Goal: Information Seeking & Learning: Learn about a topic

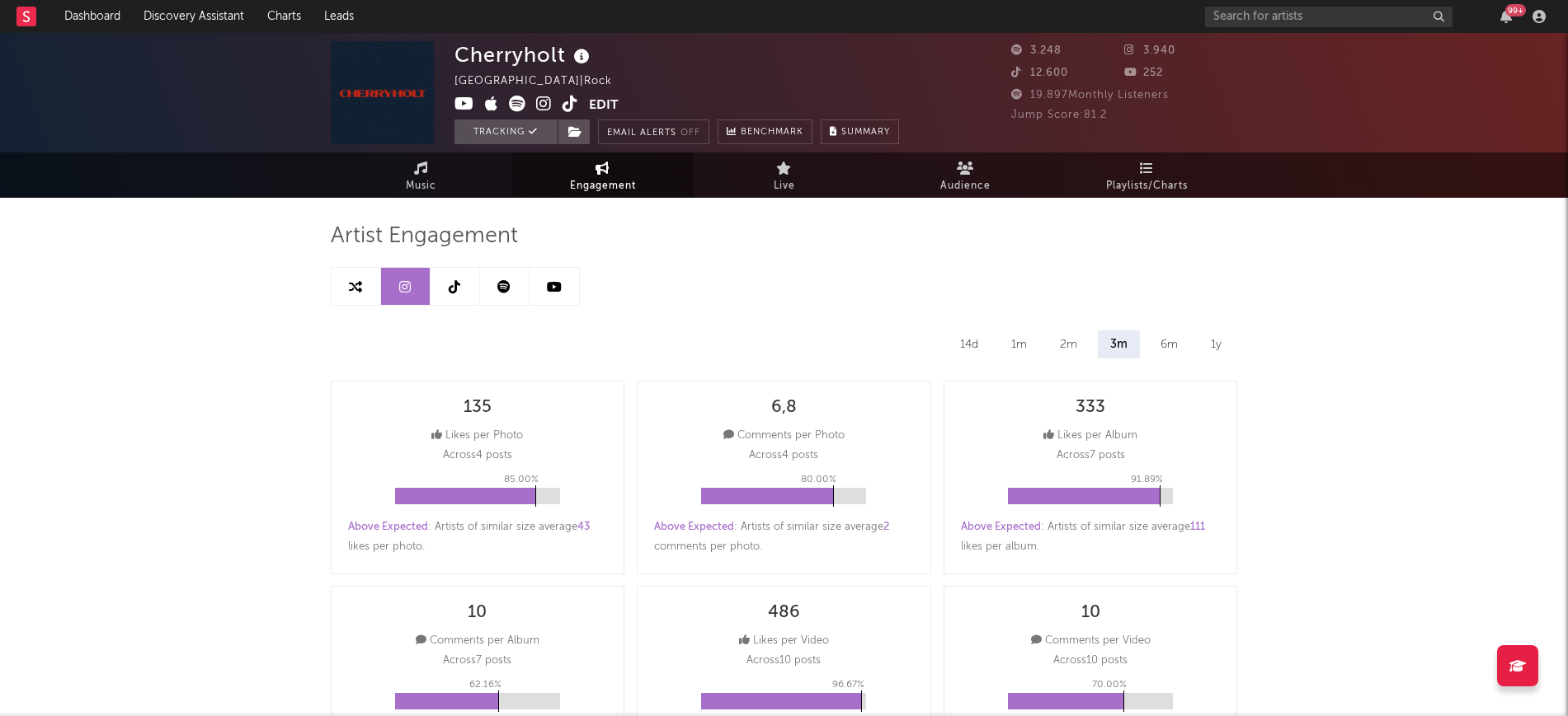
select select "1w"
click at [359, 283] on icon at bounding box center [355, 286] width 13 height 13
select select "1m"
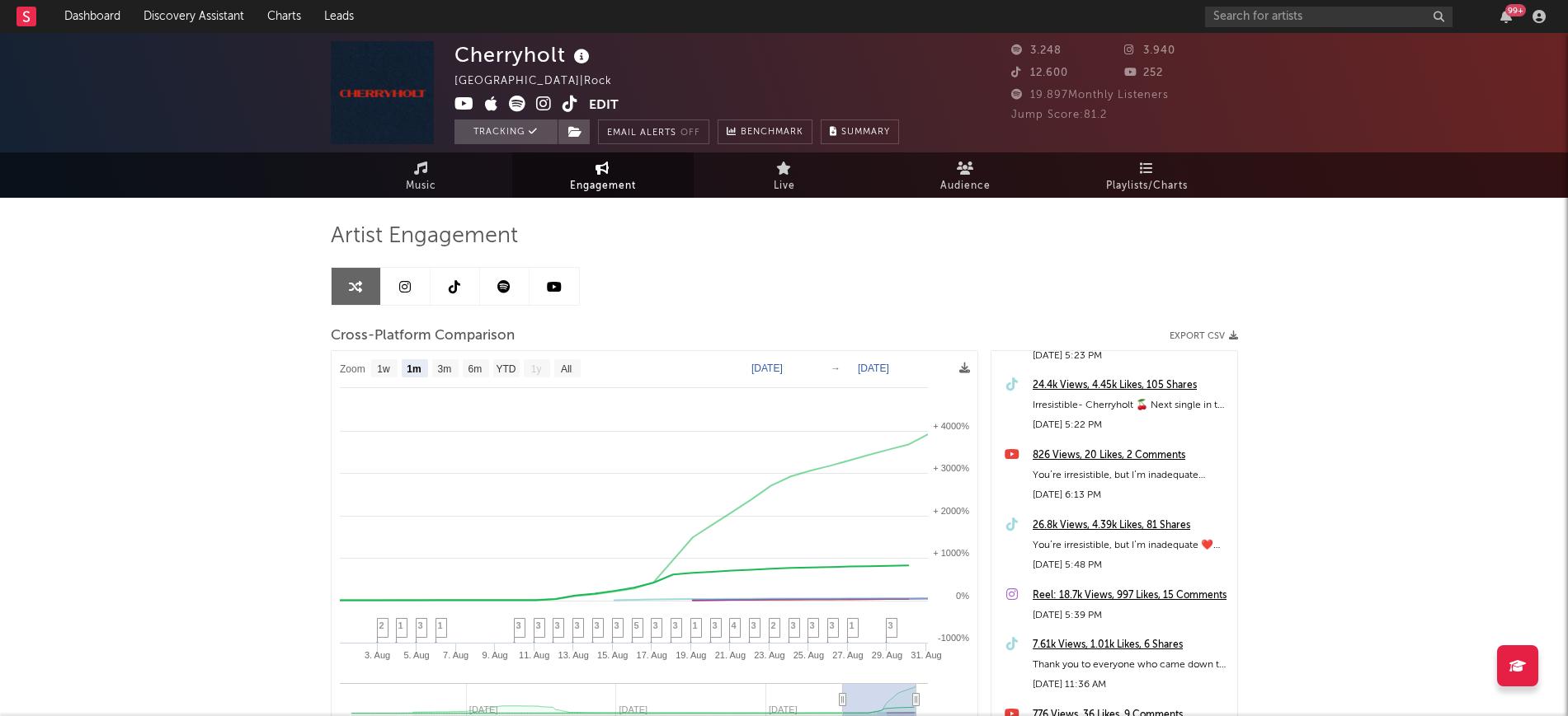
click at [569, 198] on div "Artist Engagement Cross-Platform Comparison Export CSV Zoom 1w 1m 3m 6m YTD 1y …" at bounding box center [784, 524] width 907 height 651
click at [609, 186] on span "Engagement" at bounding box center [603, 186] width 66 height 20
click at [439, 172] on link "Music" at bounding box center [422, 175] width 181 height 46
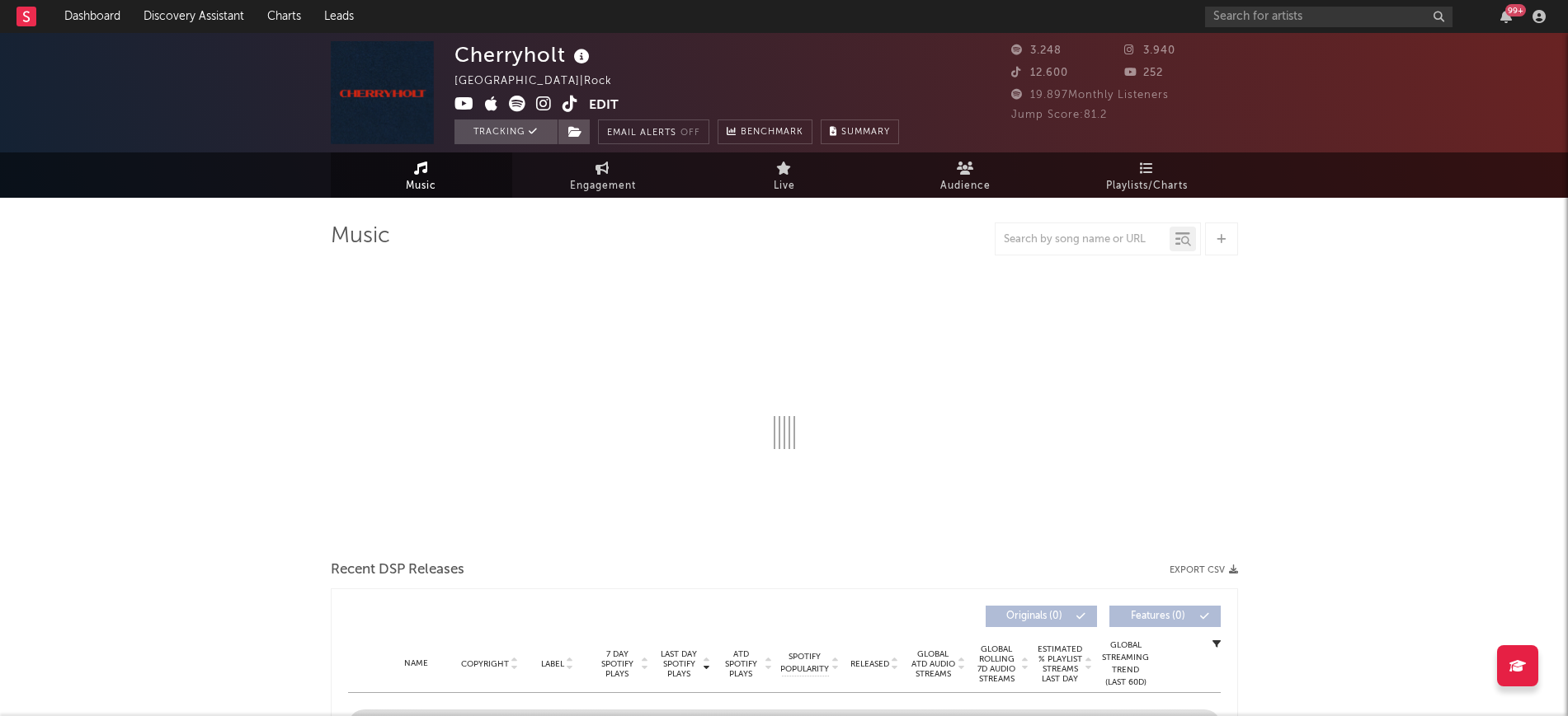
select select "1w"
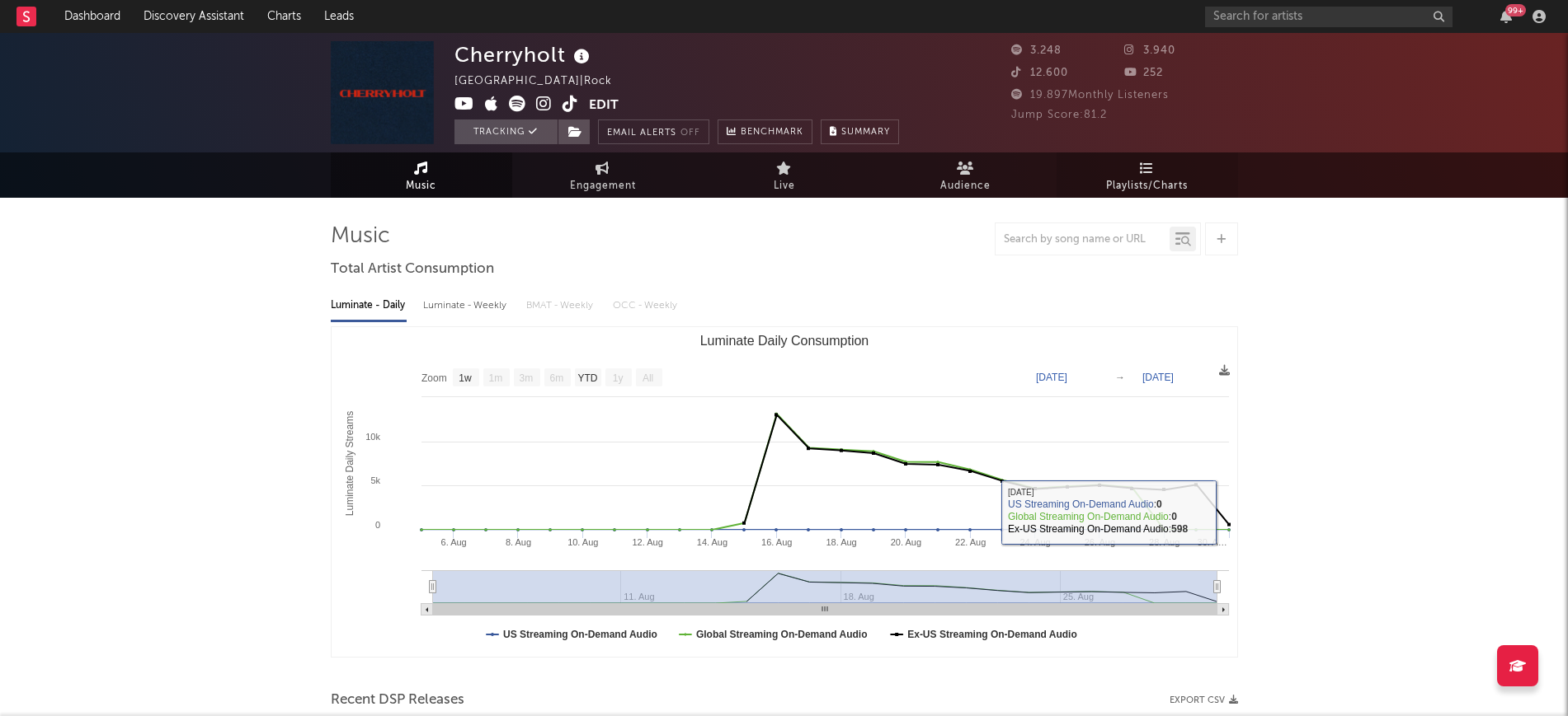
click at [1190, 174] on link "Playlists/Charts" at bounding box center [1146, 175] width 181 height 46
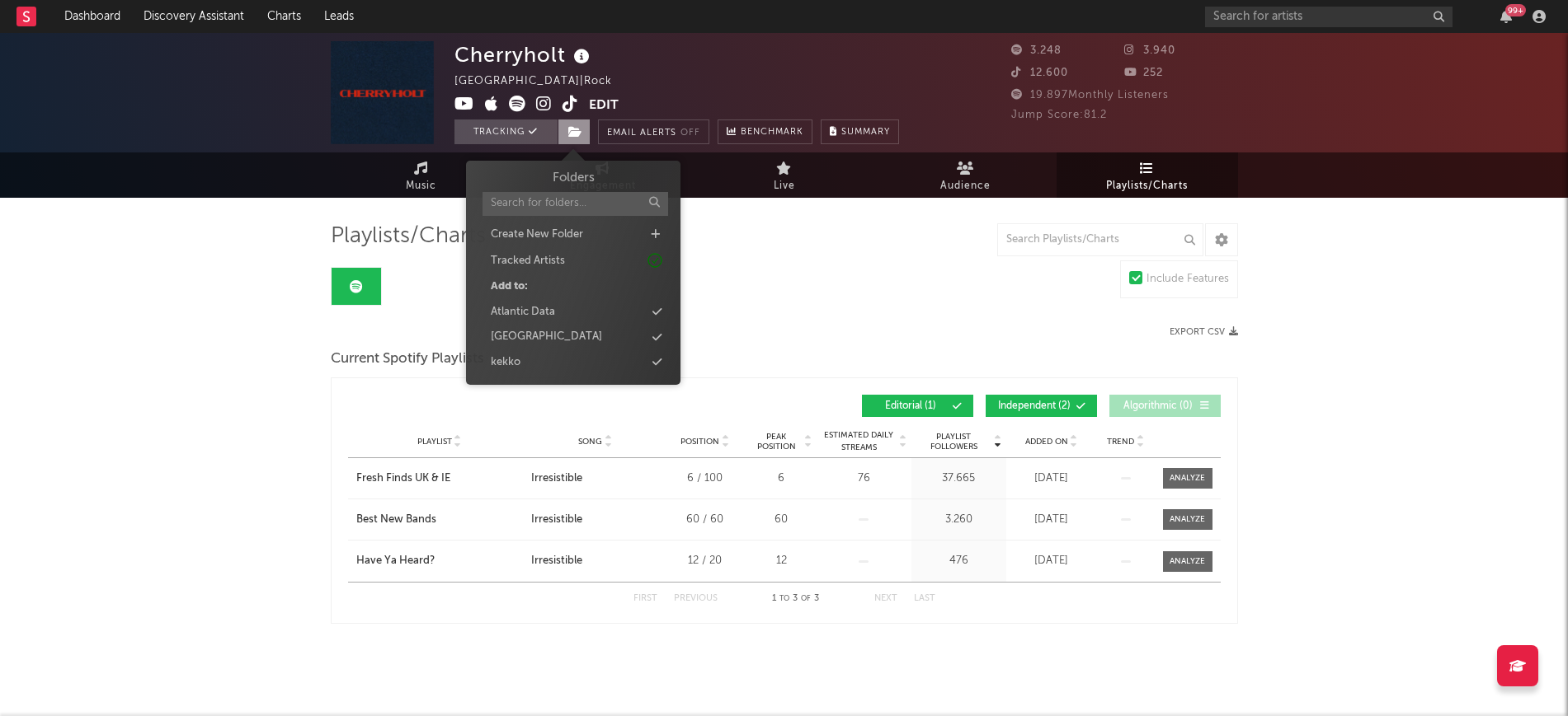
click at [584, 132] on span at bounding box center [574, 132] width 33 height 25
click at [565, 334] on div "france" at bounding box center [573, 337] width 190 height 22
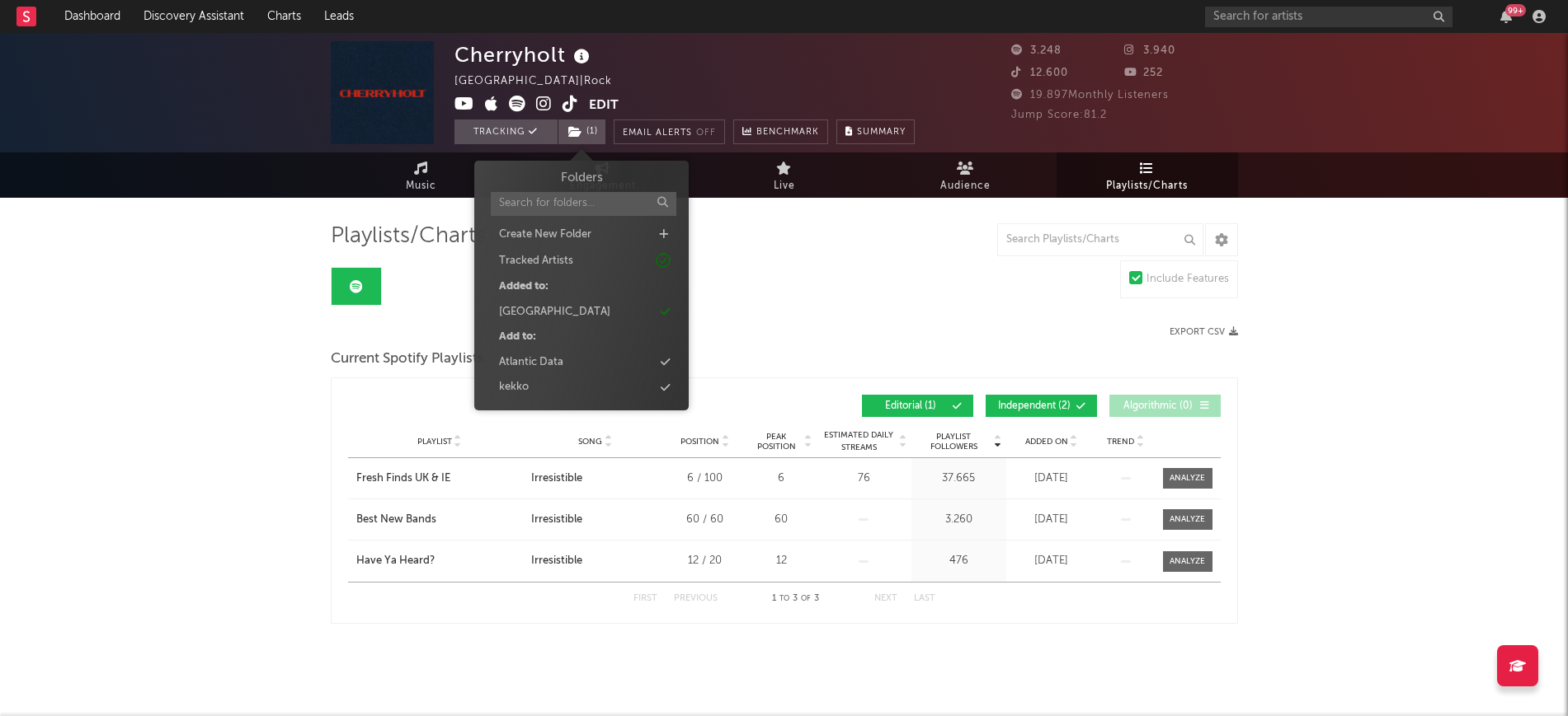
drag, startPoint x: 50, startPoint y: 252, endPoint x: 48, endPoint y: 223, distance: 29.1
click at [50, 250] on div "Cherryholt United Kingdom | Rock Edit Tracking ( 1 ) Email Alerts Off Benchmark…" at bounding box center [784, 377] width 1568 height 690
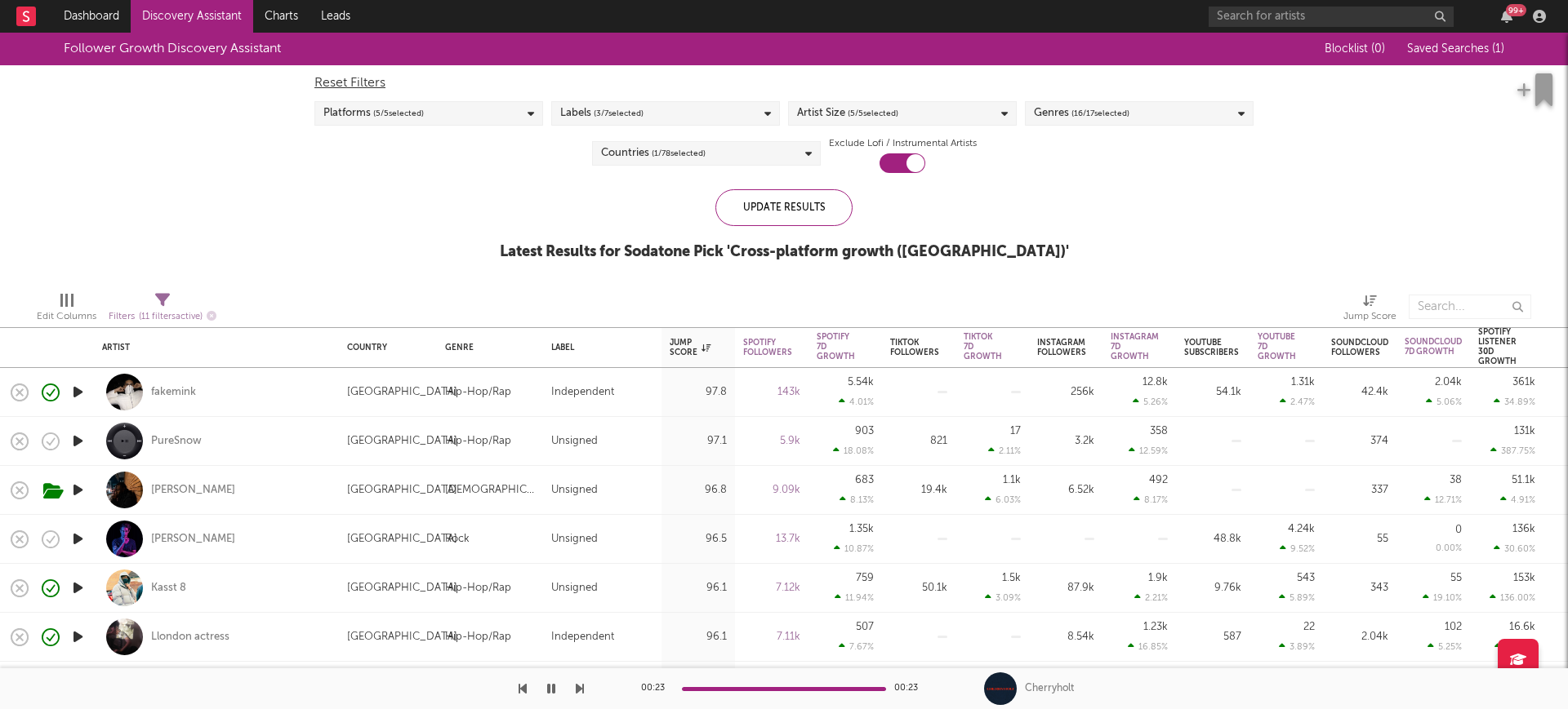
click at [1475, 34] on div "Blocklist ( 0 ) Saved Searches ( 1 )" at bounding box center [1402, 49] width 204 height 32
click at [1466, 44] on span "Saved Searches ( 1 )" at bounding box center [1455, 49] width 97 height 11
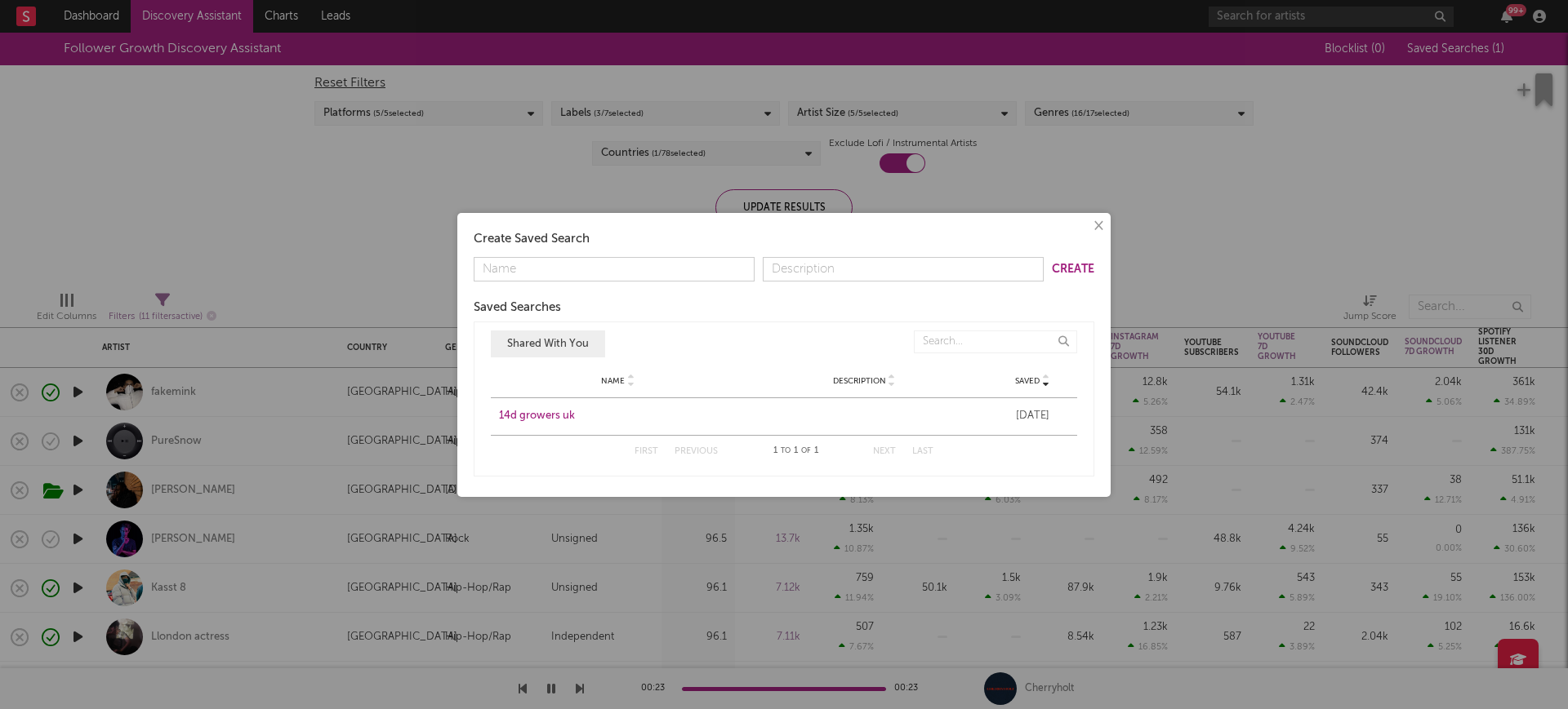
click at [558, 337] on button "Shared With You" at bounding box center [548, 344] width 114 height 27
click at [530, 416] on div "14d growers uk" at bounding box center [618, 416] width 238 height 16
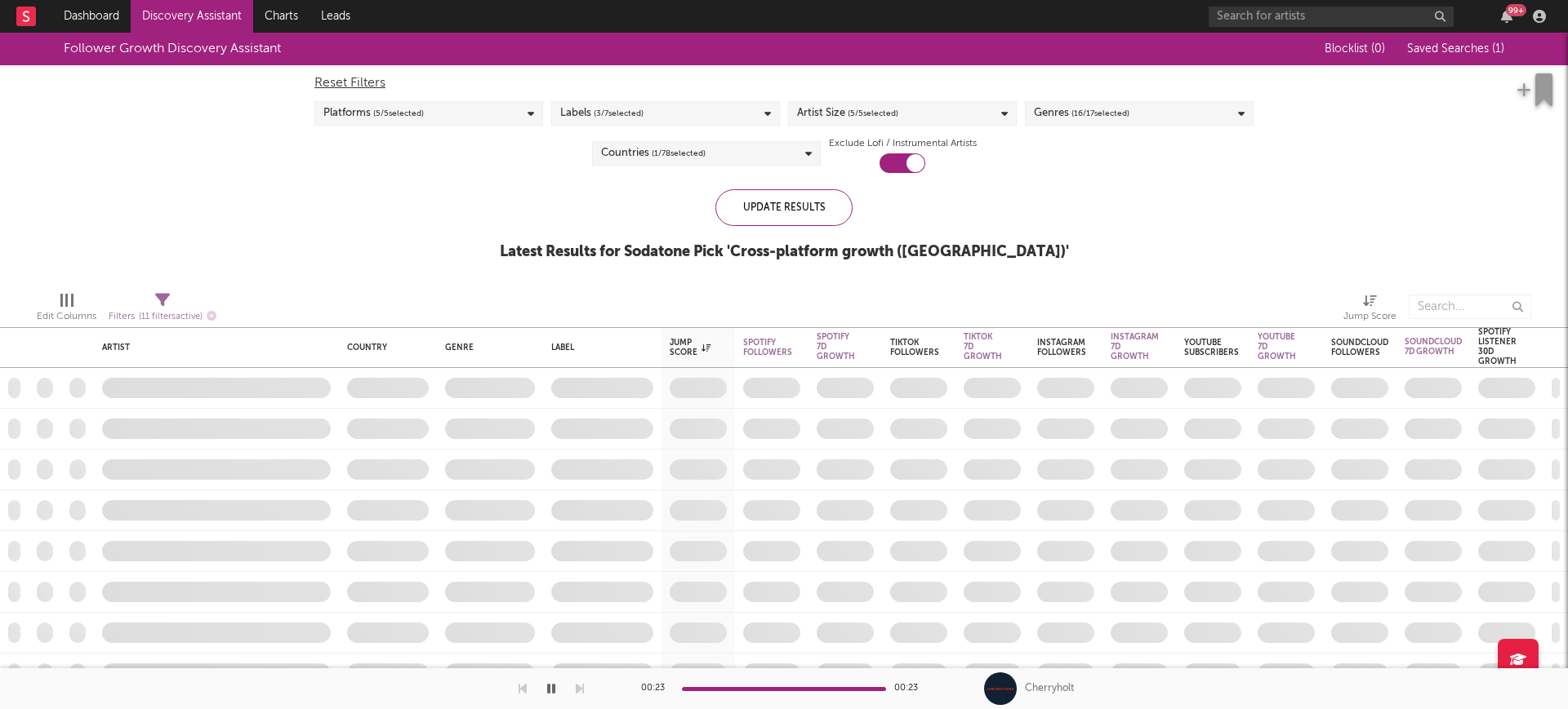
drag, startPoint x: 278, startPoint y: 217, endPoint x: 204, endPoint y: 148, distance: 101.2
click at [274, 211] on div "Follower Growth Discovery Assistant Blocklist ( 0 ) Saved Searches ( 1 ) Reset …" at bounding box center [784, 155] width 1568 height 246
drag, startPoint x: 182, startPoint y: 109, endPoint x: 588, endPoint y: 115, distance: 406.0
click at [528, 128] on div "Follower Growth Discovery Assistant Blocklist ( 0 ) Saved Searches ( 1 ) Reset …" at bounding box center [784, 155] width 1568 height 246
click at [528, 111] on icon at bounding box center [531, 113] width 7 height 10
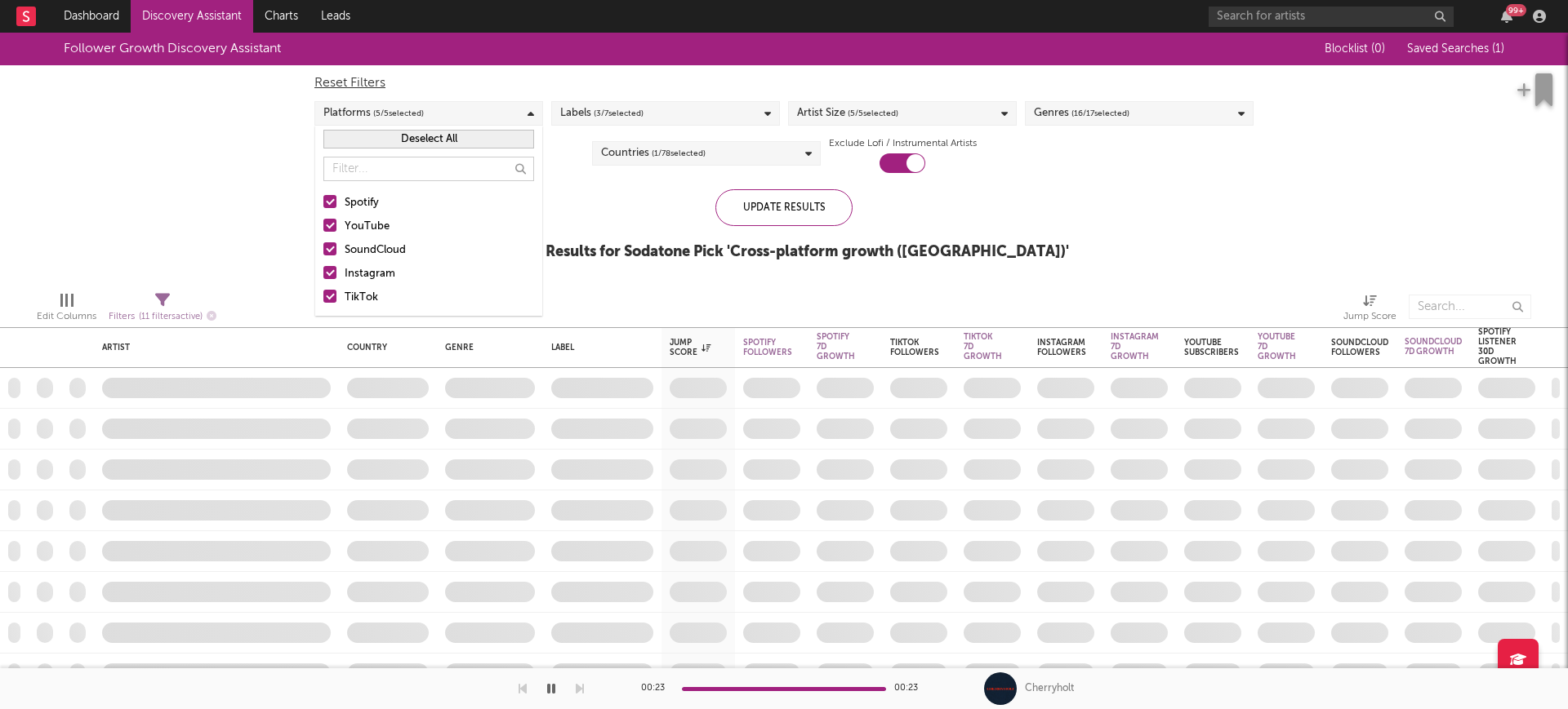
click at [528, 111] on icon at bounding box center [531, 113] width 7 height 10
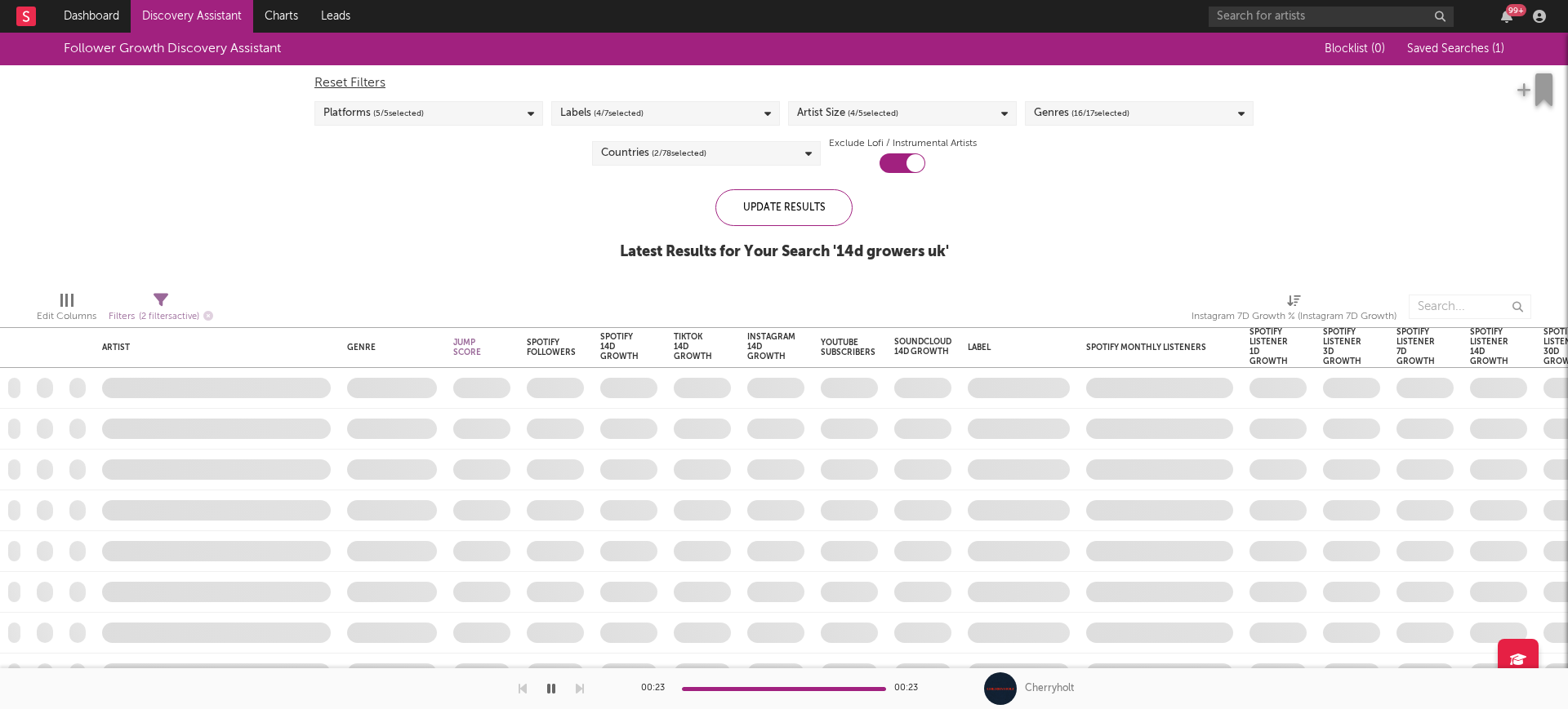
click at [749, 104] on div "Labels ( 4 / 7 selected)" at bounding box center [666, 113] width 229 height 25
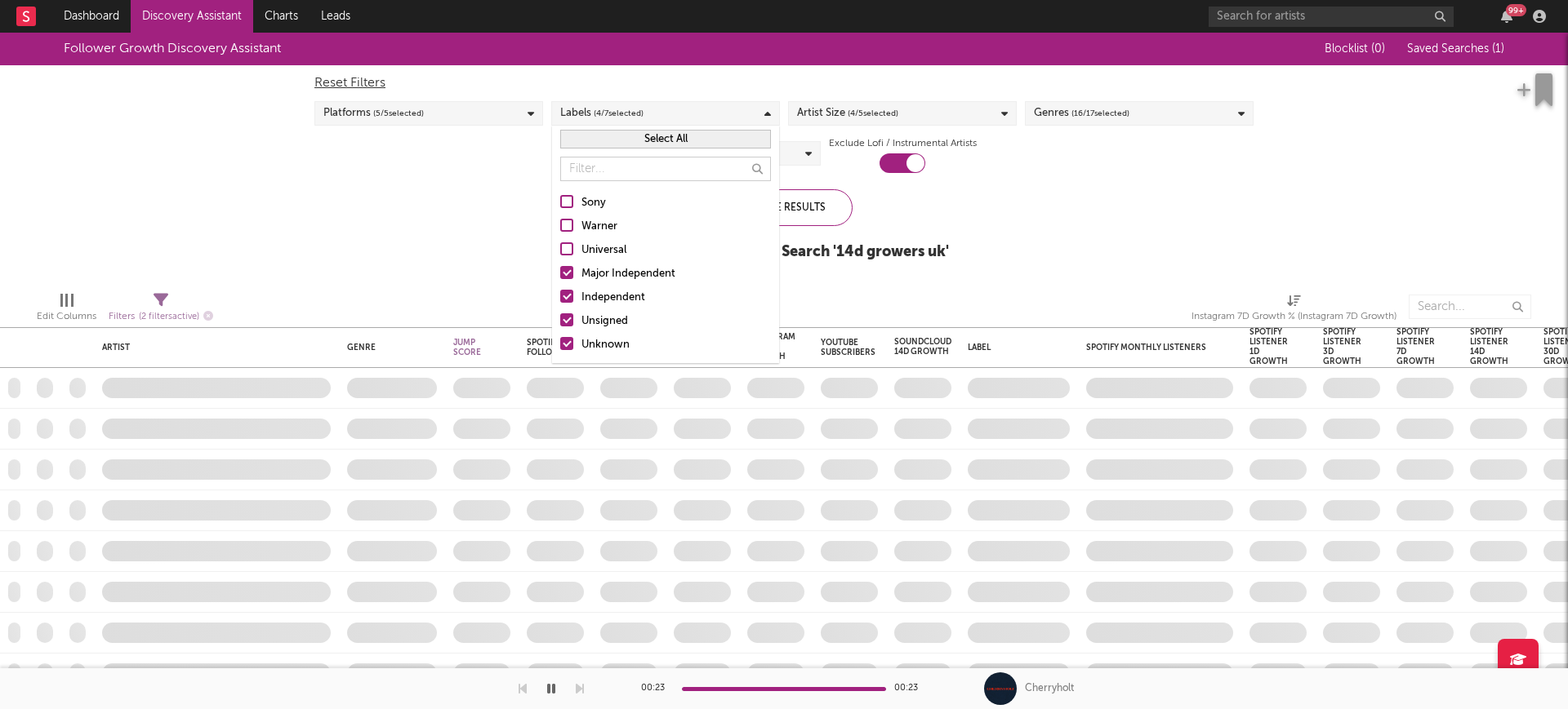
click at [745, 107] on div "Labels ( 4 / 7 selected)" at bounding box center [666, 113] width 229 height 25
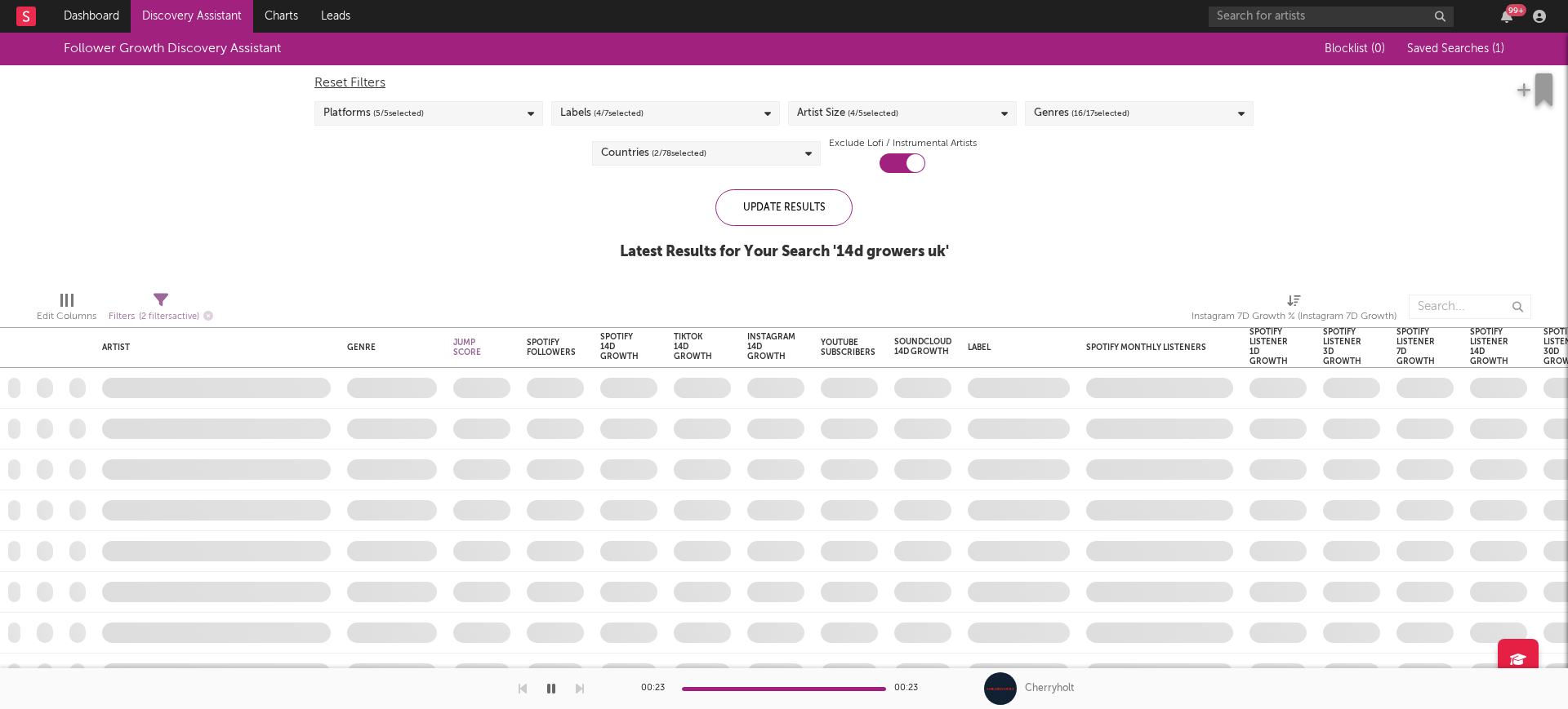
click at [1001, 115] on icon at bounding box center [1005, 113] width 7 height 10
click at [1143, 111] on div "Genres ( 16 / 17 selected)" at bounding box center [1140, 113] width 229 height 25
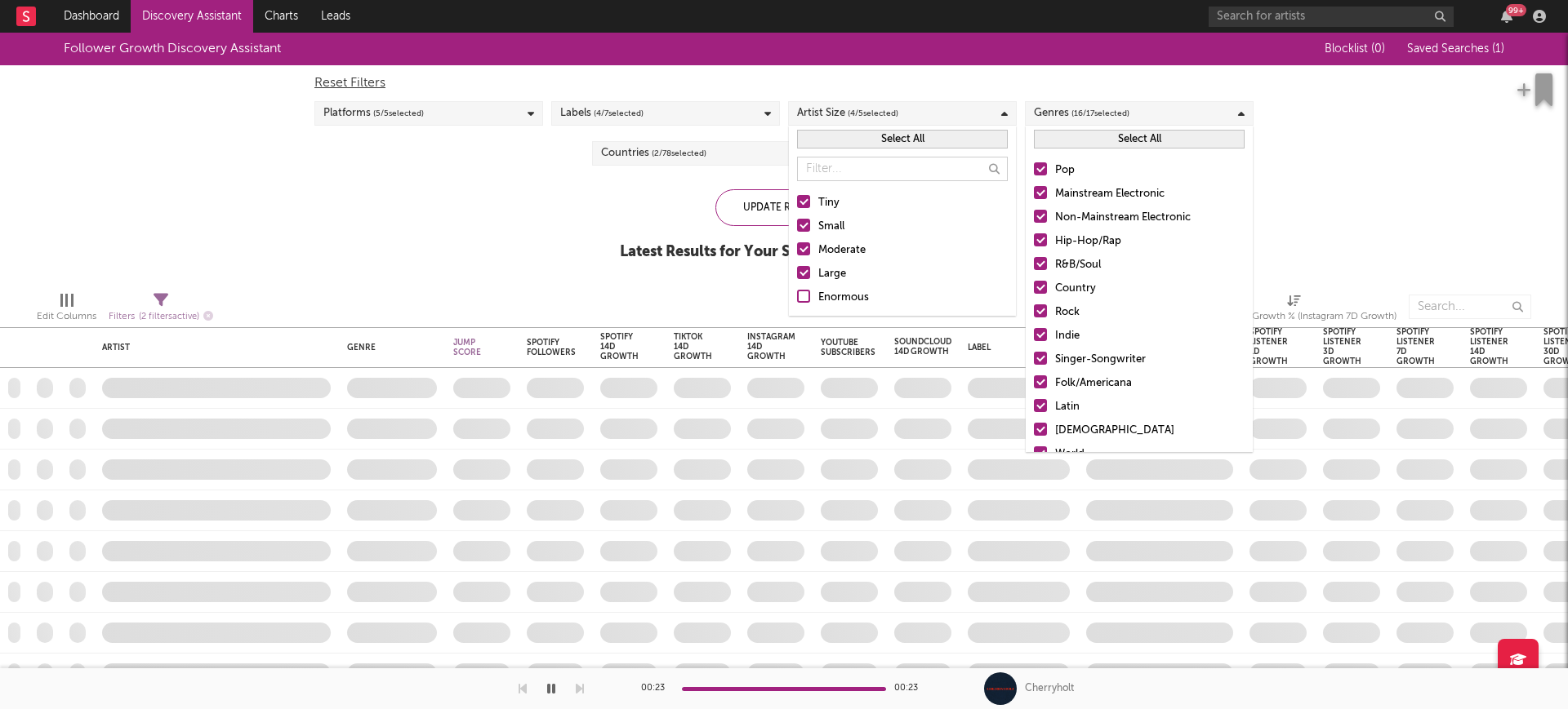
drag, startPoint x: 1122, startPoint y: 113, endPoint x: 1103, endPoint y: 113, distance: 19.0
click at [1122, 113] on span "( 16 / 17 selected)" at bounding box center [1100, 113] width 58 height 20
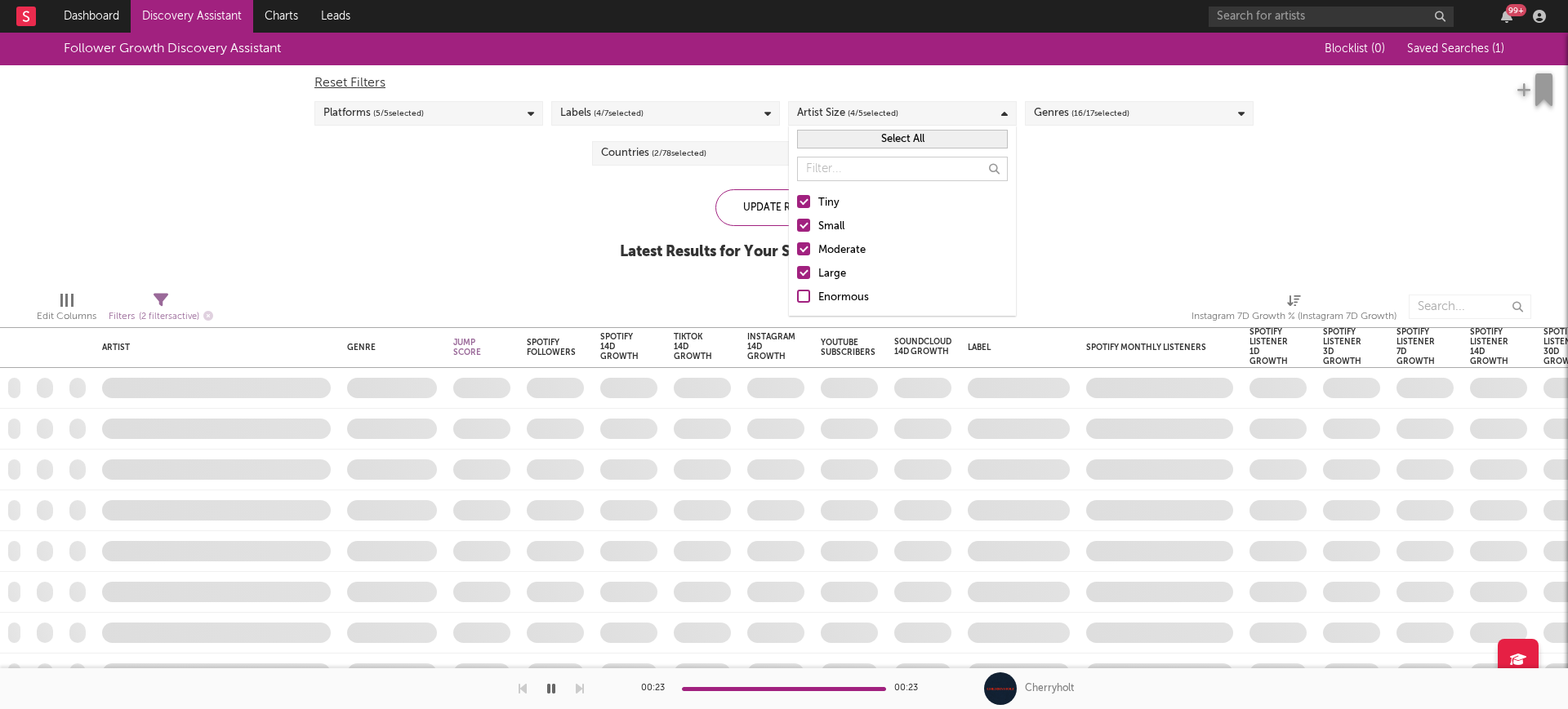
click at [934, 115] on div "Artist Size ( 4 / 5 selected)" at bounding box center [902, 113] width 229 height 25
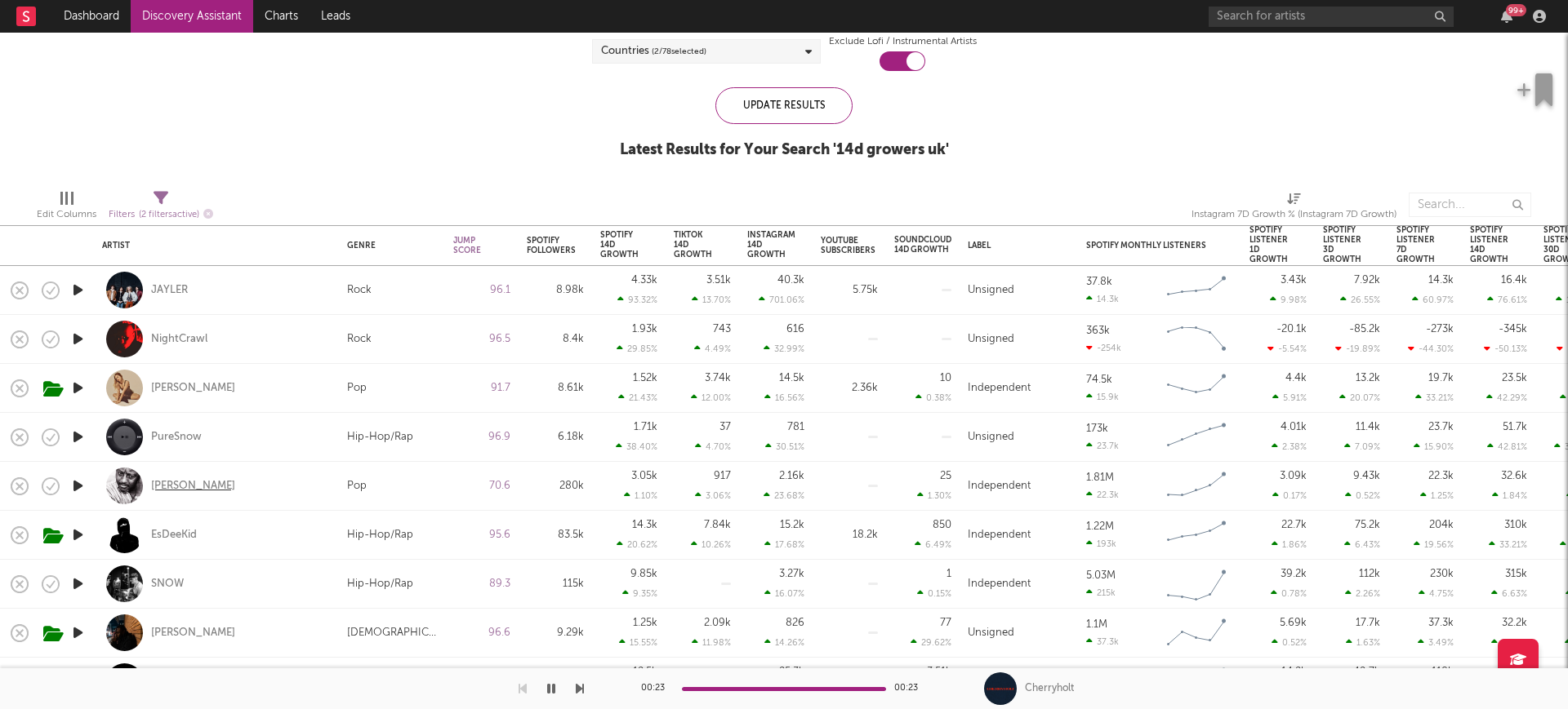
click at [179, 484] on div "Labi Siffre" at bounding box center [193, 486] width 85 height 15
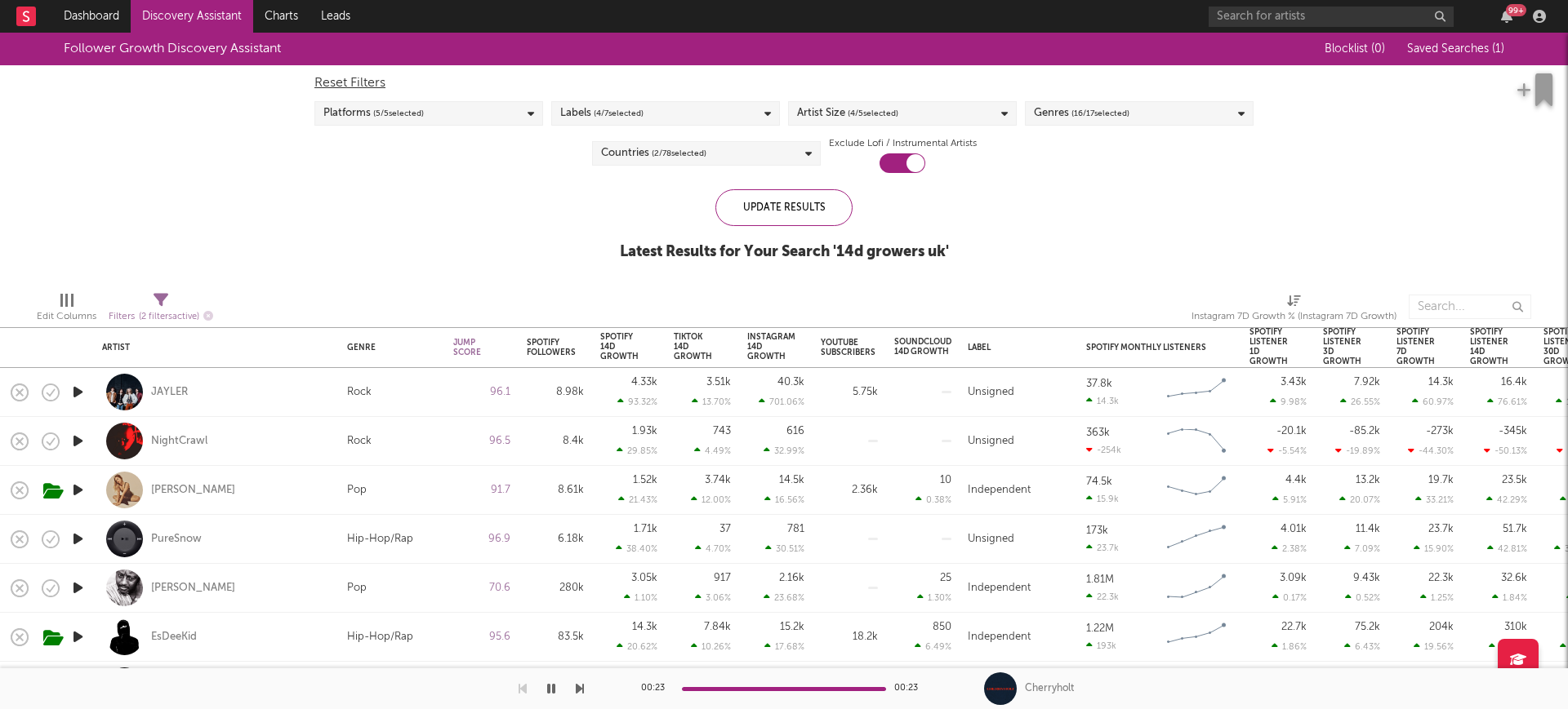
click at [201, 17] on link "Discovery Assistant" at bounding box center [191, 16] width 122 height 32
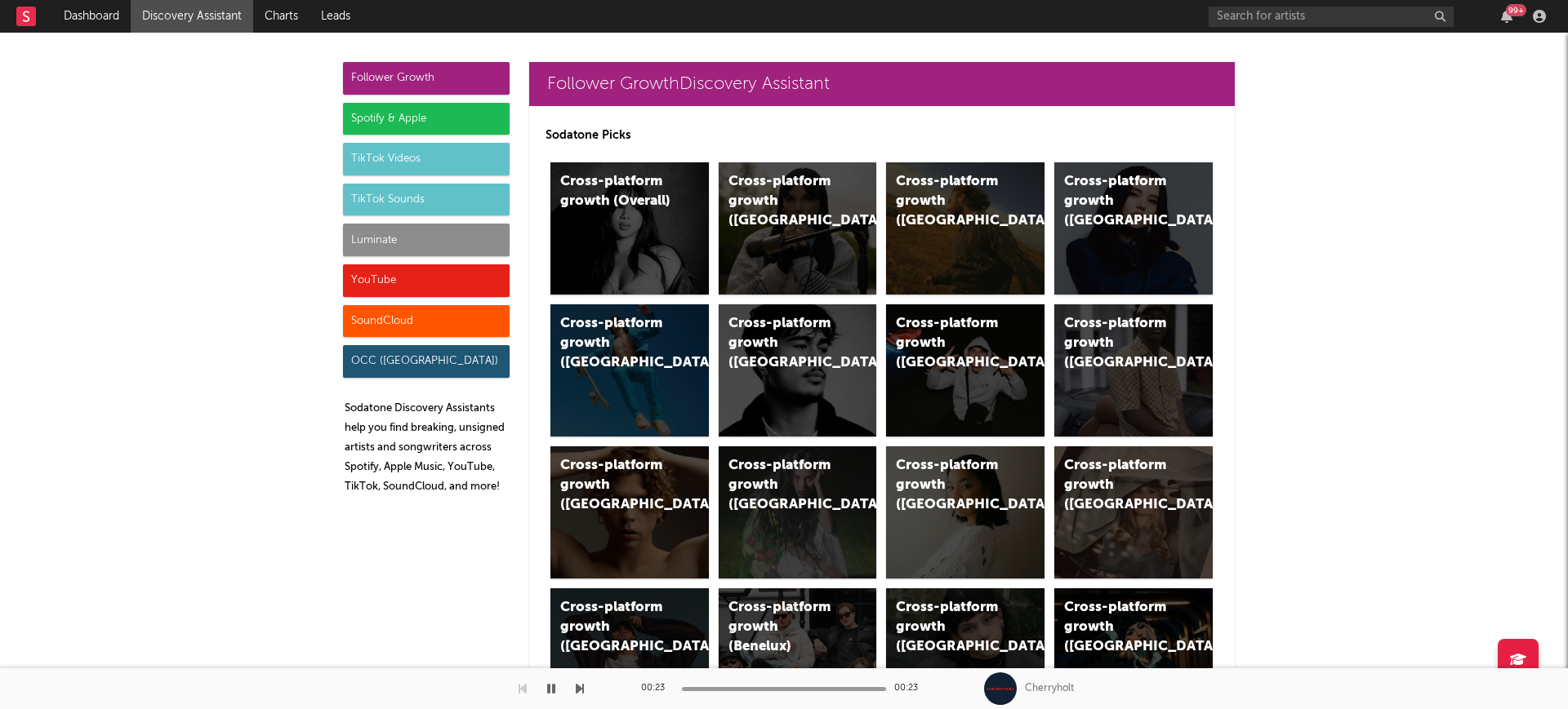
click at [419, 119] on div "Spotify & Apple" at bounding box center [426, 119] width 166 height 32
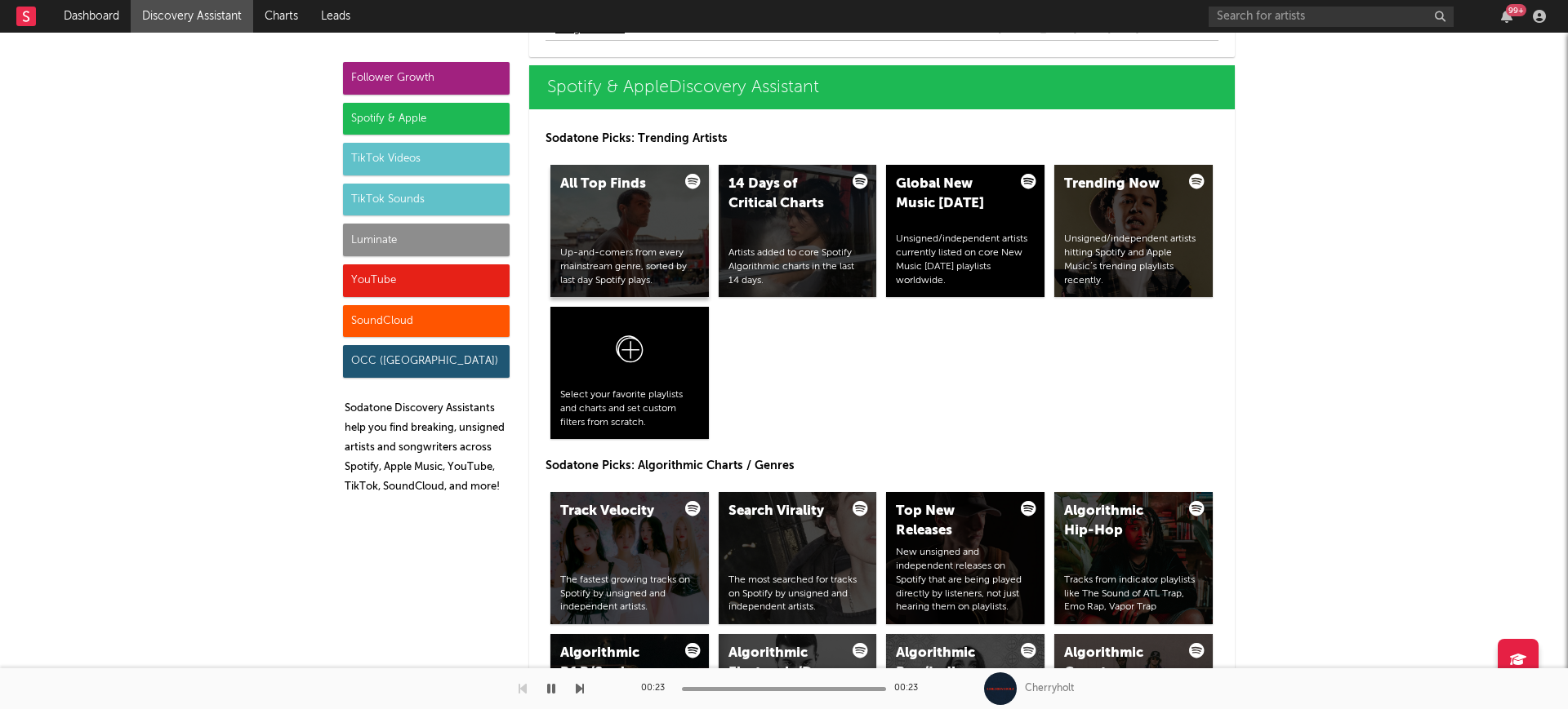
click at [618, 218] on div "All Top Finds Up-and-comers from every mainstream genre, sorted by last day Spo…" at bounding box center [630, 230] width 159 height 132
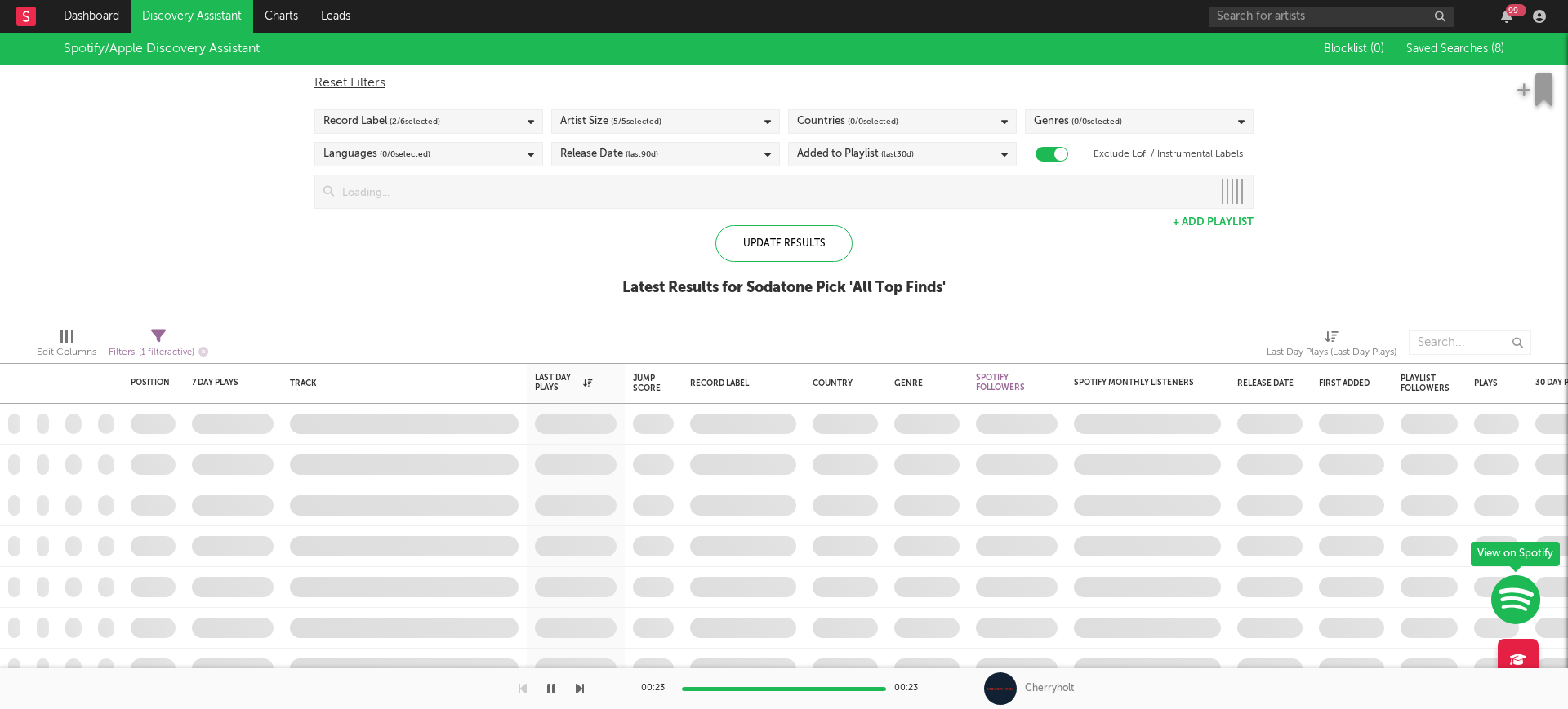
checkbox input "true"
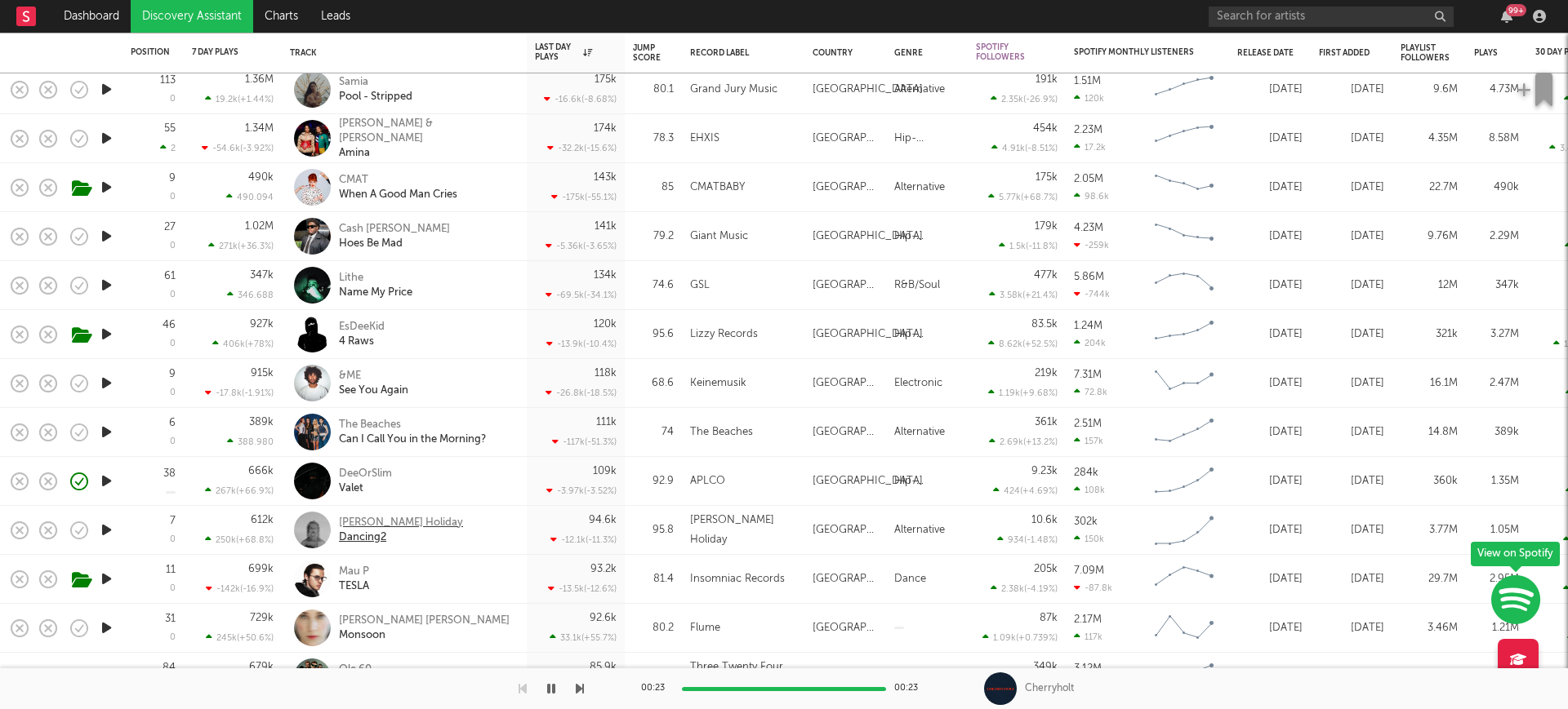
click at [387, 518] on div "Keli Holiday" at bounding box center [400, 523] width 124 height 15
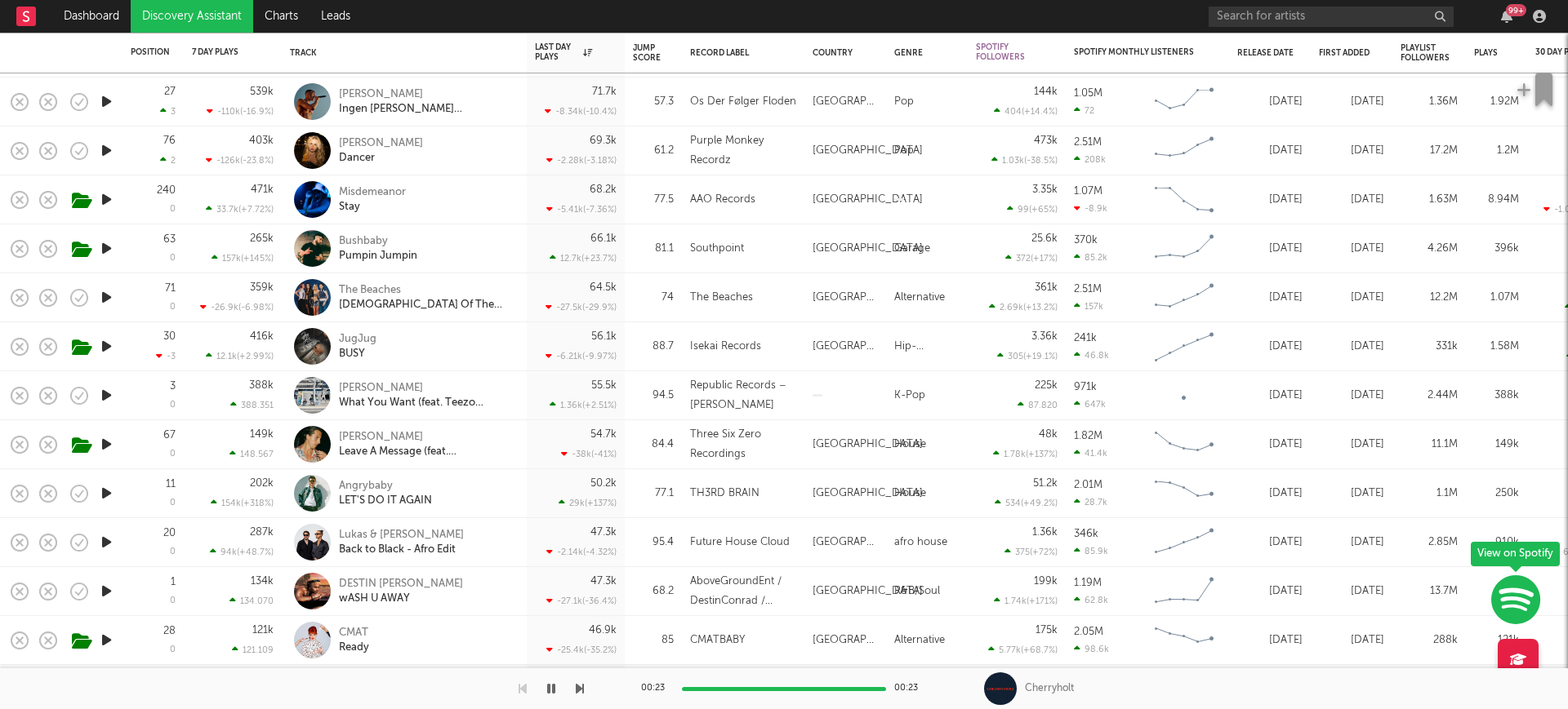
click at [105, 446] on icon "button" at bounding box center [107, 445] width 17 height 20
click at [105, 446] on icon "button" at bounding box center [106, 445] width 15 height 20
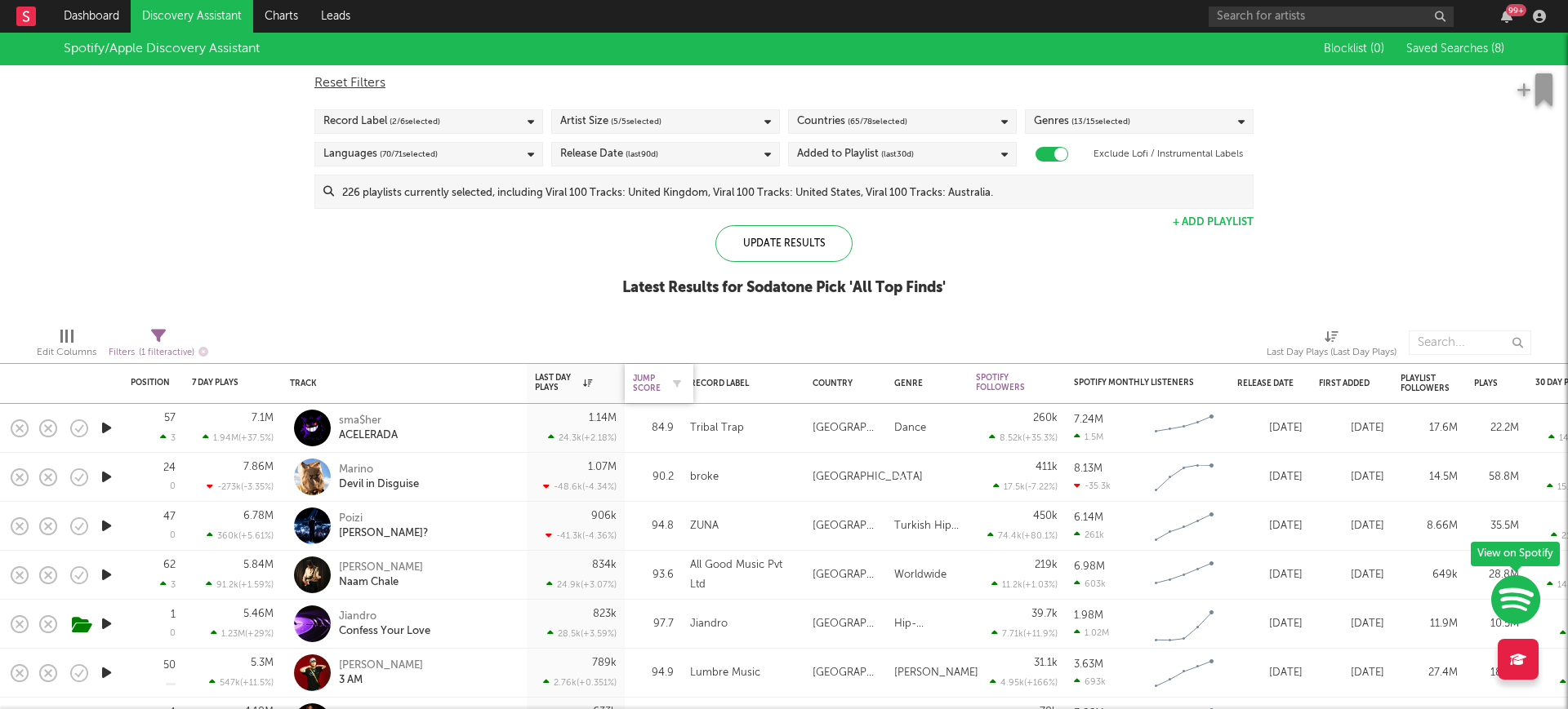
click at [650, 379] on div "Jump Score" at bounding box center [646, 383] width 28 height 20
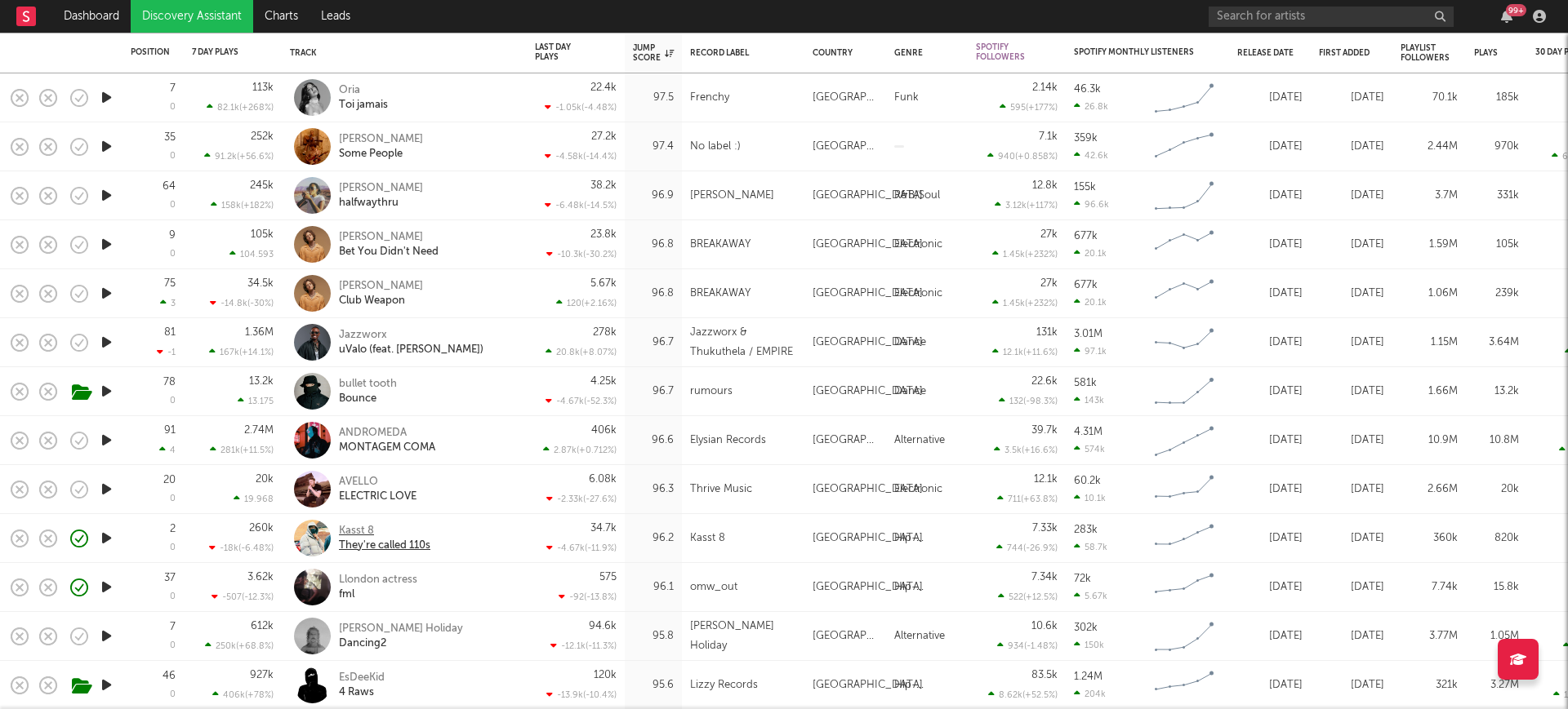
click at [367, 524] on div "Kasst 8" at bounding box center [384, 531] width 91 height 15
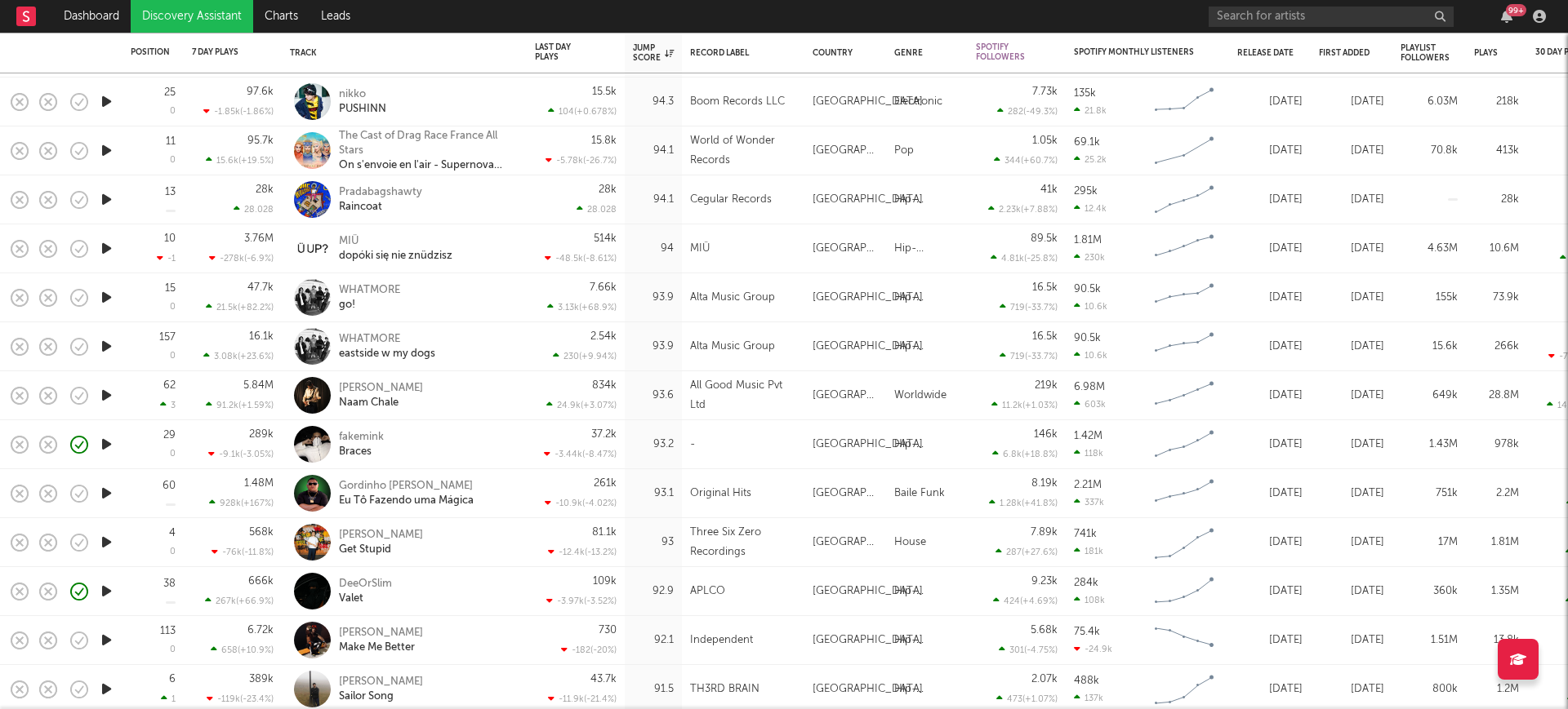
click at [154, 20] on link "Discovery Assistant" at bounding box center [191, 16] width 122 height 32
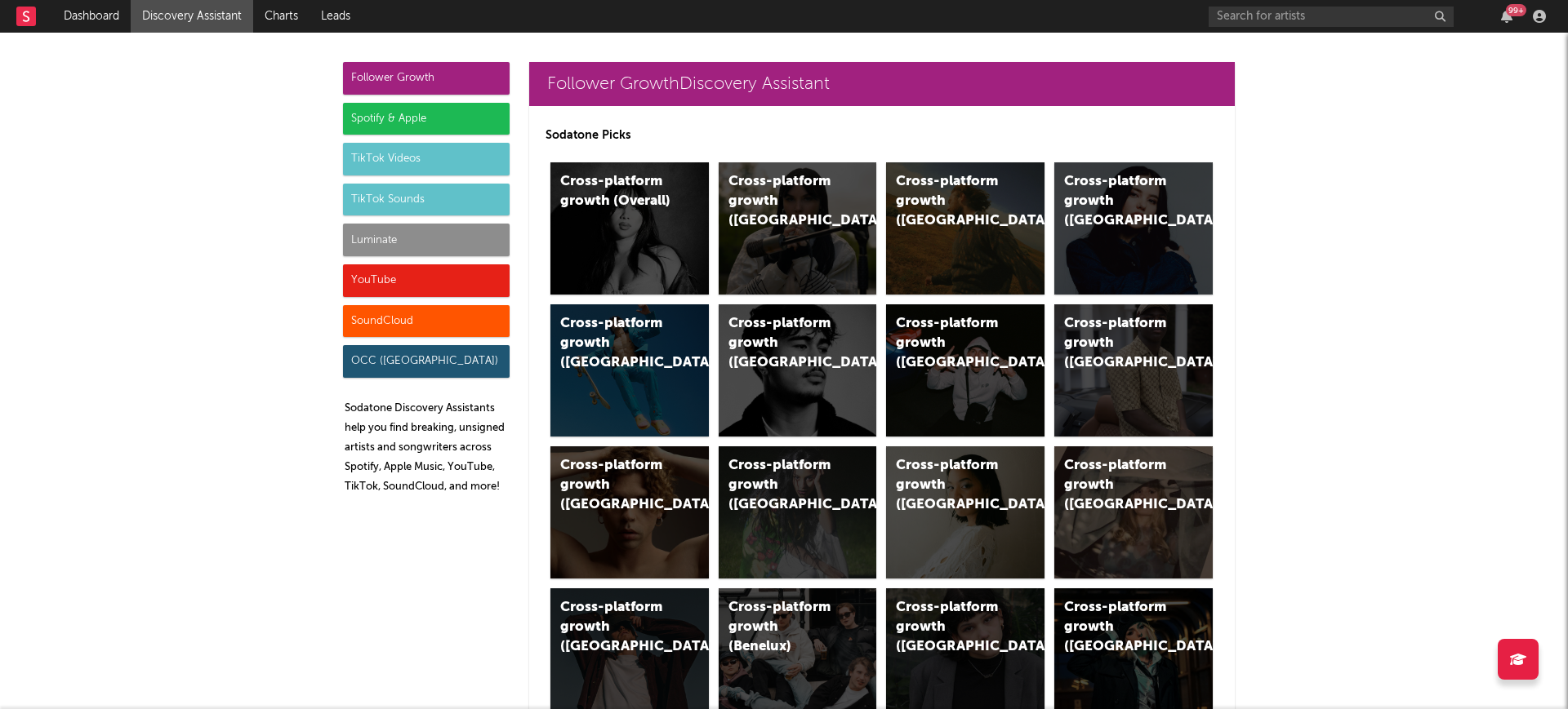
click at [385, 195] on div "TikTok Sounds" at bounding box center [426, 200] width 166 height 32
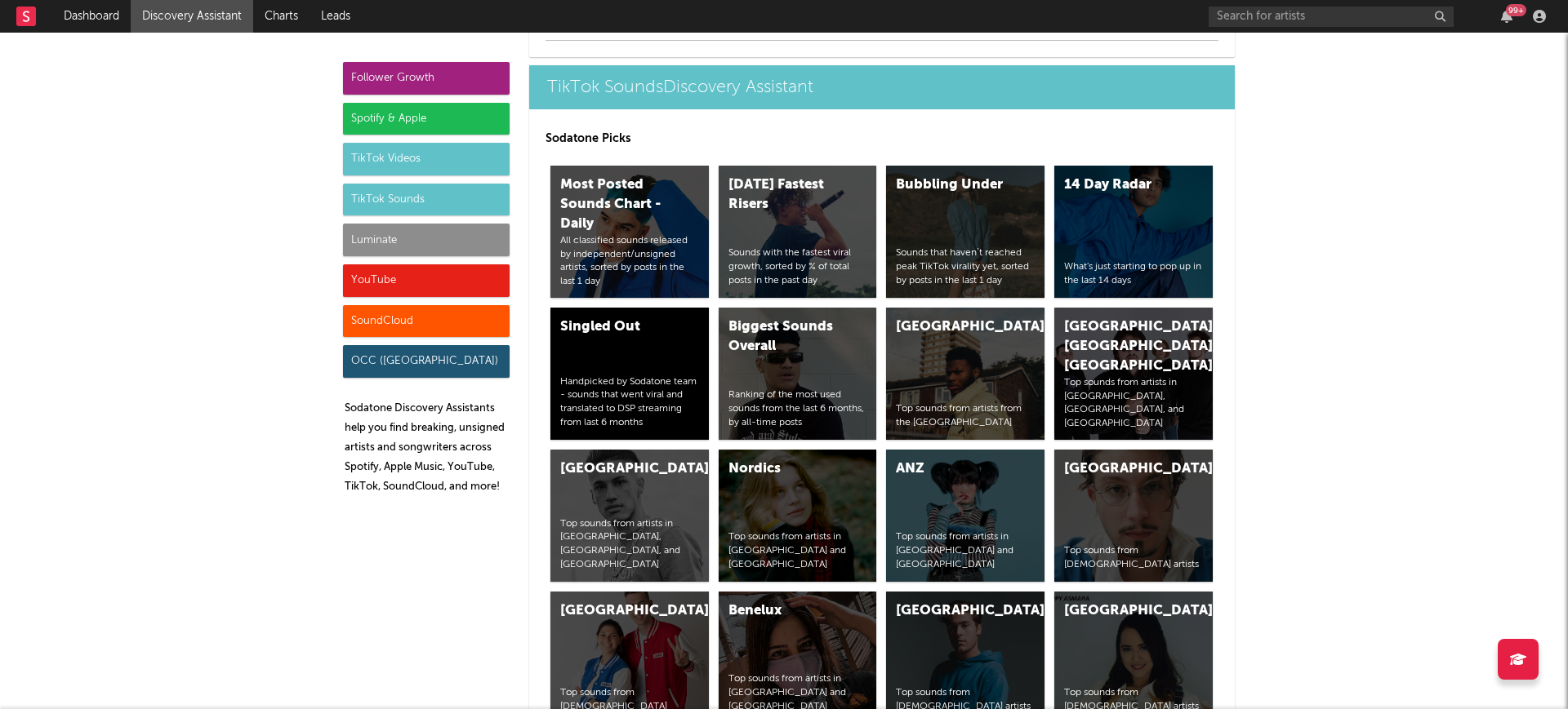
click at [415, 247] on div "Luminate" at bounding box center [426, 240] width 166 height 32
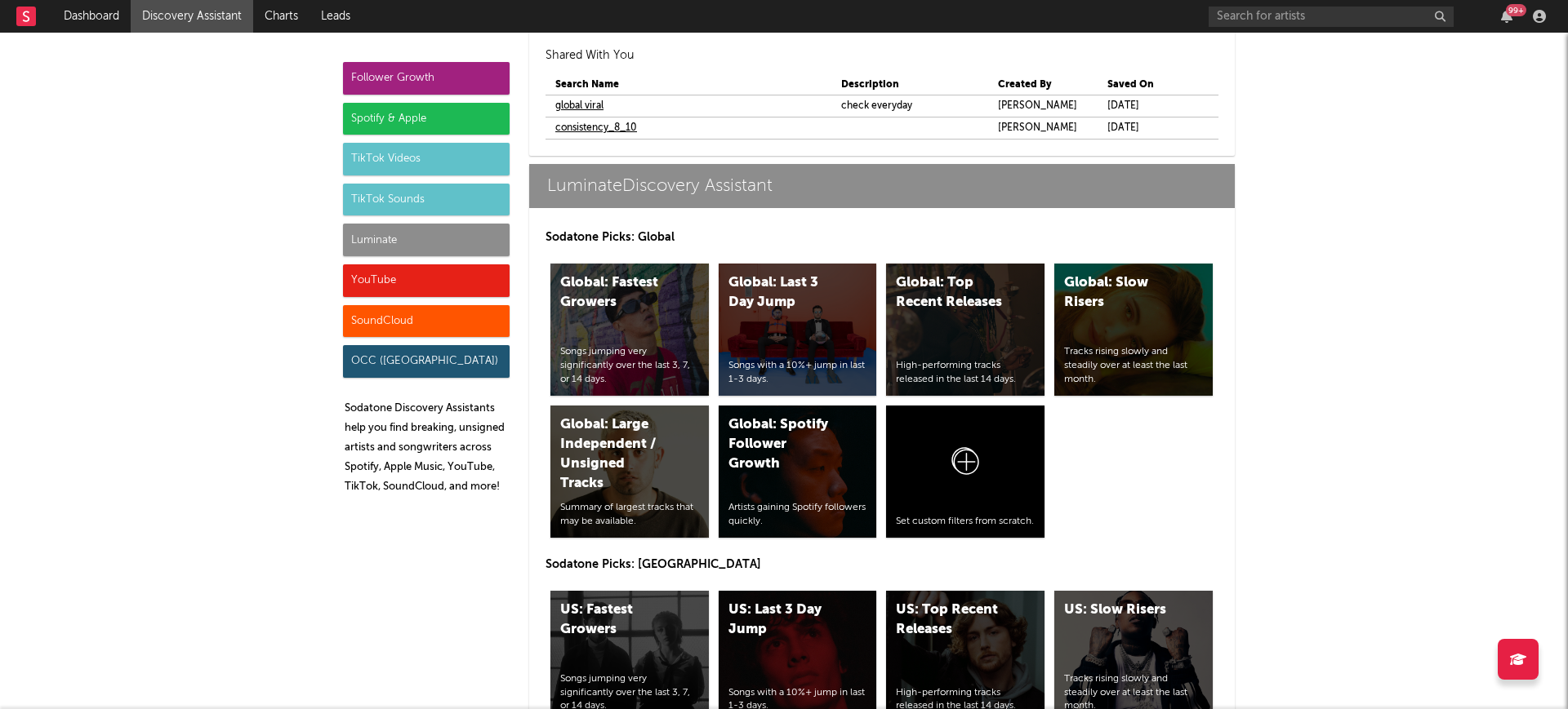
scroll to position [7642, 0]
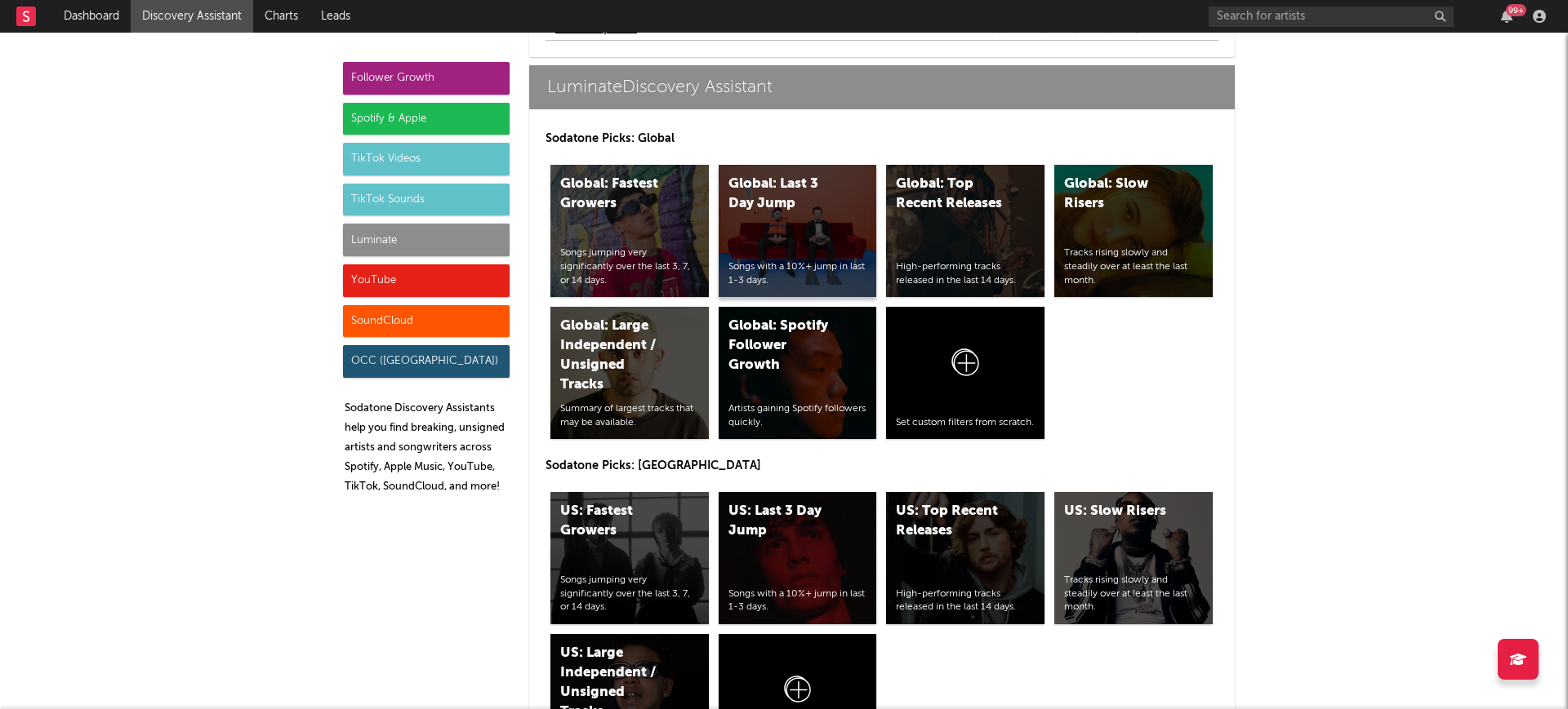
click at [842, 263] on div "Songs with a 10%+ jump in last 1-3 days." at bounding box center [797, 274] width 139 height 28
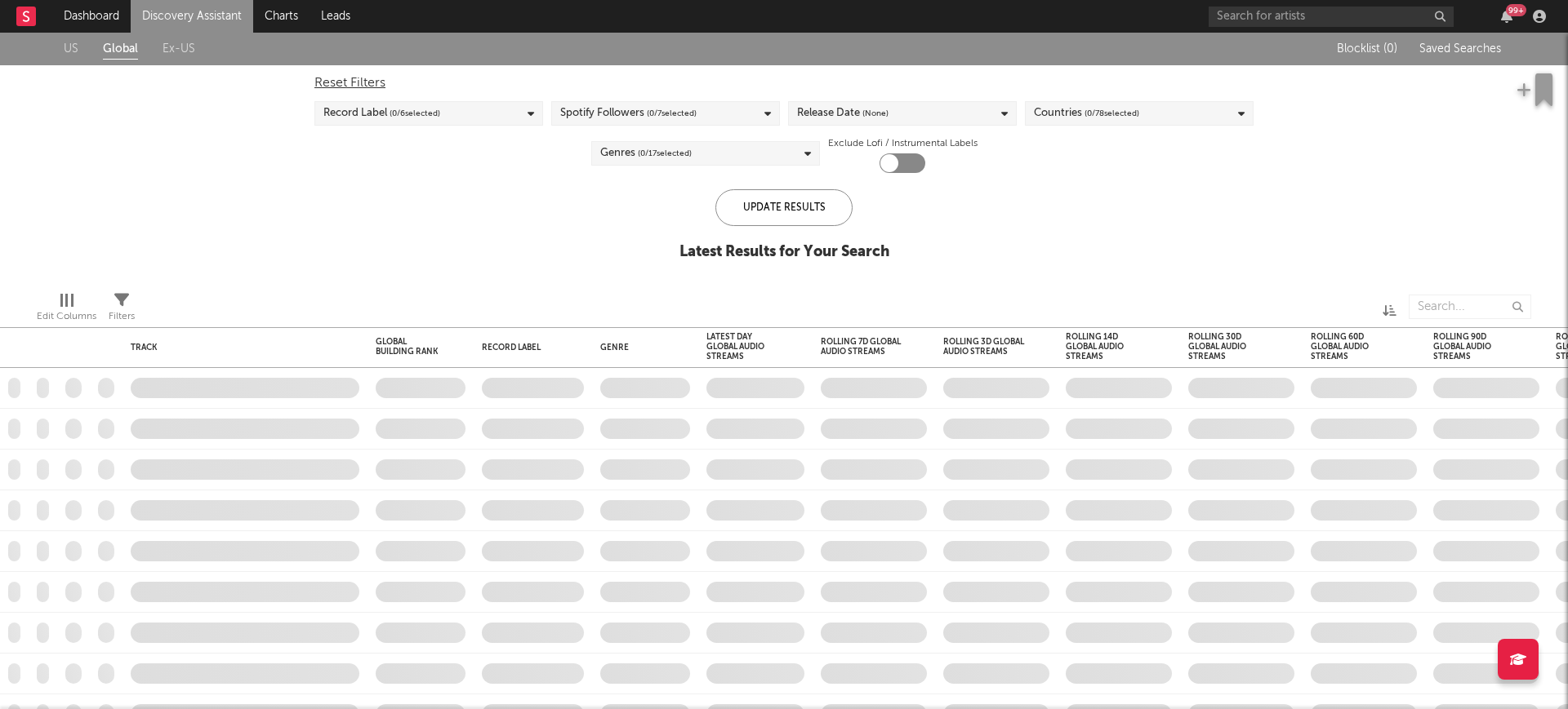
checkbox input "true"
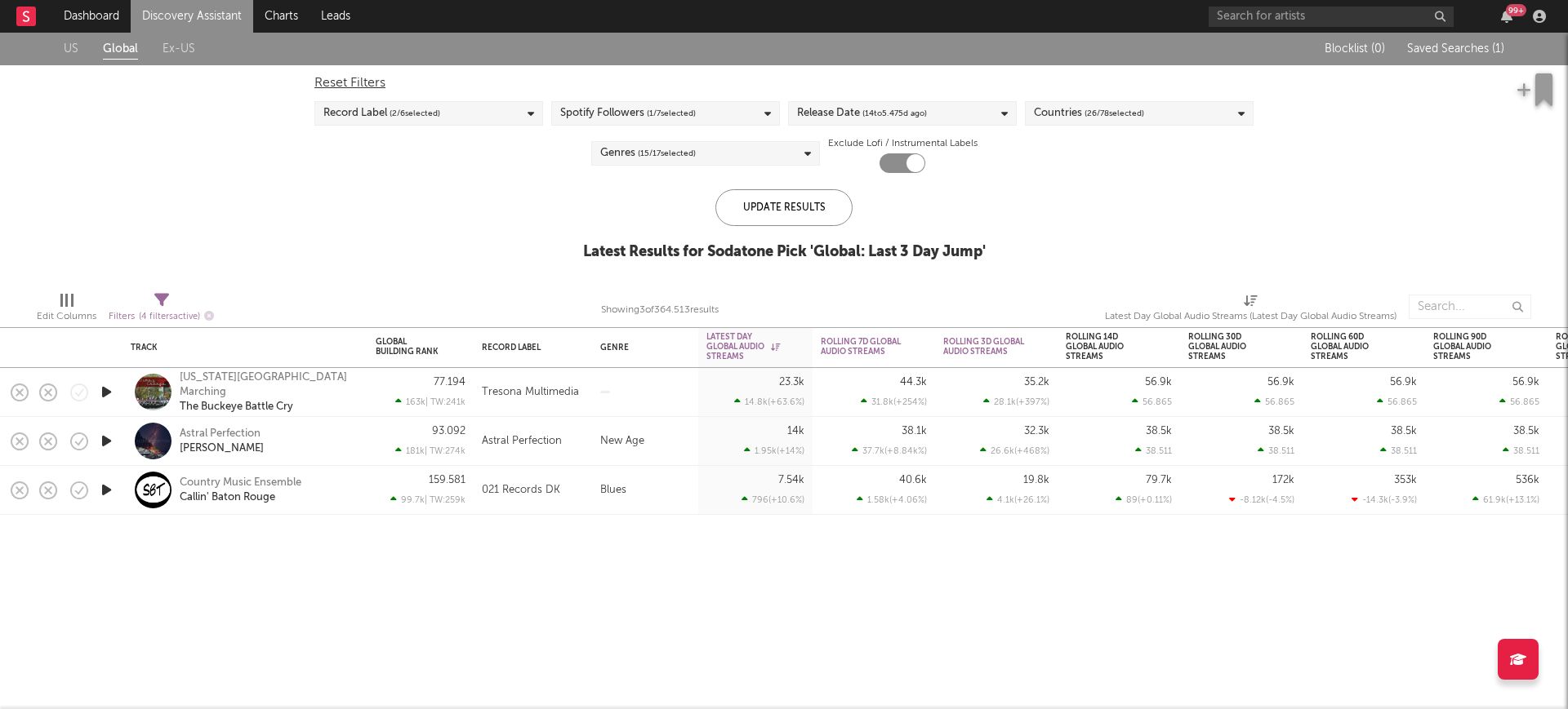
click at [1466, 49] on span "Saved Searches ( 1 )" at bounding box center [1455, 49] width 97 height 11
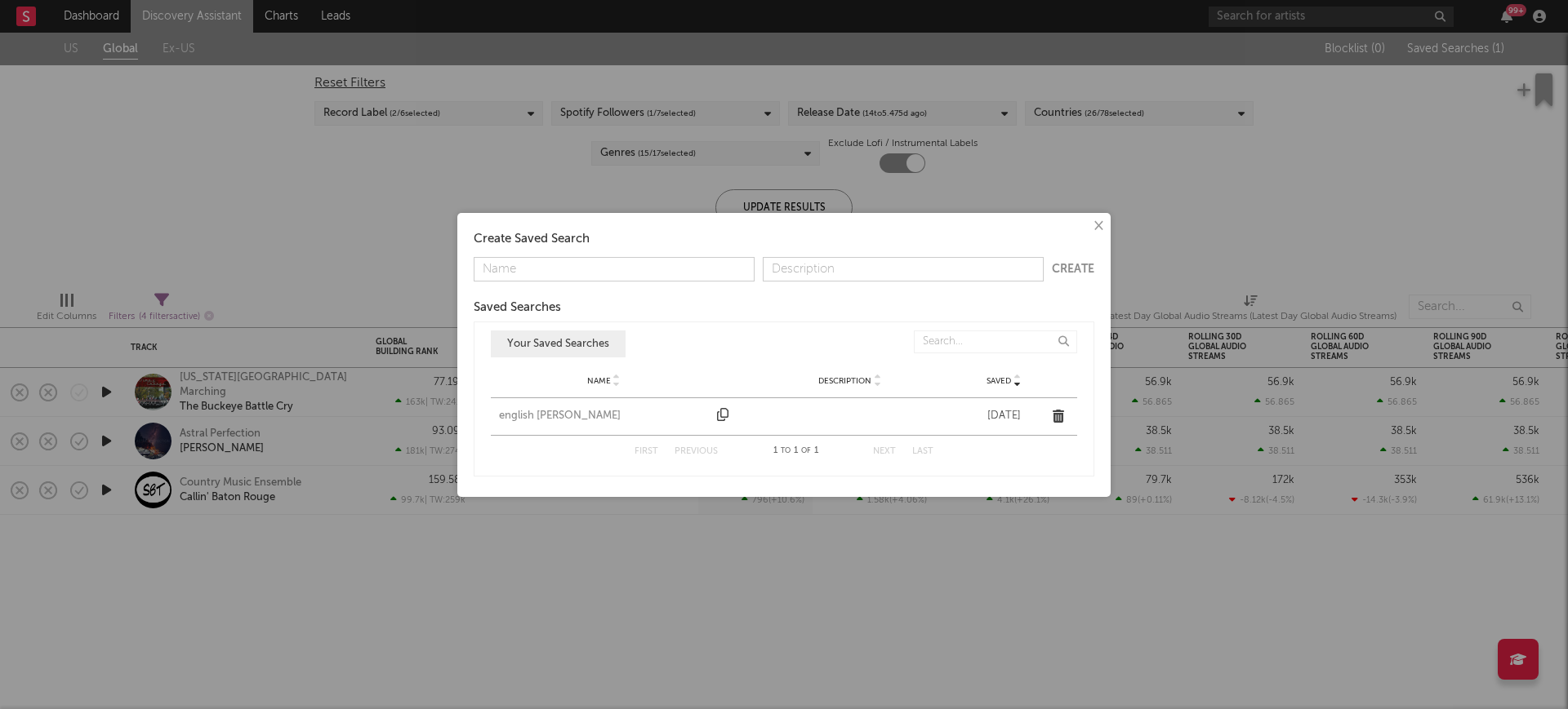
click at [517, 408] on div "english lum" at bounding box center [604, 416] width 210 height 16
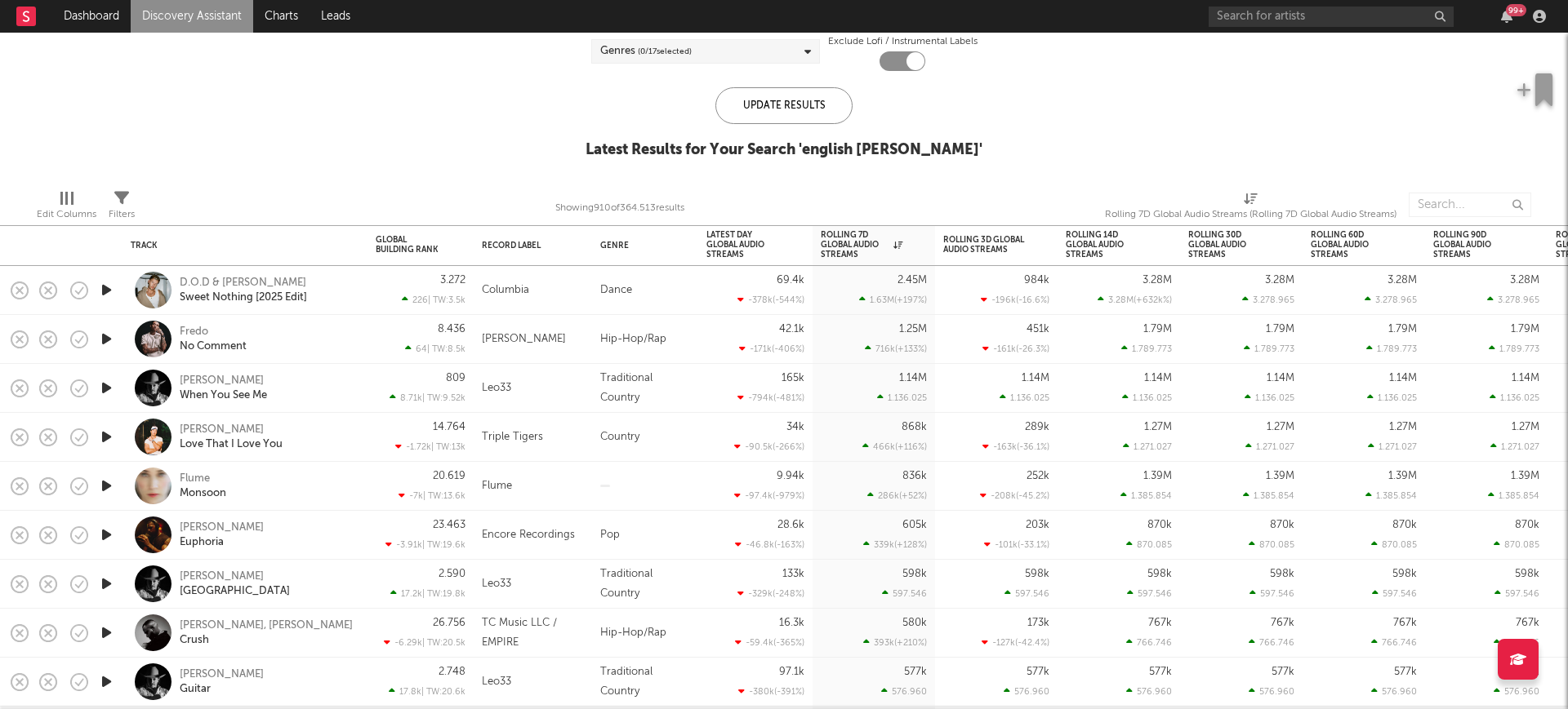
click at [67, 205] on div "Edit Columns" at bounding box center [67, 214] width 60 height 20
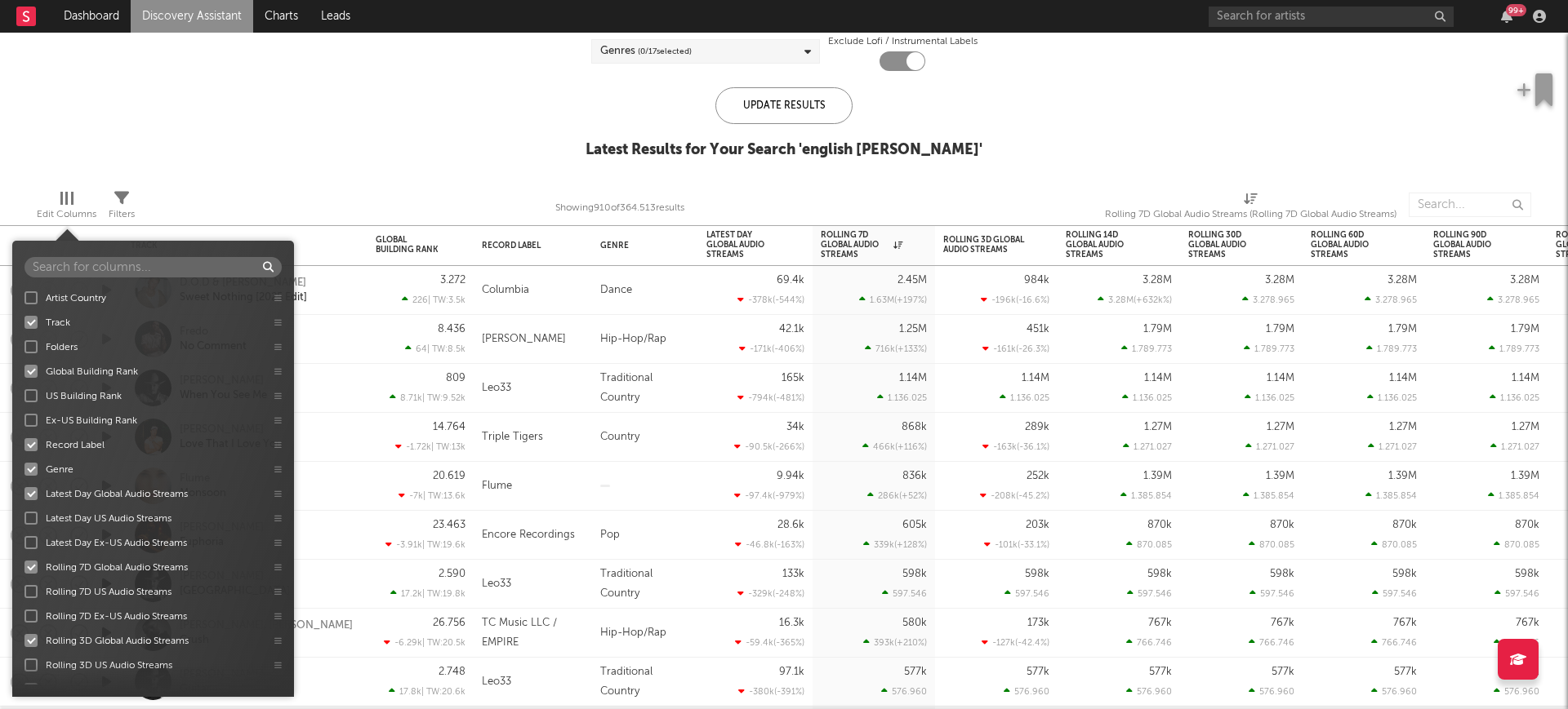
click at [279, 187] on div at bounding box center [345, 205] width 396 height 41
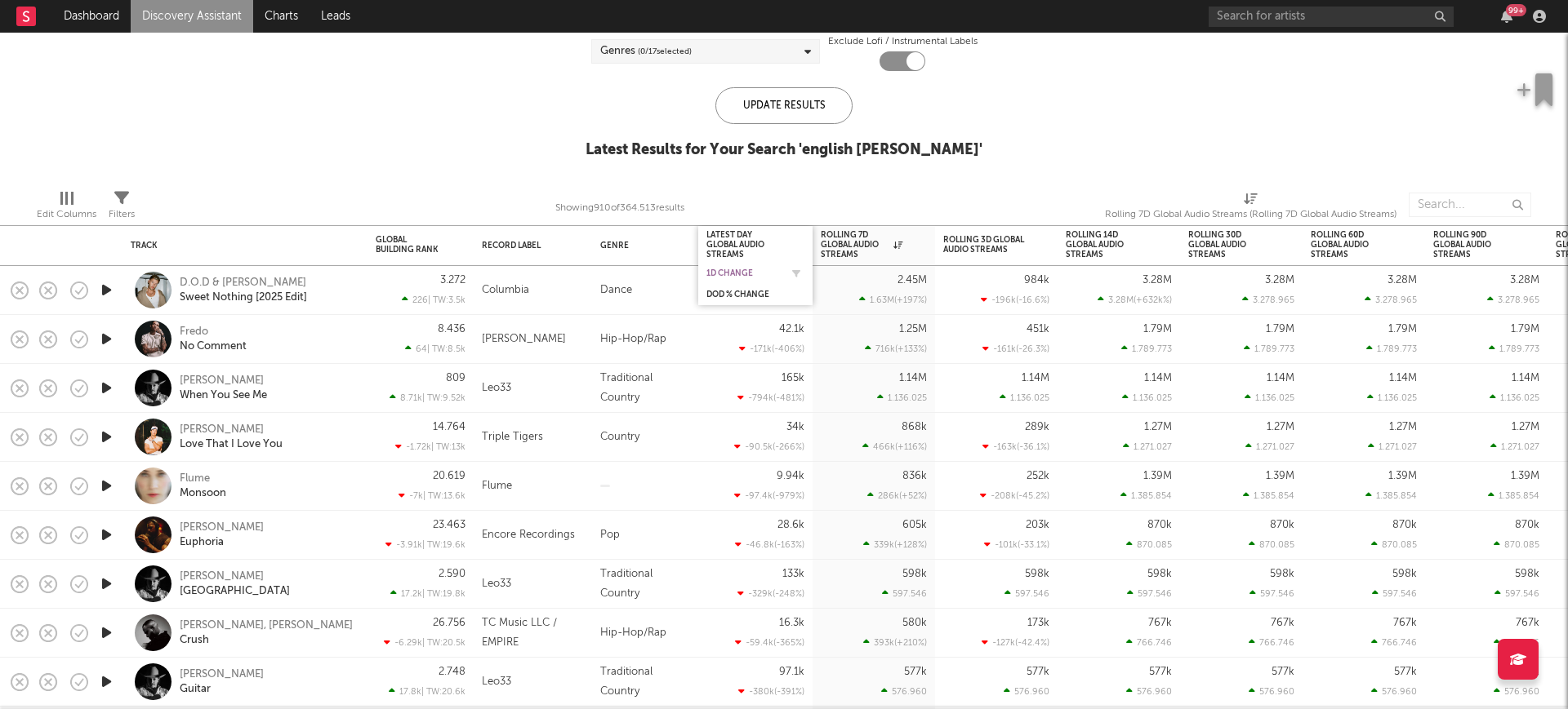
click at [739, 269] on div "1D Change" at bounding box center [743, 273] width 73 height 9
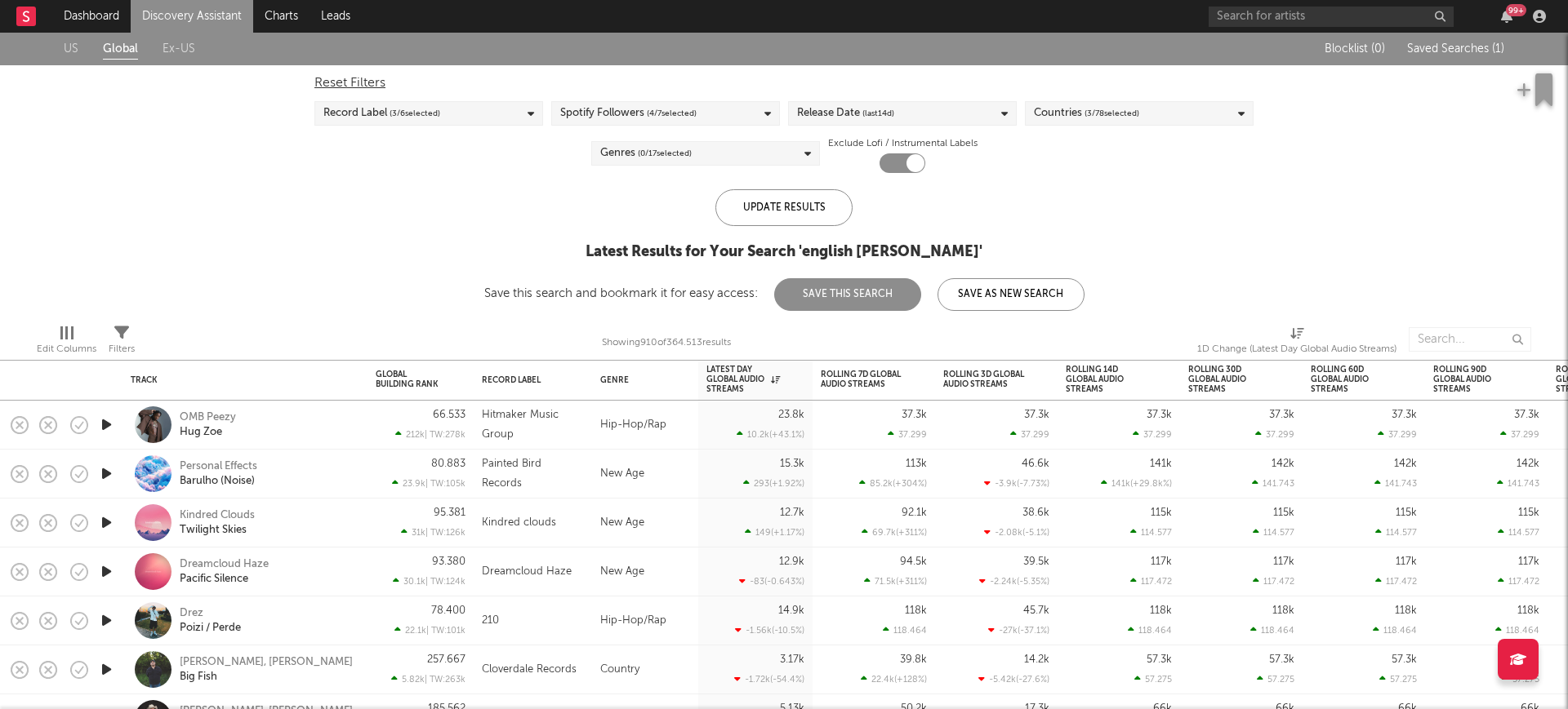
click at [634, 113] on div "Spotify Followers ( 4 / 7 selected)" at bounding box center [628, 113] width 137 height 20
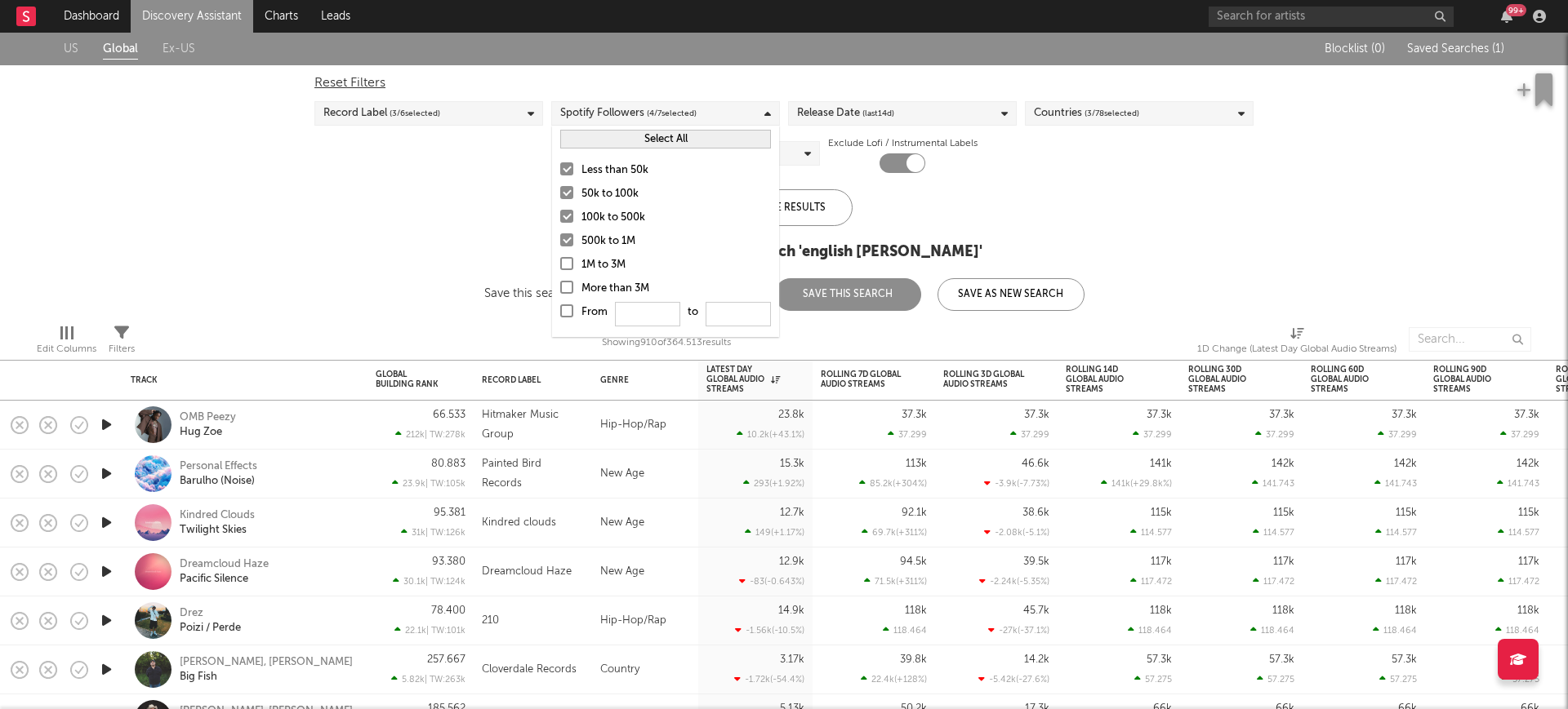
click at [655, 127] on div "Select All" at bounding box center [666, 139] width 227 height 27
click at [661, 108] on span "( 4 / 7 selected)" at bounding box center [672, 113] width 50 height 20
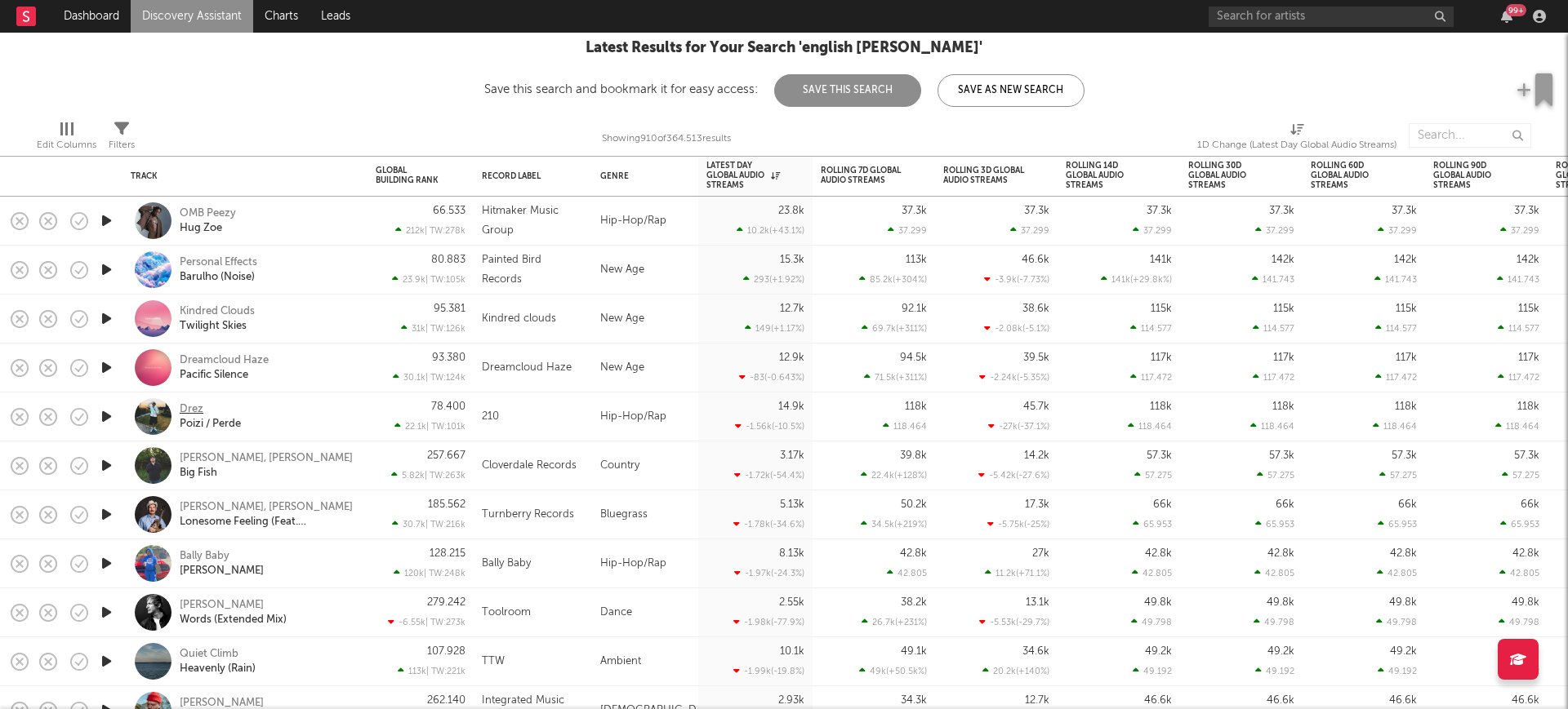
click at [202, 408] on div "Drez" at bounding box center [191, 410] width 24 height 15
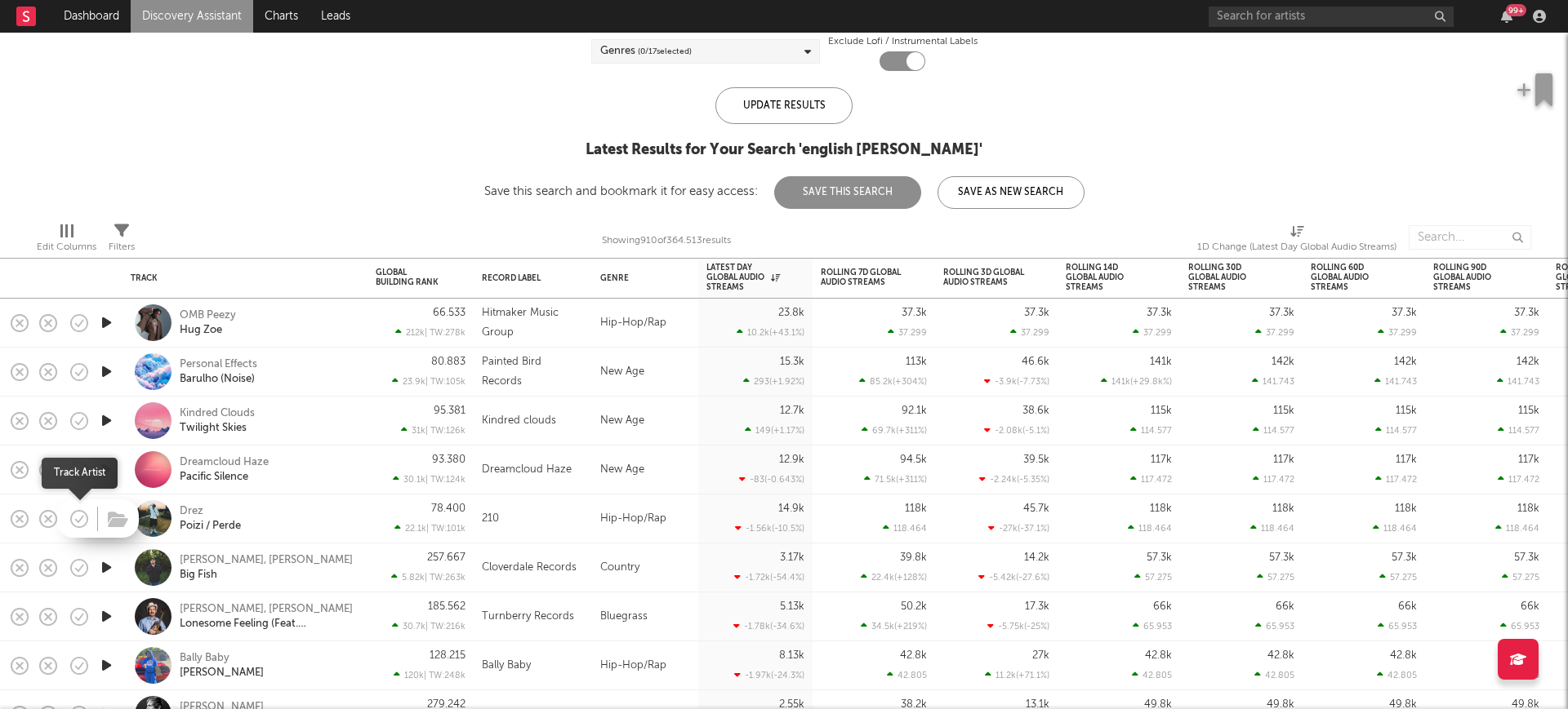
click at [85, 515] on icon "button" at bounding box center [79, 519] width 23 height 23
click at [103, 323] on icon "button" at bounding box center [107, 323] width 17 height 20
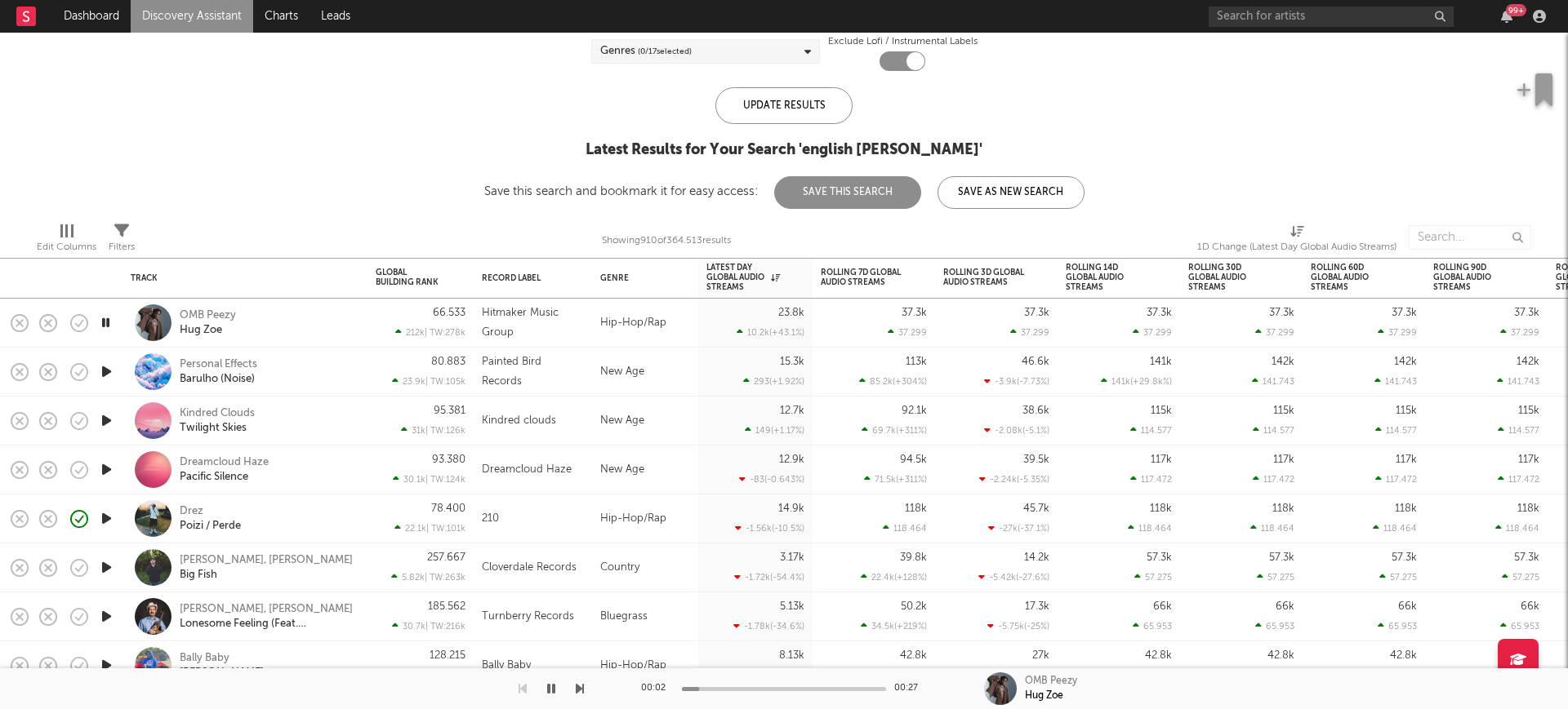
click at [112, 355] on div at bounding box center [106, 372] width 32 height 49
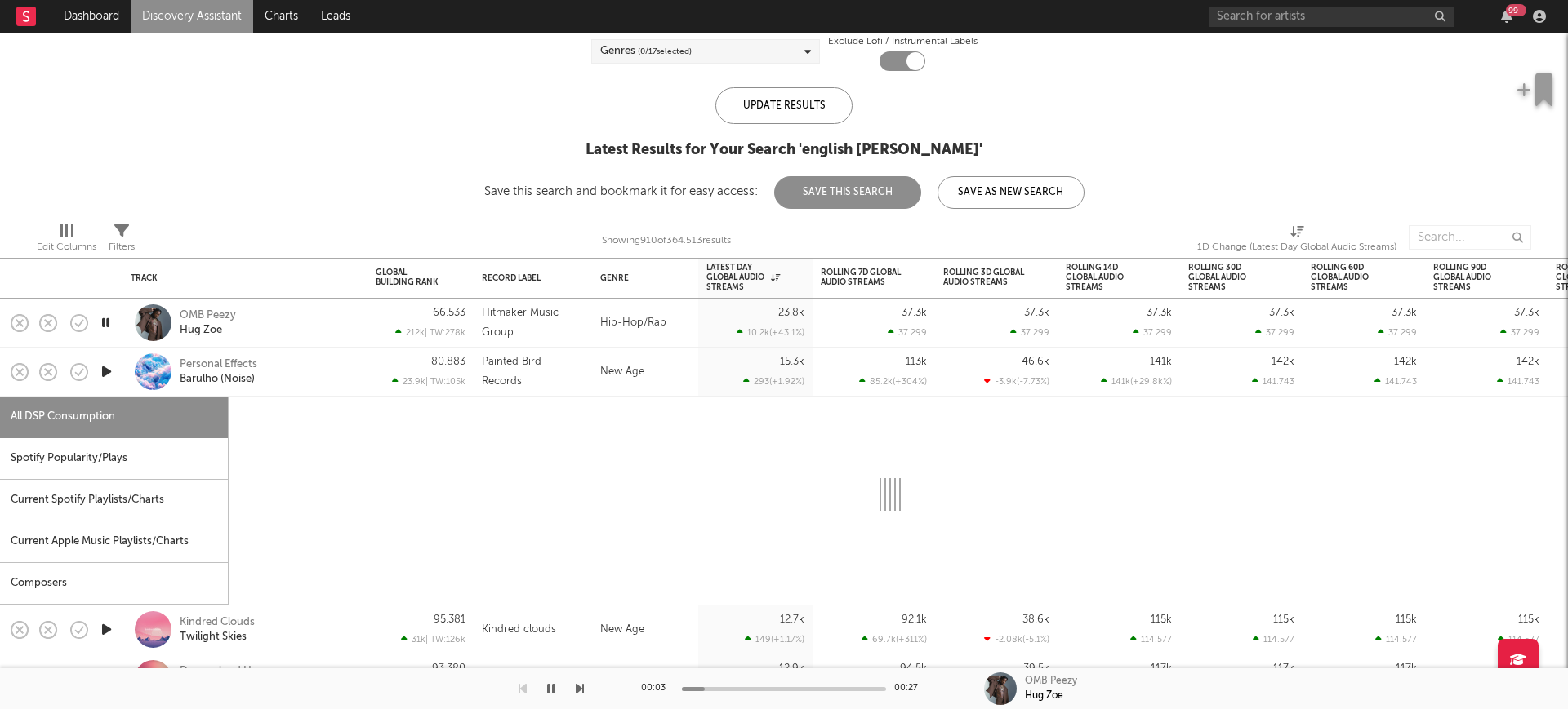
select select "1w"
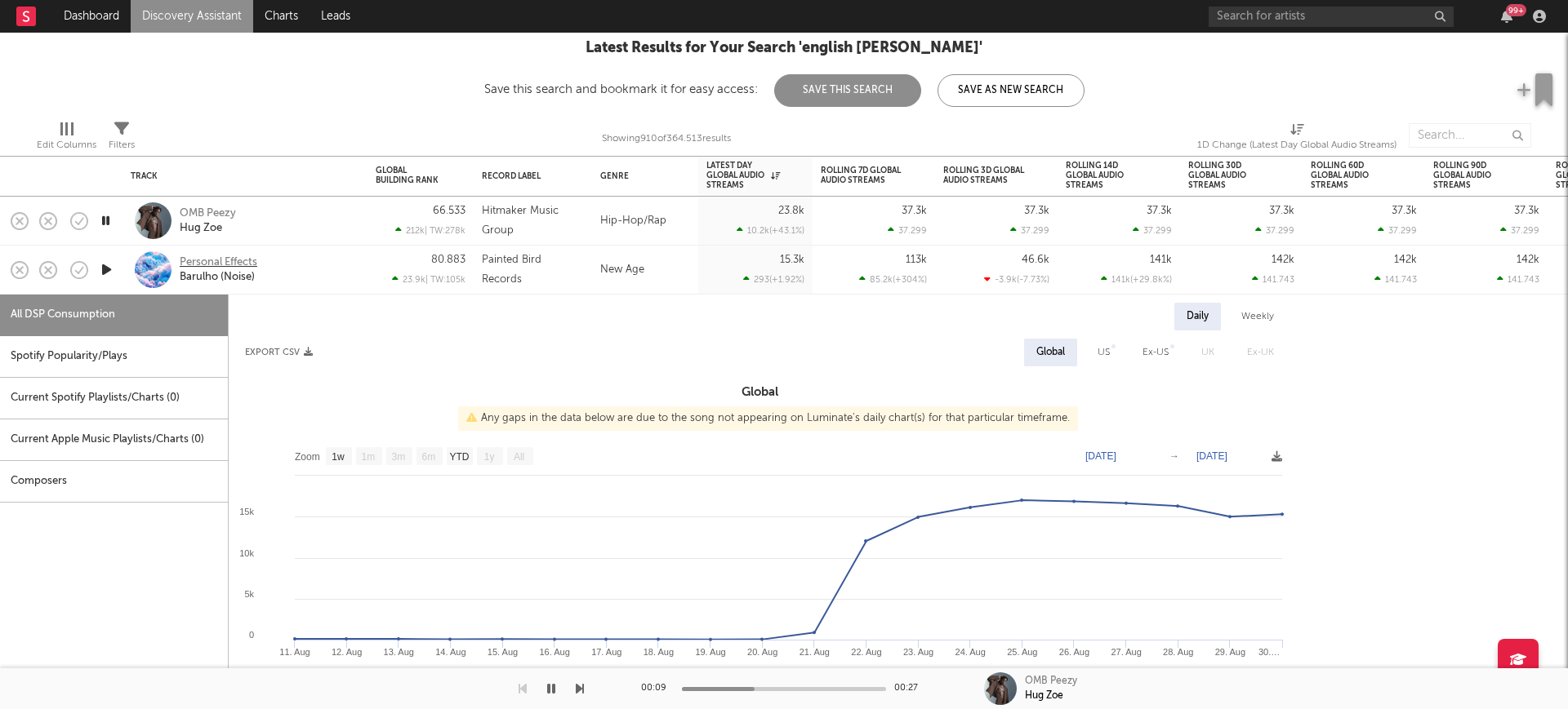
click at [236, 263] on div "Personal Effects" at bounding box center [218, 262] width 78 height 15
click at [283, 270] on div "Personal Effects Barulho (Noise)" at bounding box center [267, 270] width 176 height 29
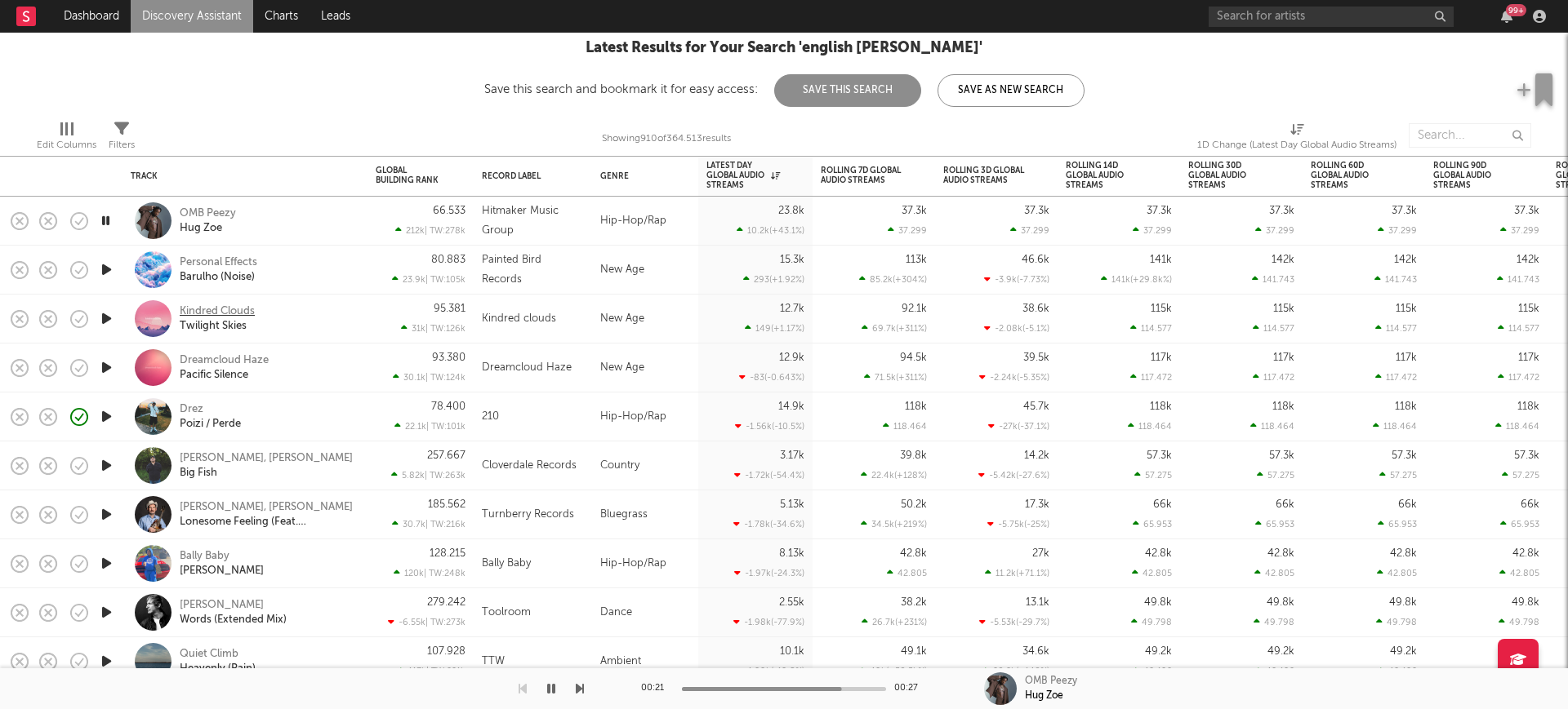
click at [212, 311] on div "Kindred Clouds" at bounding box center [217, 311] width 75 height 15
click at [105, 604] on icon "button" at bounding box center [107, 613] width 17 height 20
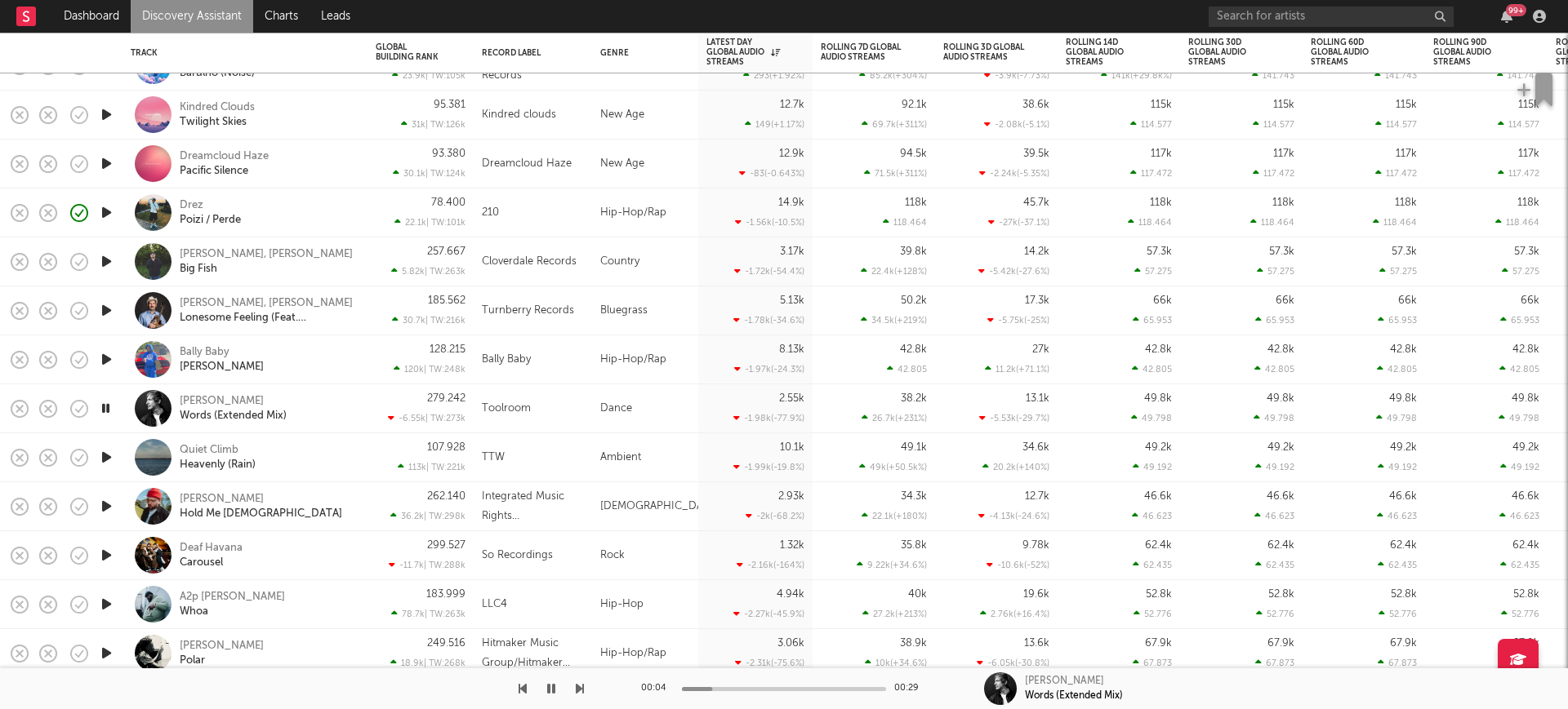
click at [215, 392] on div "Paul Harris Words (Extended Mix)" at bounding box center [245, 409] width 229 height 48
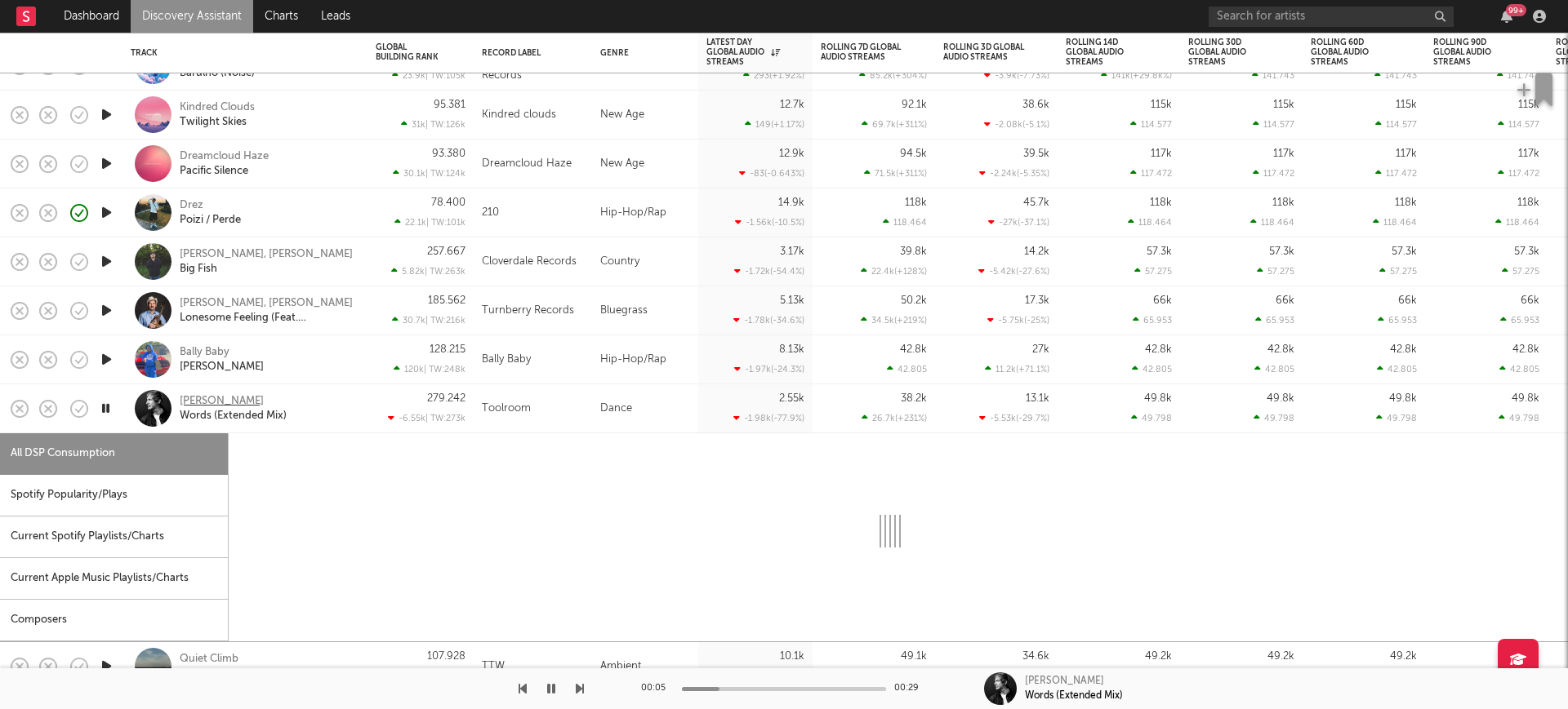
select select "1w"
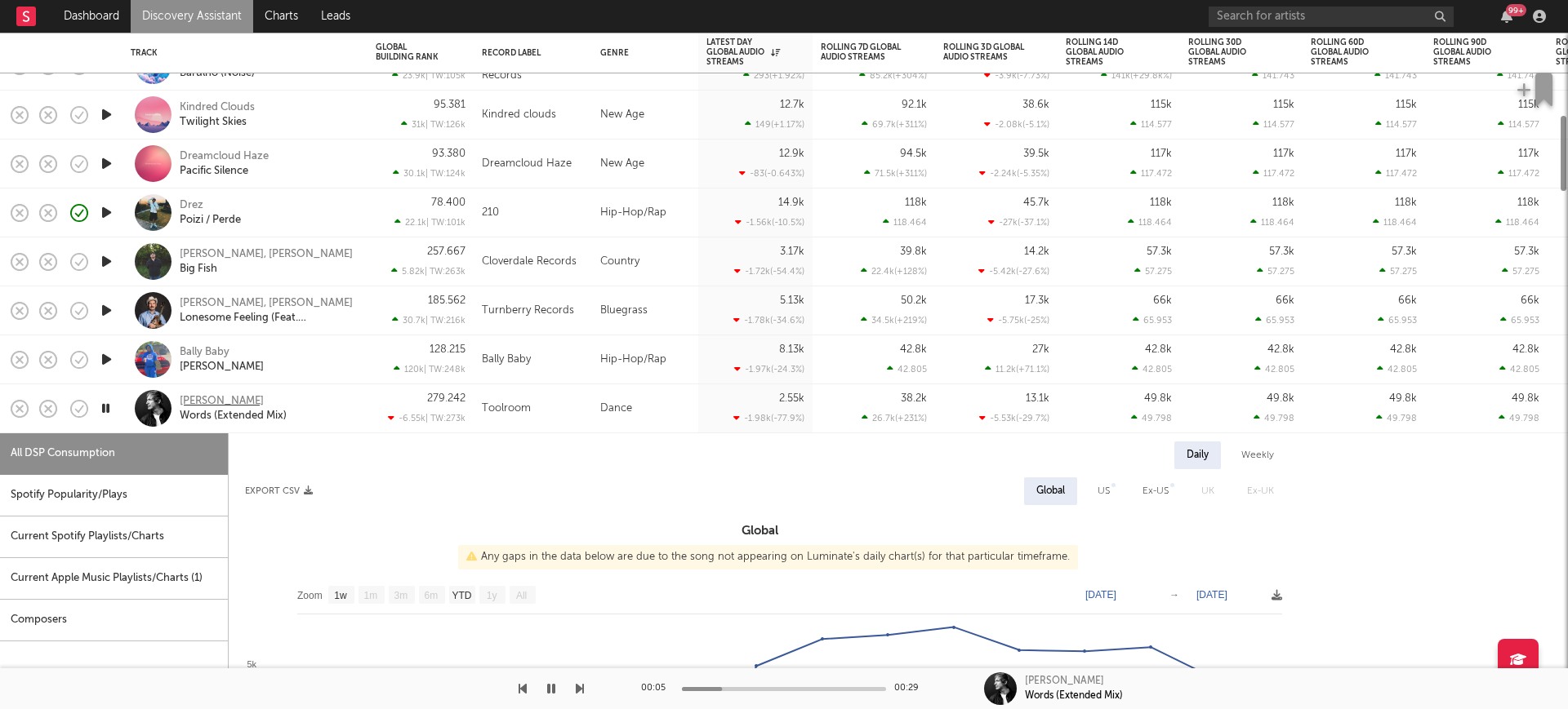
click at [222, 398] on div "Paul Harris" at bounding box center [221, 401] width 85 height 15
click at [348, 414] on div "Paul Harris Words (Extended Mix)" at bounding box center [267, 409] width 176 height 29
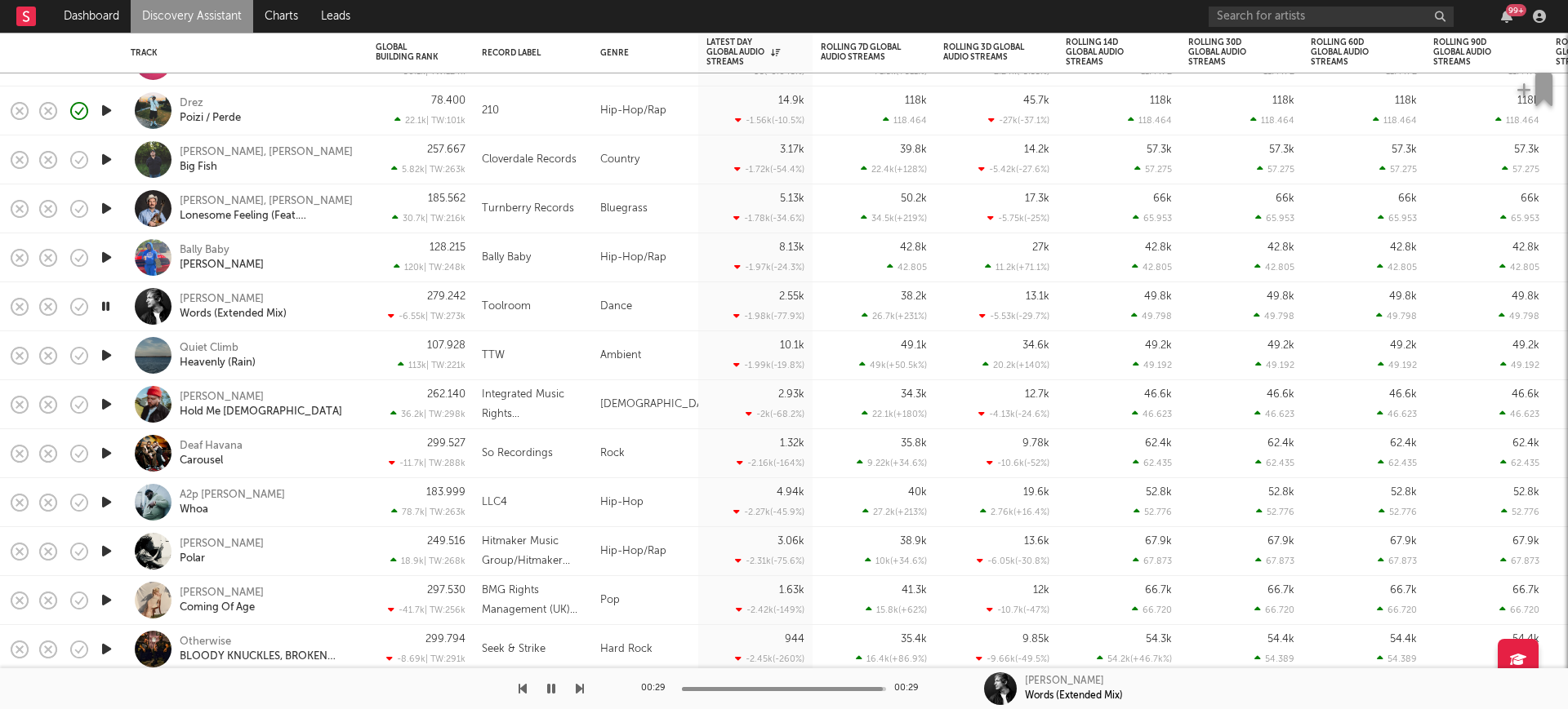
click at [114, 353] on icon "button" at bounding box center [107, 356] width 17 height 20
click at [108, 397] on icon "button" at bounding box center [107, 404] width 17 height 20
click at [104, 456] on icon "button" at bounding box center [107, 453] width 17 height 20
click at [192, 445] on div "Deaf Havana" at bounding box center [211, 446] width 63 height 15
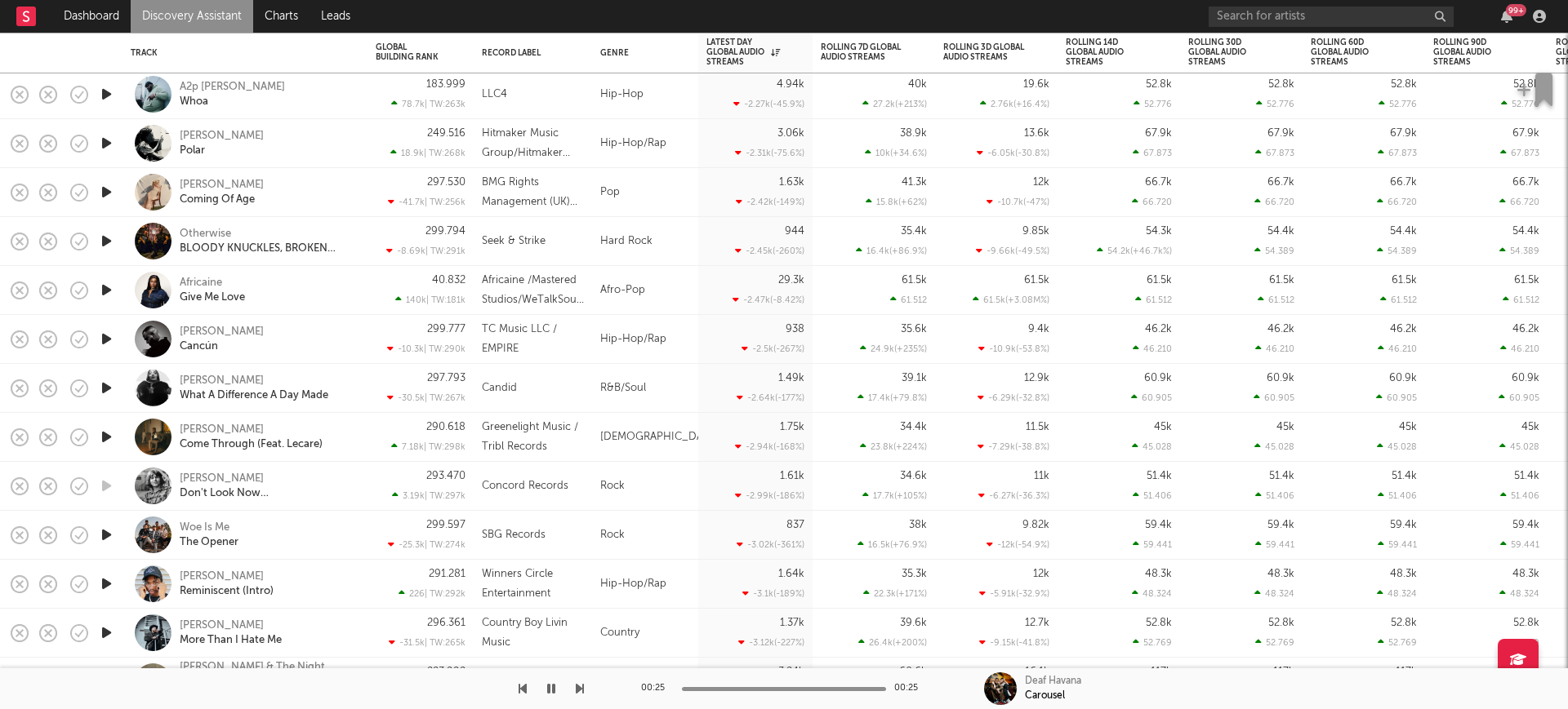
click at [104, 533] on icon "button" at bounding box center [107, 535] width 17 height 20
click at [213, 523] on div "Woe Is Me" at bounding box center [204, 527] width 50 height 15
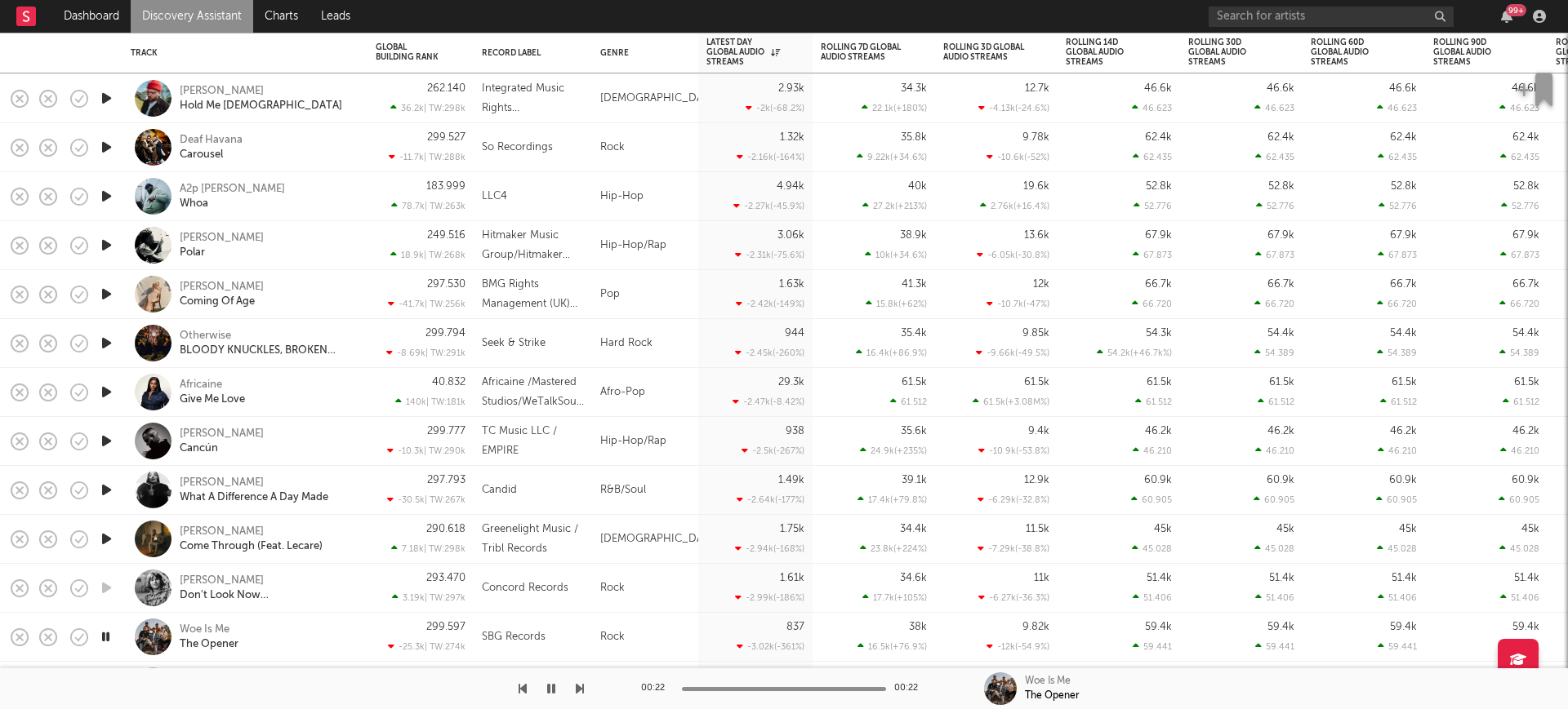
click at [112, 388] on icon "button" at bounding box center [107, 392] width 17 height 20
click at [107, 437] on icon "button" at bounding box center [107, 441] width 17 height 20
click at [101, 491] on icon "button" at bounding box center [107, 491] width 17 height 20
click at [102, 537] on icon "button" at bounding box center [107, 539] width 17 height 20
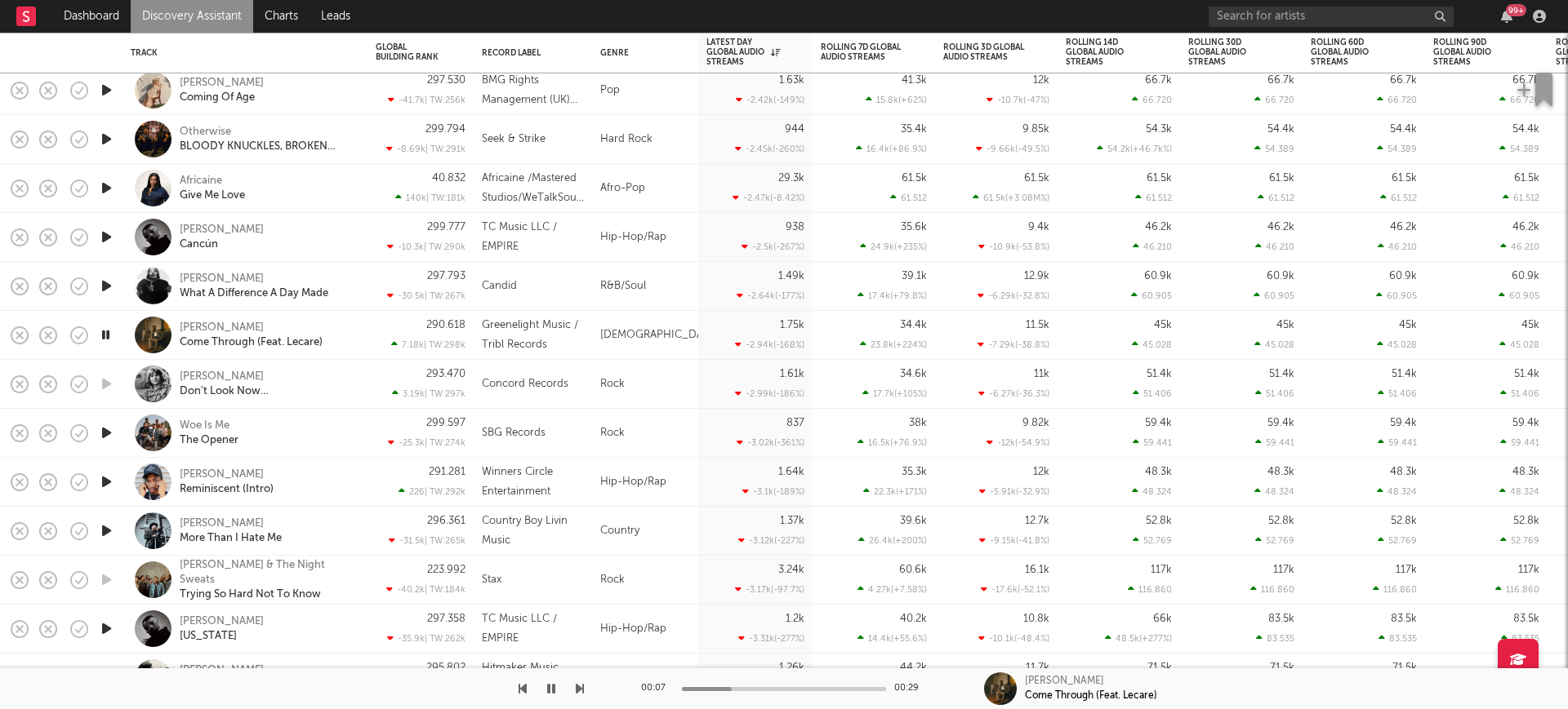
click at [106, 475] on icon "button" at bounding box center [107, 482] width 17 height 20
click at [114, 530] on icon "button" at bounding box center [107, 531] width 17 height 20
click at [243, 526] on div "Justin Champagne" at bounding box center [221, 524] width 85 height 15
click at [204, 619] on div "Danny Towers" at bounding box center [221, 621] width 85 height 15
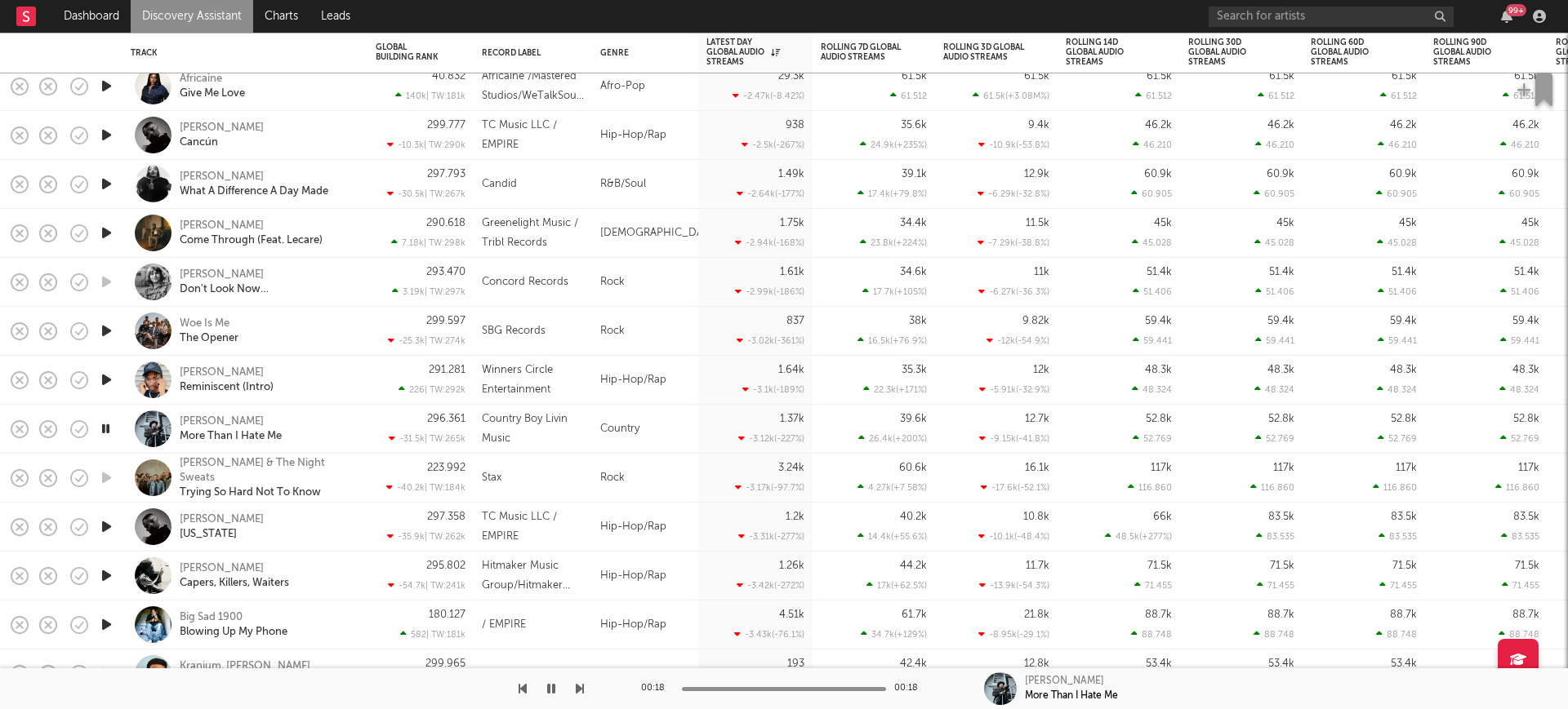
click at [113, 520] on icon "button" at bounding box center [107, 527] width 17 height 20
click at [112, 574] on icon "button" at bounding box center [107, 576] width 17 height 20
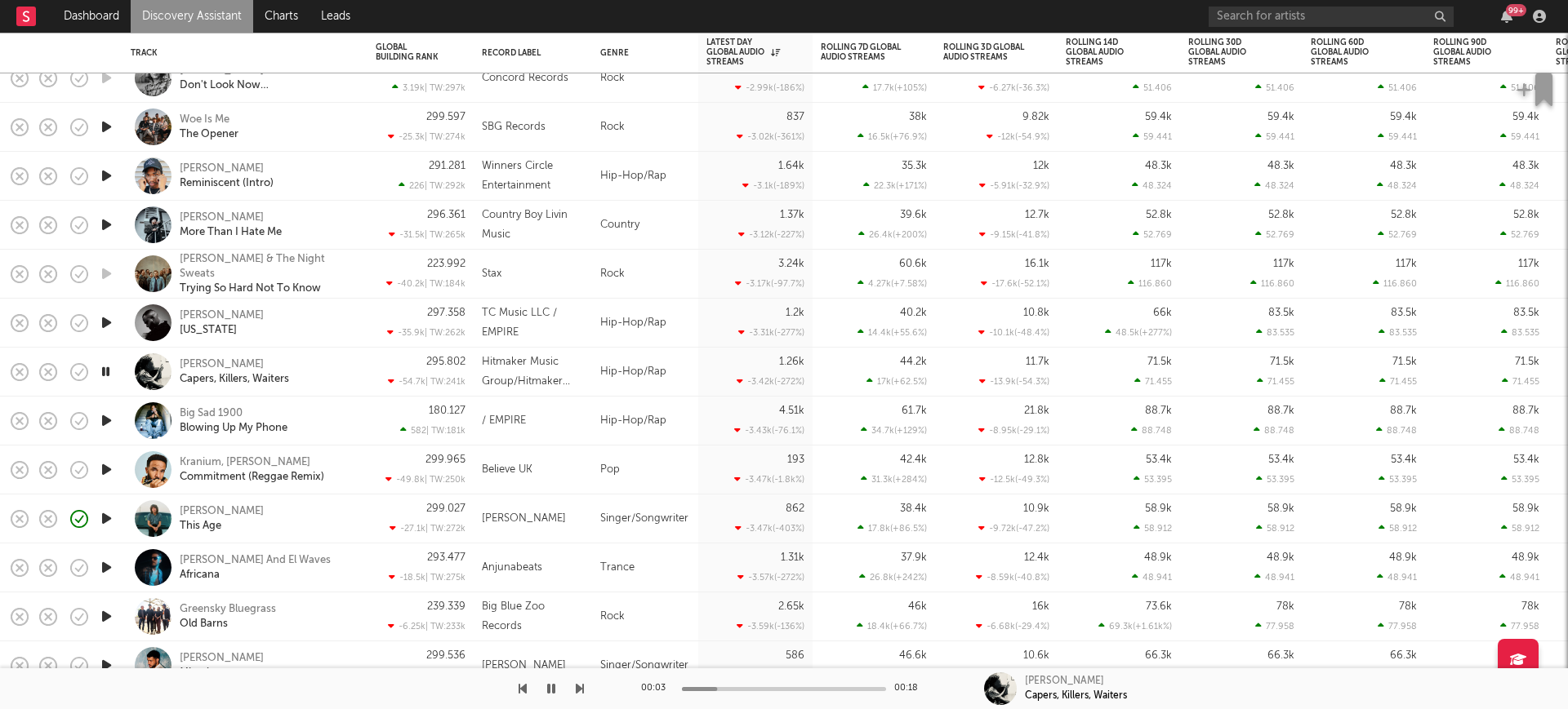
click at [108, 507] on div at bounding box center [106, 519] width 32 height 49
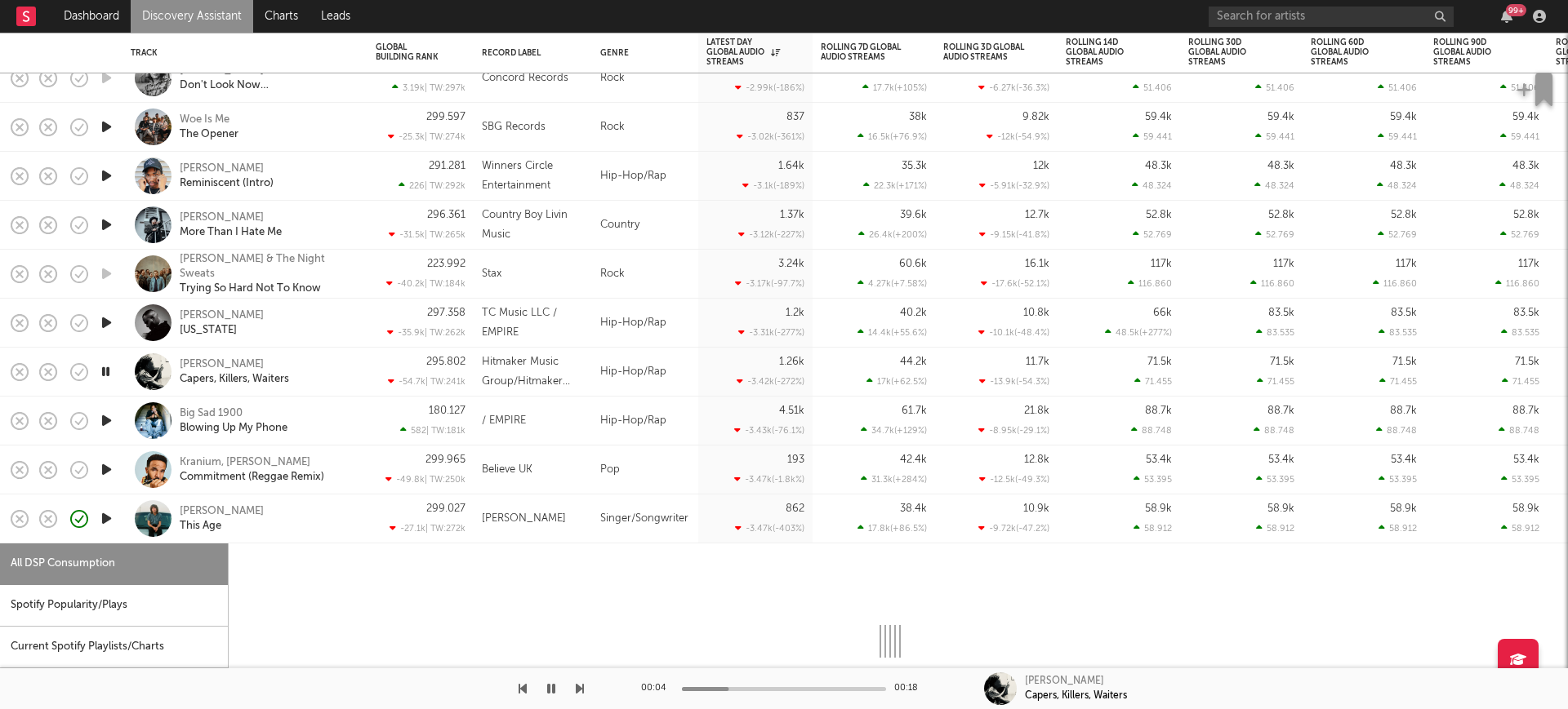
click at [114, 516] on icon "button" at bounding box center [107, 519] width 17 height 20
select select "1w"
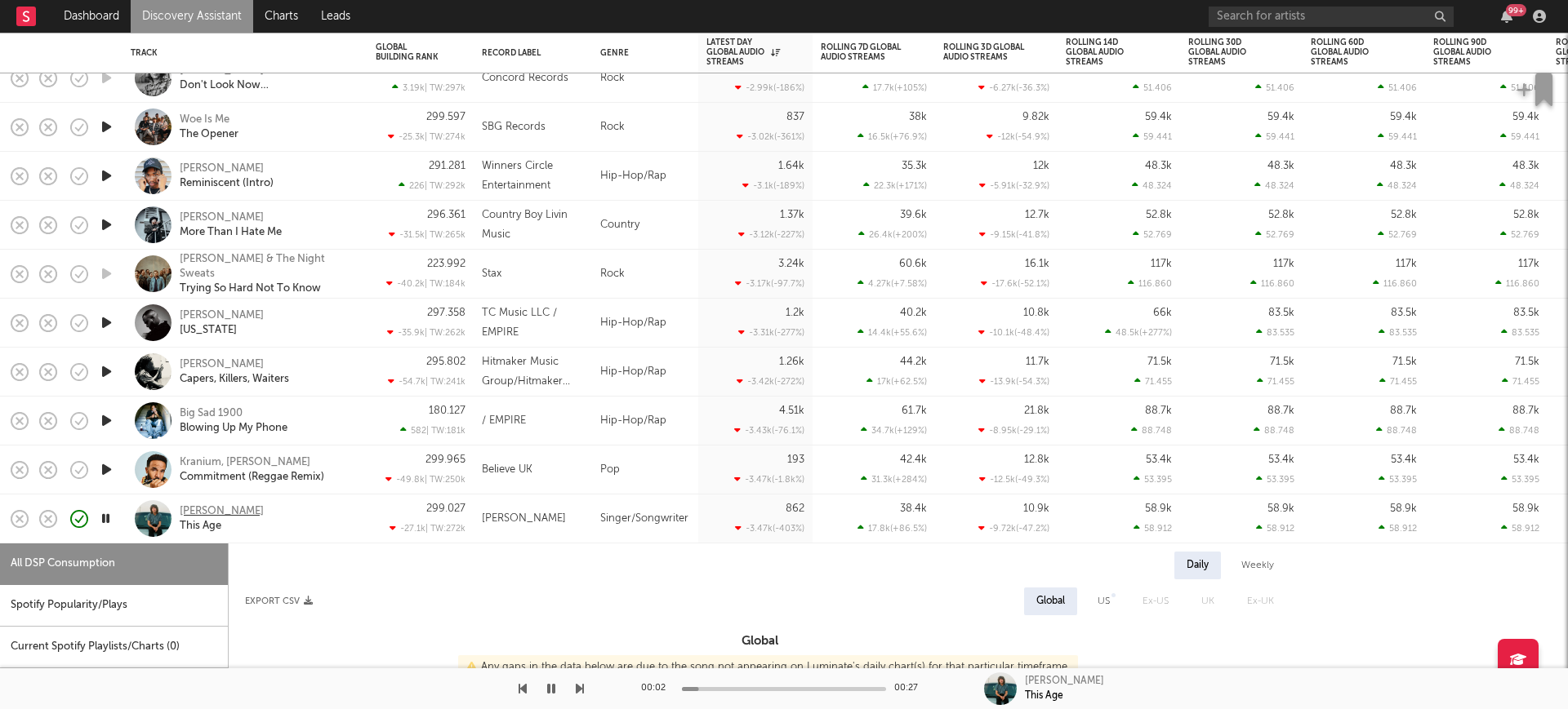
click at [216, 504] on div "Jesse Welles" at bounding box center [221, 511] width 85 height 15
click at [311, 504] on div "Jesse Welles This Age" at bounding box center [267, 519] width 176 height 29
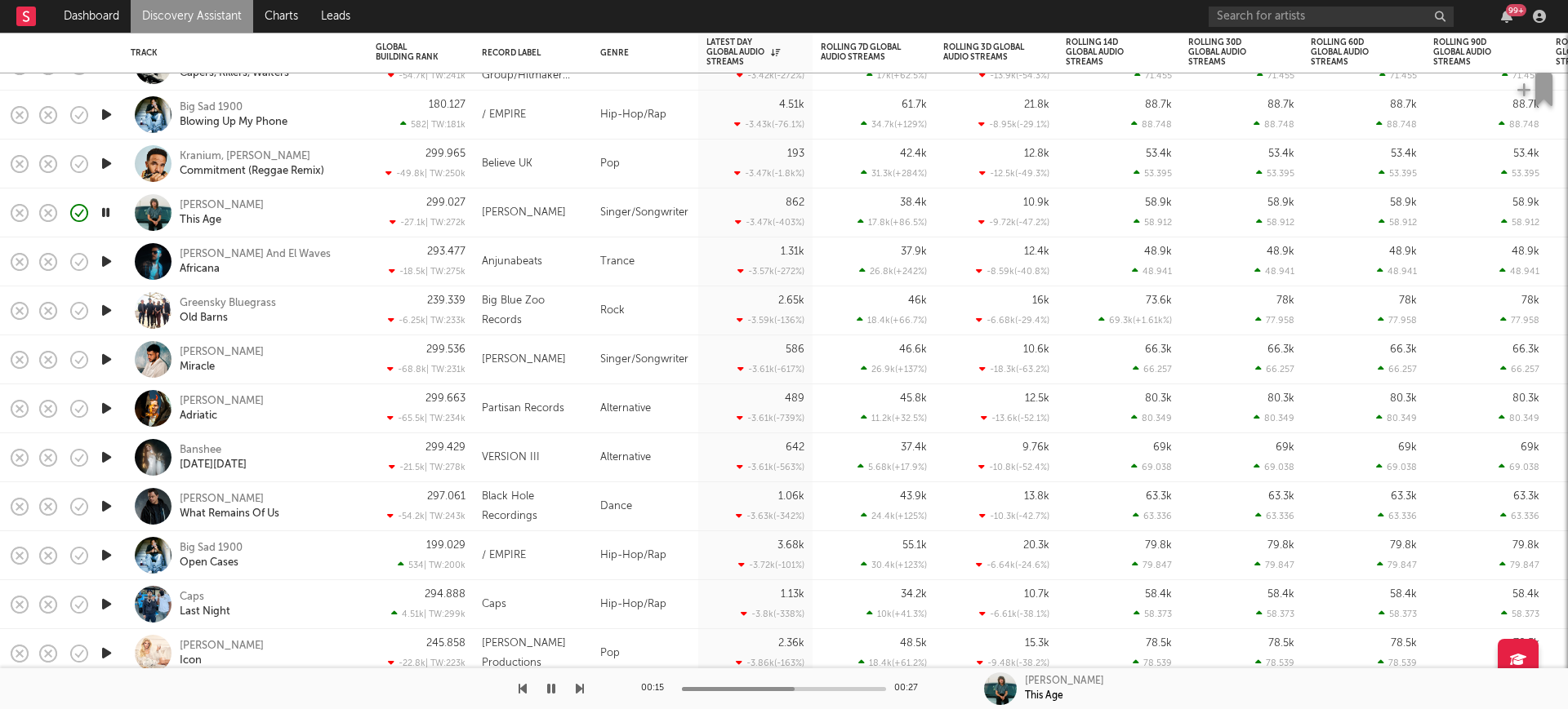
click at [114, 311] on icon "button" at bounding box center [107, 311] width 17 height 20
click at [106, 409] on icon "button" at bounding box center [107, 409] width 17 height 20
click at [109, 459] on icon "button" at bounding box center [107, 457] width 17 height 20
click at [198, 445] on div "Banshee" at bounding box center [200, 450] width 42 height 15
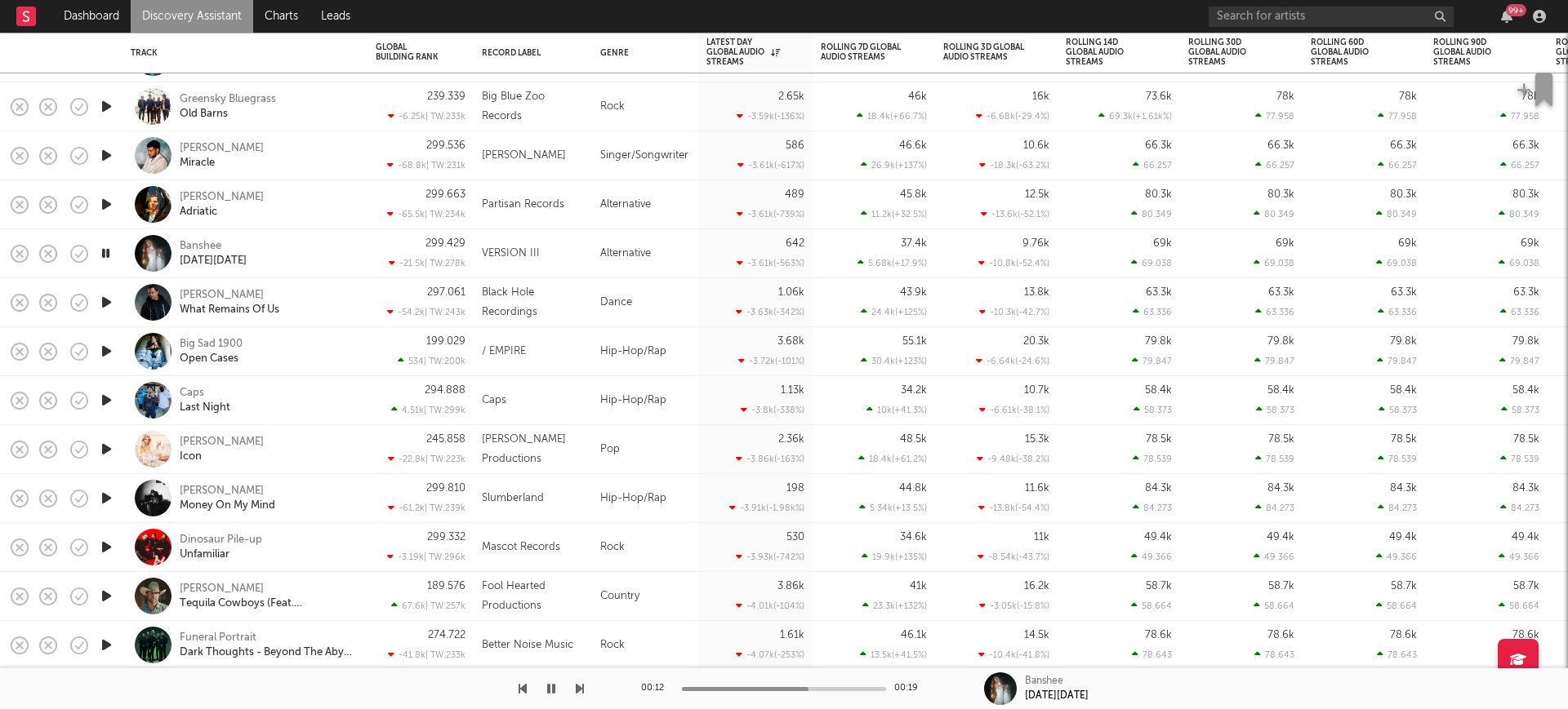
click at [114, 399] on icon "button" at bounding box center [107, 400] width 17 height 20
click at [196, 387] on div "Caps" at bounding box center [191, 393] width 25 height 15
click at [104, 548] on icon "button" at bounding box center [107, 547] width 17 height 20
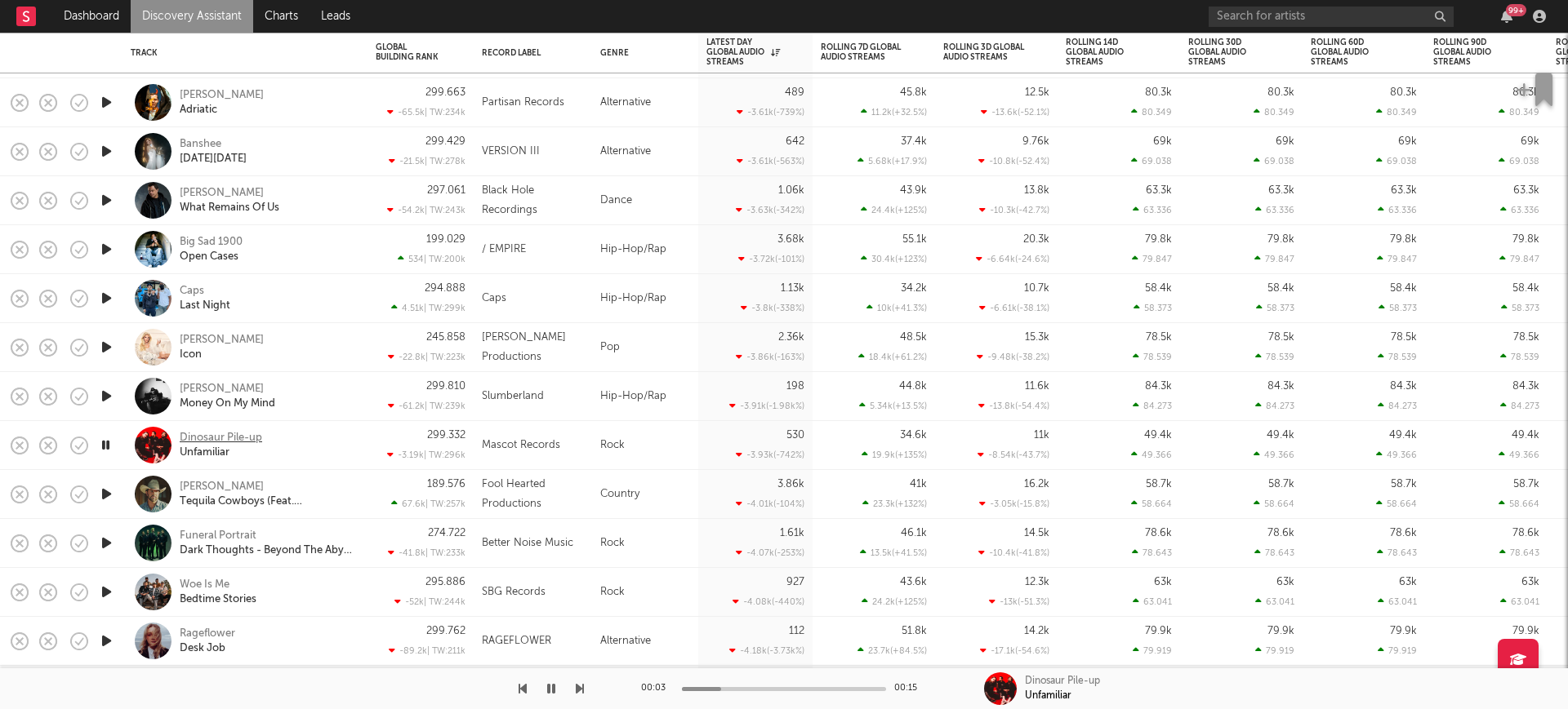
click at [254, 435] on div "Dinosaur Pile-up" at bounding box center [220, 438] width 83 height 15
click at [103, 293] on icon "button" at bounding box center [107, 299] width 17 height 20
click at [207, 240] on div "Big Sad 1900" at bounding box center [211, 242] width 63 height 15
click at [196, 288] on div "Caps" at bounding box center [191, 291] width 25 height 15
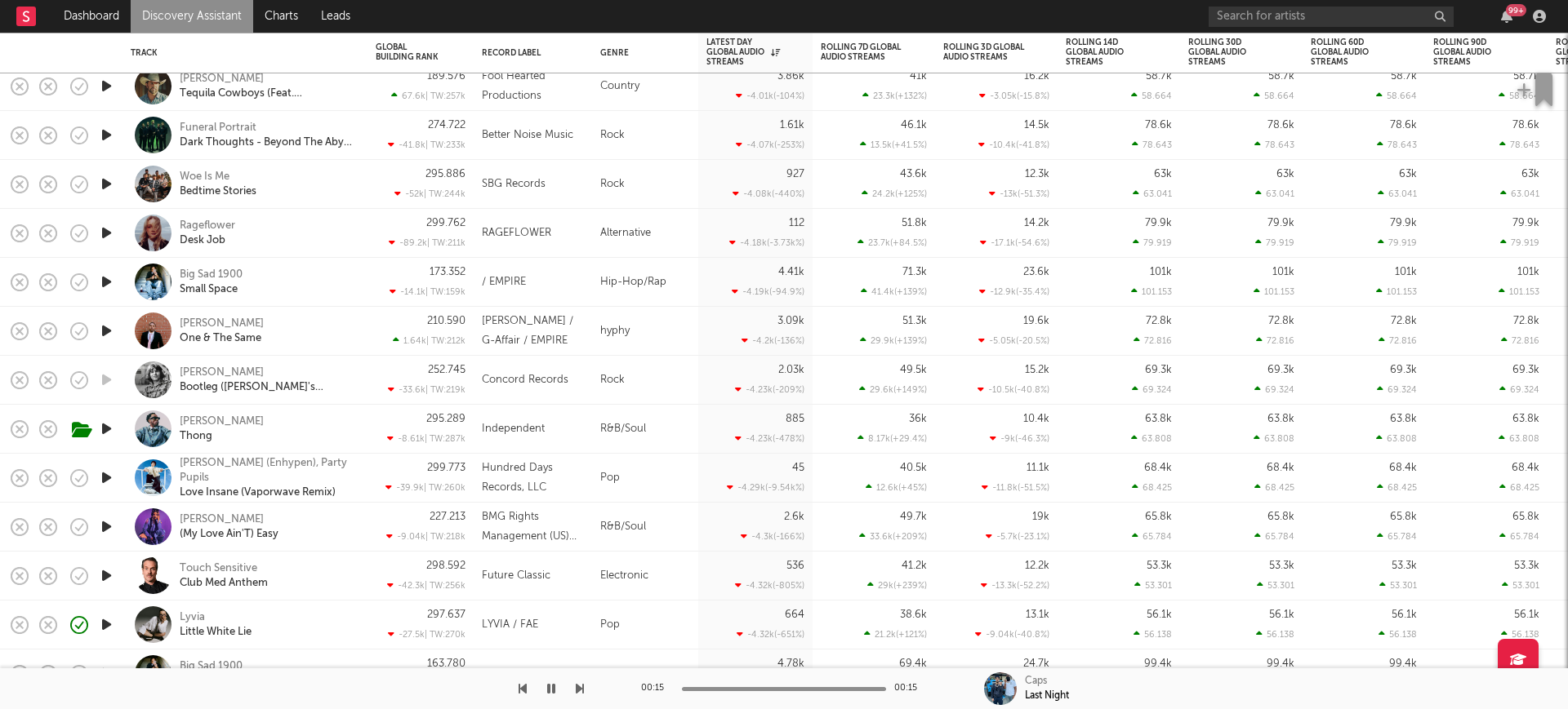
click at [102, 424] on icon "button" at bounding box center [107, 429] width 17 height 20
click at [195, 422] on div "Skeete" at bounding box center [221, 421] width 85 height 15
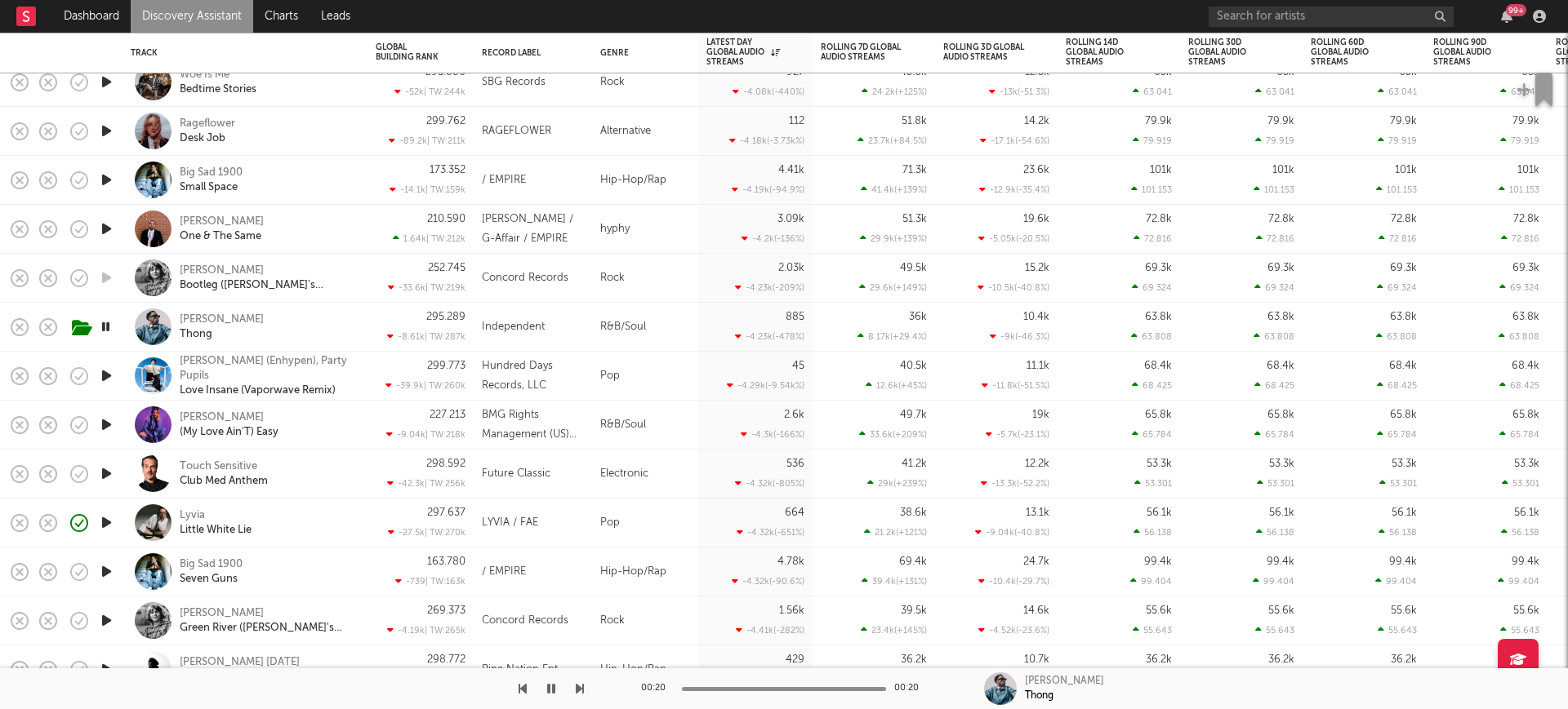
click at [107, 224] on icon "button" at bounding box center [107, 229] width 17 height 20
click at [213, 215] on div "Lil Bean" at bounding box center [221, 222] width 85 height 15
click at [111, 516] on icon "button" at bounding box center [107, 523] width 17 height 20
click at [111, 516] on icon "button" at bounding box center [106, 523] width 15 height 20
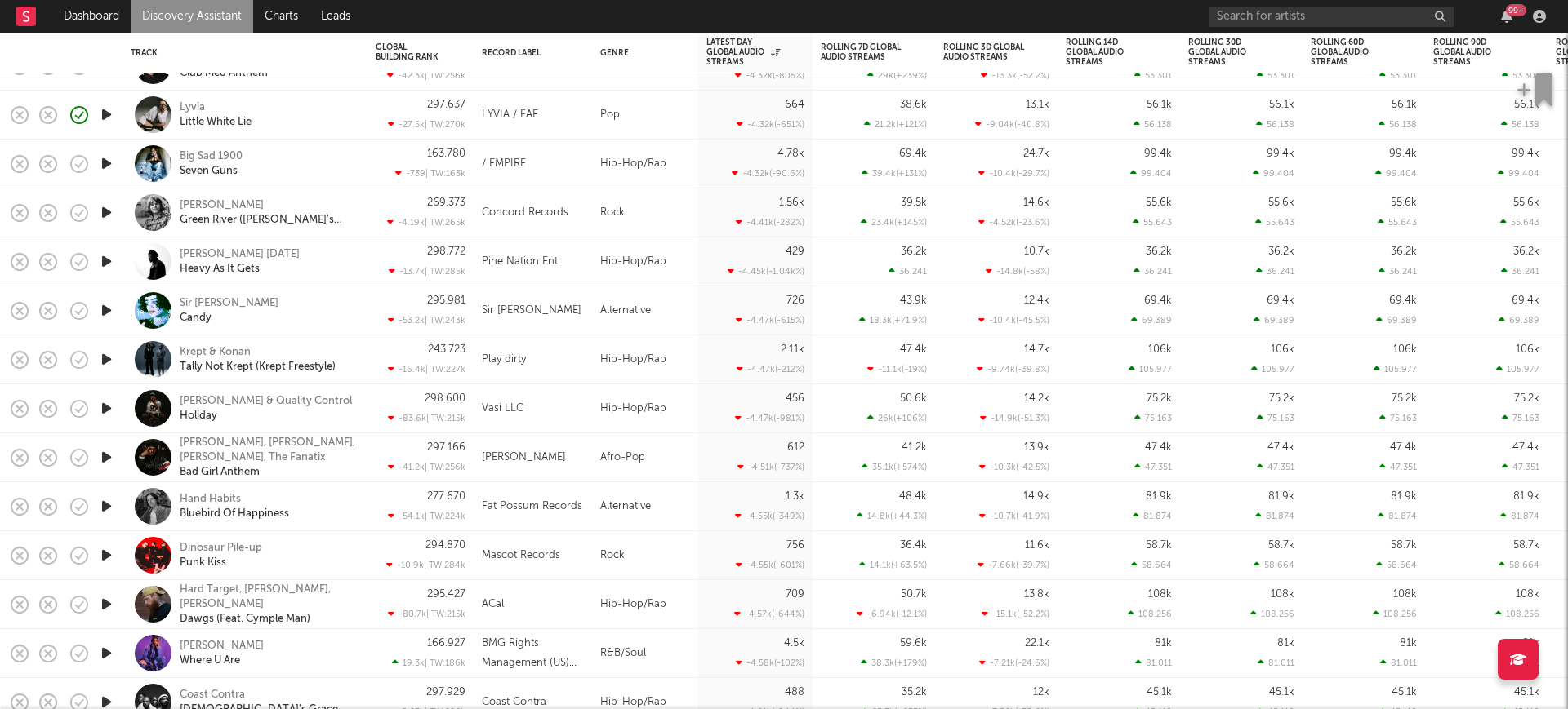
click at [114, 258] on icon "button" at bounding box center [107, 262] width 17 height 20
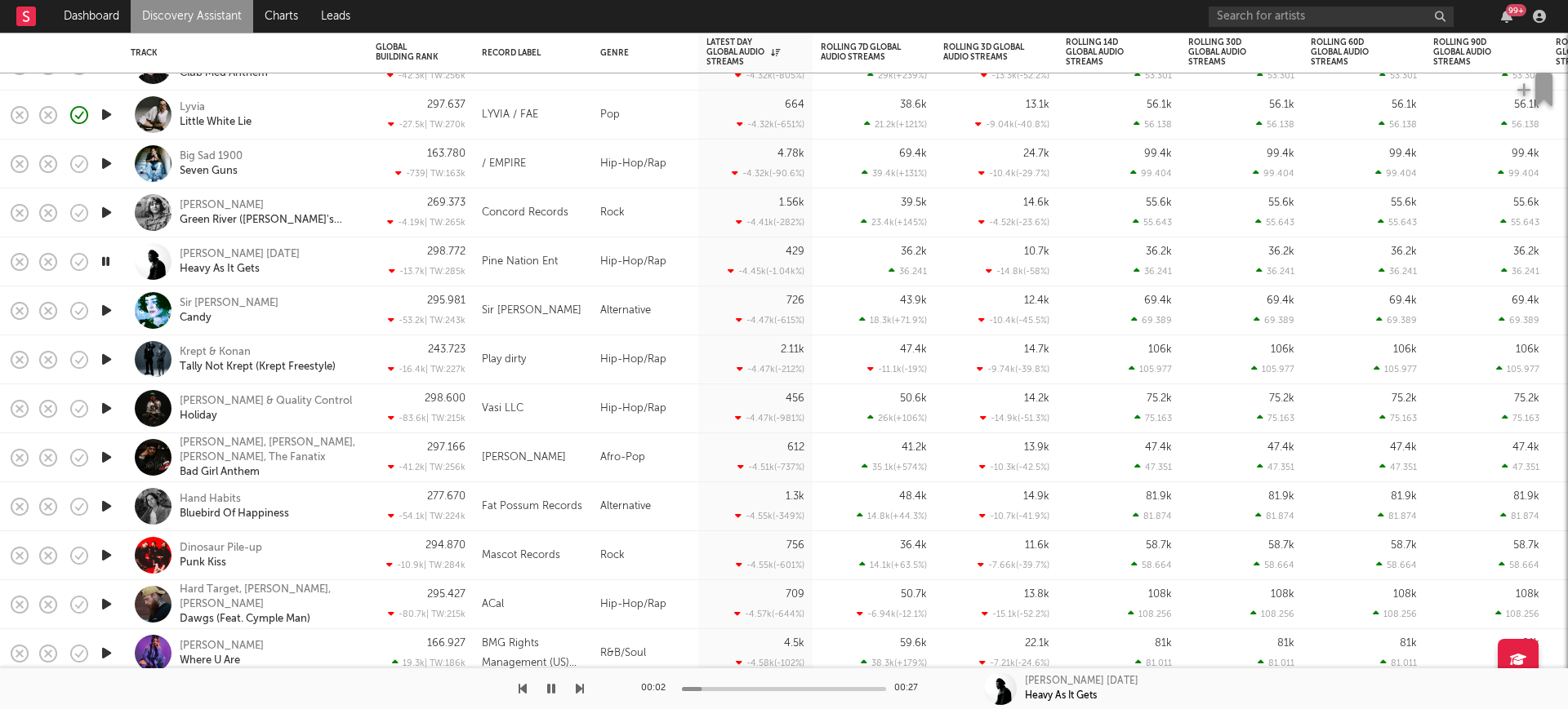
click at [107, 315] on icon "button" at bounding box center [107, 311] width 17 height 20
click at [201, 297] on div "Sir Chloe" at bounding box center [229, 303] width 99 height 15
click at [555, 684] on icon "button" at bounding box center [551, 689] width 9 height 13
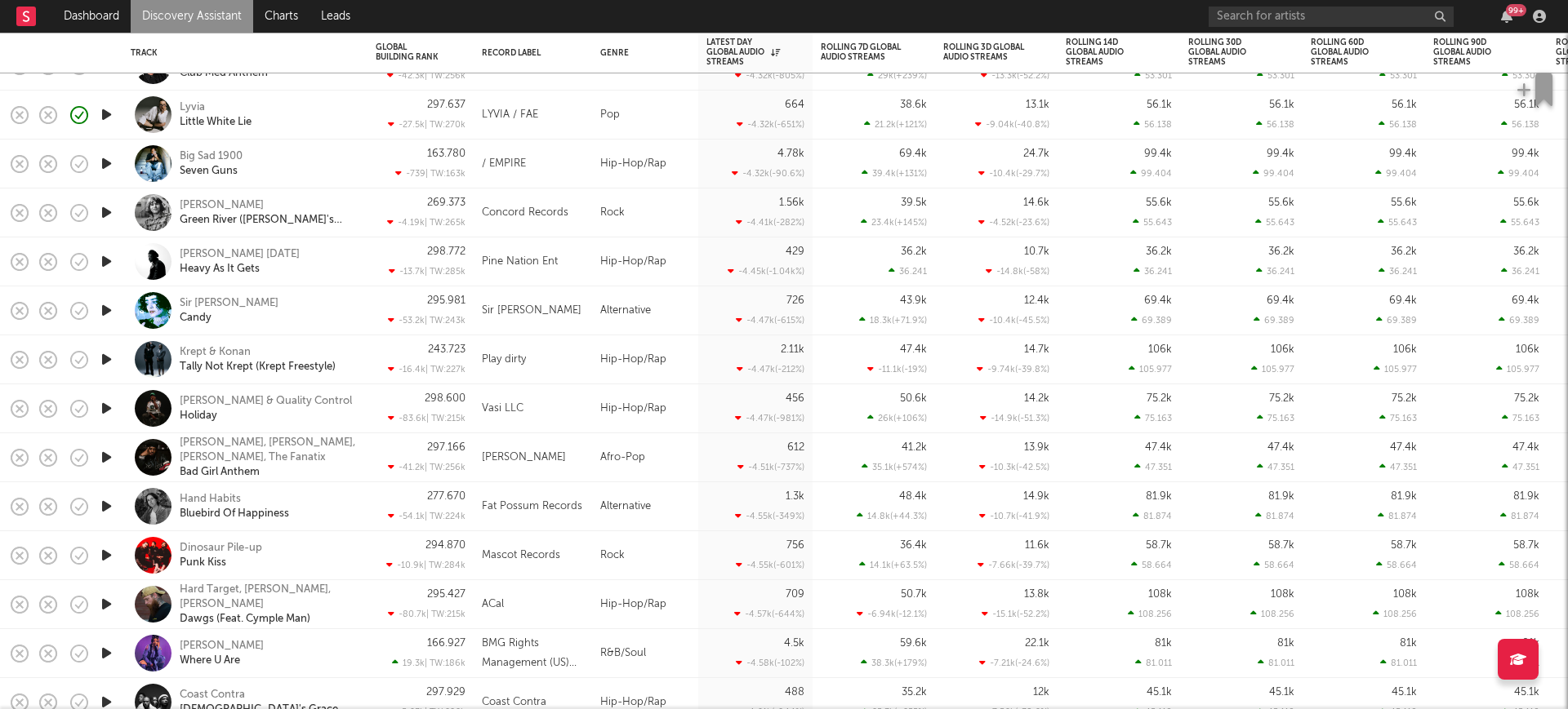
click at [105, 409] on icon "button" at bounding box center [107, 409] width 17 height 20
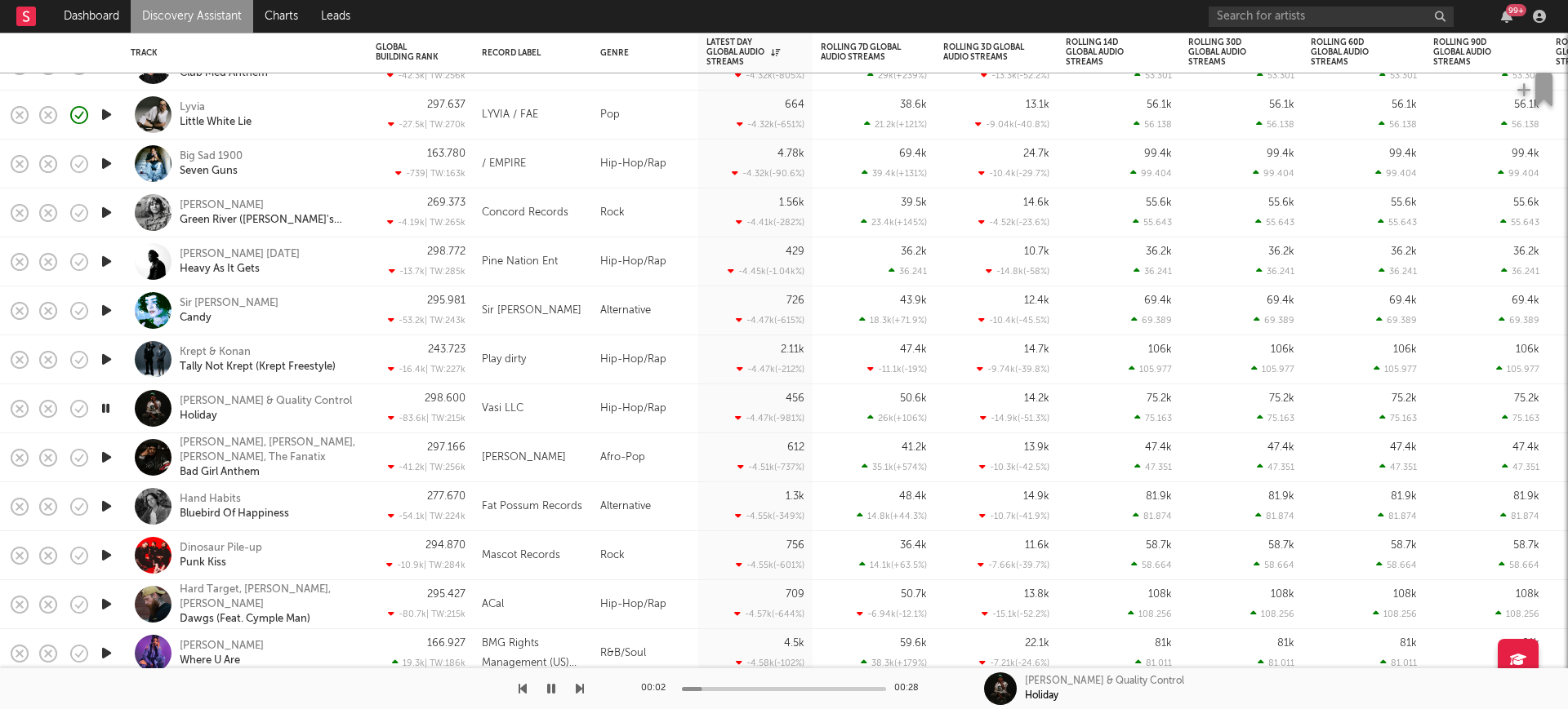
click at [106, 405] on icon "button" at bounding box center [106, 409] width 15 height 20
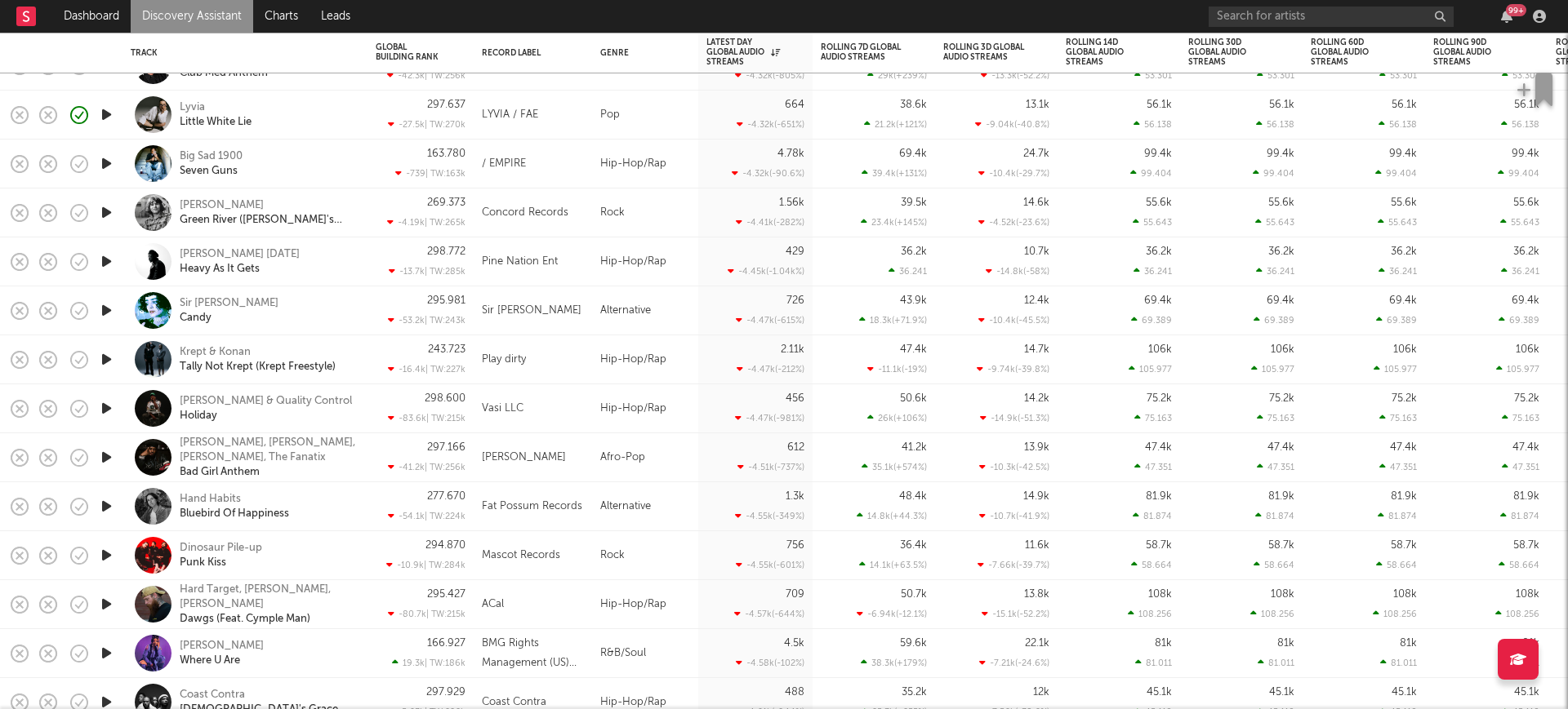
click at [108, 354] on icon "button" at bounding box center [107, 359] width 17 height 20
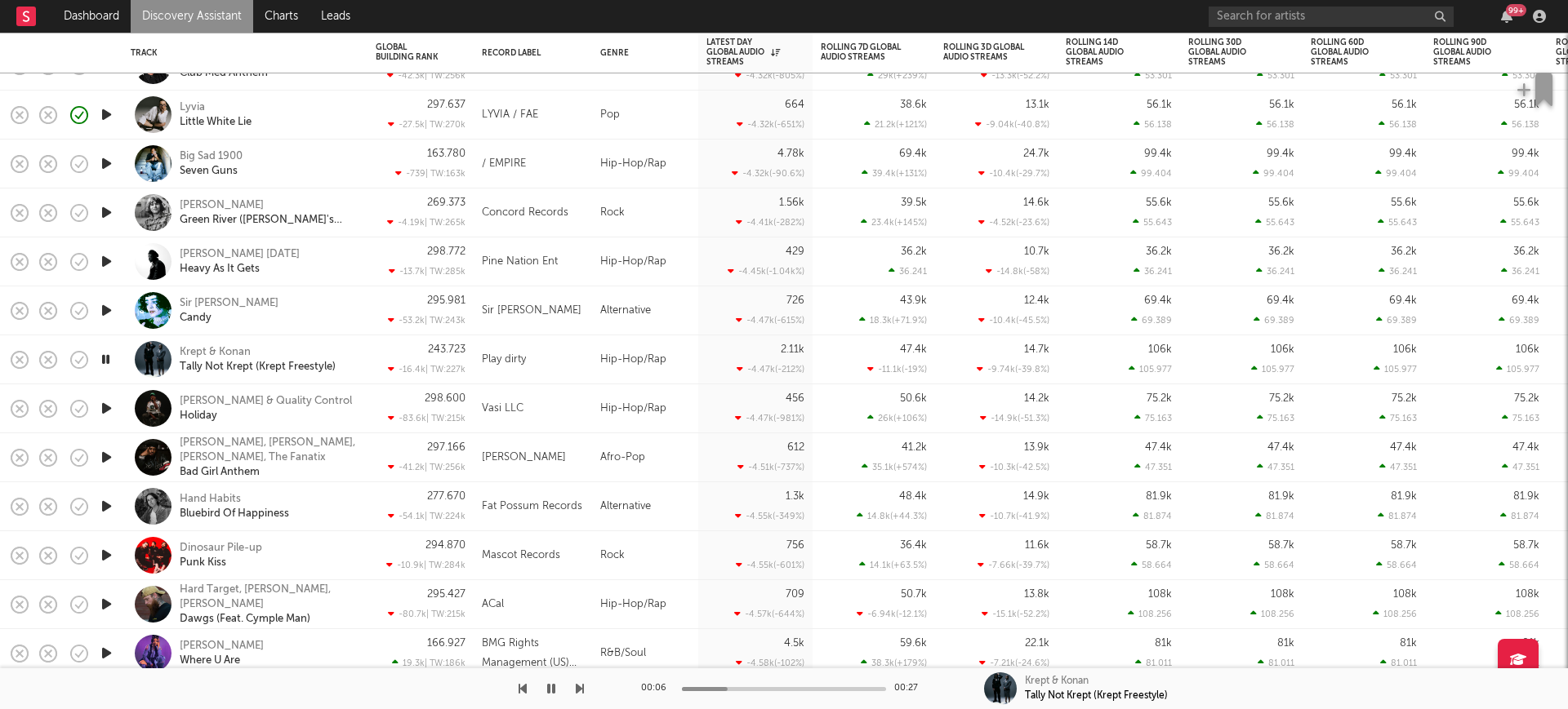
click at [114, 516] on icon "button" at bounding box center [107, 507] width 17 height 20
click at [217, 492] on div "Hand Habits" at bounding box center [210, 499] width 61 height 15
click at [108, 351] on icon "button" at bounding box center [107, 359] width 17 height 20
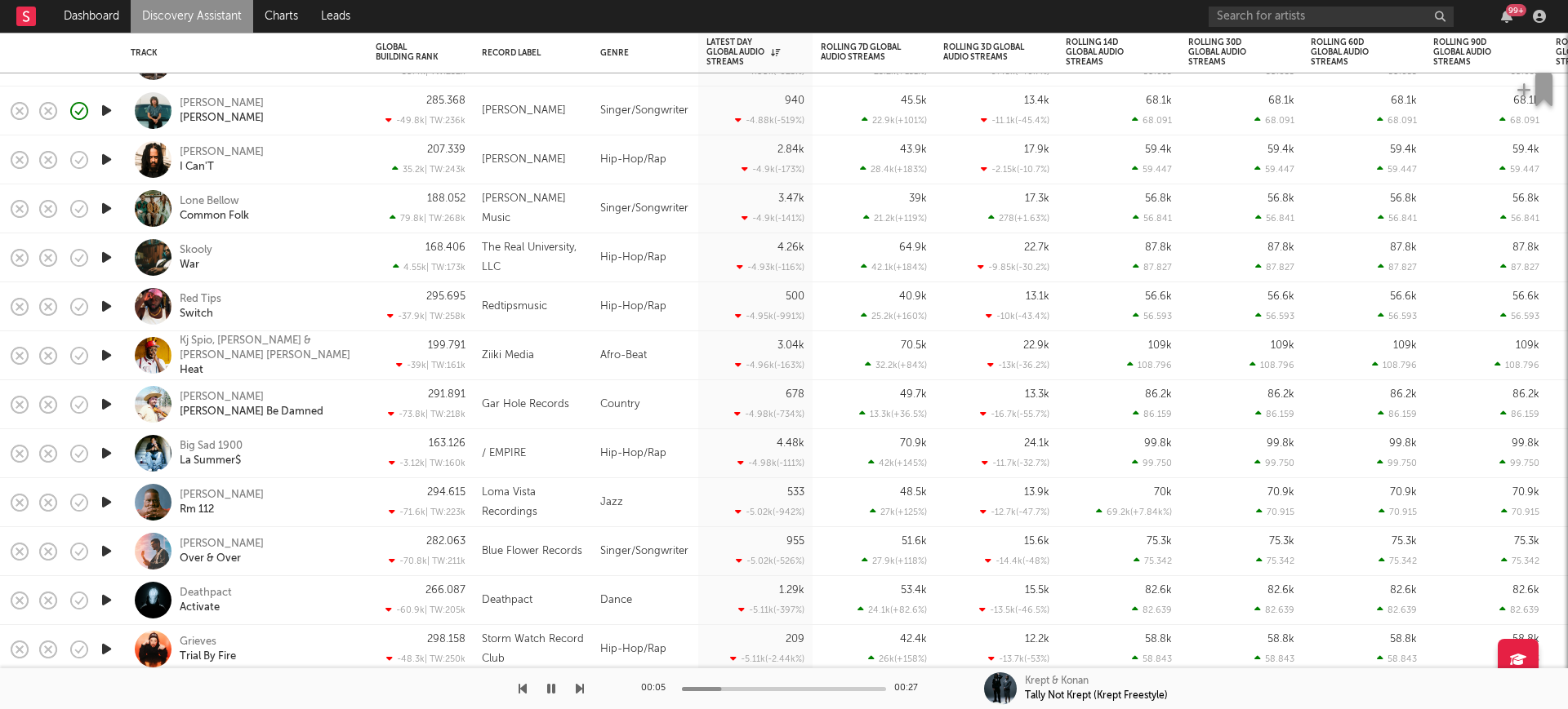
click at [103, 504] on icon "button" at bounding box center [107, 503] width 17 height 20
click at [106, 456] on icon "button" at bounding box center [107, 453] width 17 height 20
click at [229, 445] on div "Big Sad 1900" at bounding box center [211, 446] width 63 height 15
click at [196, 349] on div "Kj Spio, Kidi & Stalk Ashley" at bounding box center [267, 348] width 176 height 29
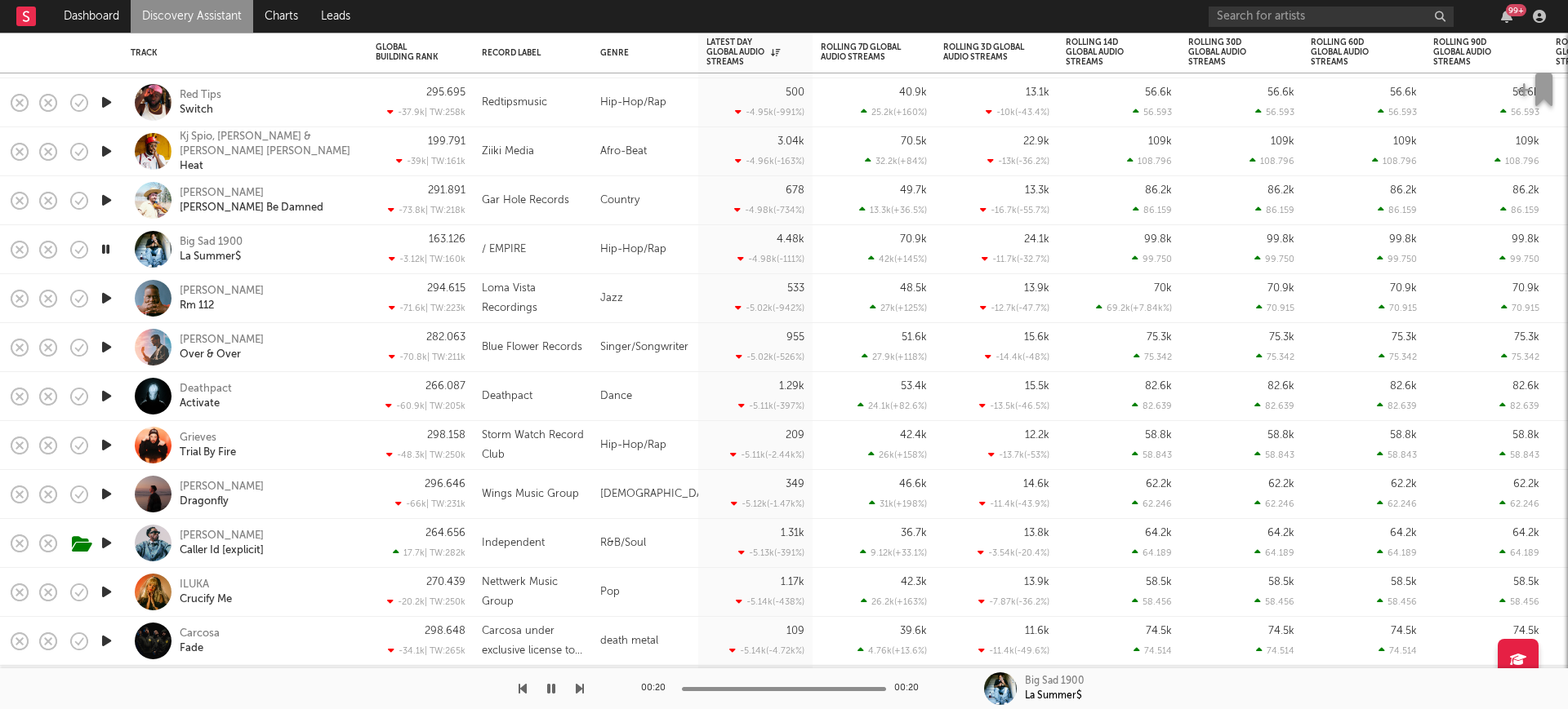
click at [106, 444] on icon "button" at bounding box center [107, 445] width 17 height 20
click at [198, 432] on div "Grieves" at bounding box center [197, 438] width 37 height 15
click at [104, 496] on icon "button" at bounding box center [107, 494] width 17 height 20
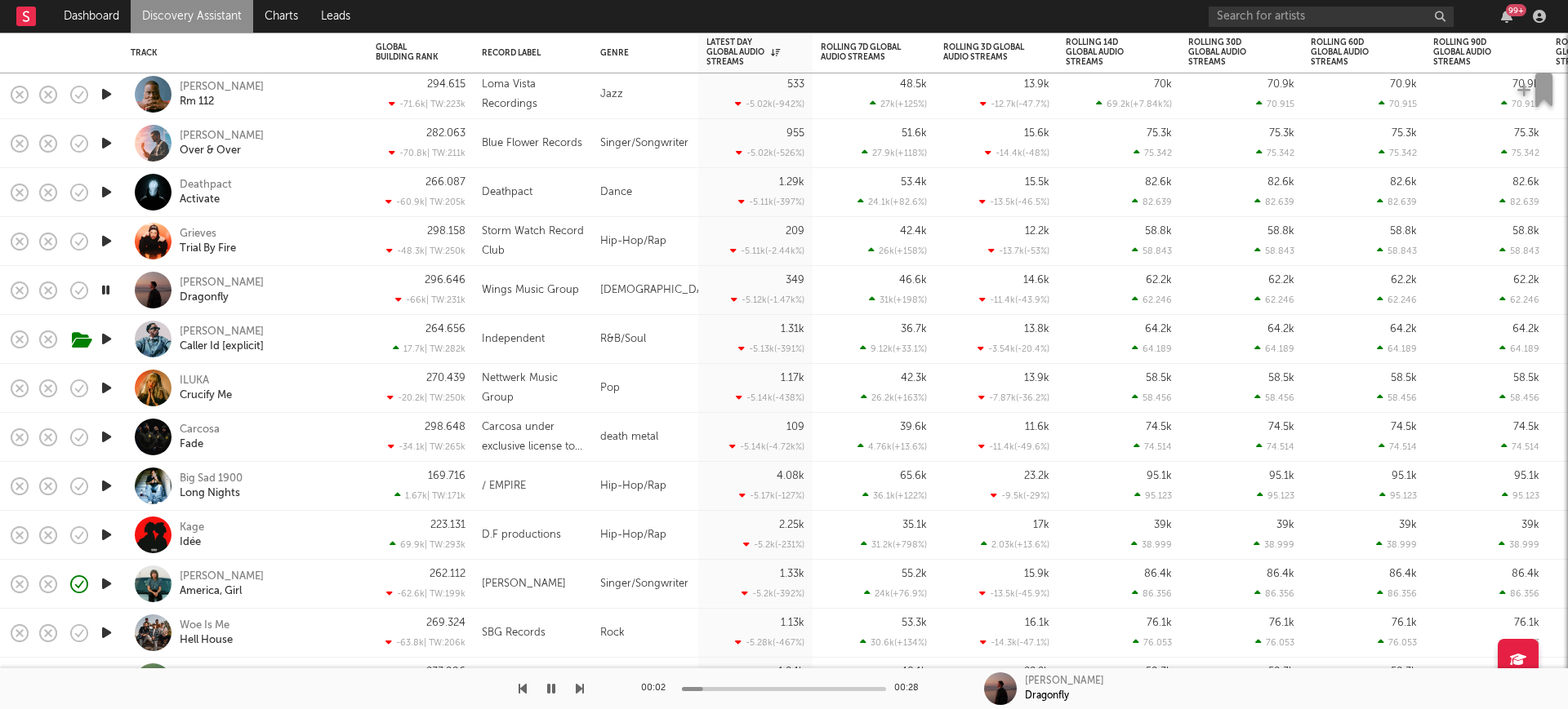
click at [107, 388] on icon "button" at bounding box center [107, 388] width 17 height 20
click at [186, 381] on div "ILUKA" at bounding box center [194, 381] width 29 height 15
click at [557, 689] on button "button" at bounding box center [551, 689] width 16 height 41
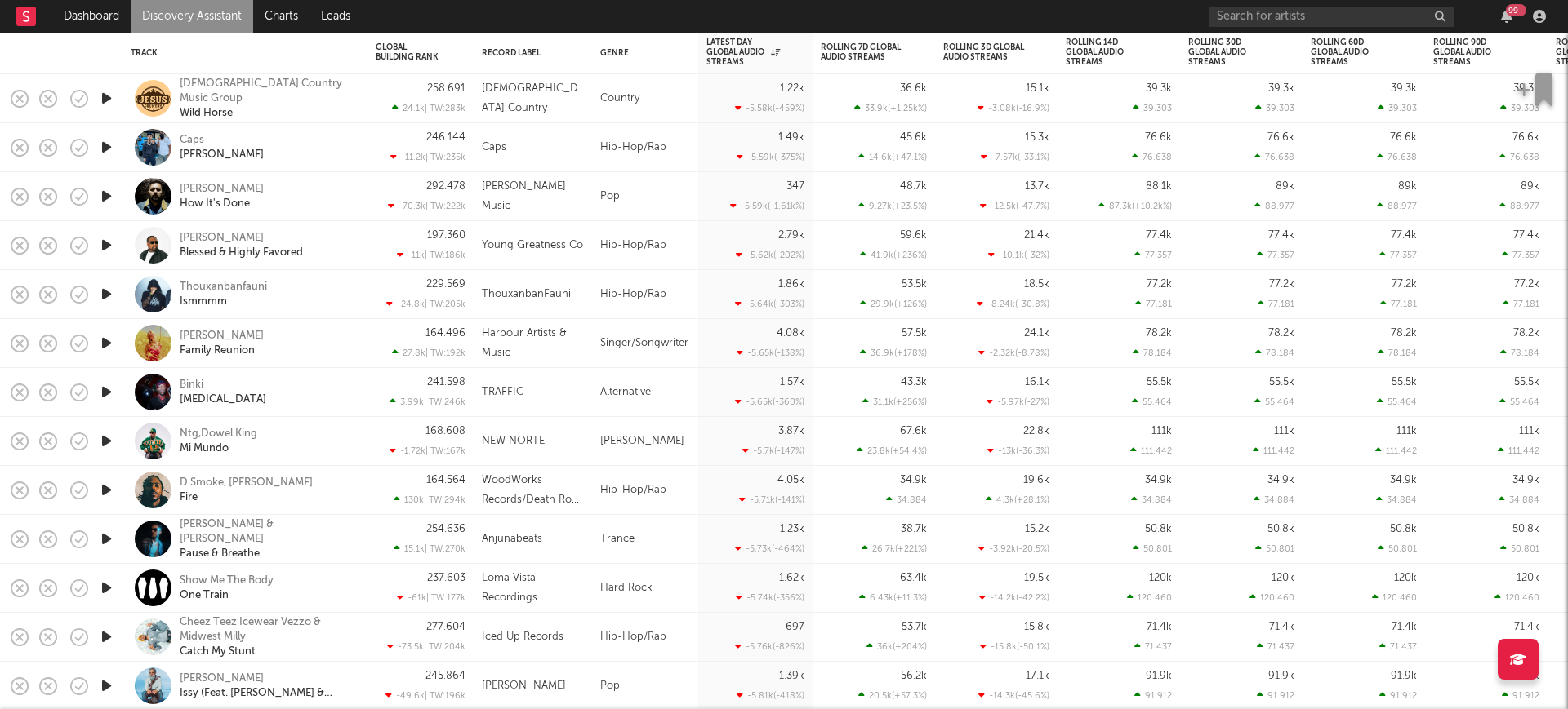
click at [110, 291] on icon "button" at bounding box center [107, 294] width 17 height 20
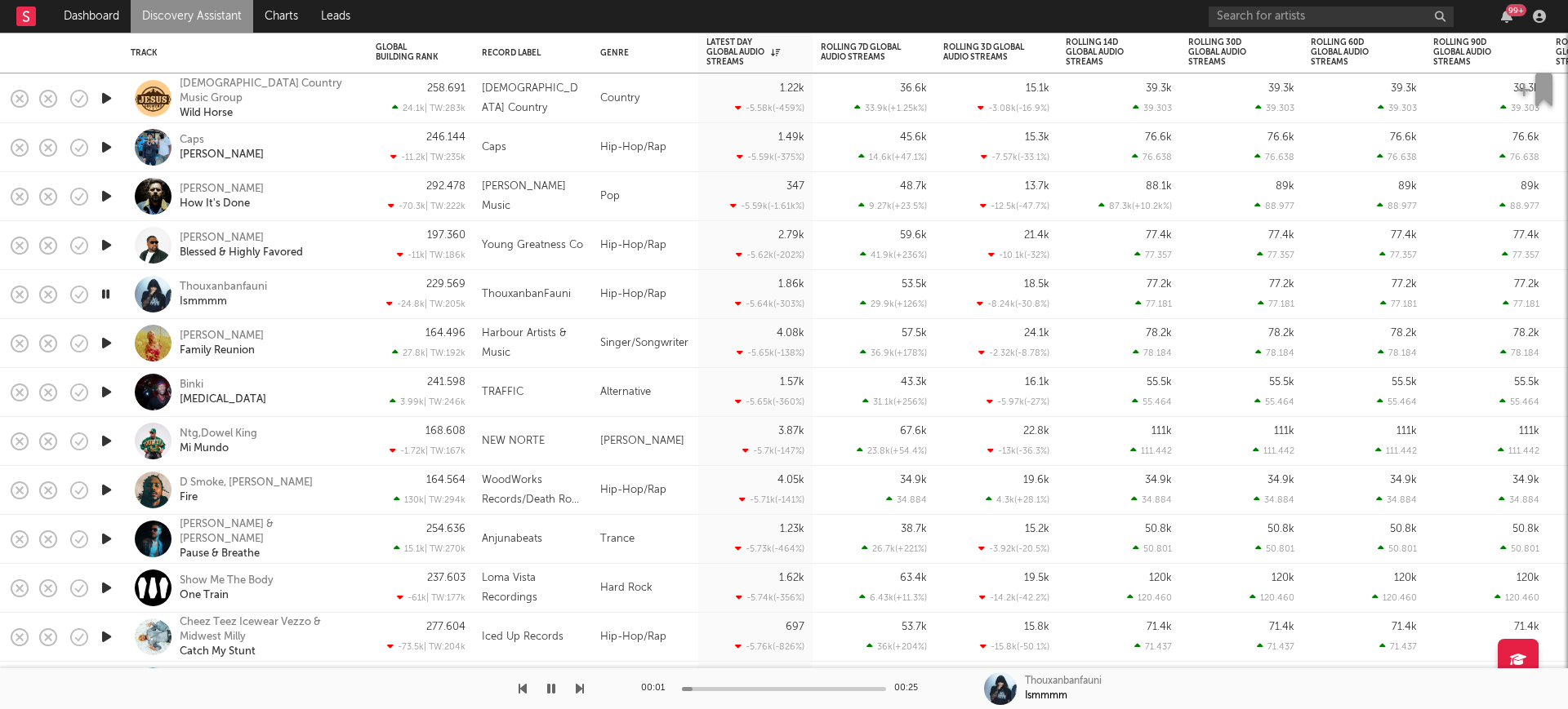
click at [110, 291] on icon "button" at bounding box center [106, 294] width 15 height 20
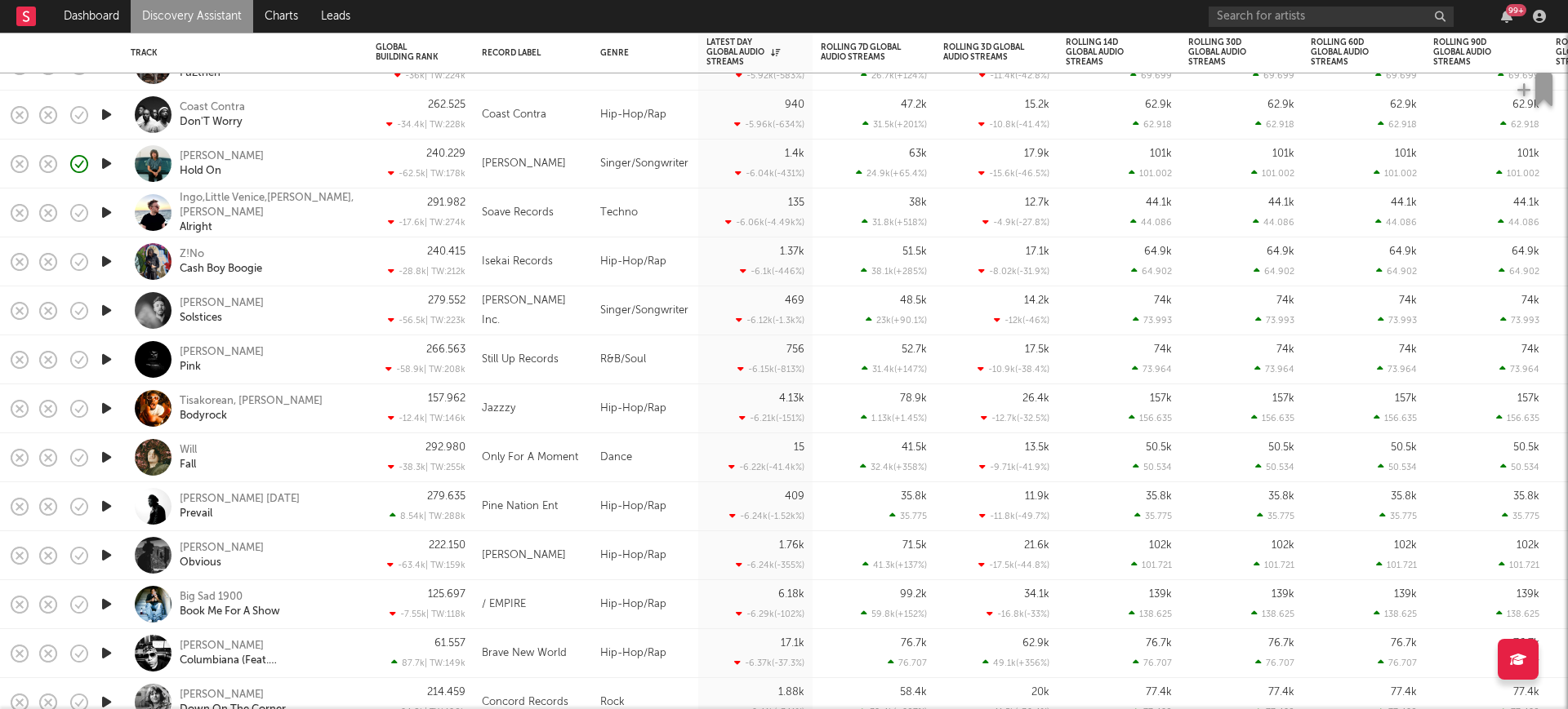
click at [108, 301] on icon "button" at bounding box center [107, 311] width 17 height 20
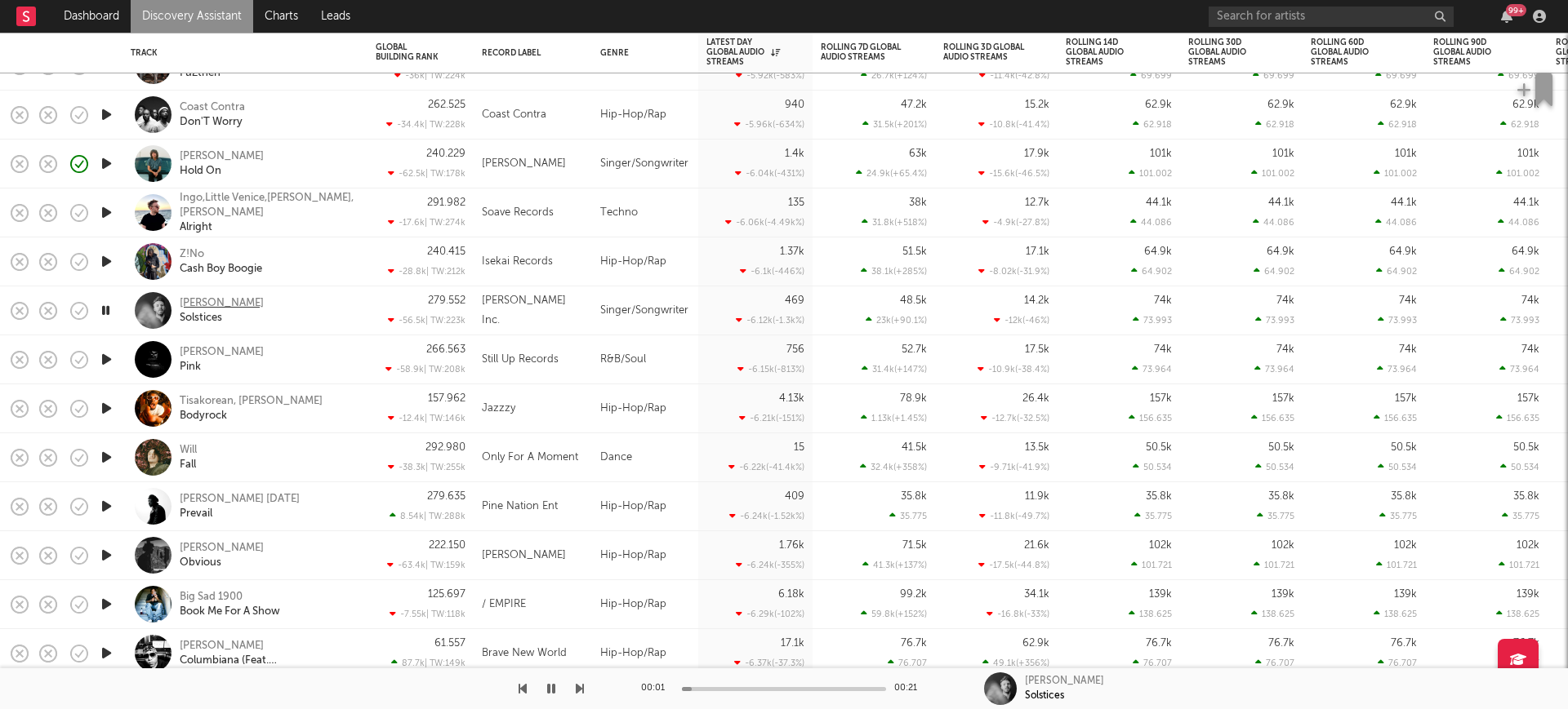
click at [186, 305] on div "Andrew Belle" at bounding box center [221, 303] width 85 height 15
click at [104, 506] on icon "button" at bounding box center [107, 507] width 17 height 20
click at [234, 499] on div "Malz Monday" at bounding box center [239, 499] width 120 height 15
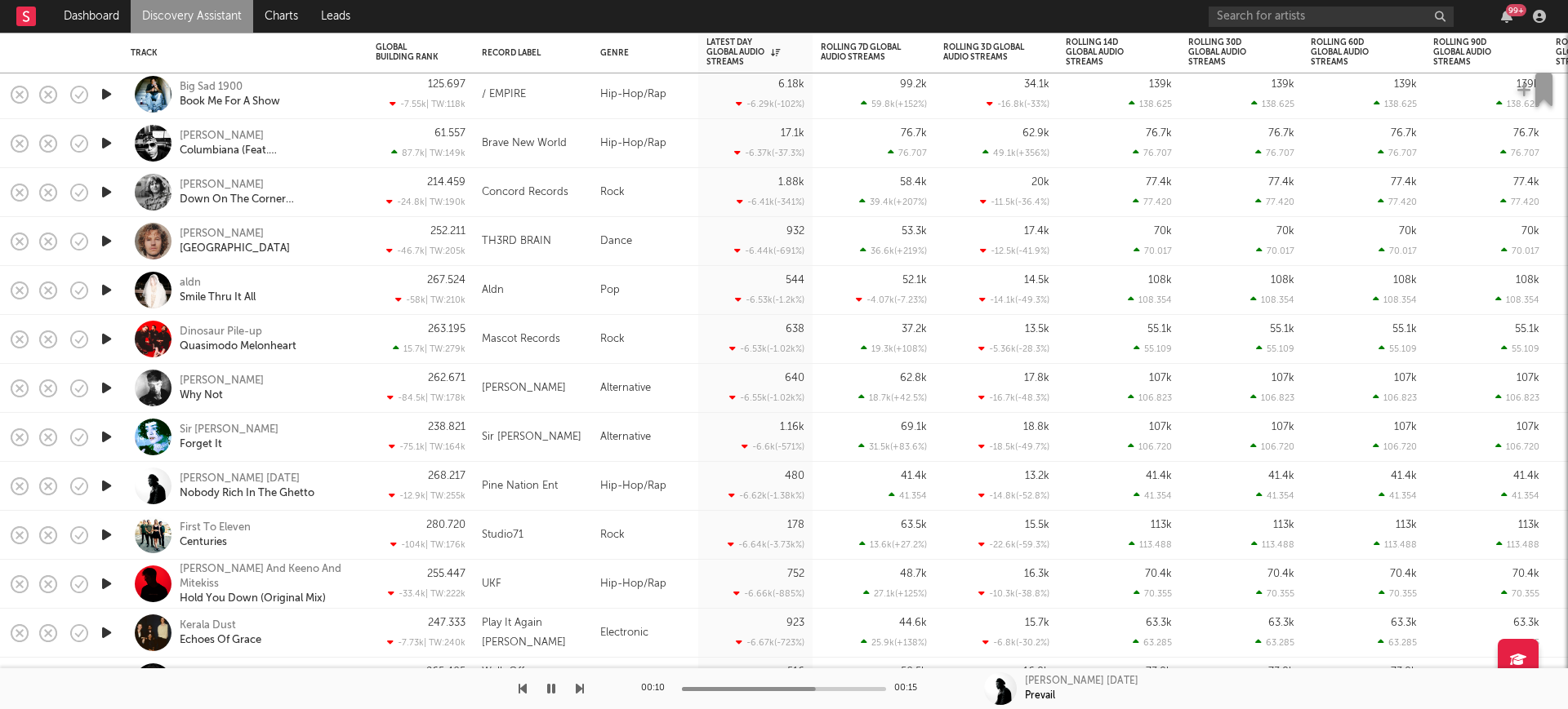
click at [108, 528] on icon "button" at bounding box center [107, 535] width 17 height 20
click at [237, 527] on div "First To Eleven" at bounding box center [214, 527] width 71 height 15
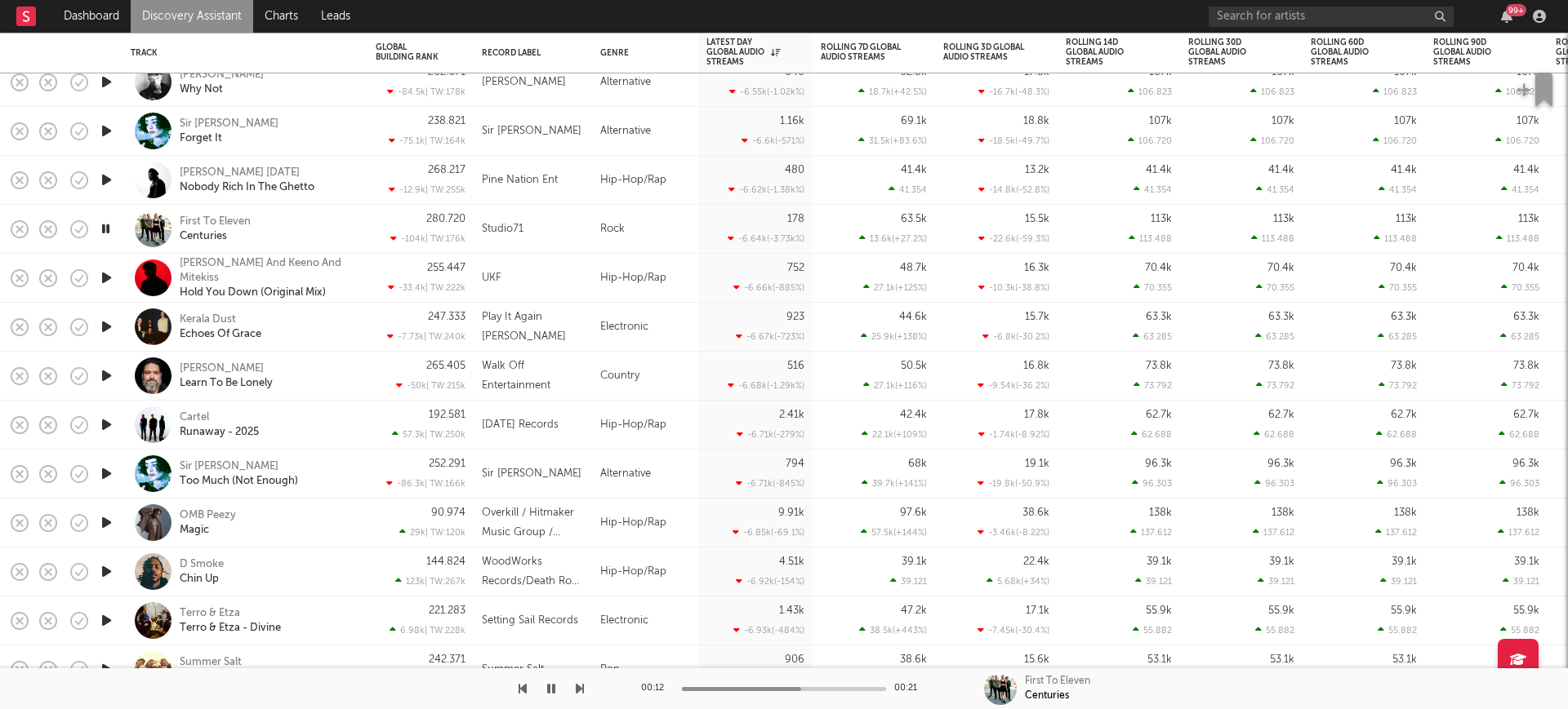
click at [105, 270] on icon "button" at bounding box center [107, 278] width 17 height 20
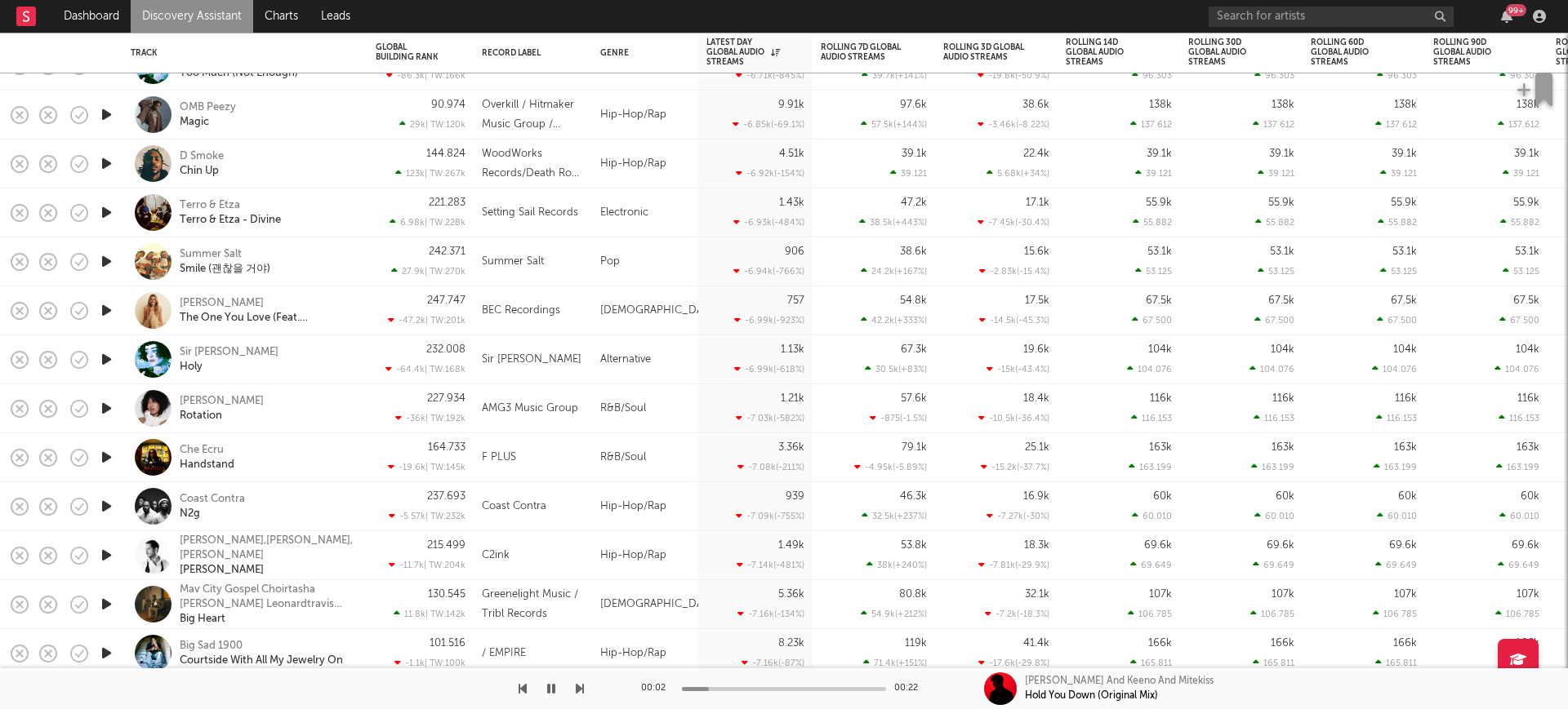
click at [542, 683] on div at bounding box center [292, 689] width 584 height 41
click at [549, 683] on icon "button" at bounding box center [551, 689] width 9 height 13
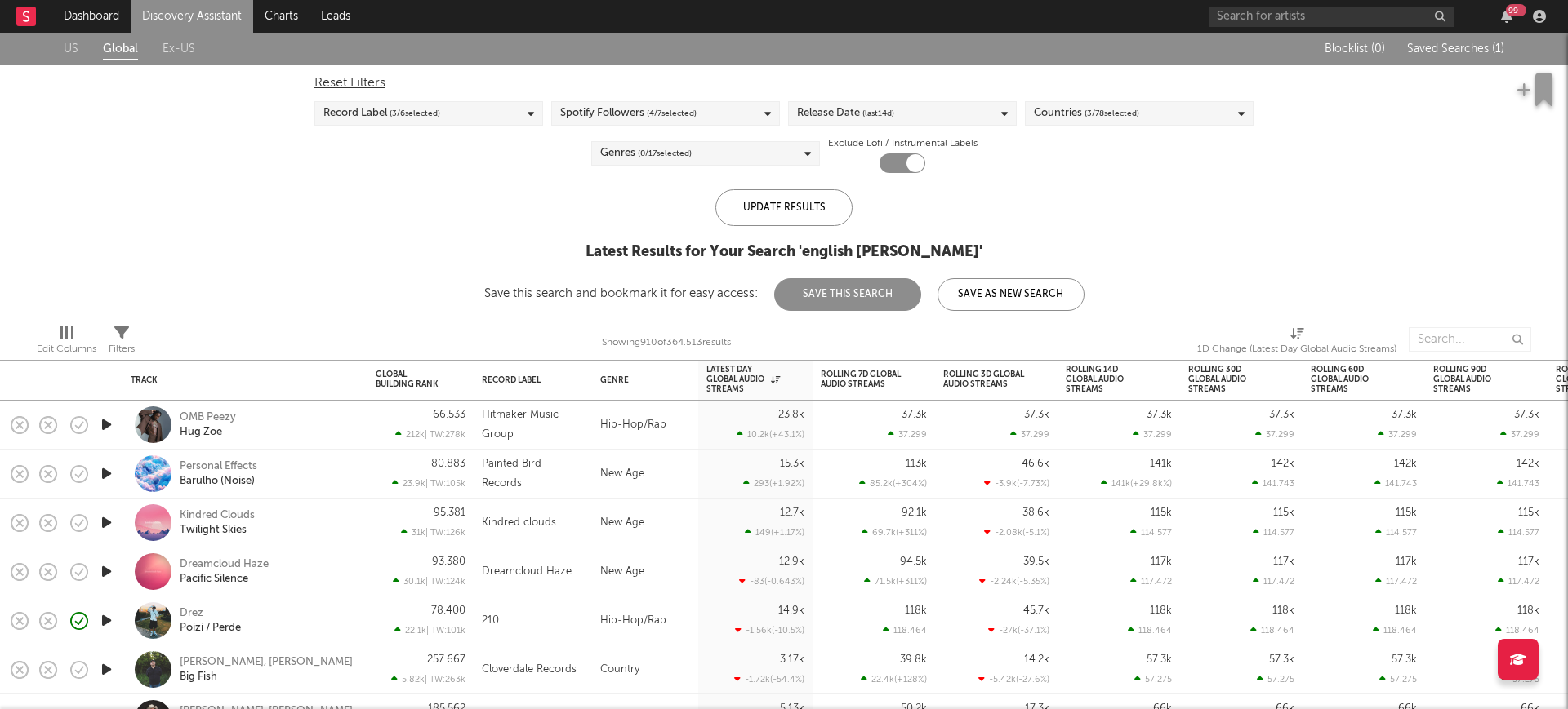
click at [213, 5] on link "Discovery Assistant" at bounding box center [191, 16] width 122 height 32
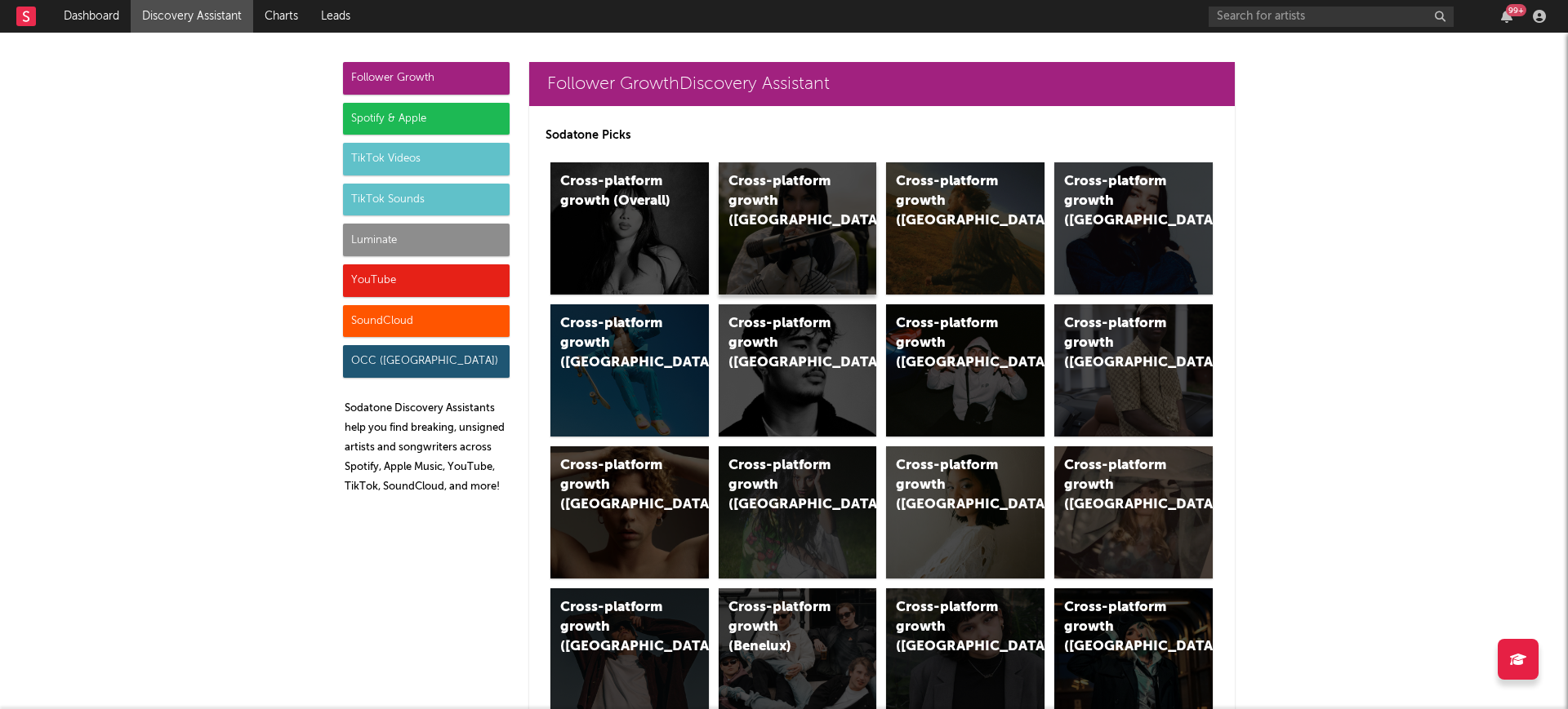
click at [782, 262] on div "Cross-platform growth (UK)" at bounding box center [798, 228] width 159 height 132
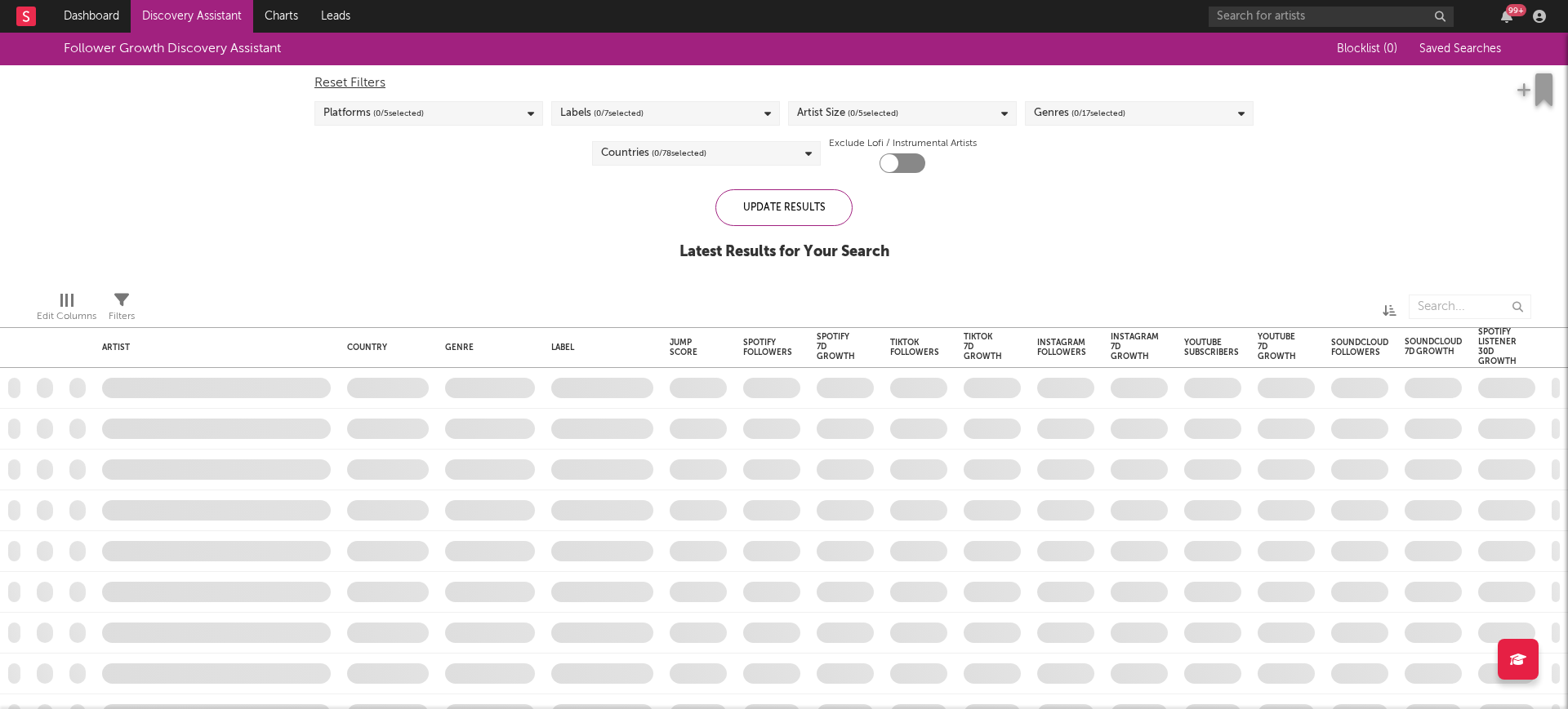
checkbox input "true"
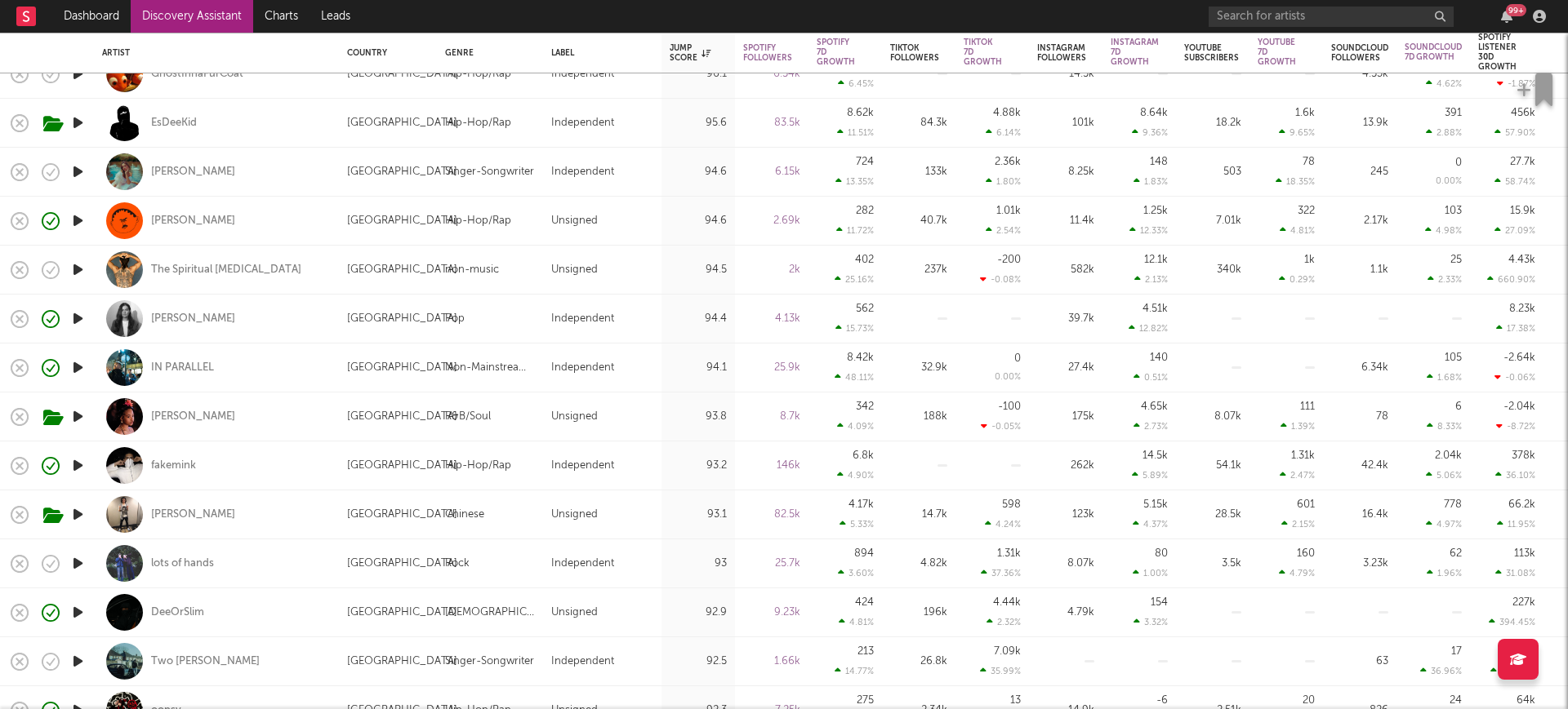
click at [80, 272] on icon "button" at bounding box center [78, 270] width 17 height 20
click at [80, 272] on icon "button" at bounding box center [77, 270] width 15 height 20
click at [239, 274] on div "The Spiritual Psychiatrist" at bounding box center [226, 270] width 150 height 15
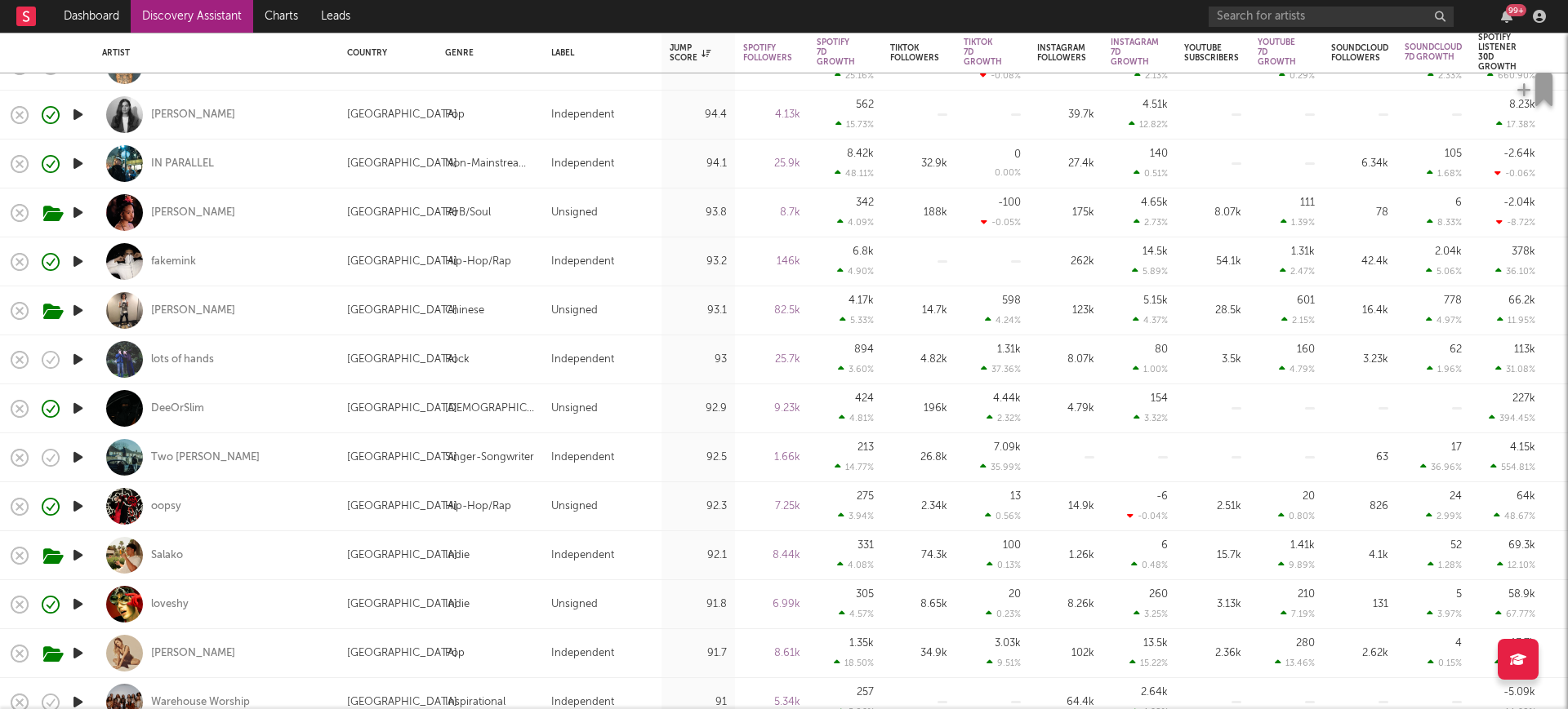
click at [83, 452] on icon "button" at bounding box center [78, 457] width 17 height 20
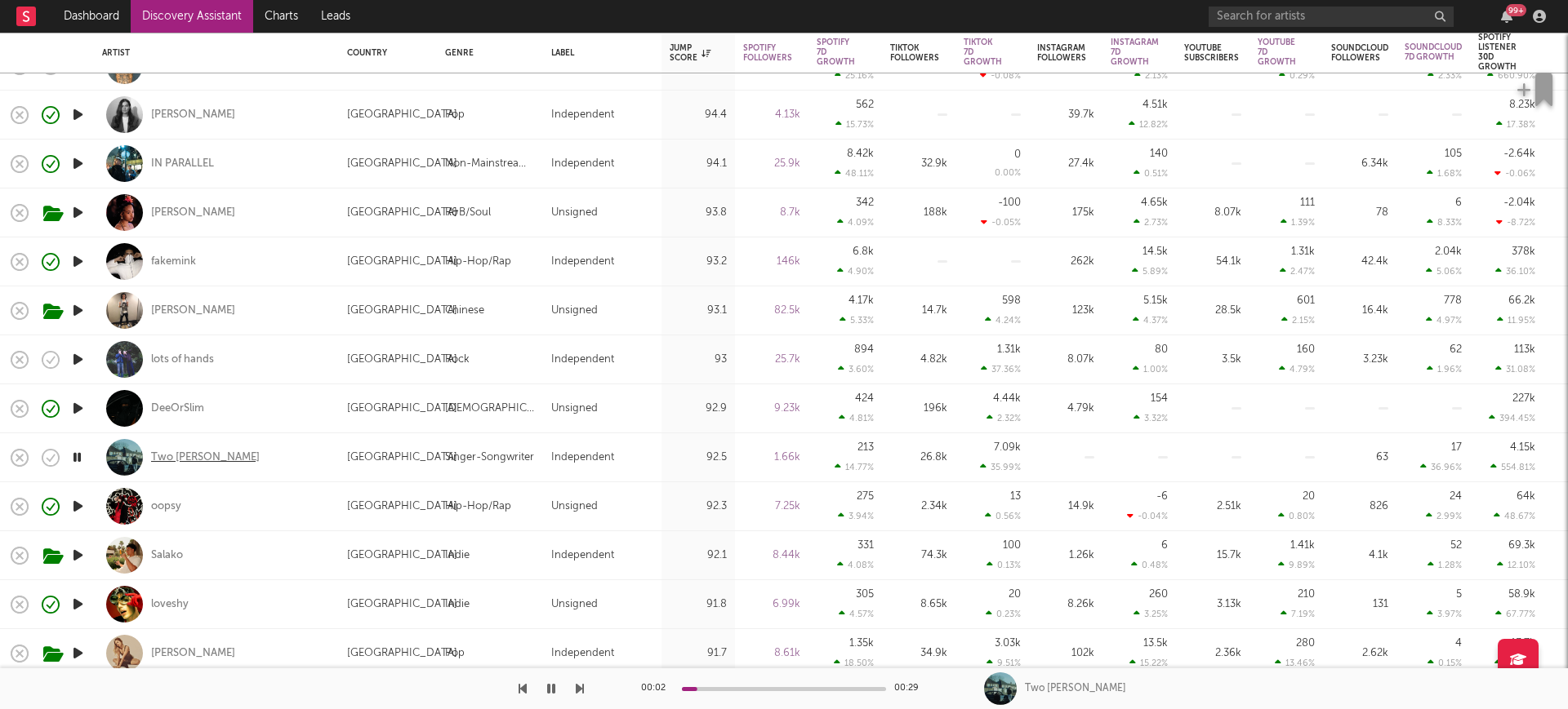
click at [208, 450] on div "Two Connors" at bounding box center [205, 457] width 108 height 15
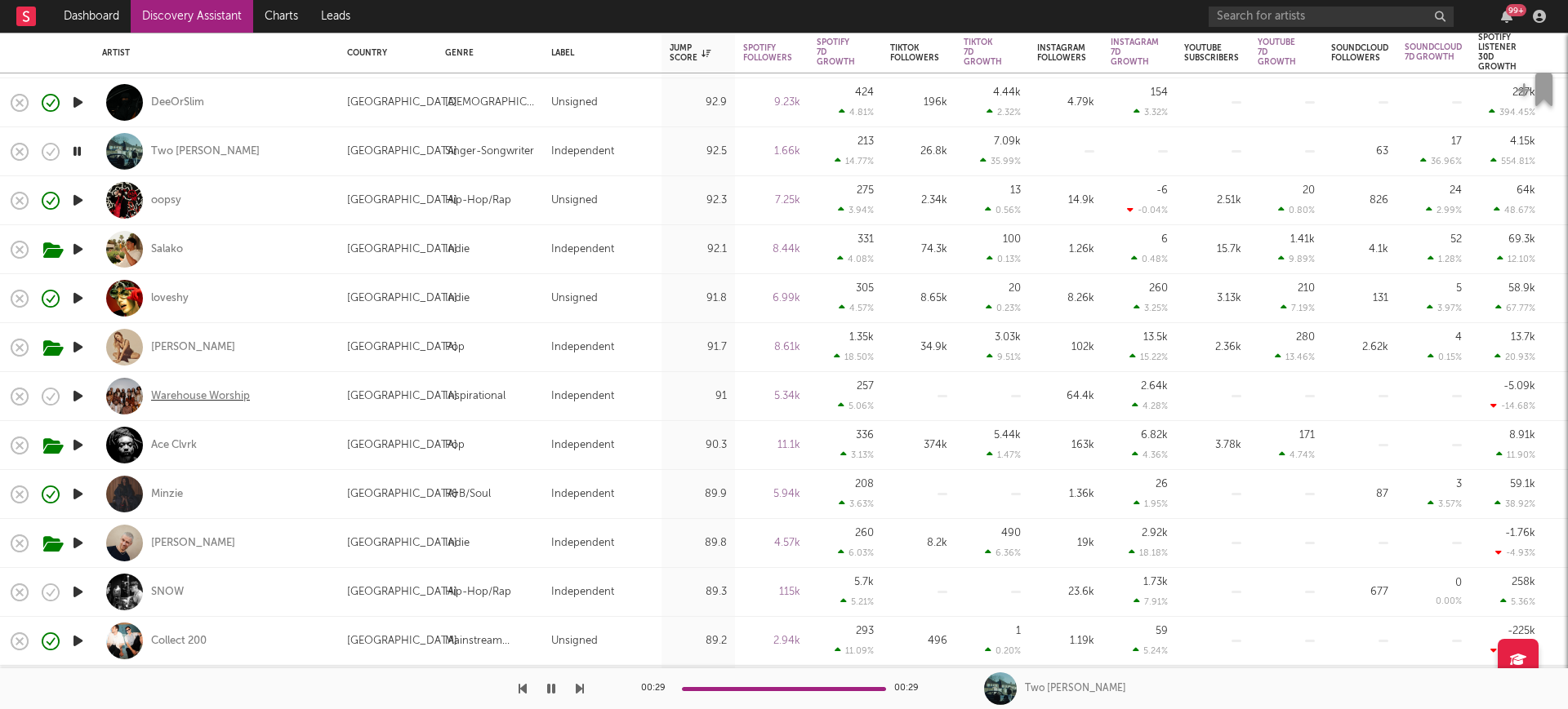
click at [184, 397] on div "Warehouse Worship" at bounding box center [201, 396] width 99 height 15
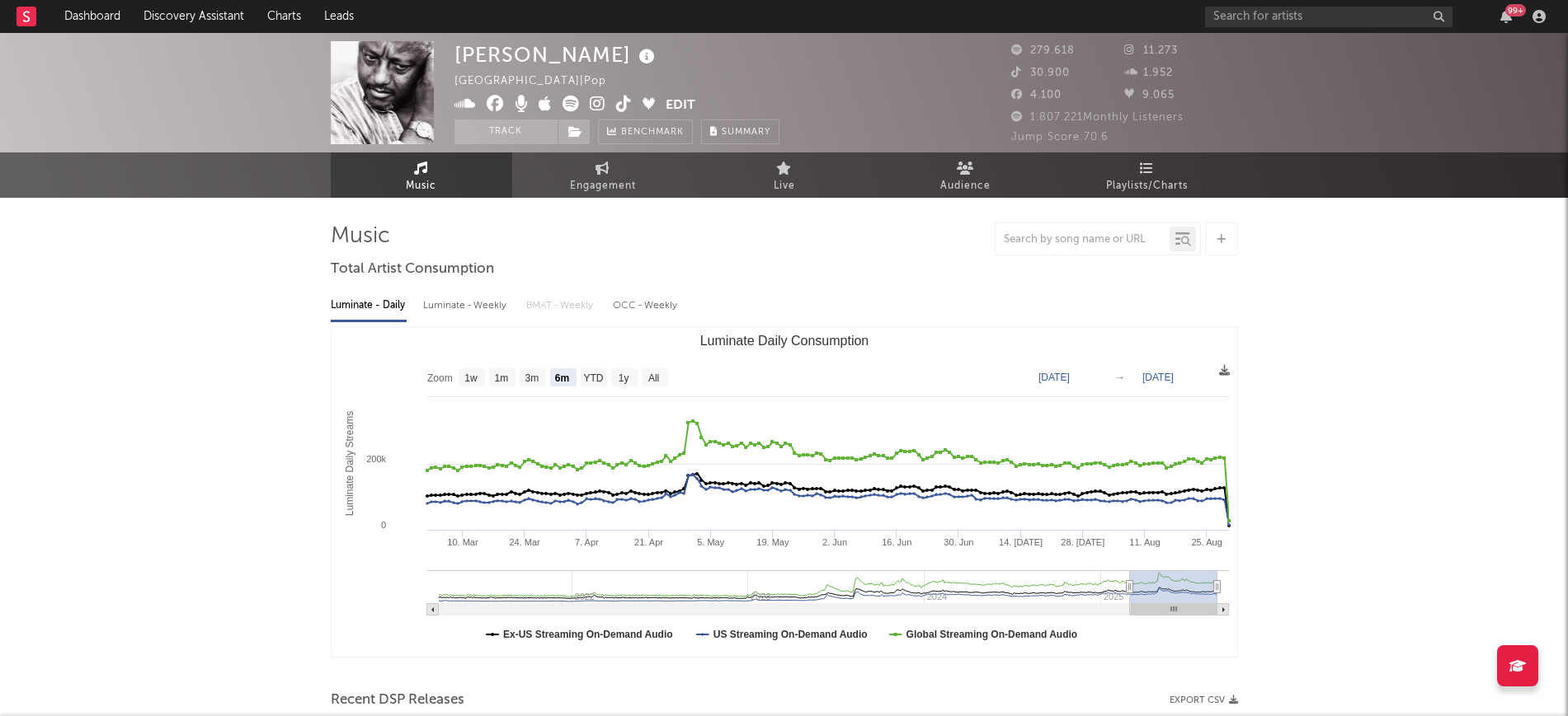
select select "6m"
click at [451, 155] on link "Music" at bounding box center [422, 175] width 181 height 46
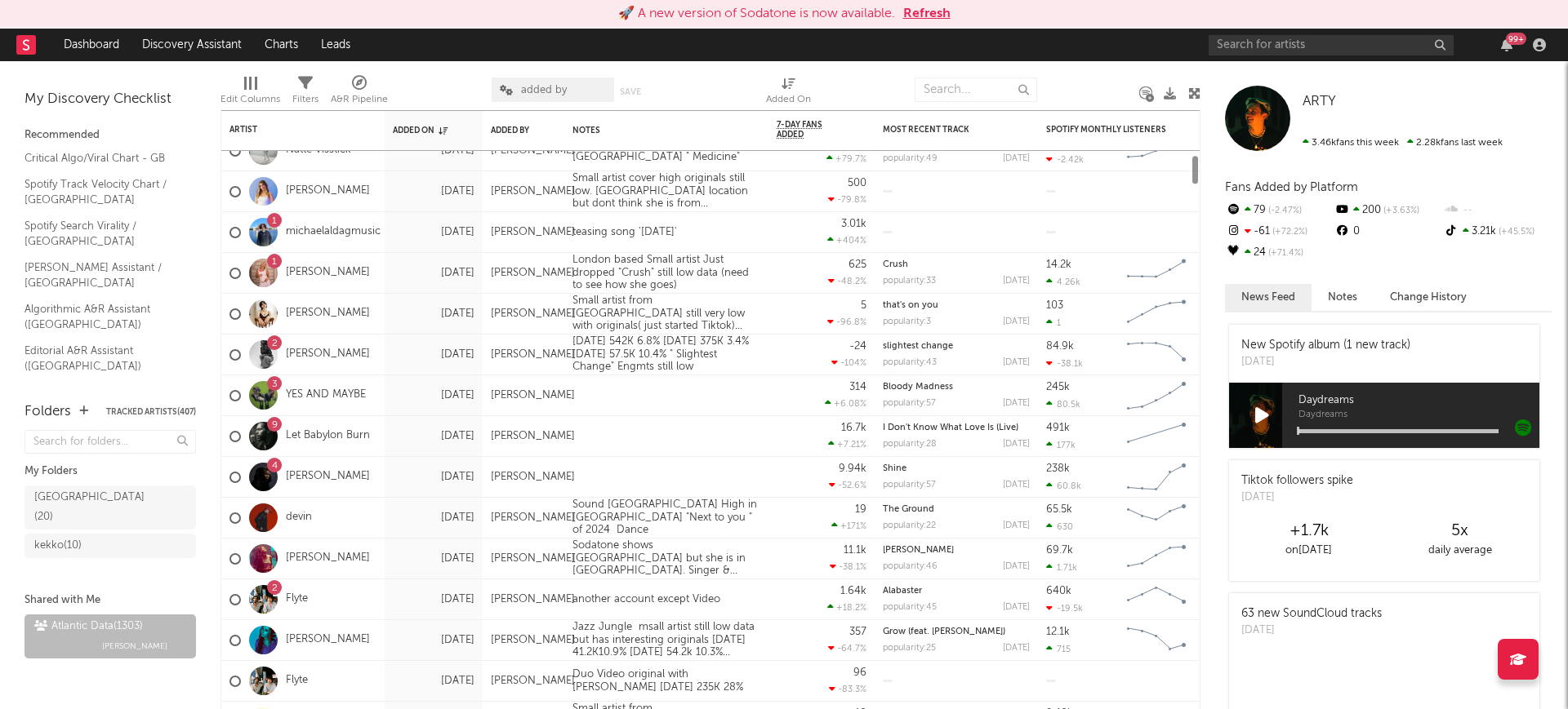
scroll to position [16, 0]
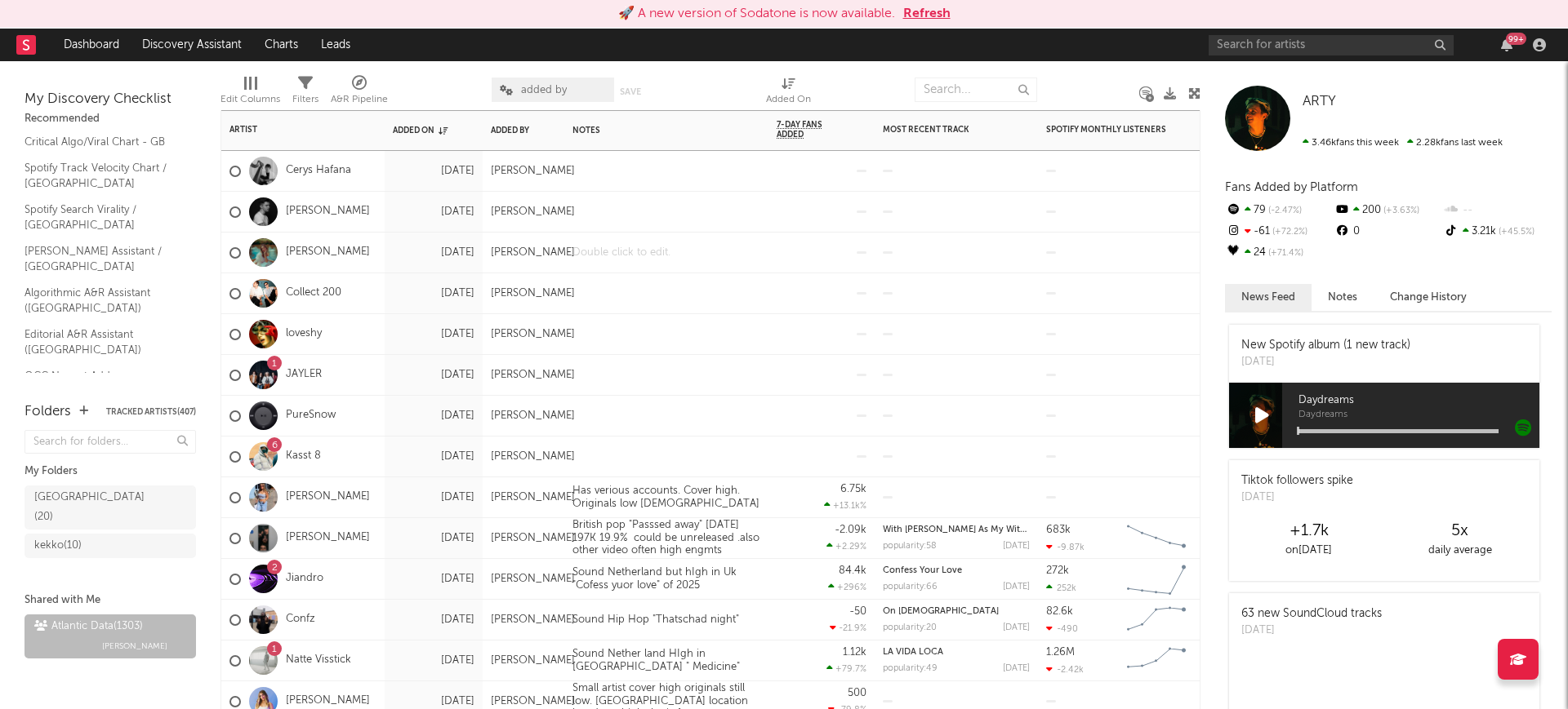
click at [704, 246] on div at bounding box center [666, 253] width 204 height 40
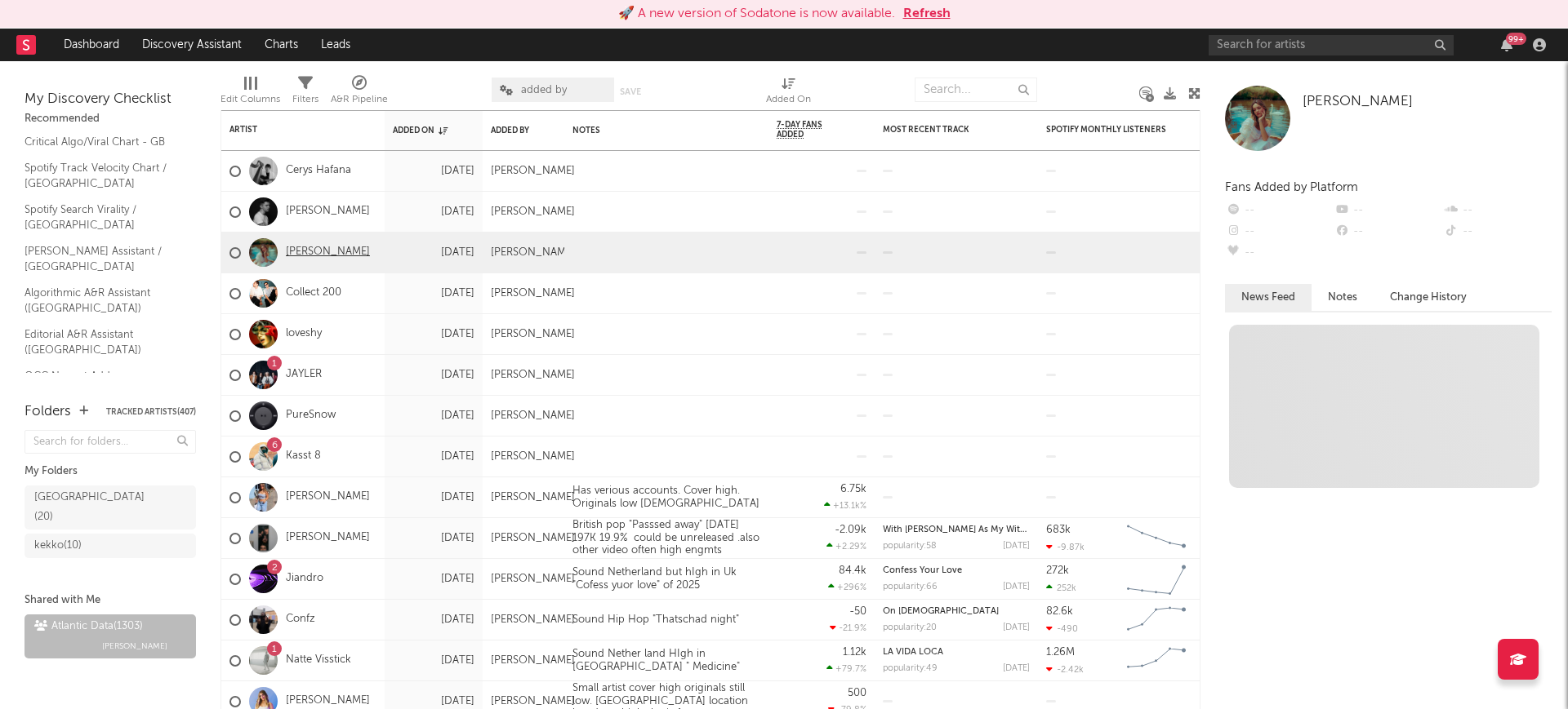
click at [312, 247] on link "[PERSON_NAME]" at bounding box center [328, 253] width 85 height 14
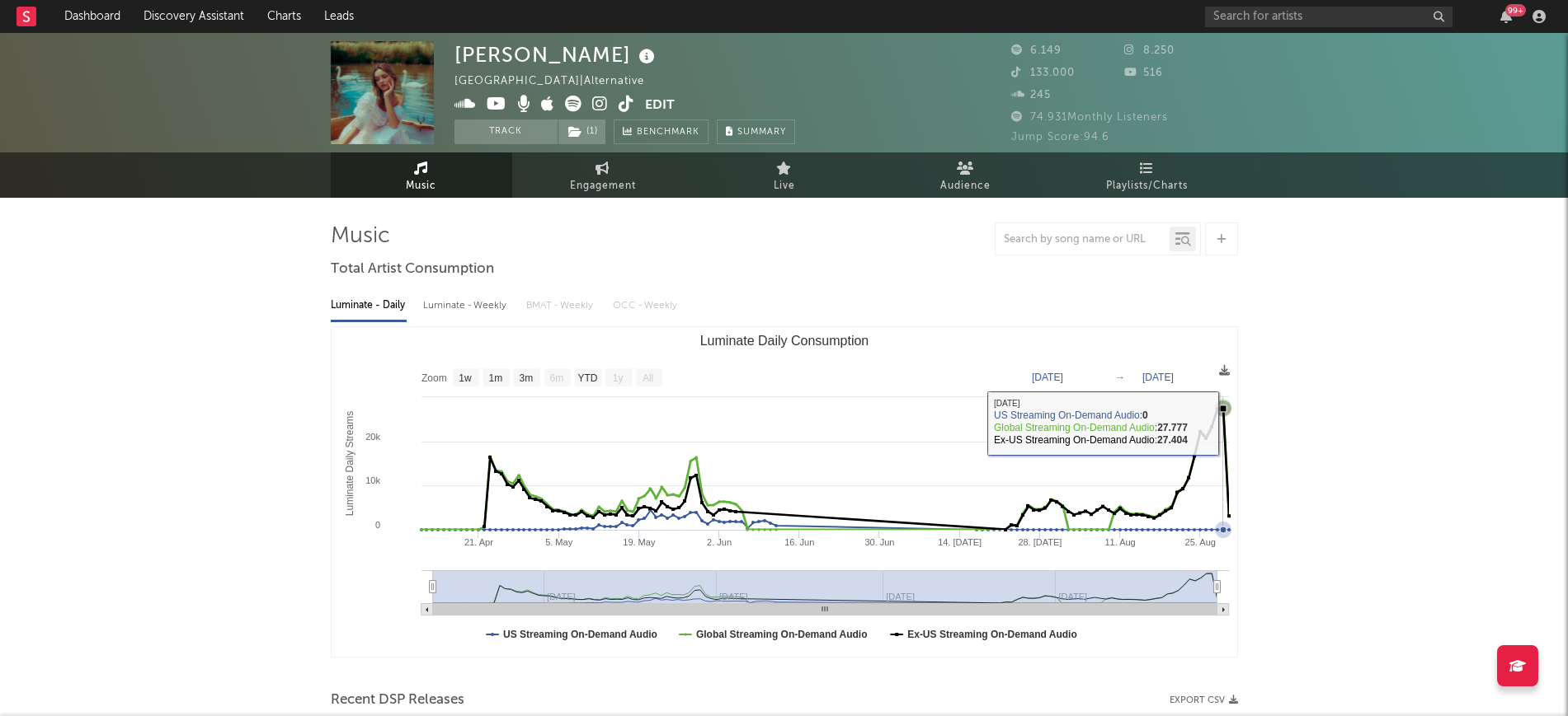
select select "1w"
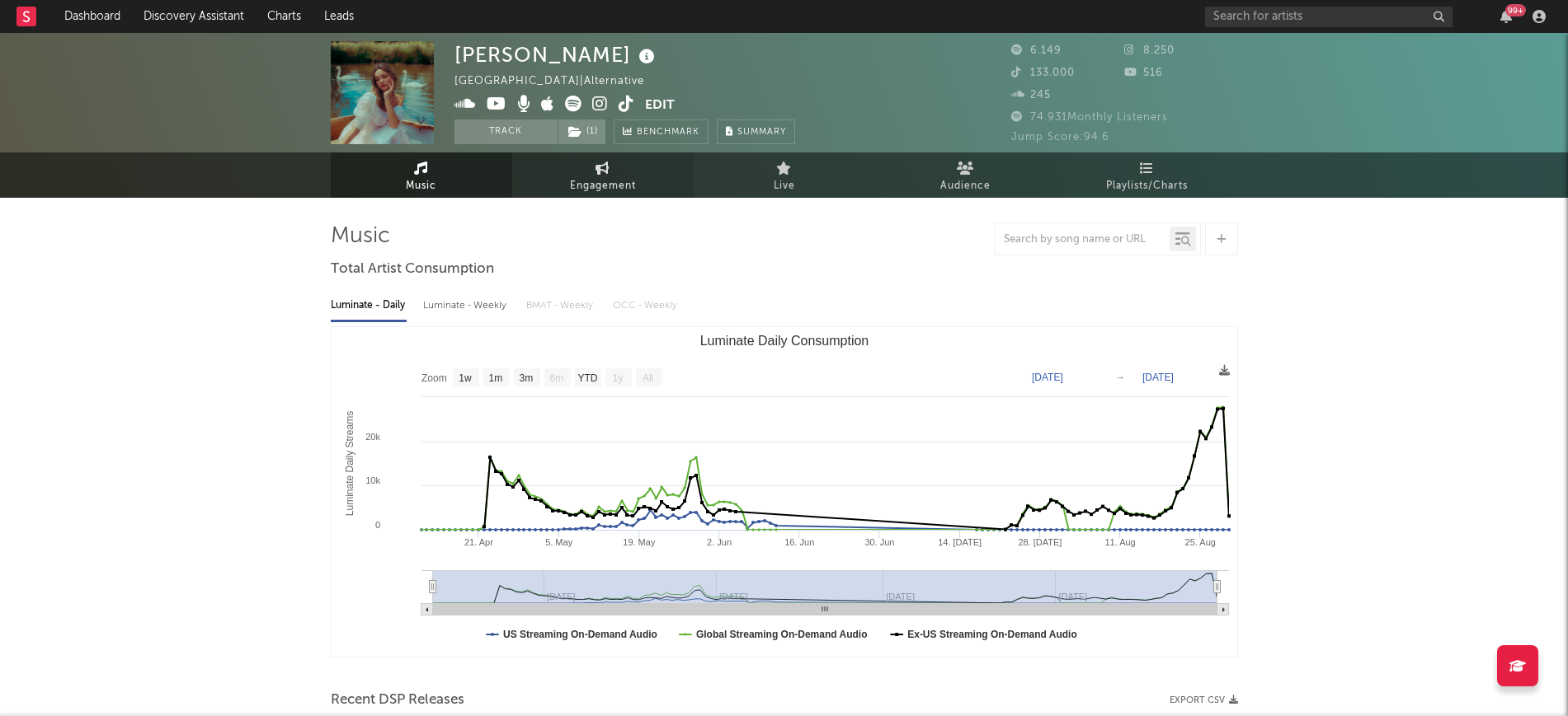
click at [570, 177] on span "Engagement" at bounding box center [603, 186] width 66 height 20
select select "1w"
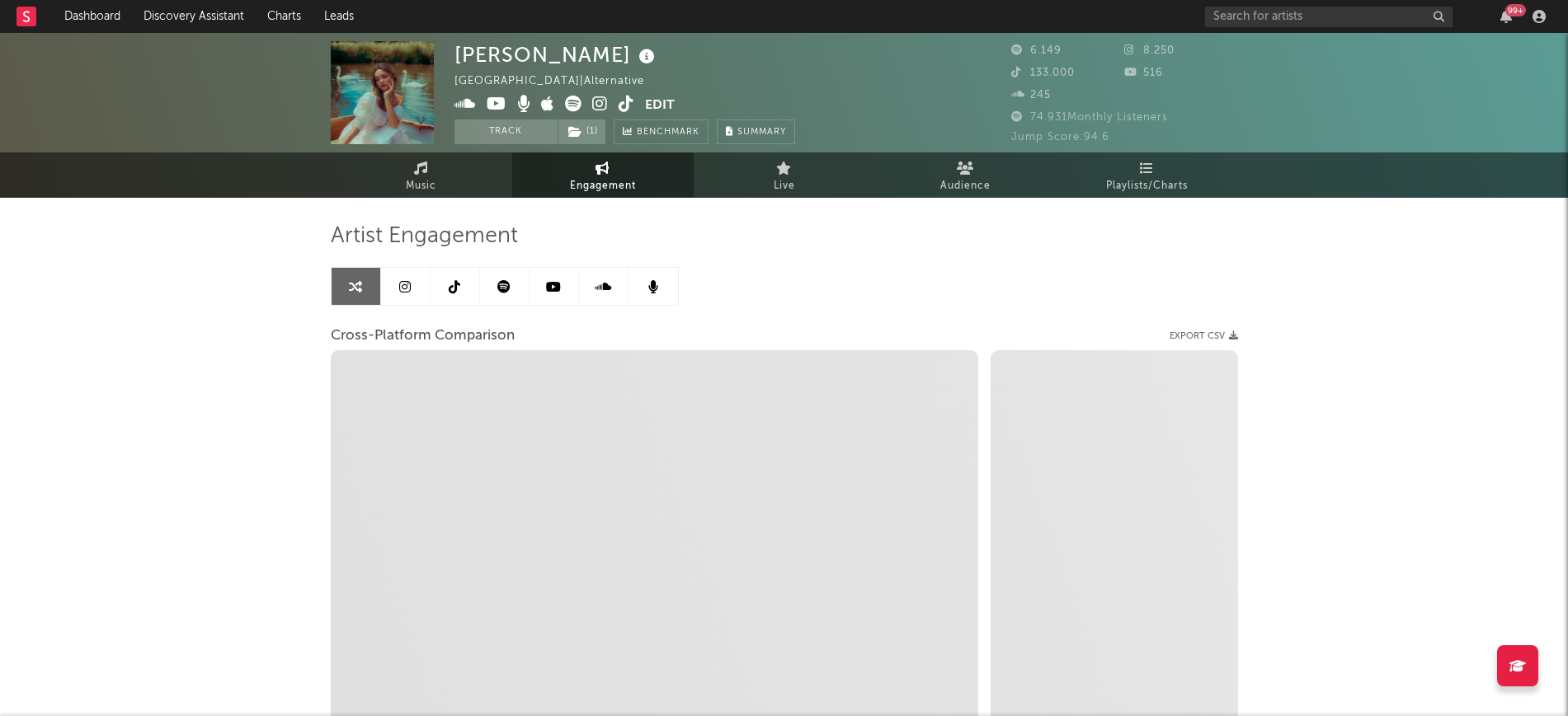
click at [444, 294] on link at bounding box center [454, 286] width 49 height 37
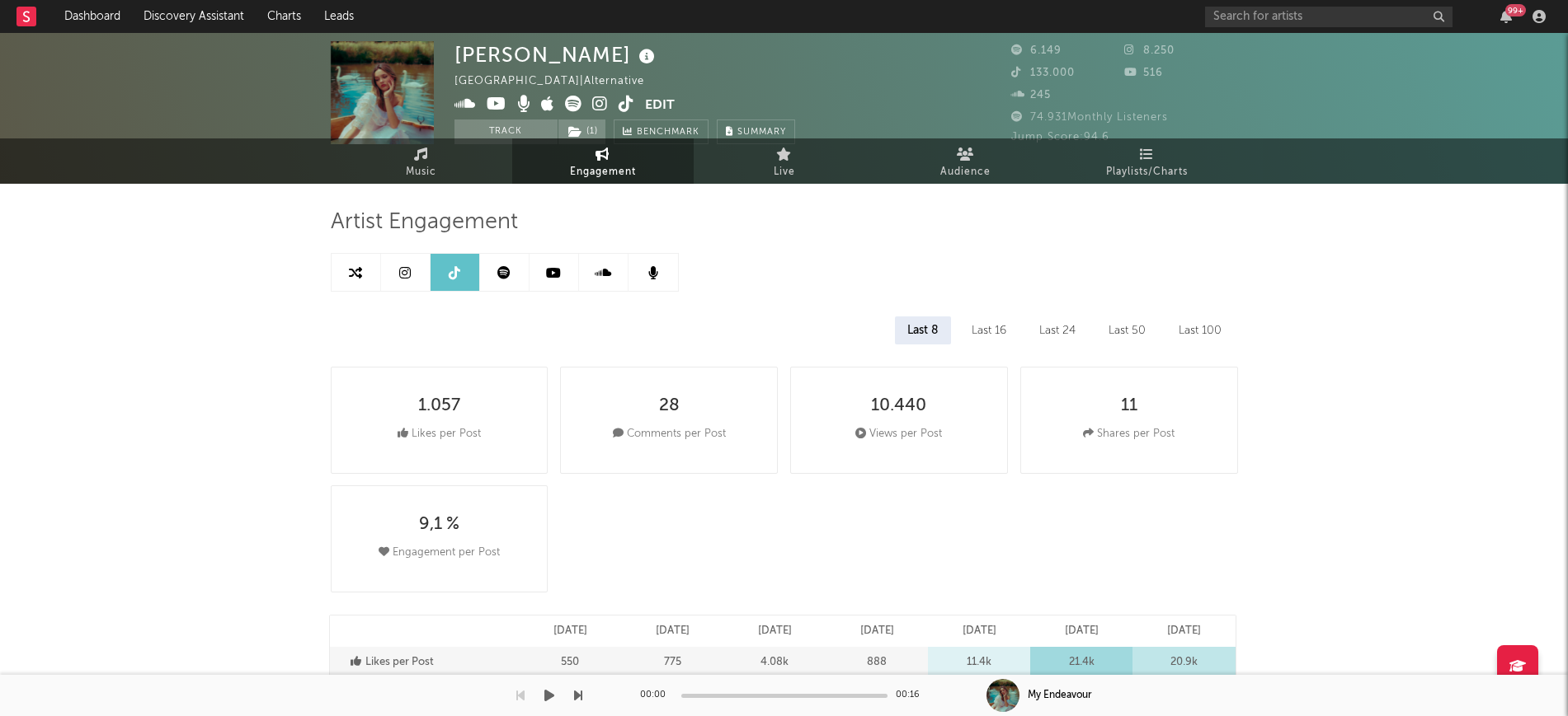
select select "6m"
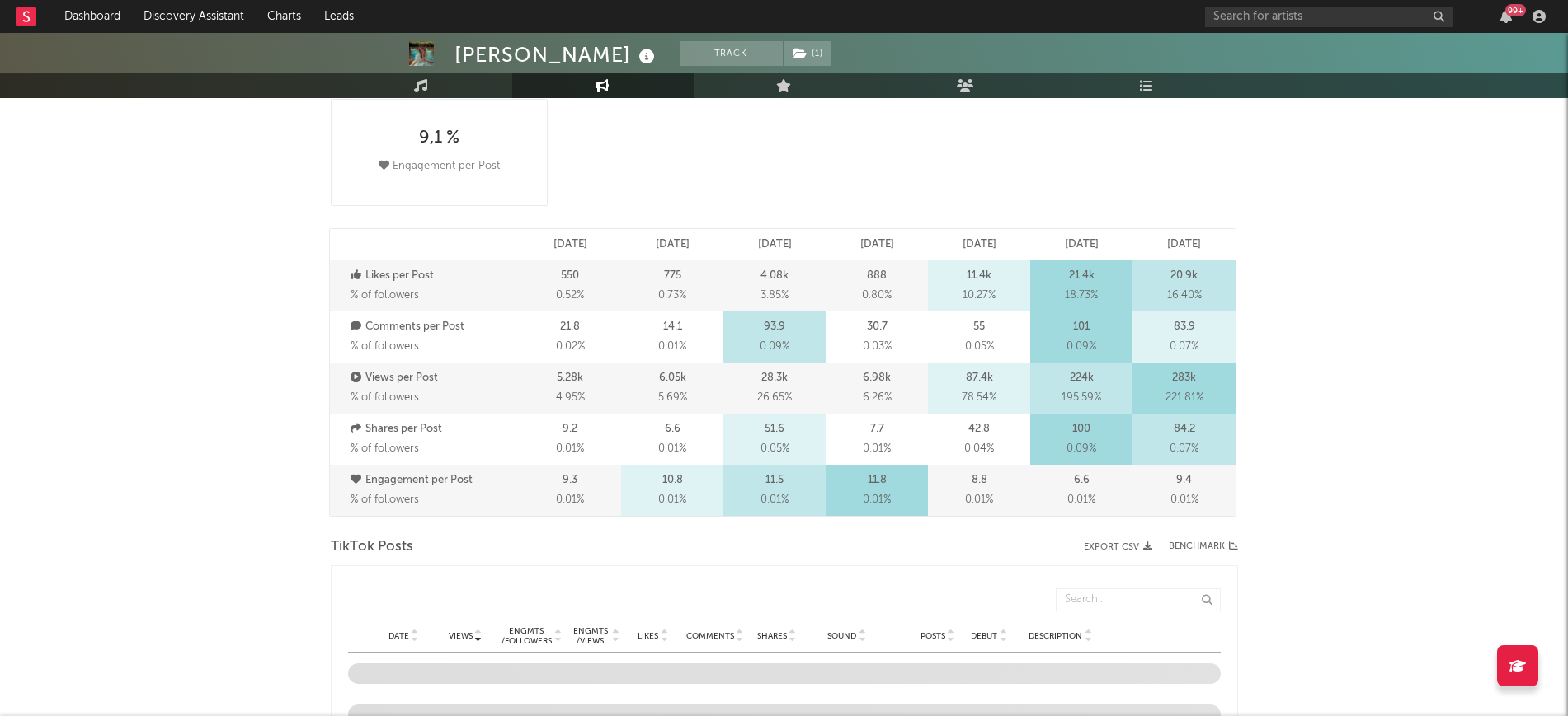
scroll to position [515, 0]
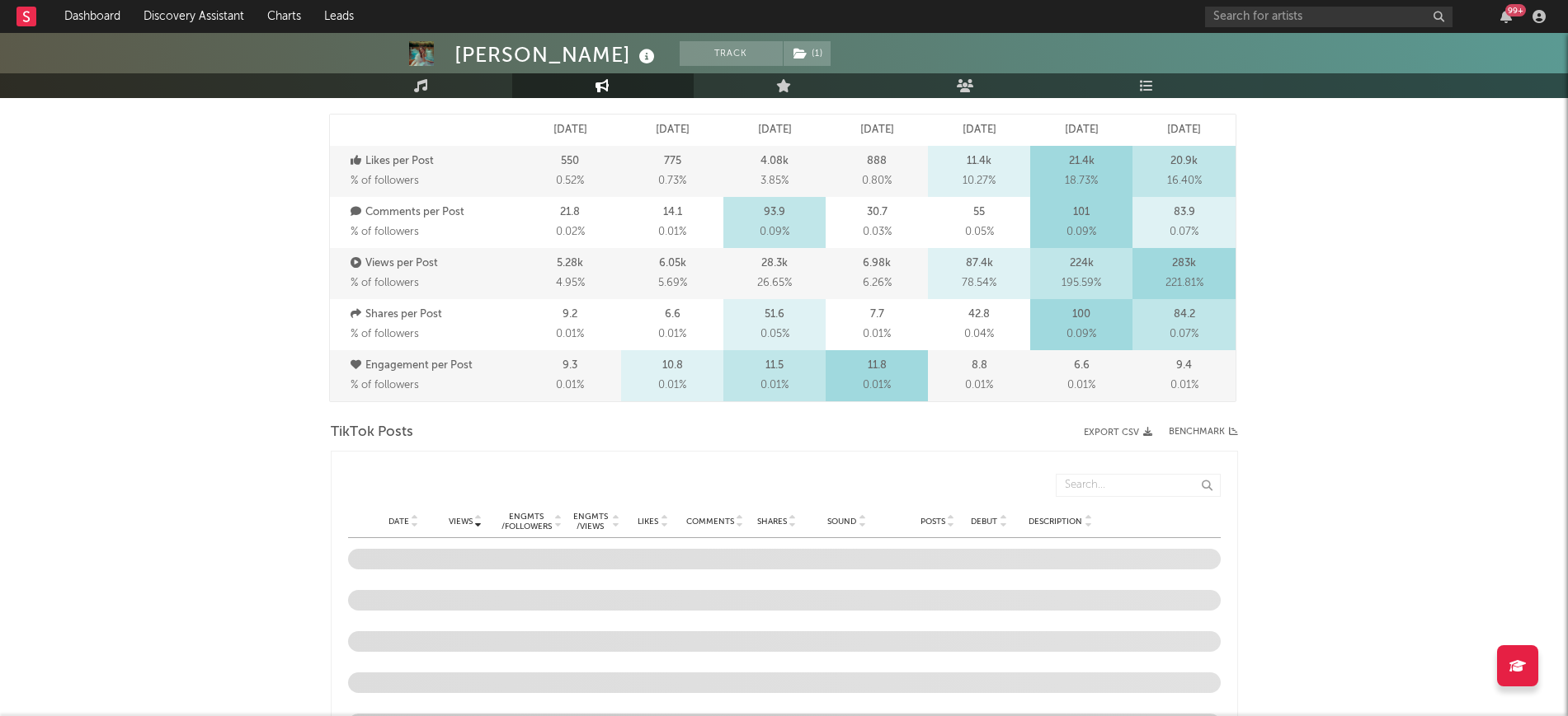
click at [412, 524] on icon at bounding box center [415, 526] width 9 height 7
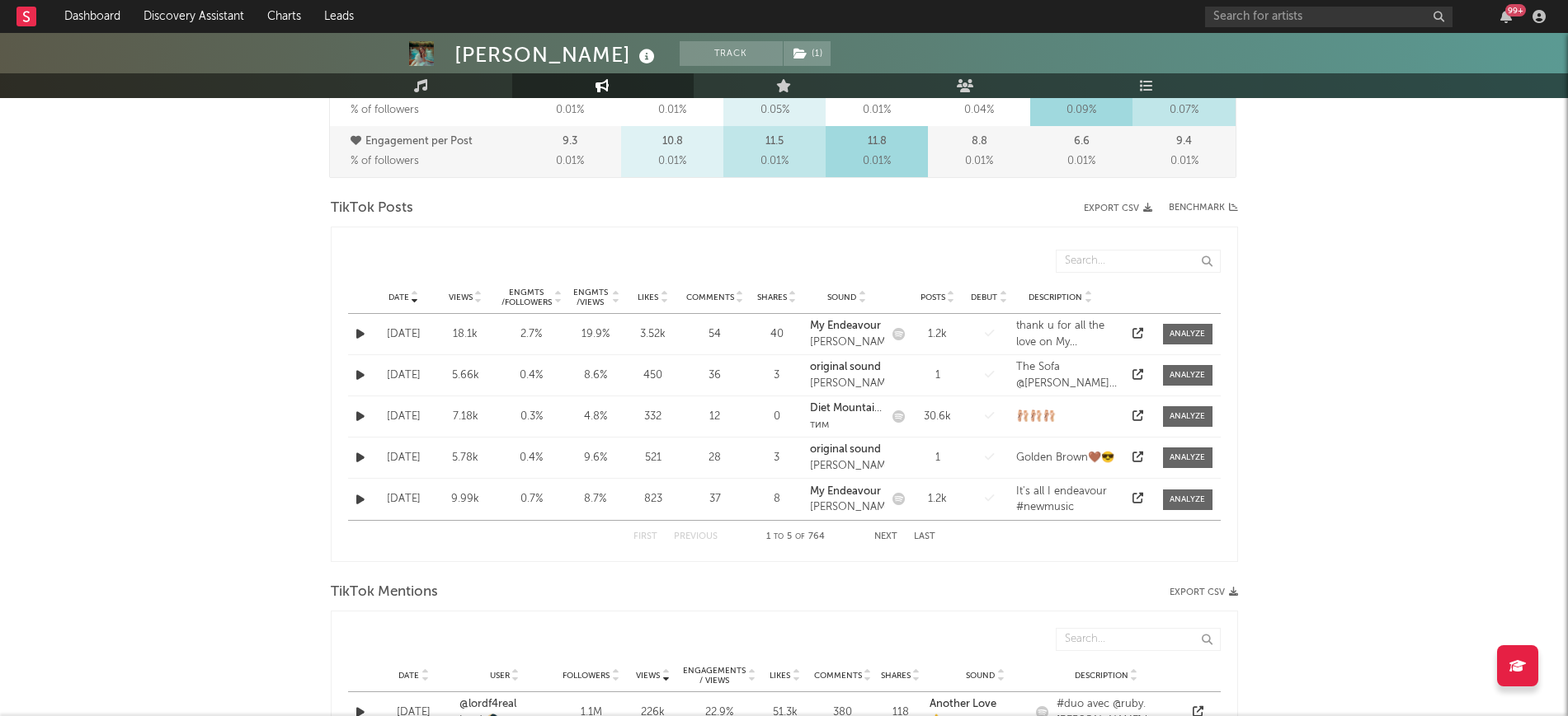
scroll to position [721, 0]
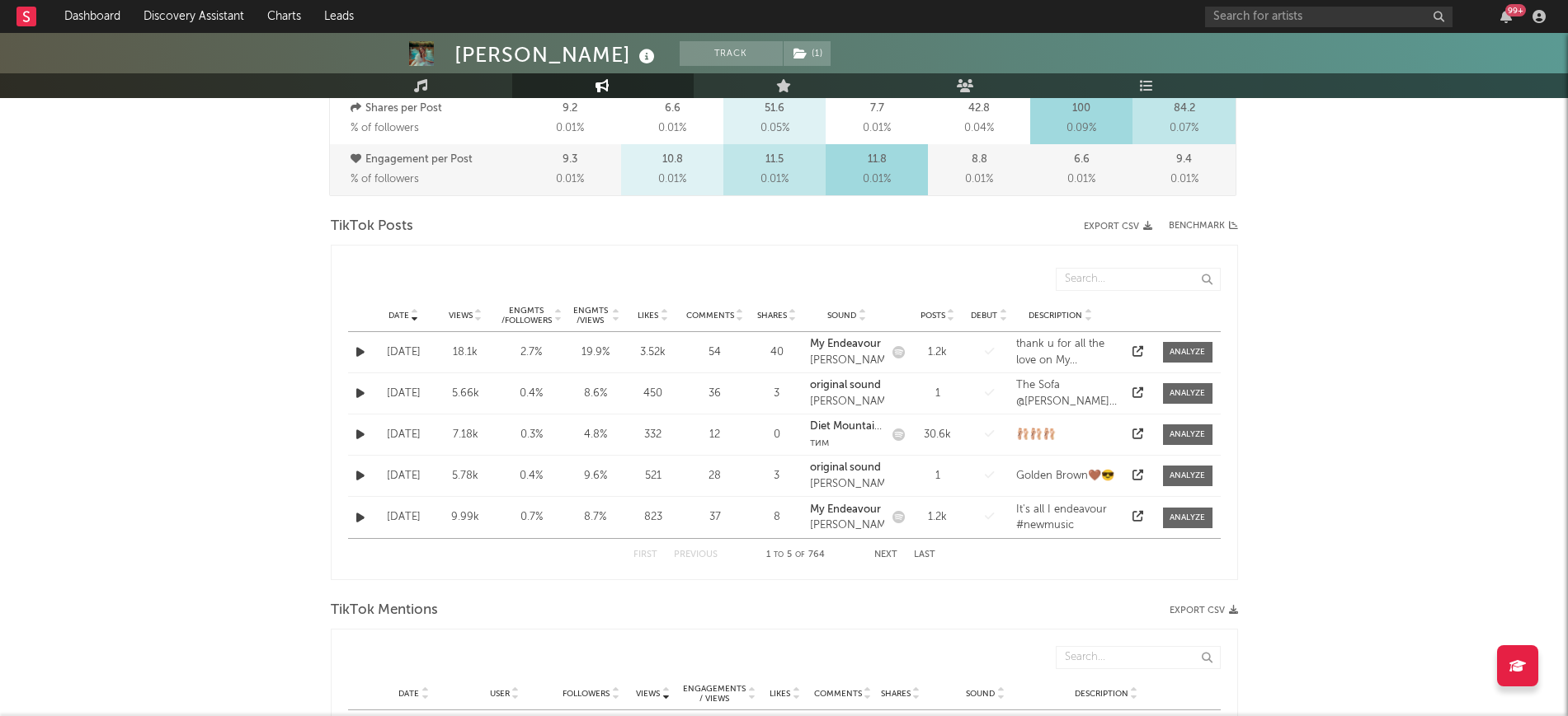
click at [886, 552] on button "Next" at bounding box center [885, 555] width 23 height 9
click at [1170, 516] on div at bounding box center [1187, 518] width 35 height 12
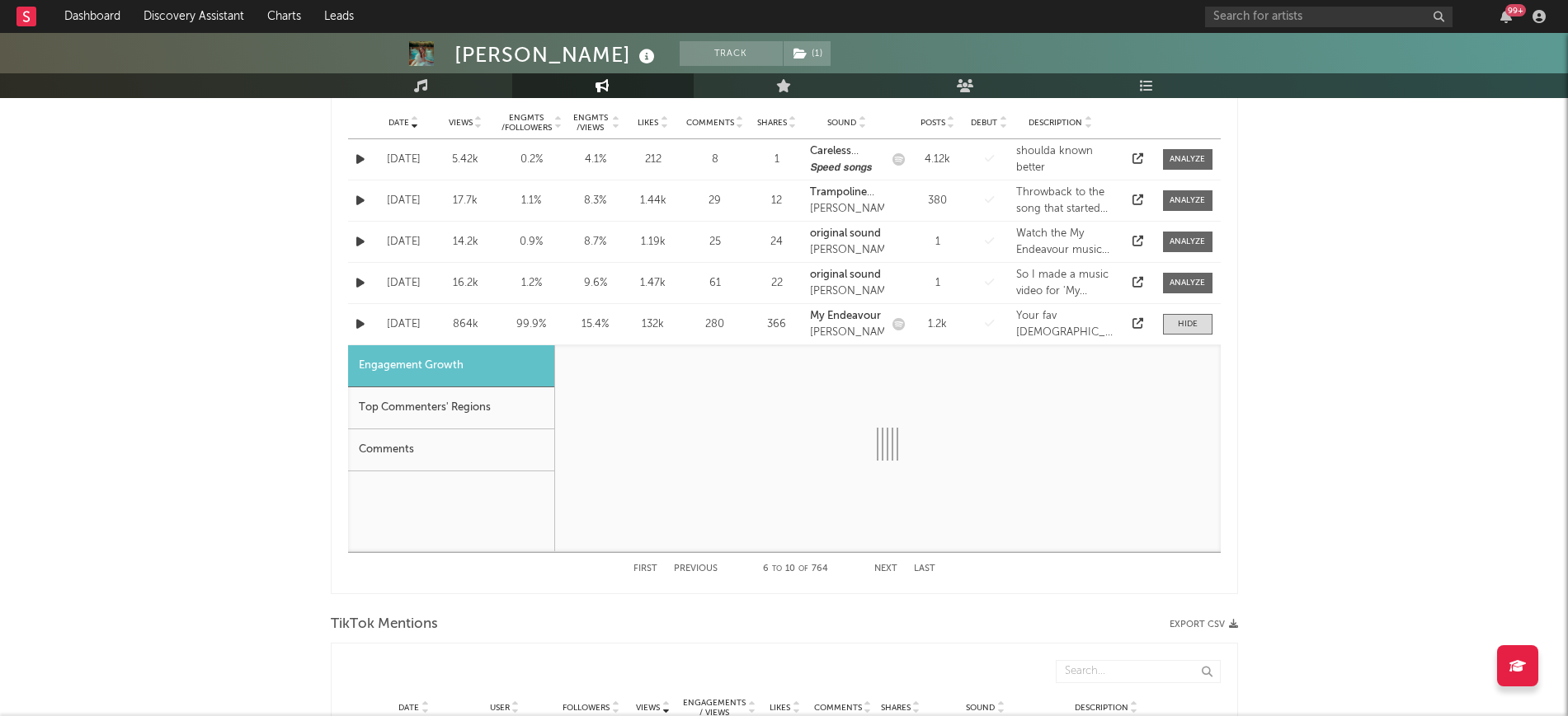
scroll to position [927, 0]
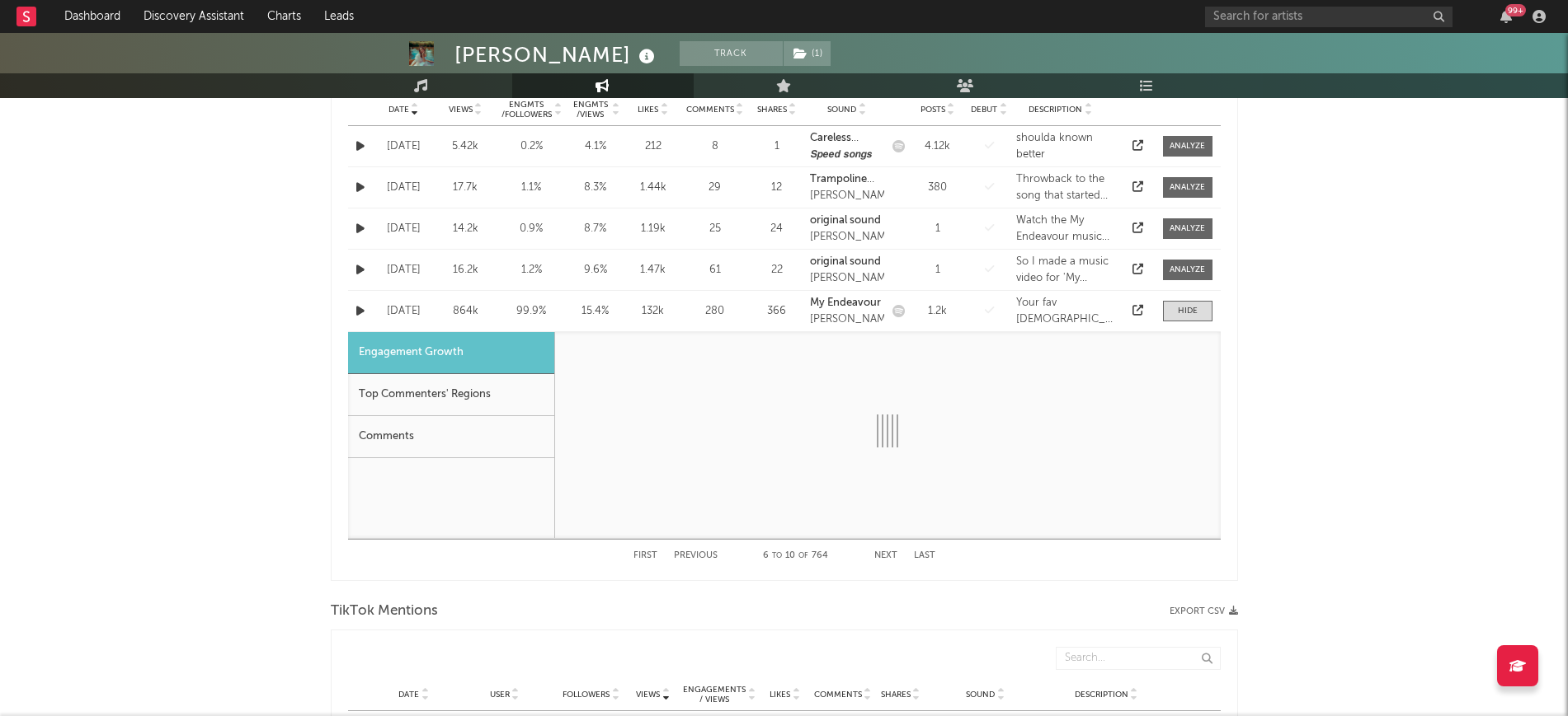
select select "1w"
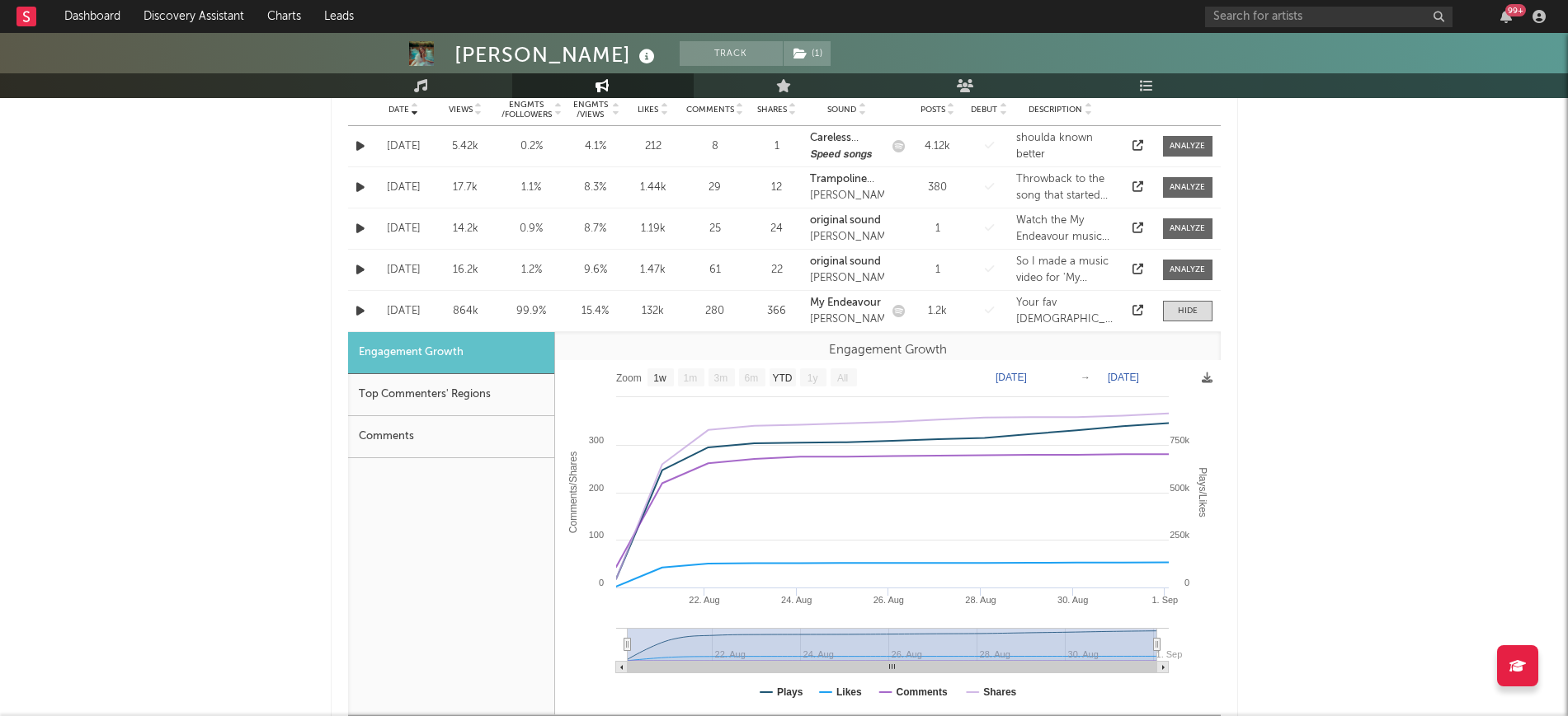
click at [984, 305] on icon at bounding box center [989, 310] width 9 height 10
click at [1133, 301] on div "Date Aug 19 '25 Views 864k Engmts / Followers 99.9 % Engmts / Views 15.4 % Like…" at bounding box center [784, 311] width 872 height 40
click at [1133, 308] on icon at bounding box center [1138, 310] width 10 height 10
drag, startPoint x: 441, startPoint y: 355, endPoint x: 391, endPoint y: 344, distance: 51.2
click at [419, 352] on div "Engagement Growth" at bounding box center [451, 353] width 206 height 42
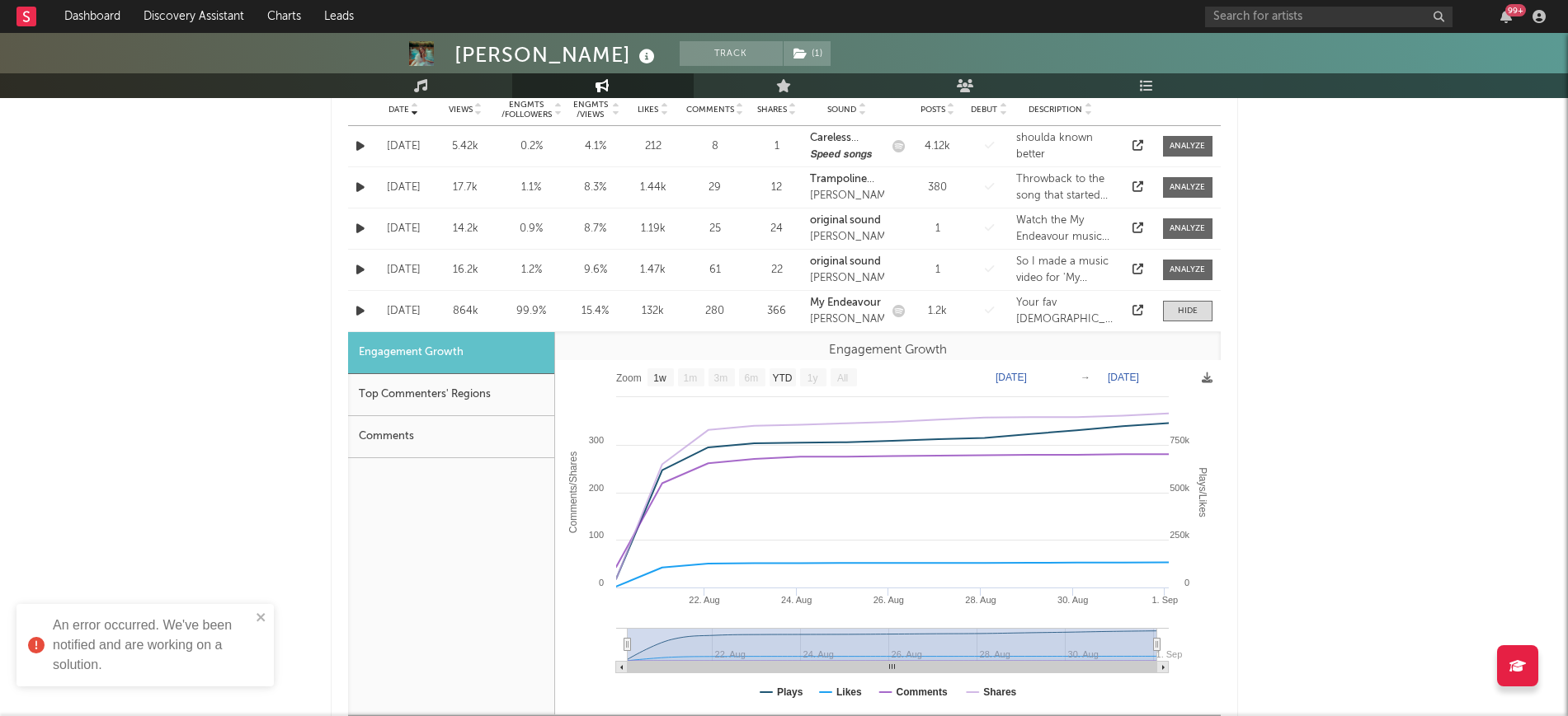
click at [435, 390] on div "Top Commenters' Regions" at bounding box center [451, 395] width 206 height 42
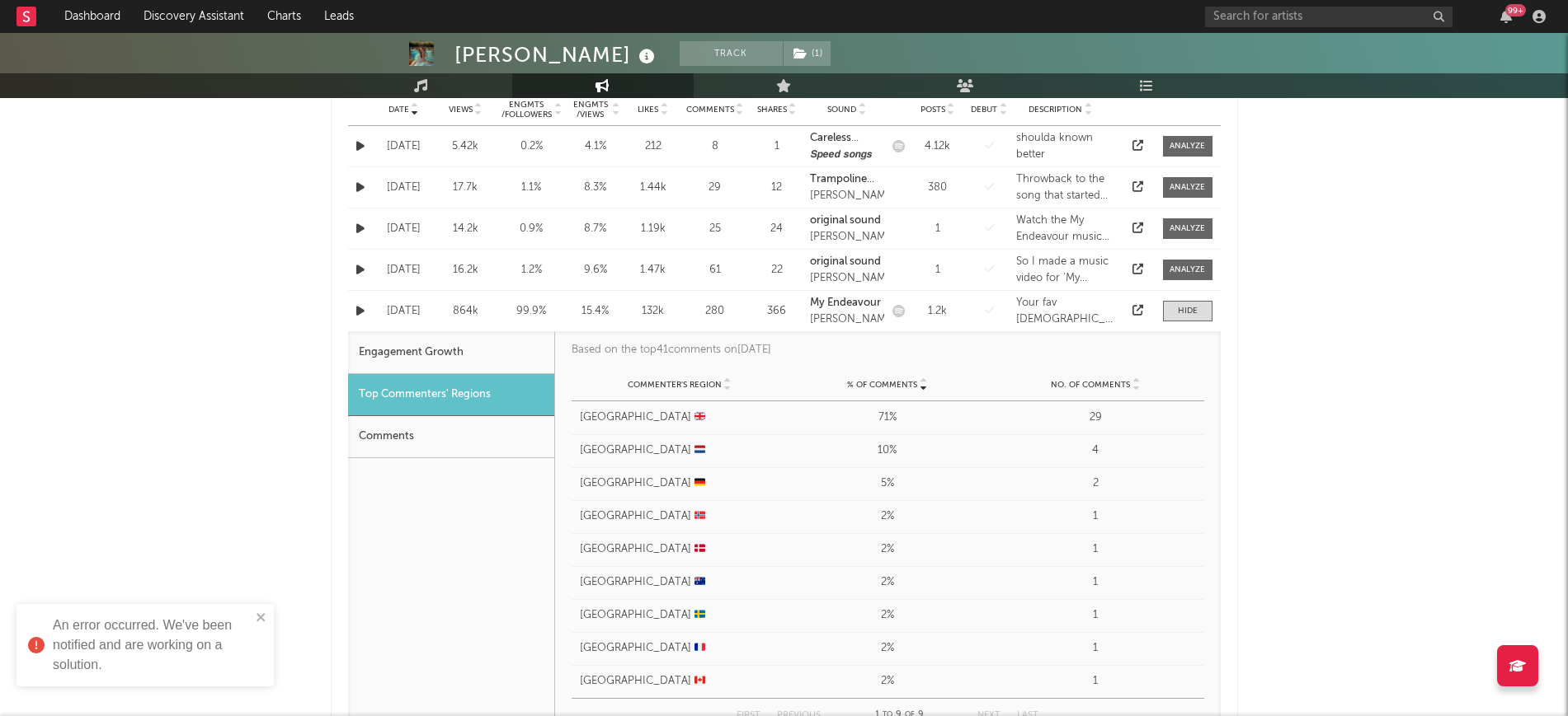
drag, startPoint x: 478, startPoint y: 362, endPoint x: 468, endPoint y: 355, distance: 12.2
click at [478, 360] on div "Engagement Growth" at bounding box center [451, 353] width 206 height 42
select select "1w"
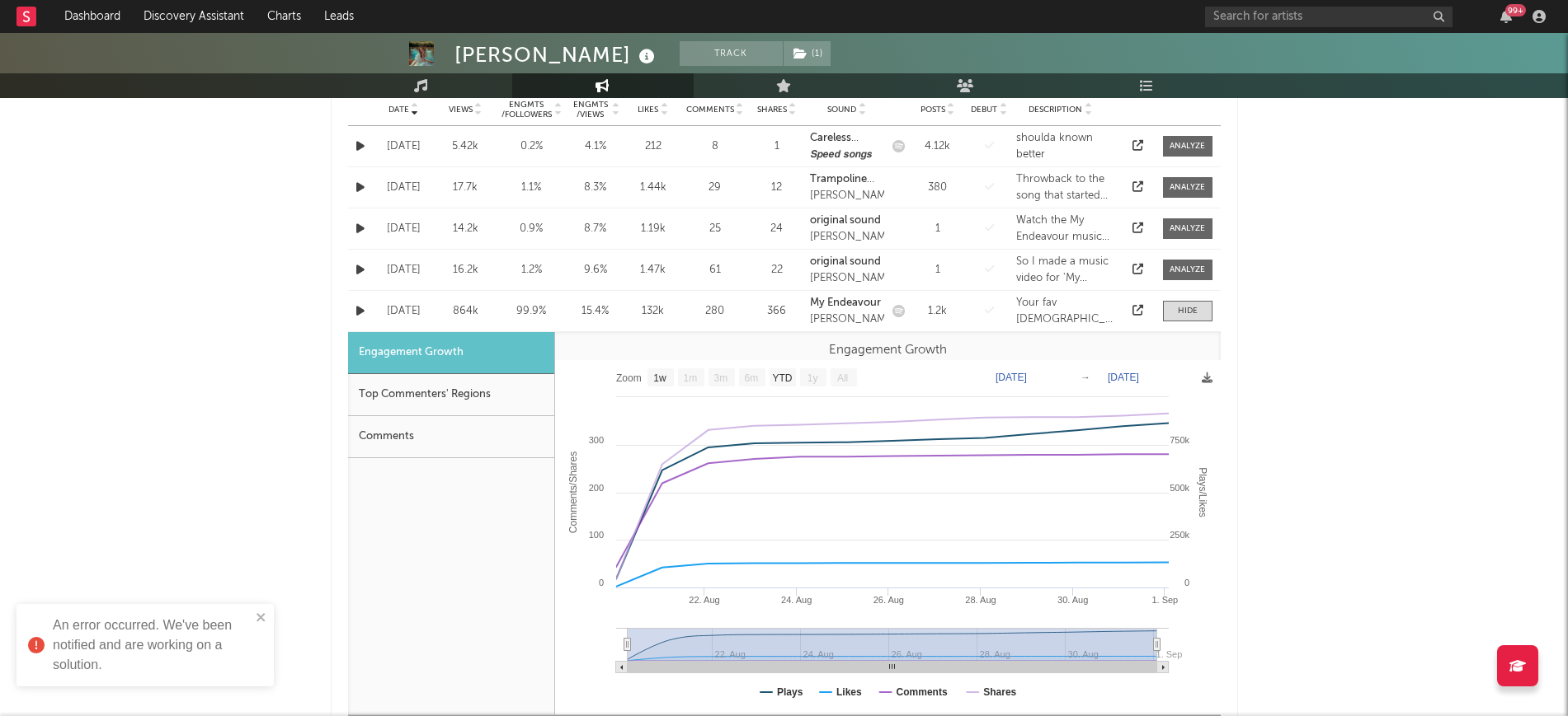
click at [578, 303] on div "15.4 %" at bounding box center [595, 311] width 49 height 16
click at [567, 305] on div "Engmts / Views 15.4 %" at bounding box center [595, 311] width 58 height 16
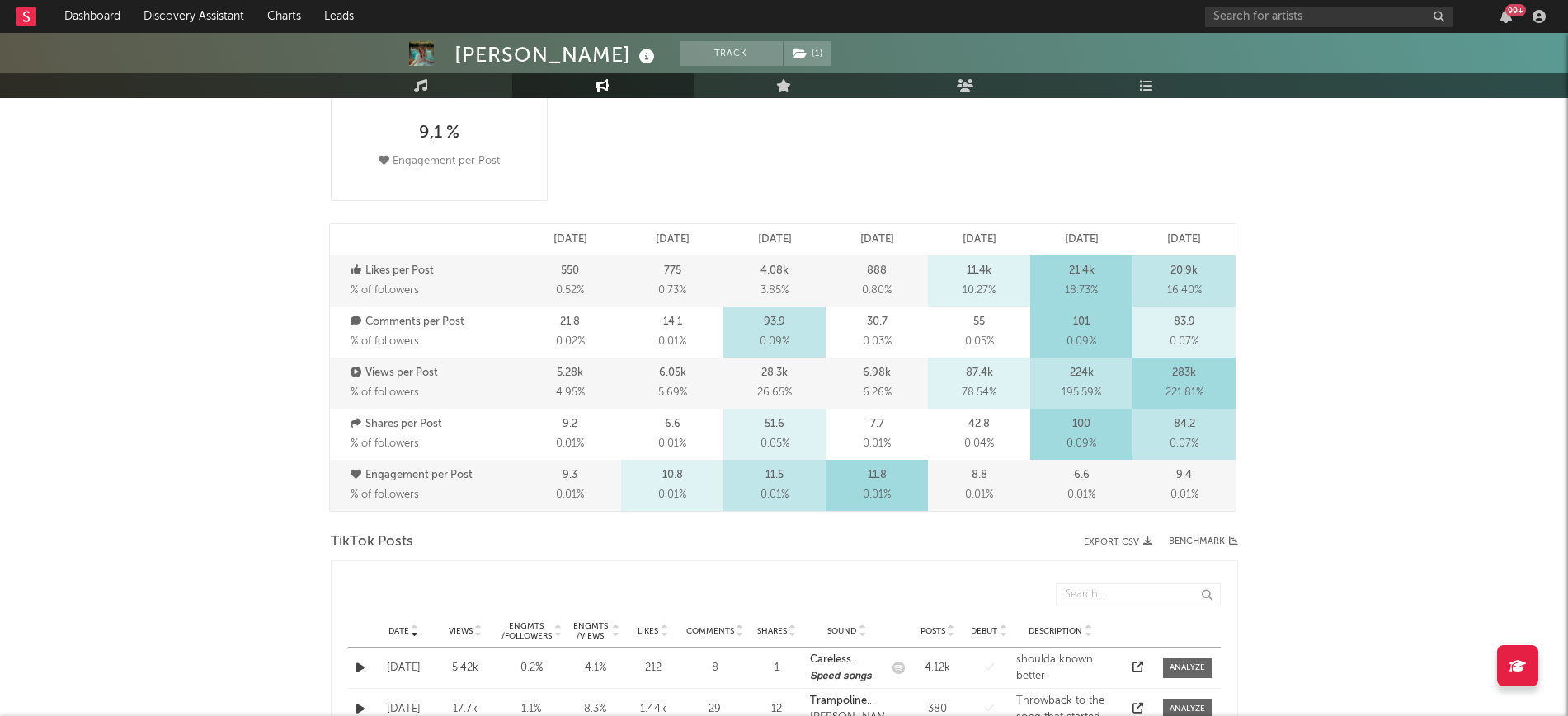
scroll to position [0, 0]
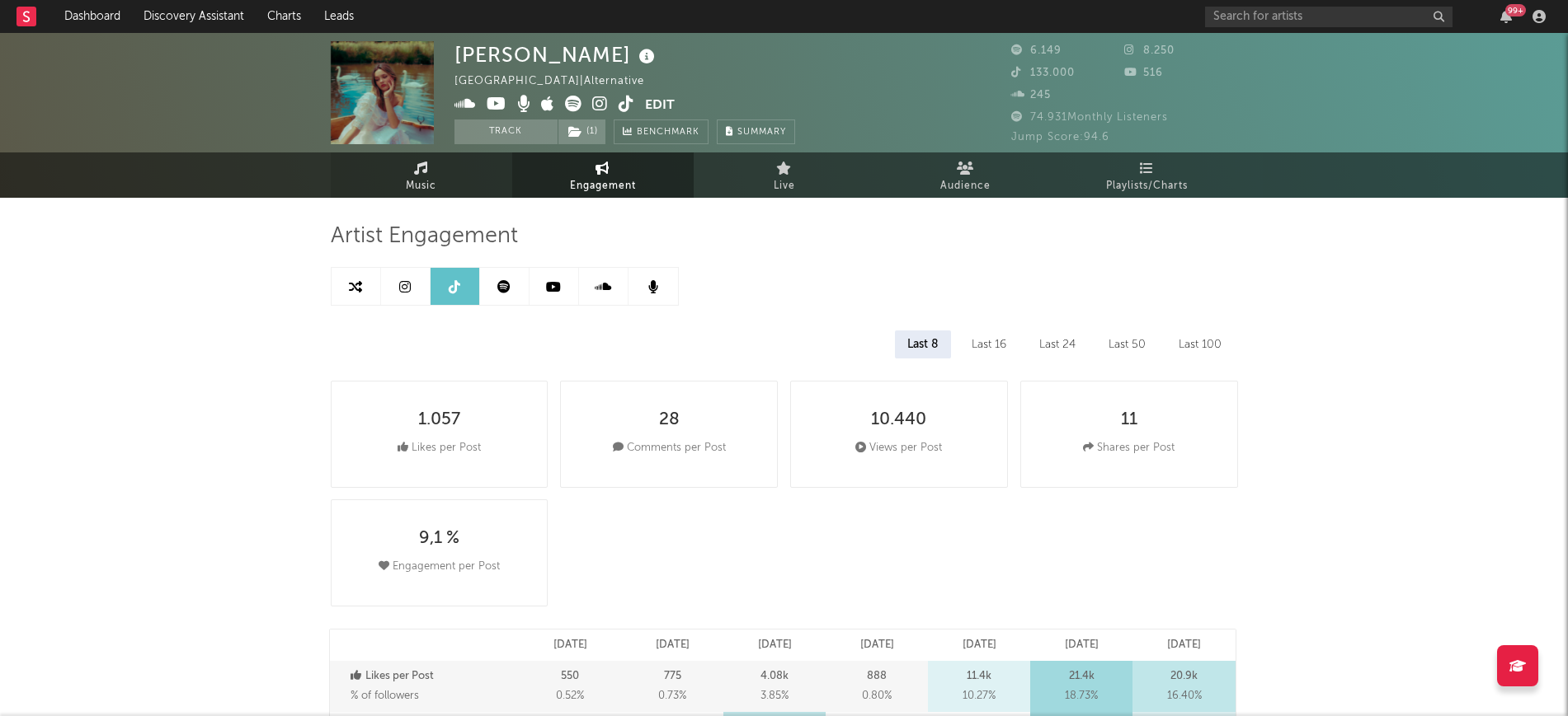
click at [407, 168] on link "Music" at bounding box center [422, 175] width 181 height 46
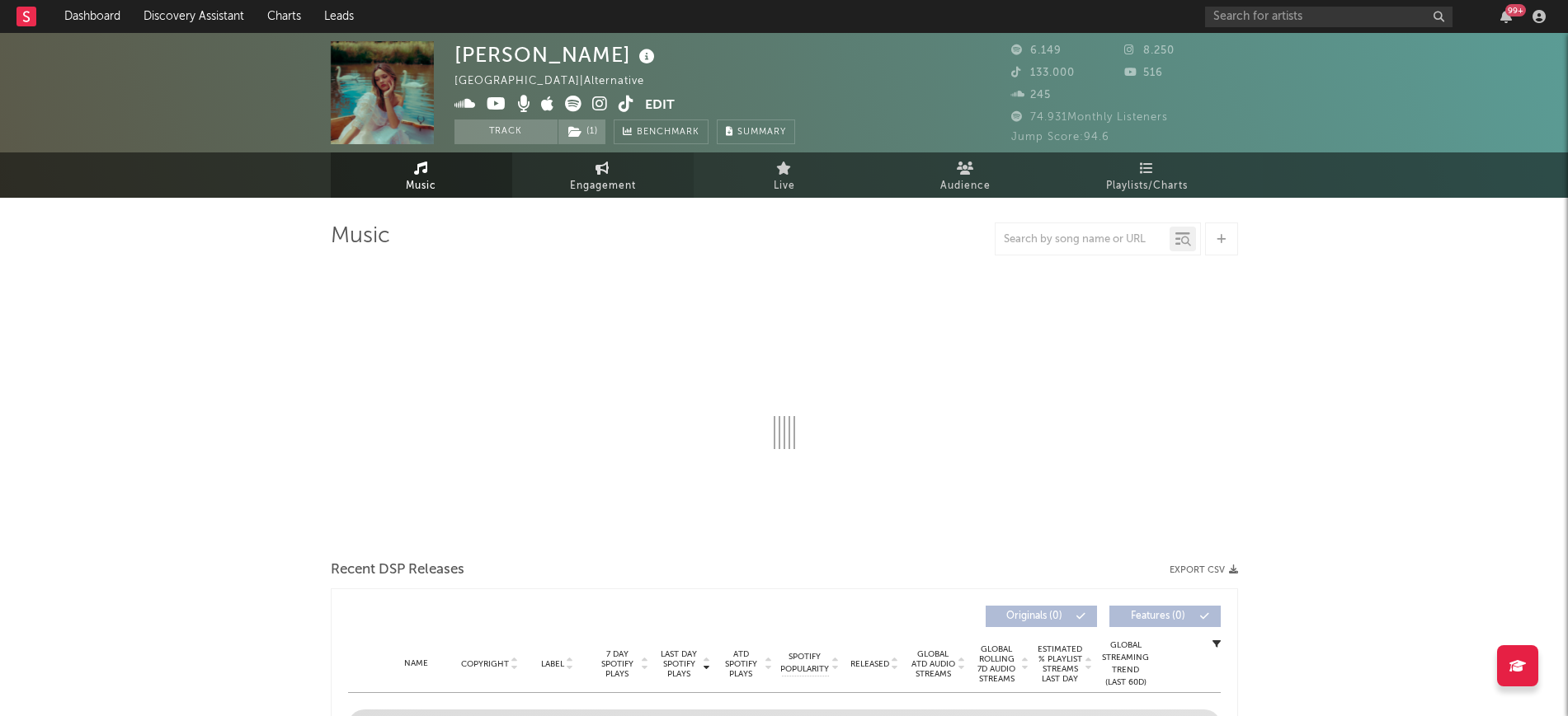
click at [604, 175] on link "Engagement" at bounding box center [603, 175] width 181 height 46
select select "1w"
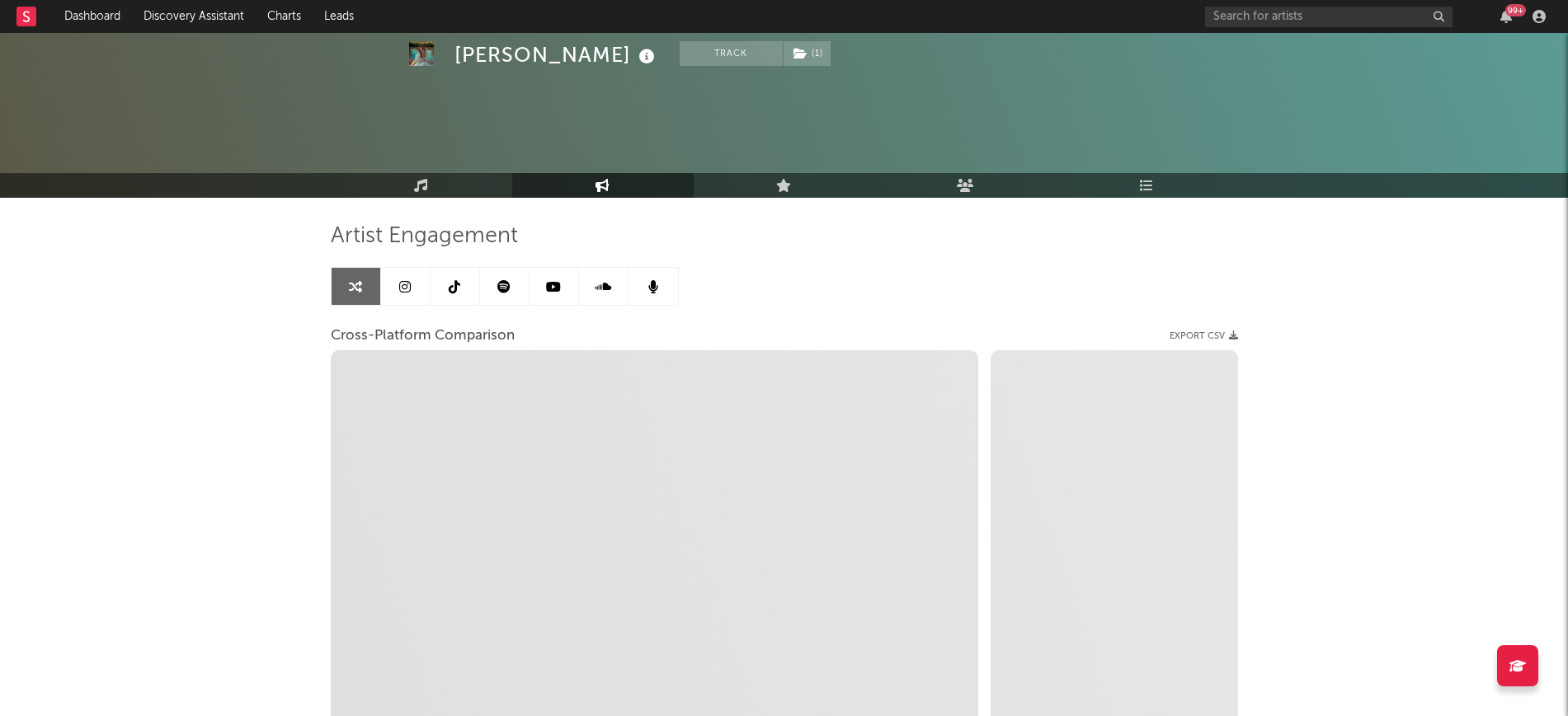
select select "1m"
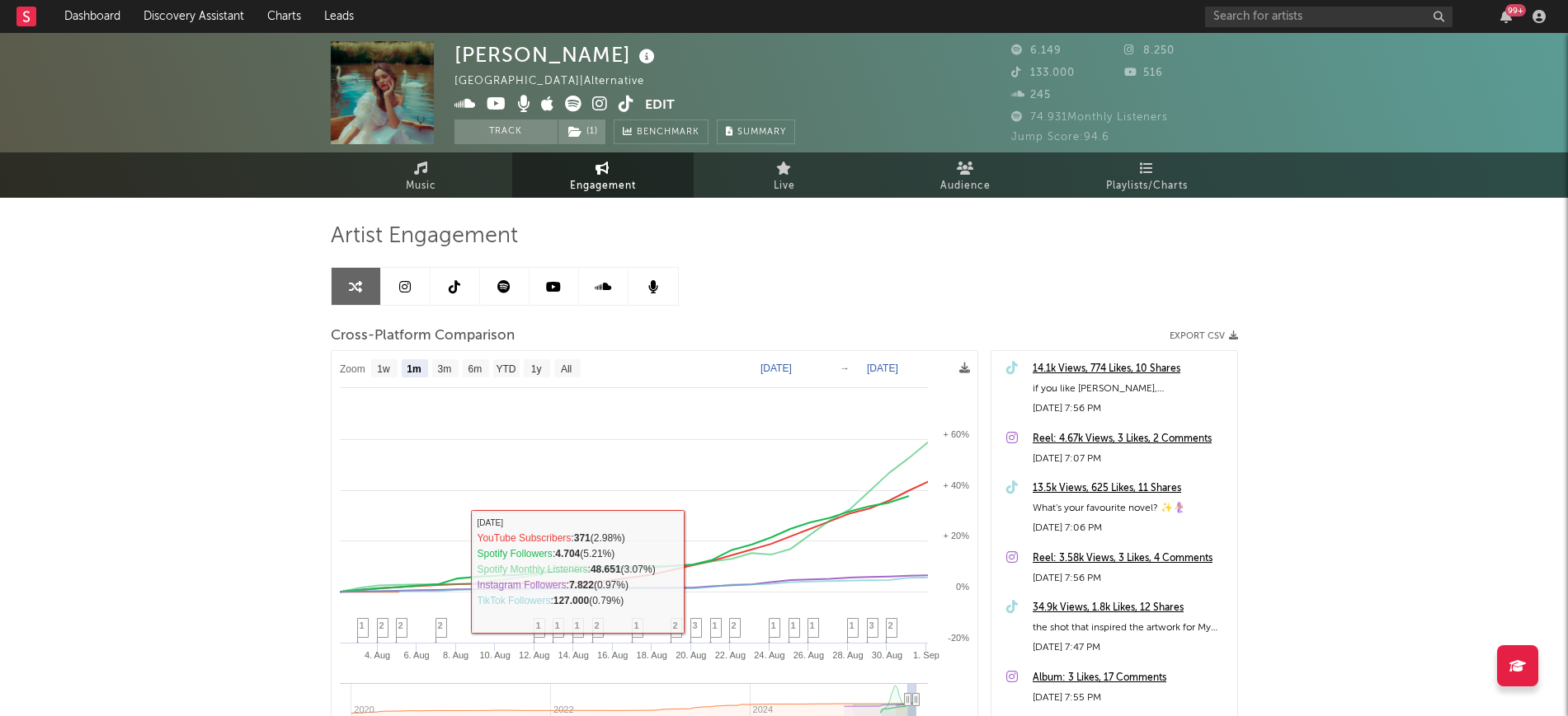
click at [398, 271] on link at bounding box center [405, 286] width 49 height 37
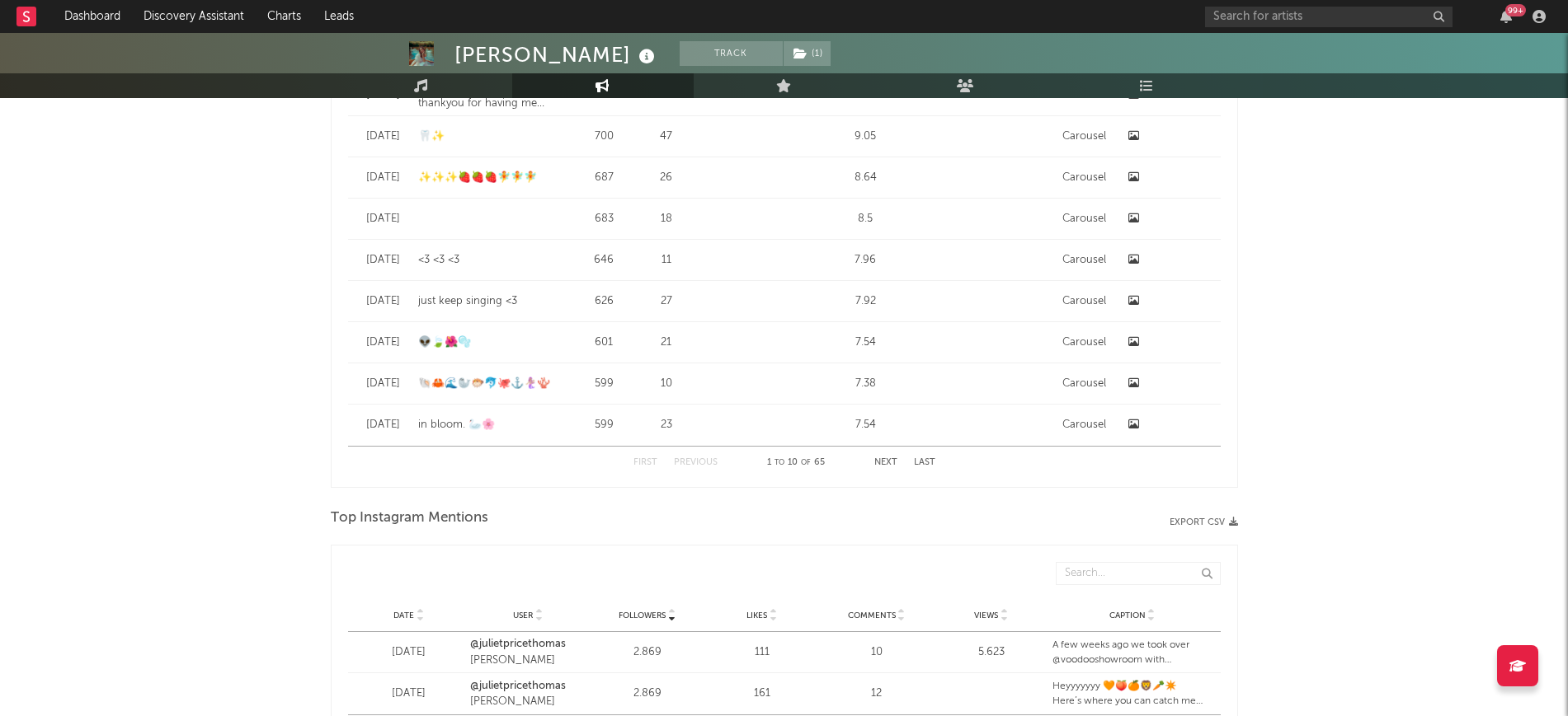
select select "6m"
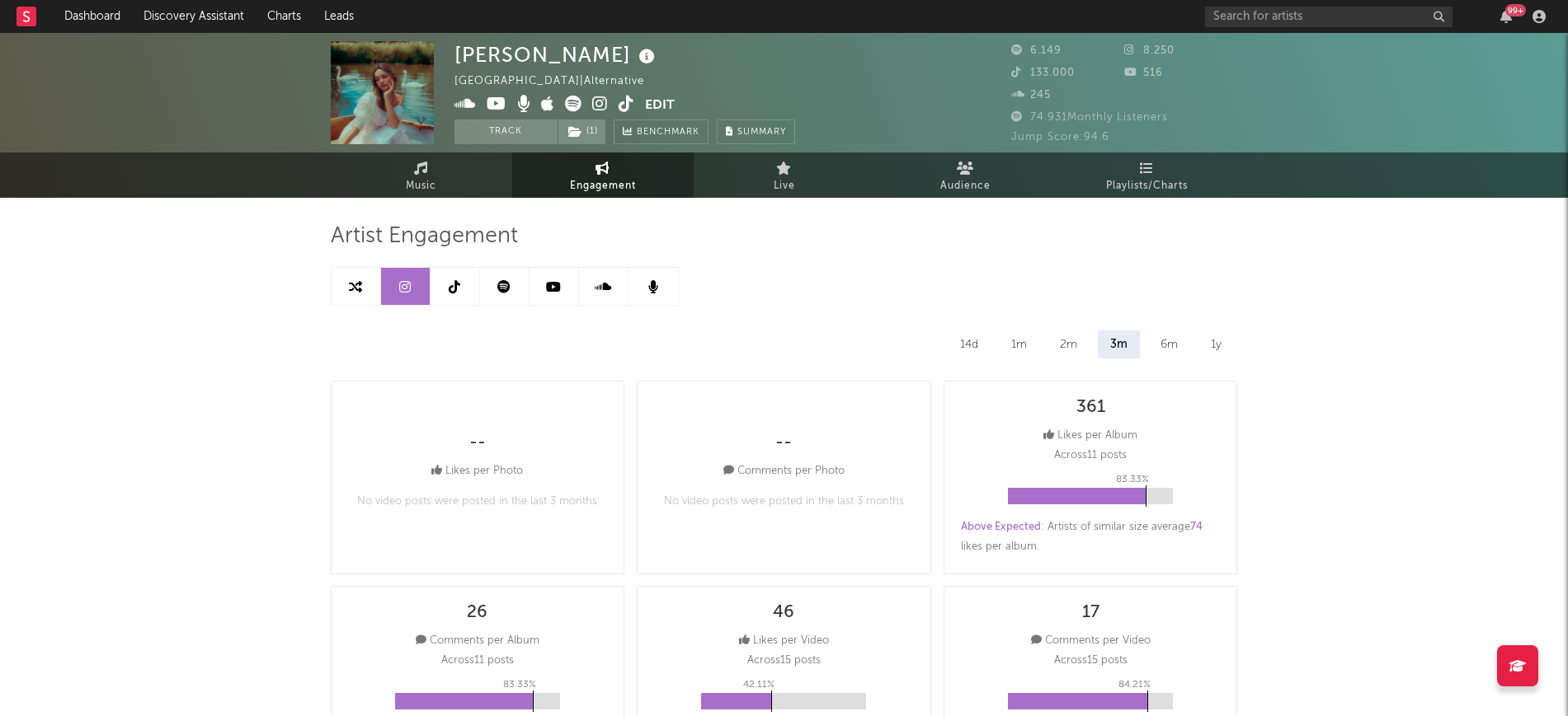
click at [365, 289] on link at bounding box center [356, 286] width 49 height 37
select select "1m"
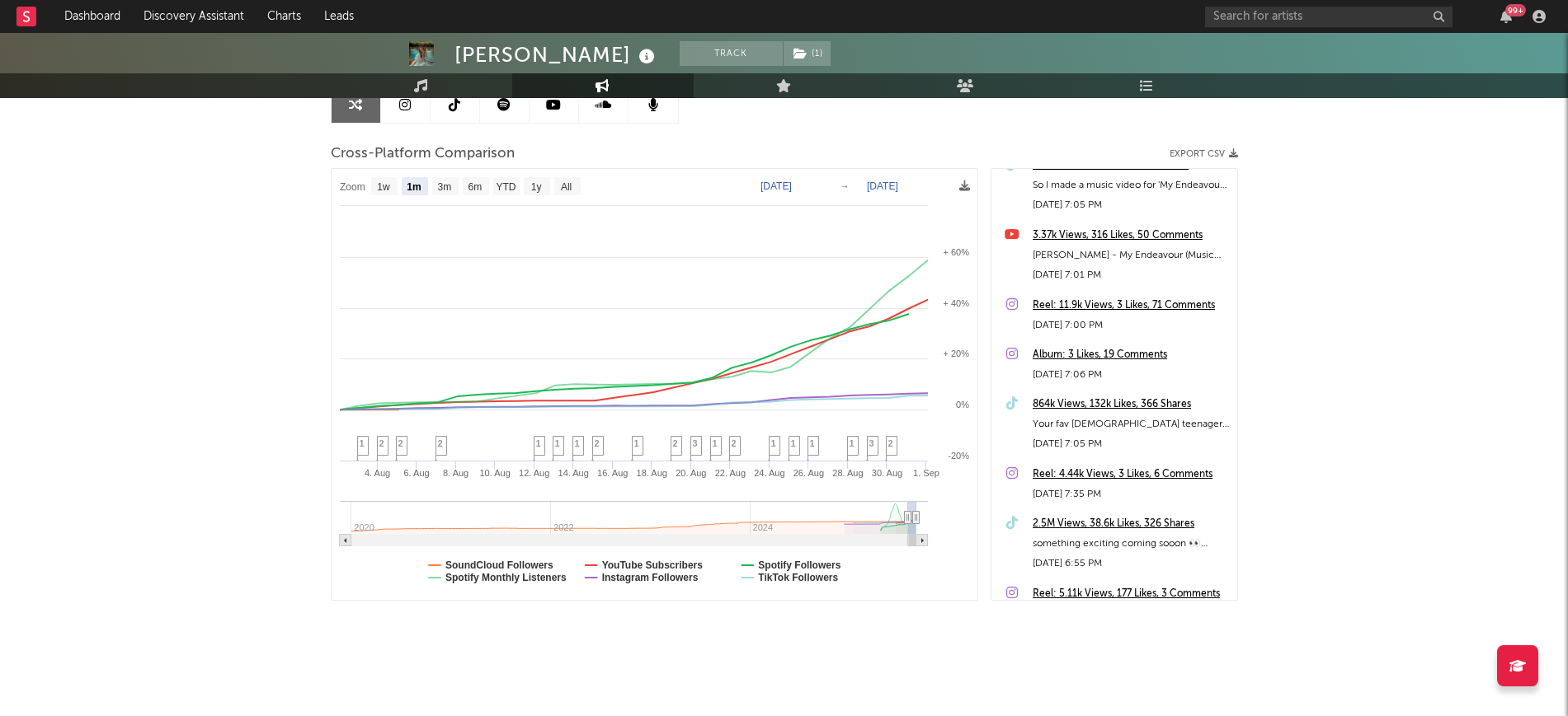
scroll to position [927, 0]
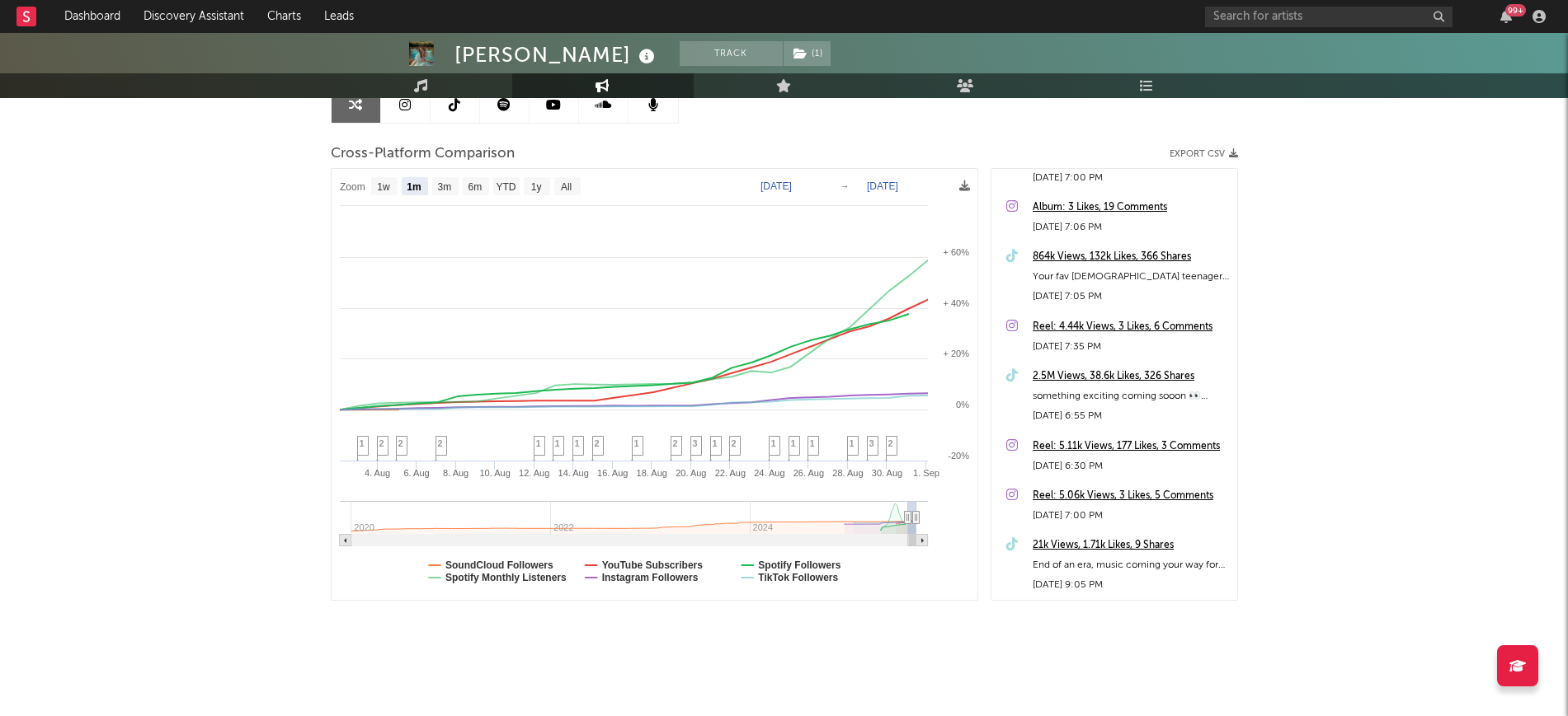
click at [1107, 376] on div "2.5M Views, 38.6k Likes, 326 Shares" at bounding box center [1131, 377] width 197 height 20
click at [203, 7] on link "Discovery Assistant" at bounding box center [193, 16] width 123 height 33
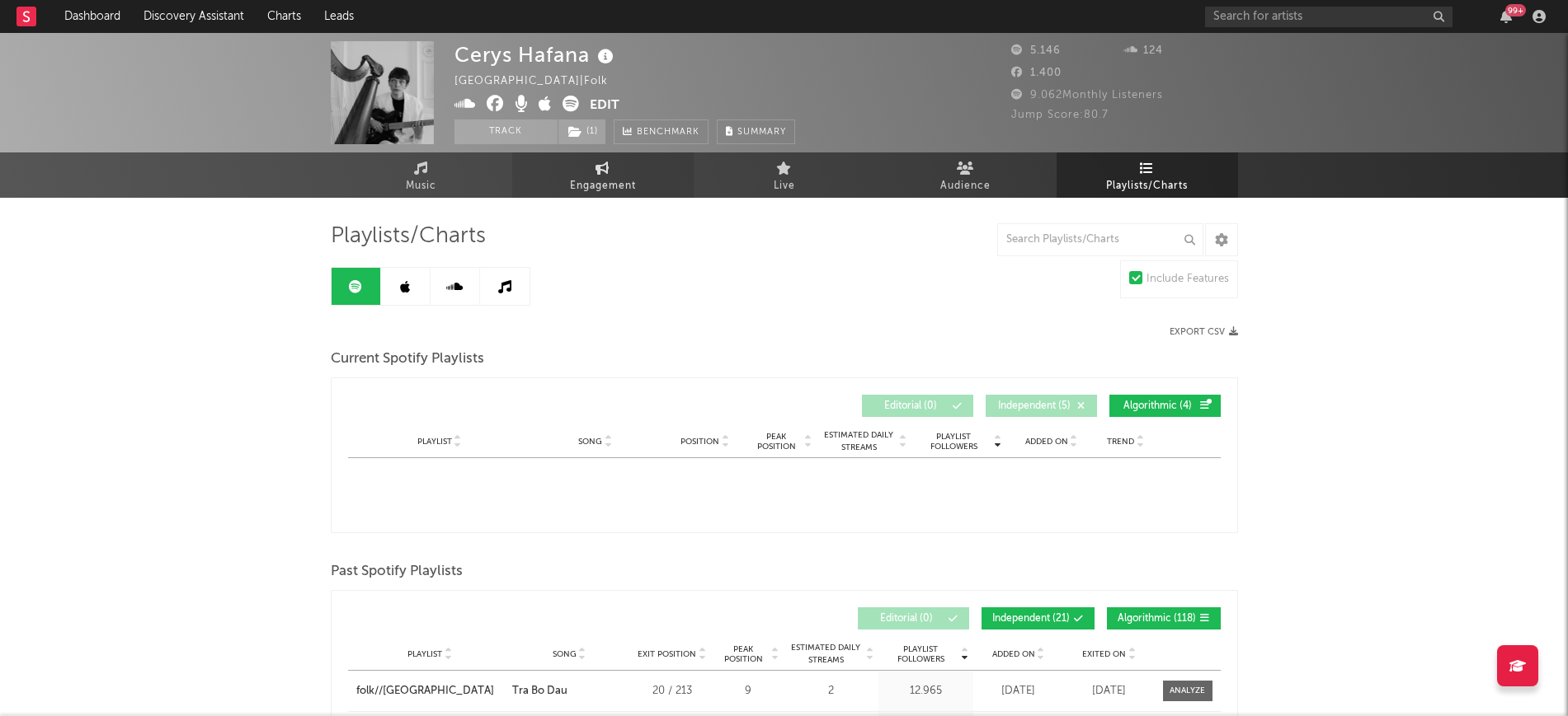
click at [559, 161] on link "Engagement" at bounding box center [603, 175] width 181 height 46
select select "1w"
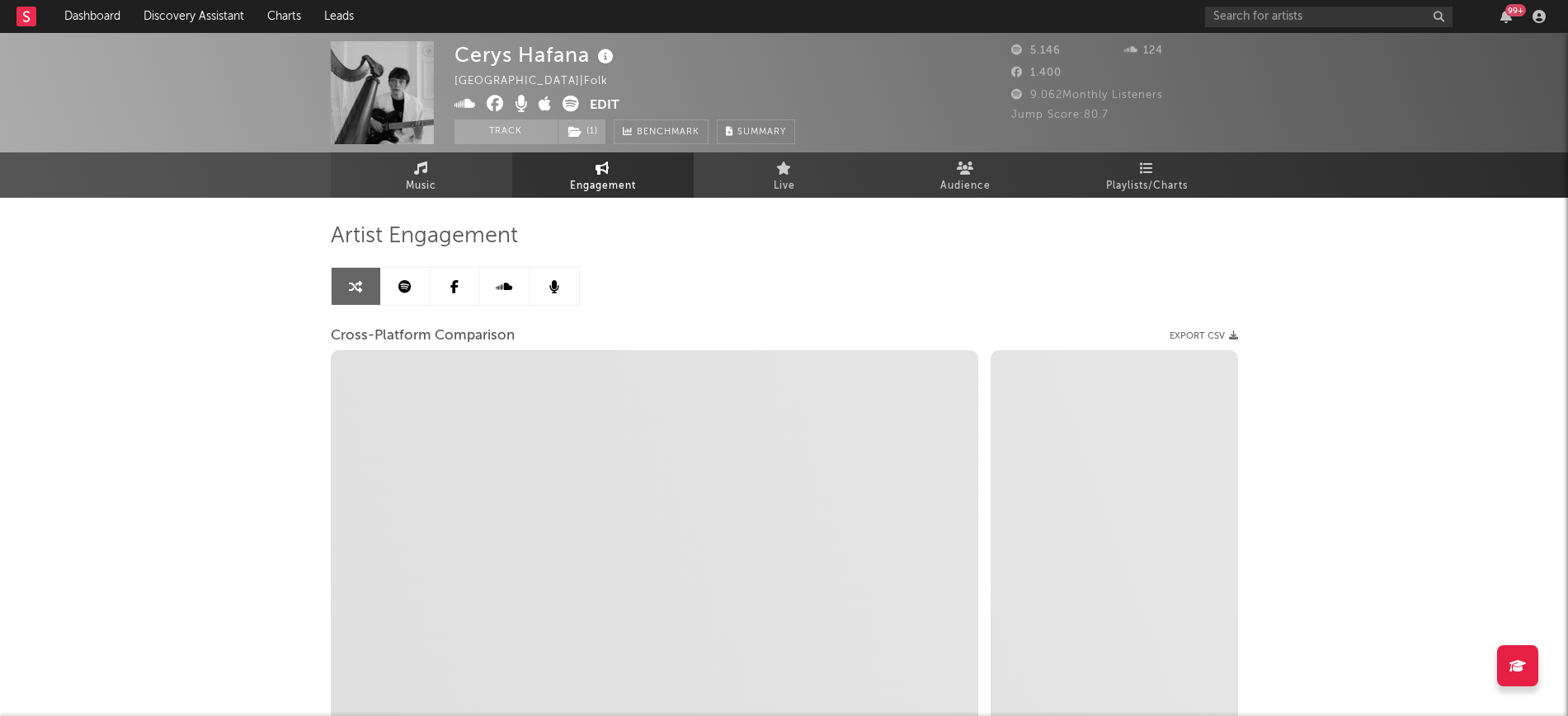
click at [435, 158] on link "Music" at bounding box center [422, 175] width 181 height 46
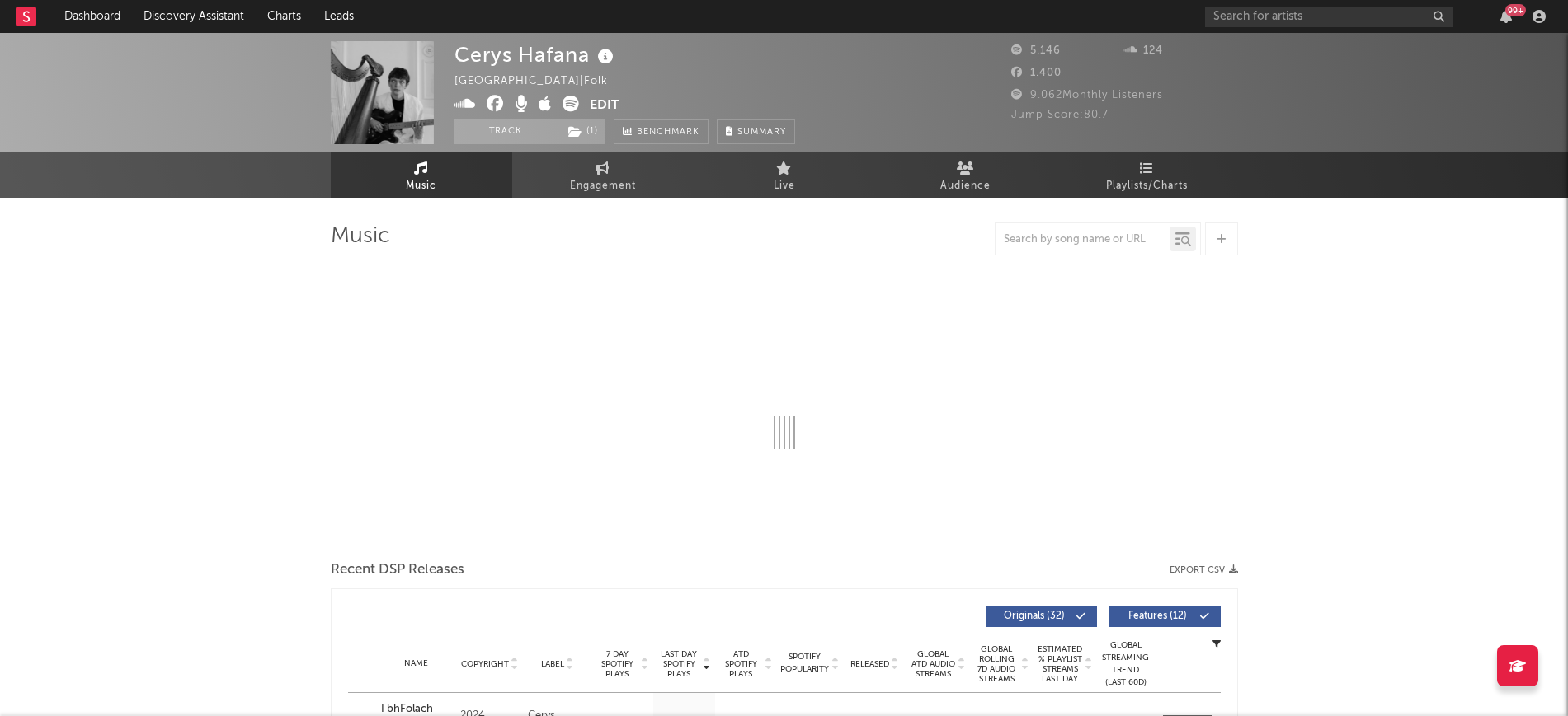
select select "1w"
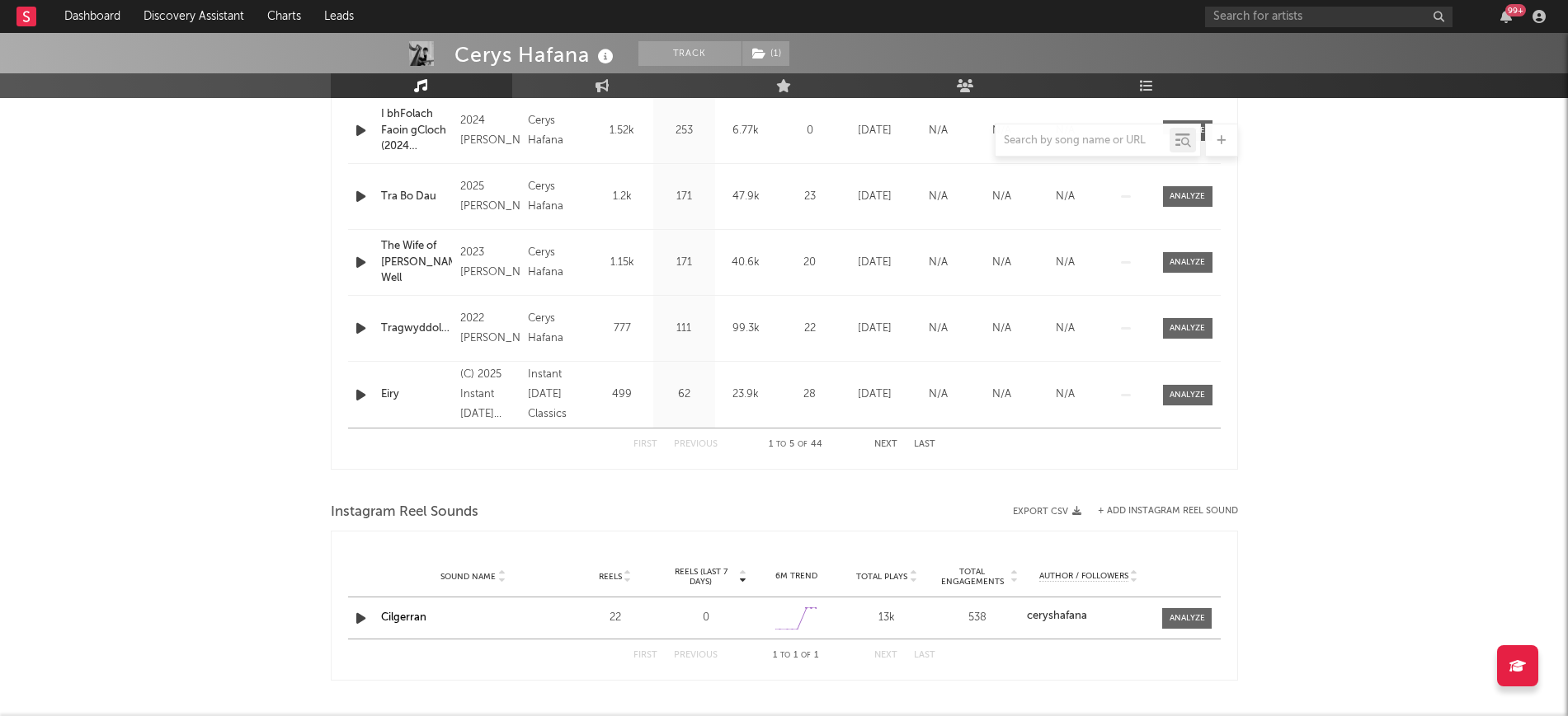
scroll to position [1030, 0]
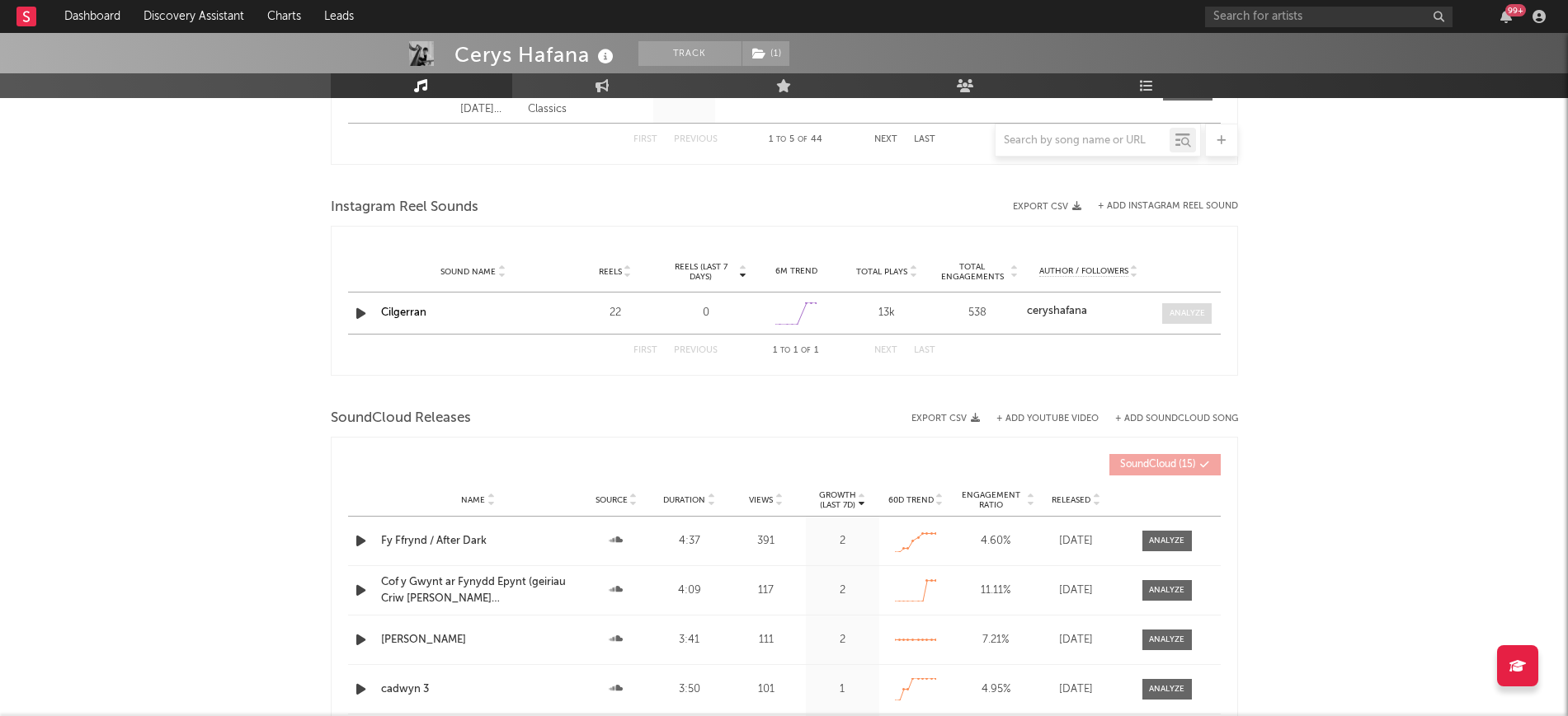
click at [1171, 305] on span at bounding box center [1186, 314] width 49 height 21
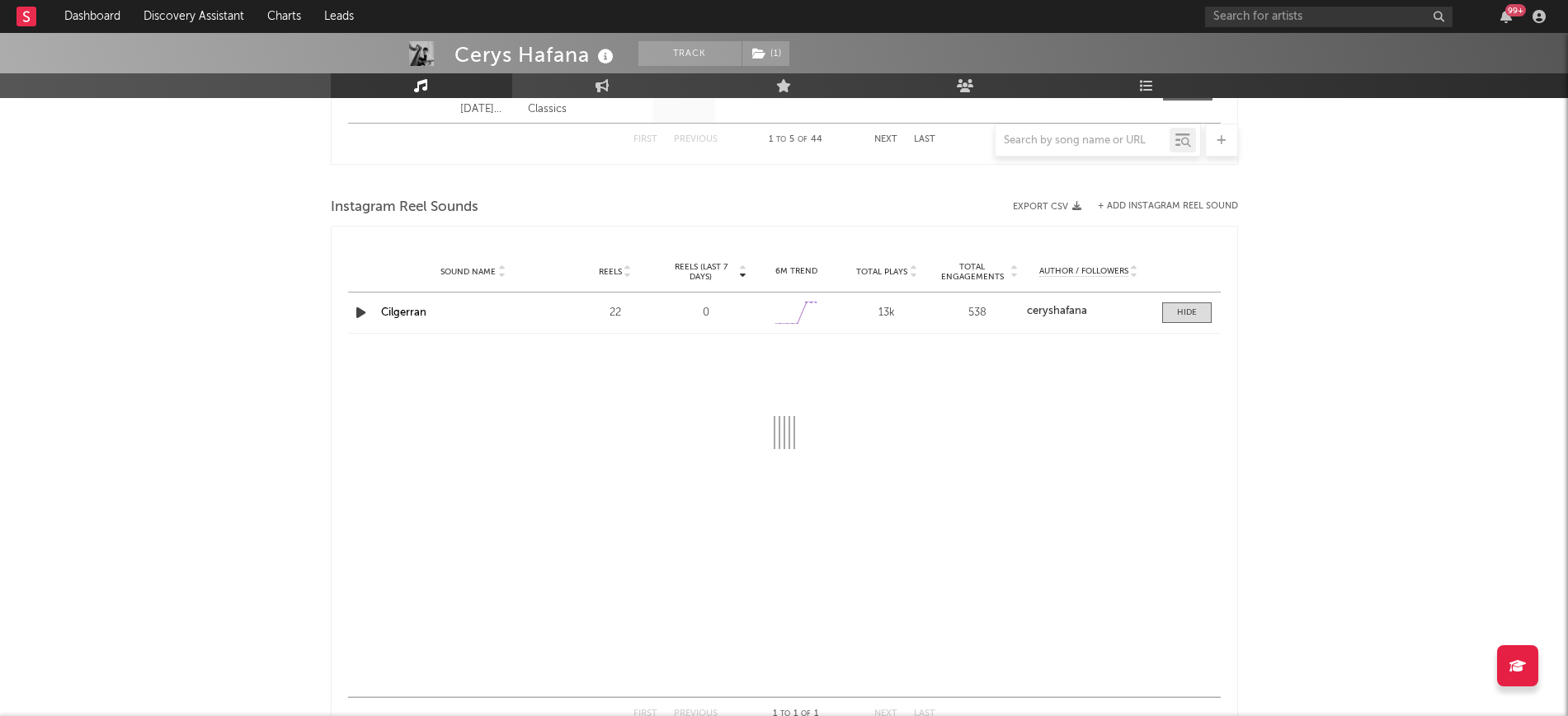
select select "6m"
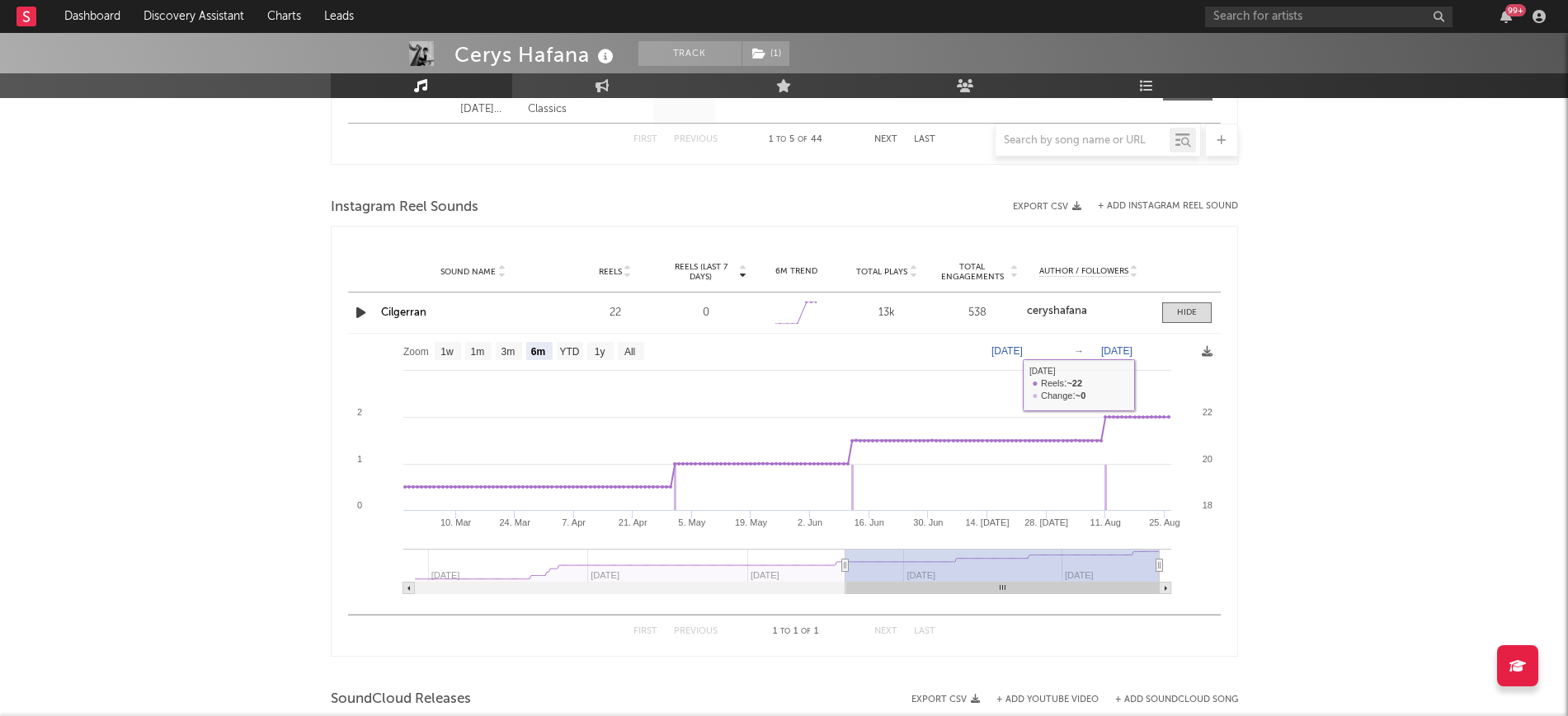
click at [1159, 309] on div at bounding box center [1184, 313] width 53 height 21
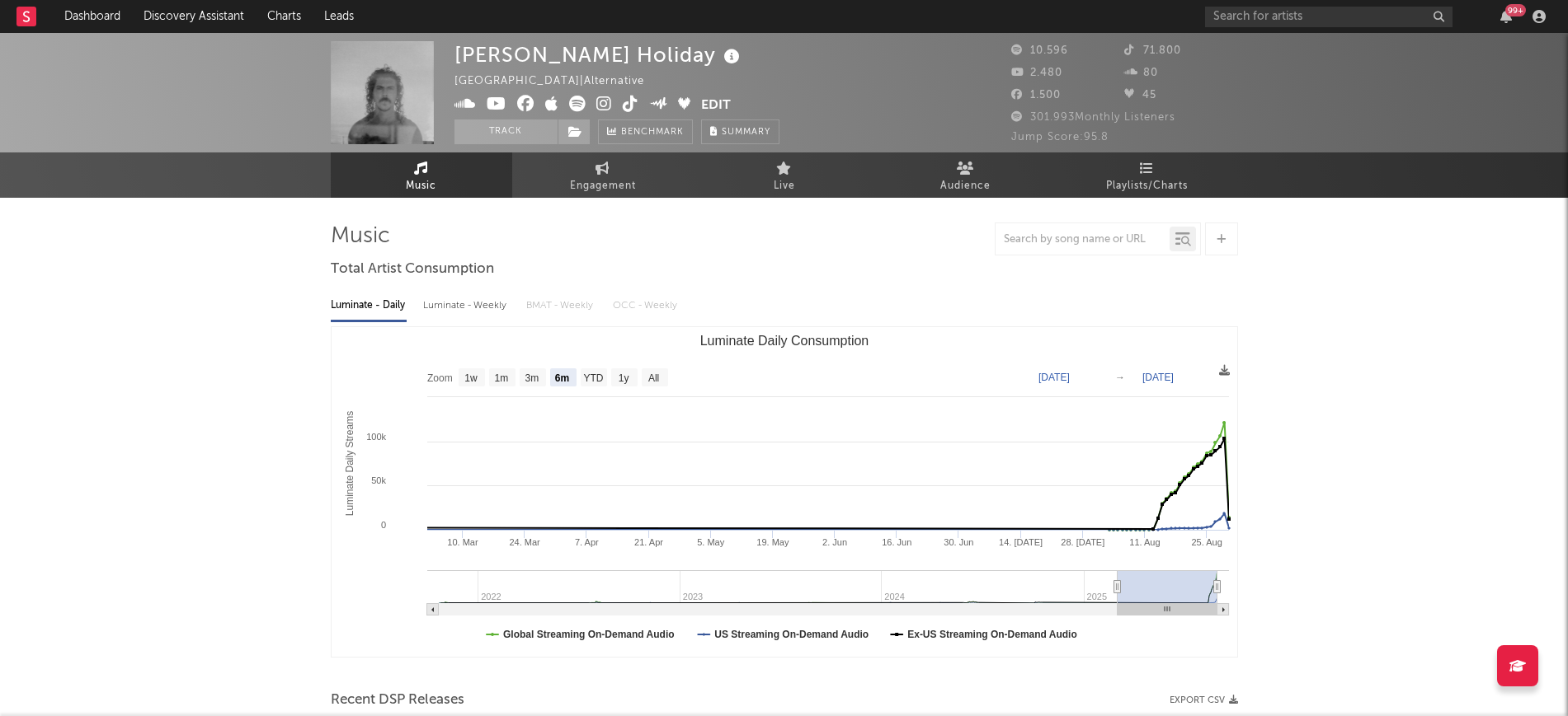
select select "6m"
click at [218, 9] on link "Discovery Assistant" at bounding box center [193, 16] width 123 height 33
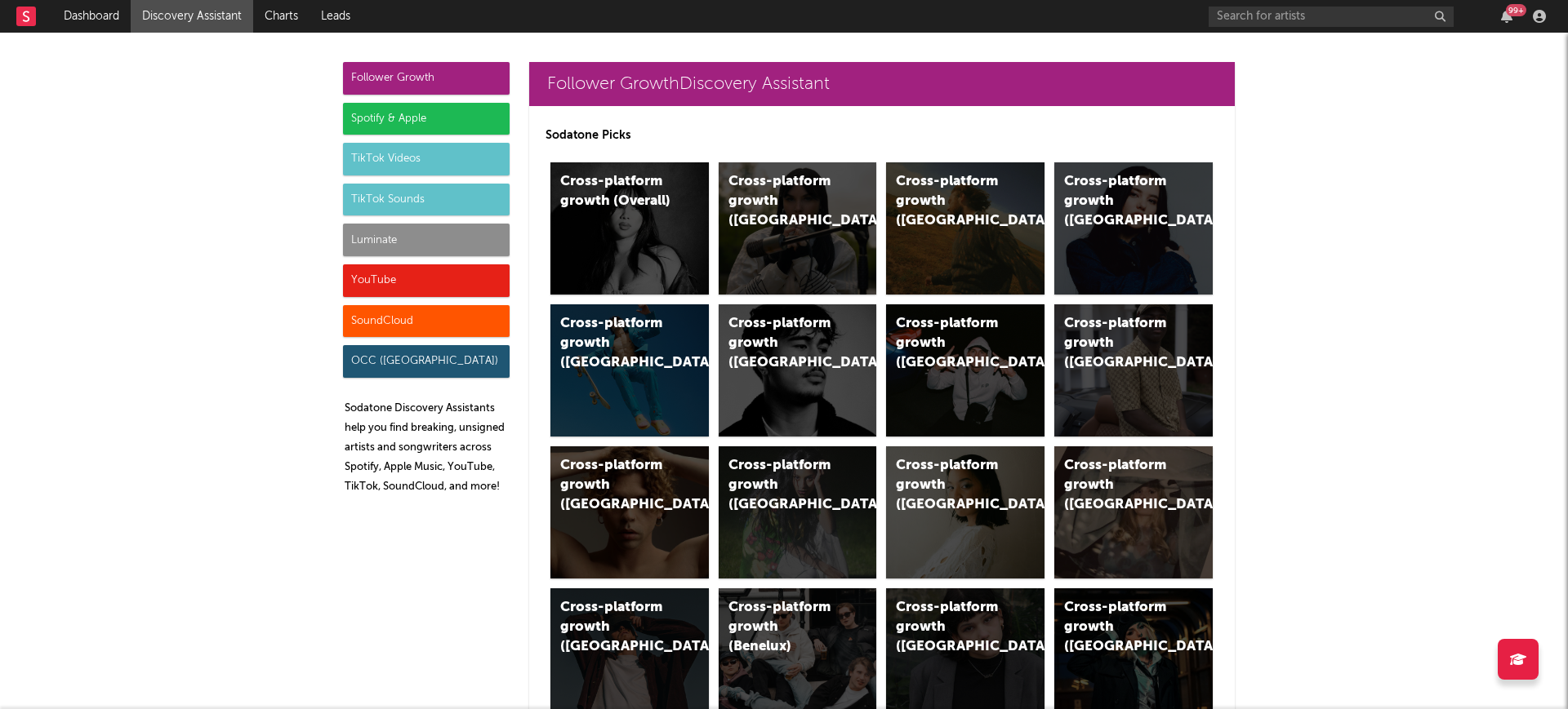
click at [376, 127] on div "Spotify & Apple" at bounding box center [426, 119] width 166 height 32
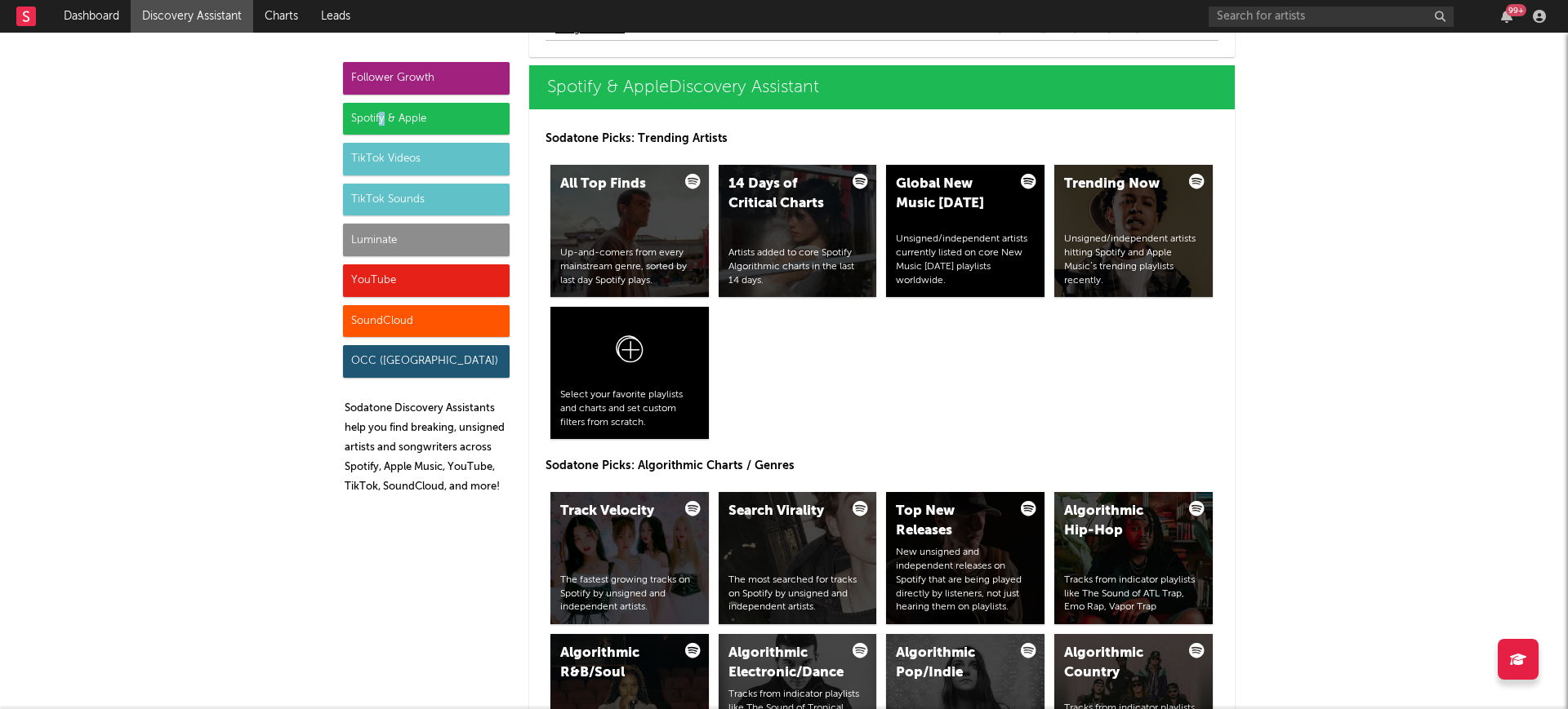
scroll to position [1728, 0]
click at [580, 218] on div "All Top Finds Up-and-comers from every mainstream genre, sorted by last day Spo…" at bounding box center [630, 230] width 159 height 132
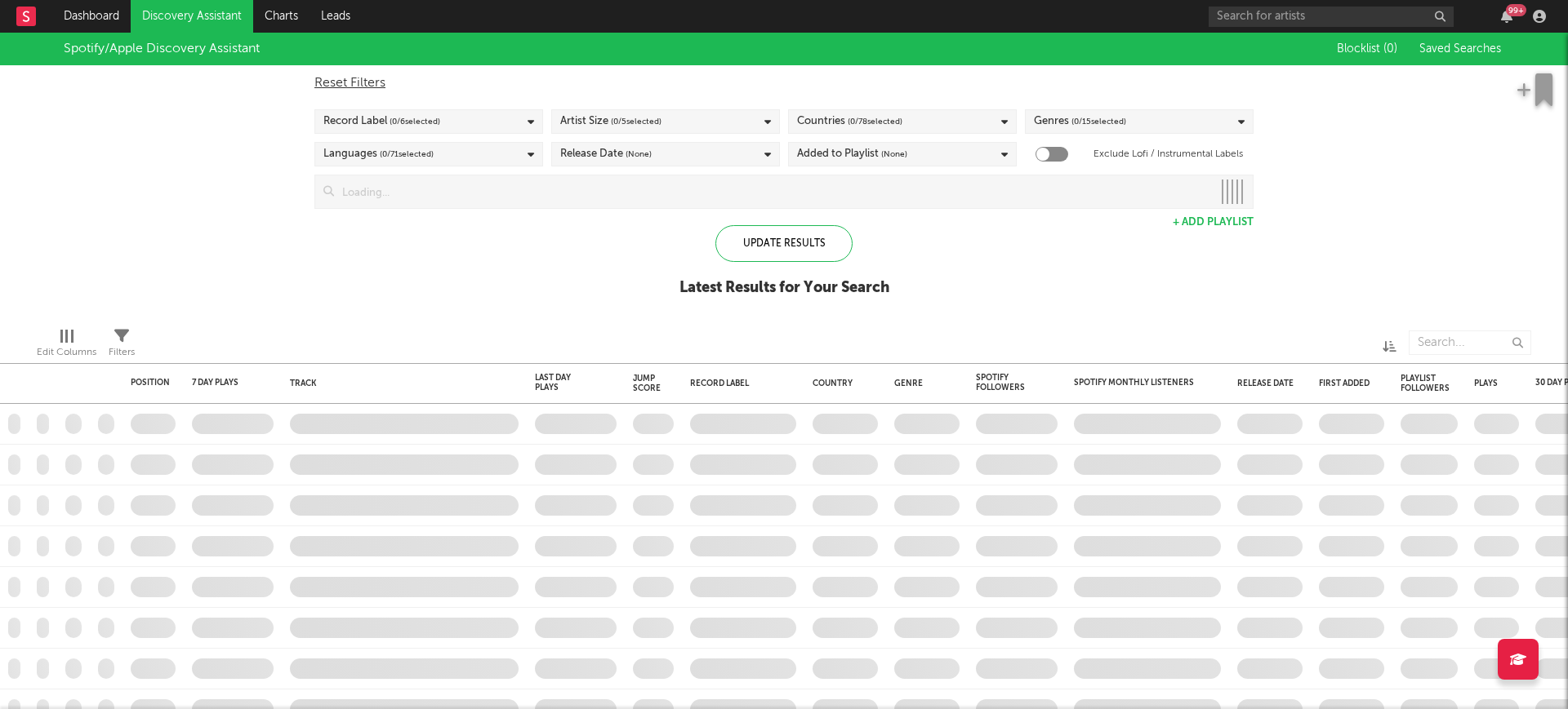
checkbox input "true"
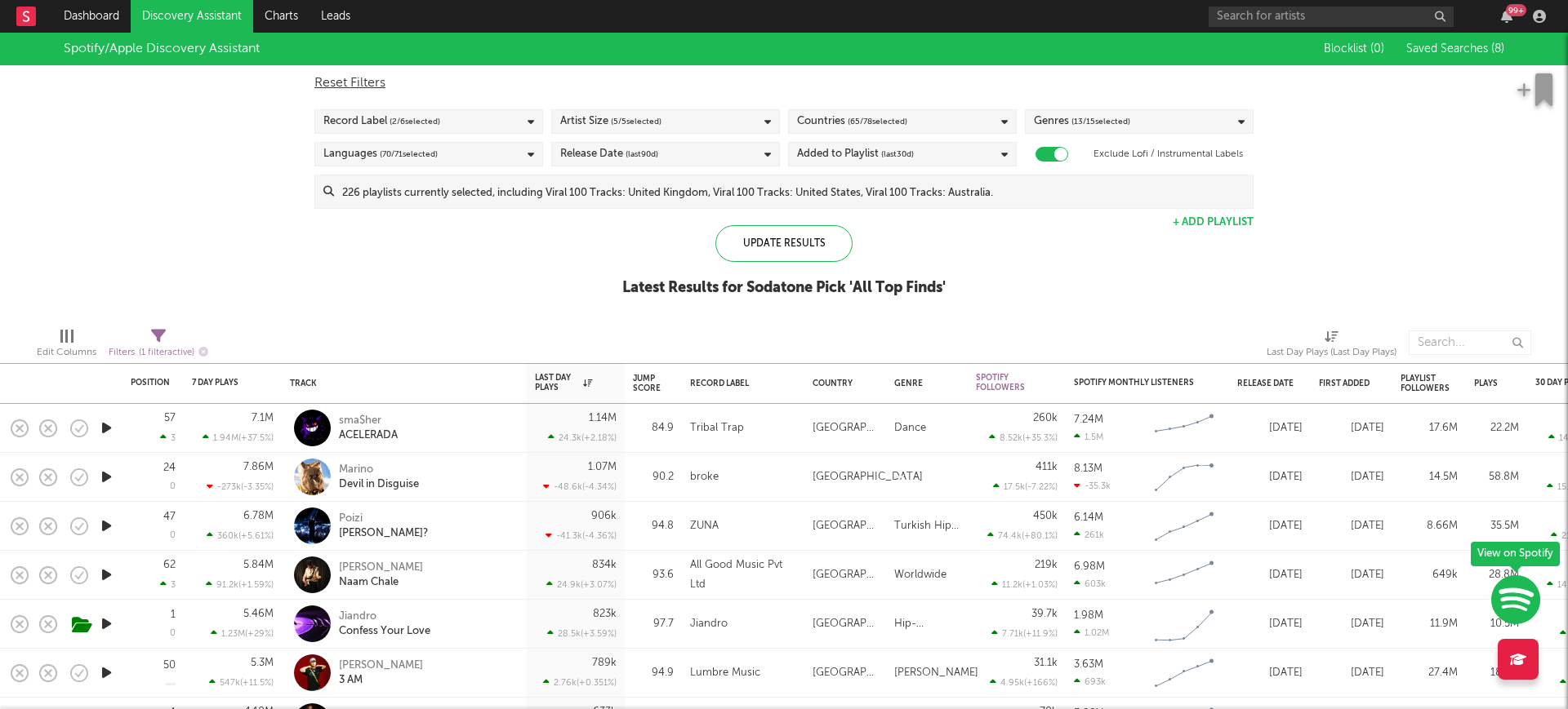
click at [98, 428] on icon "button" at bounding box center [107, 428] width 17 height 20
click at [111, 422] on icon "button" at bounding box center [106, 428] width 15 height 20
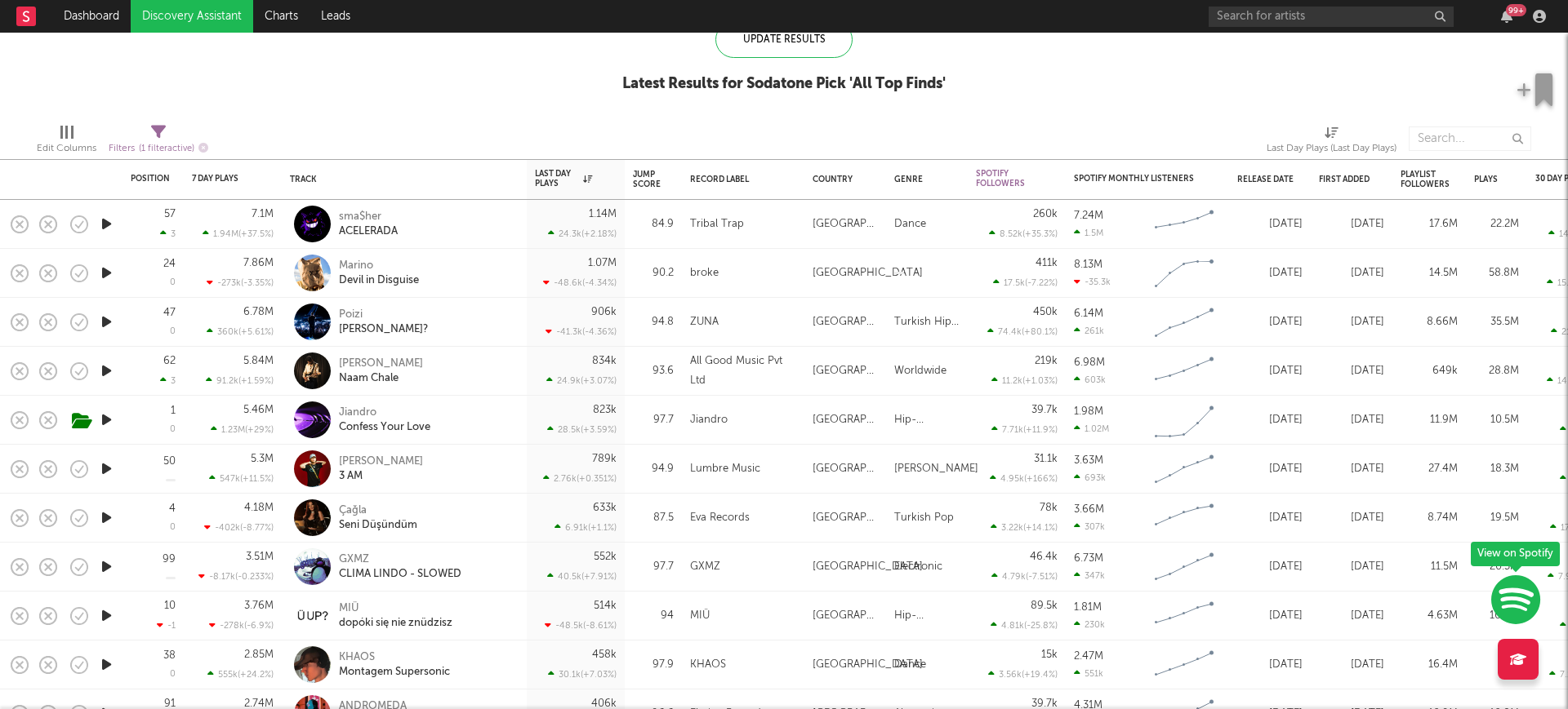
click at [108, 323] on icon "button" at bounding box center [107, 322] width 17 height 20
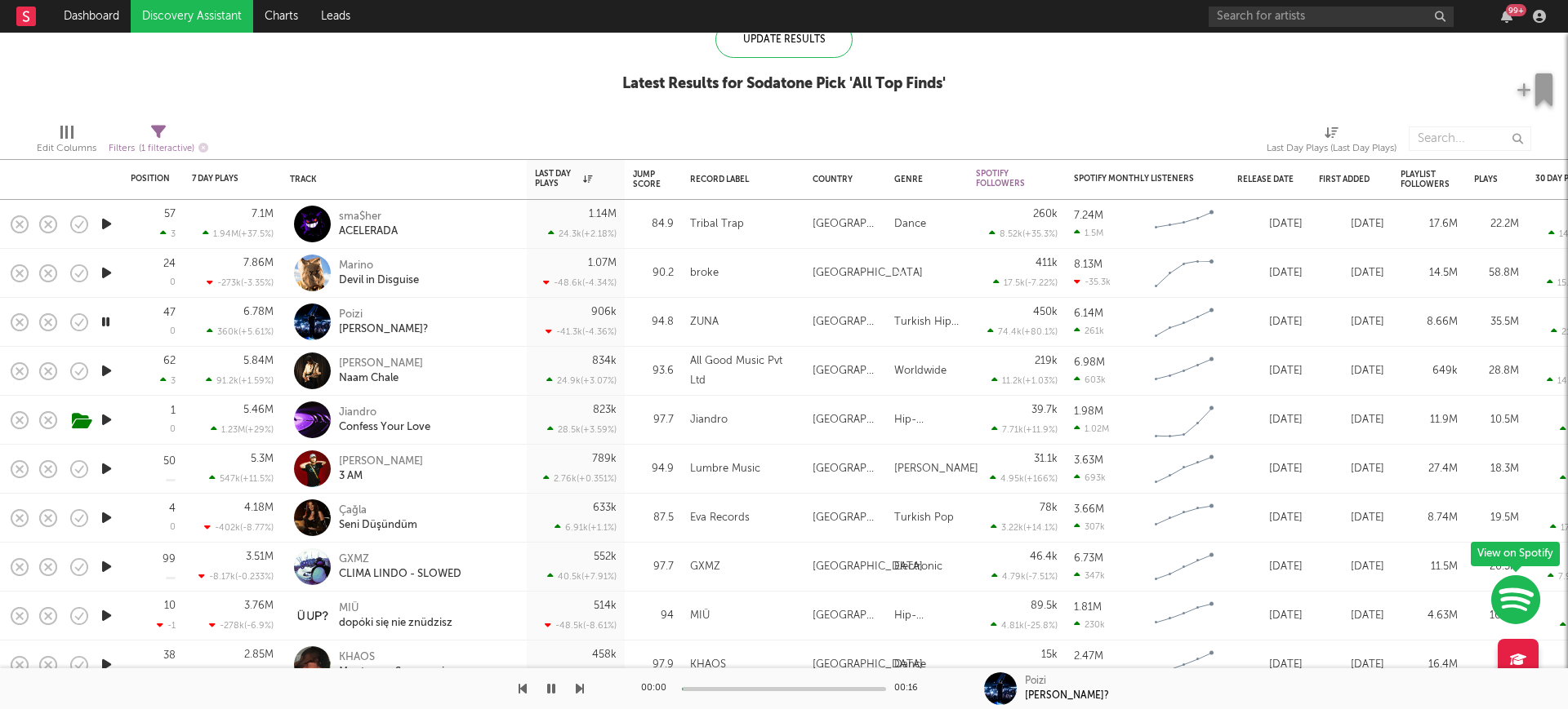
click at [108, 323] on icon "button" at bounding box center [106, 322] width 15 height 20
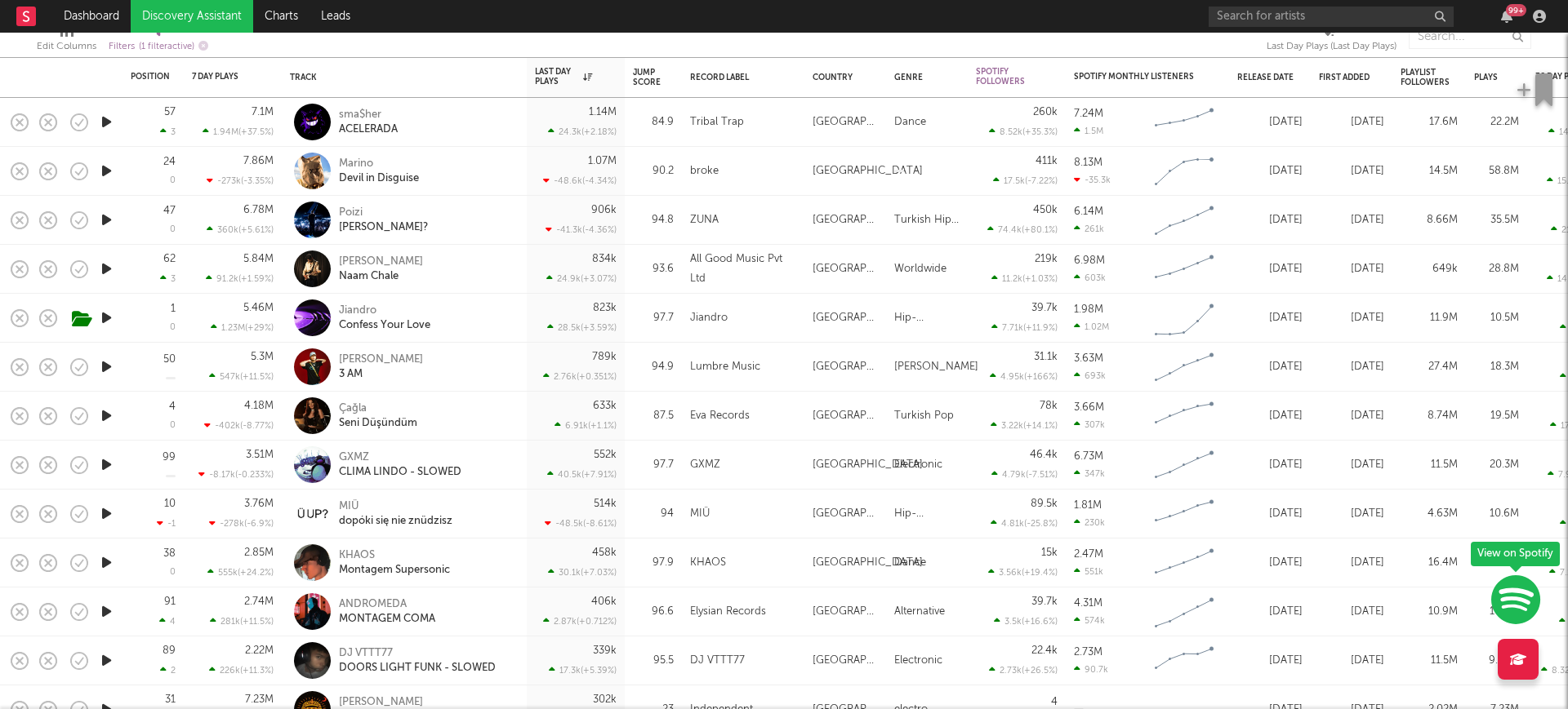
click at [103, 365] on icon "button" at bounding box center [107, 367] width 17 height 20
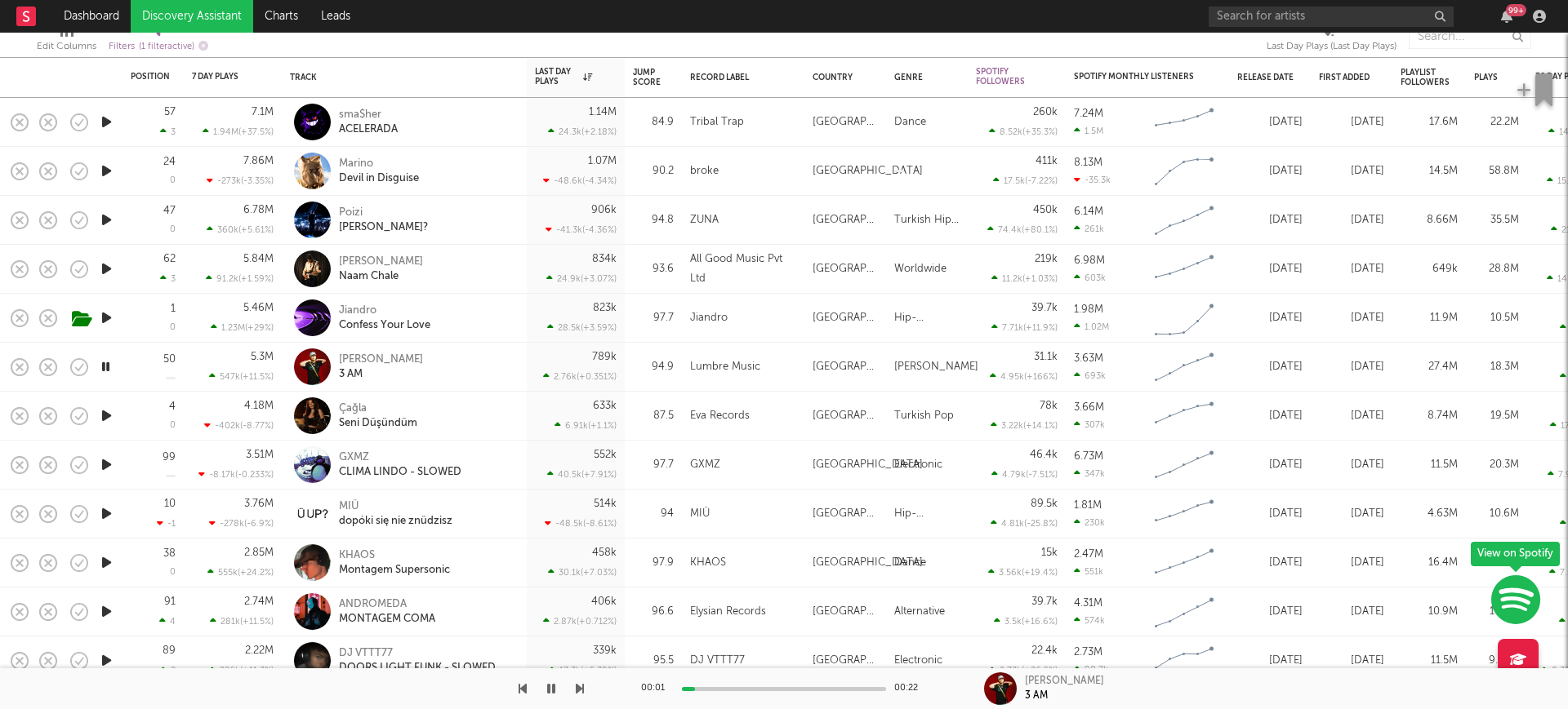
click at [103, 365] on icon "button" at bounding box center [106, 367] width 15 height 20
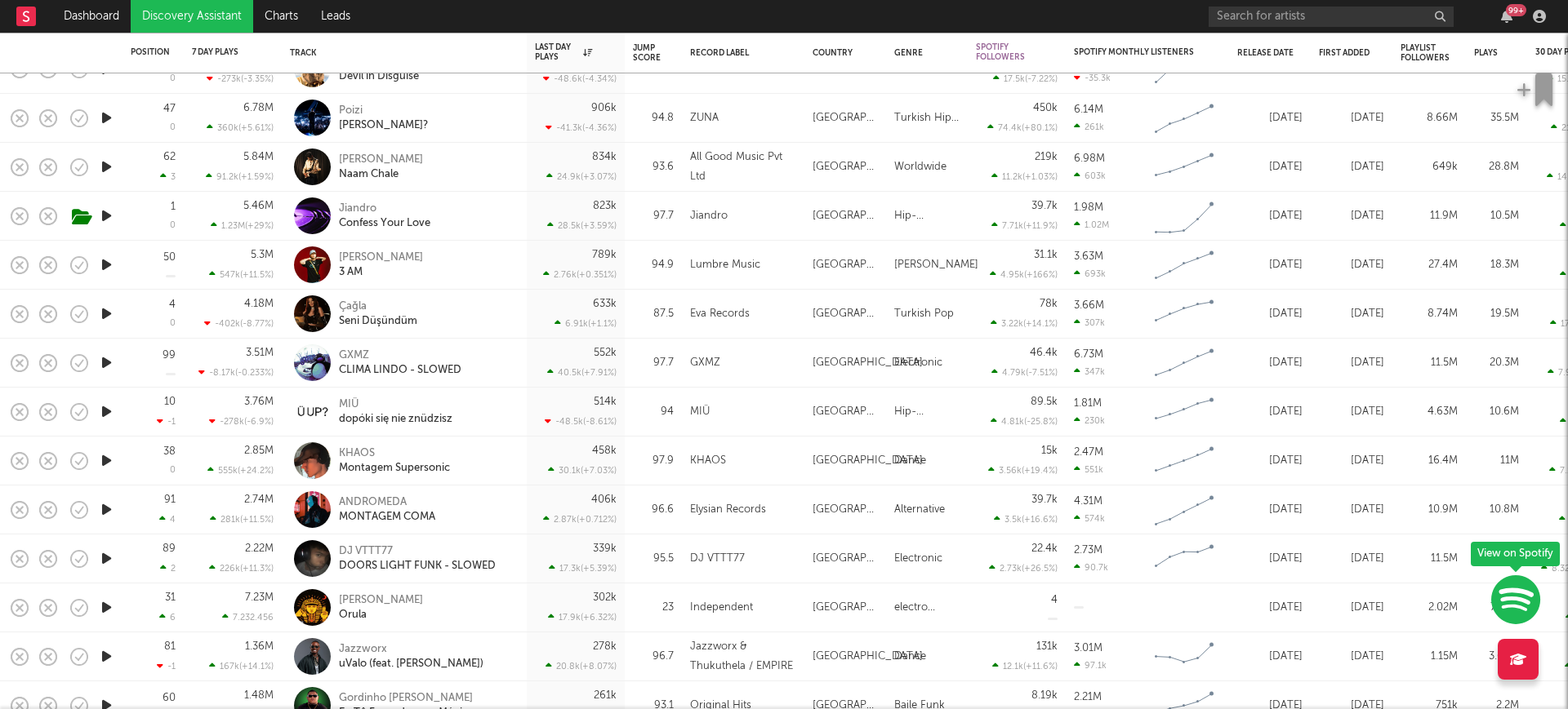
click at [109, 508] on icon "button" at bounding box center [107, 509] width 17 height 20
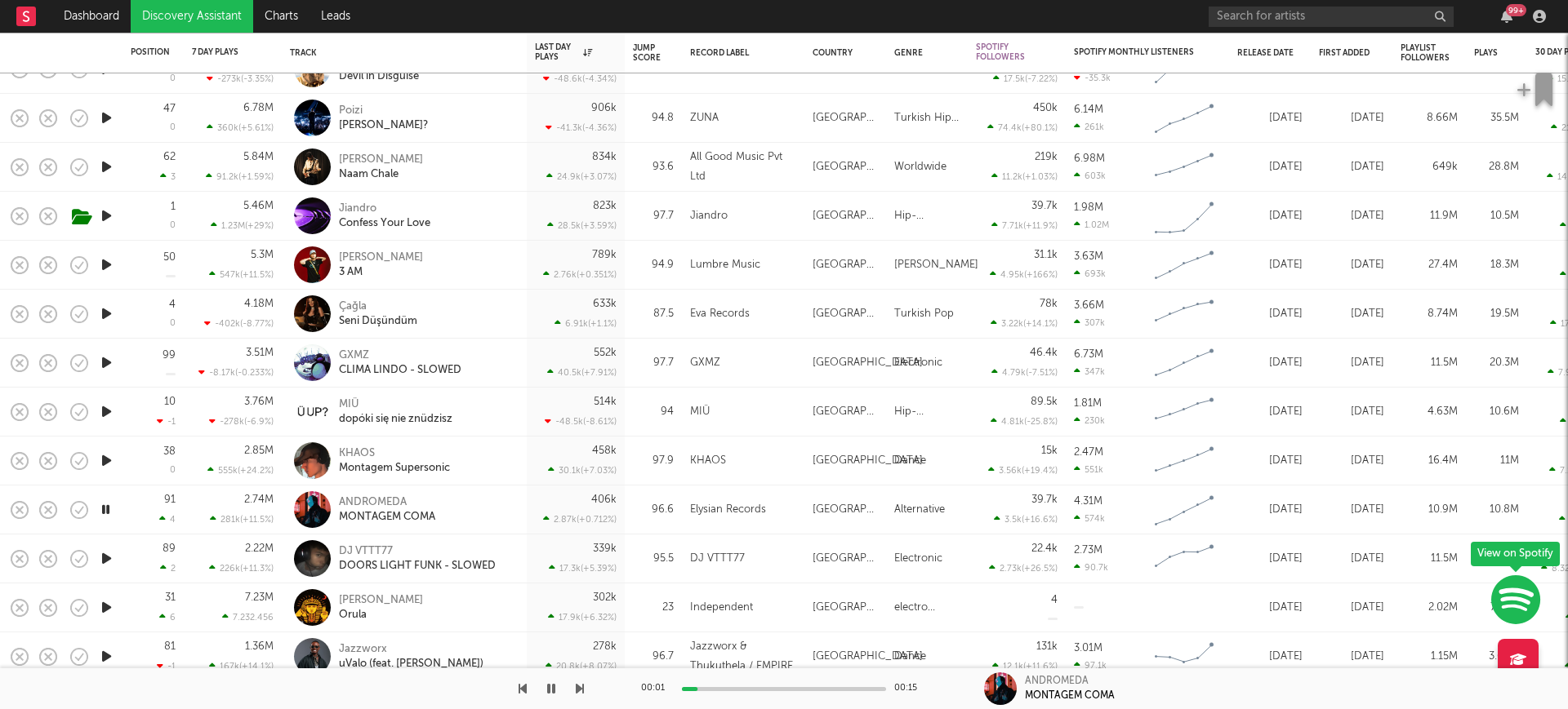
click at [111, 498] on div at bounding box center [106, 509] width 32 height 49
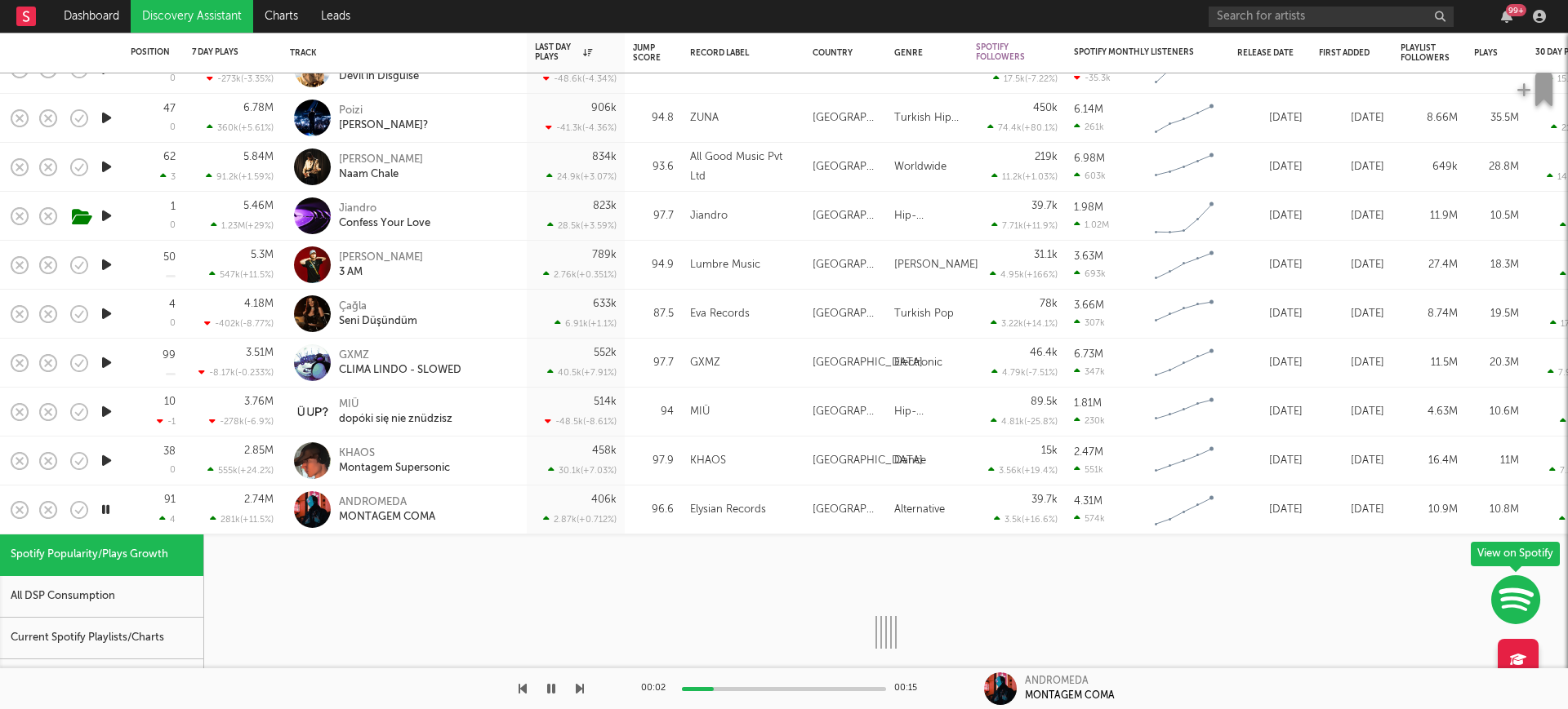
click at [108, 509] on icon "button" at bounding box center [106, 509] width 15 height 20
click at [149, 502] on div "91 4" at bounding box center [153, 509] width 45 height 48
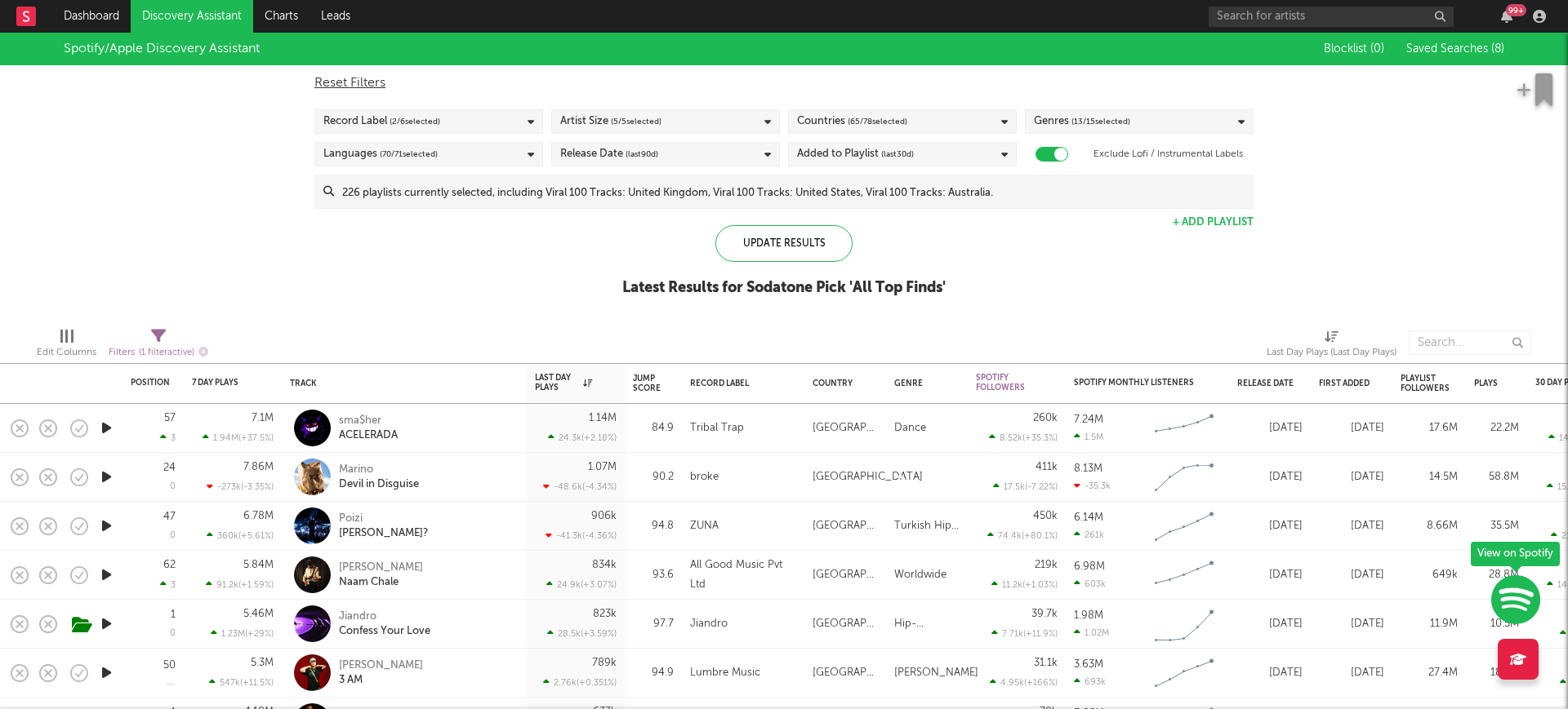
click at [176, 20] on link "Discovery Assistant" at bounding box center [191, 16] width 122 height 32
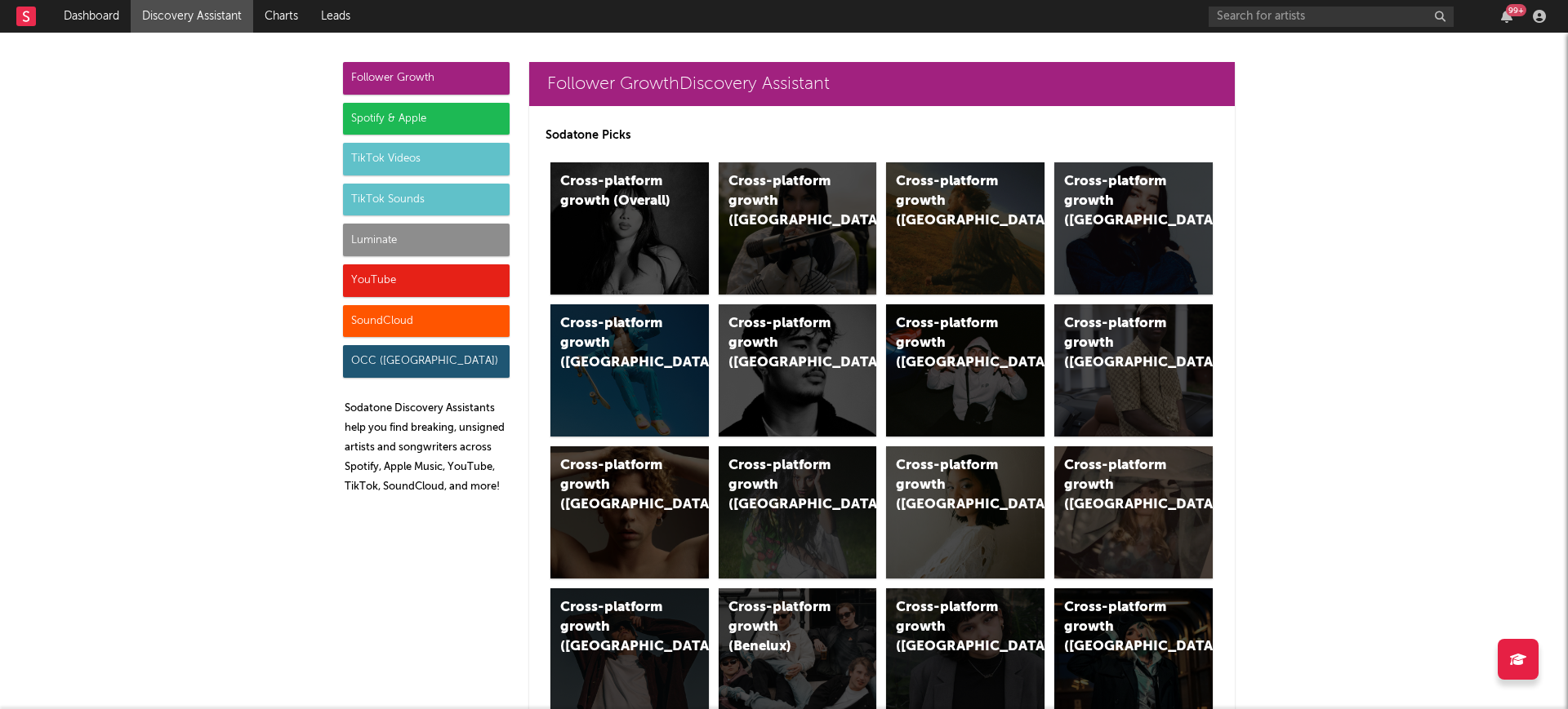
click at [375, 163] on div "TikTok Videos" at bounding box center [426, 159] width 166 height 32
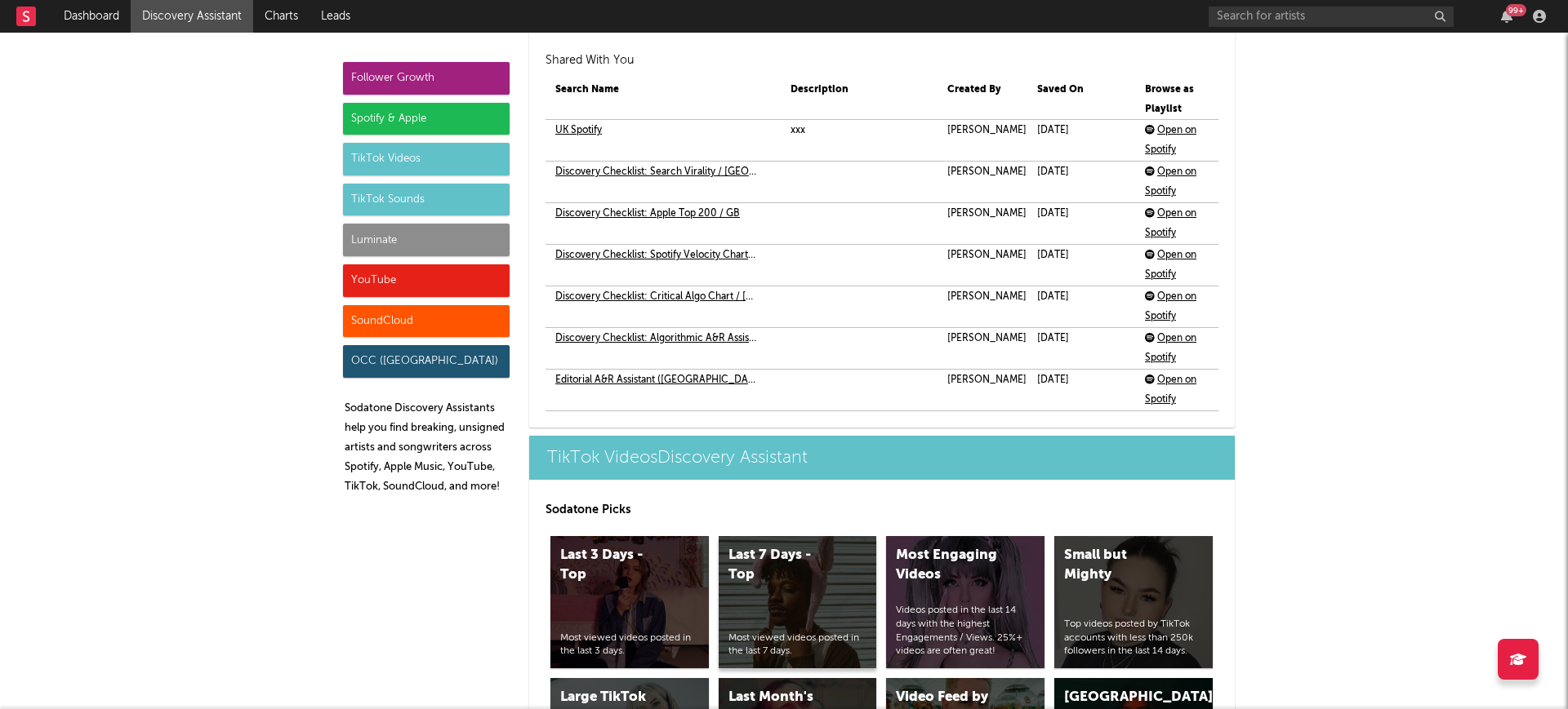
scroll to position [4214, 0]
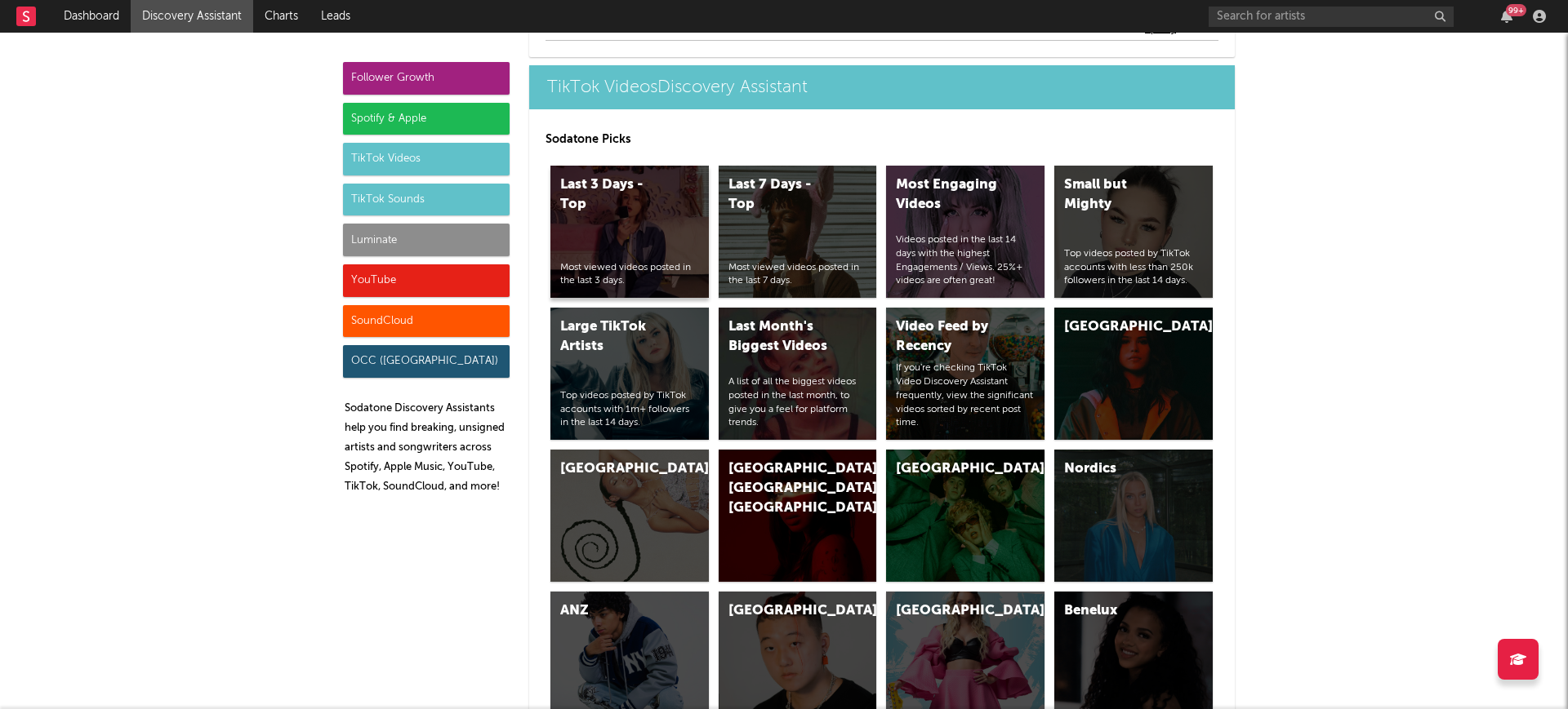
click at [631, 232] on div "Last 3 Days - Top Most viewed videos posted in the last 3 days." at bounding box center [630, 231] width 159 height 132
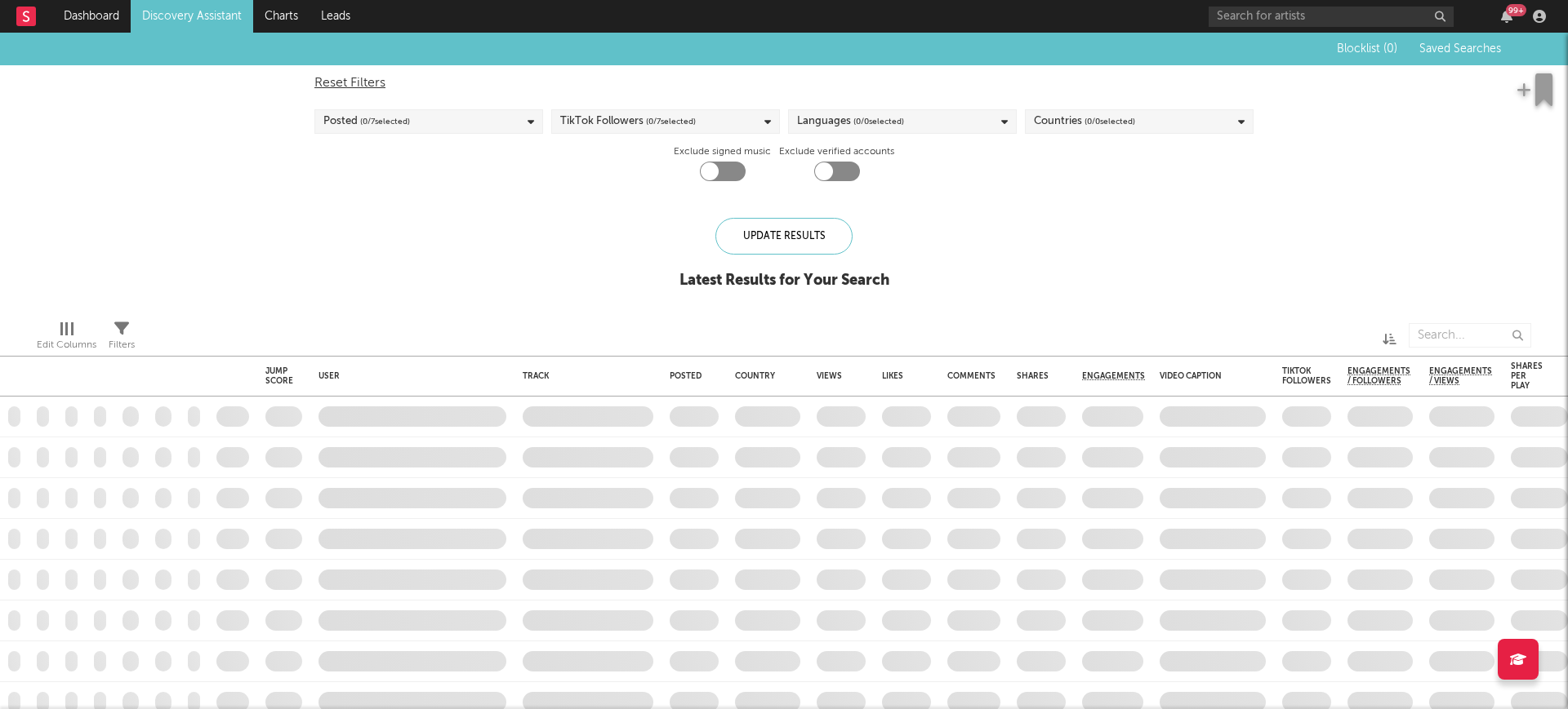
checkbox input "true"
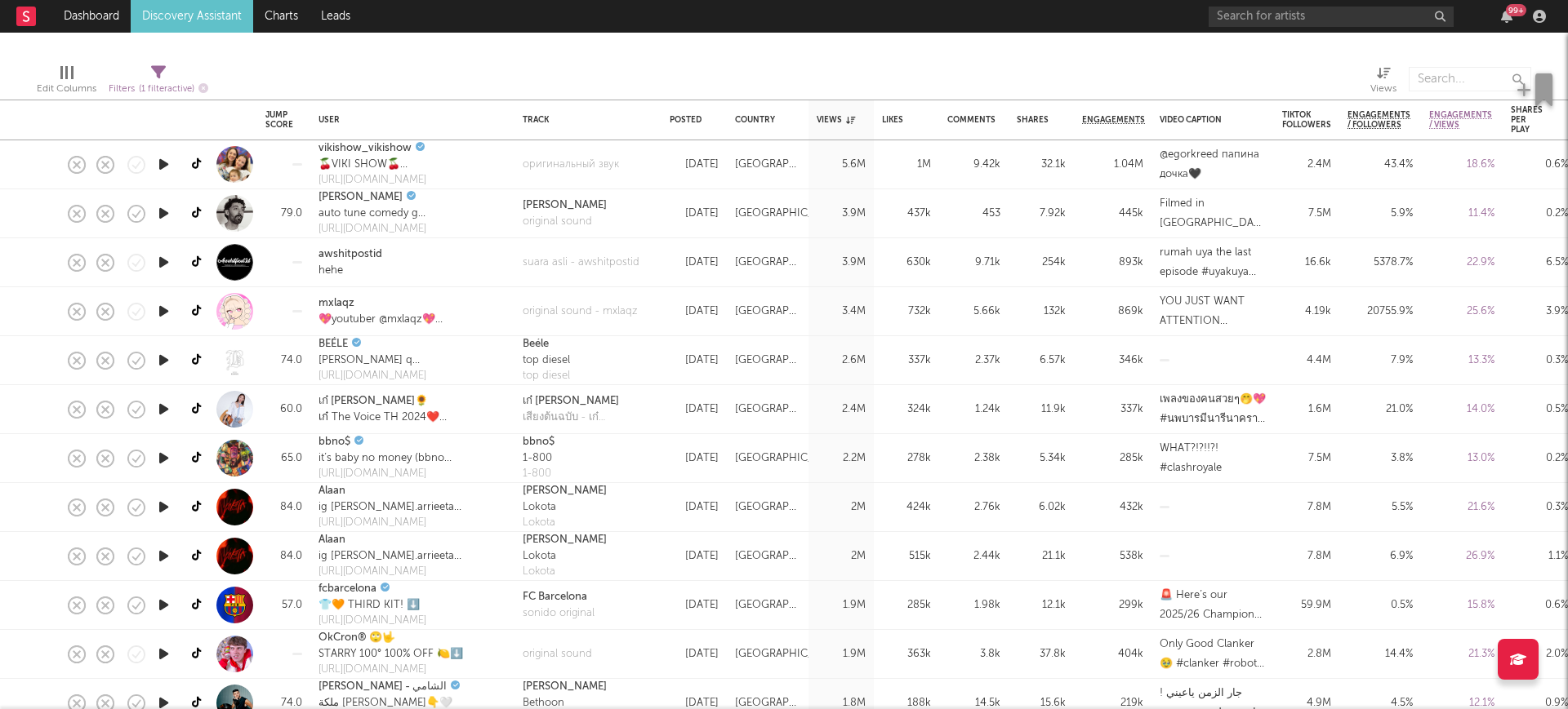
click at [169, 212] on icon "button" at bounding box center [164, 213] width 17 height 20
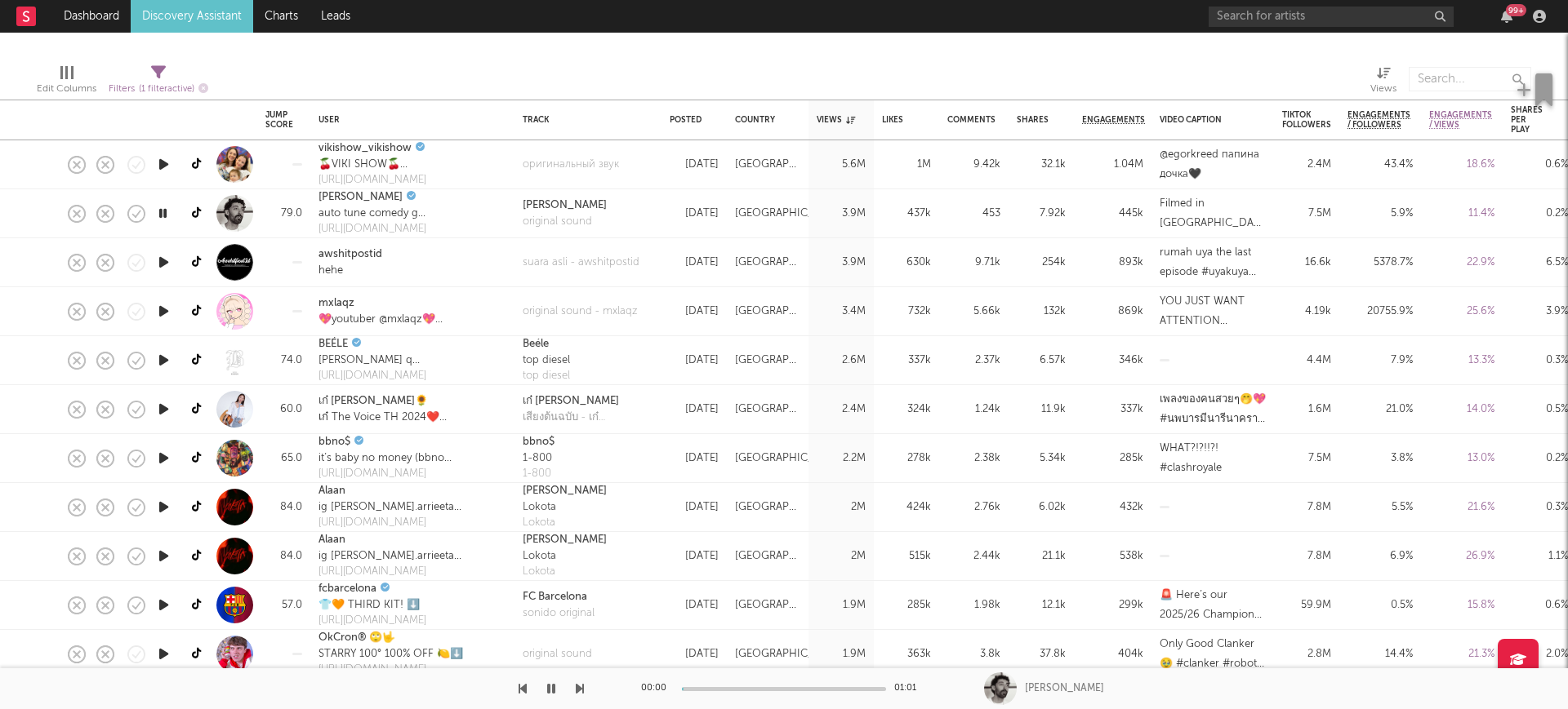
click at [164, 212] on icon "button" at bounding box center [163, 213] width 15 height 20
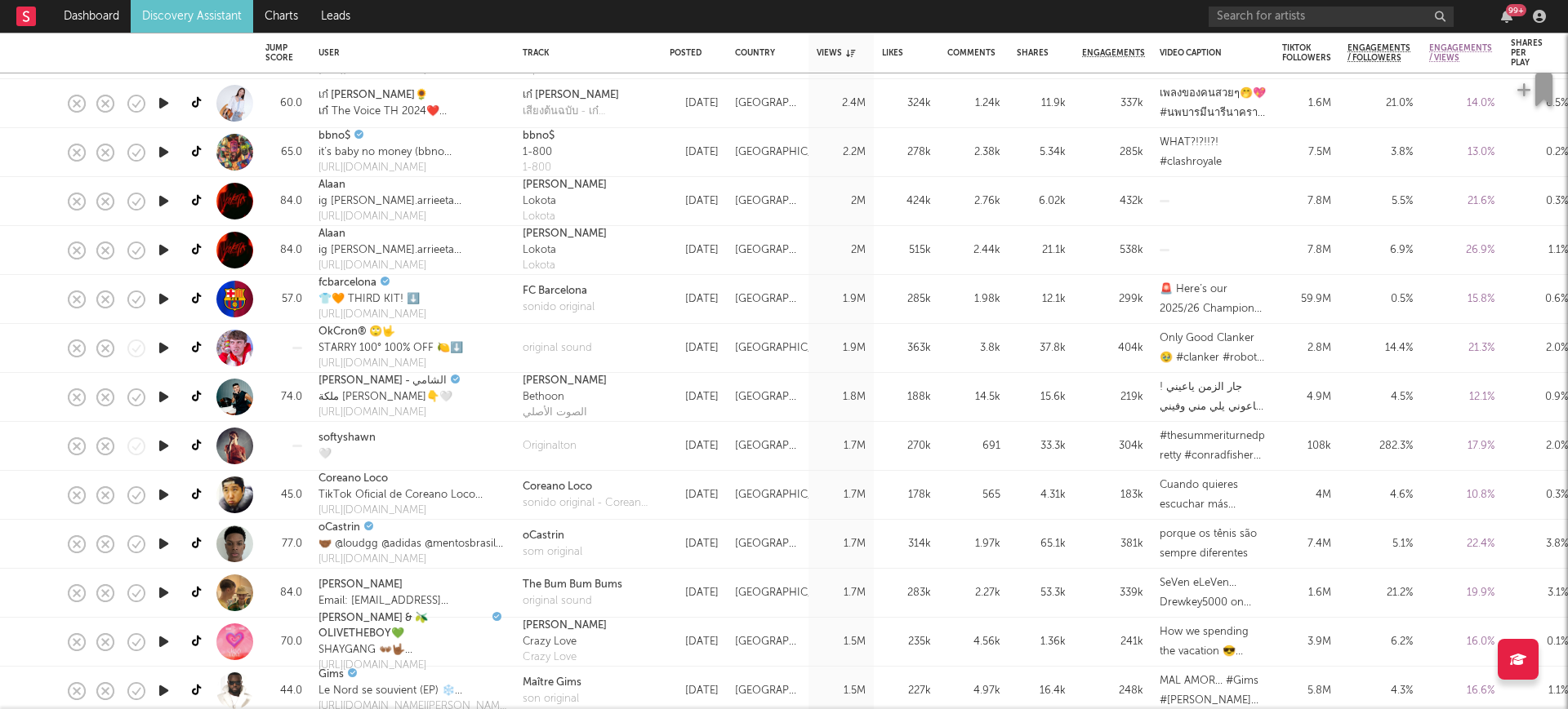
click at [171, 244] on icon "button" at bounding box center [164, 250] width 17 height 20
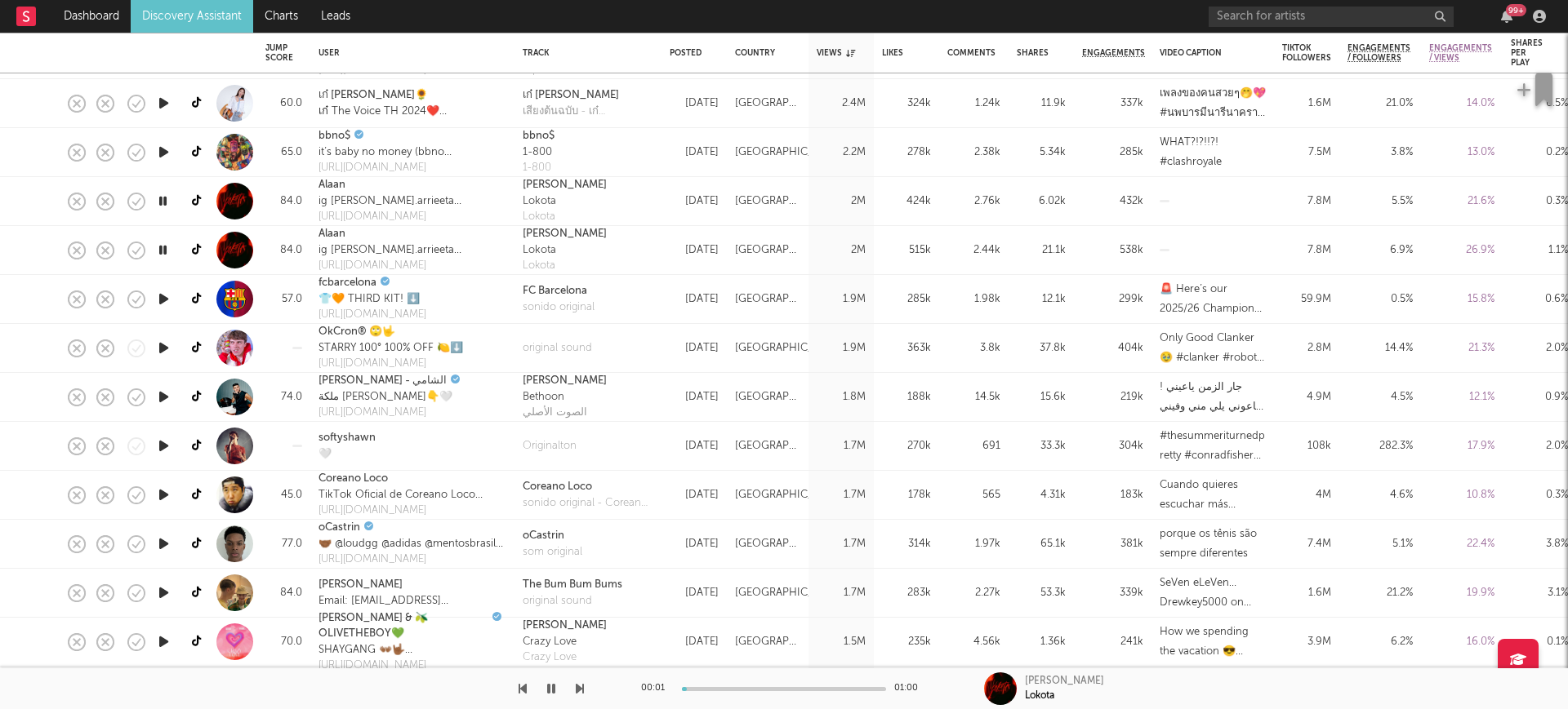
click at [169, 251] on icon "button" at bounding box center [163, 250] width 15 height 20
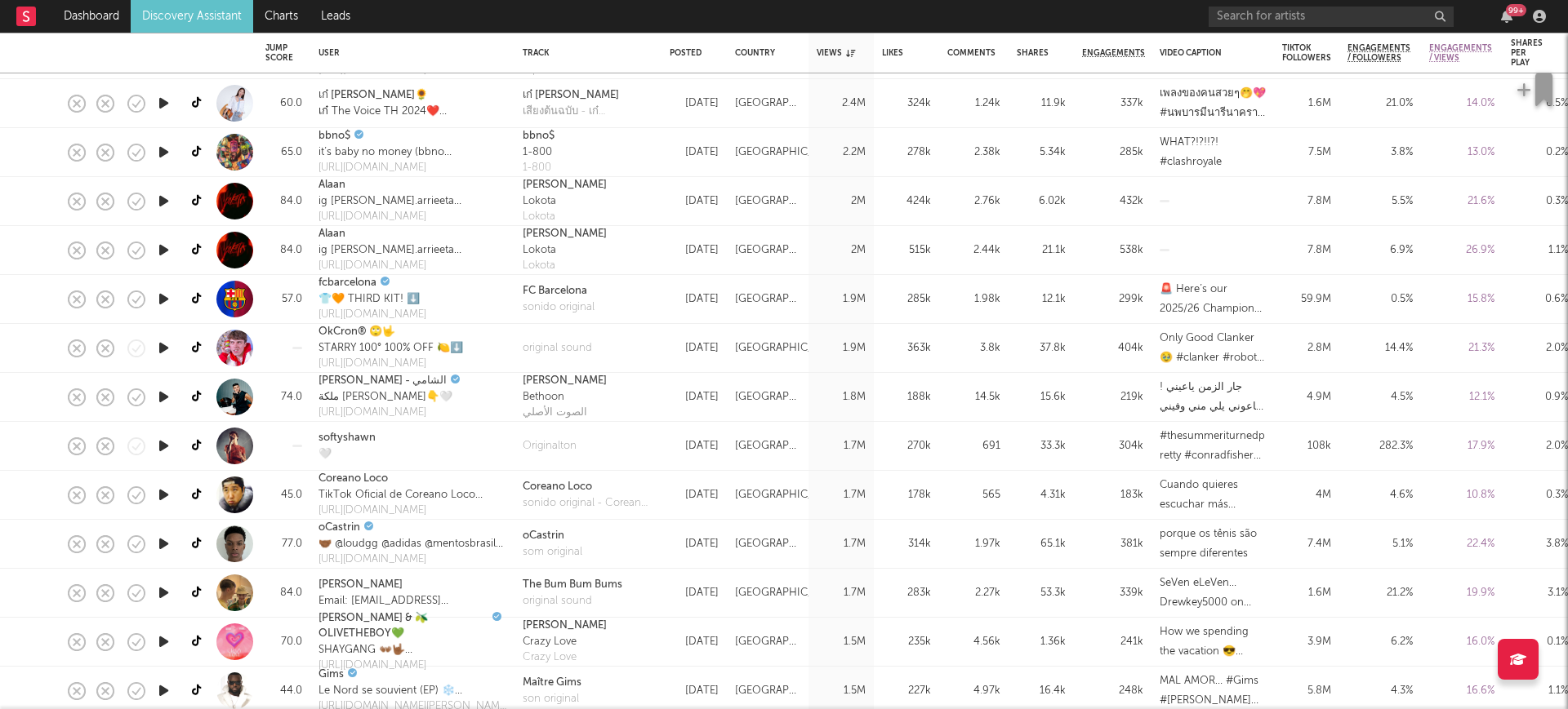
click at [164, 394] on icon "button" at bounding box center [164, 397] width 17 height 20
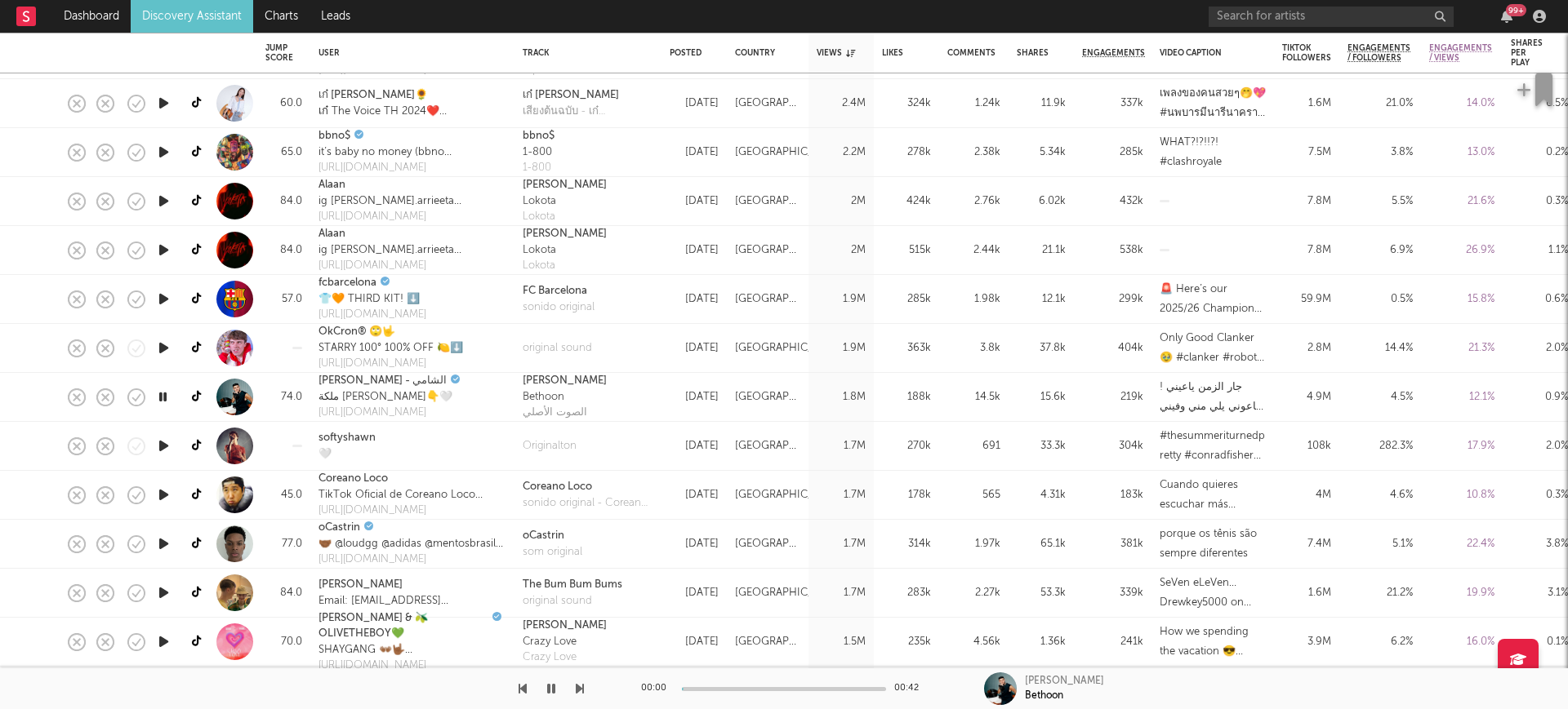
click at [165, 396] on icon "button" at bounding box center [163, 397] width 15 height 20
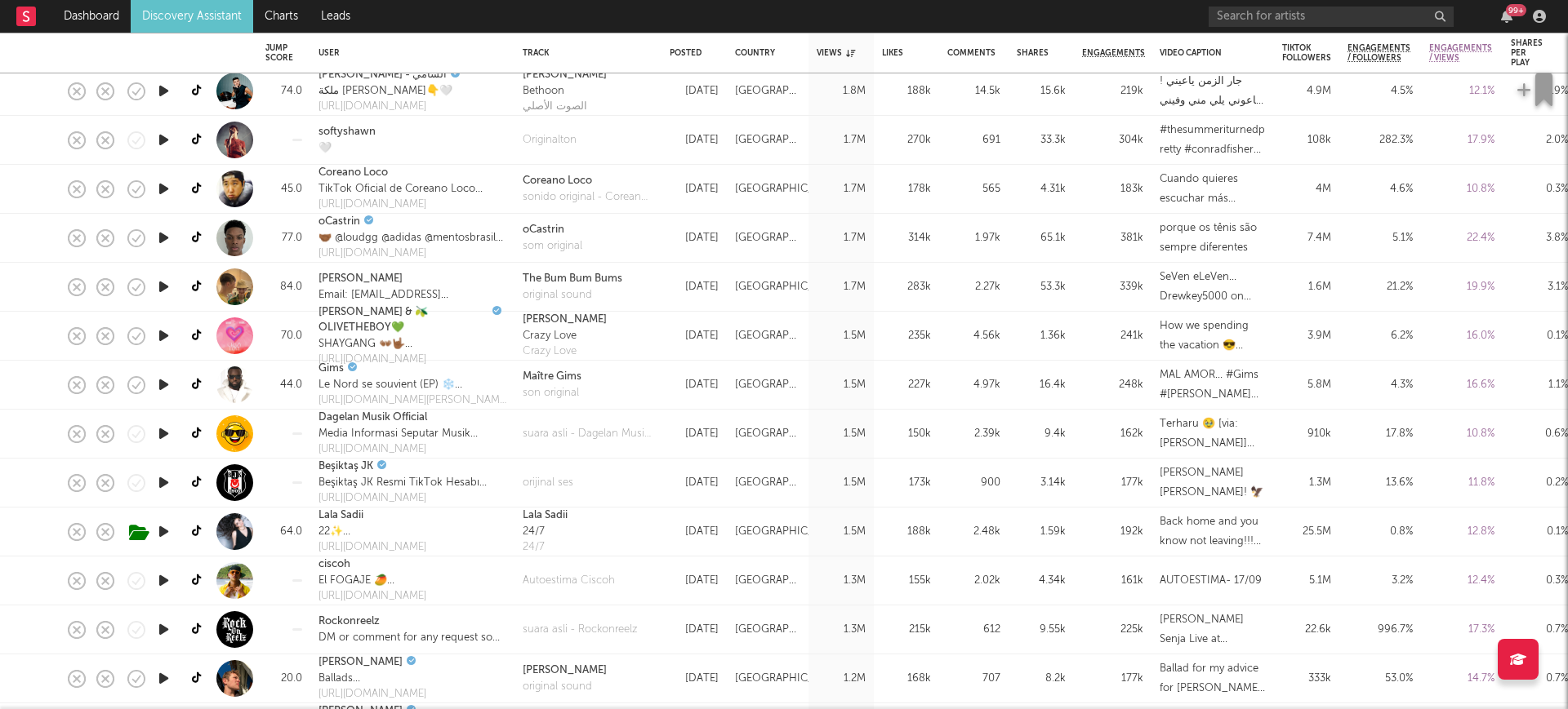
click at [162, 235] on icon "button" at bounding box center [164, 238] width 17 height 20
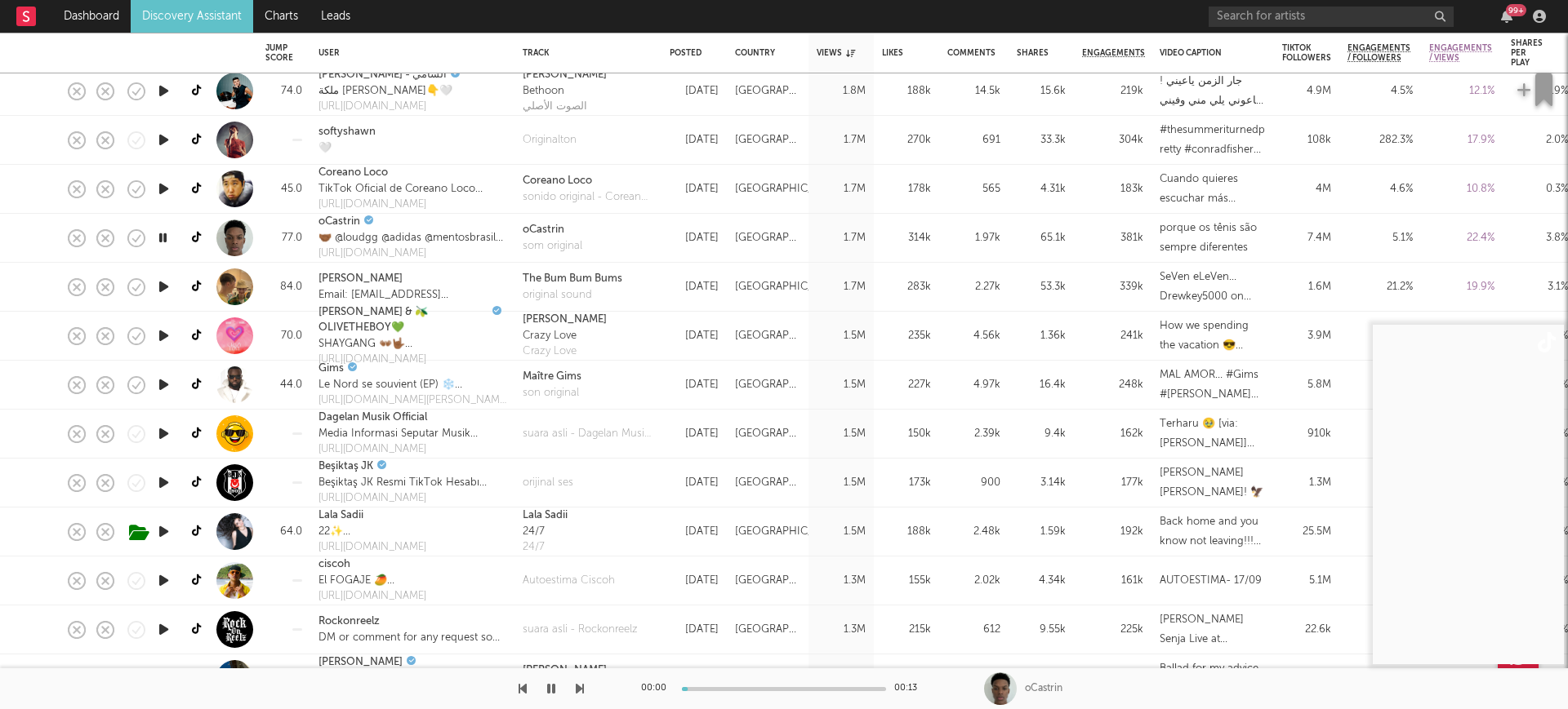
click at [162, 235] on icon "button" at bounding box center [163, 238] width 15 height 20
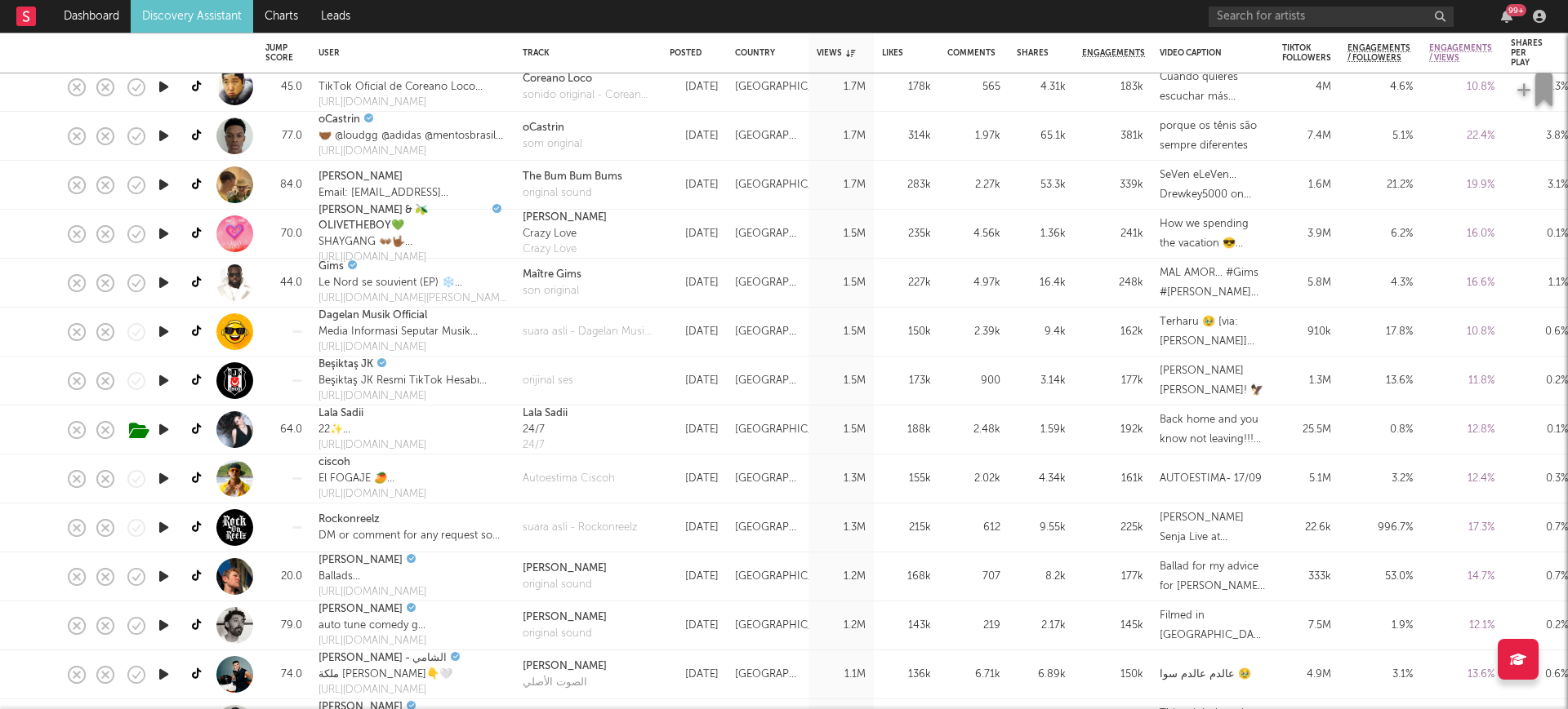
click at [160, 427] on icon "button" at bounding box center [164, 430] width 17 height 20
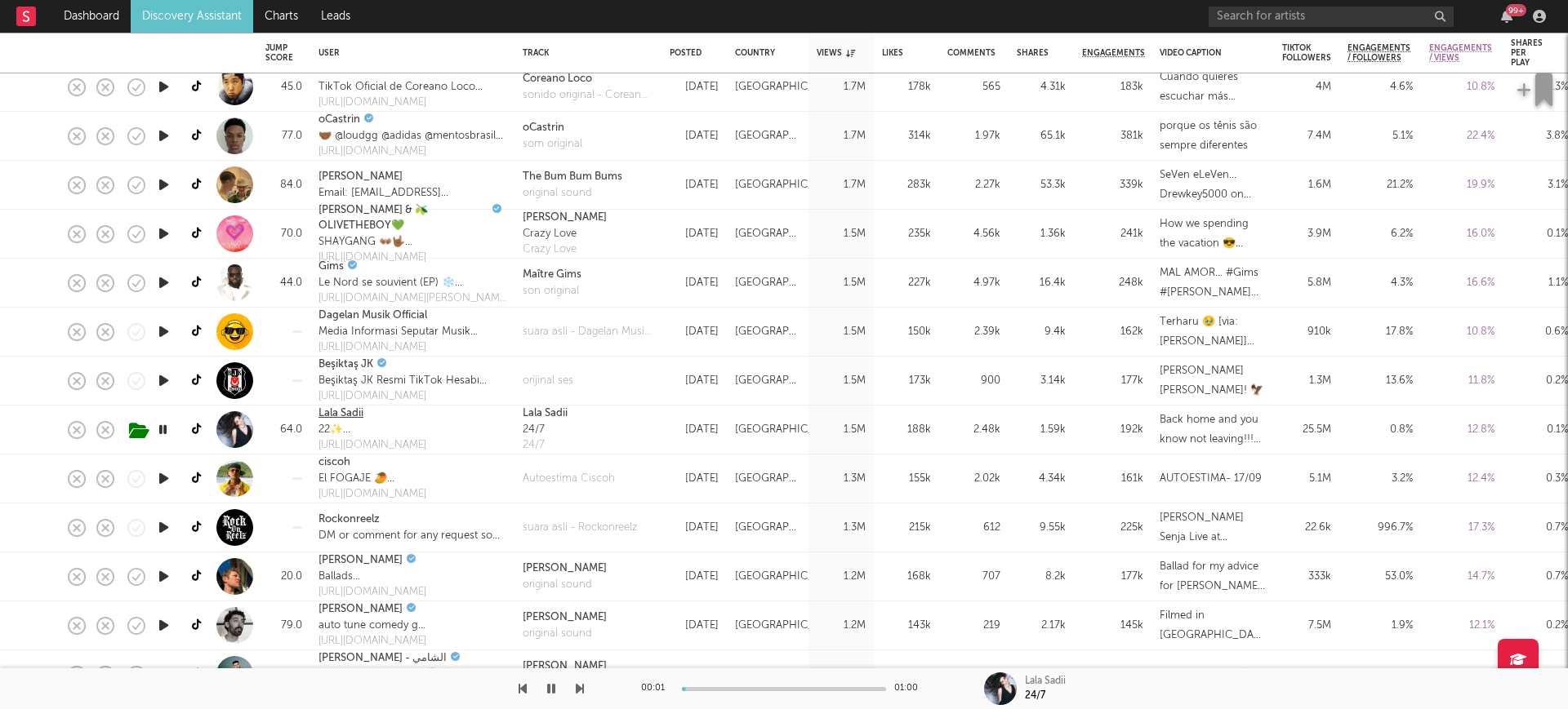
click at [343, 413] on link "Lala Sadii" at bounding box center [341, 413] width 45 height 16
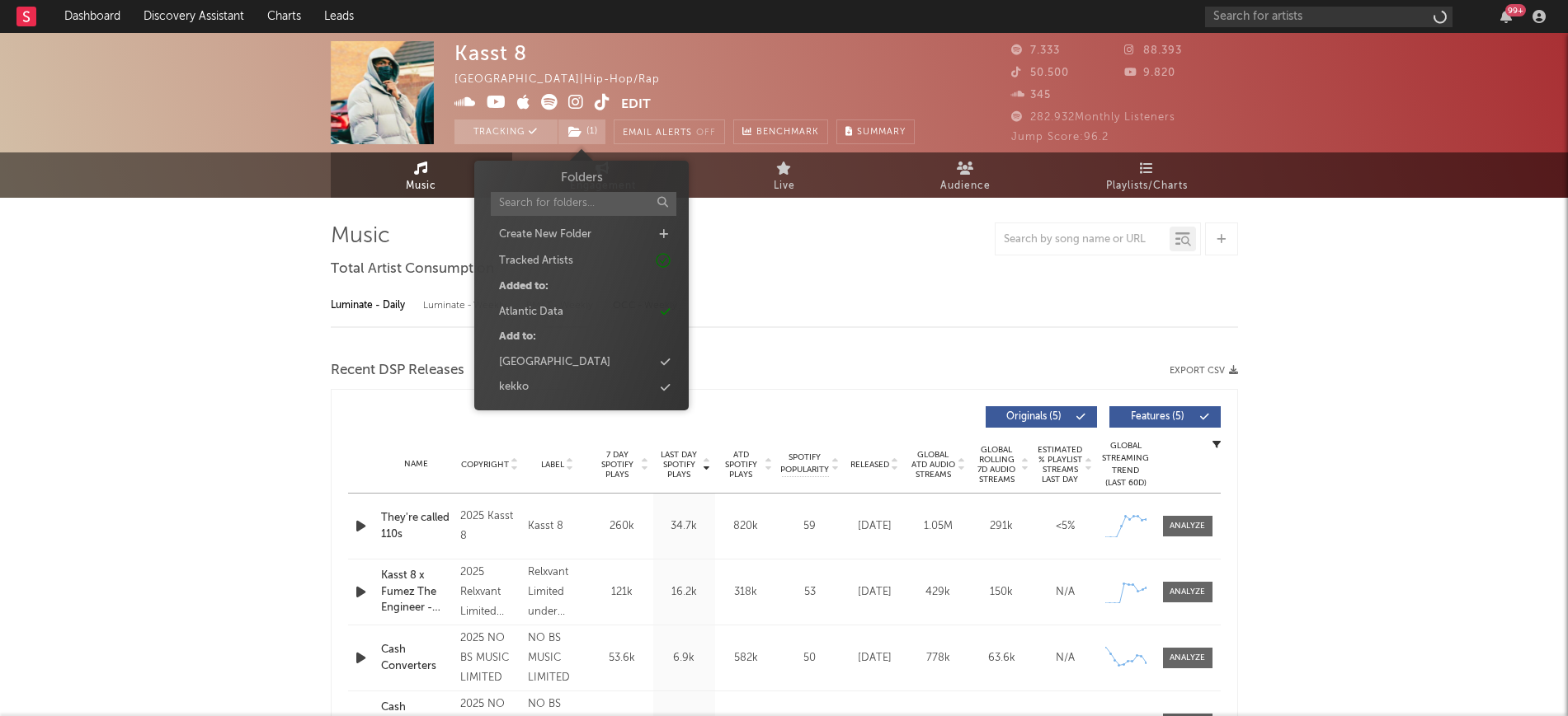
select select "1w"
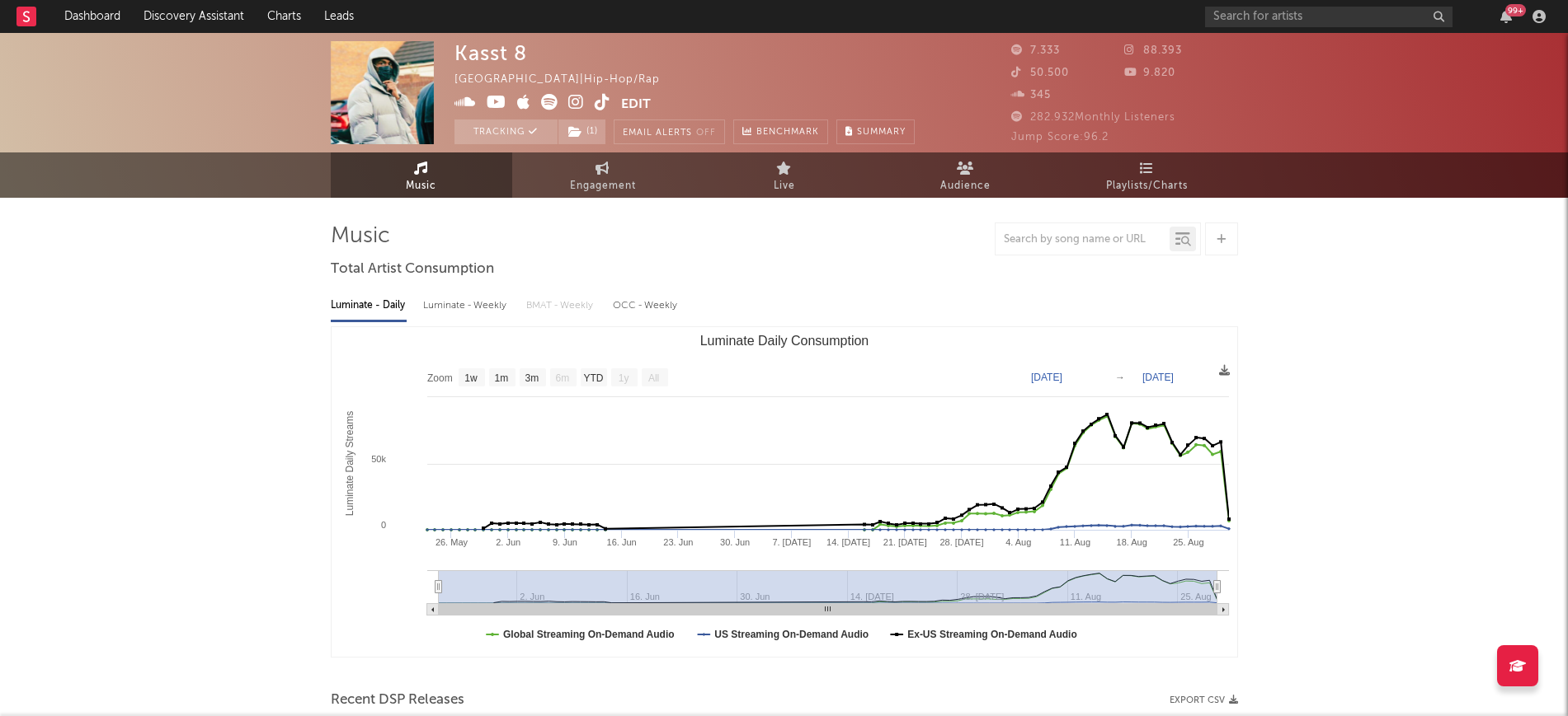
click at [572, 132] on icon at bounding box center [575, 131] width 14 height 11
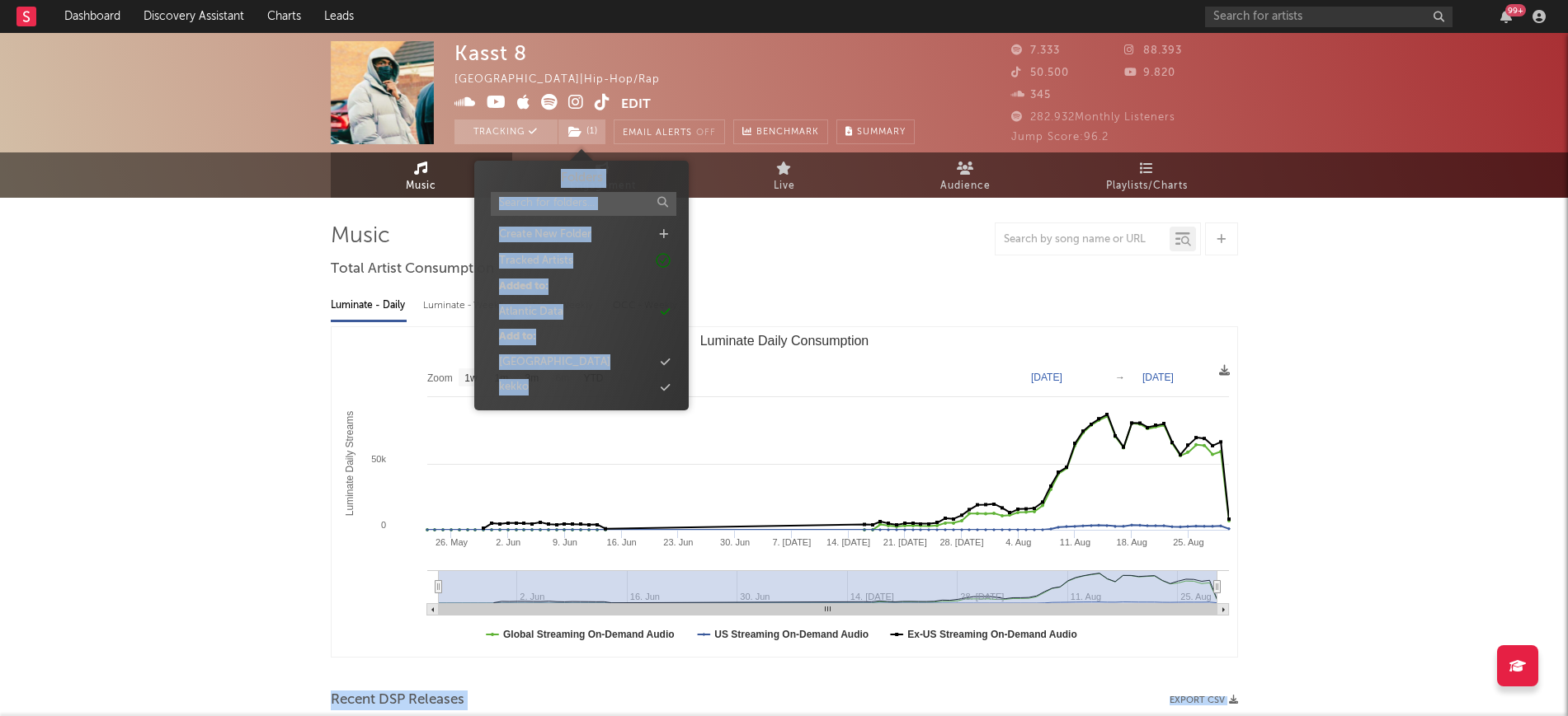
drag, startPoint x: 572, startPoint y: 385, endPoint x: 319, endPoint y: 338, distance: 257.3
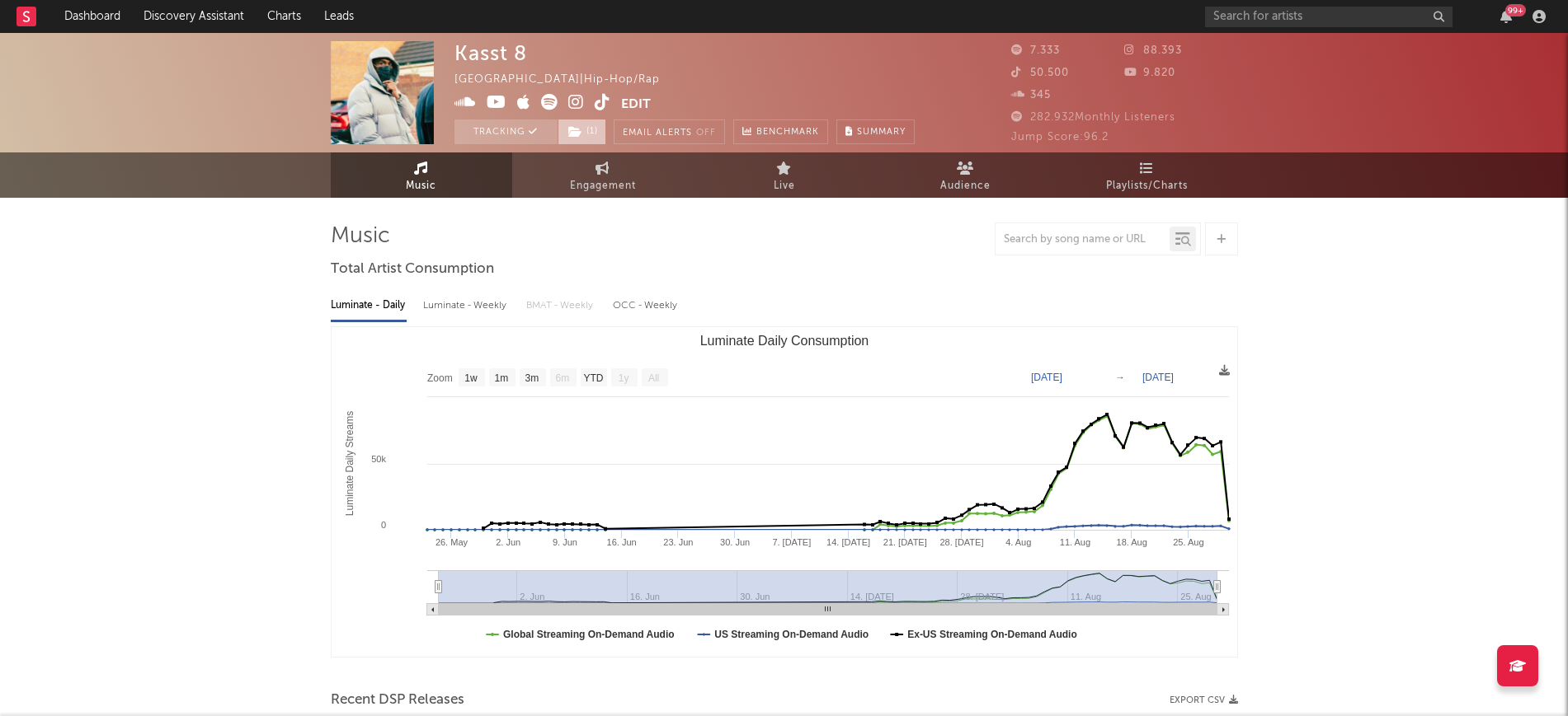
click at [596, 123] on span "( 1 )" at bounding box center [582, 132] width 48 height 25
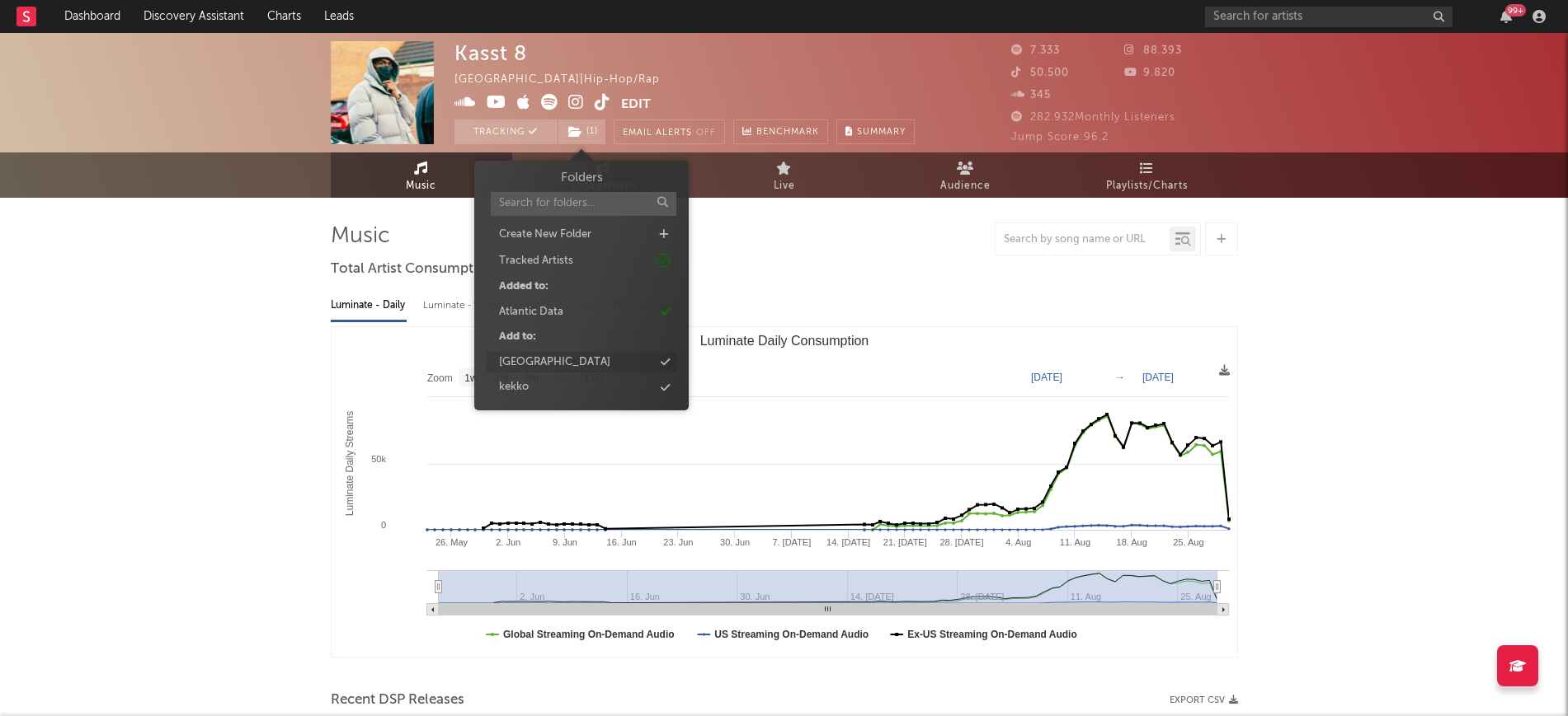
click at [572, 358] on div "[GEOGRAPHIC_DATA]" at bounding box center [581, 362] width 190 height 22
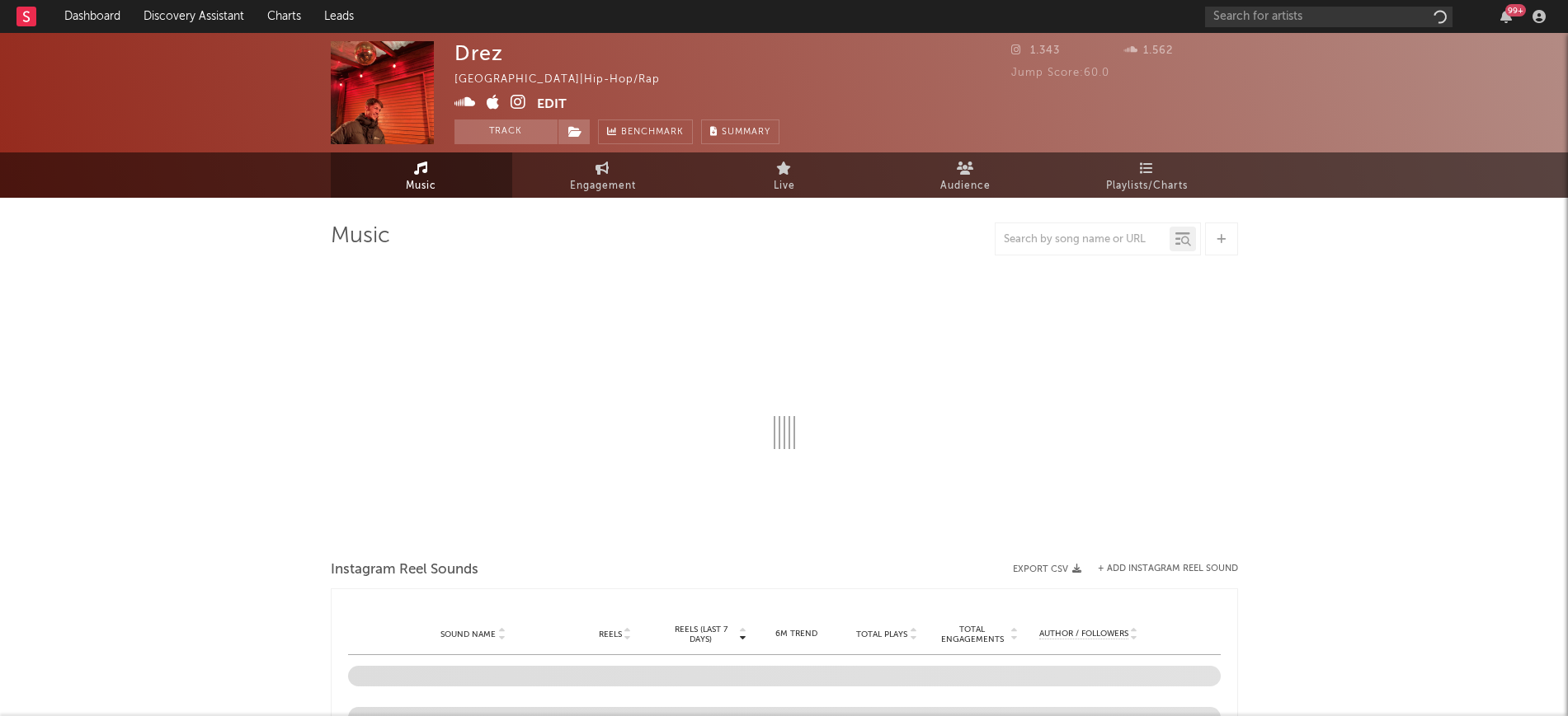
select select "1w"
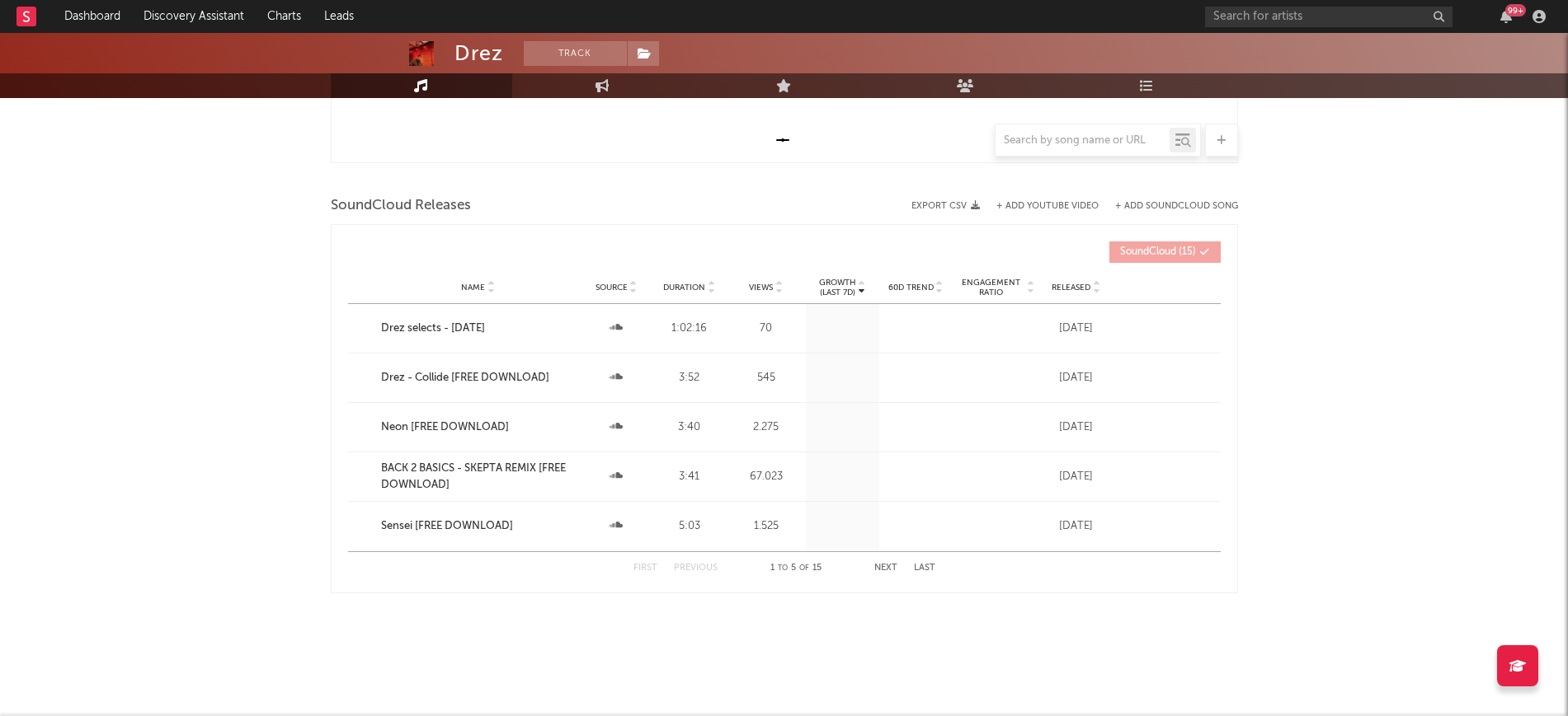
scroll to position [495, 0]
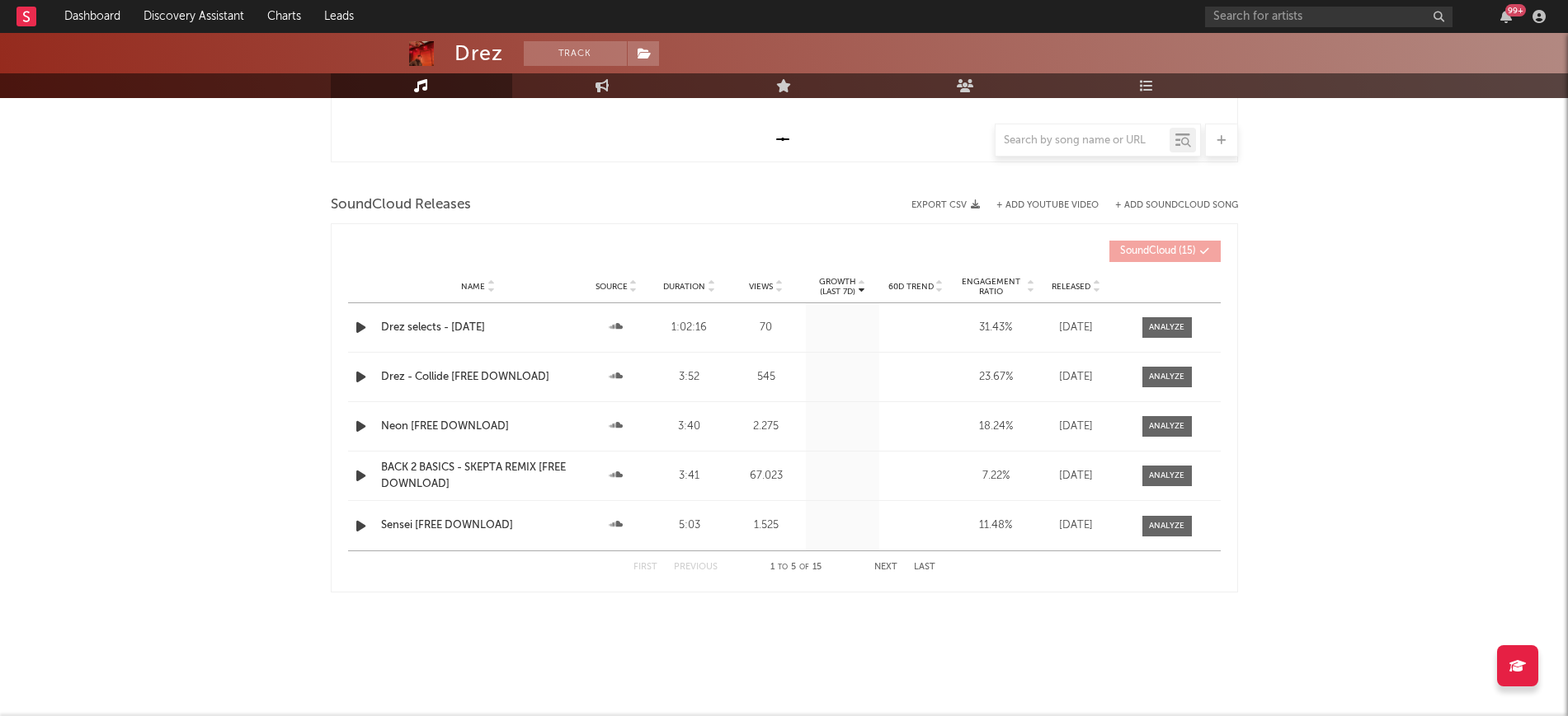
click at [363, 324] on icon "button" at bounding box center [360, 327] width 17 height 21
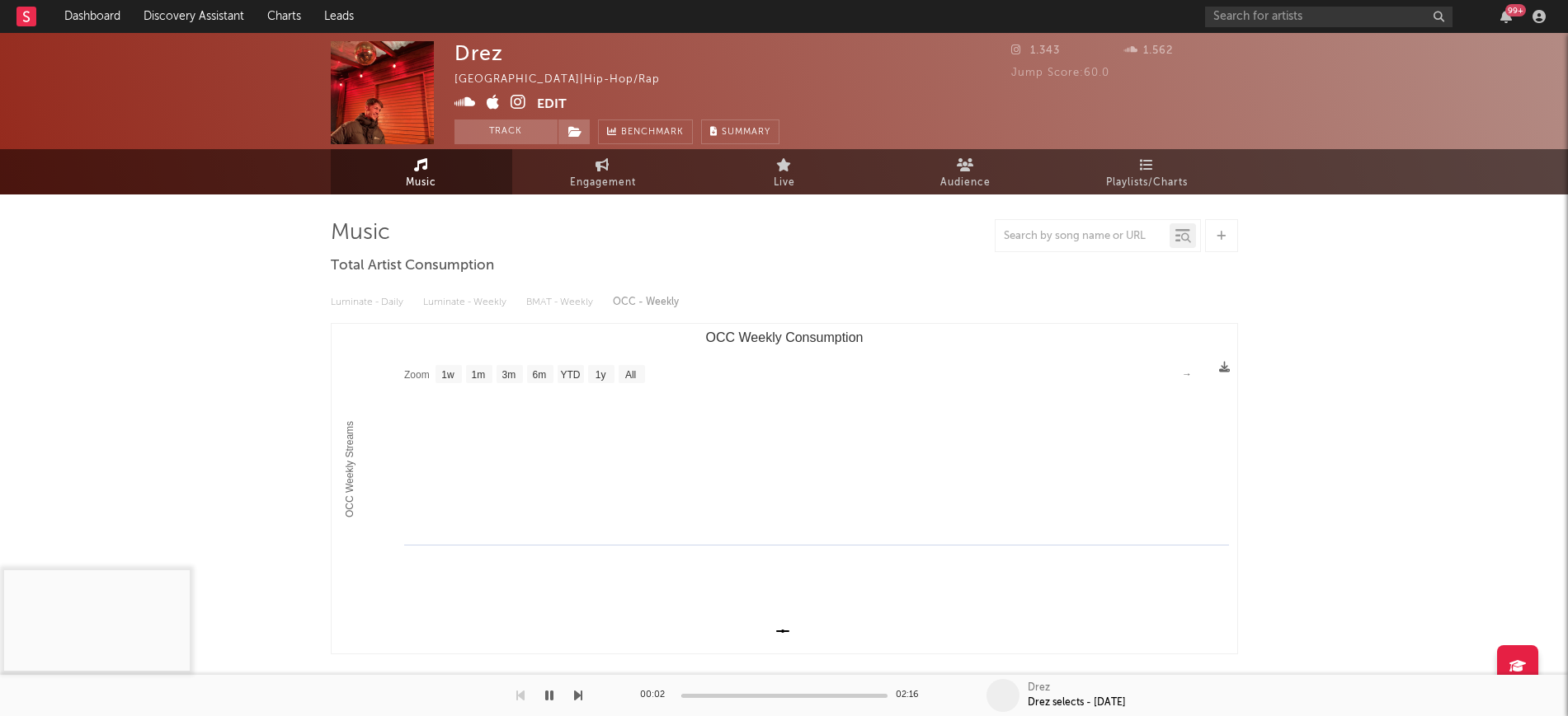
scroll to position [0, 0]
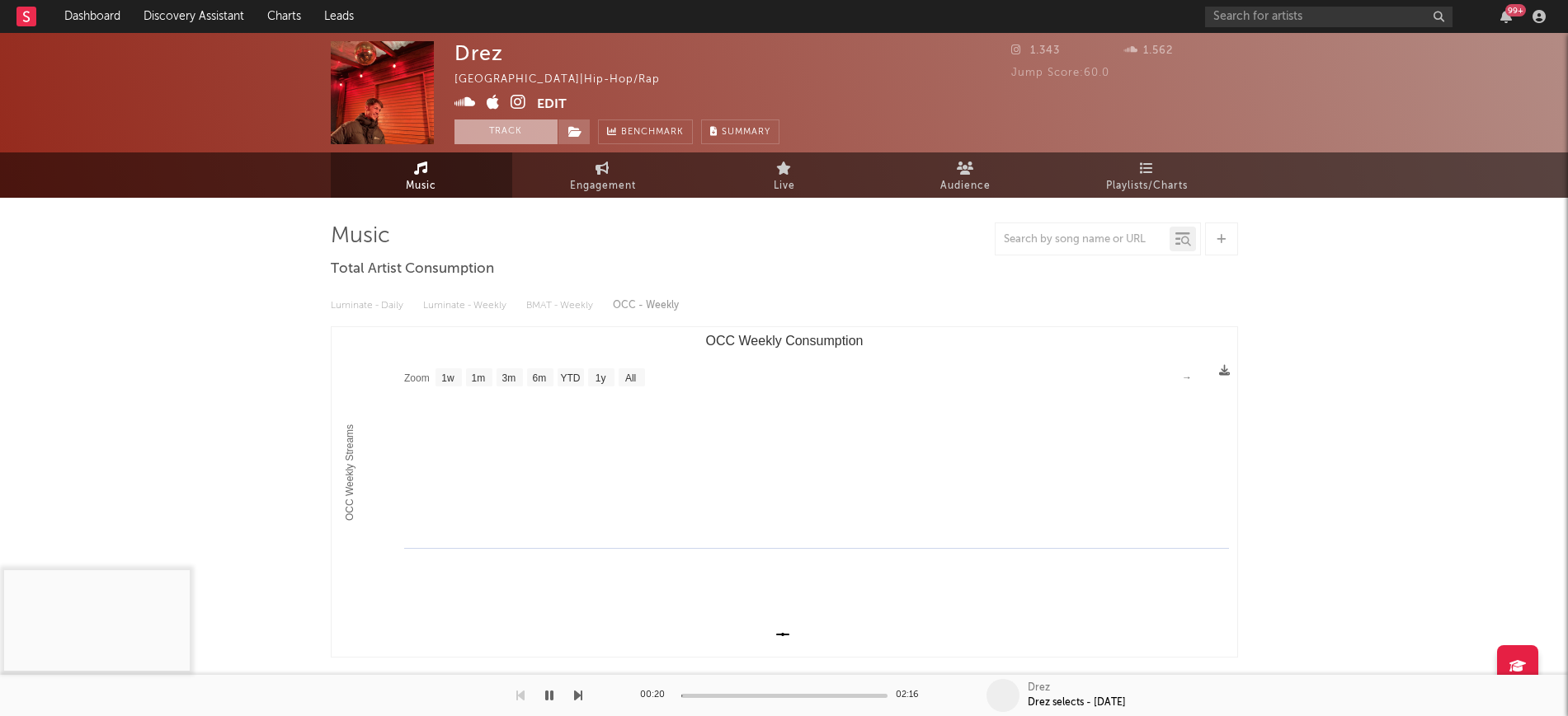
click at [484, 140] on button "Track" at bounding box center [506, 132] width 103 height 25
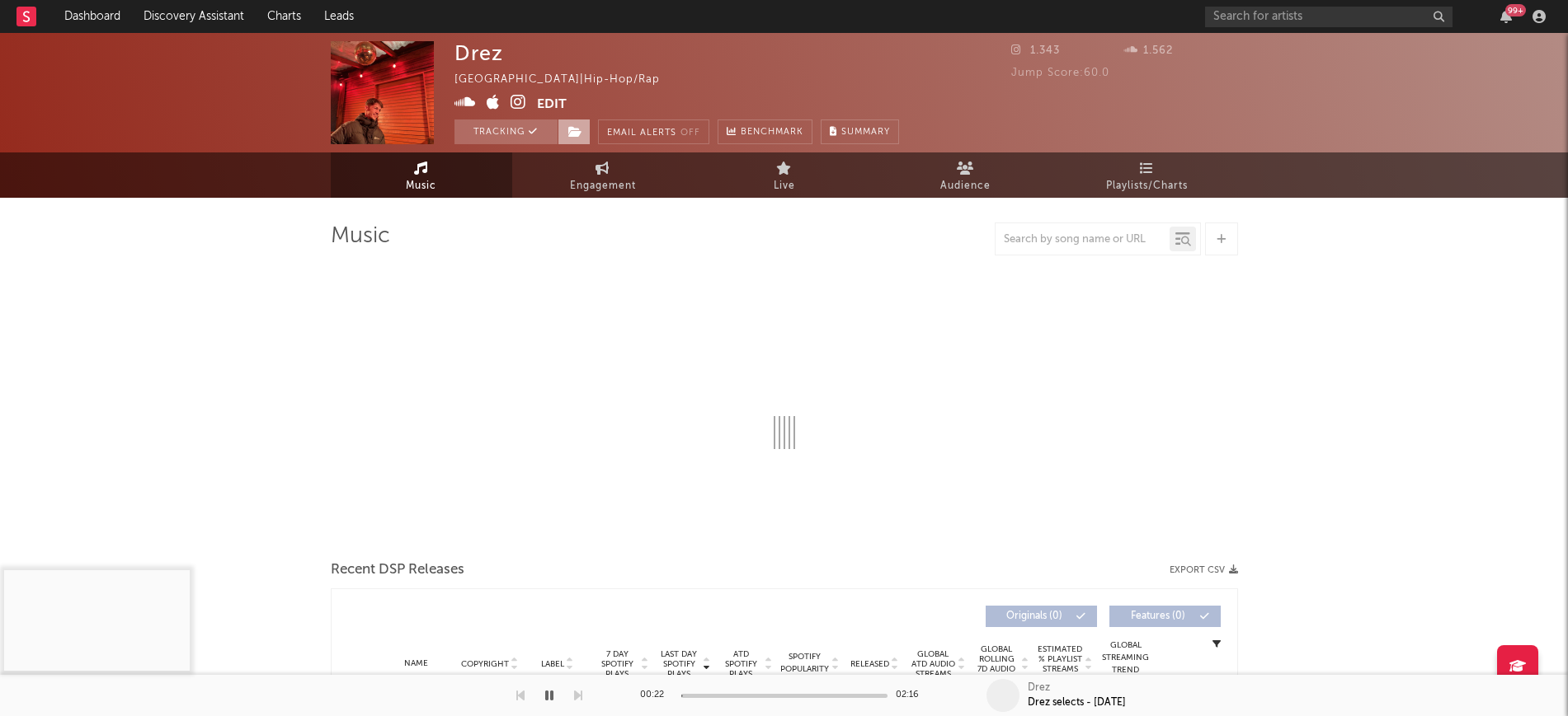
click at [583, 124] on span at bounding box center [574, 132] width 33 height 25
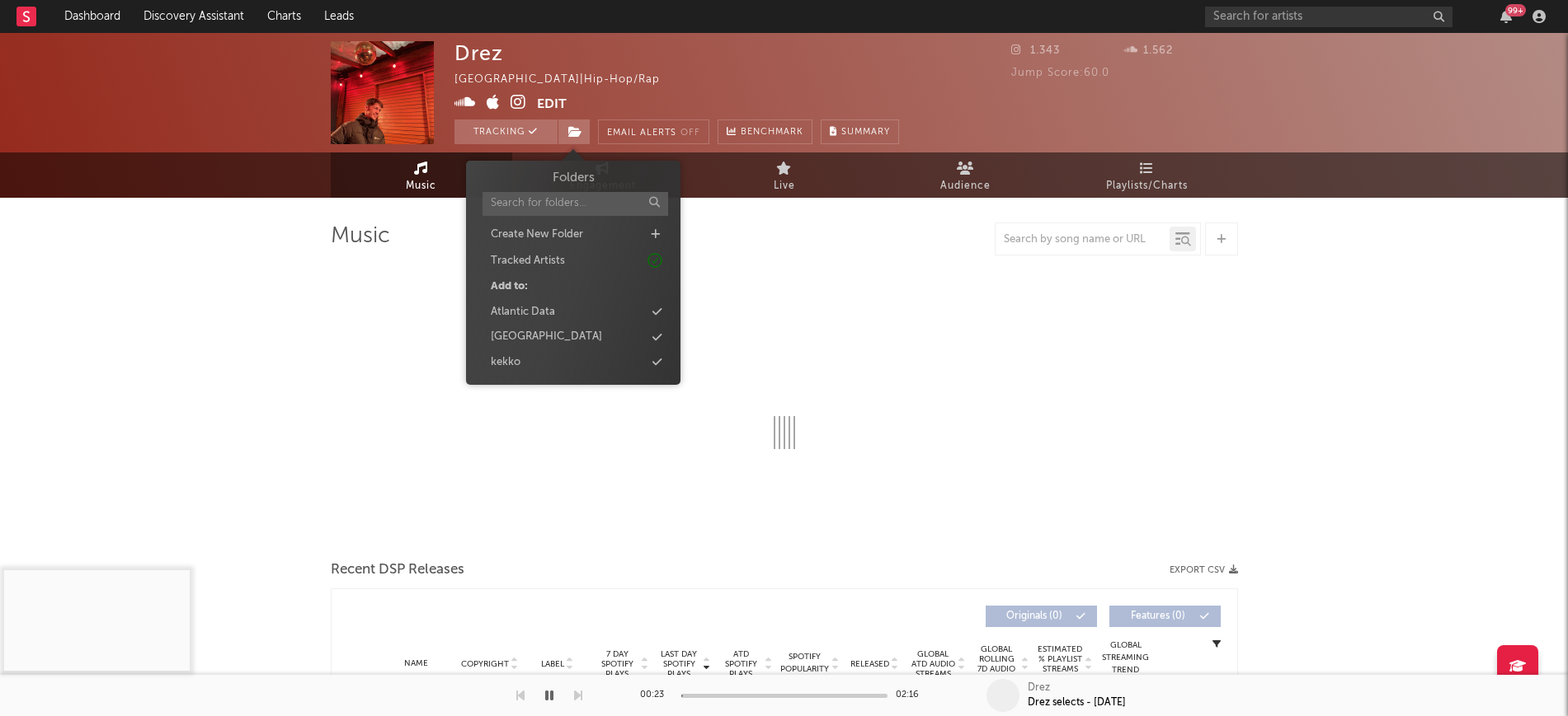
click at [581, 327] on div "[GEOGRAPHIC_DATA]" at bounding box center [573, 337] width 190 height 22
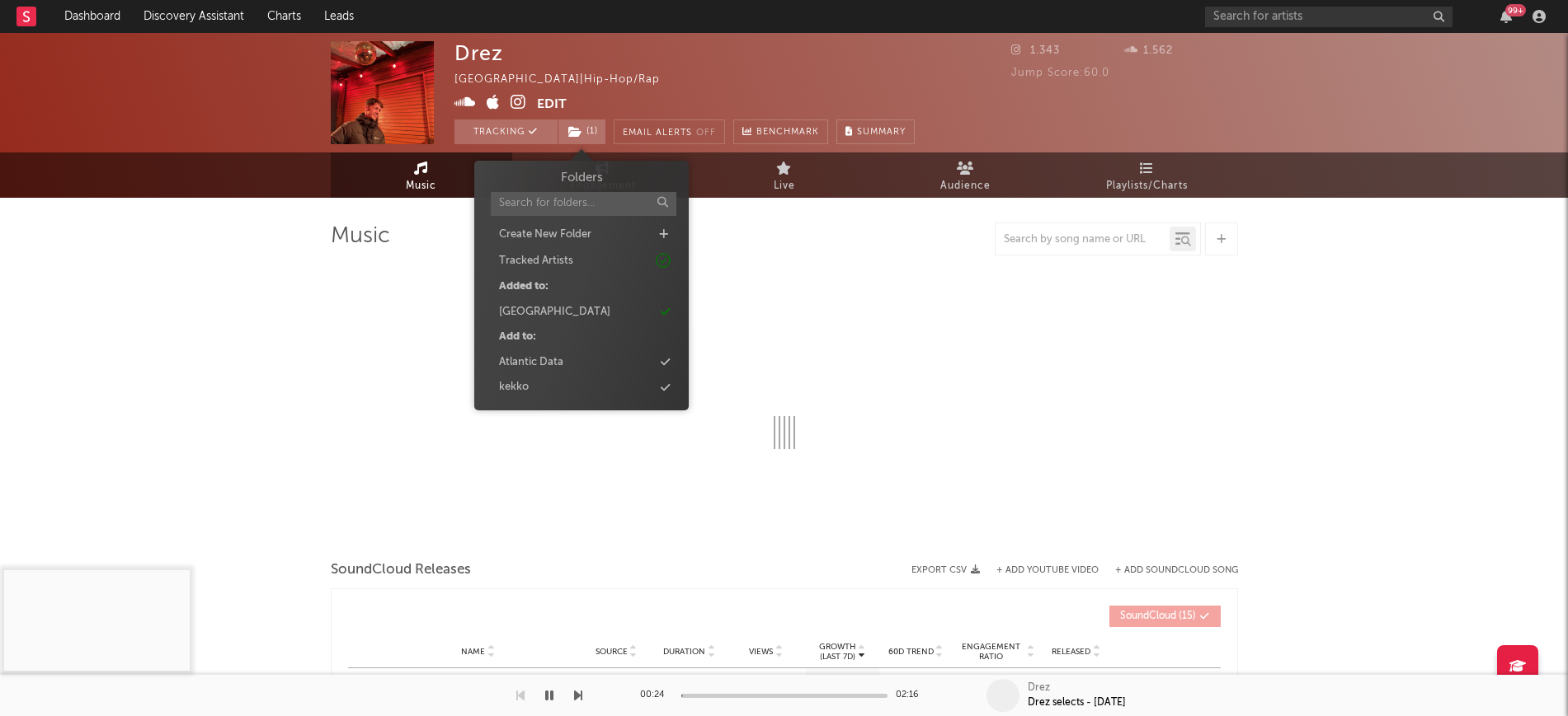
select select "1w"
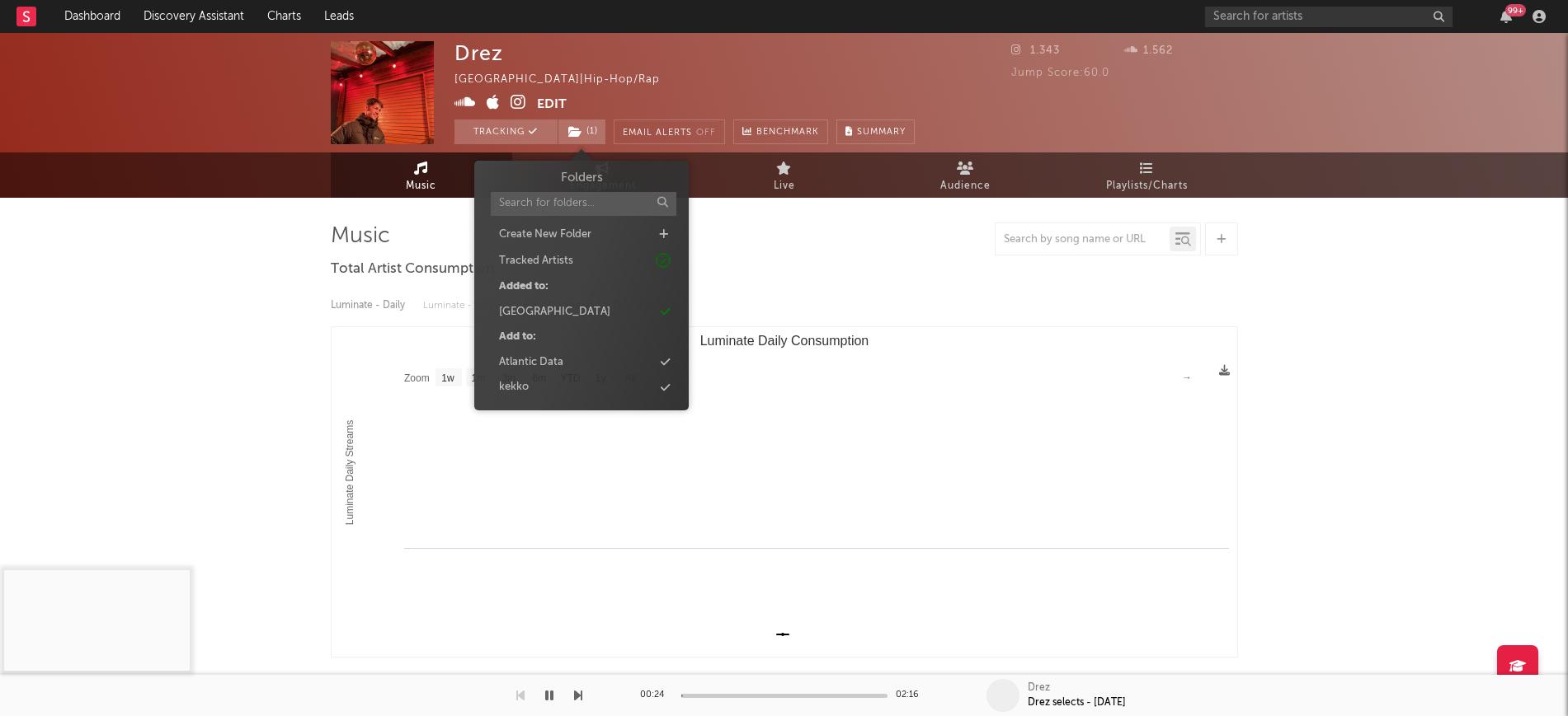
select select "1w"
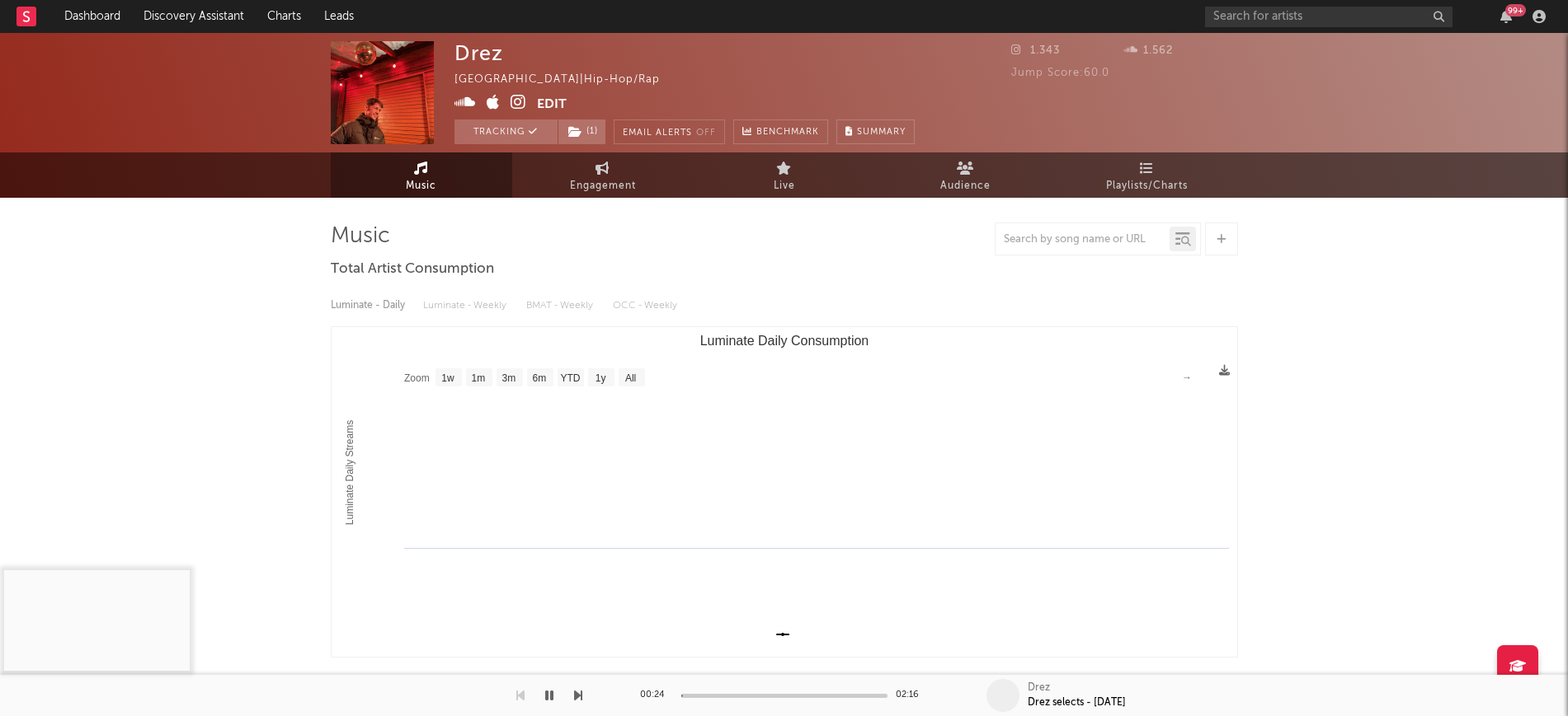
click at [257, 314] on div "Drez [GEOGRAPHIC_DATA] | Hip-Hop/Rap Edit Tracking ( 1 ) Email Alerts Off Bench…" at bounding box center [784, 622] width 1568 height 1179
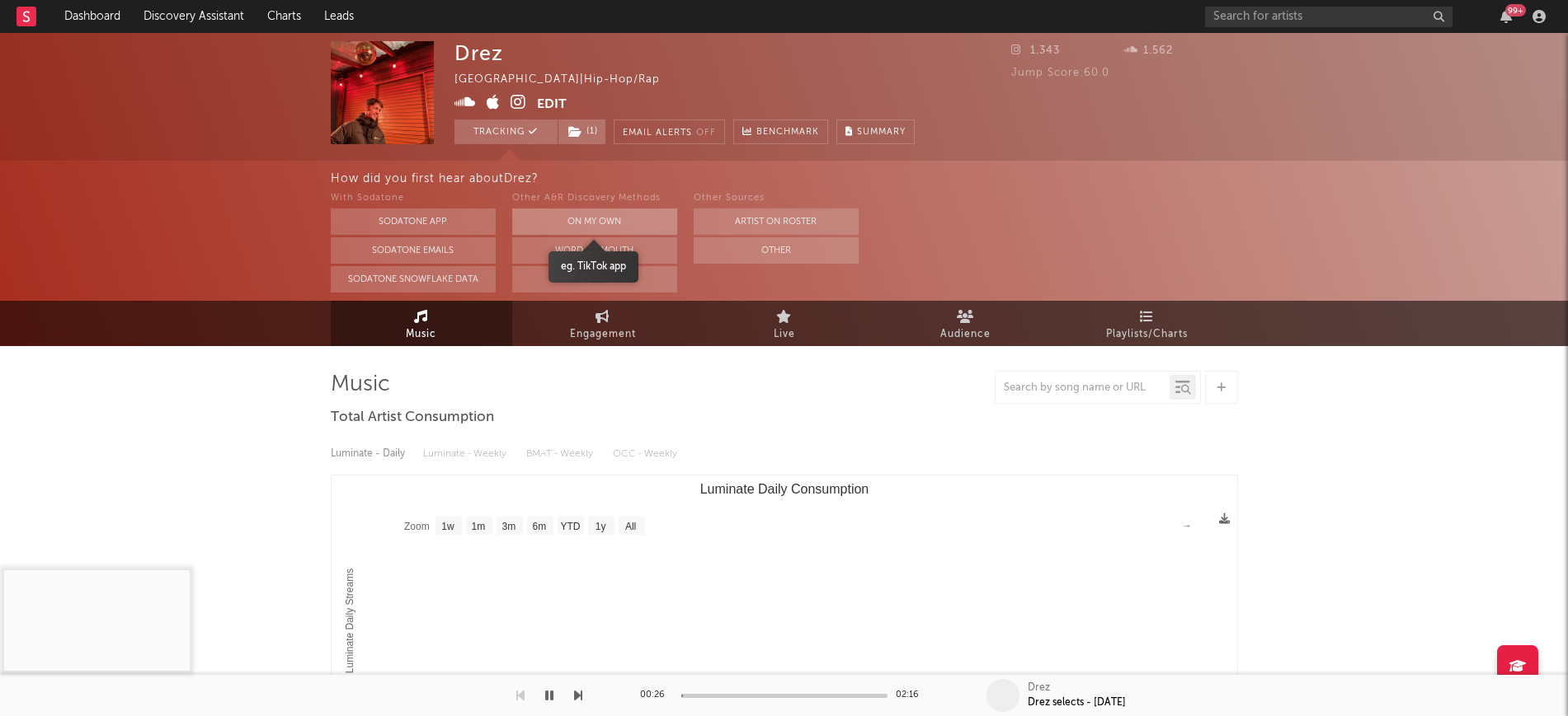
click at [562, 215] on button "On My Own" at bounding box center [594, 221] width 165 height 27
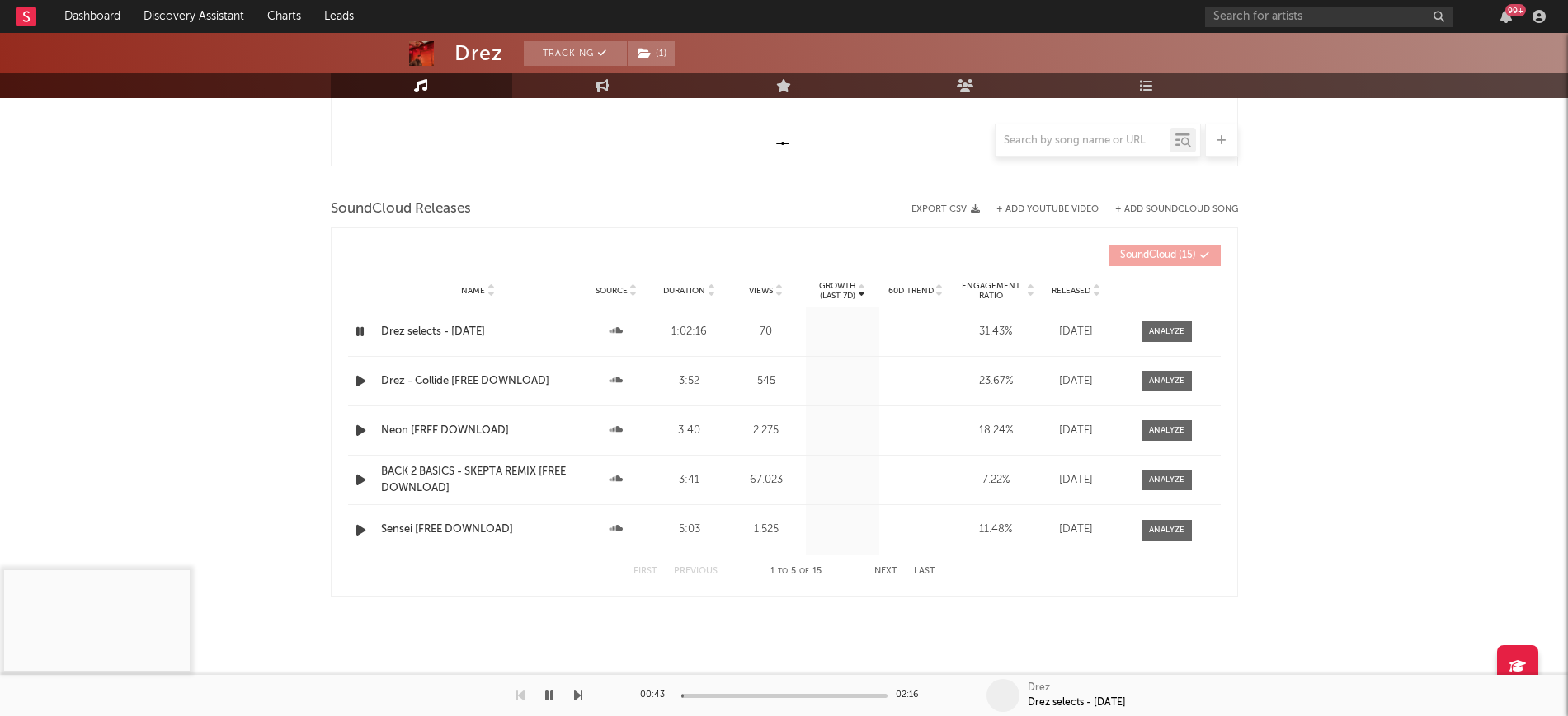
scroll to position [495, 0]
click at [1153, 333] on span at bounding box center [1166, 327] width 49 height 21
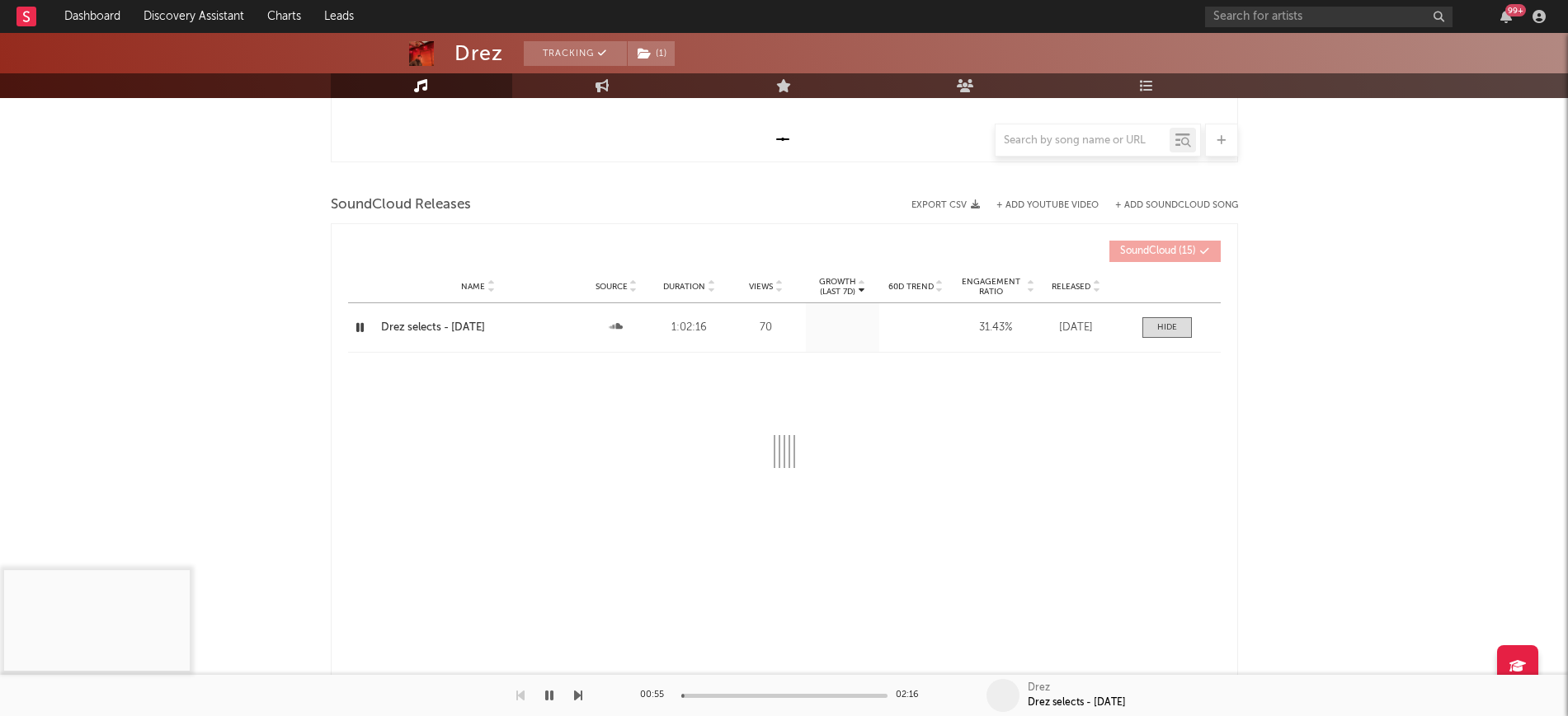
select select "All"
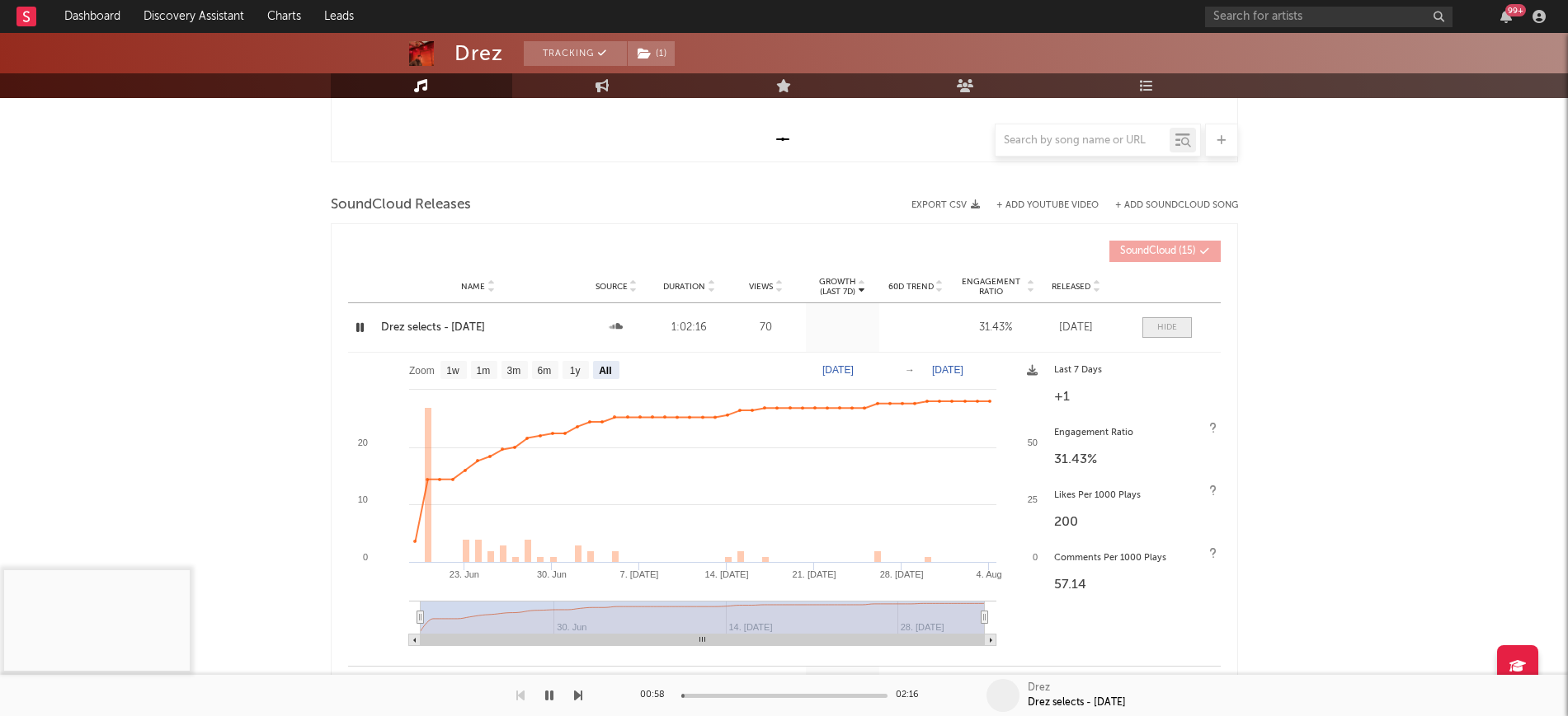
click at [1157, 321] on div at bounding box center [1166, 327] width 20 height 12
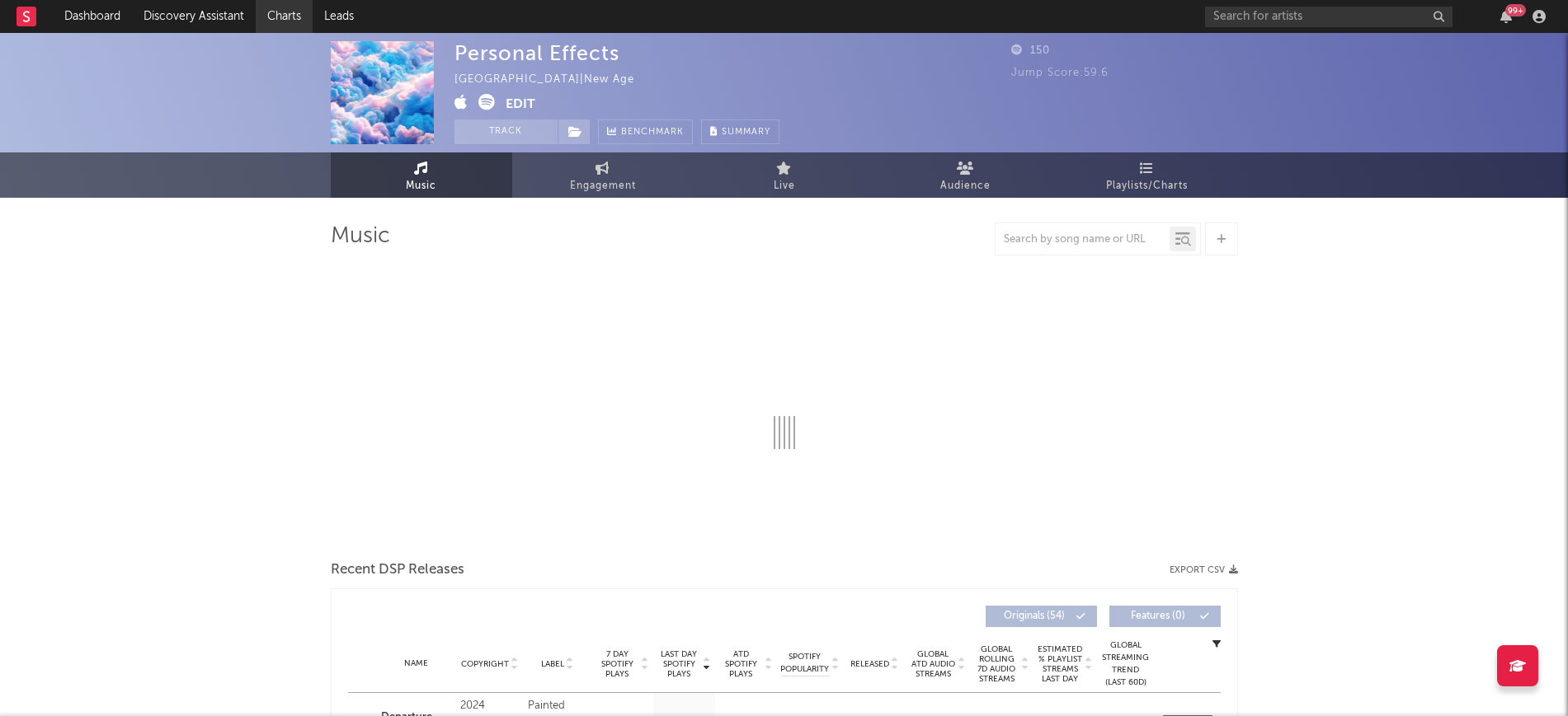
select select "6m"
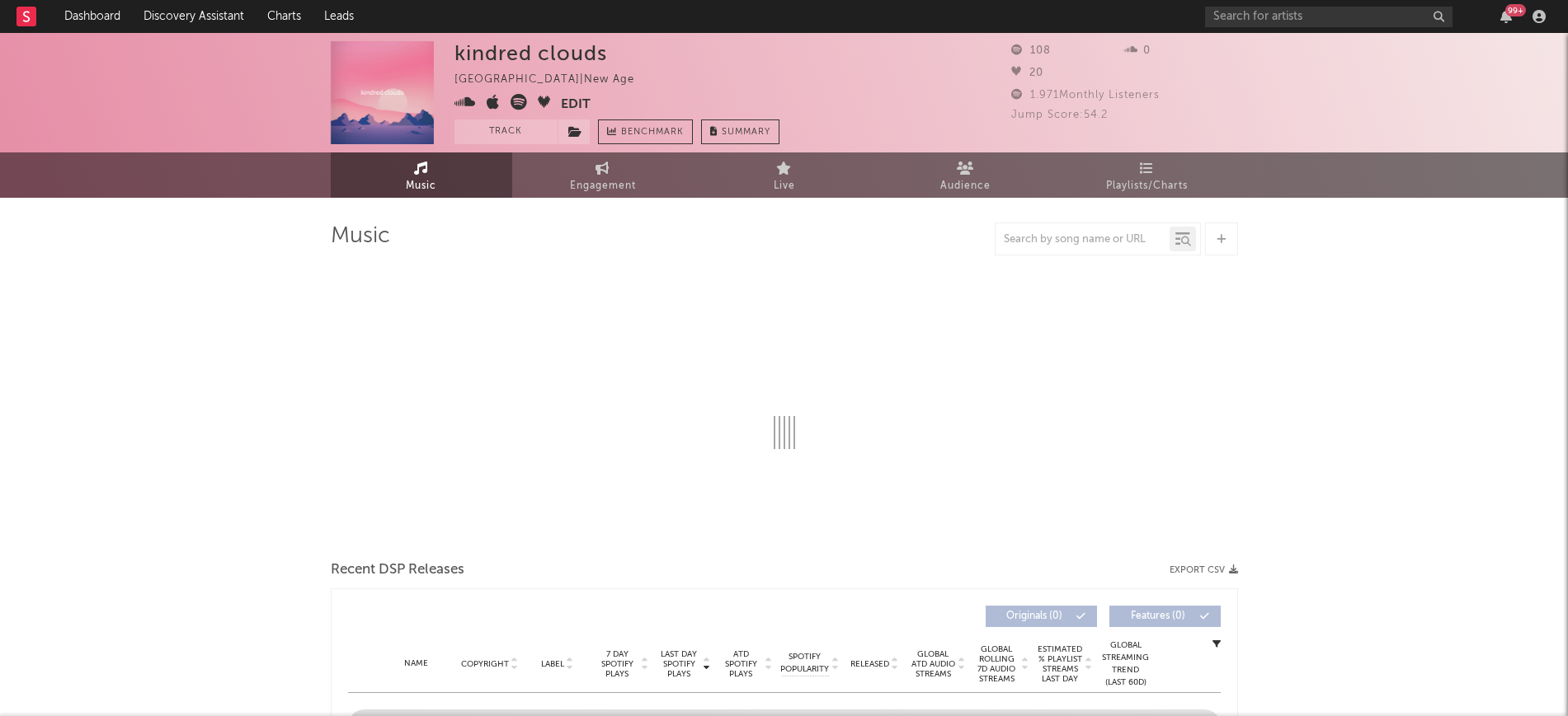
select select "6m"
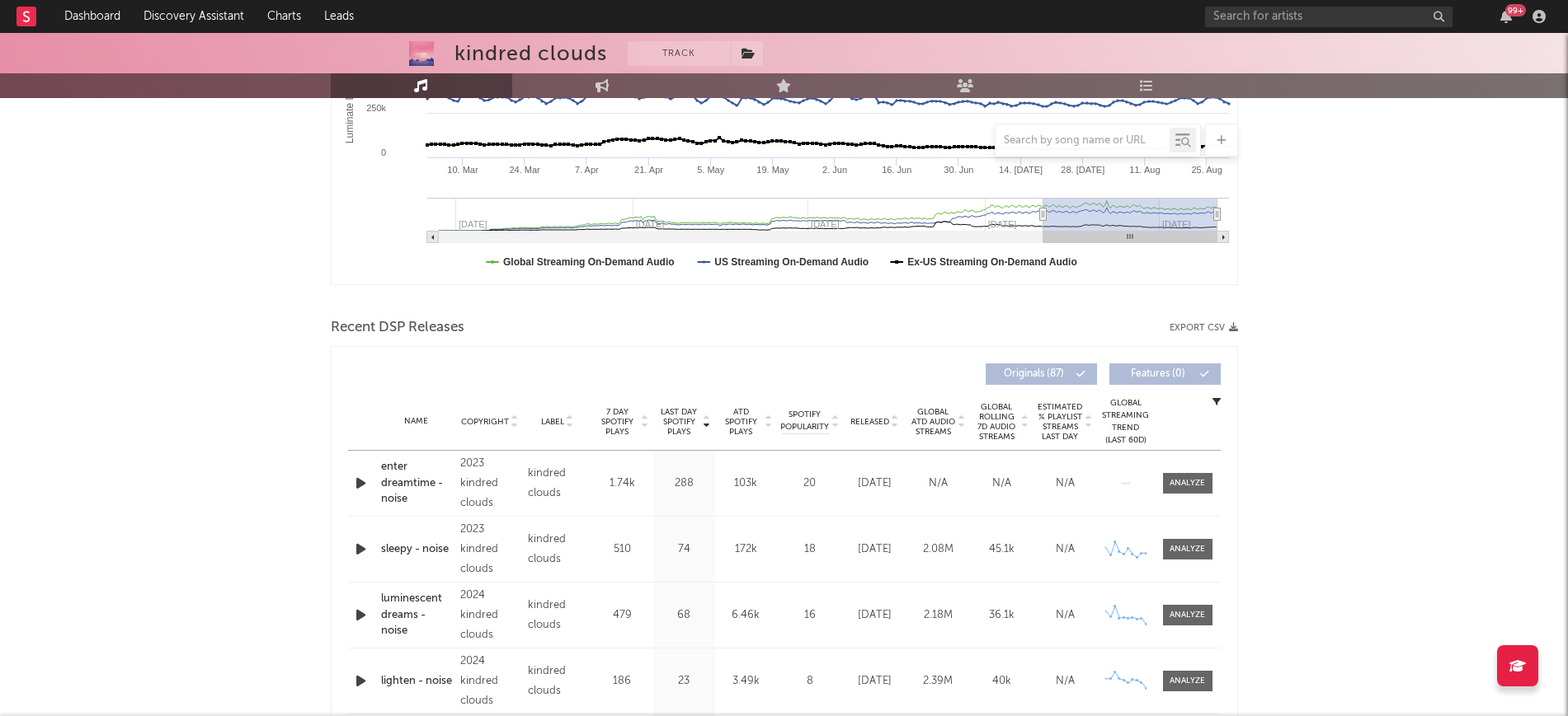
scroll to position [618, 0]
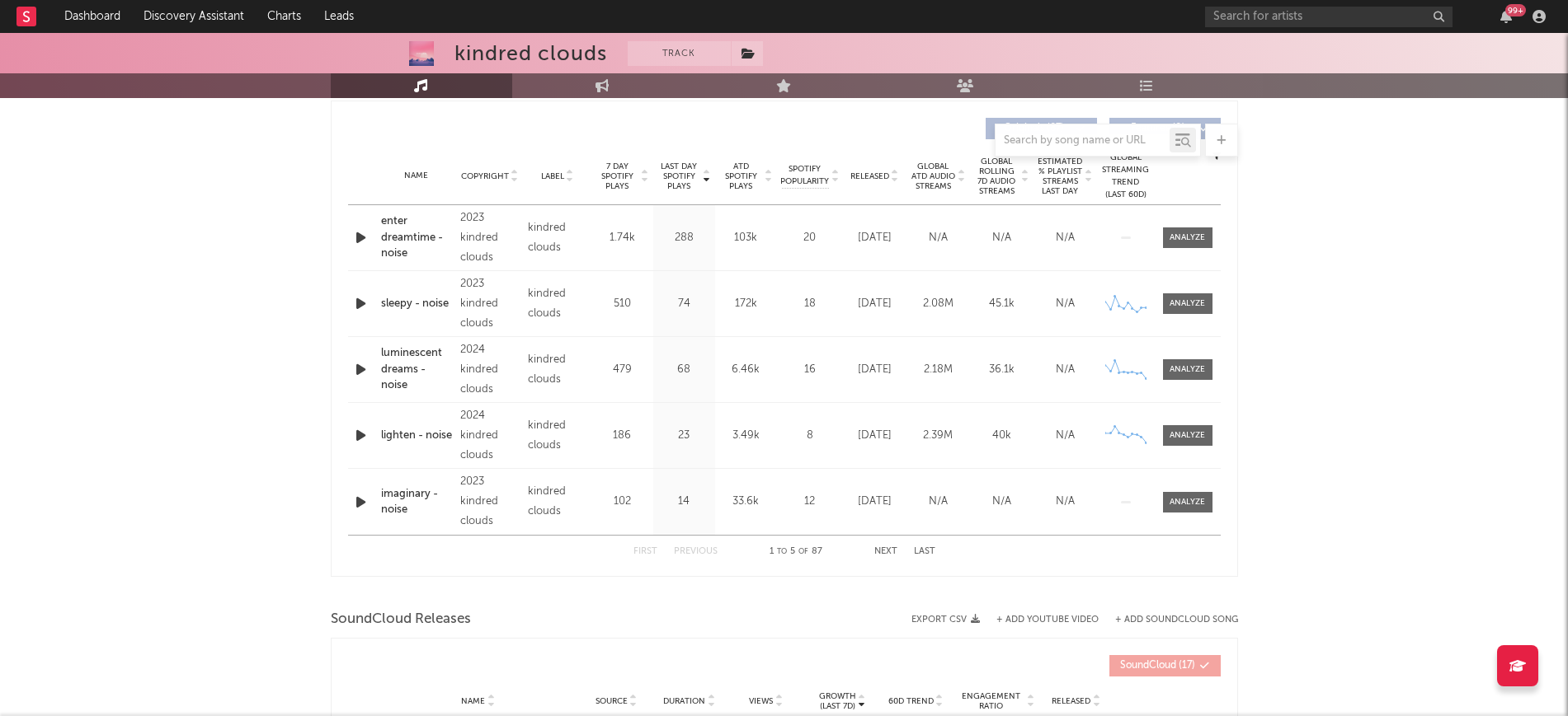
click at [369, 302] on icon "button" at bounding box center [360, 304] width 17 height 21
click at [363, 232] on icon "button" at bounding box center [360, 238] width 17 height 21
click at [760, 697] on div "00:01 00:29" at bounding box center [784, 696] width 289 height 41
click at [765, 689] on div "00:01 00:29" at bounding box center [784, 696] width 289 height 41
click at [762, 694] on div at bounding box center [784, 696] width 206 height 4
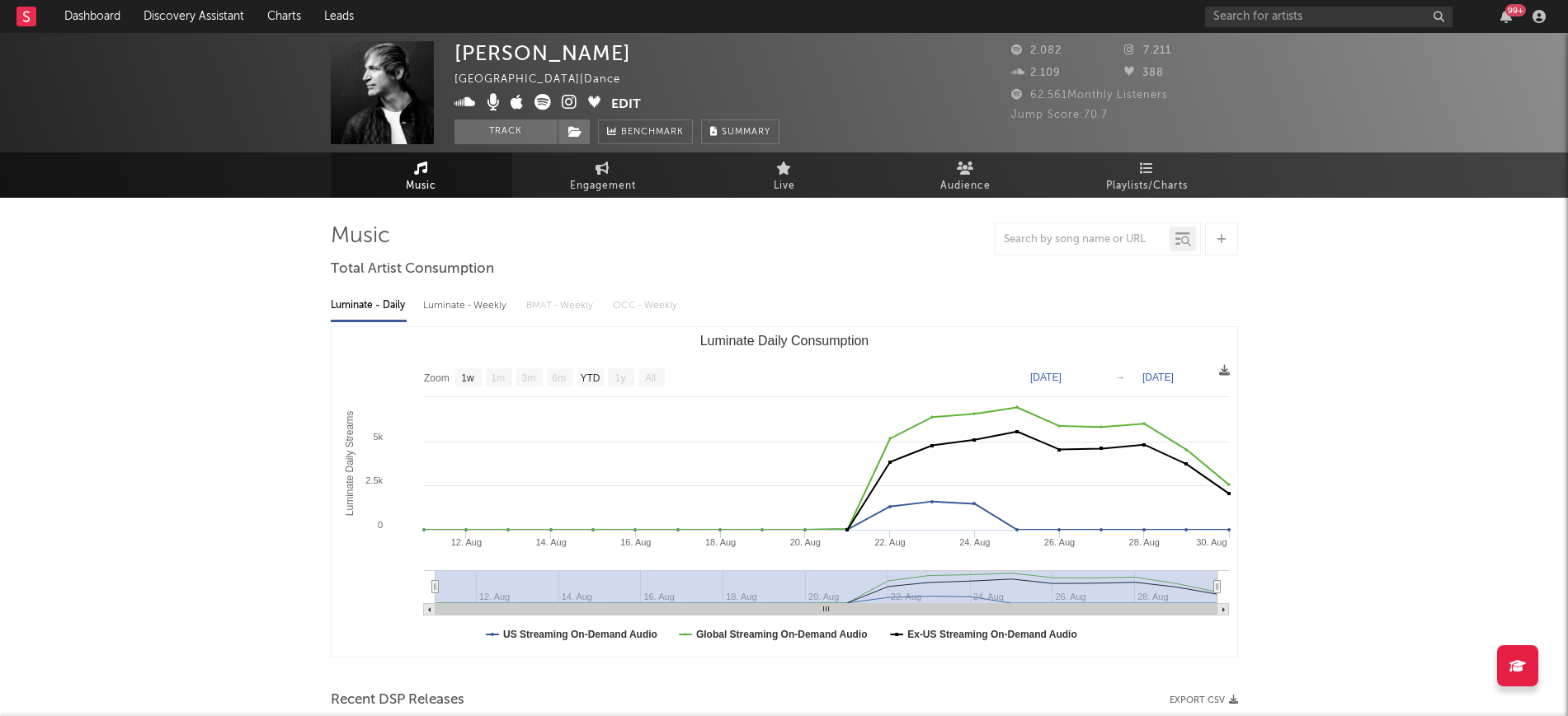
select select "1w"
click at [580, 137] on icon at bounding box center [575, 131] width 14 height 11
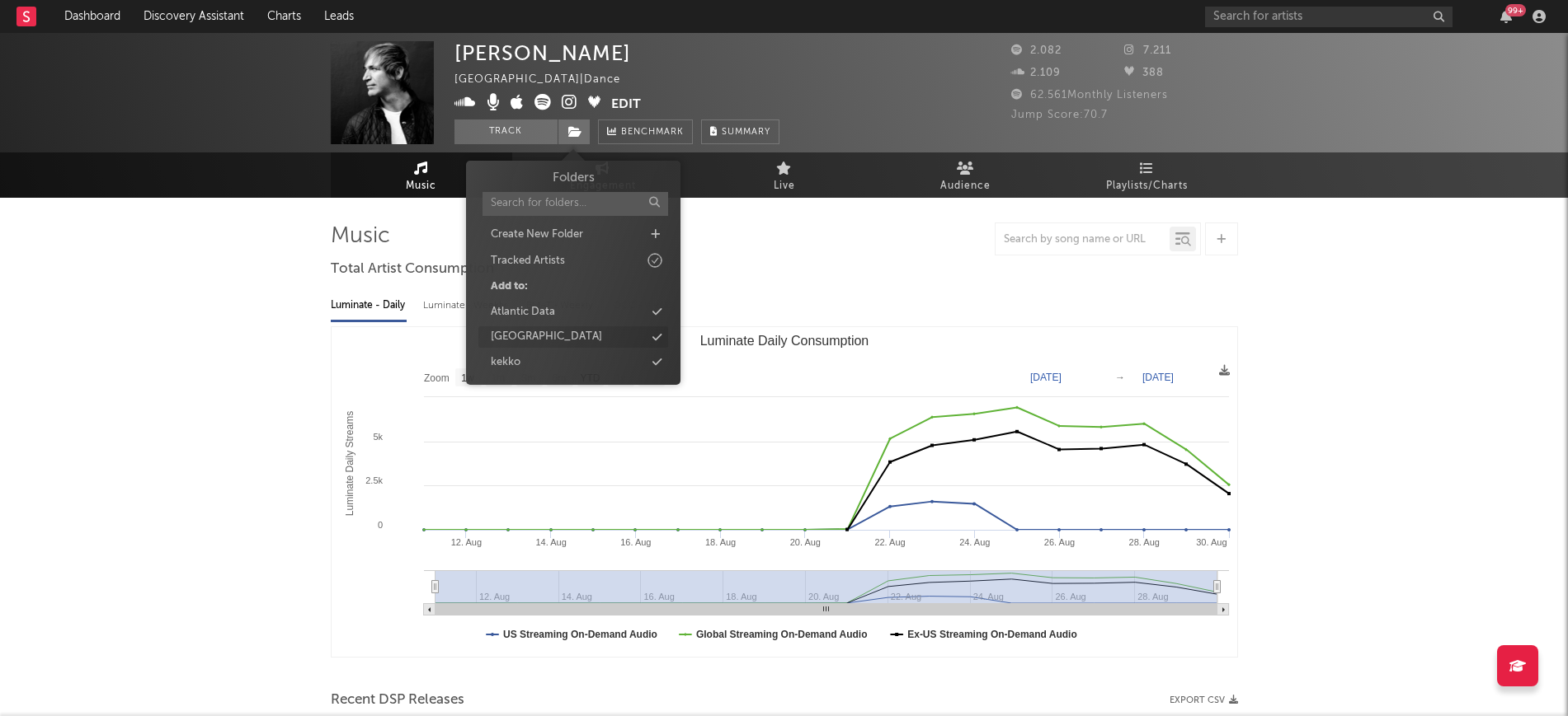
click at [580, 335] on div "[GEOGRAPHIC_DATA]" at bounding box center [573, 337] width 190 height 22
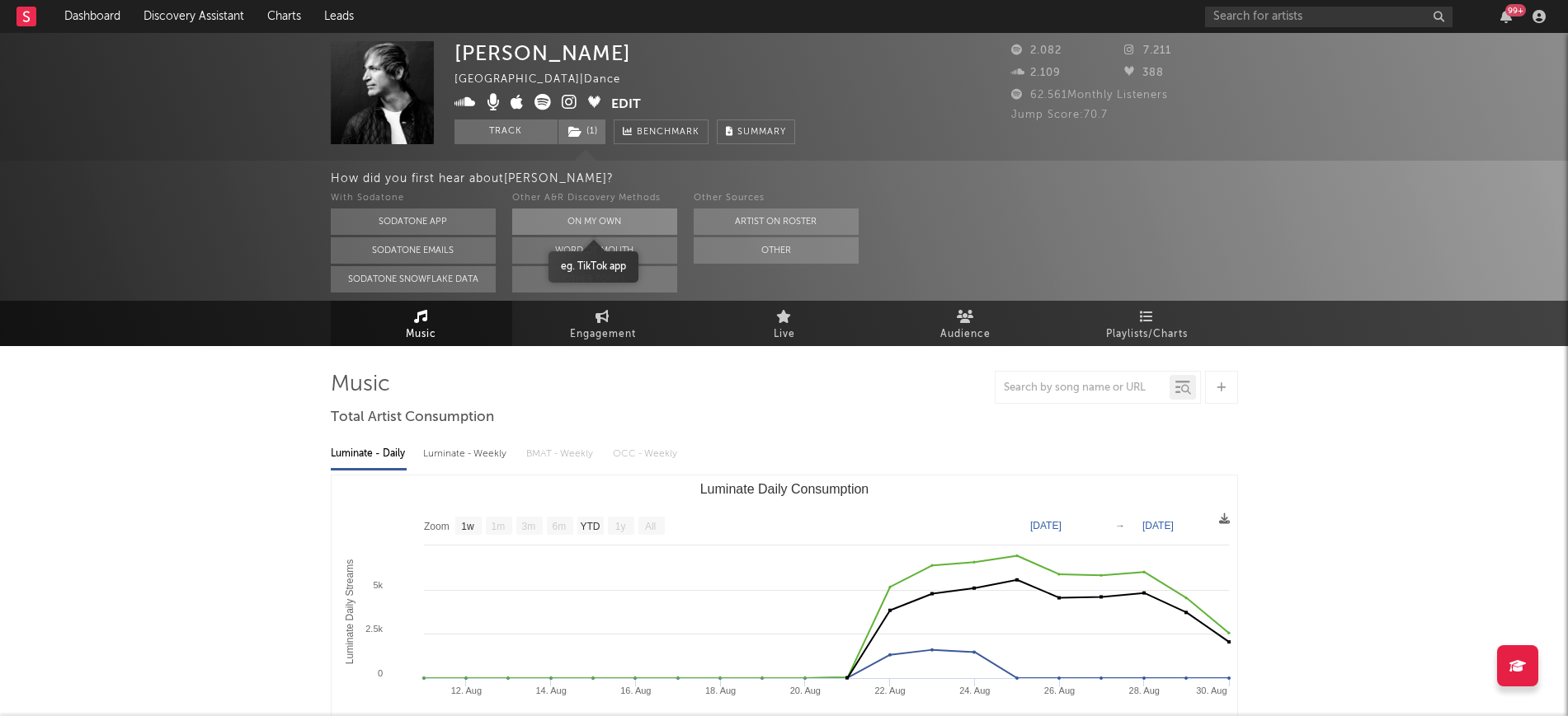
click at [584, 215] on button "On My Own" at bounding box center [594, 221] width 165 height 27
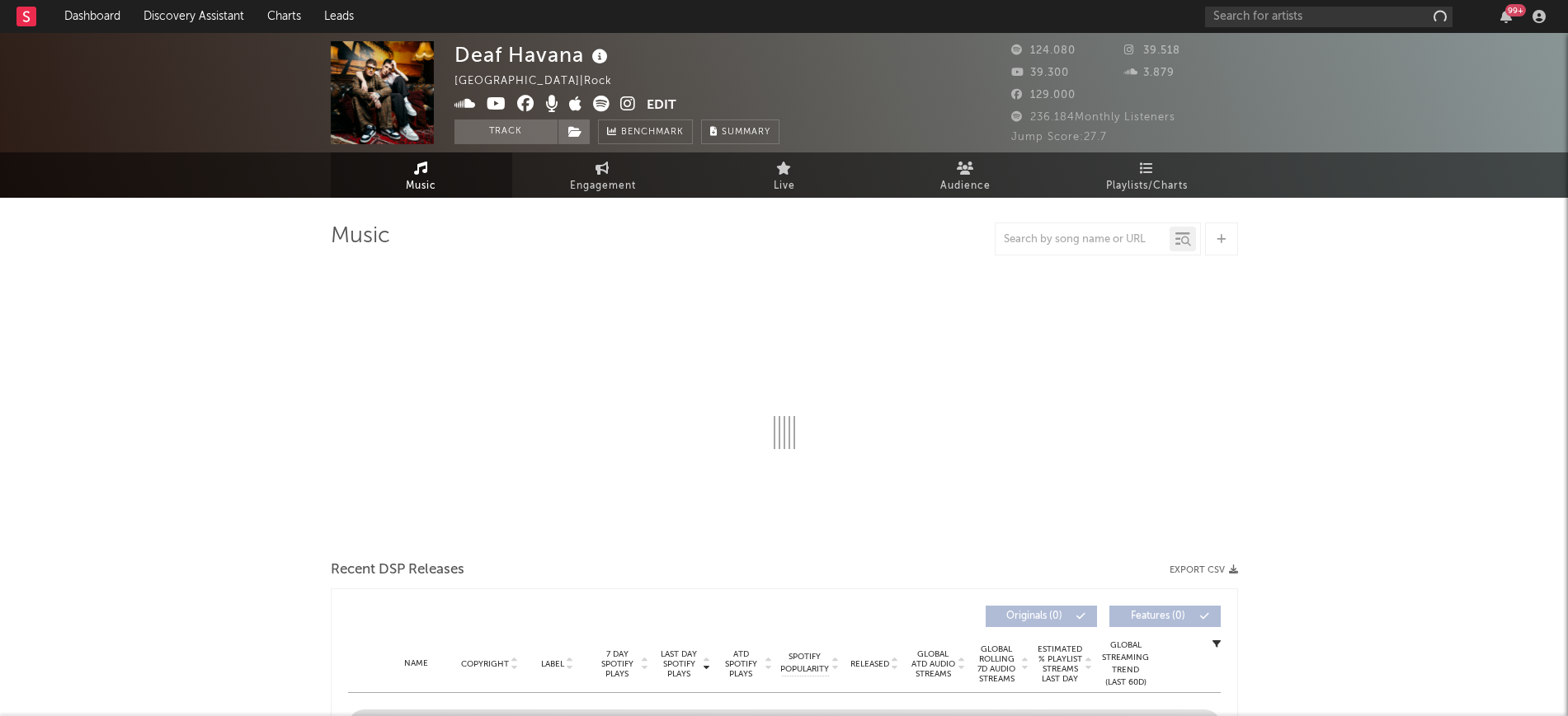
select select "6m"
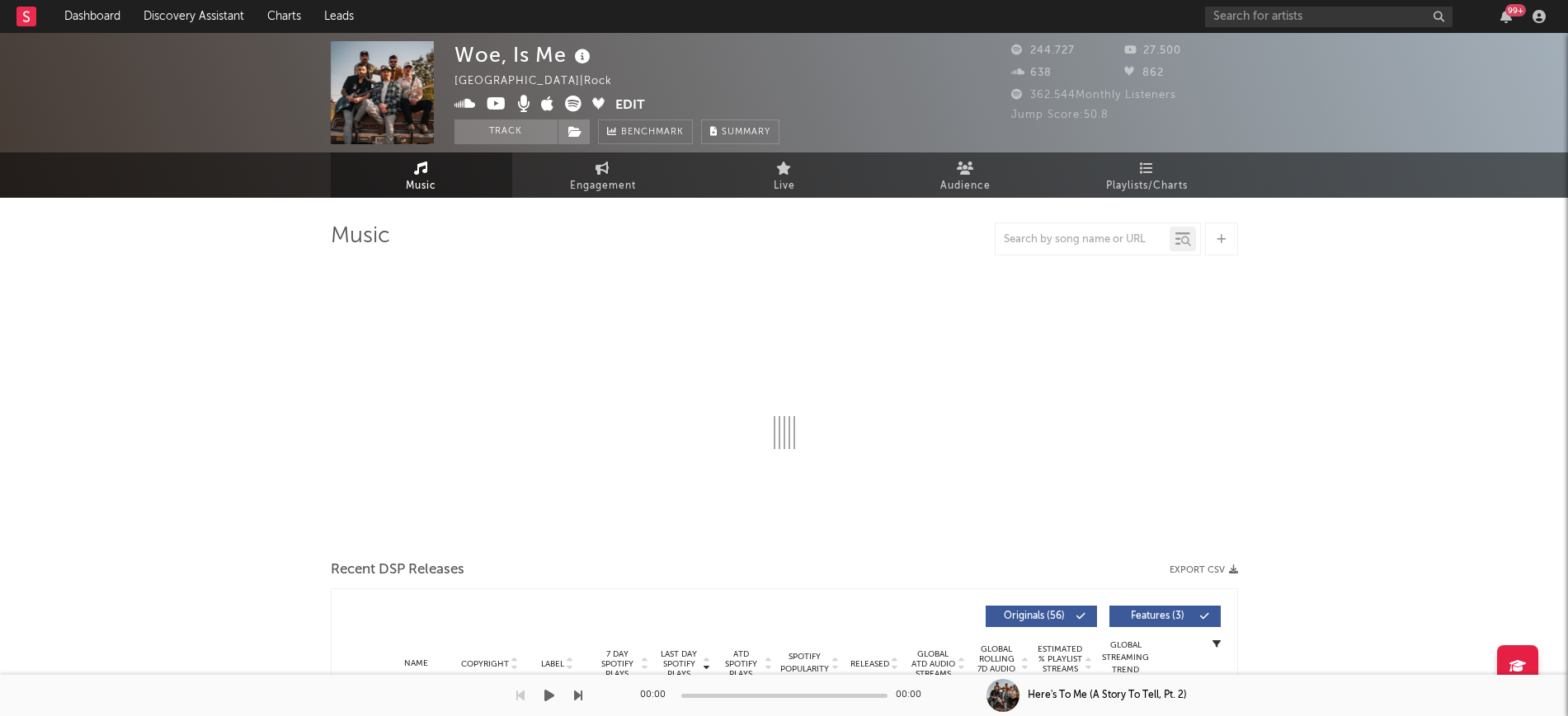
select select "6m"
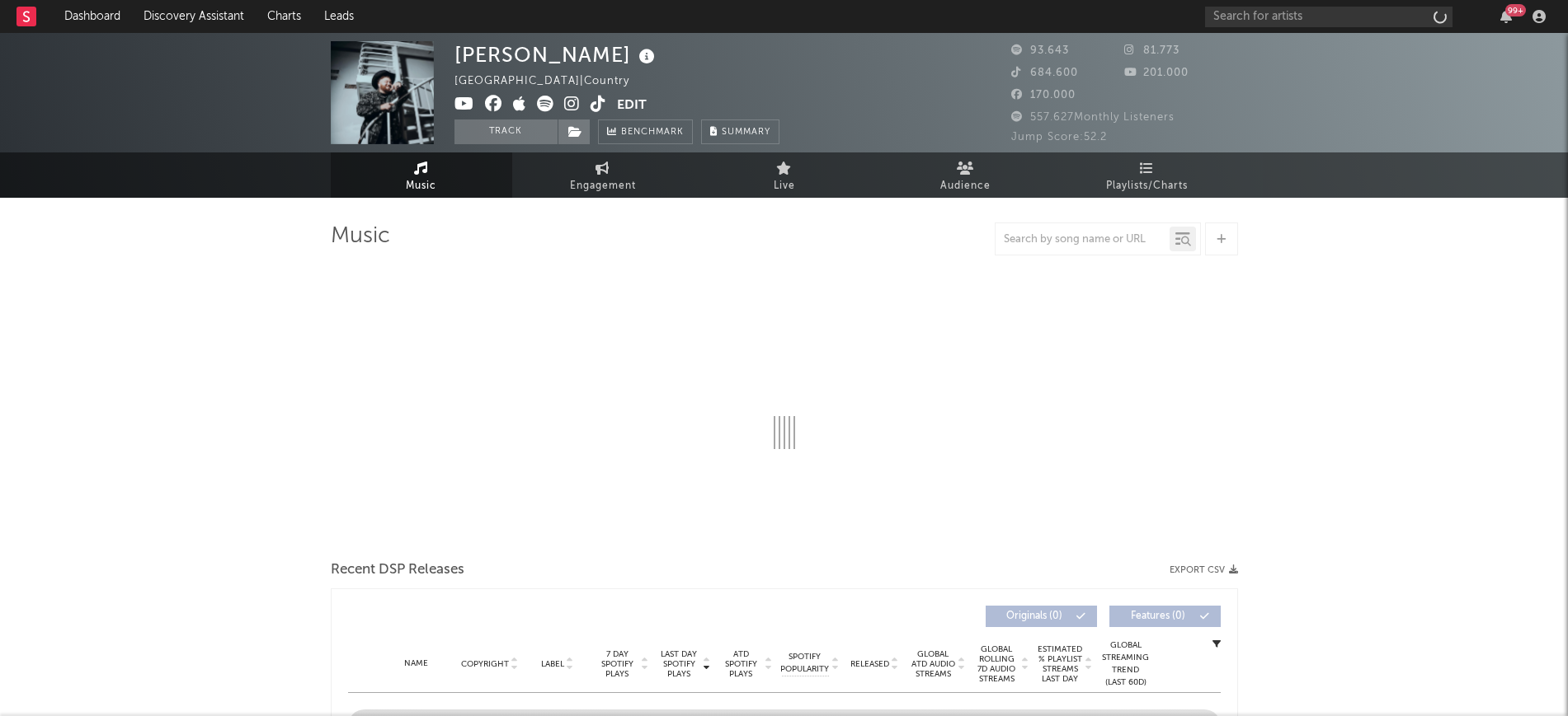
select select "6m"
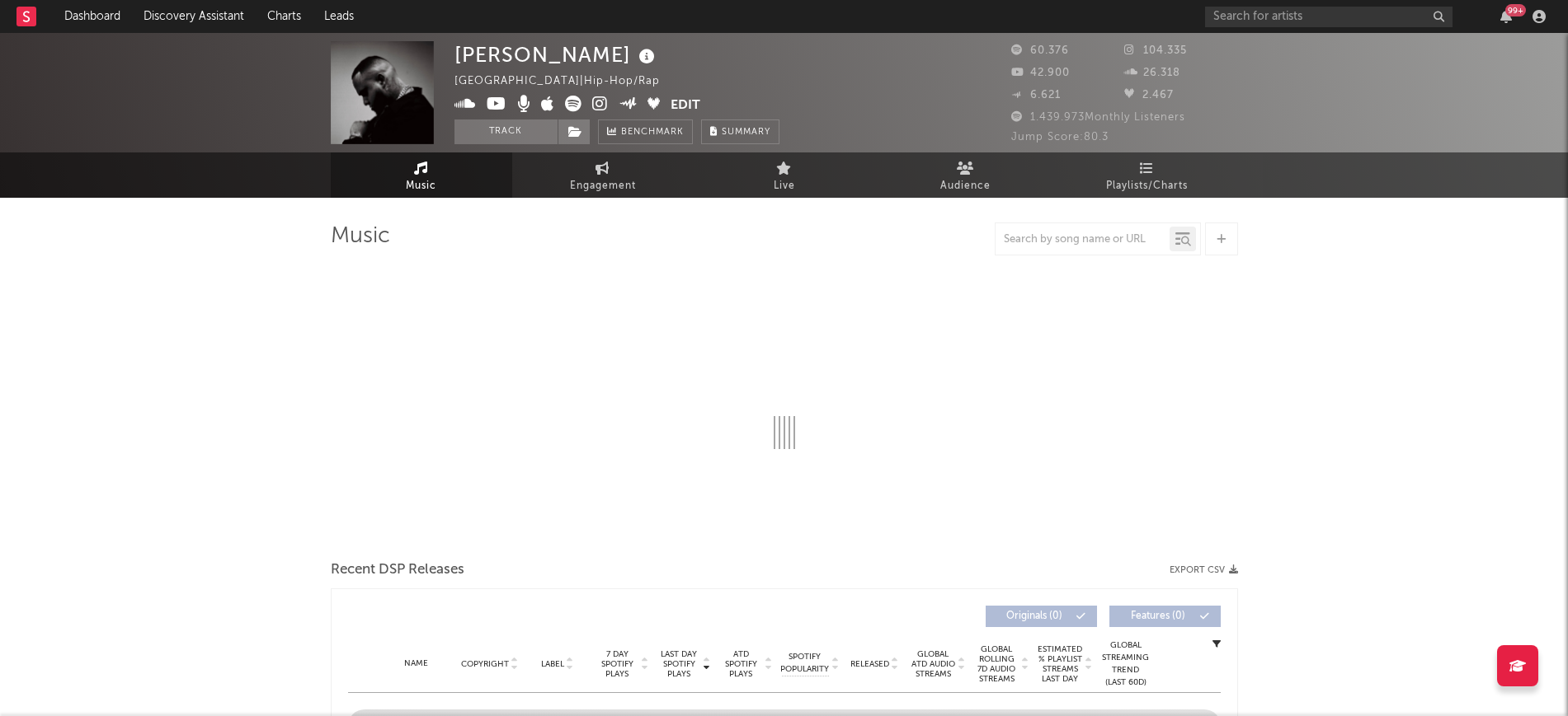
select select "6m"
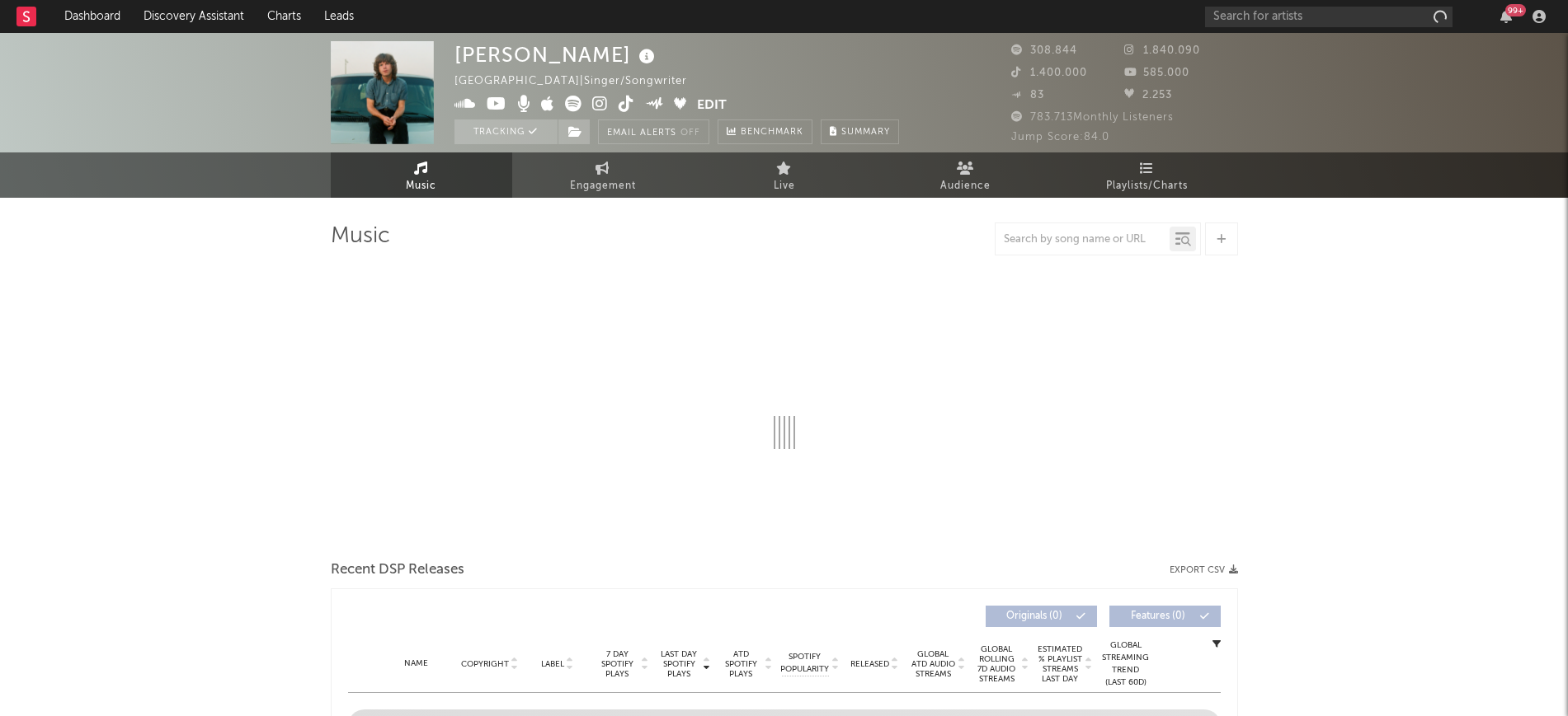
select select "6m"
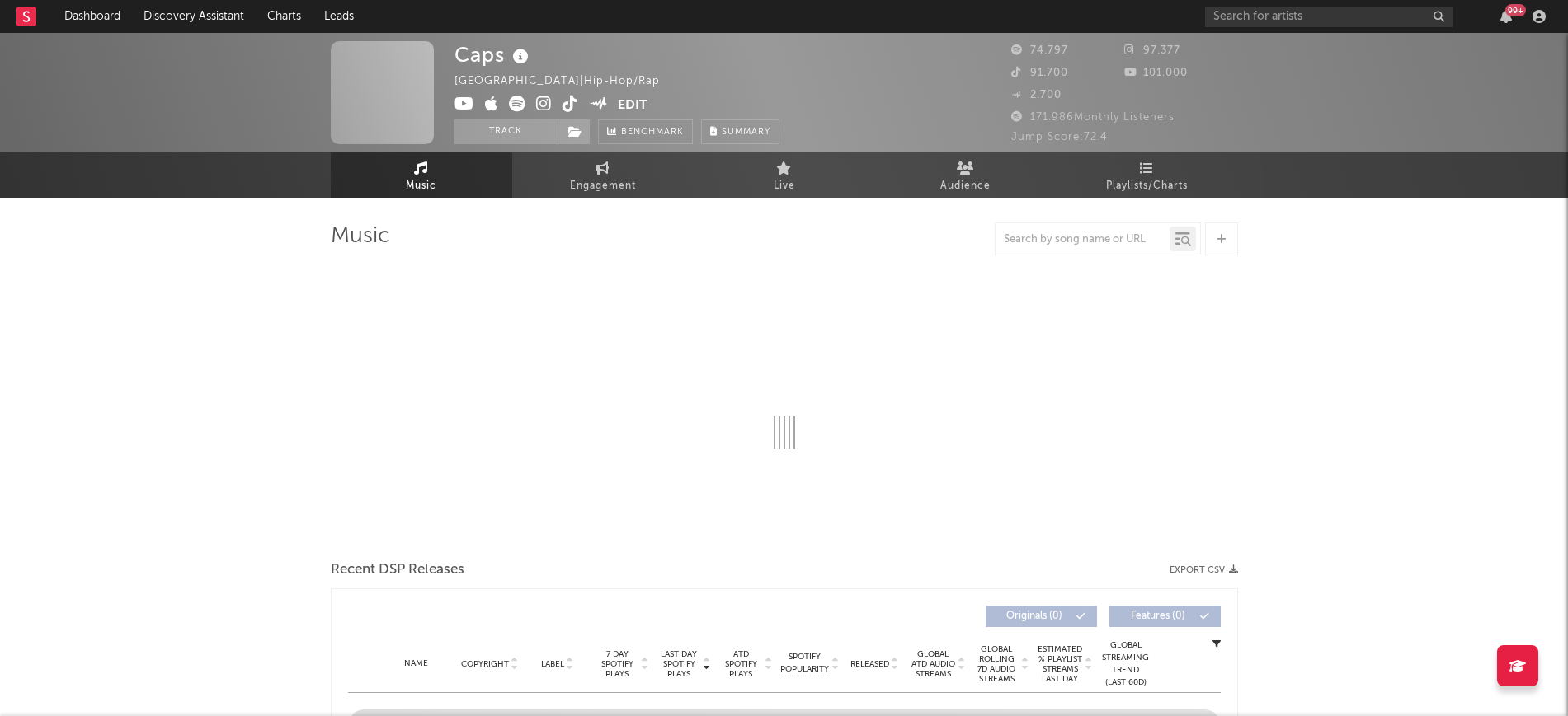
select select "6m"
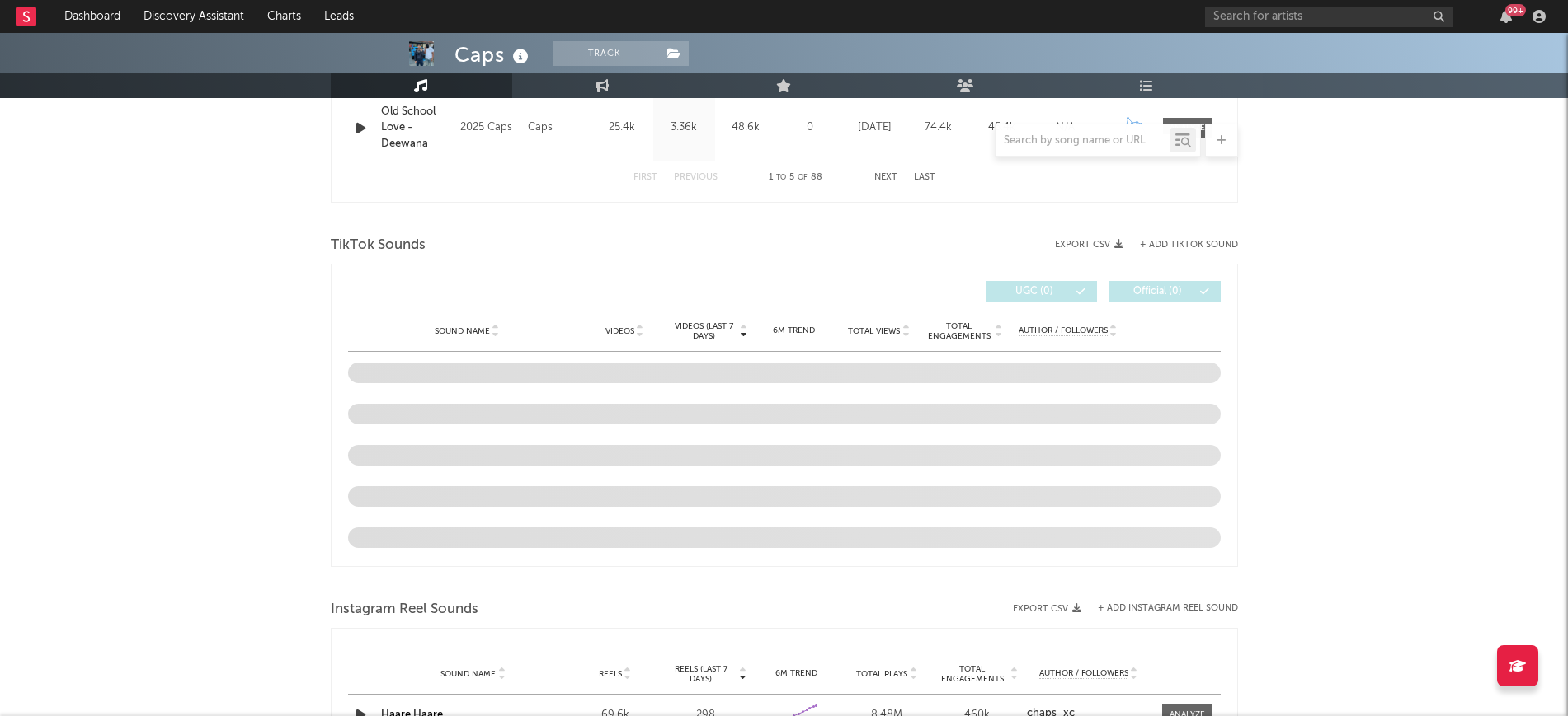
scroll to position [1030, 0]
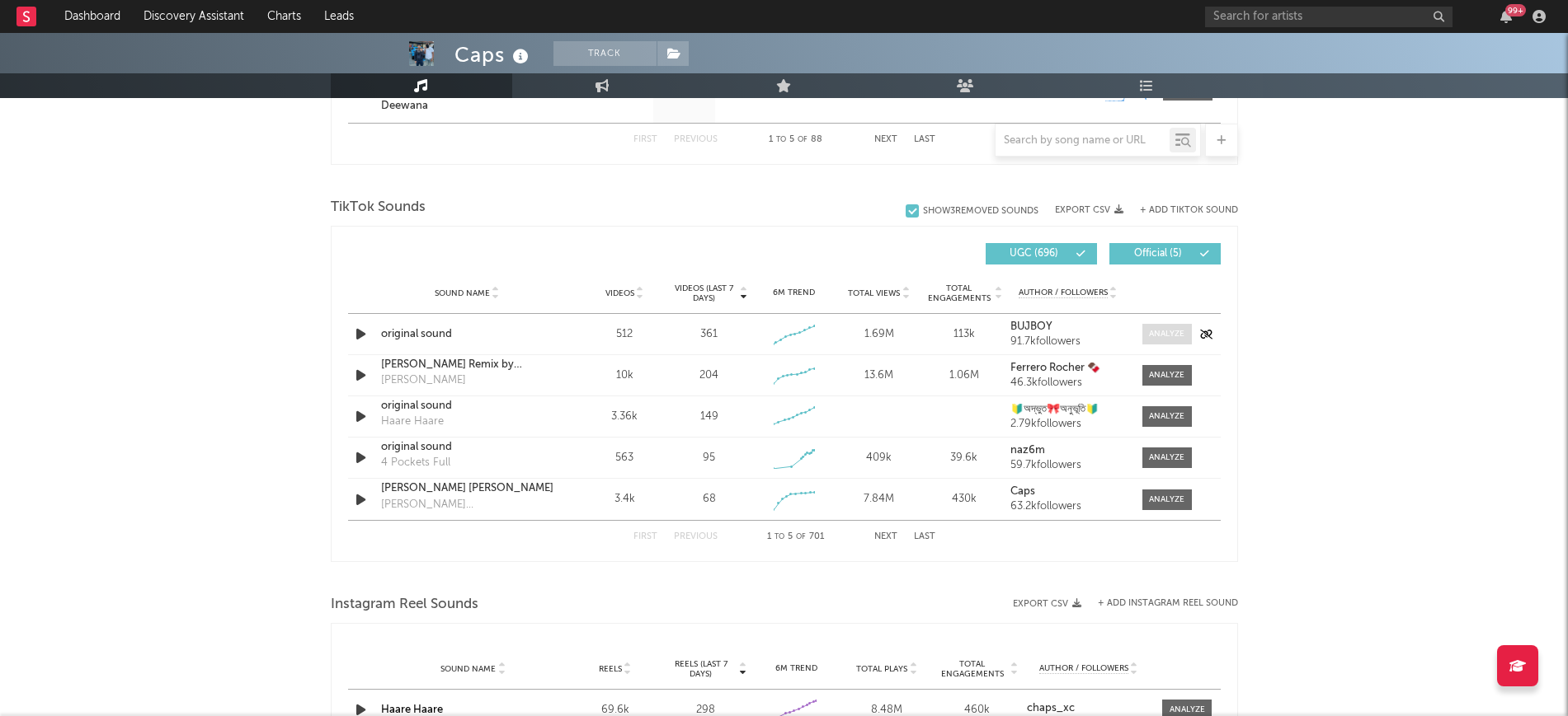
click at [1155, 338] on div at bounding box center [1166, 334] width 35 height 12
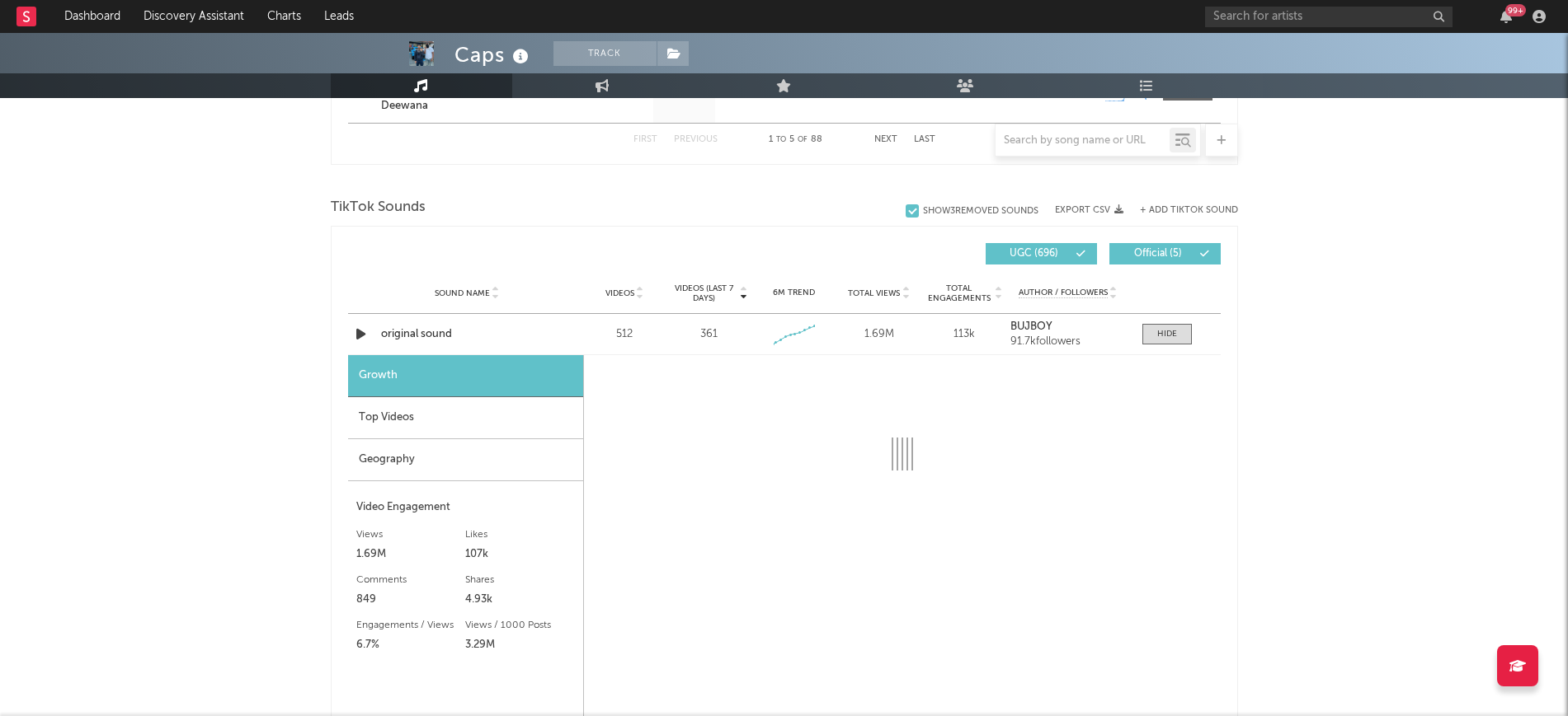
select select "1w"
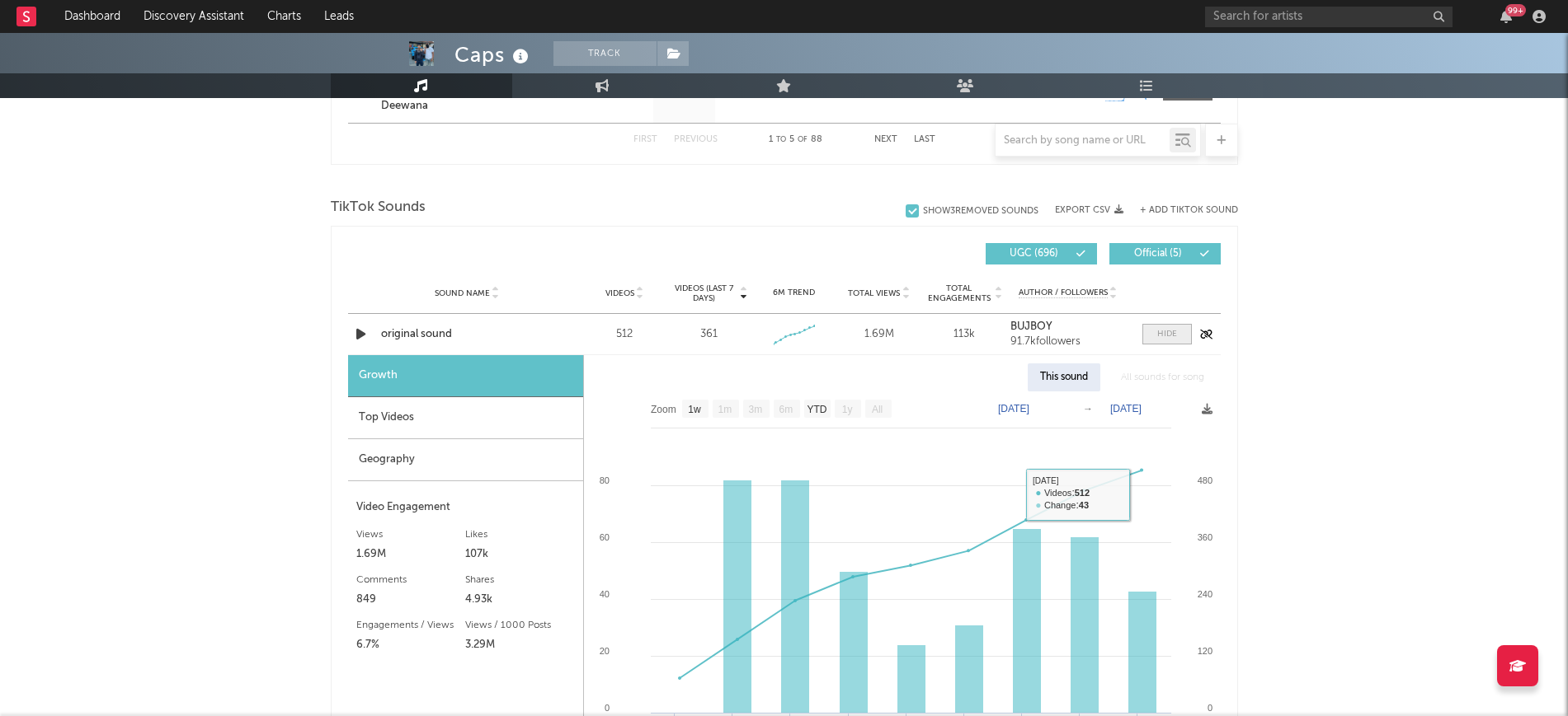
drag, startPoint x: 1162, startPoint y: 339, endPoint x: 1134, endPoint y: 341, distance: 28.1
click at [1162, 338] on div at bounding box center [1166, 334] width 20 height 12
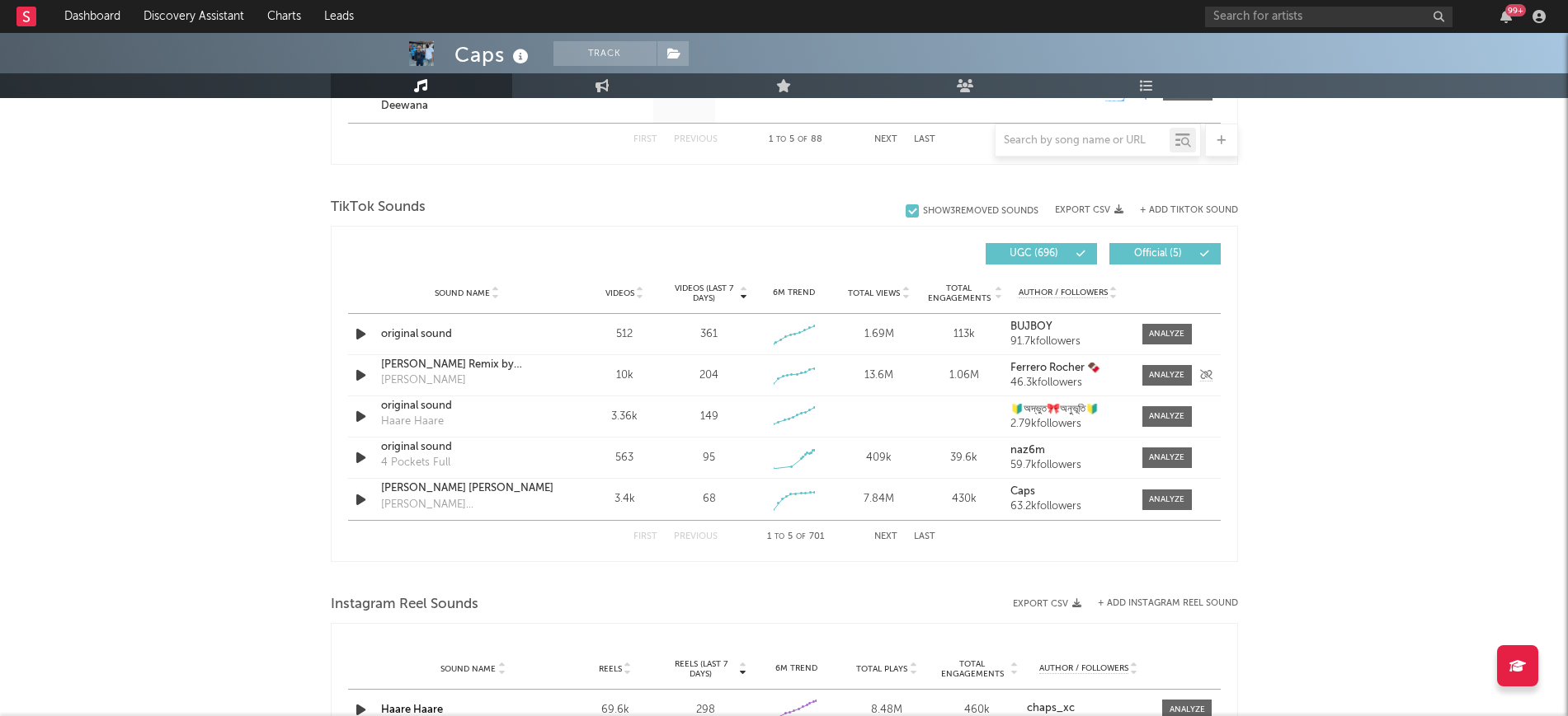
click at [1135, 378] on div at bounding box center [1162, 376] width 58 height 21
click at [1152, 381] on div at bounding box center [1166, 376] width 35 height 12
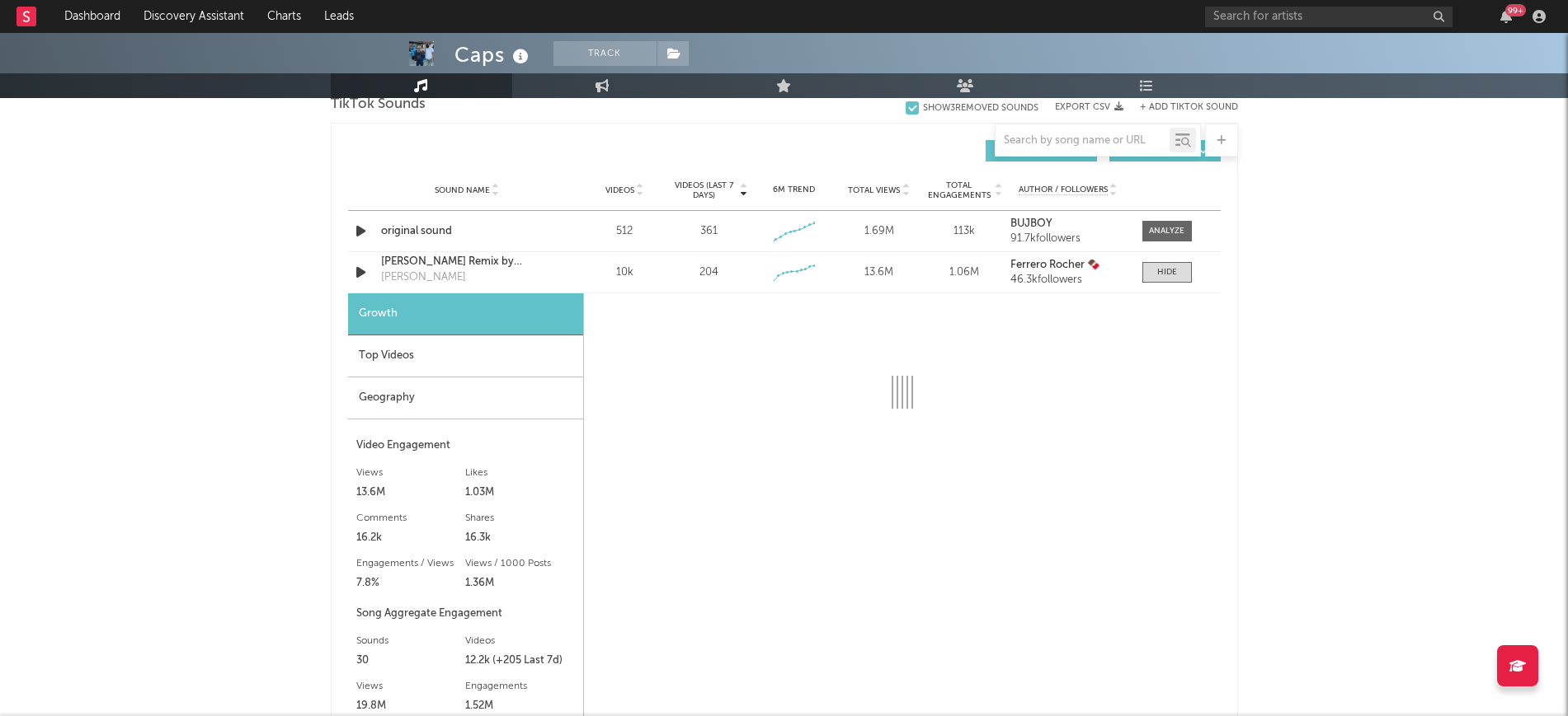
select select "6m"
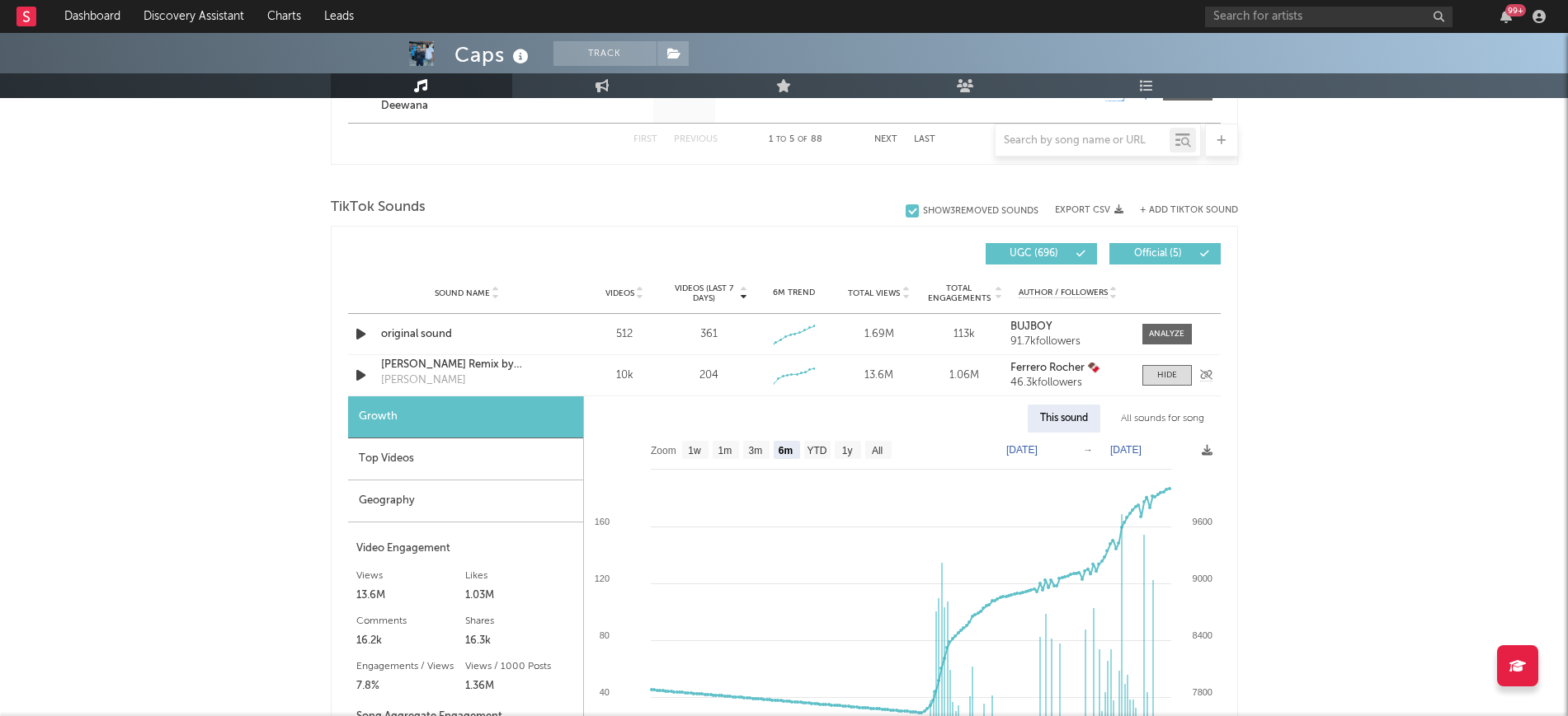
drag, startPoint x: 1181, startPoint y: 383, endPoint x: 1159, endPoint y: 389, distance: 22.8
click at [1179, 378] on span at bounding box center [1166, 376] width 49 height 21
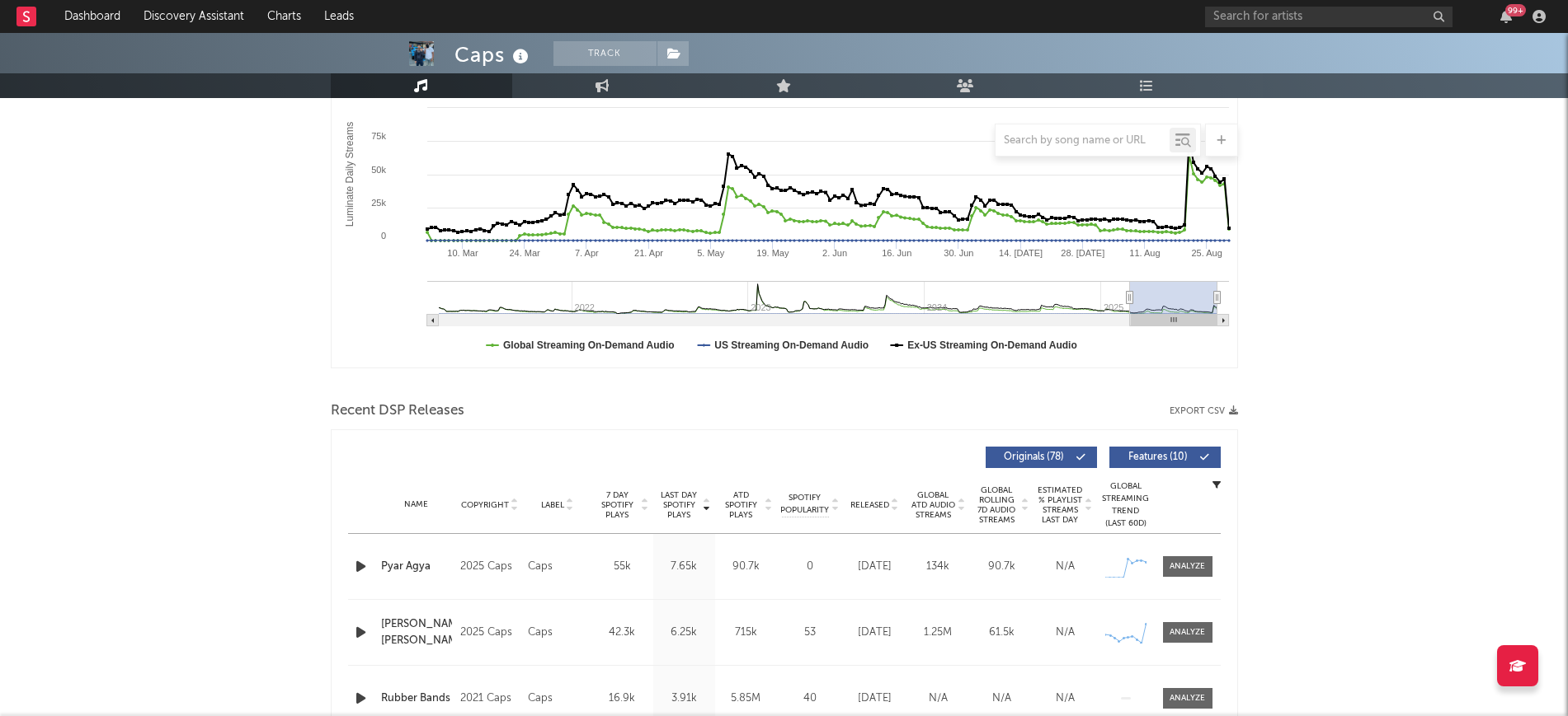
scroll to position [0, 0]
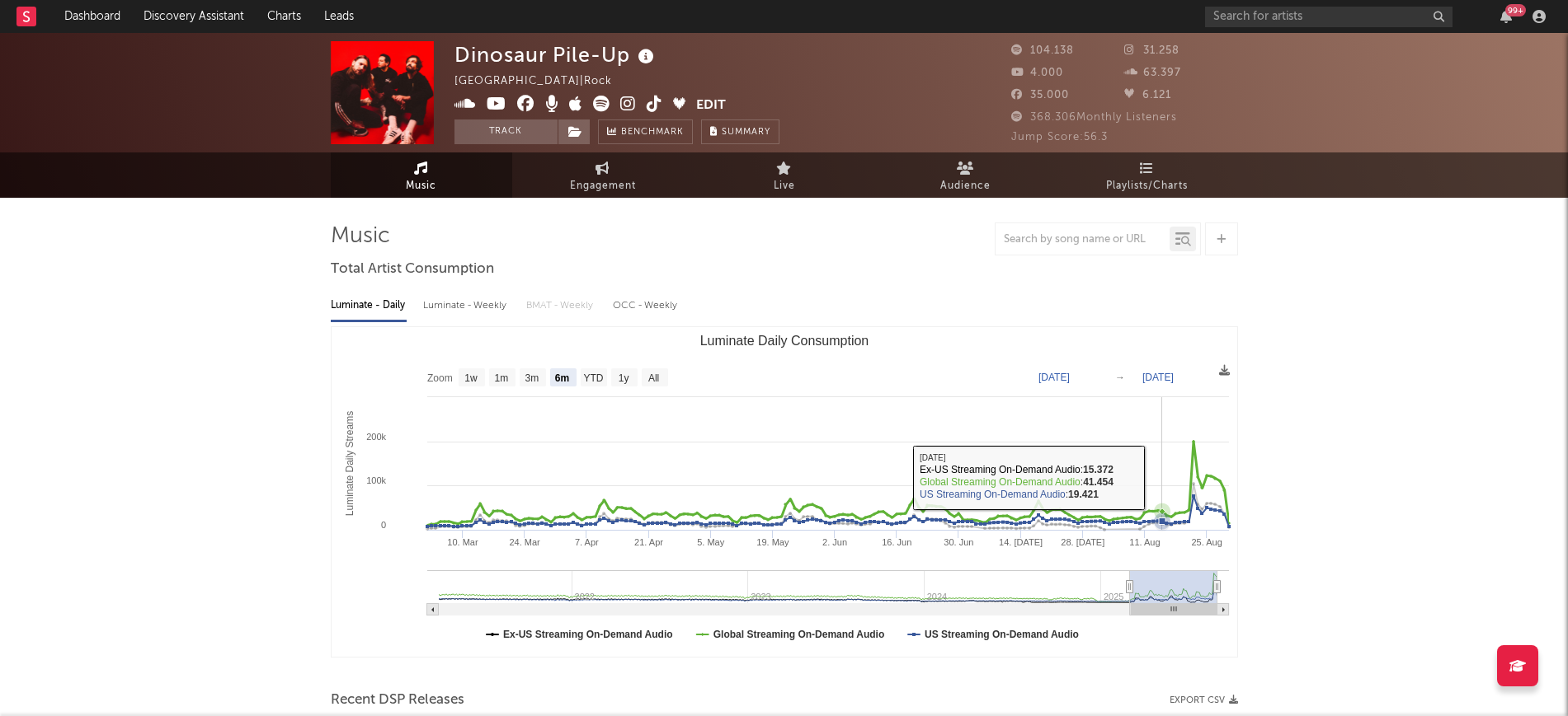
select select "6m"
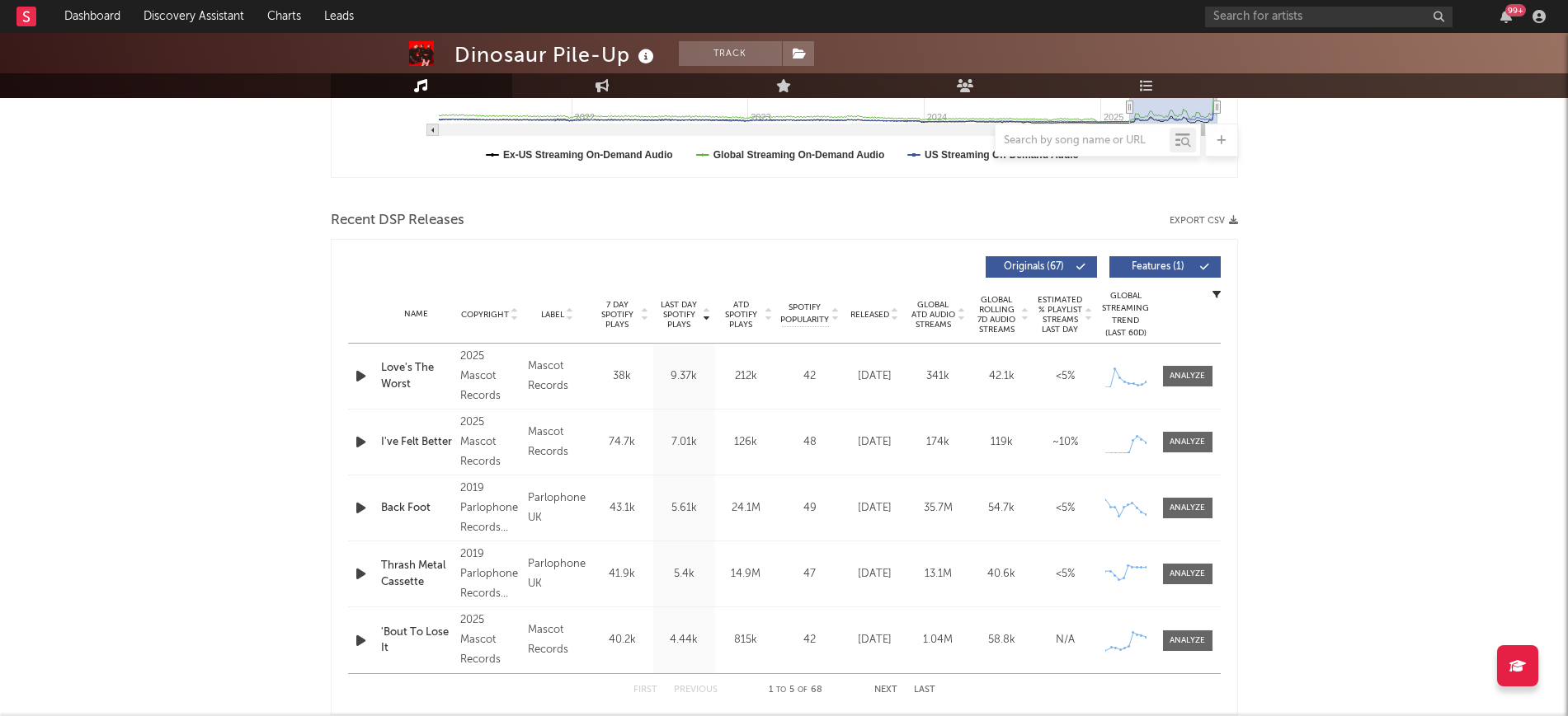
scroll to position [515, 0]
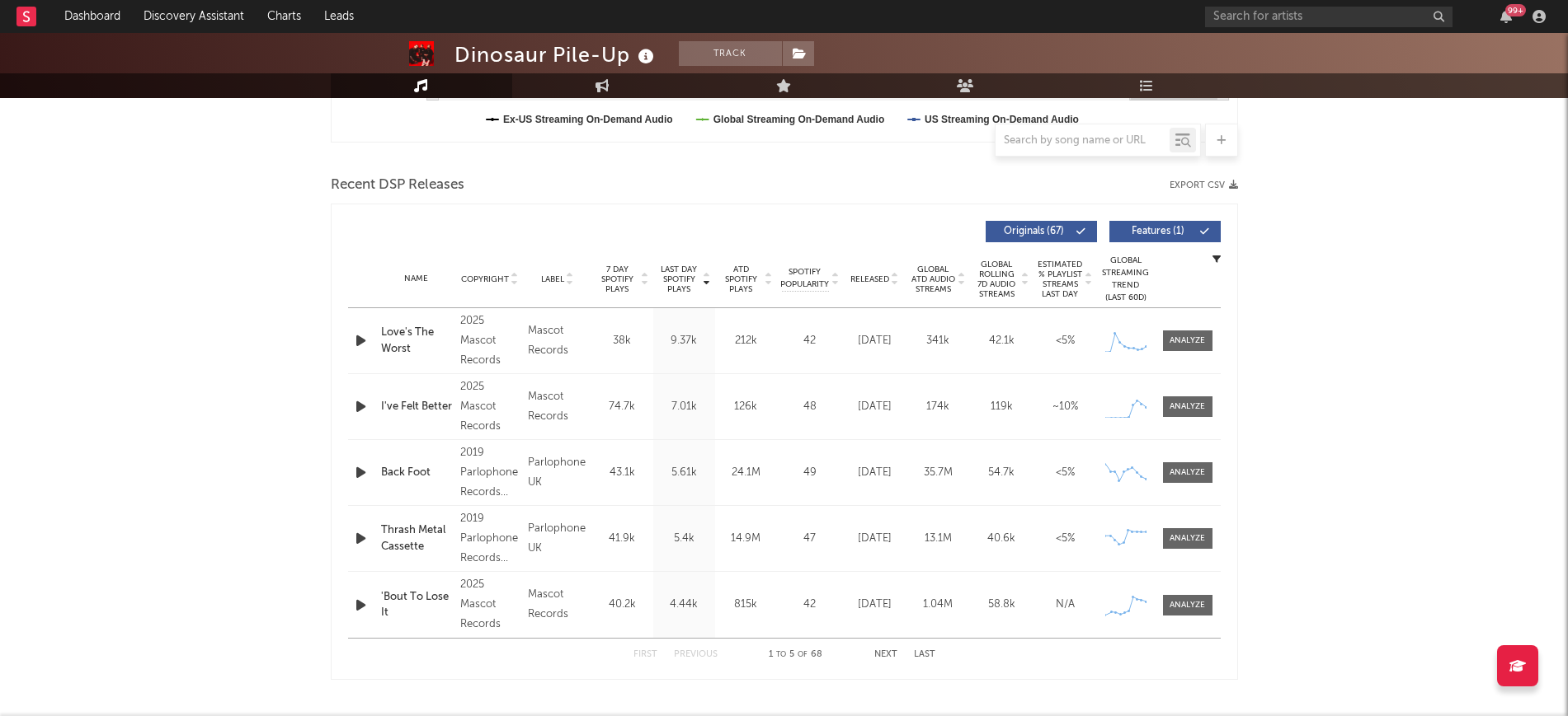
click at [361, 405] on icon "button" at bounding box center [360, 407] width 17 height 21
click at [363, 341] on icon "button" at bounding box center [360, 341] width 17 height 21
drag, startPoint x: 368, startPoint y: 335, endPoint x: 346, endPoint y: 255, distance: 83.0
click at [365, 303] on div "Last Day Spotify Plays Copyright Label 7 Day Spotify Plays Last Day Spotify Pla…" at bounding box center [784, 442] width 872 height 458
click at [367, 342] on icon "button" at bounding box center [359, 341] width 16 height 21
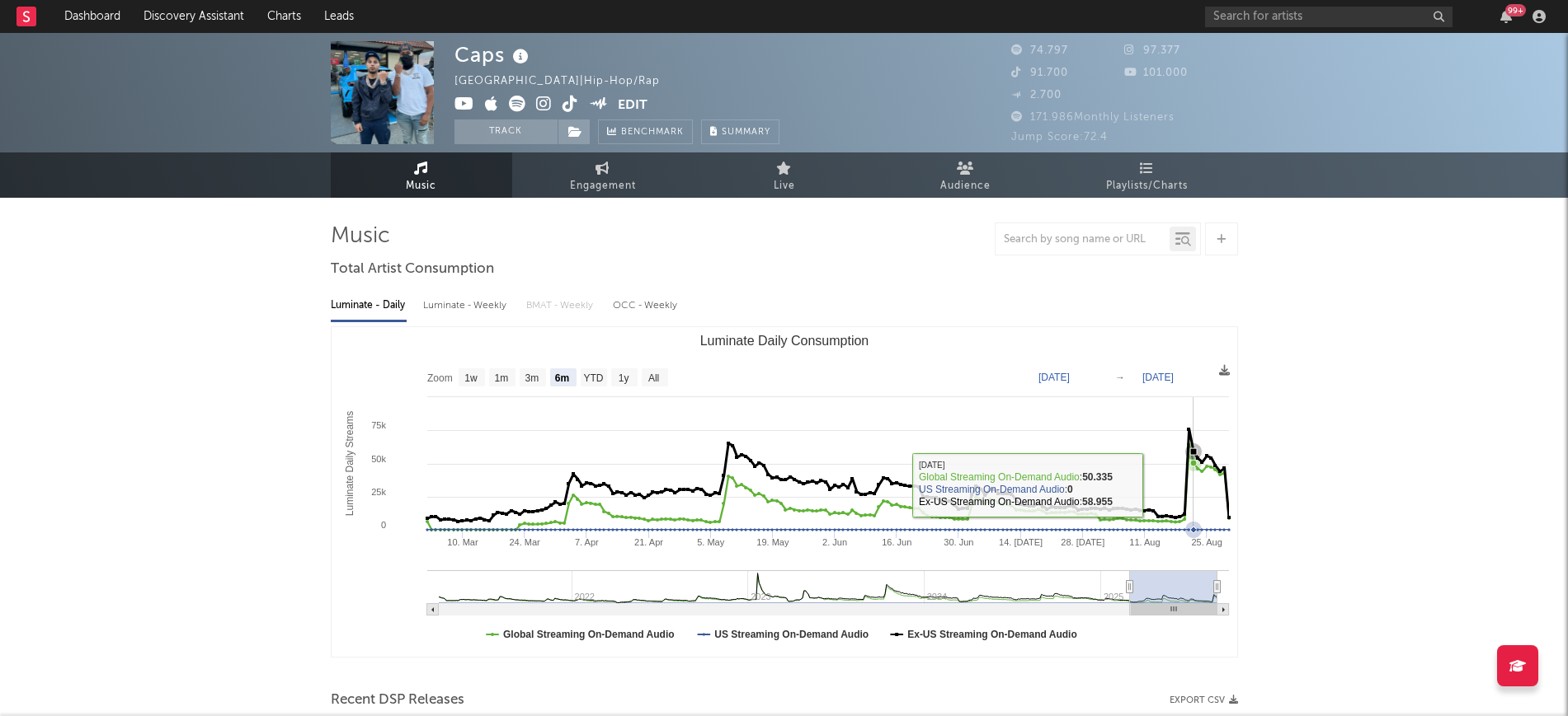
select select "6m"
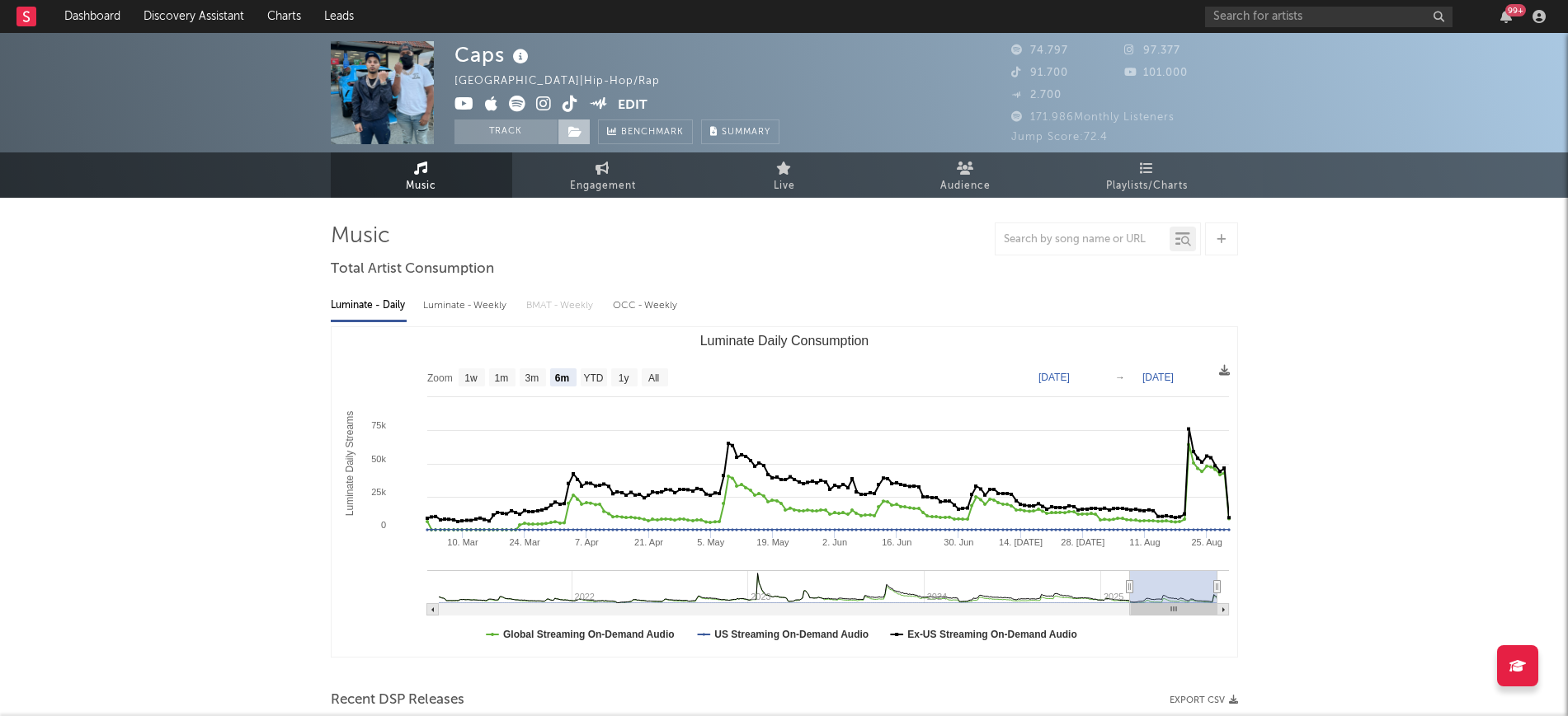
click at [587, 132] on span at bounding box center [574, 132] width 33 height 25
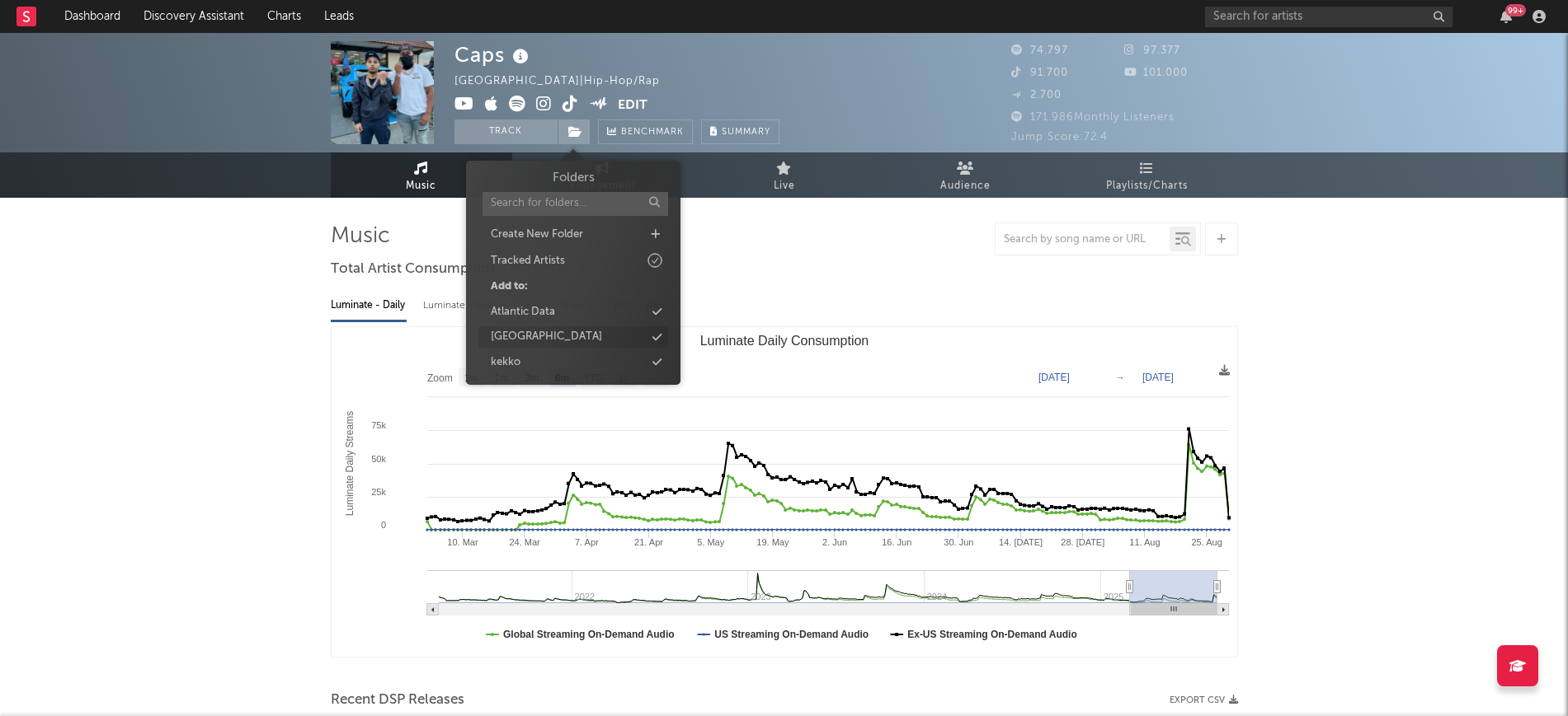
click at [527, 334] on div "[GEOGRAPHIC_DATA]" at bounding box center [573, 337] width 190 height 22
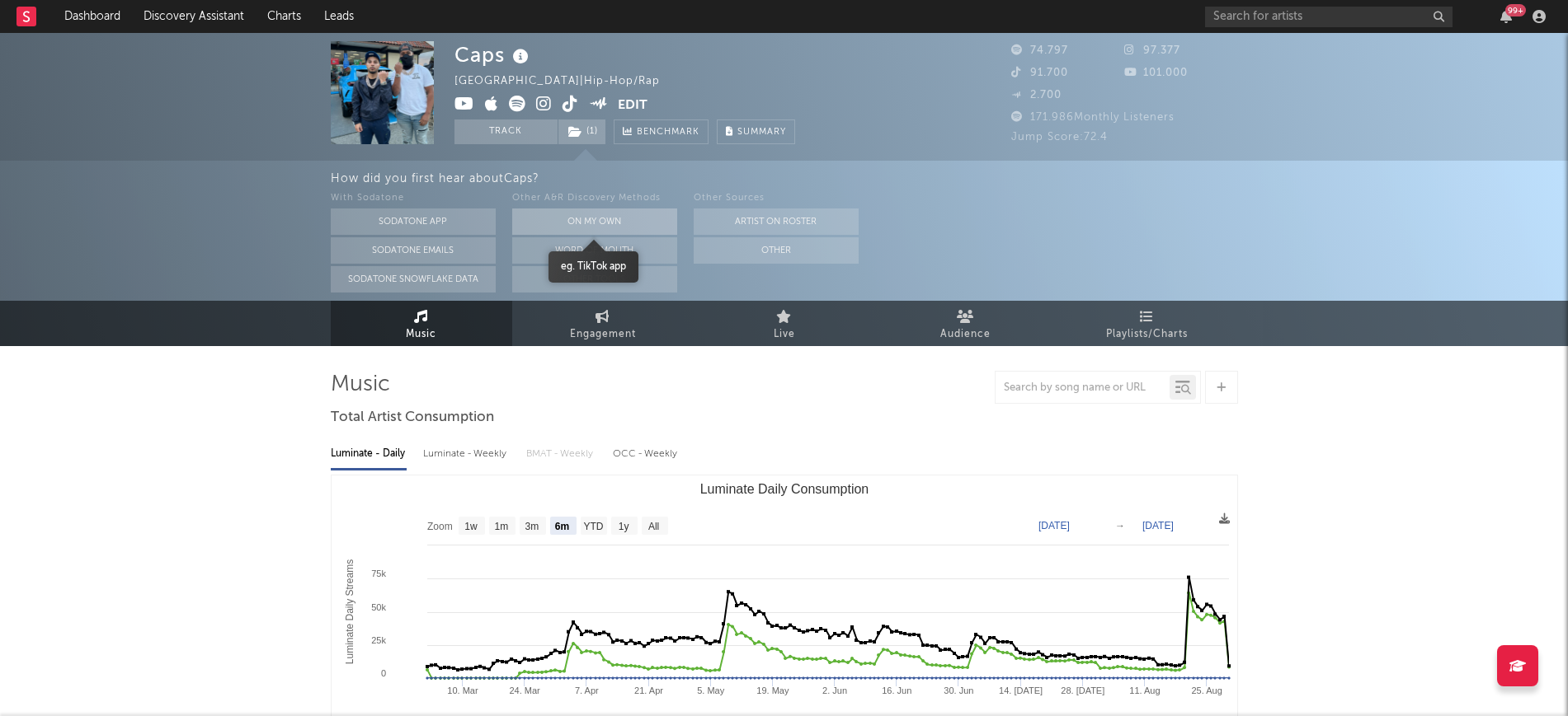
click at [622, 209] on button "On My Own" at bounding box center [594, 221] width 165 height 27
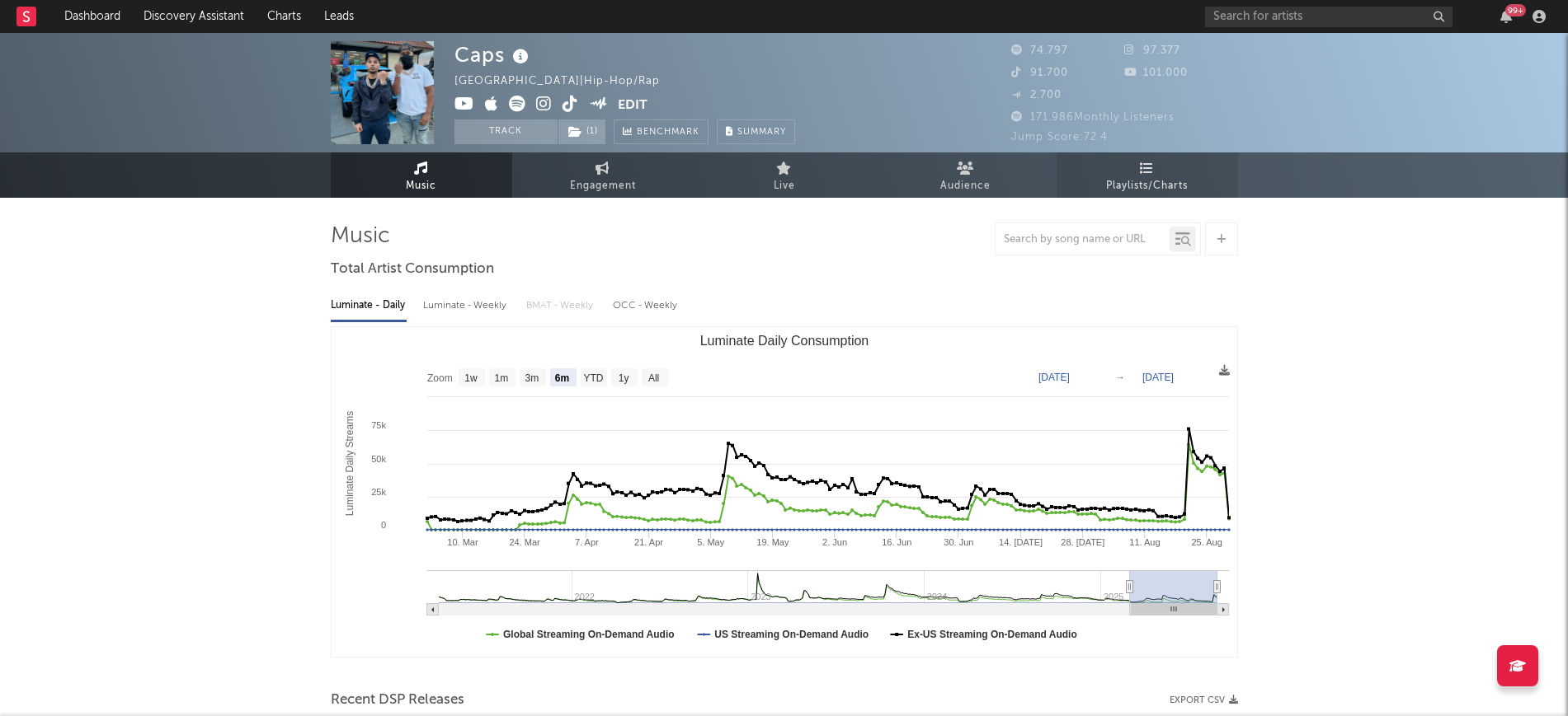
drag, startPoint x: 1124, startPoint y: 162, endPoint x: 971, endPoint y: 111, distance: 161.3
click at [1121, 162] on link "Playlists/Charts" at bounding box center [1146, 175] width 181 height 46
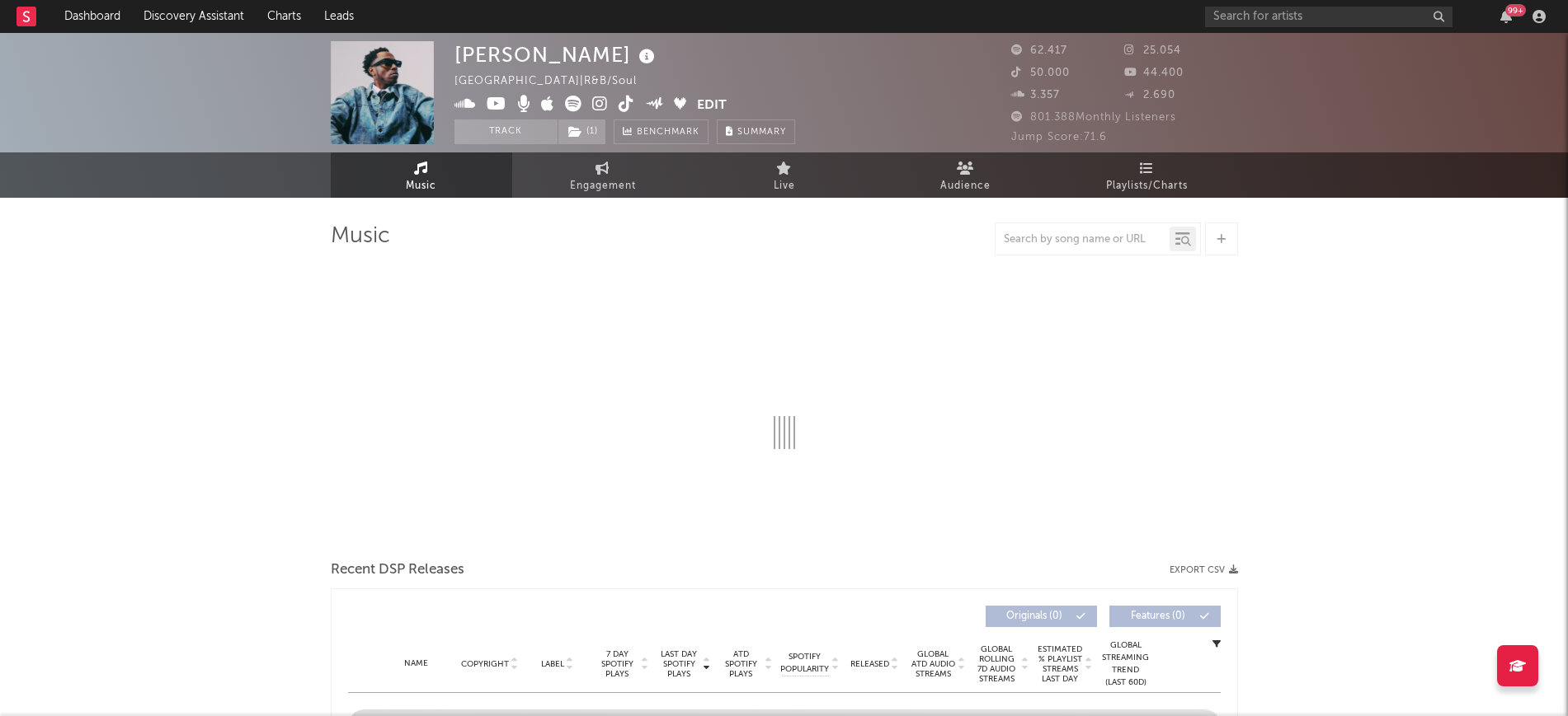
select select "6m"
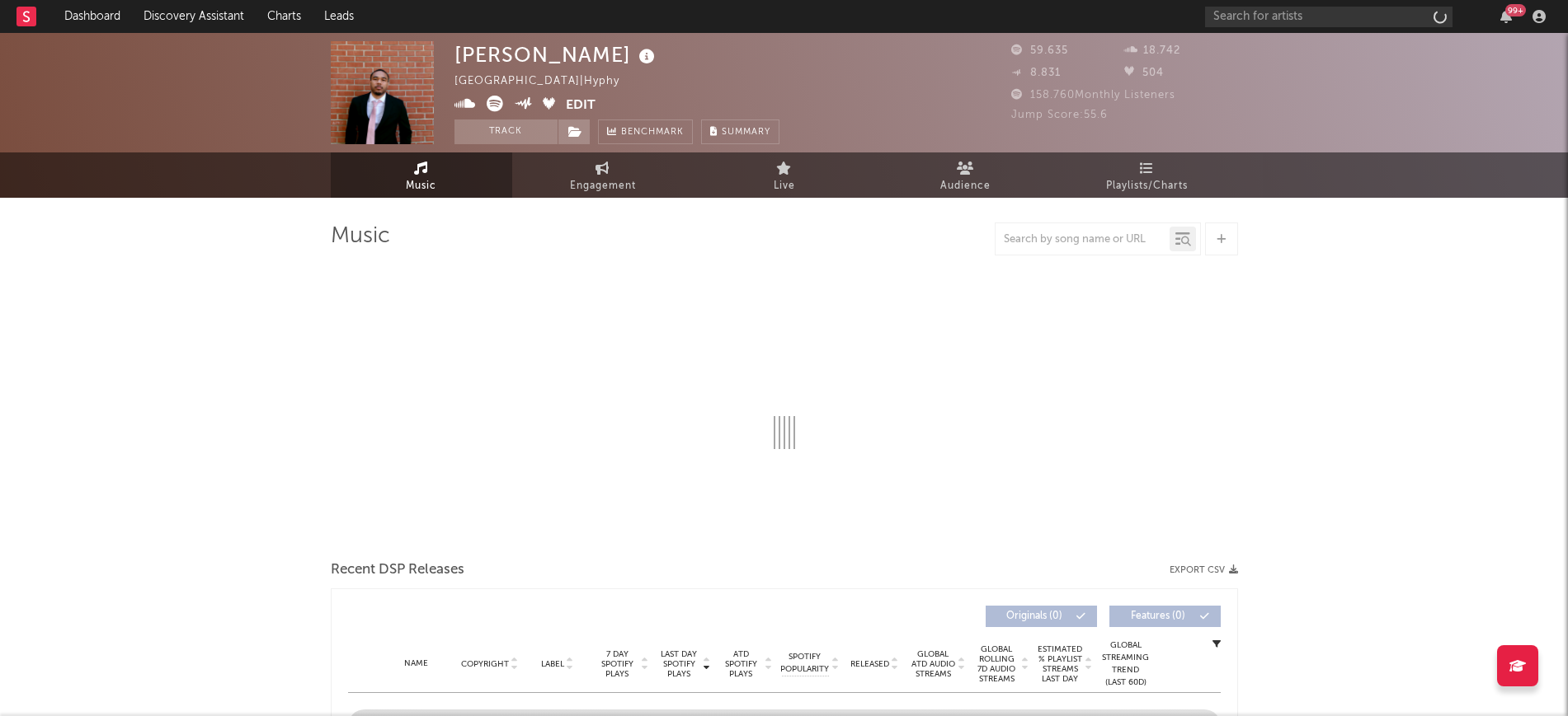
select select "6m"
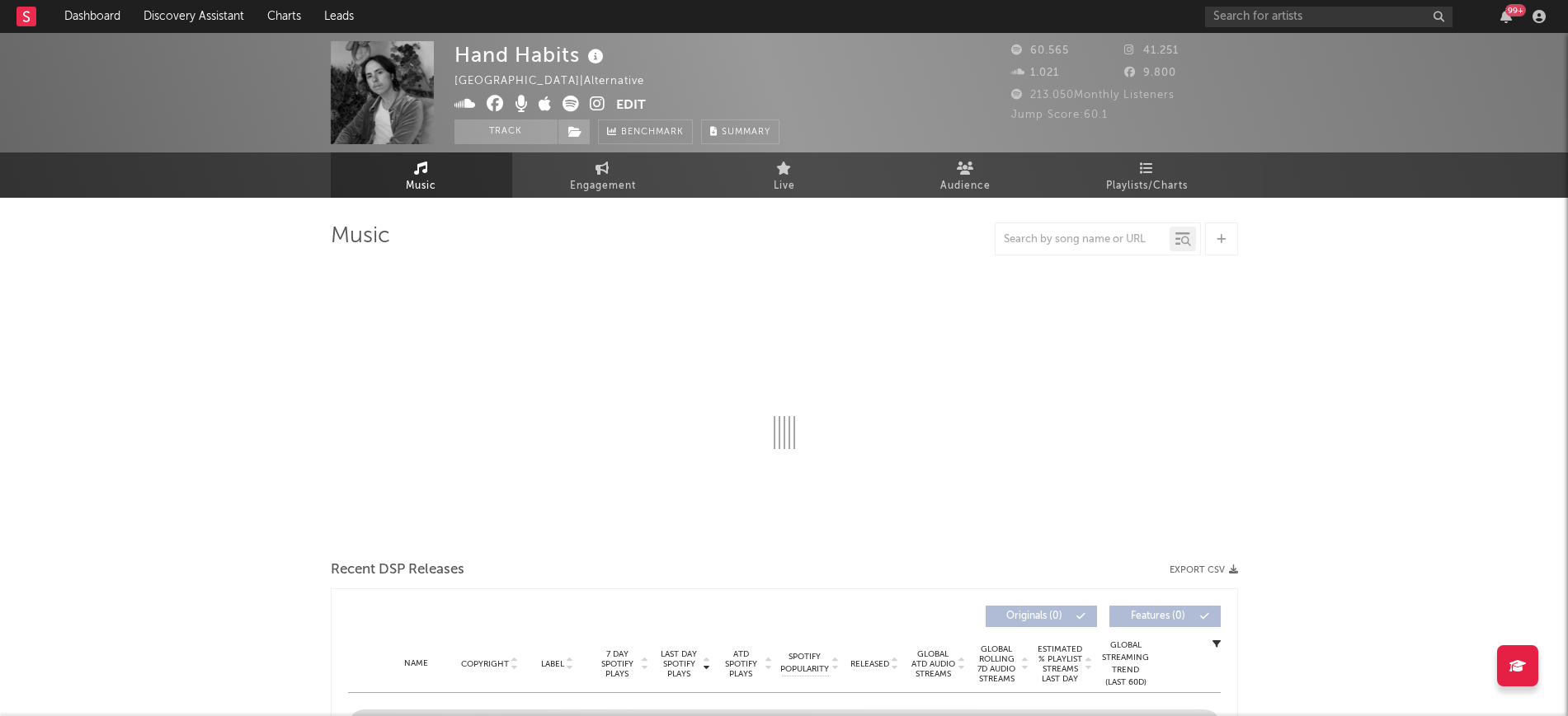
select select "6m"
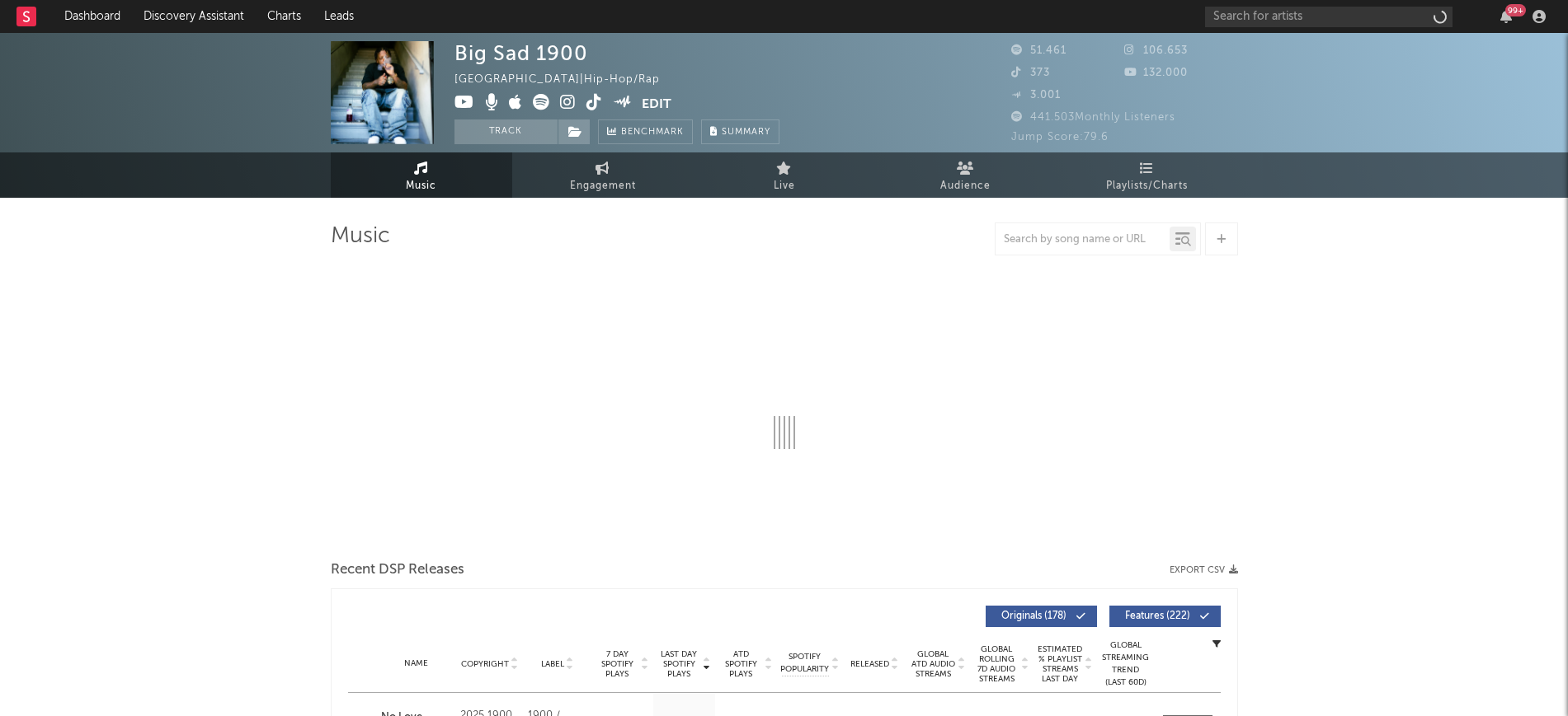
select select "6m"
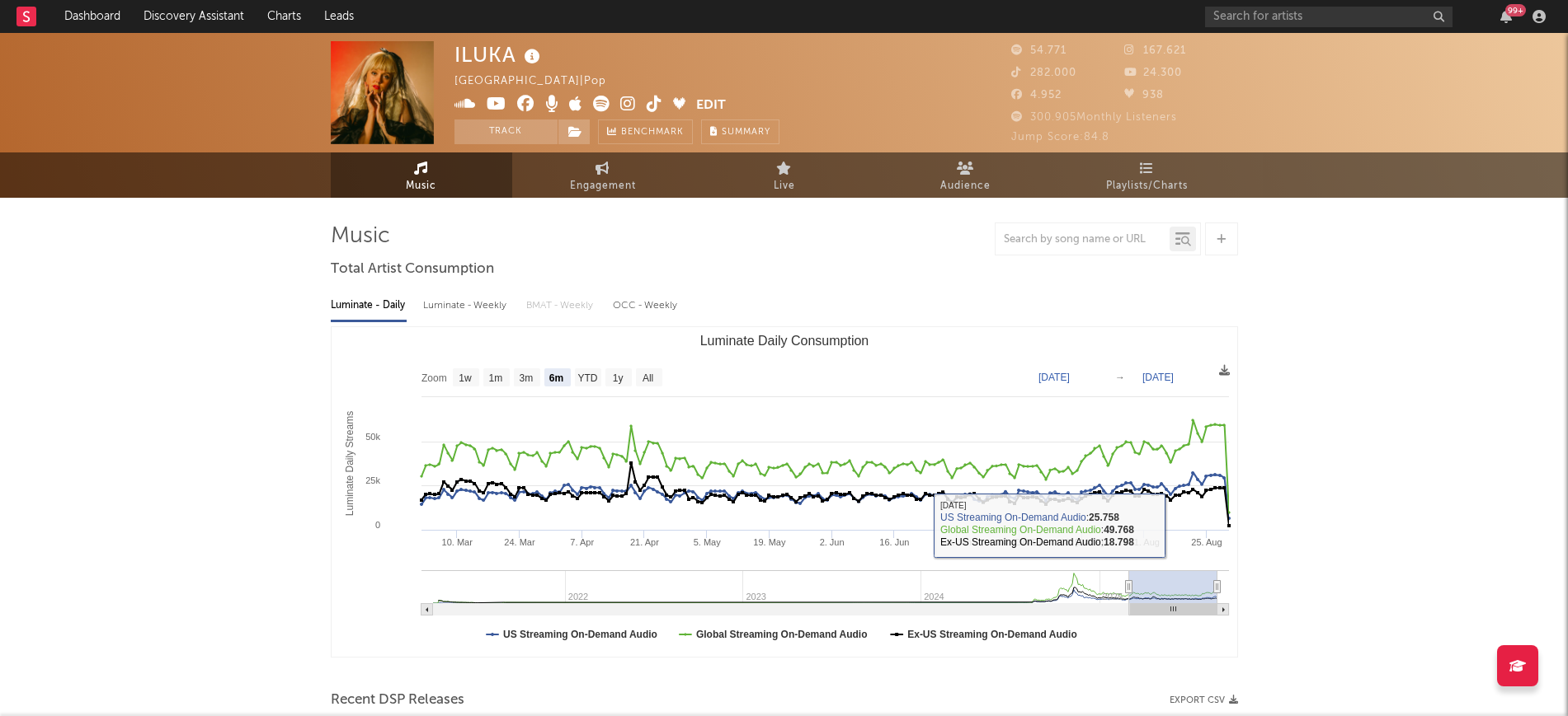
select select "6m"
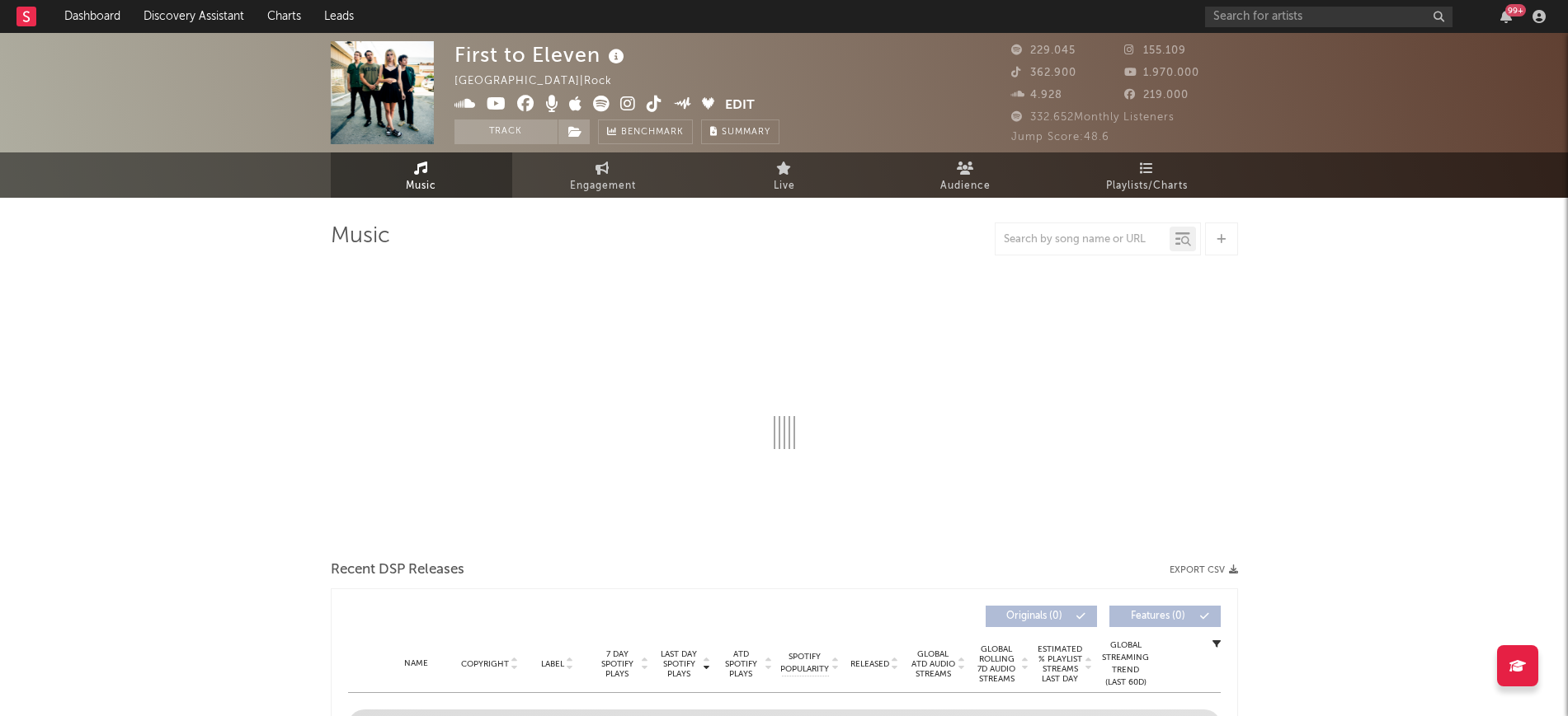
select select "6m"
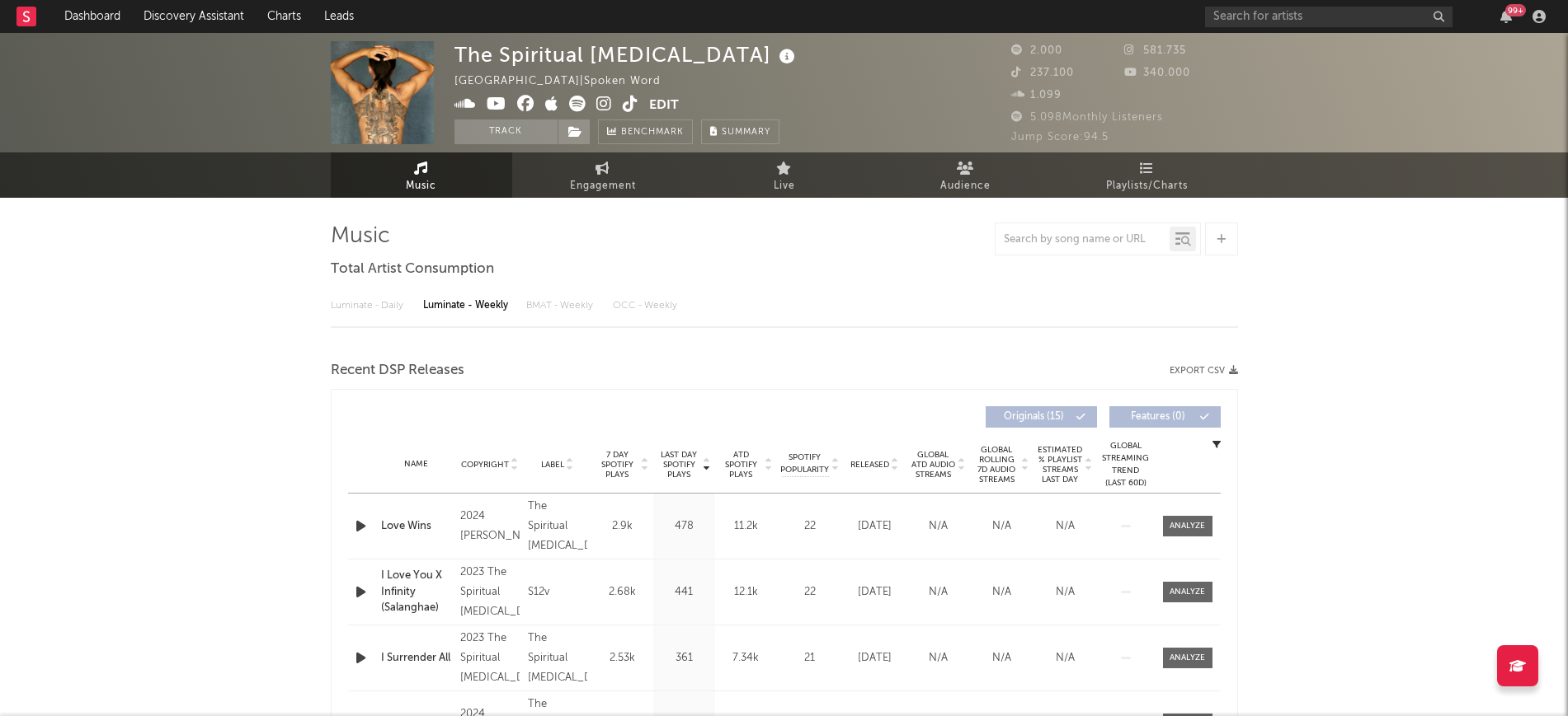
select select "6m"
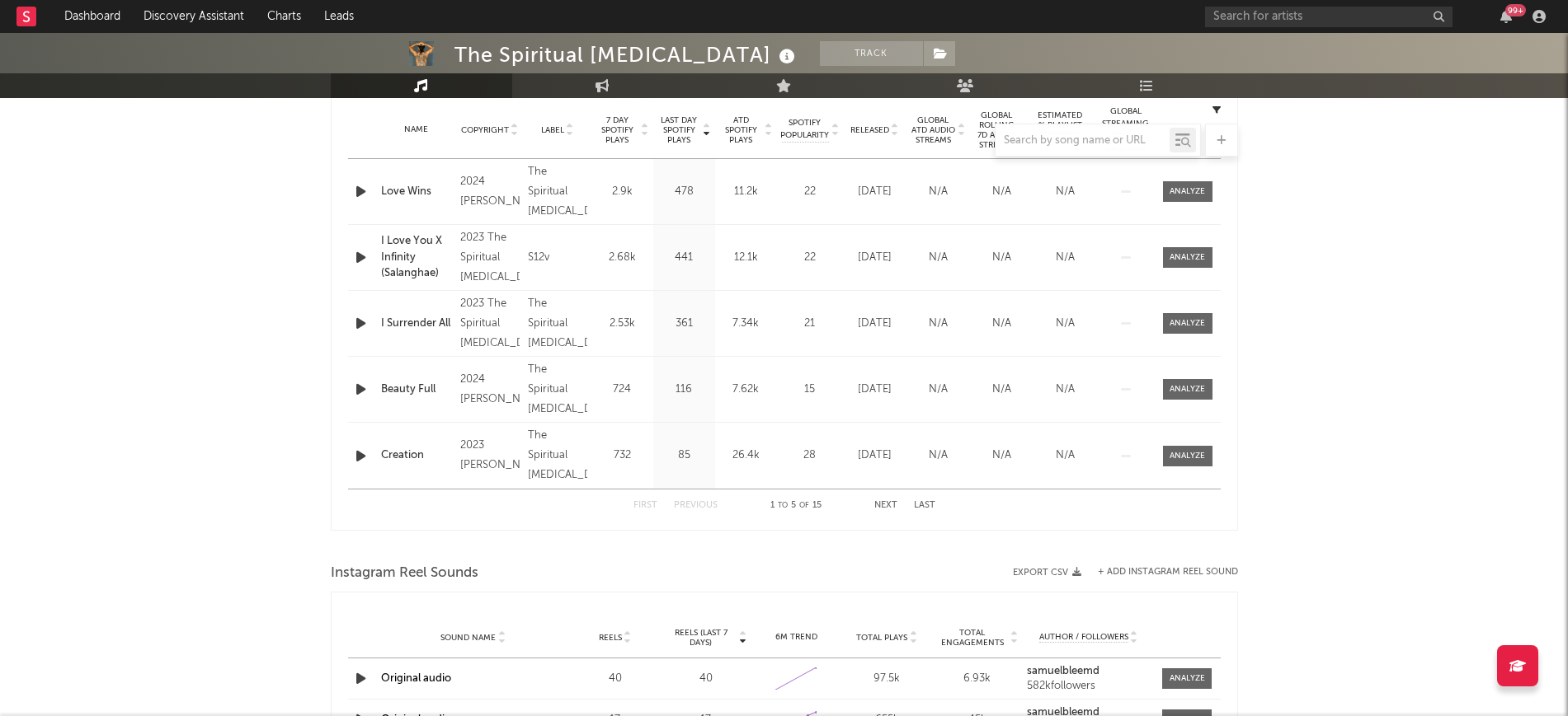
scroll to position [515, 0]
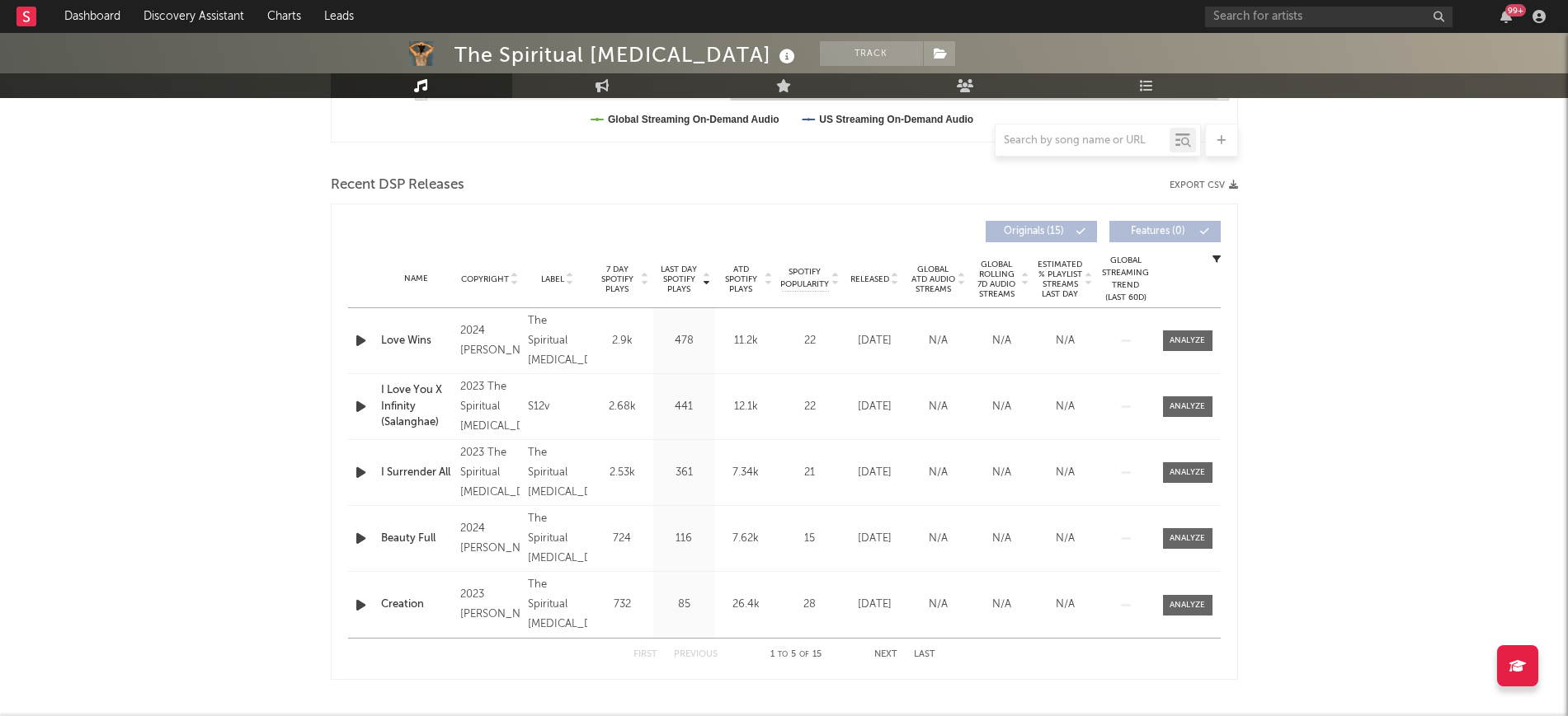
click at [356, 341] on icon "button" at bounding box center [360, 341] width 17 height 21
click at [355, 470] on icon "button" at bounding box center [360, 473] width 17 height 21
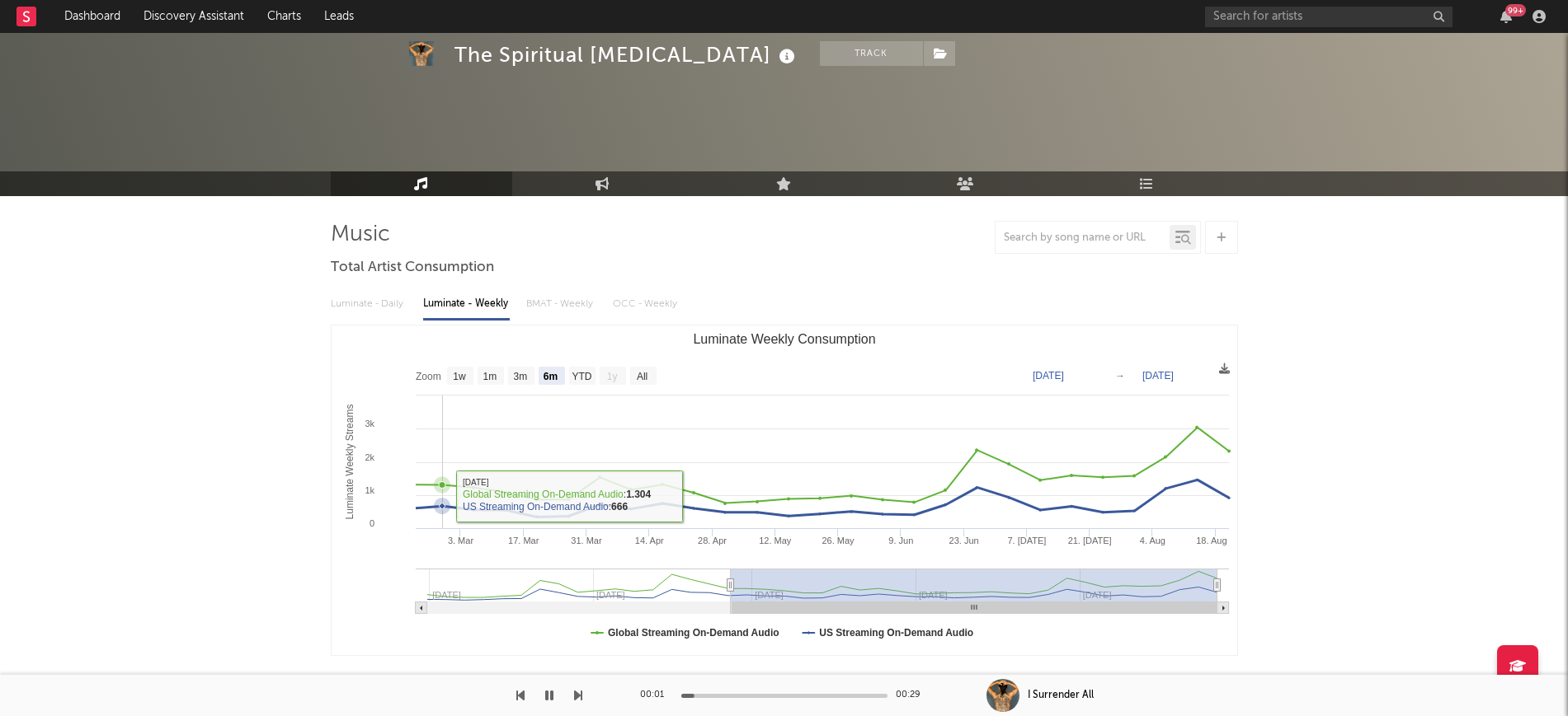
scroll to position [103, 0]
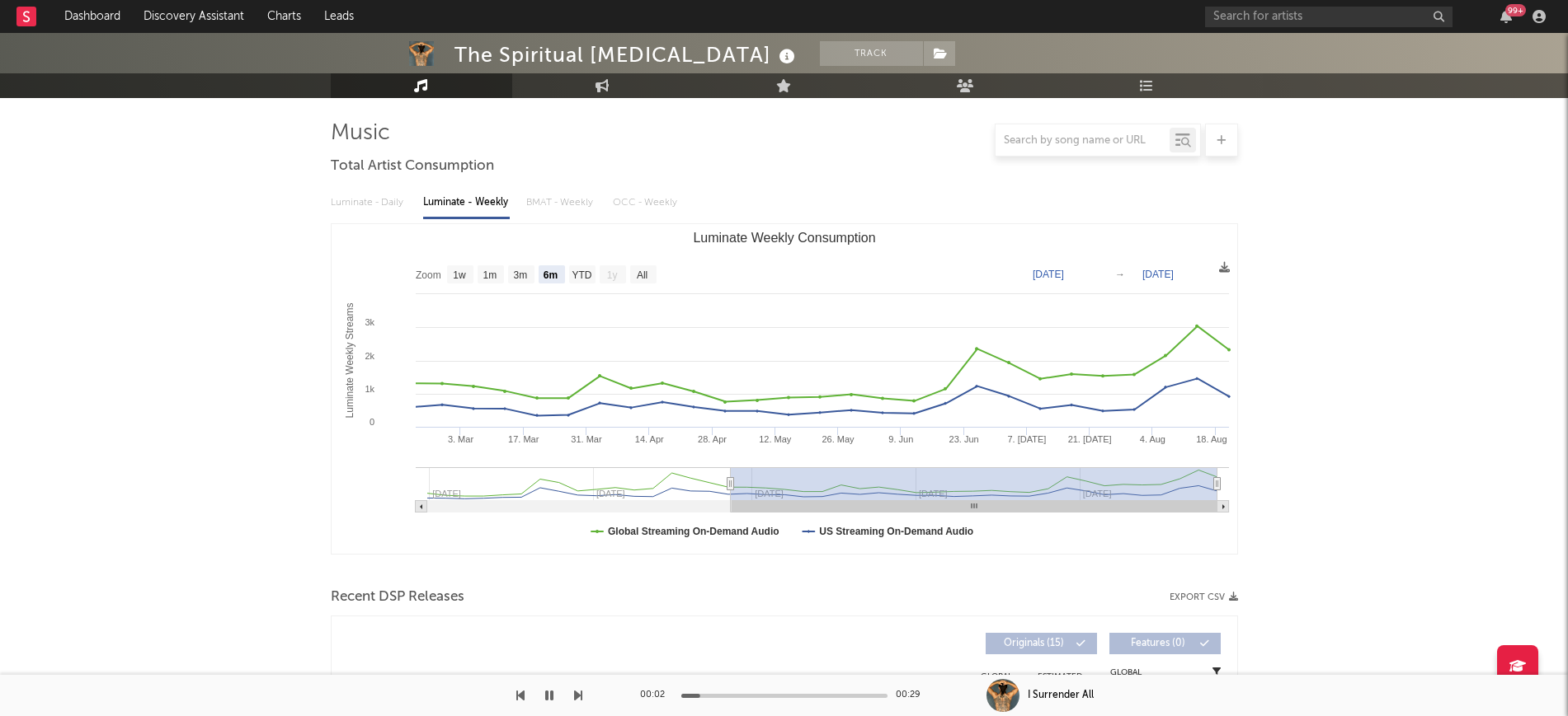
click at [547, 697] on icon "button" at bounding box center [549, 695] width 9 height 13
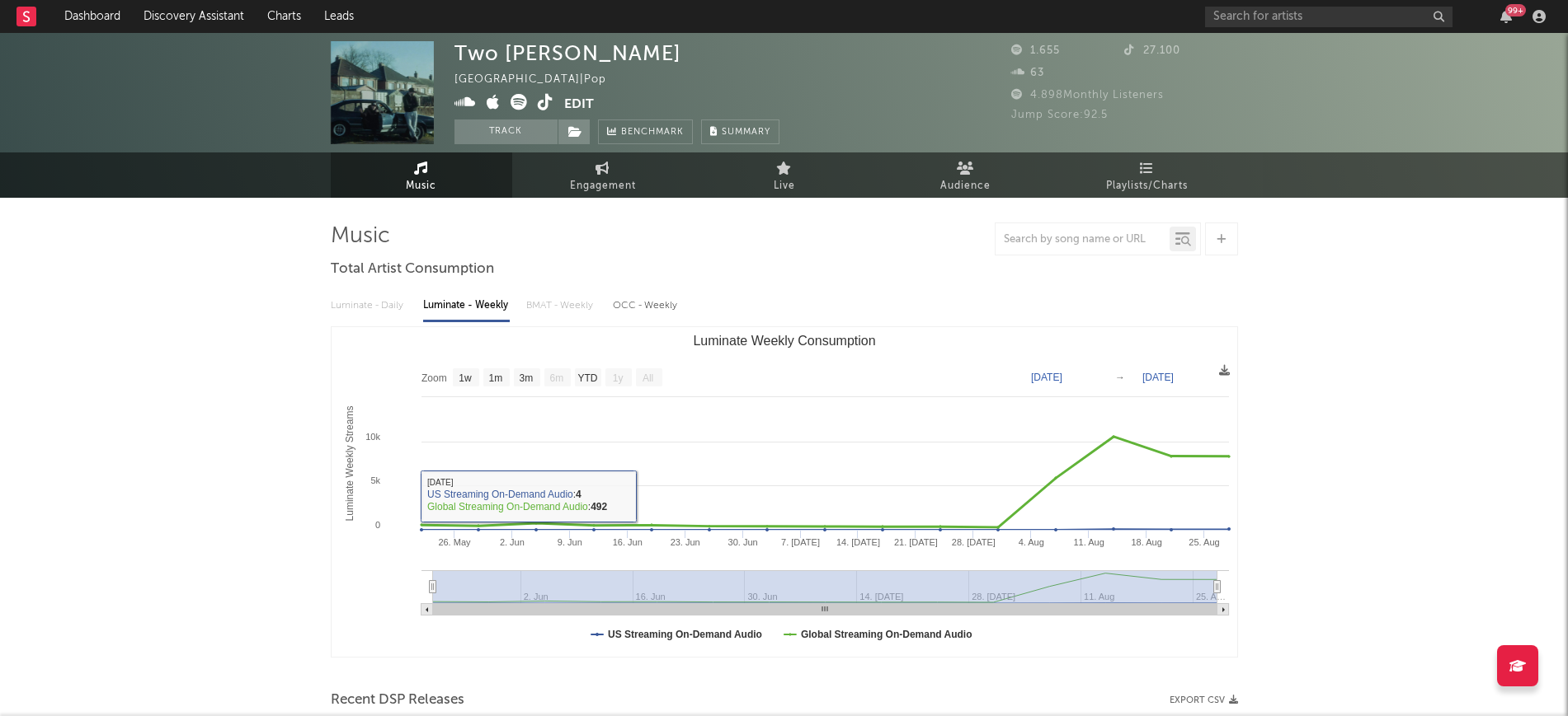
select select "1w"
click at [602, 169] on icon at bounding box center [603, 168] width 14 height 13
select select "1w"
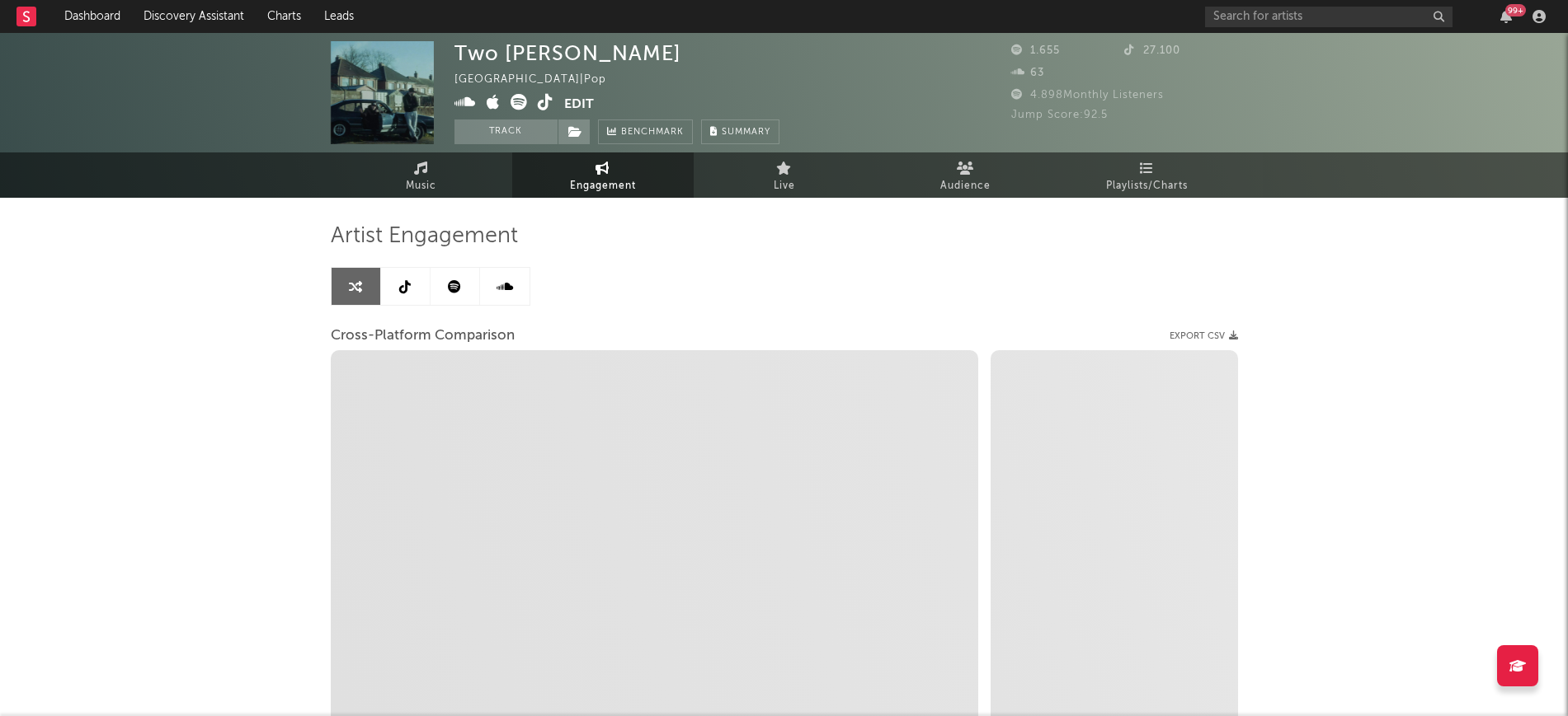
click at [402, 299] on link at bounding box center [405, 286] width 49 height 37
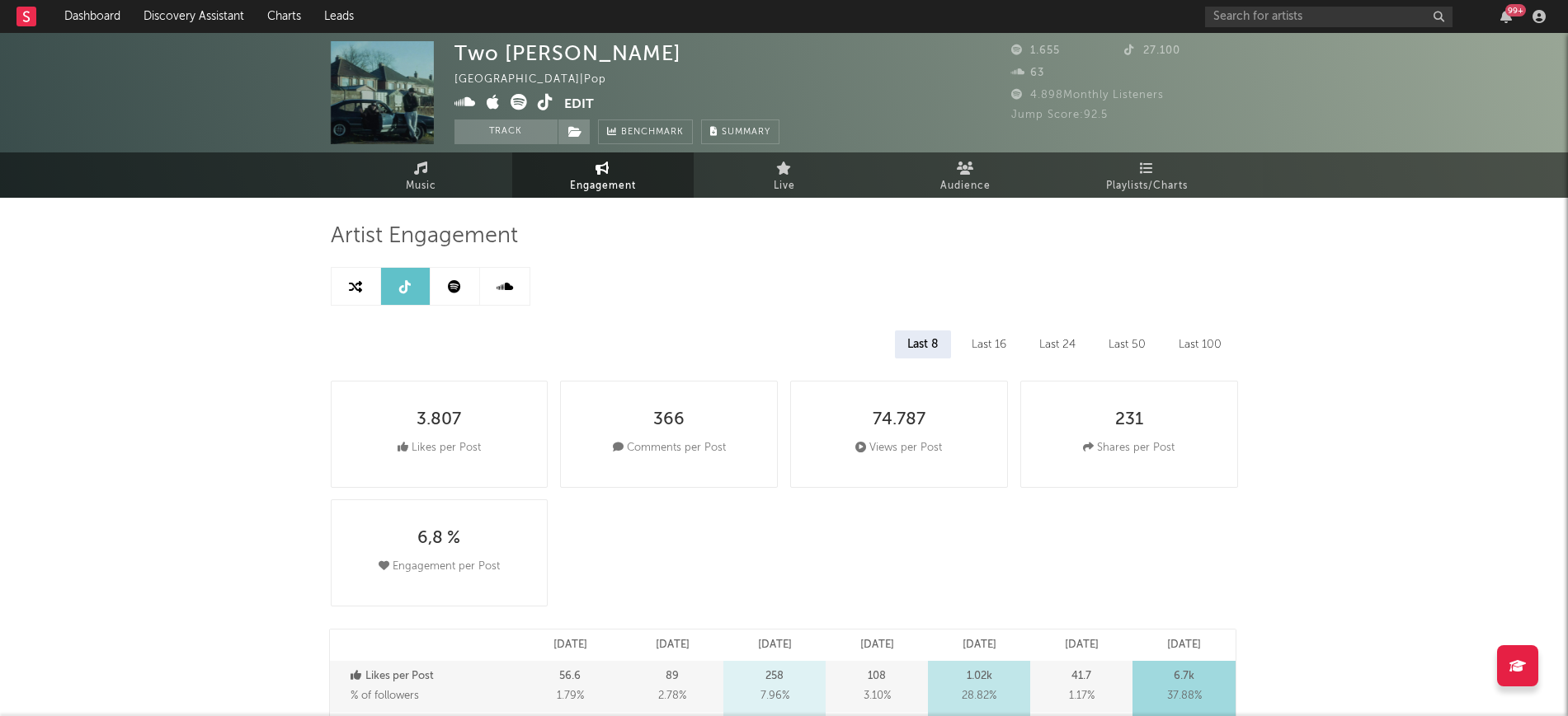
select select "6m"
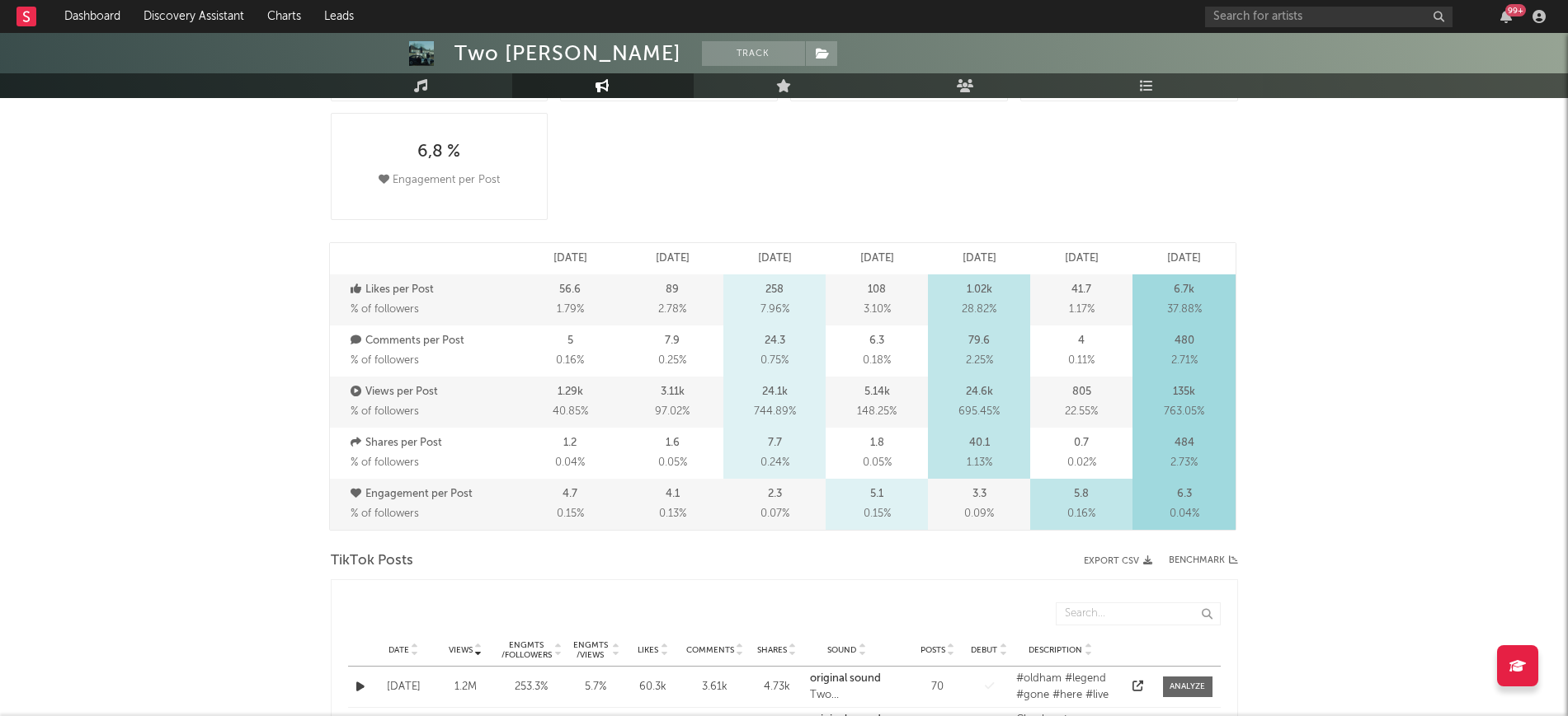
scroll to position [618, 0]
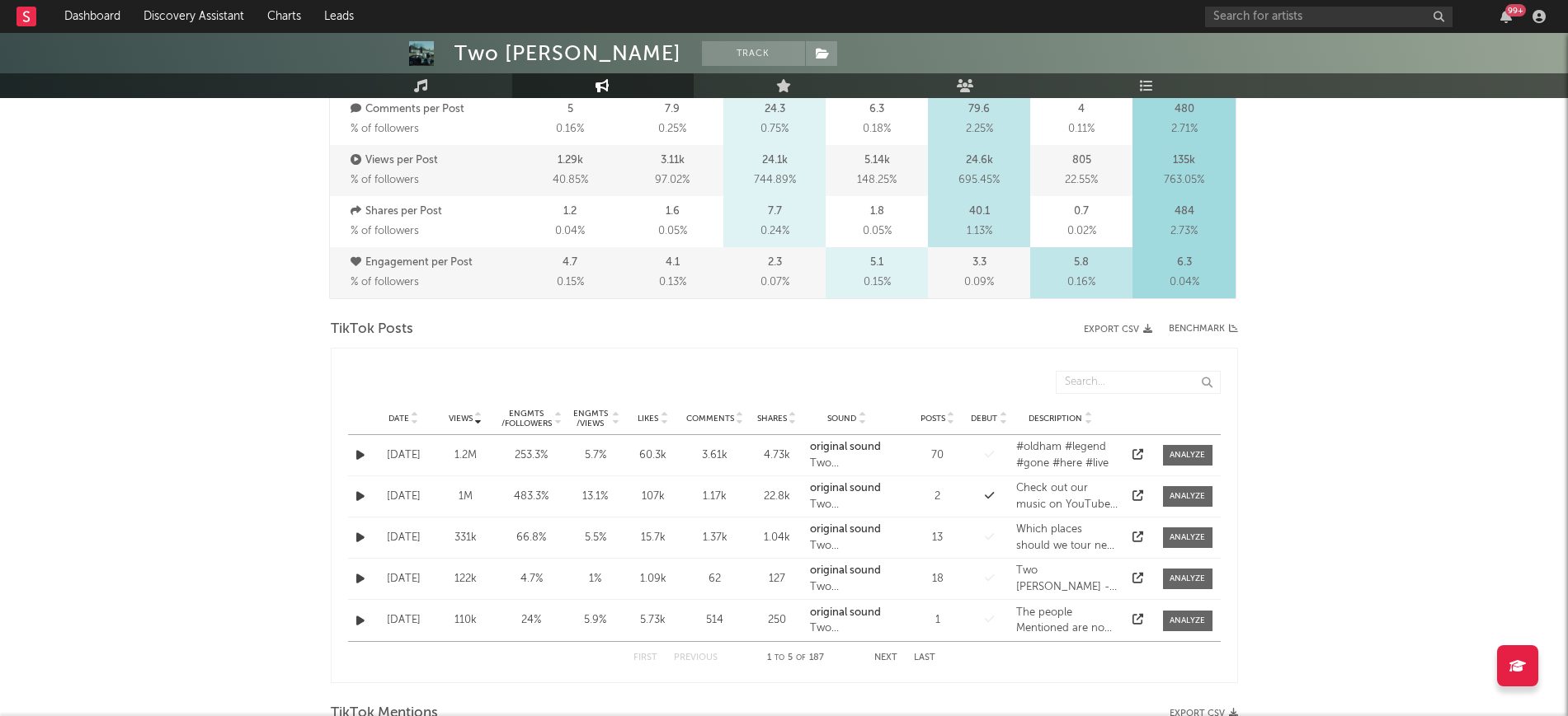
click at [412, 422] on icon at bounding box center [415, 422] width 9 height 7
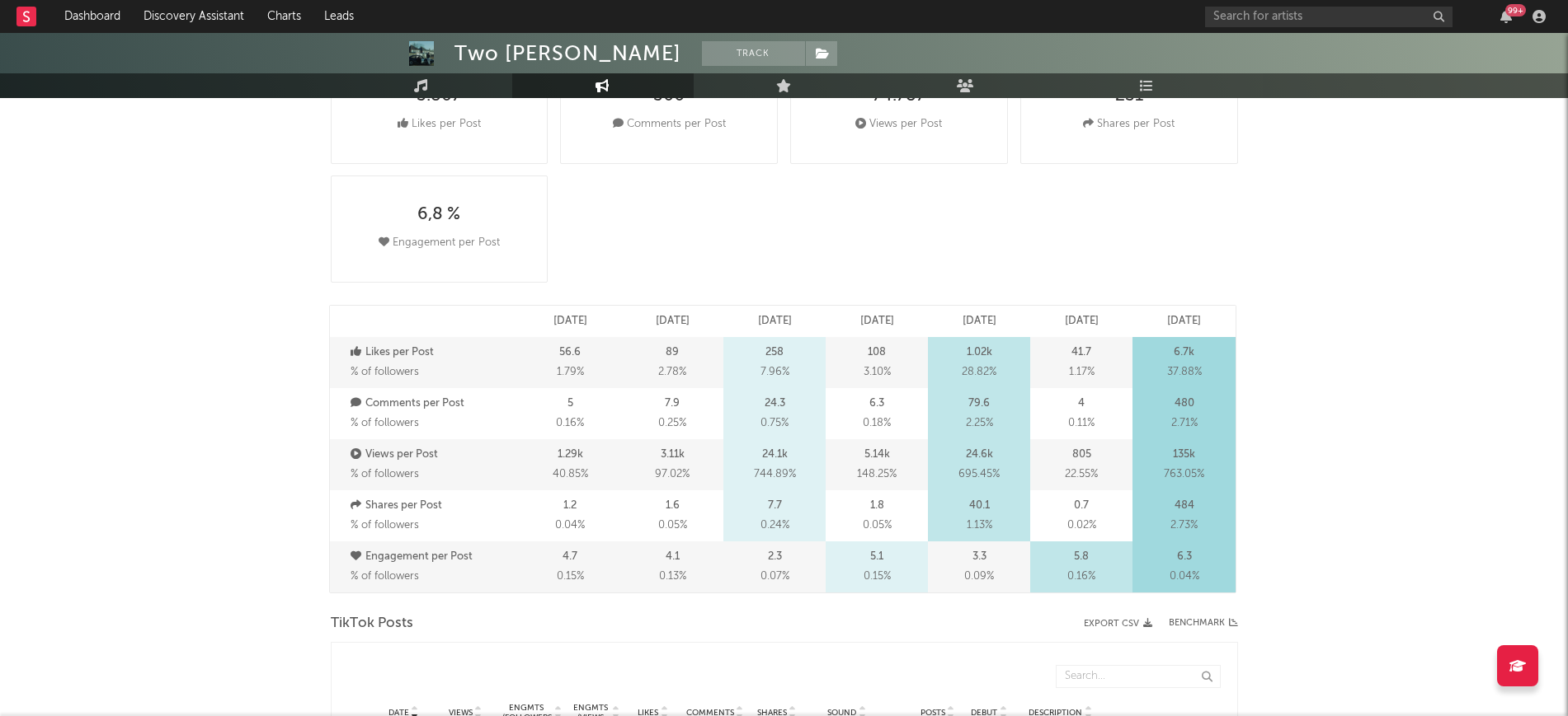
scroll to position [0, 0]
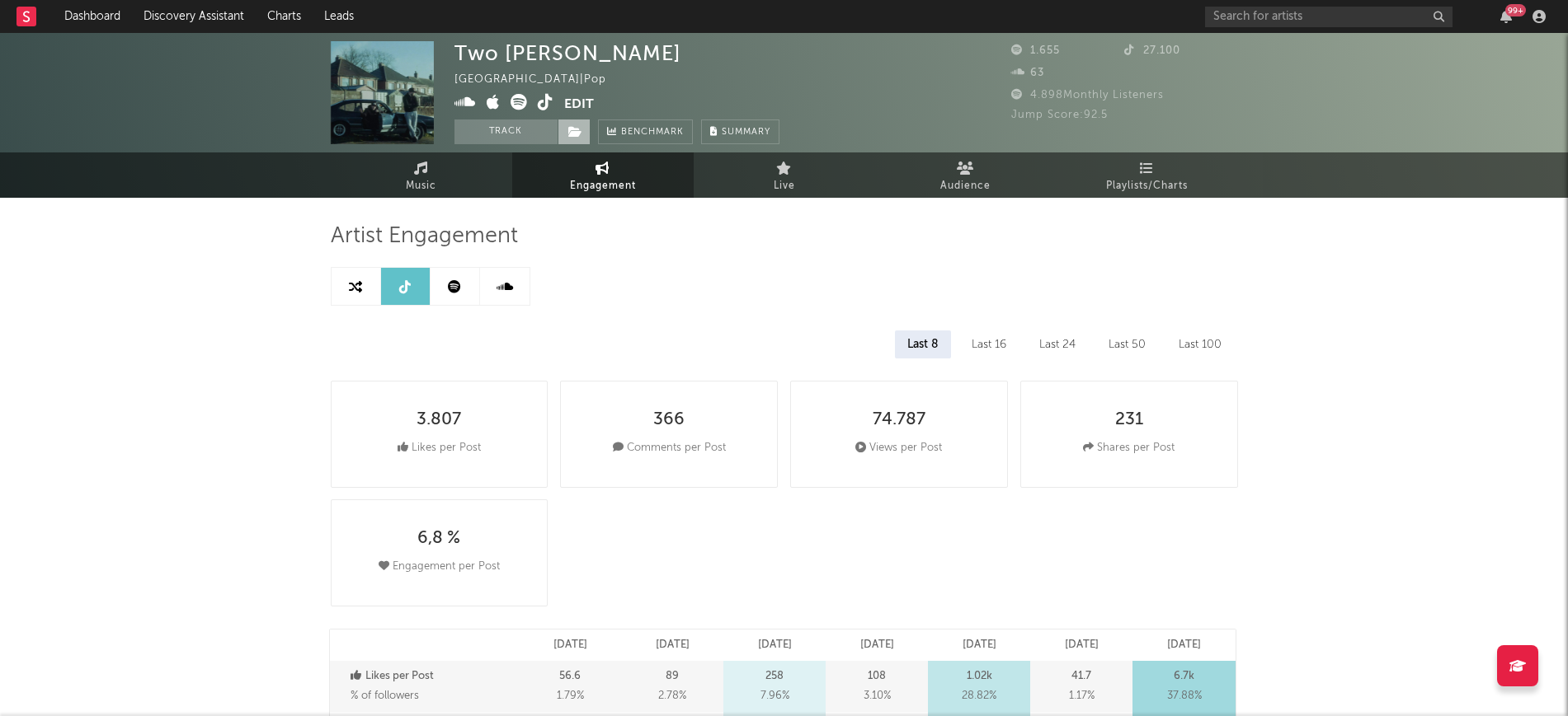
click at [571, 123] on span at bounding box center [574, 132] width 33 height 25
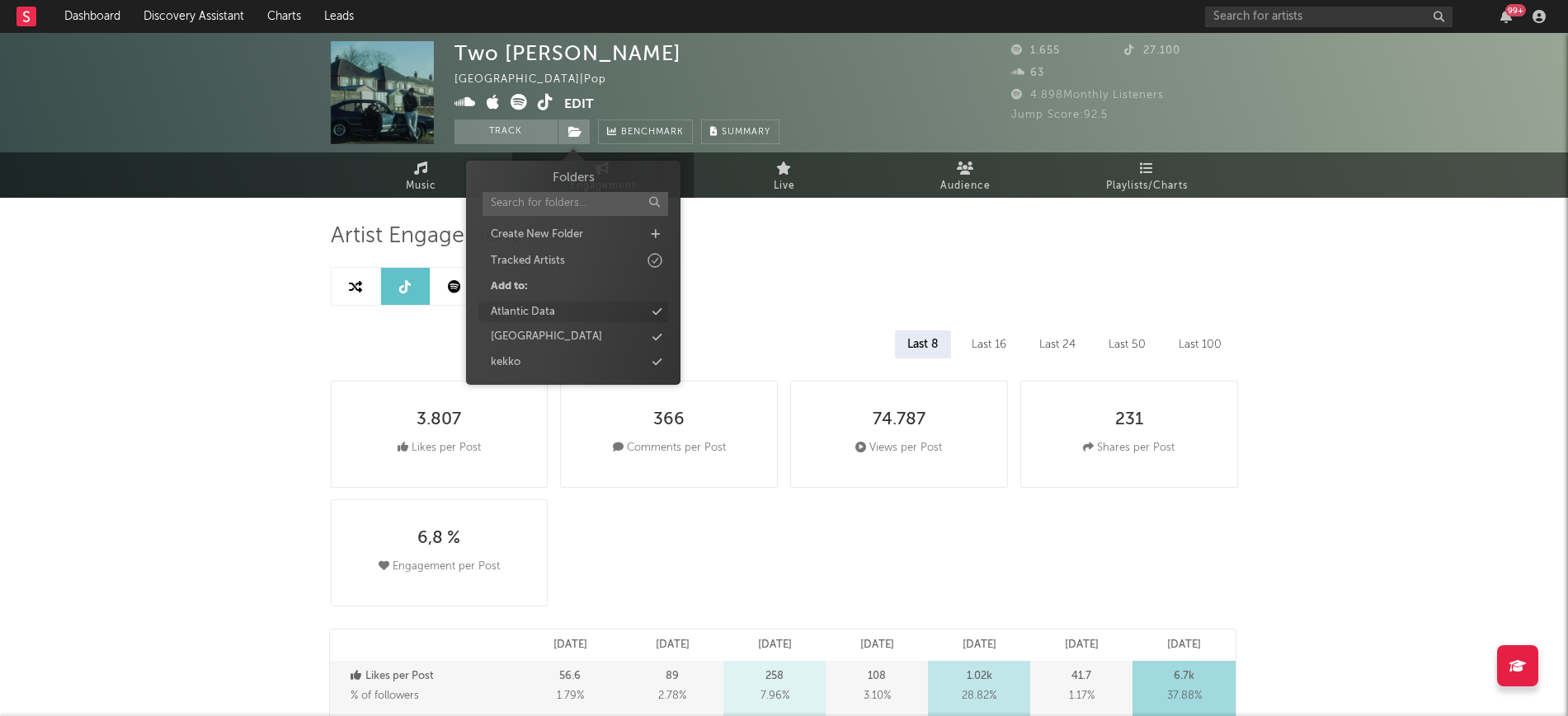
click at [569, 305] on div "Atlantic Data" at bounding box center [573, 312] width 190 height 22
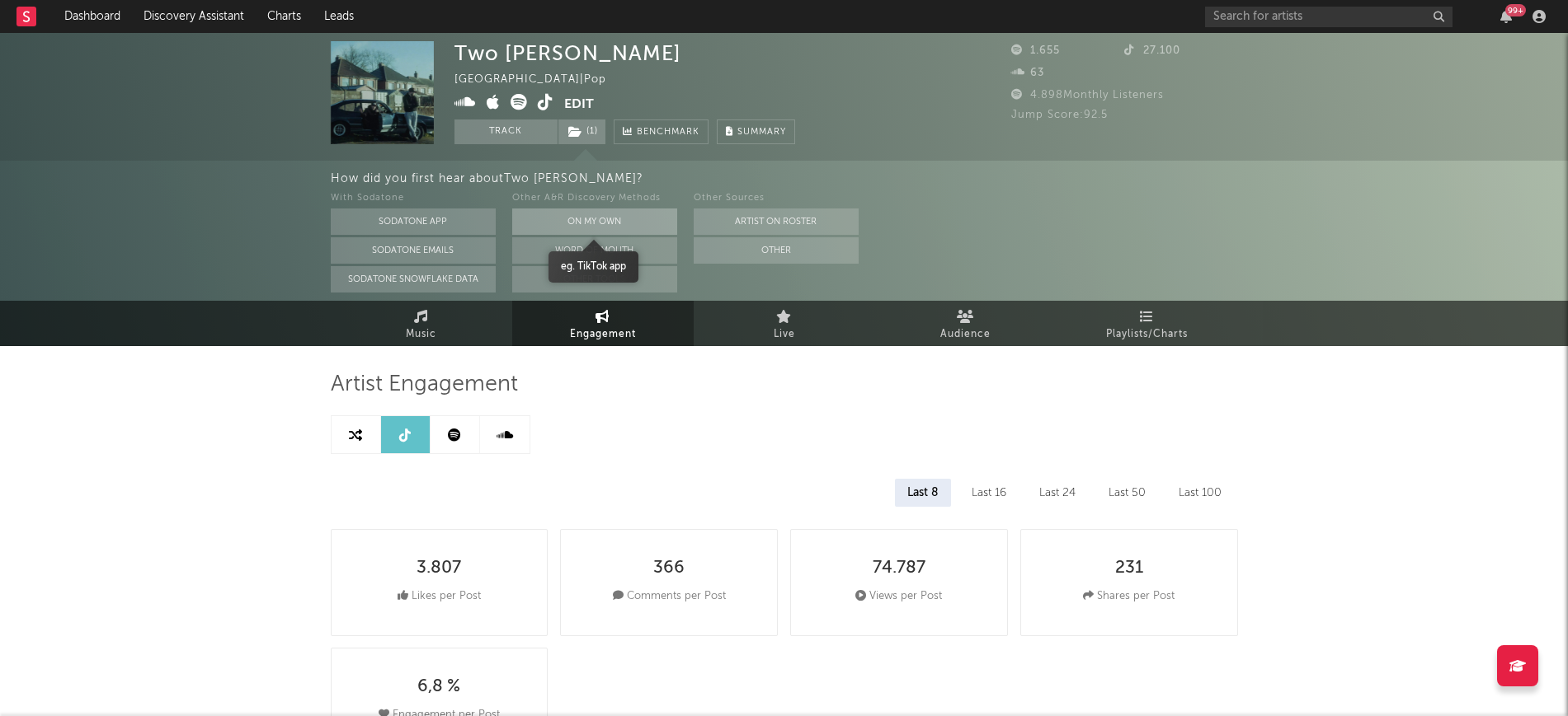
click at [553, 216] on button "On My Own" at bounding box center [594, 221] width 165 height 27
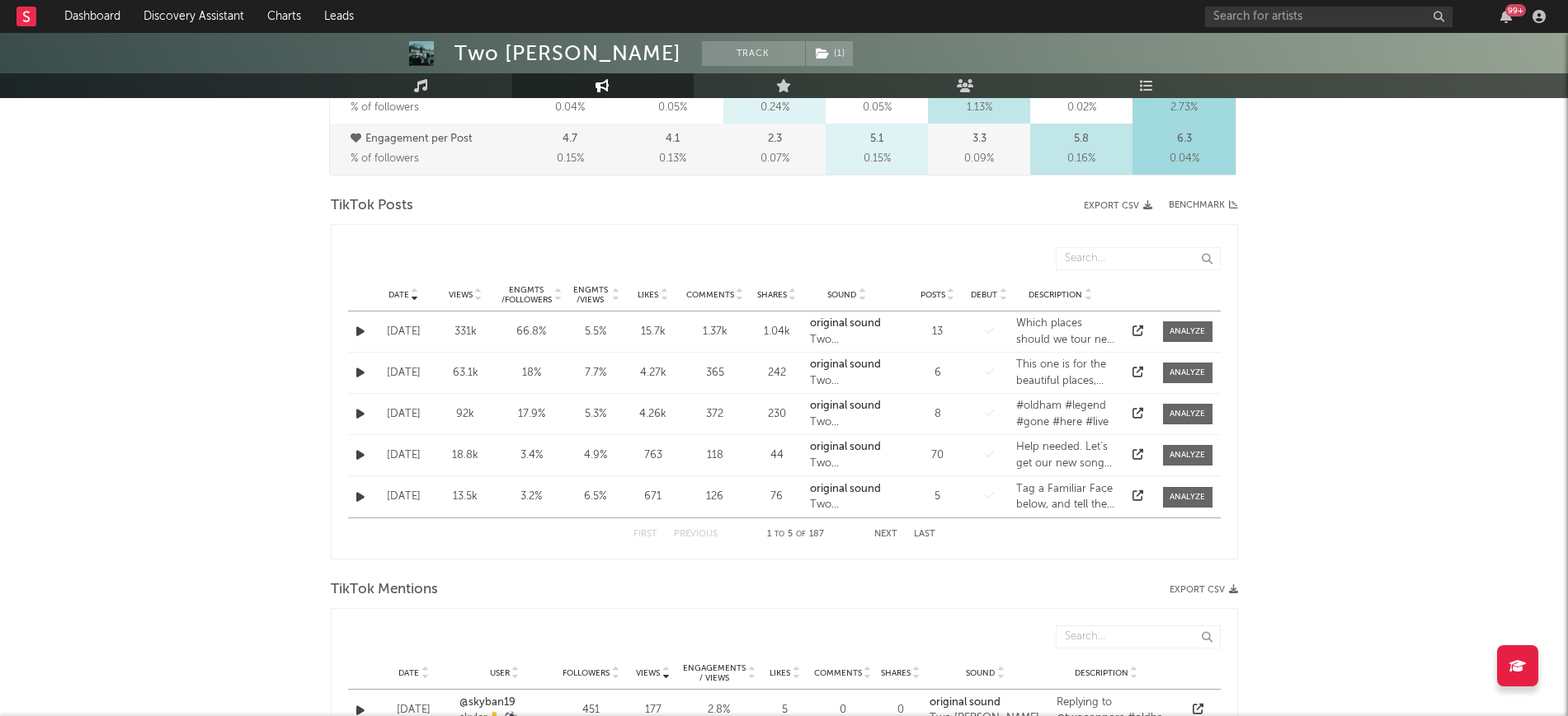
scroll to position [721, 0]
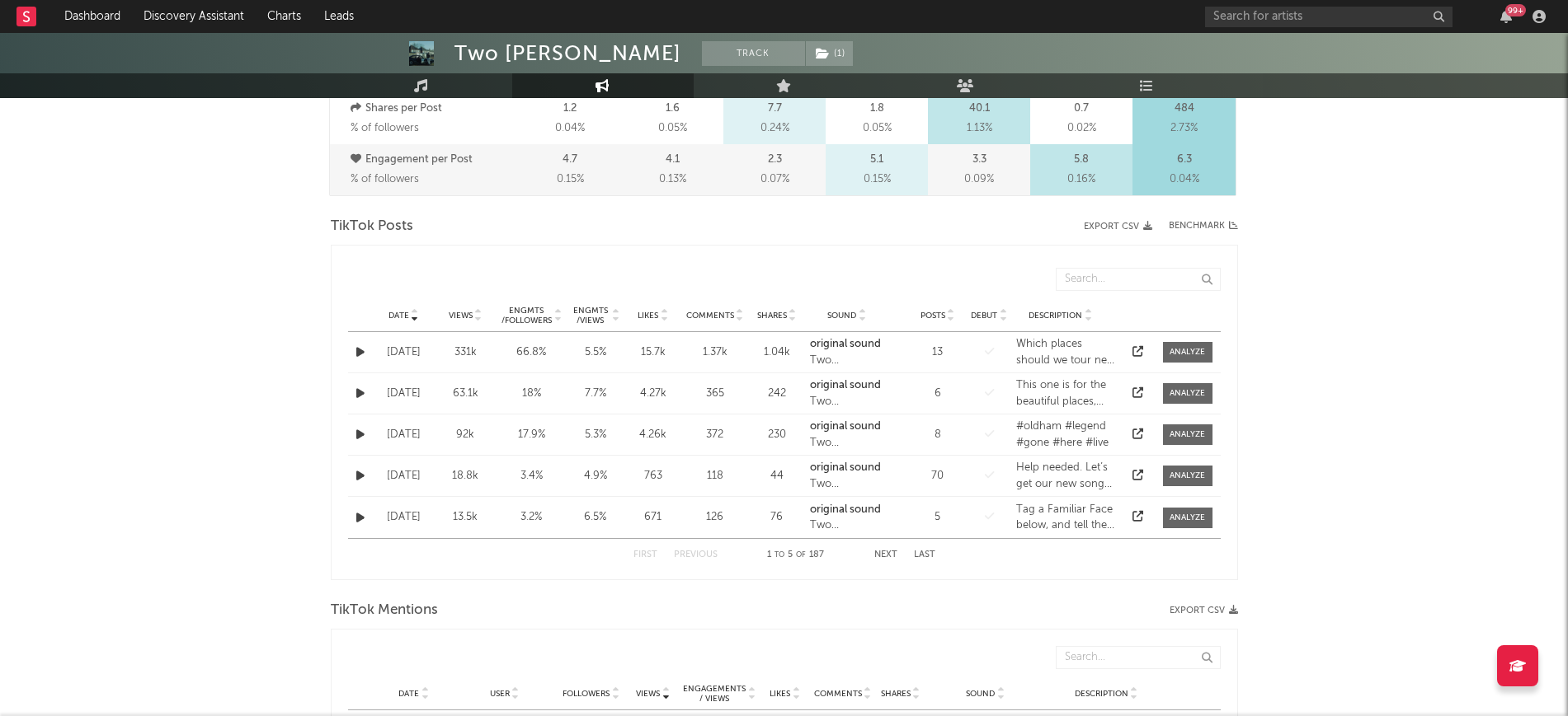
click at [875, 551] on button "Next" at bounding box center [885, 555] width 23 height 9
click at [356, 472] on icon "button" at bounding box center [360, 476] width 9 height 10
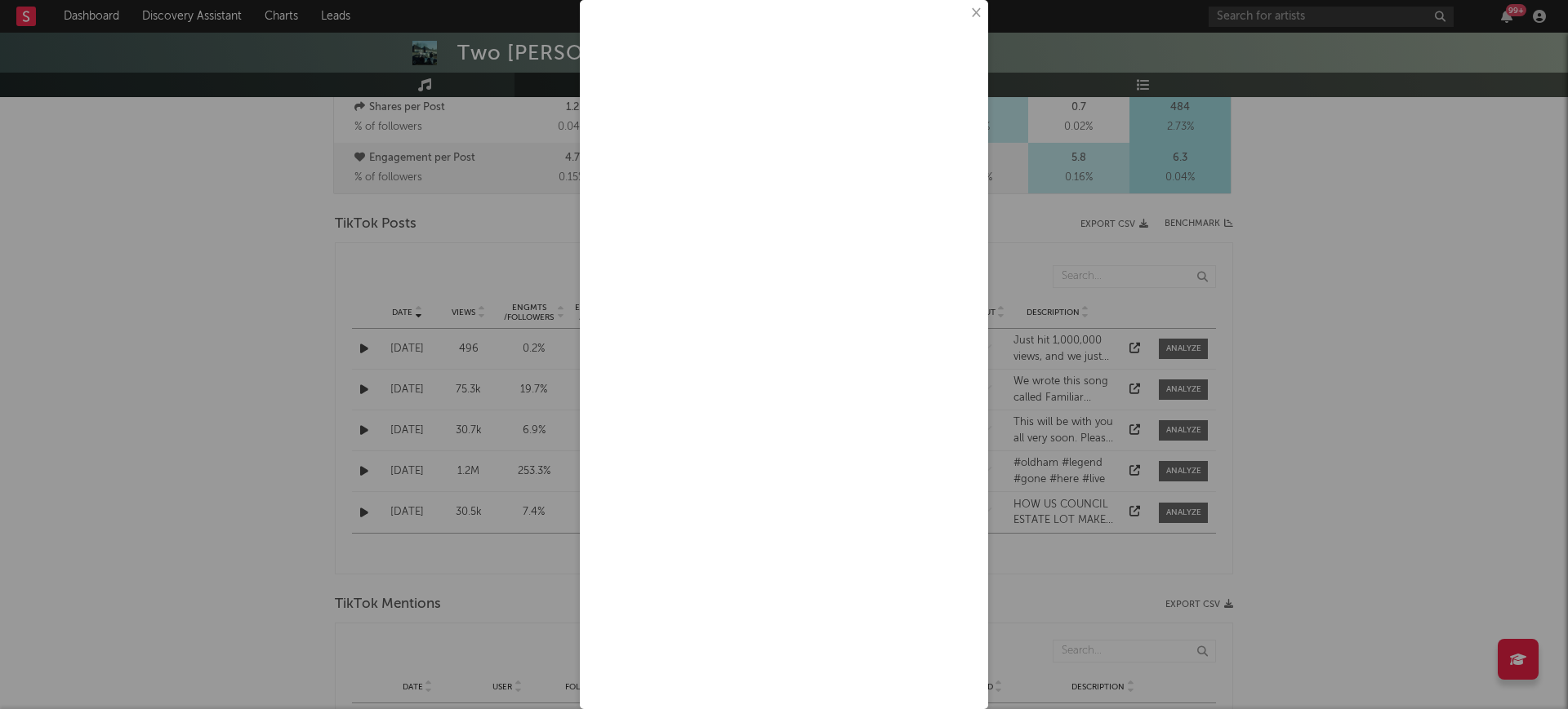
click at [966, 12] on button "×" at bounding box center [975, 13] width 18 height 18
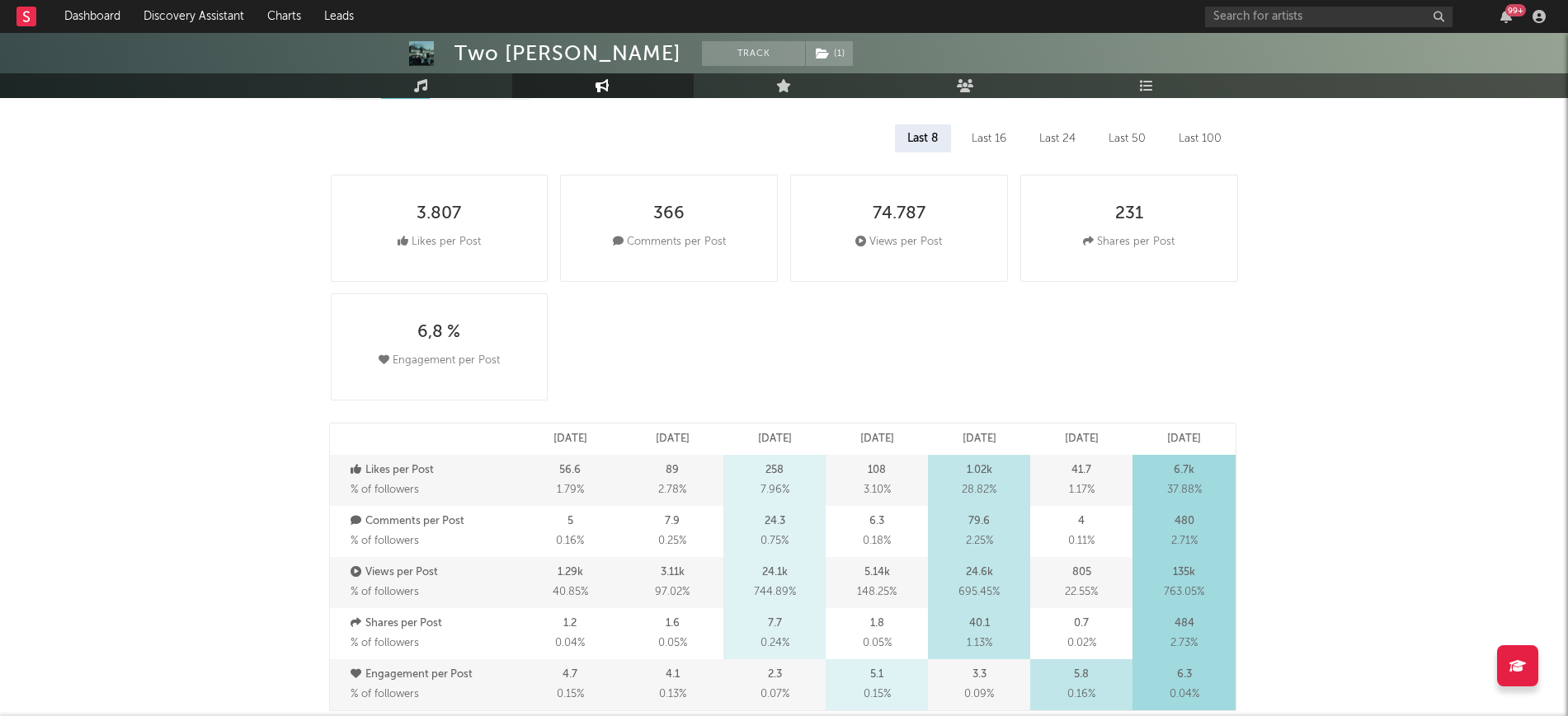
scroll to position [0, 0]
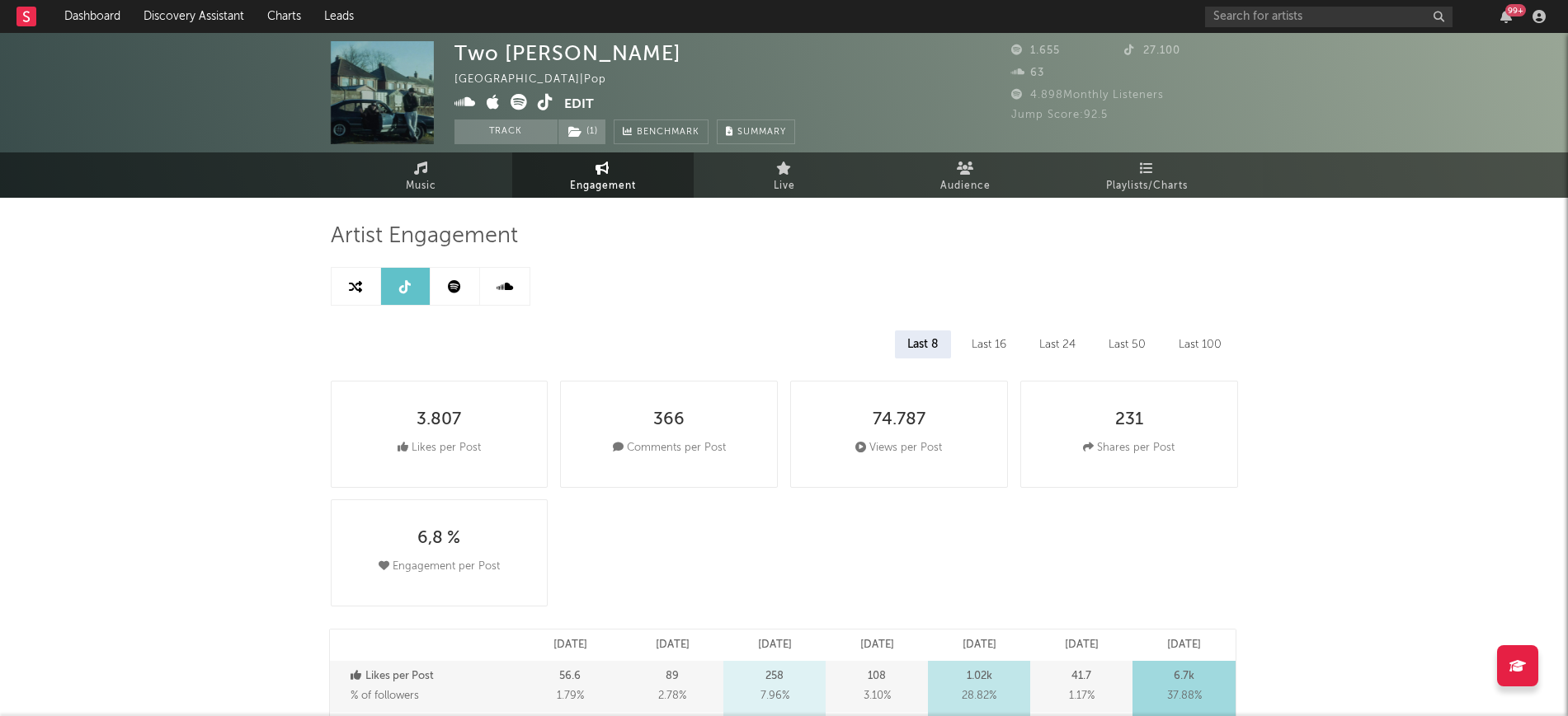
click at [435, 282] on link at bounding box center [454, 286] width 49 height 37
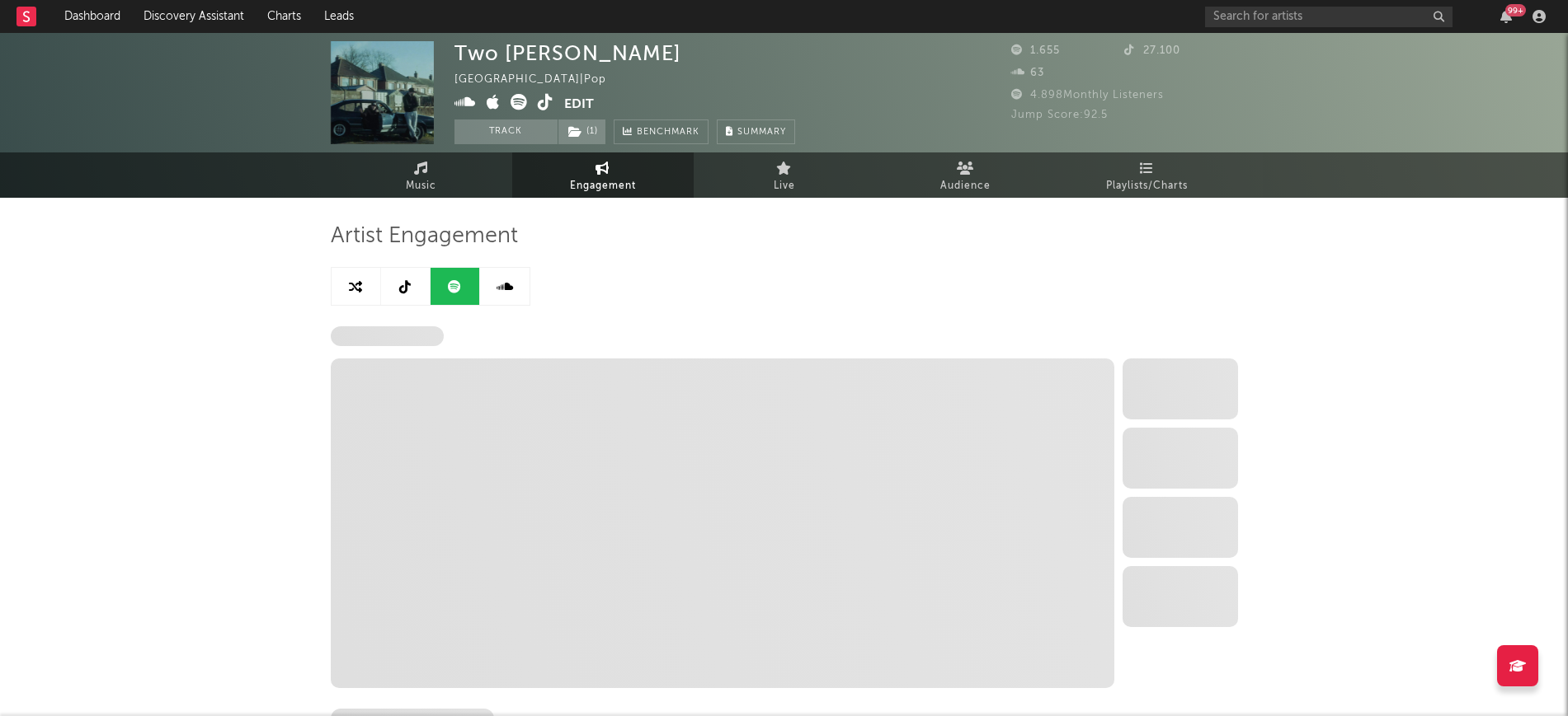
select select "6m"
select select "1w"
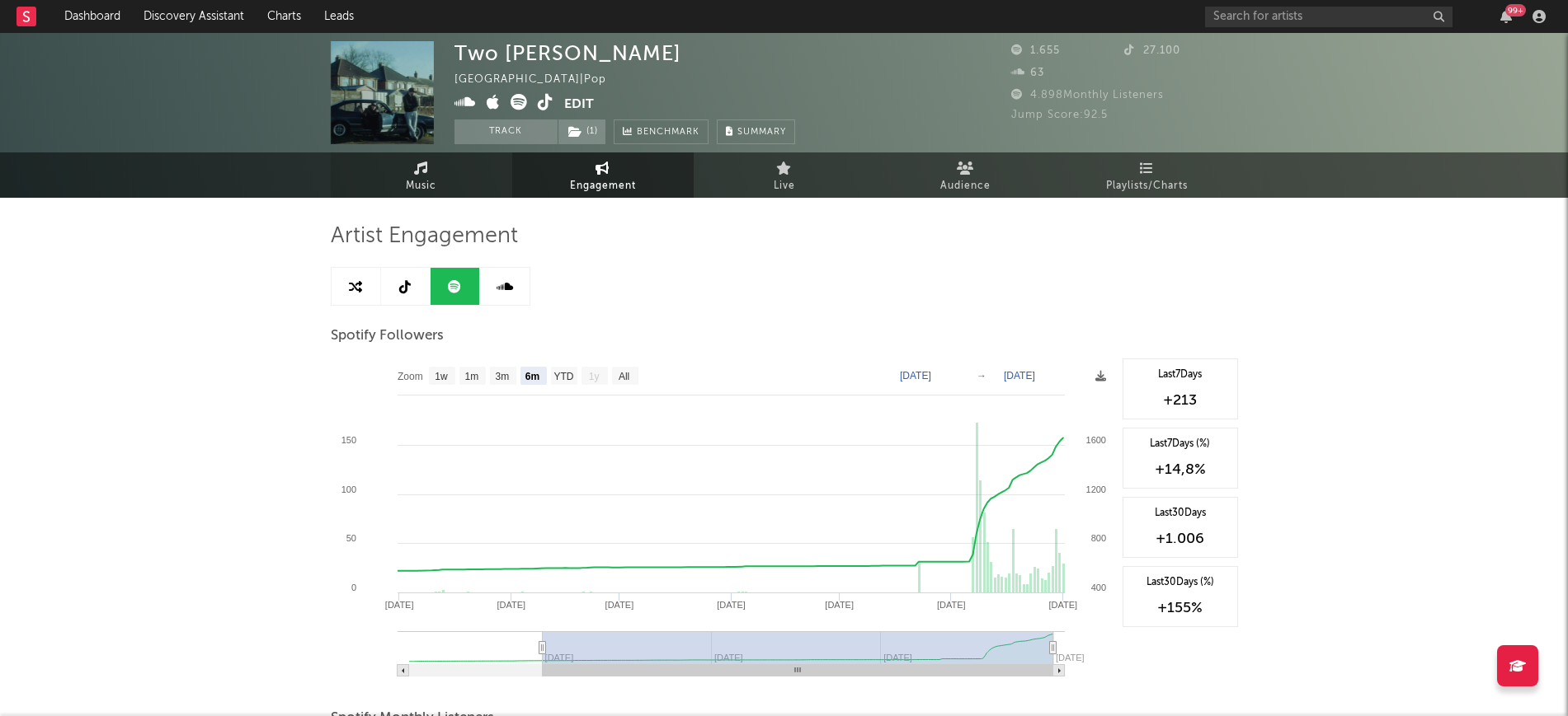
click at [432, 167] on link "Music" at bounding box center [422, 175] width 181 height 46
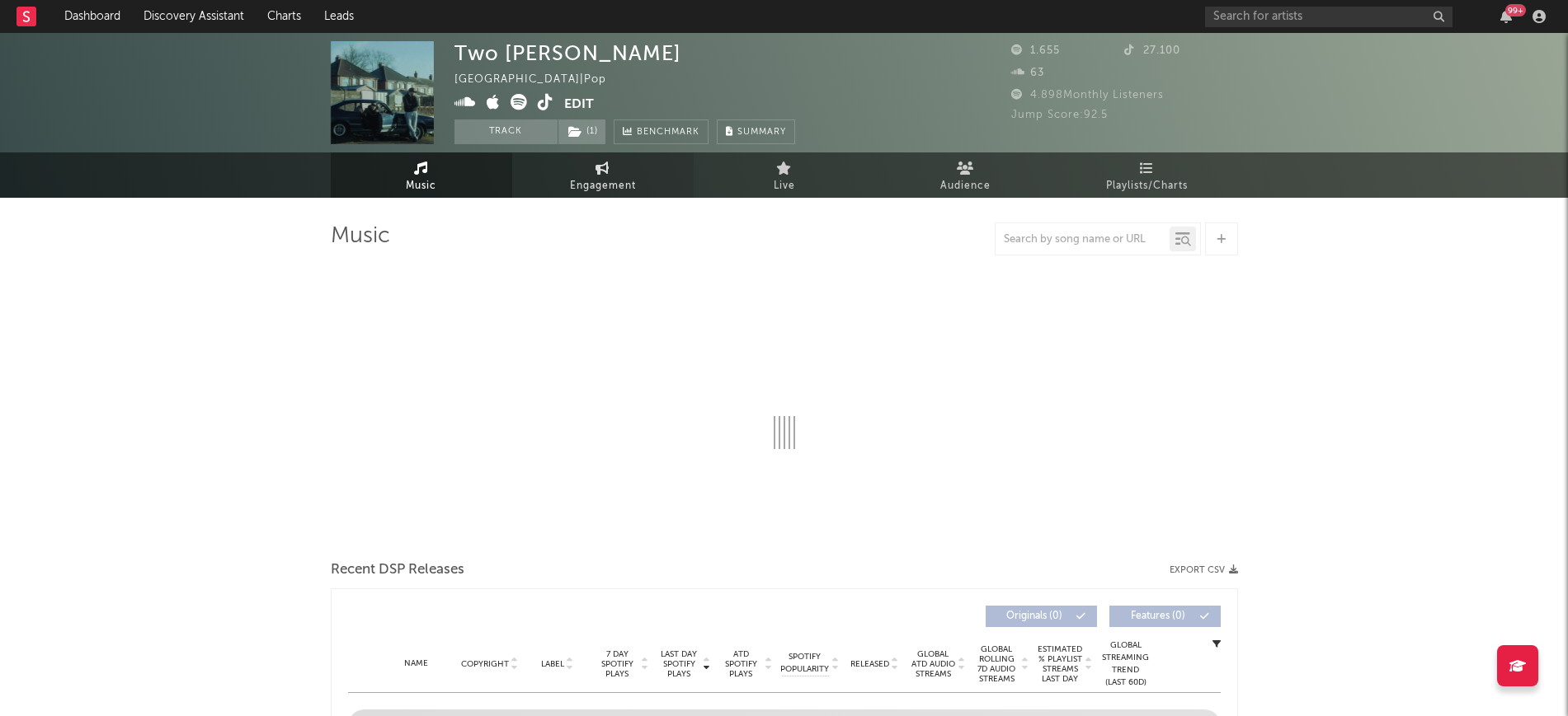
select select "1w"
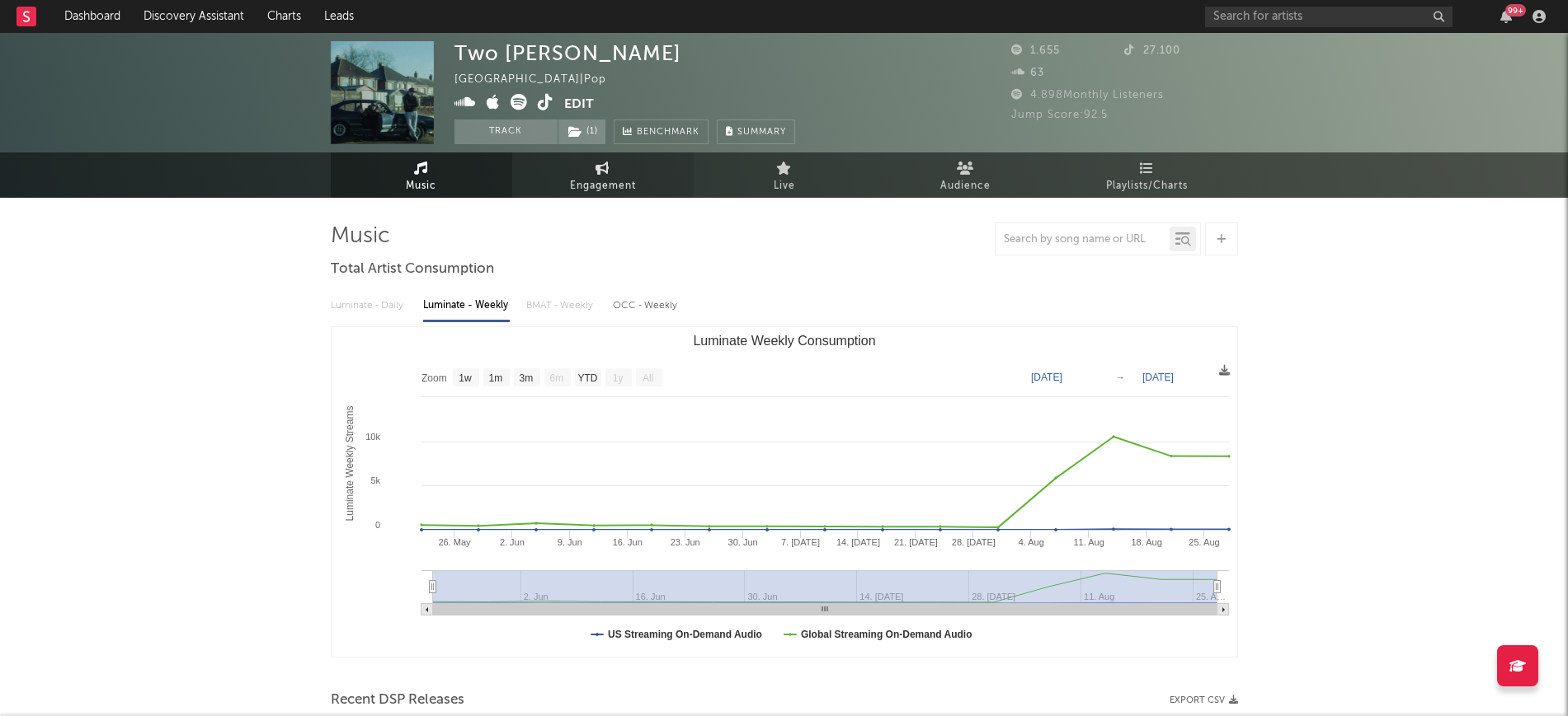
click at [572, 177] on span "Engagement" at bounding box center [603, 186] width 66 height 20
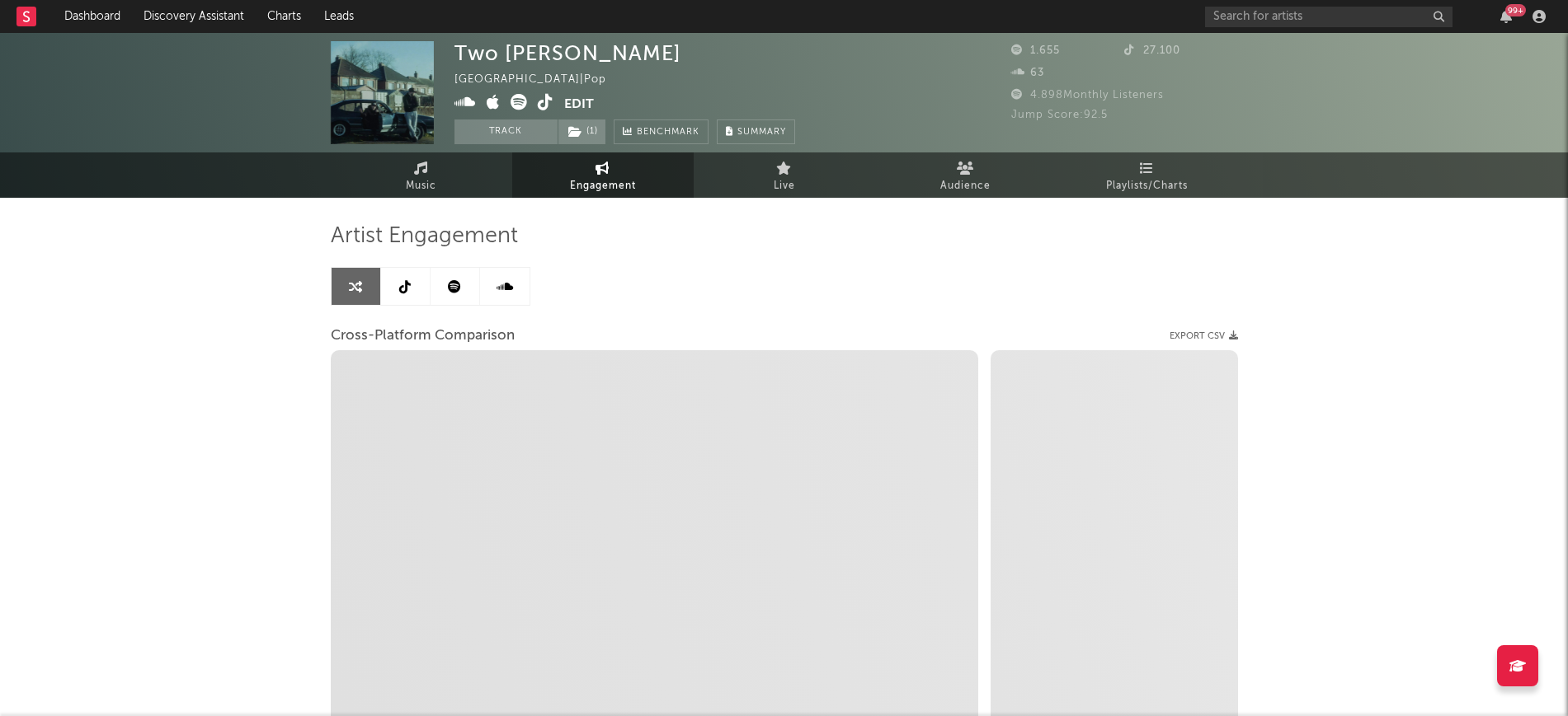
select select "1w"
click at [403, 290] on icon at bounding box center [404, 286] width 11 height 13
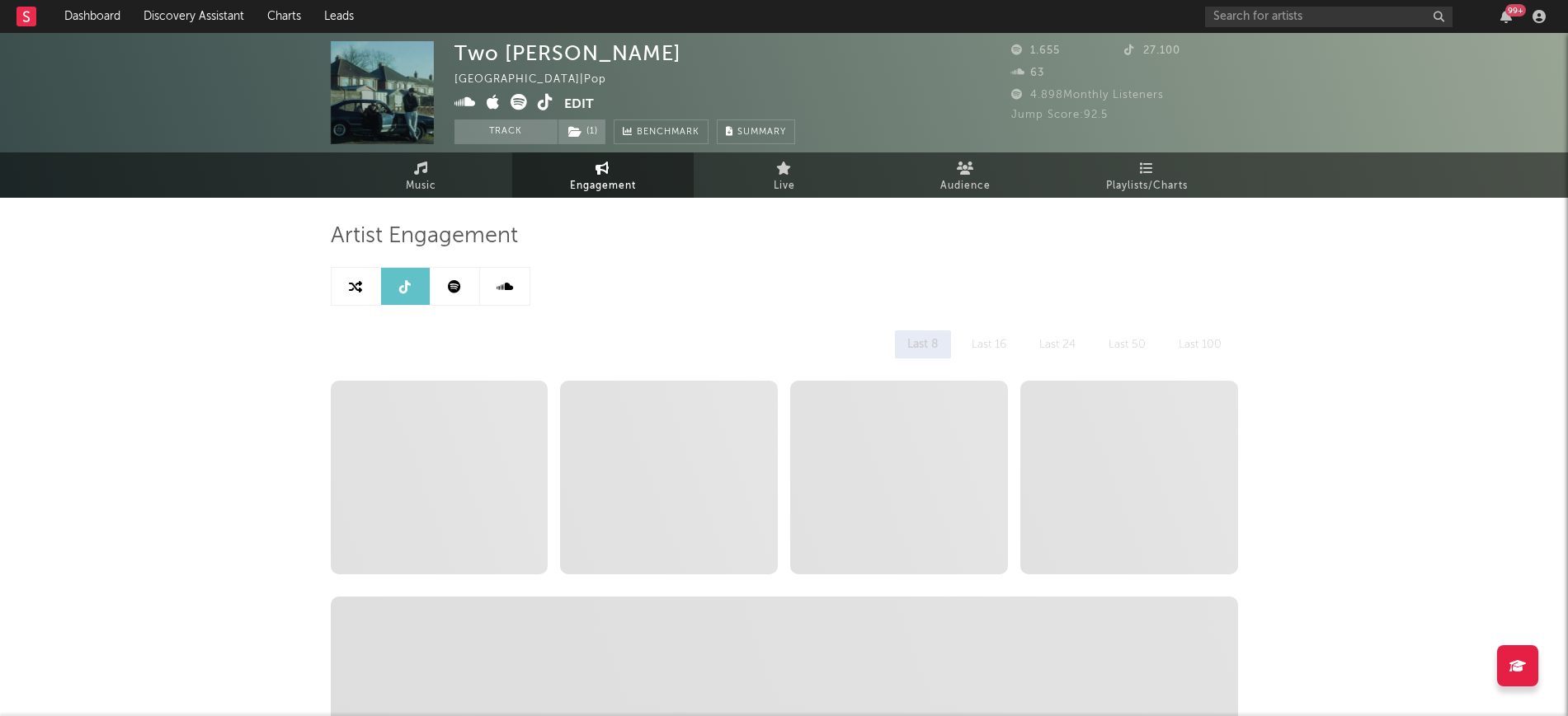
select select "6m"
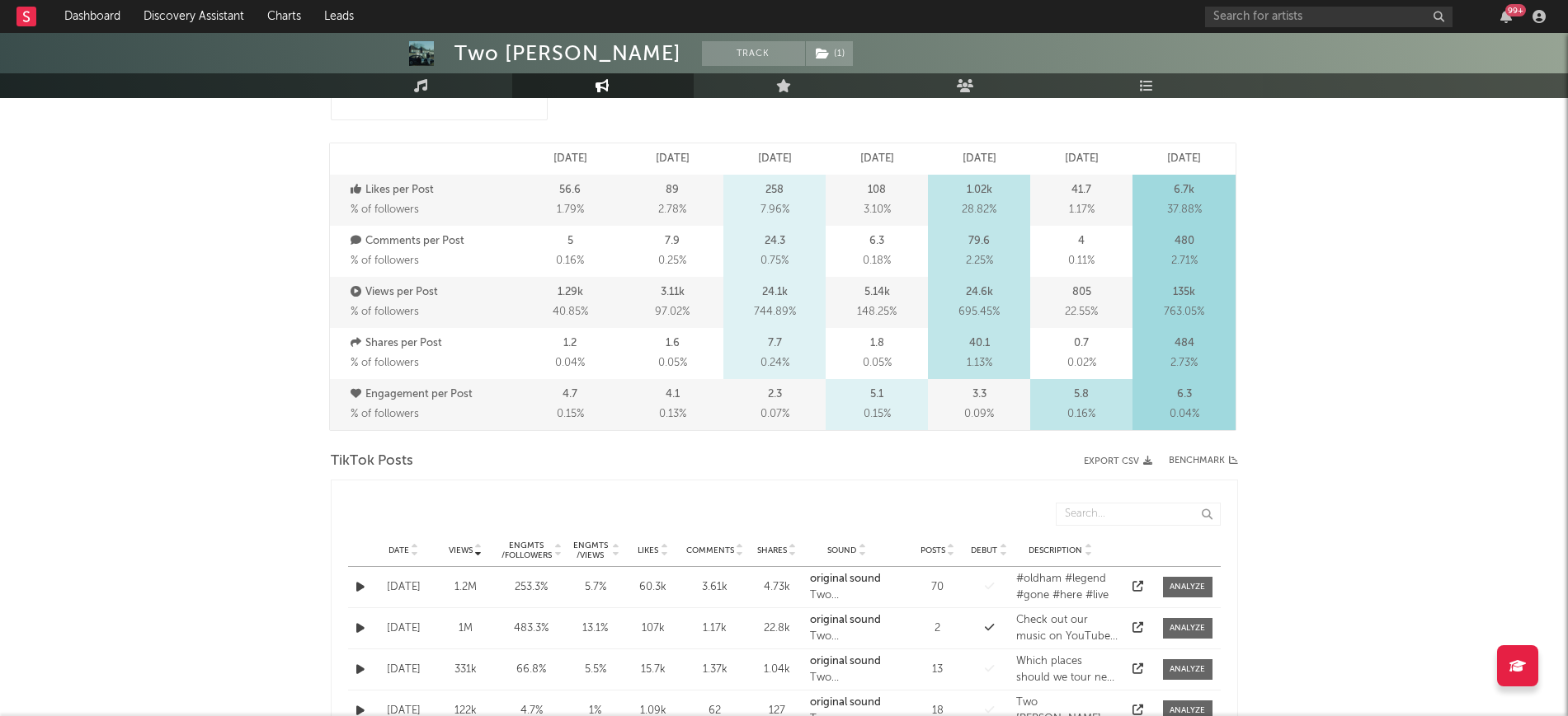
scroll to position [649, 0]
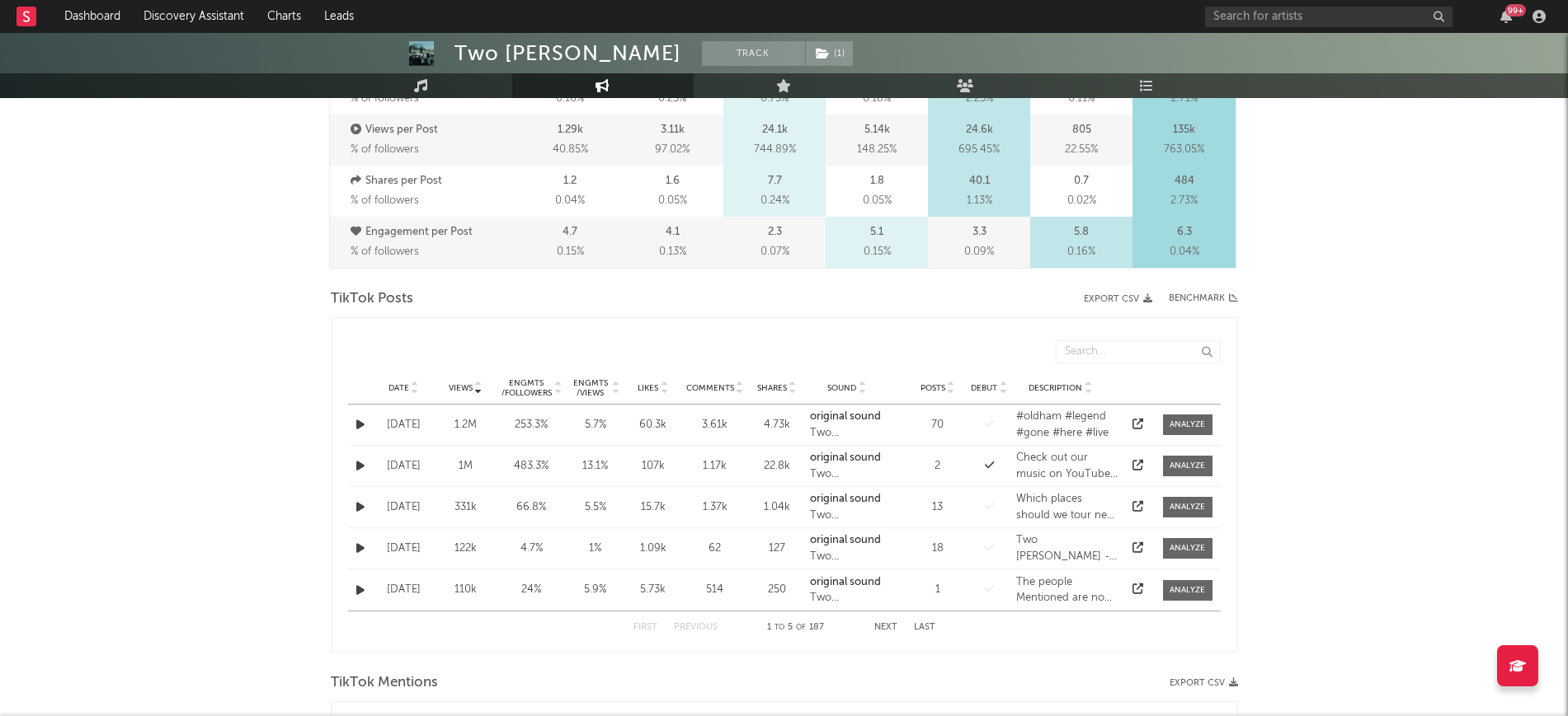
click at [881, 625] on button "Next" at bounding box center [885, 627] width 23 height 9
click at [712, 626] on button "Previous" at bounding box center [696, 627] width 44 height 9
click at [405, 390] on span "Date" at bounding box center [399, 388] width 21 height 9
click at [477, 384] on icon at bounding box center [478, 385] width 9 height 7
click at [416, 393] on icon at bounding box center [415, 392] width 9 height 7
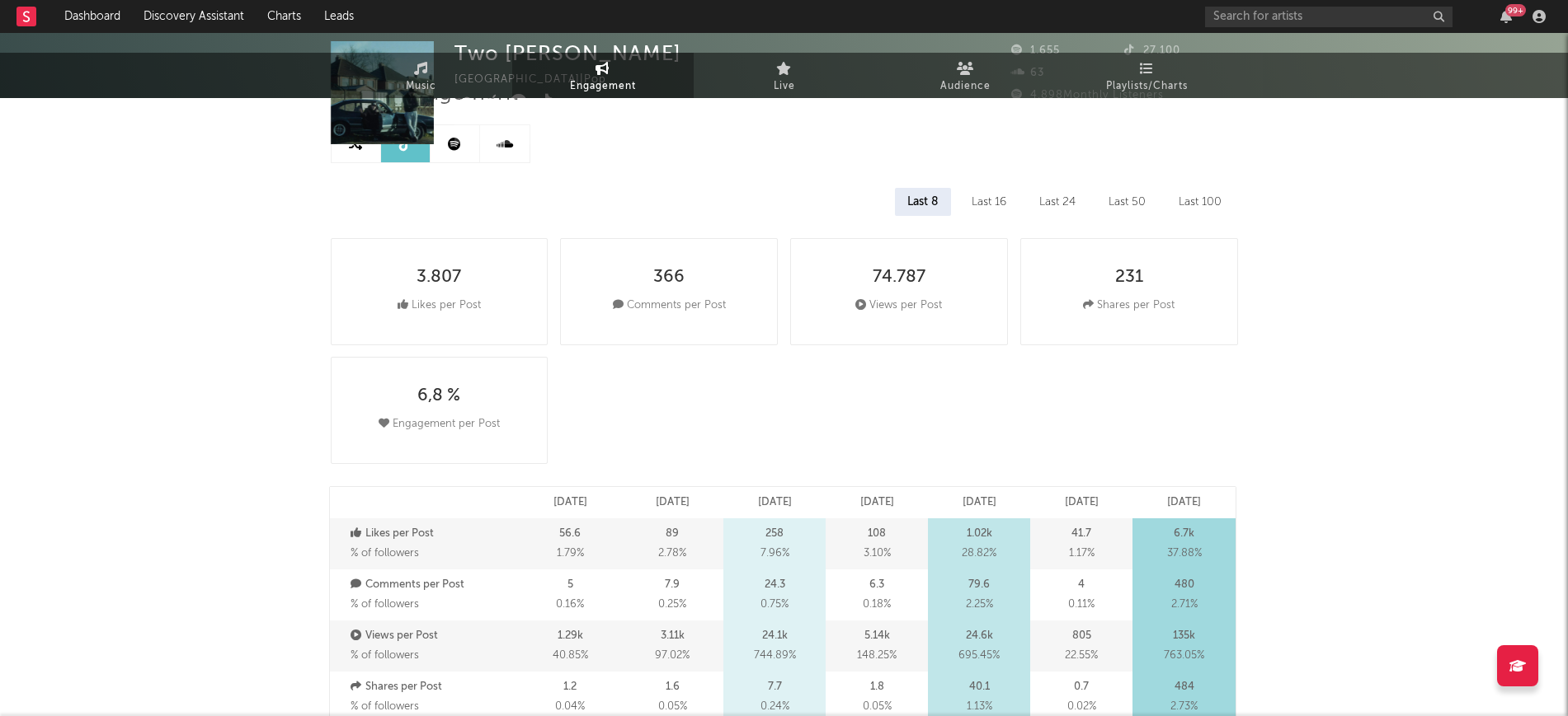
scroll to position [0, 0]
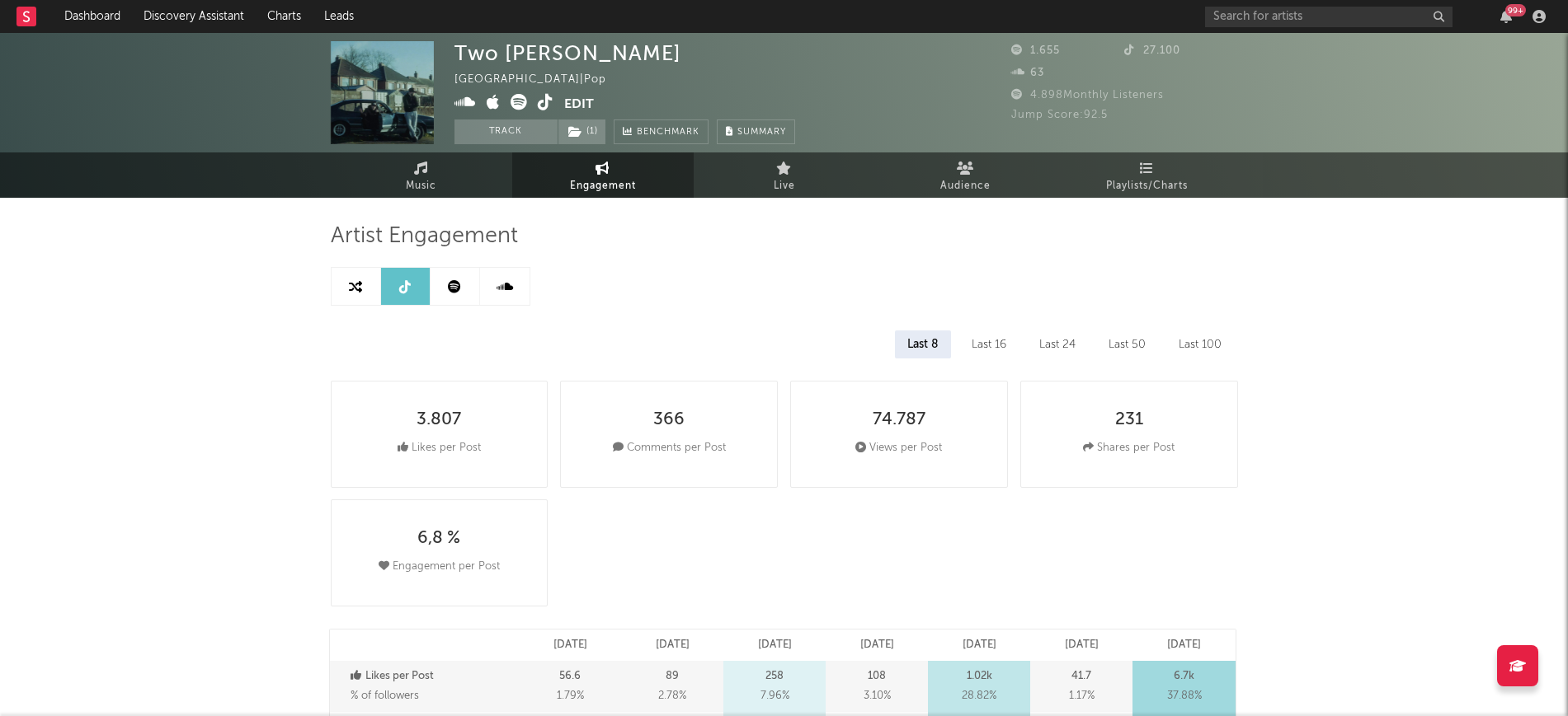
click at [503, 280] on icon at bounding box center [504, 286] width 16 height 13
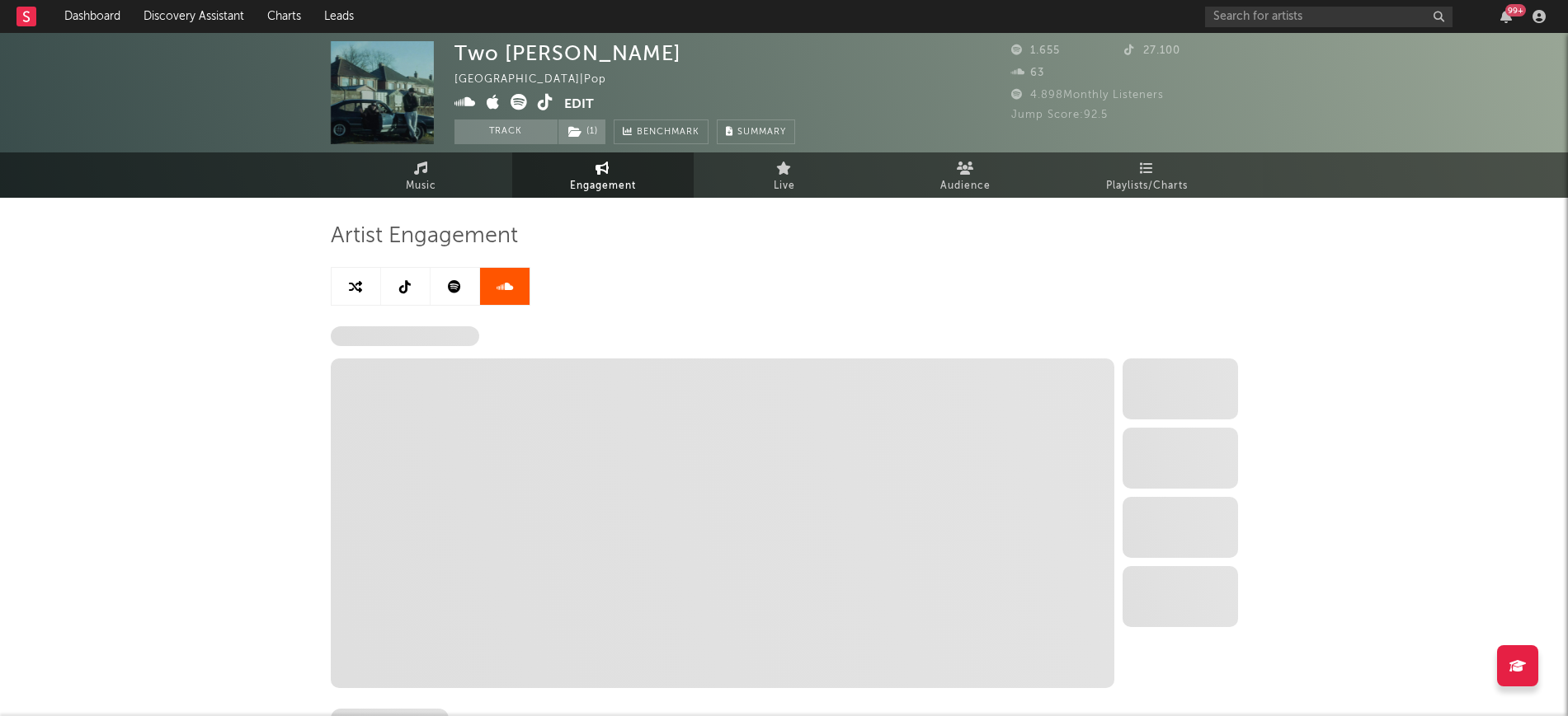
select select "6m"
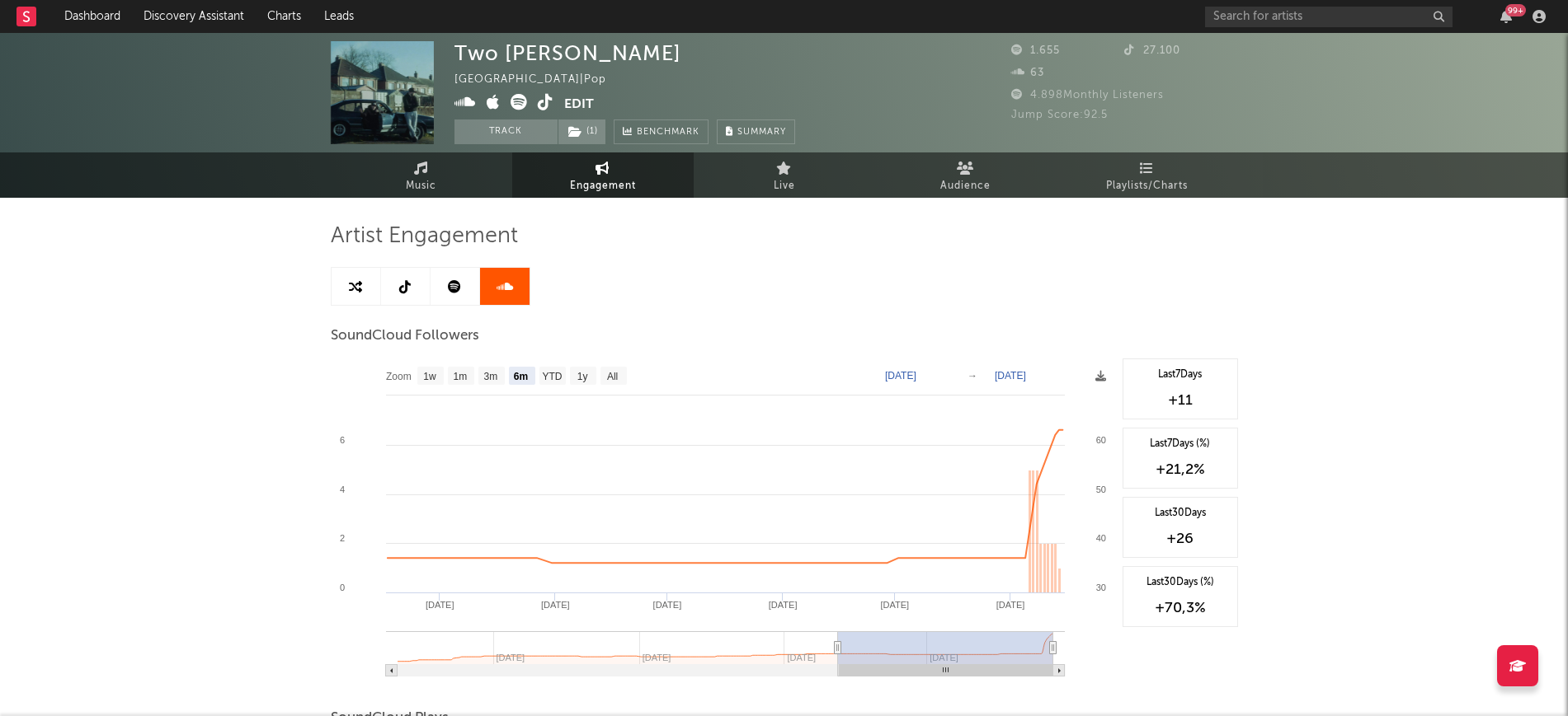
click at [583, 166] on link "Engagement" at bounding box center [603, 175] width 181 height 46
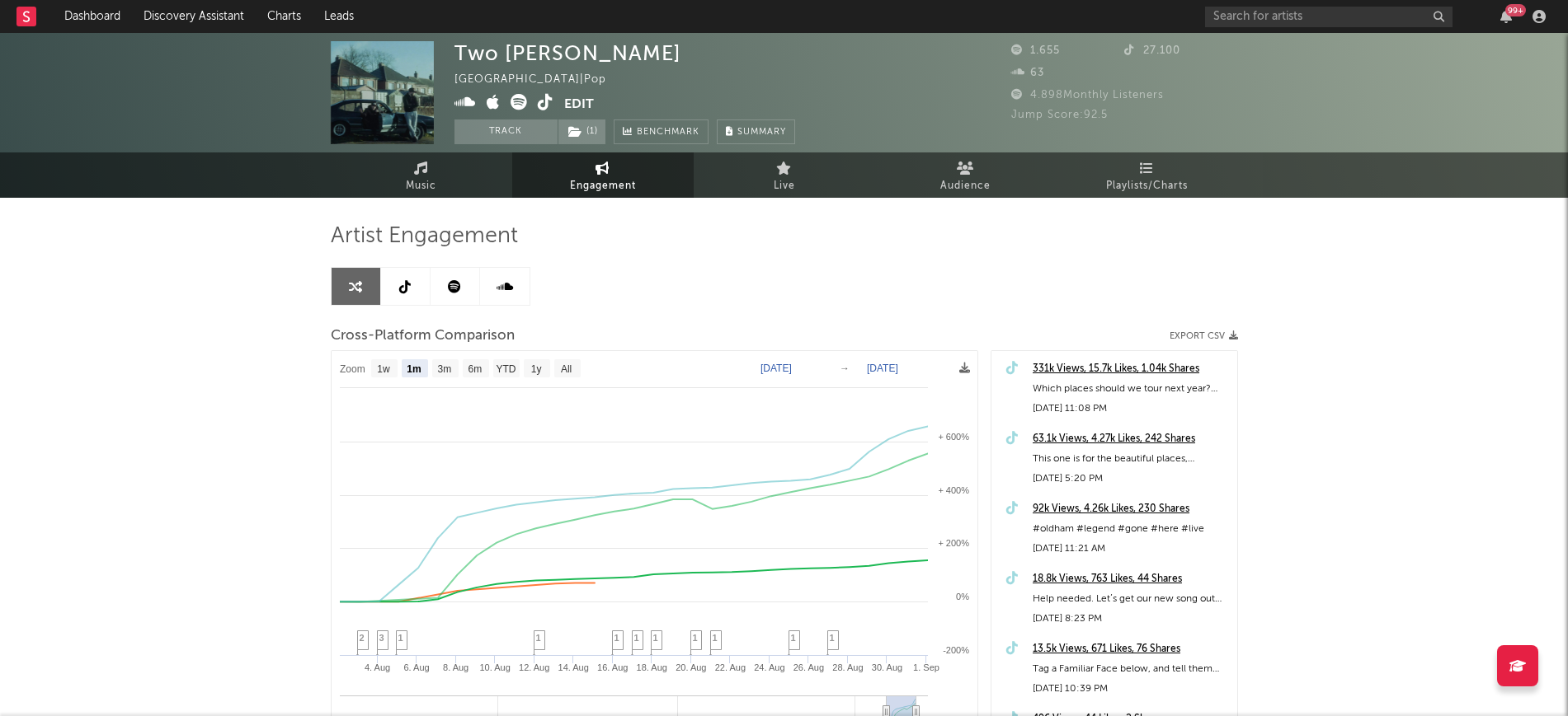
select select "1m"
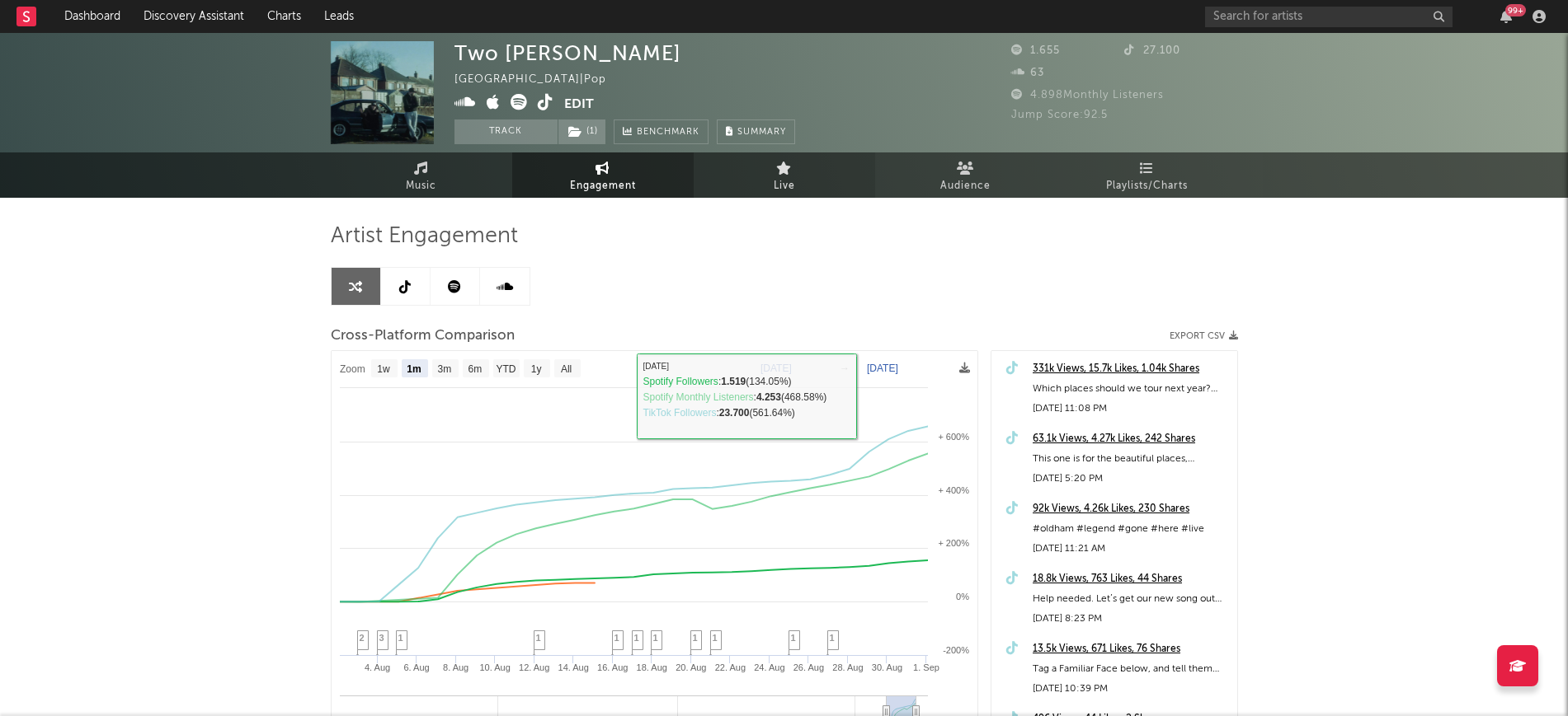
click at [761, 177] on link "Live" at bounding box center [784, 175] width 181 height 46
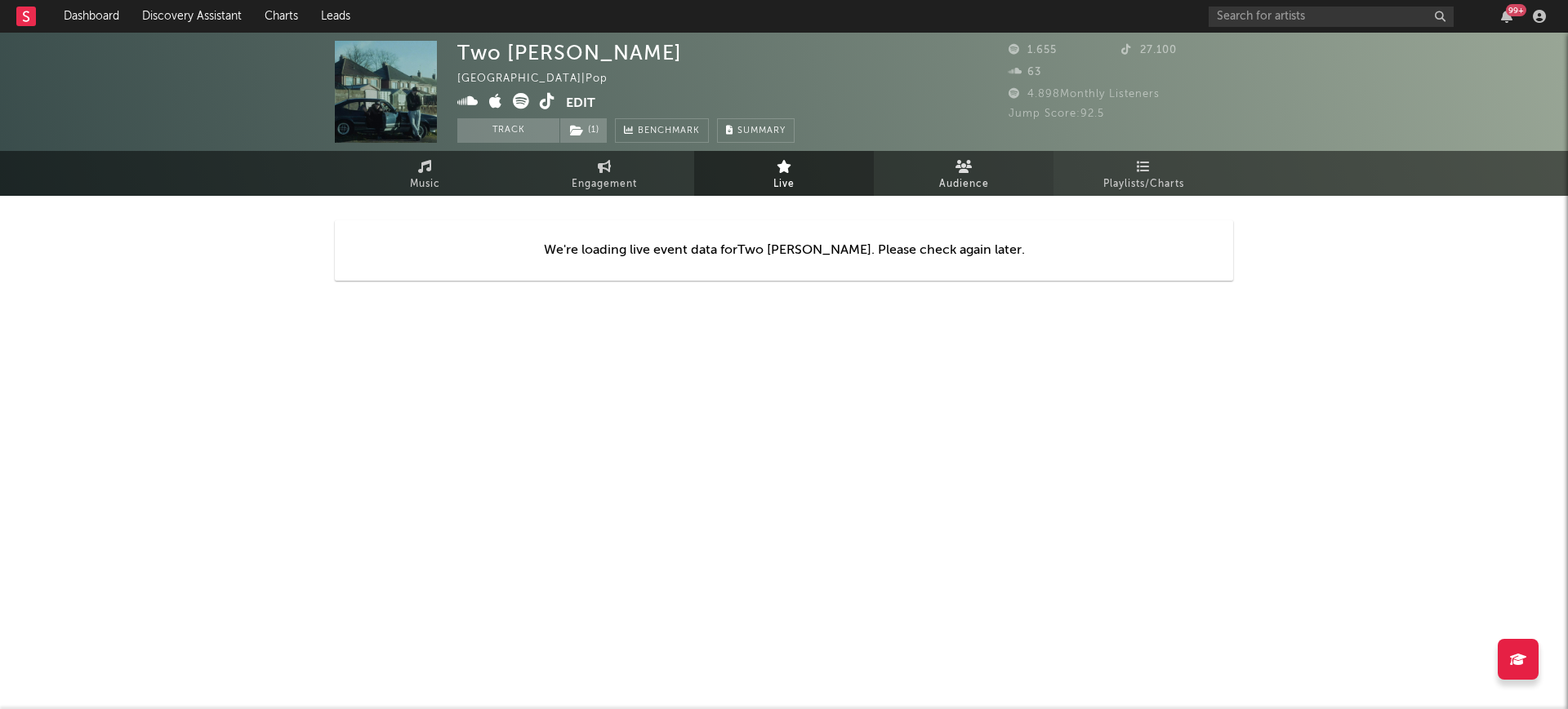
drag, startPoint x: 929, startPoint y: 160, endPoint x: 966, endPoint y: 191, distance: 48.3
click at [930, 160] on link "Audience" at bounding box center [964, 173] width 179 height 45
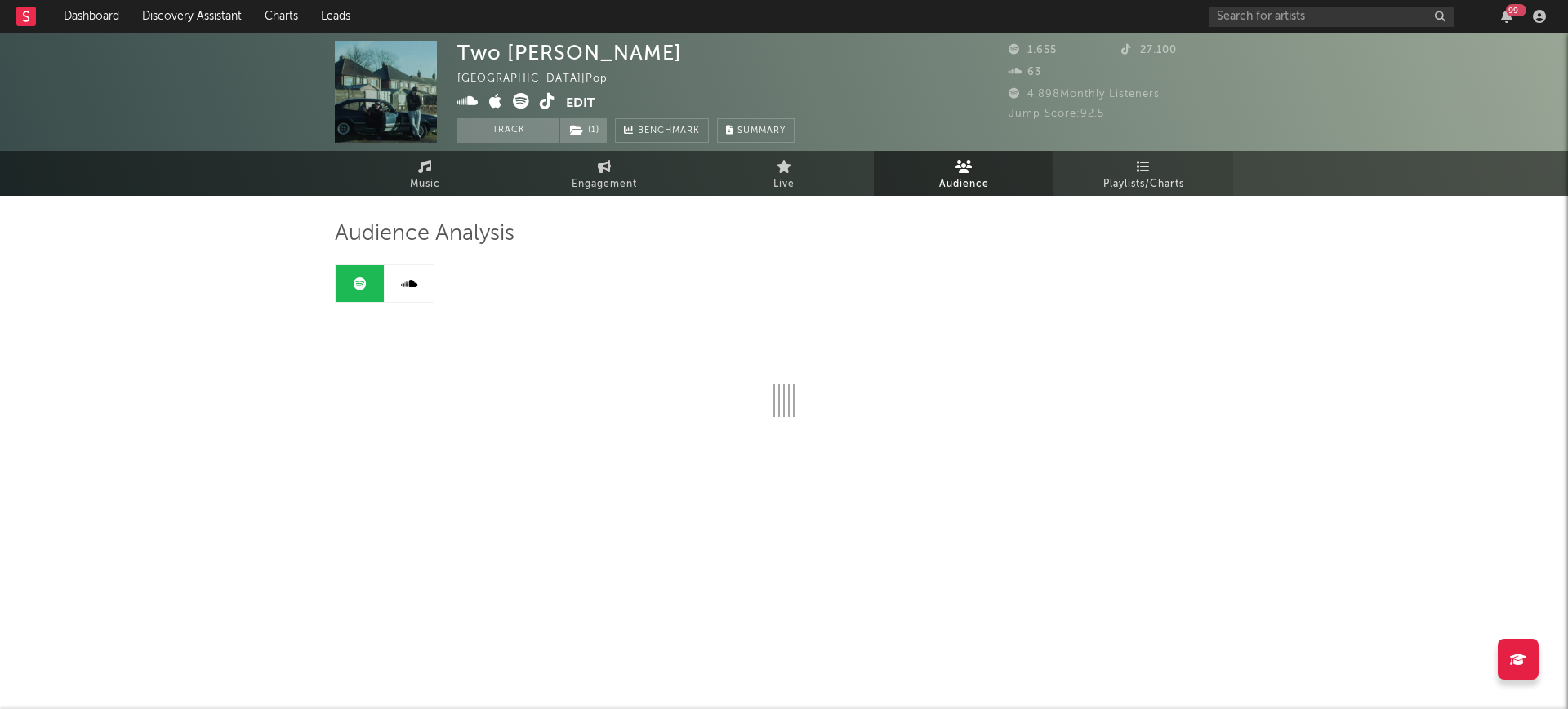
click at [1140, 181] on span "Playlists/Charts" at bounding box center [1143, 184] width 81 height 20
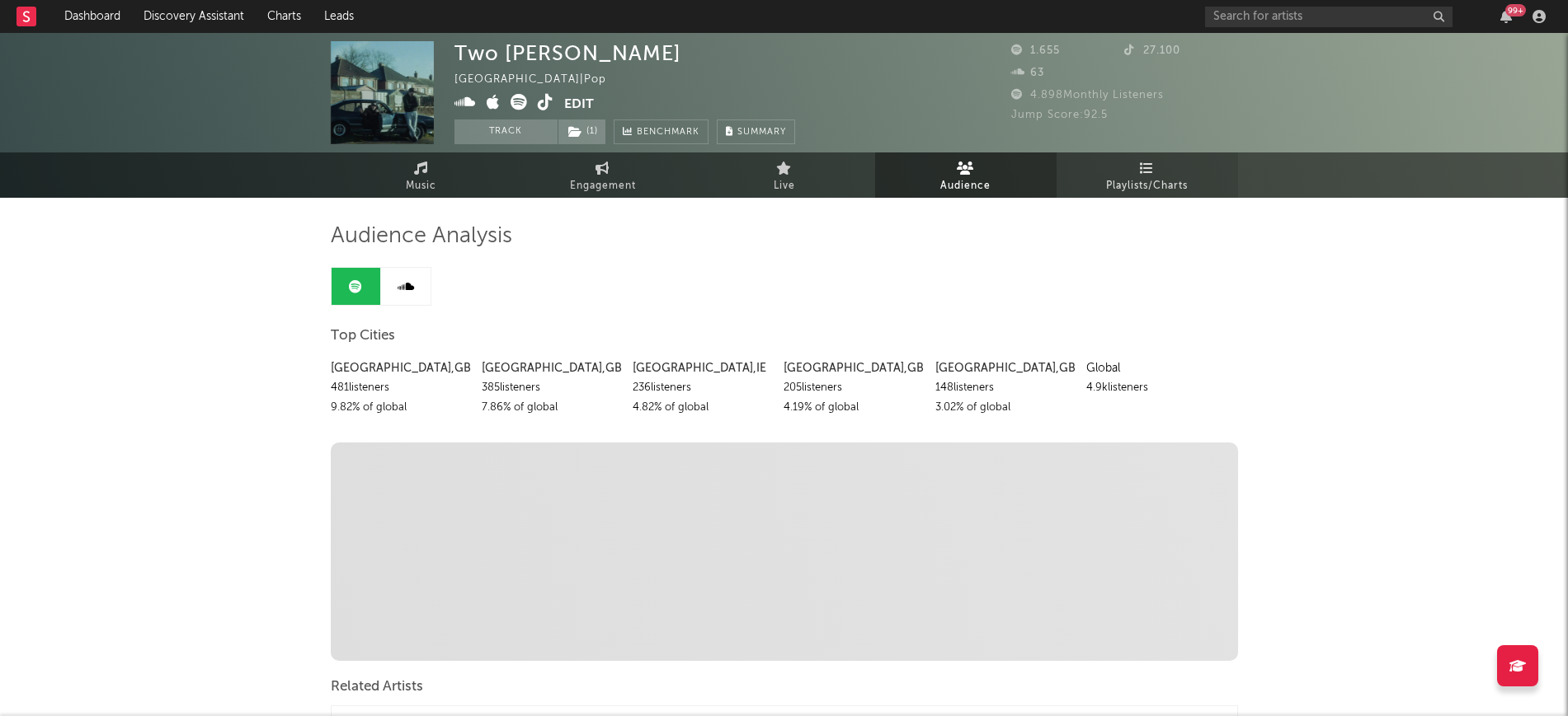
click at [1178, 178] on span "Playlists/Charts" at bounding box center [1146, 186] width 82 height 20
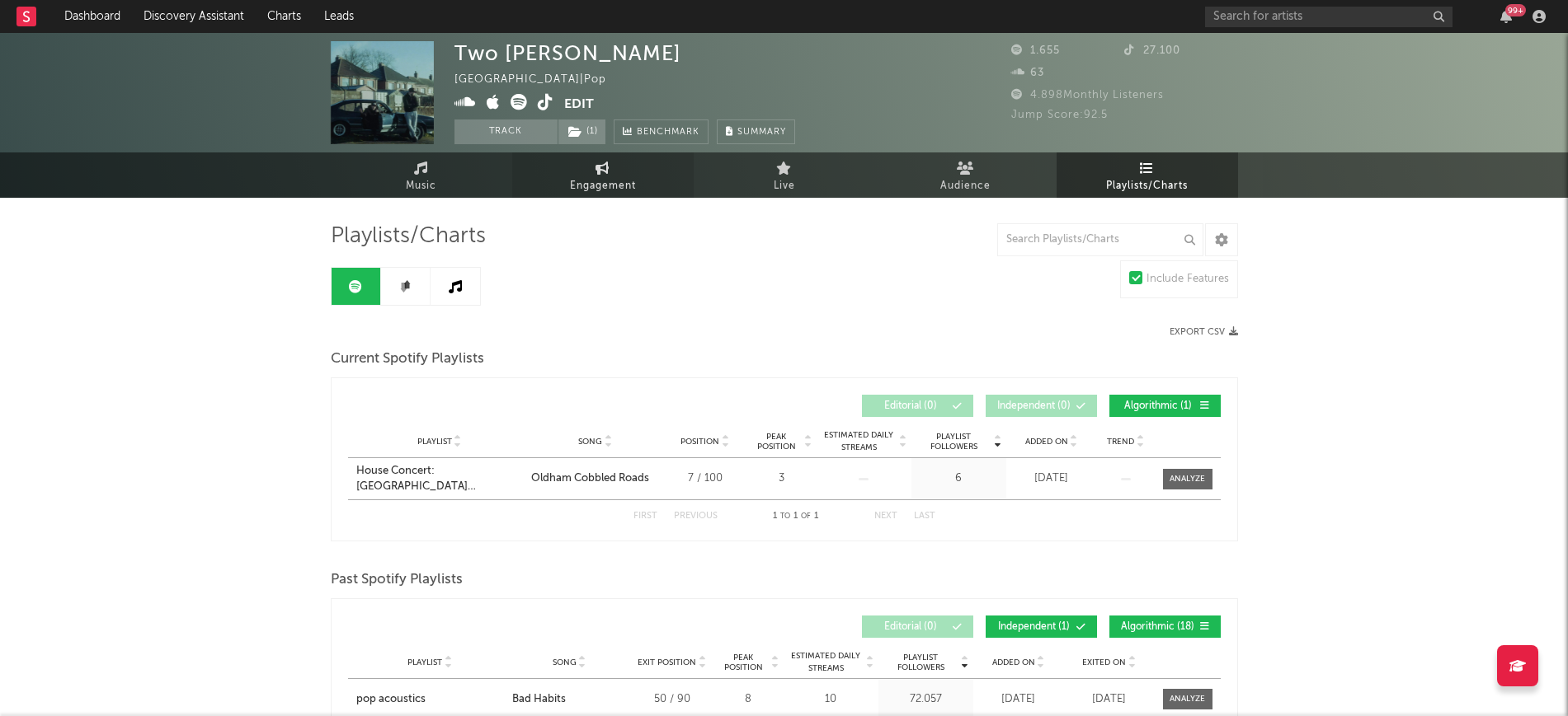
click at [621, 177] on span "Engagement" at bounding box center [603, 186] width 66 height 20
select select "1w"
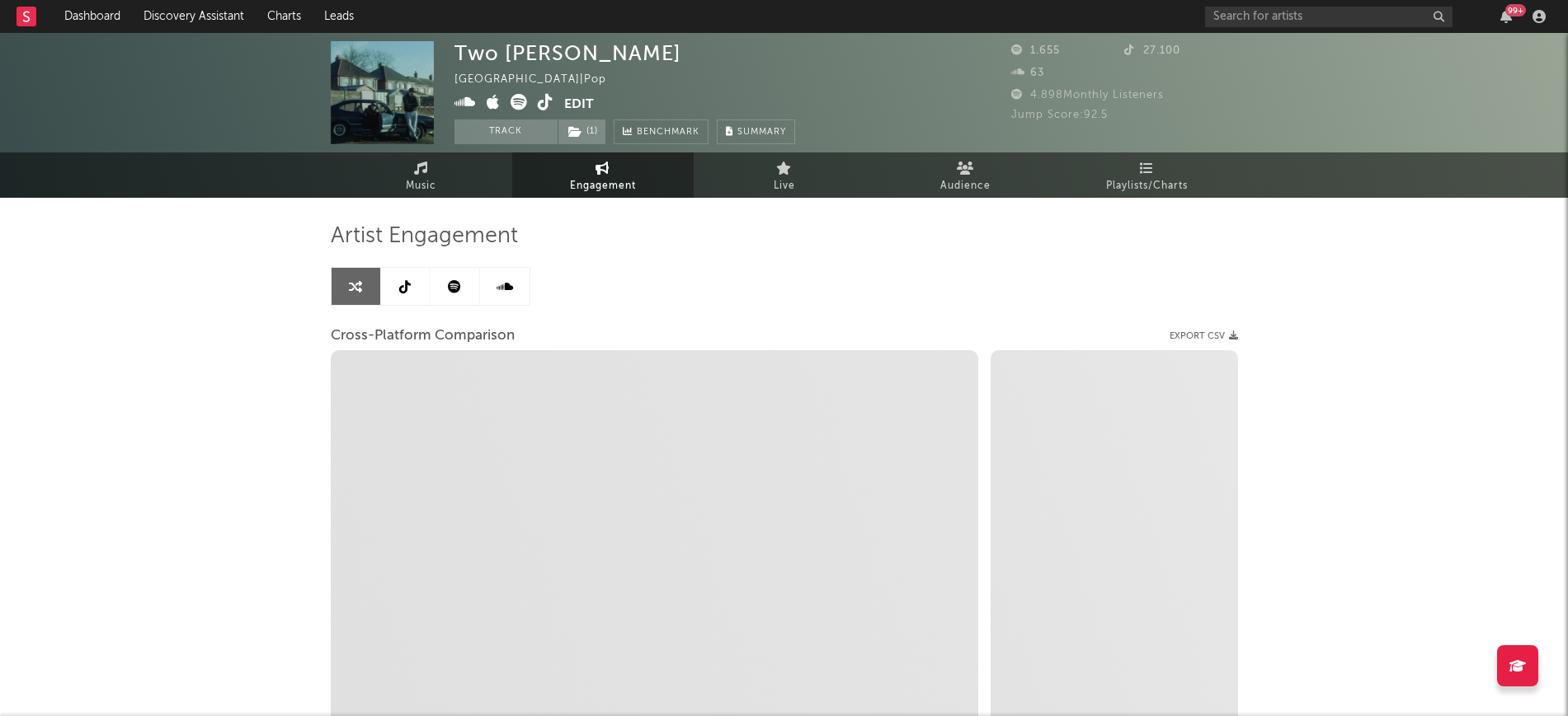
select select "1m"
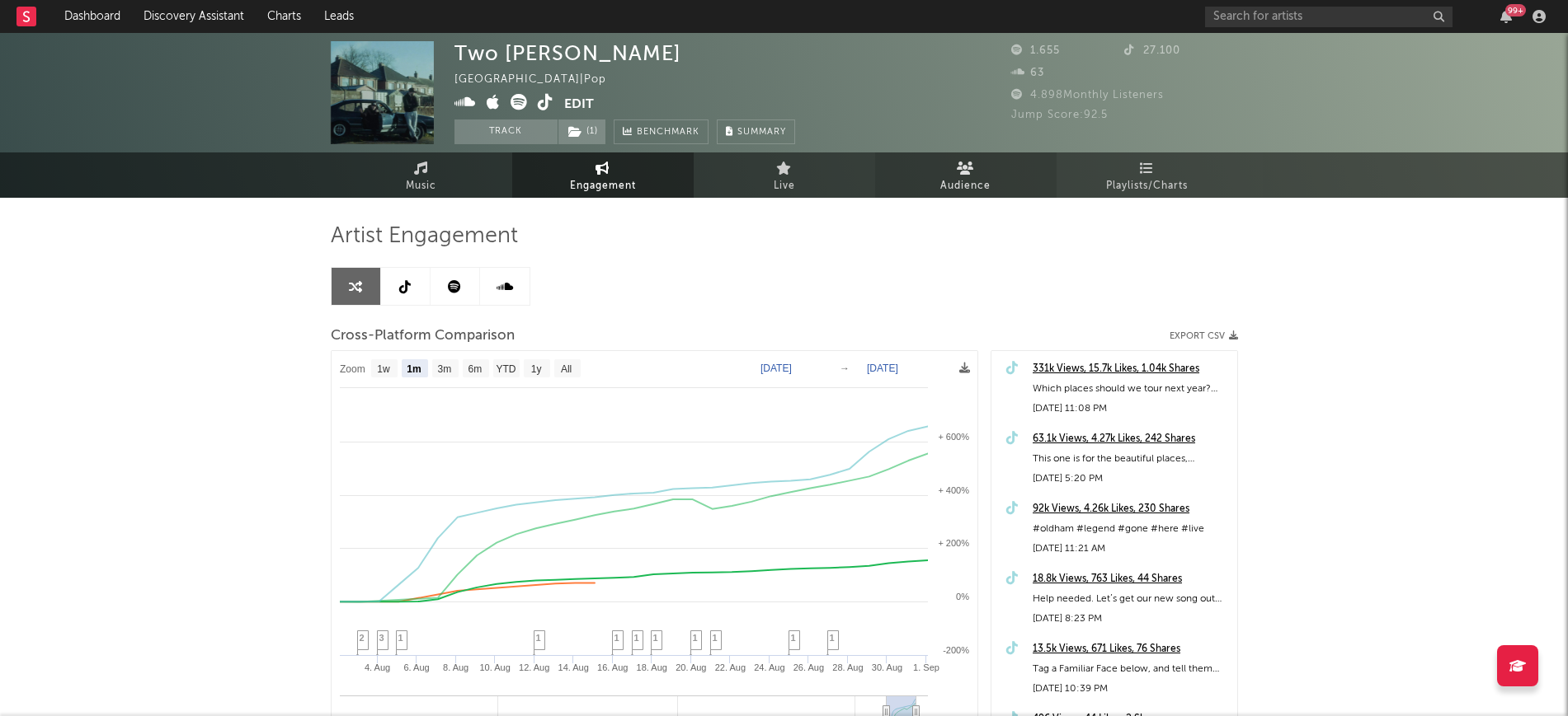
click at [924, 159] on link "Audience" at bounding box center [965, 175] width 181 height 46
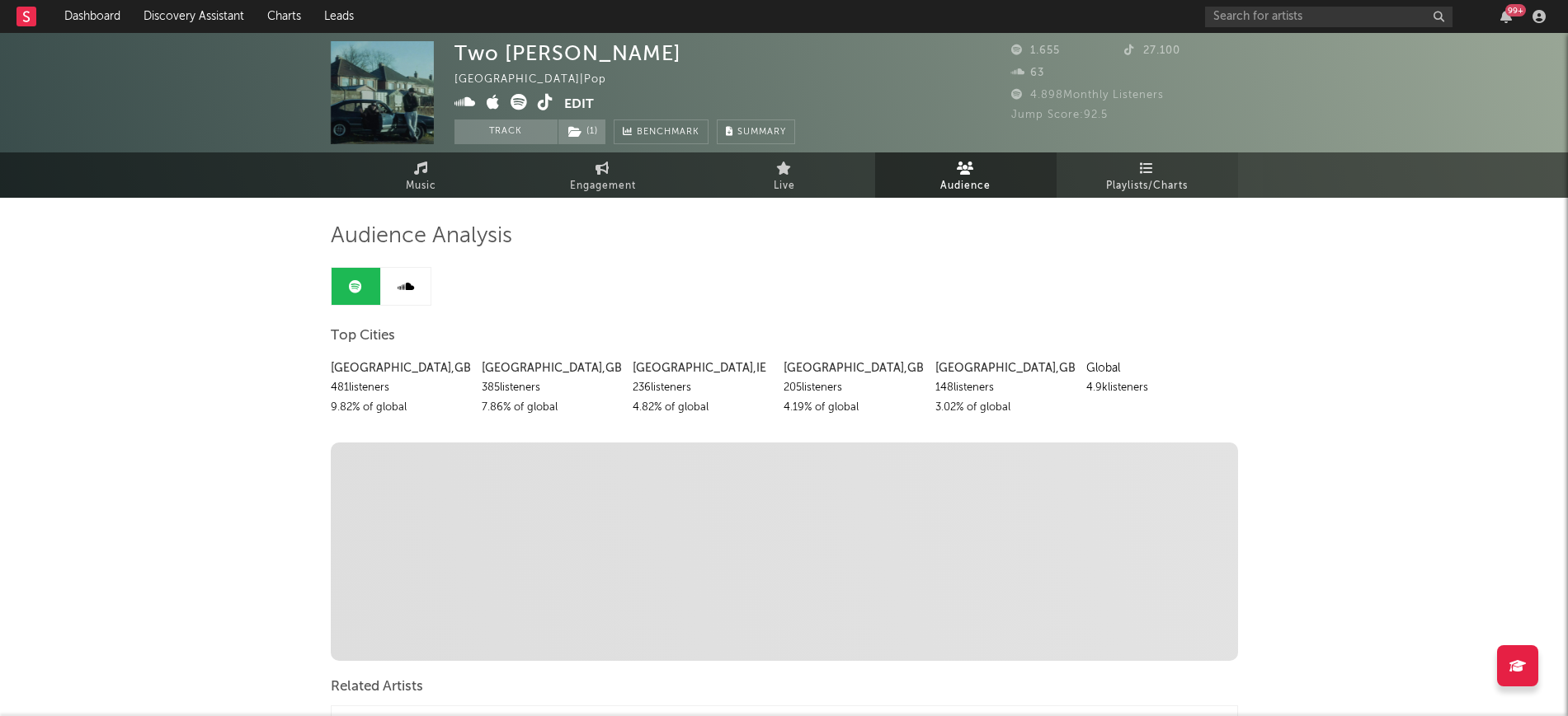
drag, startPoint x: 1148, startPoint y: 172, endPoint x: 1139, endPoint y: 171, distance: 9.1
click at [1148, 171] on icon at bounding box center [1146, 168] width 14 height 13
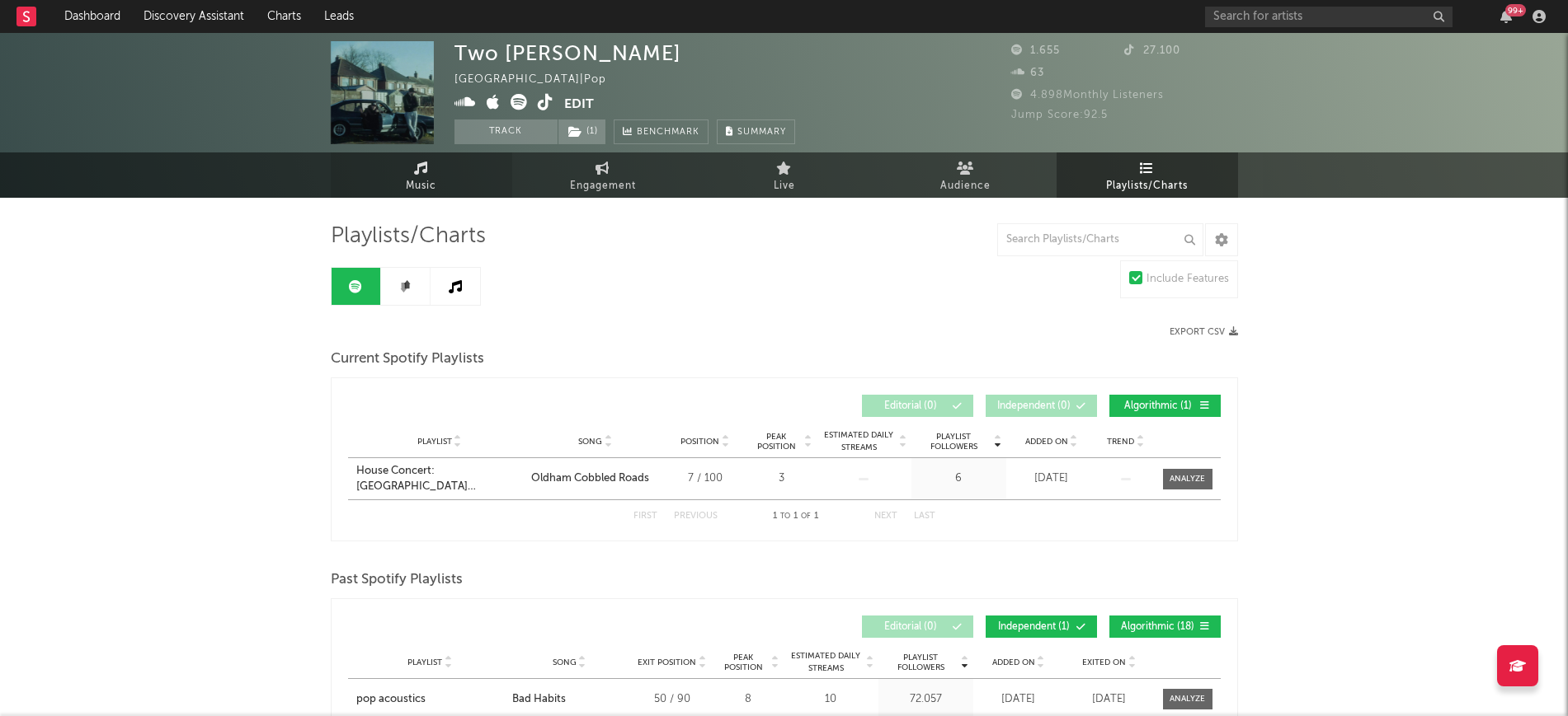
click at [367, 176] on link "Music" at bounding box center [422, 175] width 181 height 46
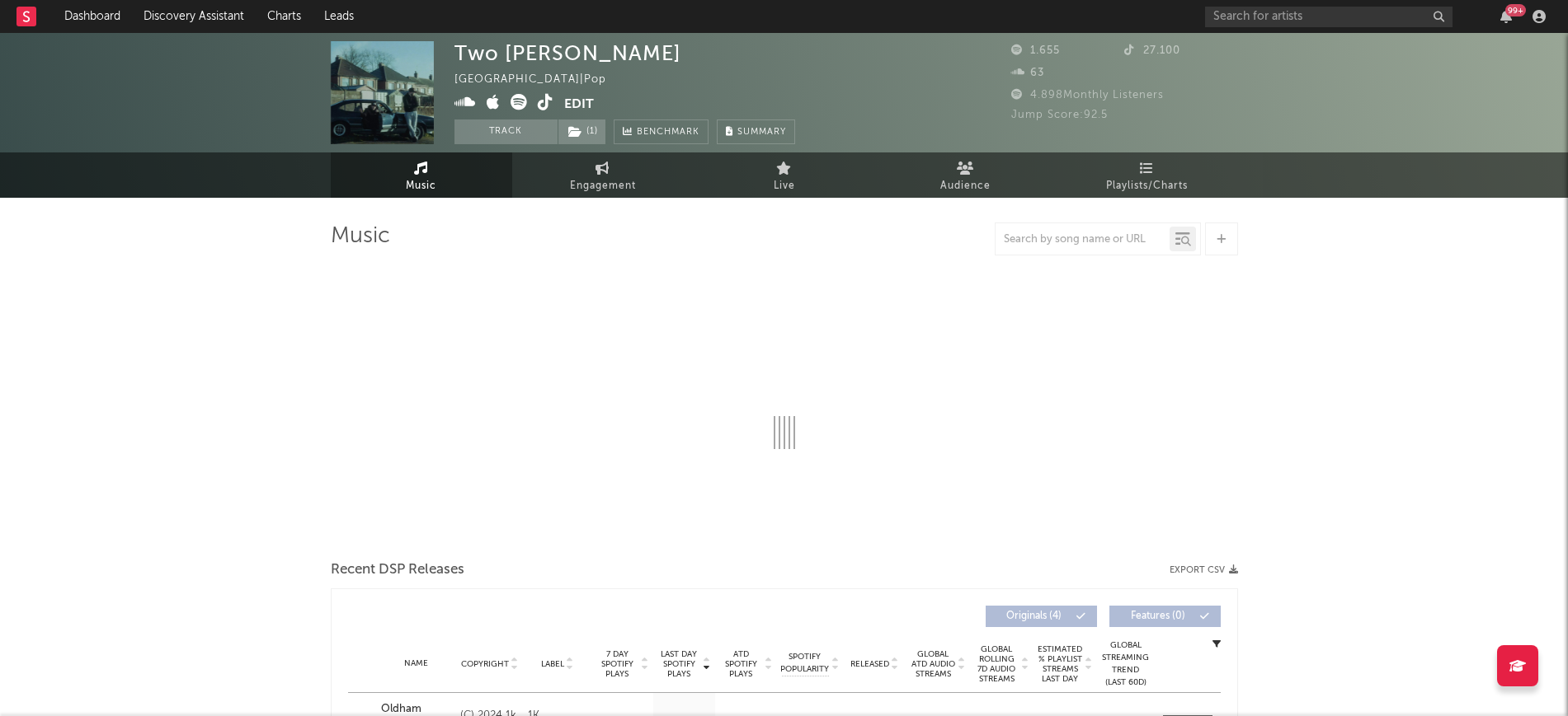
select select "1w"
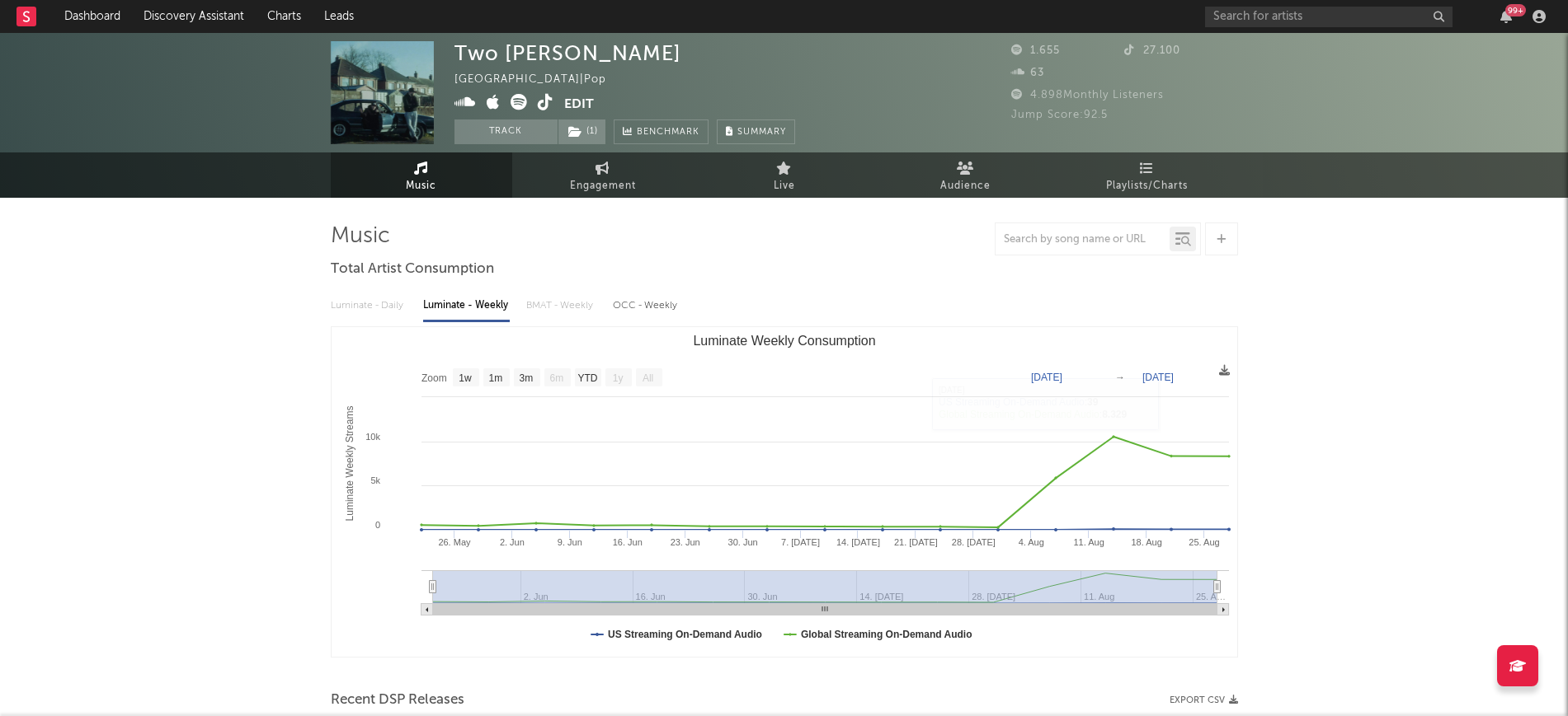
click at [428, 182] on span "Music" at bounding box center [421, 186] width 30 height 20
click at [426, 188] on span "Music" at bounding box center [421, 186] width 30 height 20
click at [417, 181] on span "Music" at bounding box center [421, 186] width 30 height 20
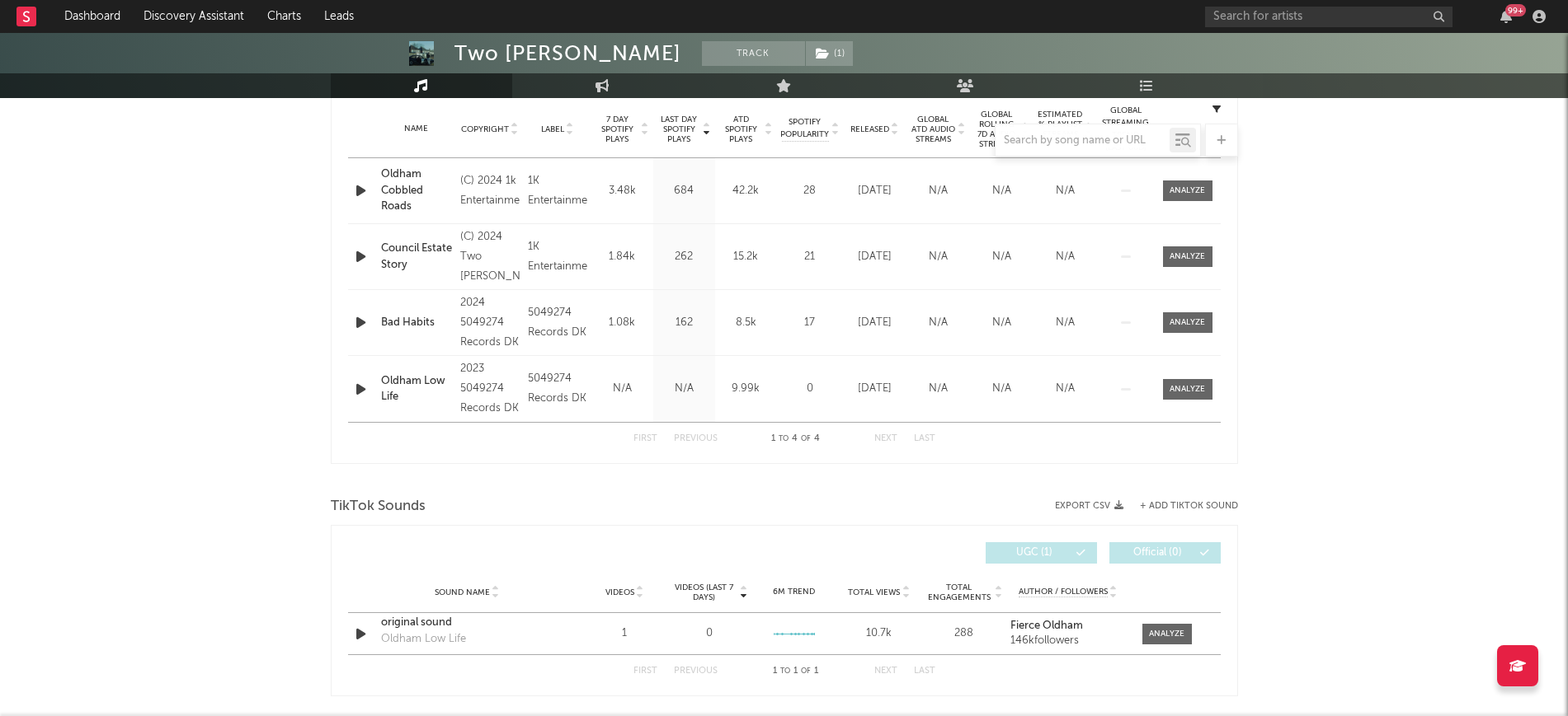
scroll to position [721, 0]
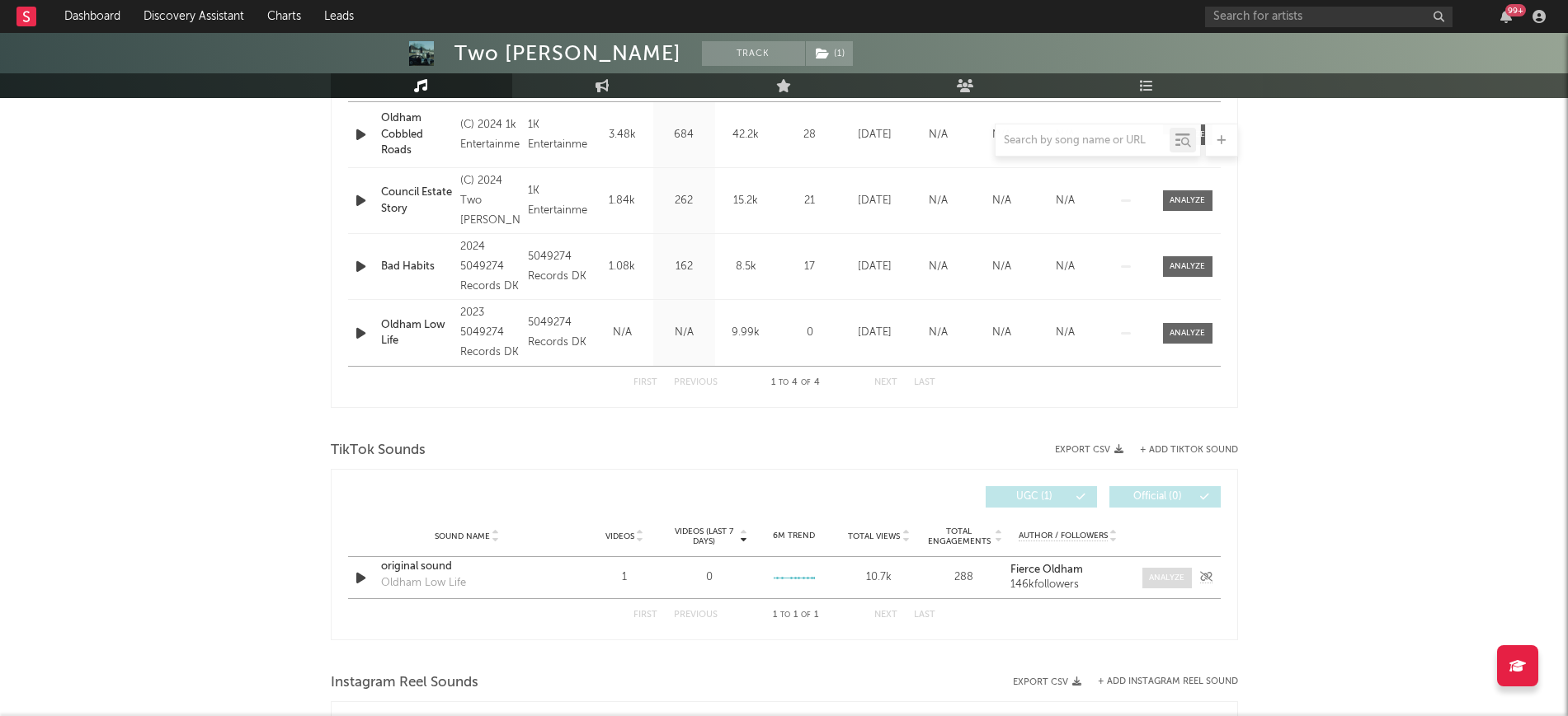
click at [1167, 582] on span at bounding box center [1166, 578] width 49 height 21
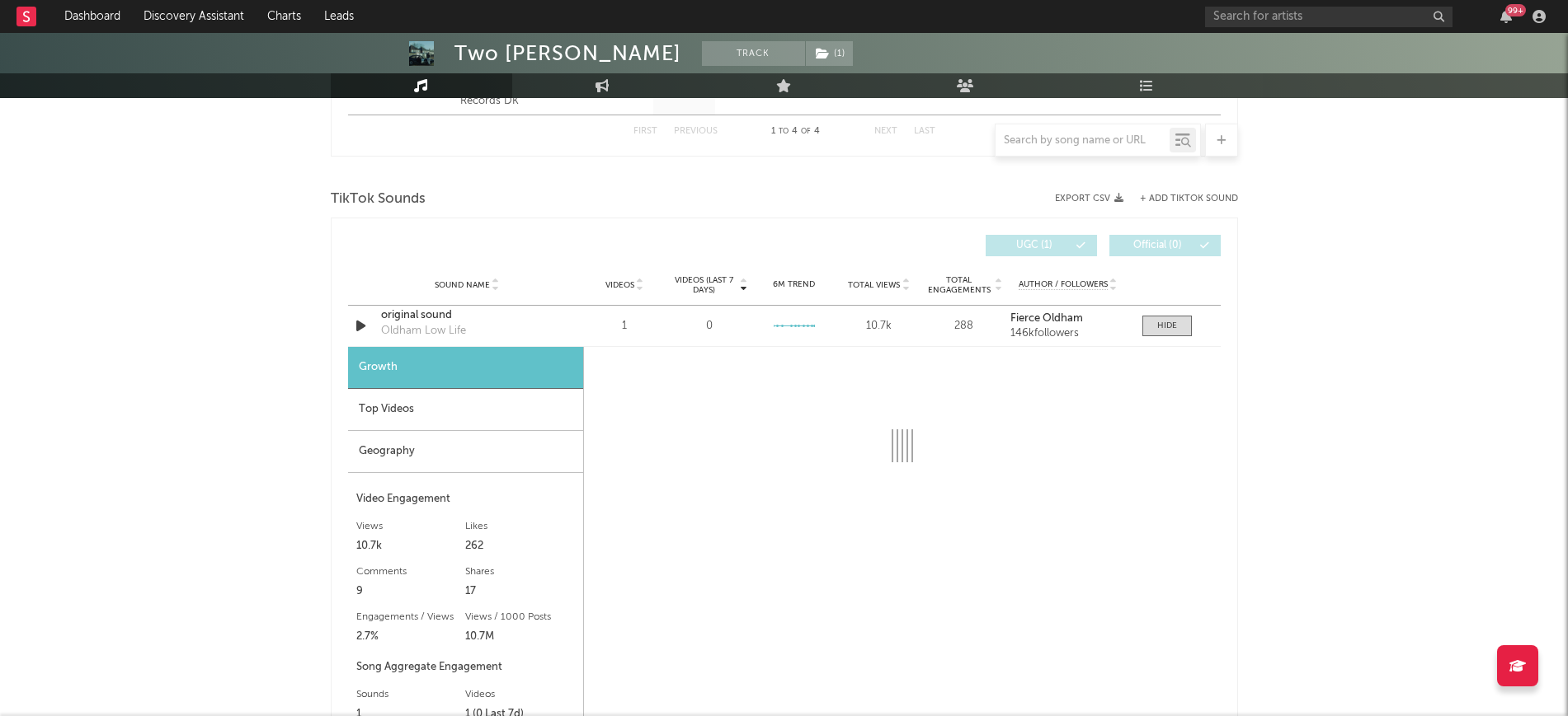
scroll to position [1030, 0]
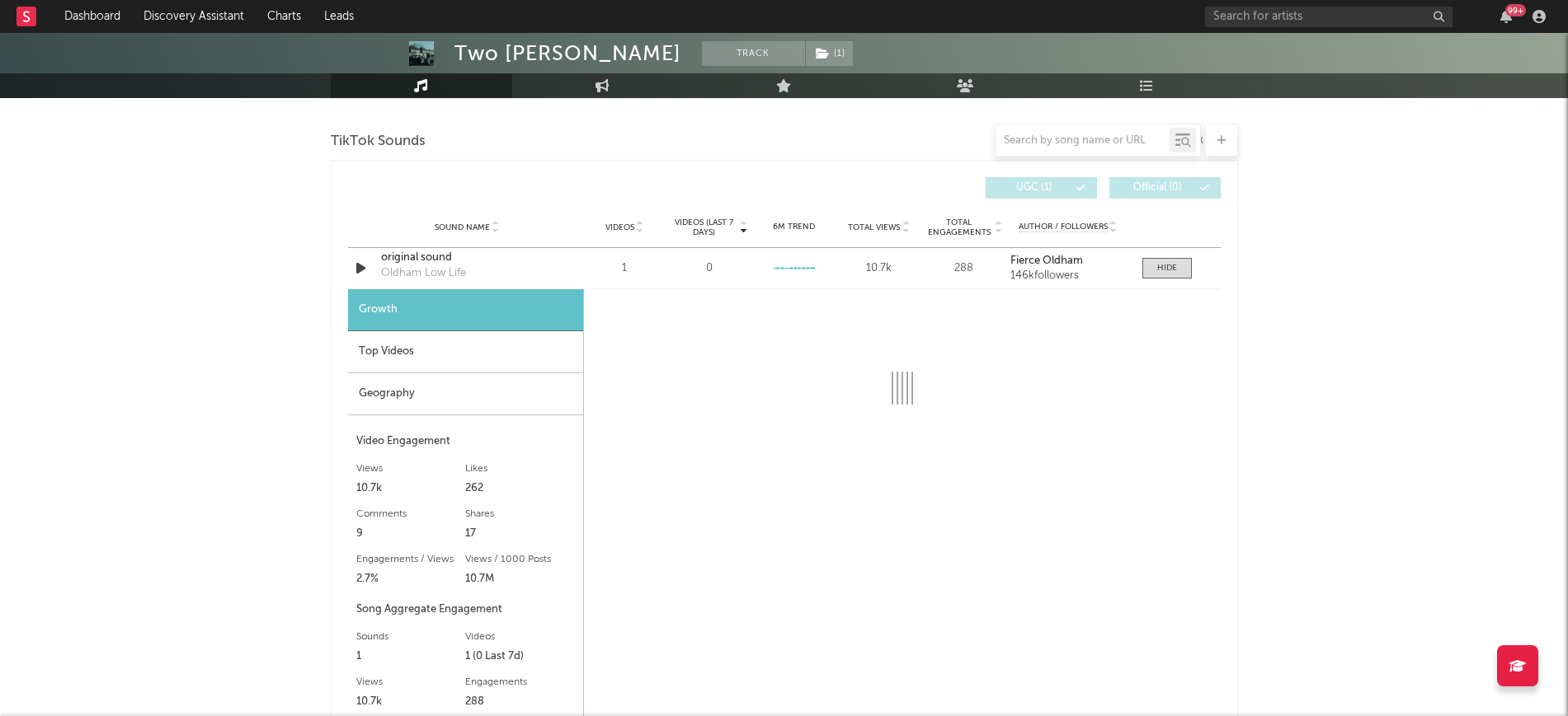
select select "6m"
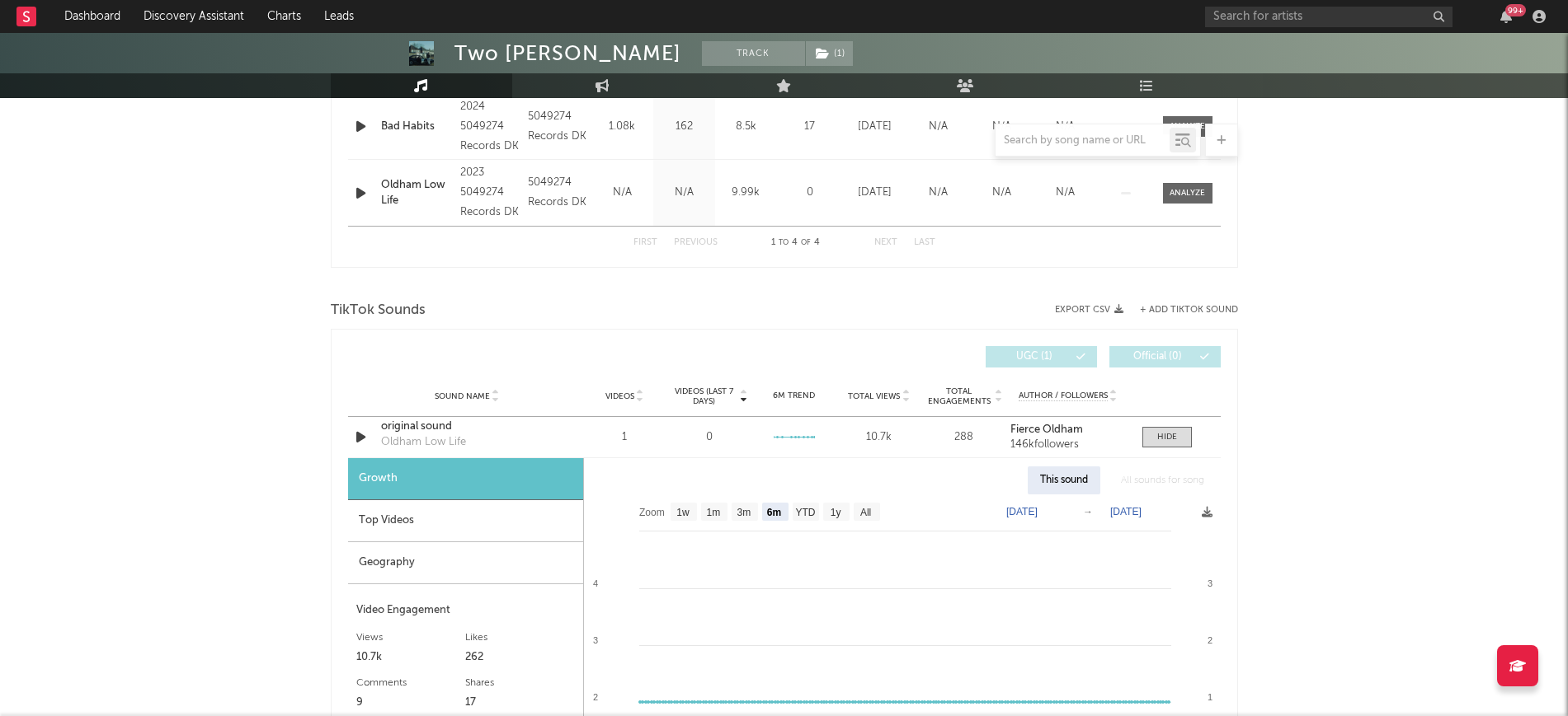
scroll to position [1133, 0]
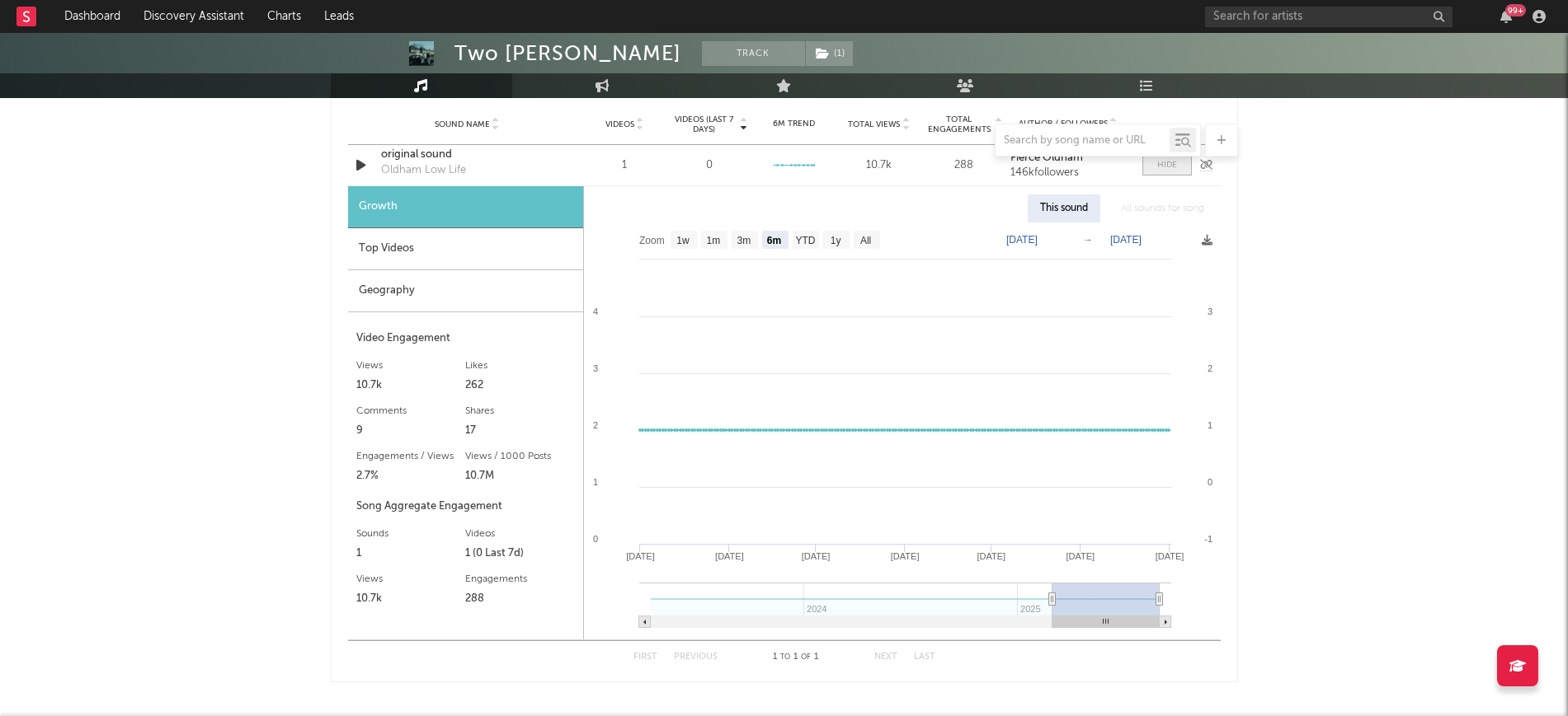
click at [1181, 159] on span at bounding box center [1166, 165] width 49 height 21
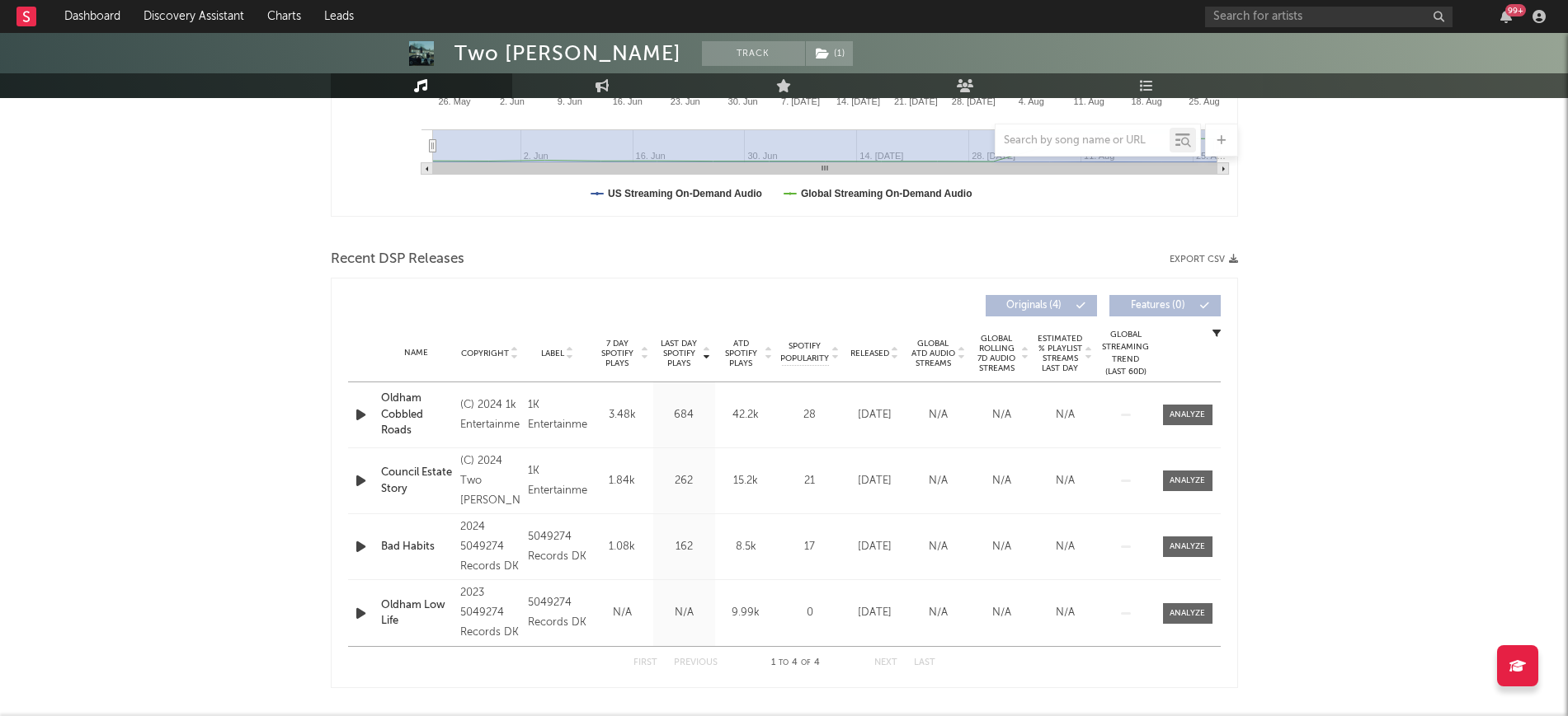
scroll to position [685, 0]
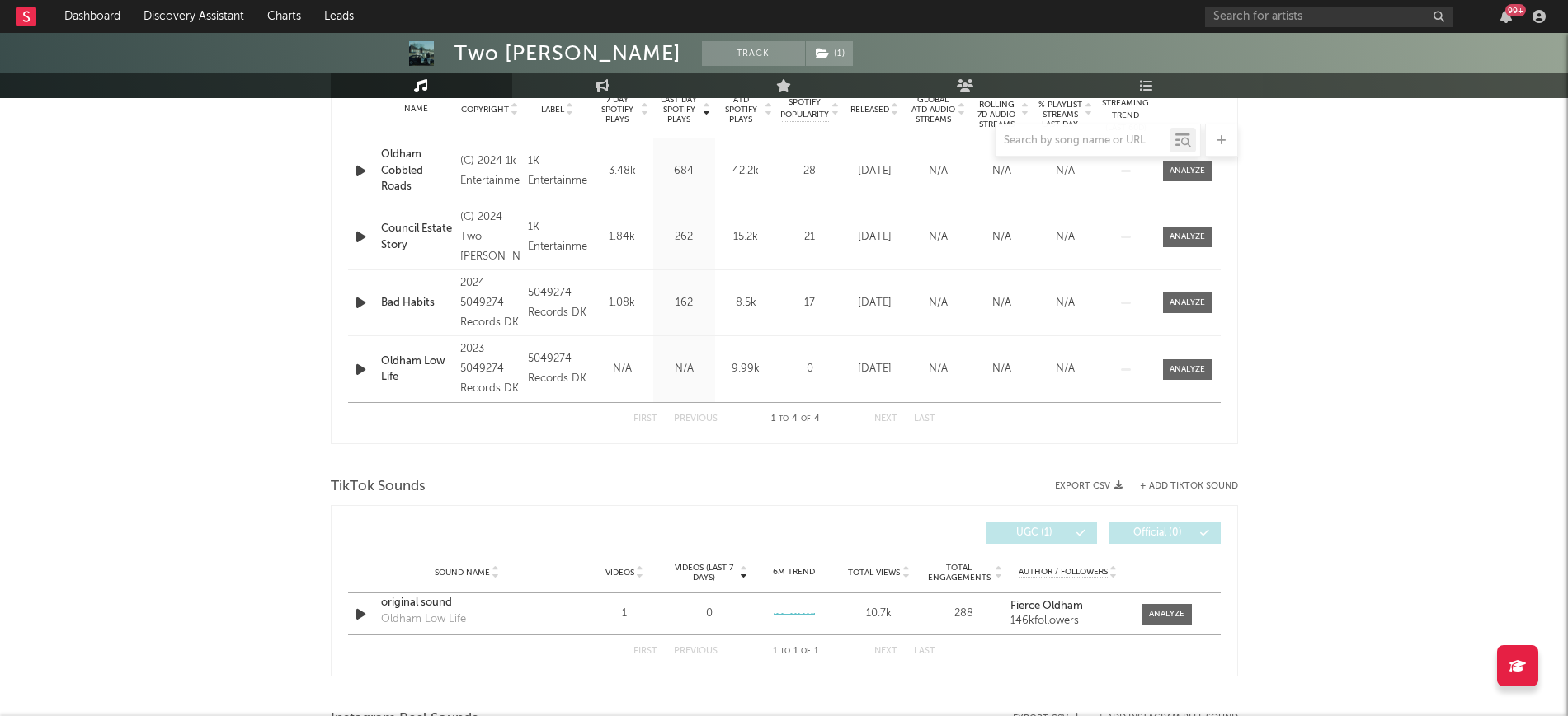
click at [355, 370] on icon "button" at bounding box center [360, 370] width 17 height 21
click at [352, 364] on icon "button" at bounding box center [359, 370] width 16 height 21
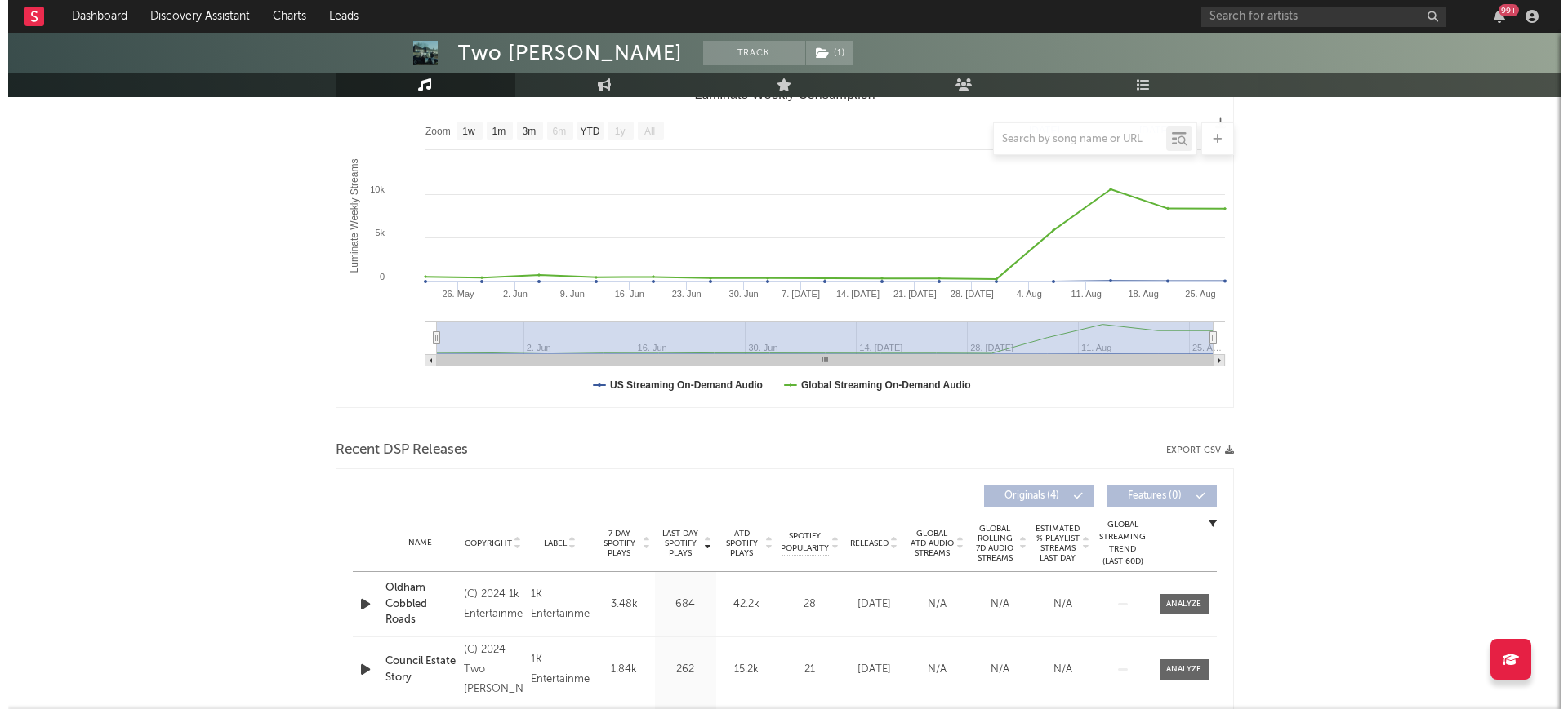
scroll to position [0, 0]
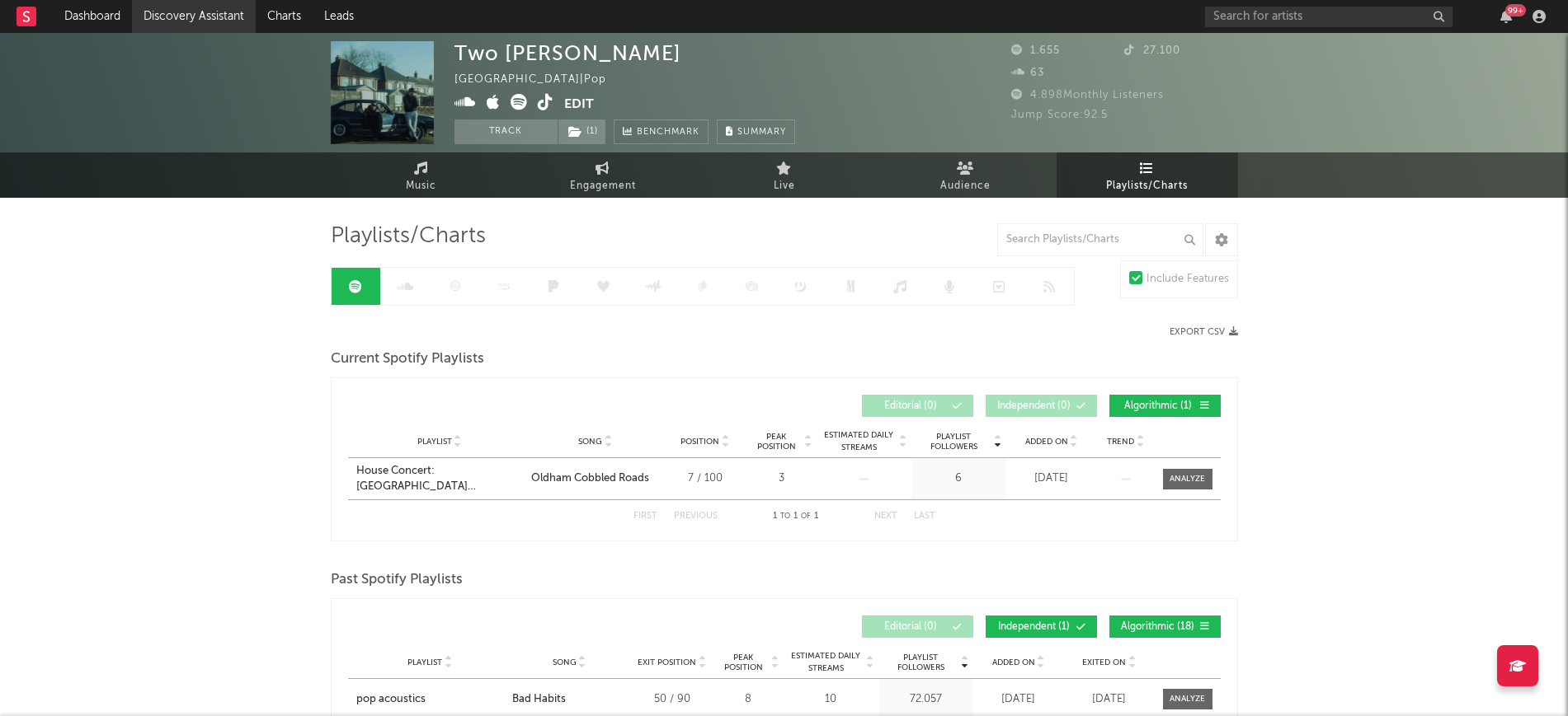
click at [201, 20] on link "Discovery Assistant" at bounding box center [193, 16] width 123 height 33
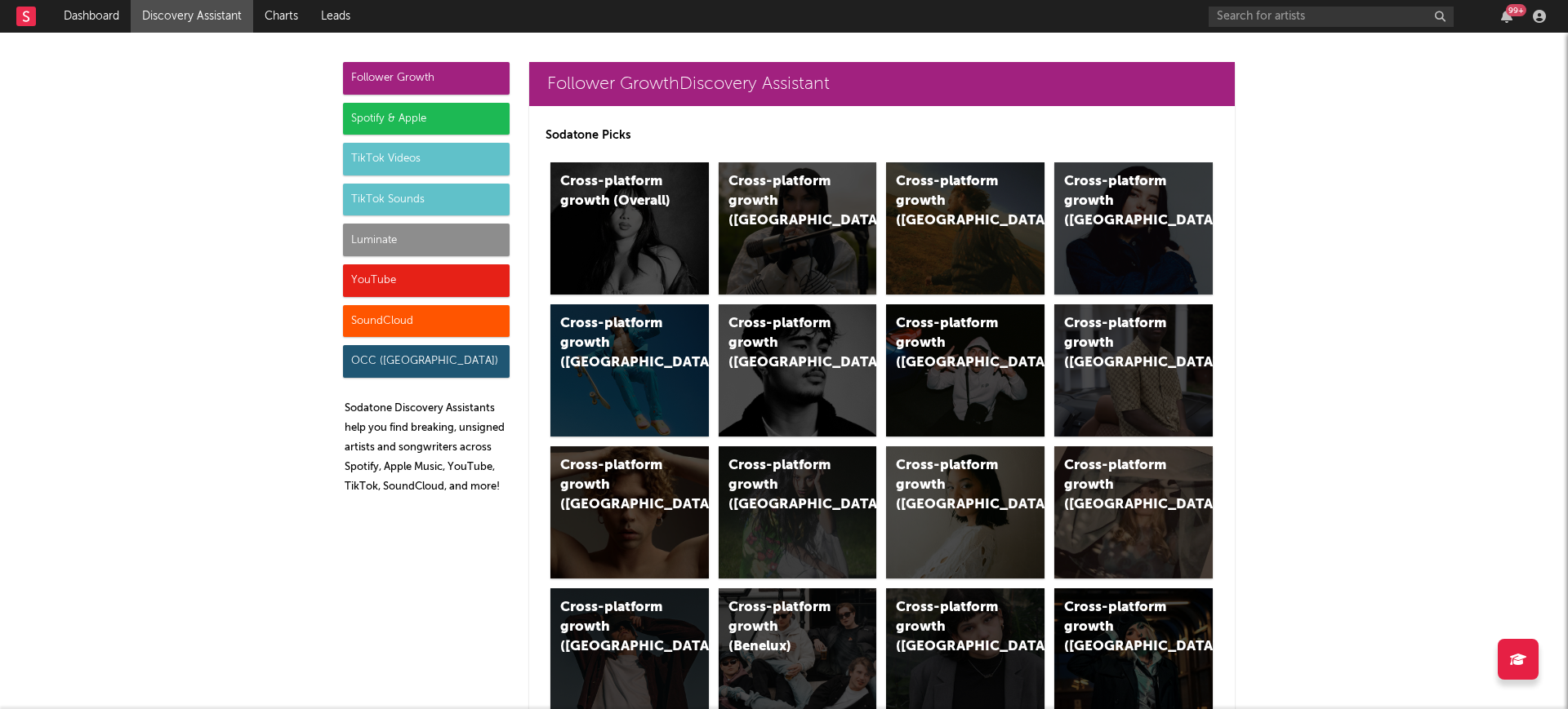
click at [379, 206] on div "TikTok Sounds" at bounding box center [426, 200] width 166 height 32
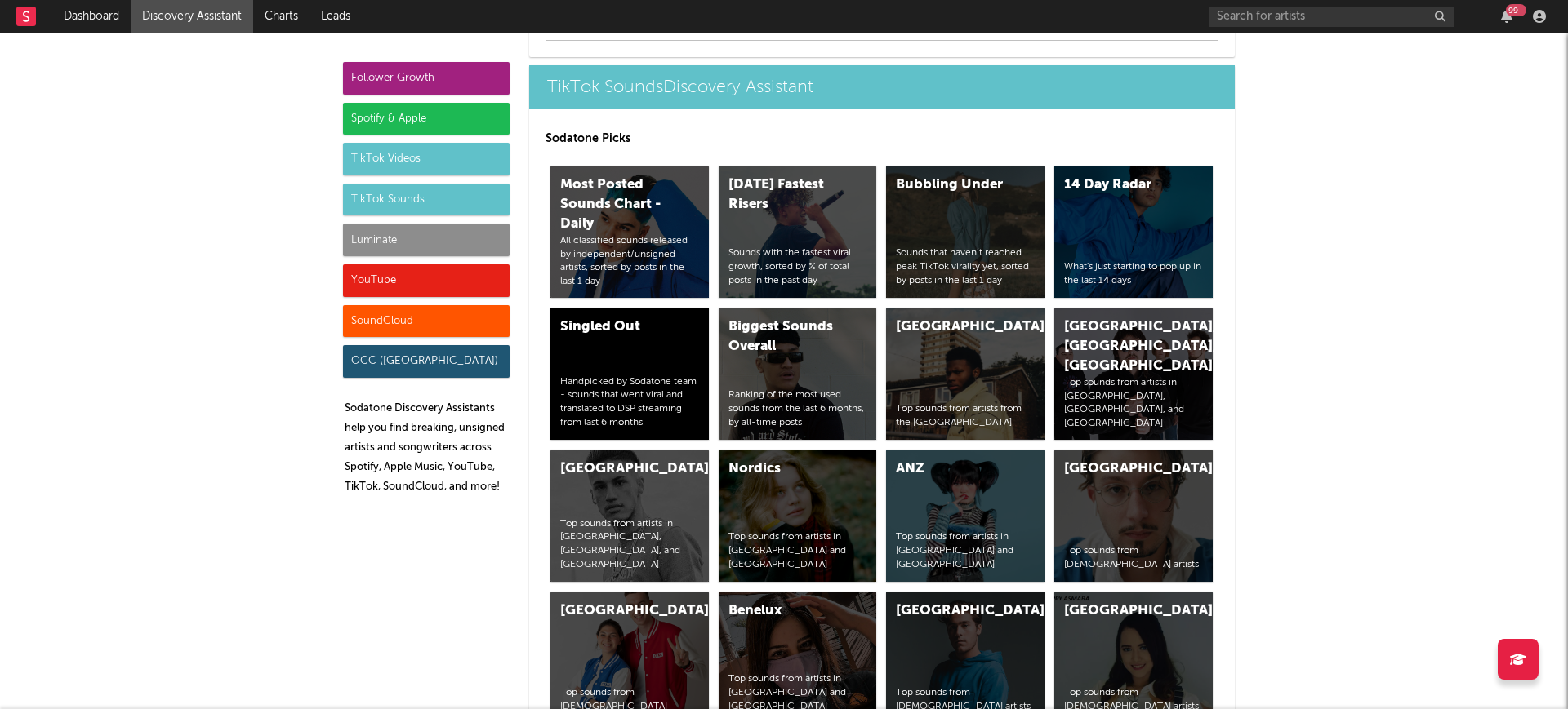
scroll to position [5889, 0]
click at [959, 345] on div "United Kingdom Top sounds from artists from the United Kingdom" at bounding box center [965, 374] width 159 height 132
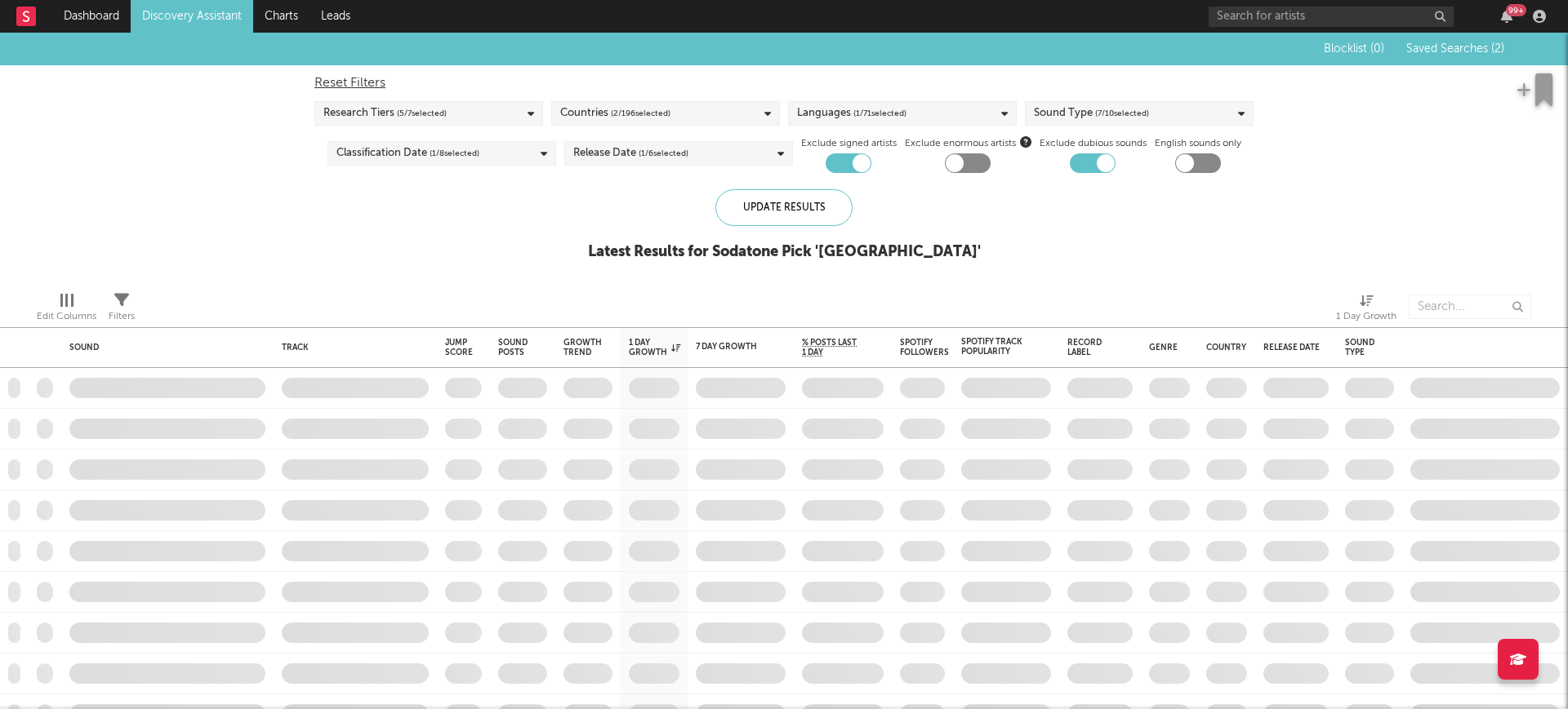
checkbox input "true"
click at [1478, 50] on span "Saved Searches ( 2 )" at bounding box center [1454, 49] width 98 height 11
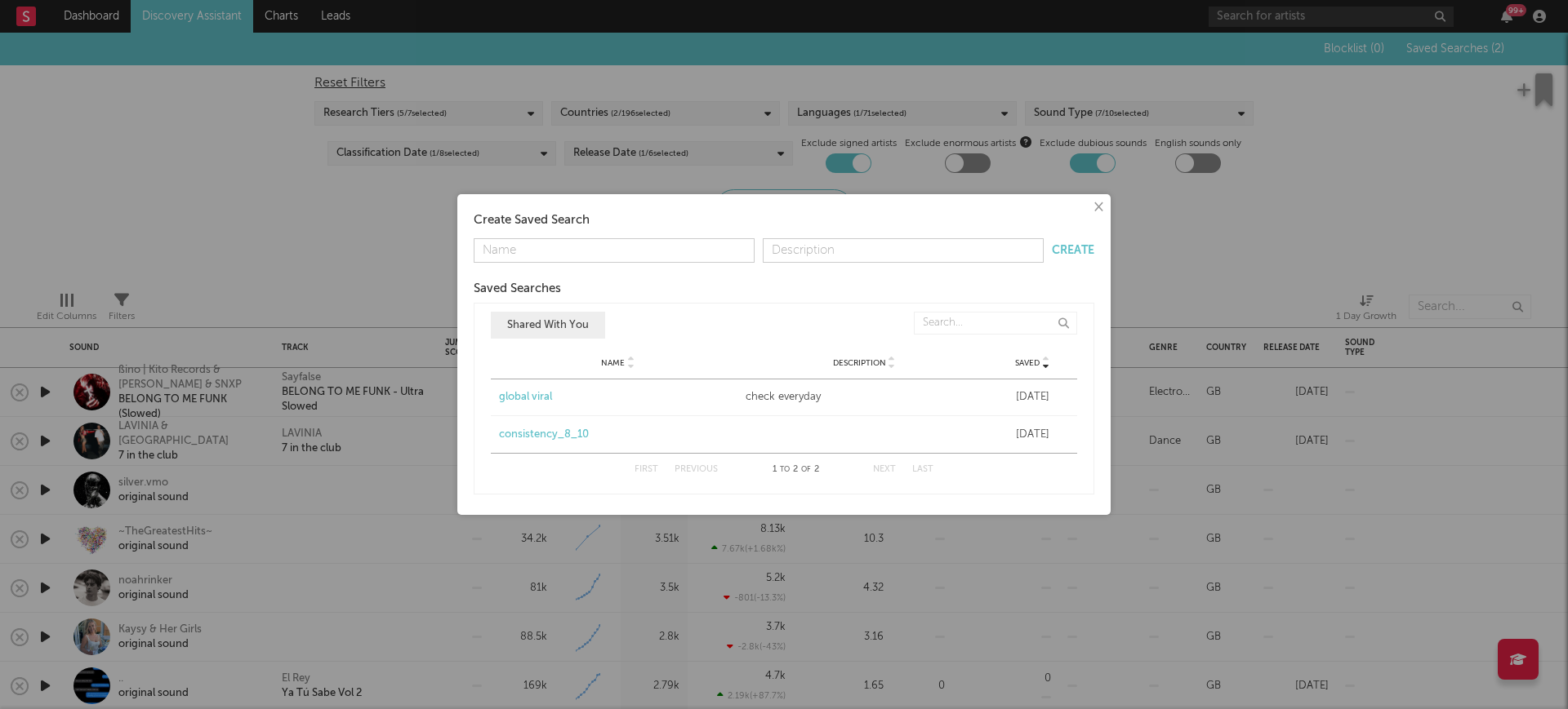
click at [90, 294] on div "× Create Saved Search Create Saved Searches Saved Name Description Saved Shared…" at bounding box center [784, 354] width 1568 height 709
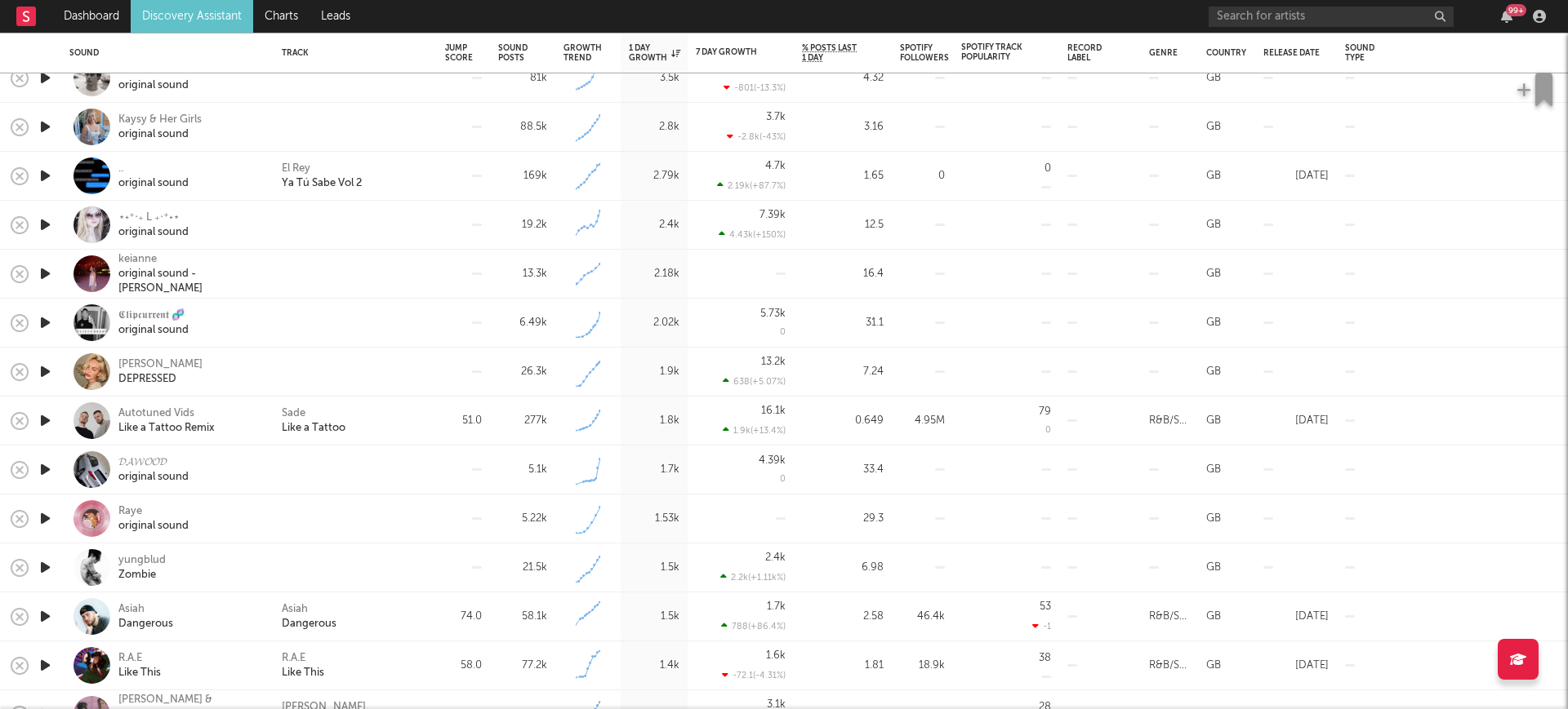
click at [41, 416] on icon "button" at bounding box center [45, 421] width 17 height 20
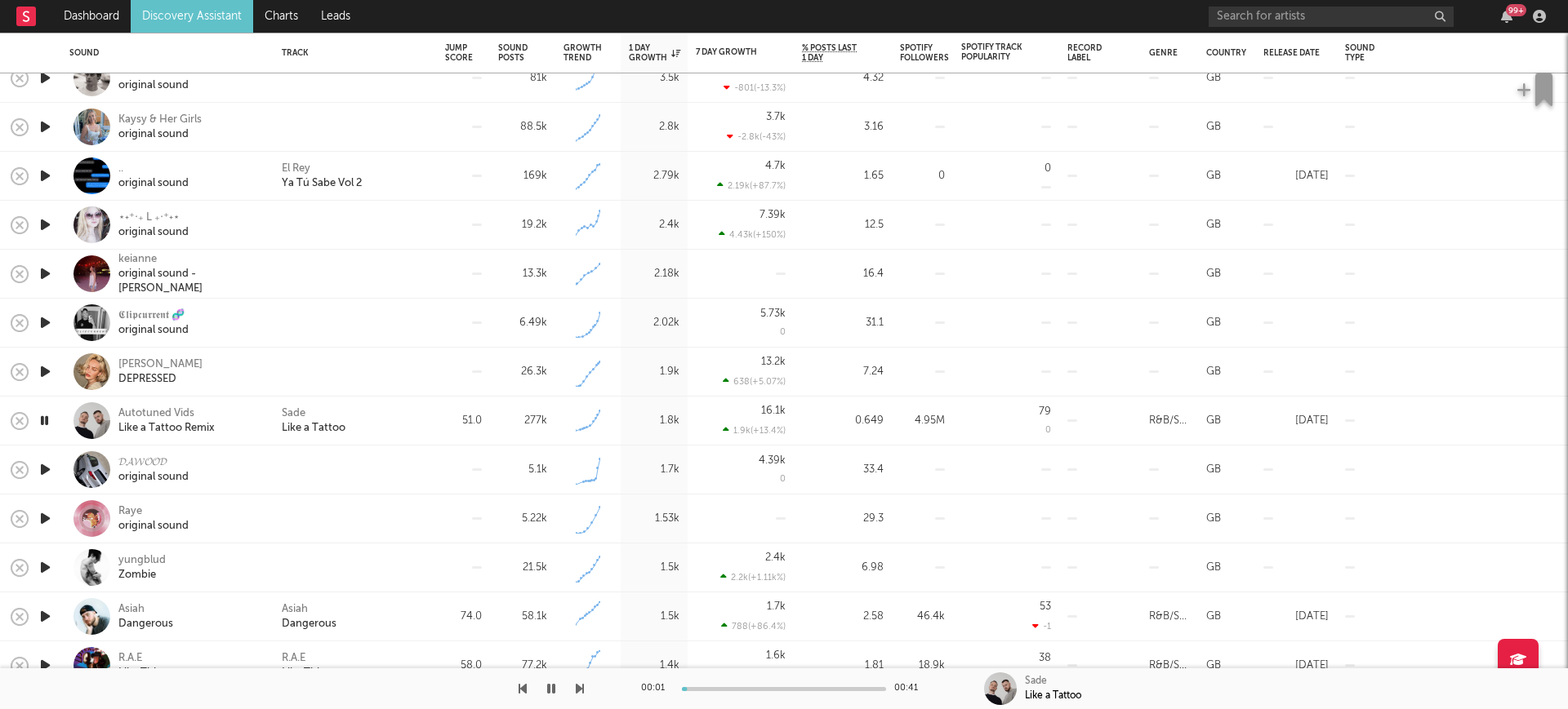
click at [41, 416] on icon "button" at bounding box center [44, 421] width 15 height 20
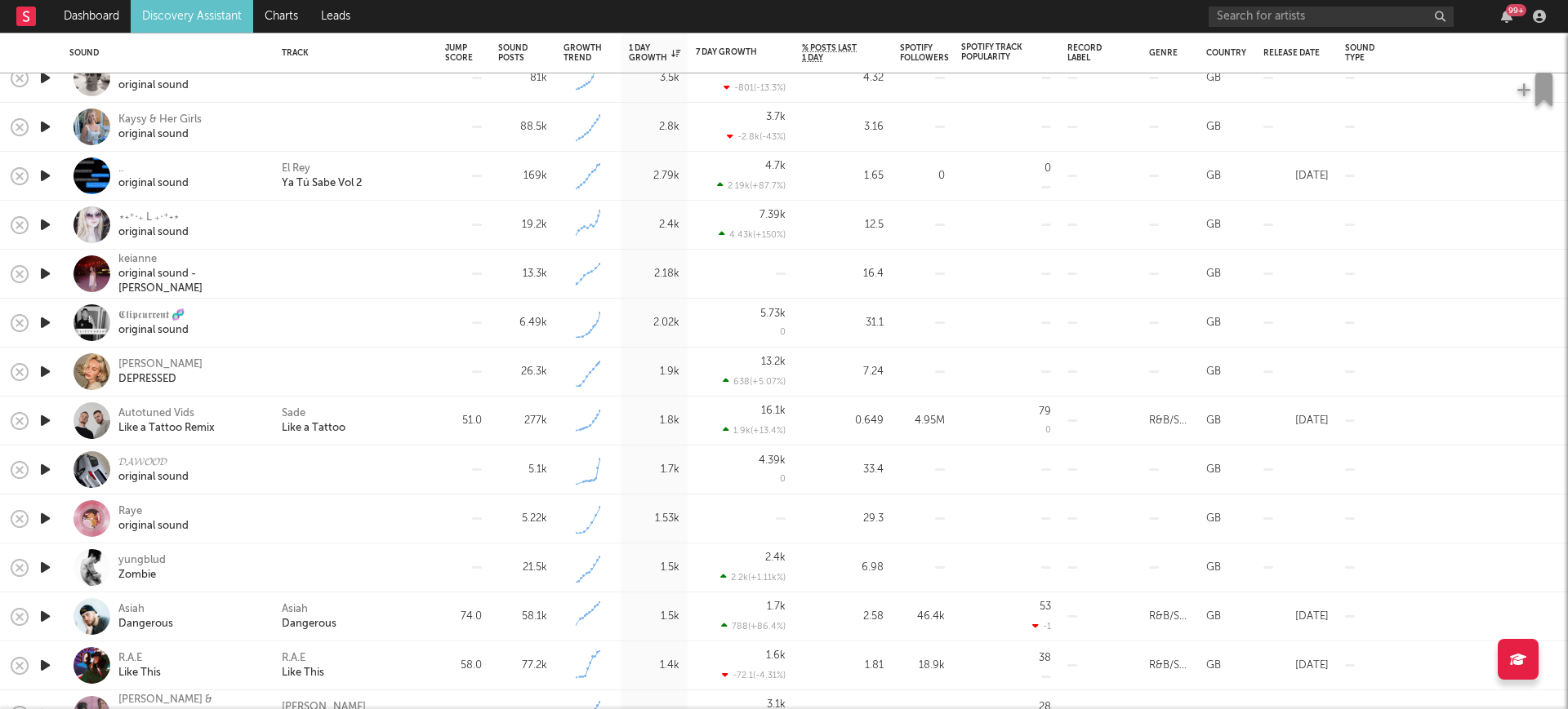
click at [41, 416] on icon "button" at bounding box center [45, 421] width 17 height 20
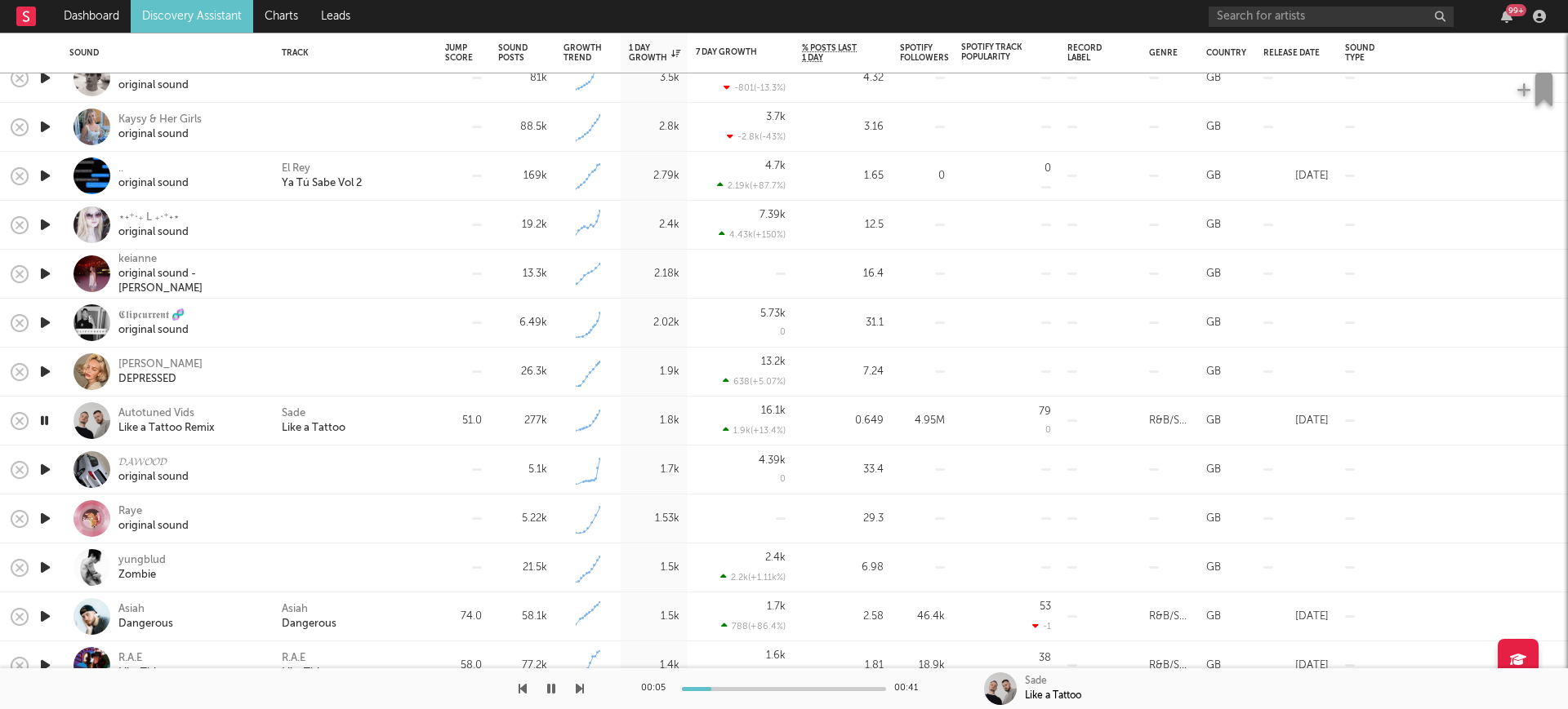
click at [47, 421] on icon "button" at bounding box center [44, 421] width 15 height 20
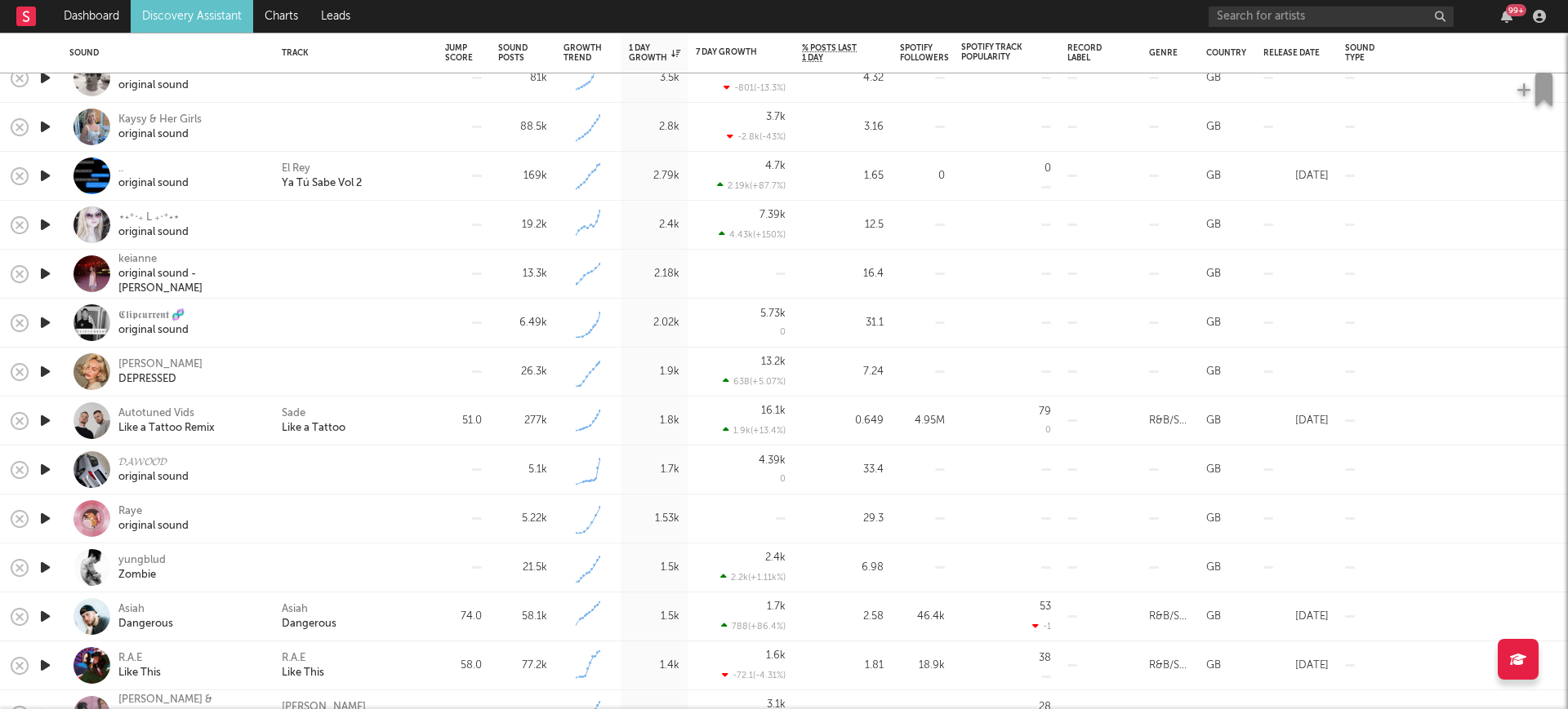
click at [47, 470] on icon "button" at bounding box center [45, 470] width 17 height 20
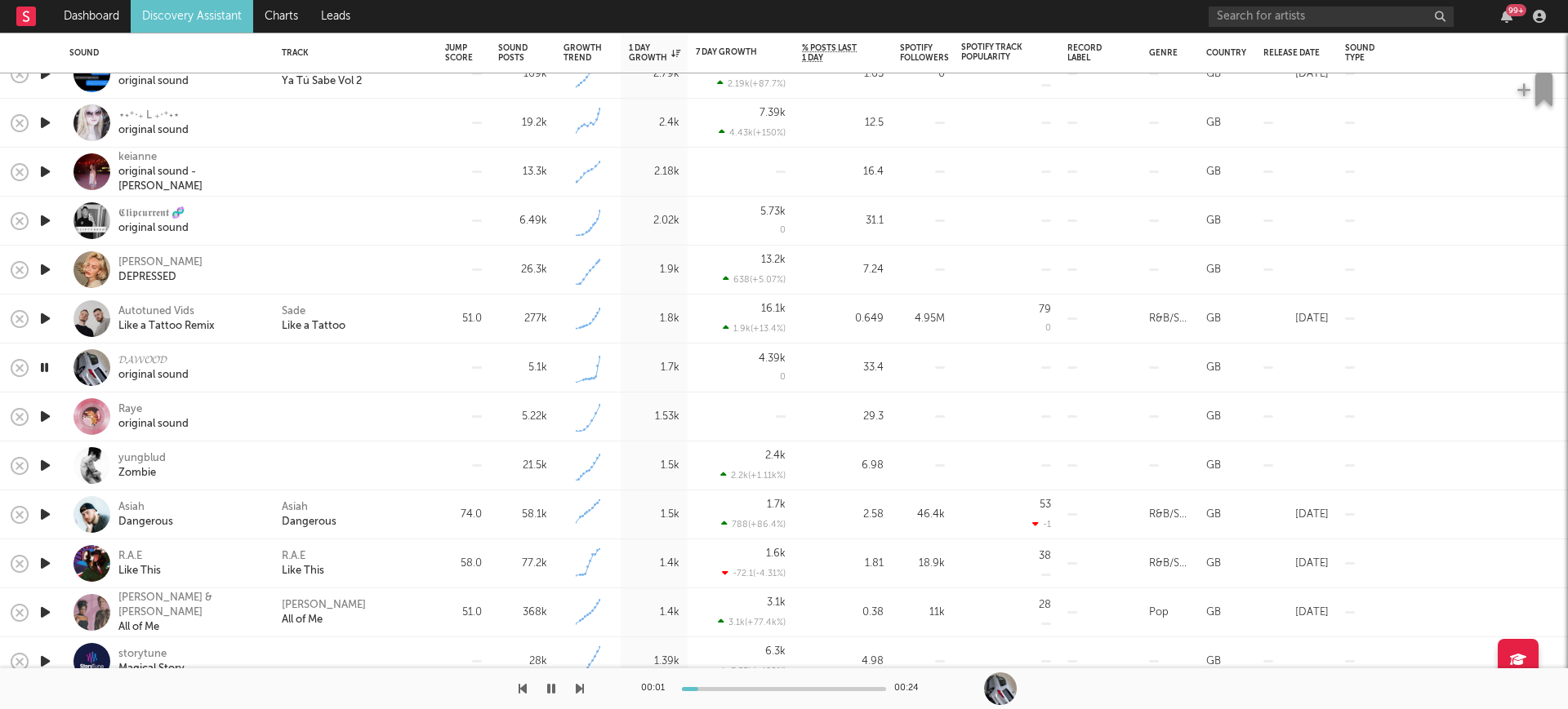
click at [47, 412] on icon "button" at bounding box center [45, 416] width 17 height 20
click at [123, 406] on div "Raye" at bounding box center [154, 410] width 70 height 15
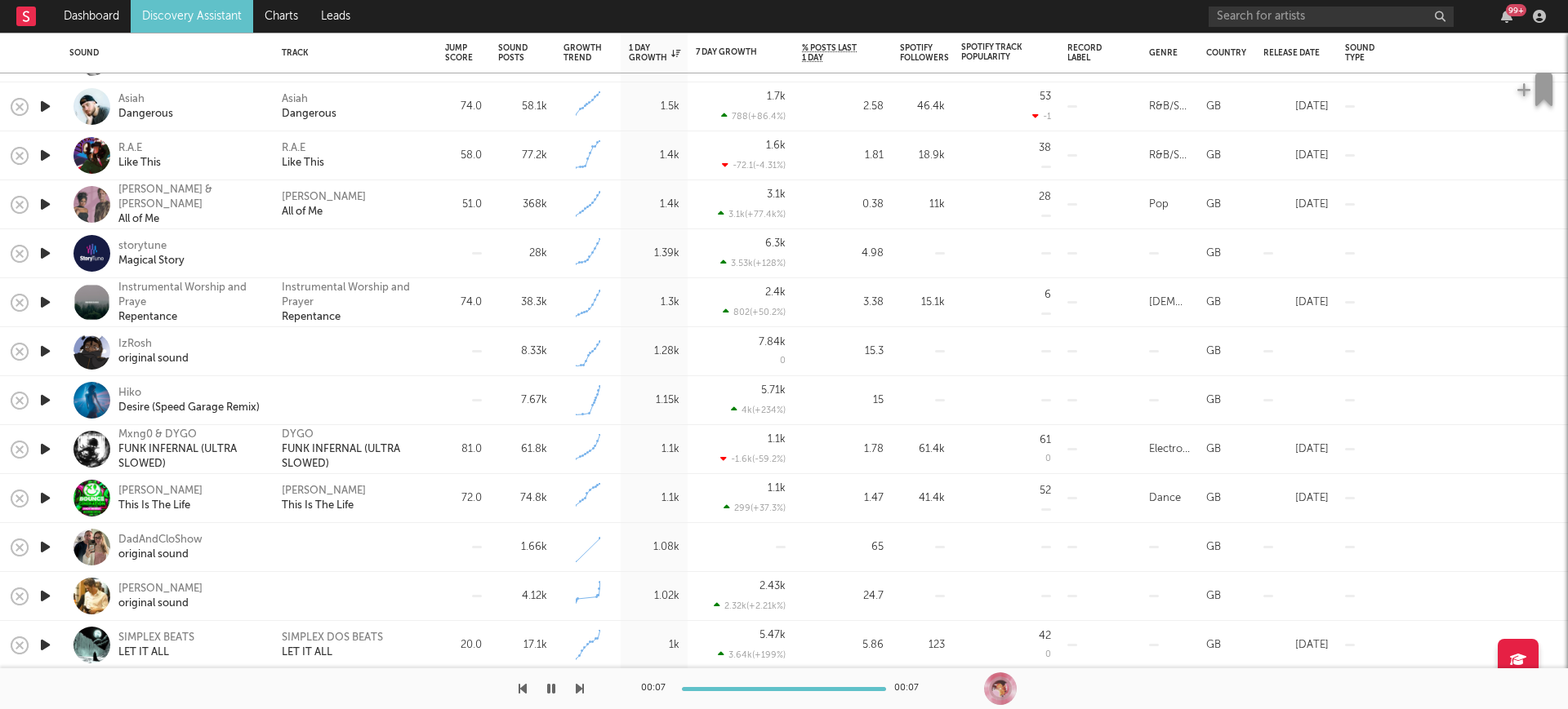
click at [47, 542] on icon "button" at bounding box center [45, 547] width 17 height 20
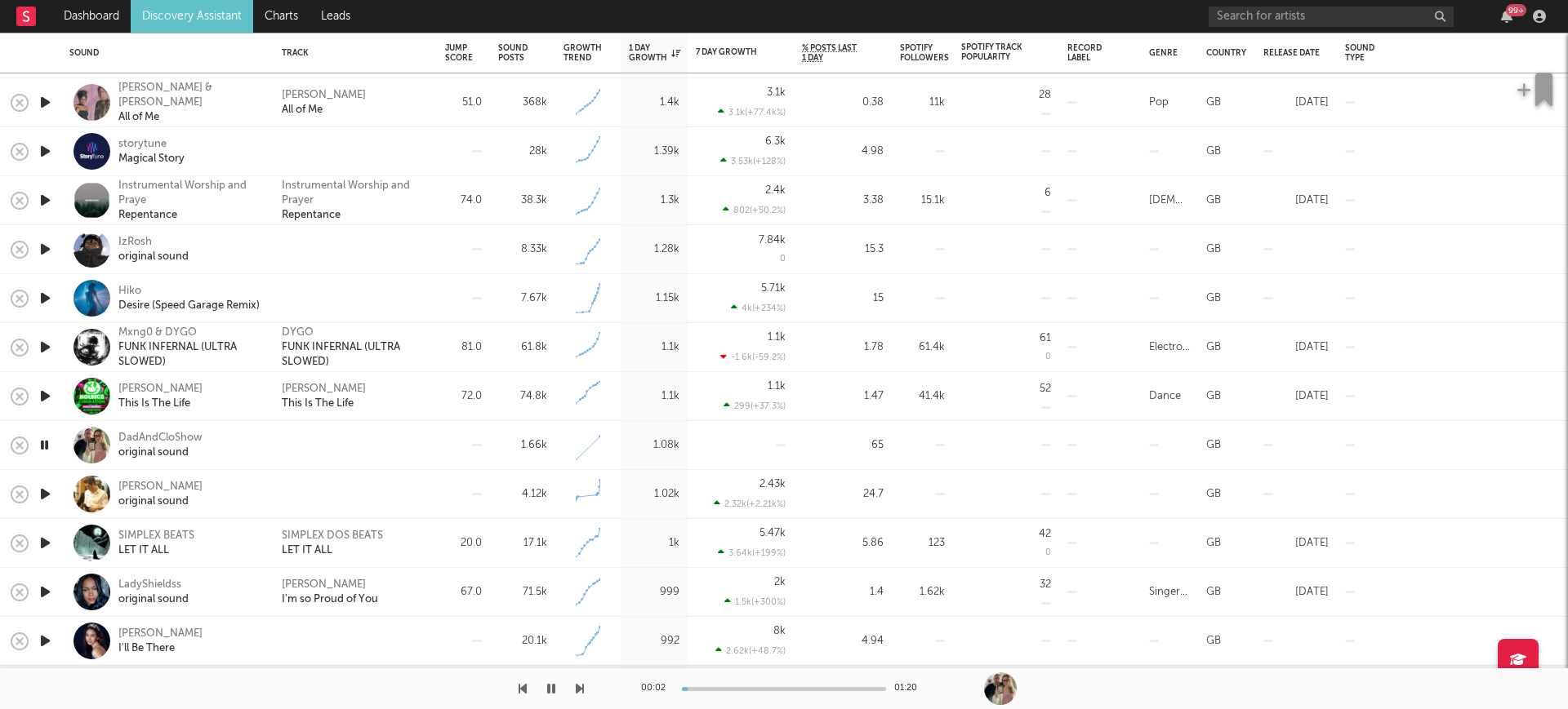
click at [59, 491] on div at bounding box center [44, 494] width 32 height 49
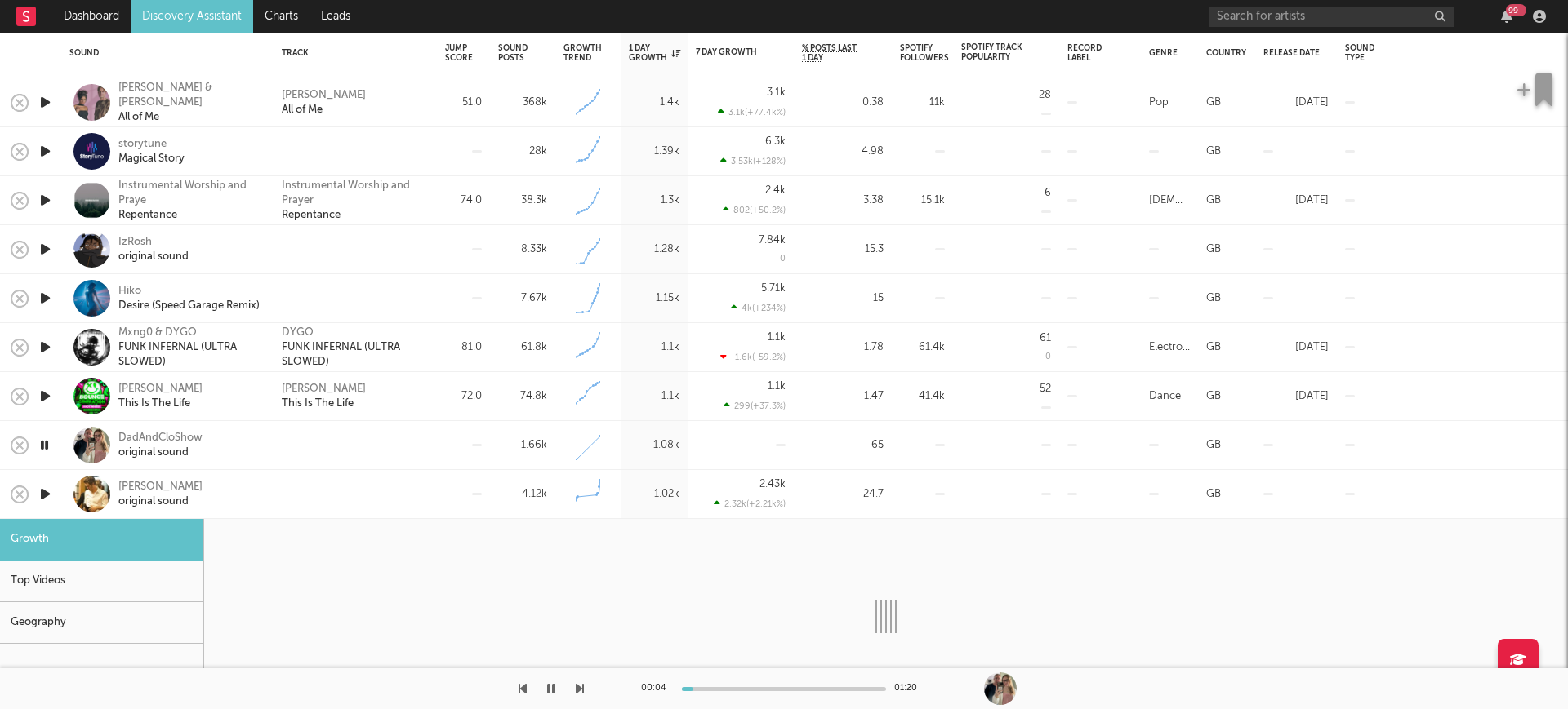
click at [47, 491] on icon "button" at bounding box center [45, 494] width 17 height 20
click at [143, 487] on div "ashley" at bounding box center [160, 487] width 85 height 15
select select "6m"
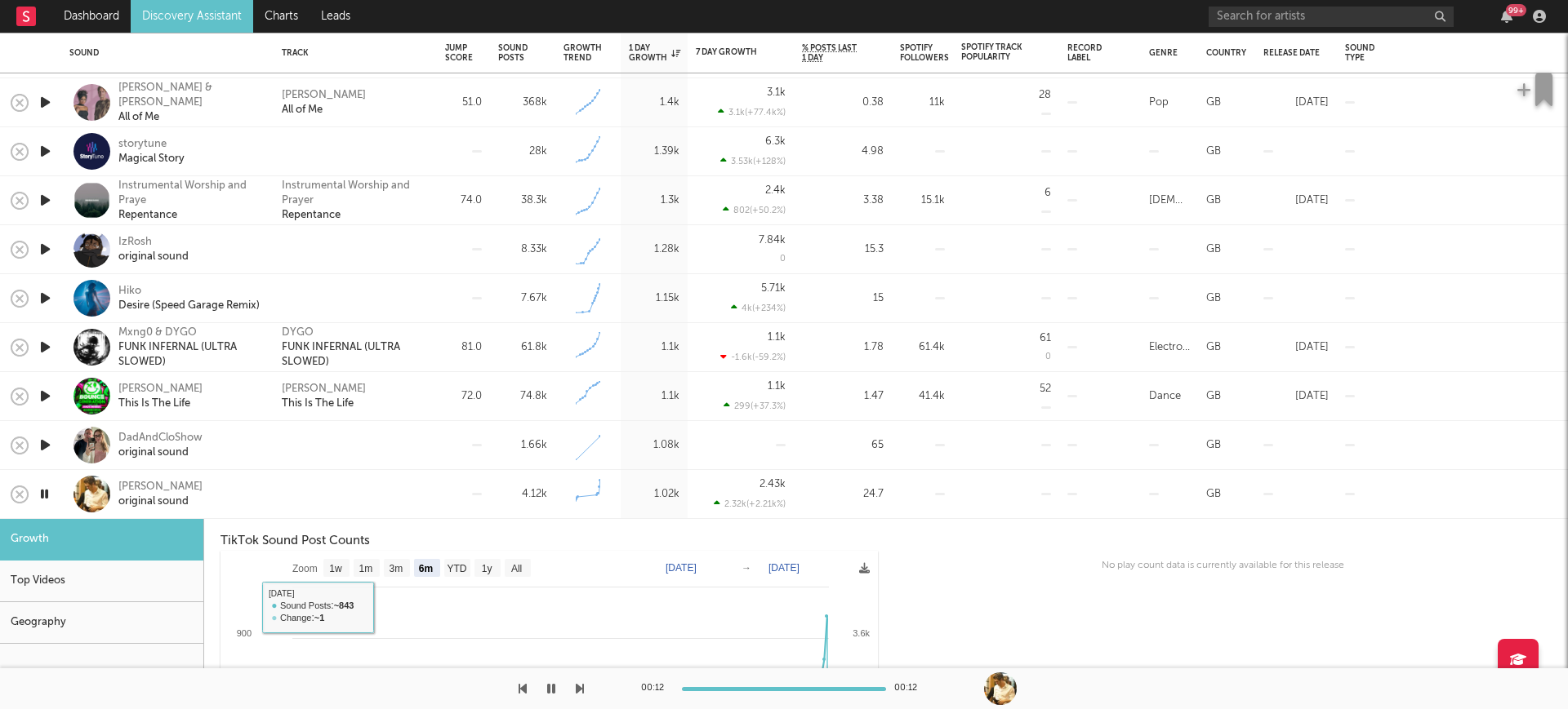
click at [363, 479] on div at bounding box center [354, 494] width 163 height 49
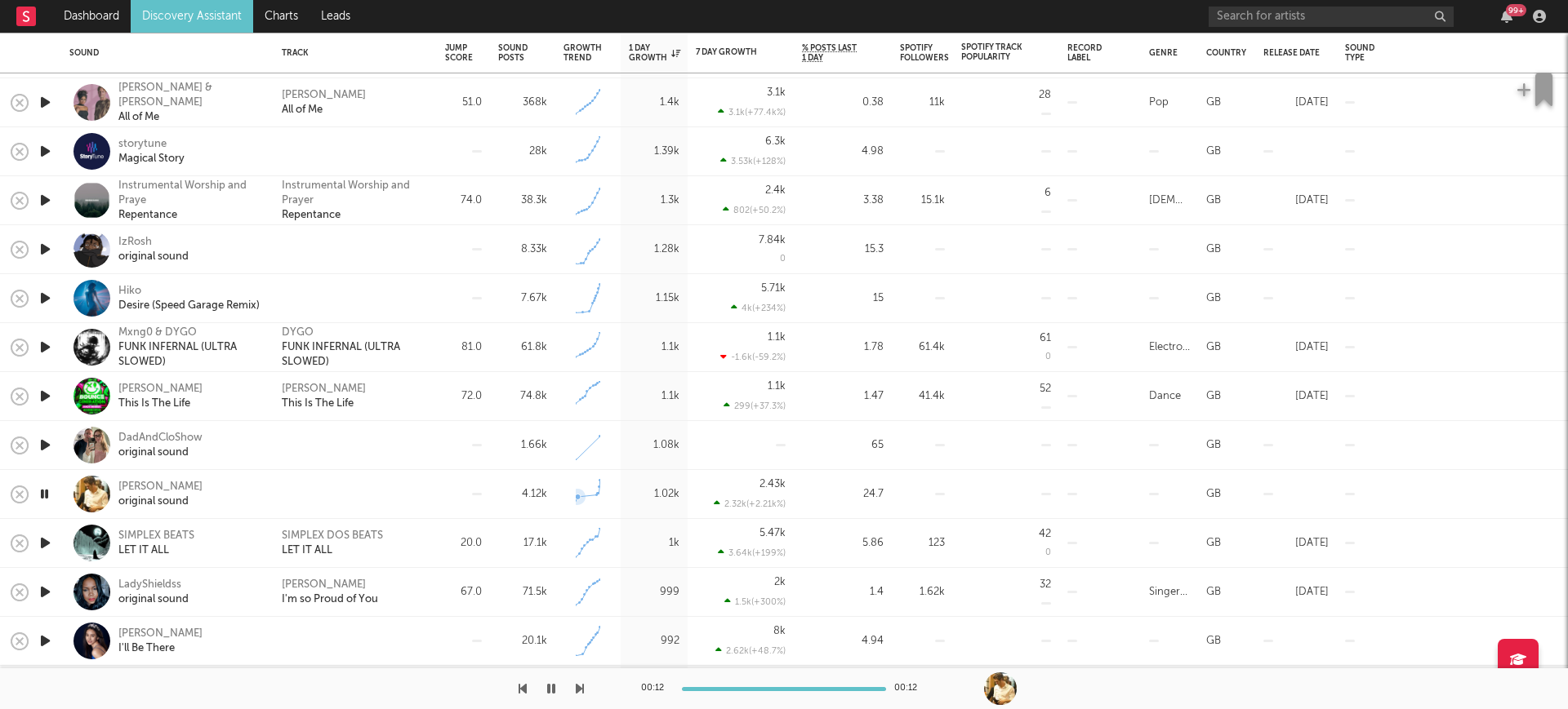
click at [580, 480] on rect at bounding box center [587, 494] width 25 height 30
click at [488, 481] on div "Raye original sound 5.22k Created with Highcharts 10.3.3 1.53k 29.3 GB yungblud…" at bounding box center [784, 425] width 1568 height 3029
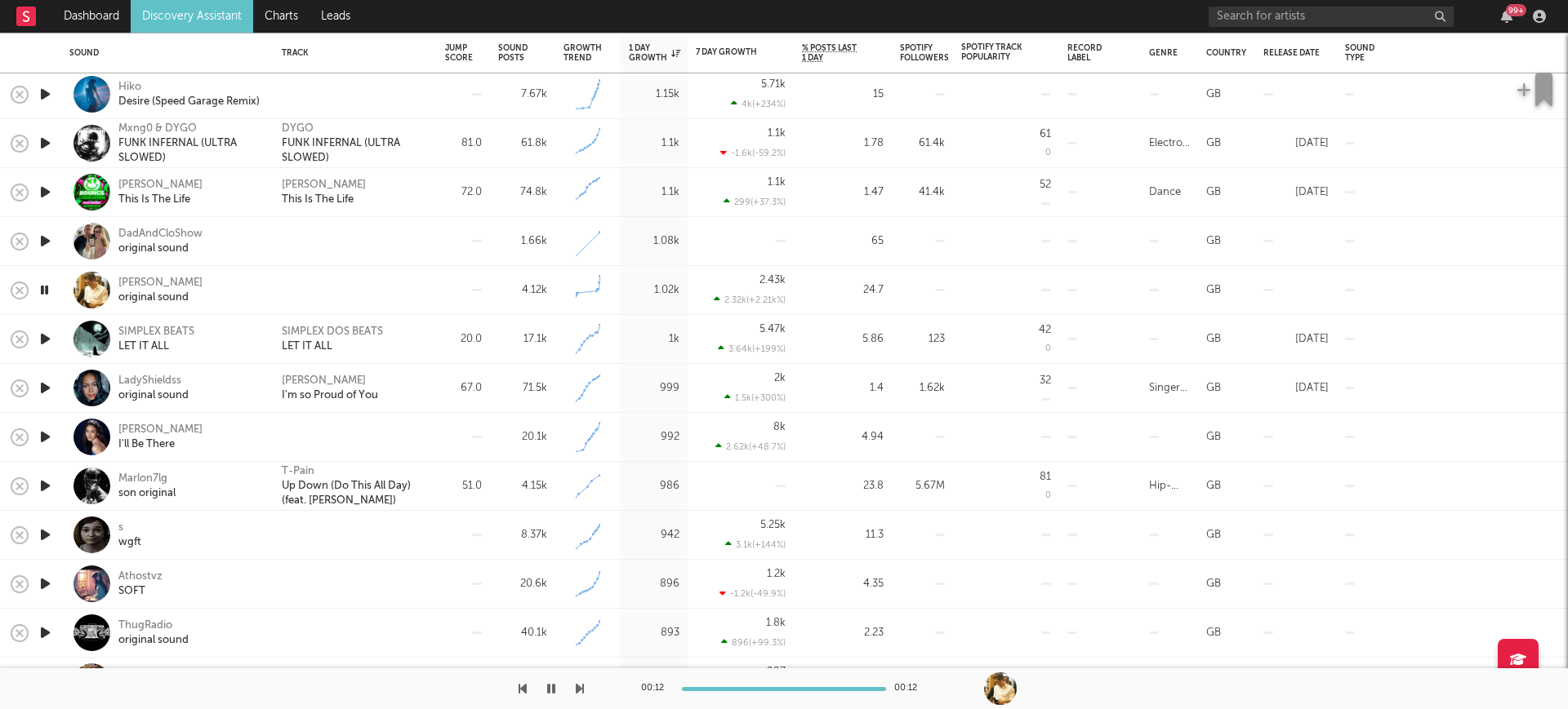
click at [348, 297] on div at bounding box center [354, 290] width 163 height 49
select select "6m"
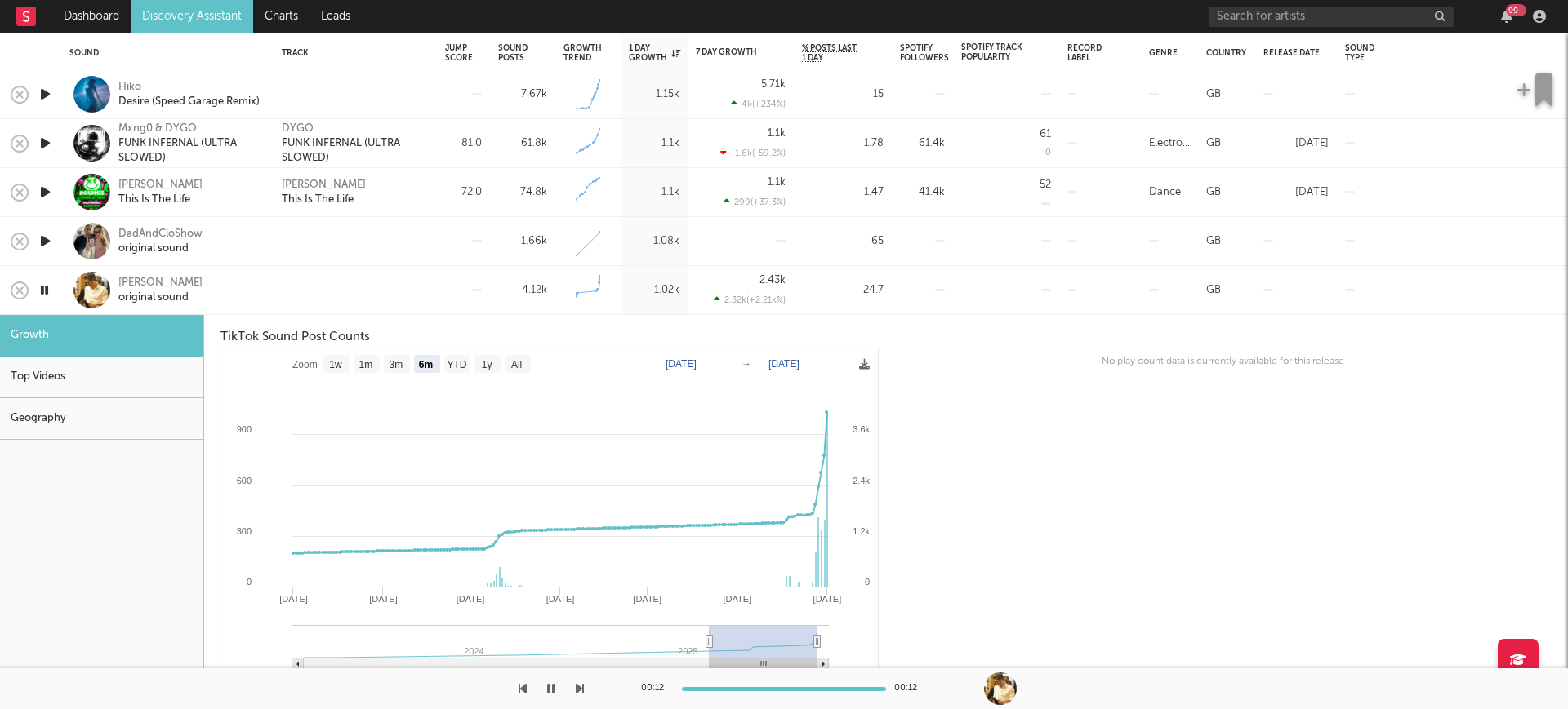
click at [201, 276] on div "ashley original sound" at bounding box center [189, 290] width 143 height 29
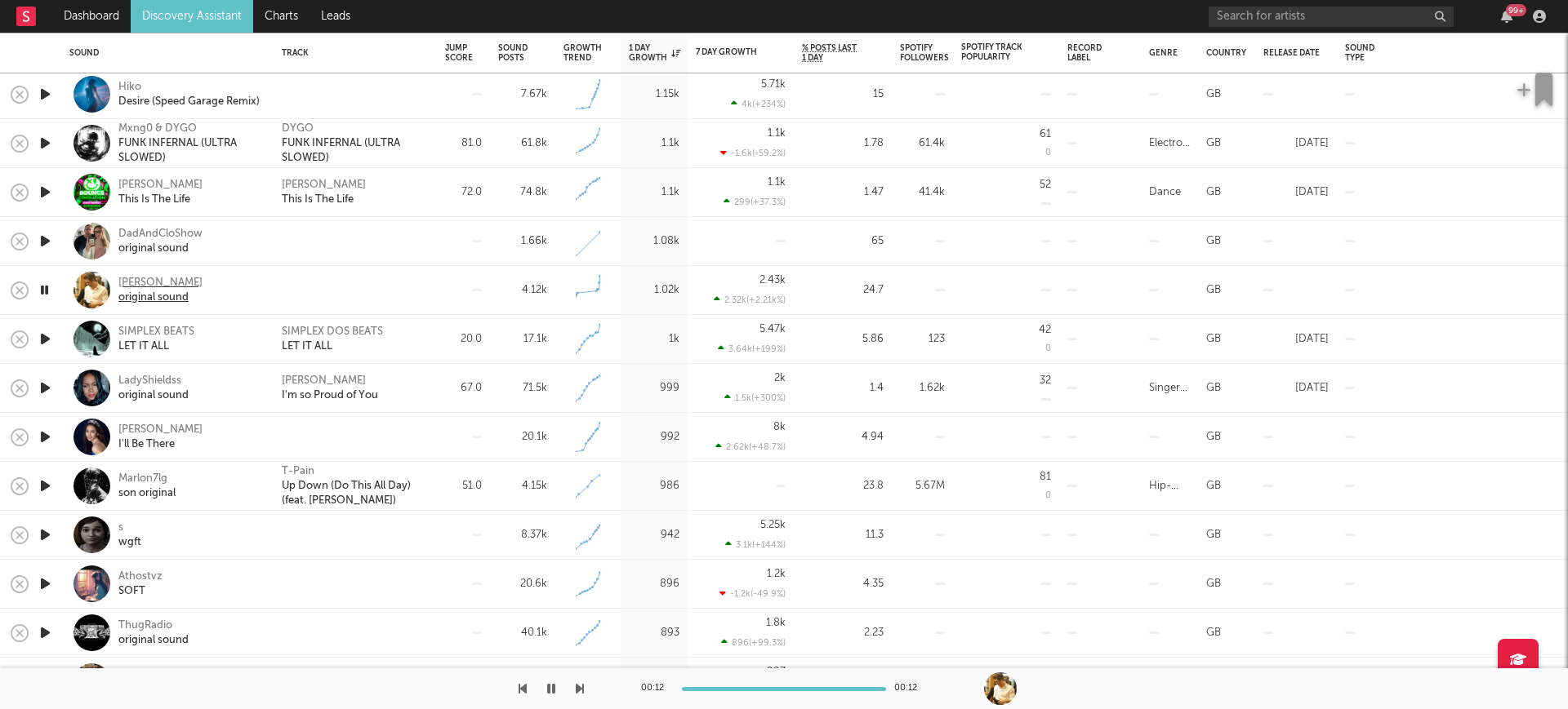
drag, startPoint x: 86, startPoint y: 320, endPoint x: 122, endPoint y: 288, distance: 48.2
click at [118, 295] on div "celina & Toby Gad All of Me Toby Gad All of Me 51.0 368k Created with Highchart…" at bounding box center [784, 221] width 1568 height 3029
click at [38, 627] on icon "button" at bounding box center [45, 633] width 17 height 20
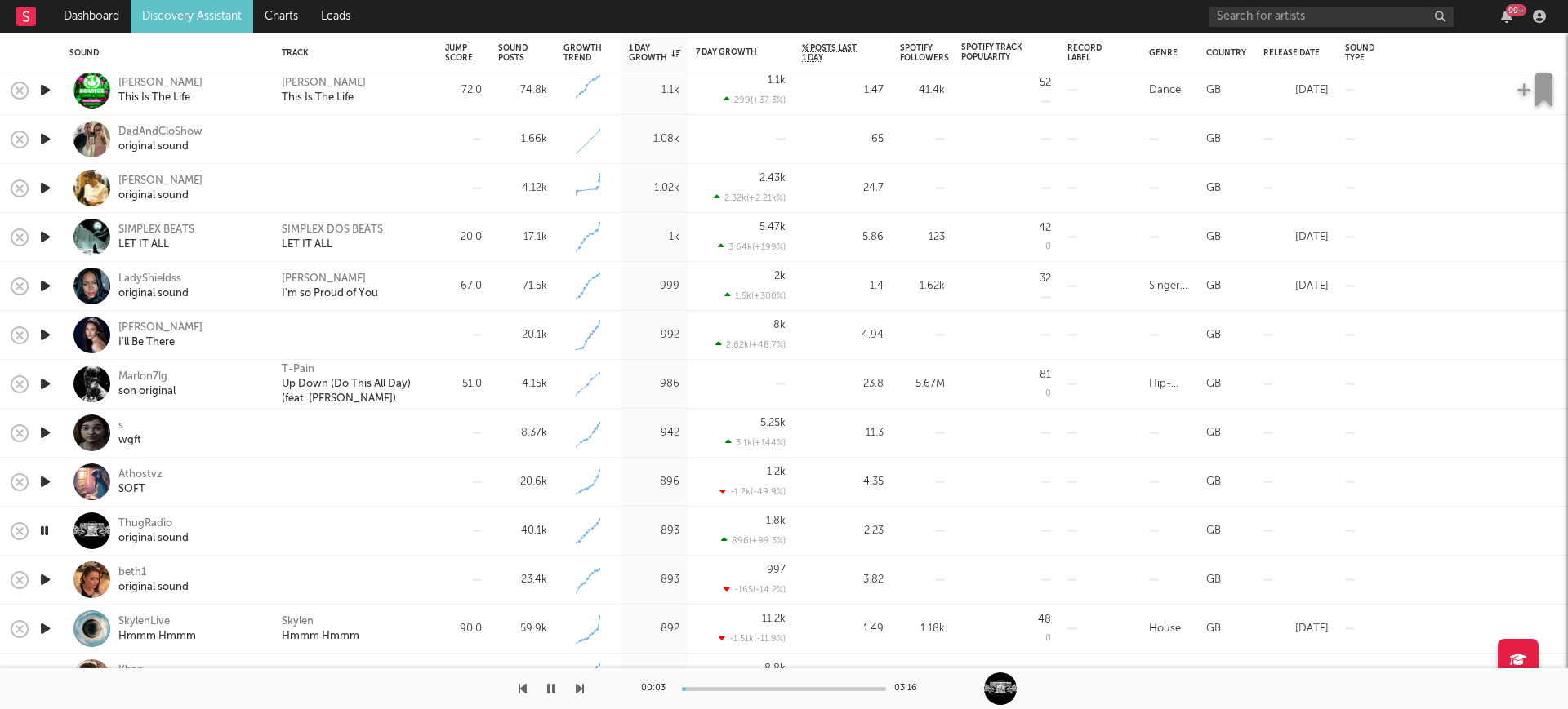
click at [45, 631] on icon "button" at bounding box center [45, 629] width 17 height 20
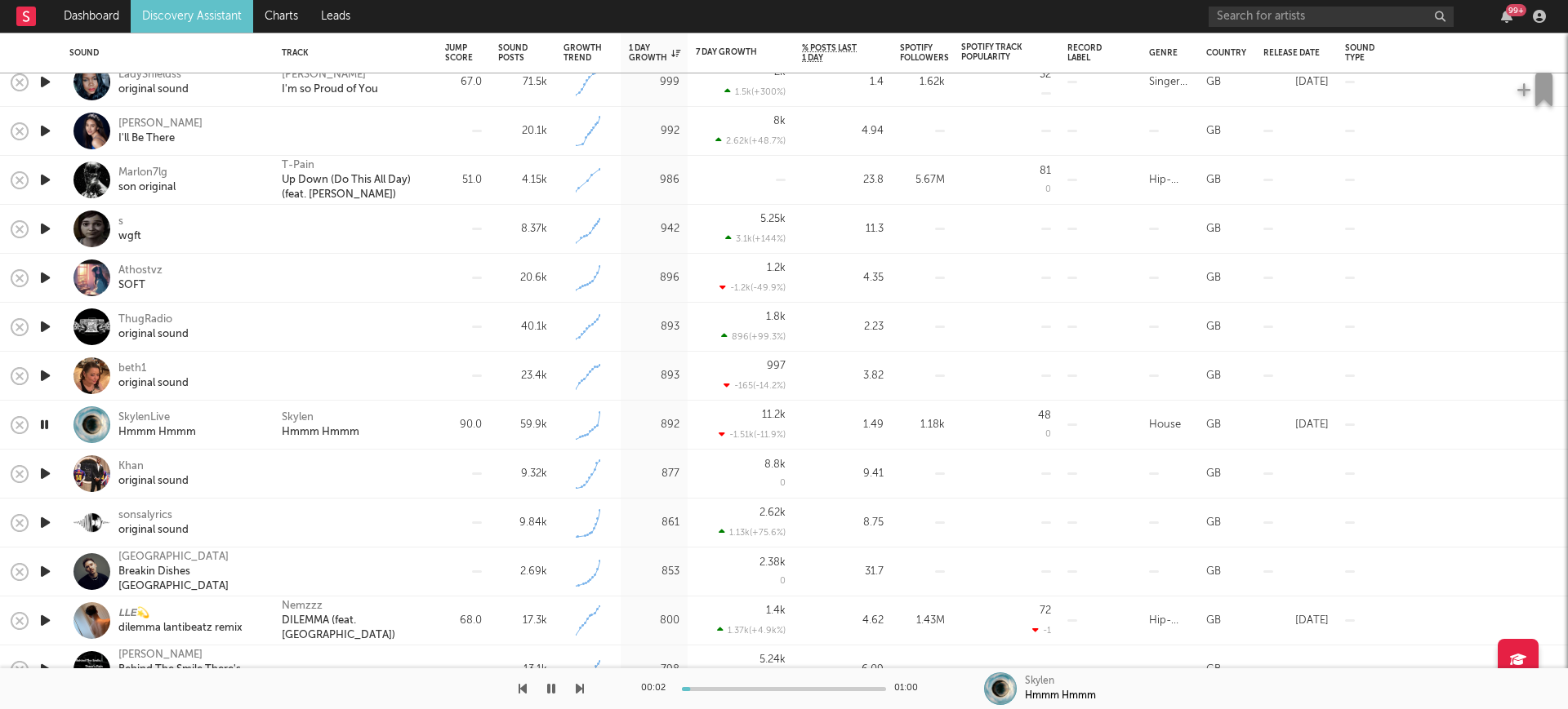
click at [391, 417] on div "Skylen Hmmm Hmmm" at bounding box center [355, 425] width 147 height 29
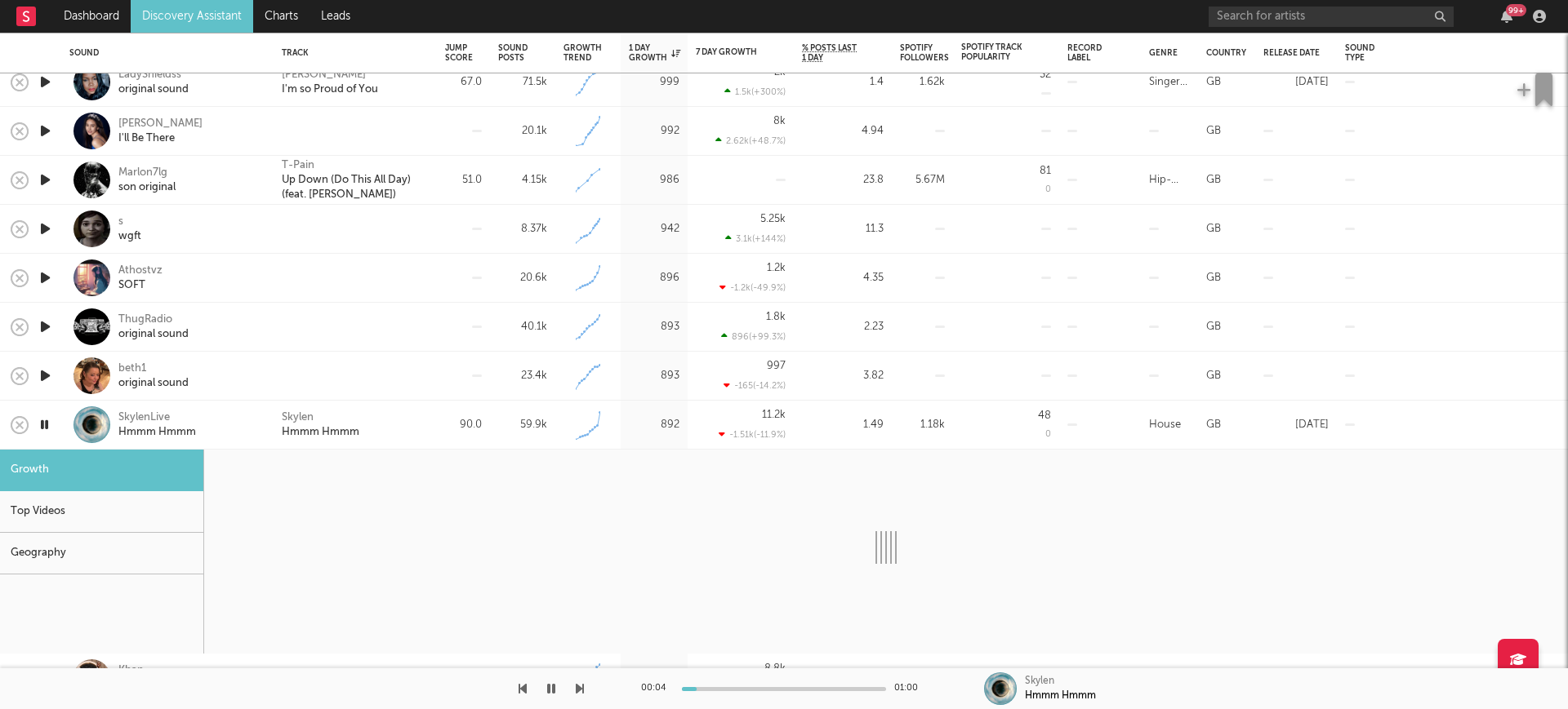
select select "1w"
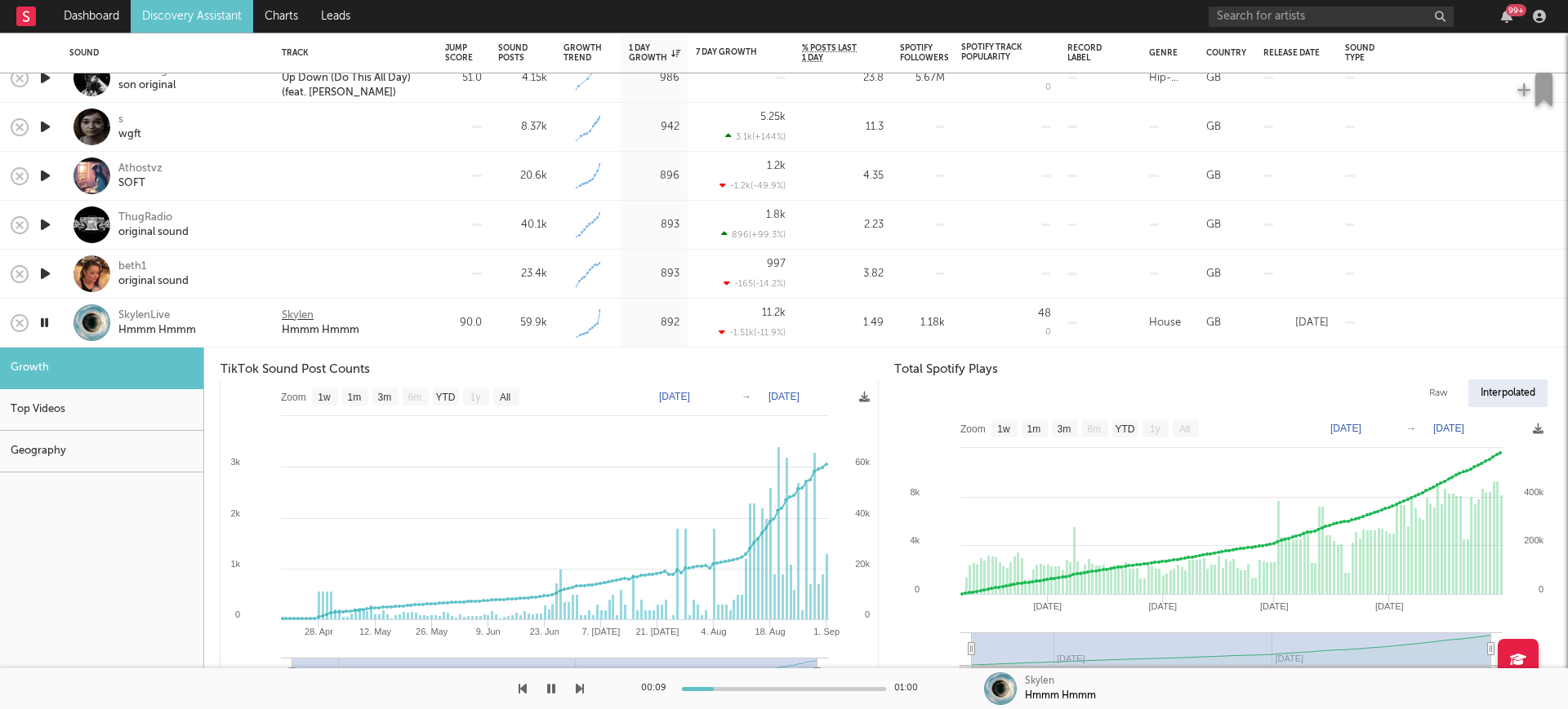
click at [302, 311] on div "Skylen" at bounding box center [297, 316] width 32 height 15
click at [551, 684] on icon "button" at bounding box center [551, 689] width 9 height 13
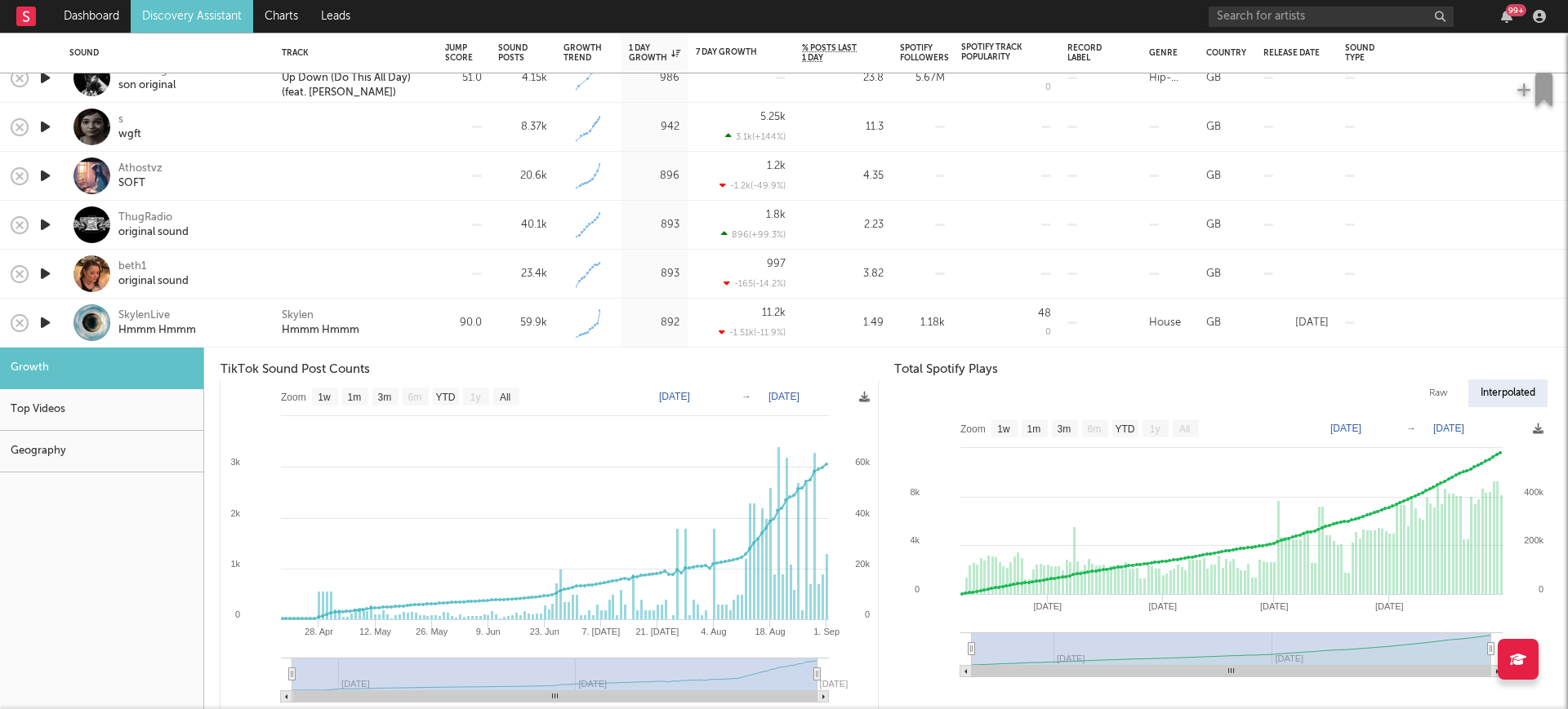
click at [441, 328] on div "90.0" at bounding box center [463, 323] width 53 height 49
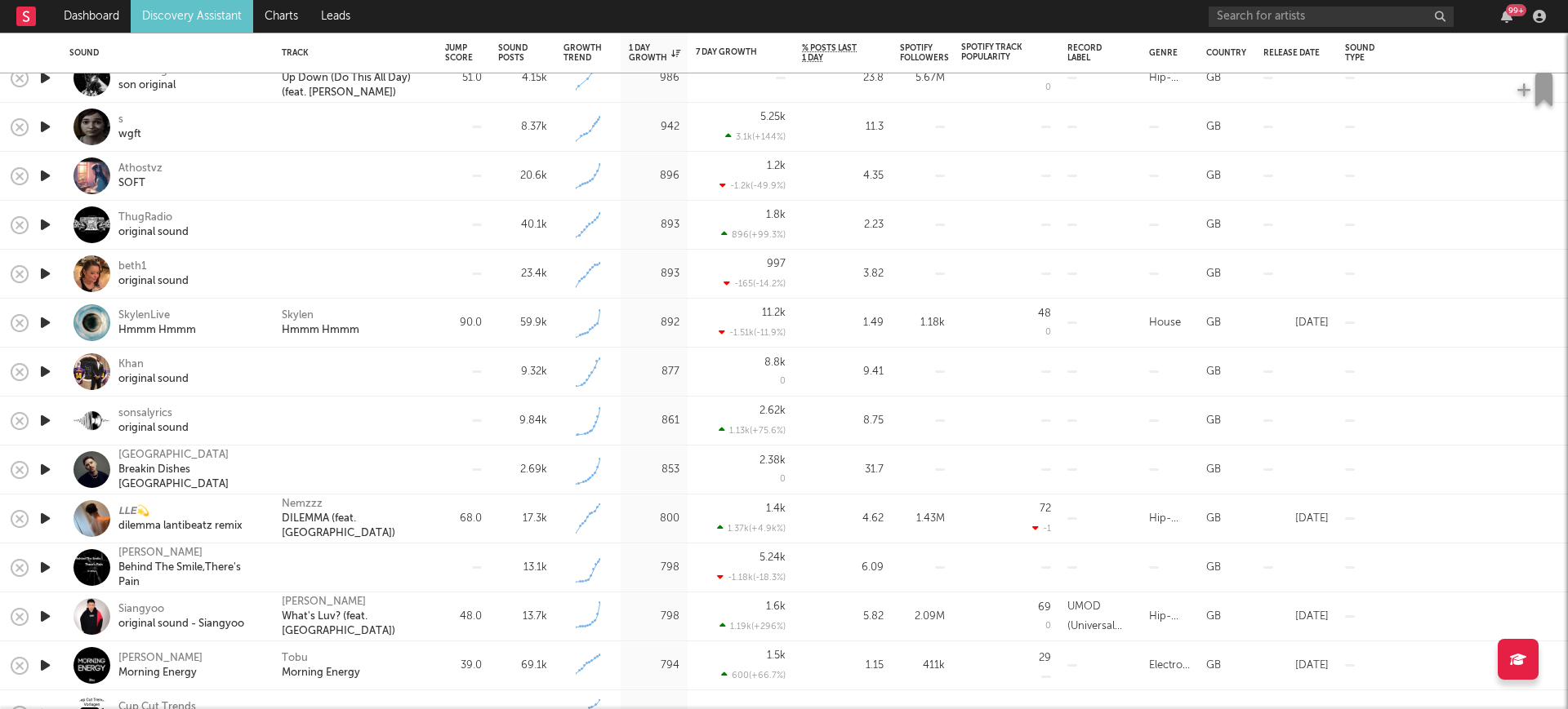
click at [38, 378] on icon "button" at bounding box center [45, 372] width 17 height 20
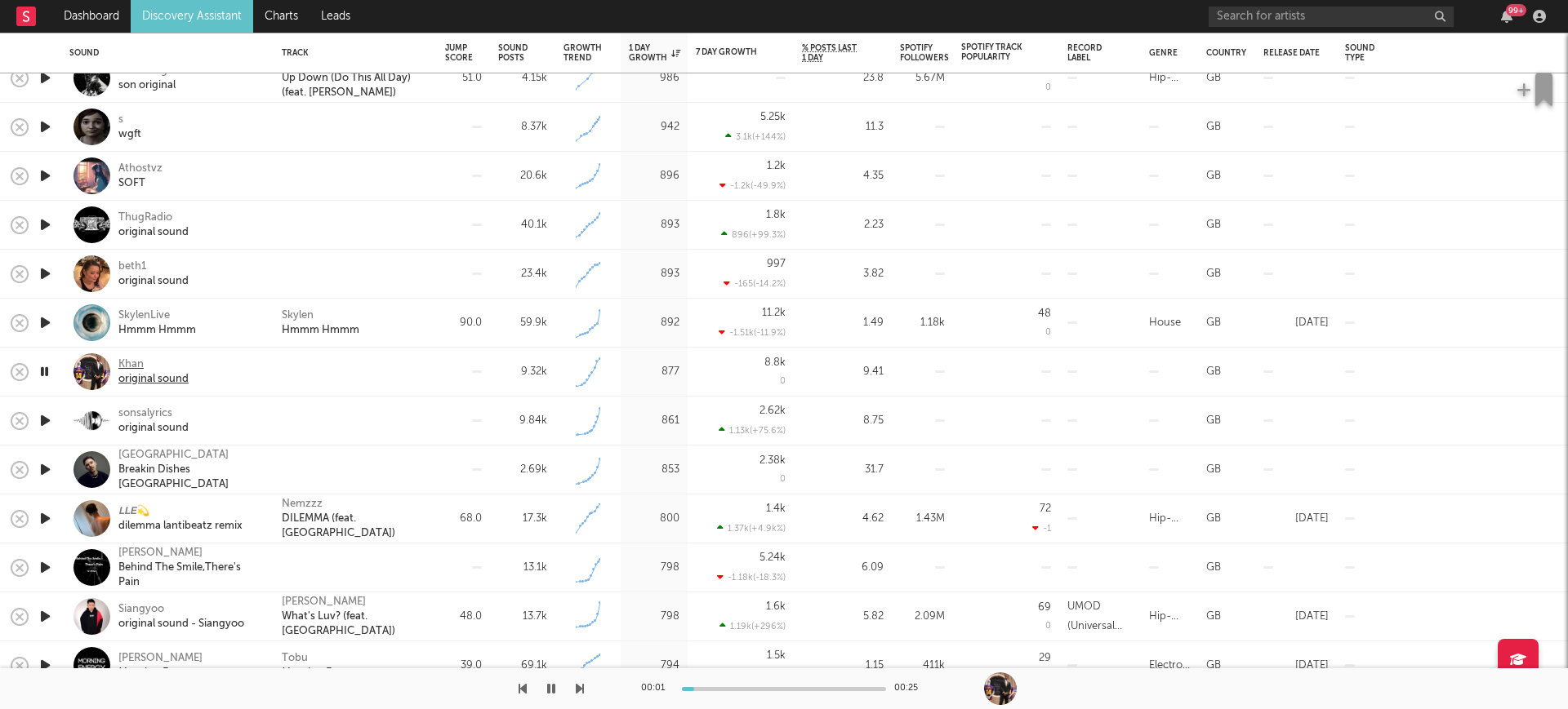
click at [133, 357] on div "Khan" at bounding box center [154, 364] width 70 height 15
click at [46, 521] on icon "button" at bounding box center [45, 519] width 17 height 20
click at [45, 521] on icon "button" at bounding box center [44, 519] width 15 height 20
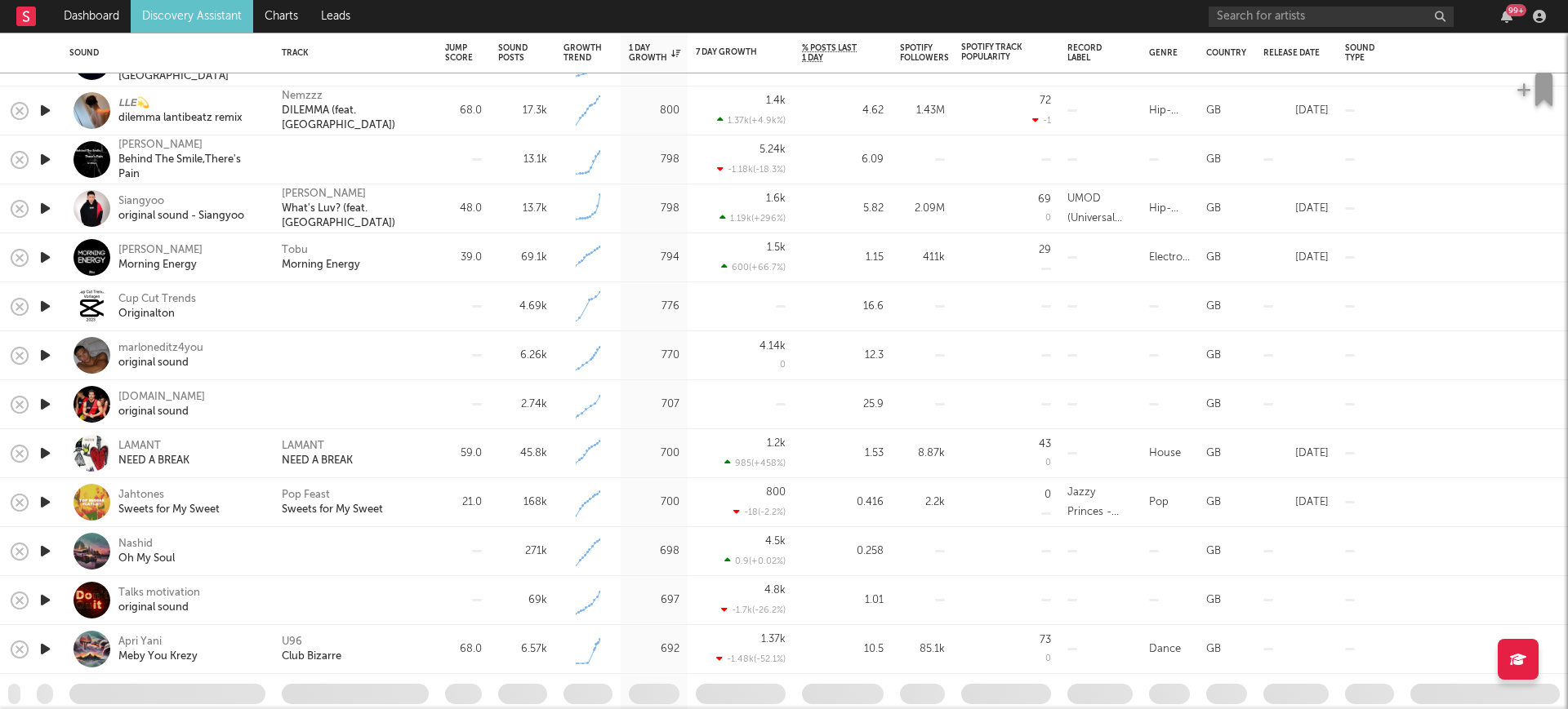
click at [51, 549] on icon "button" at bounding box center [45, 551] width 17 height 20
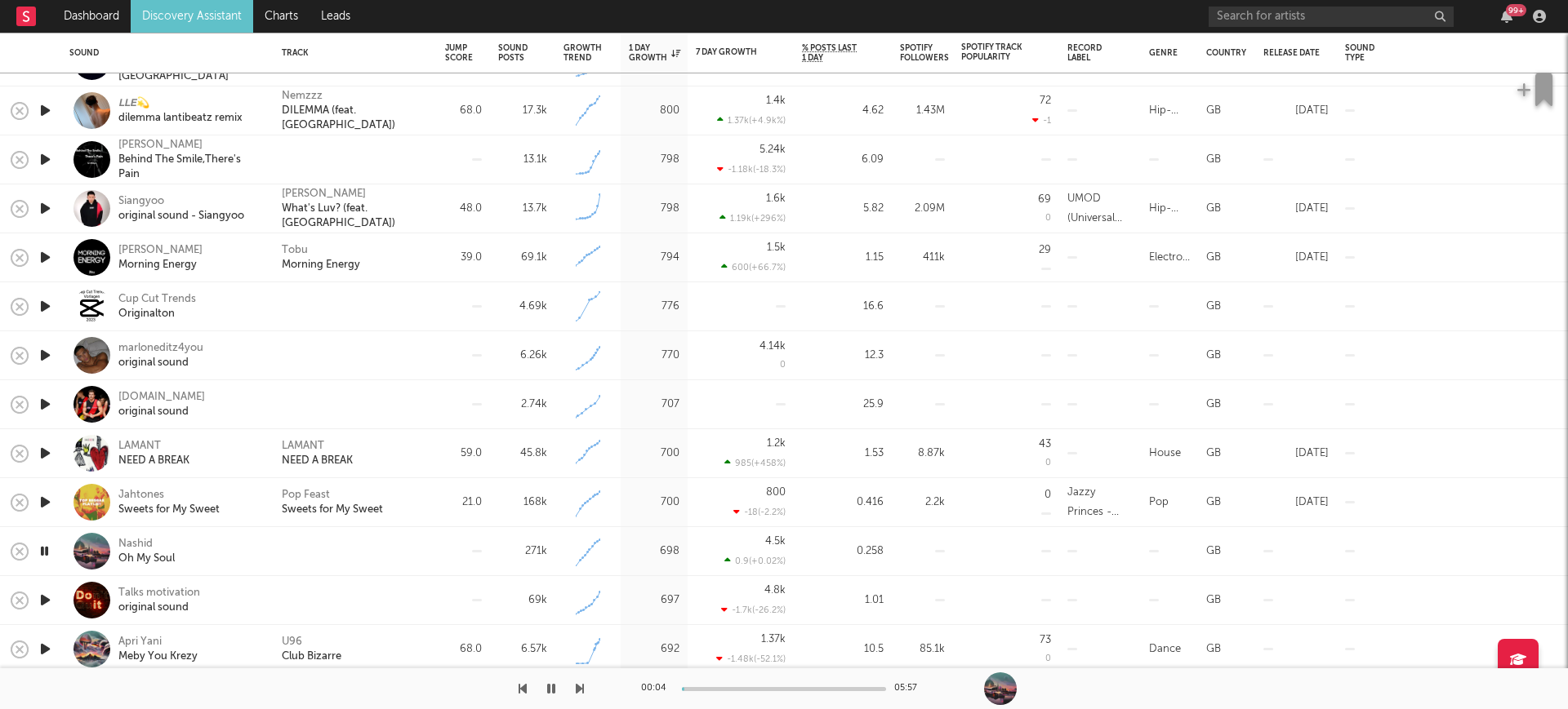
click at [47, 549] on icon "button" at bounding box center [44, 551] width 15 height 20
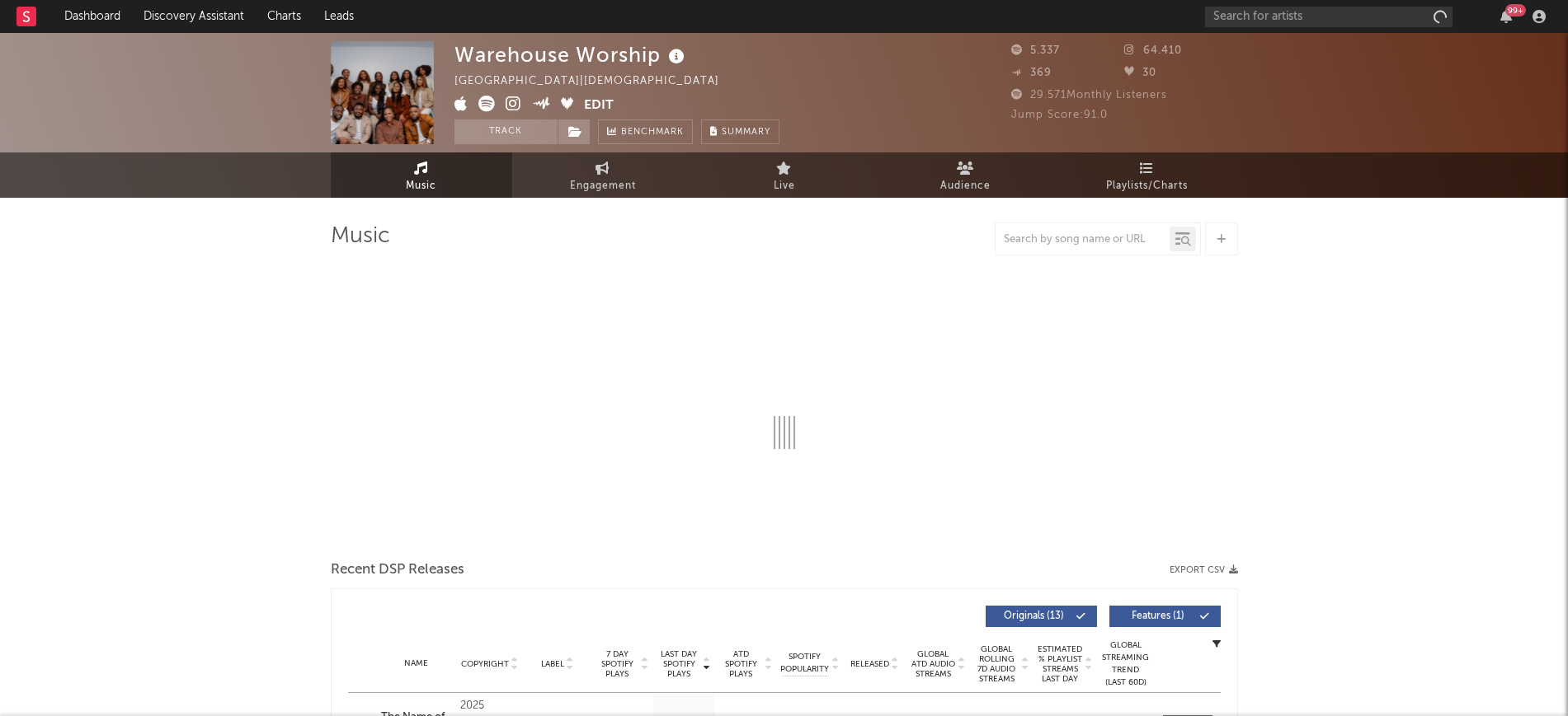
select select "6m"
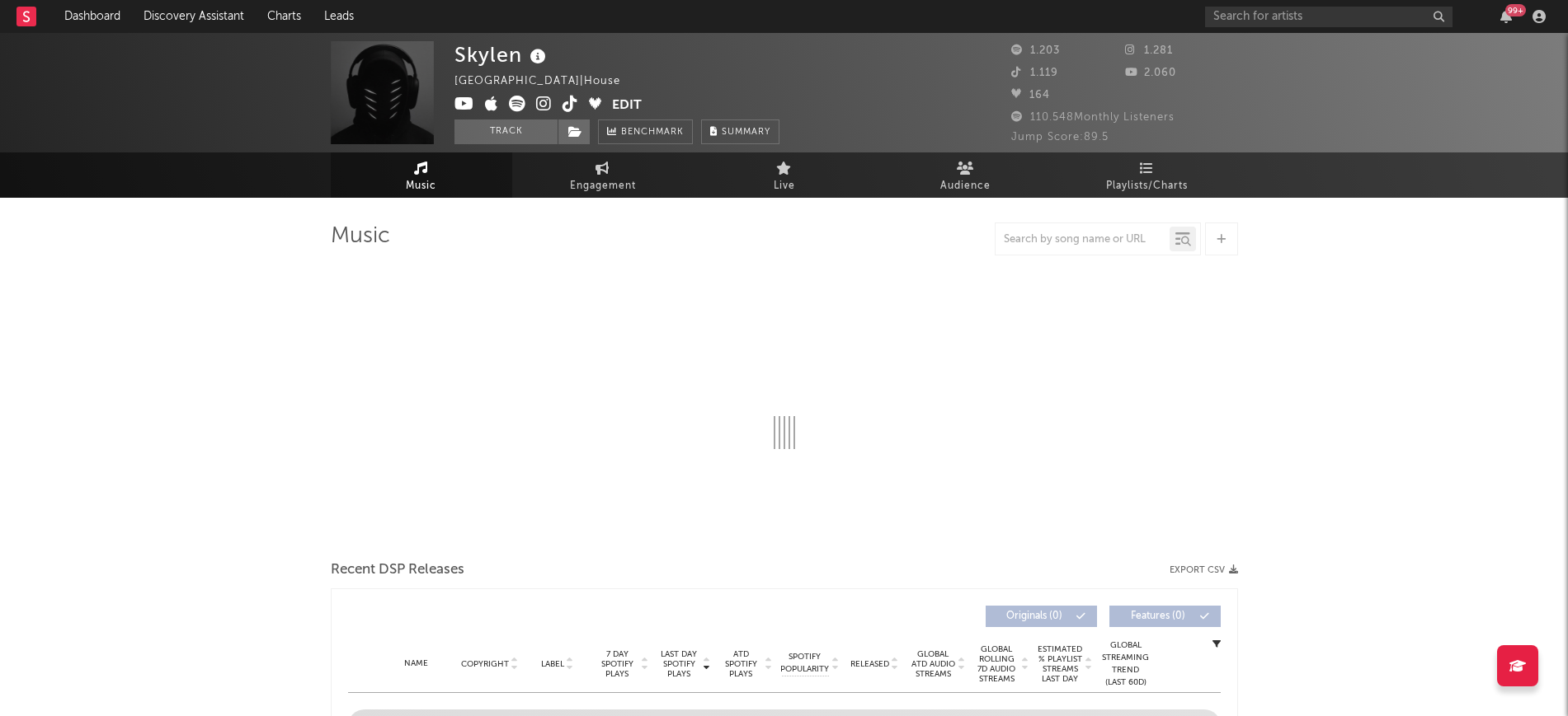
select select "1w"
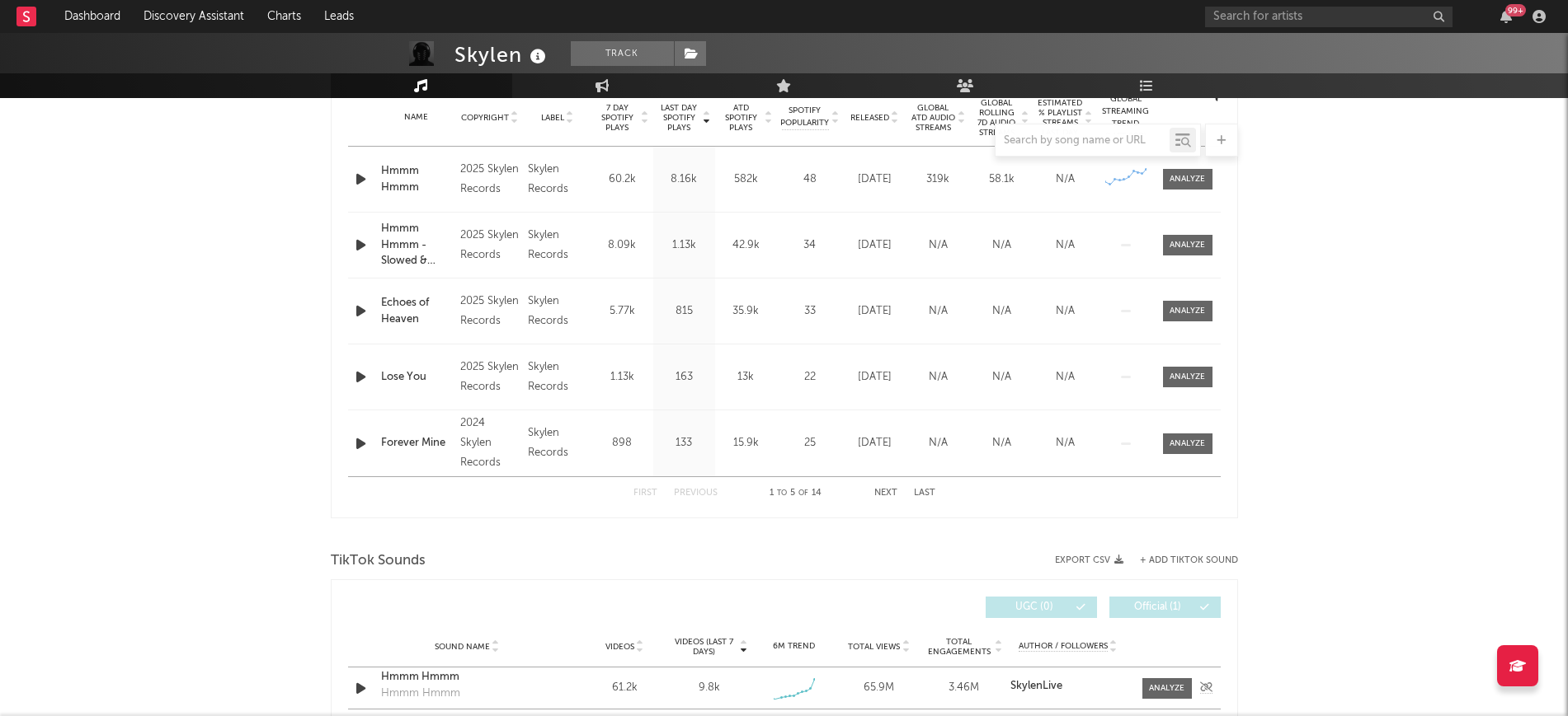
scroll to position [721, 0]
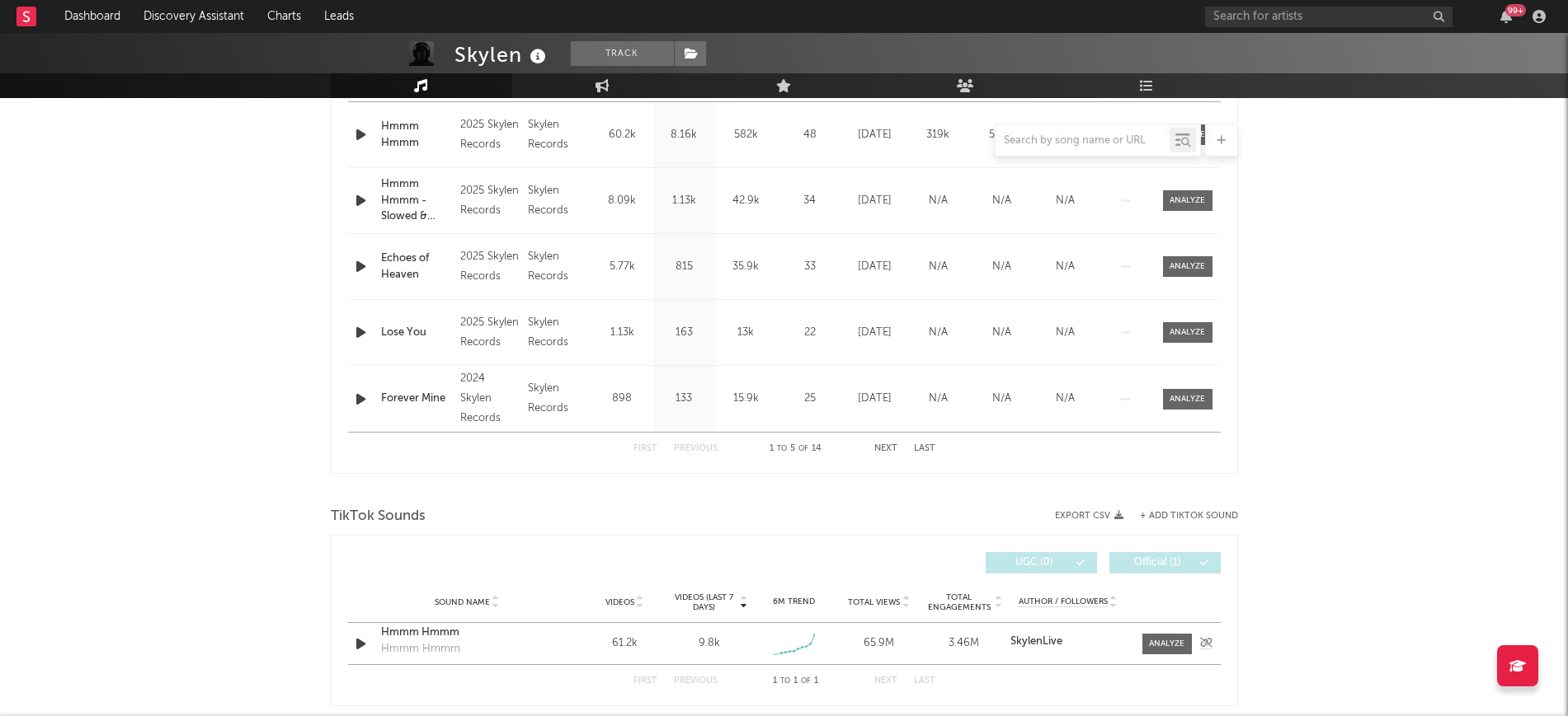
click at [353, 638] on icon "button" at bounding box center [360, 644] width 17 height 21
click at [553, 697] on button "button" at bounding box center [549, 696] width 16 height 41
click at [553, 697] on icon "button" at bounding box center [548, 695] width 9 height 13
click at [833, 694] on div at bounding box center [784, 696] width 206 height 4
click at [859, 696] on div at bounding box center [784, 696] width 206 height 4
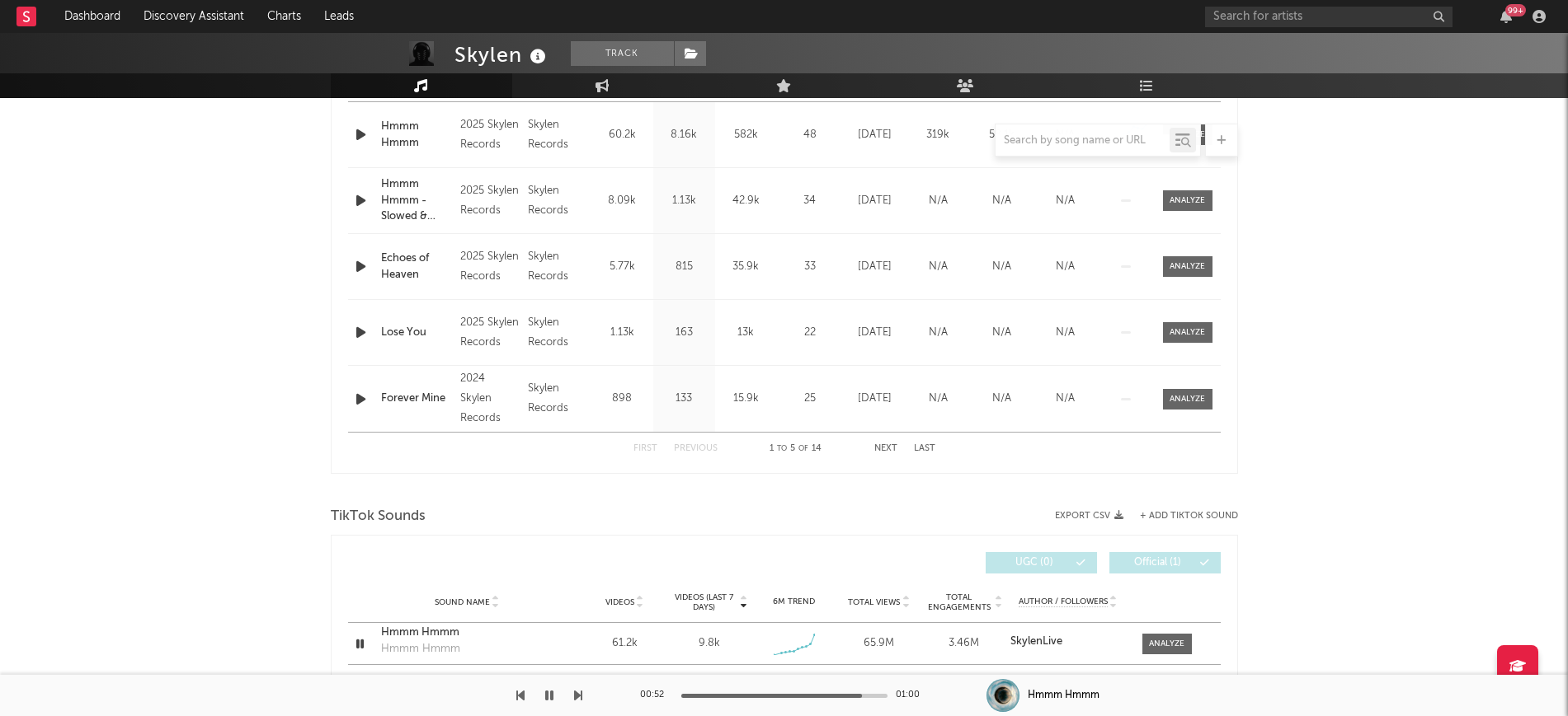
click at [549, 692] on icon "button" at bounding box center [549, 695] width 9 height 13
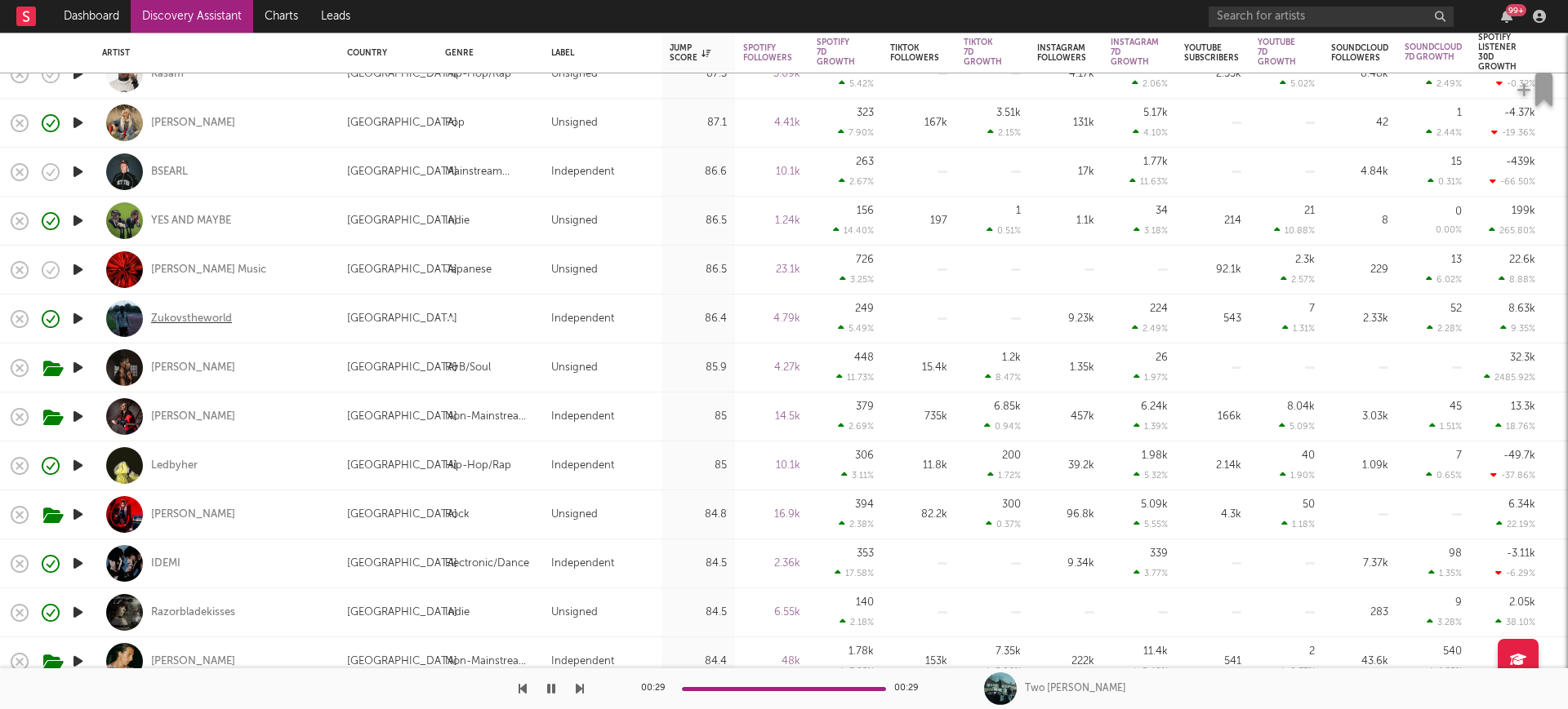
click at [209, 317] on div "Zukovstheworld" at bounding box center [191, 318] width 81 height 15
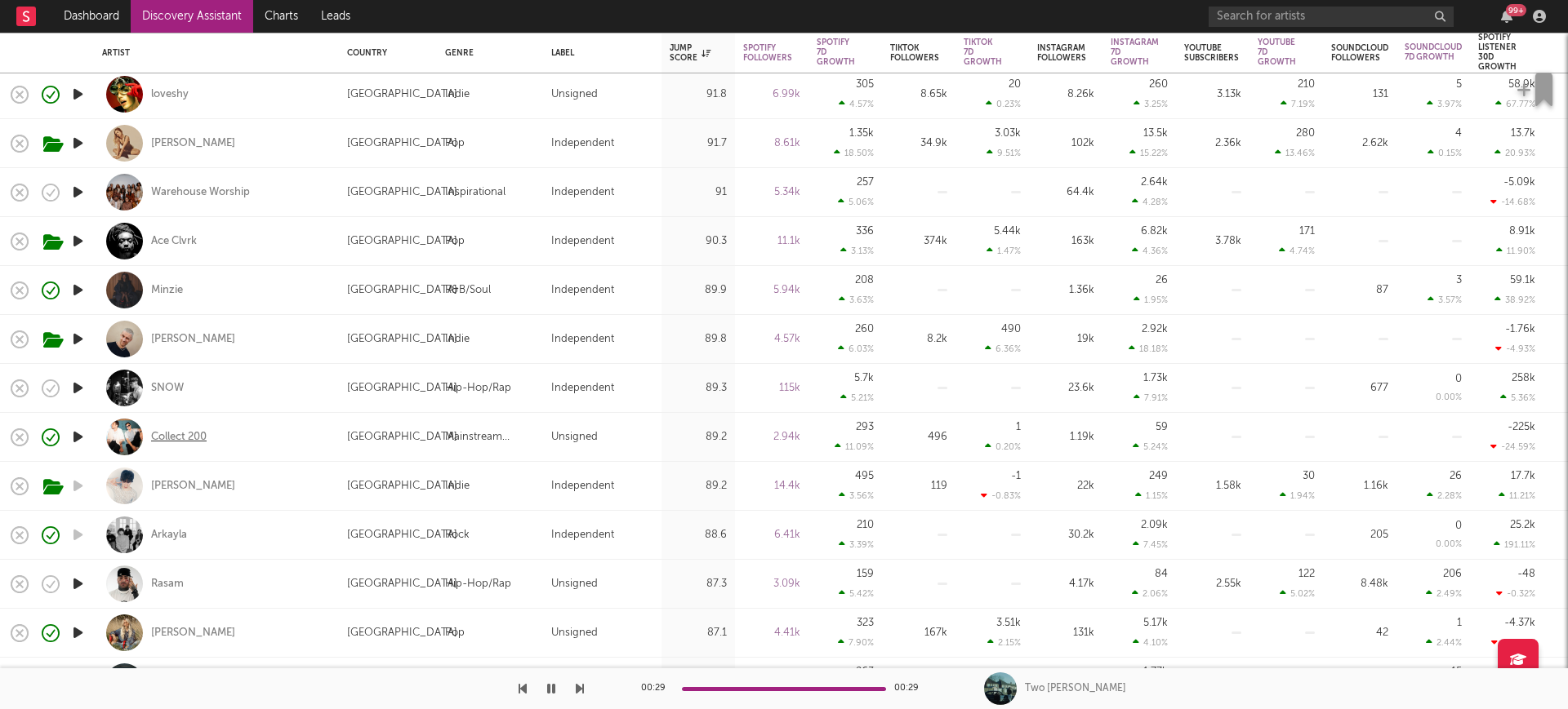
click at [172, 438] on div "Collect 200" at bounding box center [178, 437] width 55 height 15
click at [153, 381] on div "SNOW" at bounding box center [167, 388] width 32 height 15
click at [73, 574] on icon "button" at bounding box center [78, 584] width 17 height 20
click at [179, 580] on div "Rasam" at bounding box center [167, 584] width 32 height 15
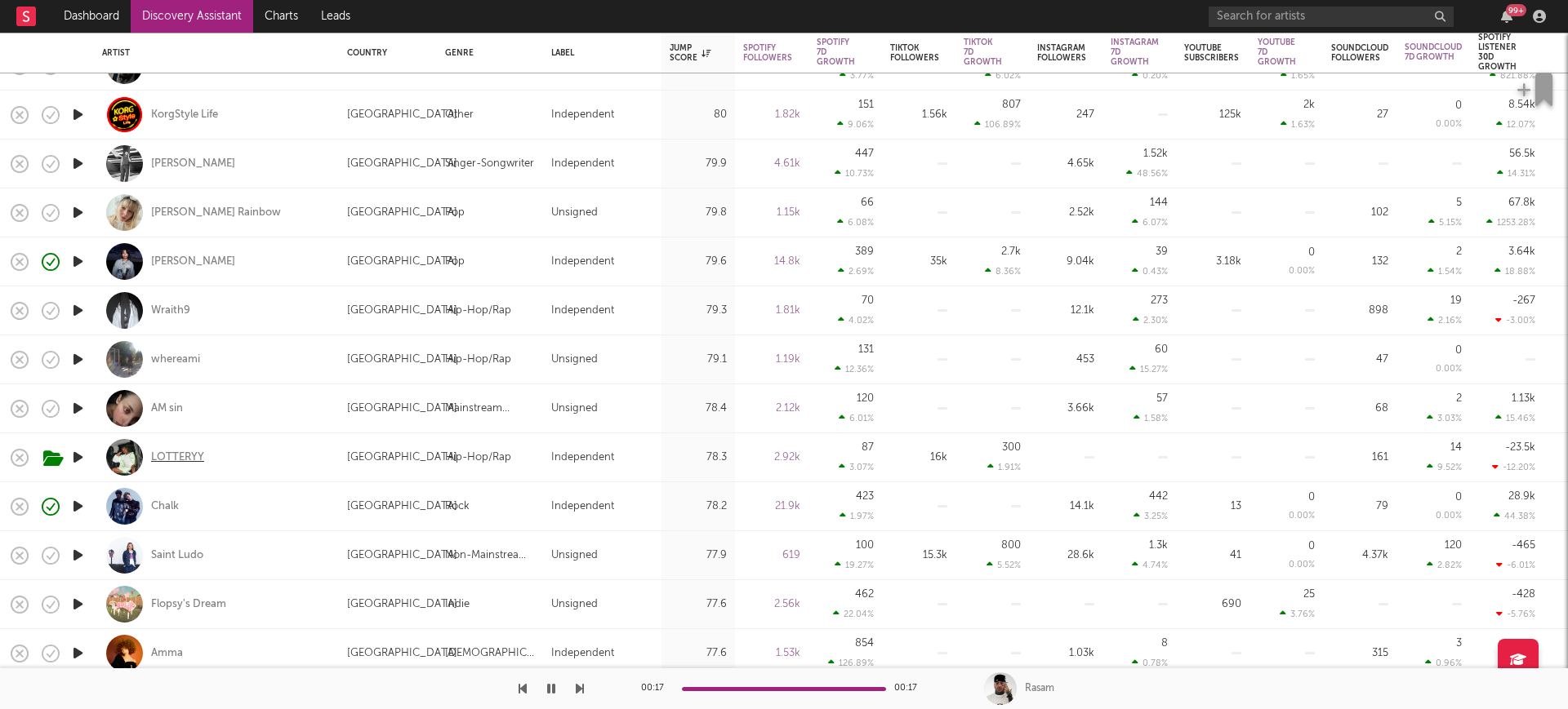
click at [179, 461] on div "LOTTERYY" at bounding box center [178, 457] width 53 height 15
click at [96, 0] on link "Dashboard" at bounding box center [91, 16] width 79 height 32
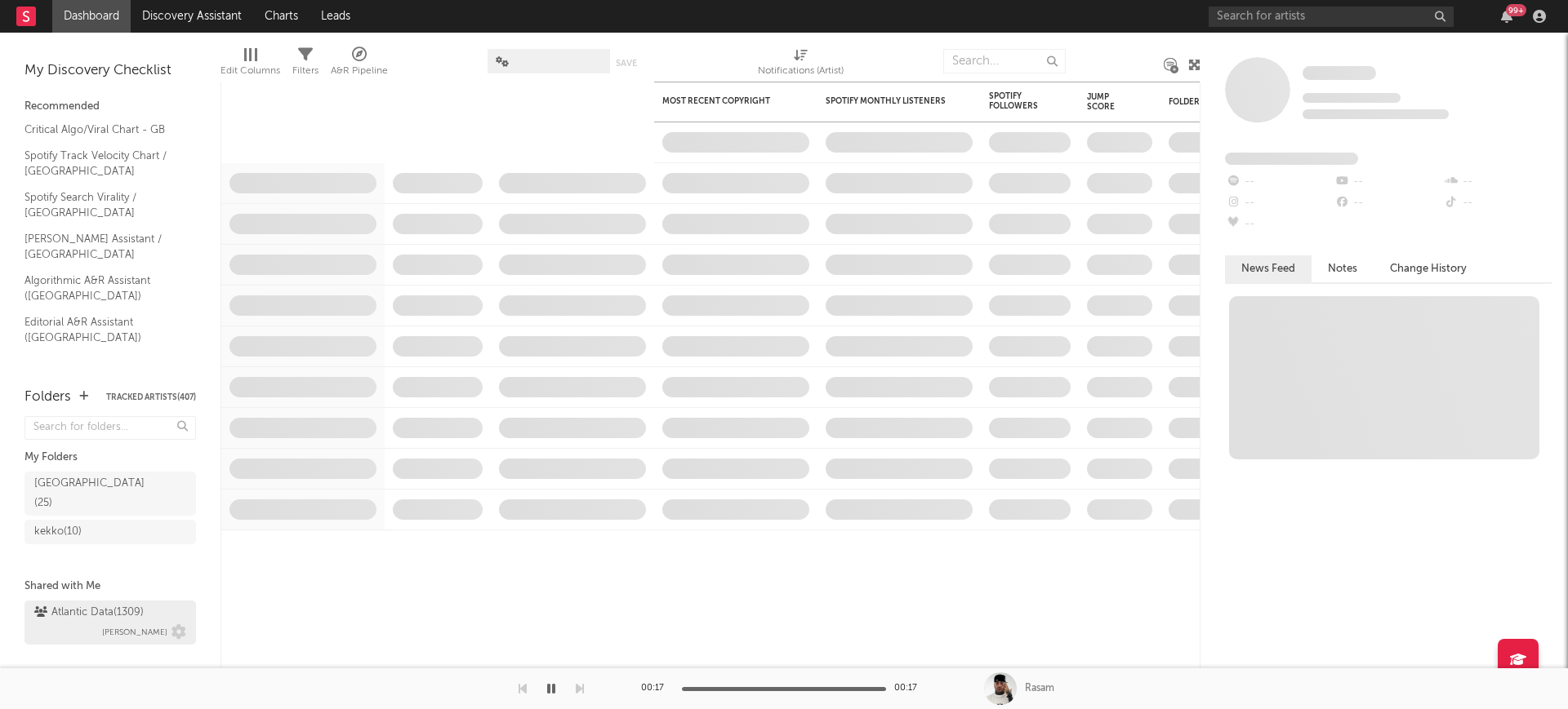
click at [70, 607] on div "Atlantic Data ( 1309 ) Michele Valentini" at bounding box center [110, 623] width 152 height 39
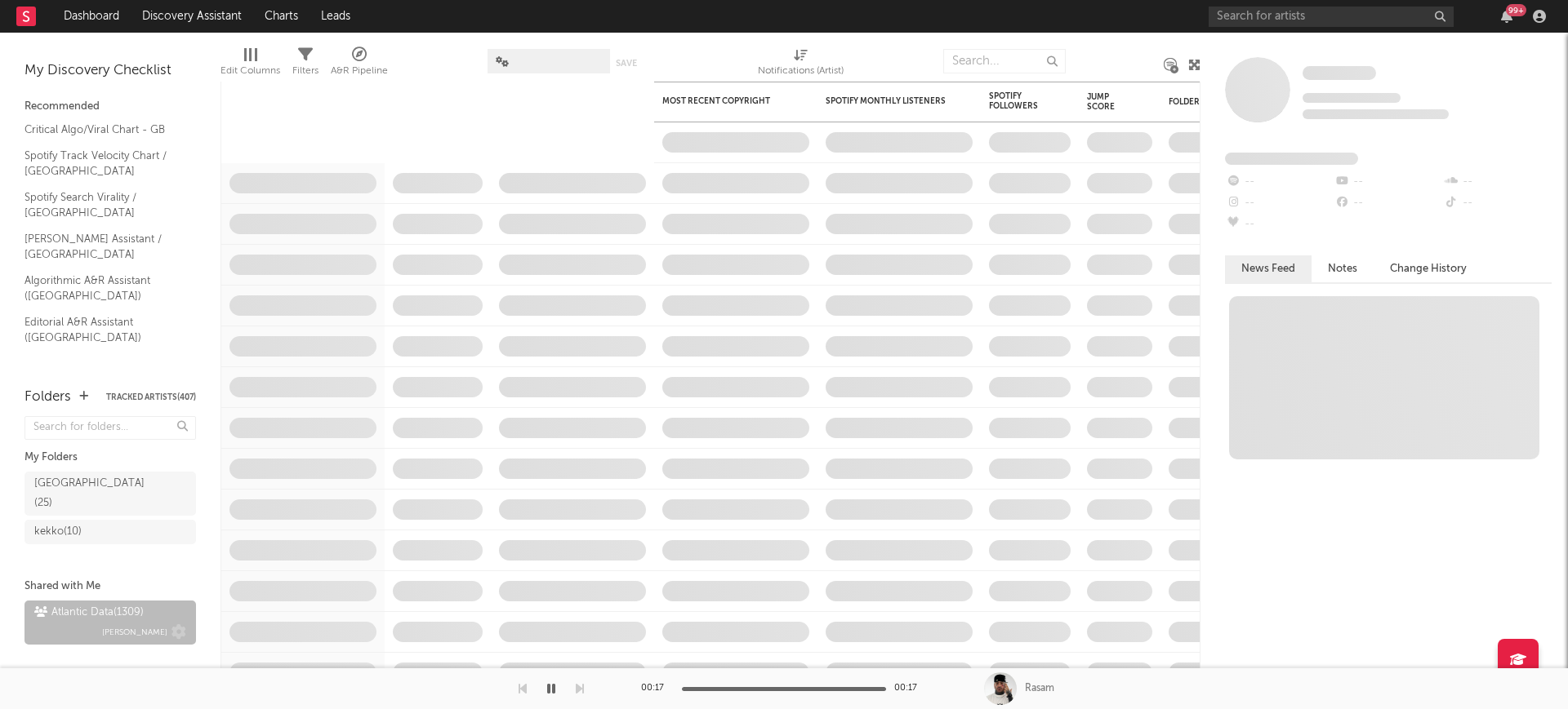
click at [105, 603] on div "Atlantic Data ( 1309 )" at bounding box center [89, 613] width 109 height 20
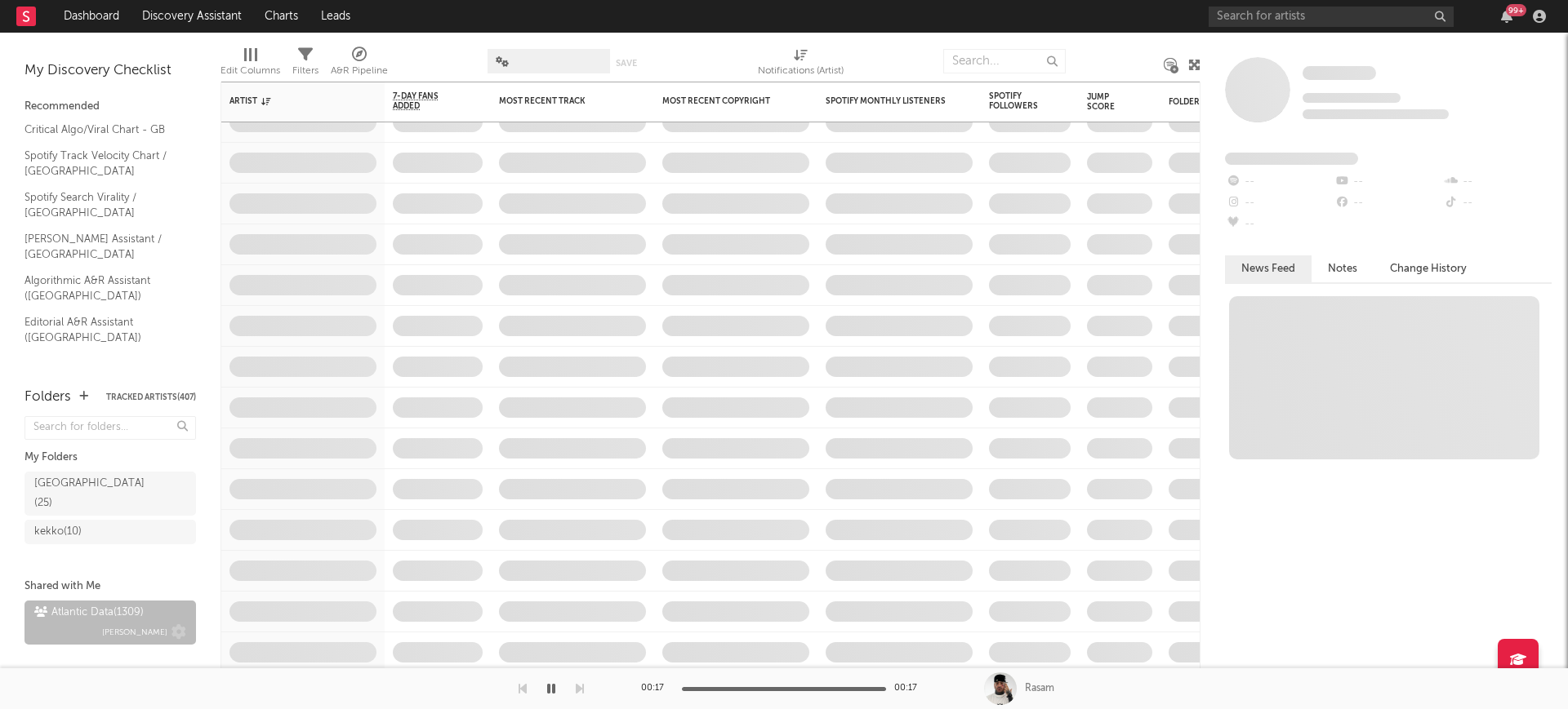
click at [113, 603] on div "Atlantic Data ( 1309 )" at bounding box center [89, 613] width 109 height 20
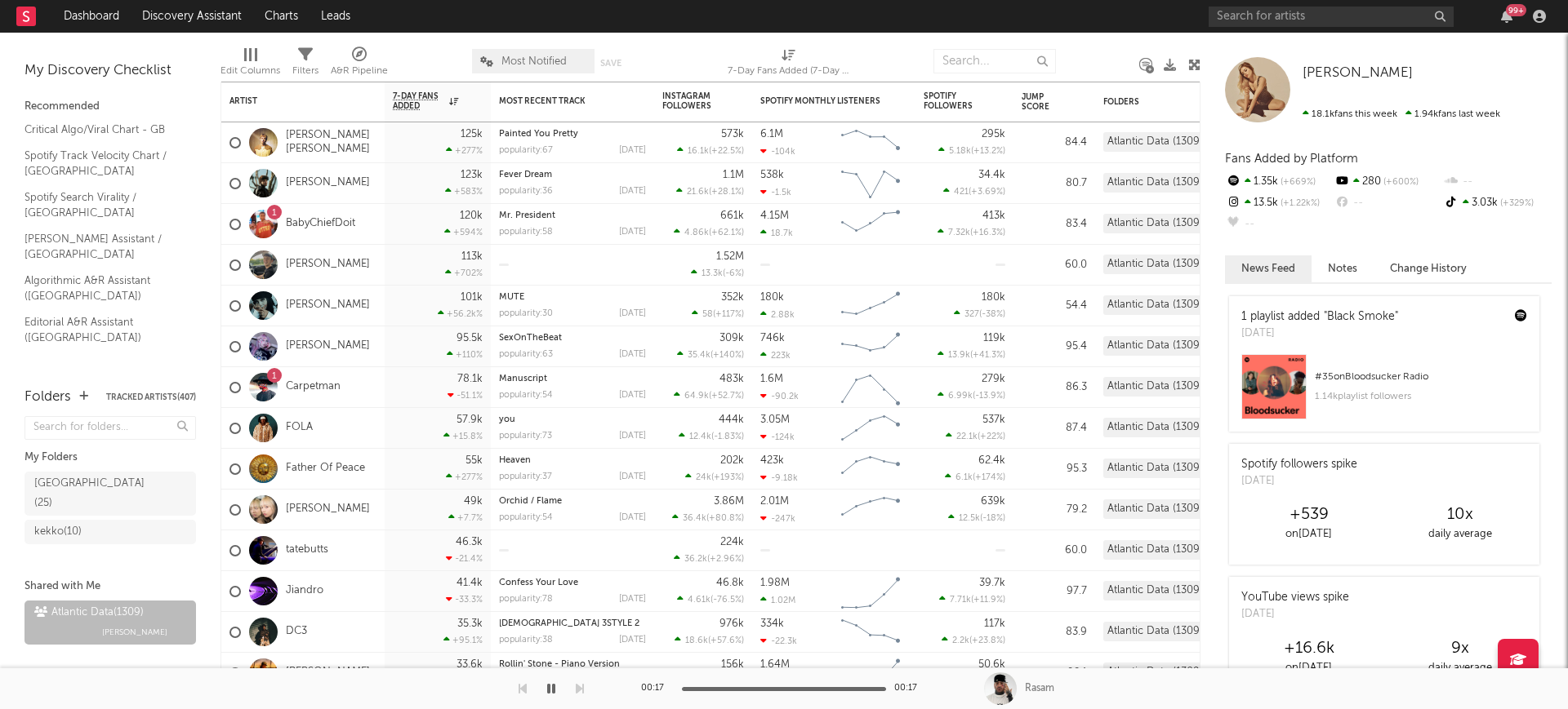
click at [570, 61] on span "Most Notified" at bounding box center [533, 61] width 122 height 25
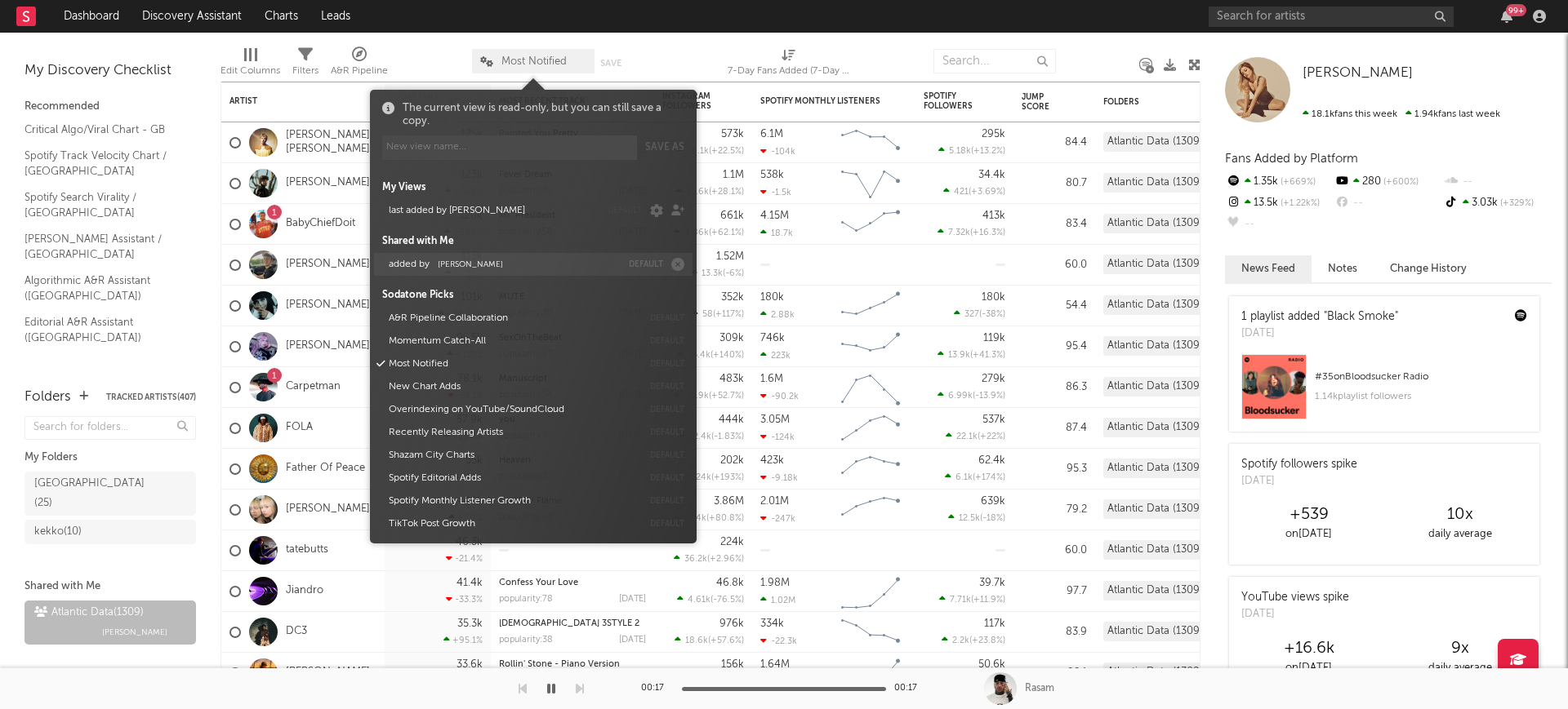
click at [529, 256] on button "added by Michele Valentini" at bounding box center [502, 264] width 237 height 23
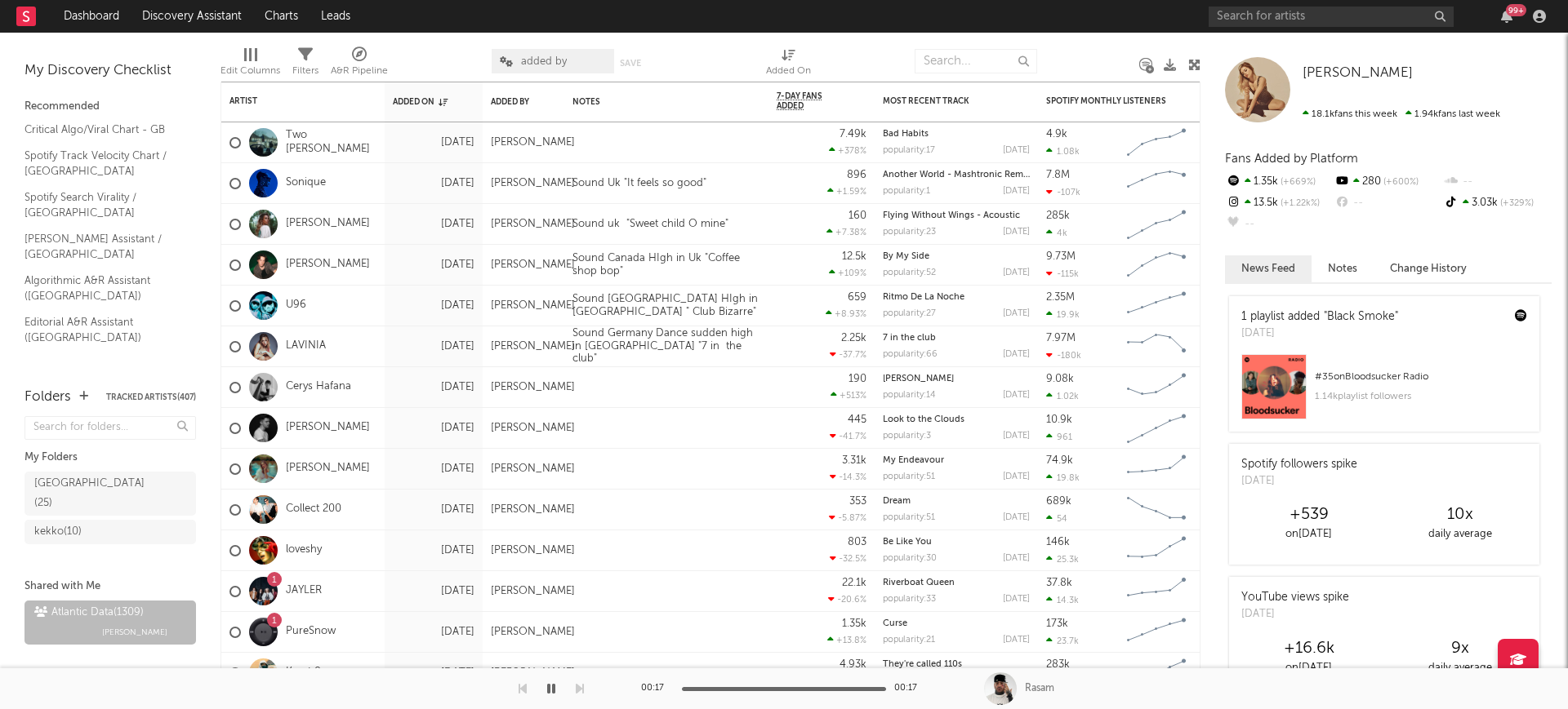
click at [460, 55] on div at bounding box center [440, 61] width 79 height 41
click at [743, 175] on div "Sound Uk "It feels so good"" at bounding box center [666, 183] width 204 height 40
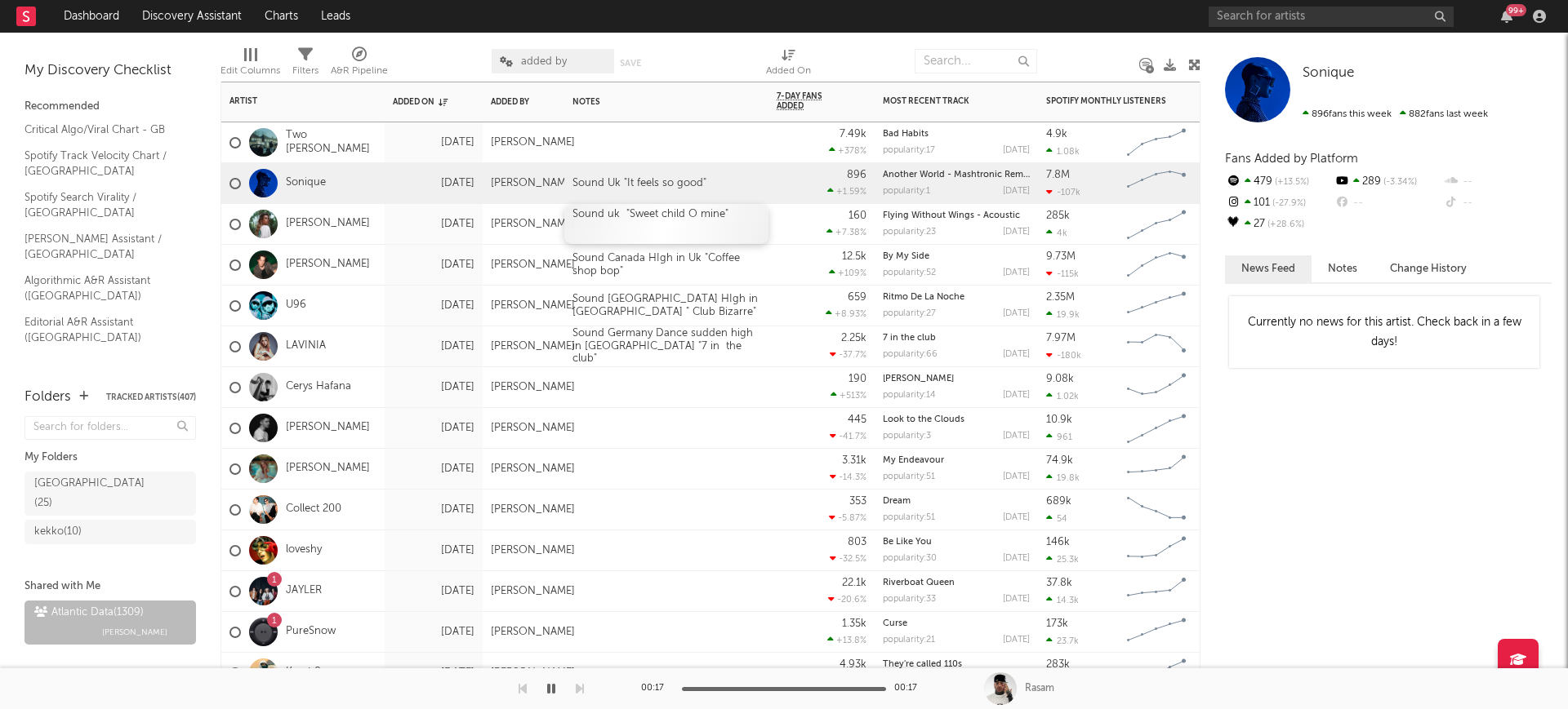
click at [623, 236] on div "Sound uk "Sweet child O mine"" at bounding box center [666, 224] width 204 height 40
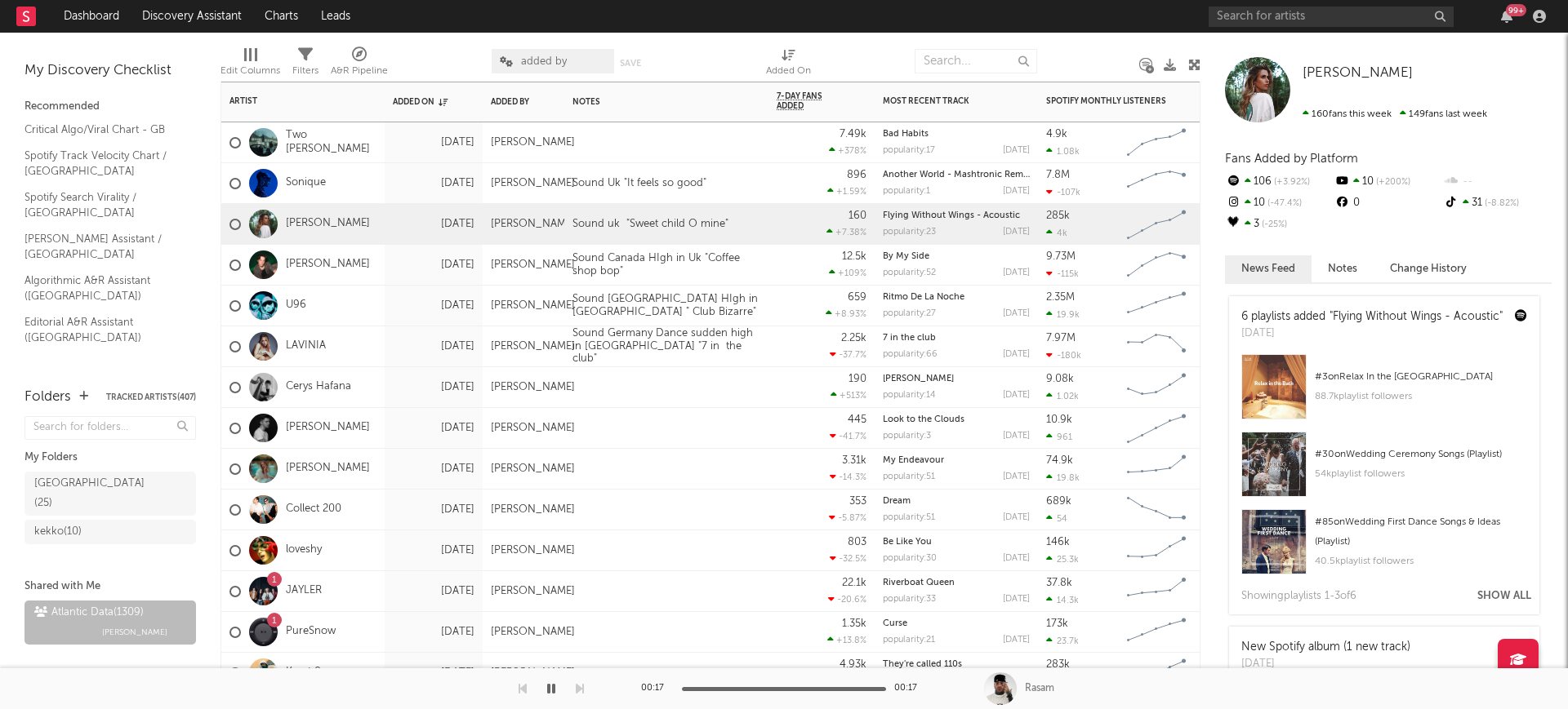
click at [377, 273] on div "Connor Price" at bounding box center [302, 265] width 163 height 41
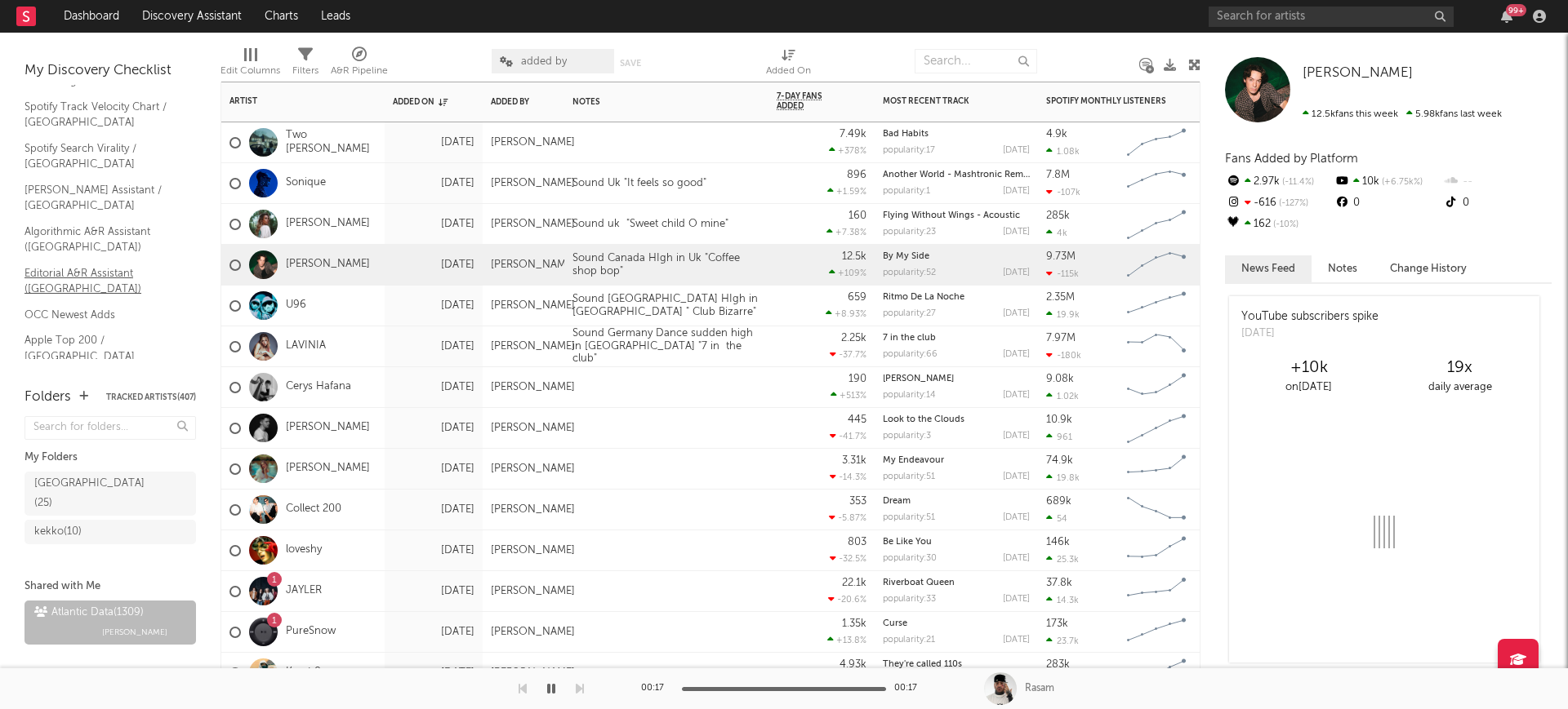
scroll to position [50, 0]
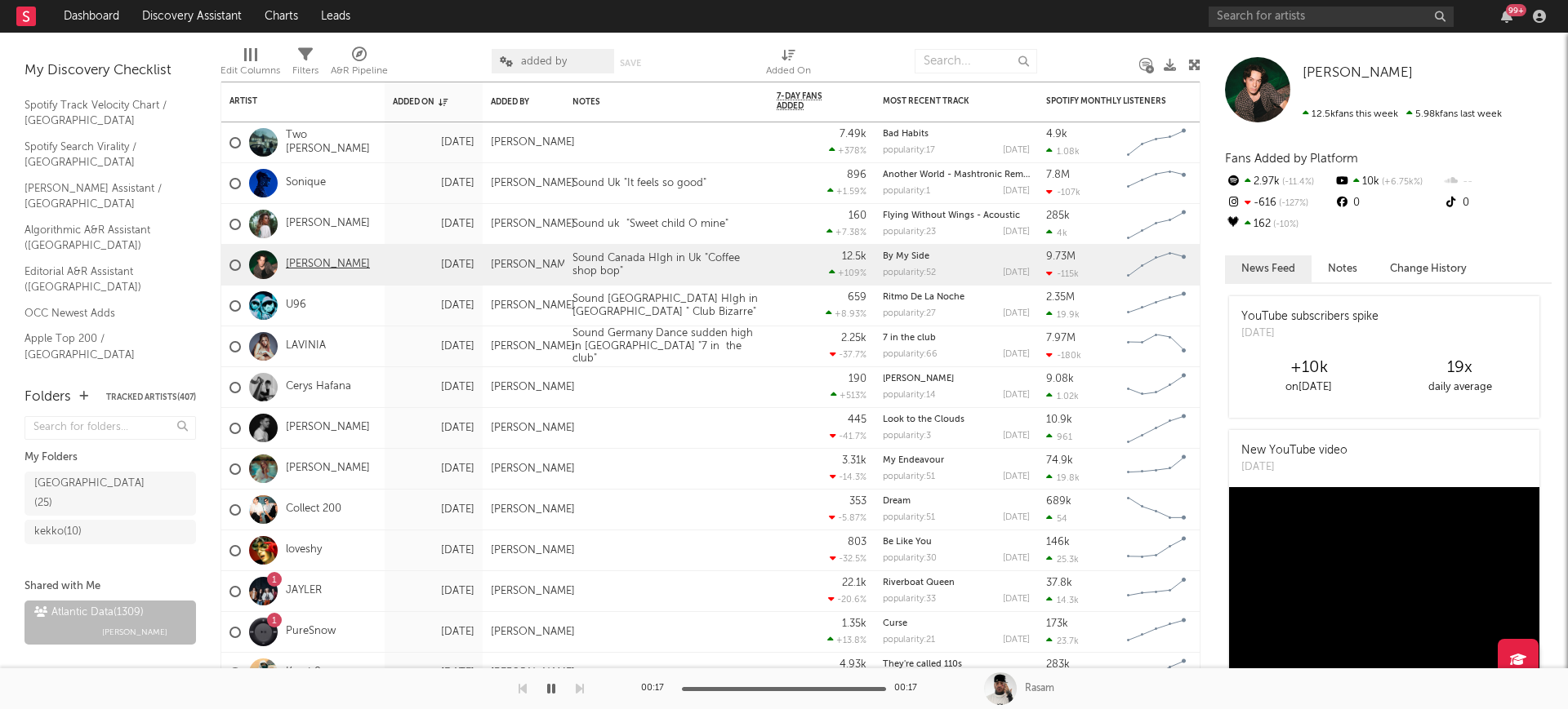
click at [327, 262] on link "Connor Price" at bounding box center [328, 264] width 85 height 14
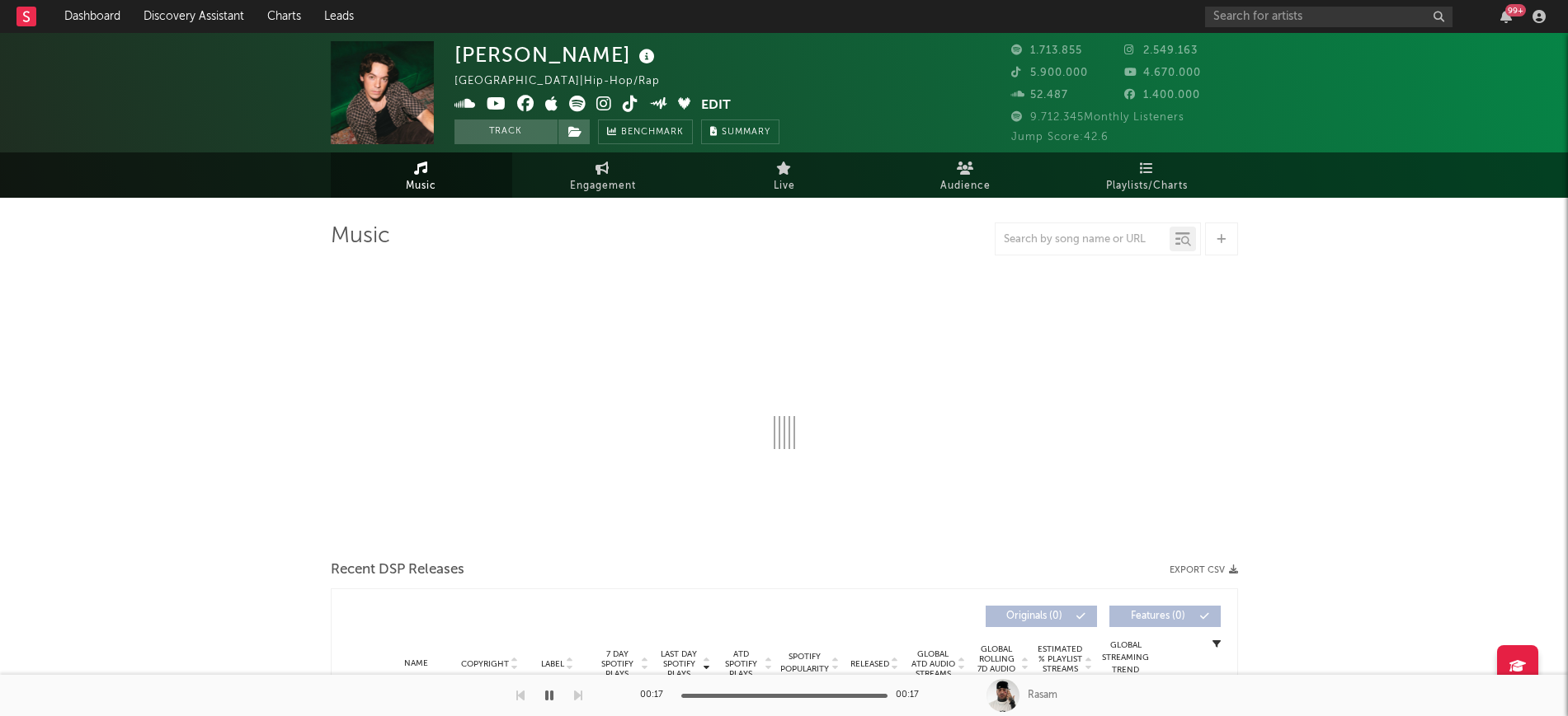
select select "6m"
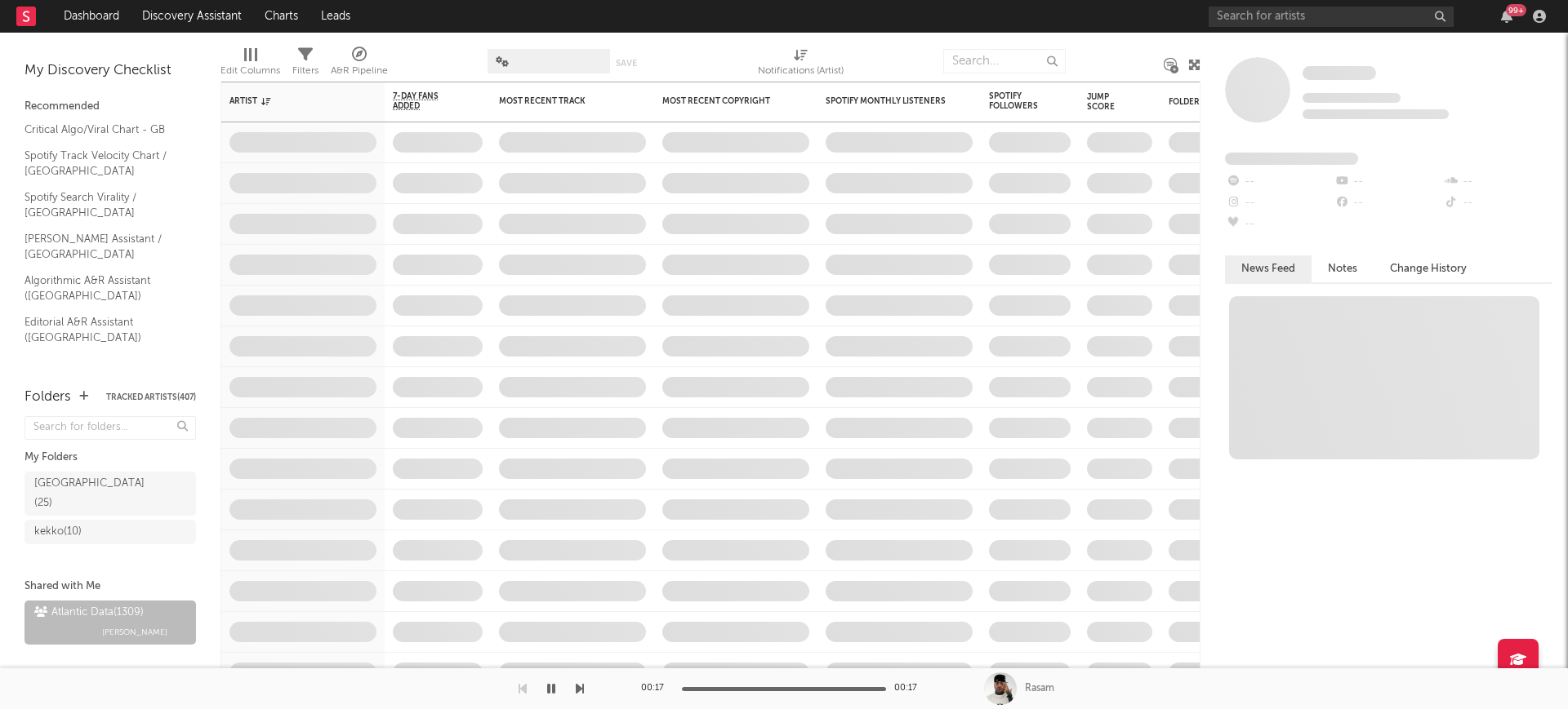
click at [529, 55] on span at bounding box center [548, 61] width 122 height 25
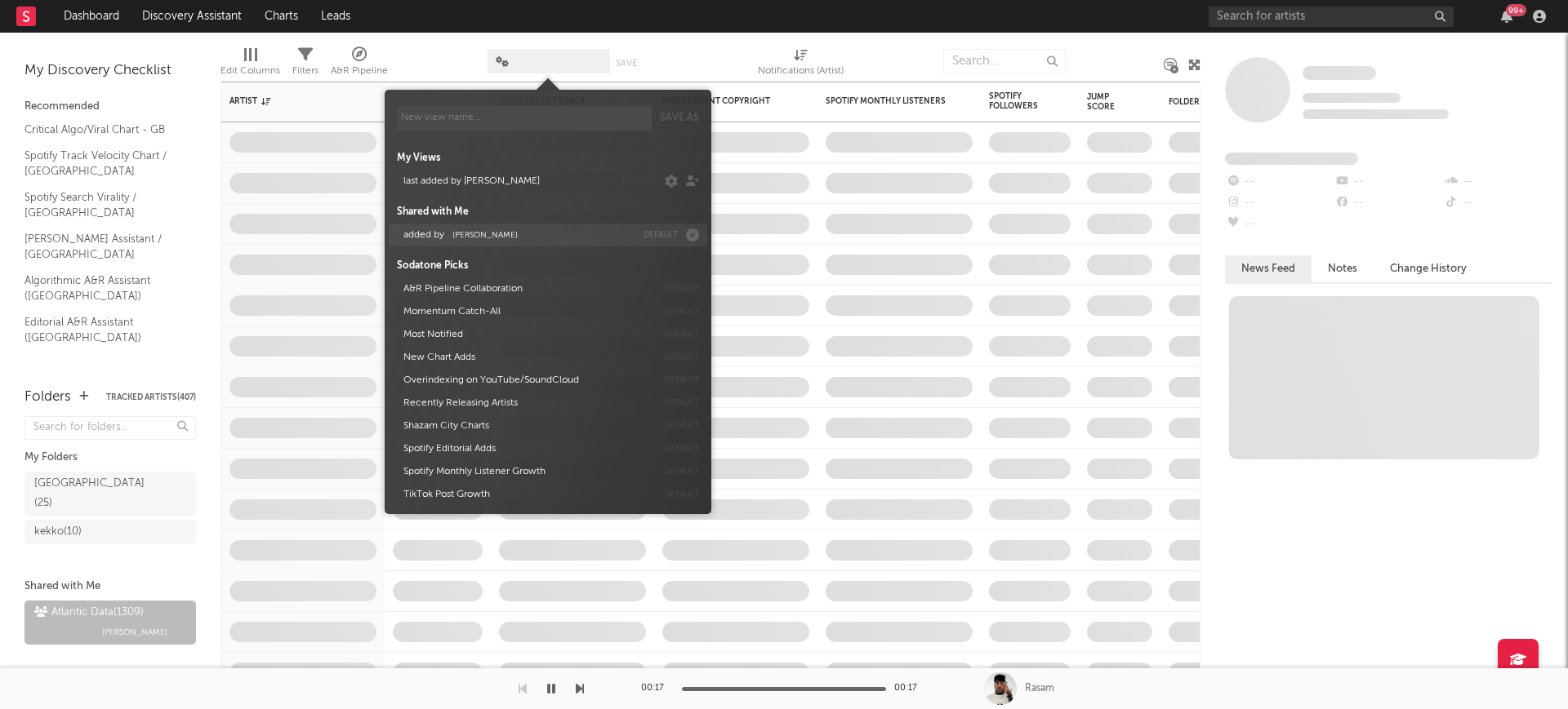
click at [496, 235] on span "Michele Valentini" at bounding box center [485, 235] width 66 height 9
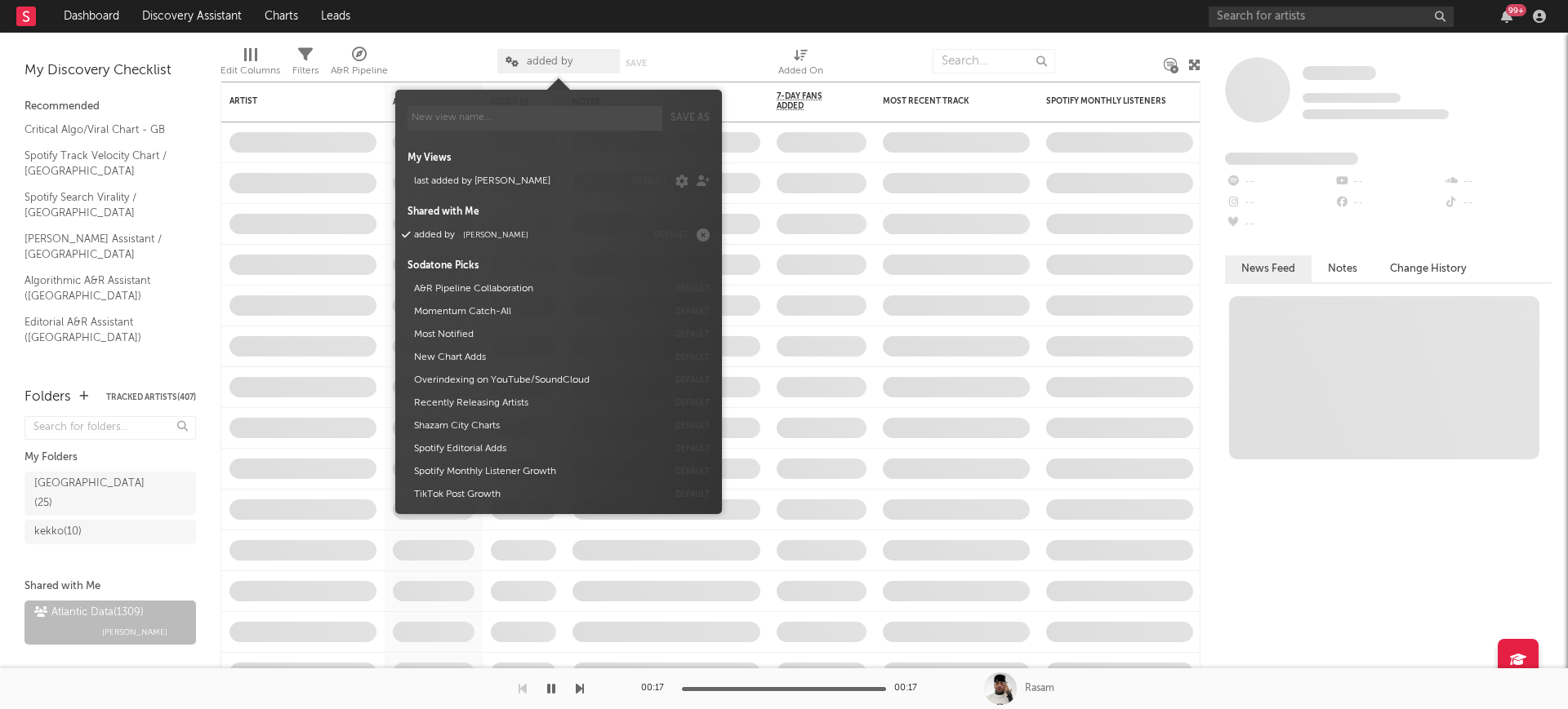
click at [446, 61] on div at bounding box center [442, 61] width 85 height 41
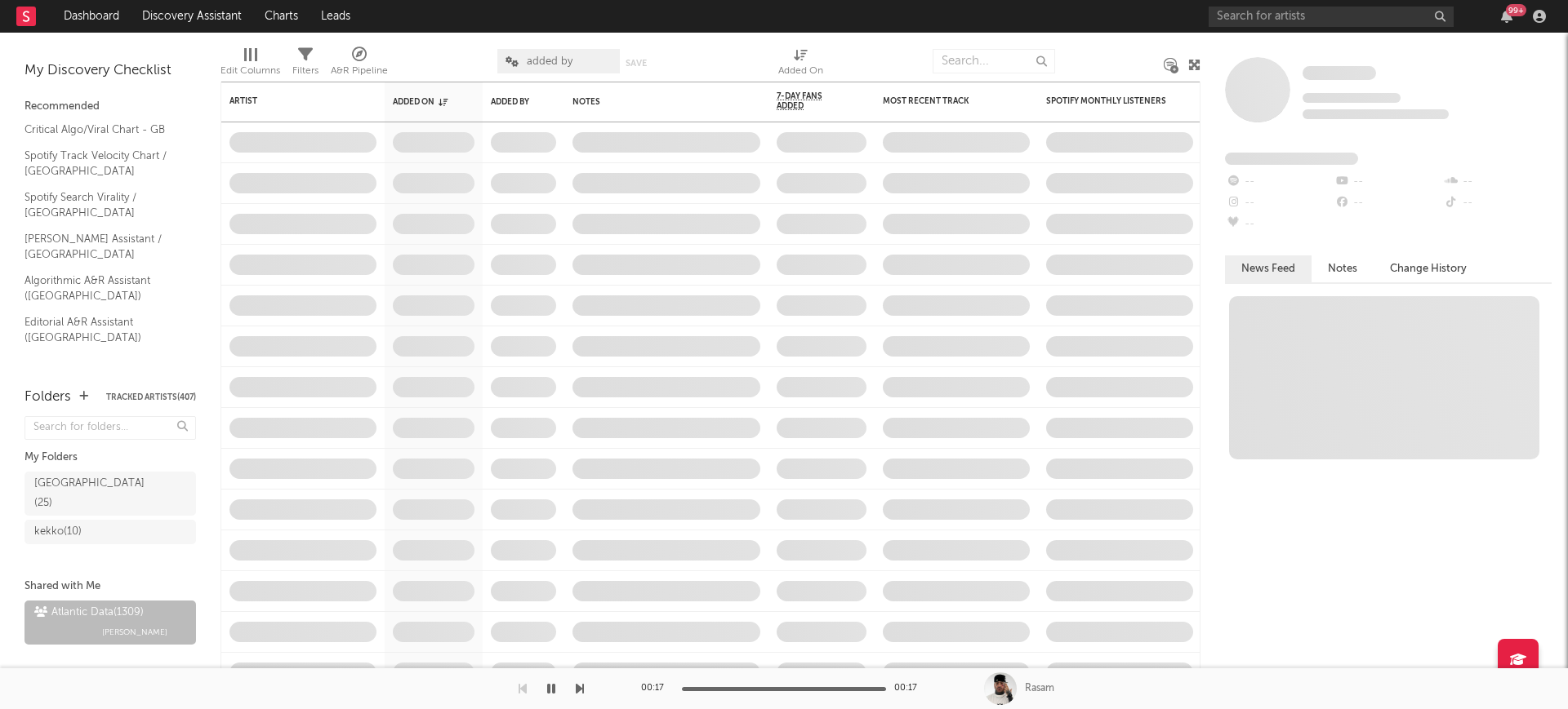
click at [574, 61] on span "added by" at bounding box center [558, 61] width 122 height 25
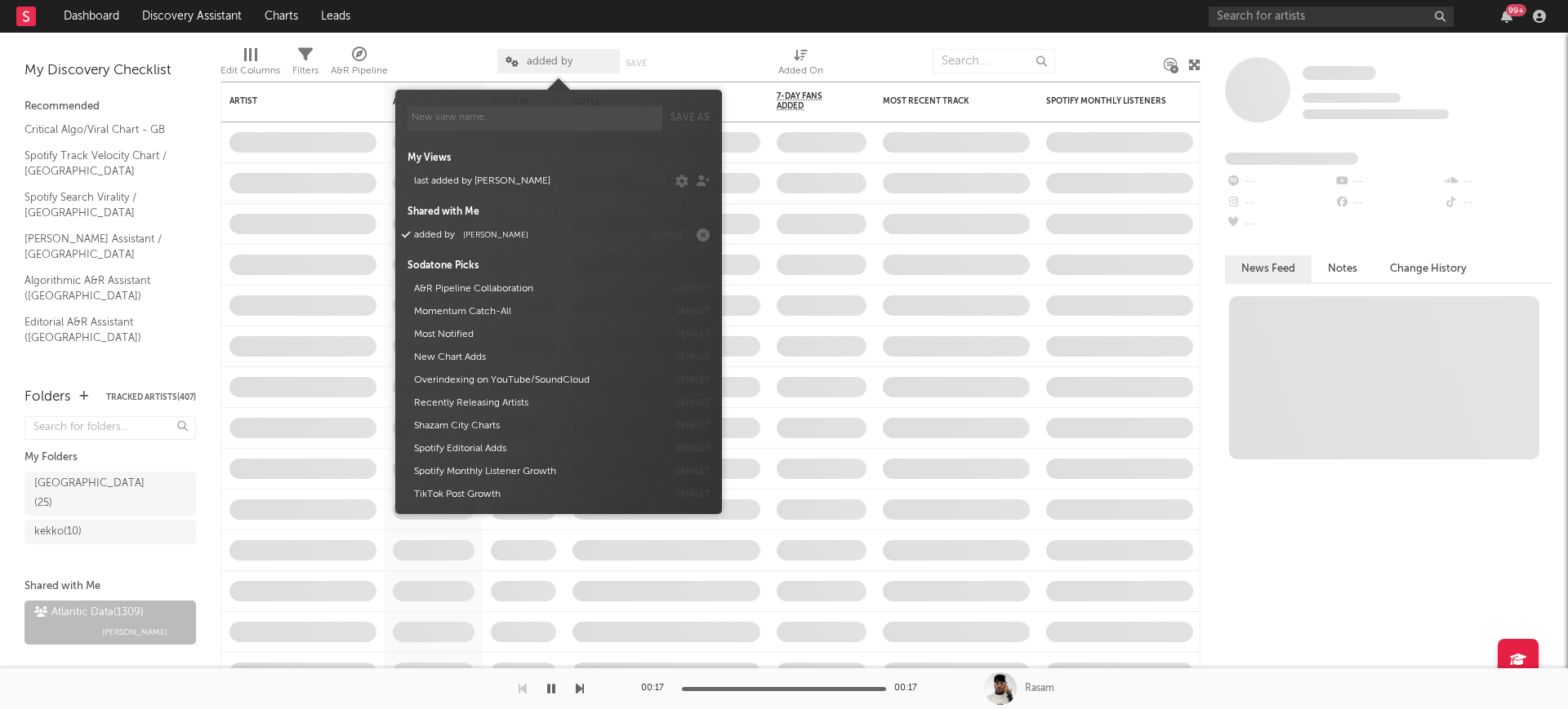
click at [574, 61] on span "added by" at bounding box center [558, 61] width 122 height 25
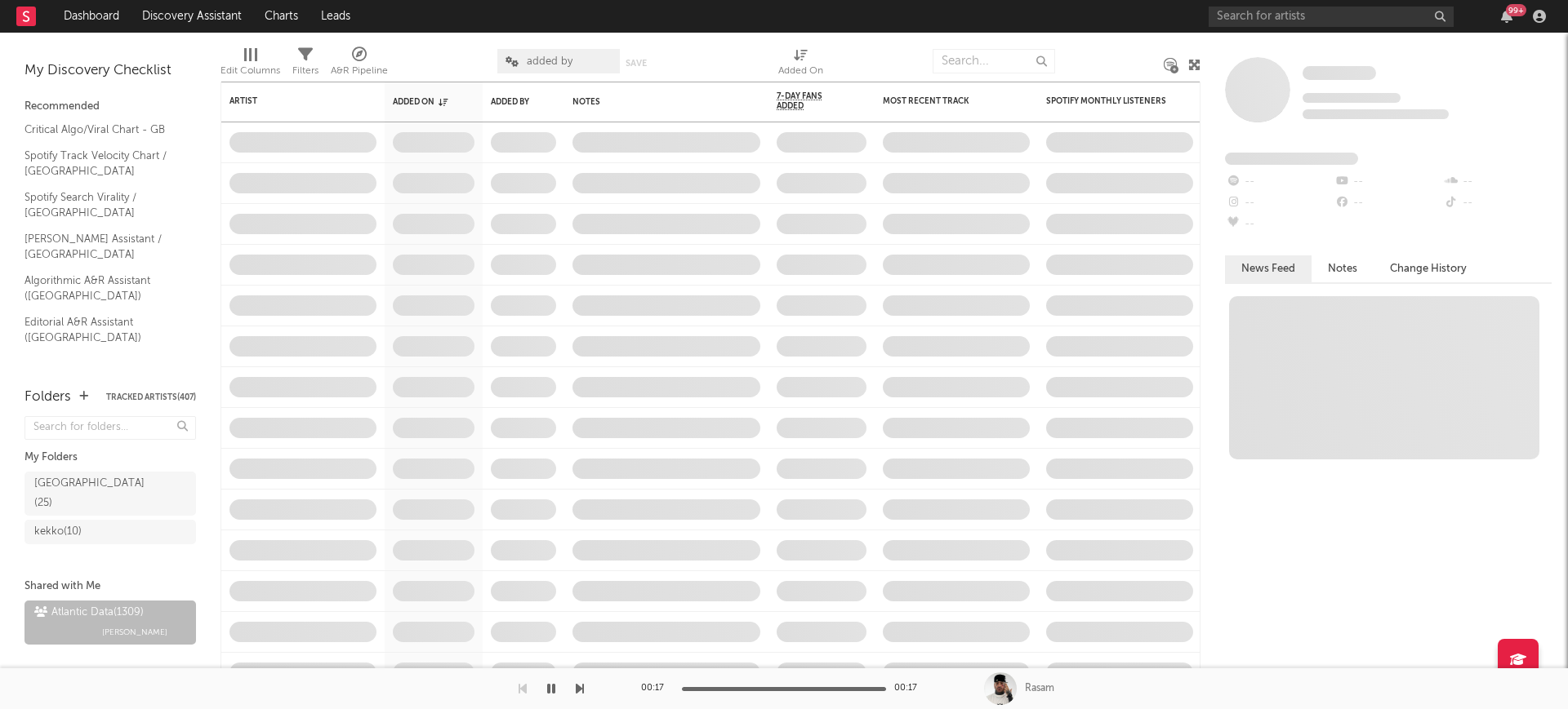
click at [549, 60] on span "added by" at bounding box center [550, 61] width 46 height 10
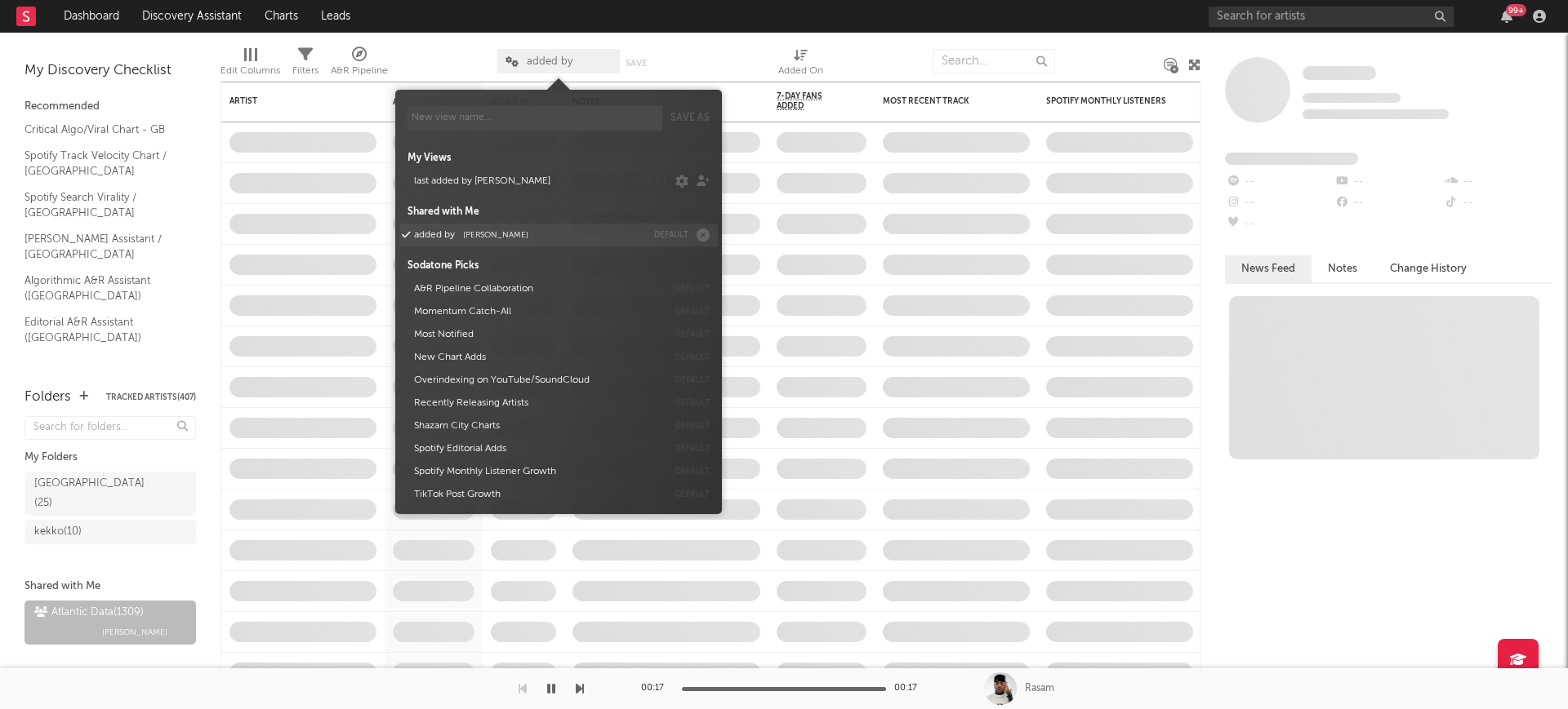
click at [518, 235] on span "Michele Valentini" at bounding box center [495, 235] width 66 height 9
click at [446, 56] on div at bounding box center [442, 61] width 85 height 41
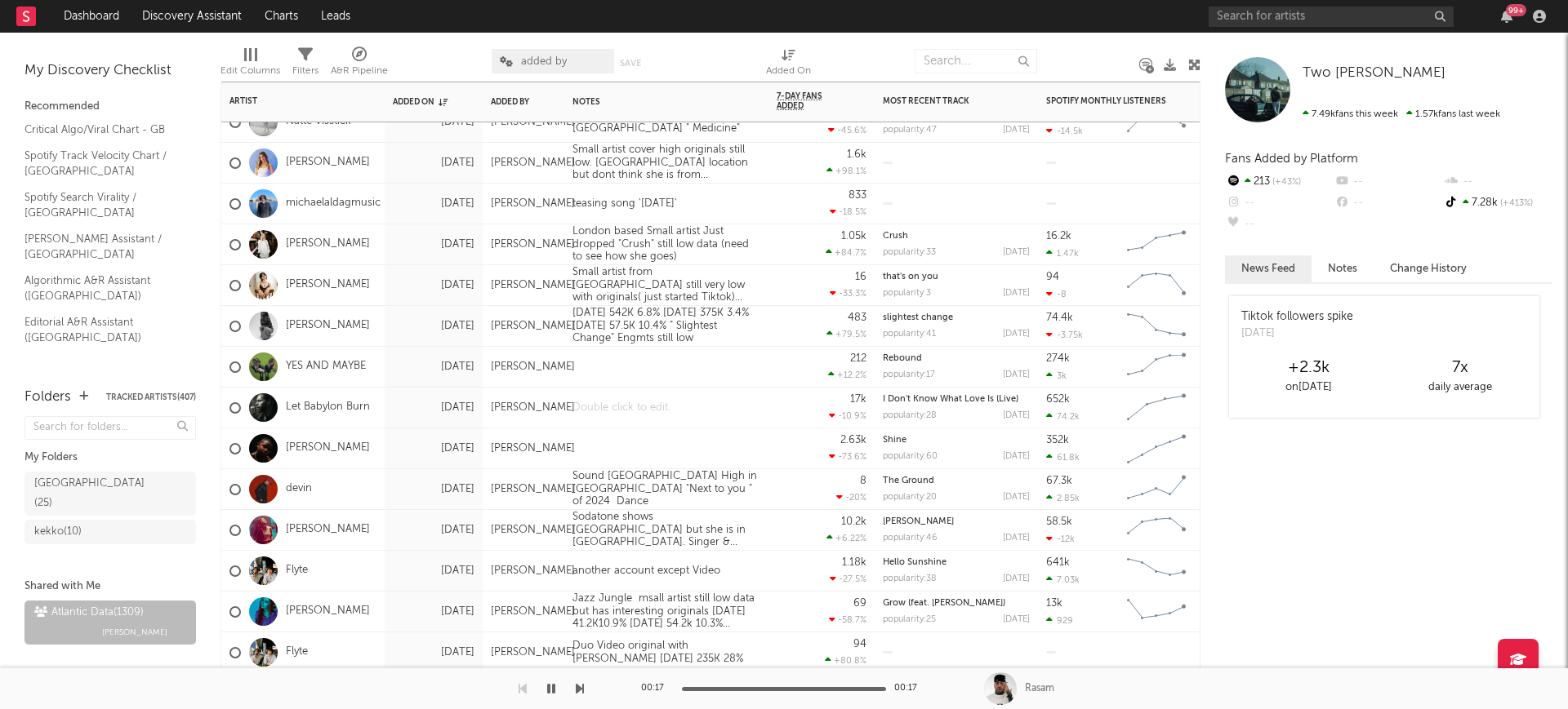
drag, startPoint x: 591, startPoint y: 416, endPoint x: 580, endPoint y: 410, distance: 12.5
click at [592, 416] on div at bounding box center [666, 407] width 204 height 40
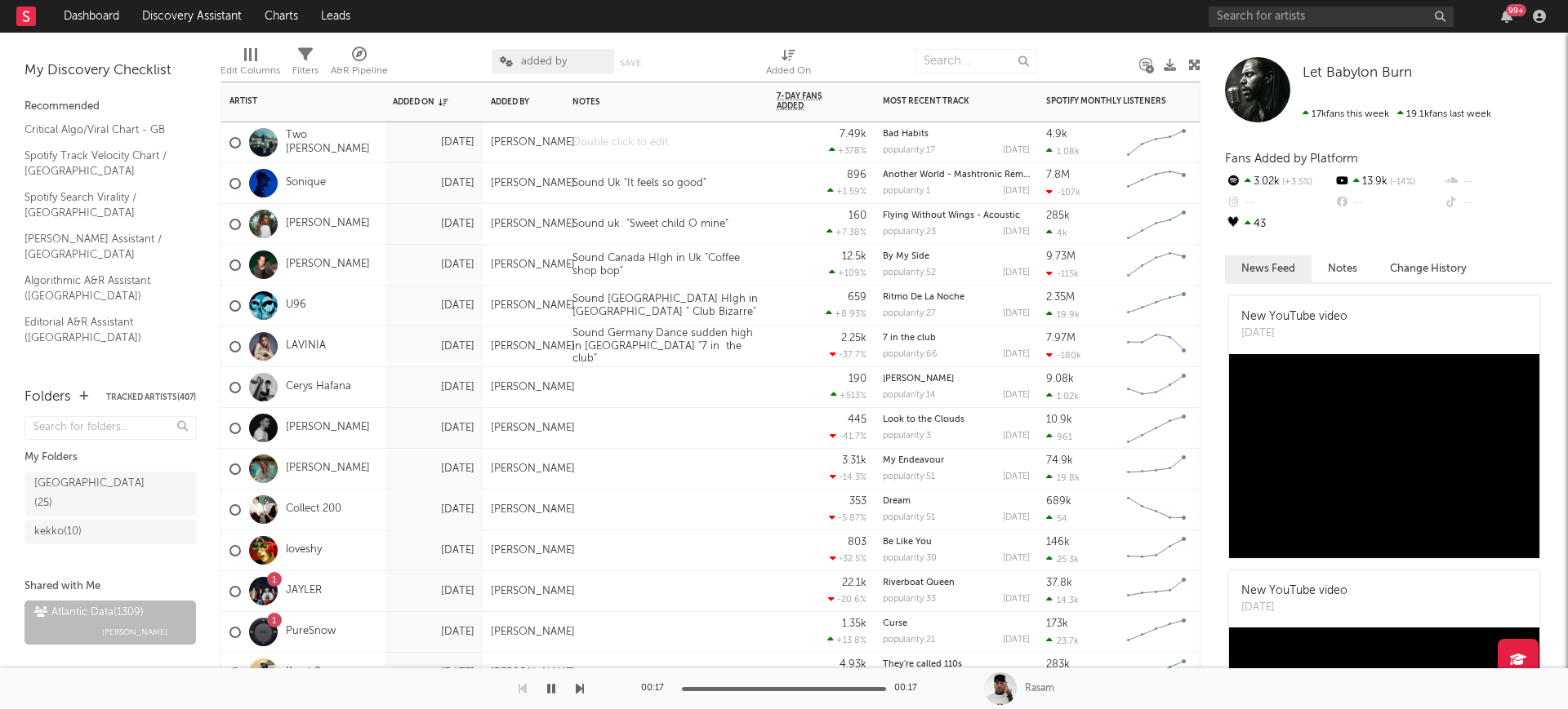
click at [658, 148] on div at bounding box center [666, 142] width 204 height 40
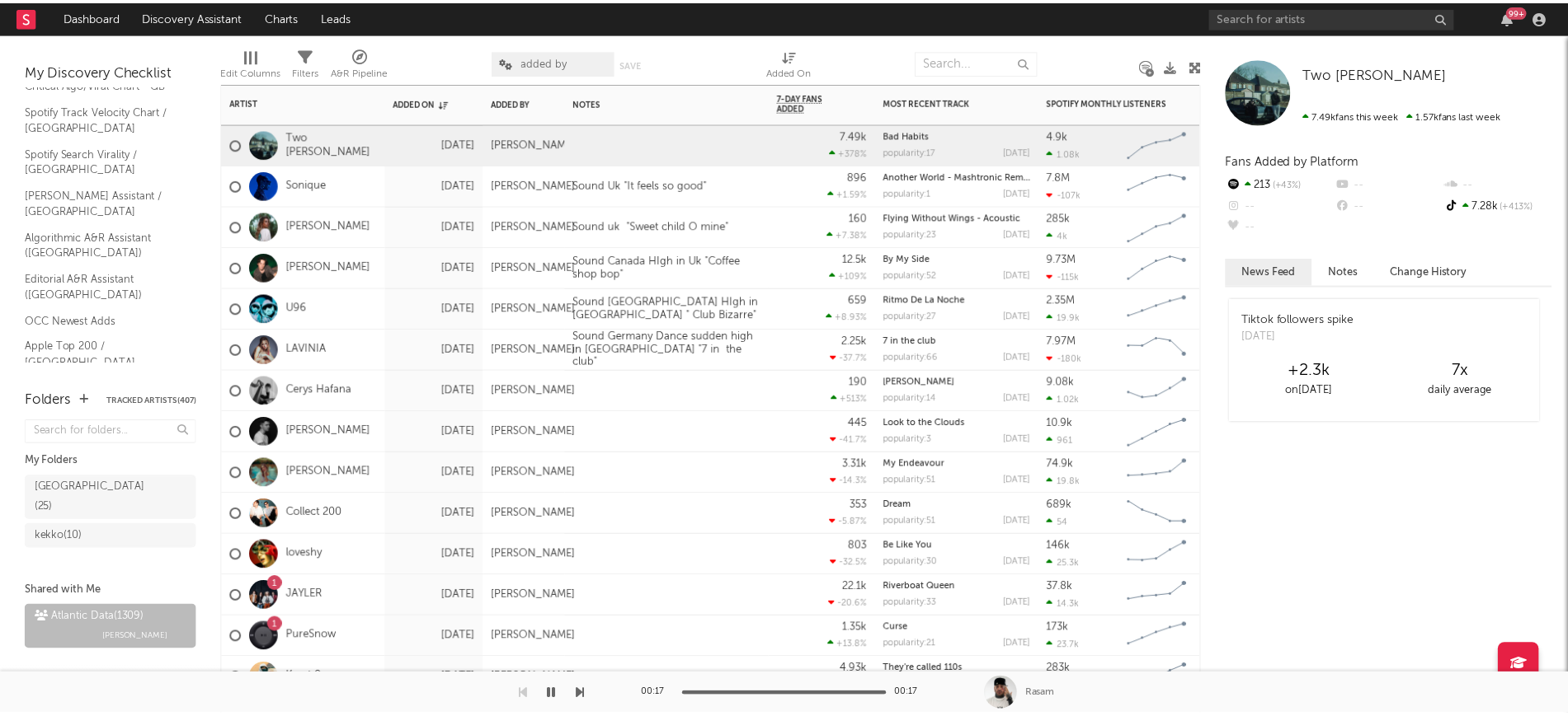
scroll to position [51, 0]
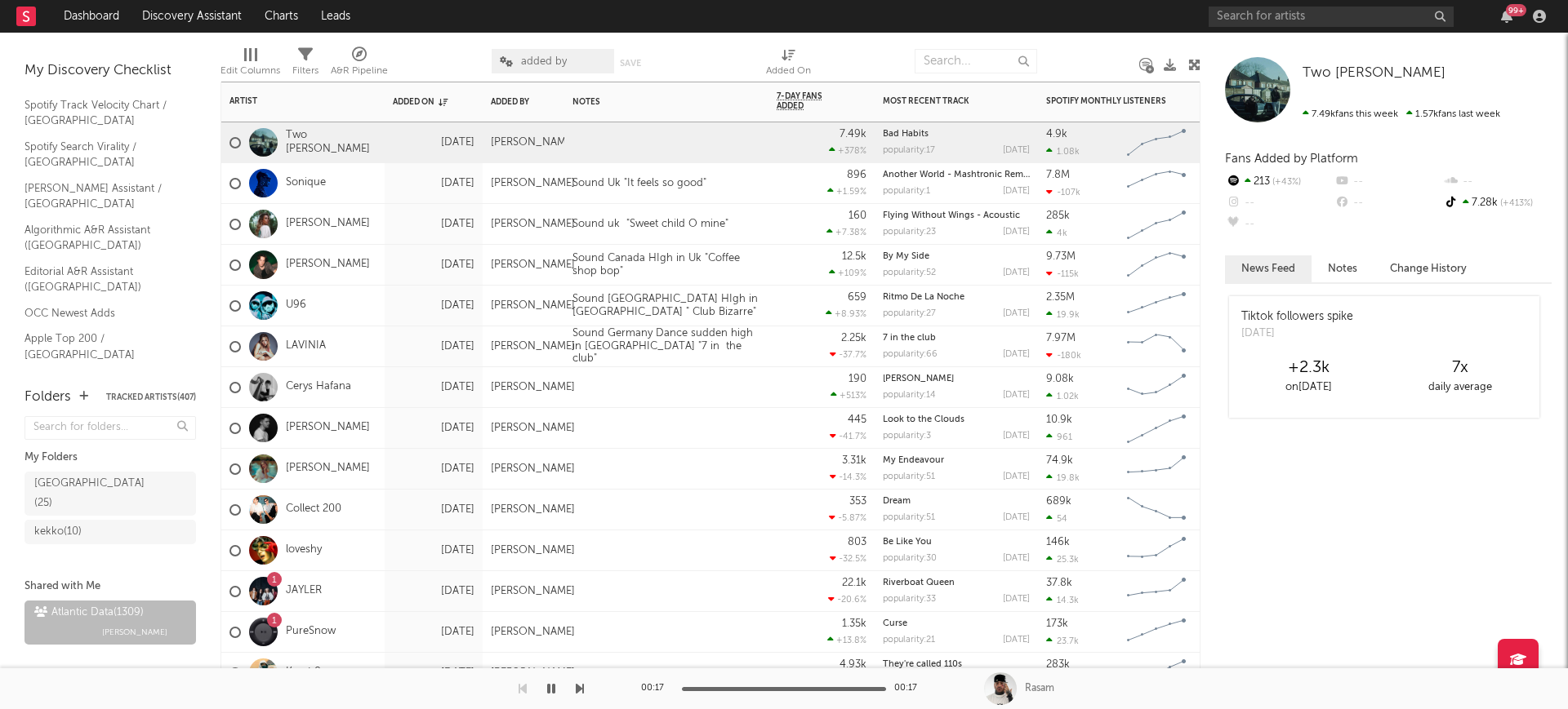
click at [798, 262] on div "12.5k +109 %" at bounding box center [821, 264] width 90 height 40
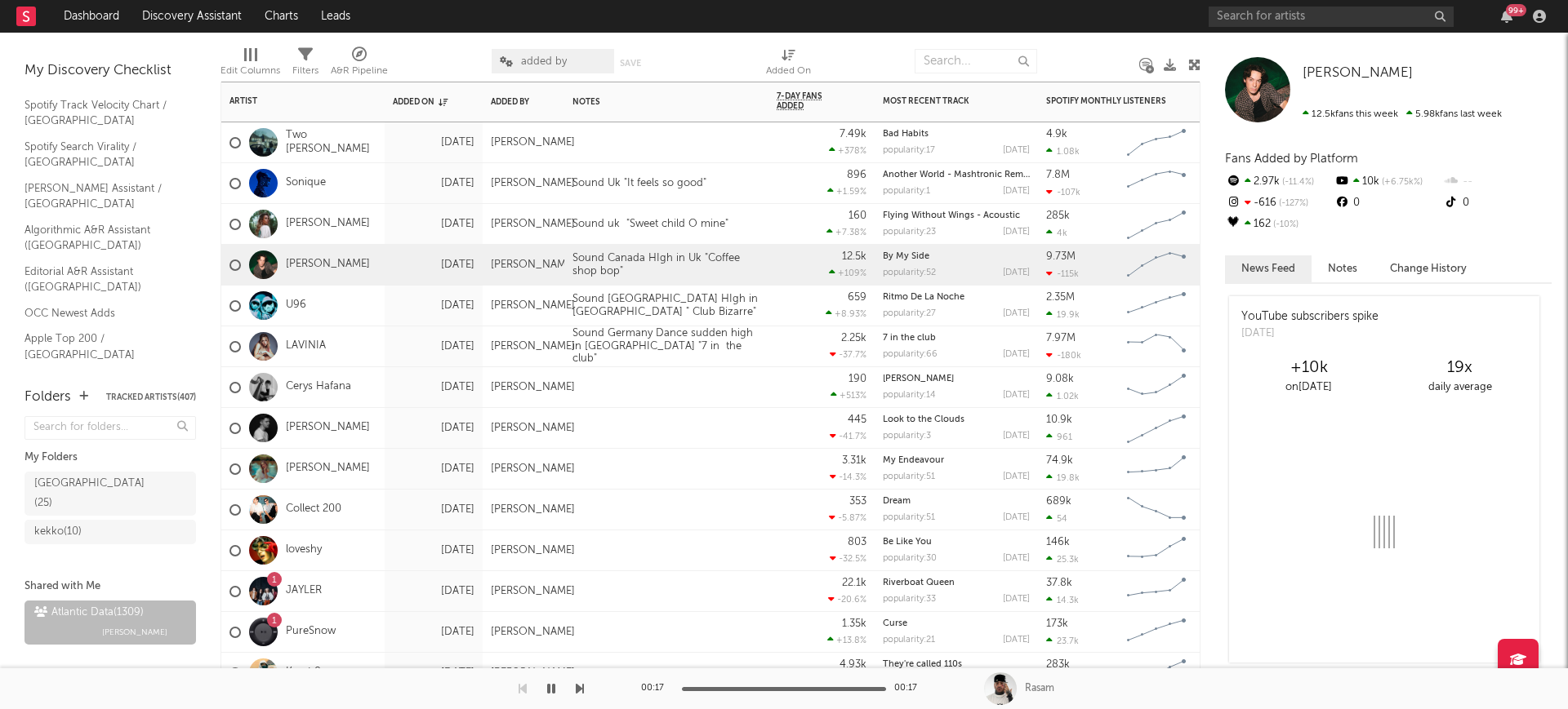
click at [773, 225] on div "160 +7.38 %" at bounding box center [821, 224] width 106 height 41
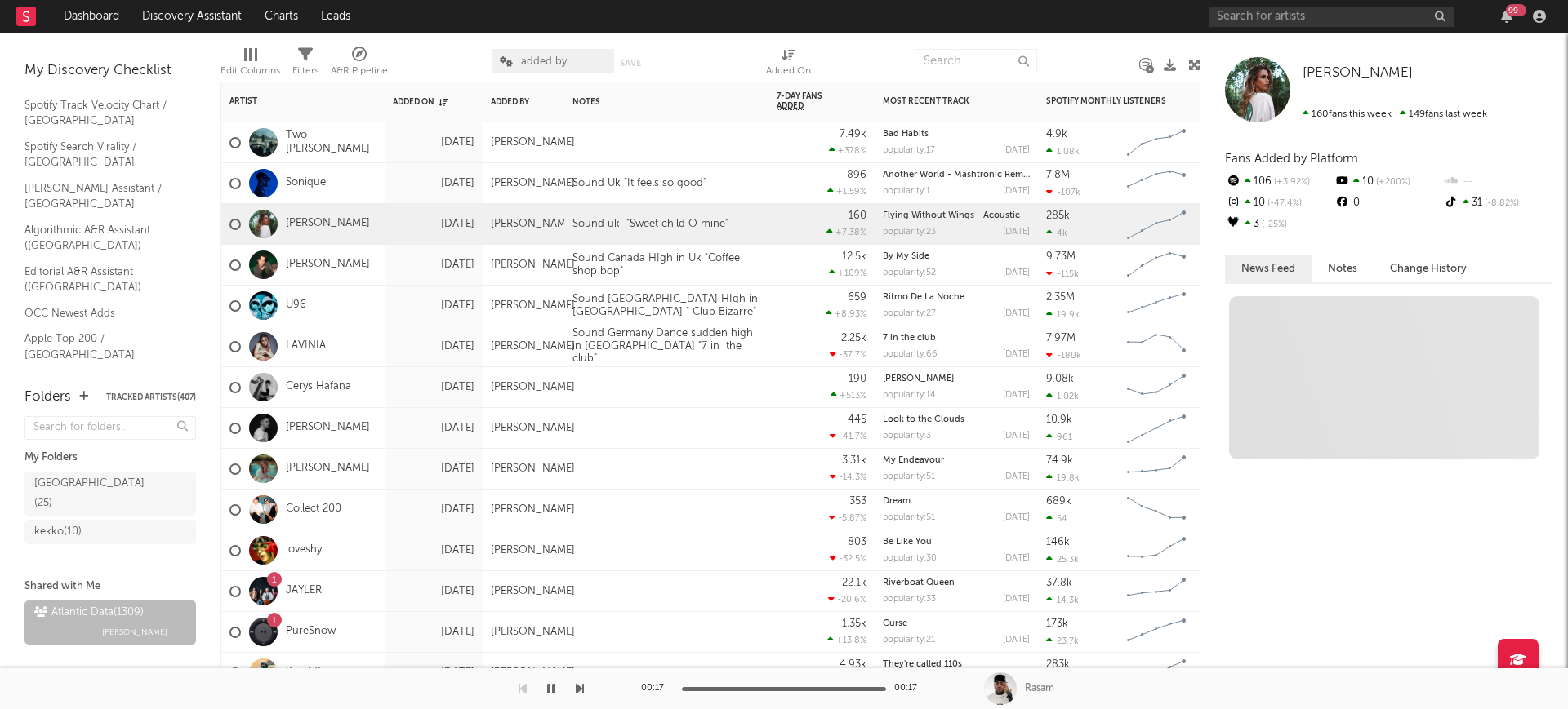
click at [772, 195] on div "896 +1.59 %" at bounding box center [821, 183] width 106 height 41
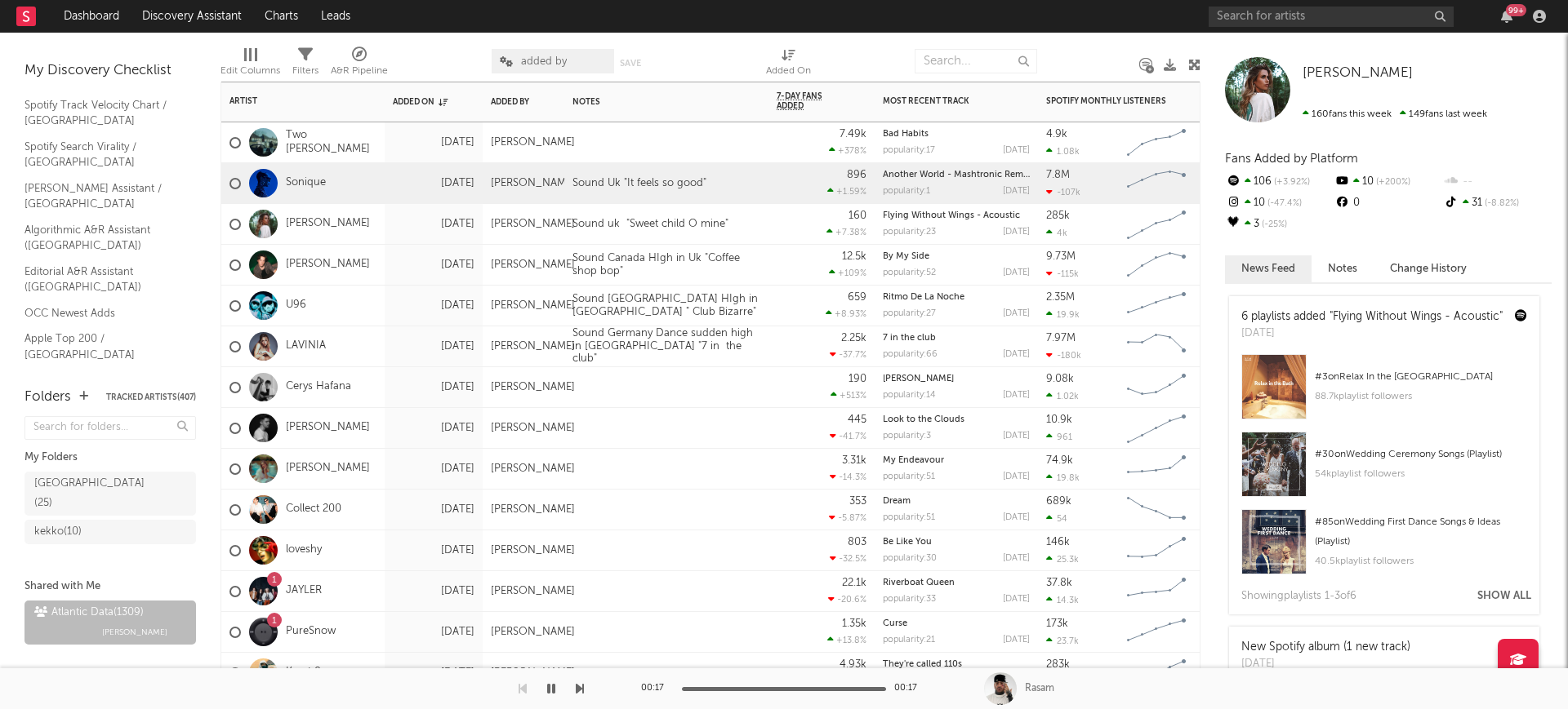
click at [772, 171] on div "896 +1.59 %" at bounding box center [821, 183] width 106 height 41
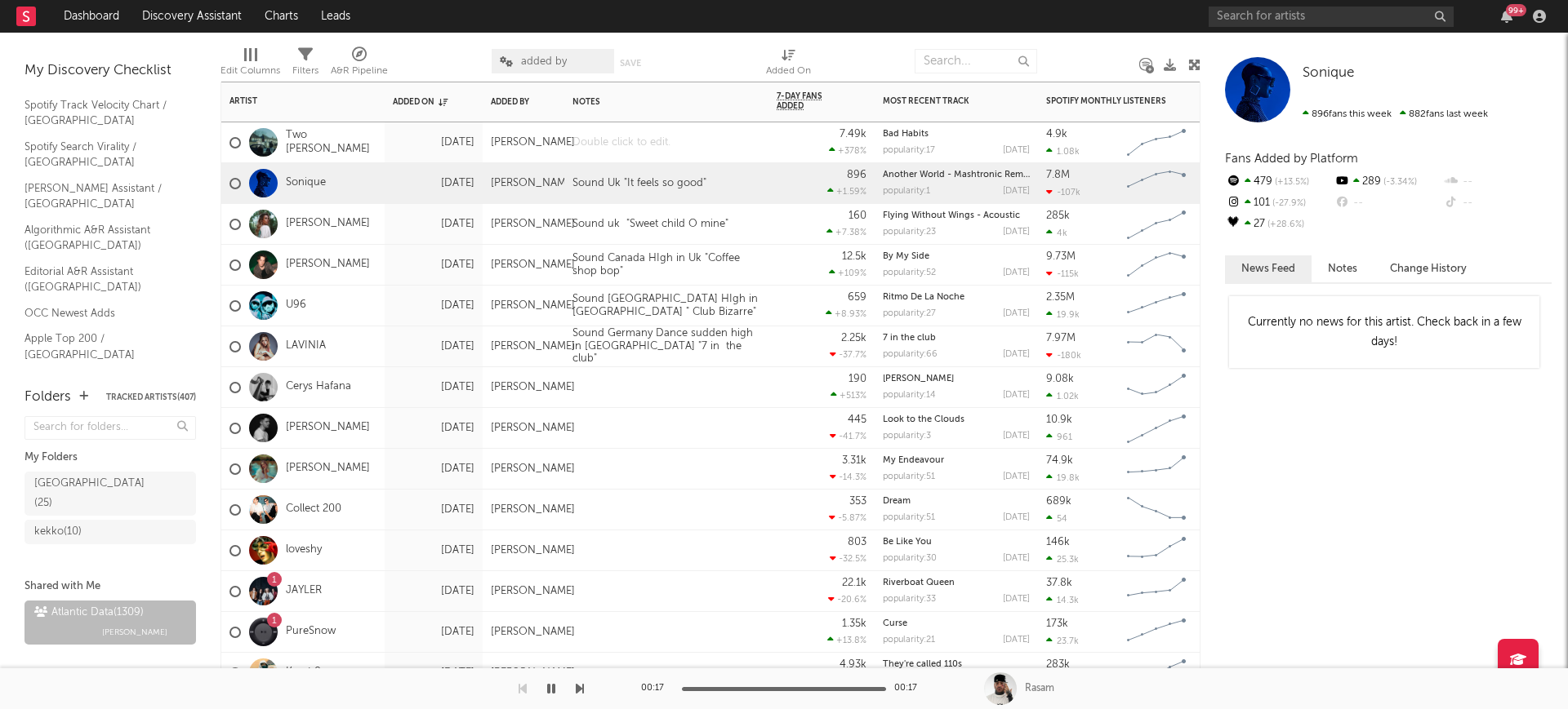
click at [743, 144] on div at bounding box center [666, 142] width 204 height 40
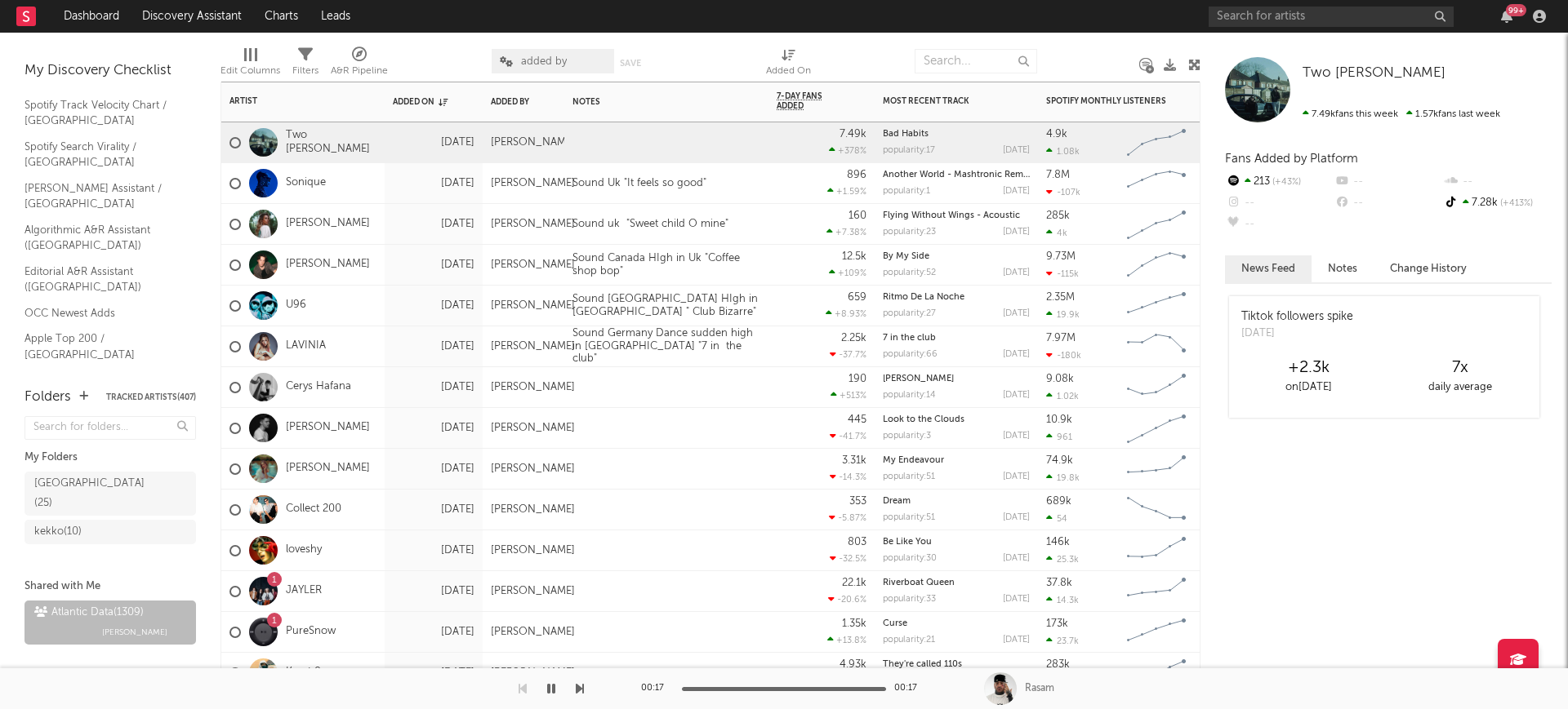
click at [679, 381] on div at bounding box center [621, 387] width 114 height 13
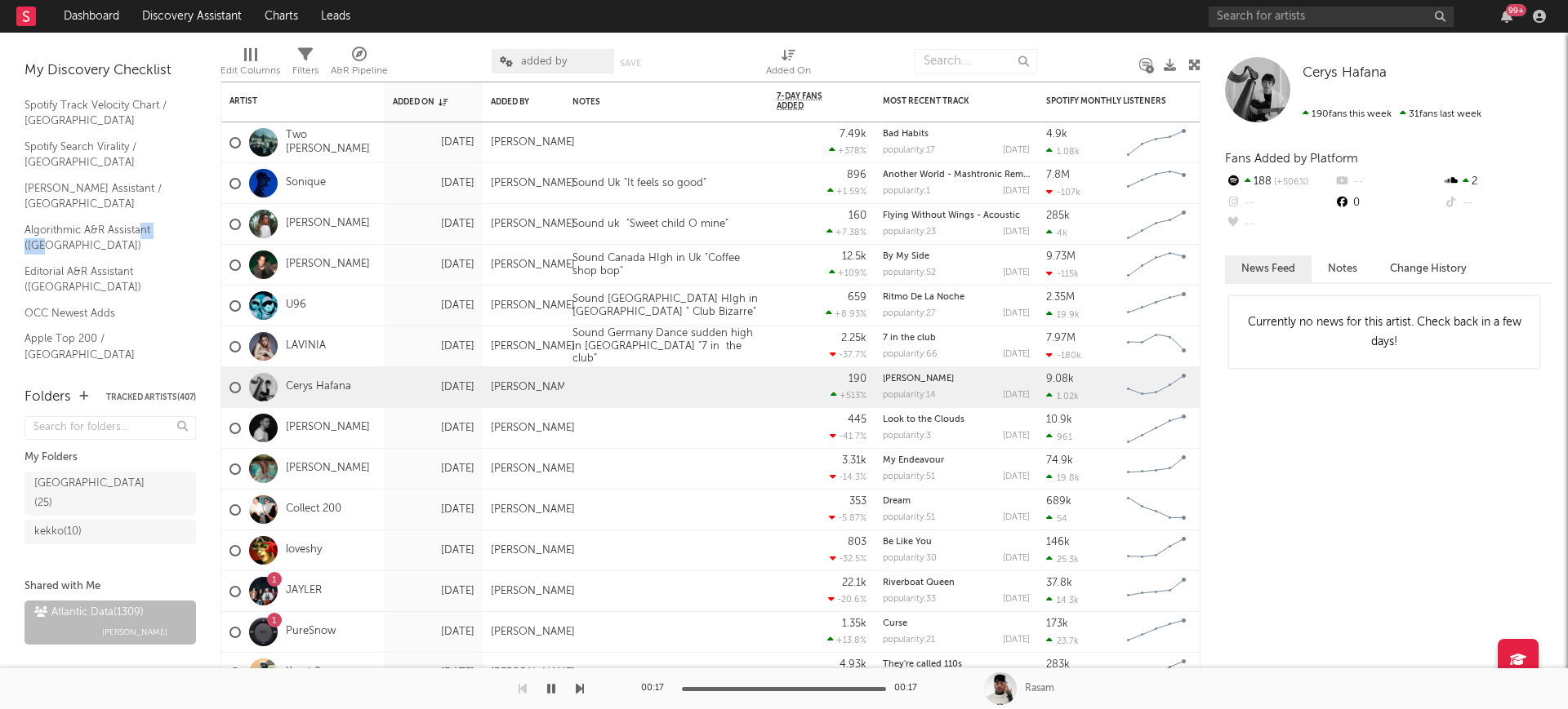
drag, startPoint x: 141, startPoint y: 187, endPoint x: 203, endPoint y: 201, distance: 63.6
click at [203, 201] on div "Bookmarks and Folders My Discovery Checklist Recommended Critical Algo/Viral Ch…" at bounding box center [110, 370] width 220 height 677
click at [139, 546] on div "france ( 25 ) kekko ( 10 )" at bounding box center [110, 522] width 172 height 109
click at [109, 263] on link "Editorial A&R Assistant (UK)" at bounding box center [102, 279] width 155 height 33
click at [170, 9] on link "Discovery Assistant" at bounding box center [191, 16] width 122 height 32
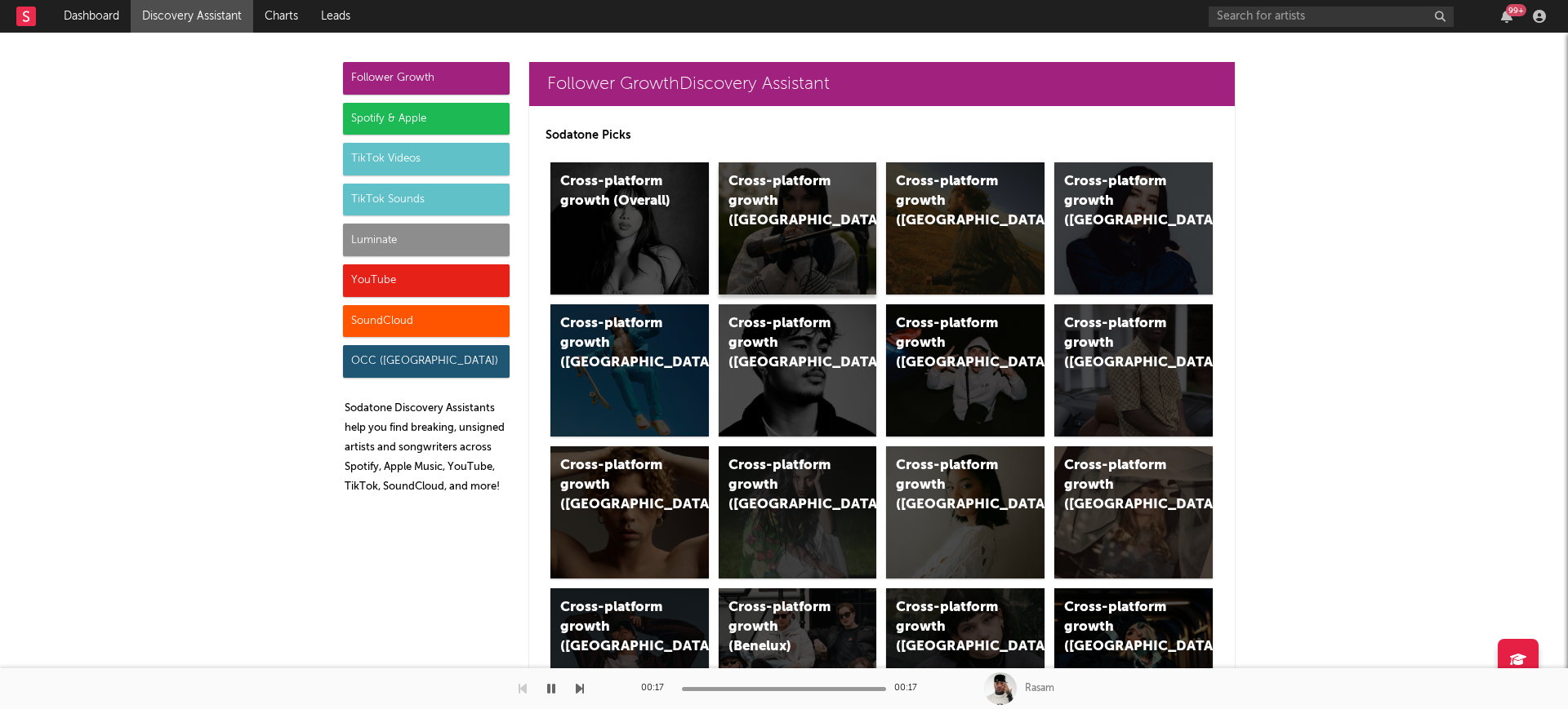
click at [749, 209] on div "Cross-platform growth (UK)" at bounding box center [784, 201] width 111 height 59
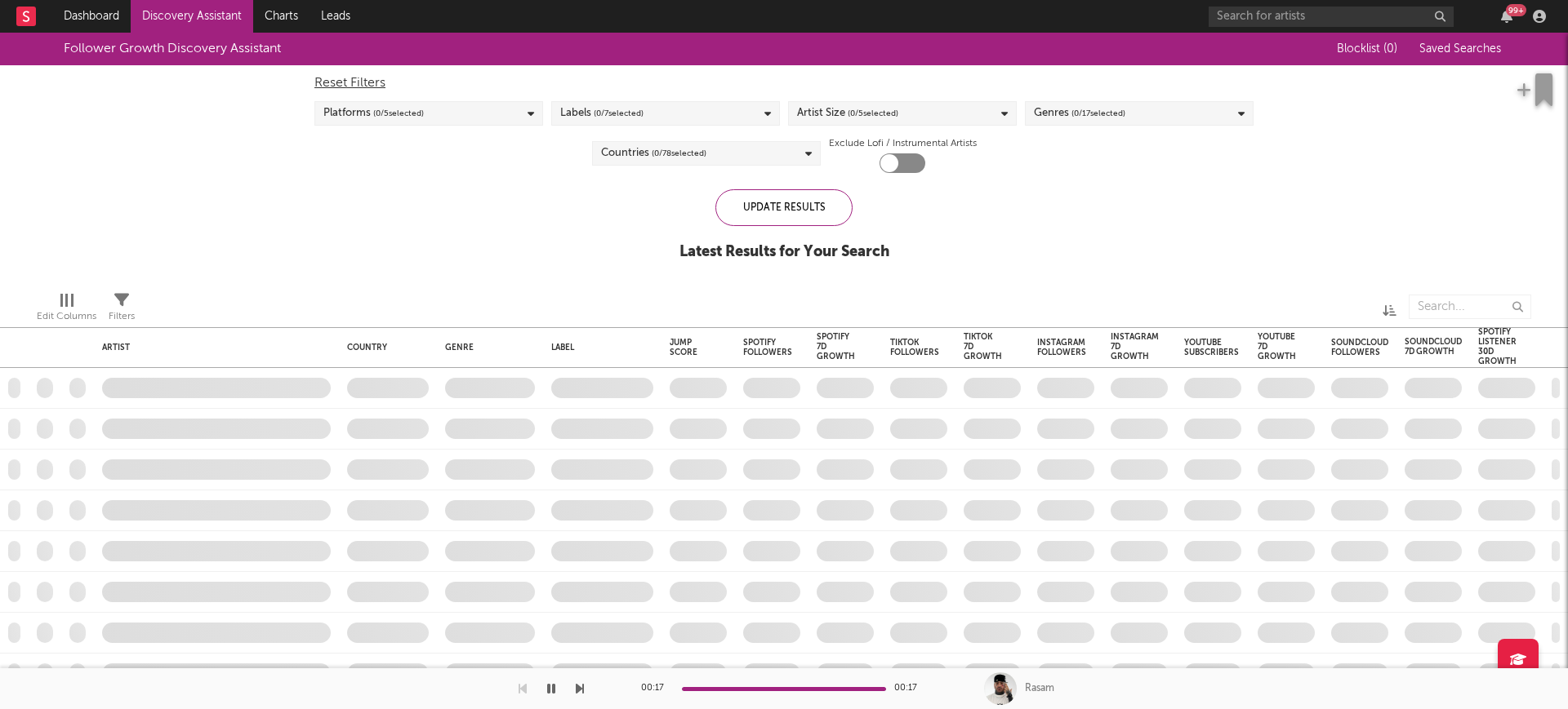
checkbox input "true"
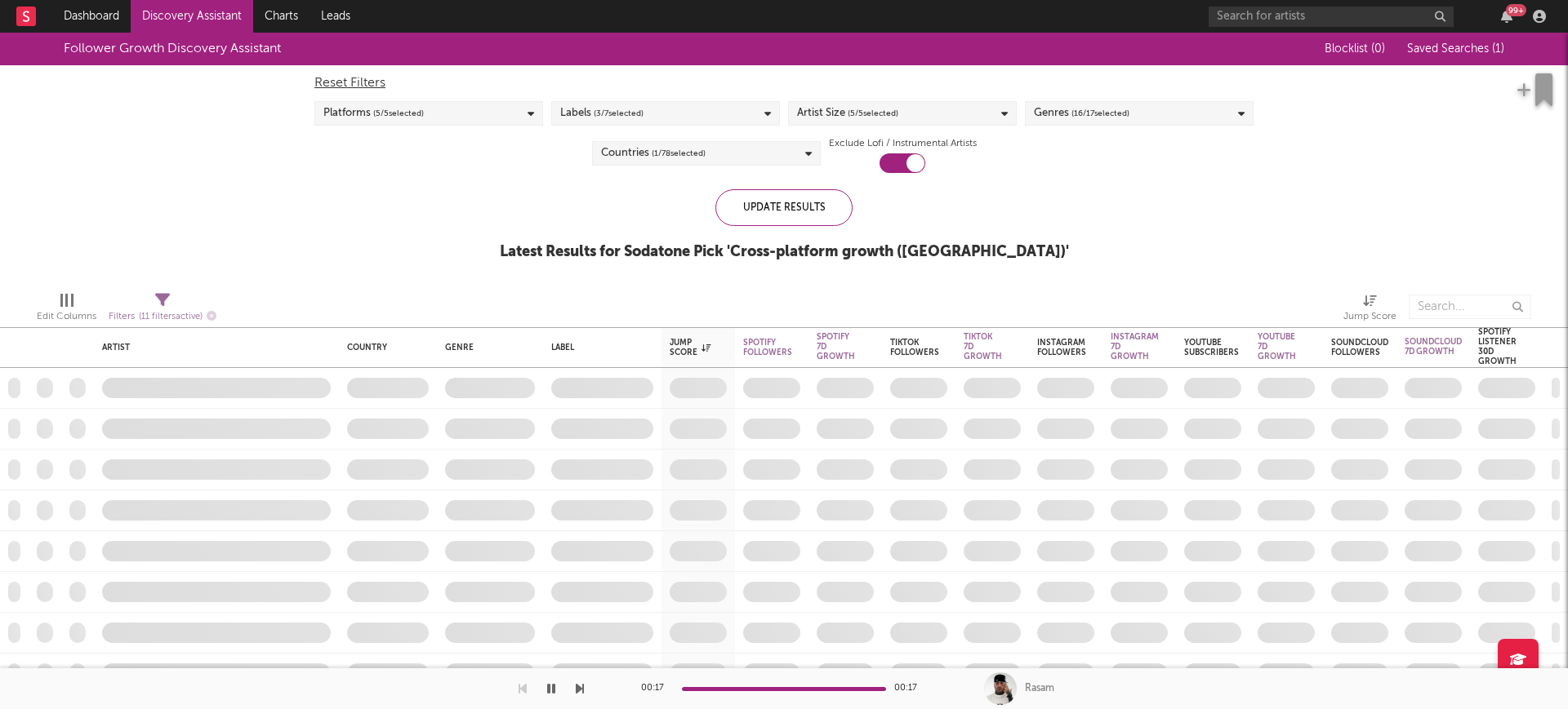
click at [1463, 44] on span "Saved Searches ( 1 )" at bounding box center [1455, 49] width 97 height 11
click at [1255, 163] on div "× Create Saved Search Create Saved Searches Saved Name Description Saved Shared…" at bounding box center [784, 354] width 1568 height 709
click at [1471, 50] on span "Saved Searches ( 1 )" at bounding box center [1455, 49] width 97 height 11
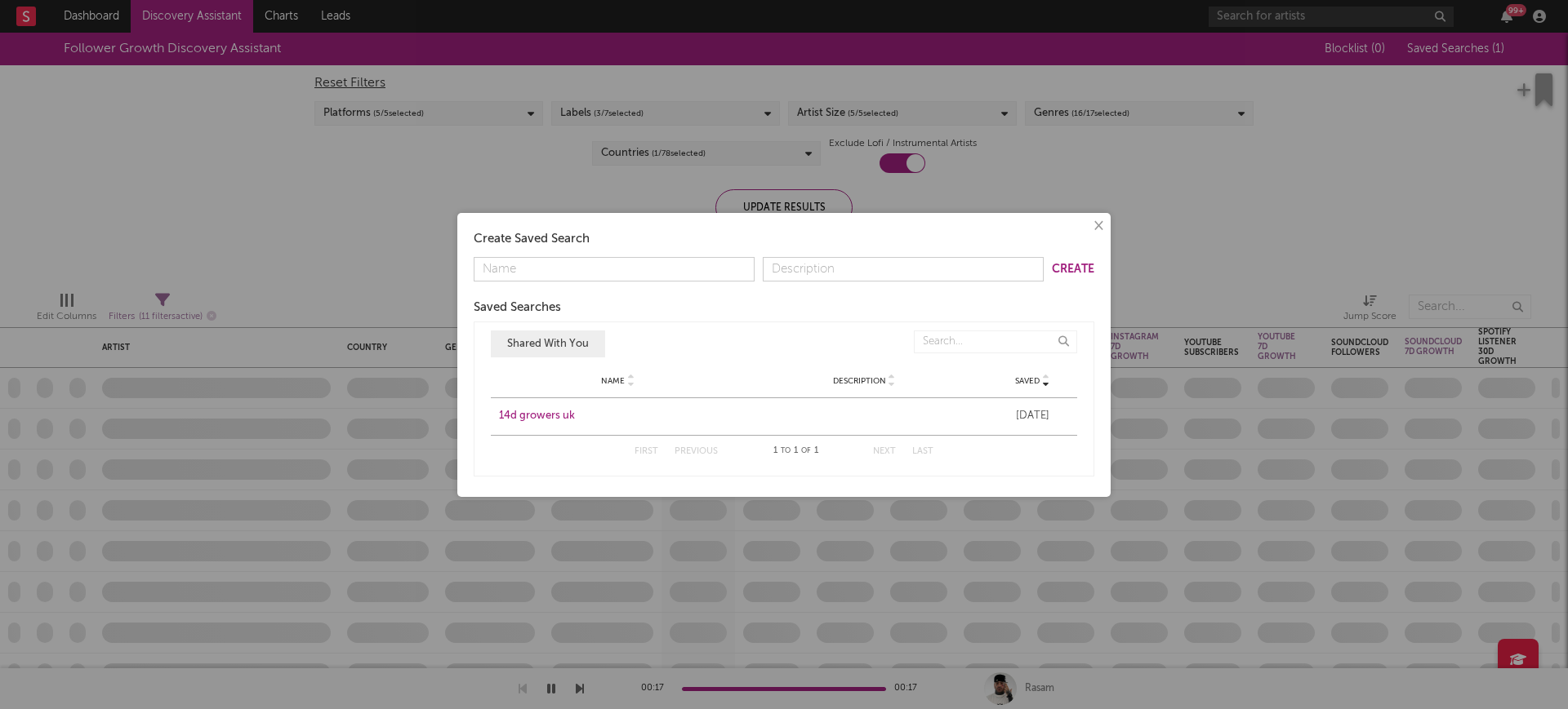
click at [516, 410] on div "14d growers uk" at bounding box center [618, 416] width 238 height 16
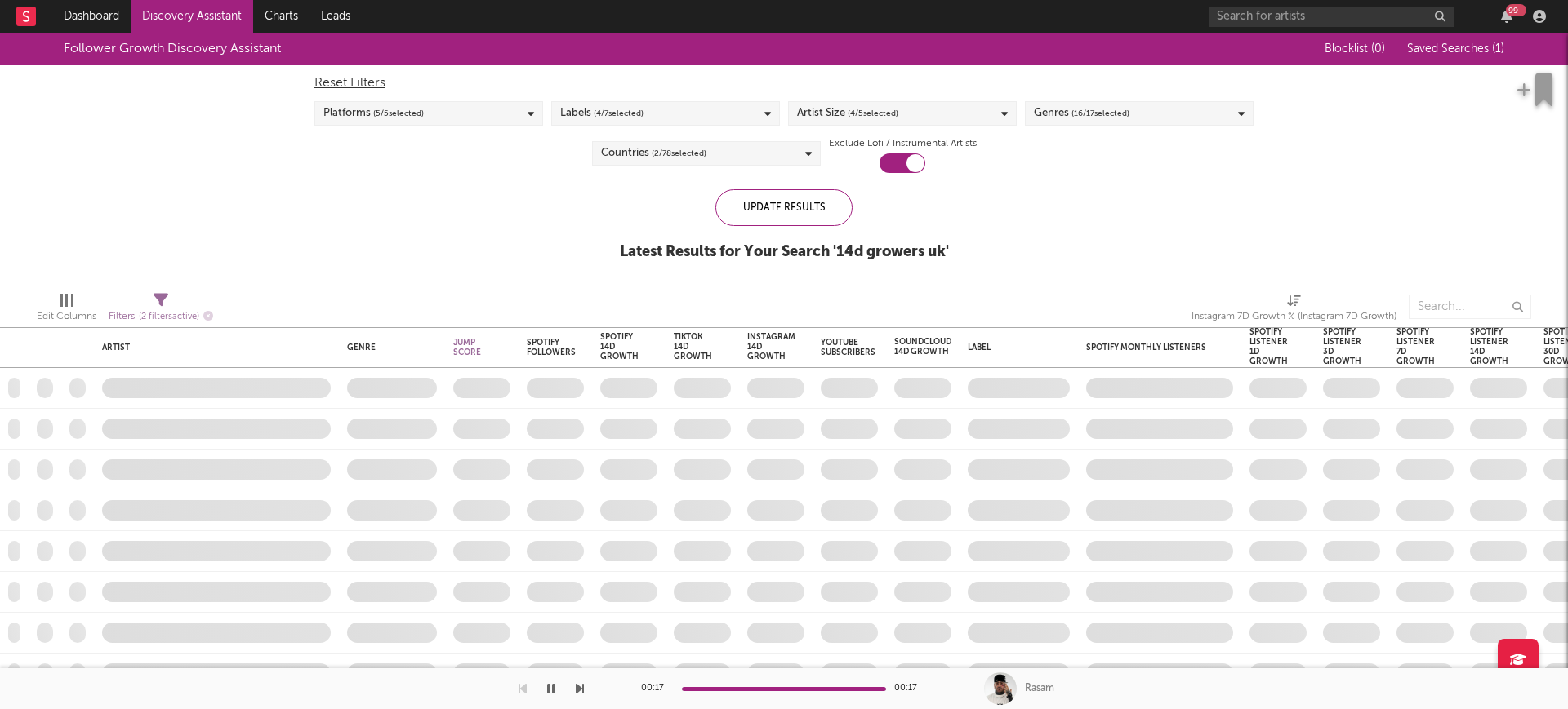
click at [154, 304] on icon at bounding box center [160, 299] width 15 height 15
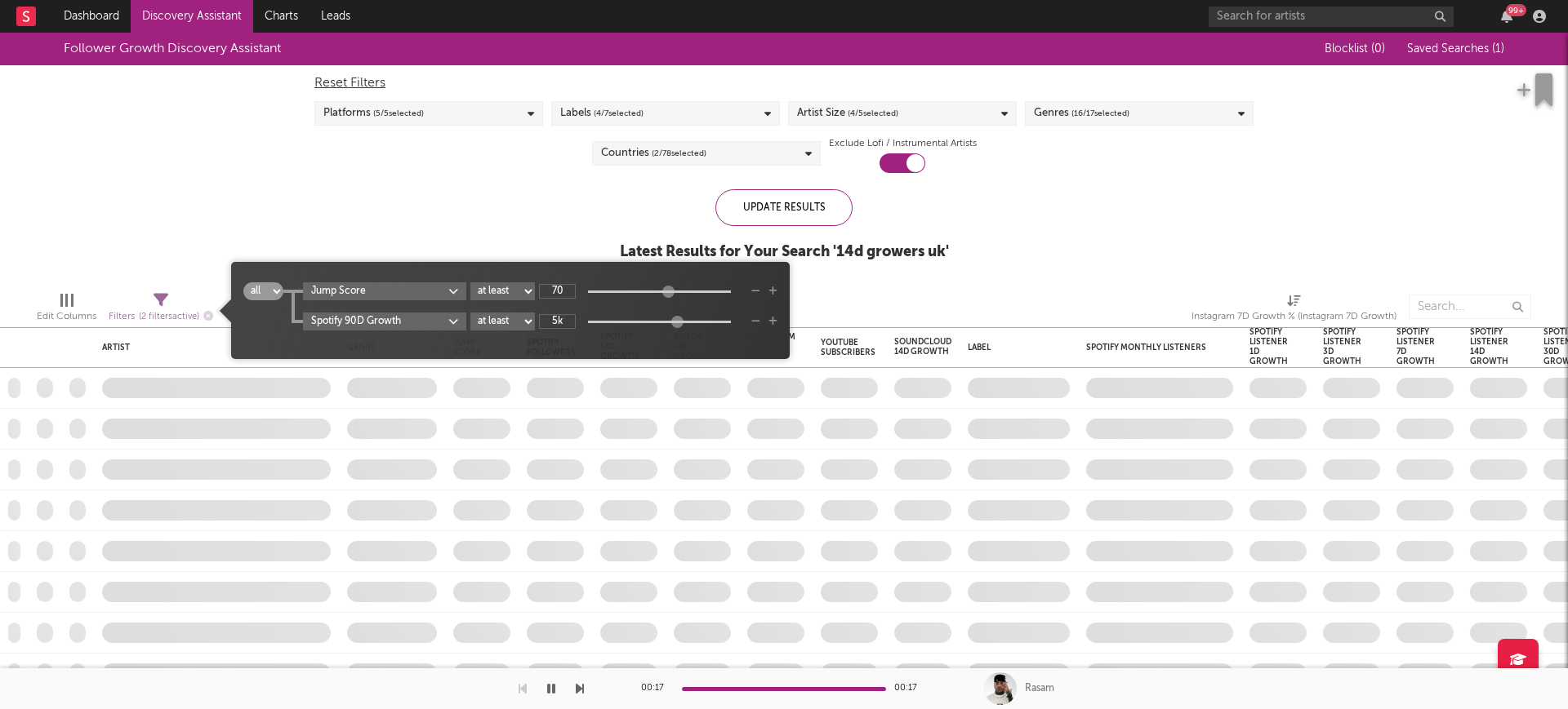
click at [153, 311] on div "Filters ( 2 filters active)" at bounding box center [160, 317] width 104 height 20
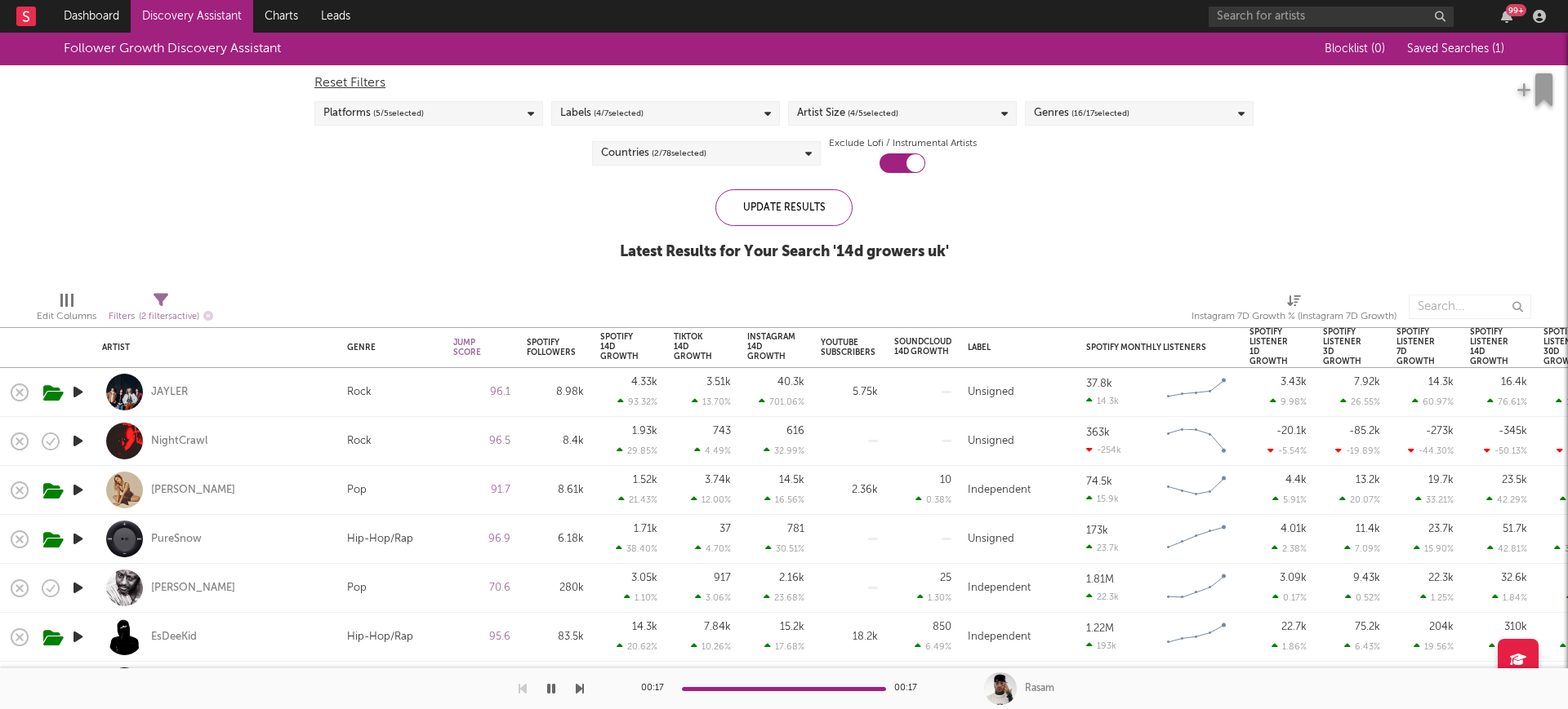
click at [73, 438] on icon "button" at bounding box center [78, 441] width 17 height 20
click at [178, 437] on div "NightCrawl" at bounding box center [179, 441] width 56 height 15
click at [105, 3] on link "Dashboard" at bounding box center [91, 16] width 79 height 32
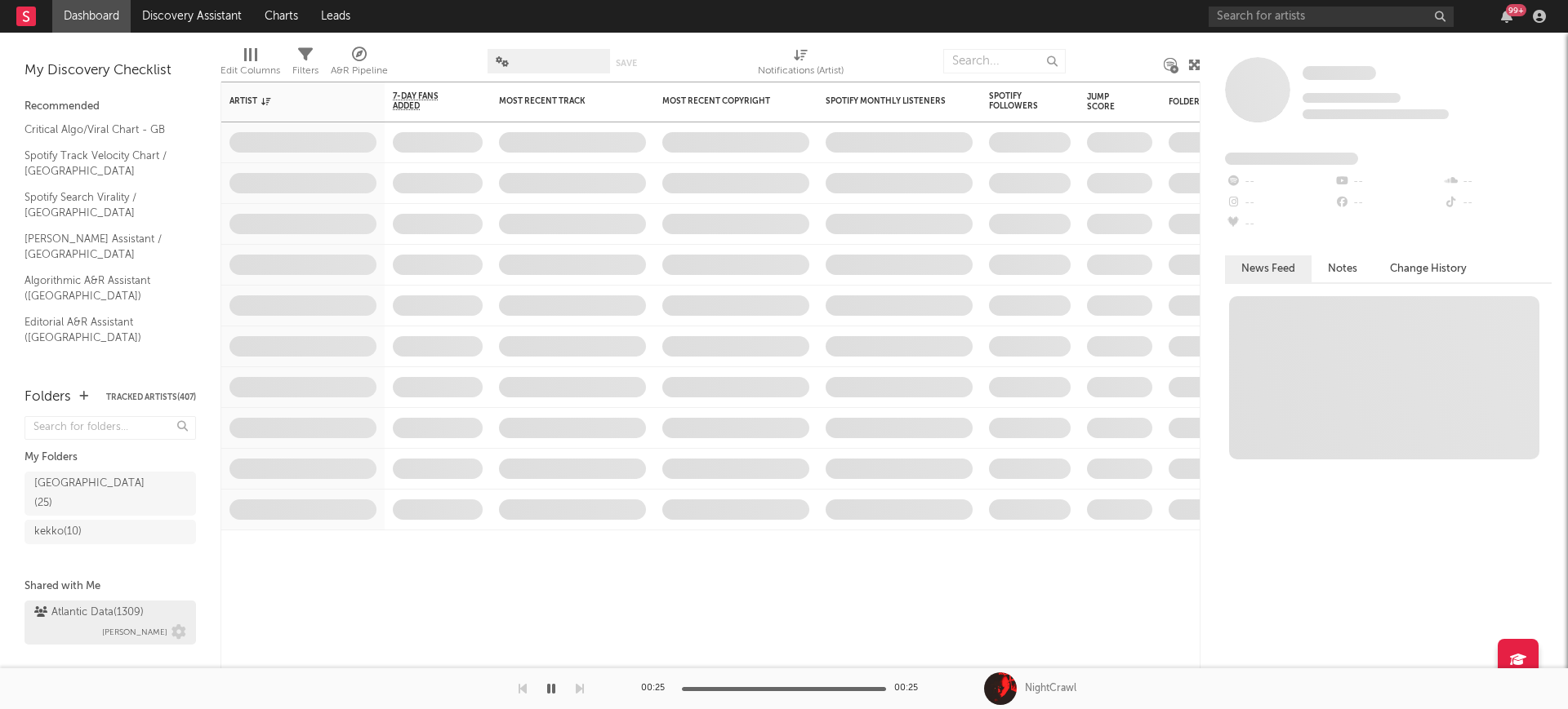
click at [113, 603] on div "Atlantic Data ( 1309 )" at bounding box center [89, 613] width 109 height 20
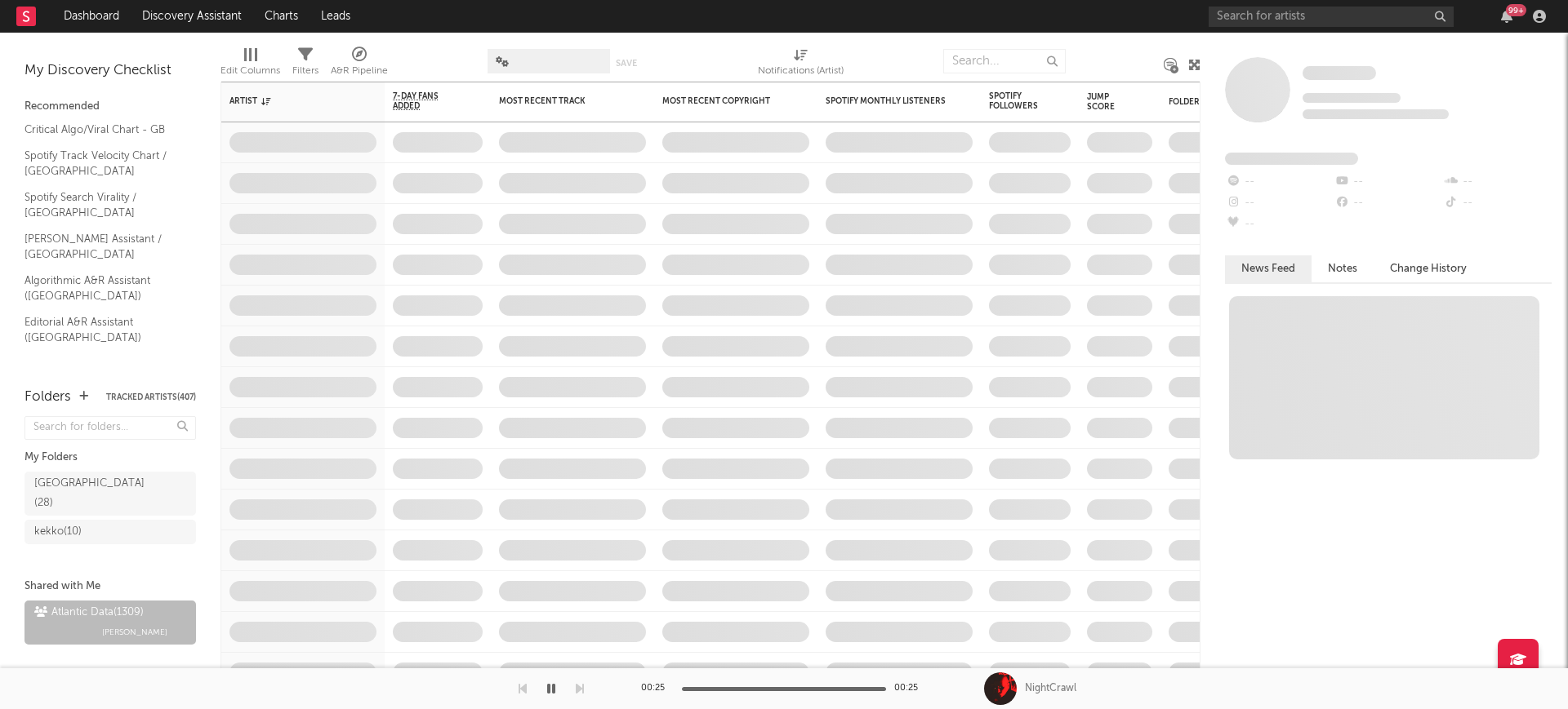
click at [543, 62] on span at bounding box center [548, 61] width 122 height 25
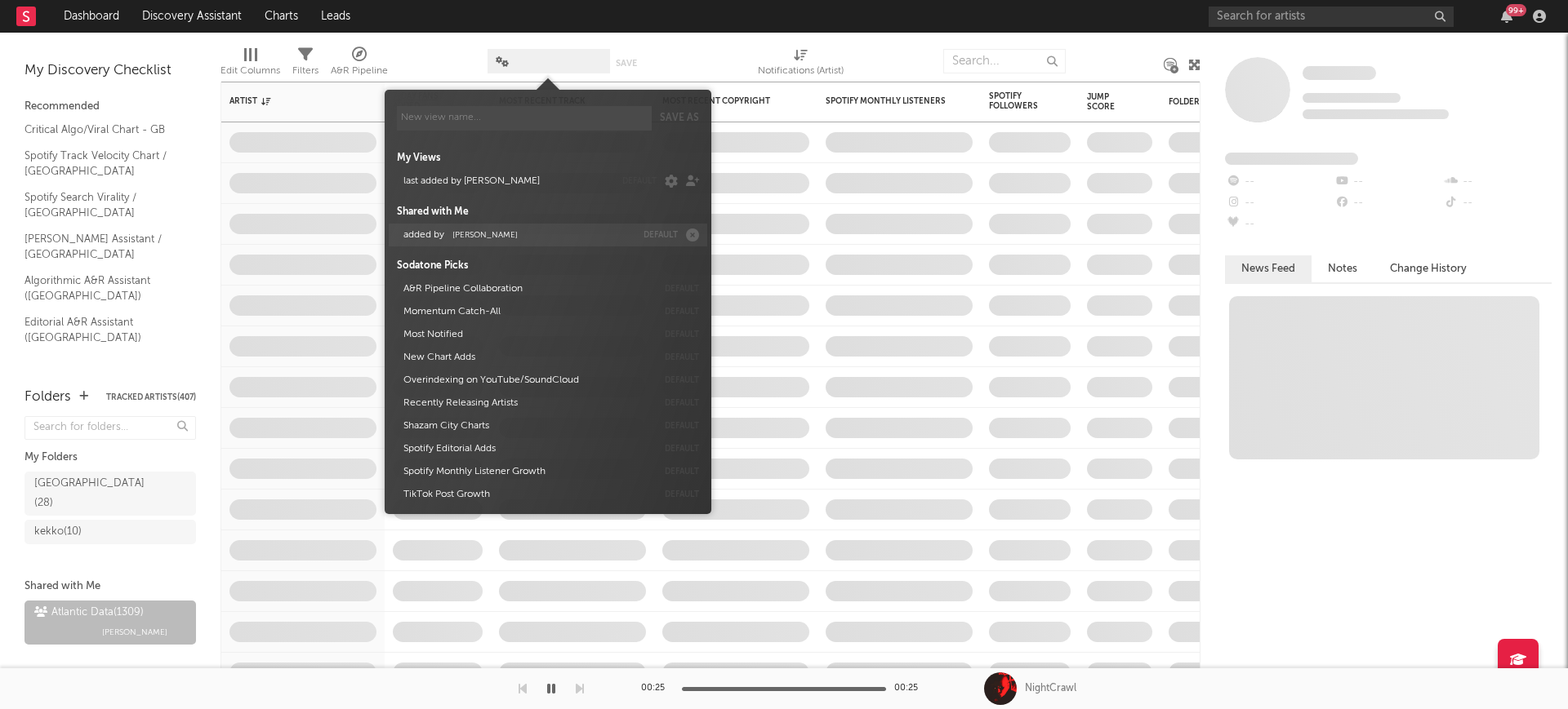
click at [535, 237] on button "added by Michele Valentini" at bounding box center [516, 235] width 237 height 23
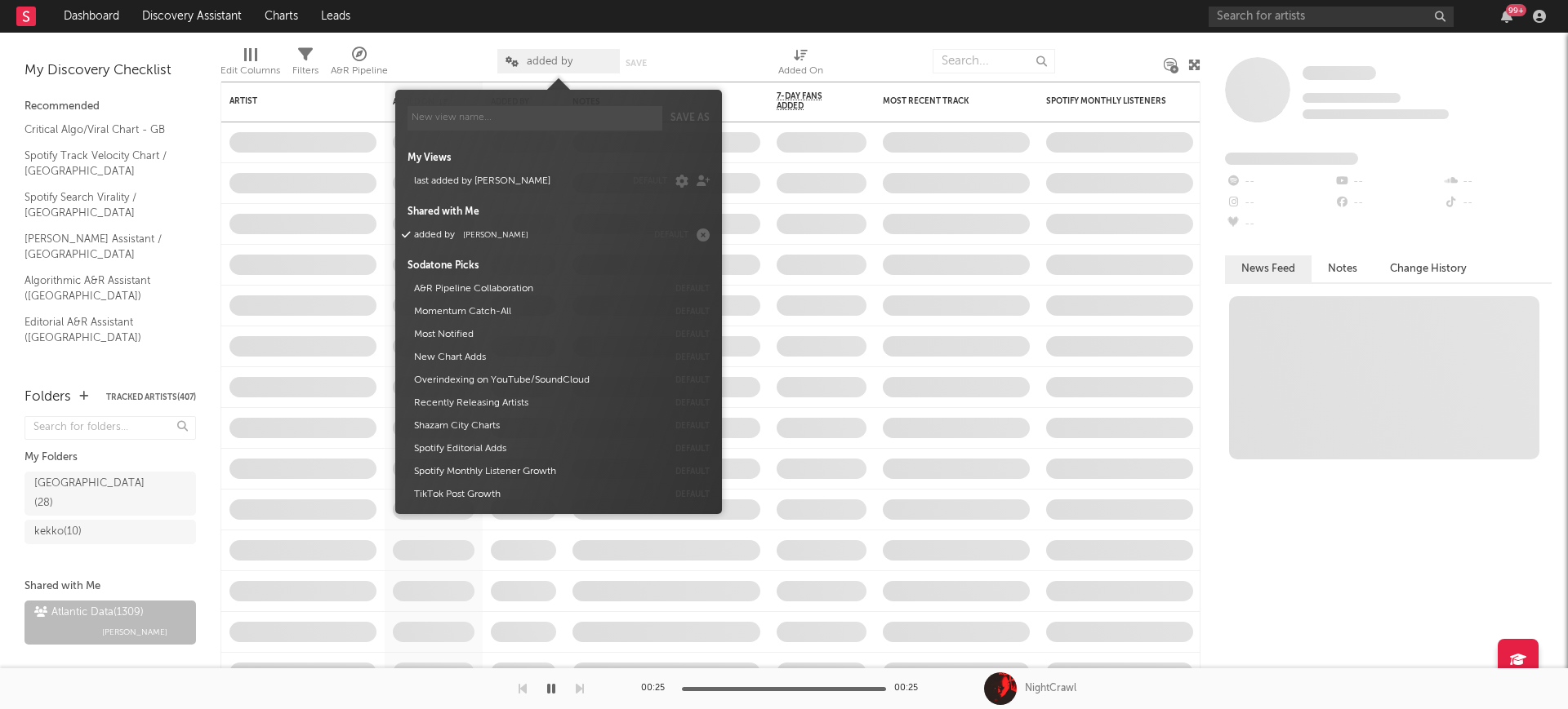
drag, startPoint x: 434, startPoint y: 61, endPoint x: 457, endPoint y: 60, distance: 23.0
click at [454, 61] on div at bounding box center [442, 61] width 85 height 41
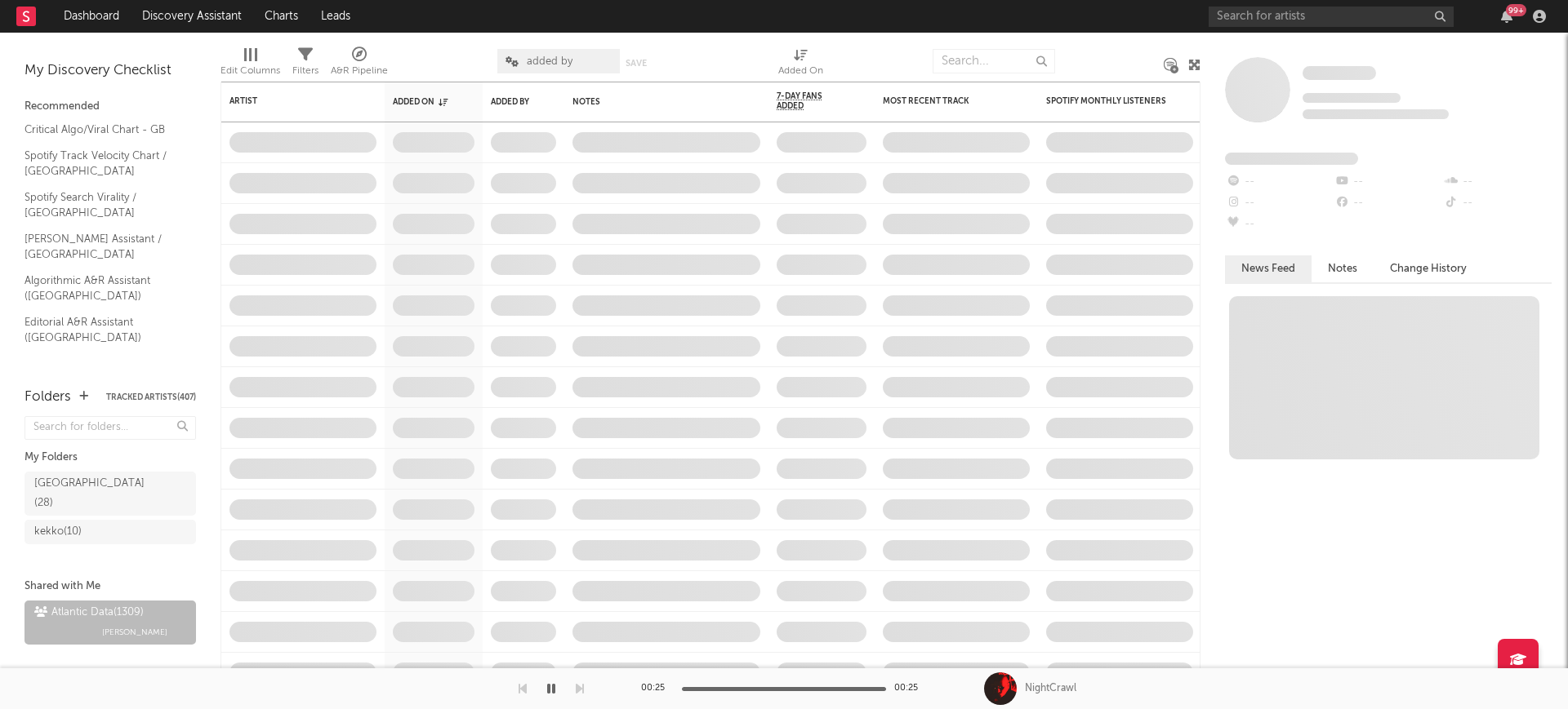
click at [524, 67] on span "added by" at bounding box center [558, 61] width 122 height 25
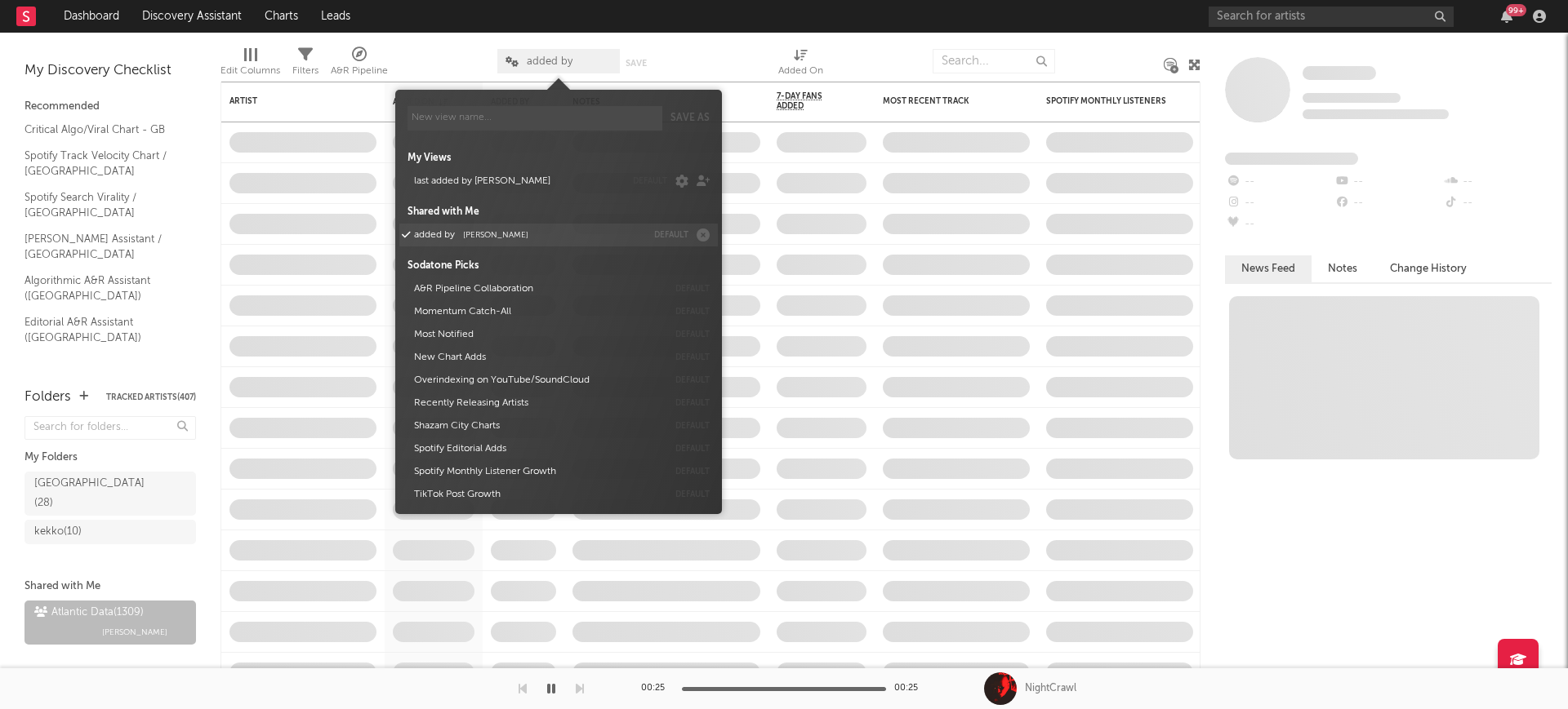
click at [469, 235] on span "Michele Valentini" at bounding box center [495, 235] width 66 height 9
click at [468, 241] on button "added by Michele Valentini" at bounding box center [527, 235] width 237 height 23
click at [422, 67] on div at bounding box center [442, 61] width 85 height 41
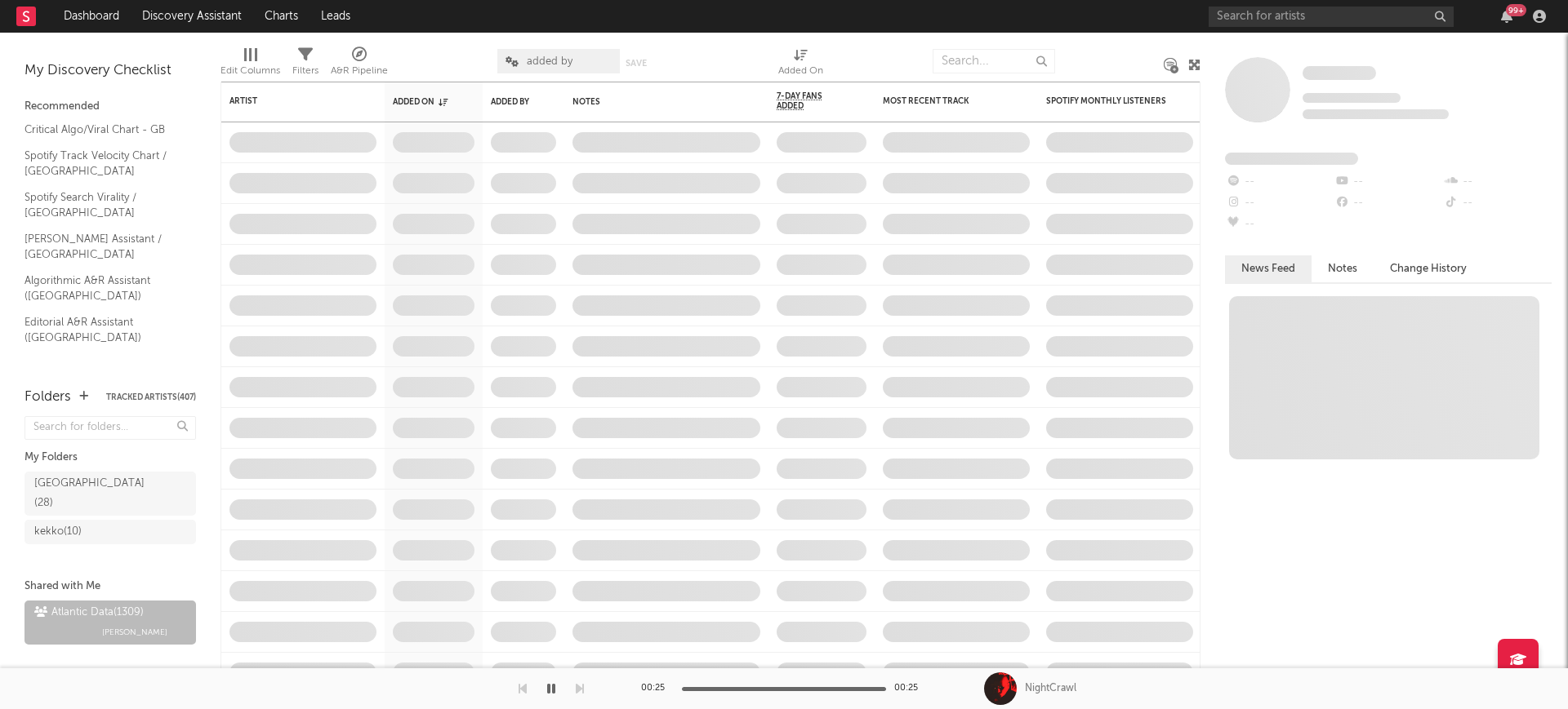
click at [569, 73] on div "added by Save Save as" at bounding box center [583, 61] width 172 height 41
click at [563, 61] on span "added by" at bounding box center [550, 61] width 46 height 10
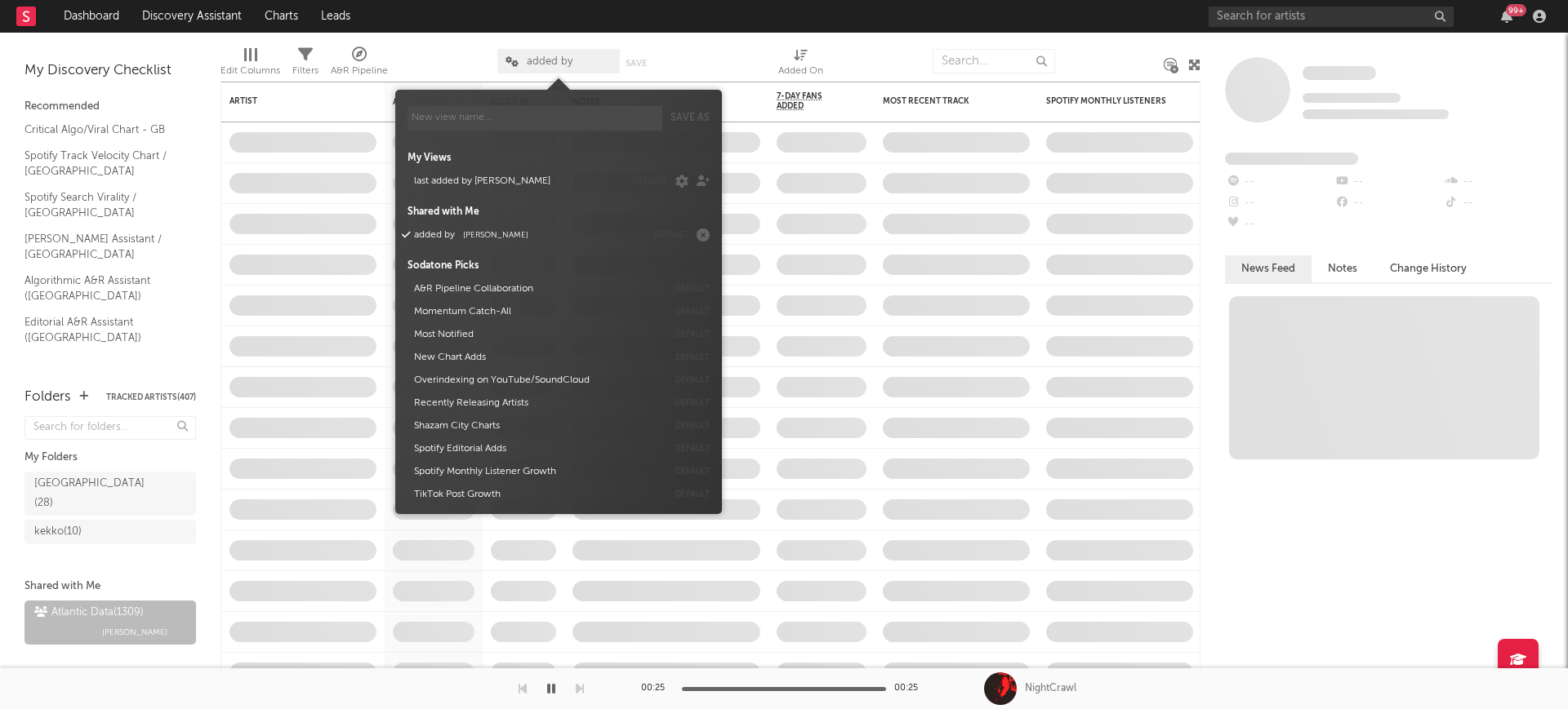
click at [548, 221] on div "My Views last added by francesco default Shared with Me added by Michele Valent…" at bounding box center [558, 323] width 302 height 367
click at [547, 230] on button "added by Michele Valentini" at bounding box center [527, 235] width 237 height 23
click at [448, 61] on div at bounding box center [442, 61] width 85 height 41
click at [517, 61] on icon at bounding box center [511, 61] width 13 height 10
click at [486, 183] on button "last added by francesco" at bounding box center [516, 181] width 217 height 23
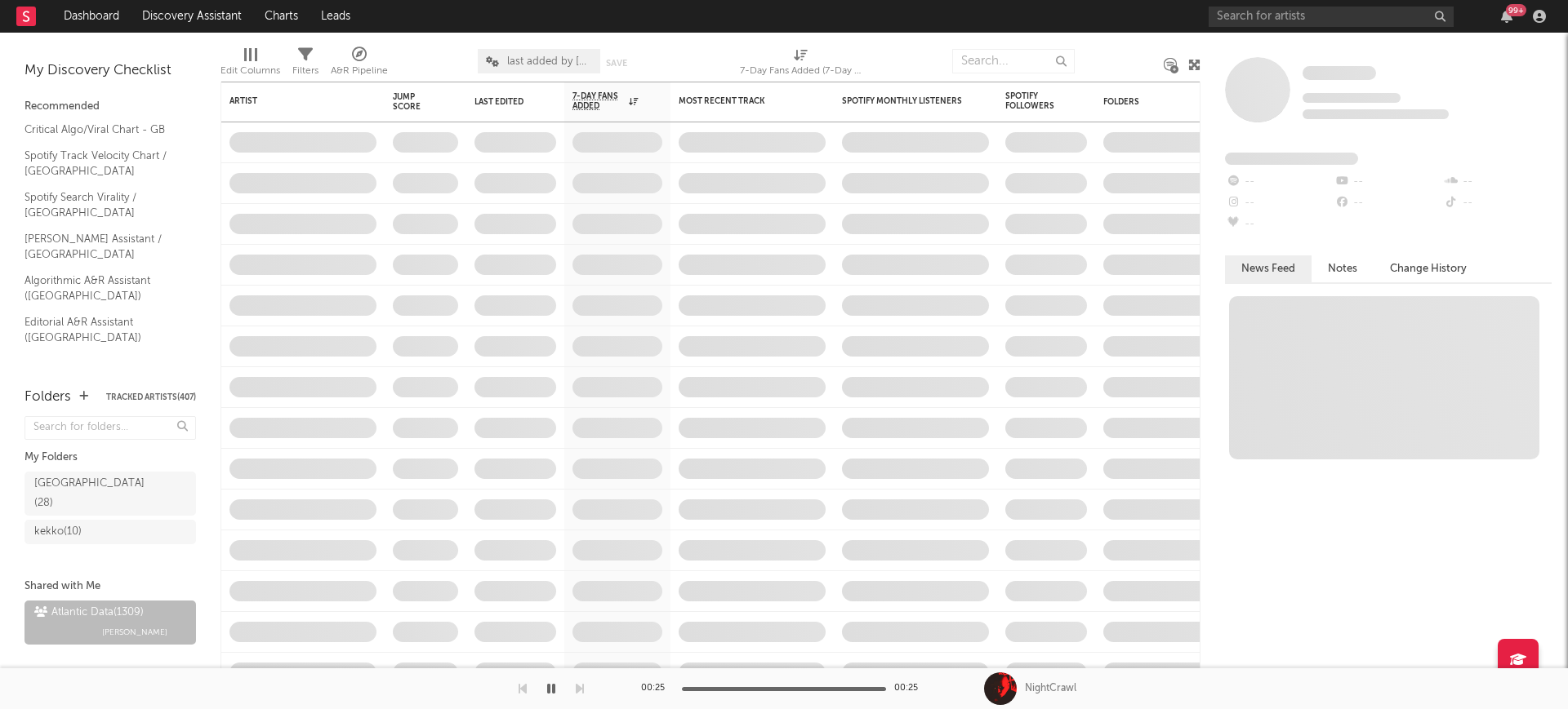
click at [557, 52] on span "last added by francesco" at bounding box center [539, 61] width 122 height 25
click at [557, 53] on span "last added by francesco" at bounding box center [539, 61] width 122 height 25
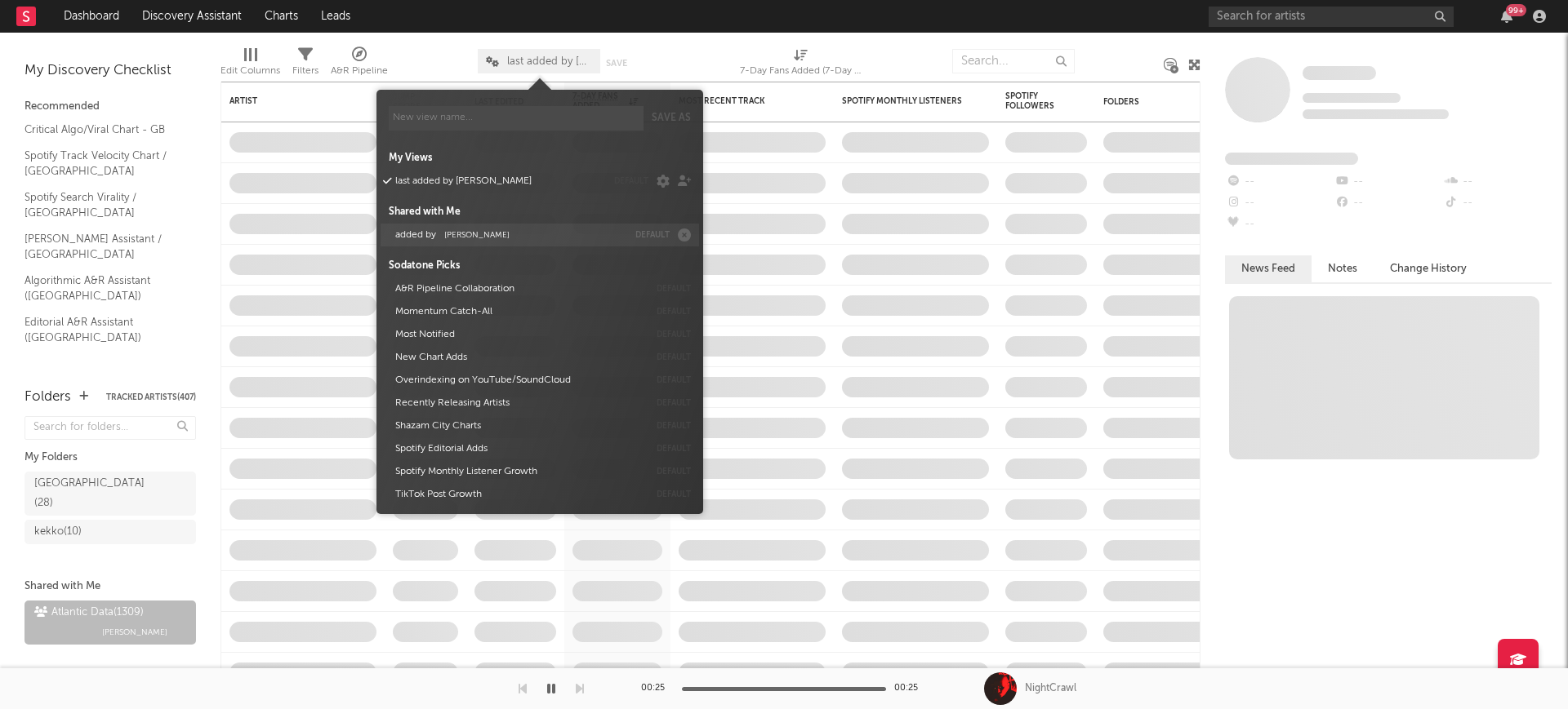
click at [469, 241] on button "added by Michele Valentini" at bounding box center [508, 235] width 237 height 23
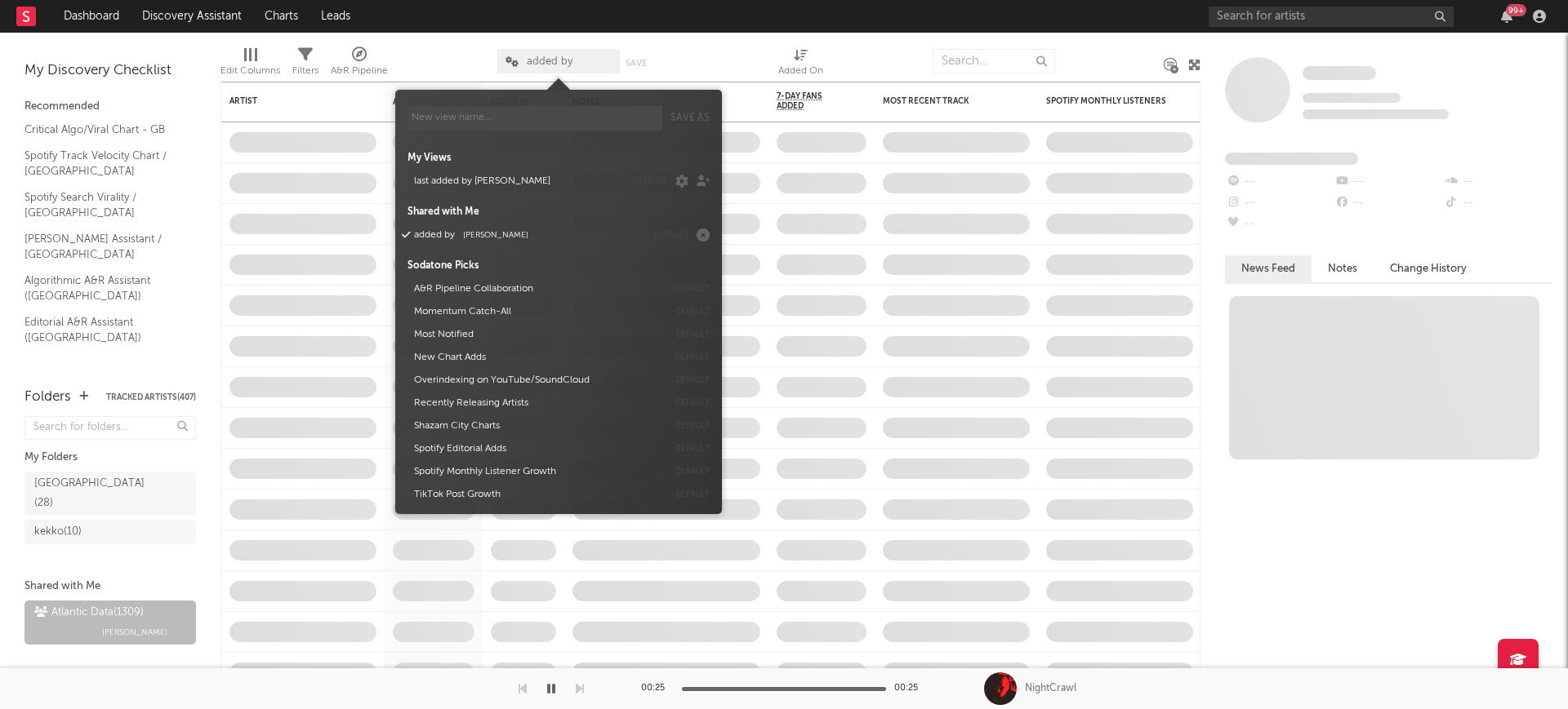
click at [423, 50] on div at bounding box center [442, 61] width 85 height 41
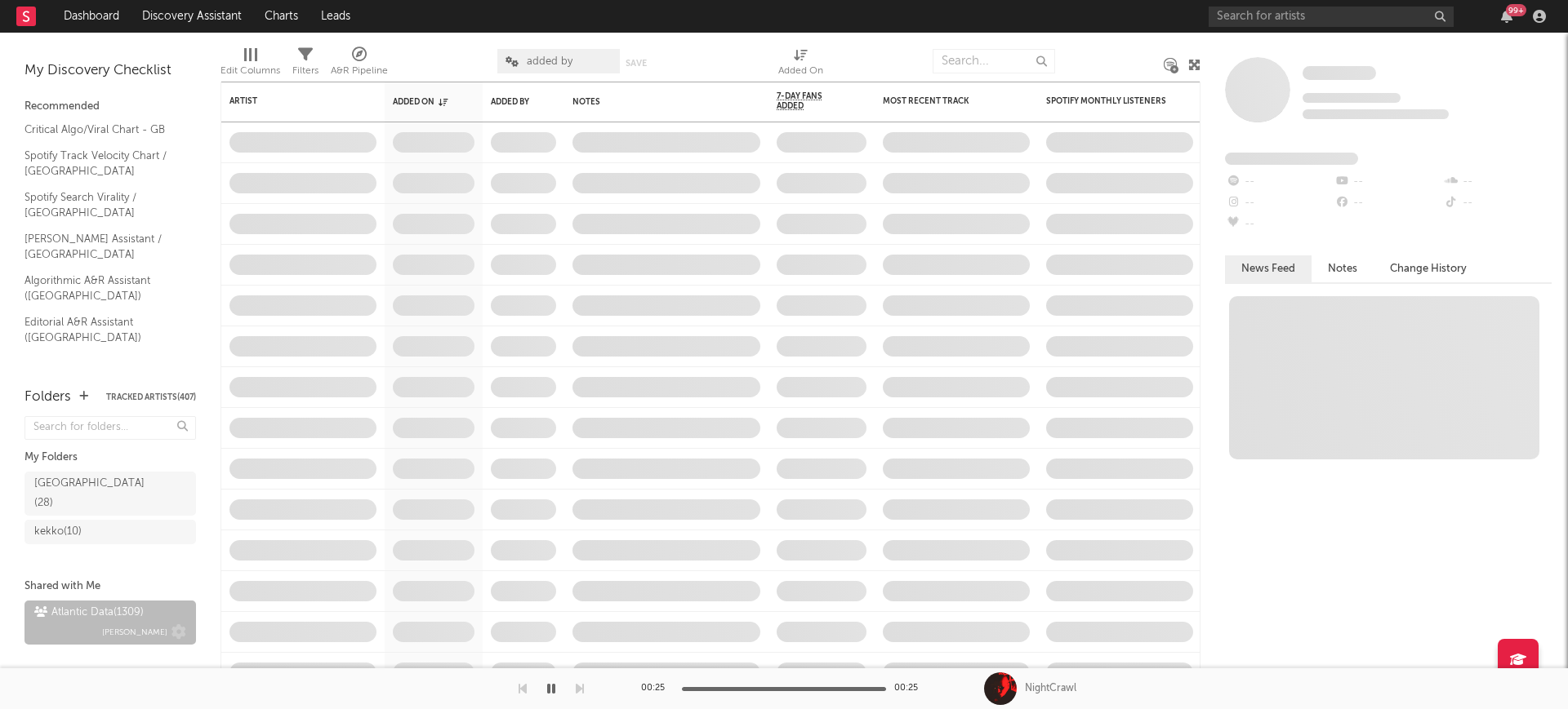
click at [136, 623] on span "Michele Valentini" at bounding box center [135, 632] width 66 height 20
click at [548, 49] on span "added by" at bounding box center [558, 61] width 122 height 25
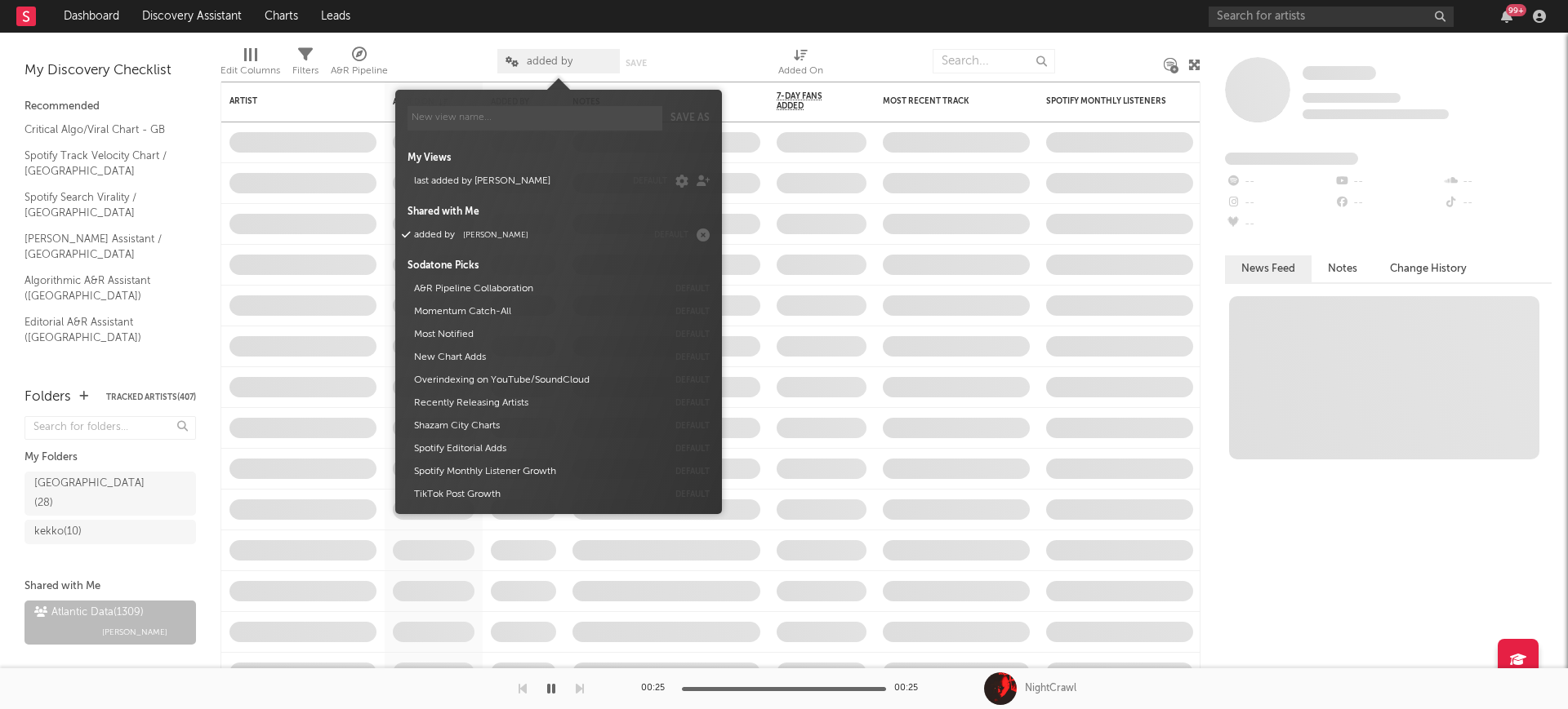
click at [689, 51] on div at bounding box center [723, 61] width 85 height 41
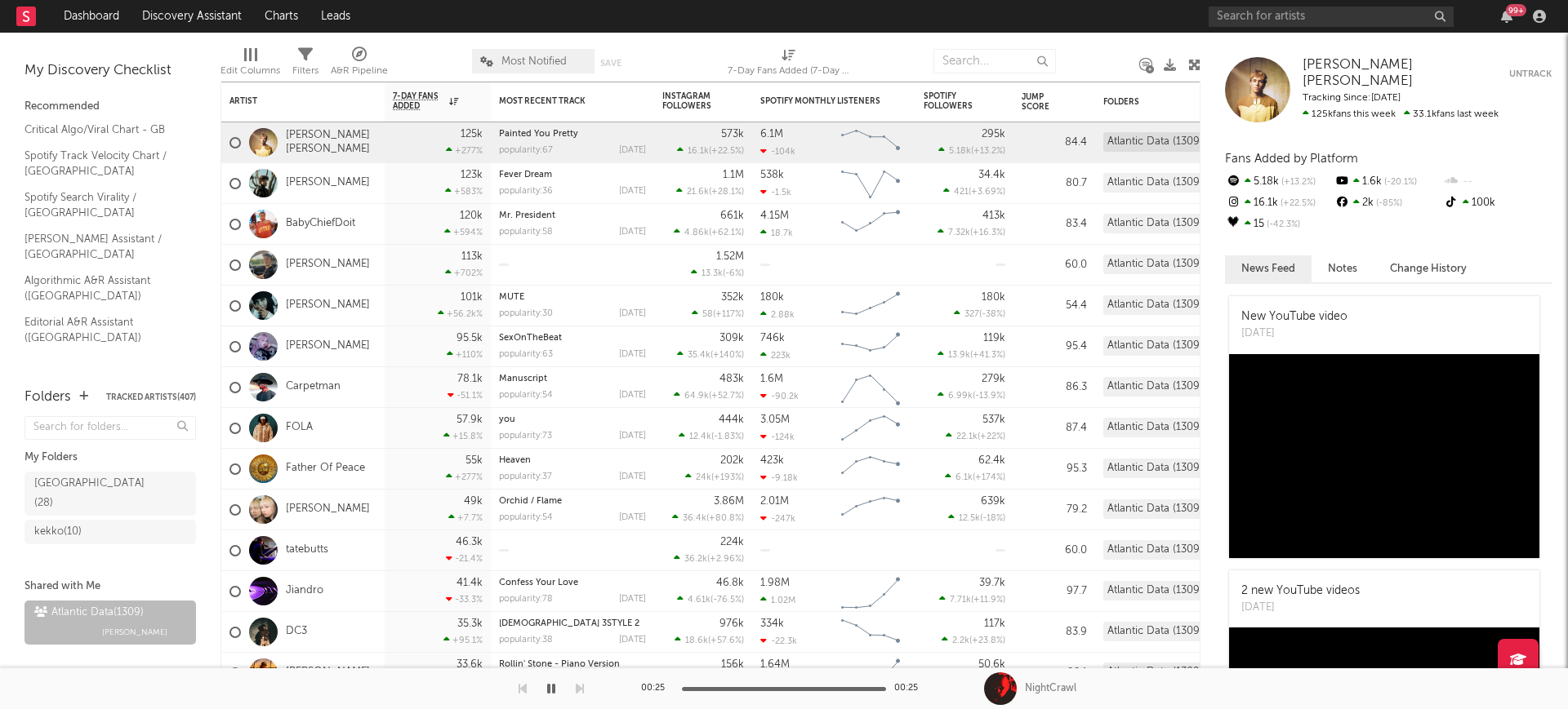
click at [521, 59] on span "Most Notified" at bounding box center [533, 61] width 66 height 10
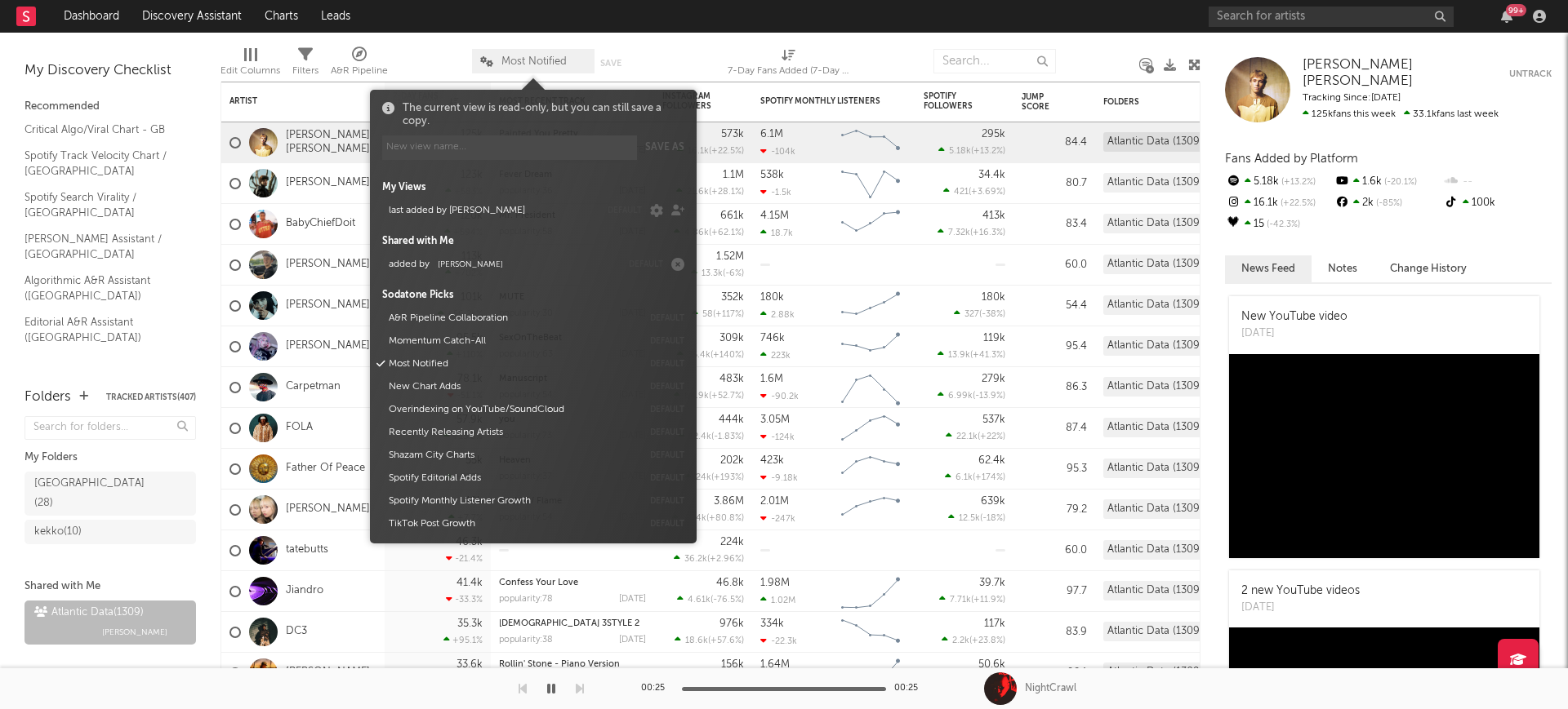
click at [498, 266] on span "Michele Valentini" at bounding box center [470, 264] width 66 height 9
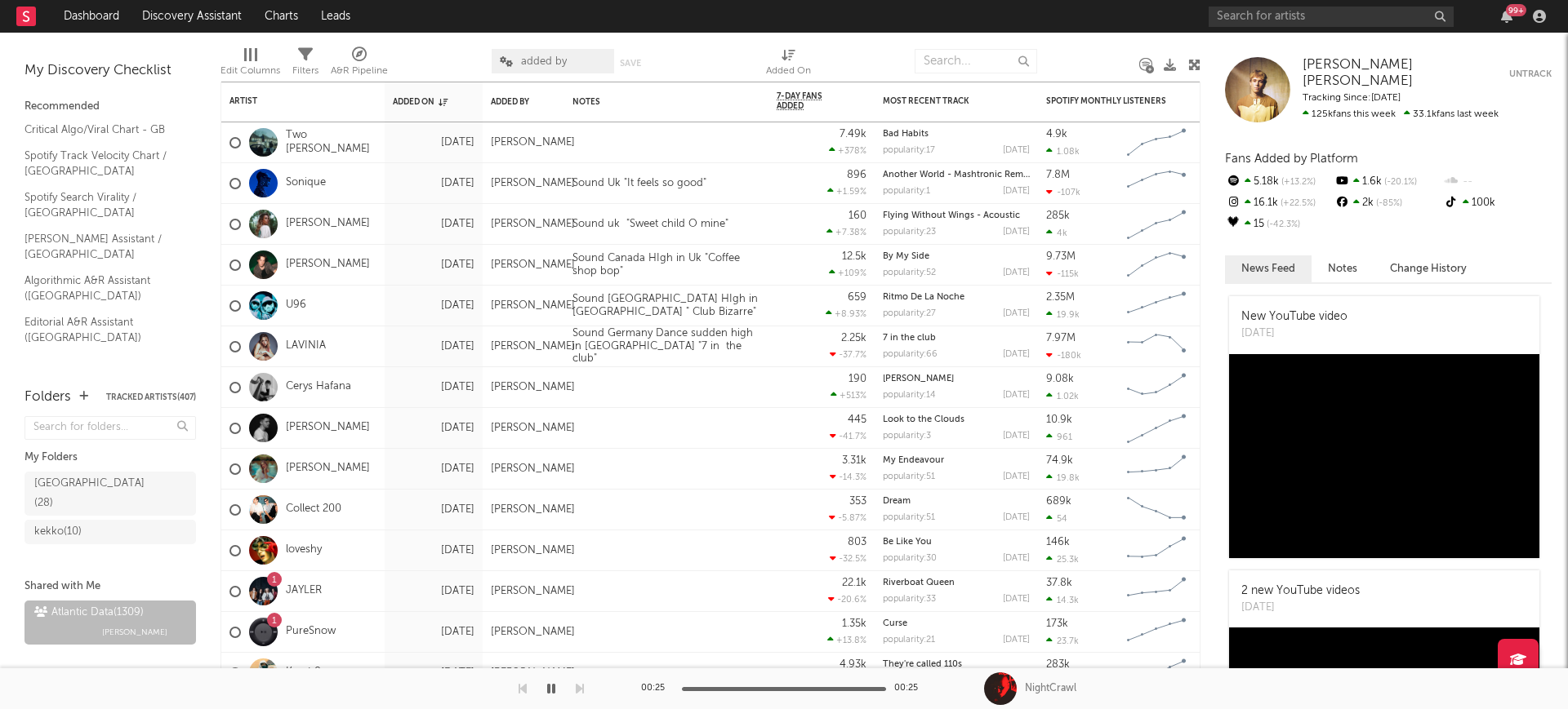
click at [442, 55] on div at bounding box center [440, 61] width 79 height 41
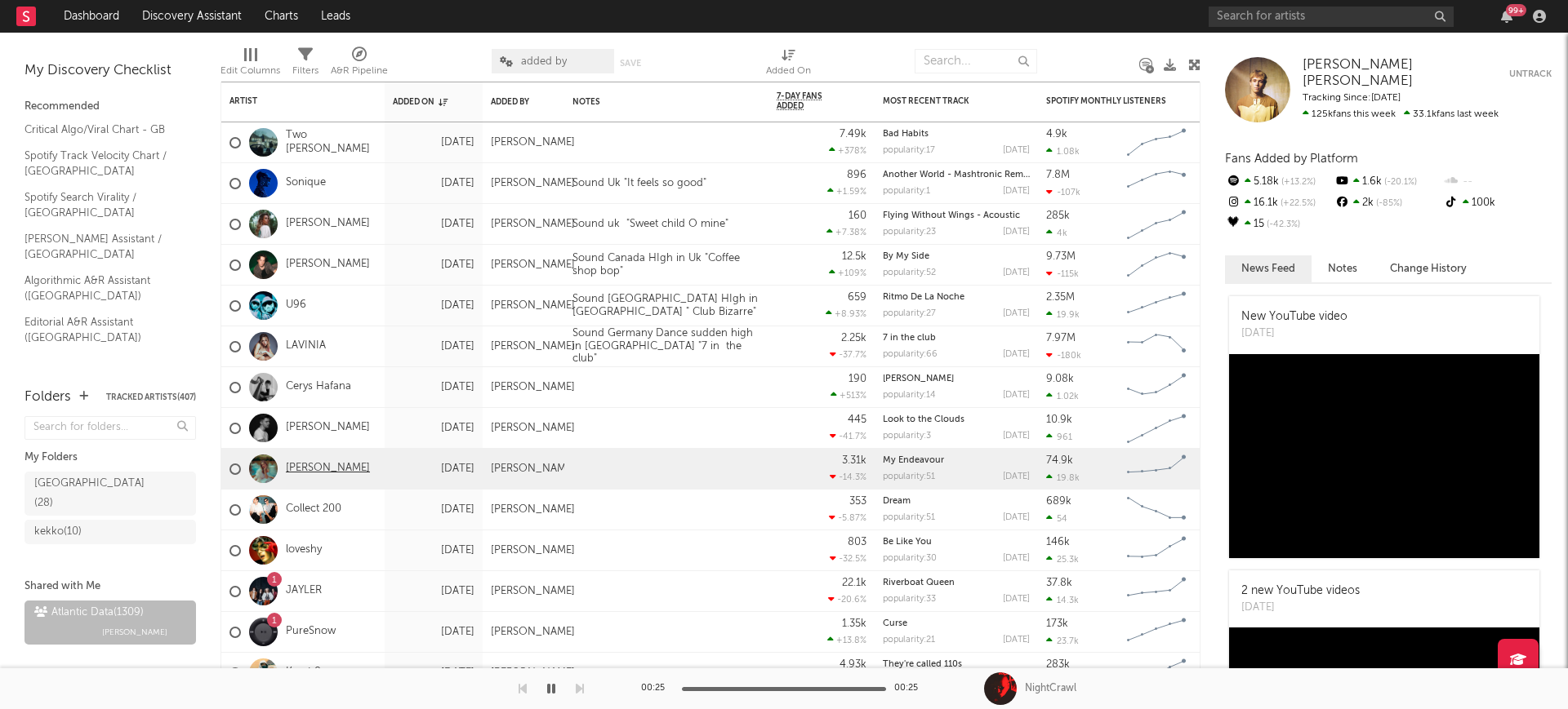
click at [320, 473] on link "Ruby Roberts" at bounding box center [328, 468] width 85 height 14
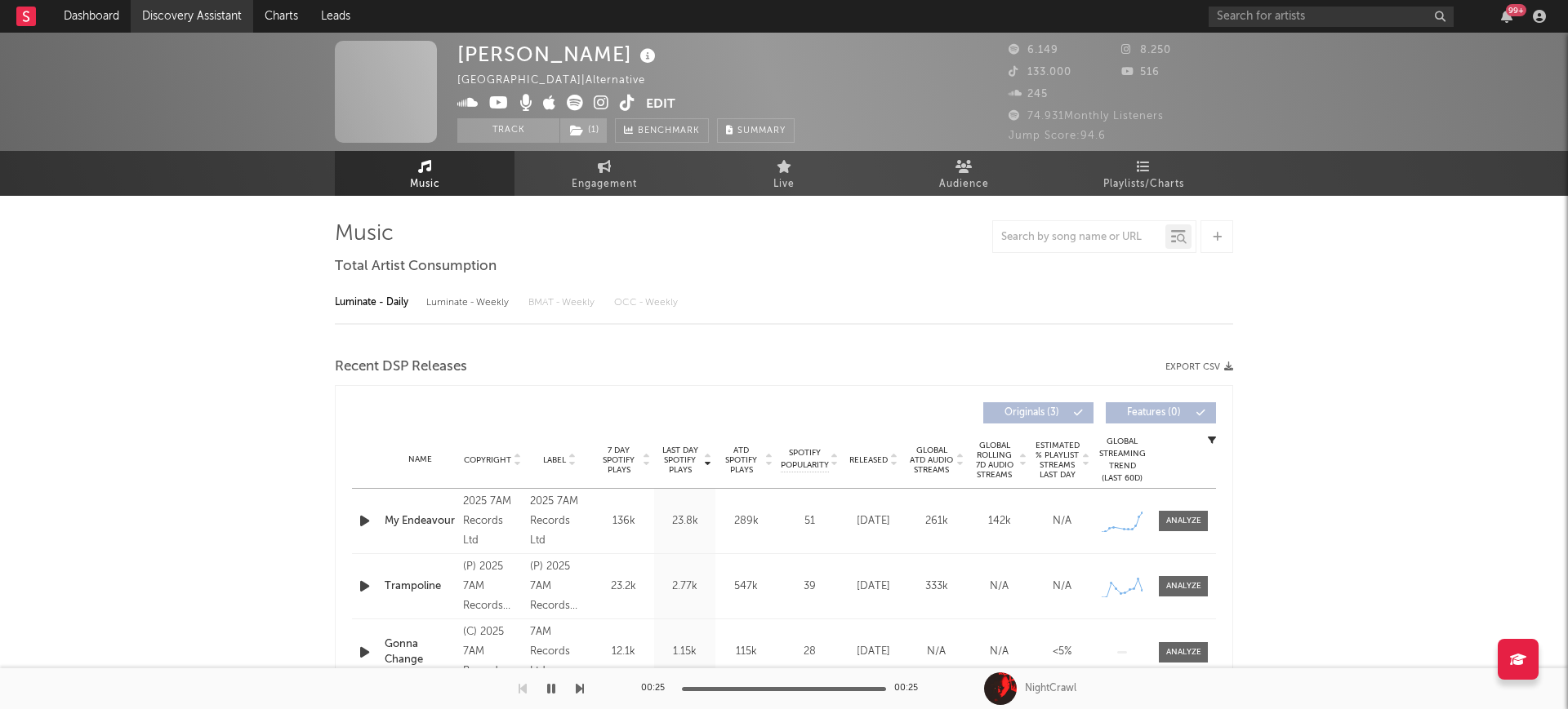
select select "1w"
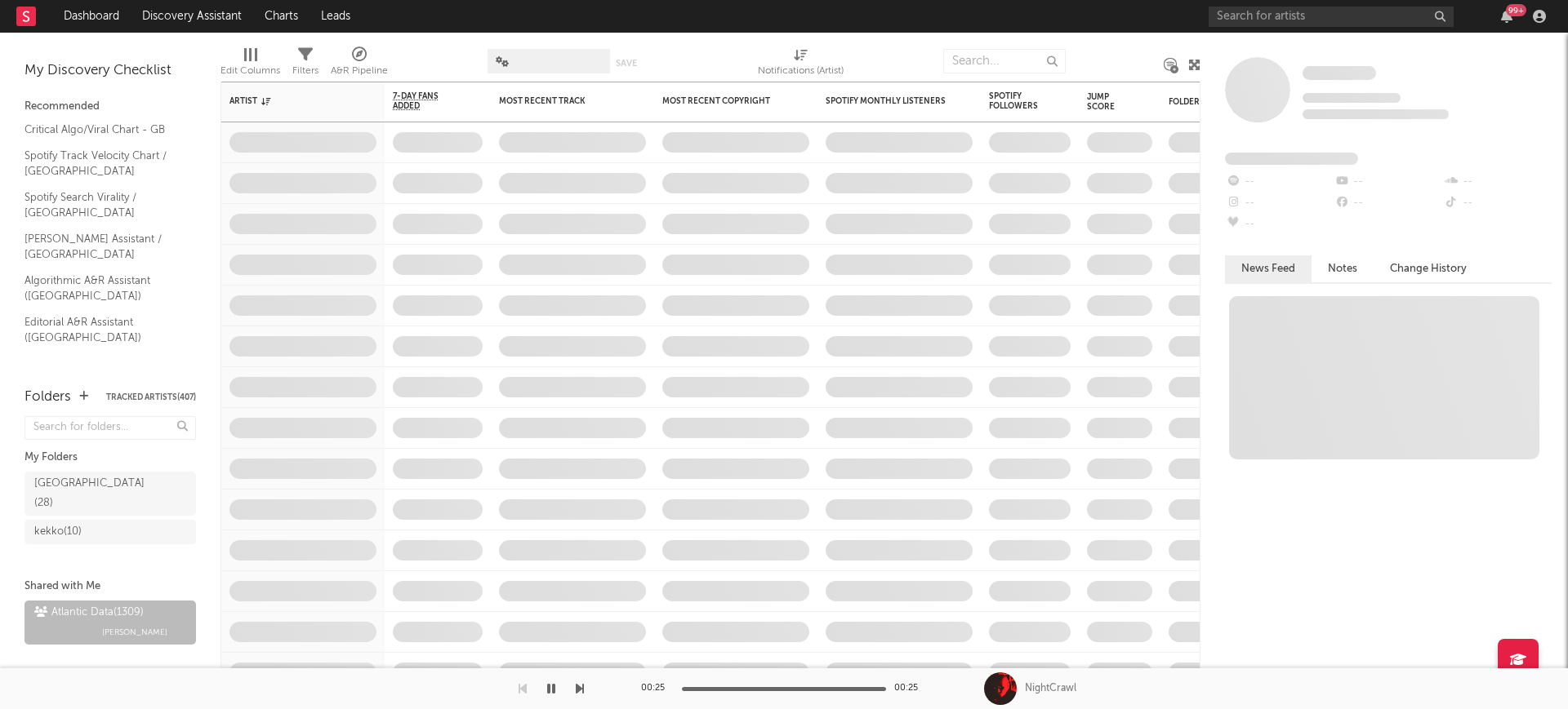
click at [549, 62] on span at bounding box center [548, 61] width 122 height 25
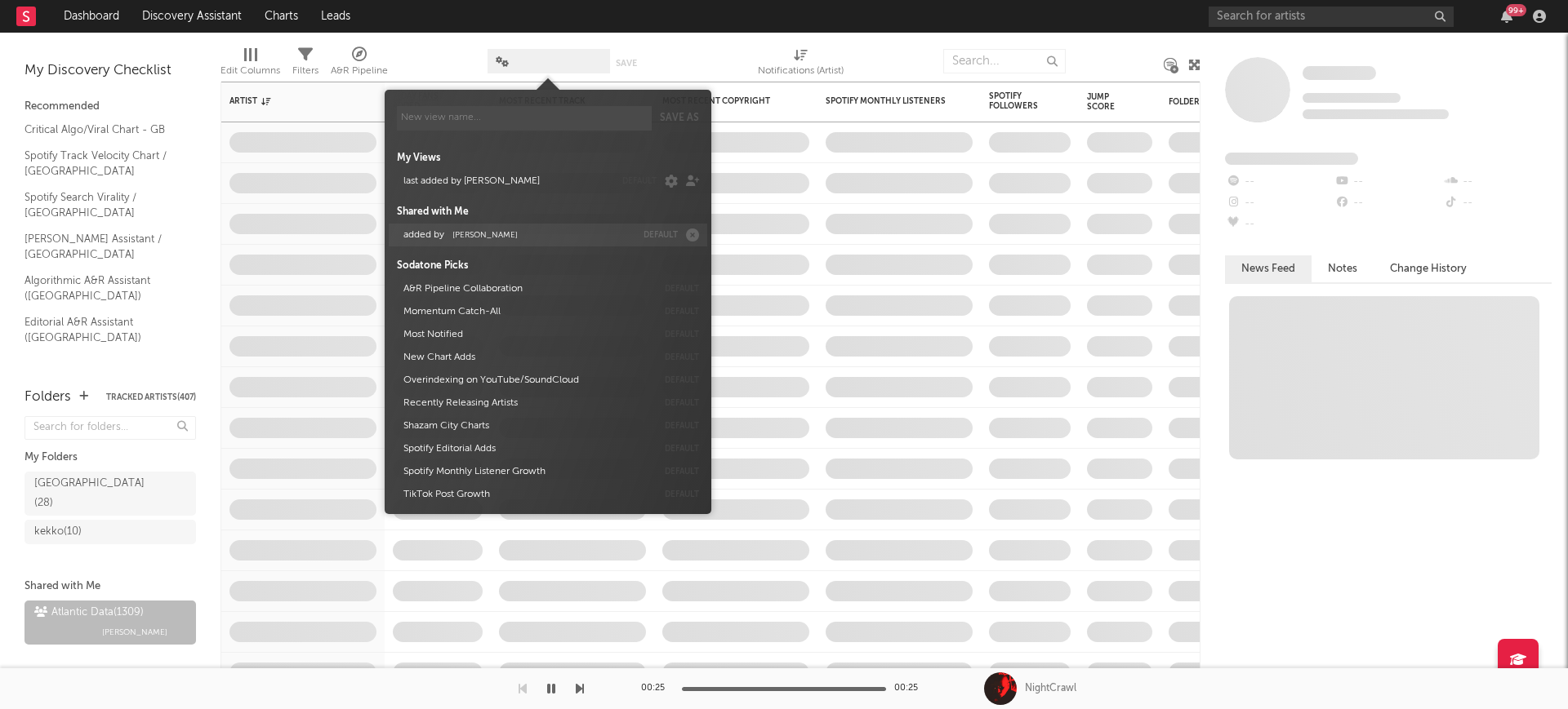
drag, startPoint x: 531, startPoint y: 238, endPoint x: 484, endPoint y: 166, distance: 86.0
click at [531, 237] on button "added by Michele Valentini" at bounding box center [516, 235] width 237 height 23
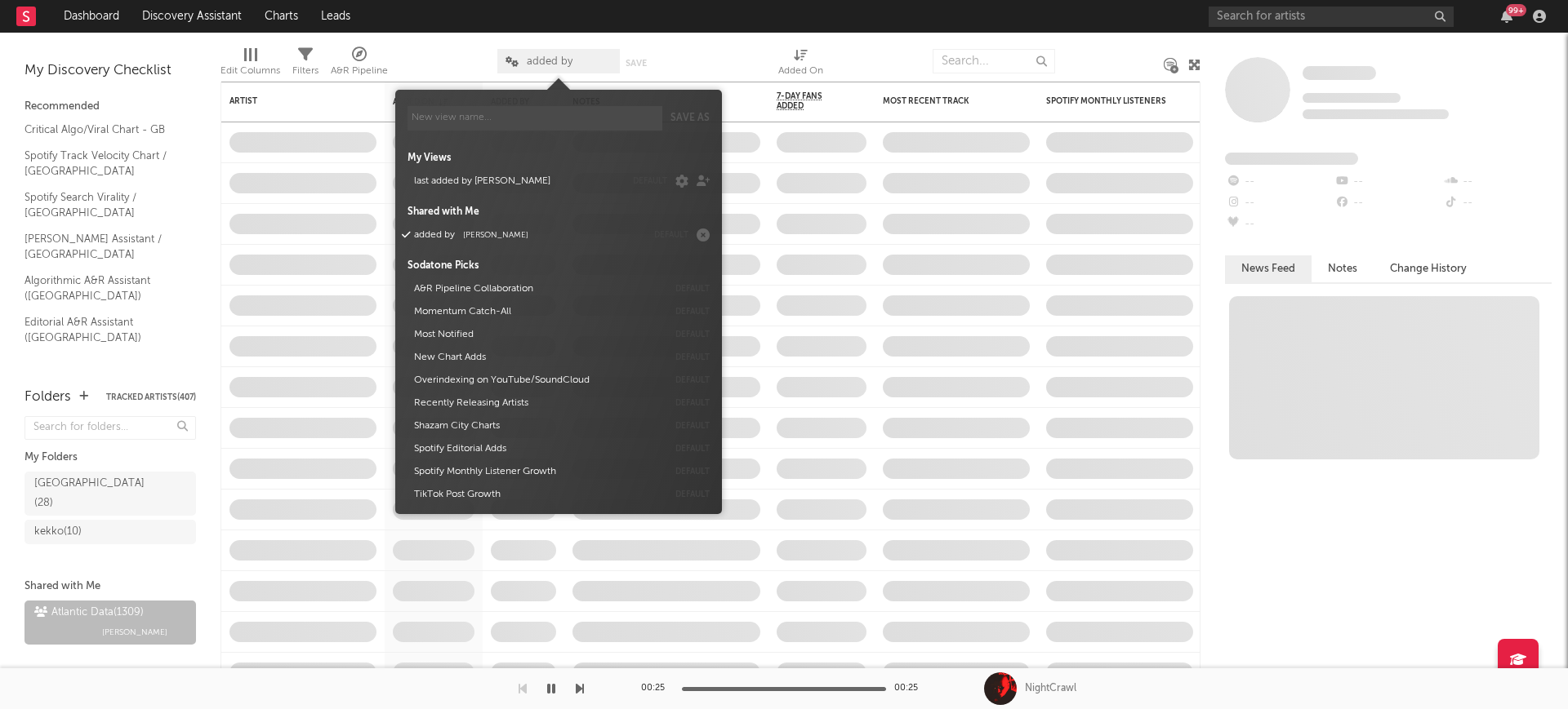
click at [436, 36] on div "Edit Columns Filters A&R Pipeline added by Save Save as Added On" at bounding box center [710, 56] width 980 height 49
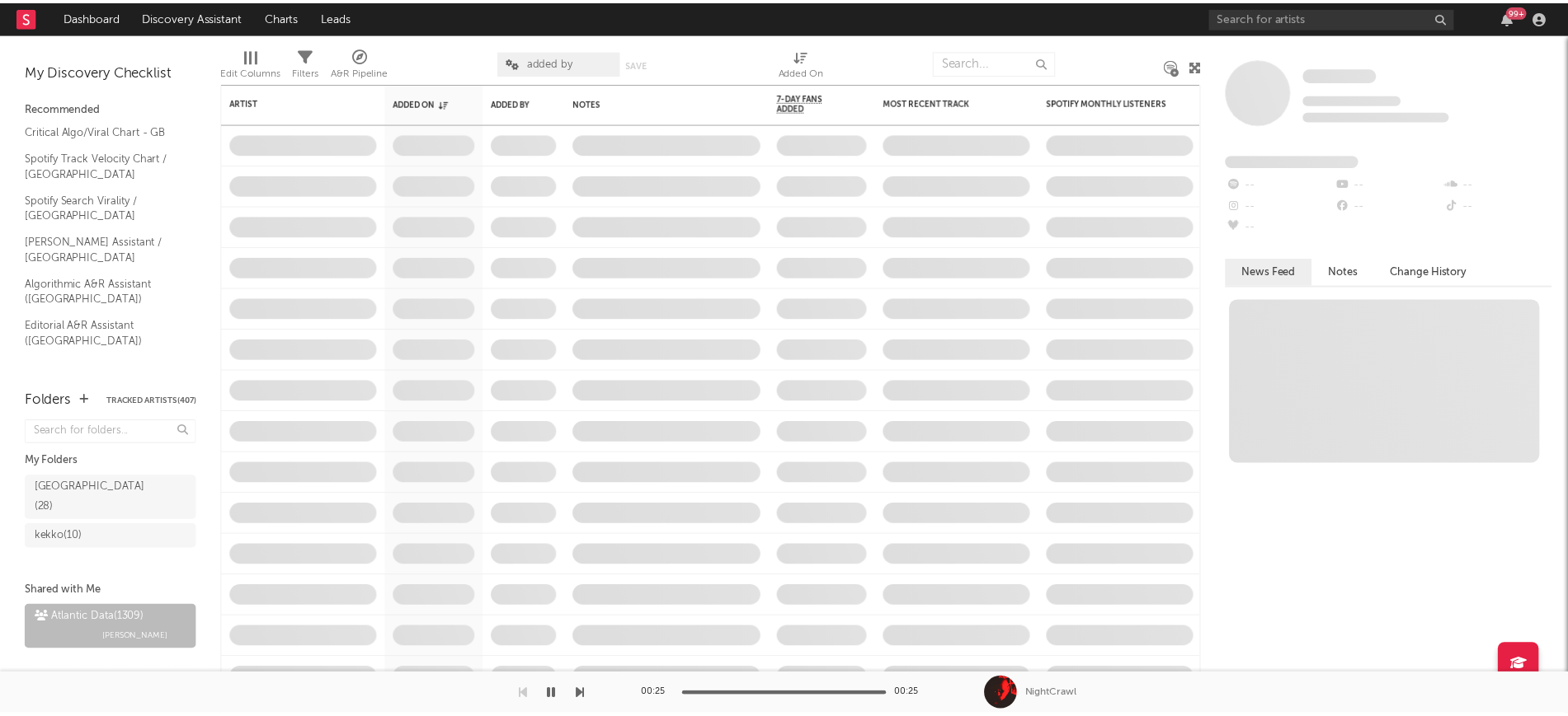
scroll to position [51, 0]
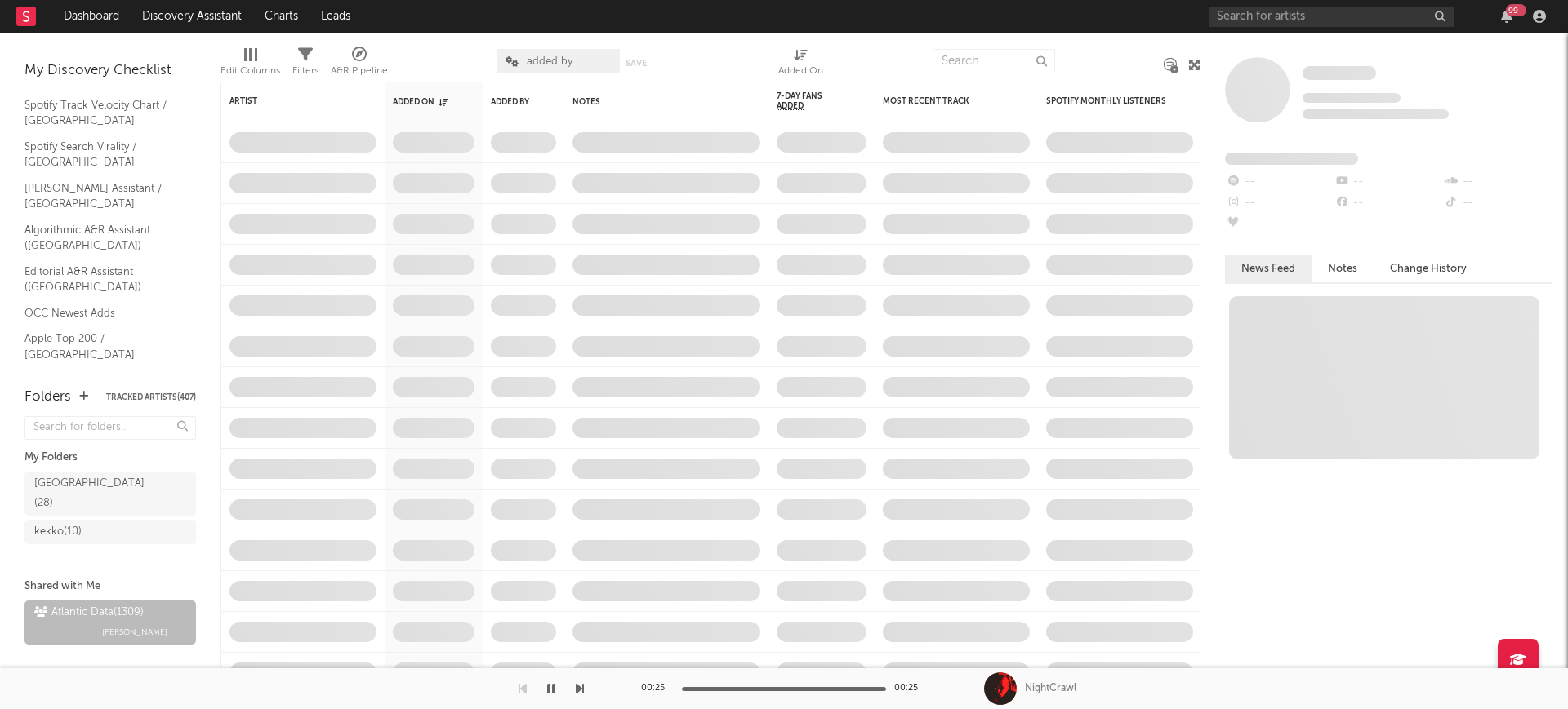
click at [564, 65] on span "added by" at bounding box center [550, 61] width 46 height 10
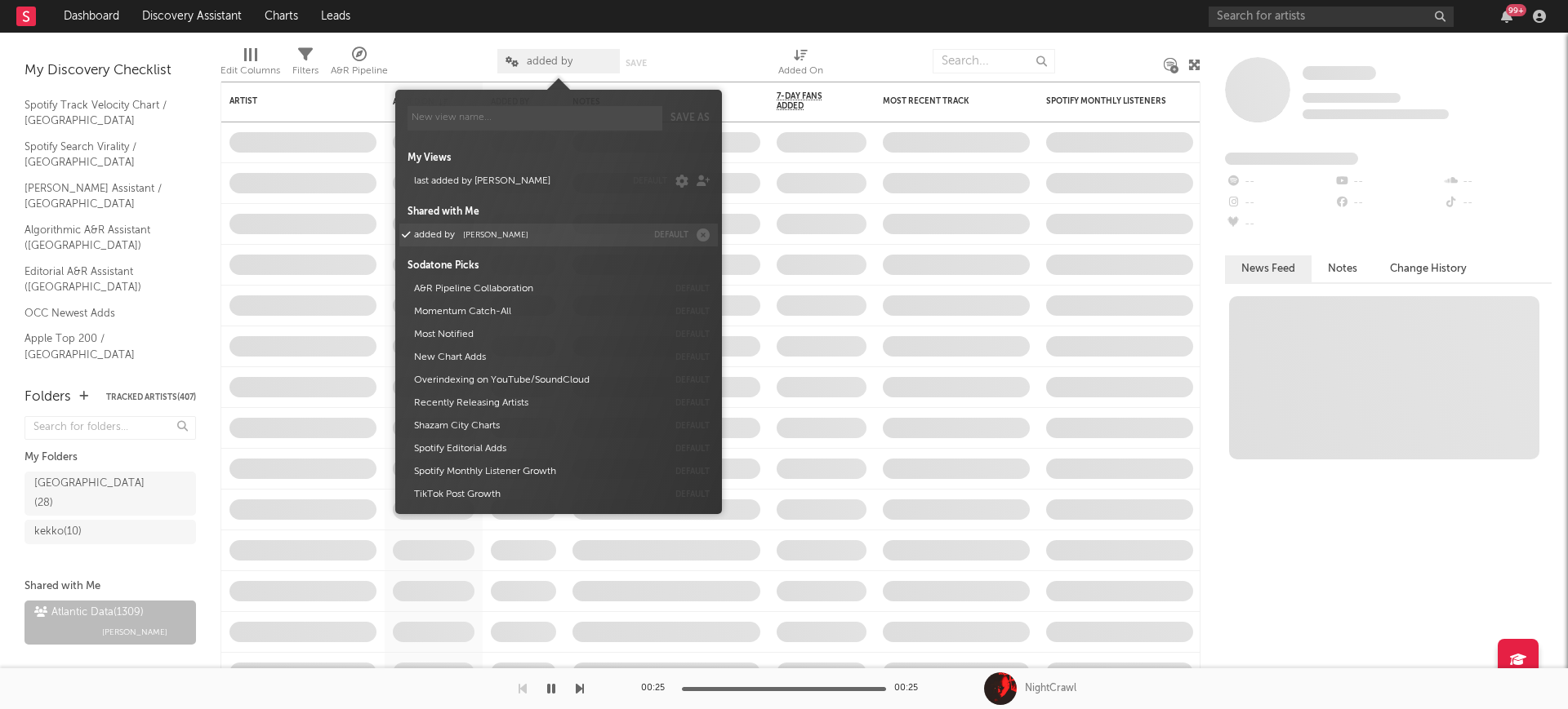
click at [532, 239] on button "added by Michele Valentini" at bounding box center [527, 235] width 237 height 23
click at [448, 49] on div at bounding box center [442, 61] width 85 height 41
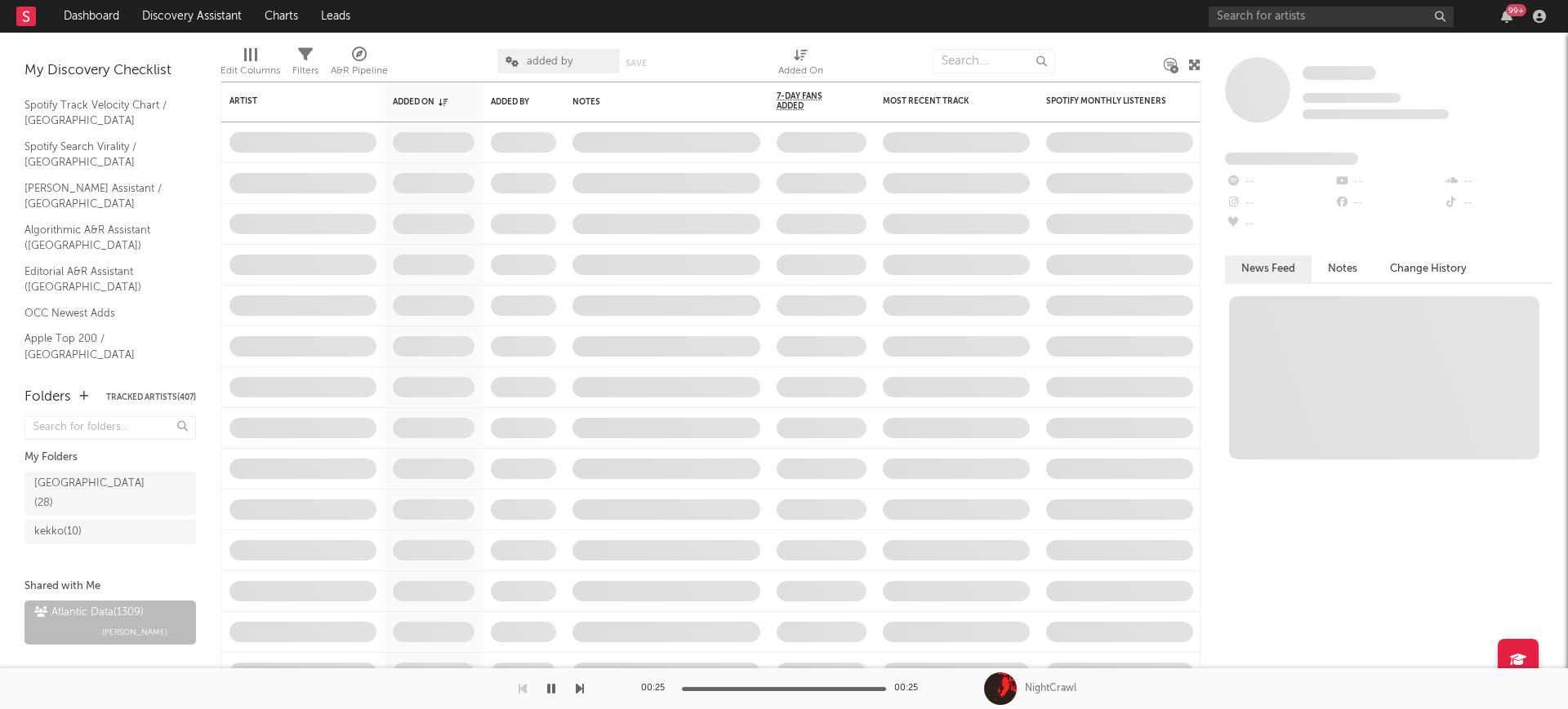
click at [570, 67] on span "added by" at bounding box center [558, 61] width 122 height 25
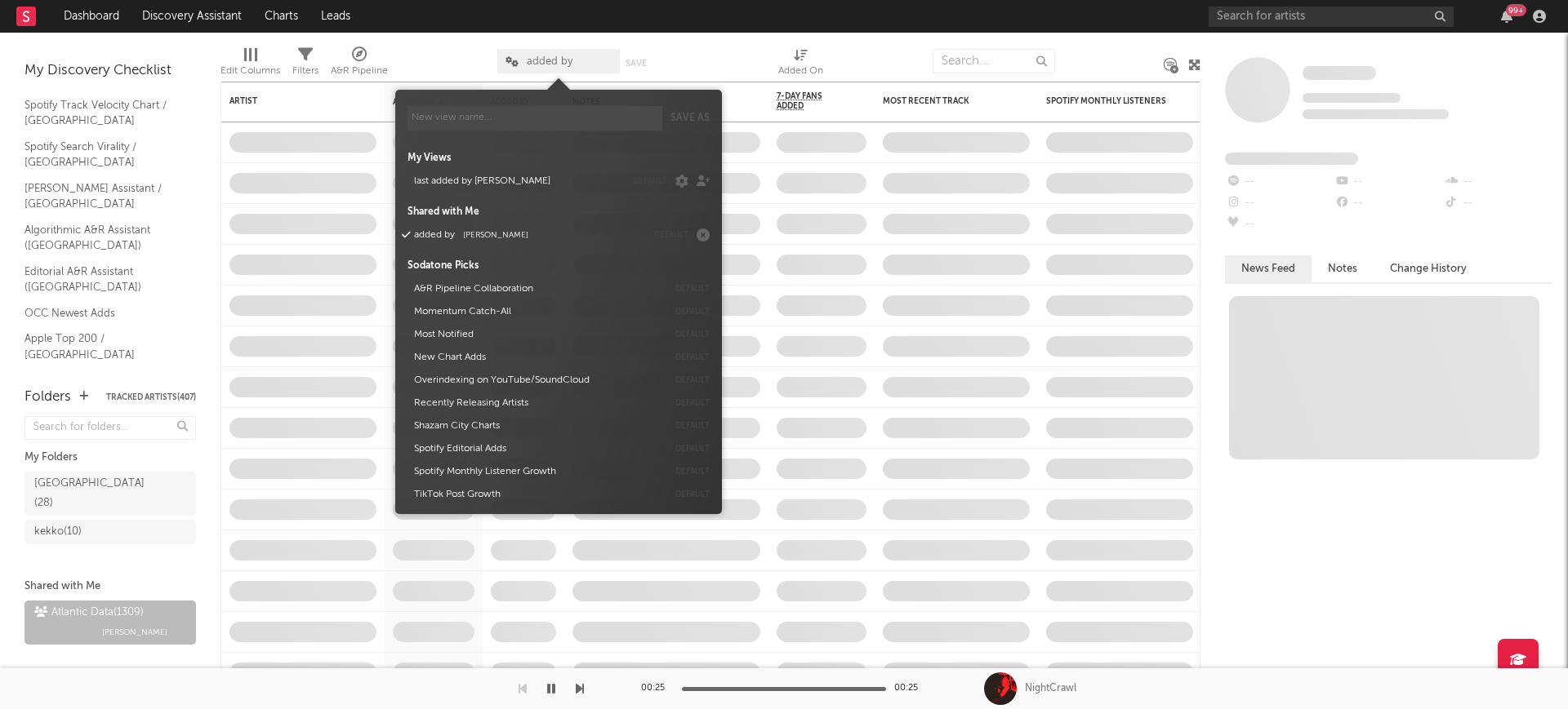
click at [493, 221] on div "My Views last added by francesco default Shared with Me added by Michele Valent…" at bounding box center [558, 323] width 302 height 367
click at [174, 601] on div "Atlantic Data ( 1309 ) Michele Valentini" at bounding box center [110, 623] width 172 height 44
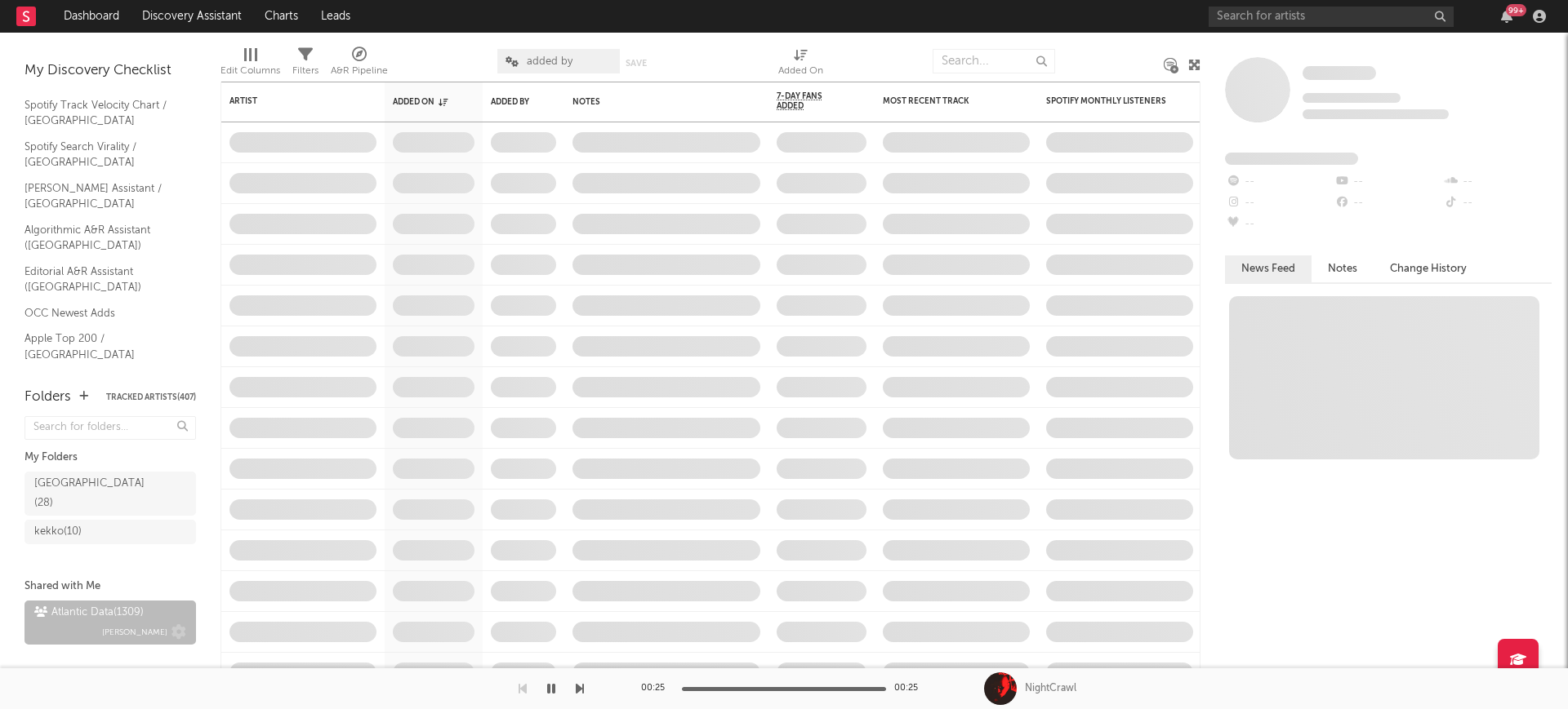
click at [152, 603] on div "Atlantic Data ( 1309 ) Michele Valentini" at bounding box center [110, 623] width 152 height 39
click at [537, 54] on span "added by" at bounding box center [558, 61] width 122 height 25
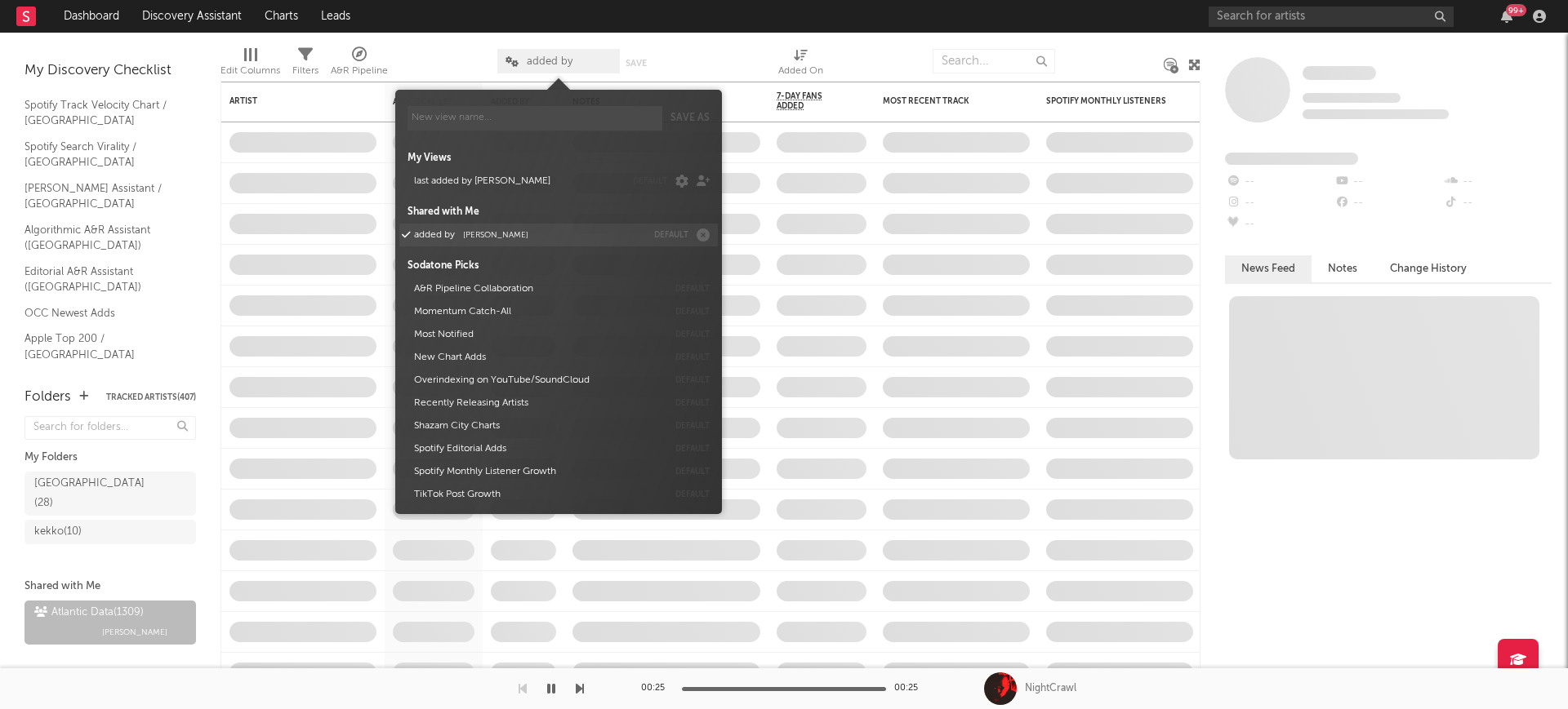
click at [497, 234] on span "Michele Valentini" at bounding box center [495, 235] width 66 height 9
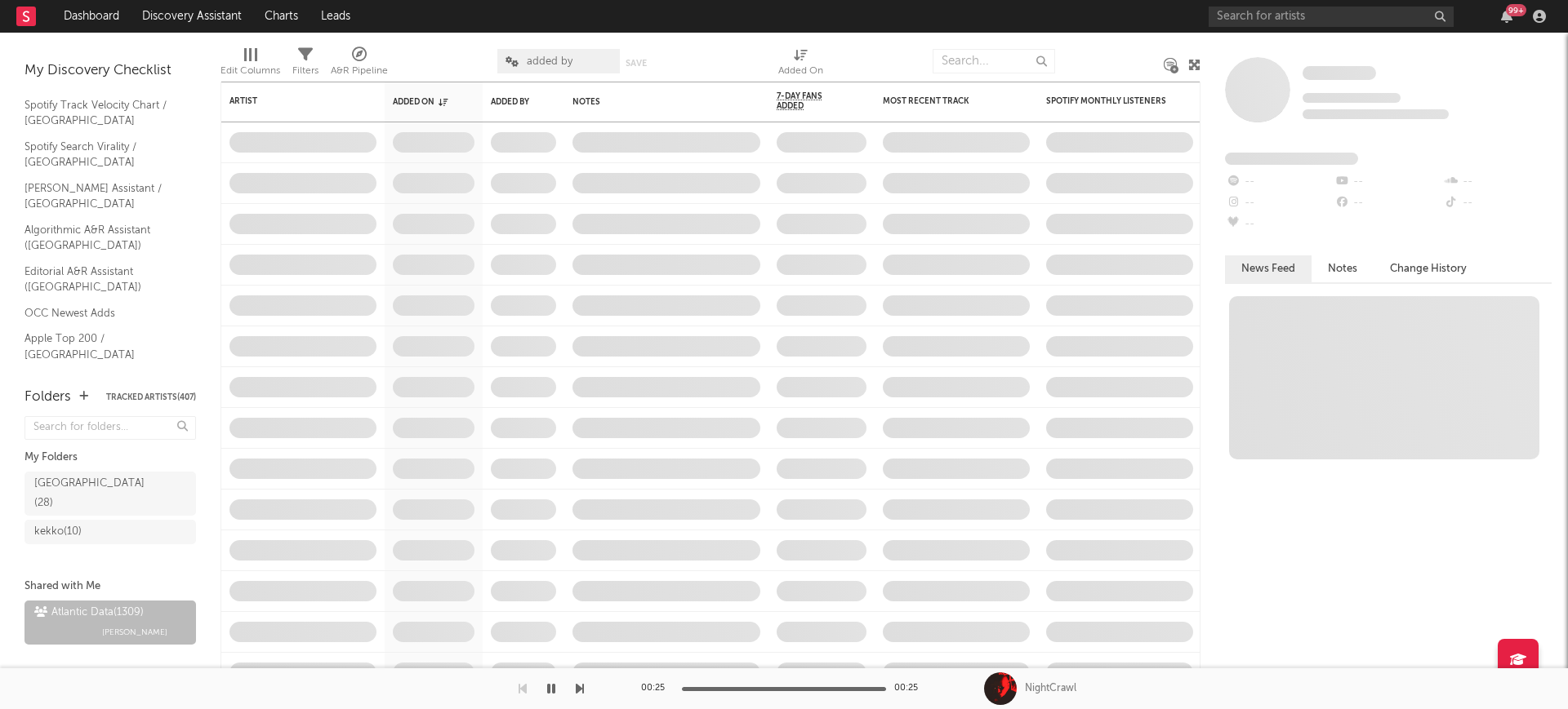
click at [446, 47] on div at bounding box center [442, 61] width 85 height 41
click at [528, 59] on span "added by" at bounding box center [550, 61] width 46 height 10
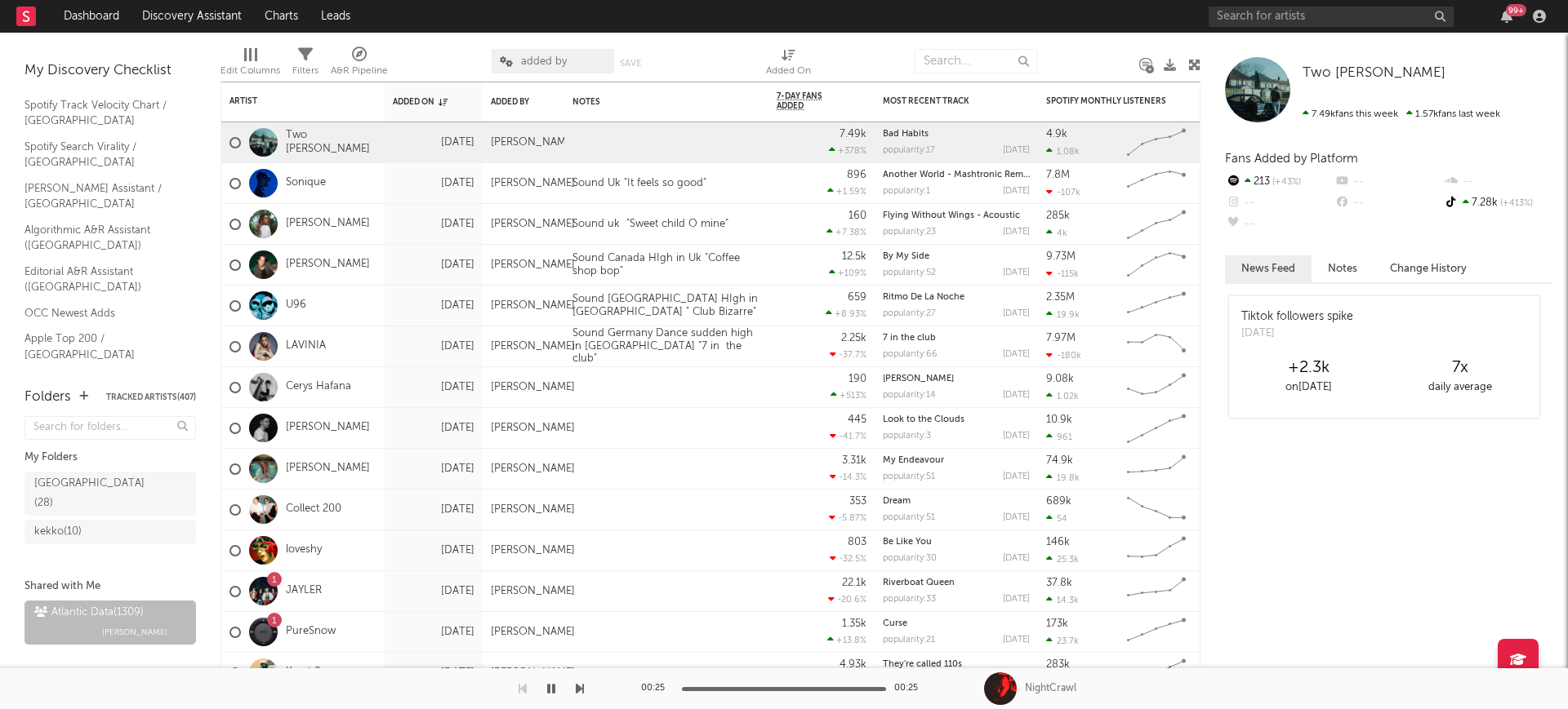
click at [449, 50] on div at bounding box center [440, 61] width 79 height 41
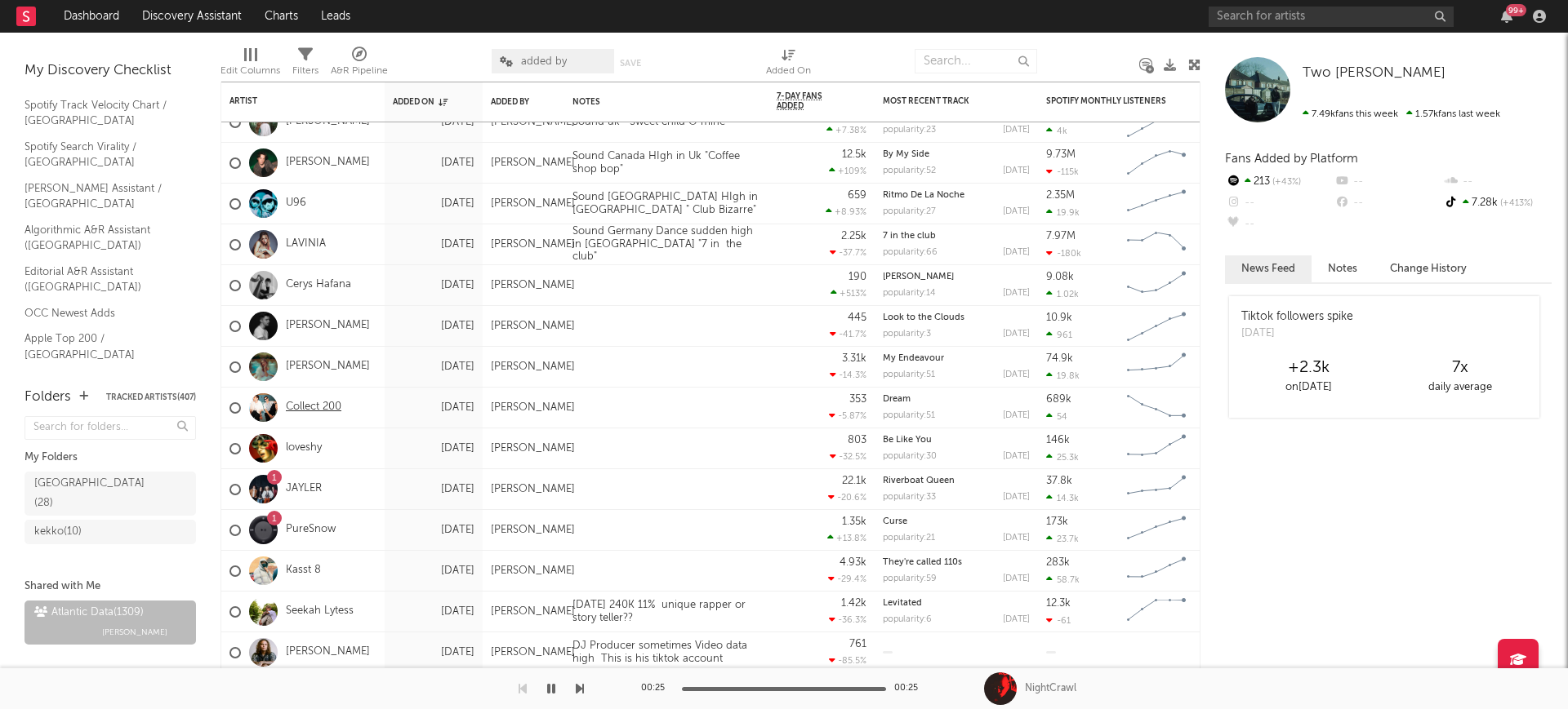
click at [334, 404] on link "Collect 200" at bounding box center [313, 408] width 55 height 14
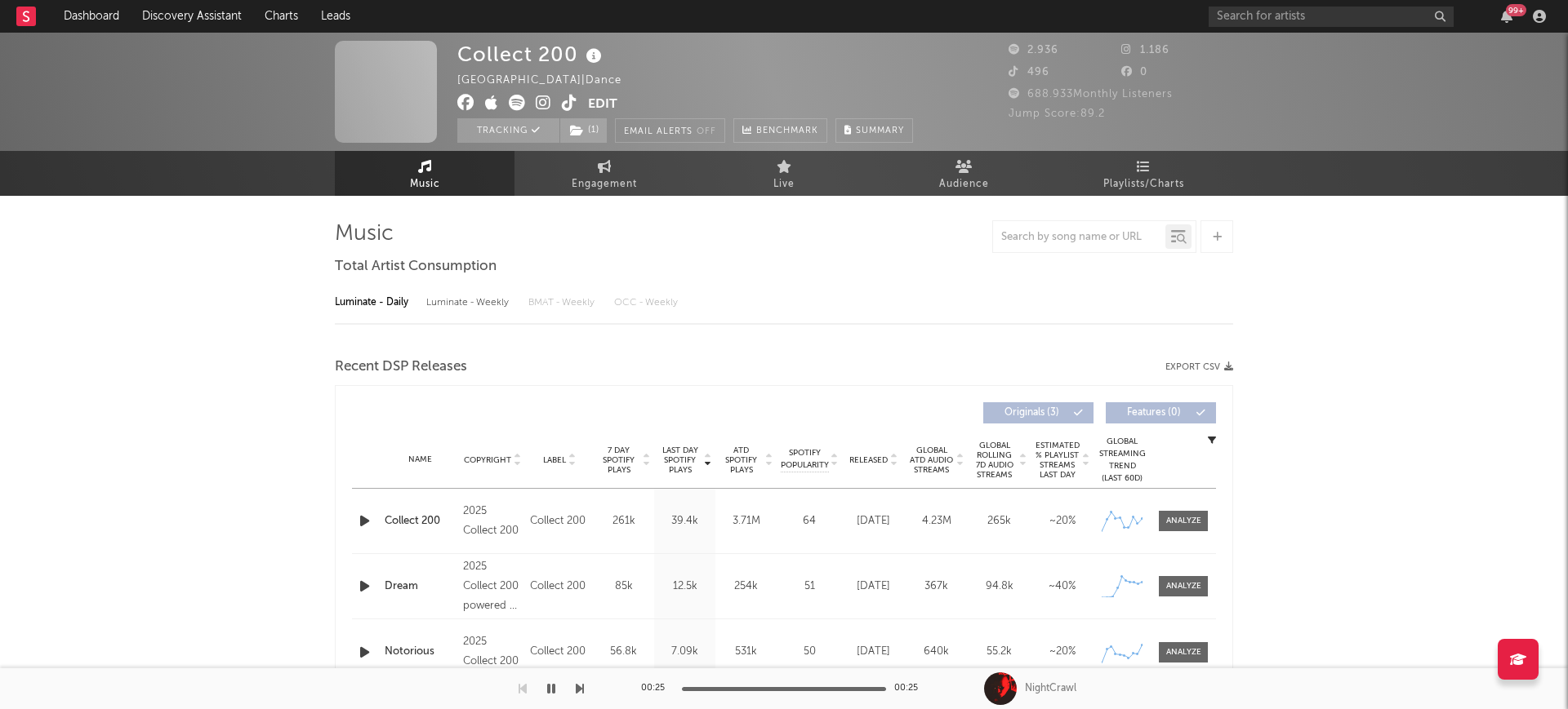
select select "1w"
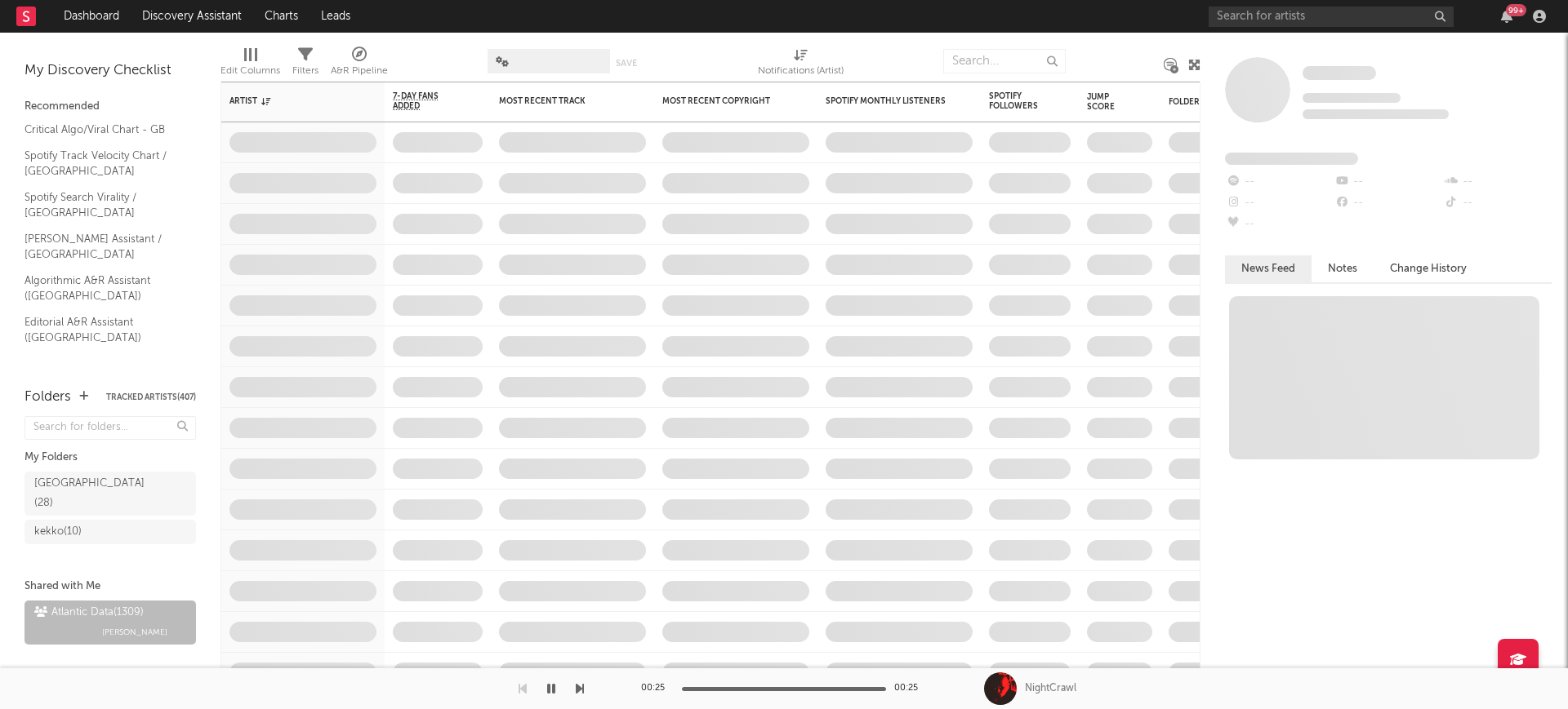
click at [539, 52] on span at bounding box center [548, 61] width 122 height 25
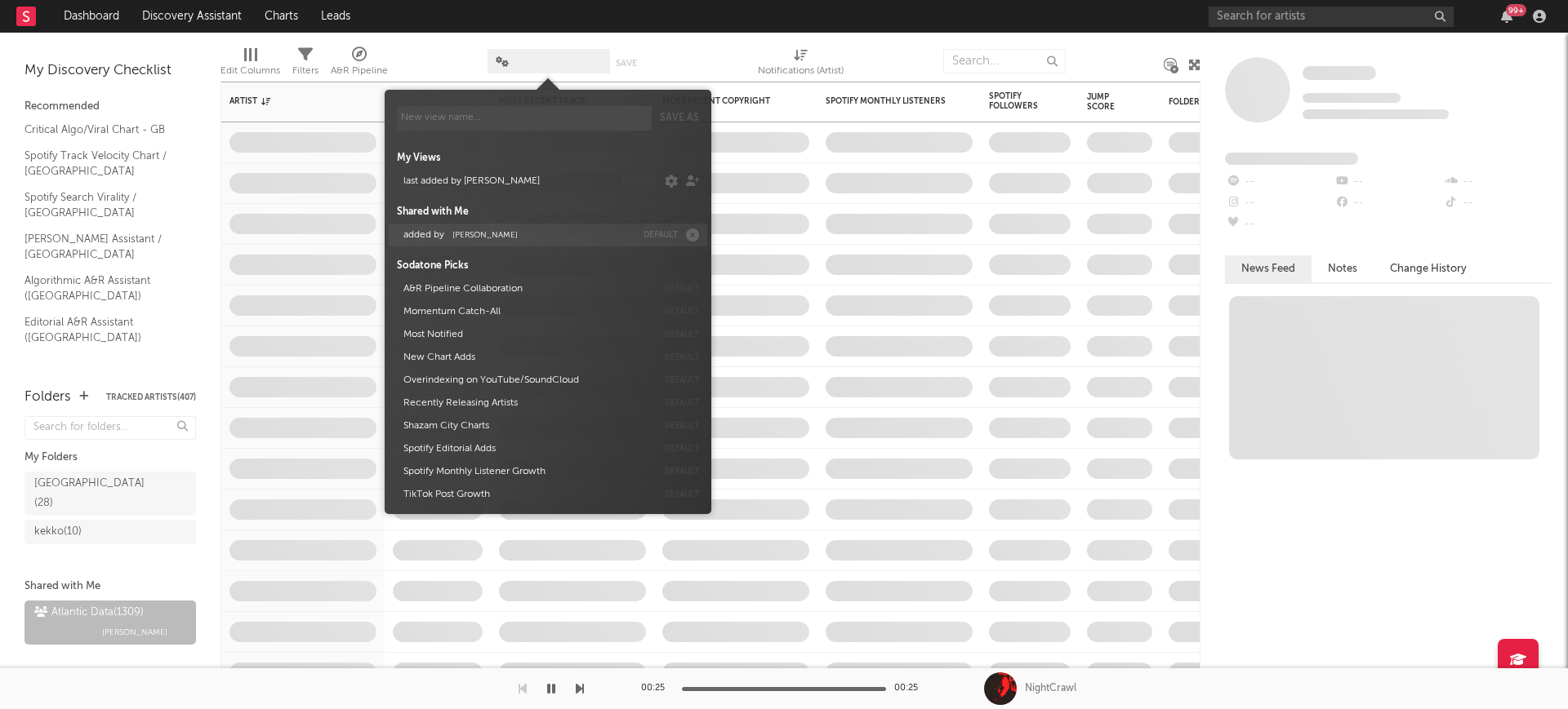
click at [501, 227] on button "added by Michele Valentini" at bounding box center [516, 235] width 237 height 23
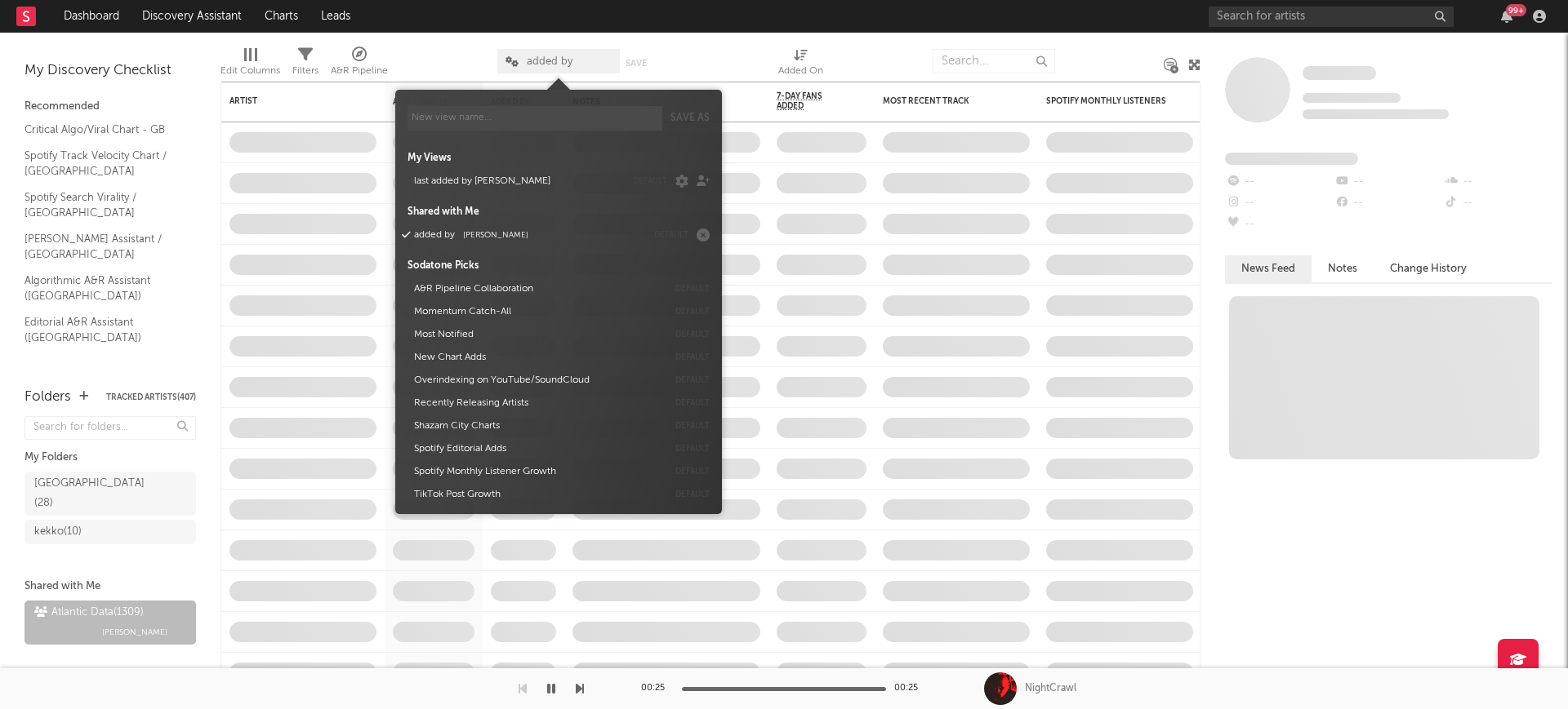
click at [464, 45] on div at bounding box center [442, 61] width 85 height 41
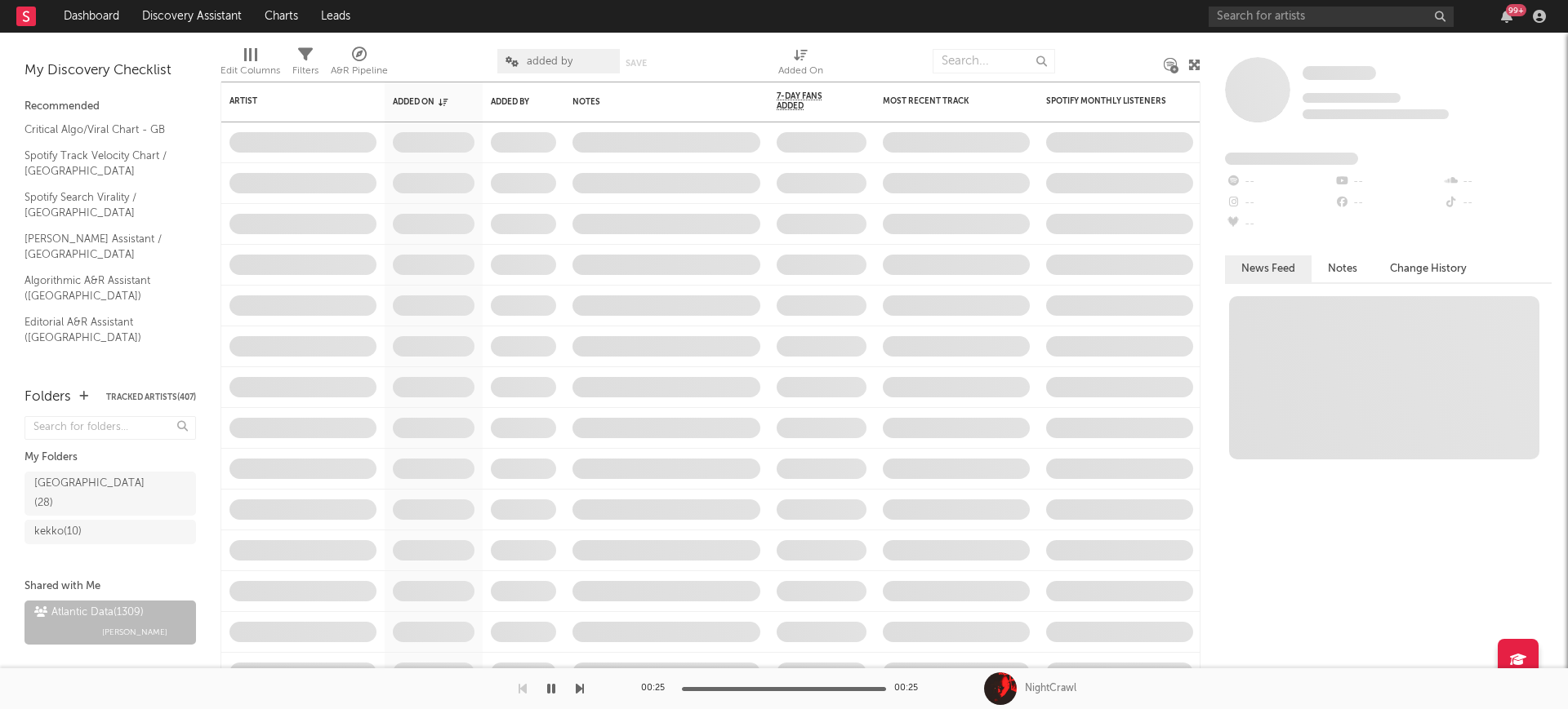
click at [562, 61] on span "added by" at bounding box center [550, 61] width 46 height 10
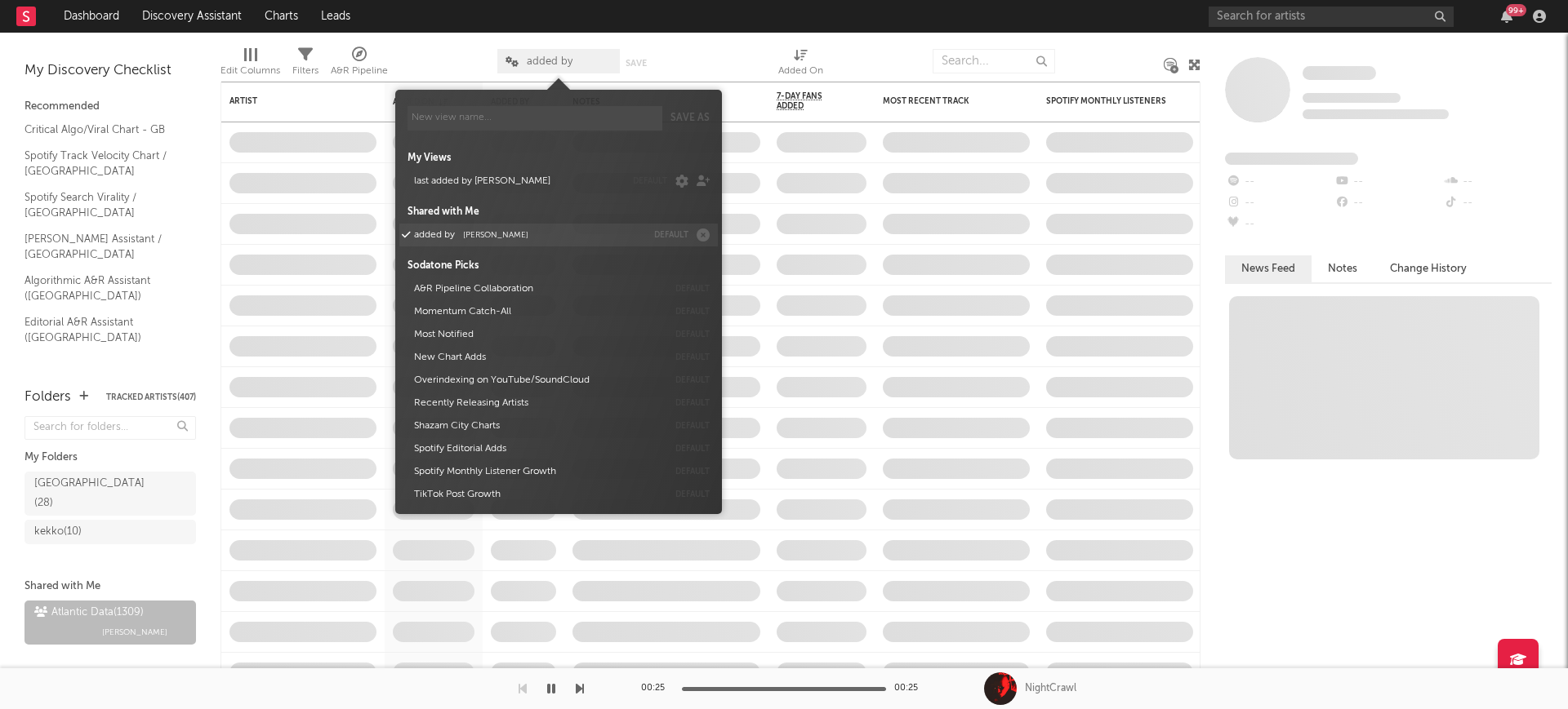
click at [537, 240] on button "added by Michele Valentini" at bounding box center [527, 235] width 237 height 23
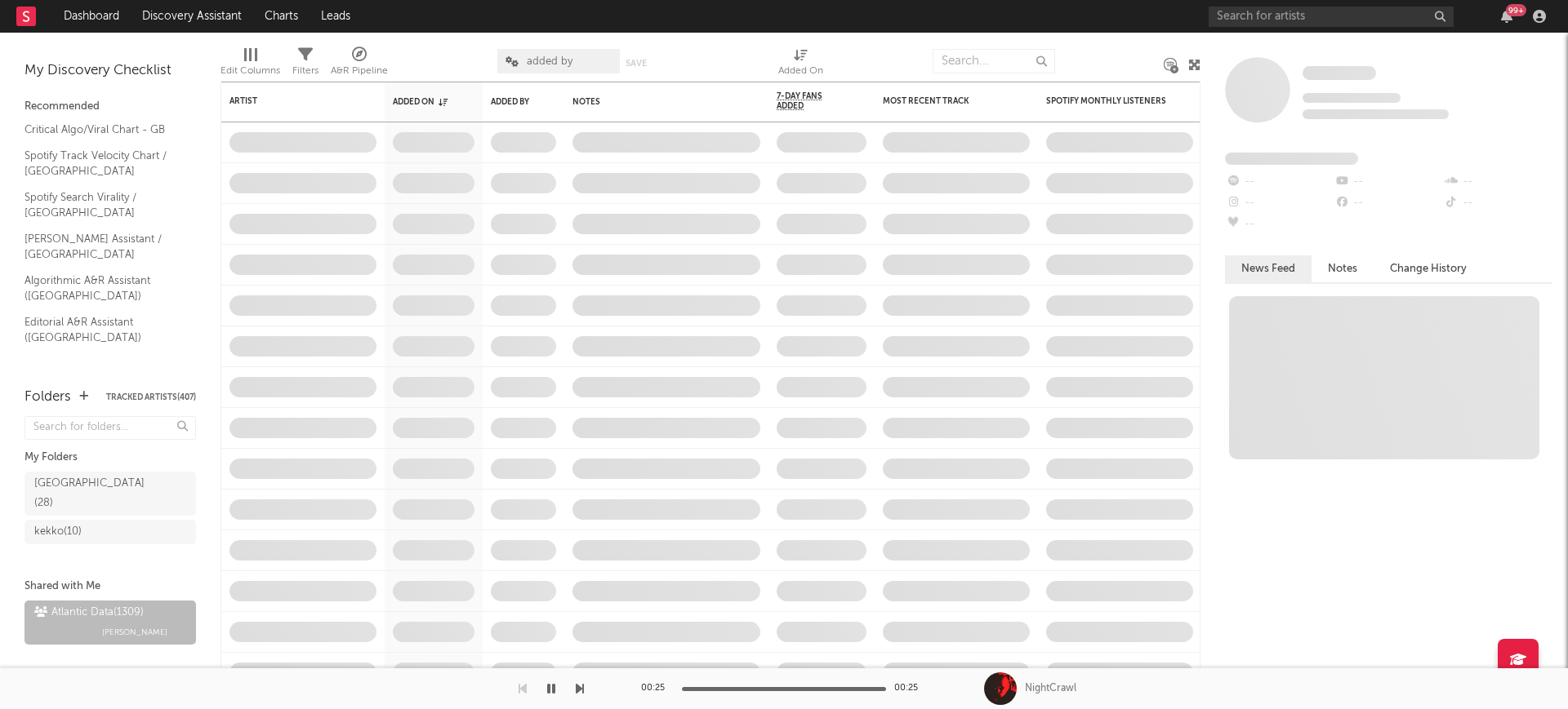
click at [453, 41] on div at bounding box center [442, 61] width 85 height 41
click at [131, 623] on span "Michele Valentini" at bounding box center [135, 632] width 66 height 20
click at [568, 49] on span "added by" at bounding box center [558, 61] width 122 height 25
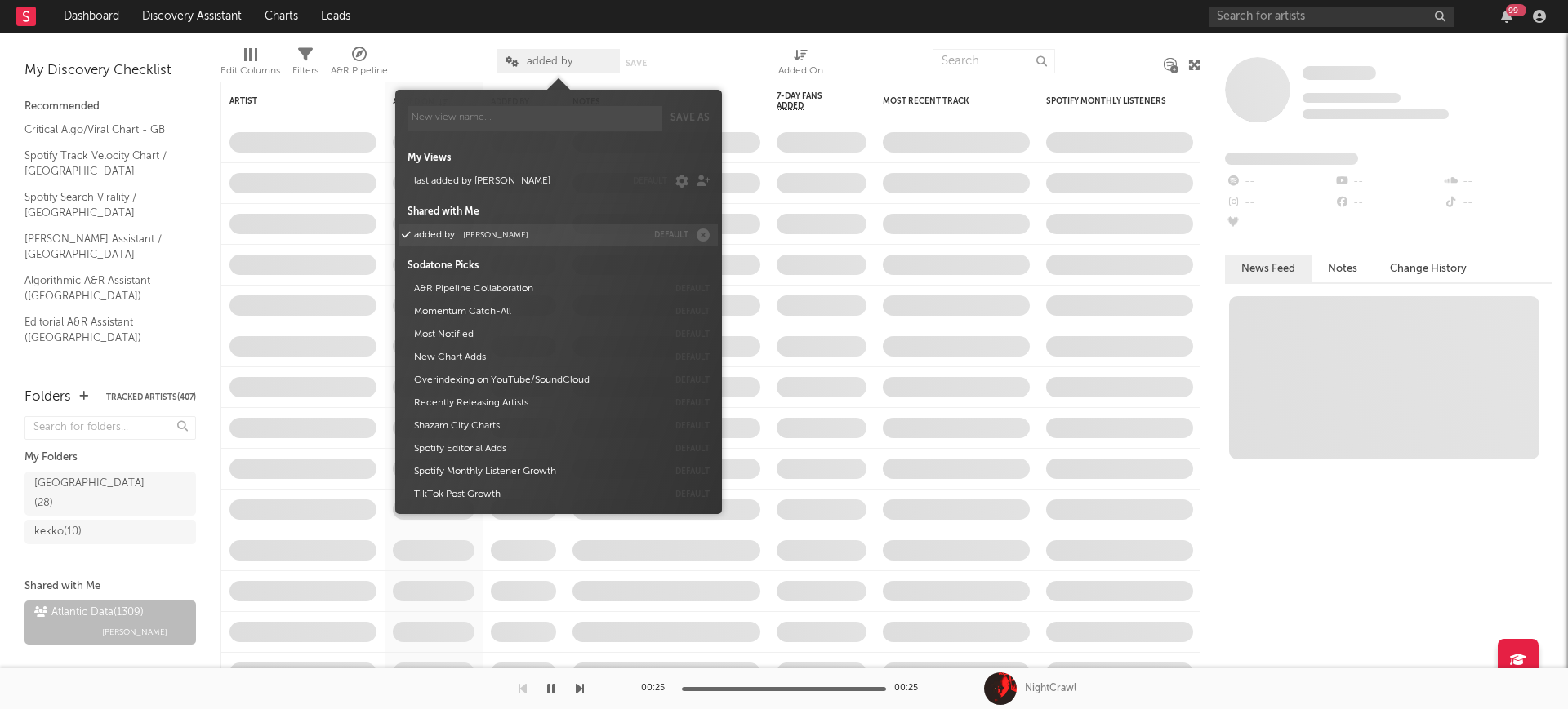
click at [539, 227] on button "added by Michele Valentini" at bounding box center [527, 235] width 237 height 23
click at [405, 32] on div "Edit Columns Filters A&R Pipeline added by Save Save as Added On" at bounding box center [710, 56] width 980 height 49
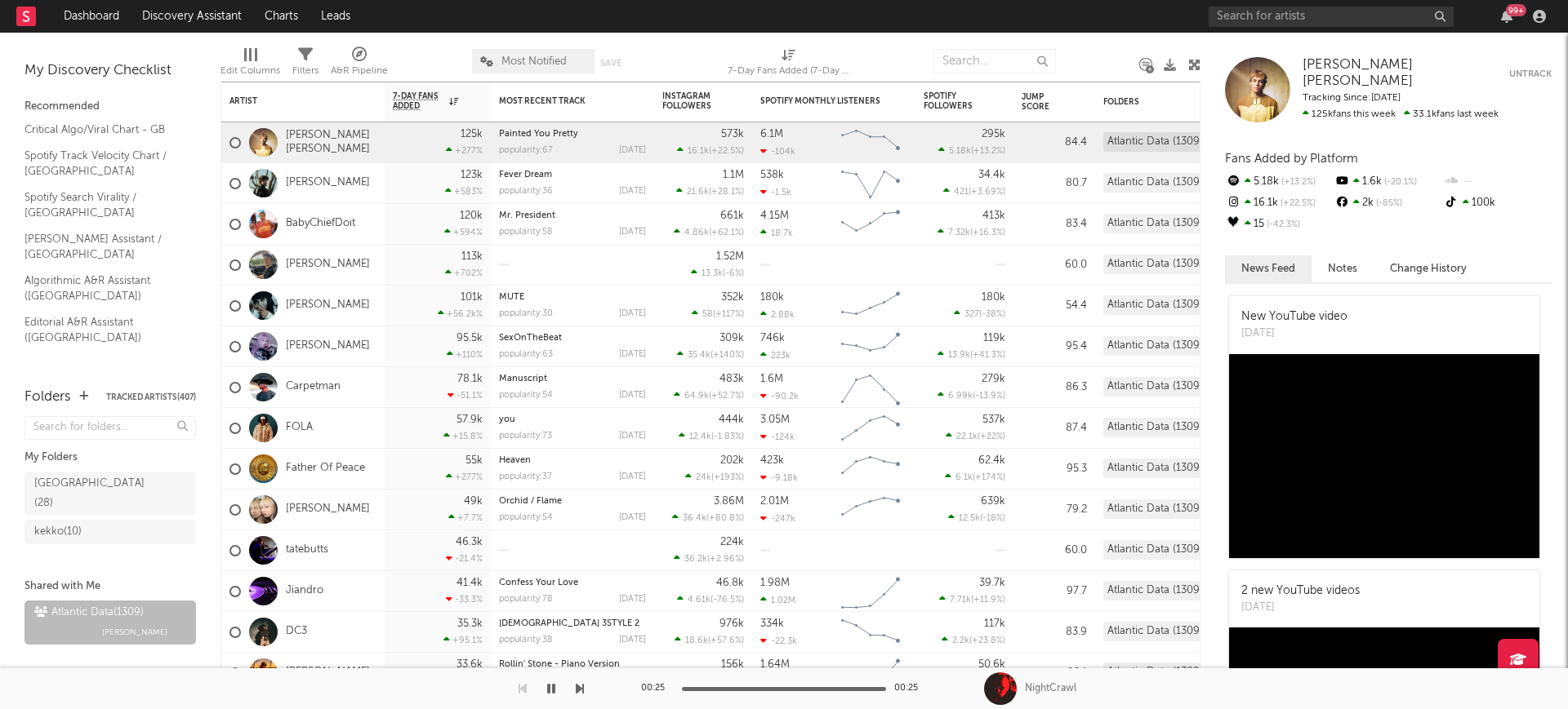
click at [545, 65] on span "Most Notified" at bounding box center [533, 61] width 122 height 25
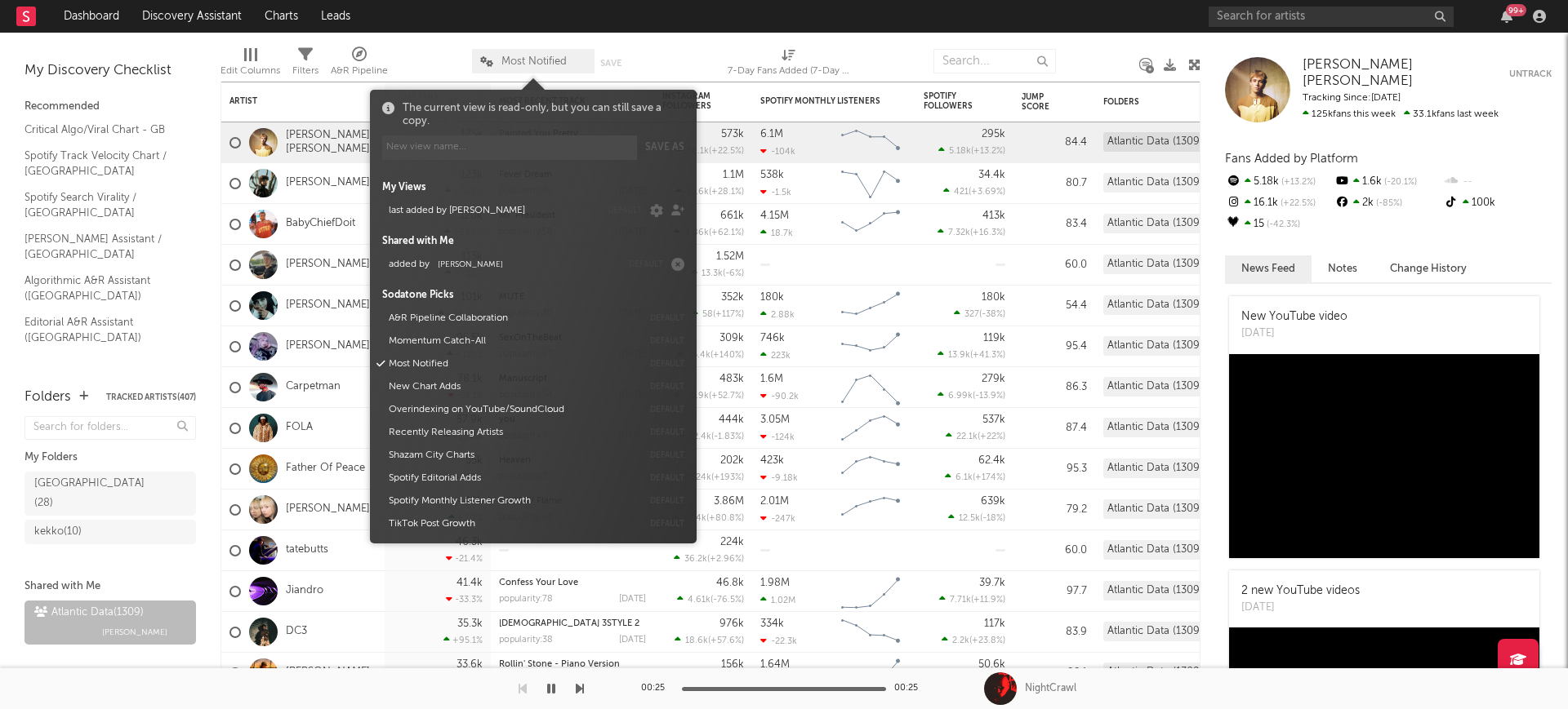
drag, startPoint x: 524, startPoint y: 246, endPoint x: 506, endPoint y: 261, distance: 23.4
click at [522, 246] on div "My Views last added by francesco default Shared with Me added by Michele Valent…" at bounding box center [533, 352] width 302 height 367
drag, startPoint x: 505, startPoint y: 259, endPoint x: 503, endPoint y: 234, distance: 25.1
click at [504, 256] on button "added by Michele Valentini" at bounding box center [502, 264] width 237 height 23
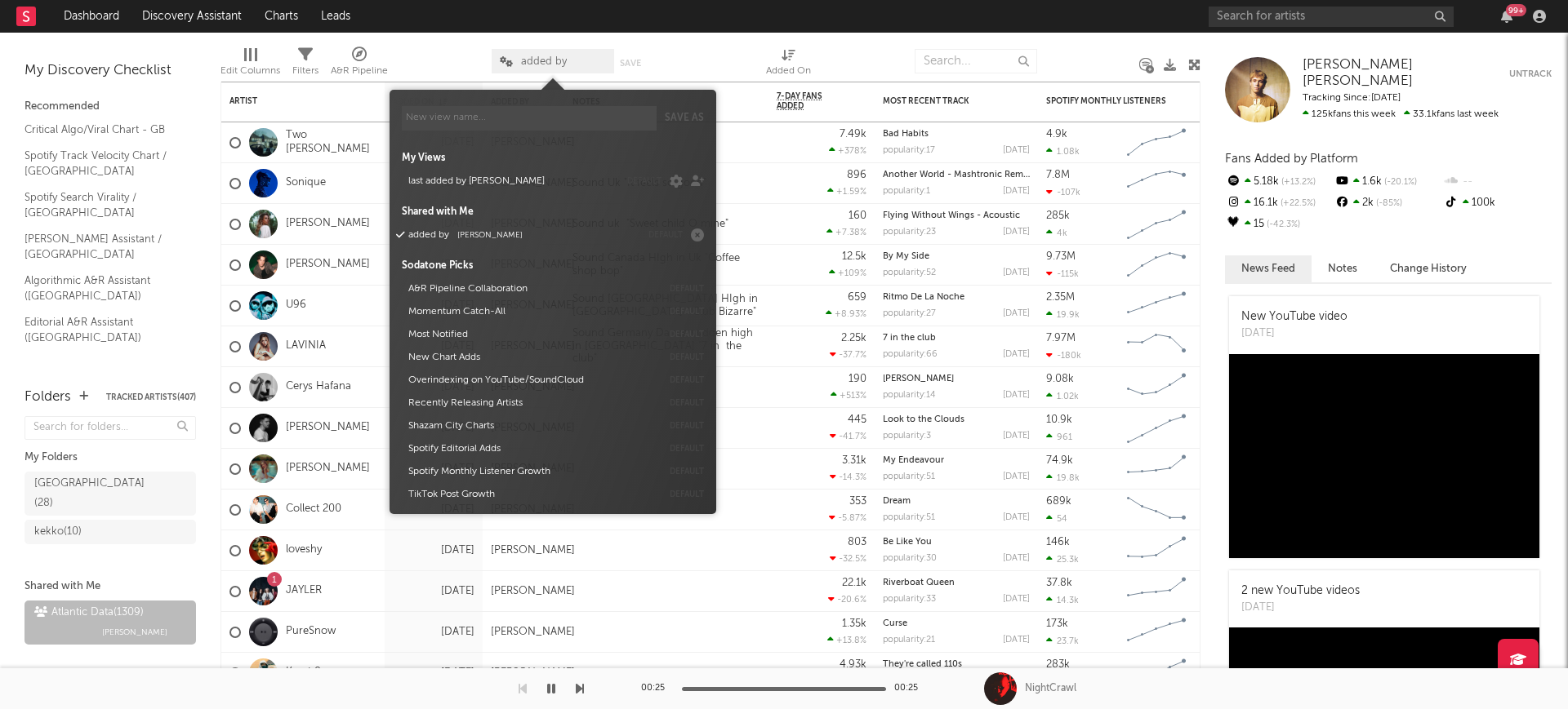
click at [459, 47] on div at bounding box center [440, 61] width 79 height 41
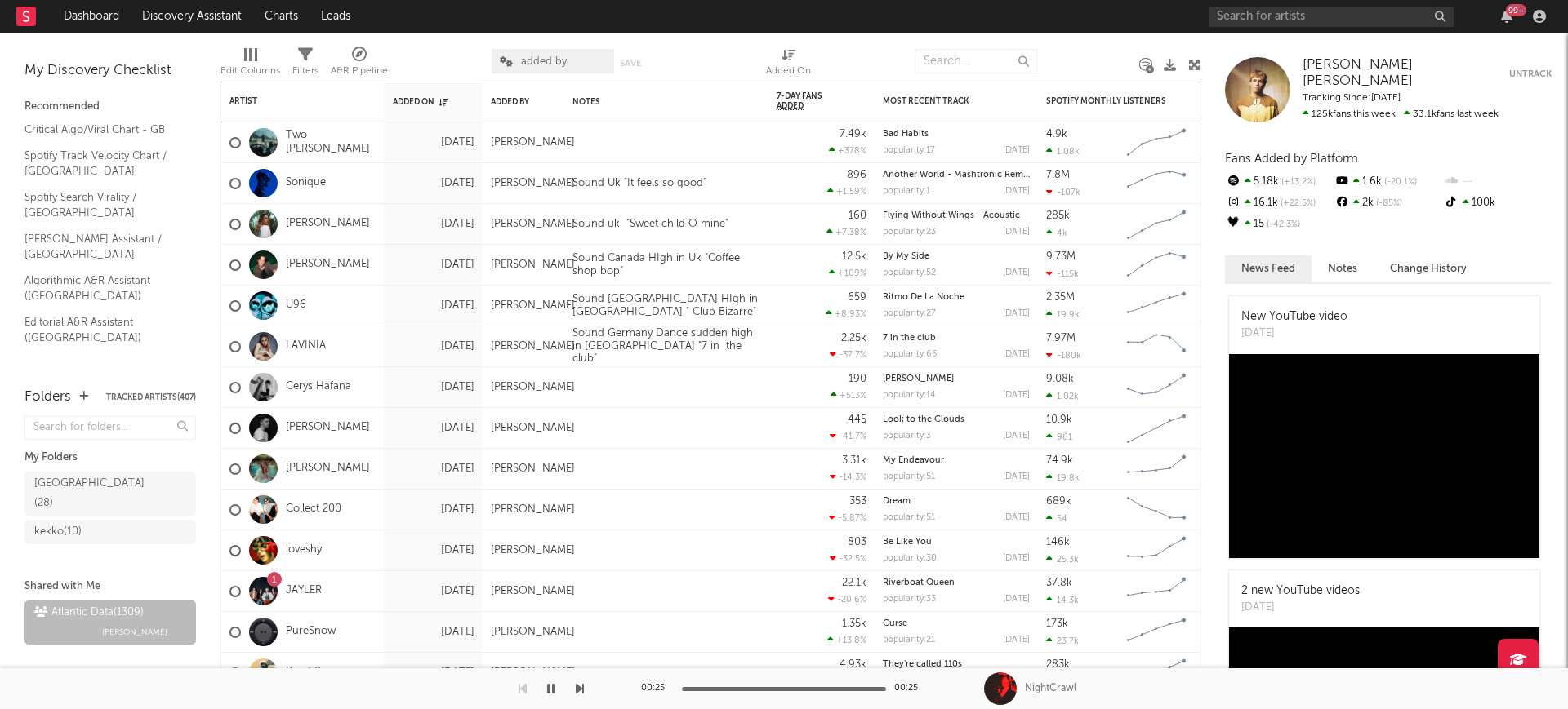
click at [332, 463] on link "Ruby Roberts" at bounding box center [328, 468] width 85 height 14
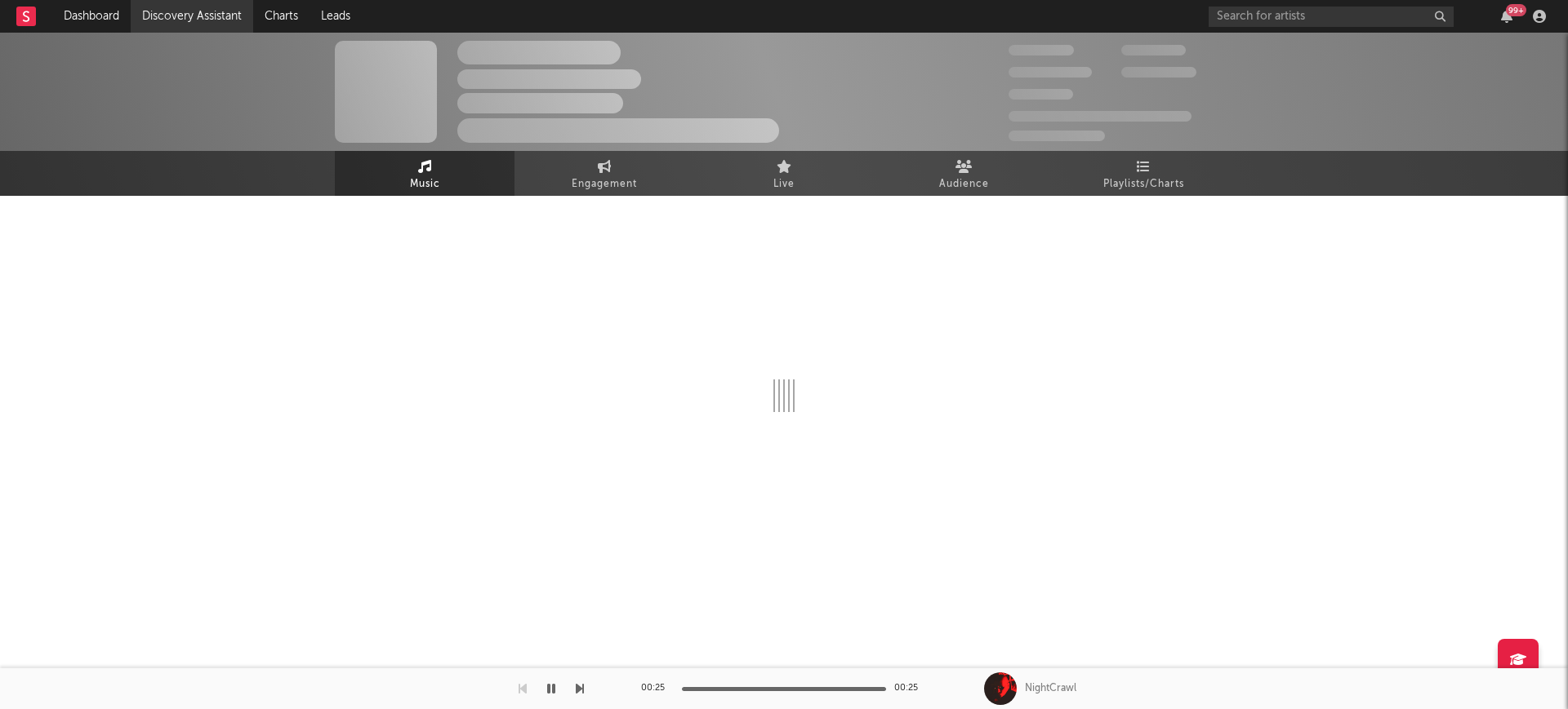
select select "1w"
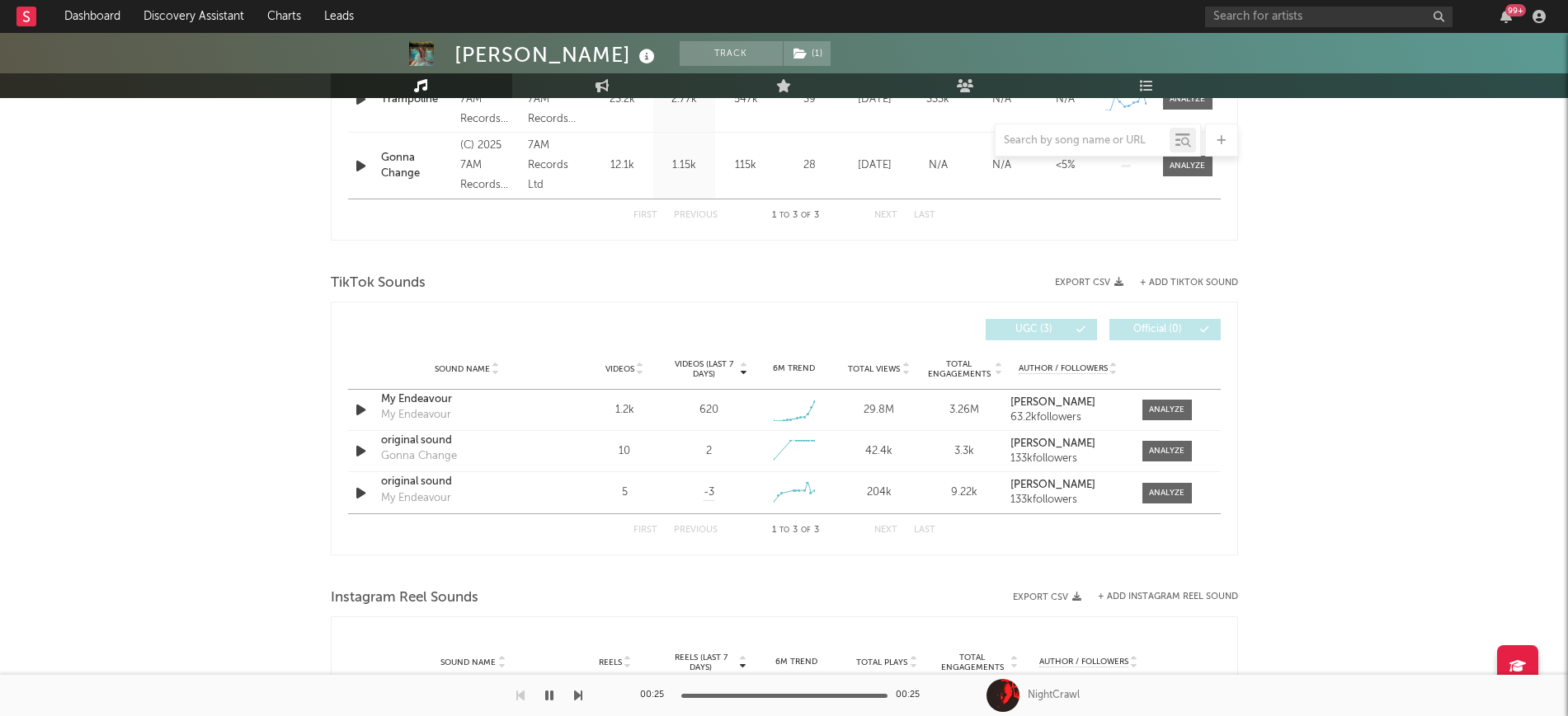
scroll to position [206, 0]
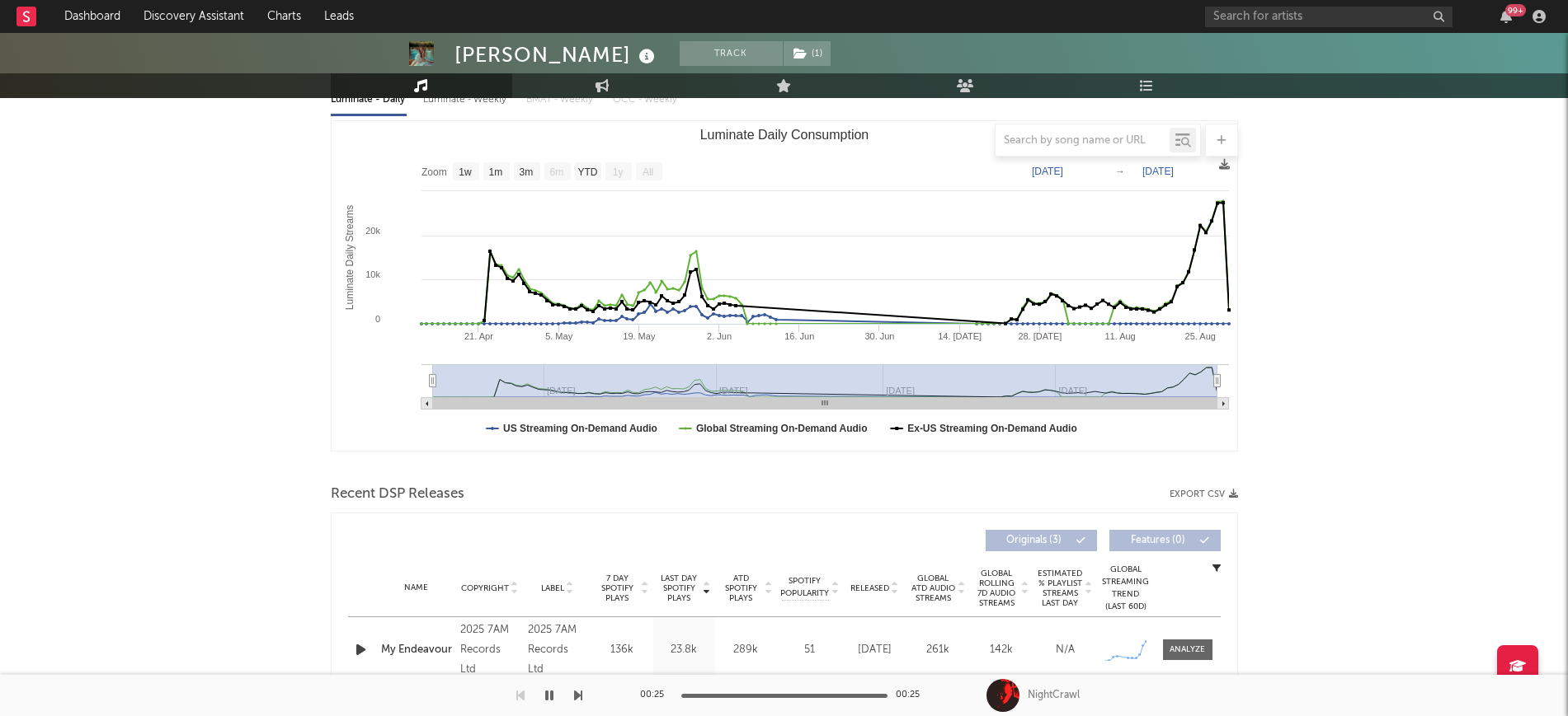
drag, startPoint x: 462, startPoint y: 336, endPoint x: 468, endPoint y: 289, distance: 47.4
click at [465, 308] on icon "Created with Highcharts 10.3.3 Luminate Daily Streams Luminate Daily Consumptio…" at bounding box center [784, 286] width 905 height 330
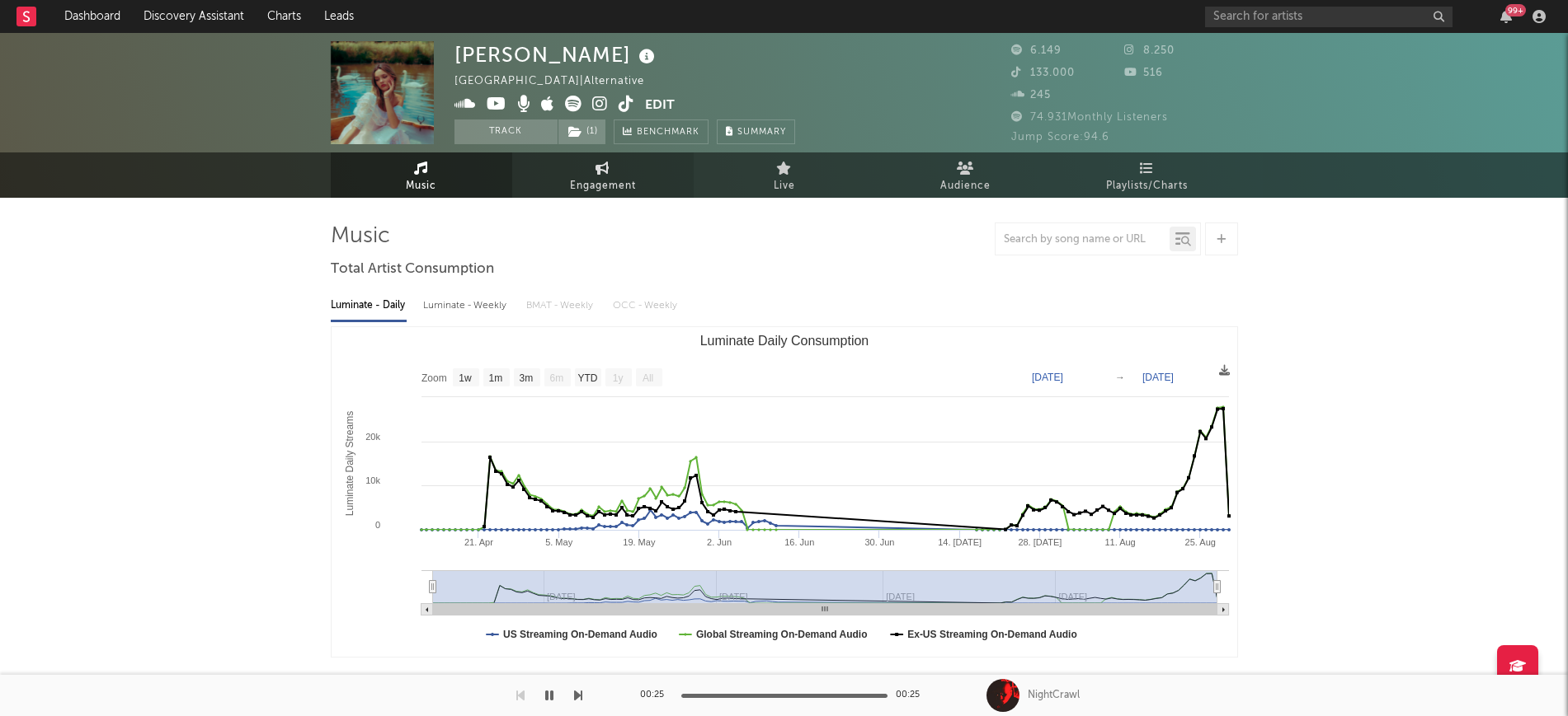
click at [584, 177] on span "Engagement" at bounding box center [603, 186] width 66 height 20
select select "1w"
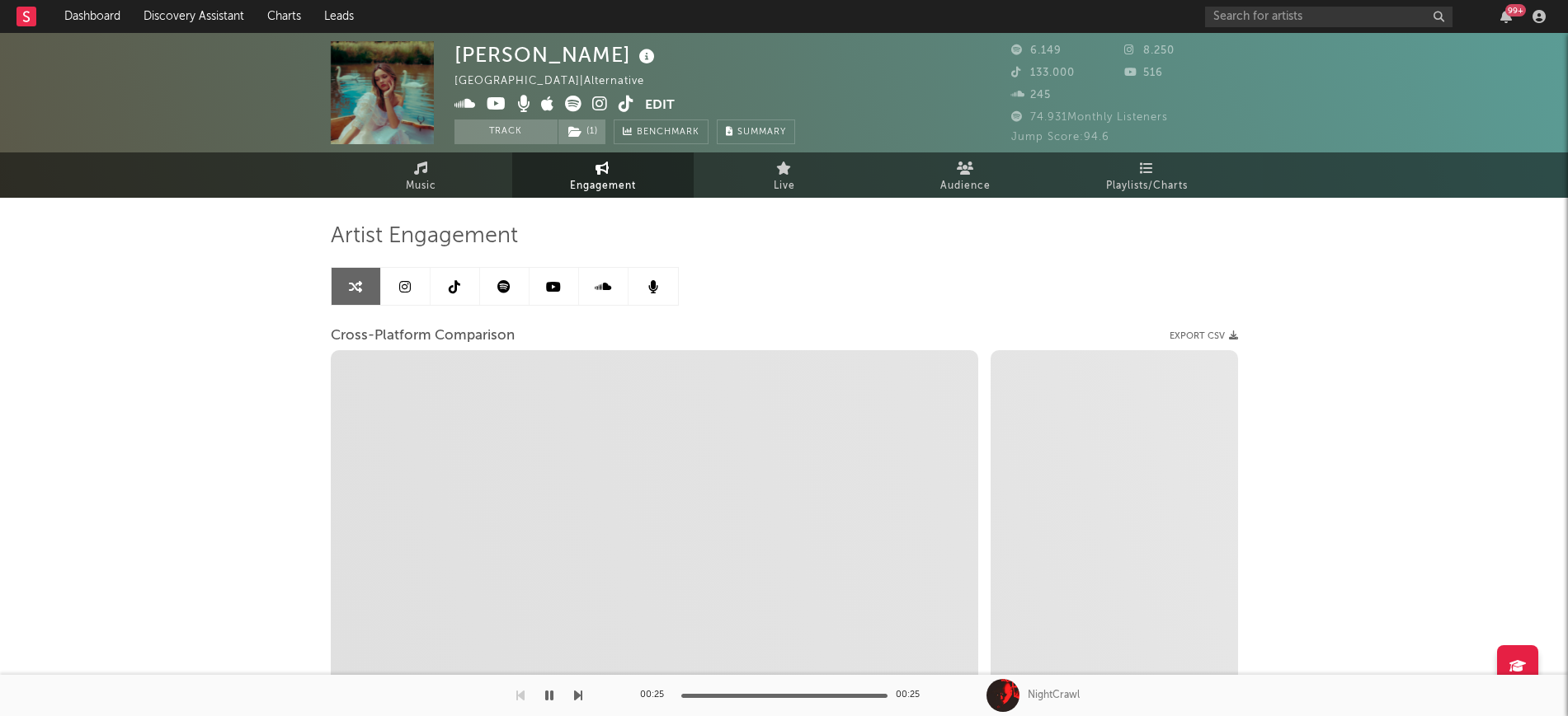
click at [441, 284] on link at bounding box center [454, 286] width 49 height 37
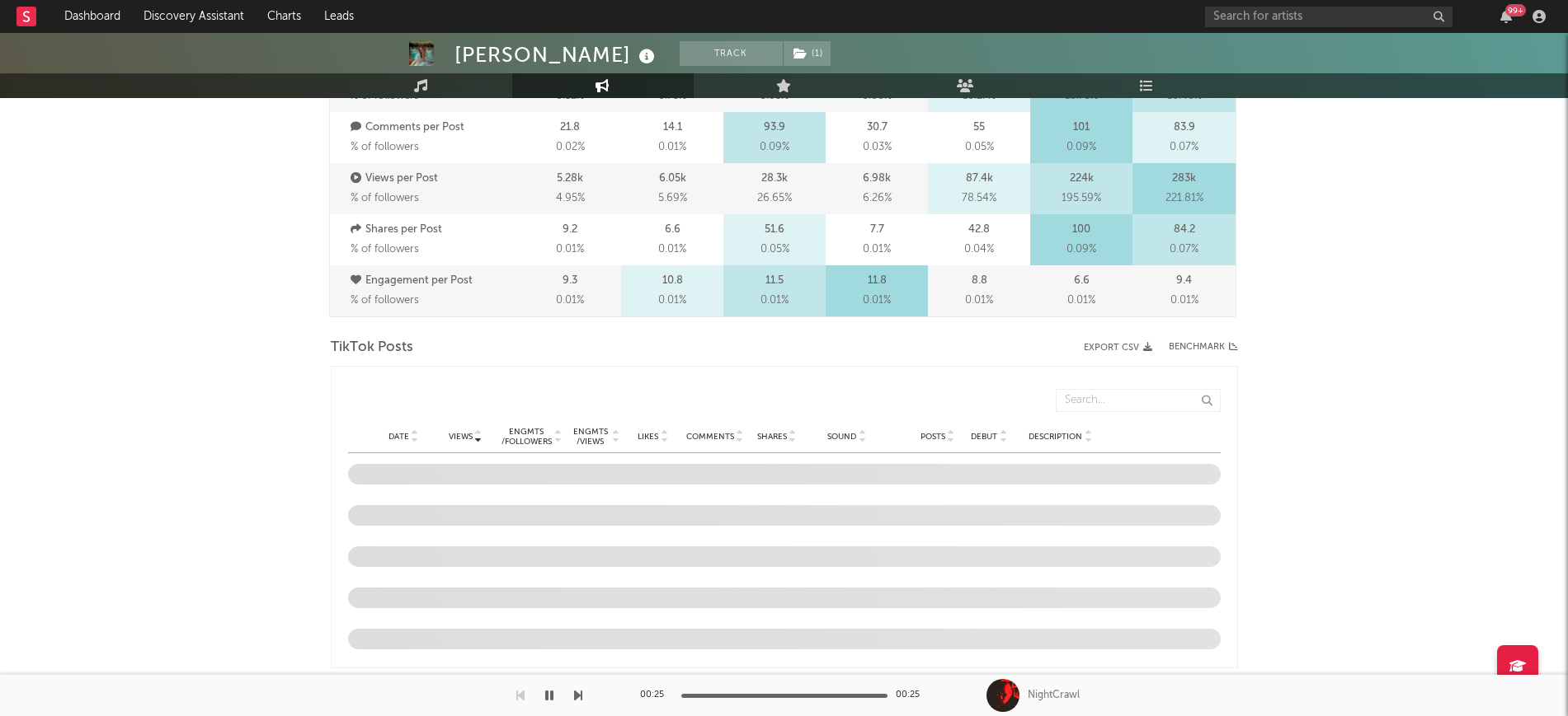
scroll to position [721, 0]
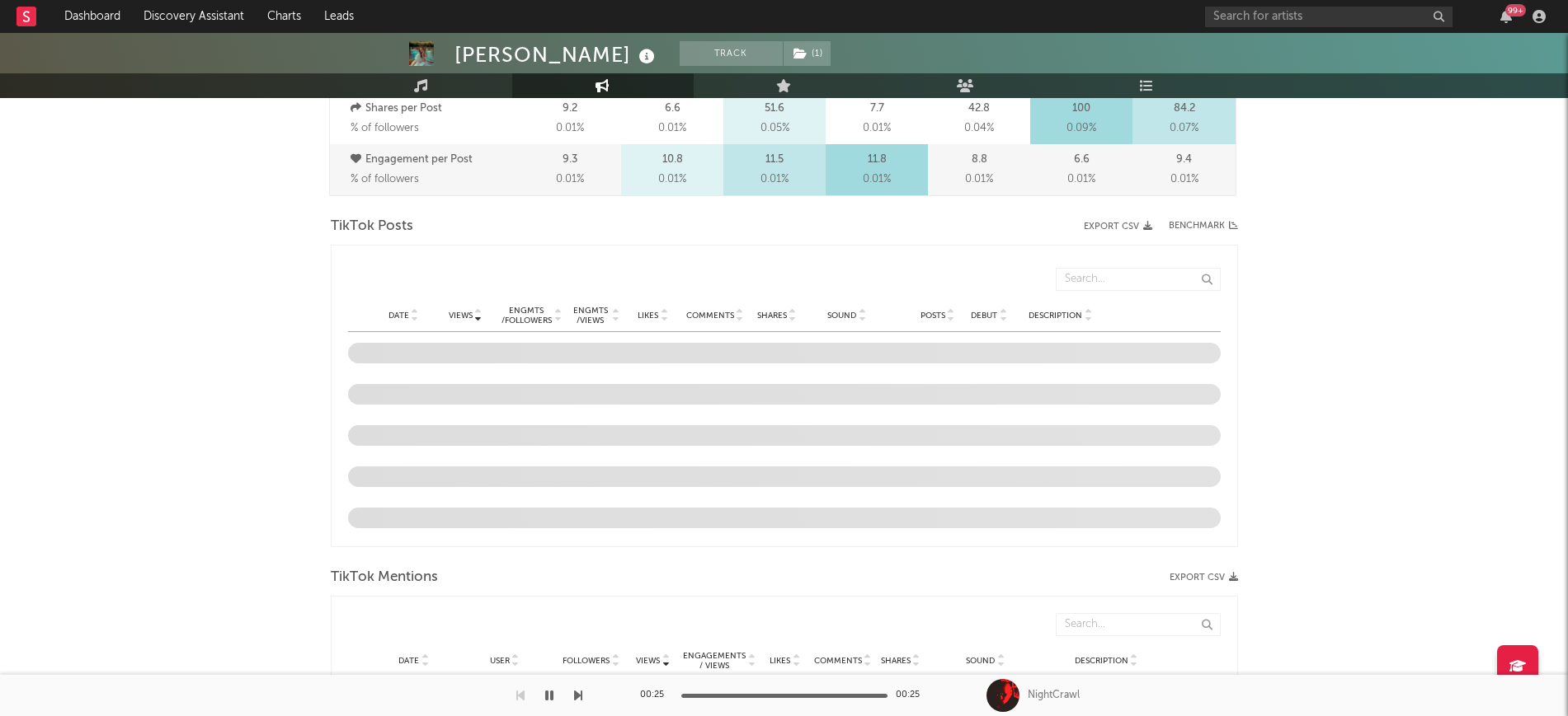
select select "6m"
click at [409, 314] on div at bounding box center [414, 315] width 9 height 12
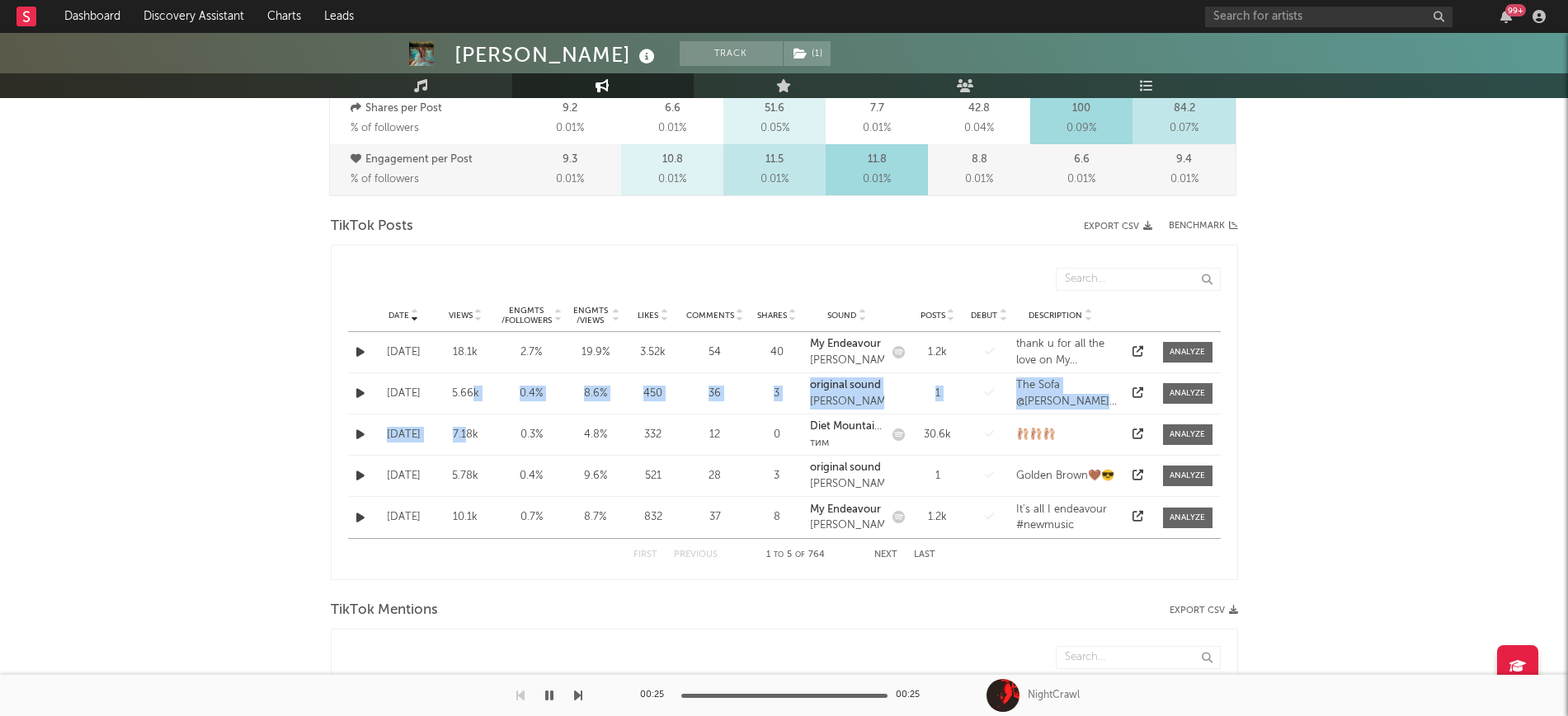
drag, startPoint x: 466, startPoint y: 390, endPoint x: 441, endPoint y: 416, distance: 36.1
click at [467, 430] on div "Date Aug 30 '25 Views 18.1k Engmts / Followers 2.7 % Engmts / Views 19.9 % Like…" at bounding box center [784, 435] width 872 height 206
click at [273, 302] on div "Ruby Roberts Track ( 1 ) United Kingdom | Alternative Edit Track ( 1 ) Benchmar…" at bounding box center [784, 554] width 1568 height 2486
click at [884, 554] on button "Next" at bounding box center [885, 555] width 23 height 9
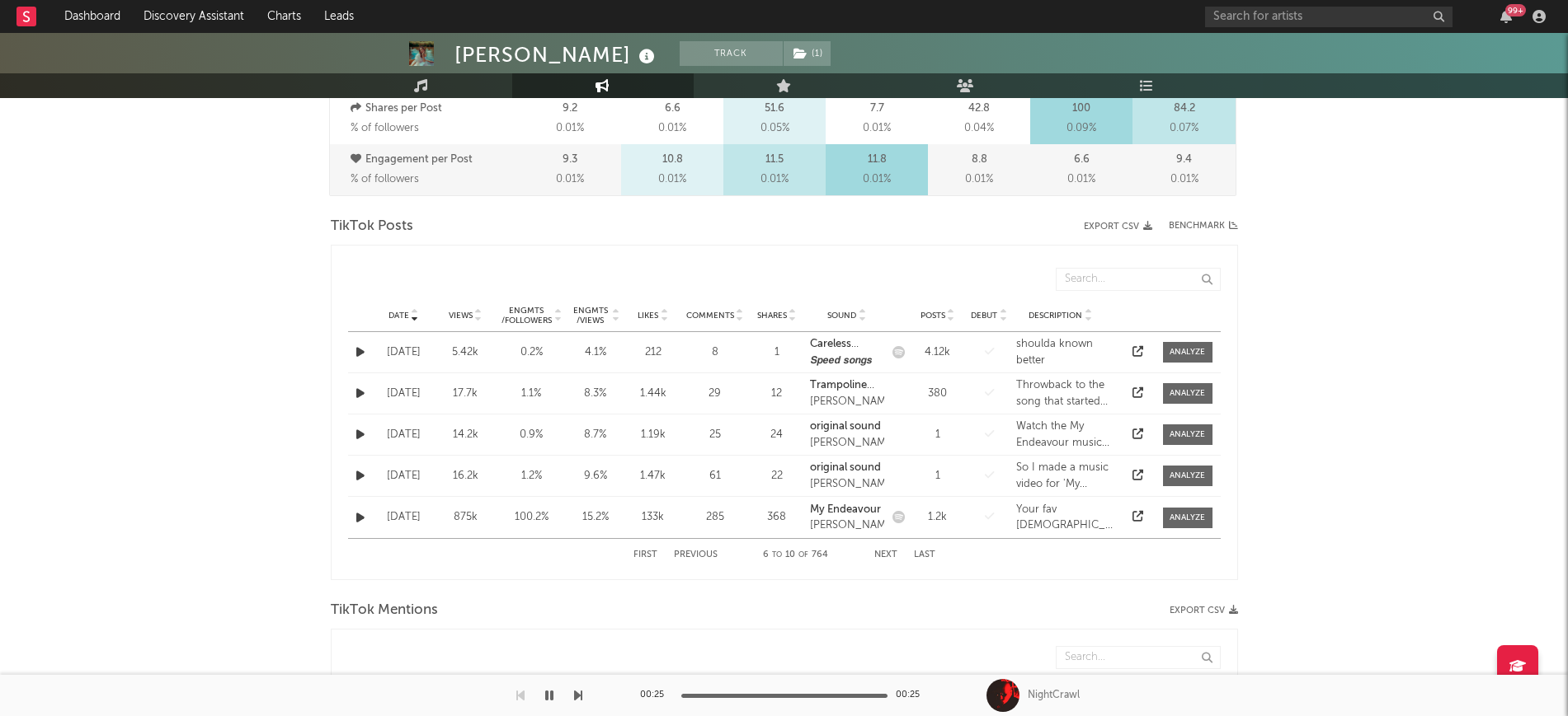
drag, startPoint x: 290, startPoint y: 565, endPoint x: 414, endPoint y: 517, distance: 133.0
click at [414, 517] on div "Ruby Roberts Track ( 1 ) United Kingdom | Alternative Edit Track ( 1 ) Benchmar…" at bounding box center [784, 554] width 1568 height 2486
click at [416, 517] on div "Aug 19 '25" at bounding box center [403, 517] width 53 height 16
click at [121, 563] on div "Ruby Roberts Track ( 1 ) United Kingdom | Alternative Edit Track ( 1 ) Benchmar…" at bounding box center [784, 554] width 1568 height 2486
click at [134, 540] on div "Ruby Roberts Track ( 1 ) United Kingdom | Alternative Edit Track ( 1 ) Benchmar…" at bounding box center [784, 554] width 1568 height 2486
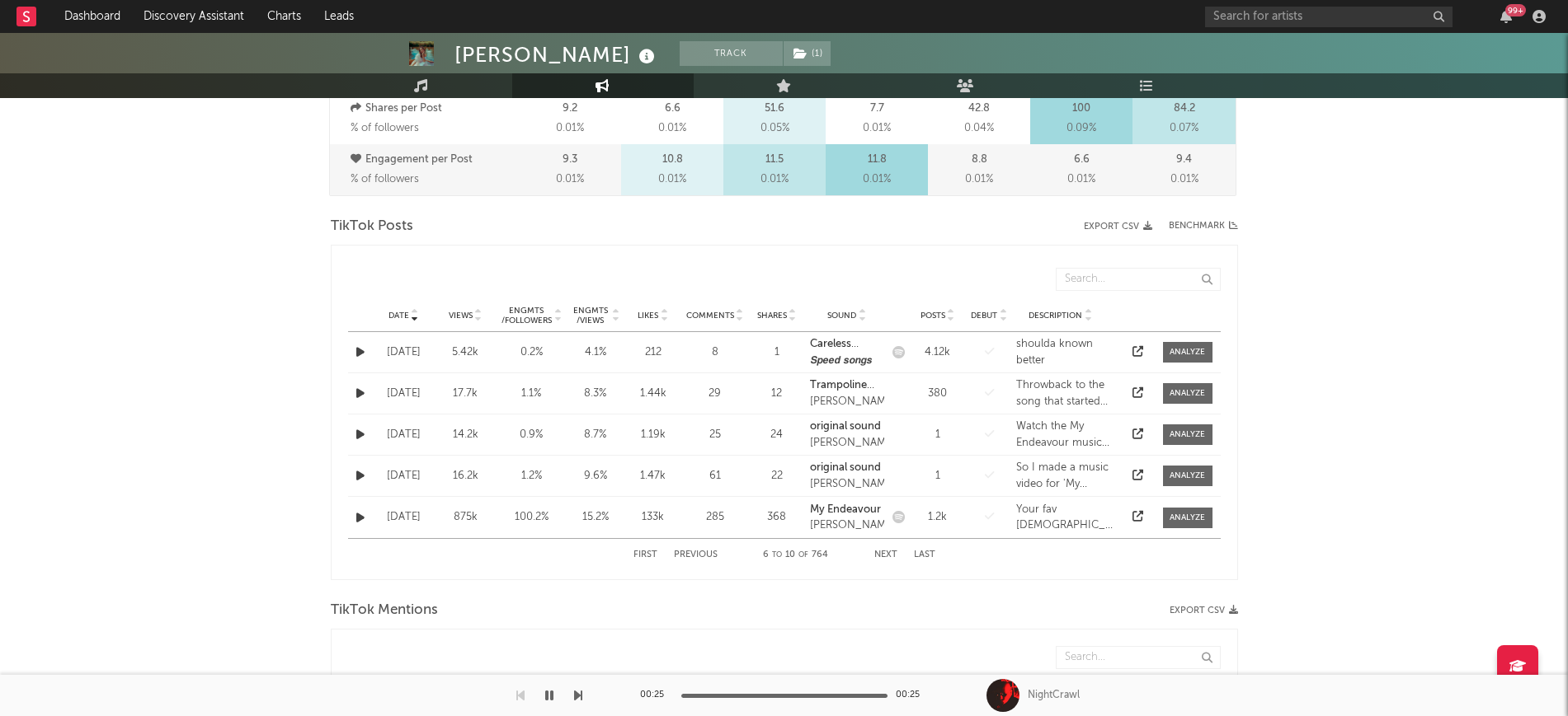
click at [513, 563] on div "First Previous 6 to 10 of 764 Next Last" at bounding box center [784, 555] width 872 height 33
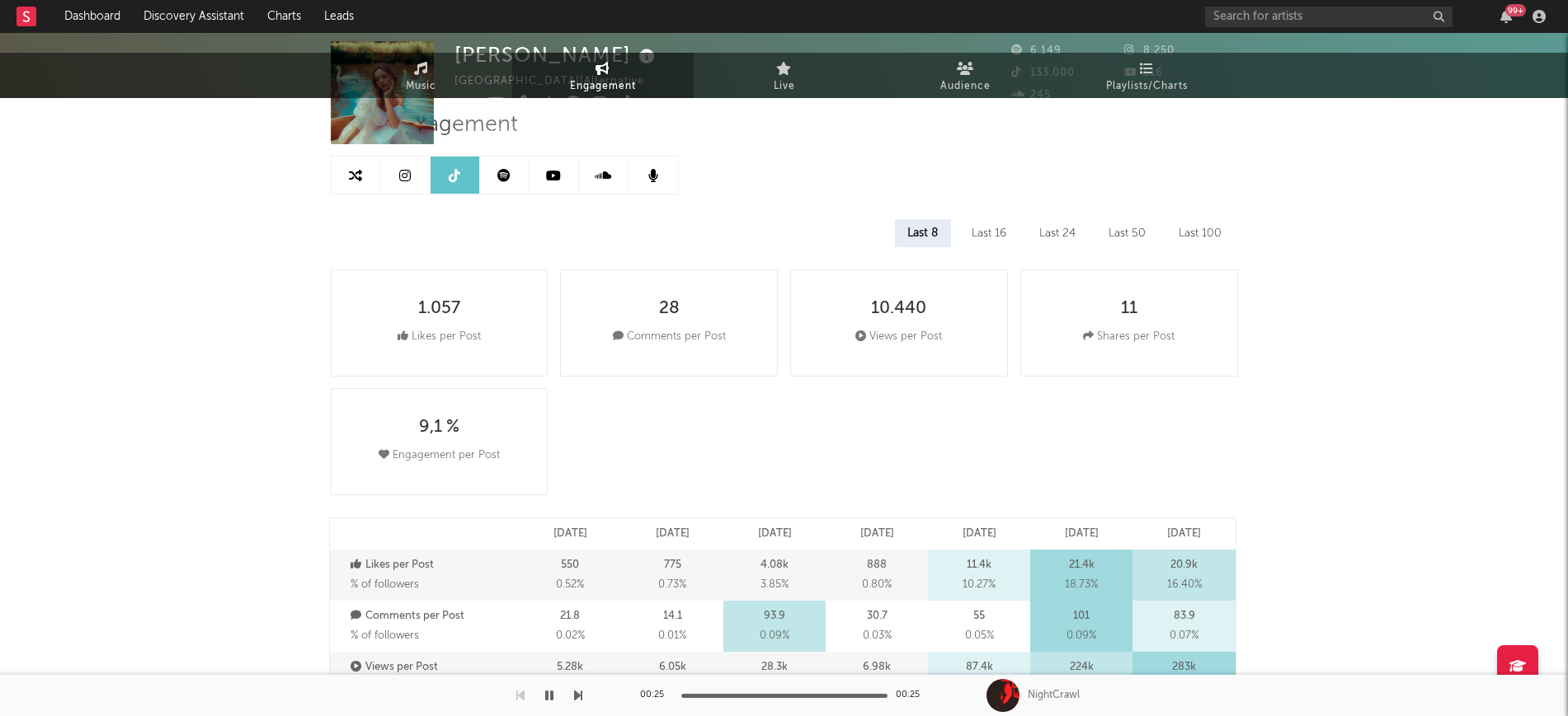
scroll to position [0, 0]
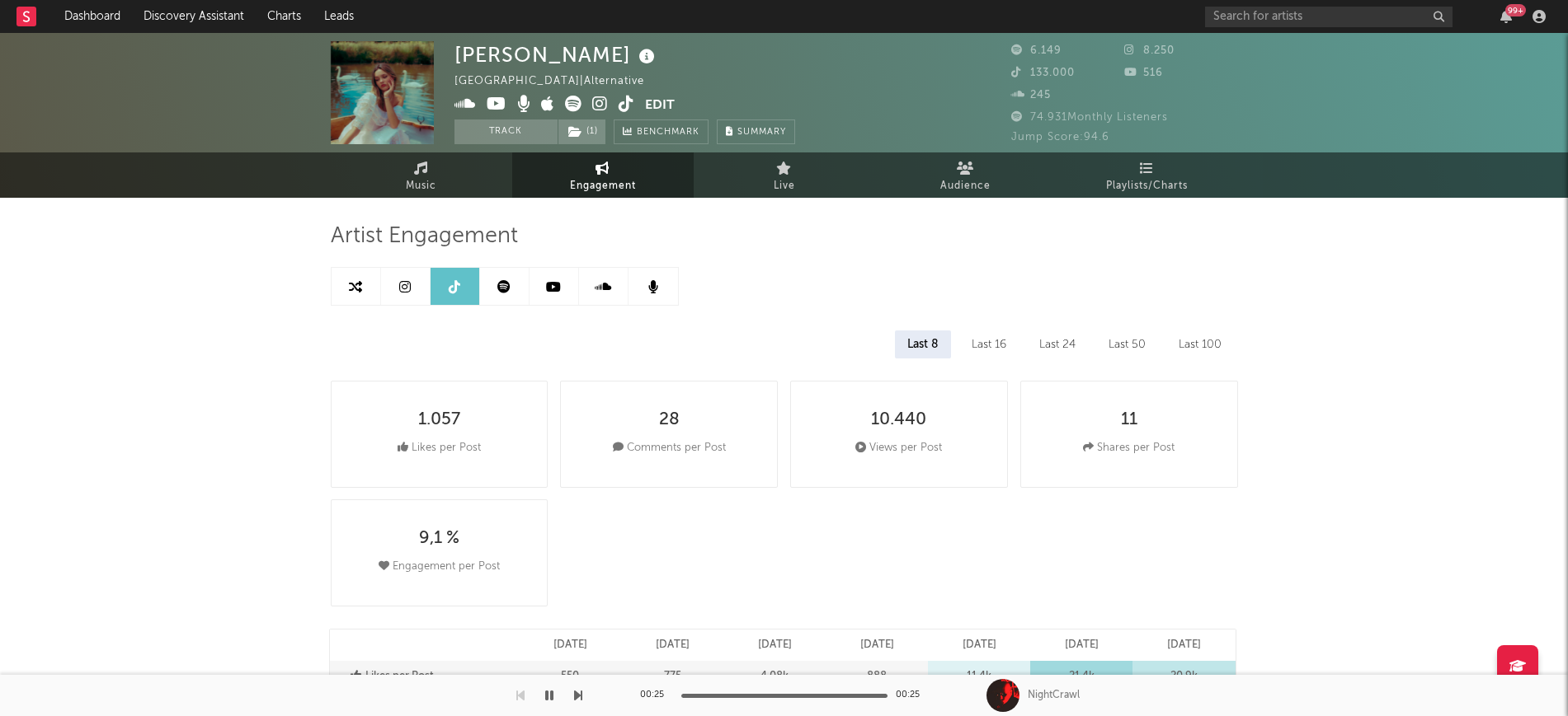
click at [353, 282] on icon at bounding box center [355, 286] width 13 height 13
select select "1m"
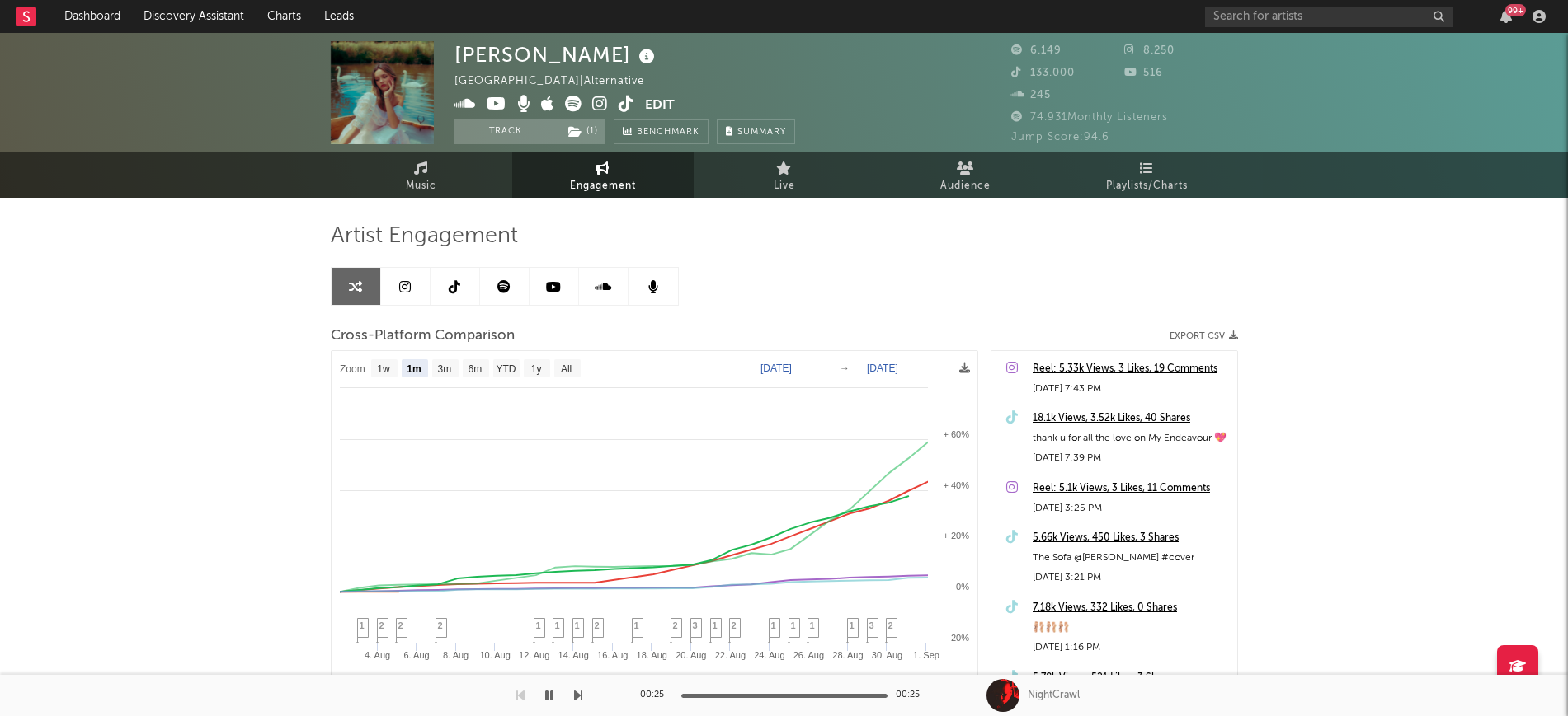
click at [598, 97] on link at bounding box center [600, 105] width 16 height 16
click at [452, 188] on link "Music" at bounding box center [422, 175] width 181 height 46
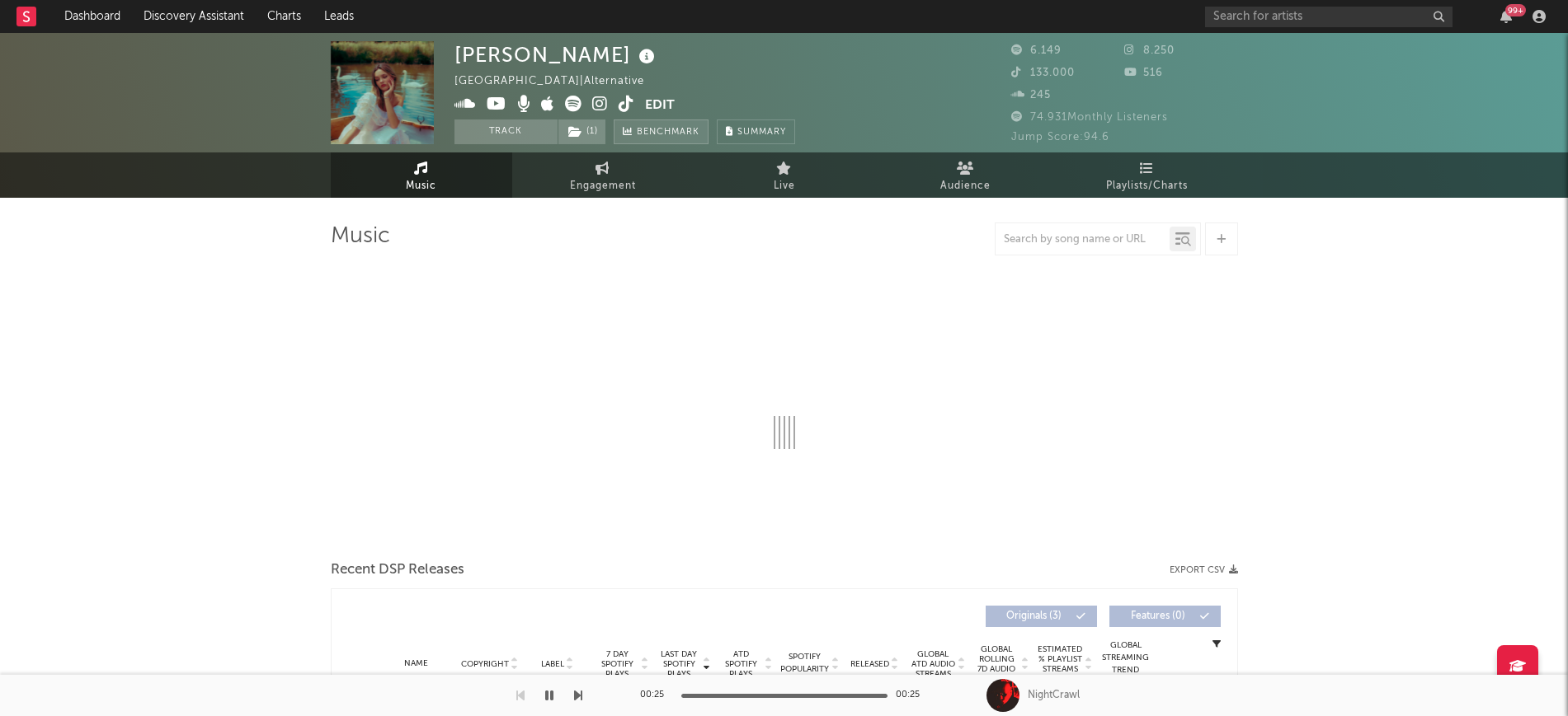
select select "1w"
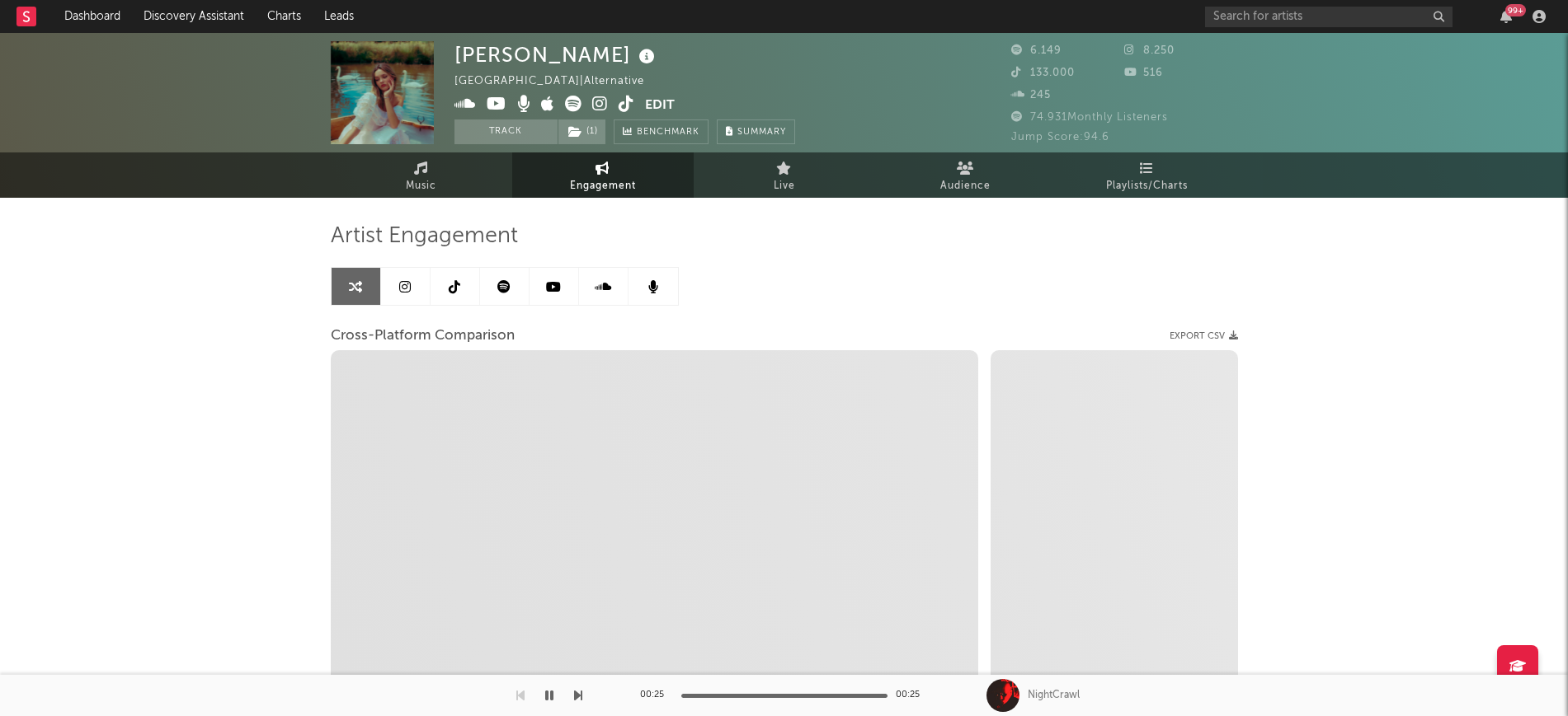
select select "1w"
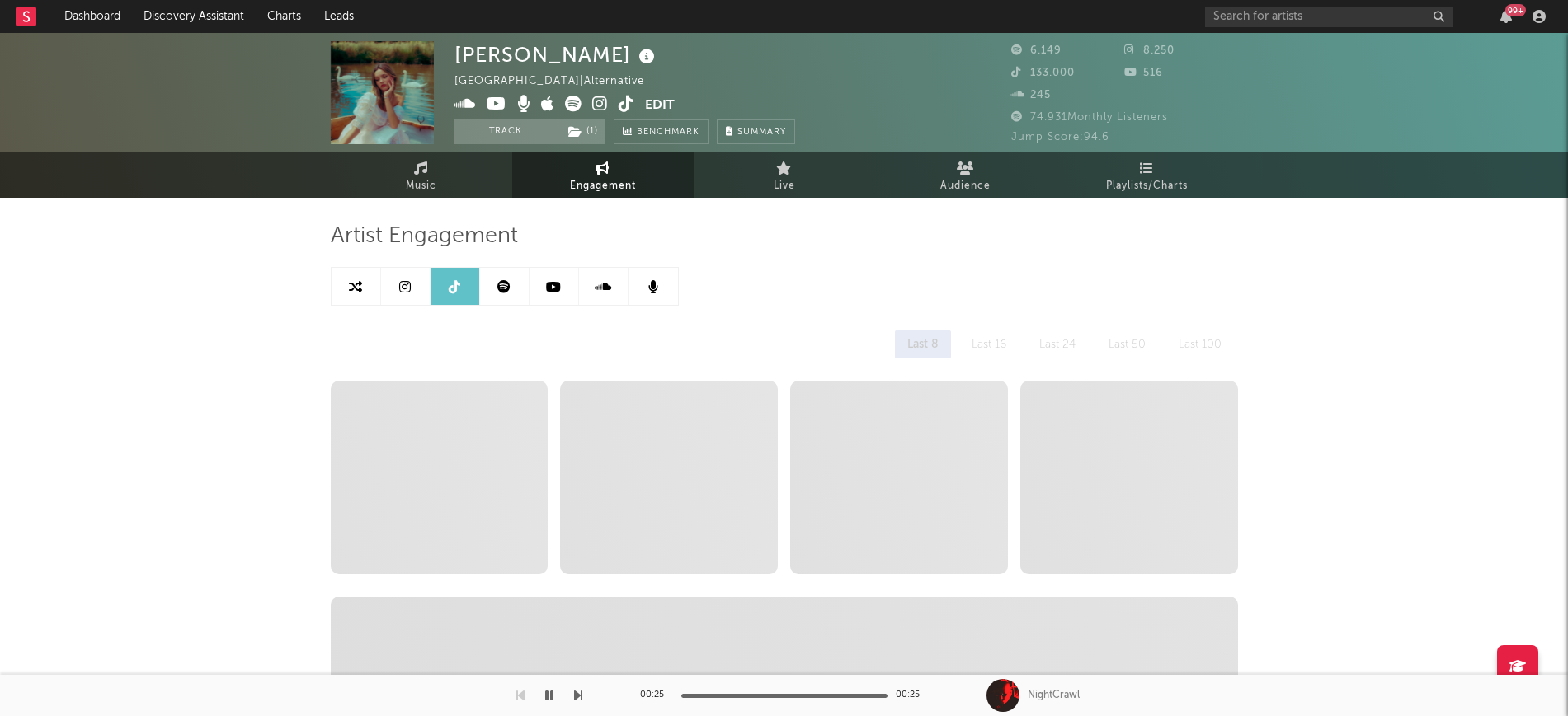
select select "6m"
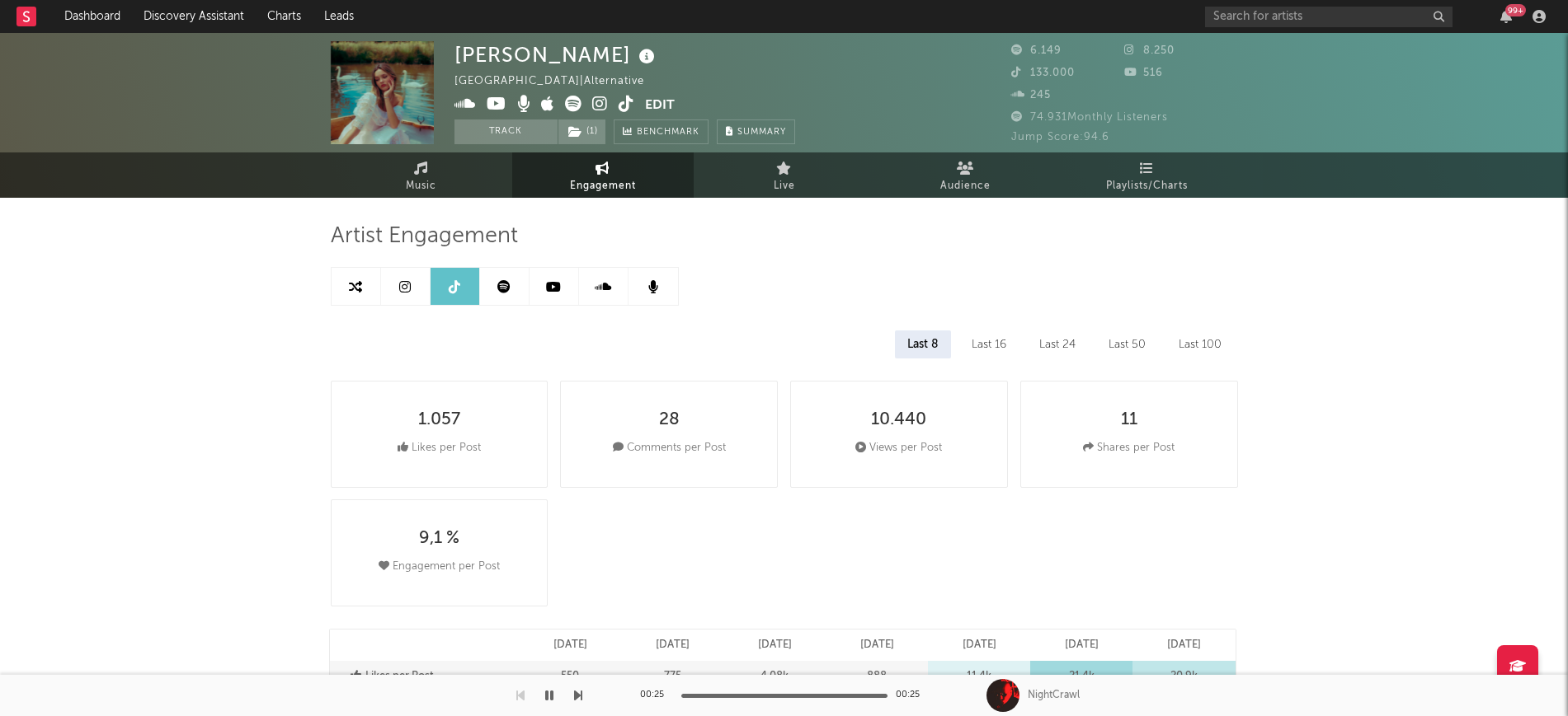
select select "1m"
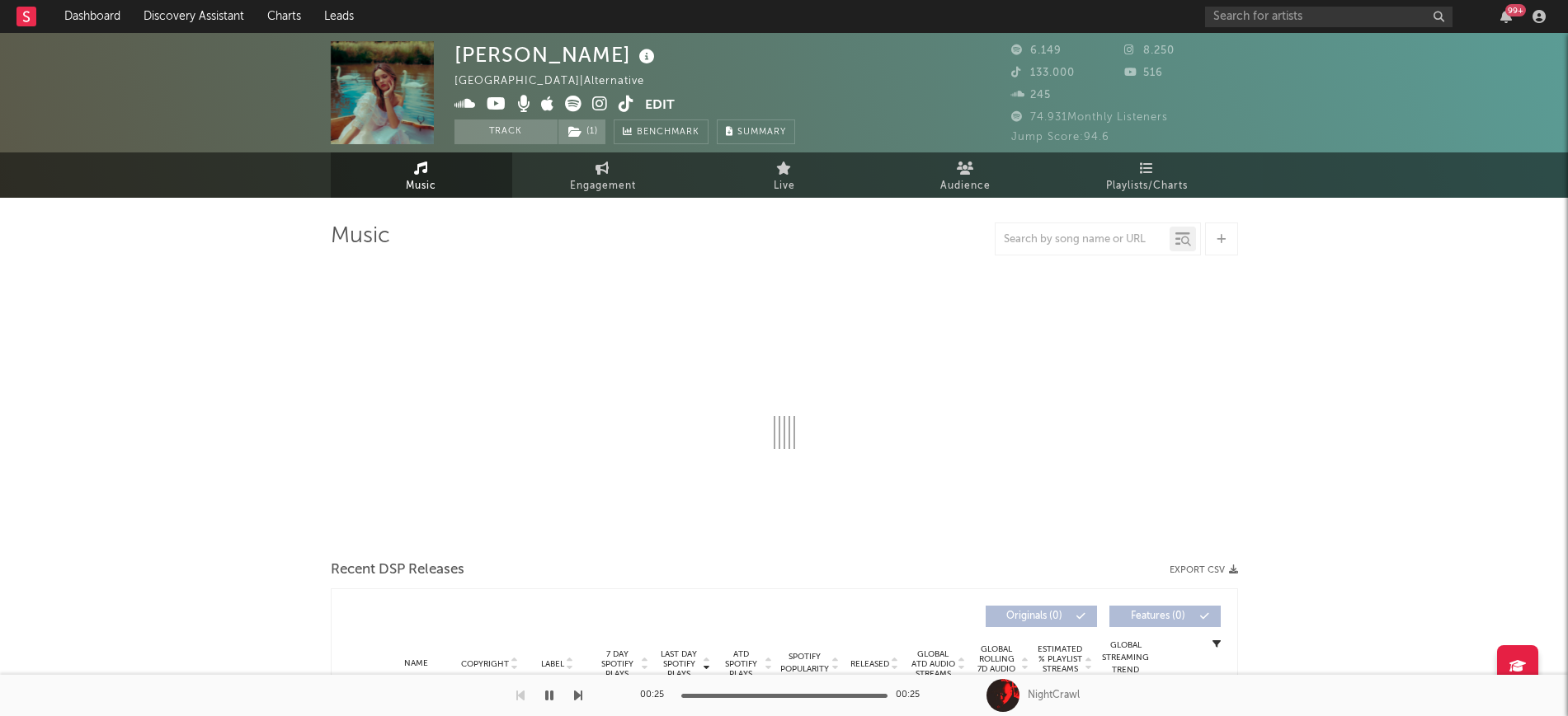
select select "1w"
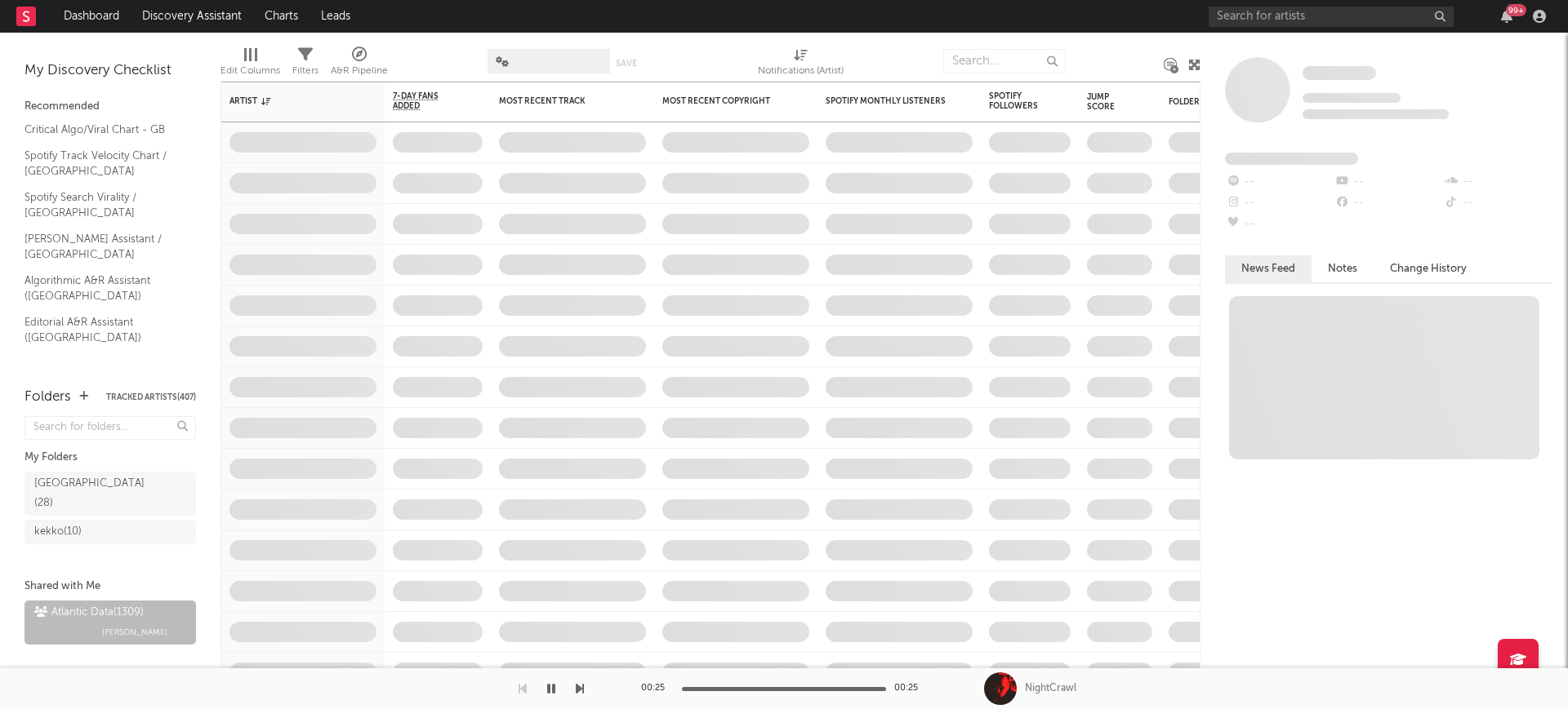
click at [527, 64] on span at bounding box center [548, 61] width 122 height 25
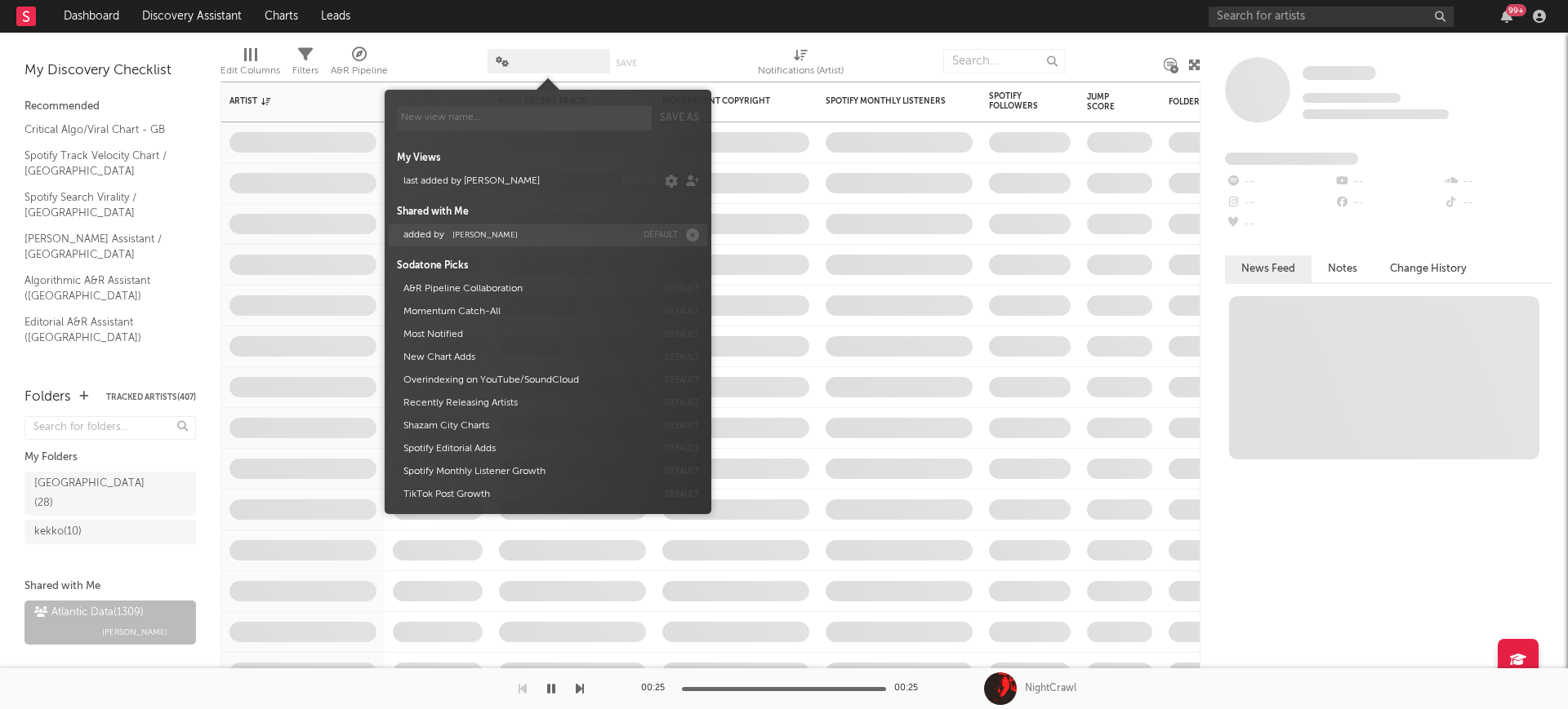
click at [509, 231] on span "[PERSON_NAME]" at bounding box center [485, 235] width 66 height 9
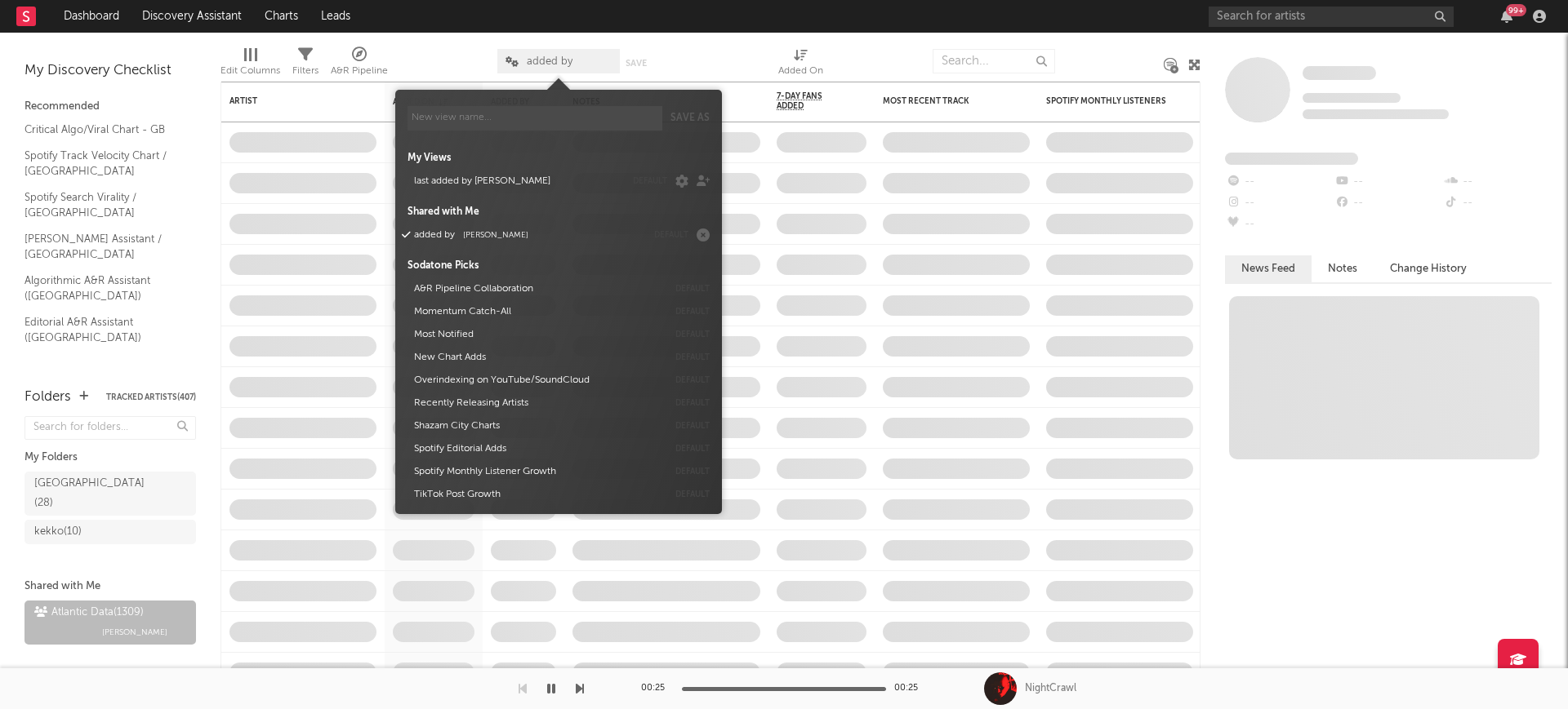
click at [428, 44] on div at bounding box center [442, 61] width 85 height 41
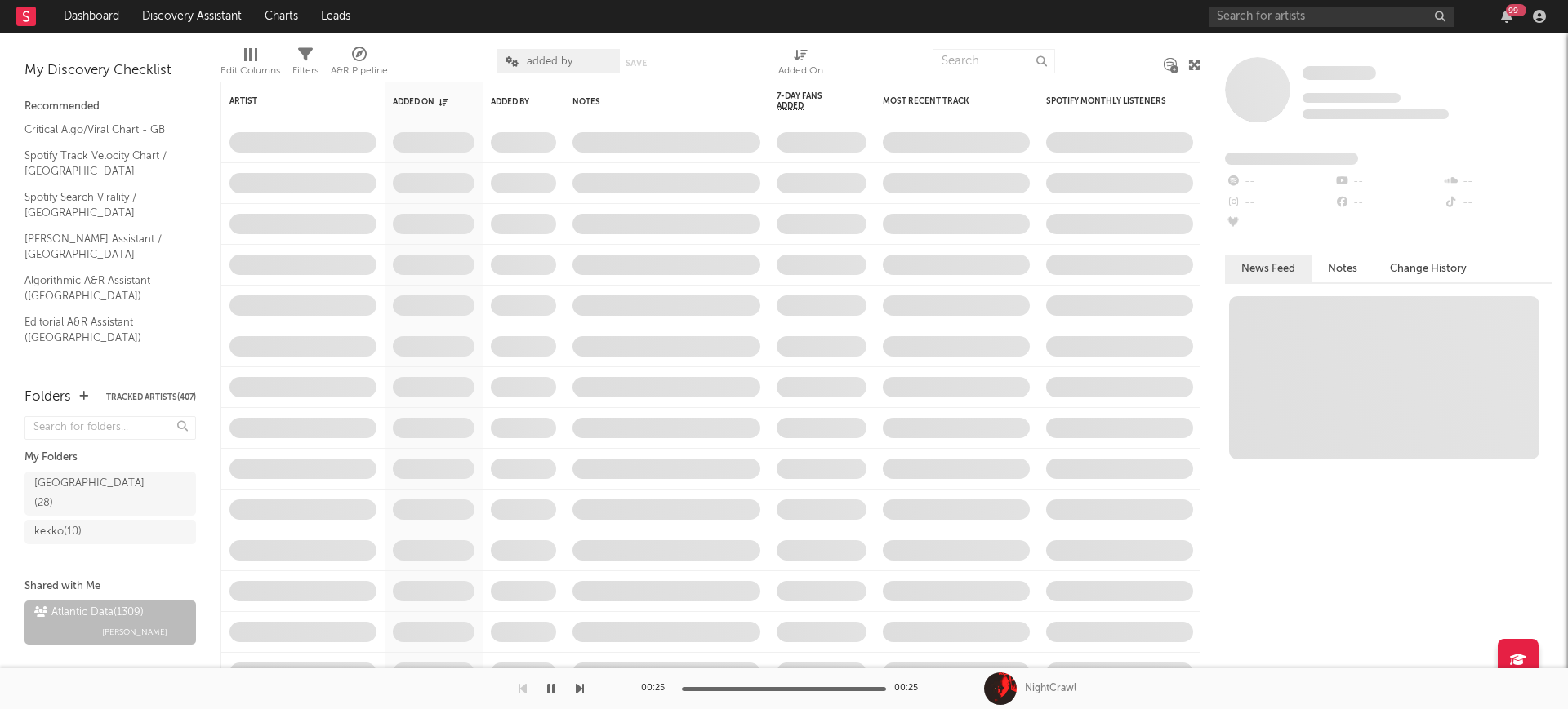
click at [554, 73] on span "added by" at bounding box center [558, 61] width 122 height 25
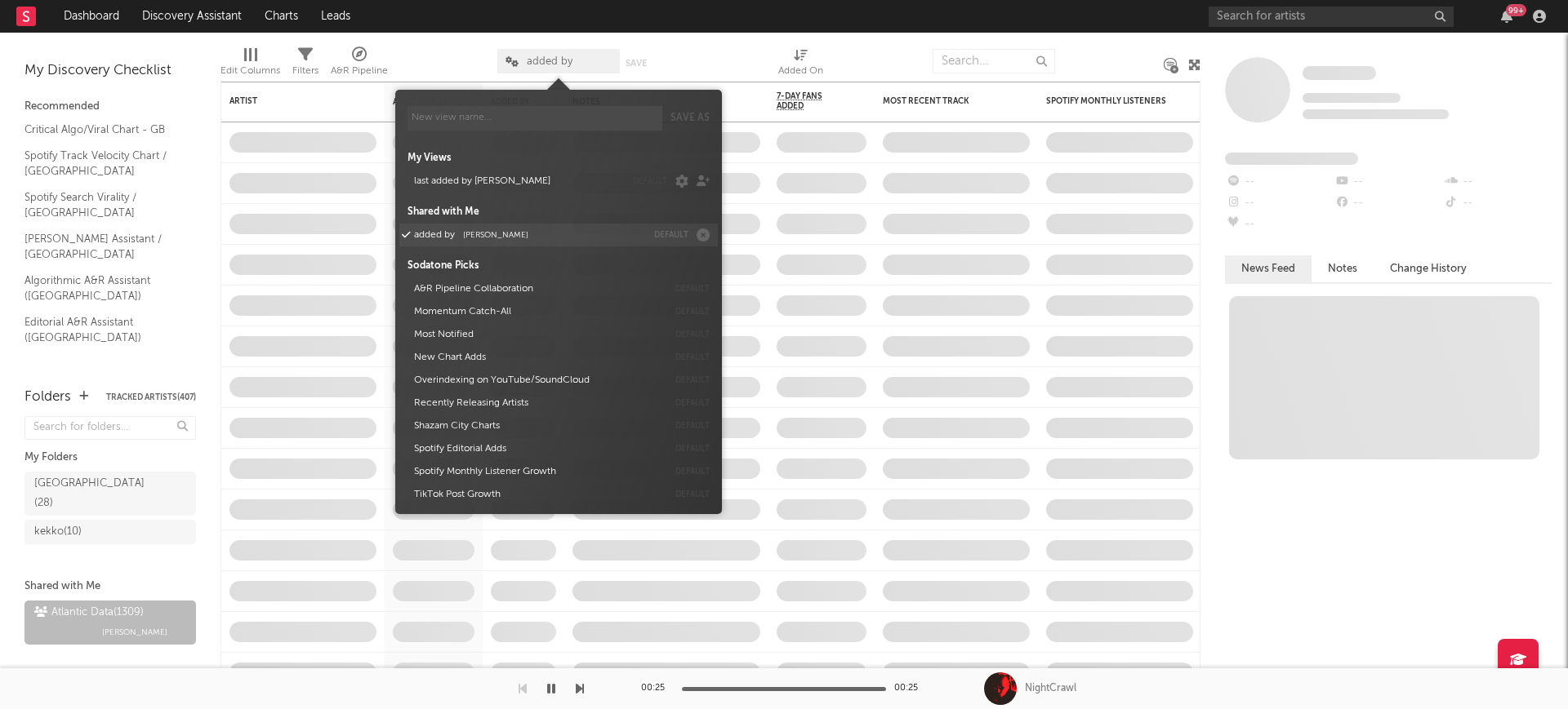
click at [496, 231] on span "[PERSON_NAME]" at bounding box center [495, 235] width 66 height 9
click at [438, 43] on div at bounding box center [442, 61] width 85 height 41
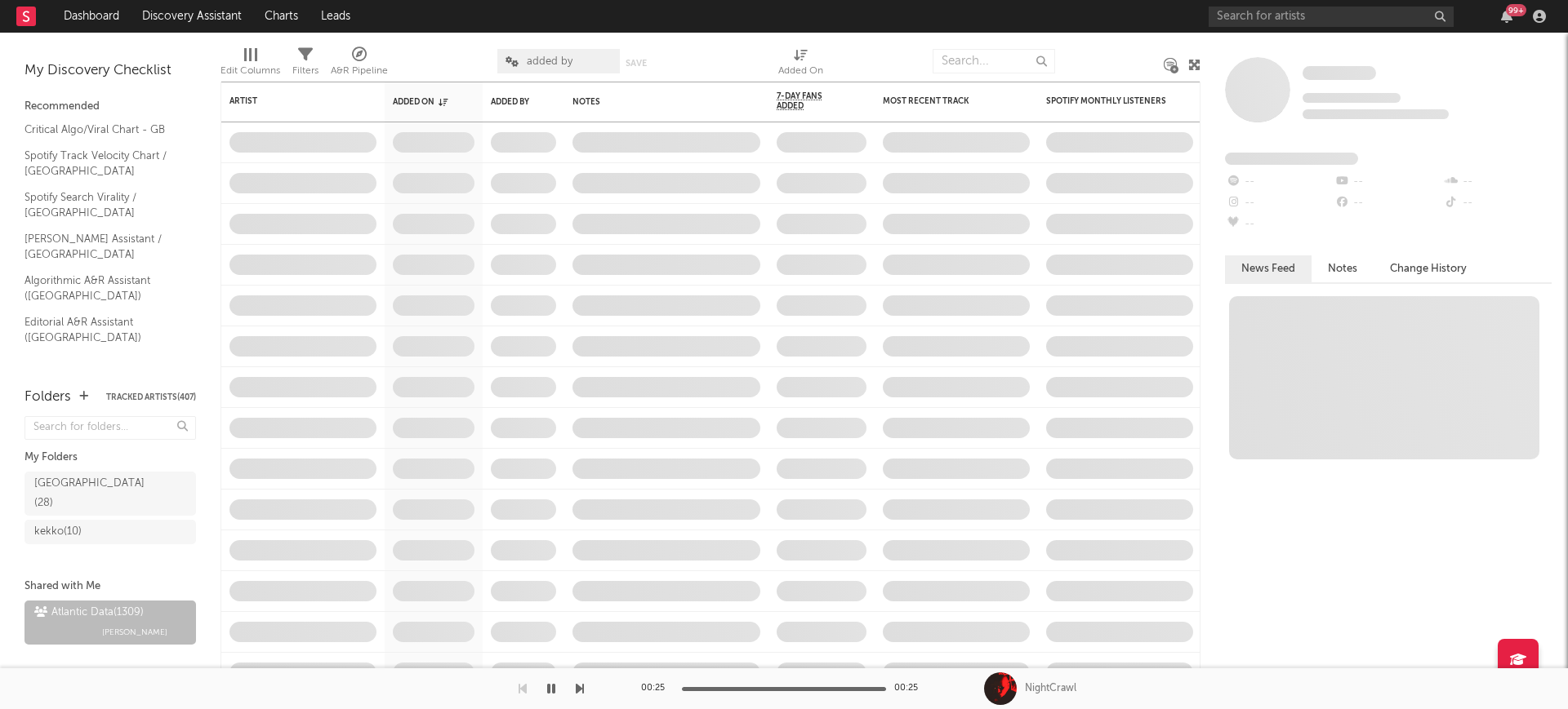
click at [505, 69] on span "added by" at bounding box center [558, 61] width 122 height 25
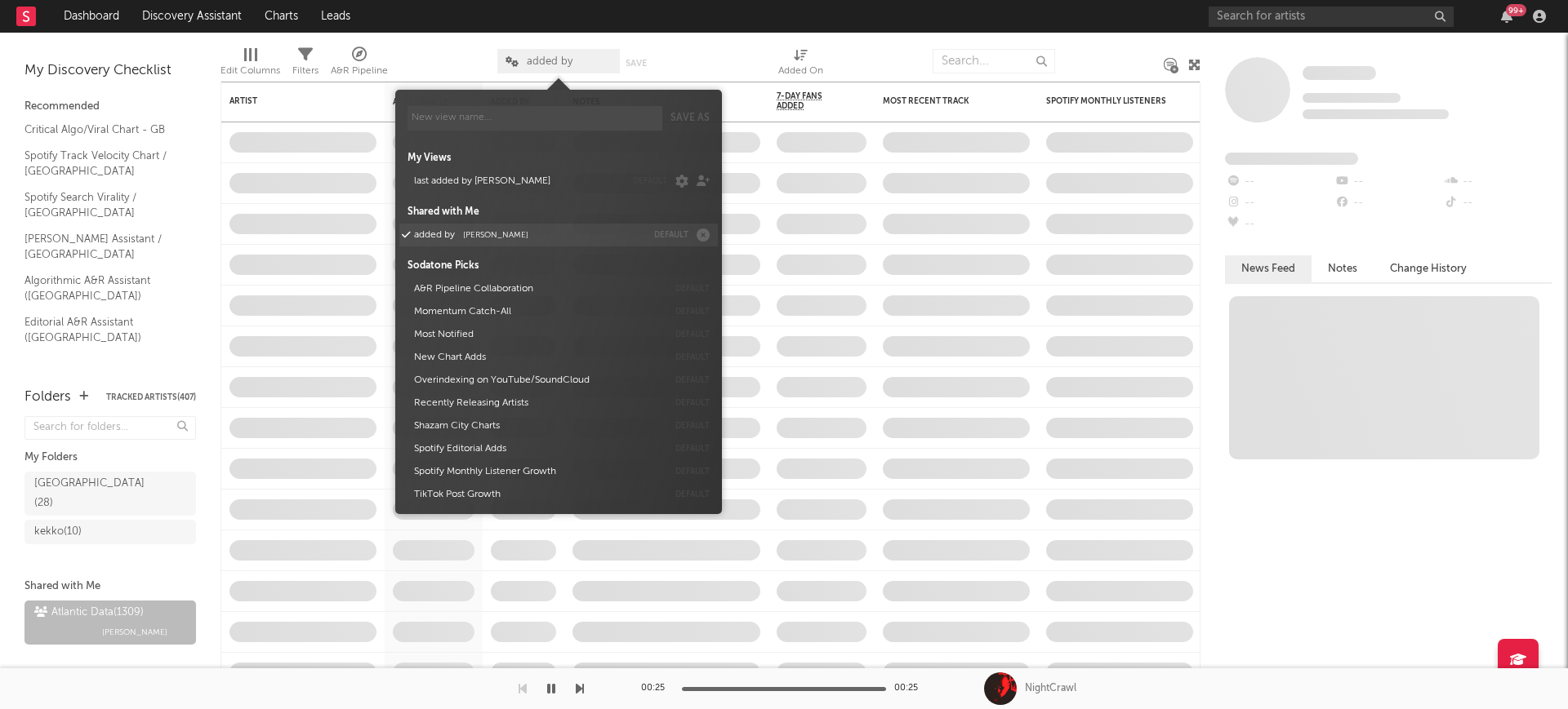
click at [539, 229] on button "added by Michele Valentini" at bounding box center [527, 235] width 237 height 23
click at [443, 65] on div at bounding box center [442, 61] width 85 height 41
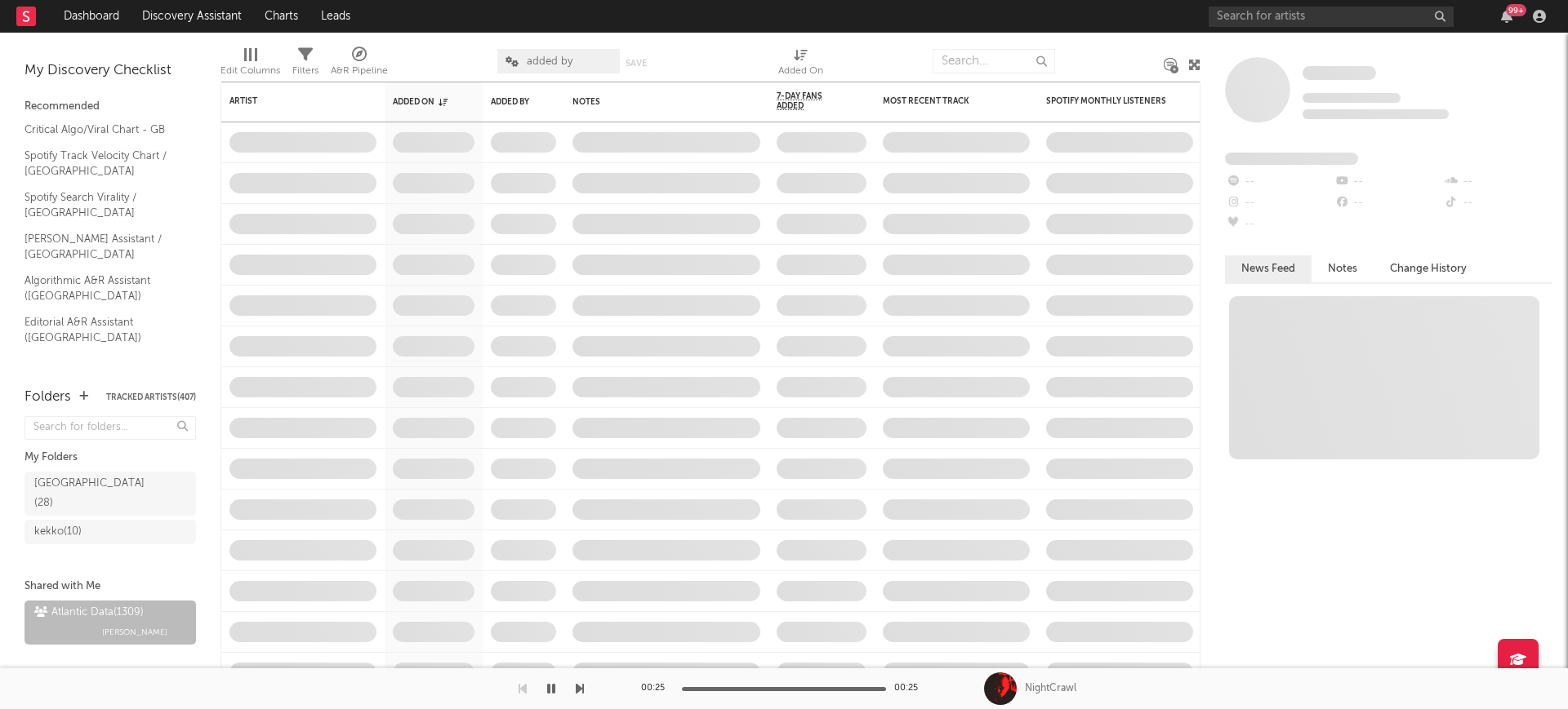
click at [548, 67] on span "added by" at bounding box center [558, 61] width 122 height 25
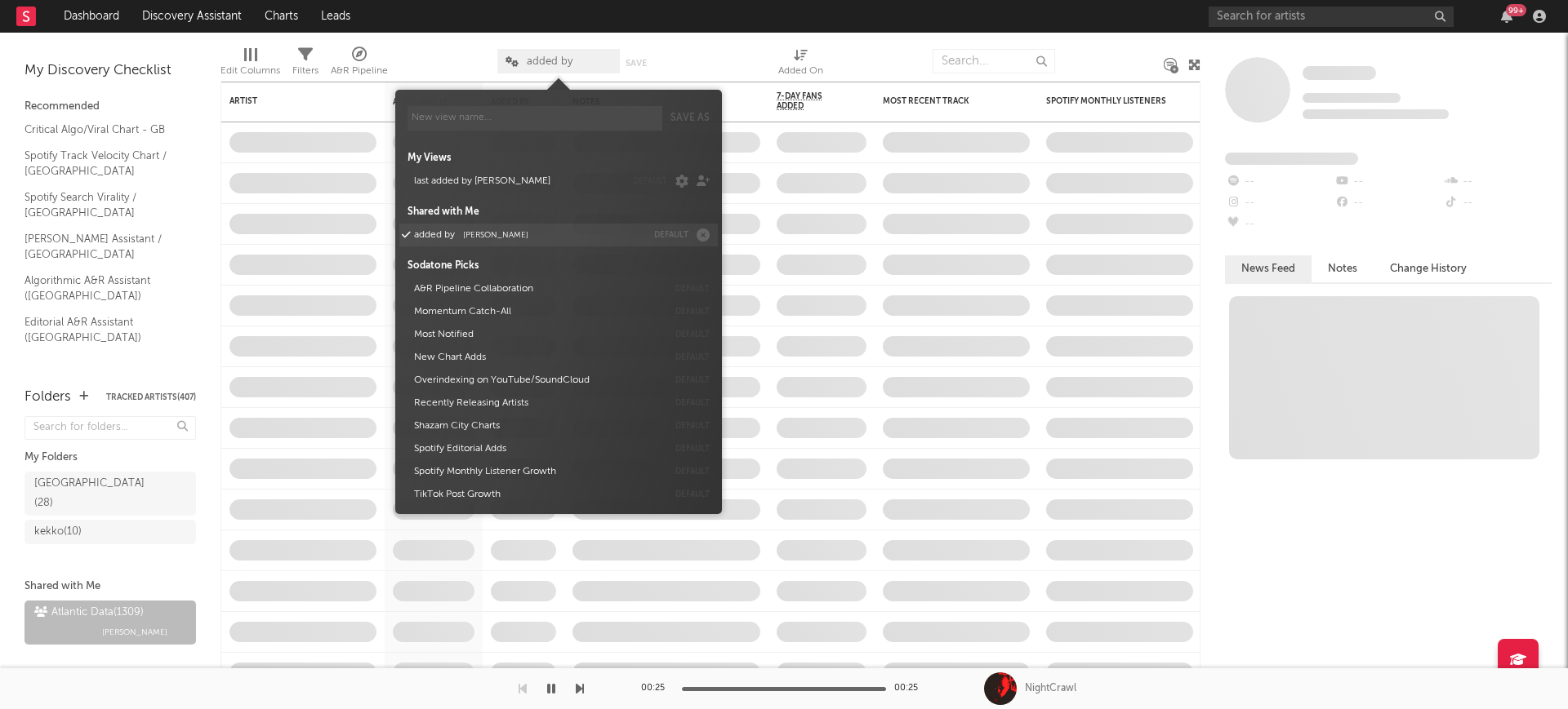
click at [539, 235] on button "added by Michele Valentini" at bounding box center [527, 235] width 237 height 23
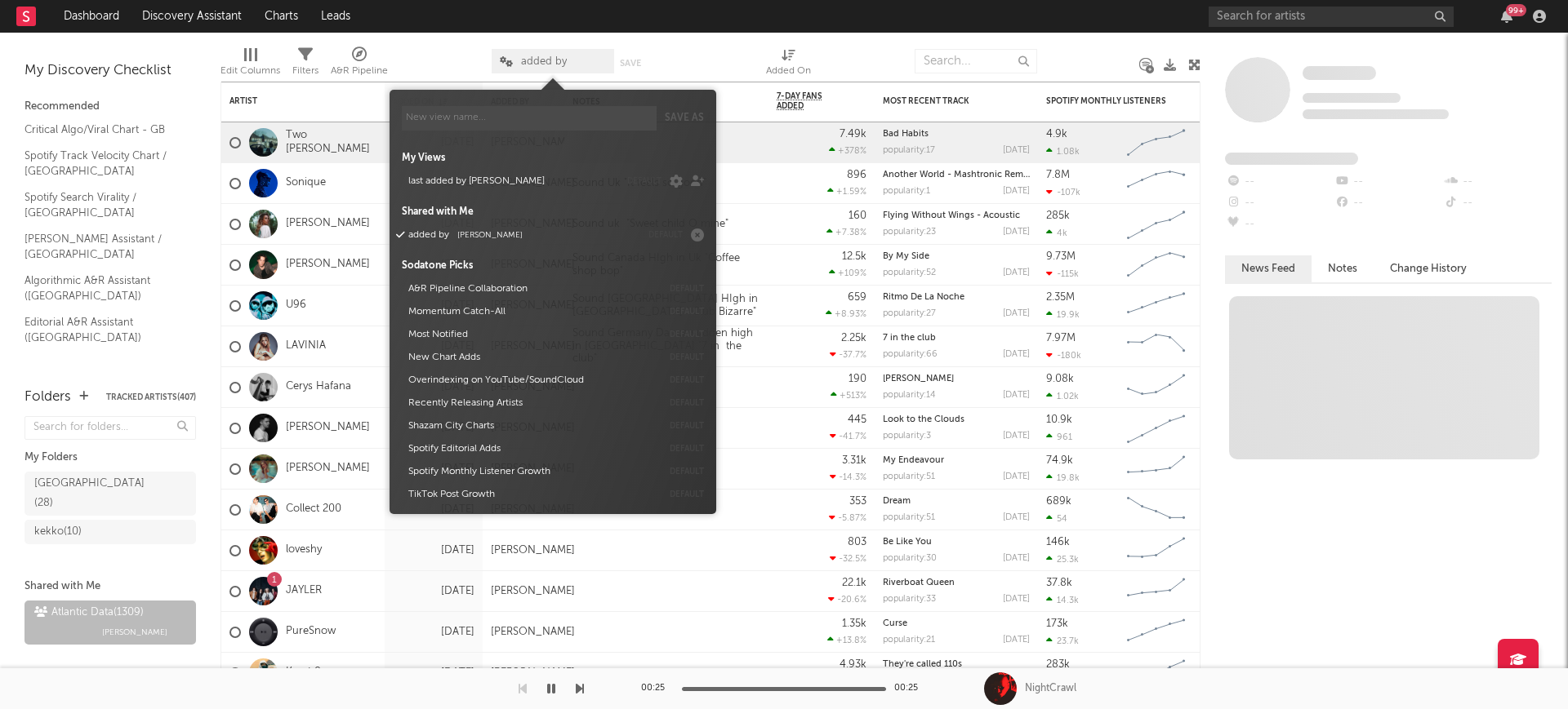
click at [448, 36] on div "Dashboard Discovery Assistant Charts Leads 99 + Notifications Settings Mark all…" at bounding box center [784, 354] width 1568 height 709
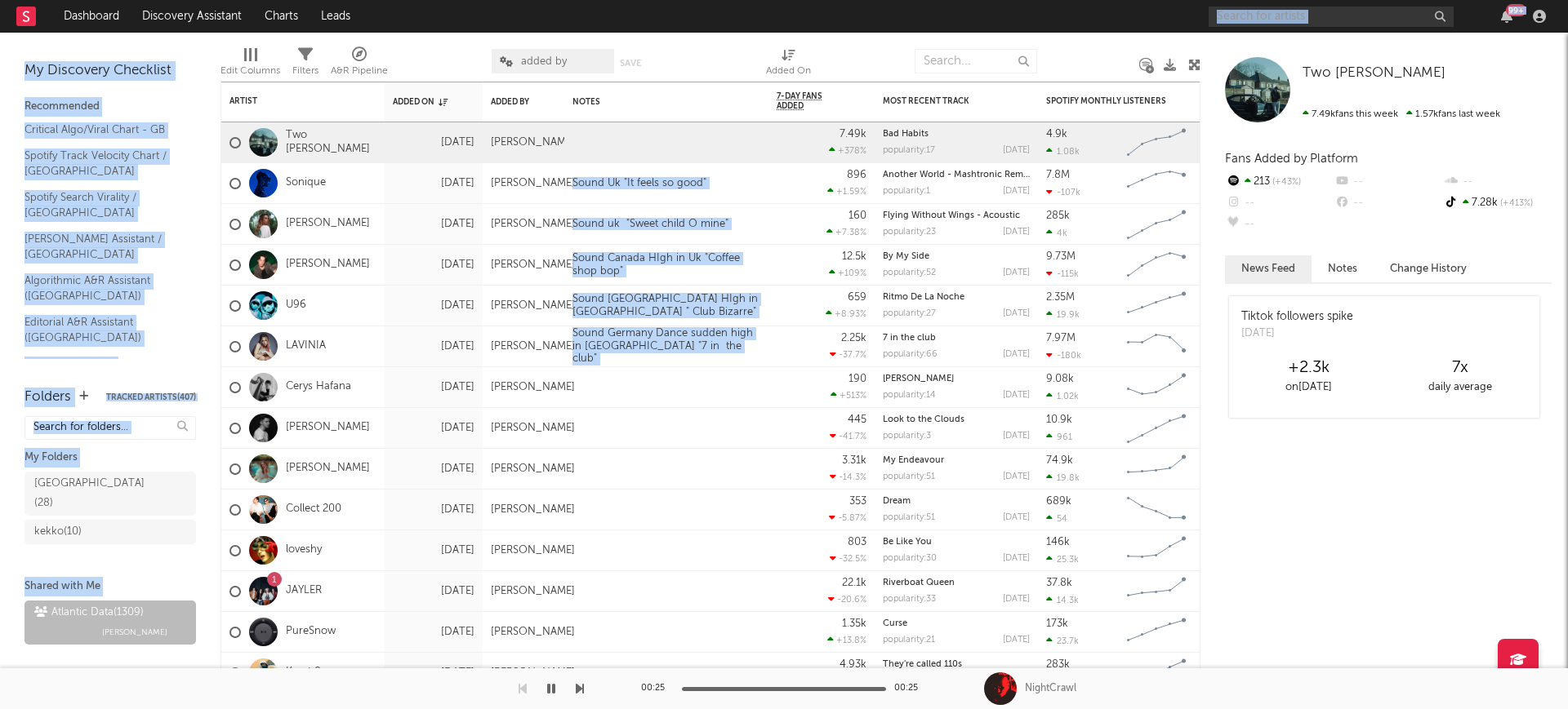
click at [433, 31] on nav "Dashboard Discovery Assistant Charts Leads 99 +" at bounding box center [784, 16] width 1568 height 32
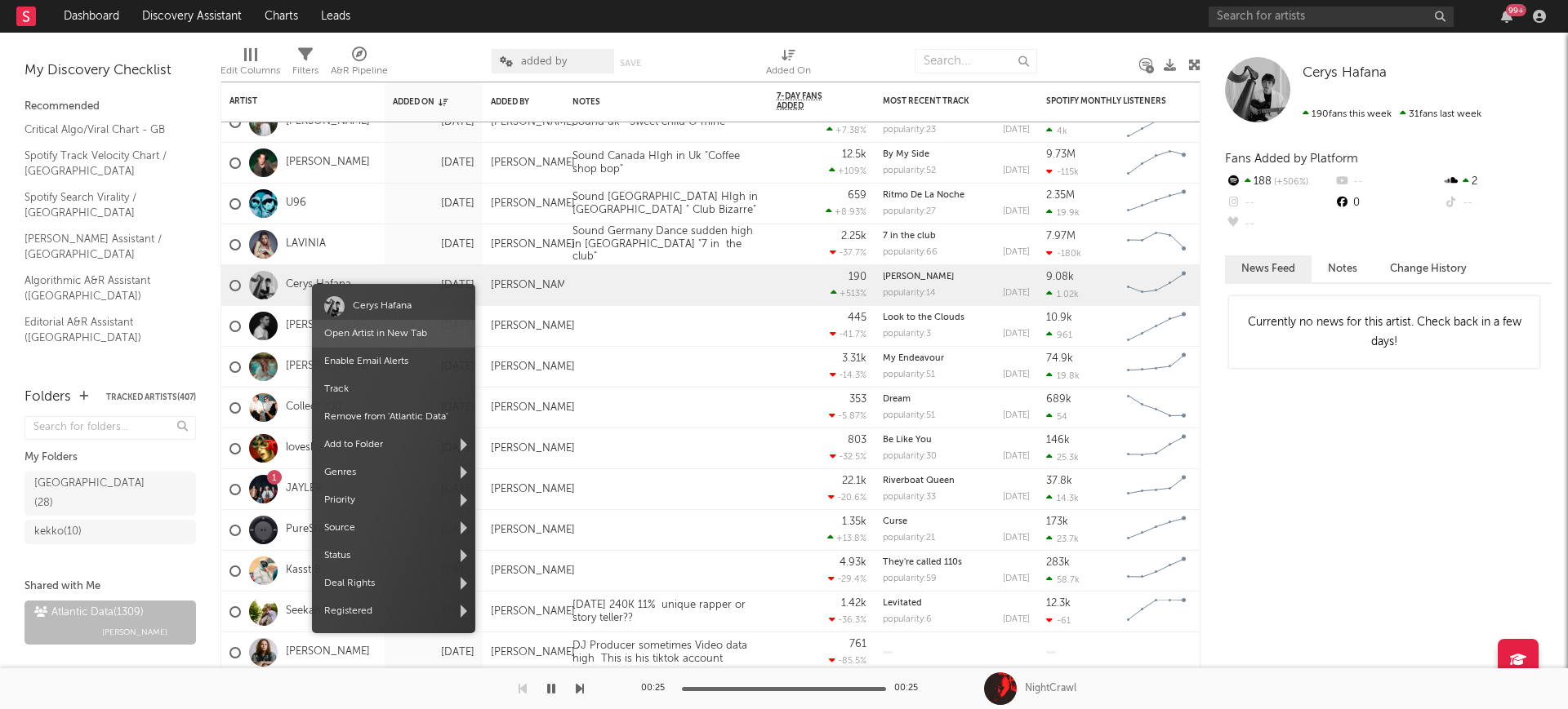
click at [373, 323] on span "Open Artist in New Tab" at bounding box center [393, 334] width 163 height 28
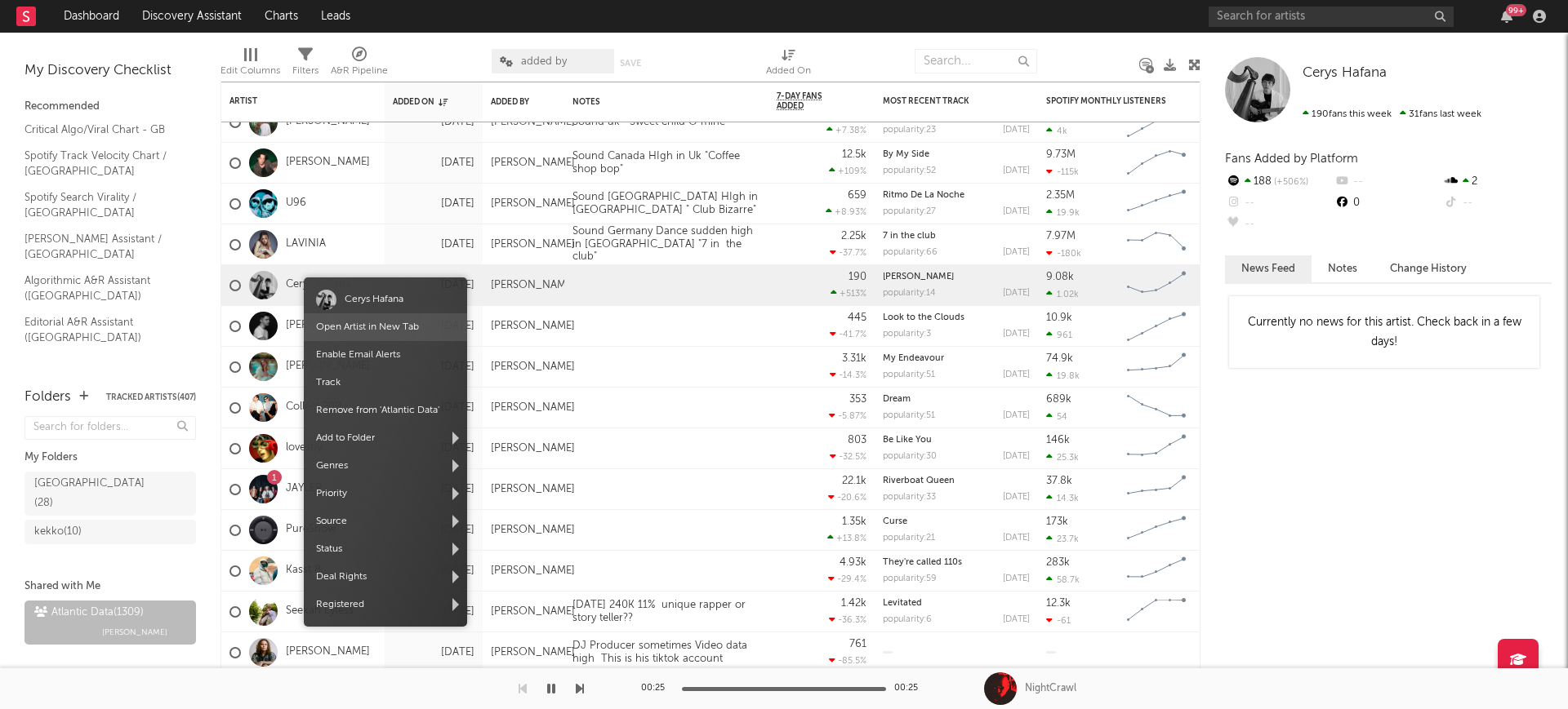
click at [347, 323] on link "Open Artist in New Tab" at bounding box center [367, 327] width 103 height 9
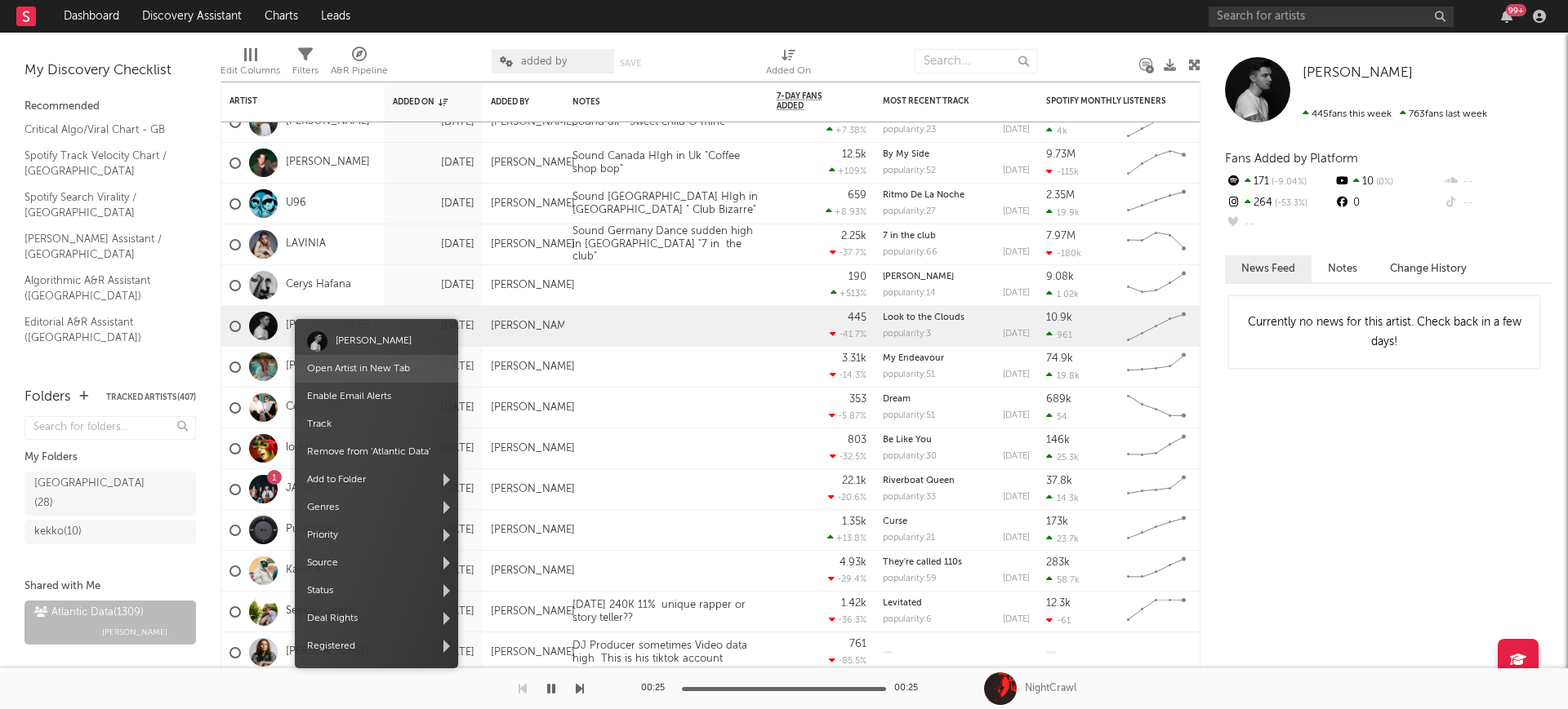
click at [334, 365] on link "Open Artist in New Tab" at bounding box center [358, 369] width 103 height 9
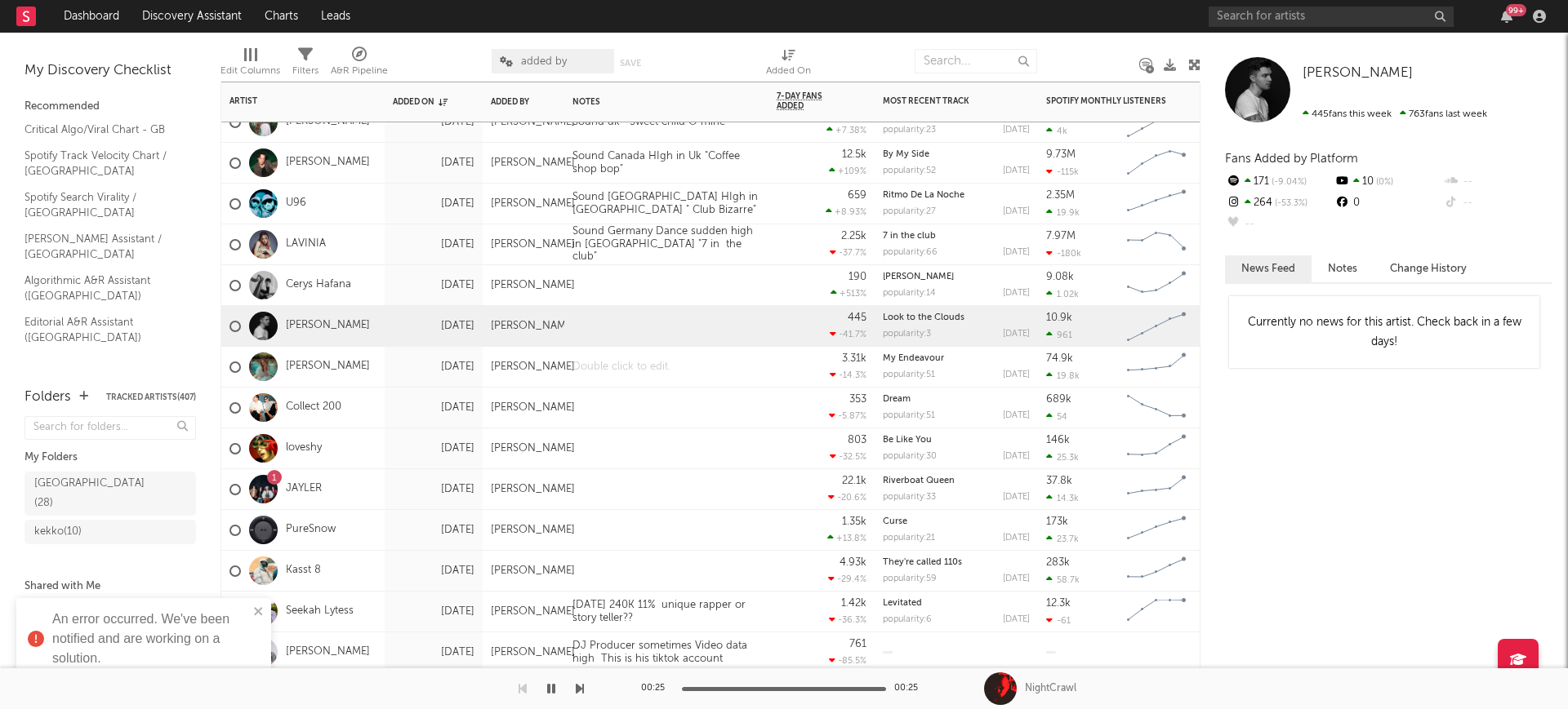
click at [592, 352] on div at bounding box center [666, 367] width 204 height 40
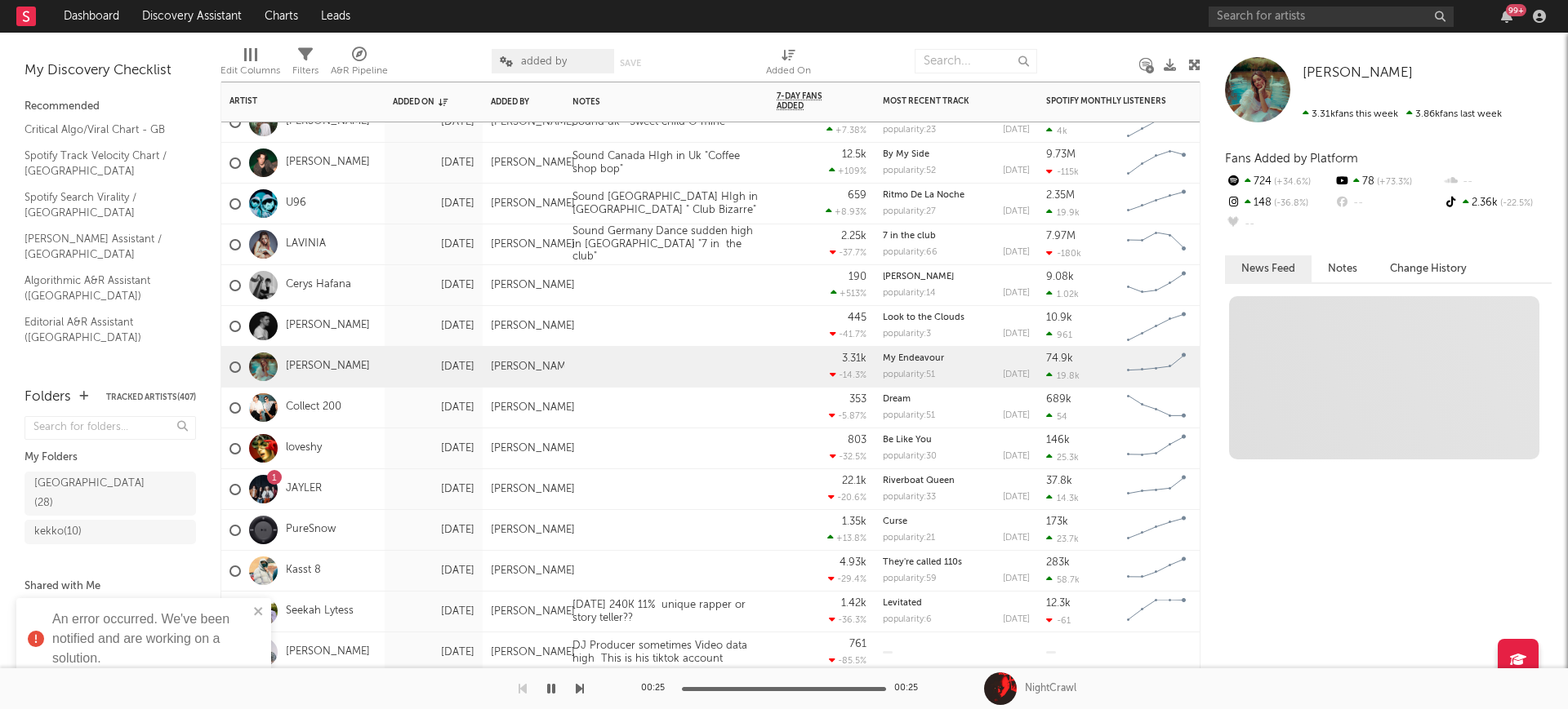
click at [588, 474] on div at bounding box center [666, 489] width 204 height 40
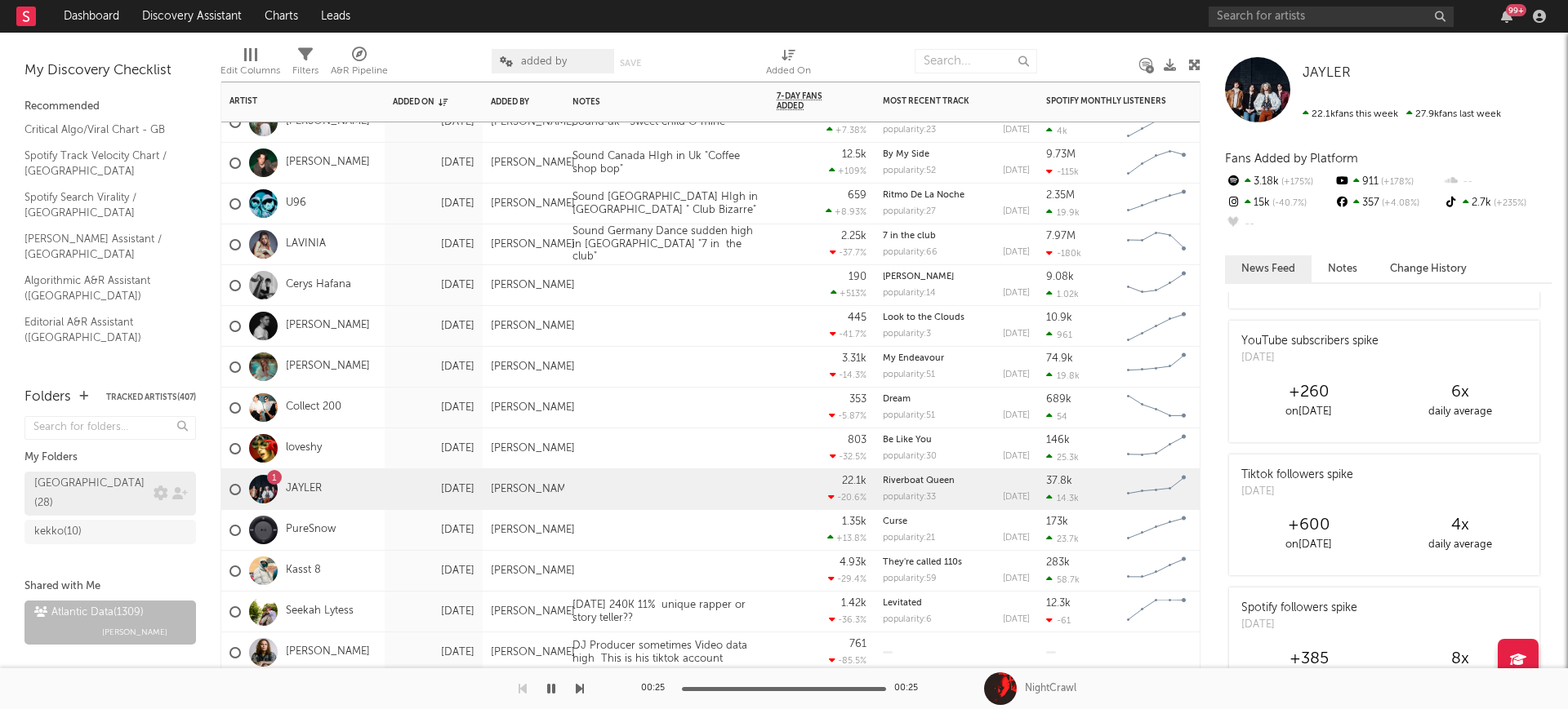
scroll to position [221, 0]
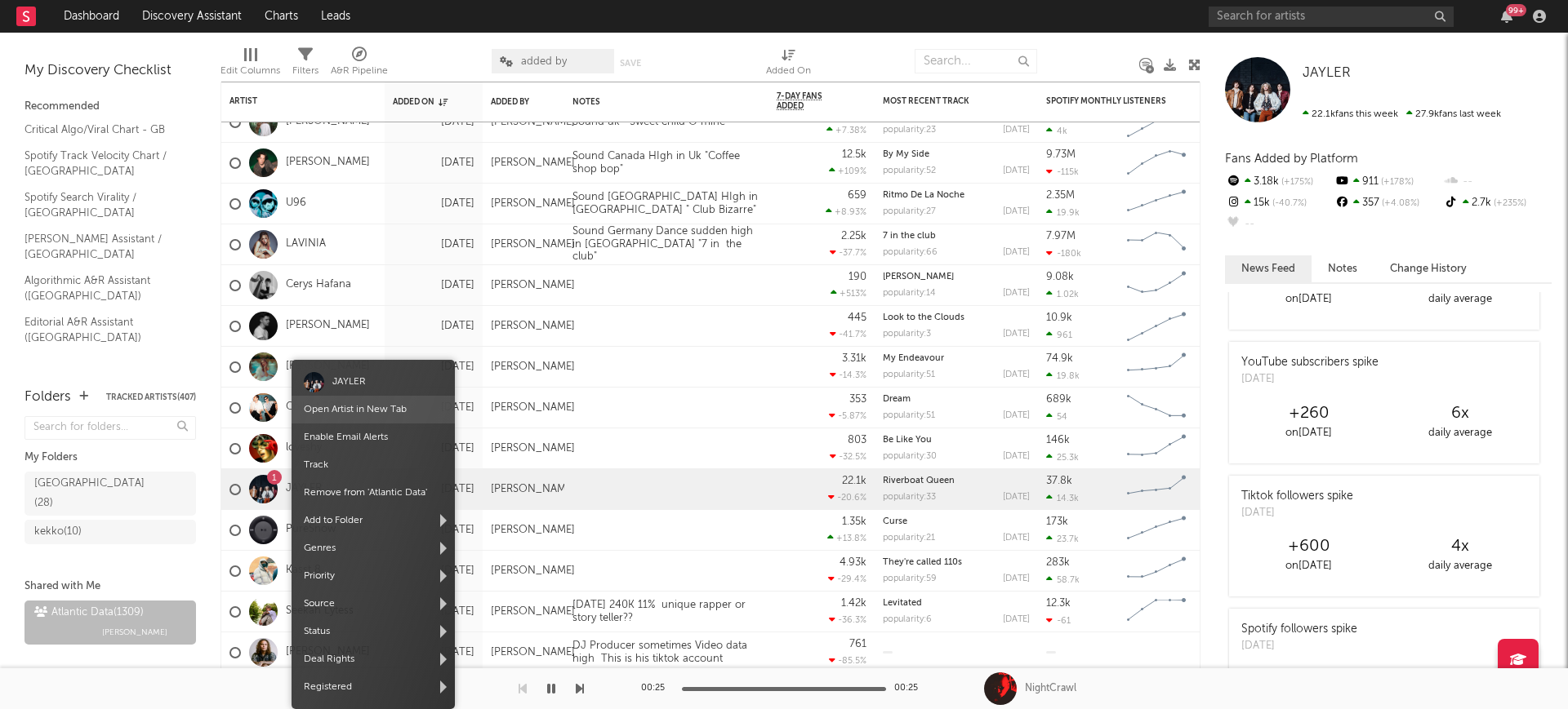
click at [373, 411] on link "Open Artist in New Tab" at bounding box center [355, 410] width 103 height 9
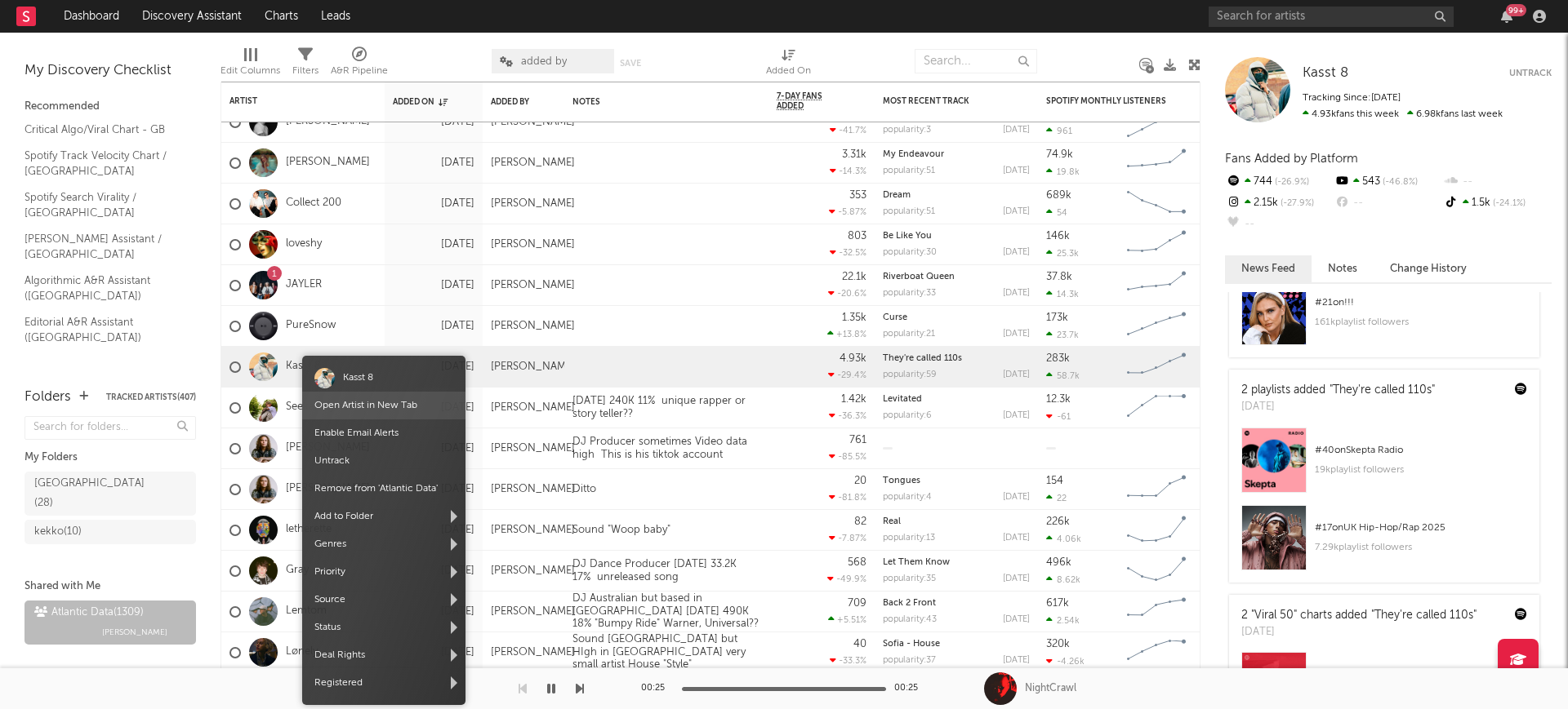
scroll to position [0, 0]
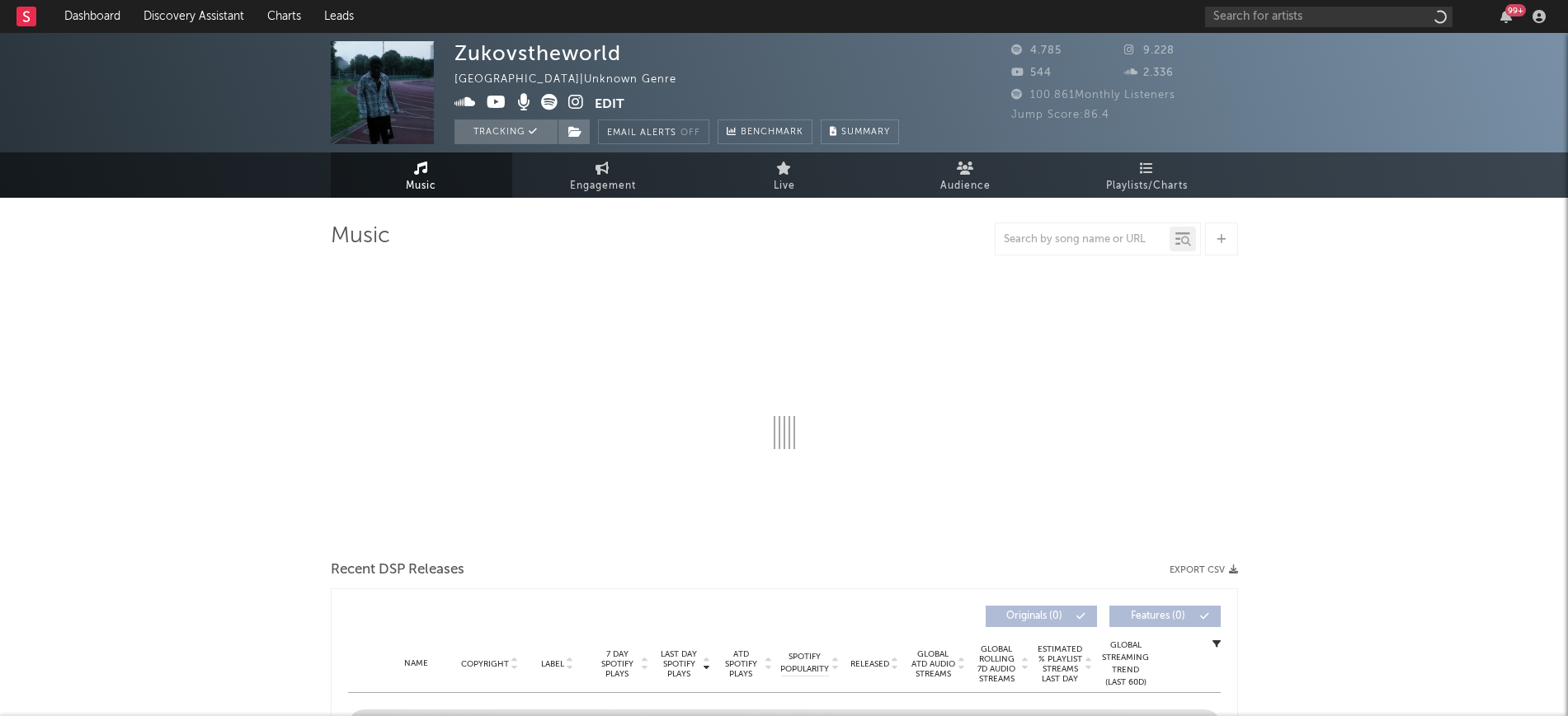
select select "1w"
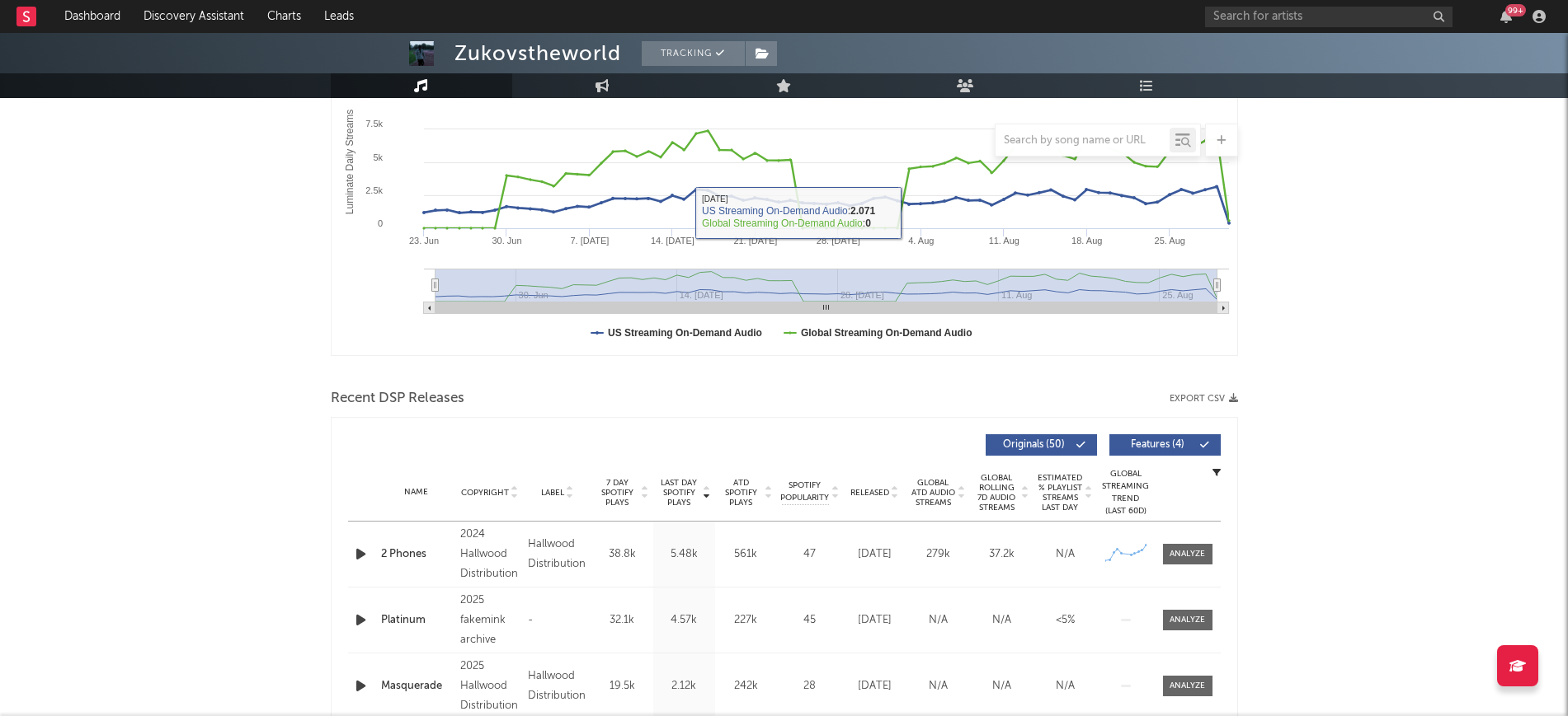
scroll to position [309, 0]
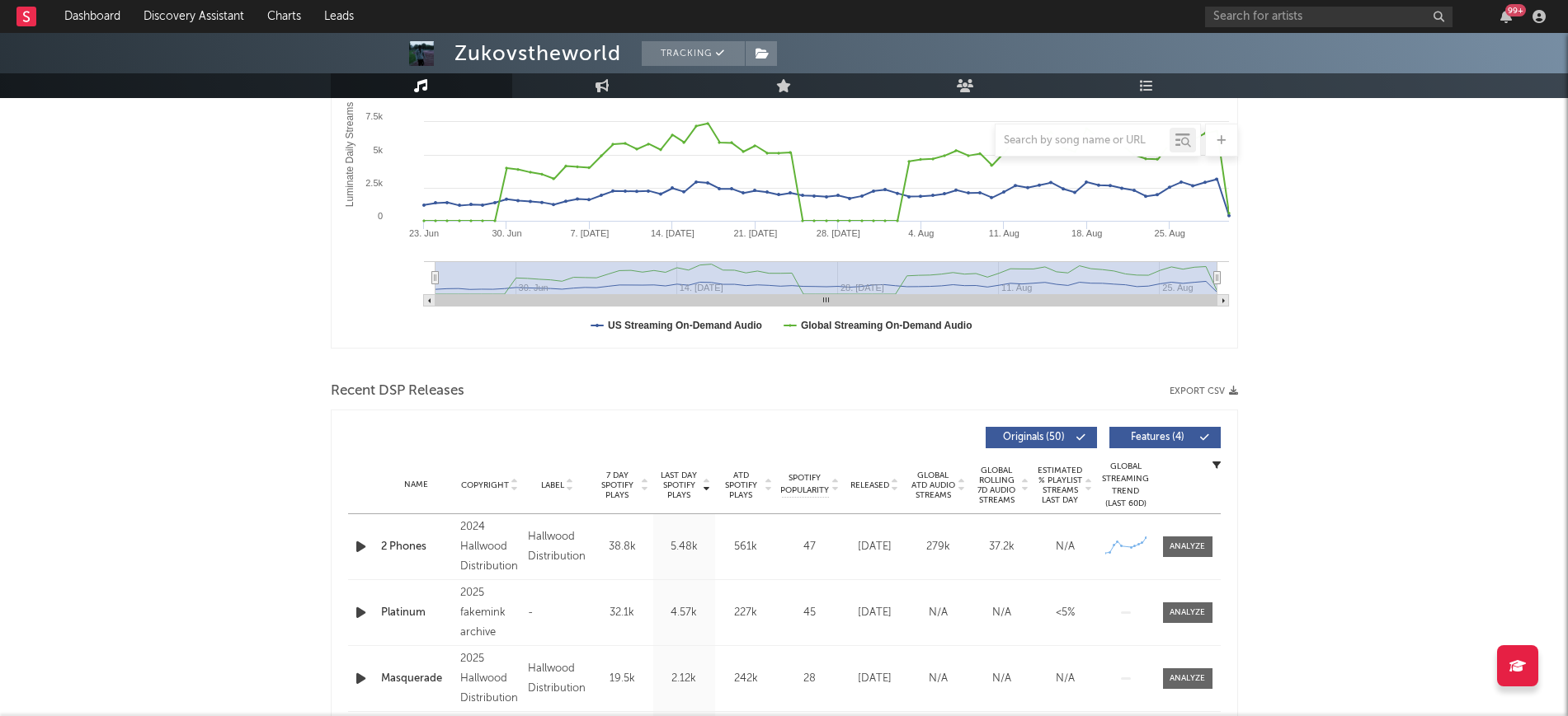
click at [359, 543] on icon "button" at bounding box center [360, 547] width 17 height 21
click at [359, 543] on icon "button" at bounding box center [359, 547] width 16 height 21
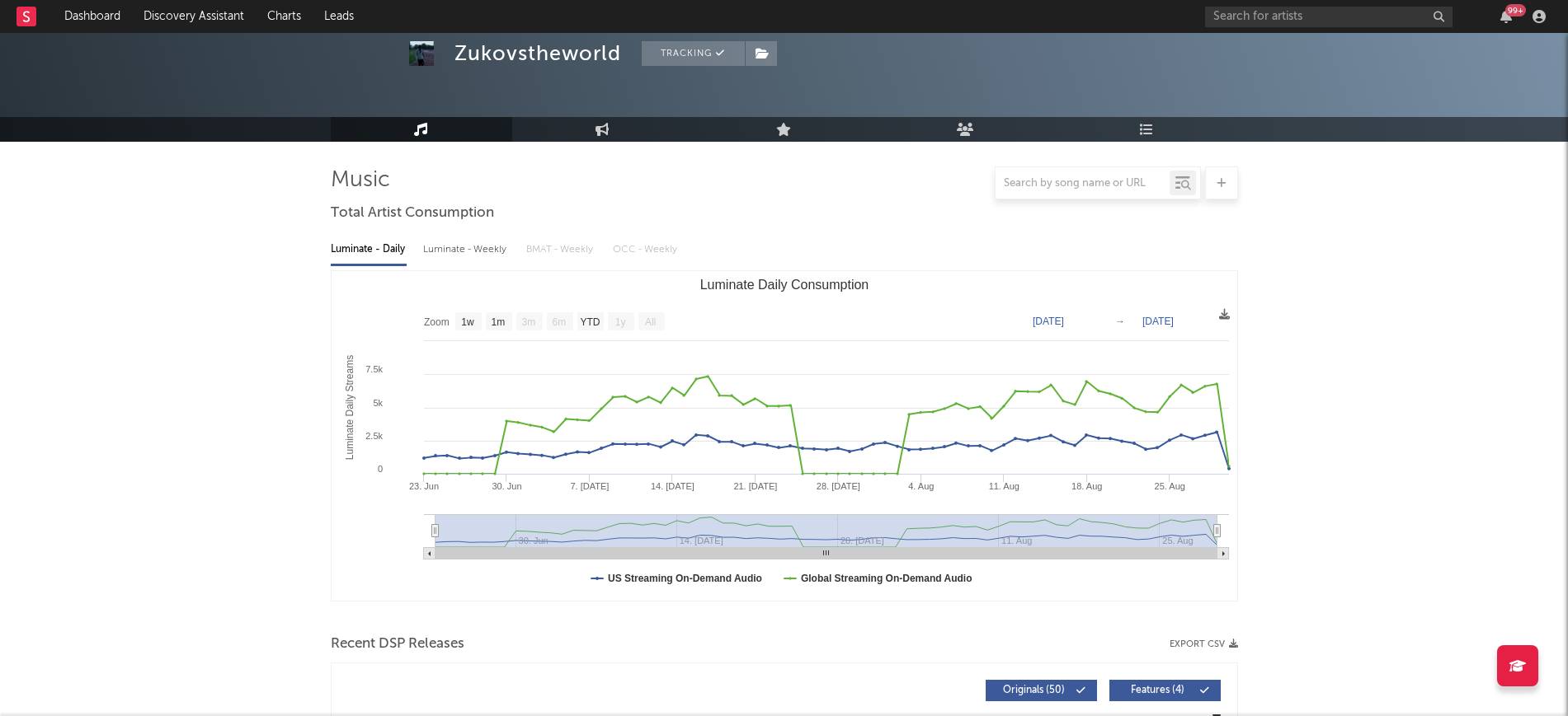
scroll to position [0, 0]
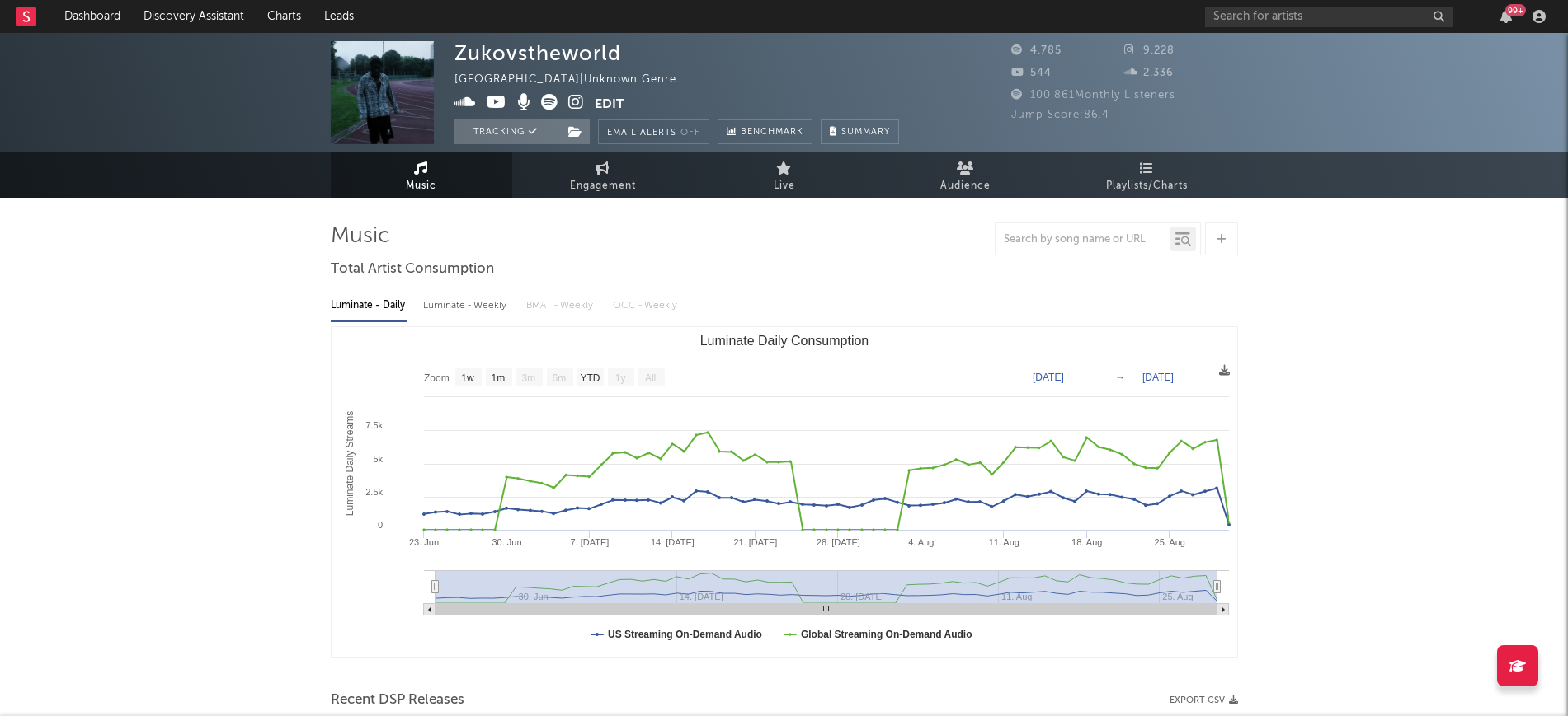
click at [553, 101] on icon at bounding box center [549, 102] width 16 height 16
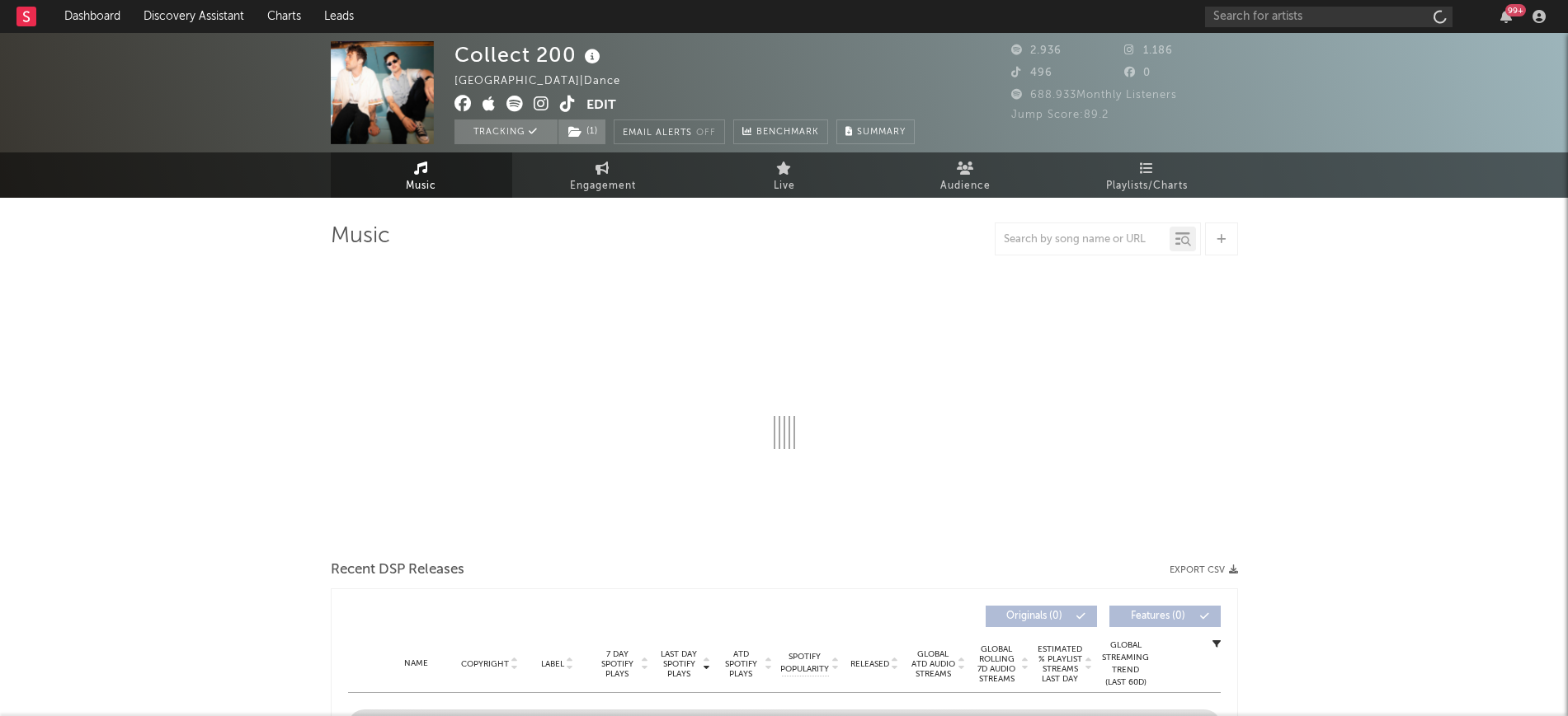
select select "1w"
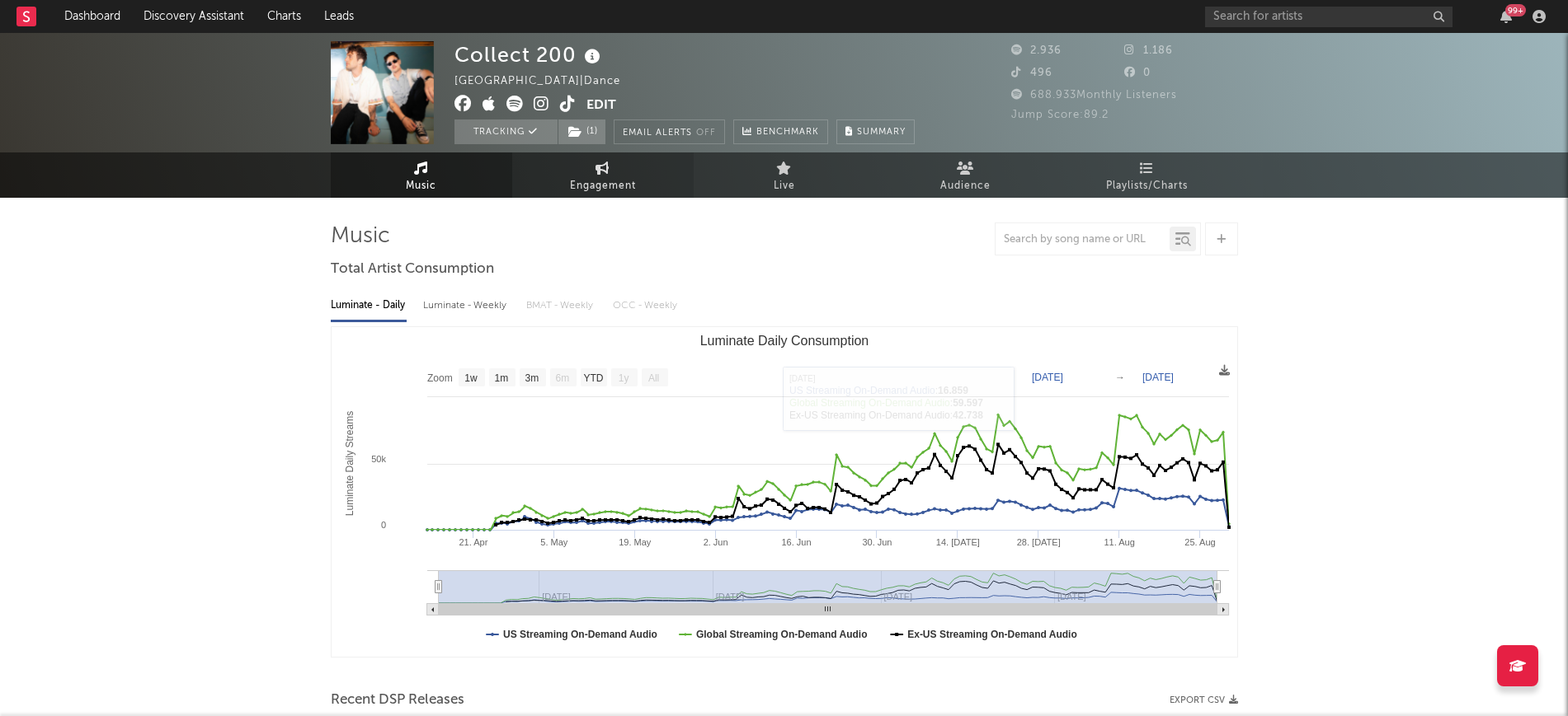
click at [603, 187] on span "Engagement" at bounding box center [603, 186] width 66 height 20
select select "1w"
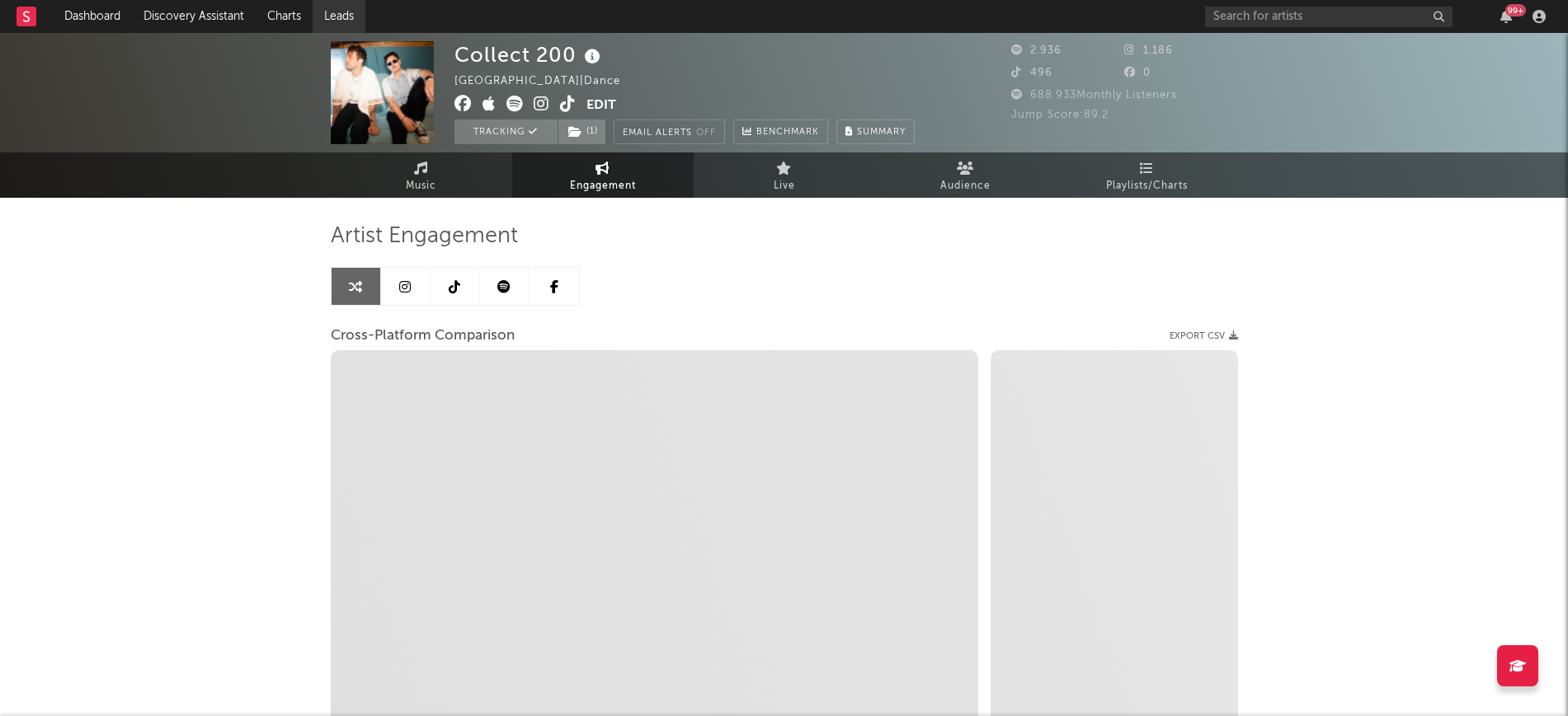
select select "1m"
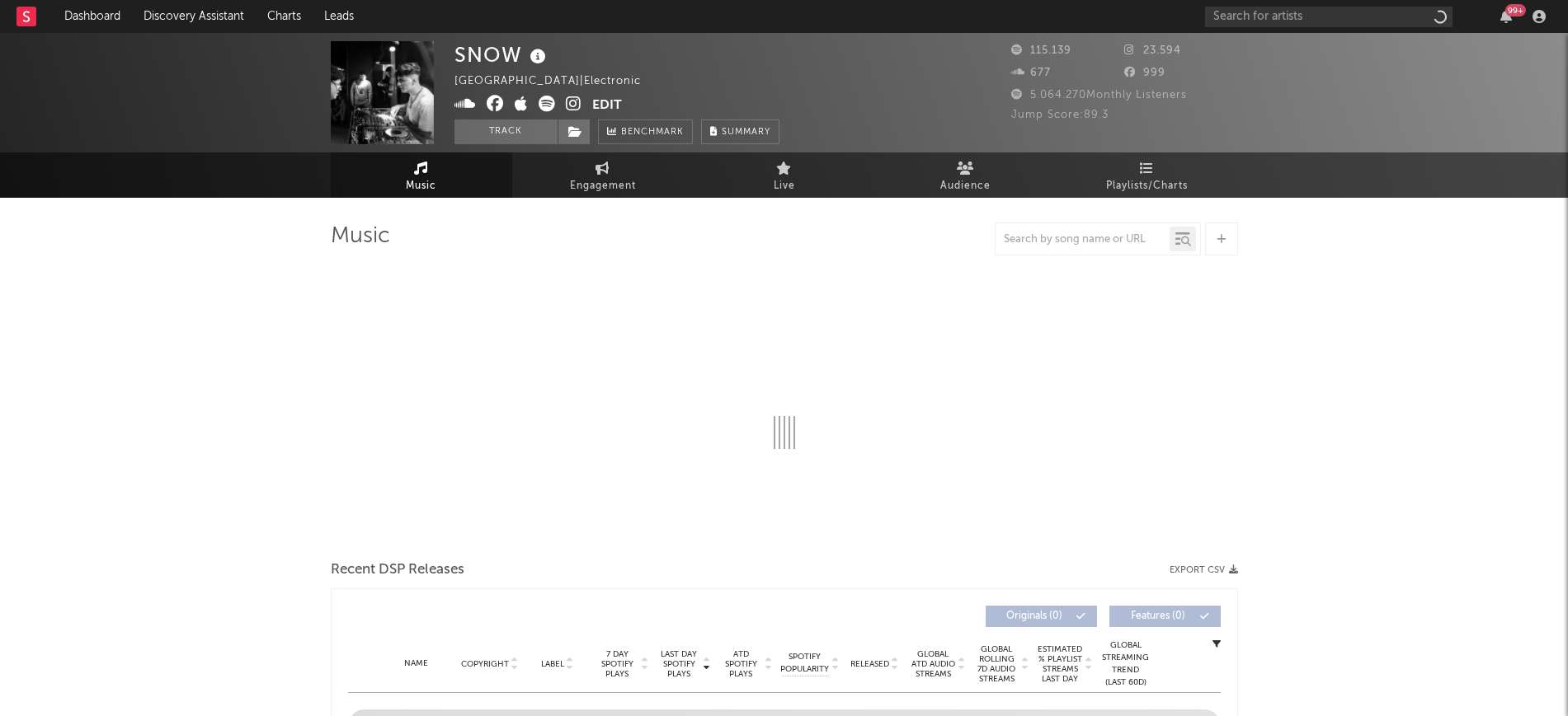
select select "6m"
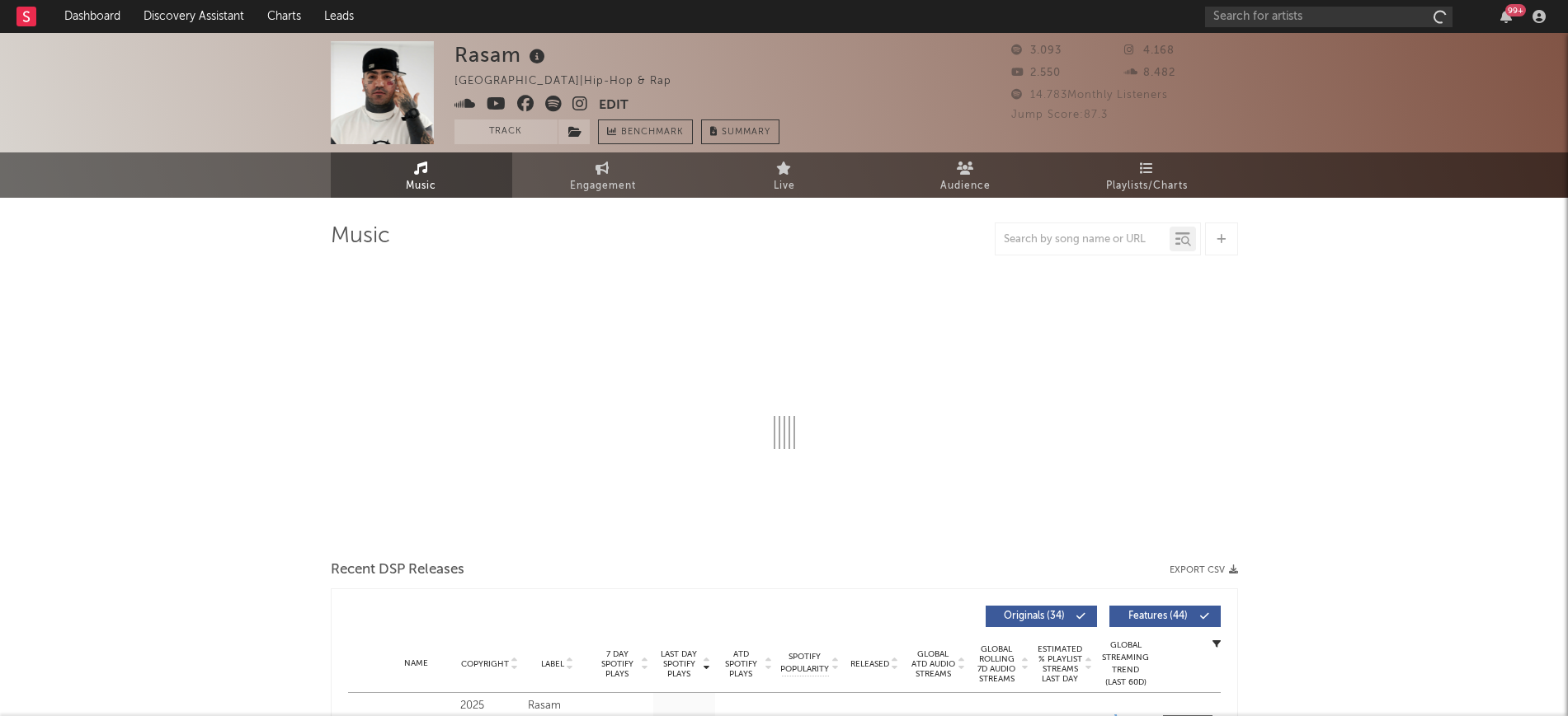
select select "1w"
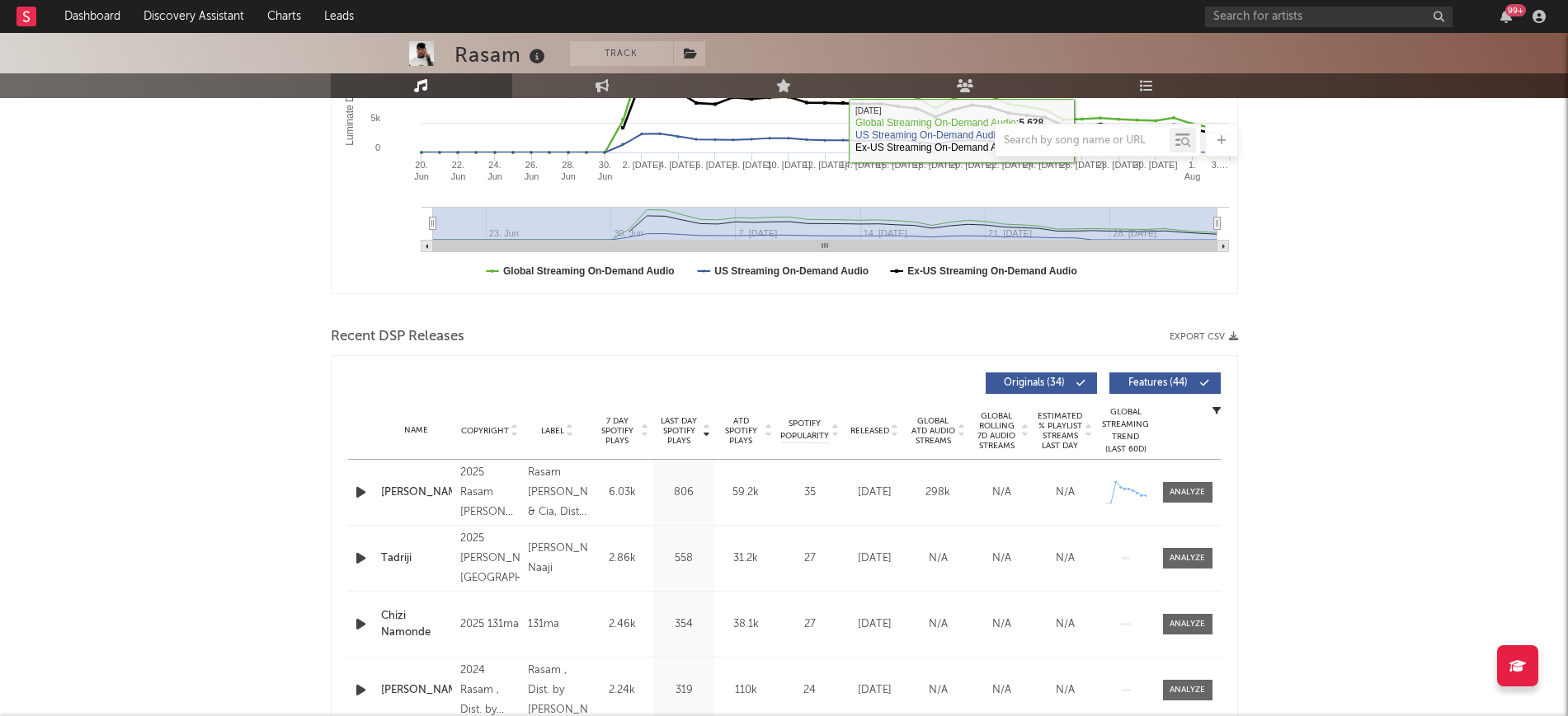
scroll to position [412, 0]
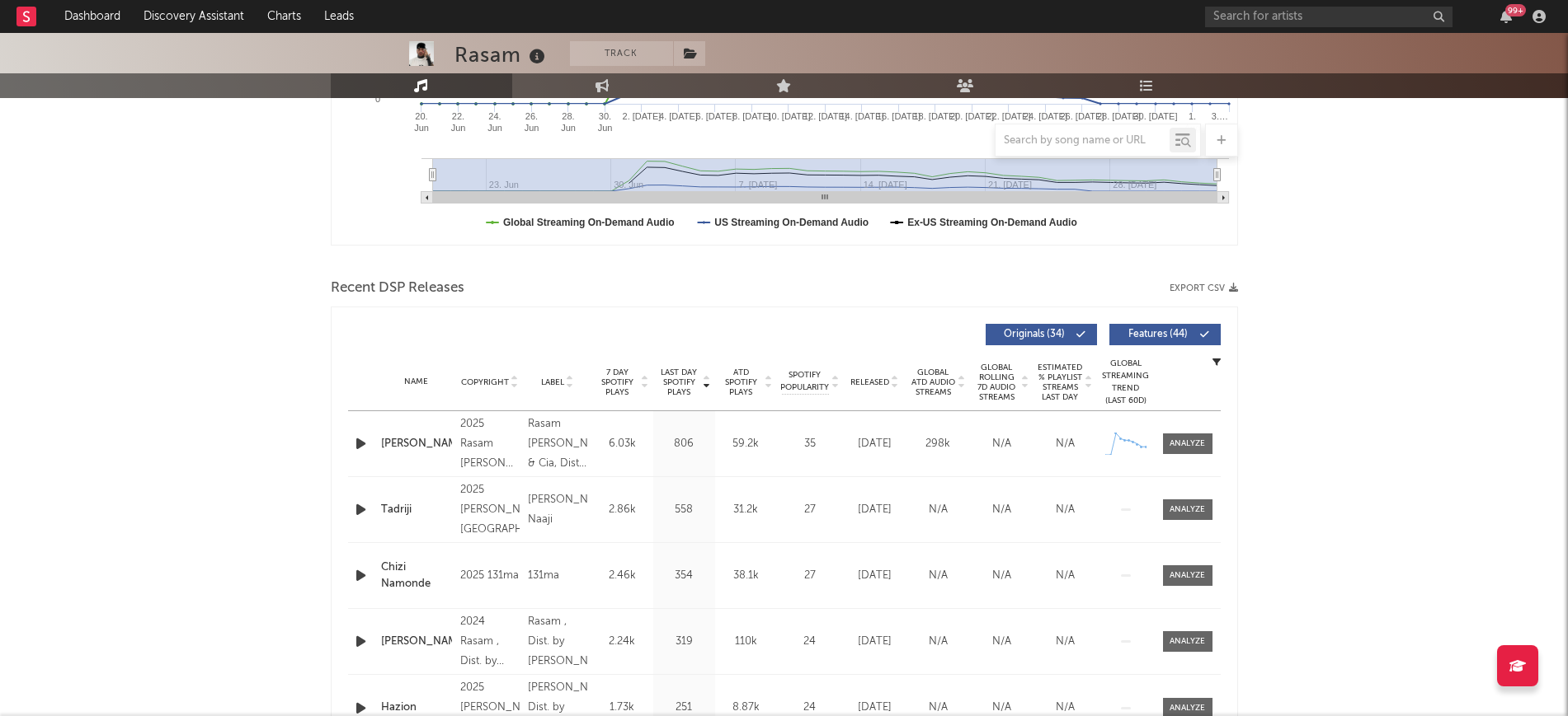
click at [362, 446] on icon "button" at bounding box center [360, 444] width 17 height 21
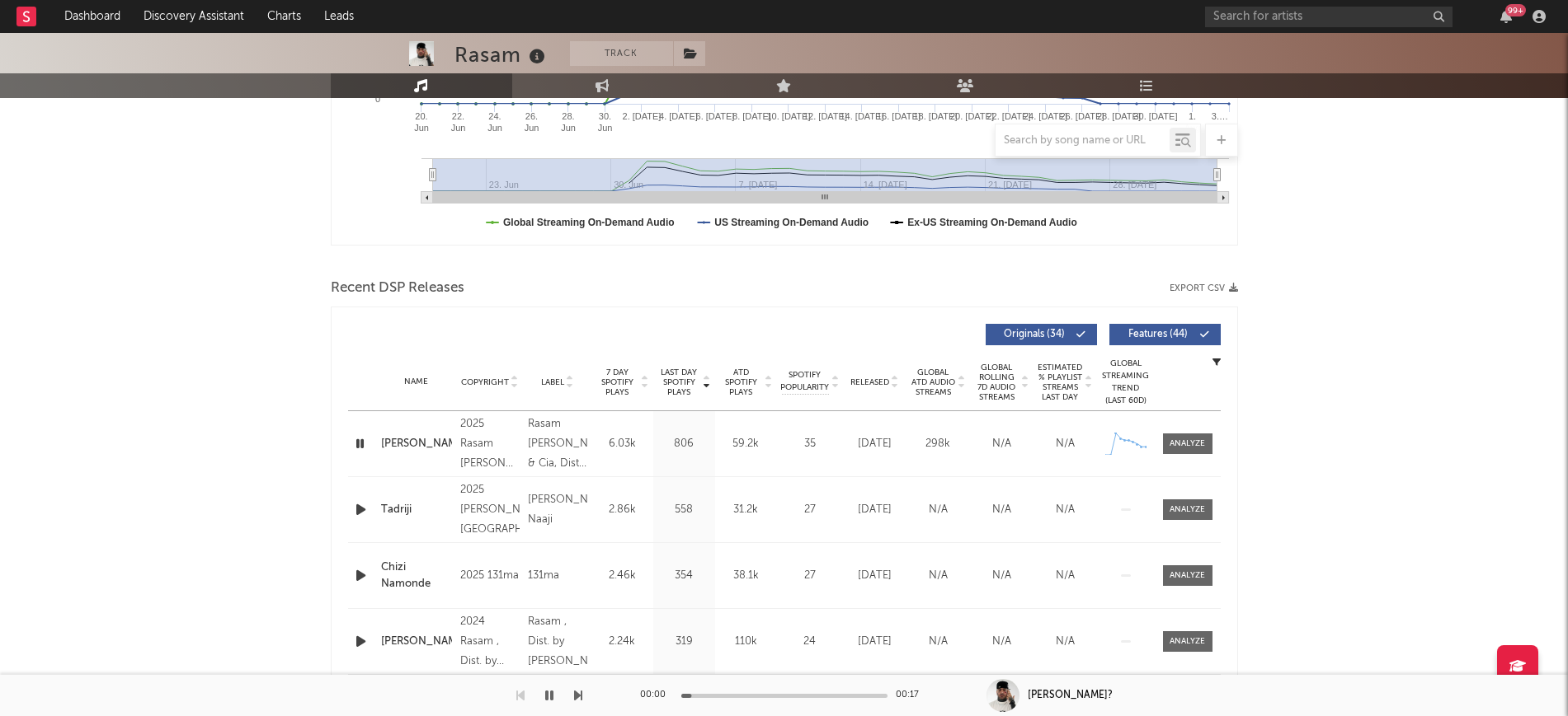
click at [356, 445] on icon "button" at bounding box center [359, 444] width 16 height 21
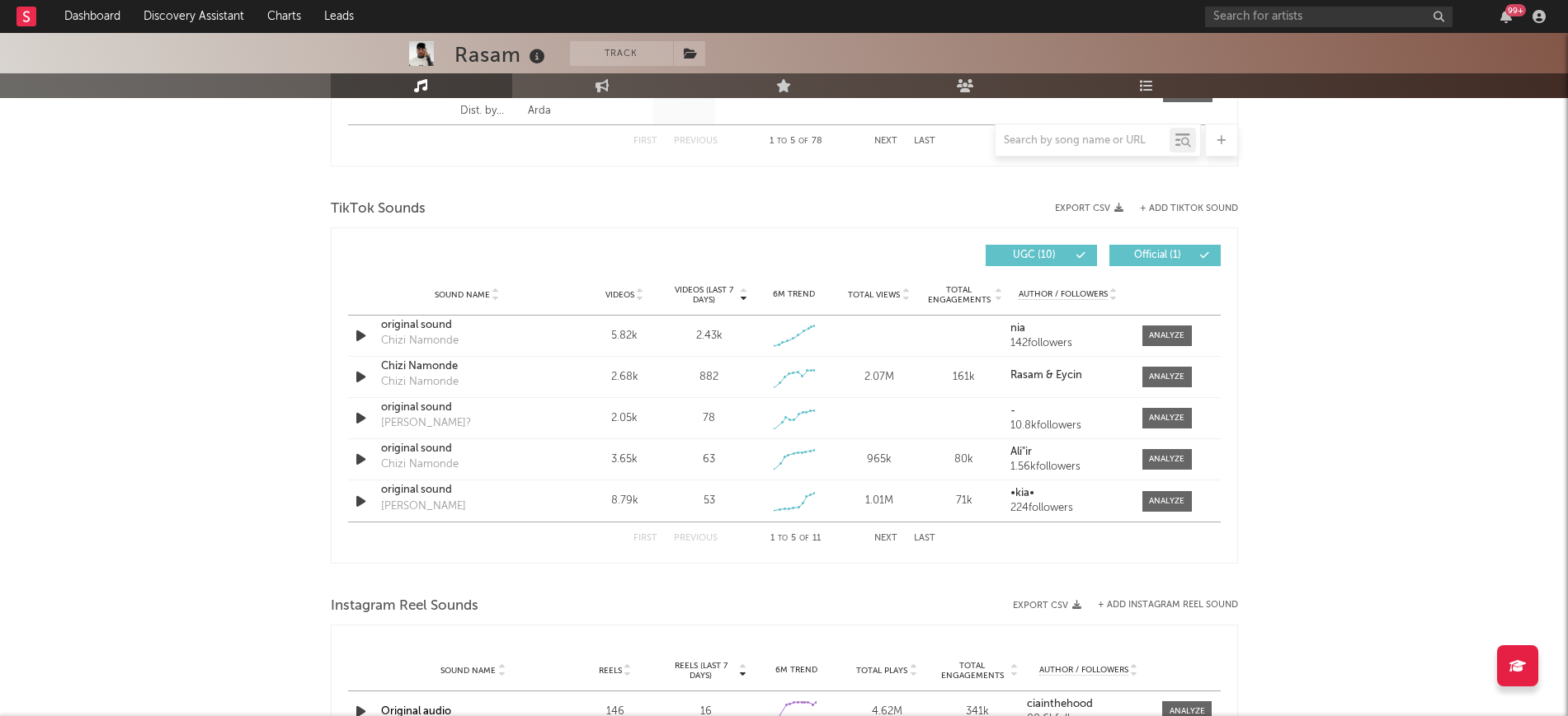
scroll to position [1030, 0]
click at [1163, 503] on div at bounding box center [1166, 500] width 35 height 12
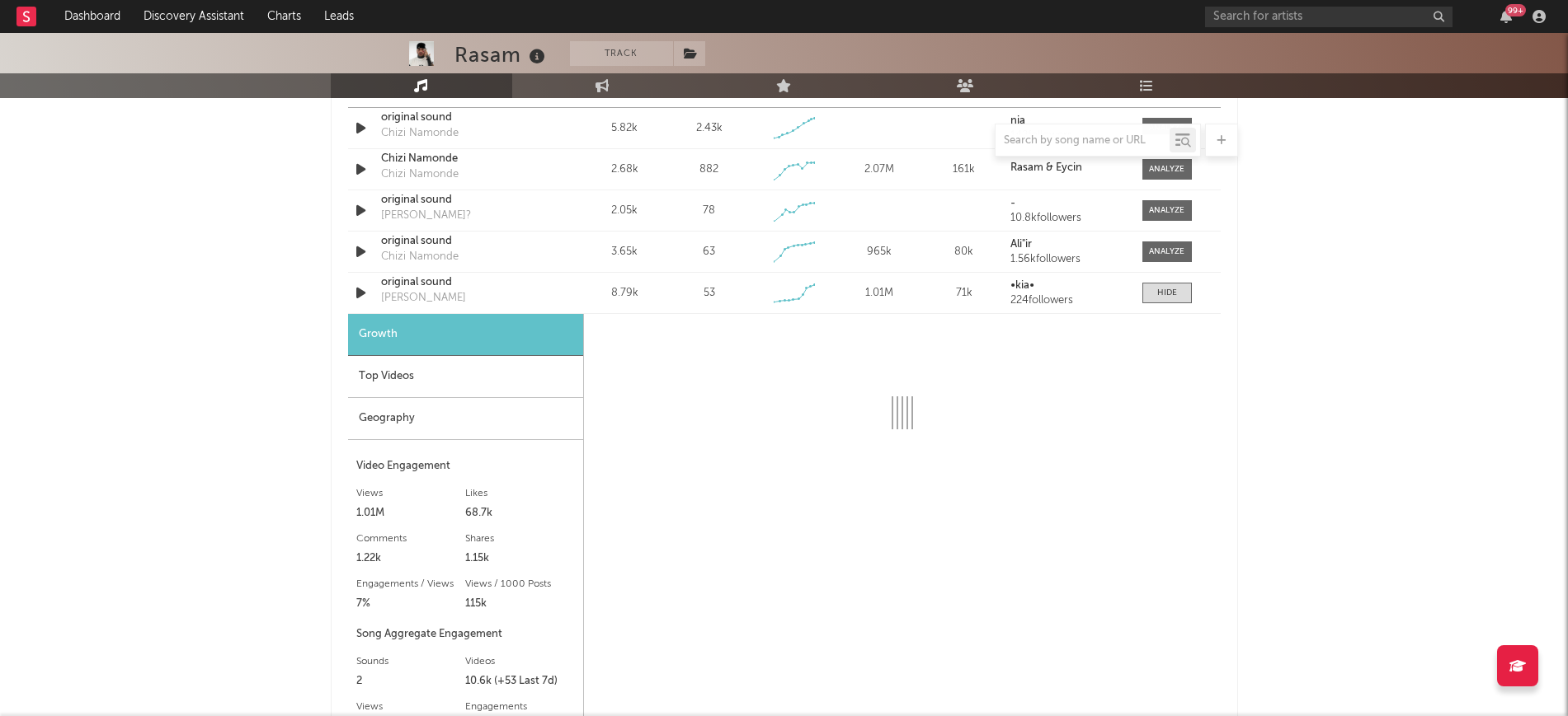
scroll to position [1133, 0]
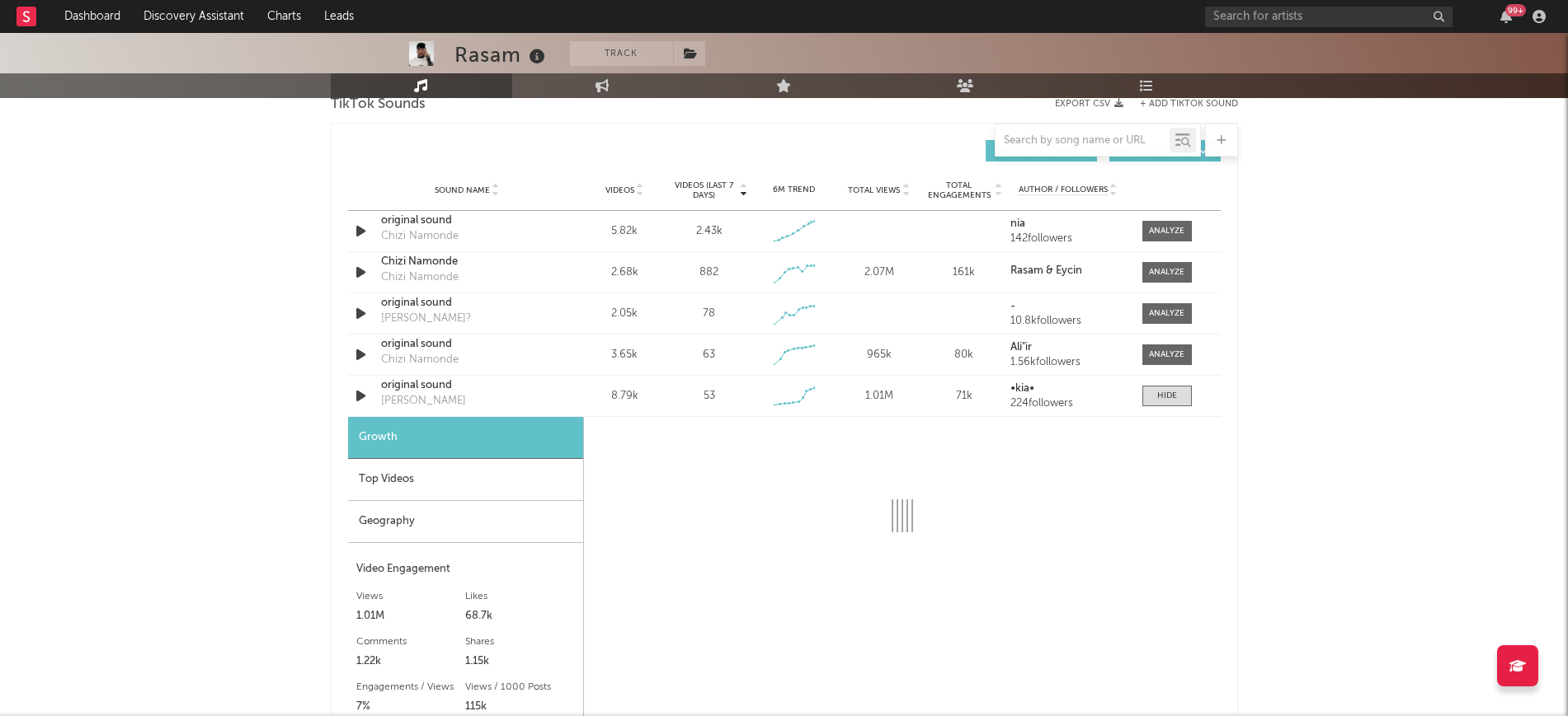
select select "6m"
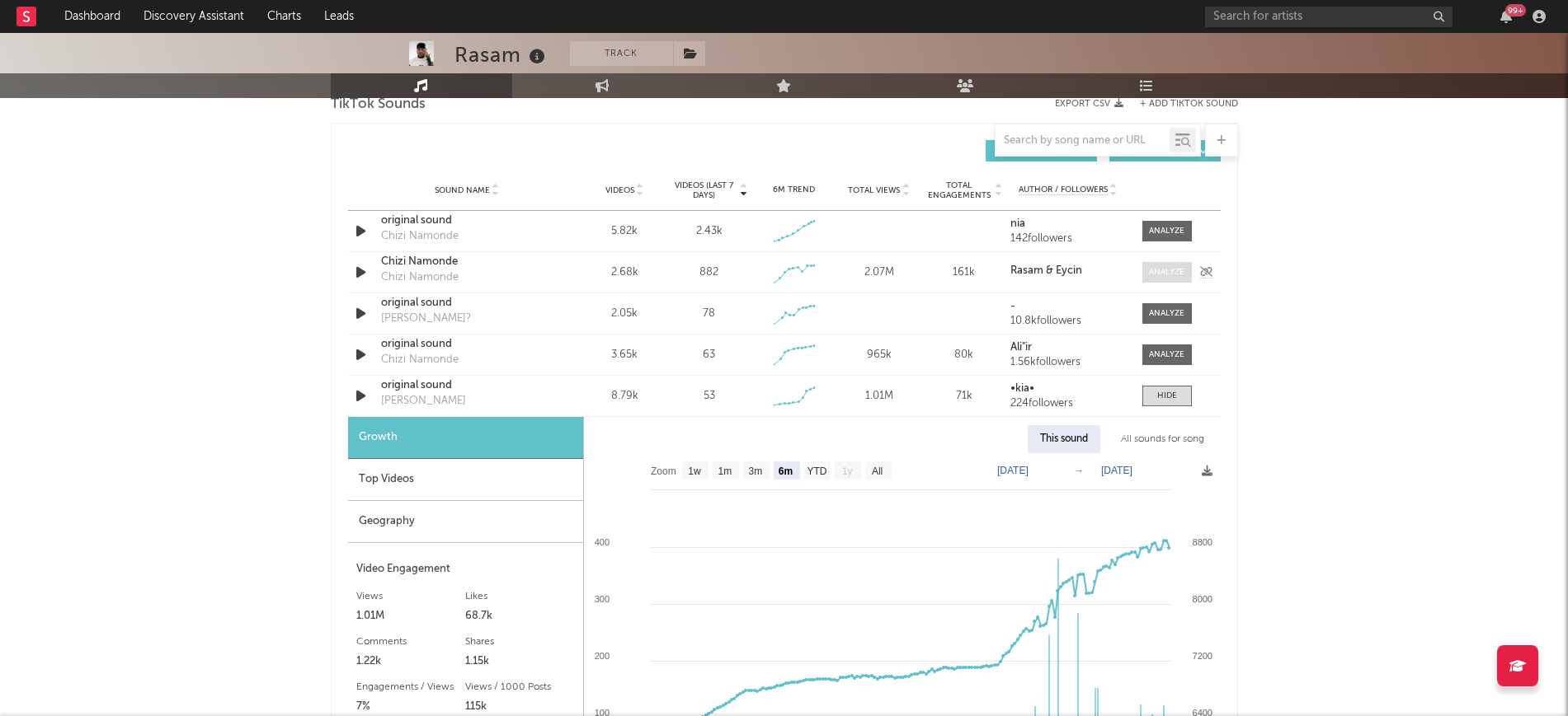
click at [1158, 281] on span at bounding box center [1166, 272] width 49 height 21
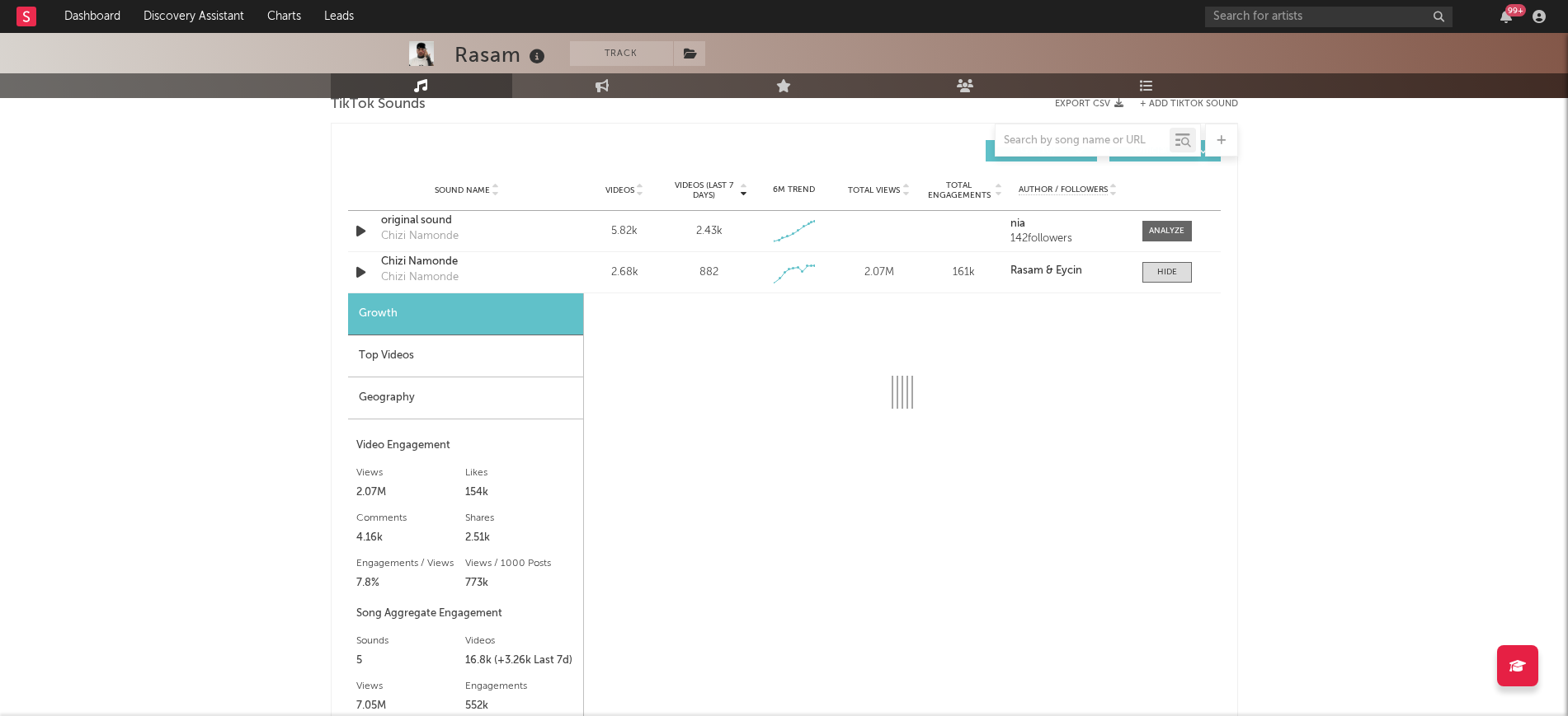
select select "1w"
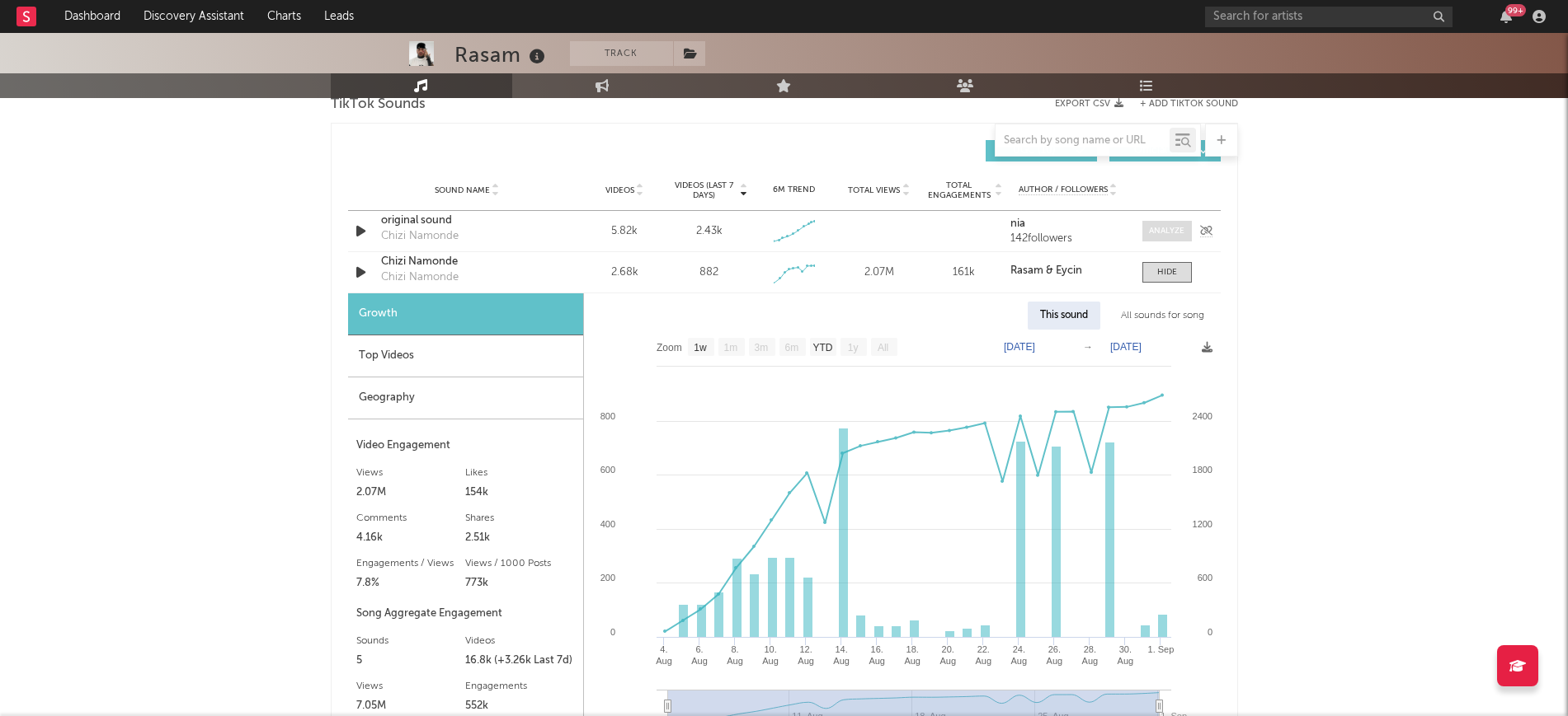
click at [1165, 236] on div at bounding box center [1166, 231] width 35 height 12
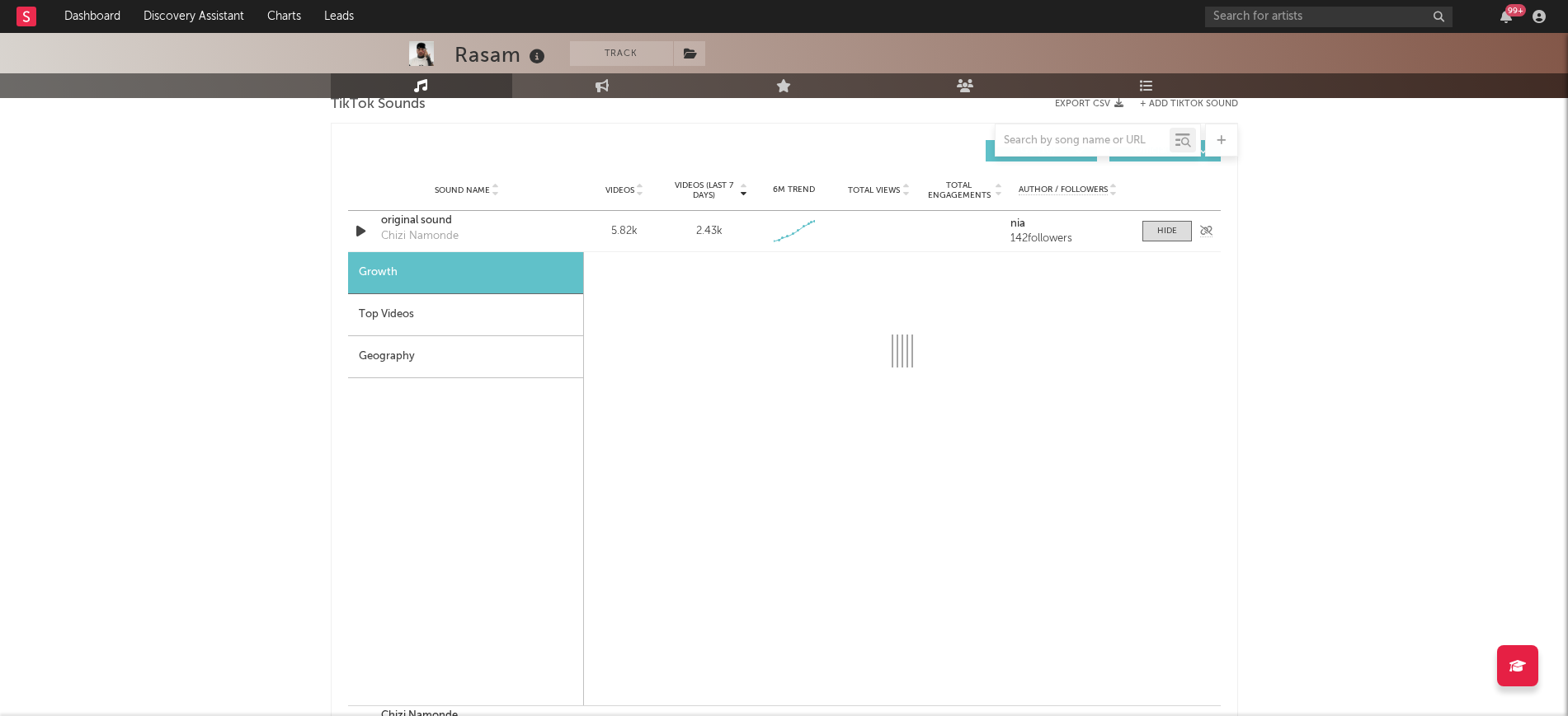
select select "1w"
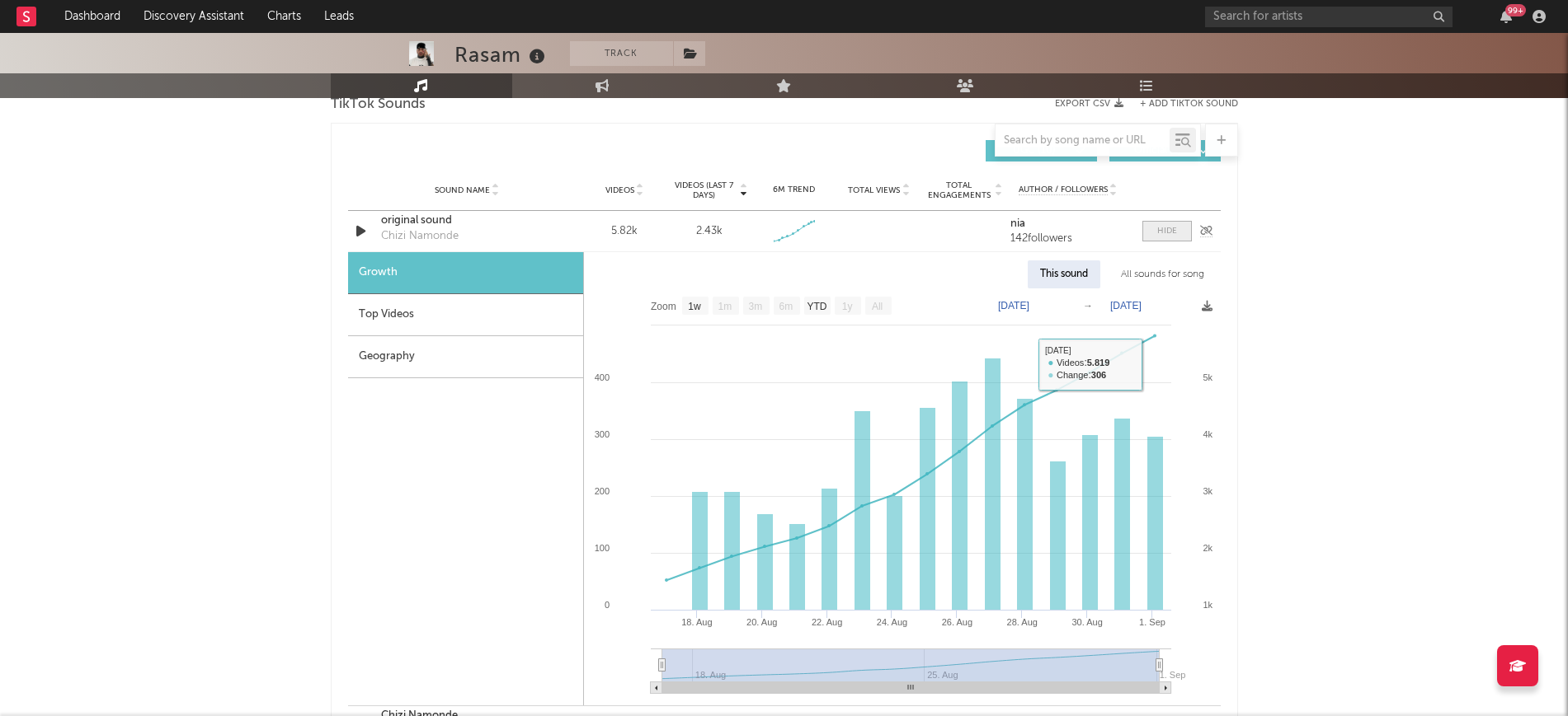
click at [1165, 238] on span at bounding box center [1166, 231] width 49 height 21
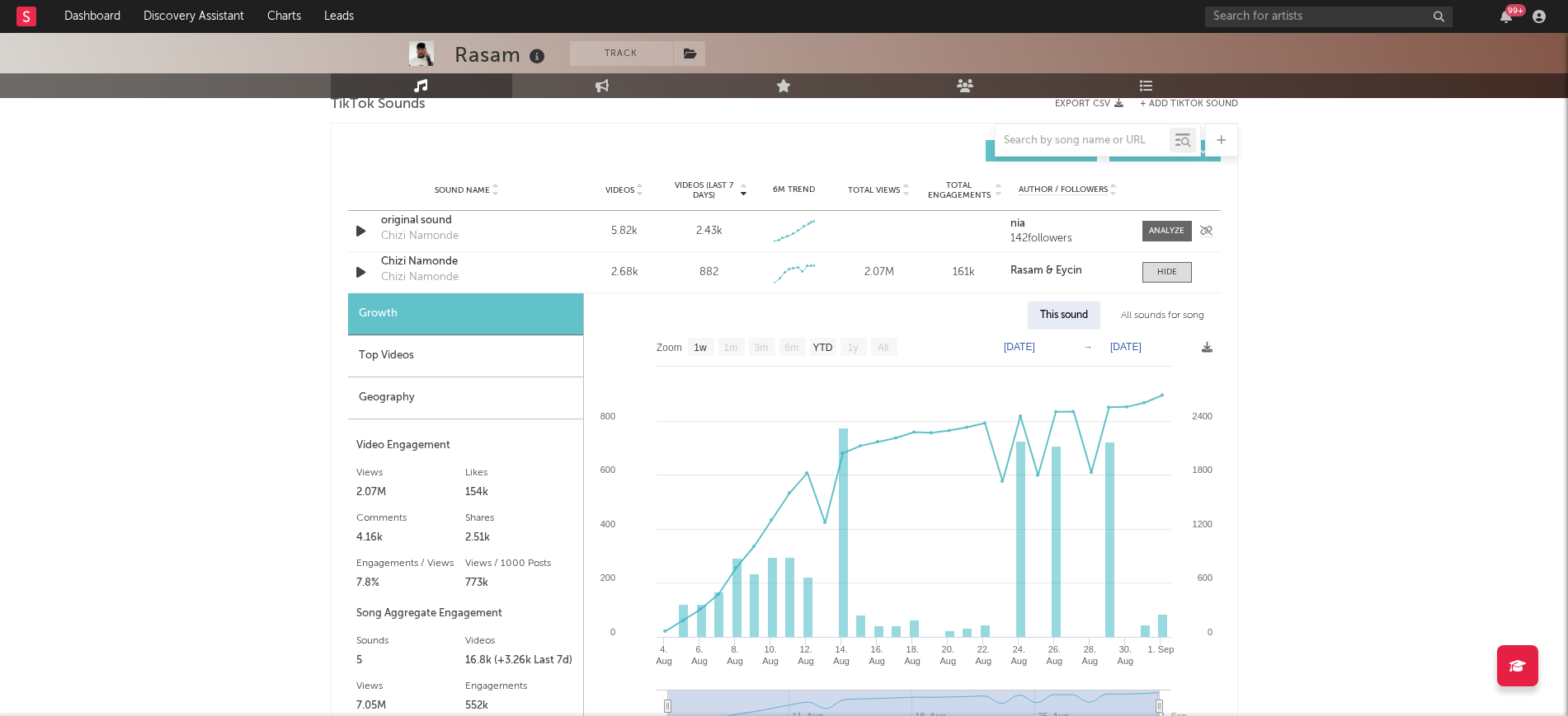
click at [362, 235] on icon "button" at bounding box center [360, 231] width 17 height 21
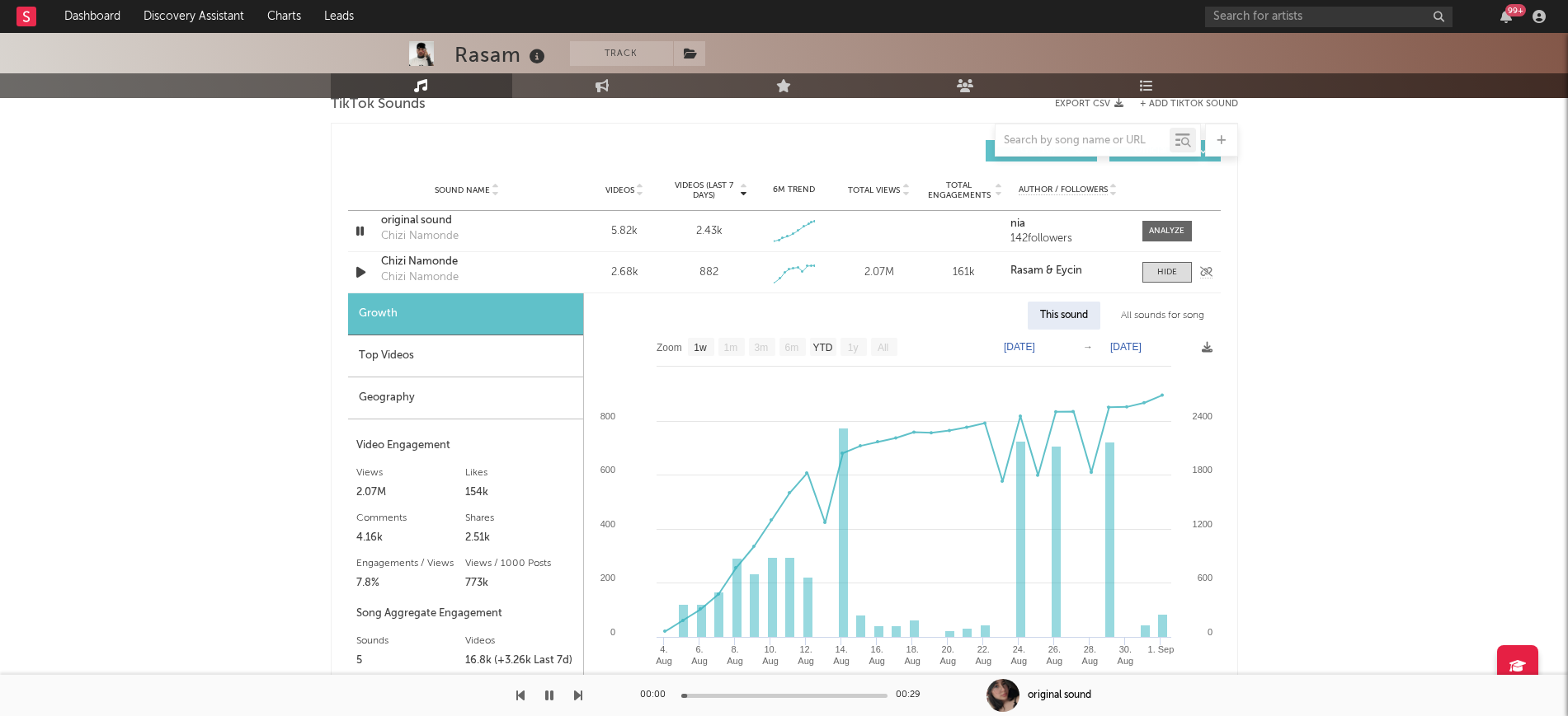
click at [363, 276] on icon "button" at bounding box center [360, 272] width 17 height 21
click at [1152, 271] on span at bounding box center [1166, 272] width 49 height 21
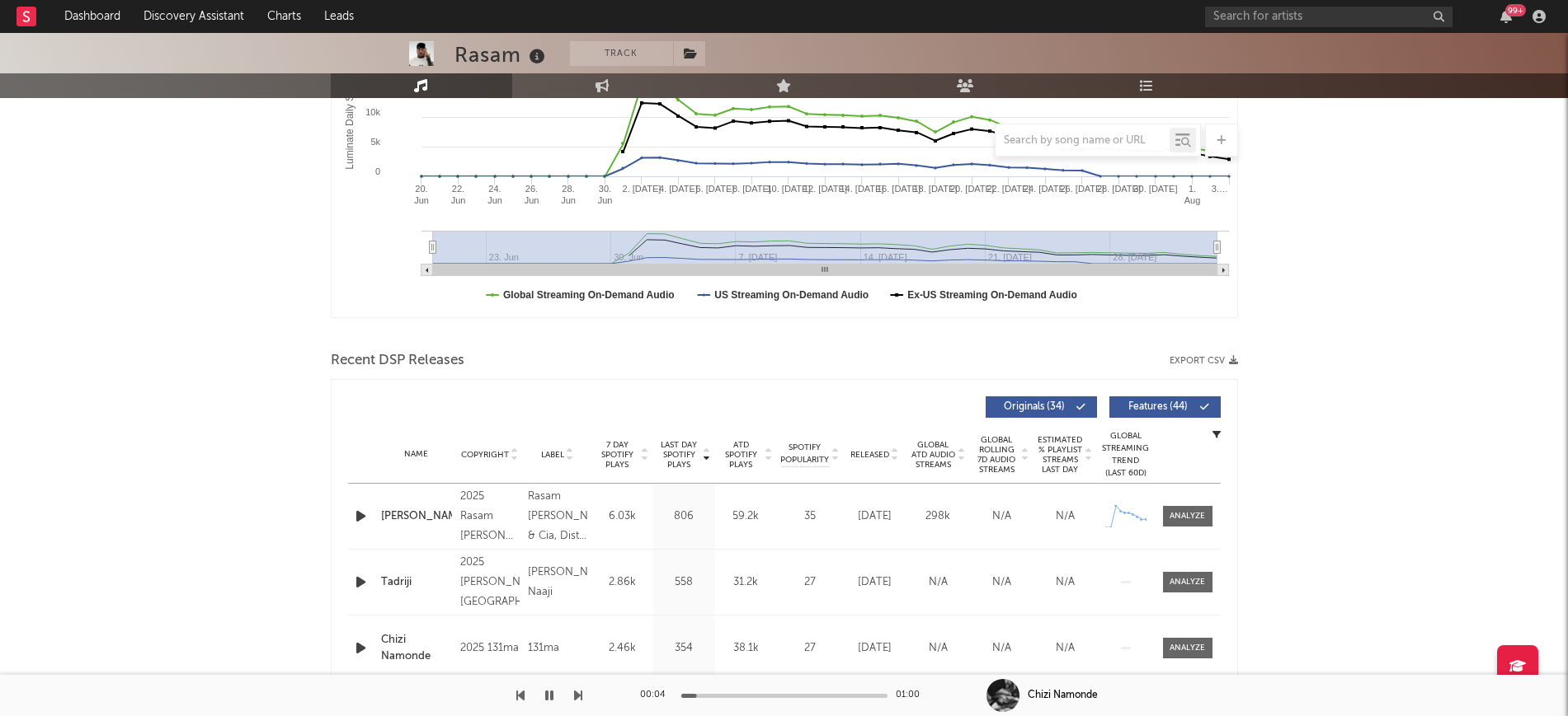
scroll to position [515, 0]
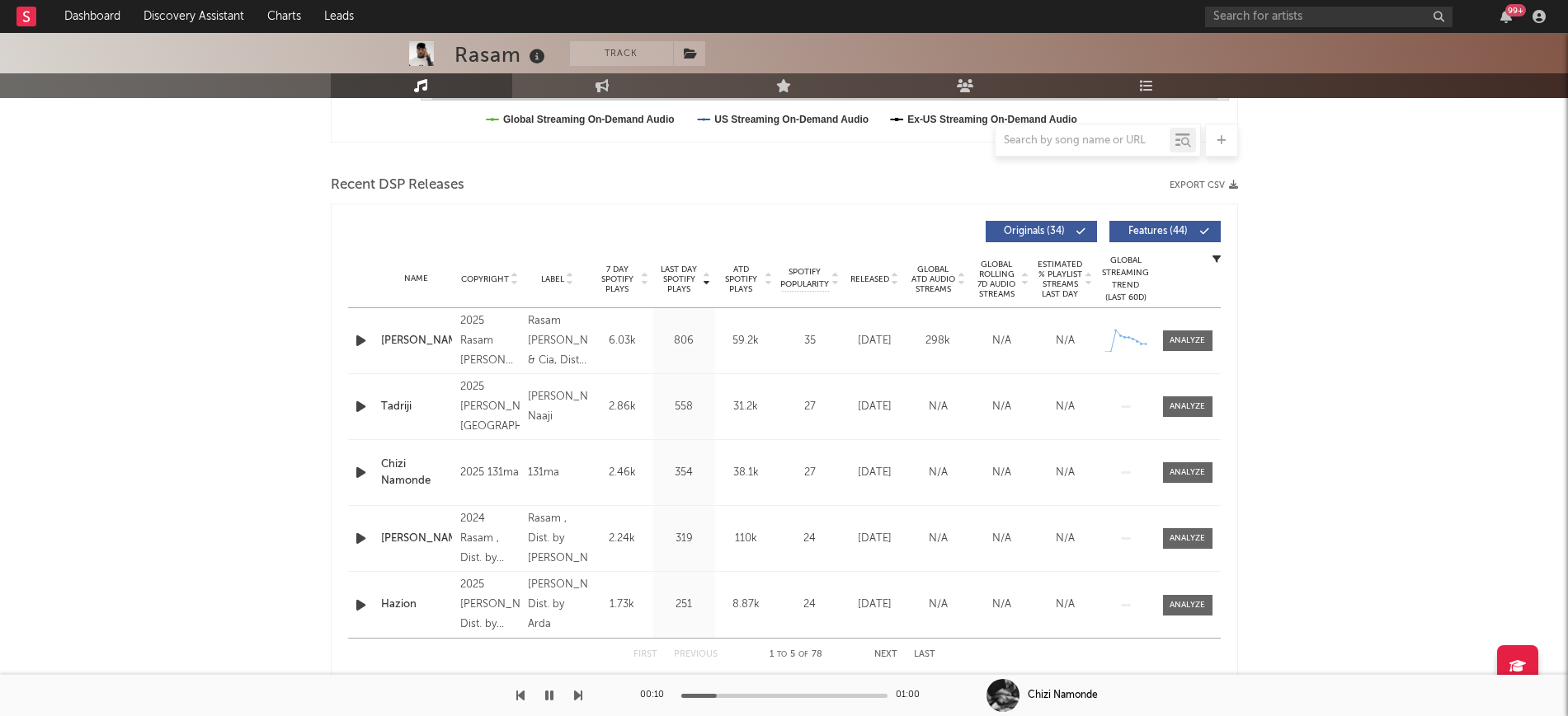
click at [348, 339] on div at bounding box center [362, 341] width 28 height 21
click at [358, 339] on icon "button" at bounding box center [360, 341] width 17 height 21
click at [359, 339] on icon "button" at bounding box center [359, 341] width 16 height 21
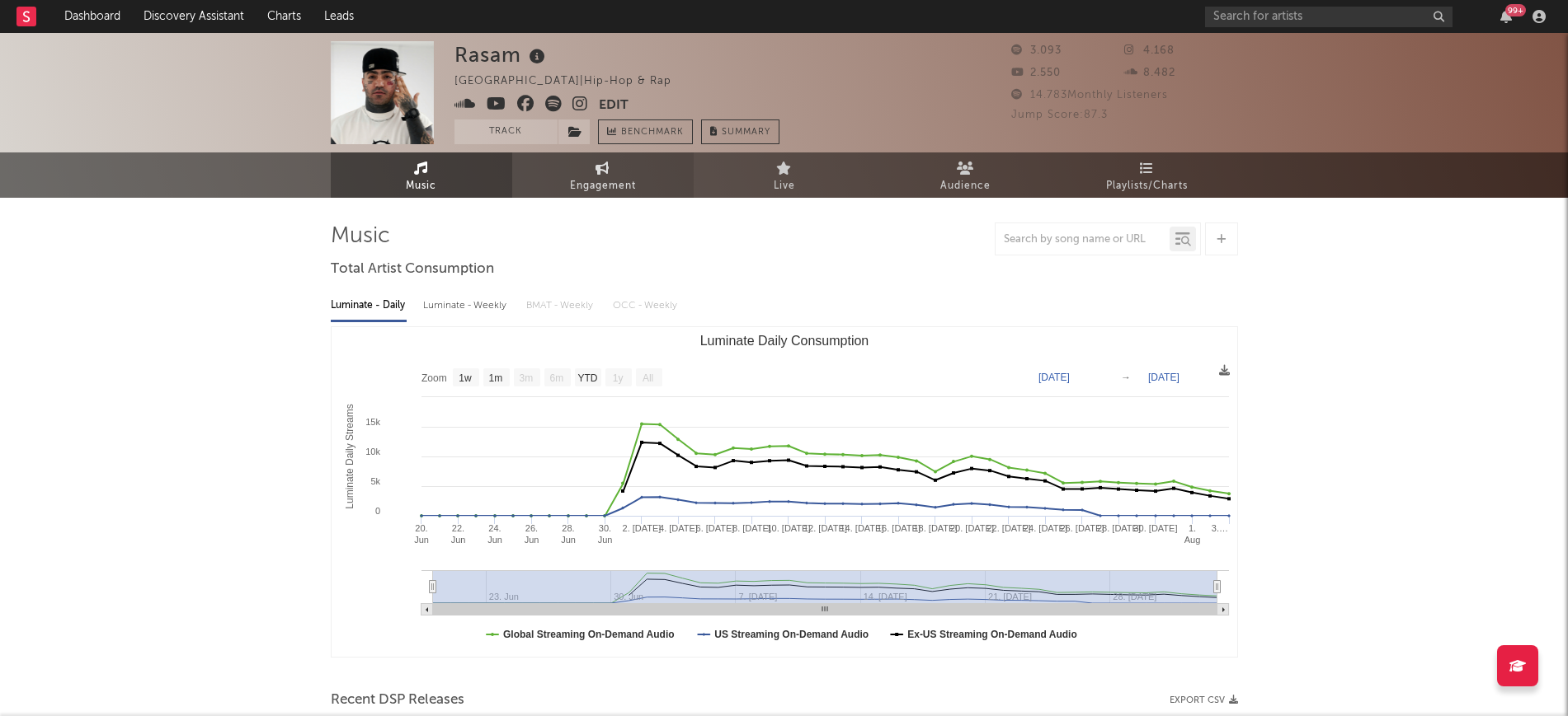
click at [551, 170] on link "Engagement" at bounding box center [603, 175] width 181 height 46
select select "1w"
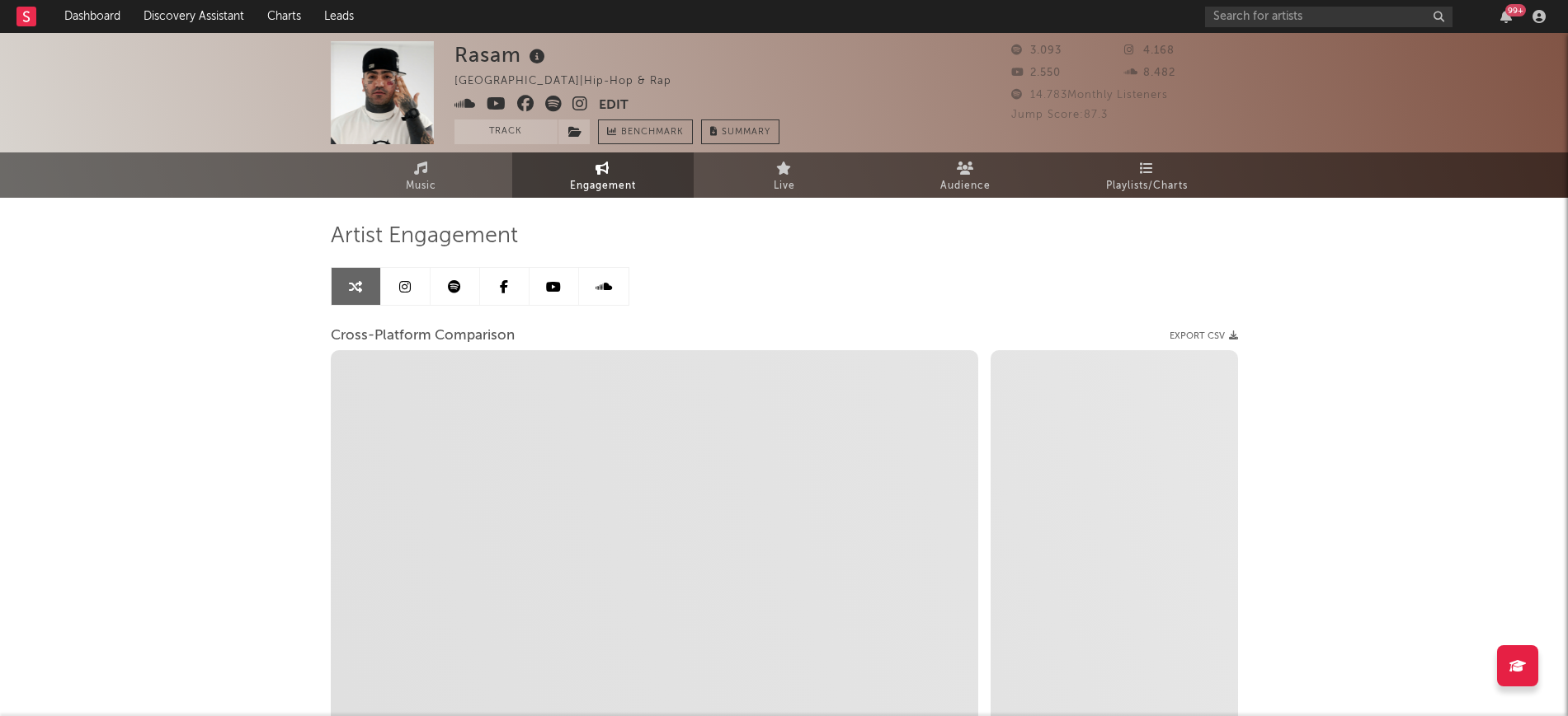
select select "1m"
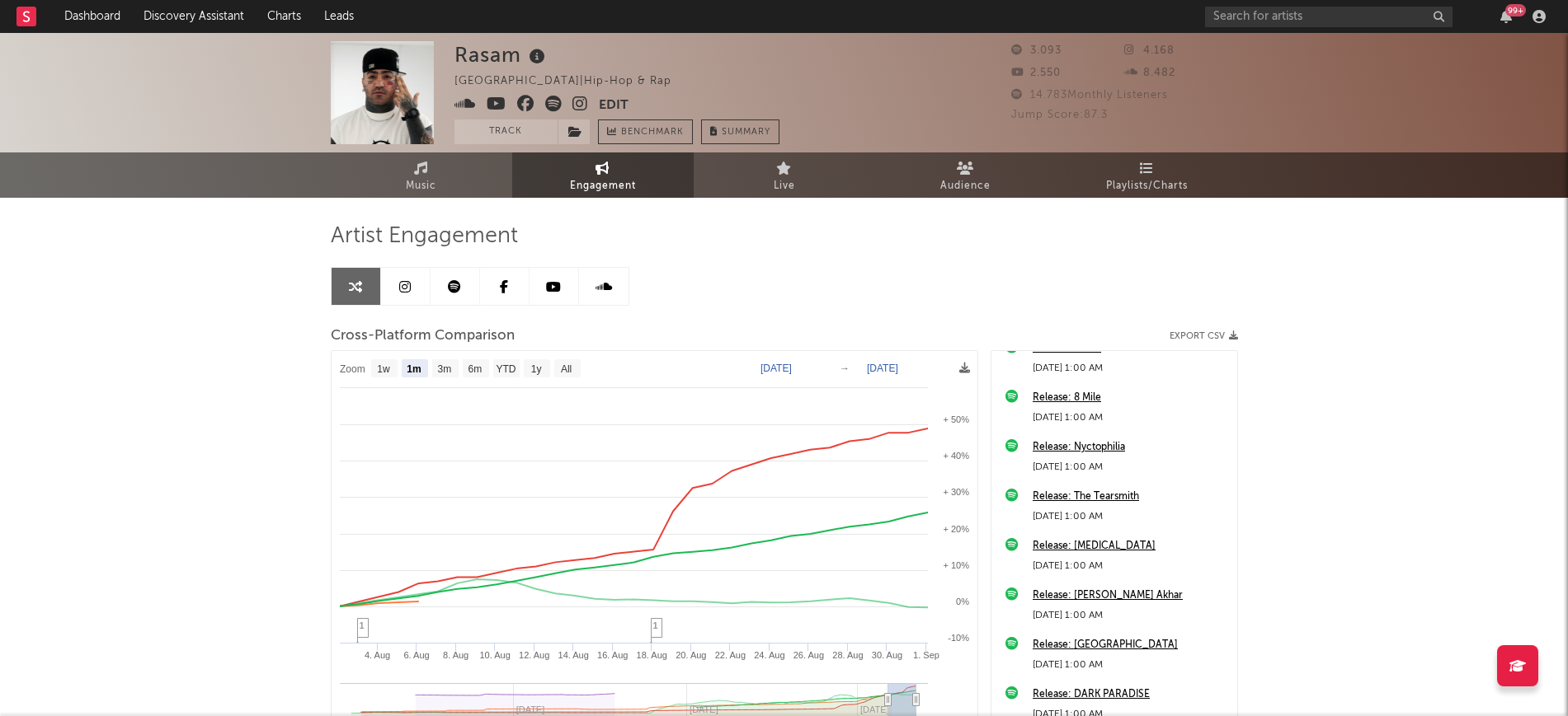
click at [398, 295] on link at bounding box center [405, 286] width 49 height 37
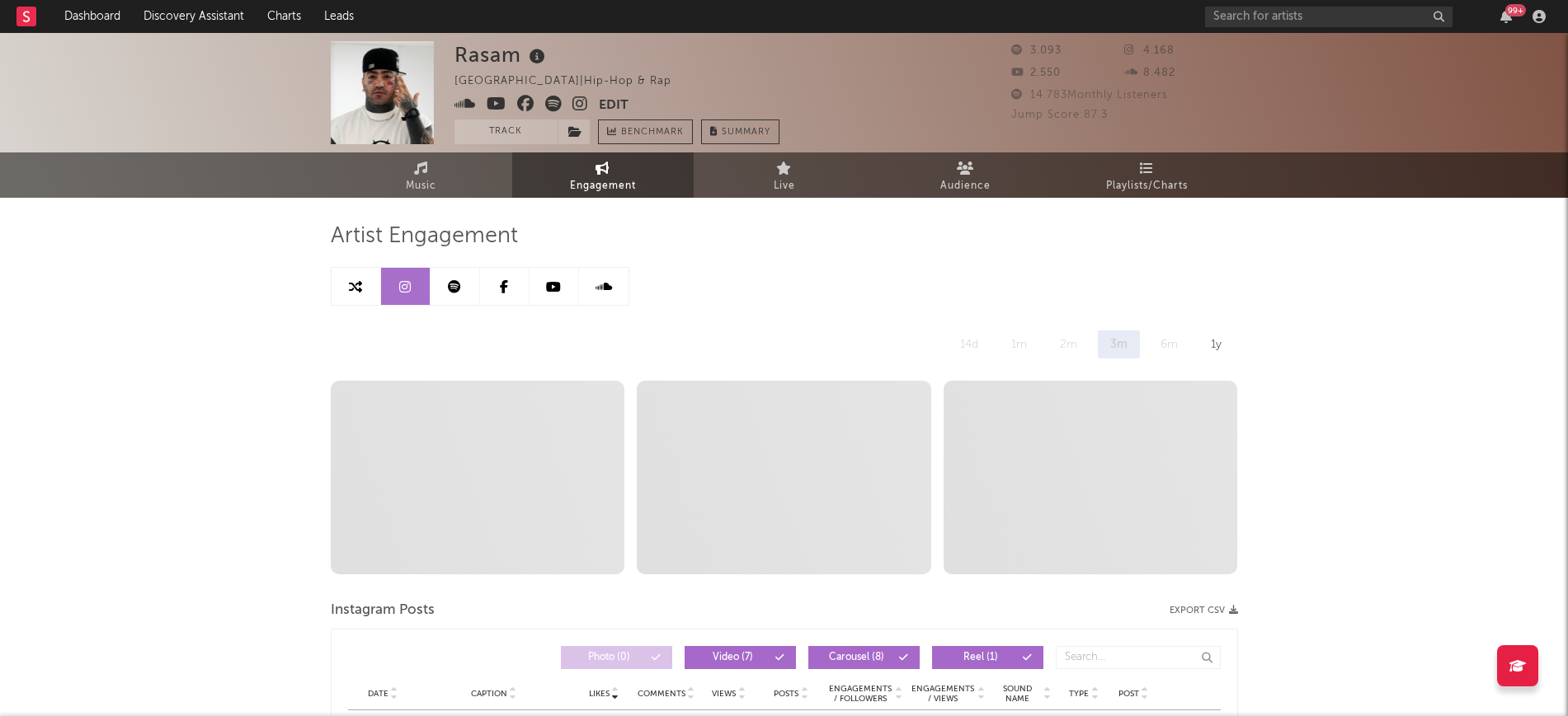
select select "6m"
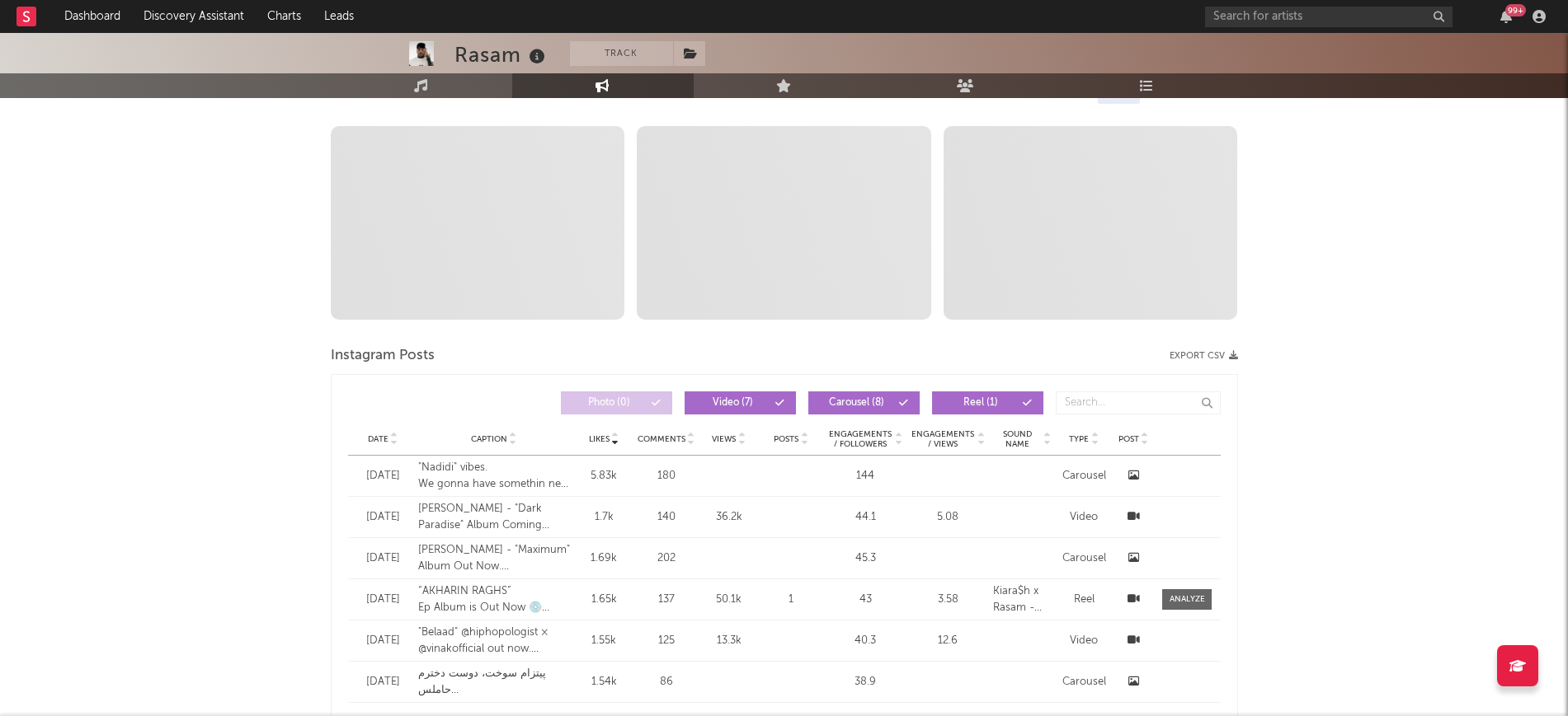
scroll to position [309, 0]
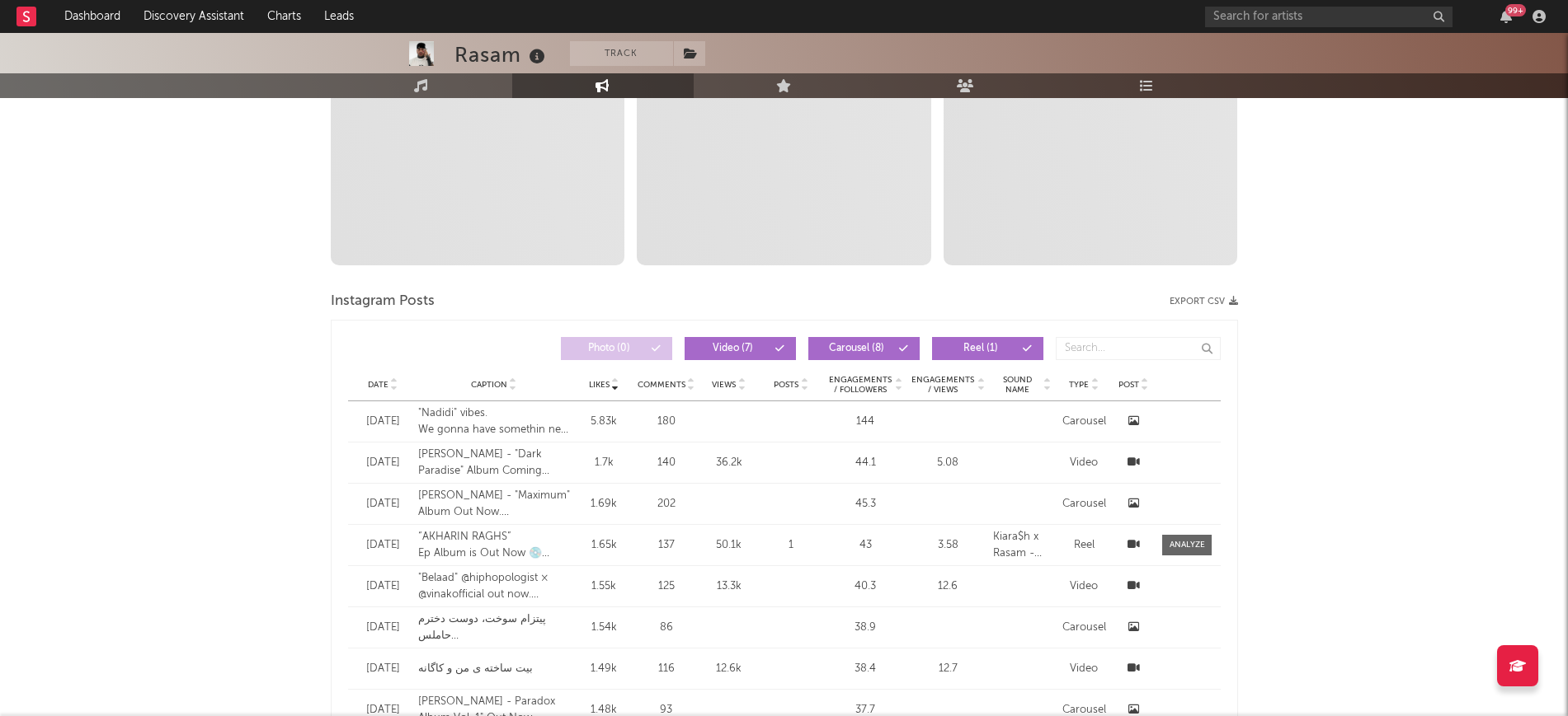
click at [840, 339] on button "Carousel ( 8 )" at bounding box center [864, 348] width 111 height 23
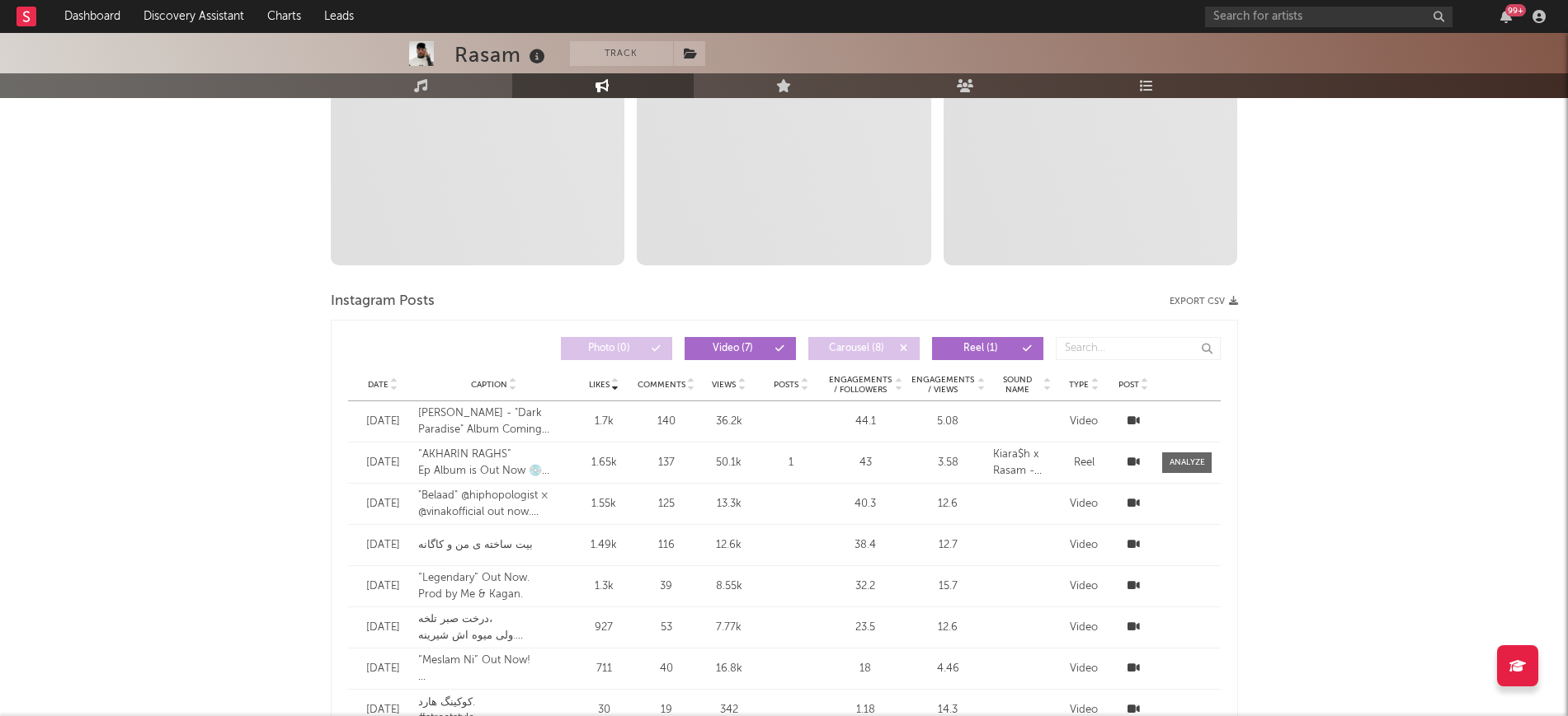
drag, startPoint x: 390, startPoint y: 392, endPoint x: 398, endPoint y: 389, distance: 8.5
click at [393, 390] on div "Date Caption Likes Comments Views Posts Engagements / Followers Engagements / V…" at bounding box center [784, 385] width 872 height 33
click at [398, 387] on div "Date" at bounding box center [383, 384] width 53 height 12
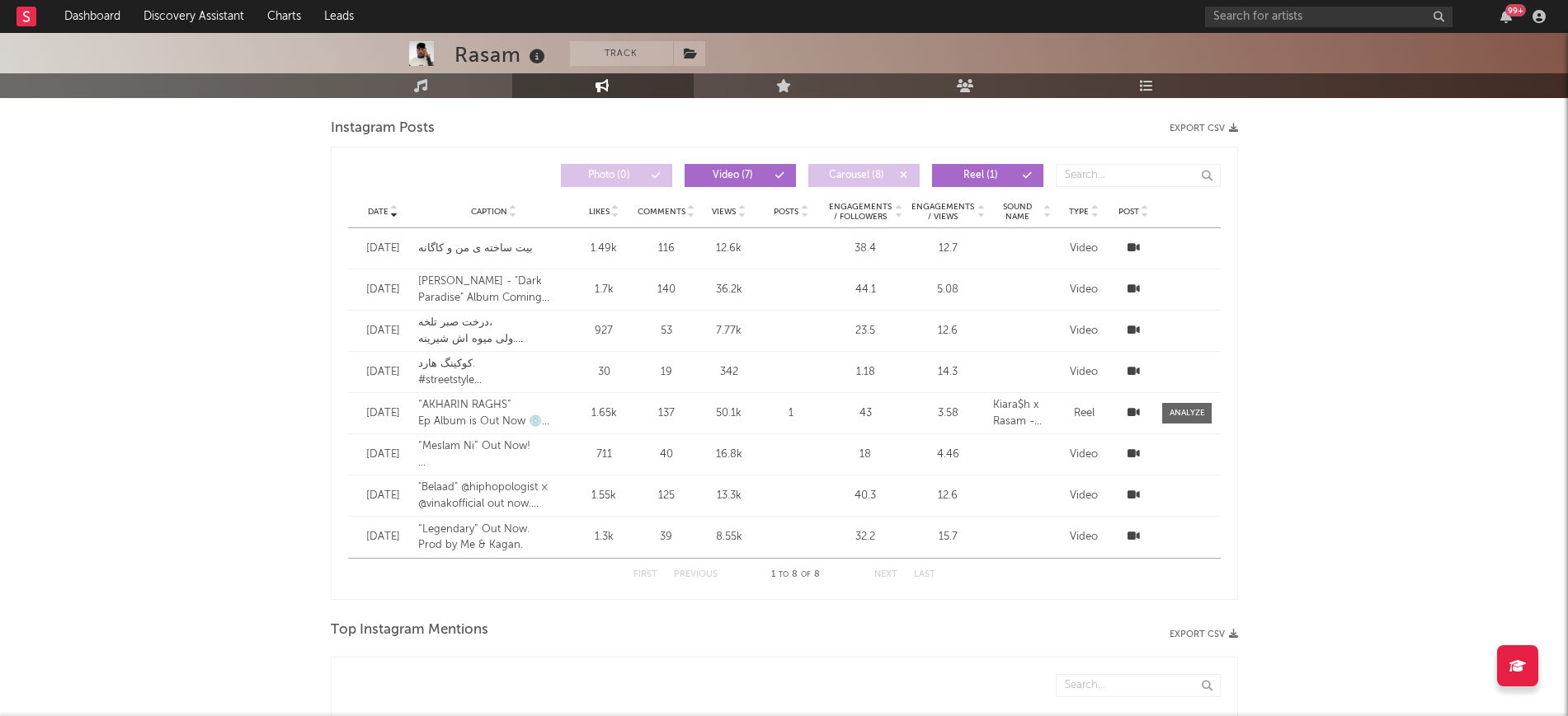
scroll to position [515, 0]
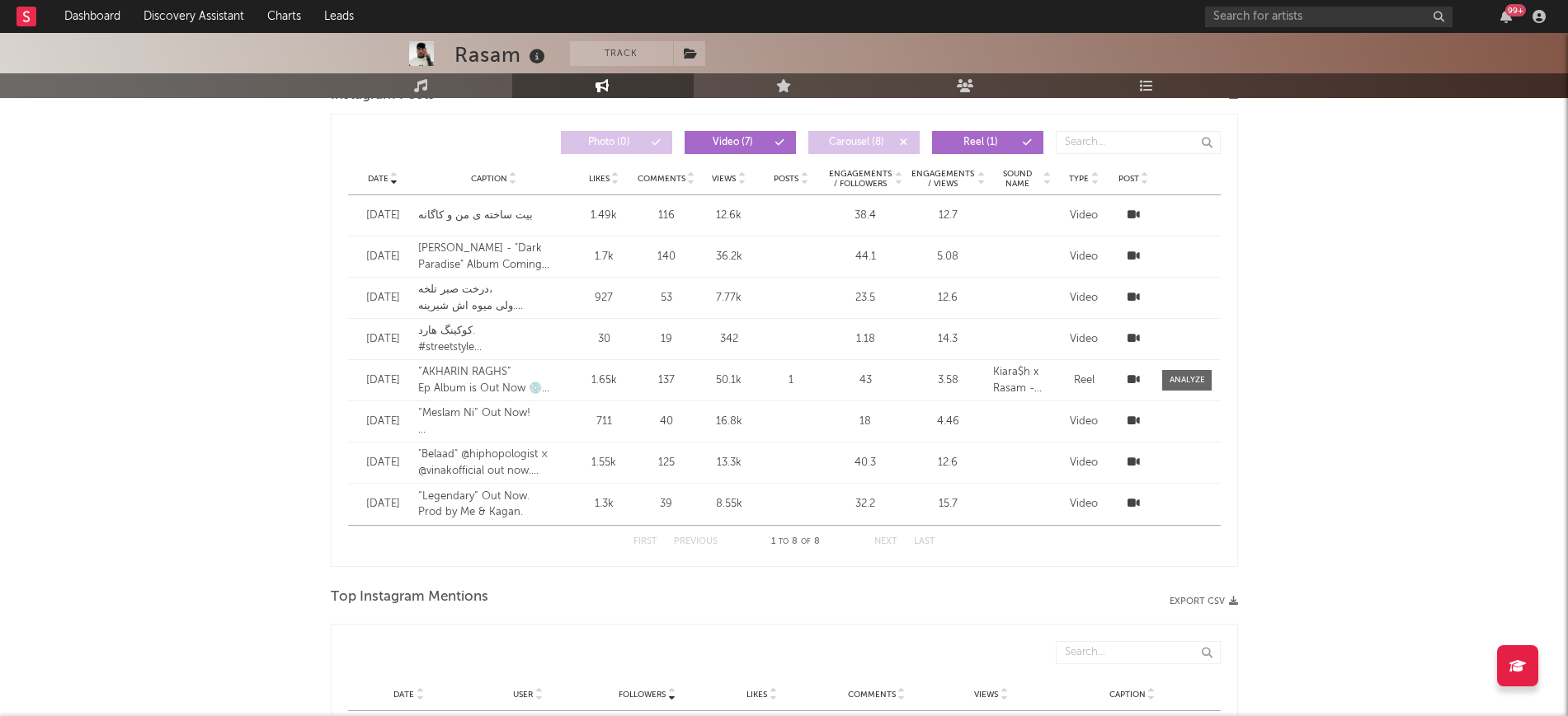
click at [396, 176] on icon at bounding box center [395, 176] width 9 height 7
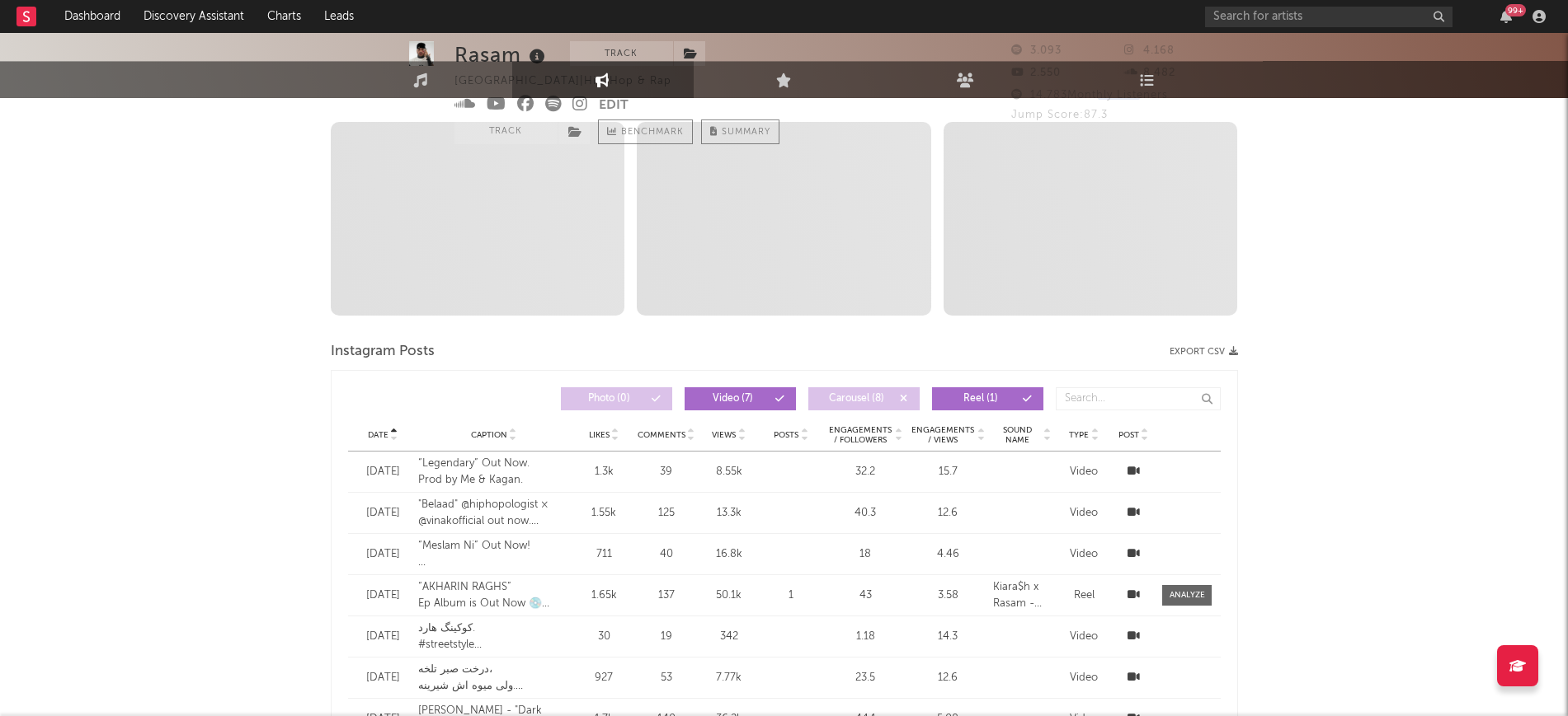
scroll to position [0, 0]
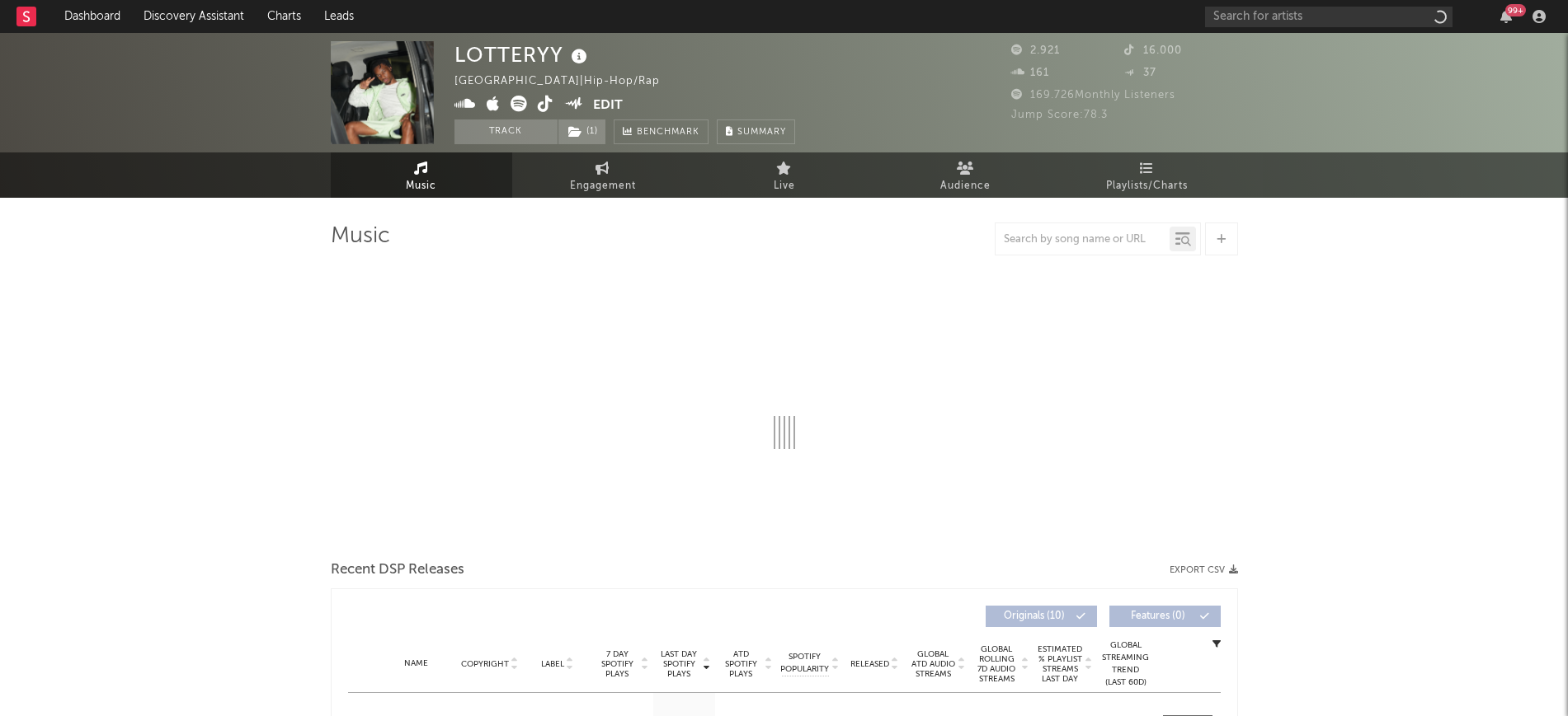
select select "1w"
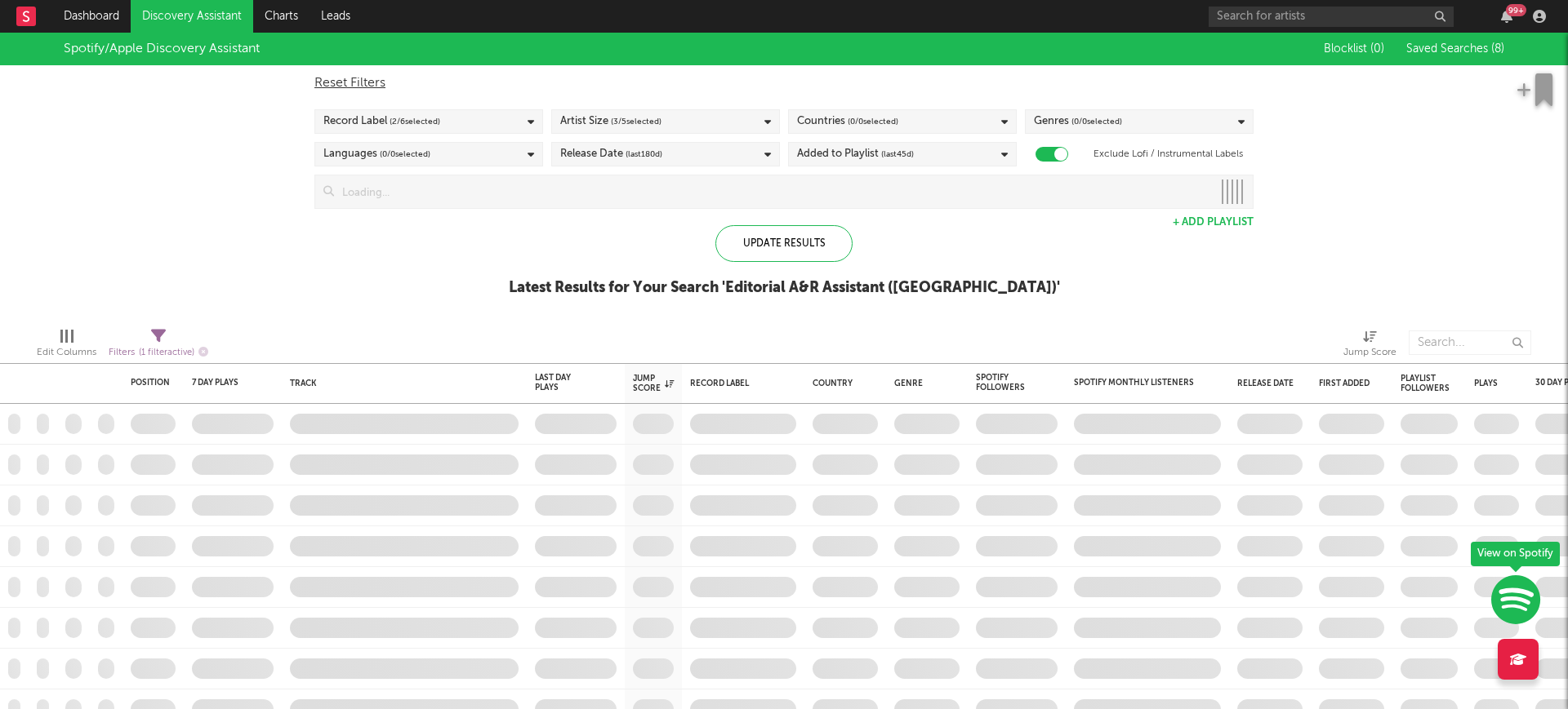
checkbox input "true"
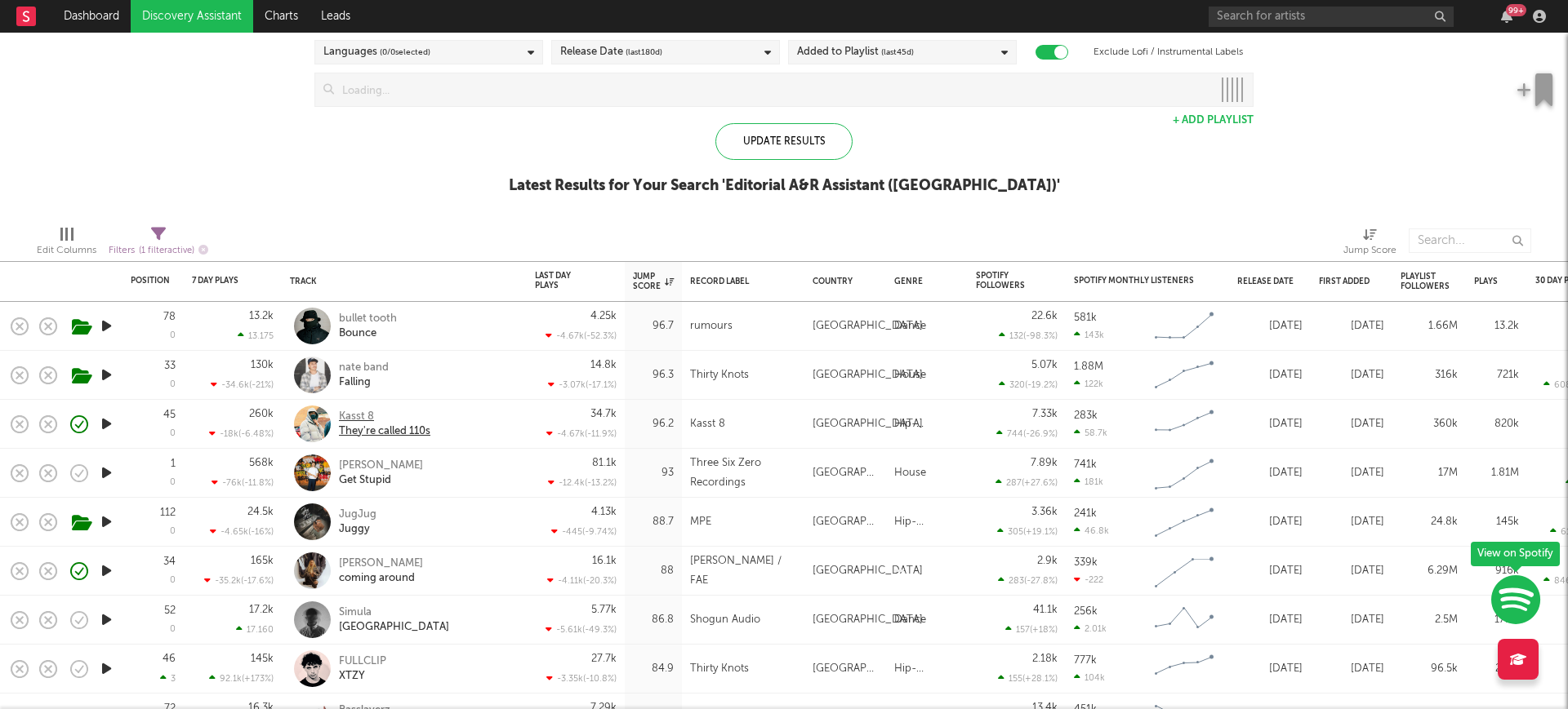
click at [368, 420] on div "Kasst 8" at bounding box center [384, 416] width 91 height 15
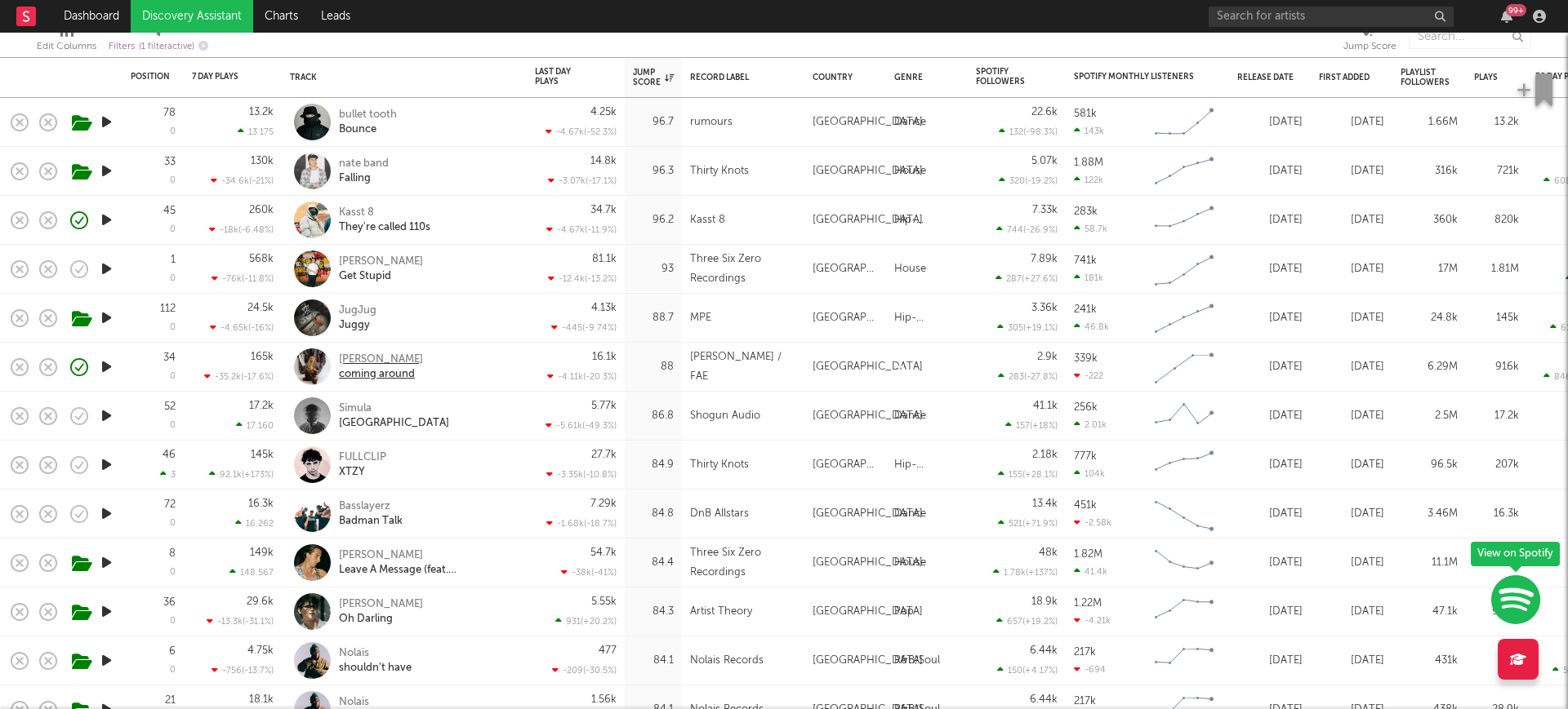
click at [346, 352] on div "[PERSON_NAME]" at bounding box center [381, 359] width 85 height 15
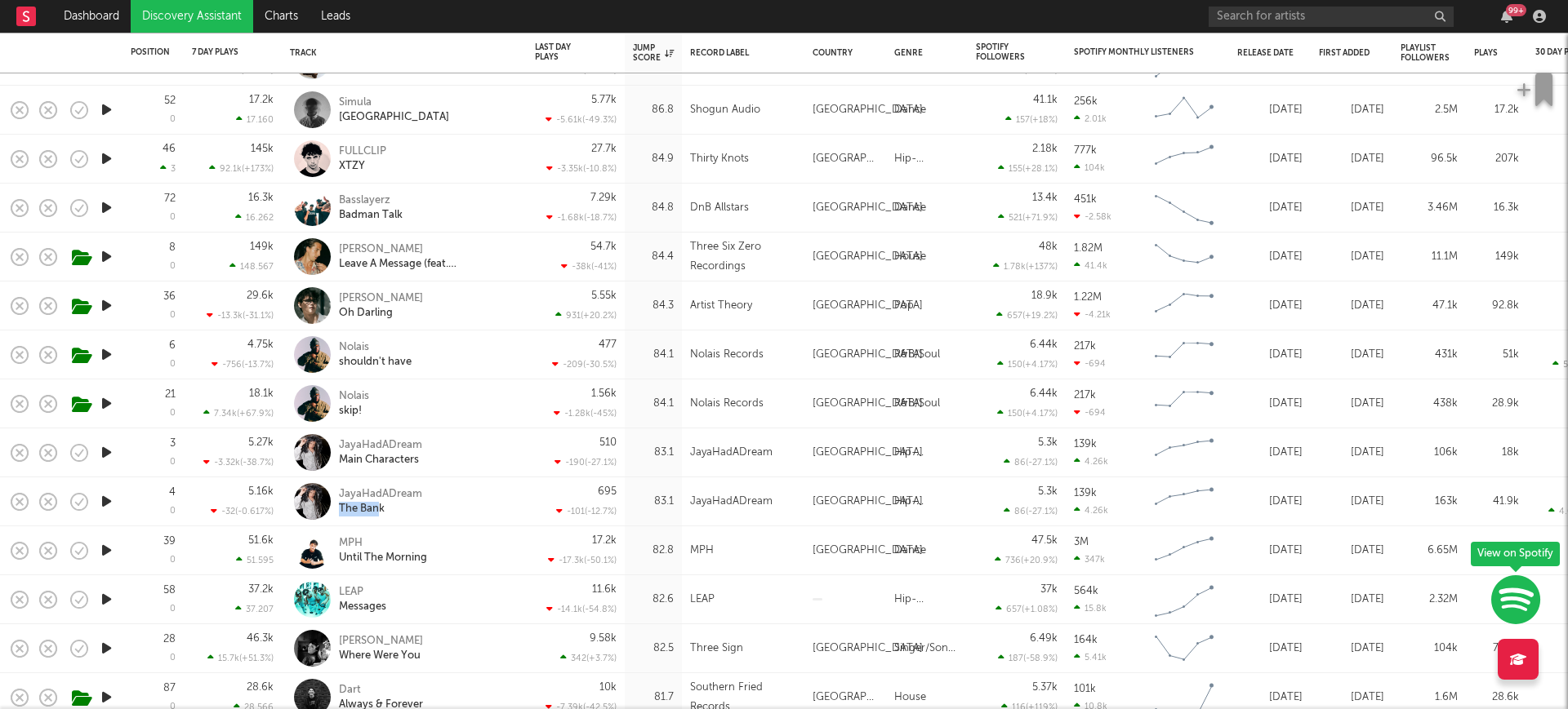
drag, startPoint x: 377, startPoint y: 524, endPoint x: 454, endPoint y: 478, distance: 89.7
click at [464, 484] on div "JayaHadADream The Bank" at bounding box center [405, 502] width 229 height 48
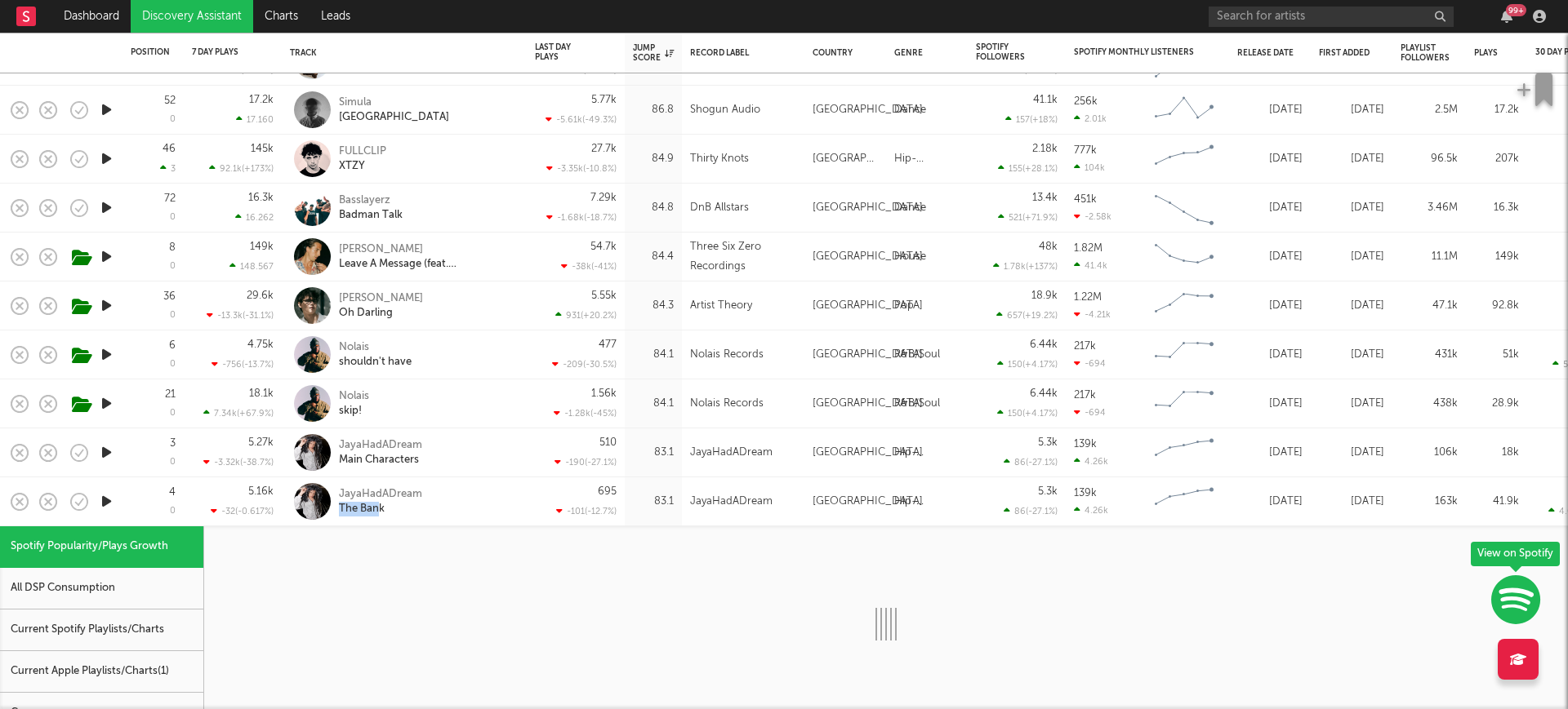
select select "1w"
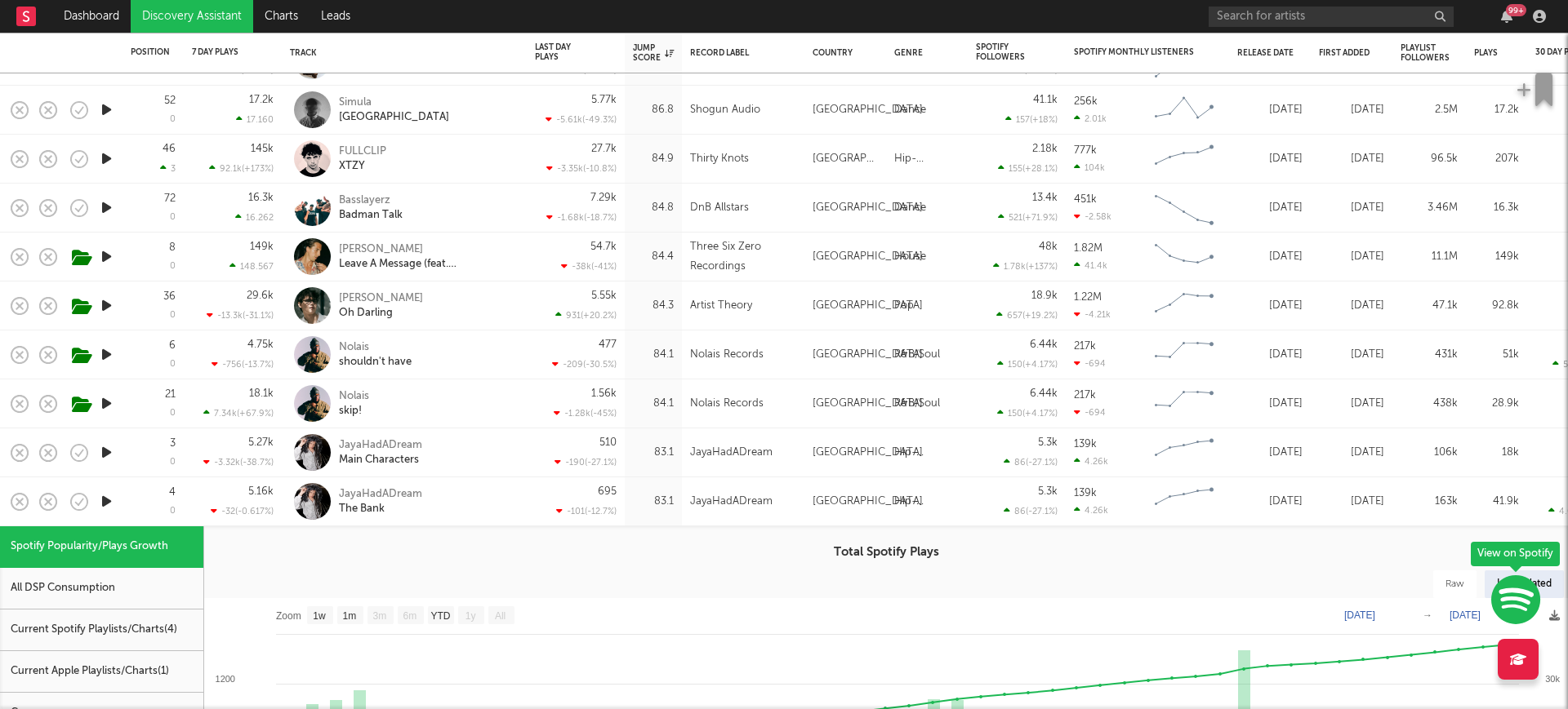
drag, startPoint x: 425, startPoint y: 520, endPoint x: 440, endPoint y: 510, distance: 18.0
click at [436, 514] on div "JayaHadADream The Bank" at bounding box center [405, 502] width 229 height 48
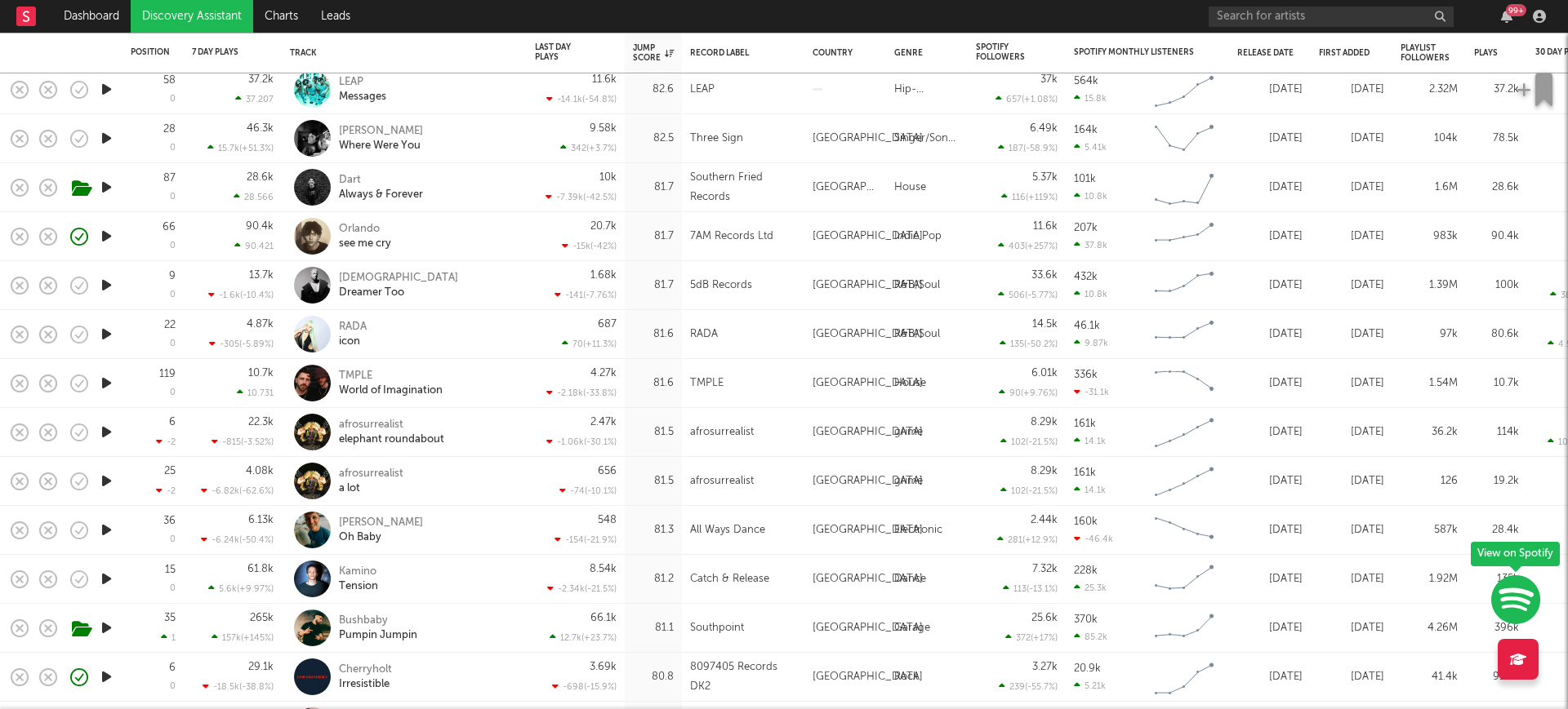
click at [476, 618] on div "Bushbaby Pumpin Jumpin" at bounding box center [427, 628] width 176 height 29
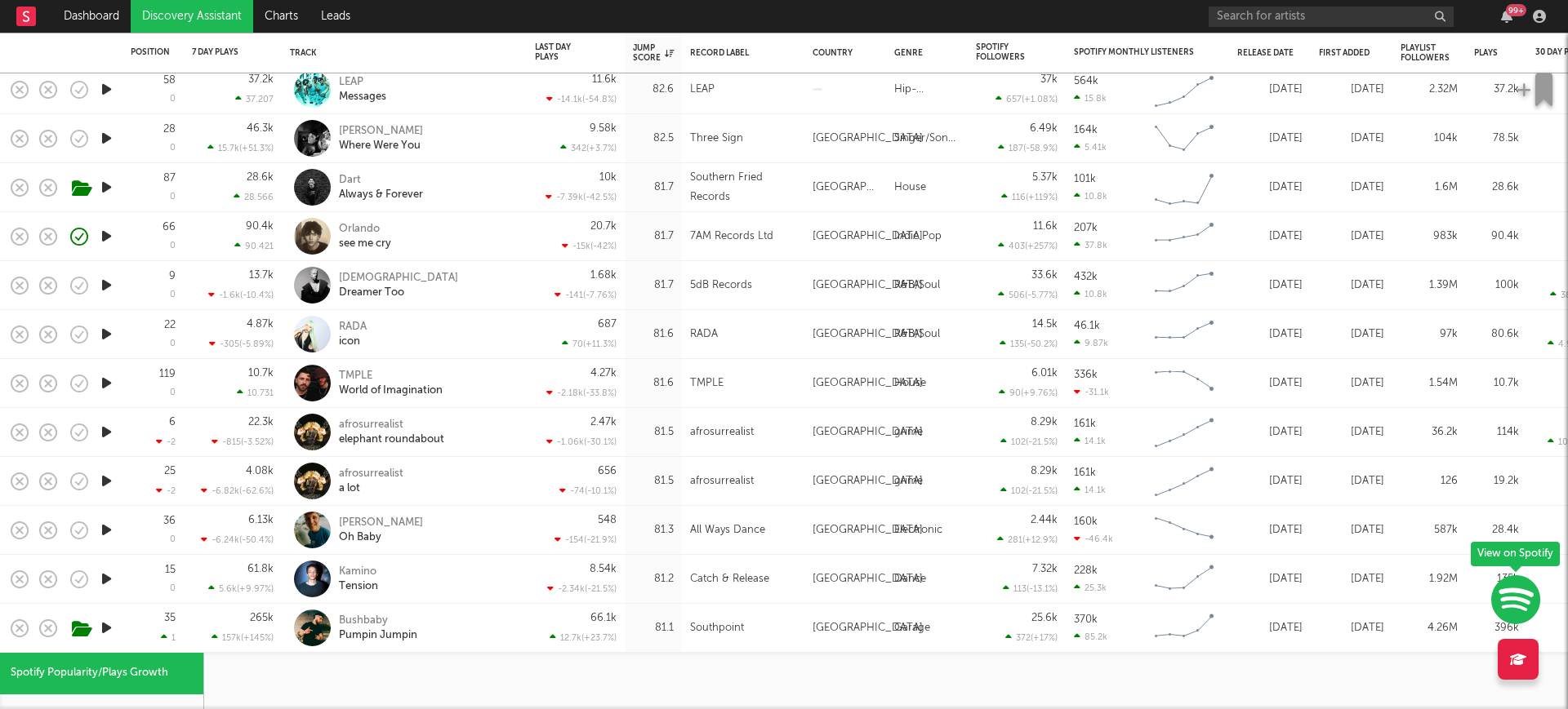
click at [471, 611] on div "Bushbaby Pumpin Jumpin" at bounding box center [405, 628] width 229 height 48
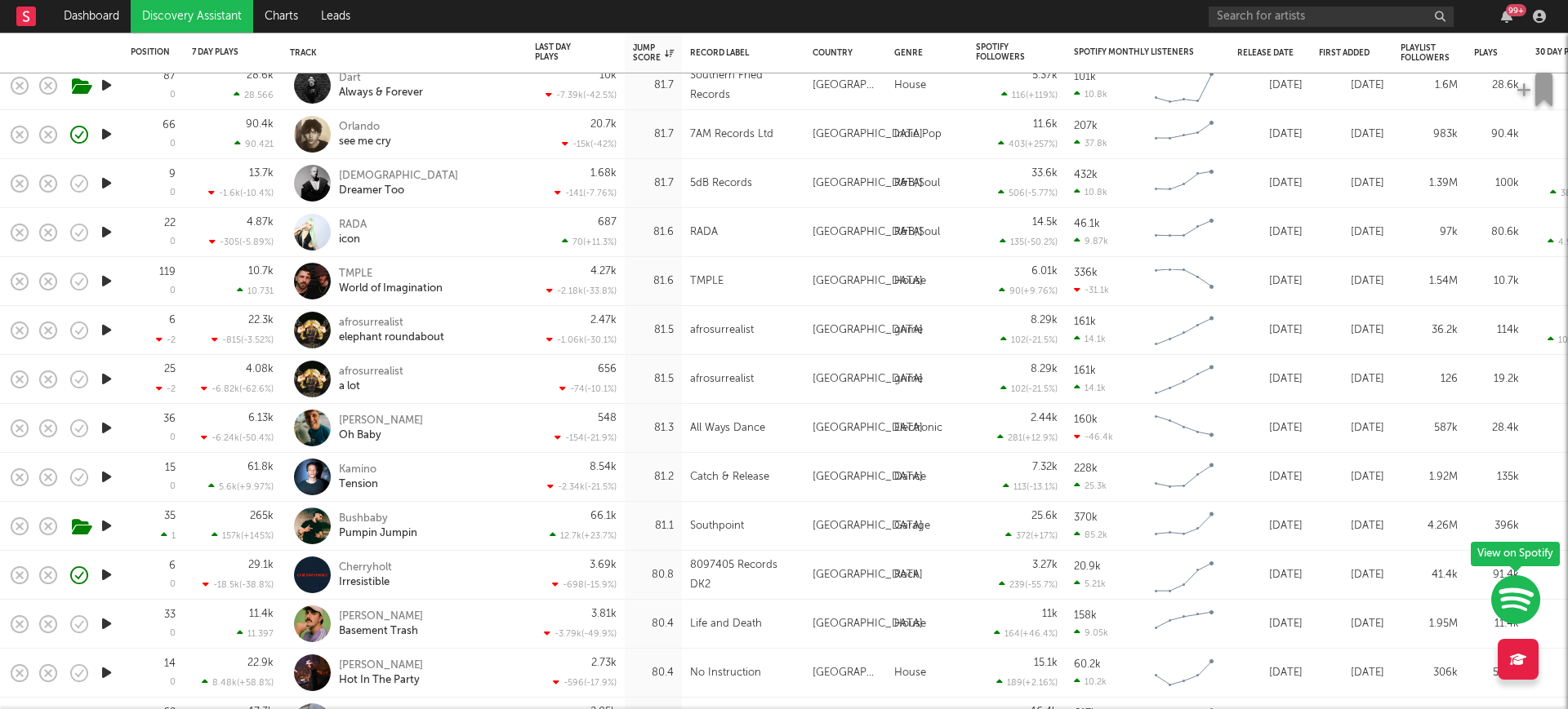
click at [98, 624] on icon "button" at bounding box center [107, 624] width 17 height 20
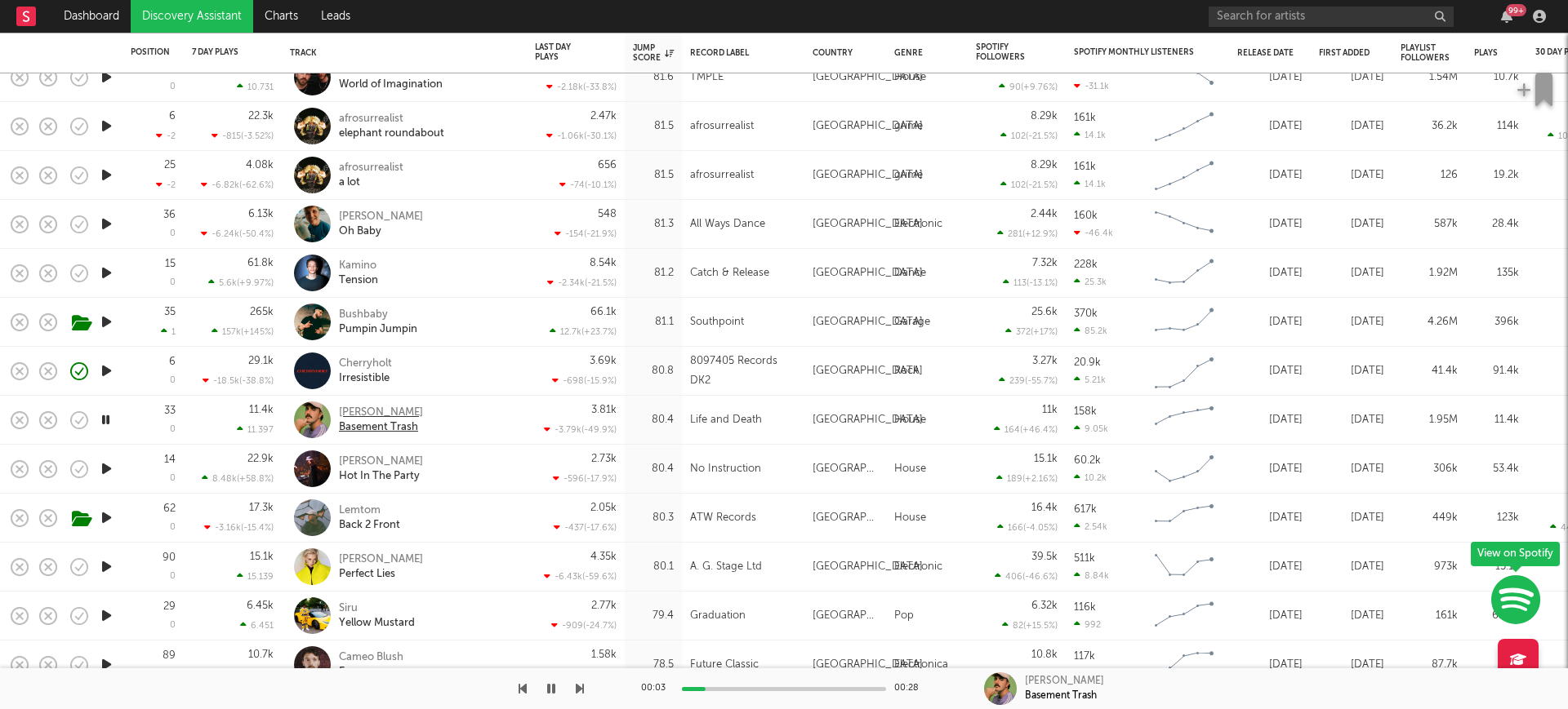
click at [384, 417] on div "[PERSON_NAME]" at bounding box center [381, 412] width 85 height 15
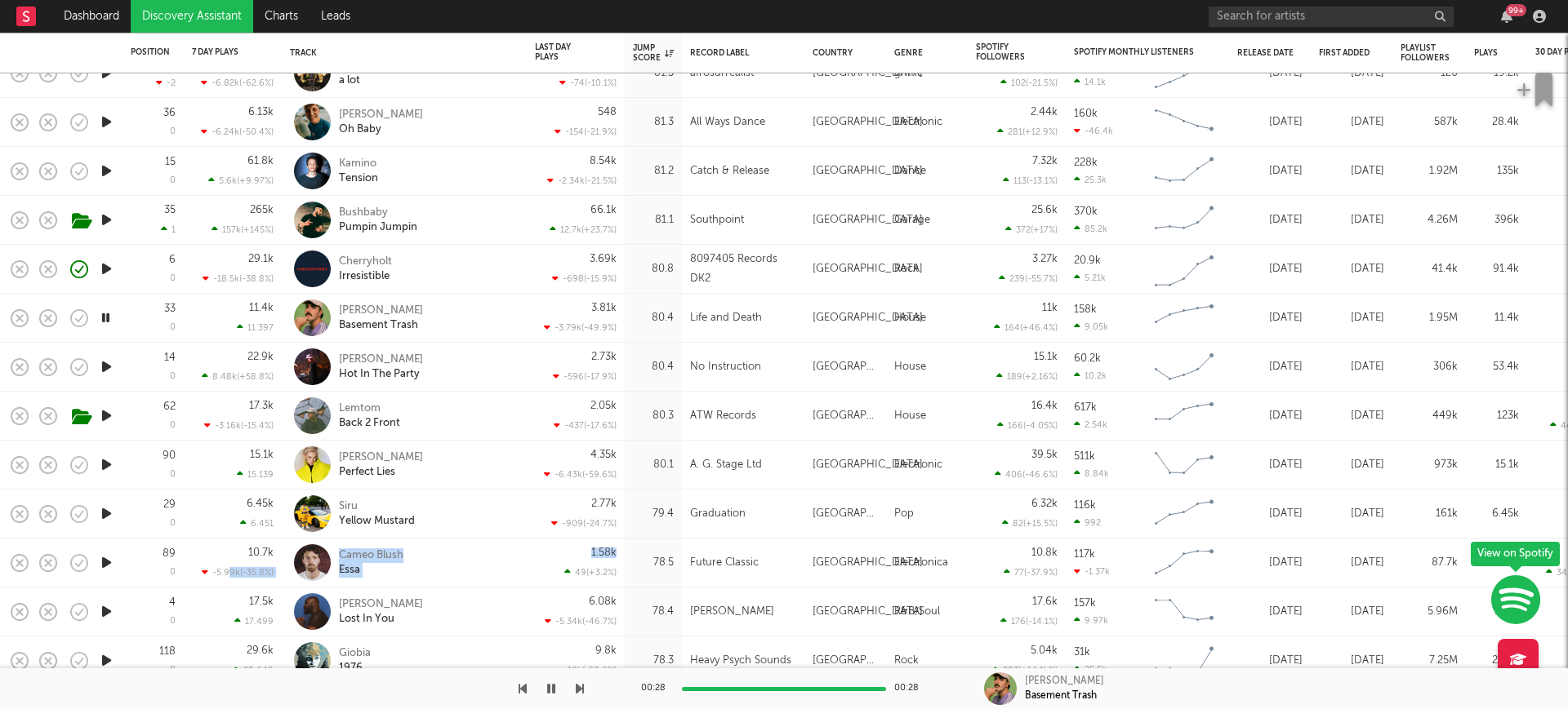
drag, startPoint x: 513, startPoint y: 544, endPoint x: 341, endPoint y: 589, distance: 177.8
drag, startPoint x: 482, startPoint y: 558, endPoint x: 474, endPoint y: 555, distance: 8.5
click at [481, 555] on div "Cameo Blush Essa" at bounding box center [427, 563] width 176 height 29
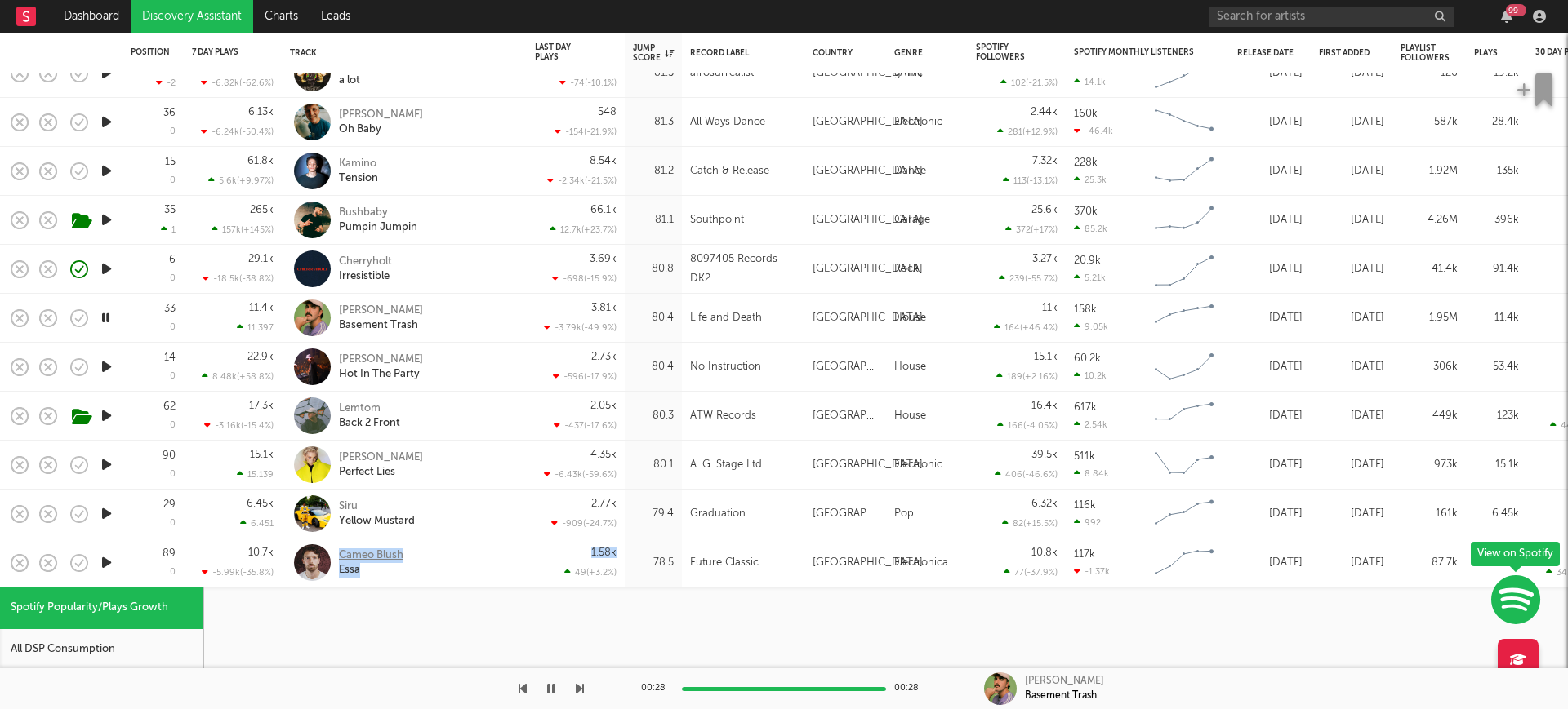
click at [395, 556] on div "Cameo Blush" at bounding box center [371, 555] width 65 height 15
select select "1w"
click at [475, 540] on div "Cameo Blush Essa" at bounding box center [405, 562] width 229 height 48
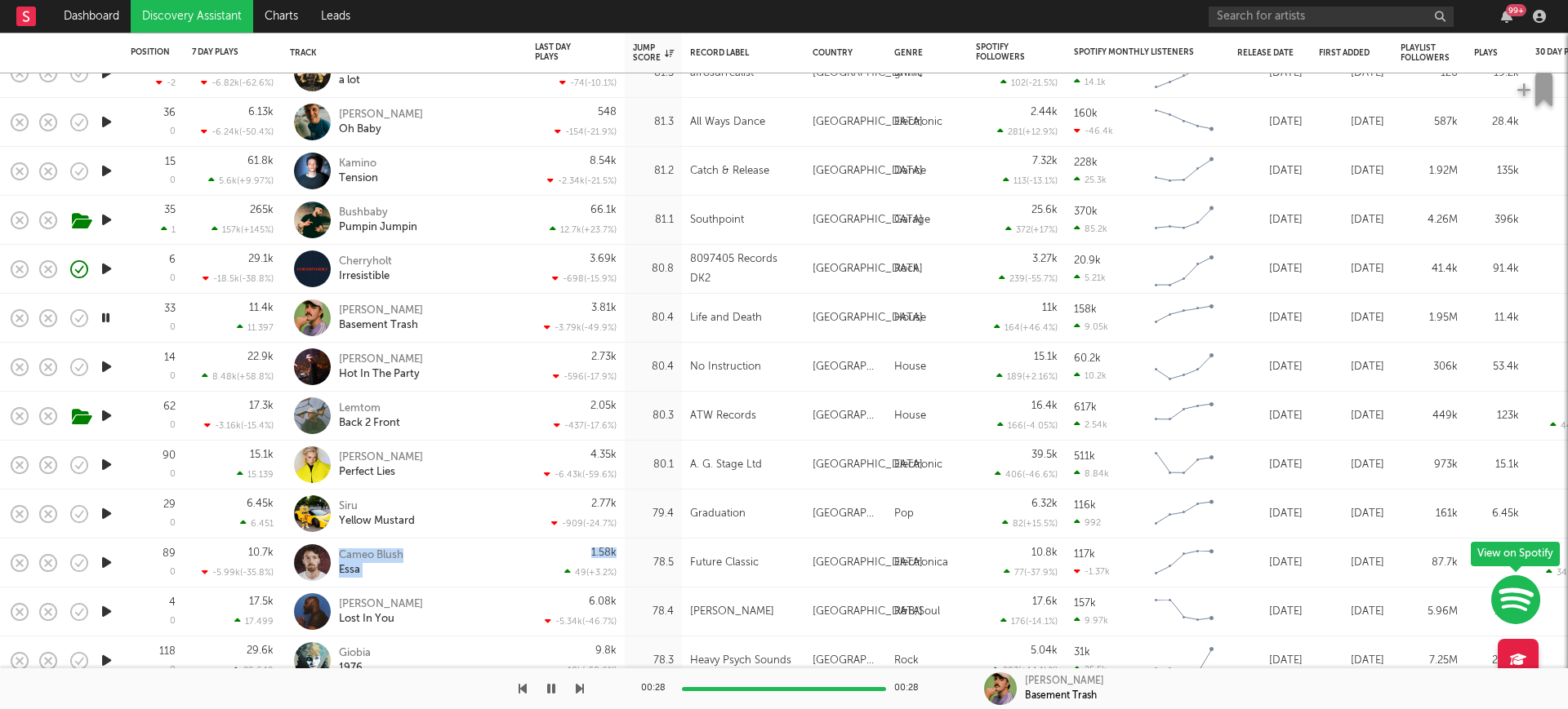
click at [468, 561] on div "Cameo Blush Essa" at bounding box center [427, 563] width 176 height 29
select select "1w"
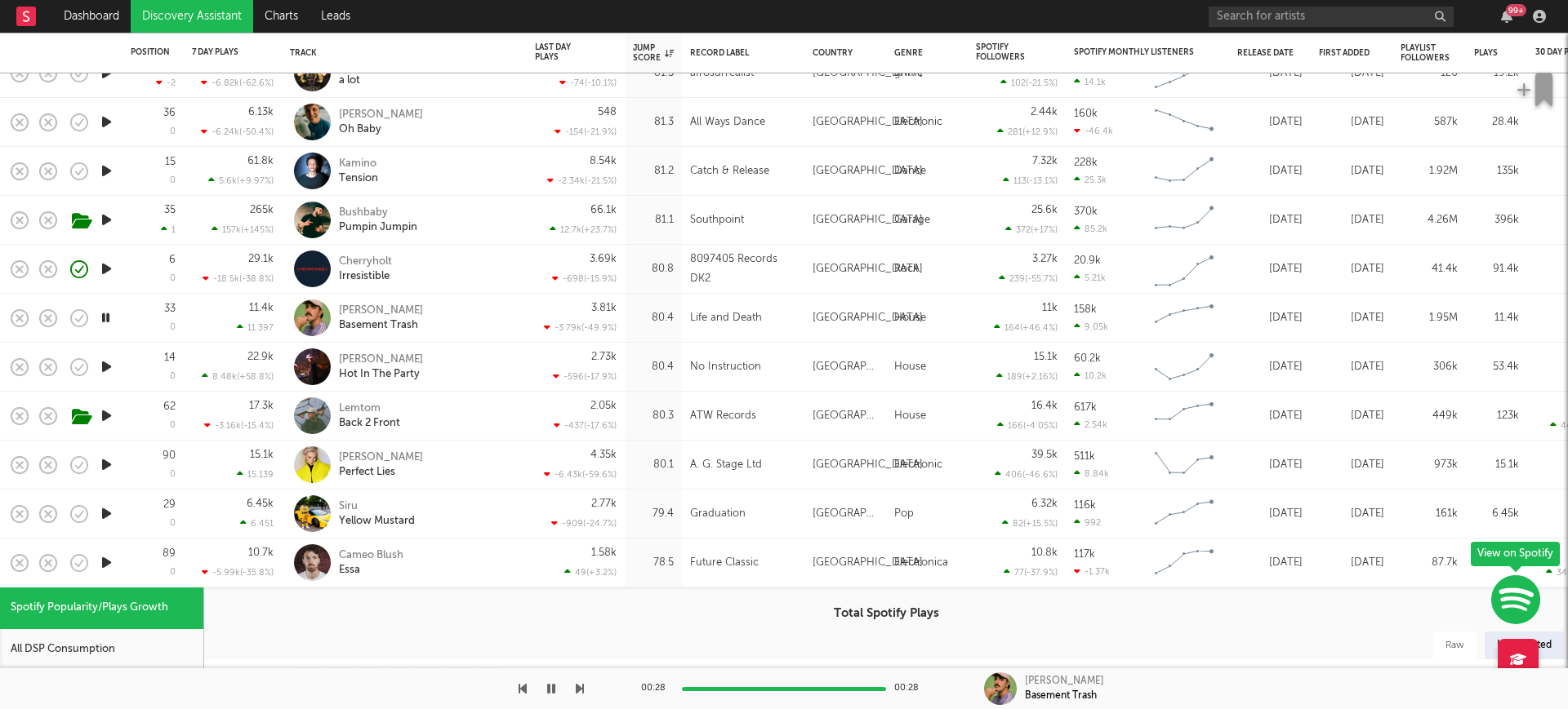
click at [469, 561] on div "Cameo Blush Essa" at bounding box center [427, 563] width 176 height 29
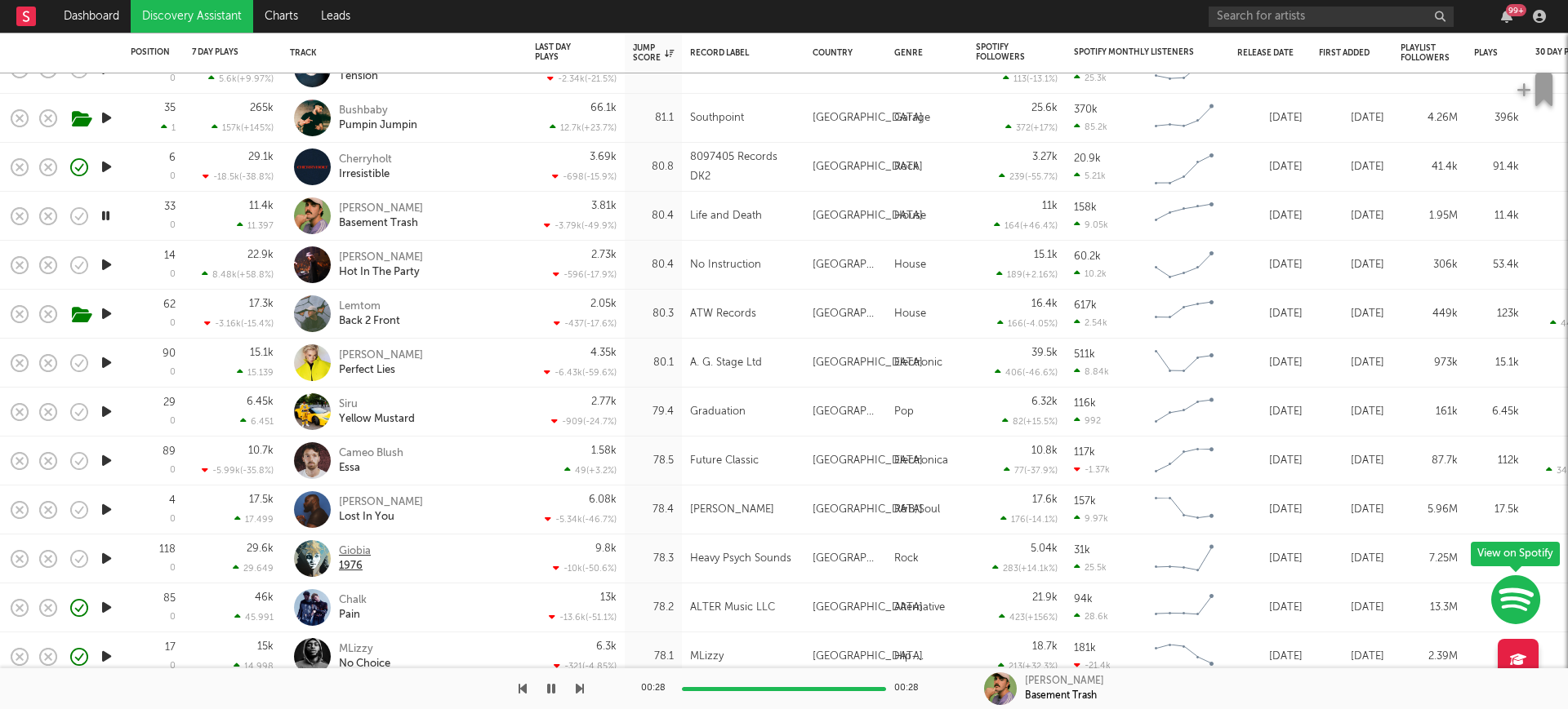
click at [362, 552] on div "Giobia" at bounding box center [354, 551] width 32 height 15
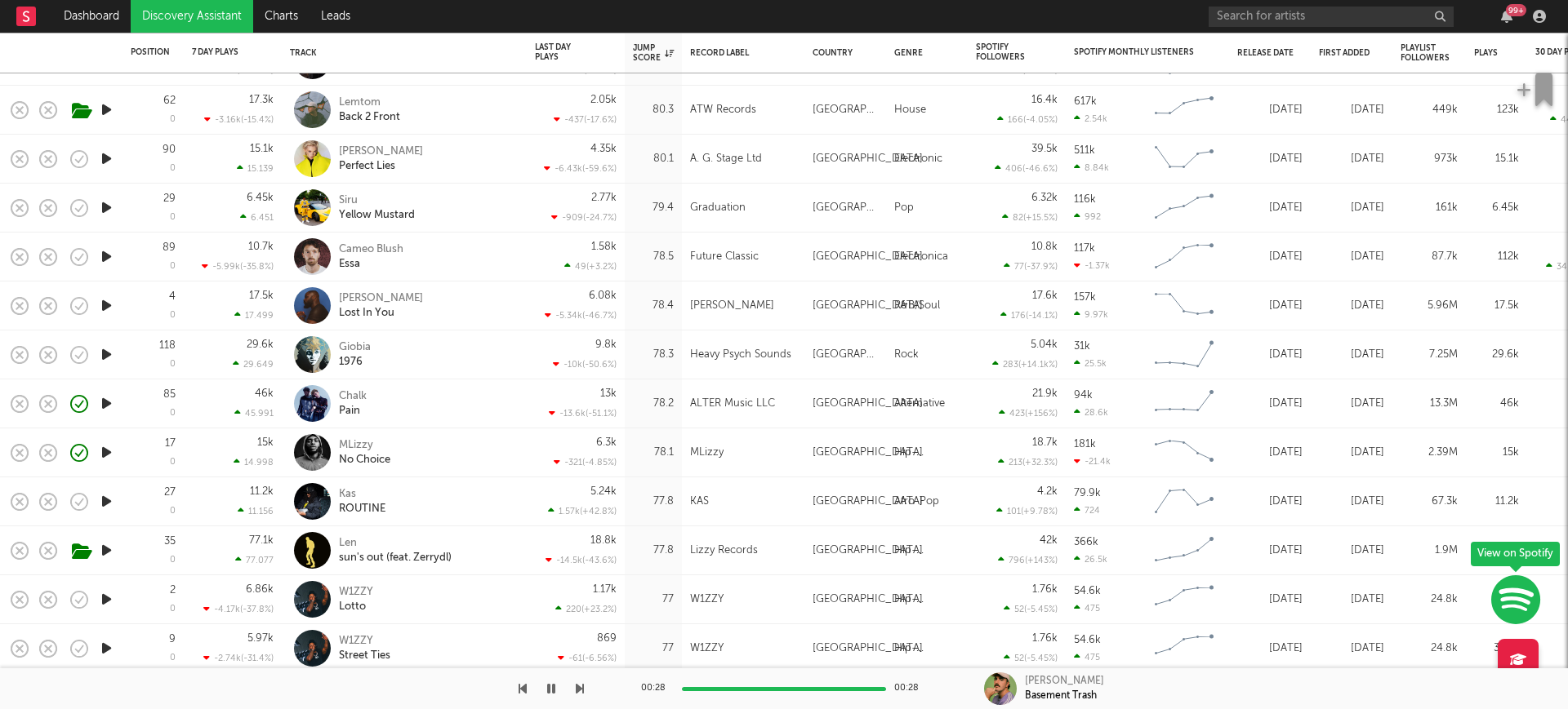
click at [108, 445] on icon "button" at bounding box center [107, 453] width 17 height 20
click at [103, 407] on icon "button" at bounding box center [107, 404] width 17 height 20
drag, startPoint x: 103, startPoint y: 402, endPoint x: 178, endPoint y: 414, distance: 76.0
click at [107, 402] on icon "button" at bounding box center [106, 404] width 15 height 20
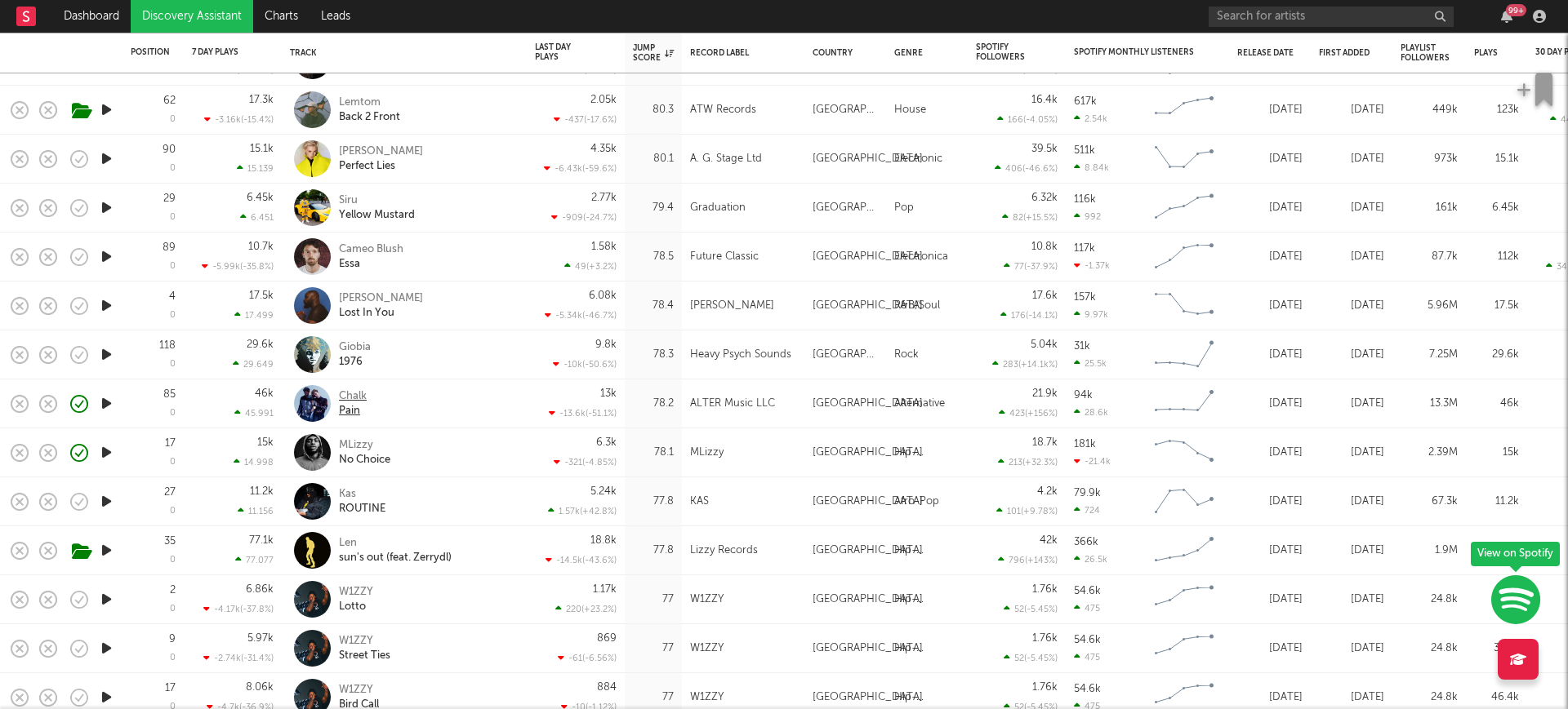
click at [367, 389] on div "Chalk" at bounding box center [353, 396] width 28 height 15
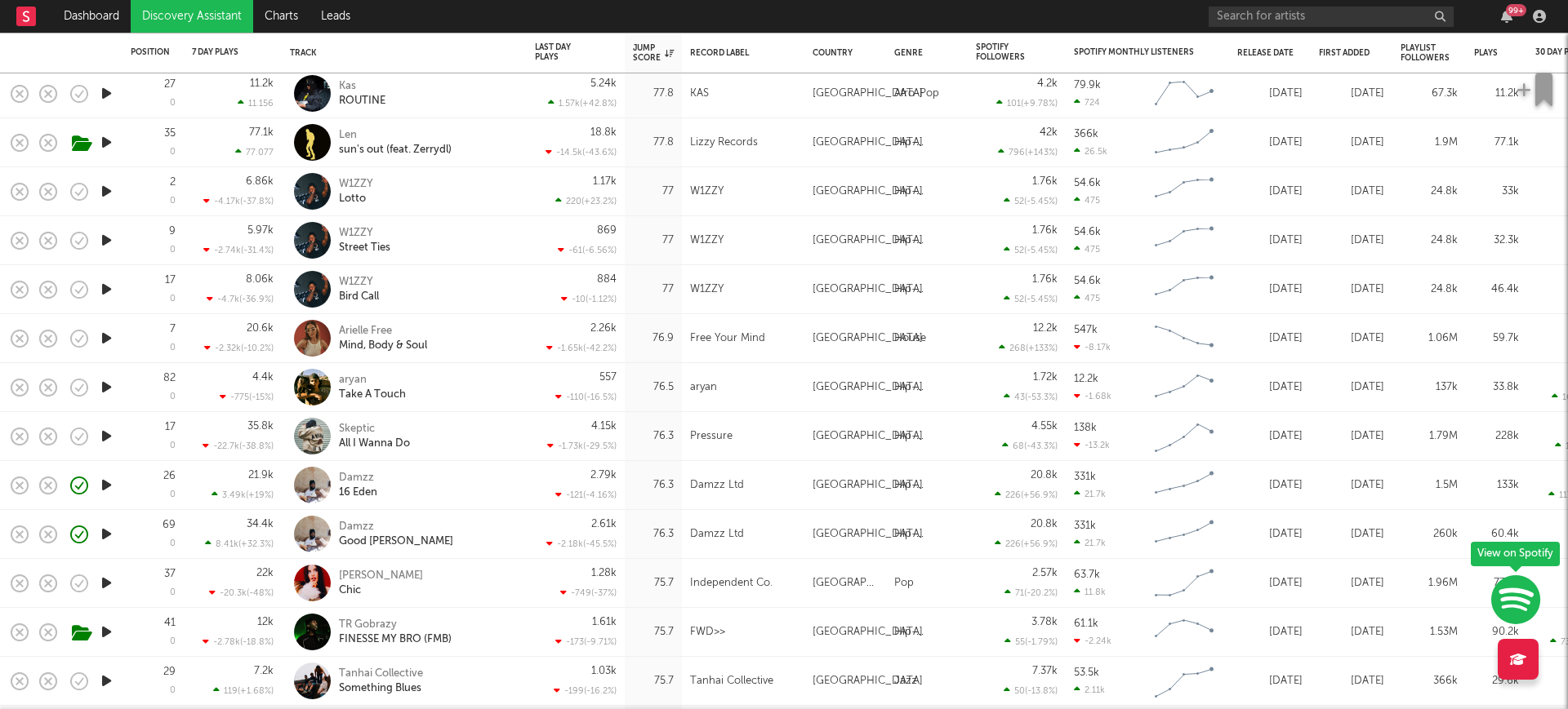
click at [111, 580] on icon "button" at bounding box center [107, 584] width 17 height 20
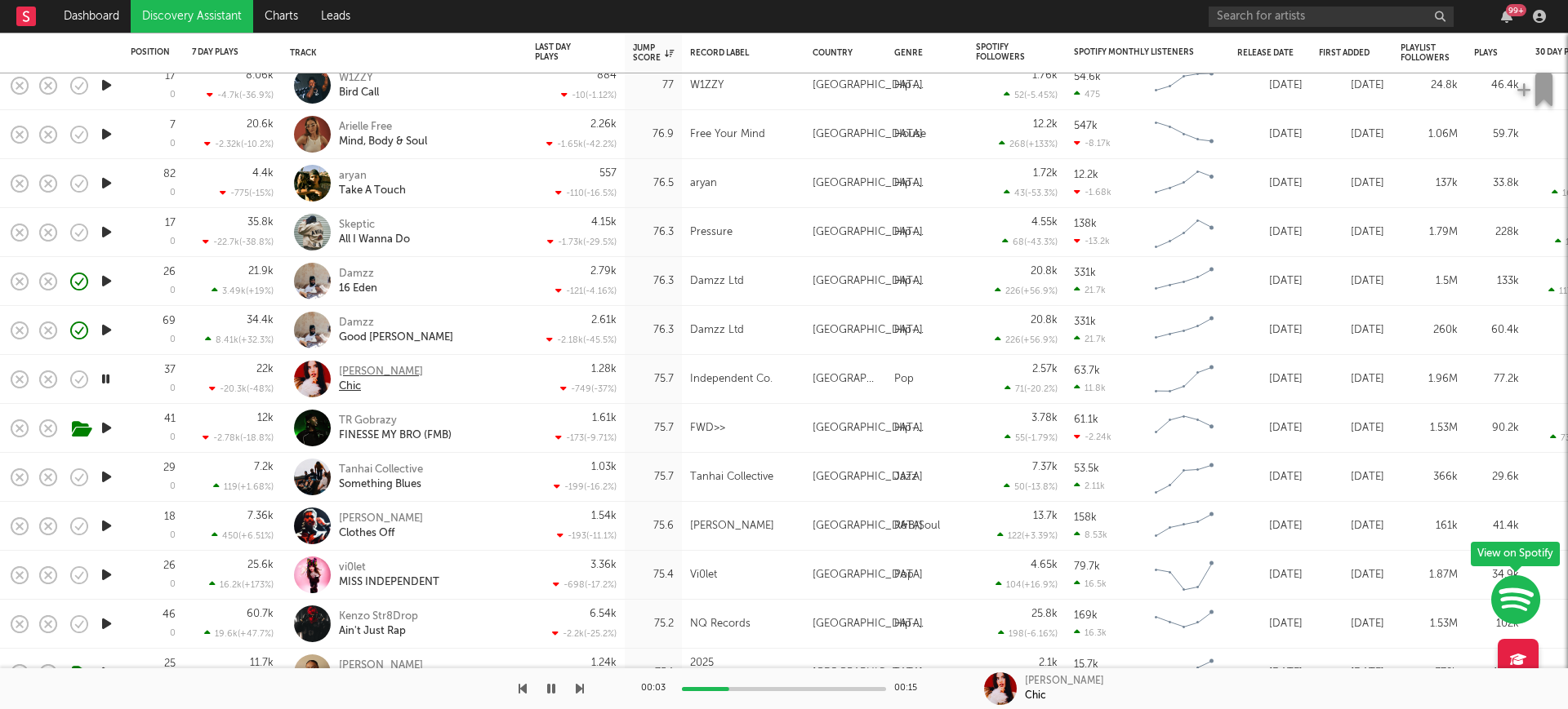
click at [371, 371] on div "Jessica Doolan" at bounding box center [381, 372] width 85 height 15
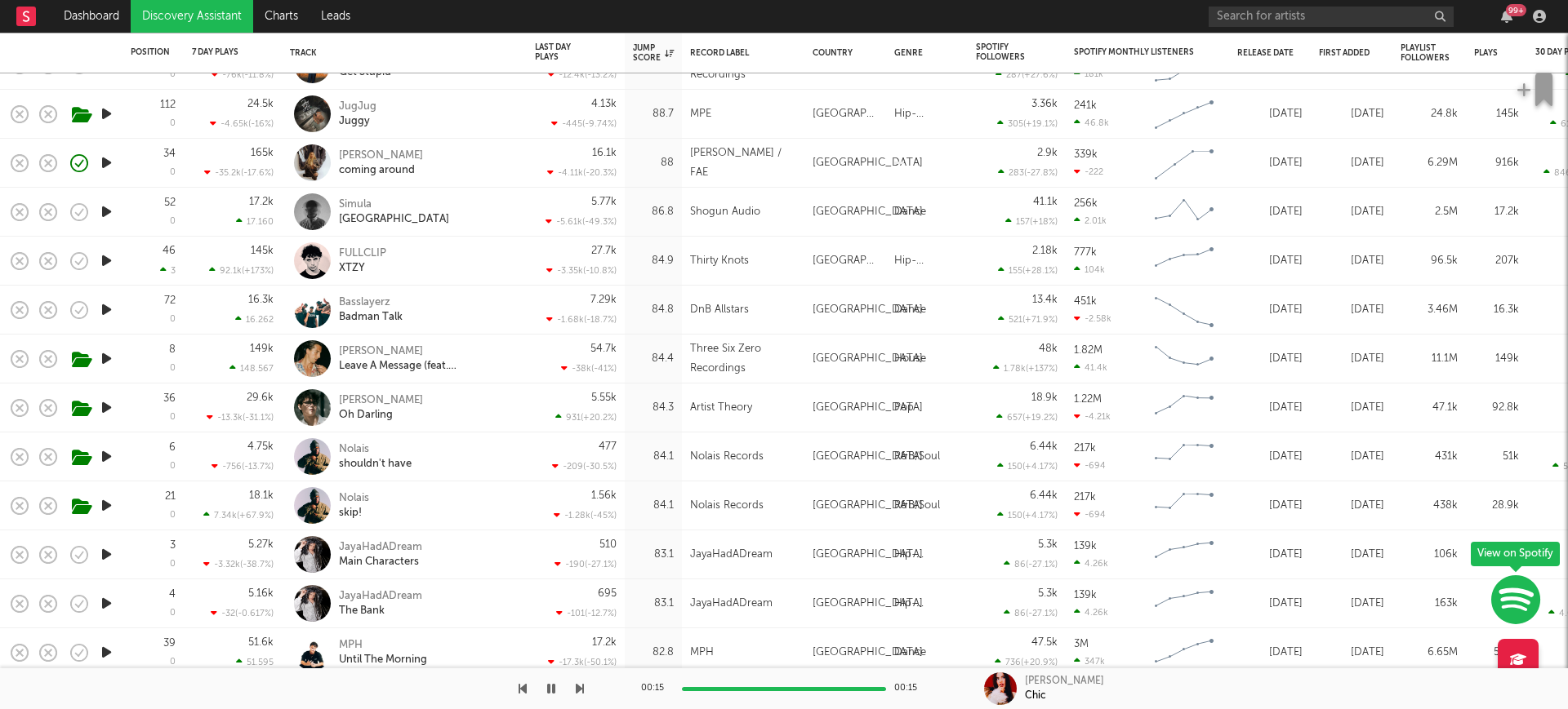
drag, startPoint x: 364, startPoint y: 292, endPoint x: 310, endPoint y: 309, distance: 56.6
click at [364, 292] on div "Basslayerz Badman Talk" at bounding box center [405, 310] width 229 height 48
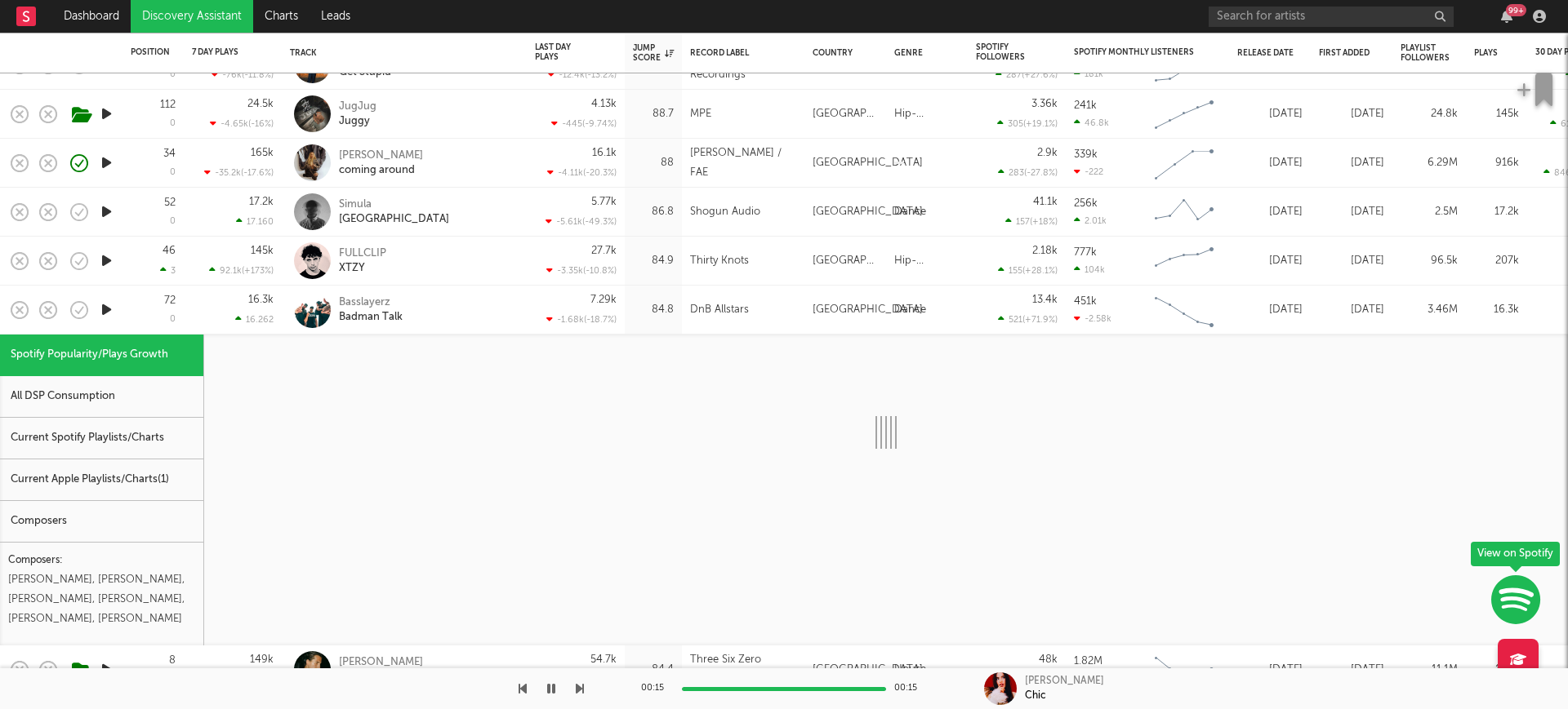
select select "1w"
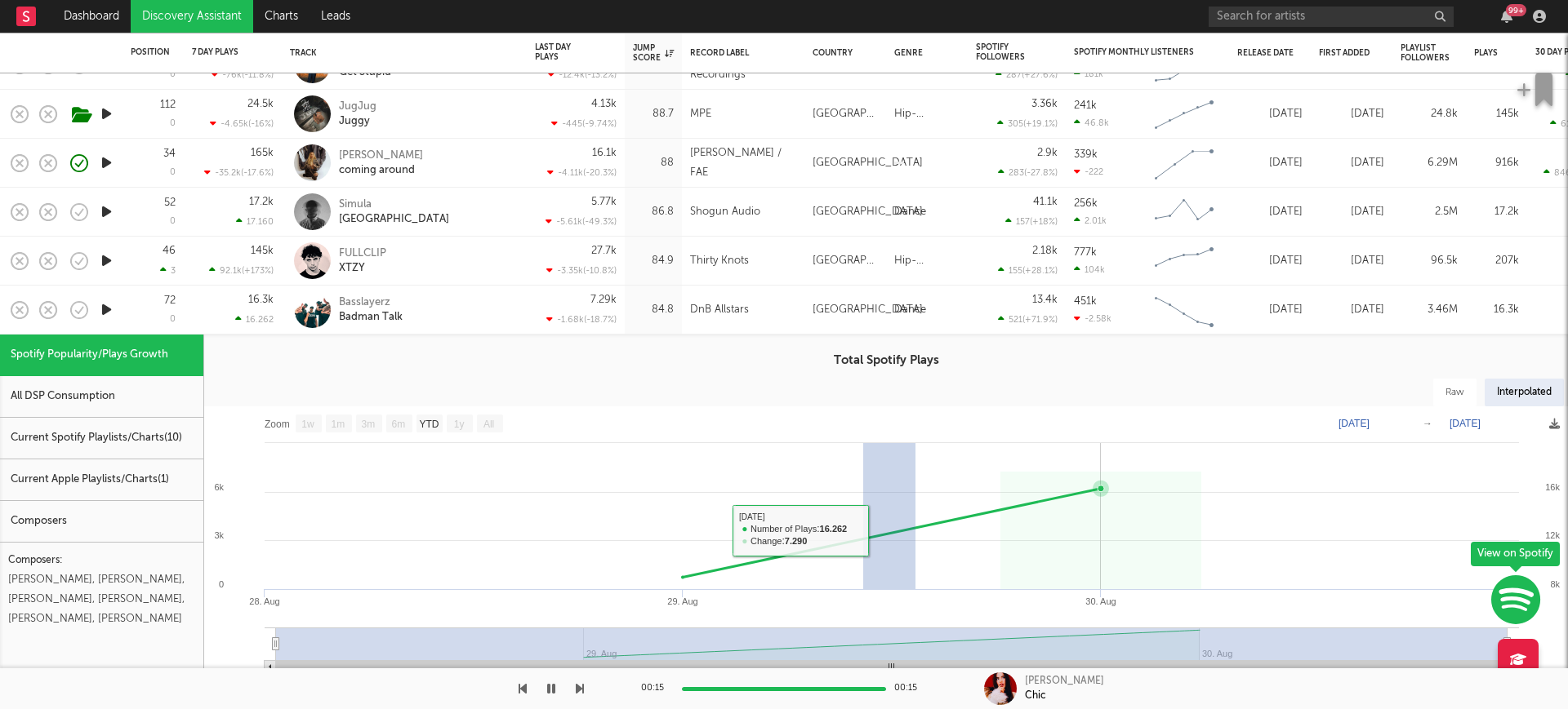
drag, startPoint x: 863, startPoint y: 519, endPoint x: 938, endPoint y: 500, distance: 77.4
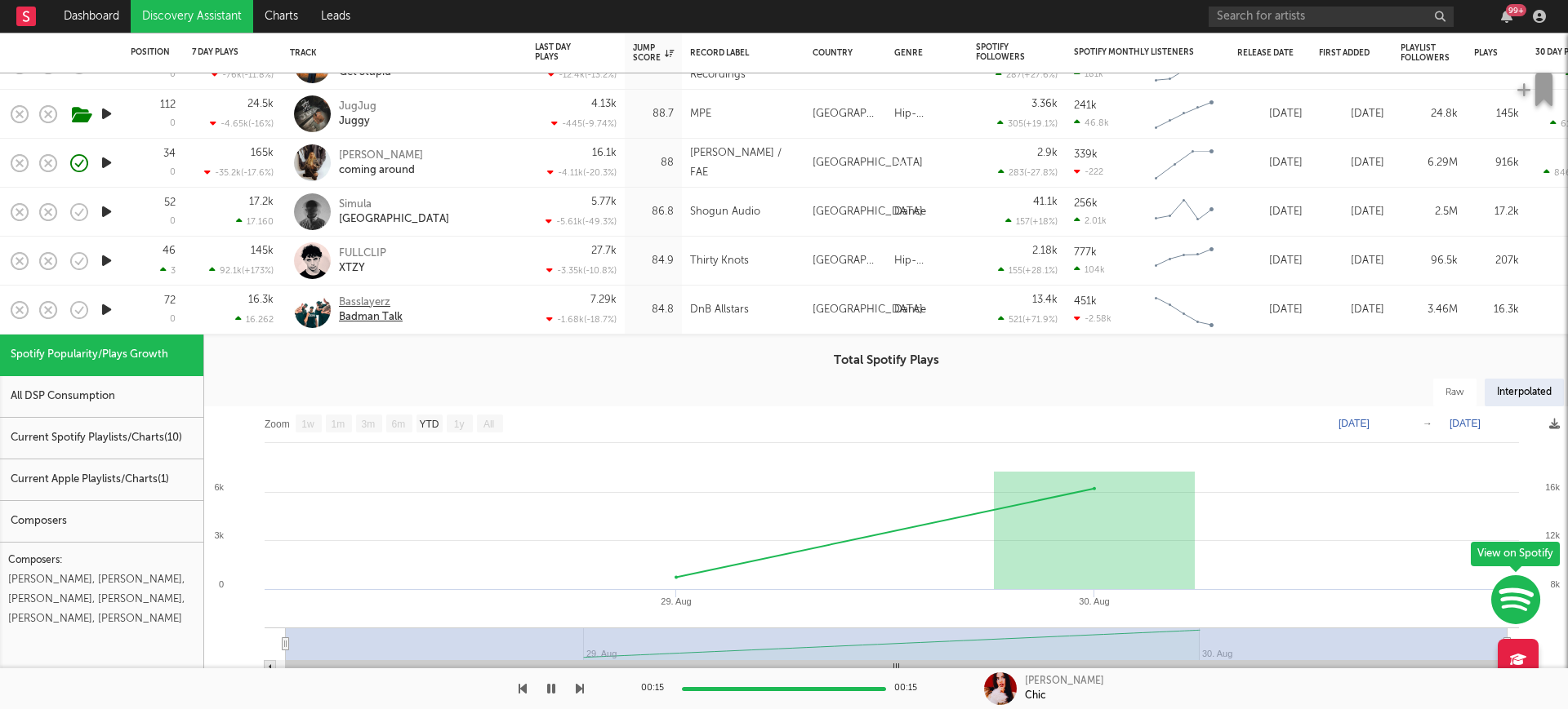
click at [389, 301] on div "Basslayerz" at bounding box center [370, 302] width 64 height 15
click at [434, 301] on div "Basslayerz Badman Talk" at bounding box center [427, 310] width 176 height 29
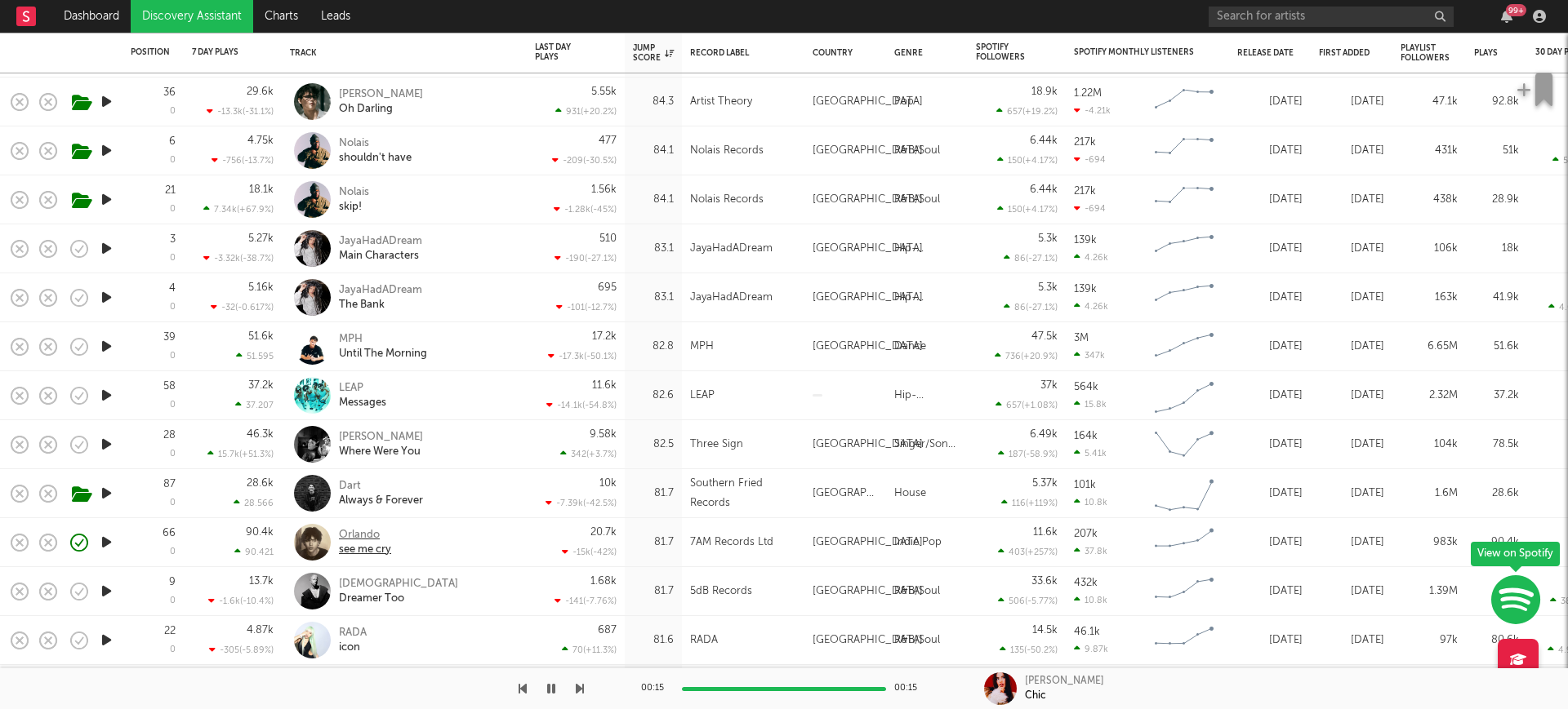
click at [355, 533] on div "Orlando" at bounding box center [364, 535] width 52 height 15
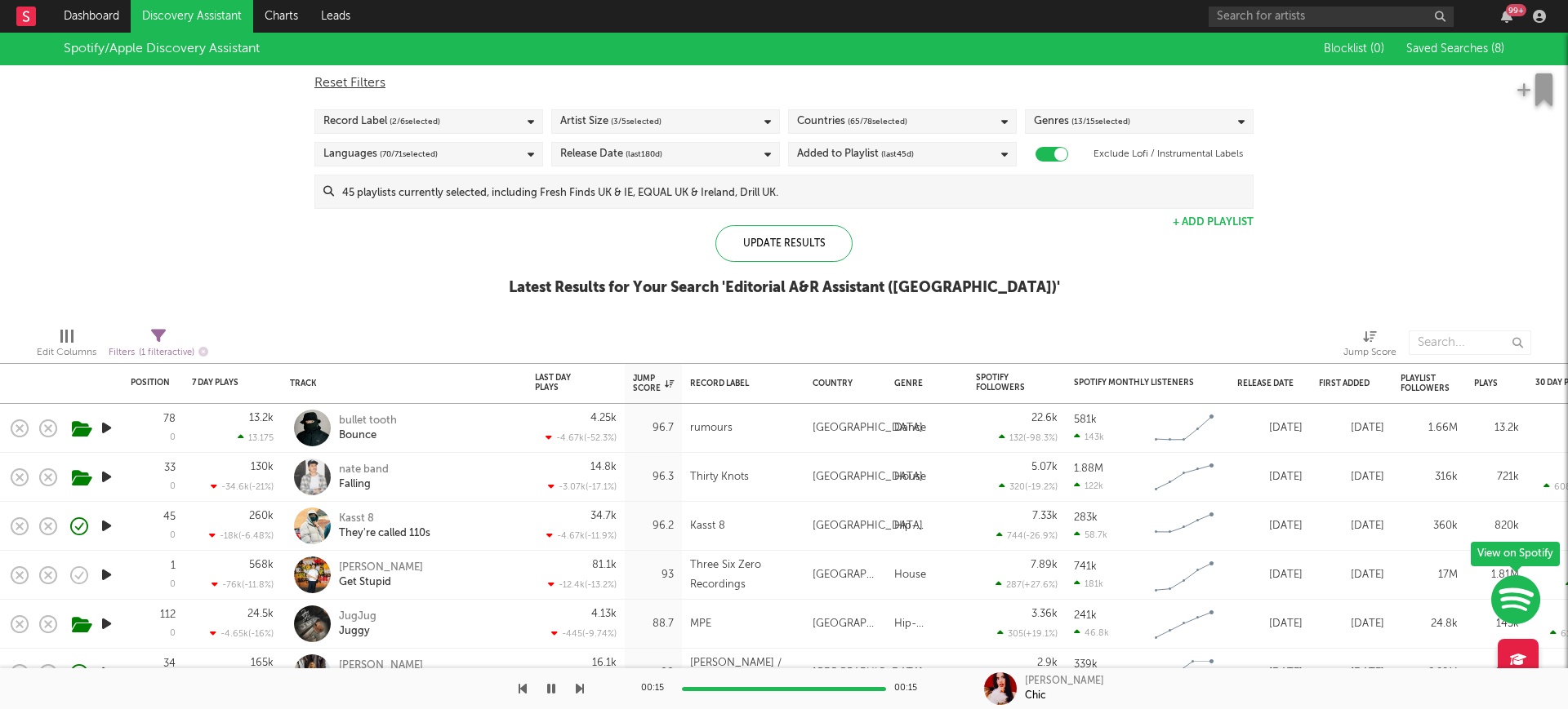
click at [222, 9] on link "Discovery Assistant" at bounding box center [191, 16] width 122 height 32
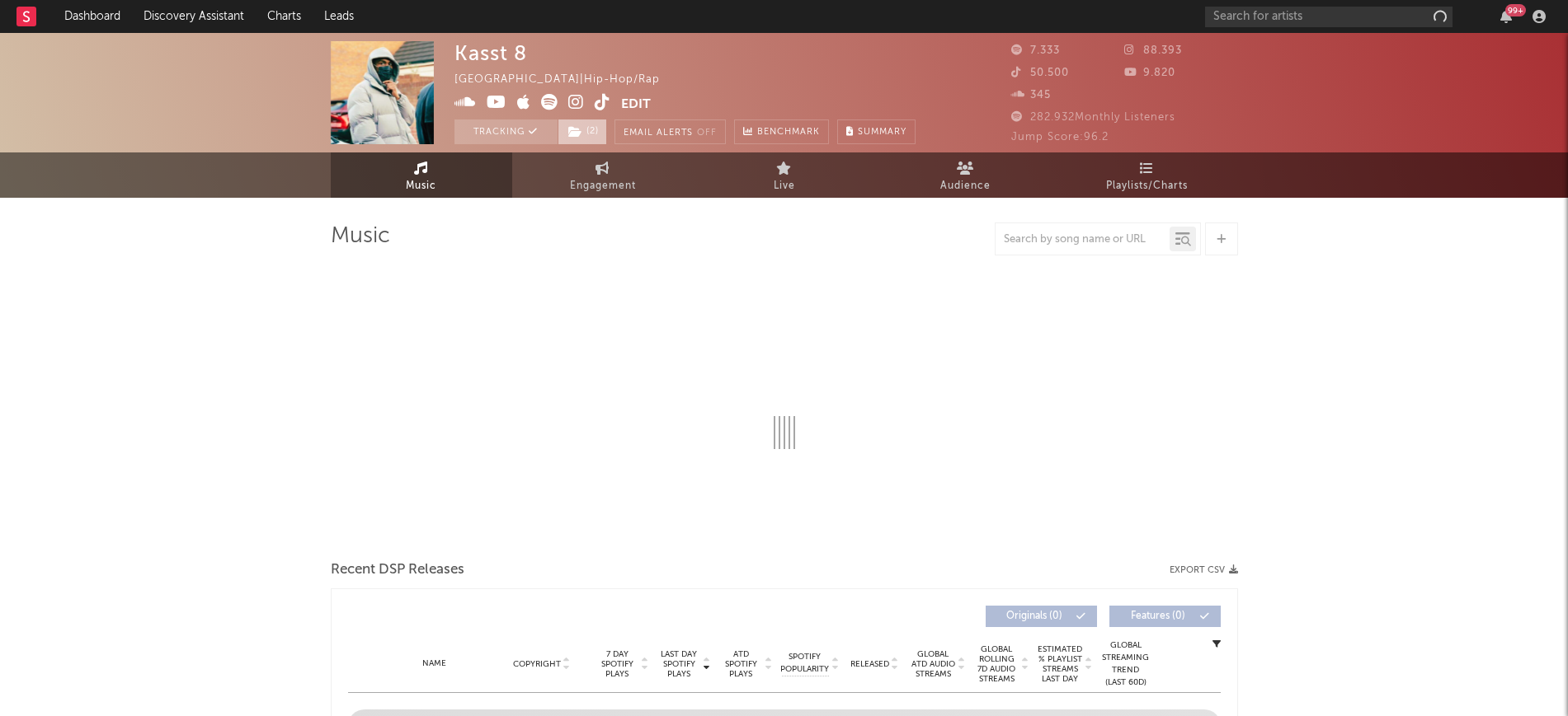
click at [579, 123] on span "( 2 )" at bounding box center [582, 132] width 49 height 25
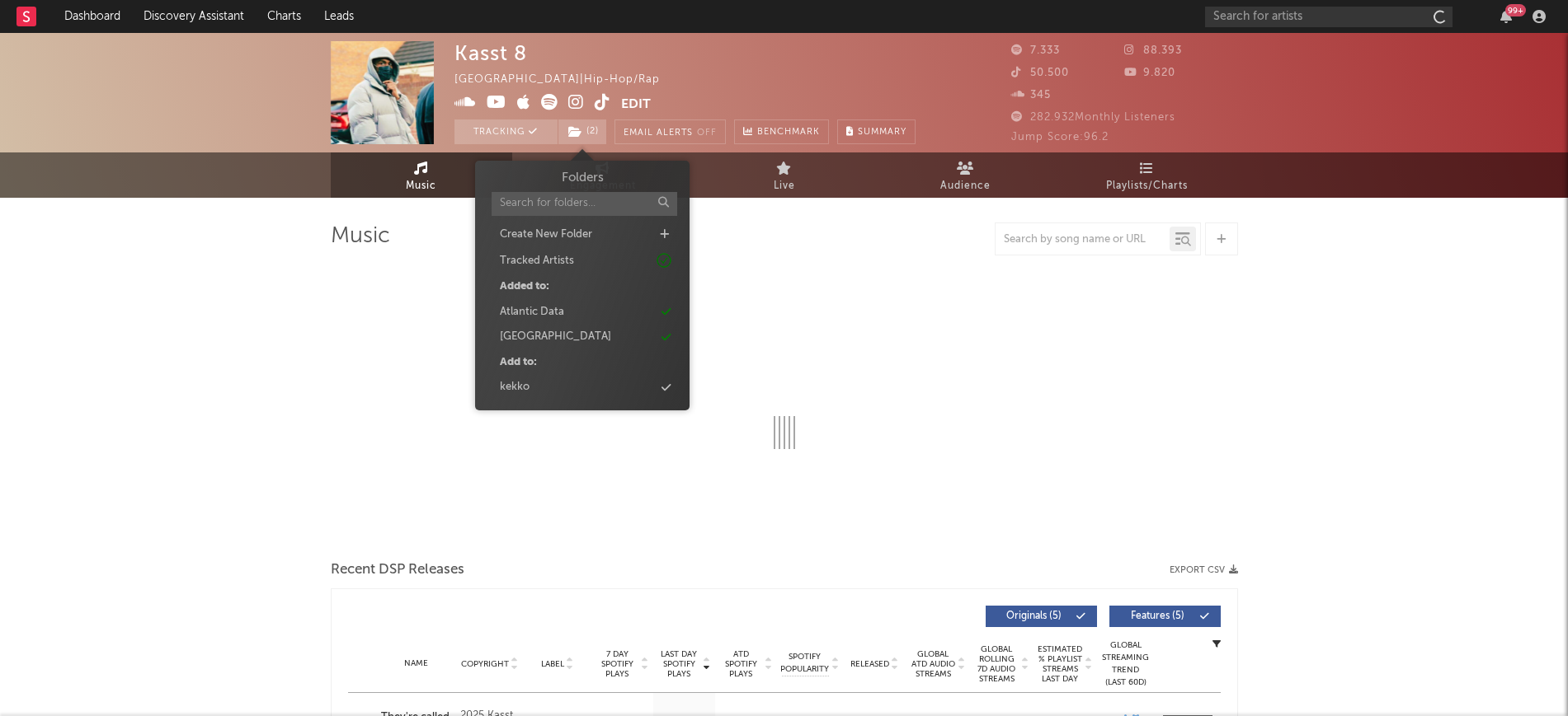
select select "1w"
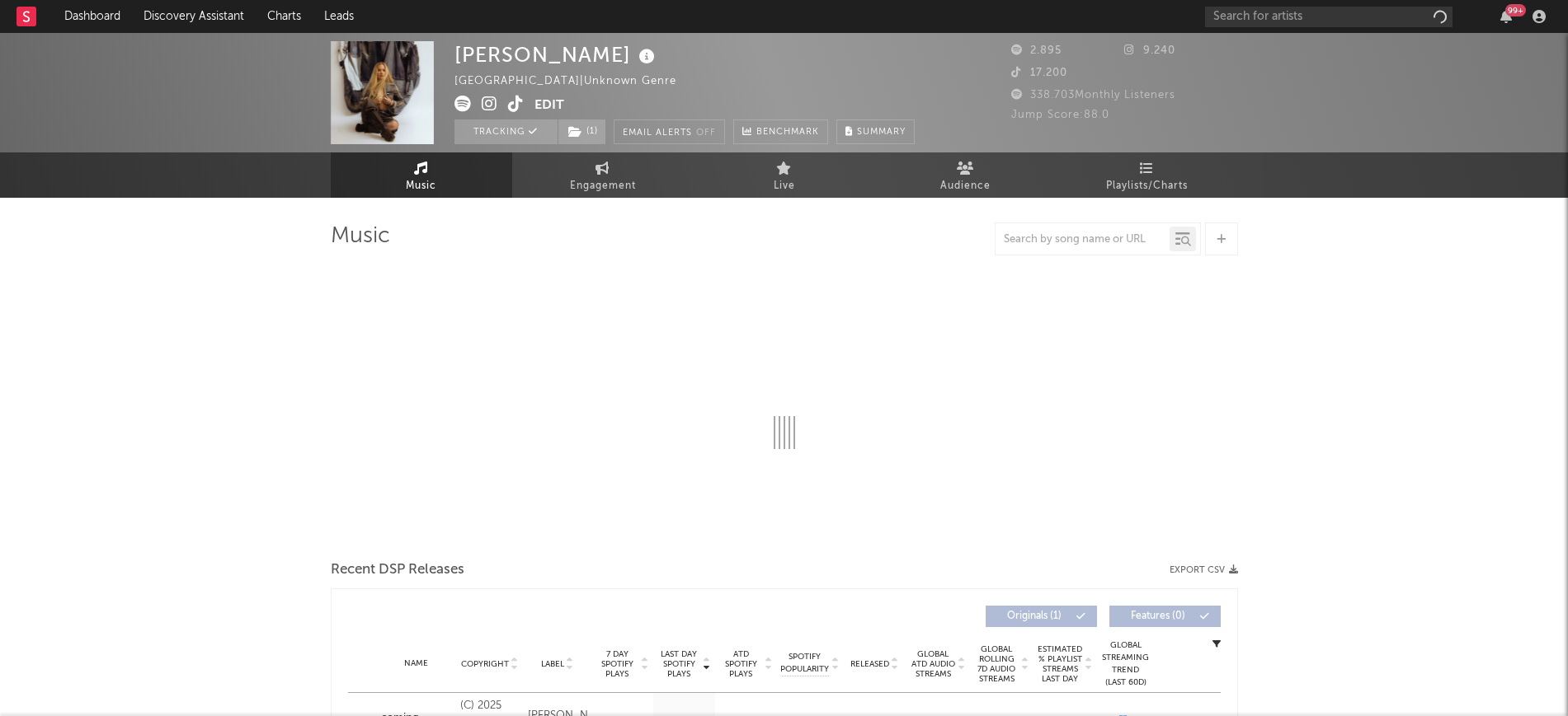
select select "1w"
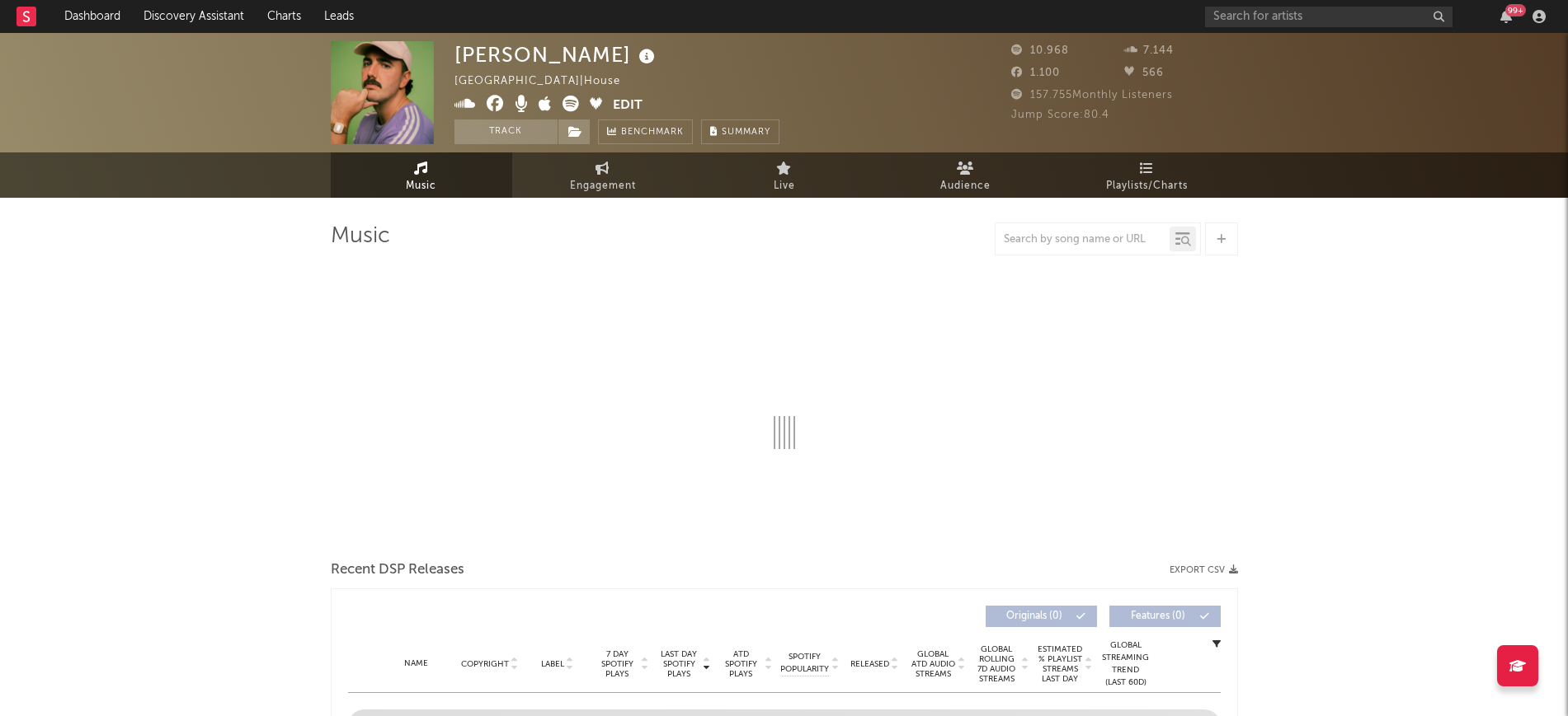
select select "1w"
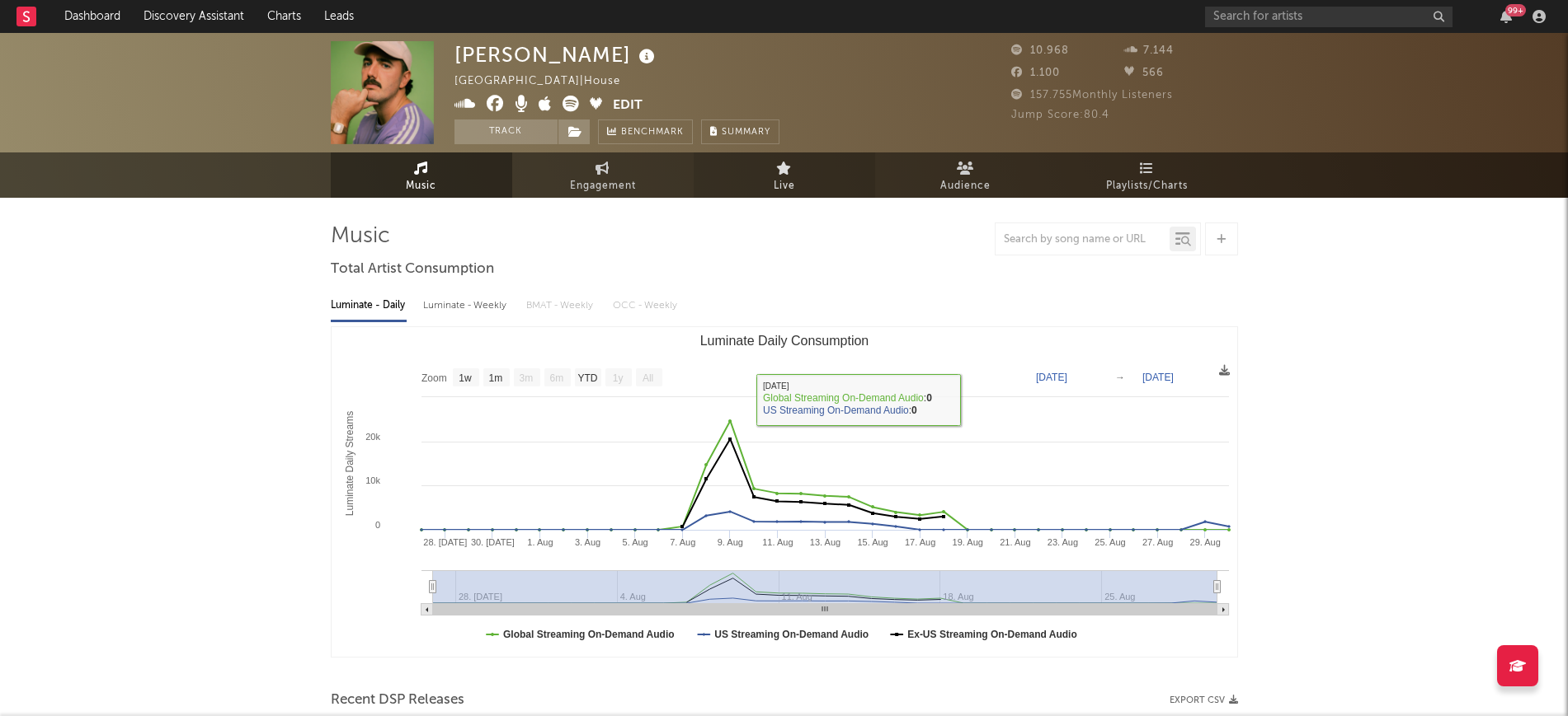
drag, startPoint x: 707, startPoint y: 288, endPoint x: 722, endPoint y: 163, distance: 125.9
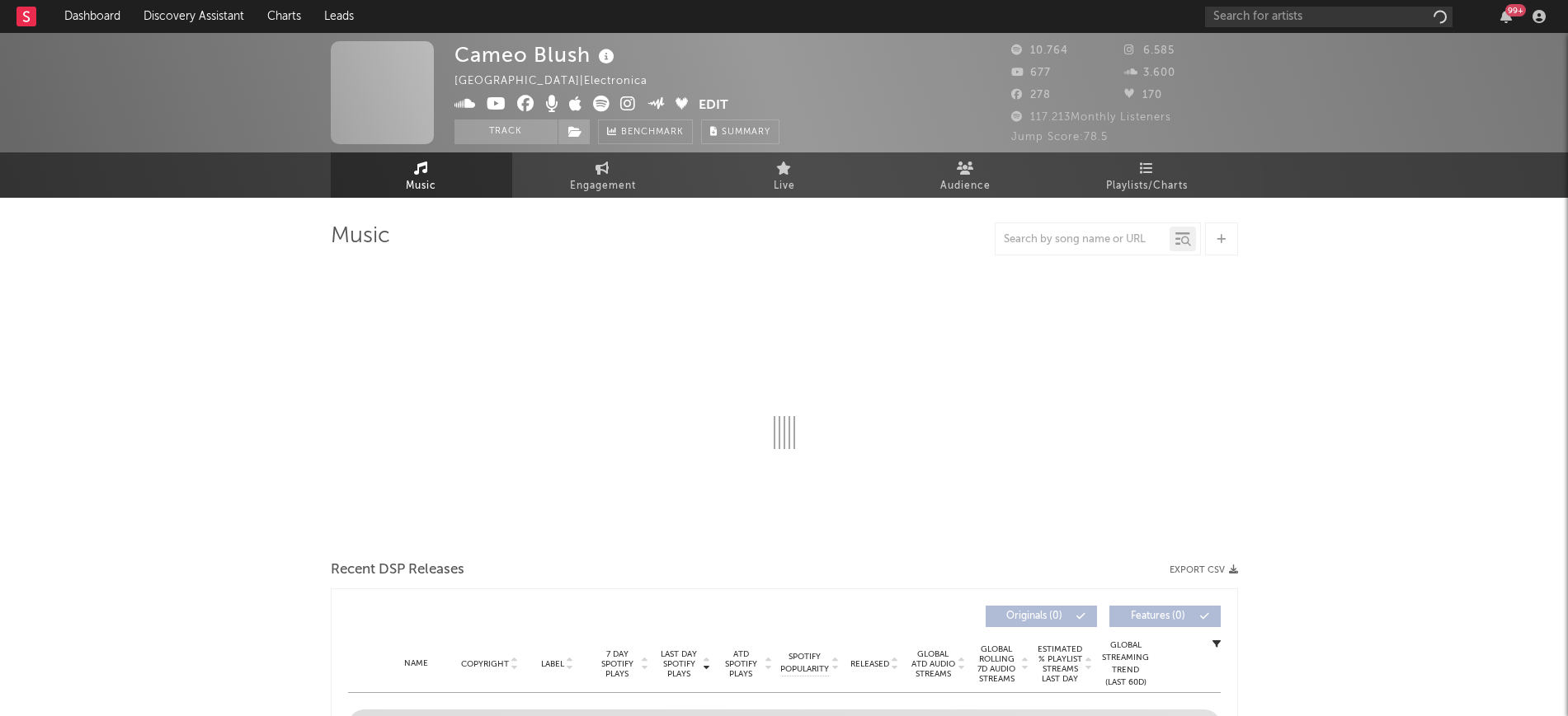
select select "6m"
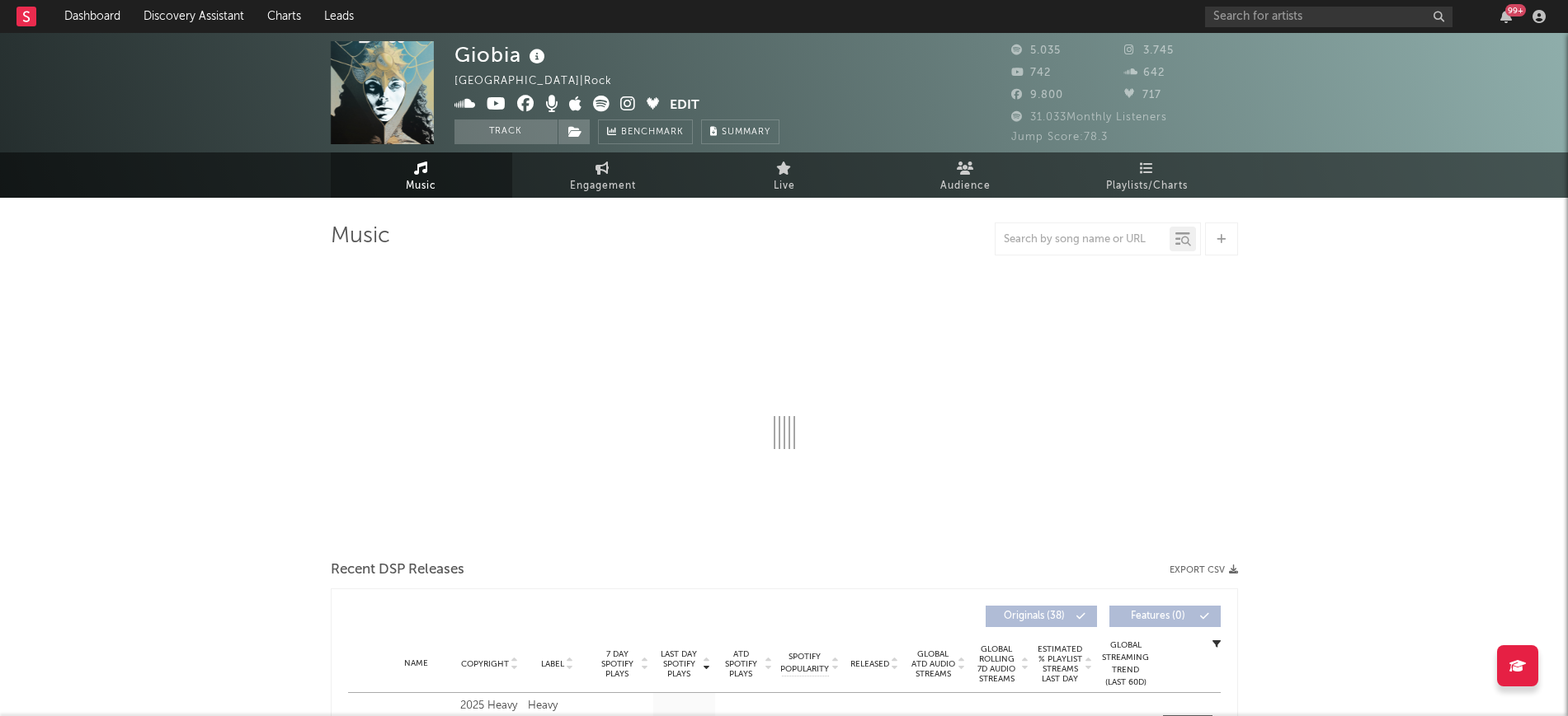
select select "1w"
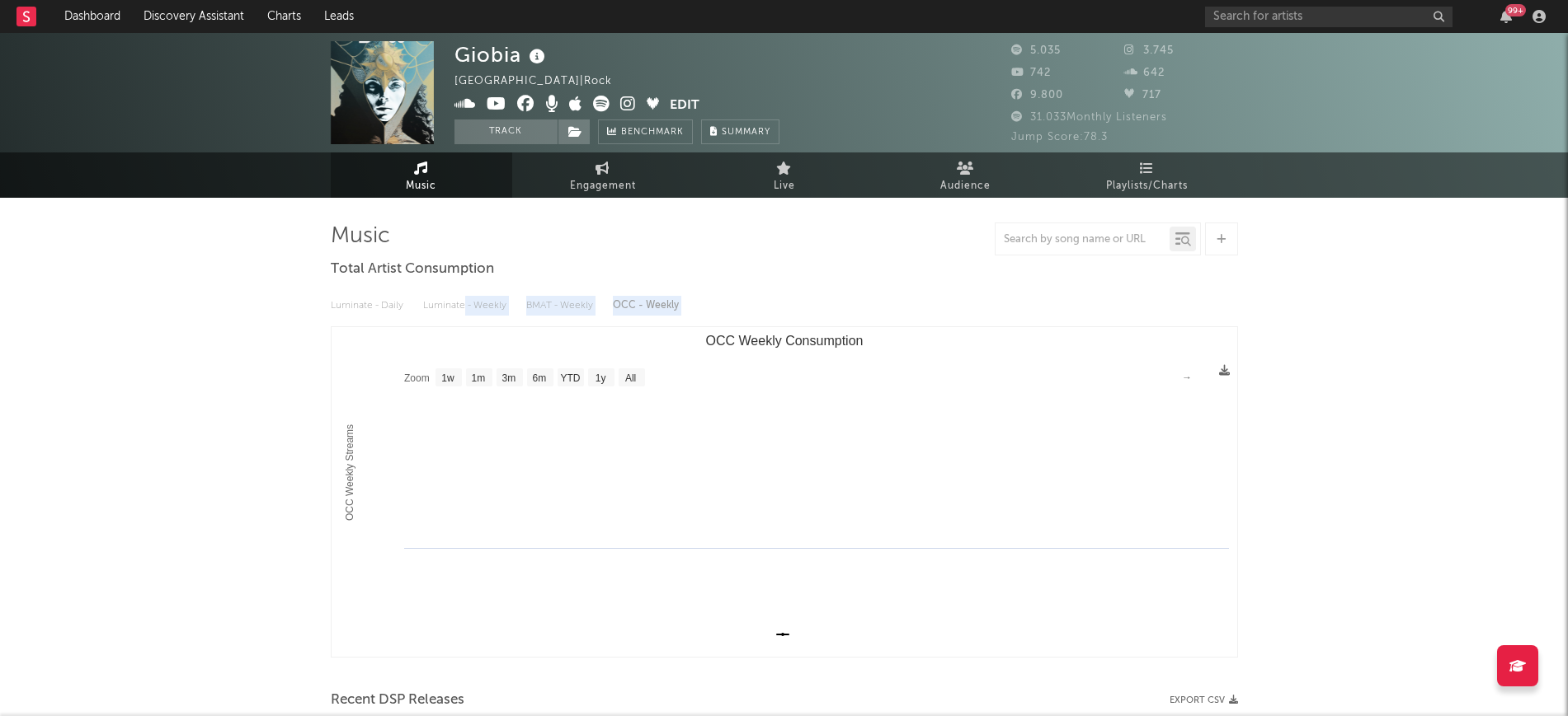
click at [463, 336] on div "Luminate - Daily Luminate - Weekly BMAT - Weekly OCC - Weekly Zoom 1w 1m 3m 6m …" at bounding box center [784, 472] width 907 height 378
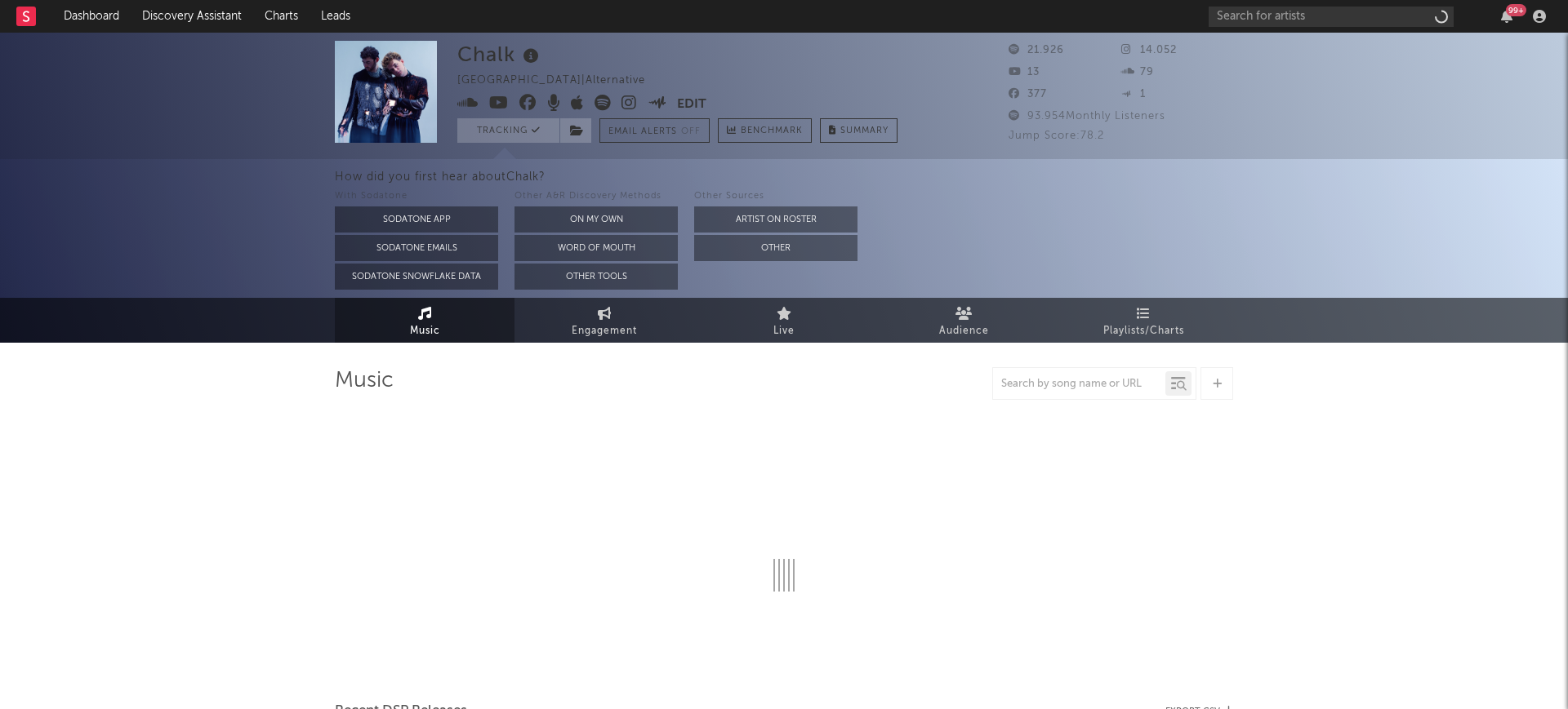
select select "6m"
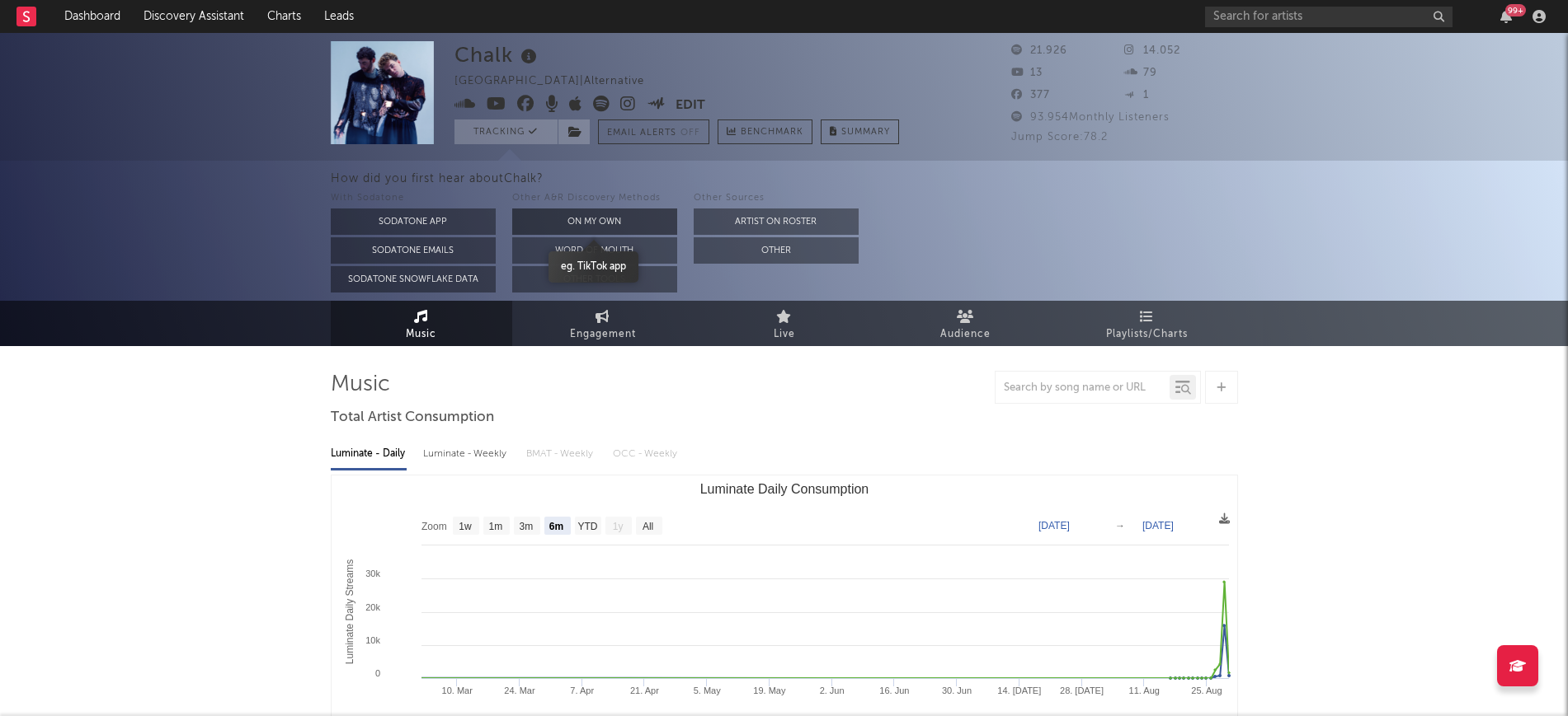
click at [610, 209] on button "On My Own" at bounding box center [594, 221] width 165 height 27
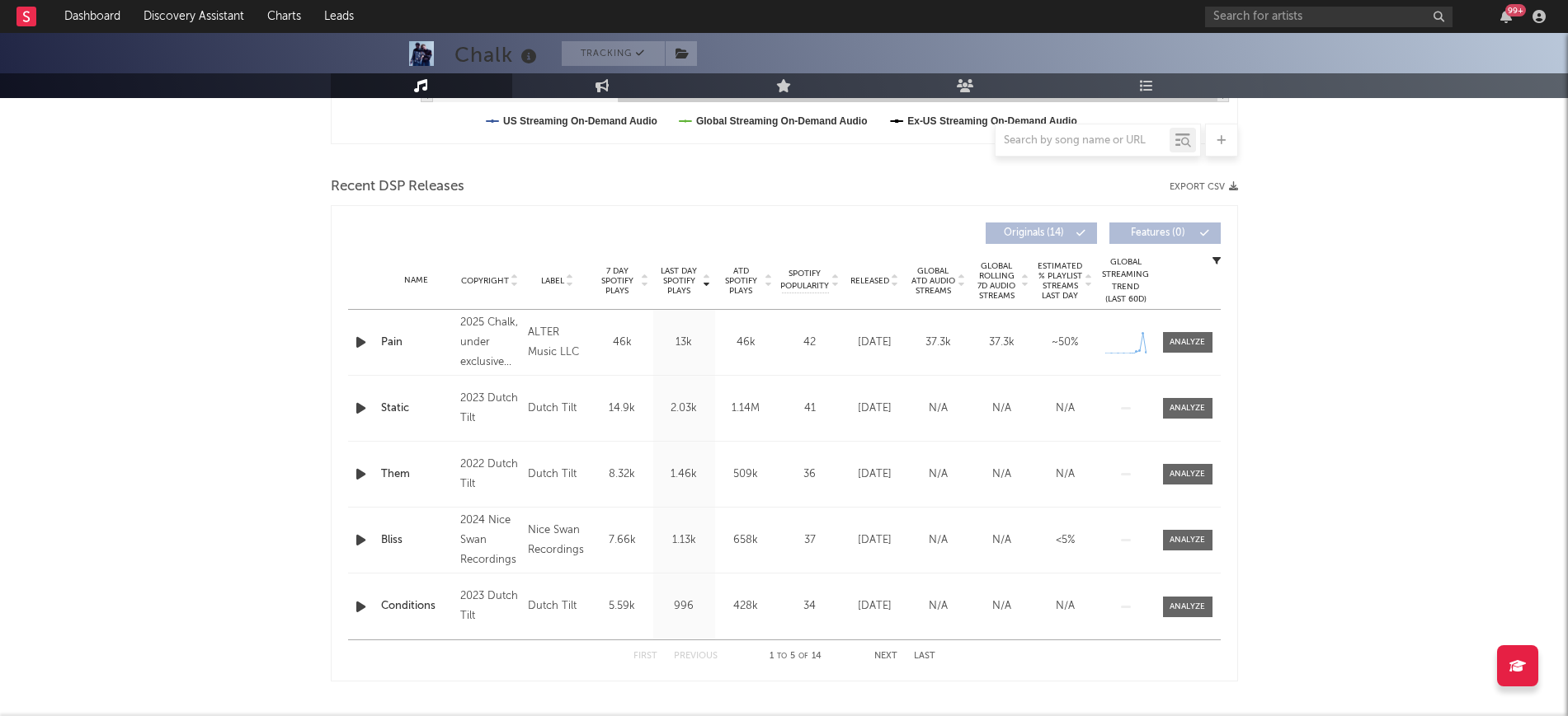
scroll to position [515, 0]
click at [355, 341] on icon "button" at bounding box center [360, 341] width 17 height 21
click at [352, 341] on icon "button" at bounding box center [359, 341] width 16 height 21
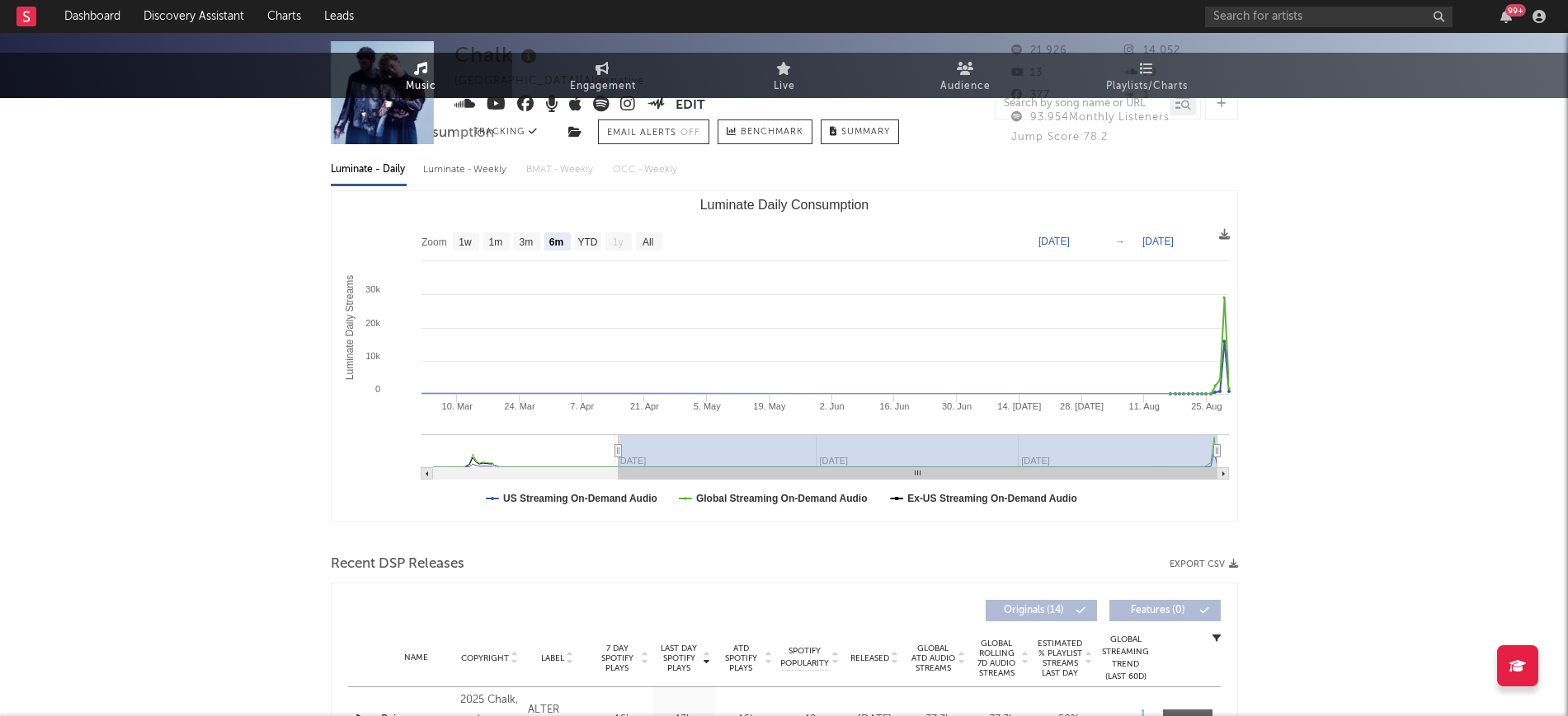
scroll to position [0, 0]
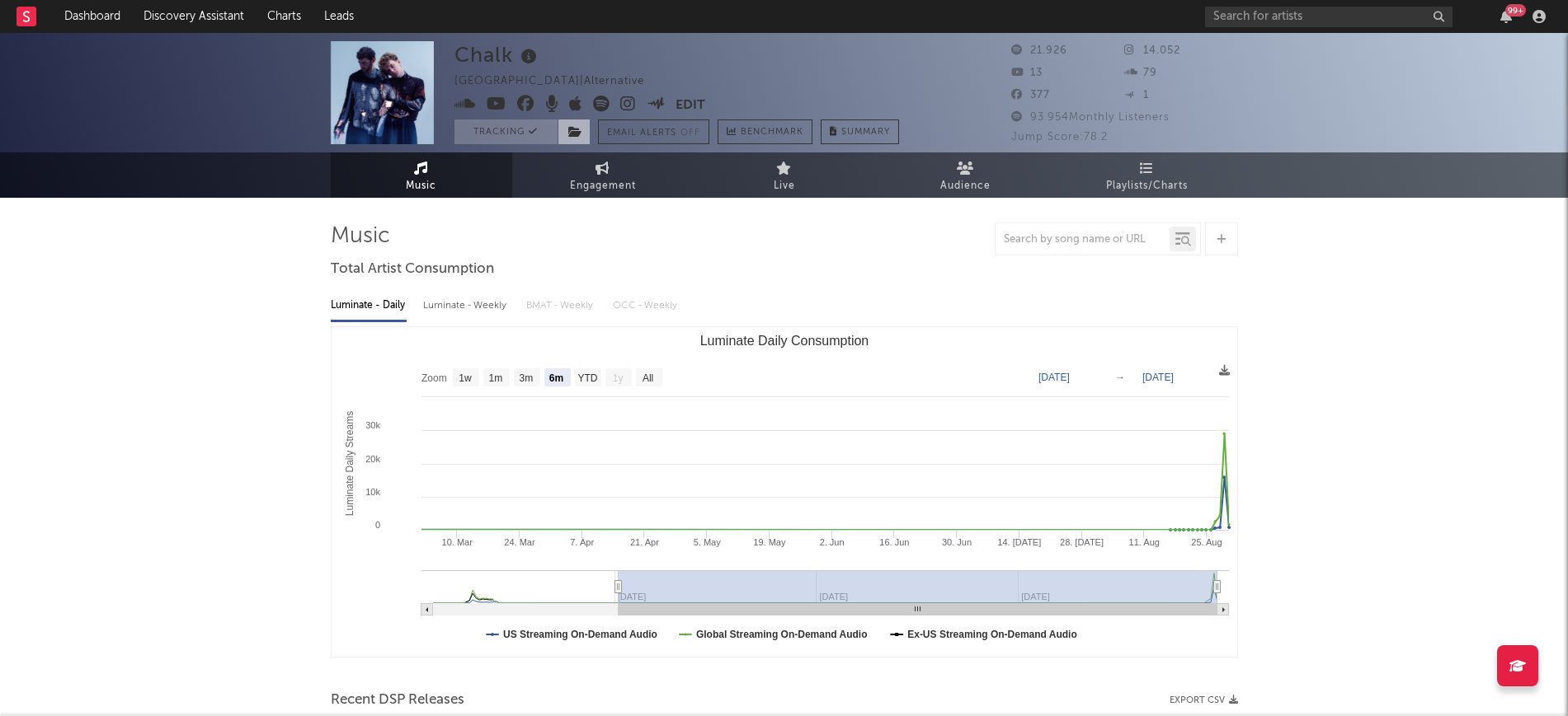
click at [560, 133] on span at bounding box center [574, 132] width 33 height 25
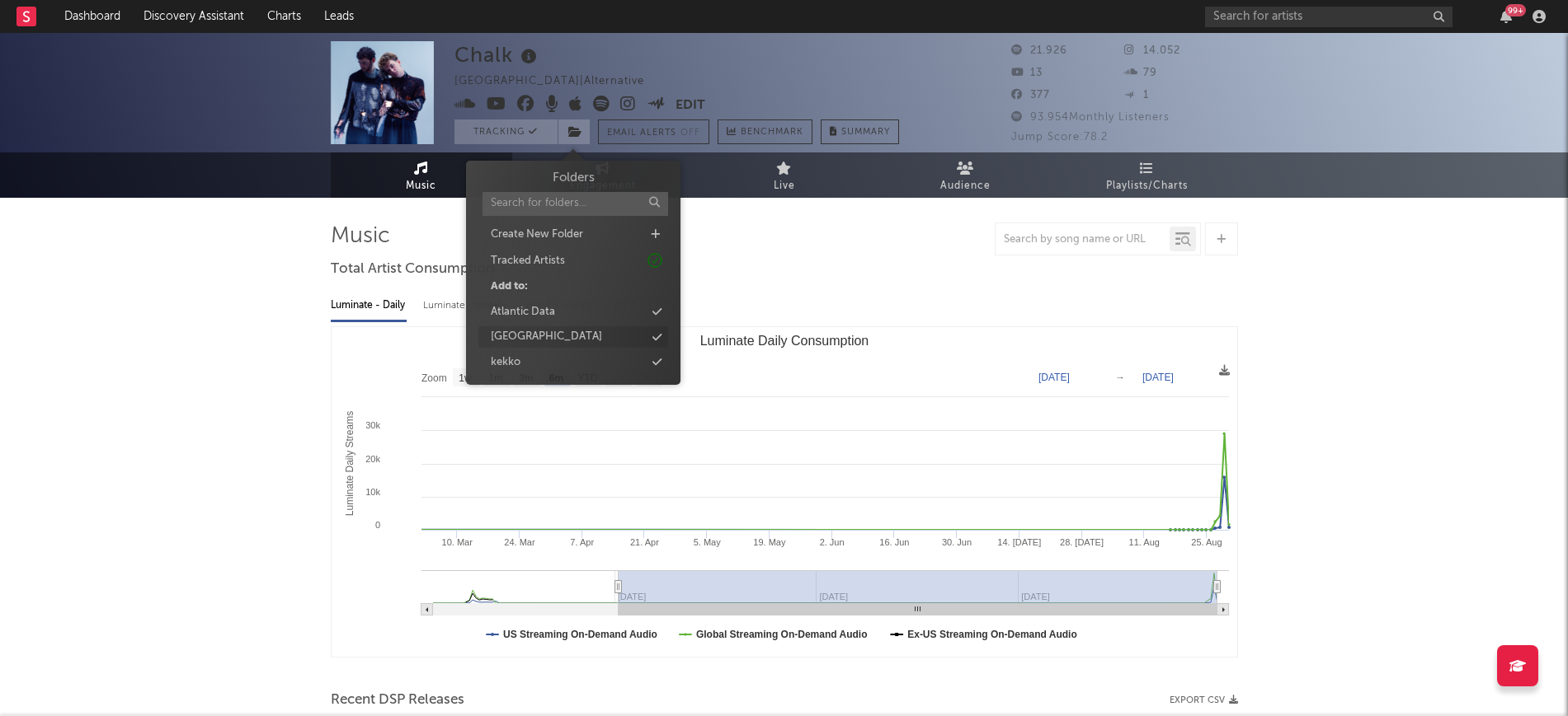
click at [582, 341] on div "[GEOGRAPHIC_DATA]" at bounding box center [573, 337] width 190 height 22
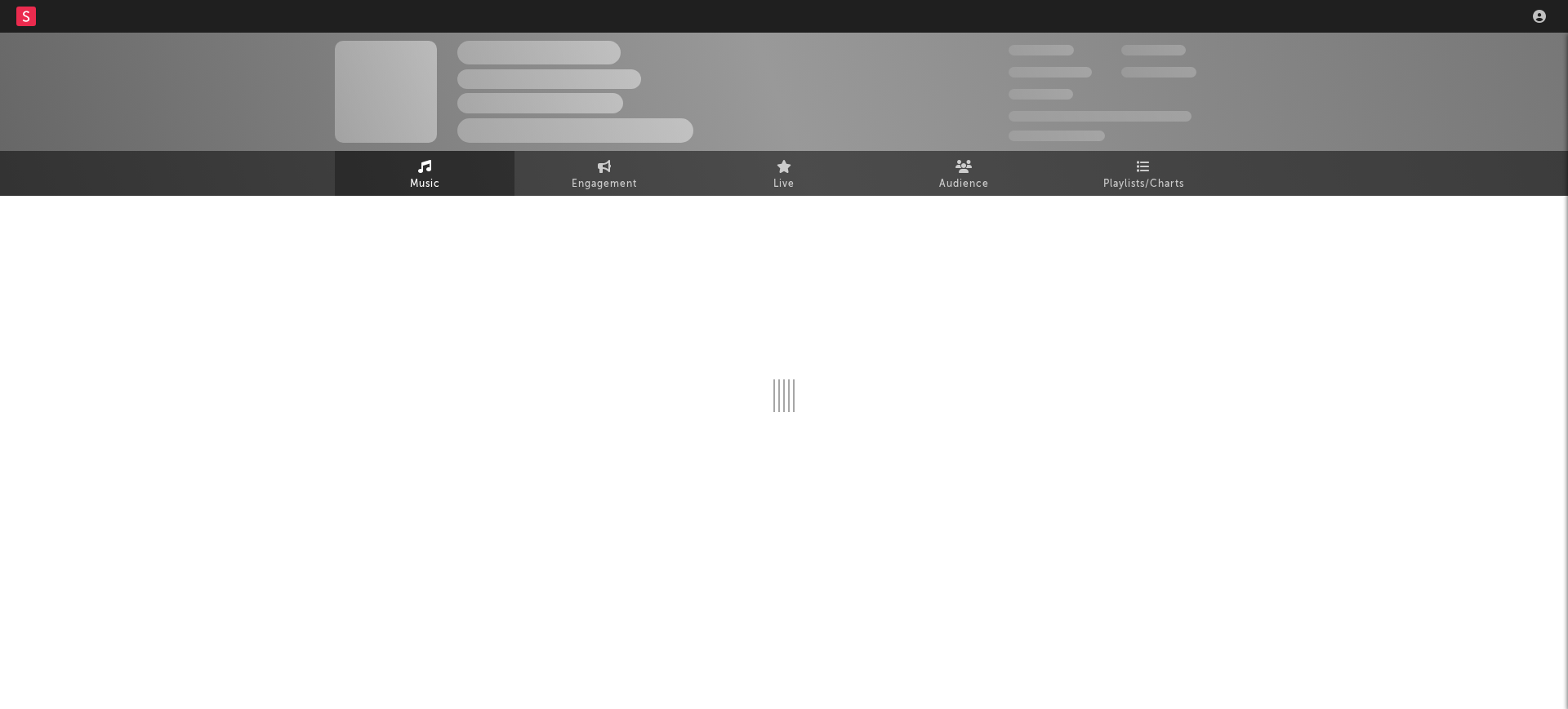
drag, startPoint x: 0, startPoint y: 0, endPoint x: 374, endPoint y: 372, distance: 527.5
click at [374, 372] on div at bounding box center [784, 316] width 898 height 192
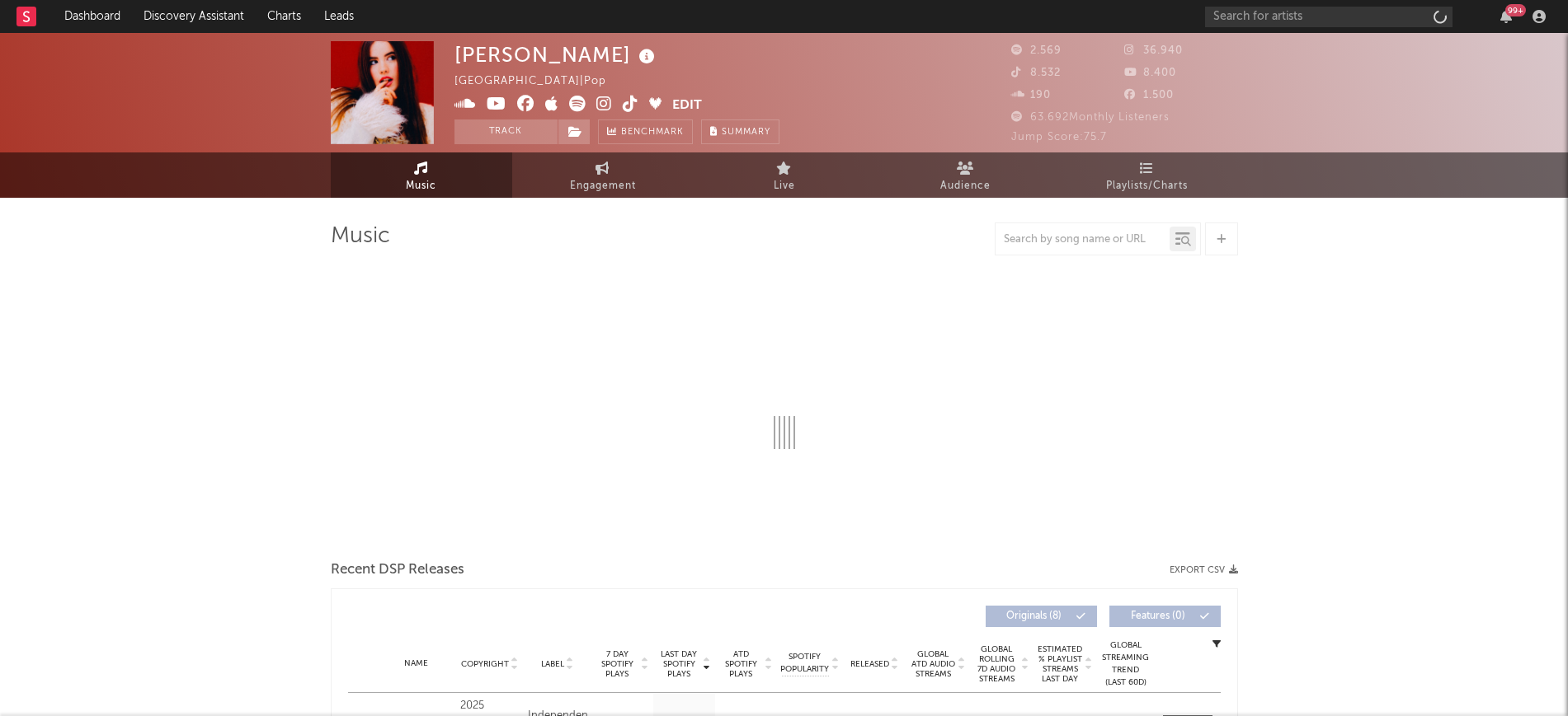
select select "6m"
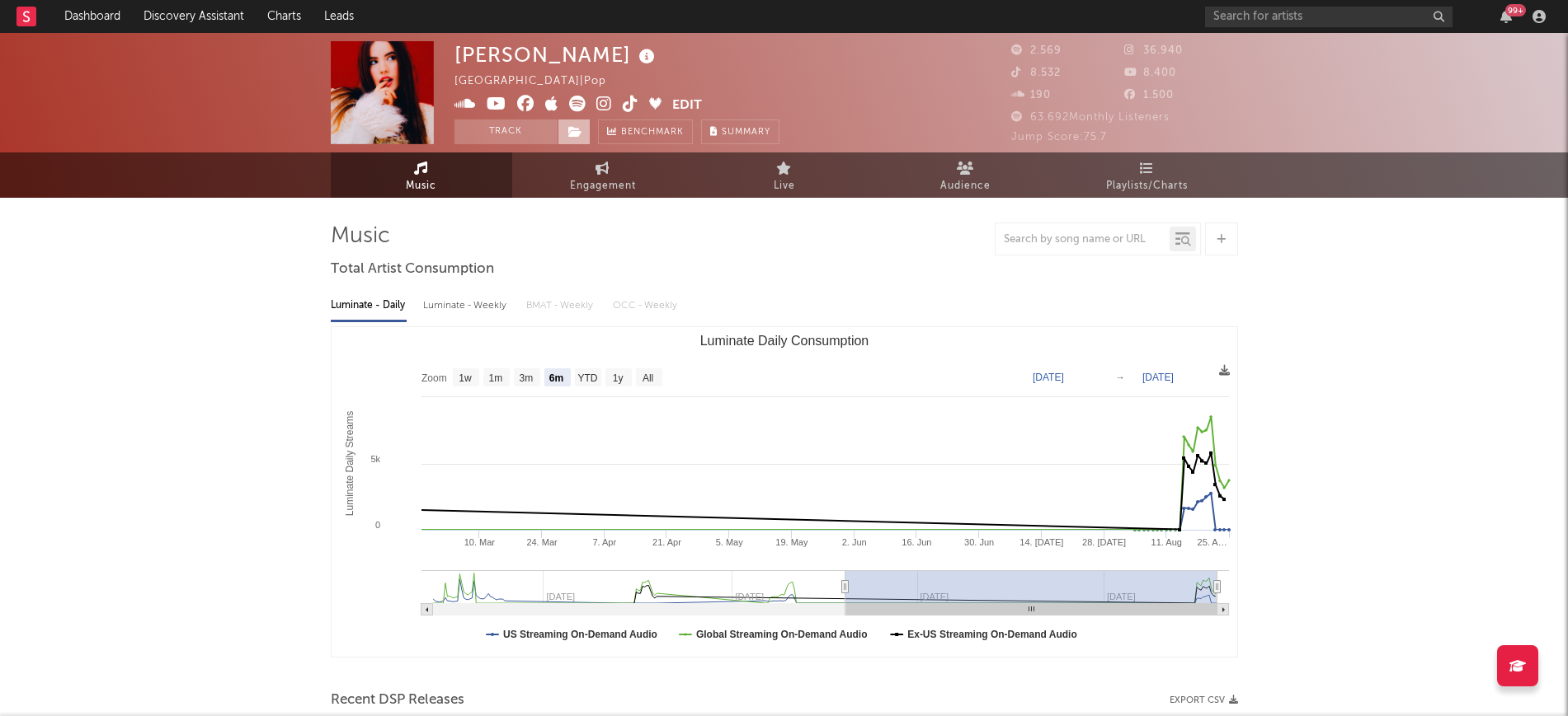
click at [572, 129] on icon at bounding box center [575, 131] width 14 height 11
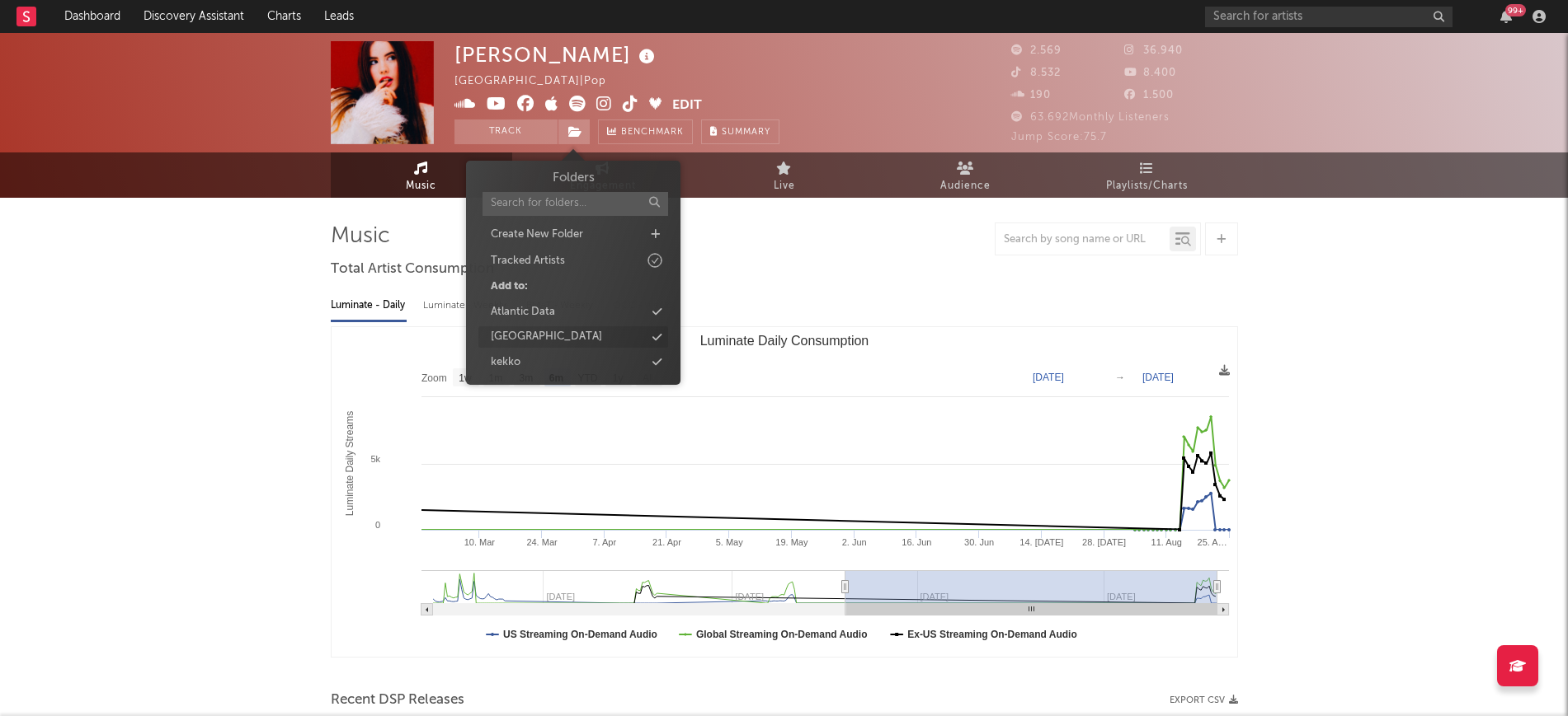
click at [604, 332] on div "[GEOGRAPHIC_DATA]" at bounding box center [573, 337] width 190 height 22
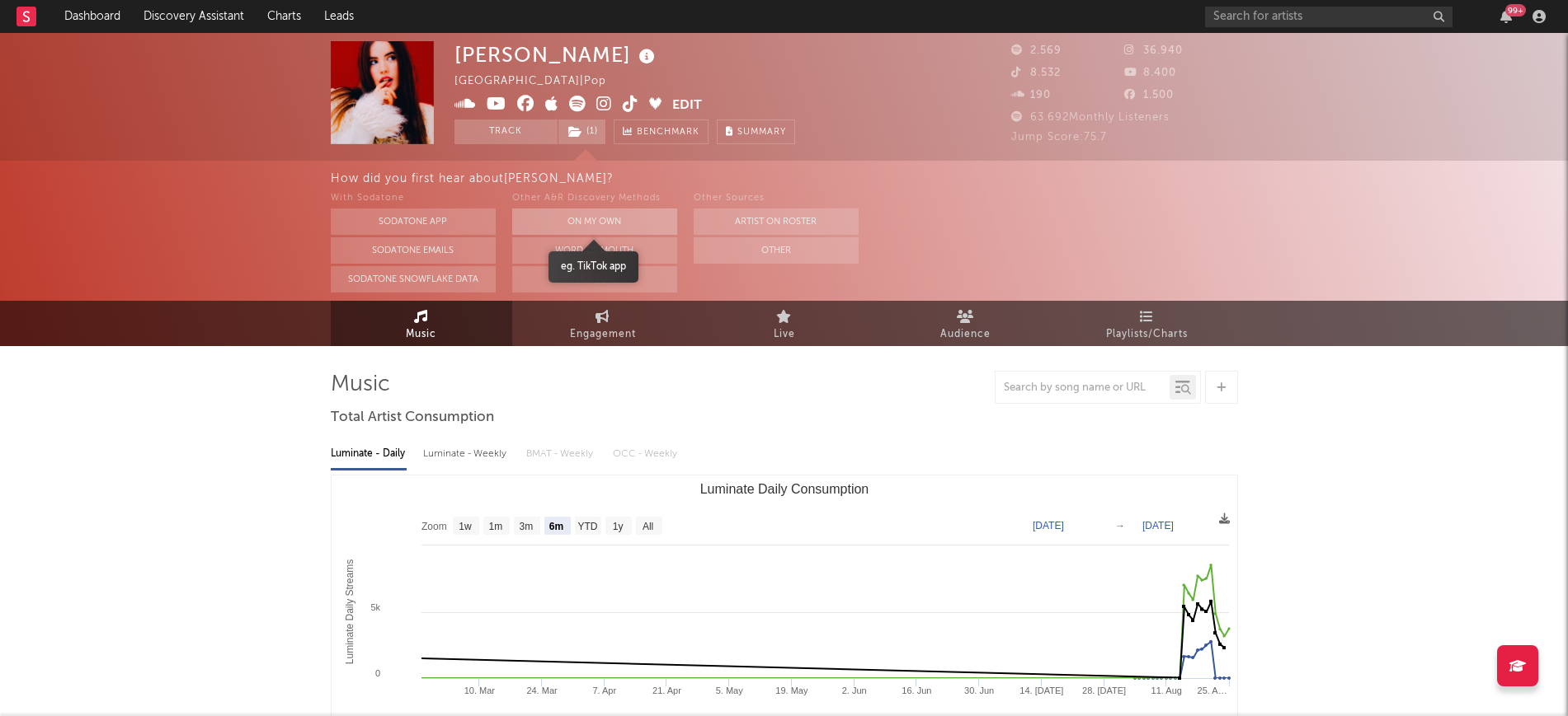
click at [622, 211] on button "On My Own" at bounding box center [594, 221] width 165 height 27
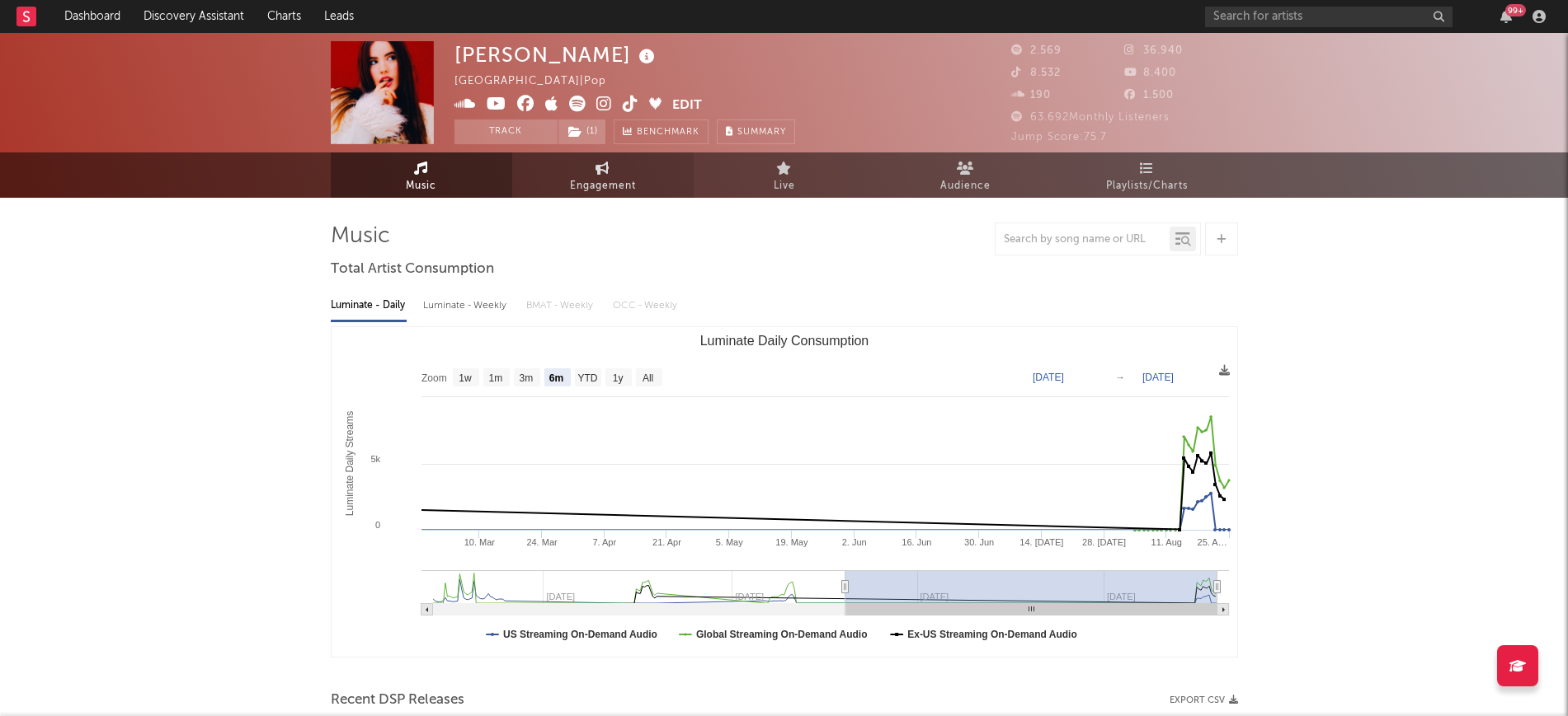
click at [621, 190] on span "Engagement" at bounding box center [603, 186] width 66 height 20
select select "1w"
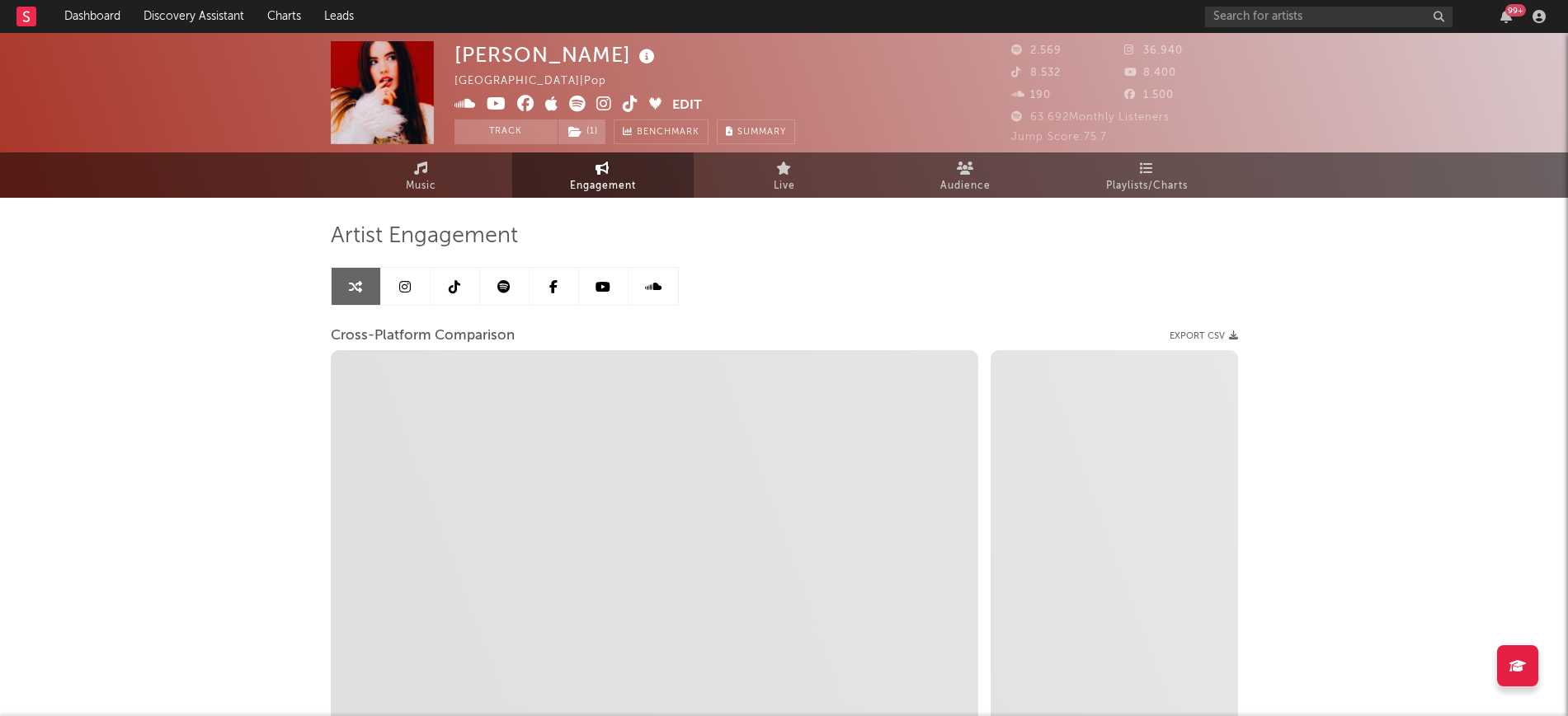
select select "1m"
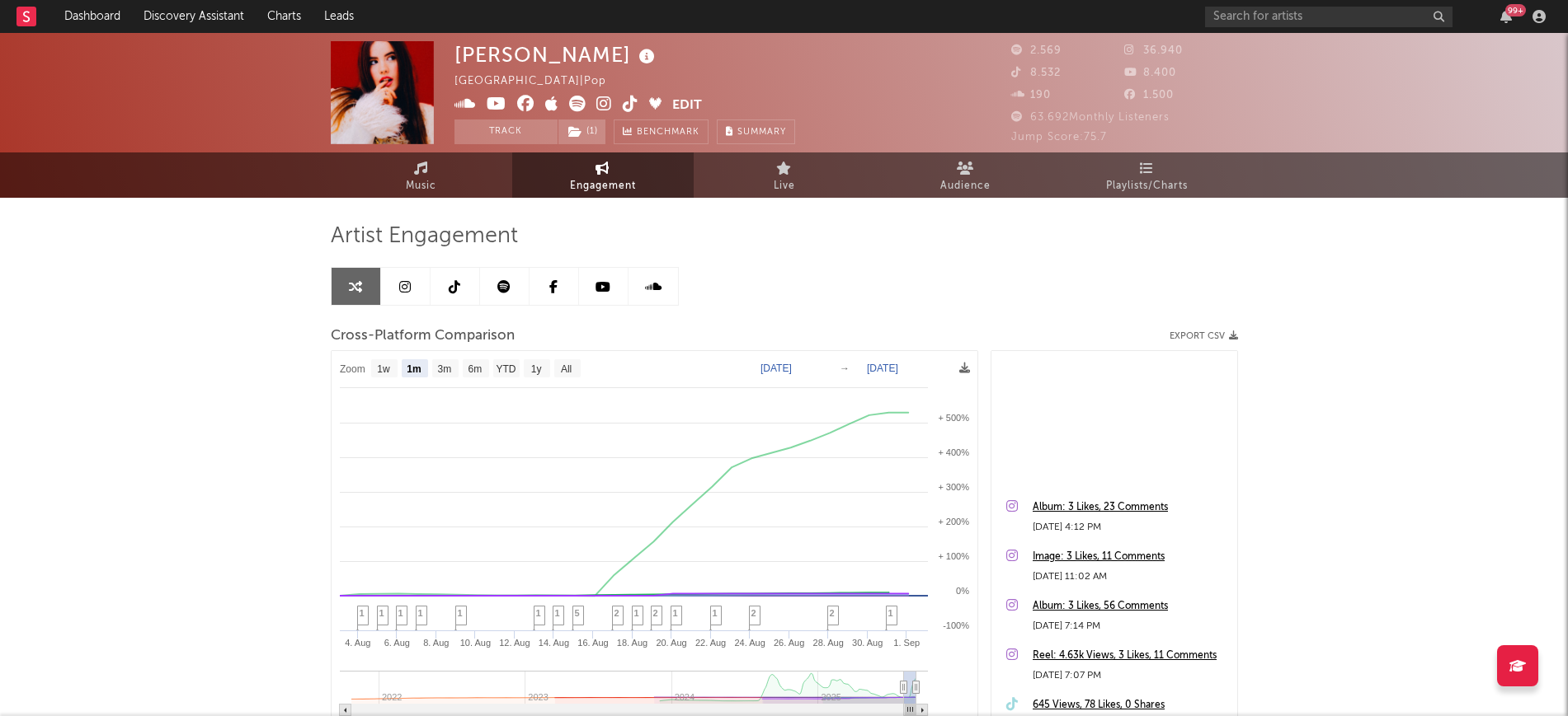
scroll to position [309, 0]
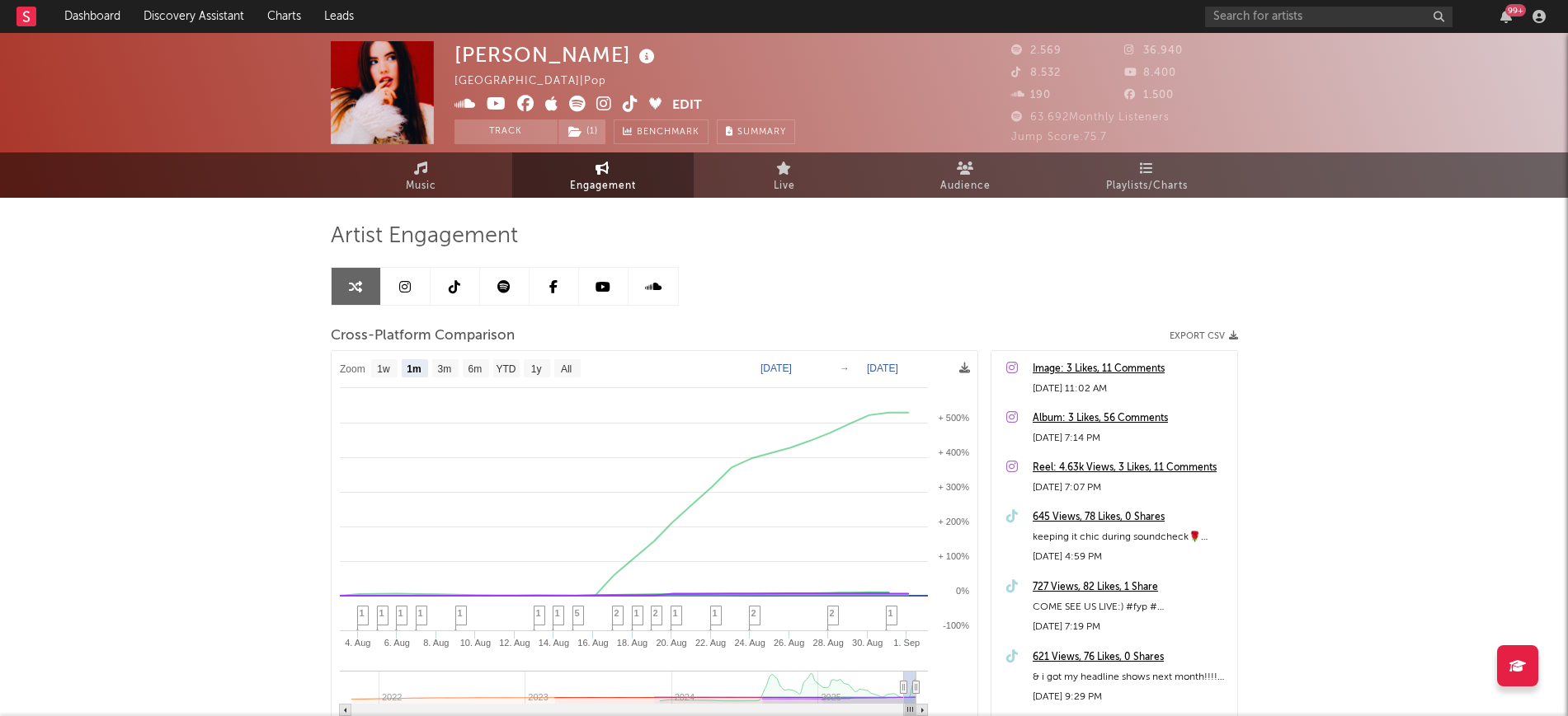
click at [1133, 455] on div "Album: 3 Likes, 23 Comments [DATE] 4:12 PM Image: 3 Likes, 11 Comments [DATE] 1…" at bounding box center [1114, 567] width 247 height 433
click at [1129, 451] on div "Reel: 4.63k Views, 3 Likes, 11 Comments [DATE] 7:07 PM" at bounding box center [1114, 474] width 246 height 49
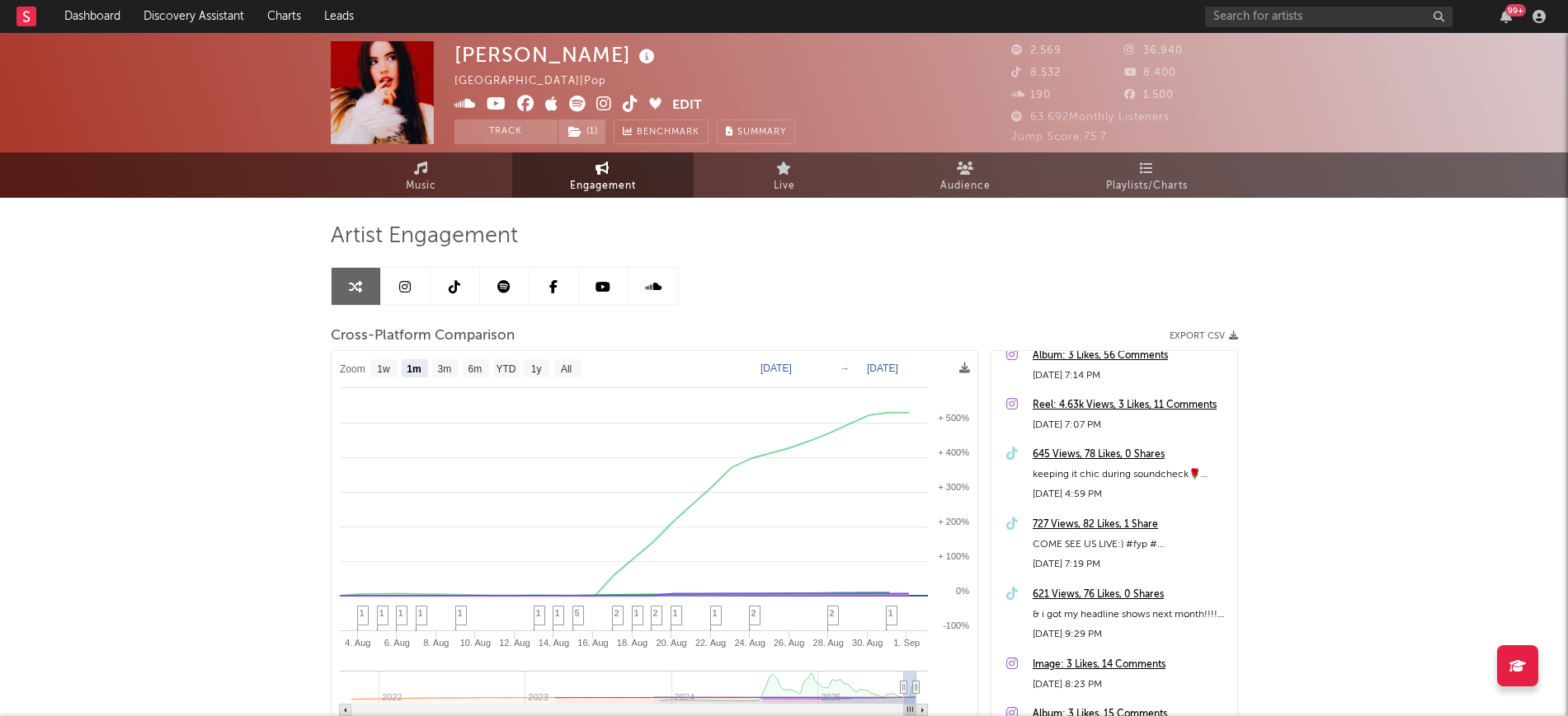
scroll to position [412, 0]
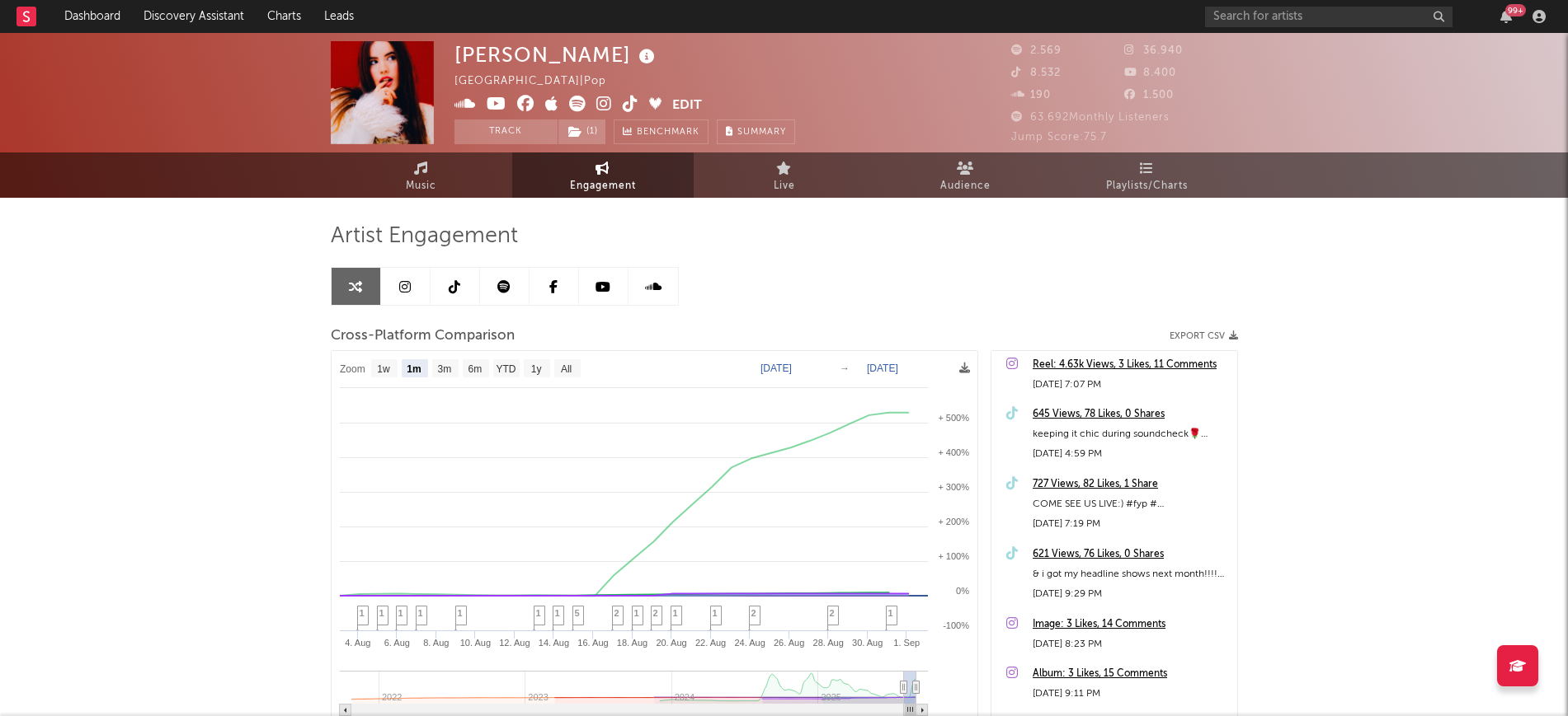
click at [458, 271] on link at bounding box center [454, 286] width 49 height 37
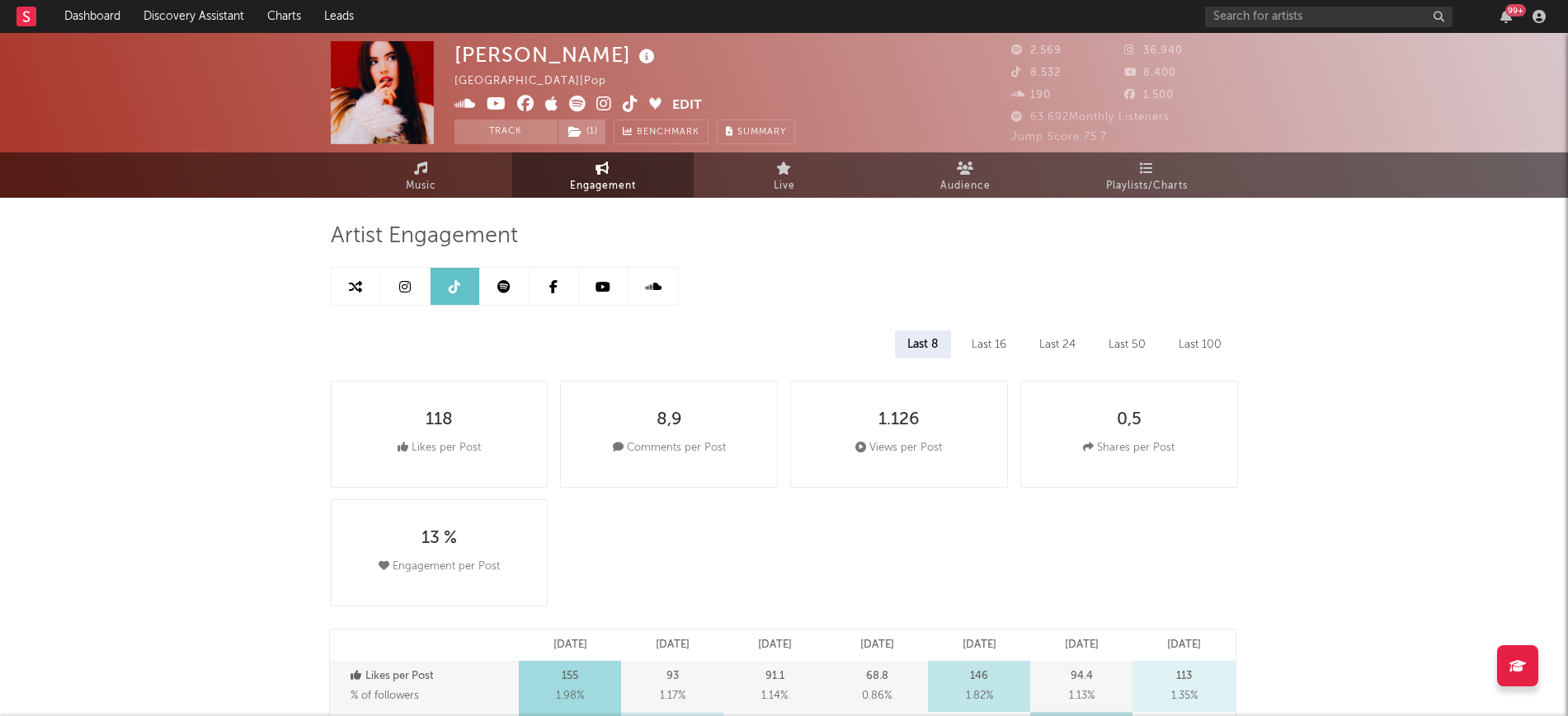
select select "6m"
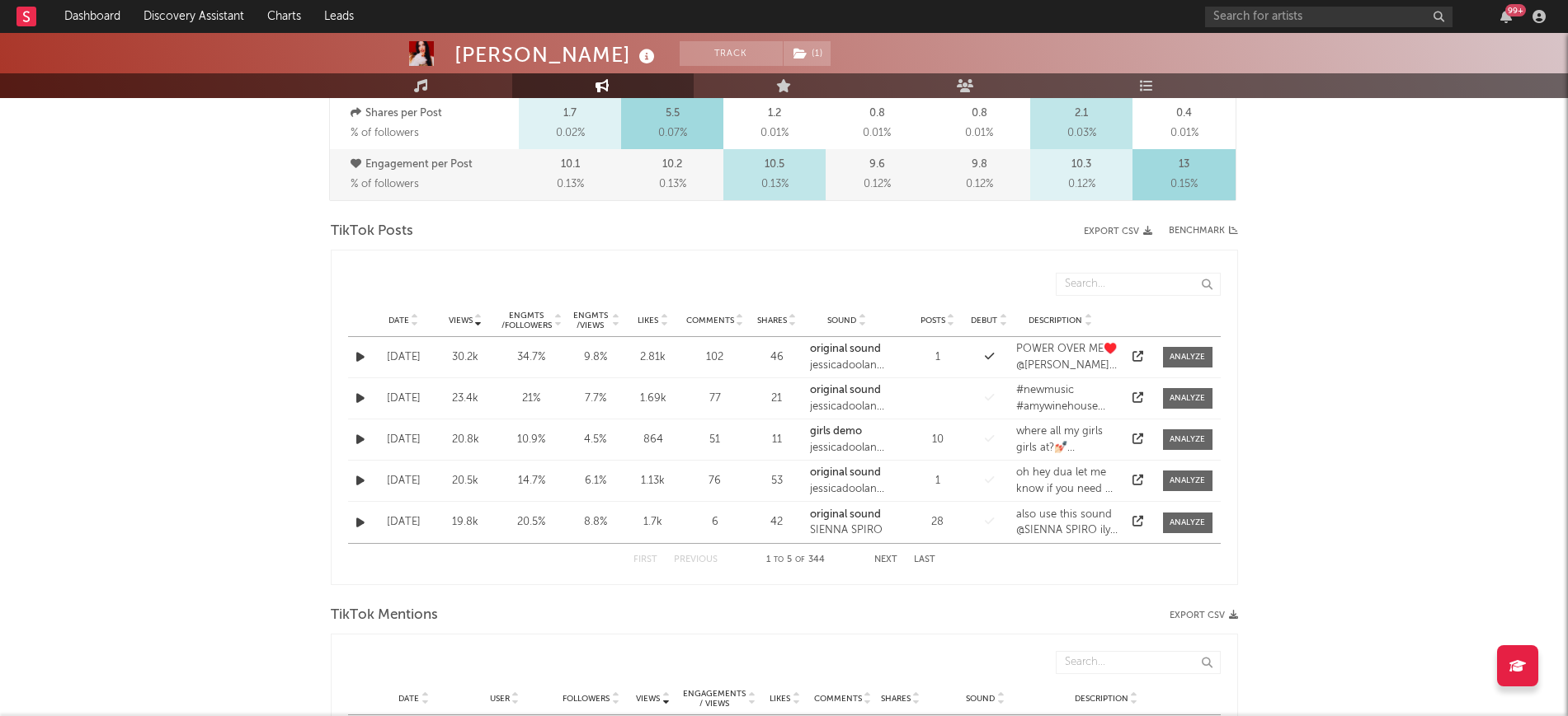
scroll to position [721, 0]
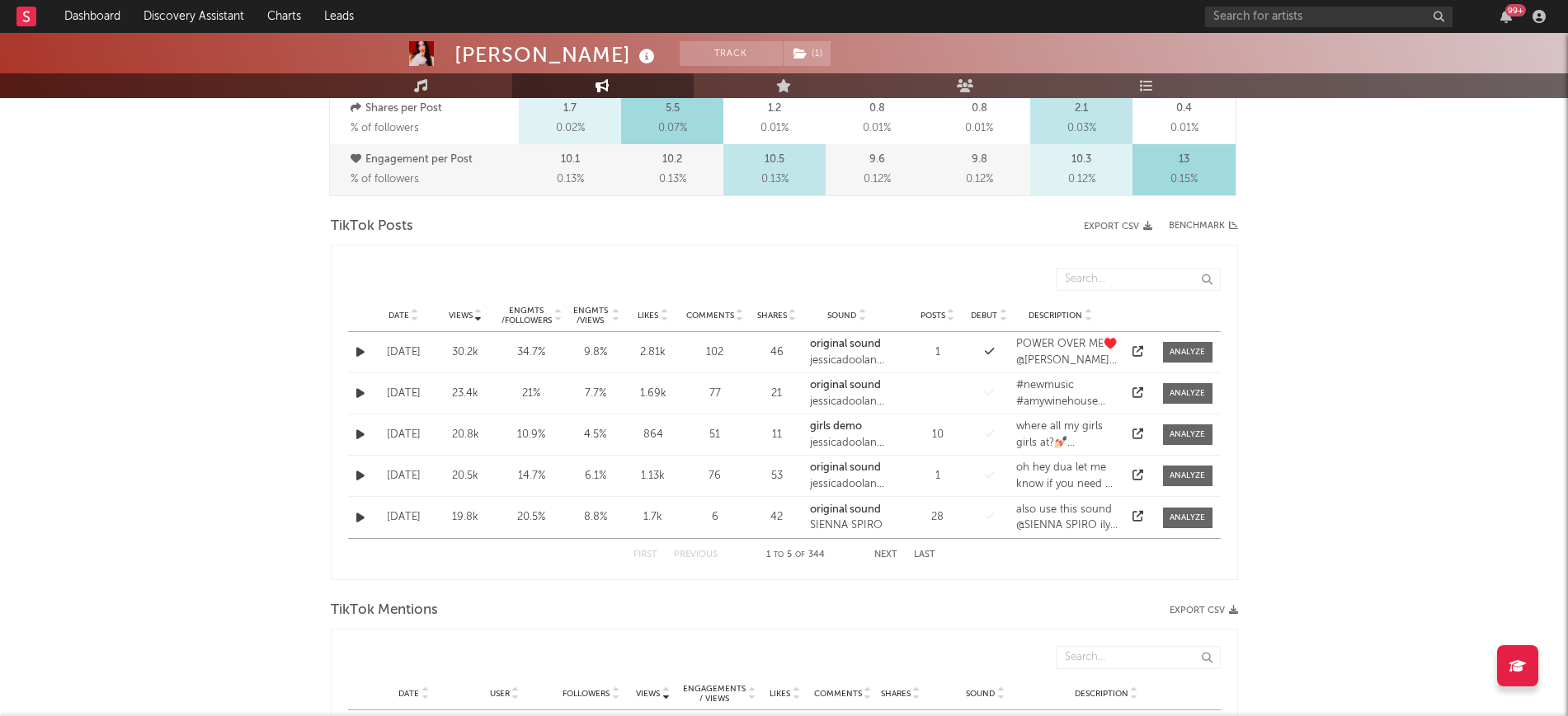
click at [415, 315] on icon at bounding box center [415, 319] width 9 height 7
click at [887, 556] on button "Next" at bounding box center [885, 555] width 23 height 9
click at [890, 557] on button "Next" at bounding box center [885, 555] width 23 height 9
click at [883, 557] on button "Next" at bounding box center [885, 555] width 23 height 9
click at [879, 551] on button "Next" at bounding box center [885, 555] width 23 height 9
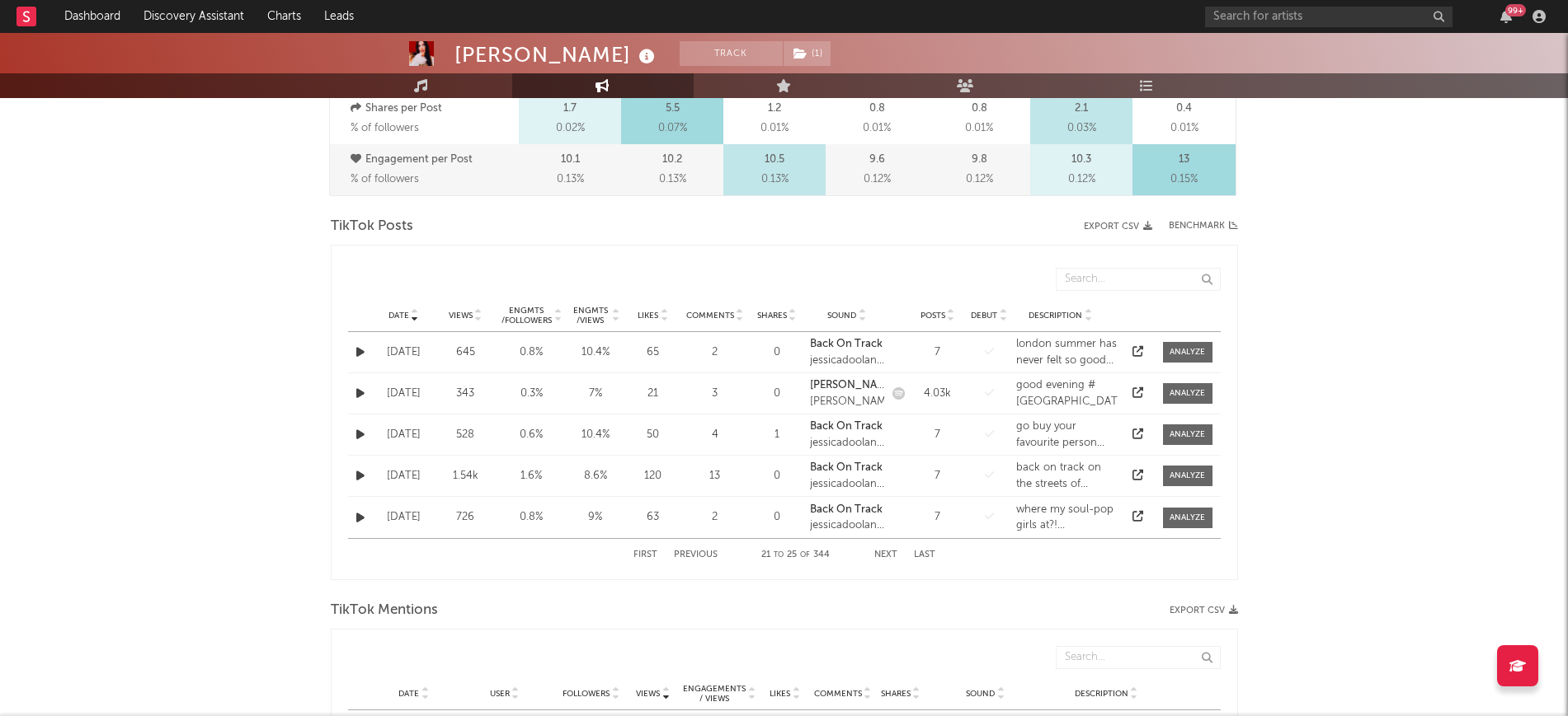
click at [700, 551] on button "Previous" at bounding box center [696, 555] width 44 height 9
click at [697, 545] on div "First Previous 16 to 20 of 344 Next Last" at bounding box center [784, 555] width 302 height 32
click at [701, 545] on div "First Previous 16 to 20 of 344 Next Last" at bounding box center [784, 555] width 302 height 32
click at [705, 555] on button "Previous" at bounding box center [696, 555] width 44 height 9
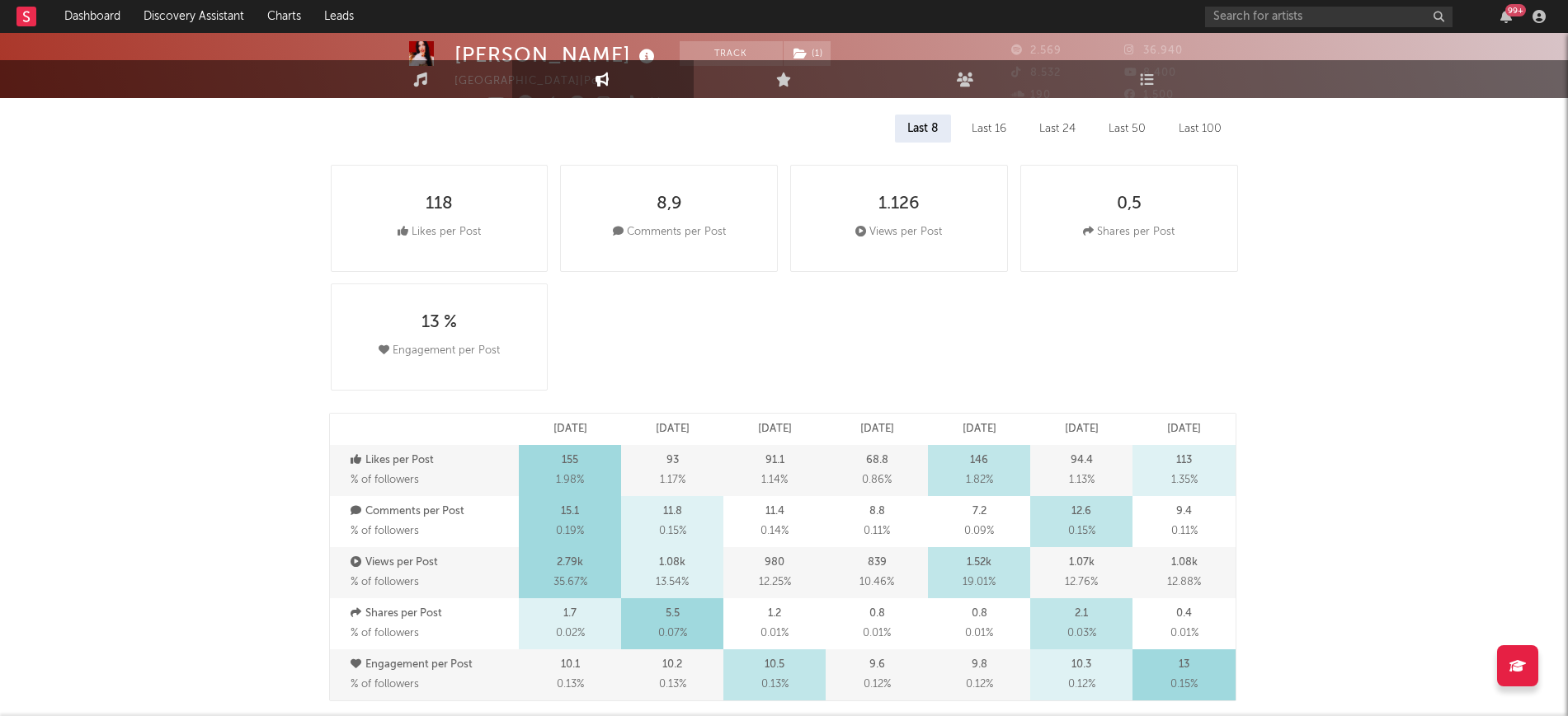
scroll to position [0, 0]
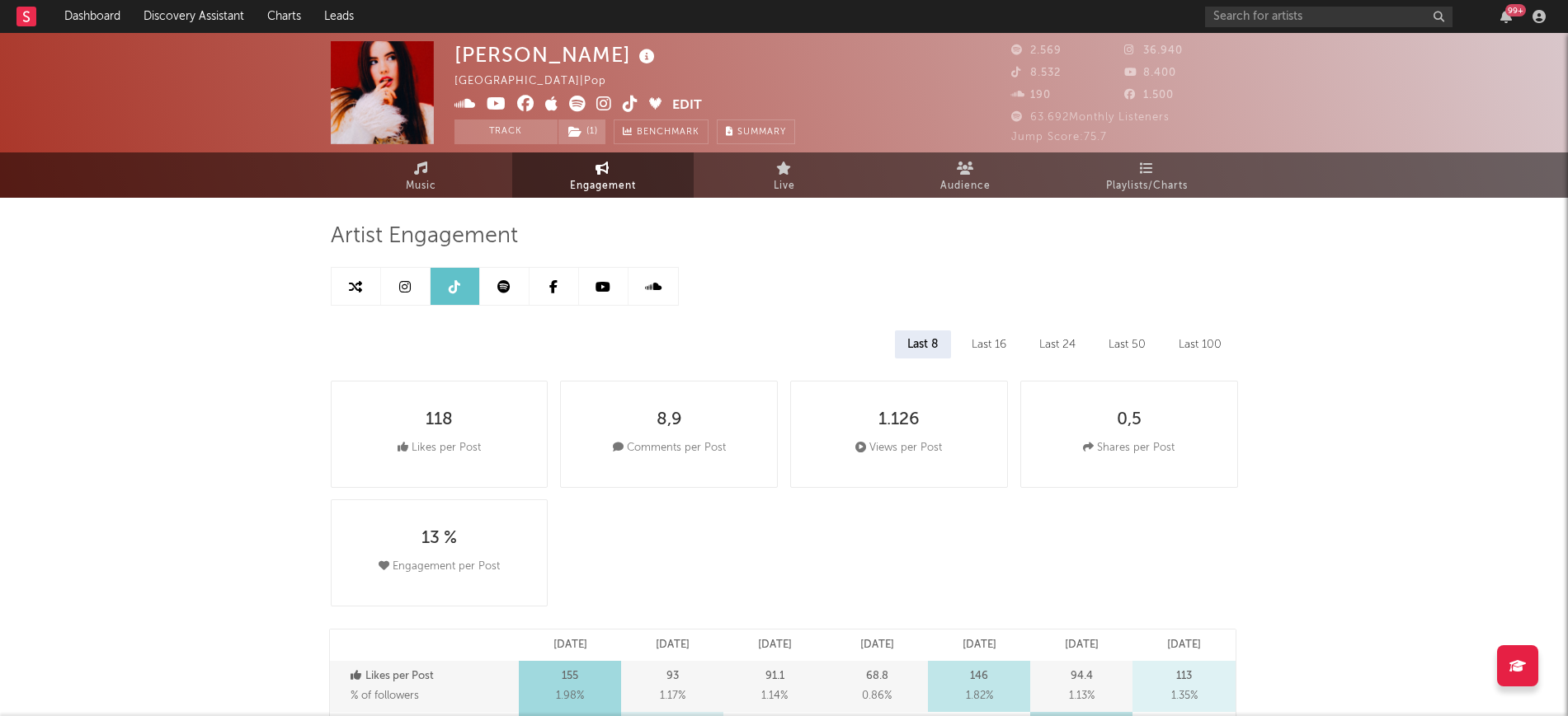
click at [388, 277] on link at bounding box center [405, 286] width 49 height 37
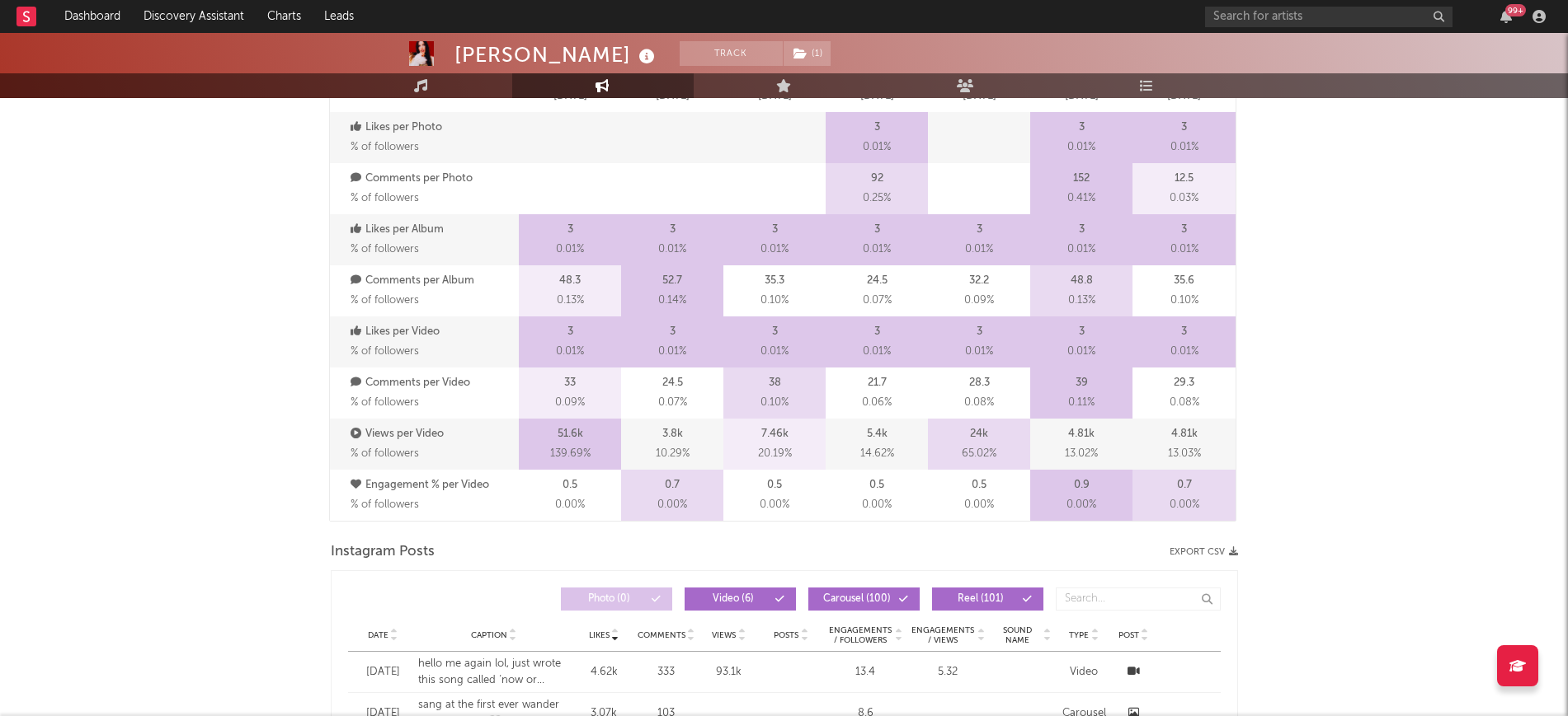
select select "6m"
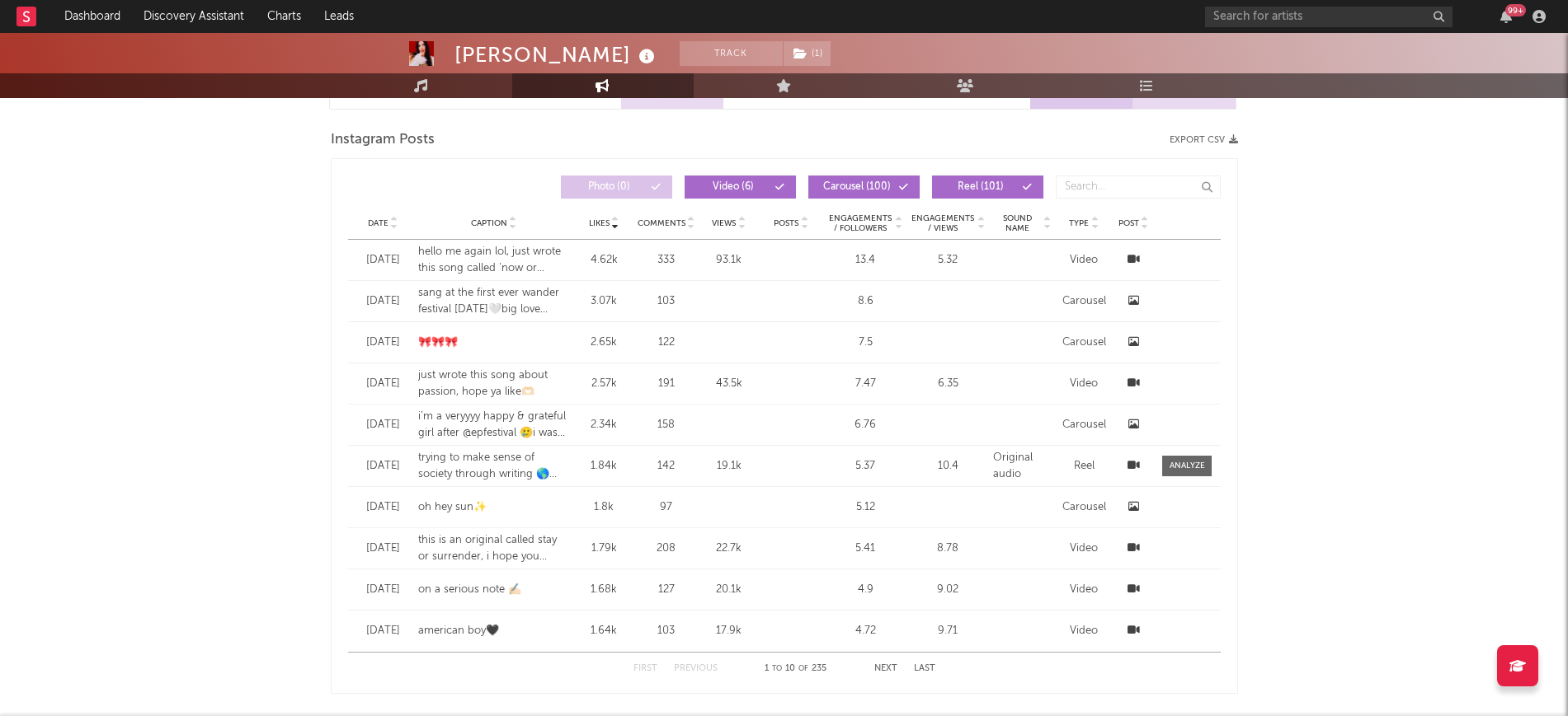
click at [398, 227] on div "Date" at bounding box center [383, 223] width 53 height 12
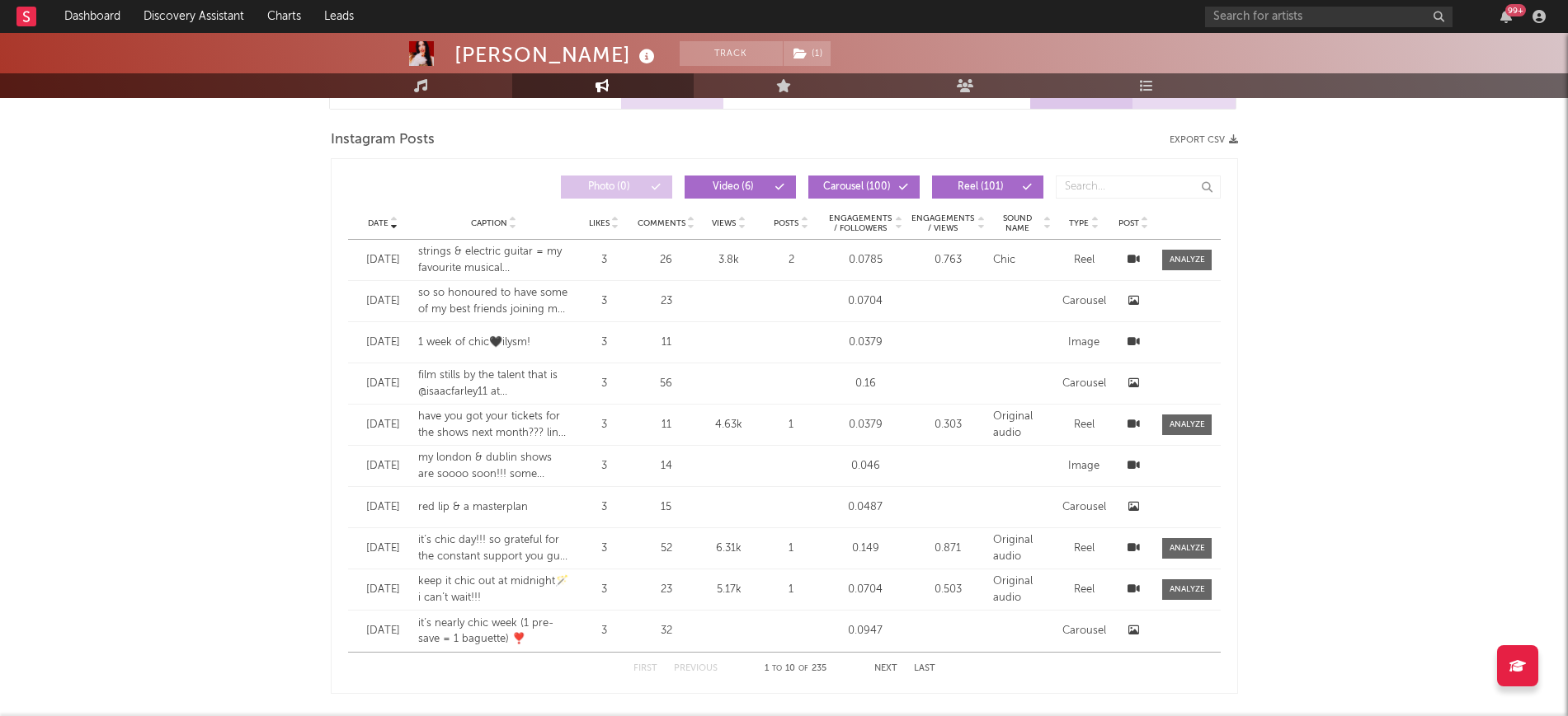
click at [835, 182] on span "Carousel ( 100 )" at bounding box center [857, 186] width 76 height 9
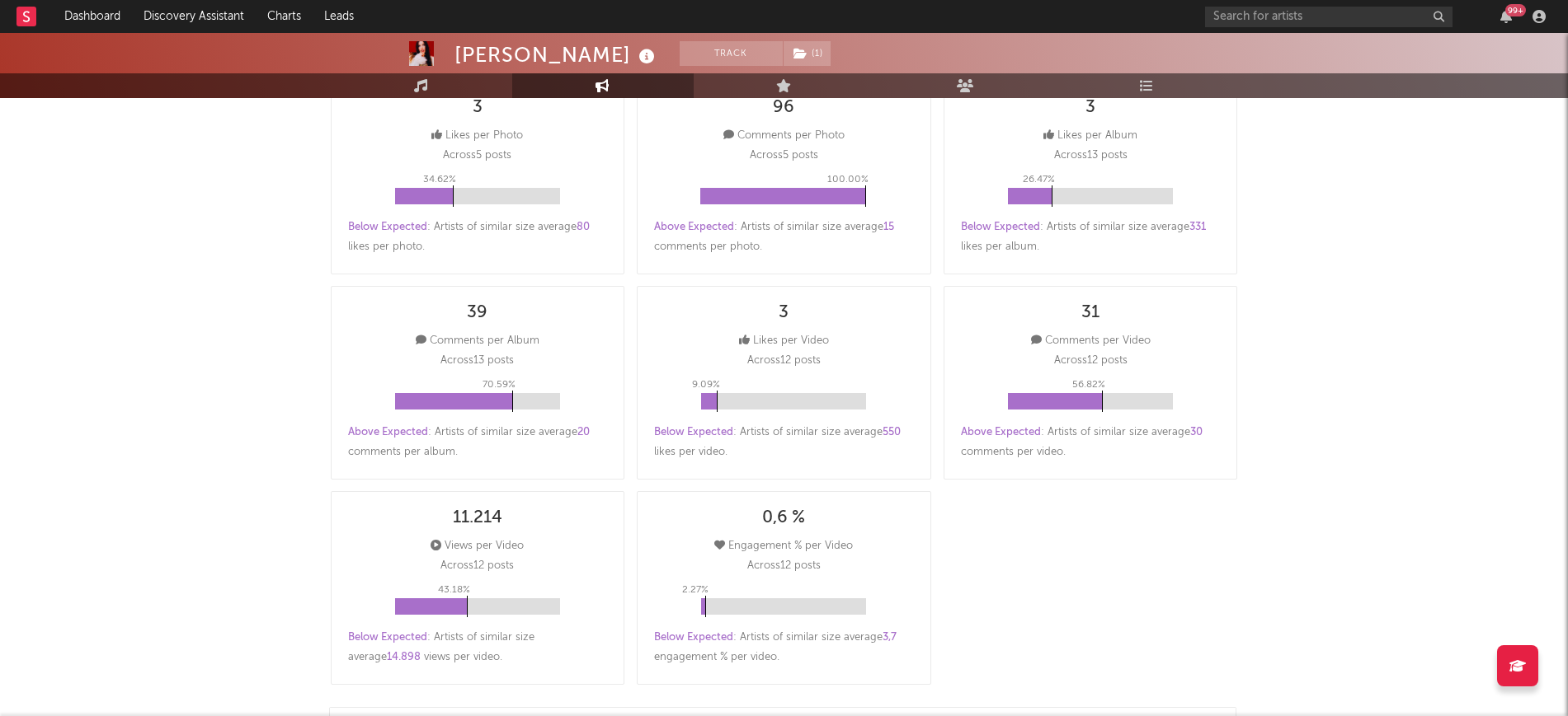
scroll to position [0, 0]
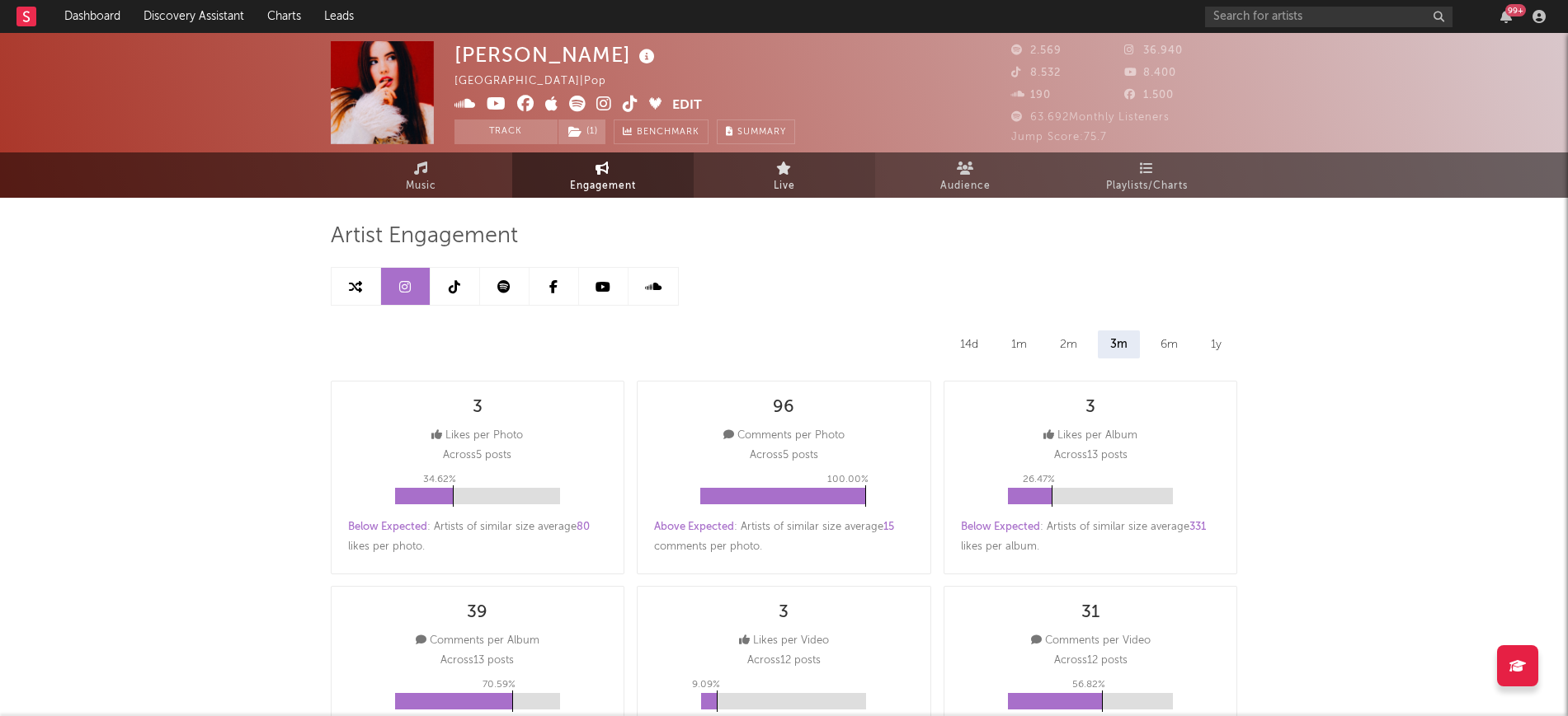
click at [809, 180] on link "Live" at bounding box center [784, 175] width 181 height 46
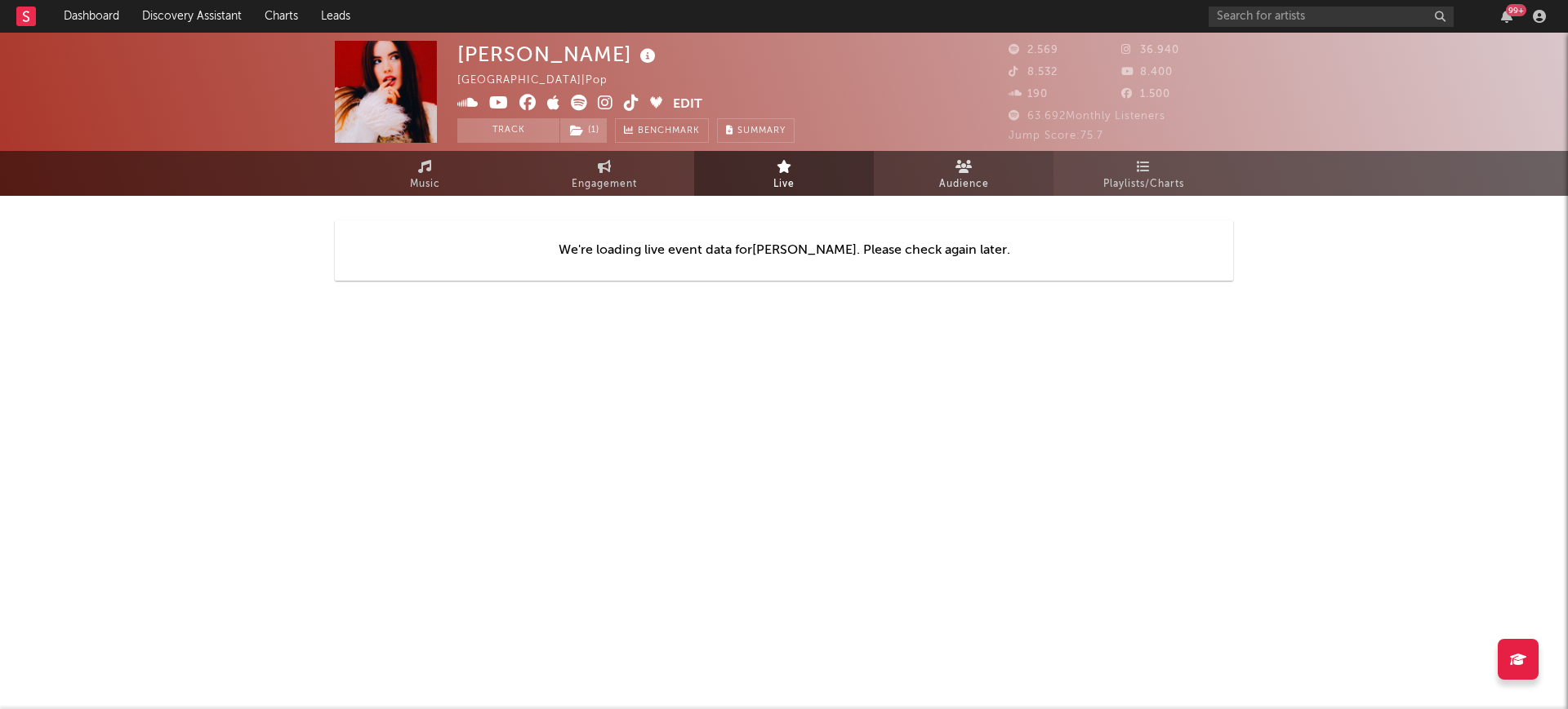
click at [909, 178] on link "Audience" at bounding box center [964, 173] width 179 height 45
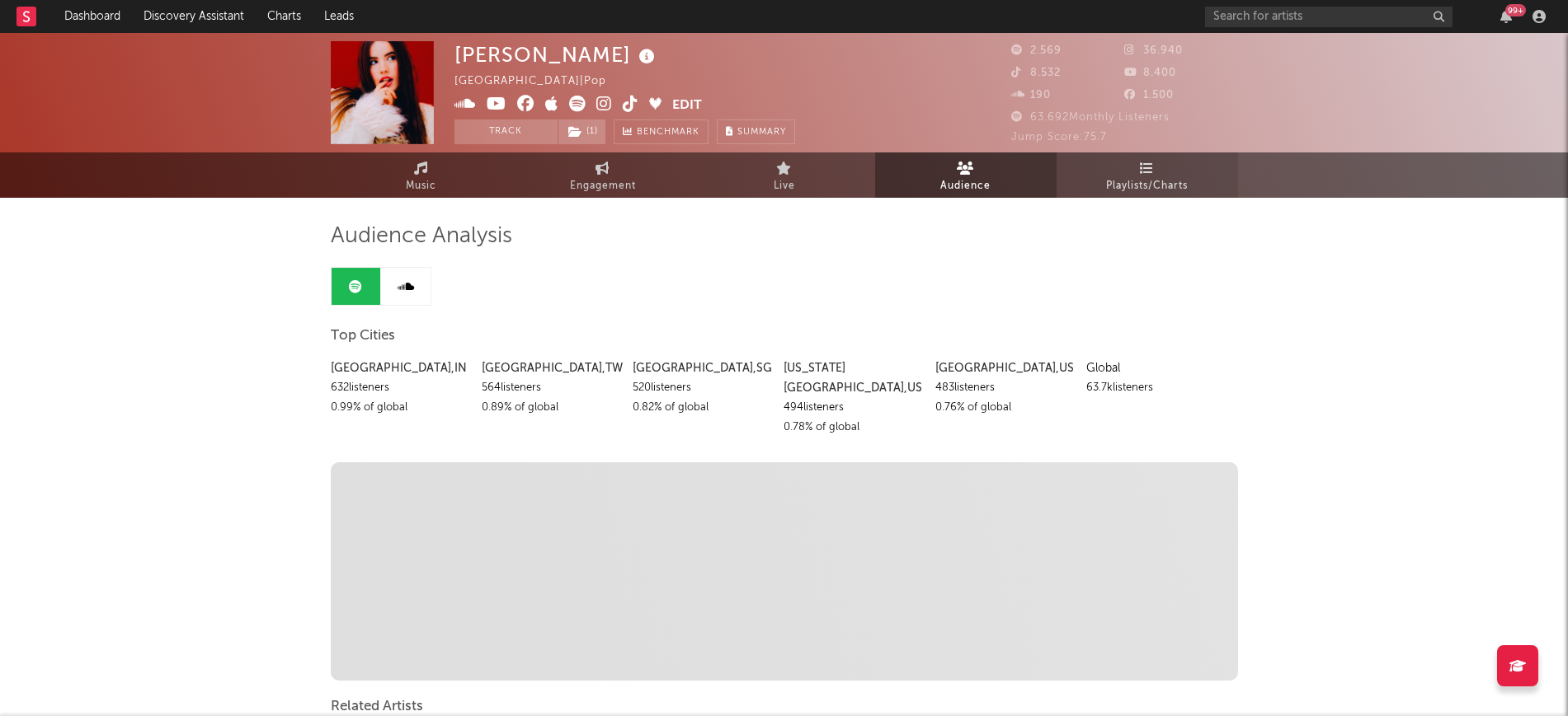
click at [1125, 196] on link "Playlists/Charts" at bounding box center [1146, 175] width 181 height 46
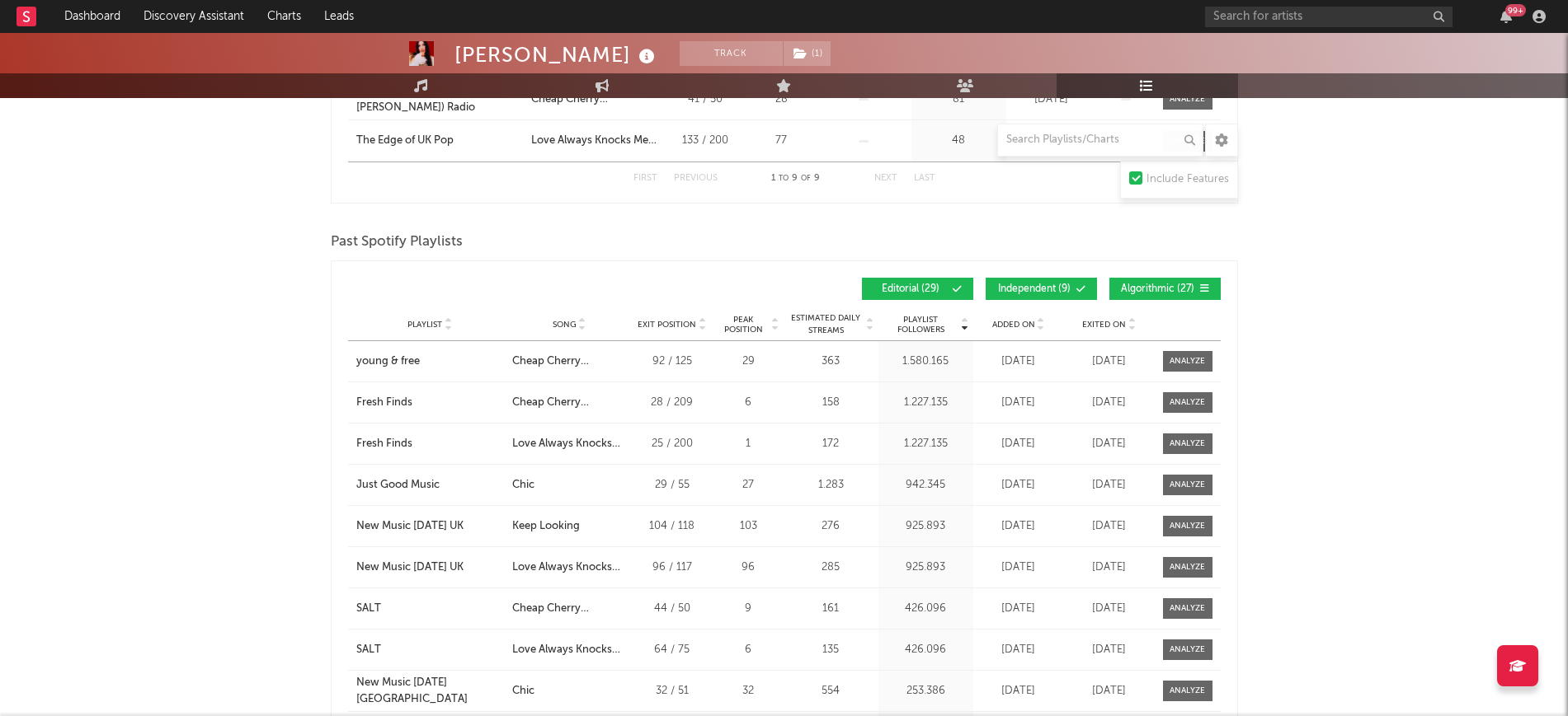
scroll to position [638, 0]
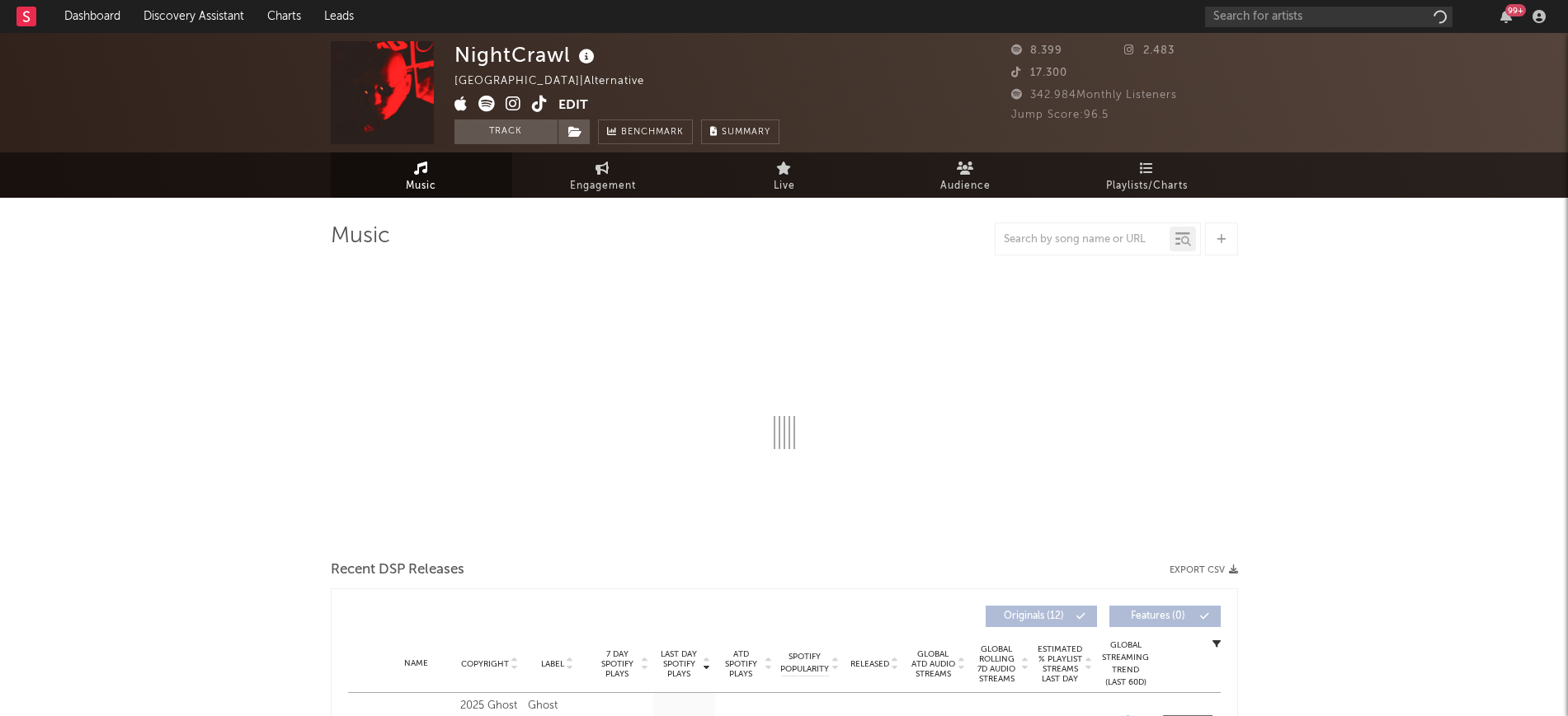
select select "1w"
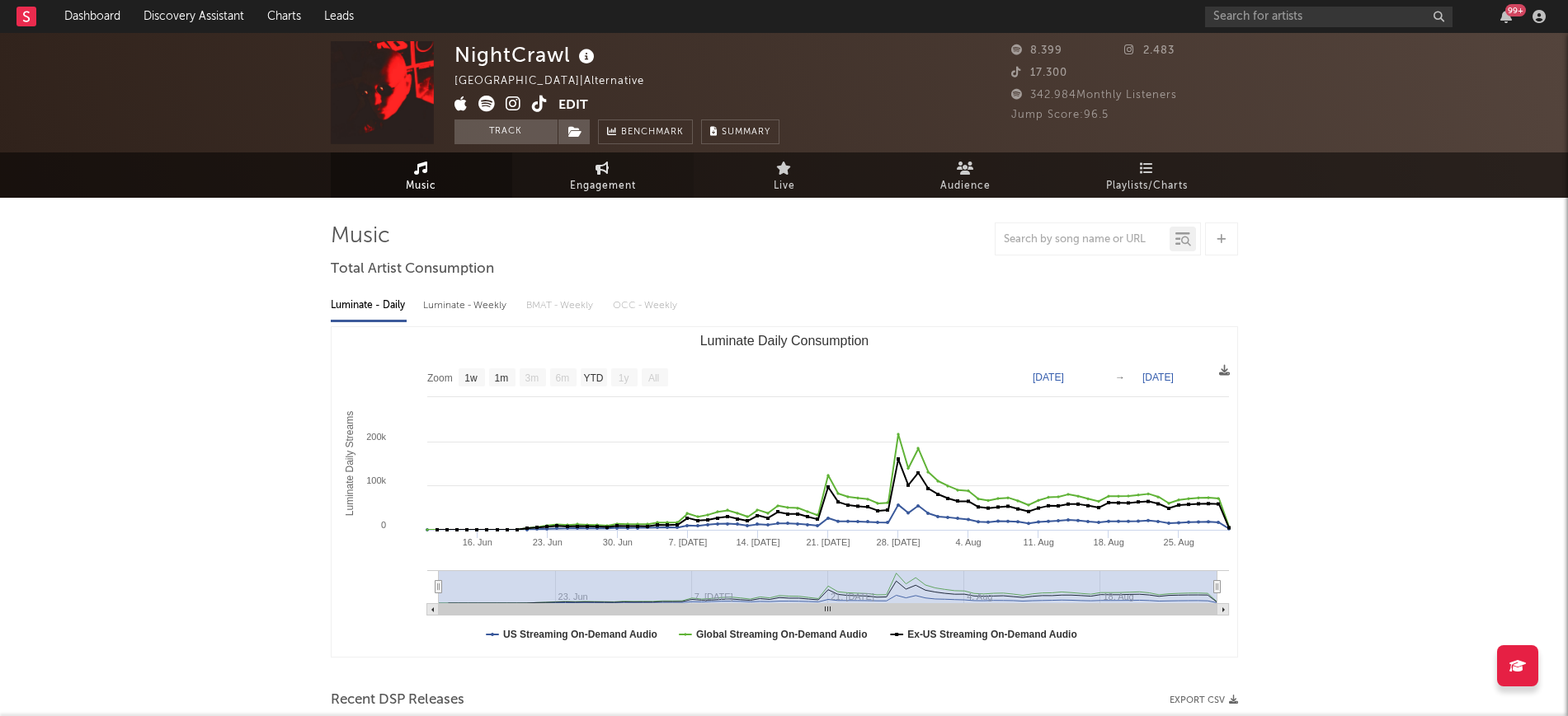
click at [559, 173] on link "Engagement" at bounding box center [603, 175] width 181 height 46
select select "1w"
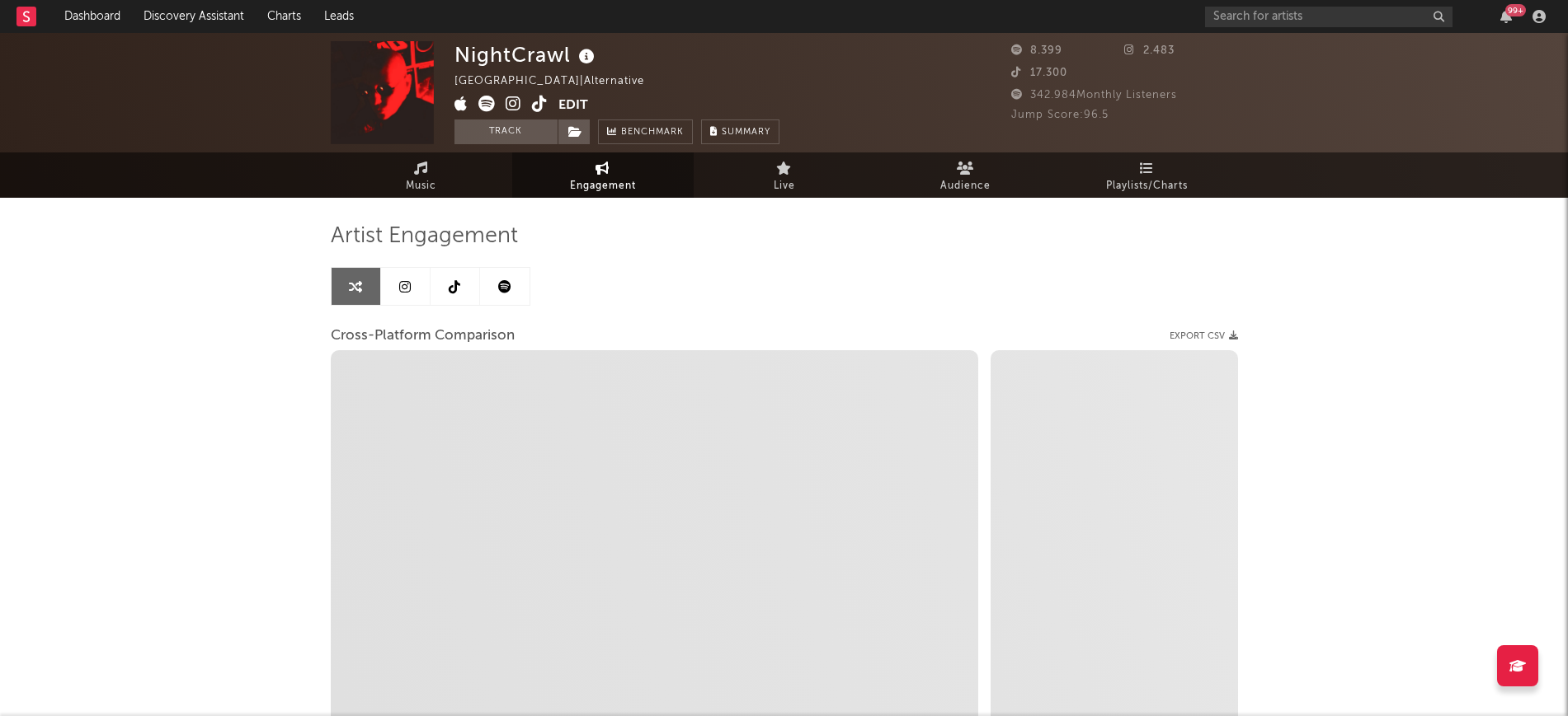
select select "1m"
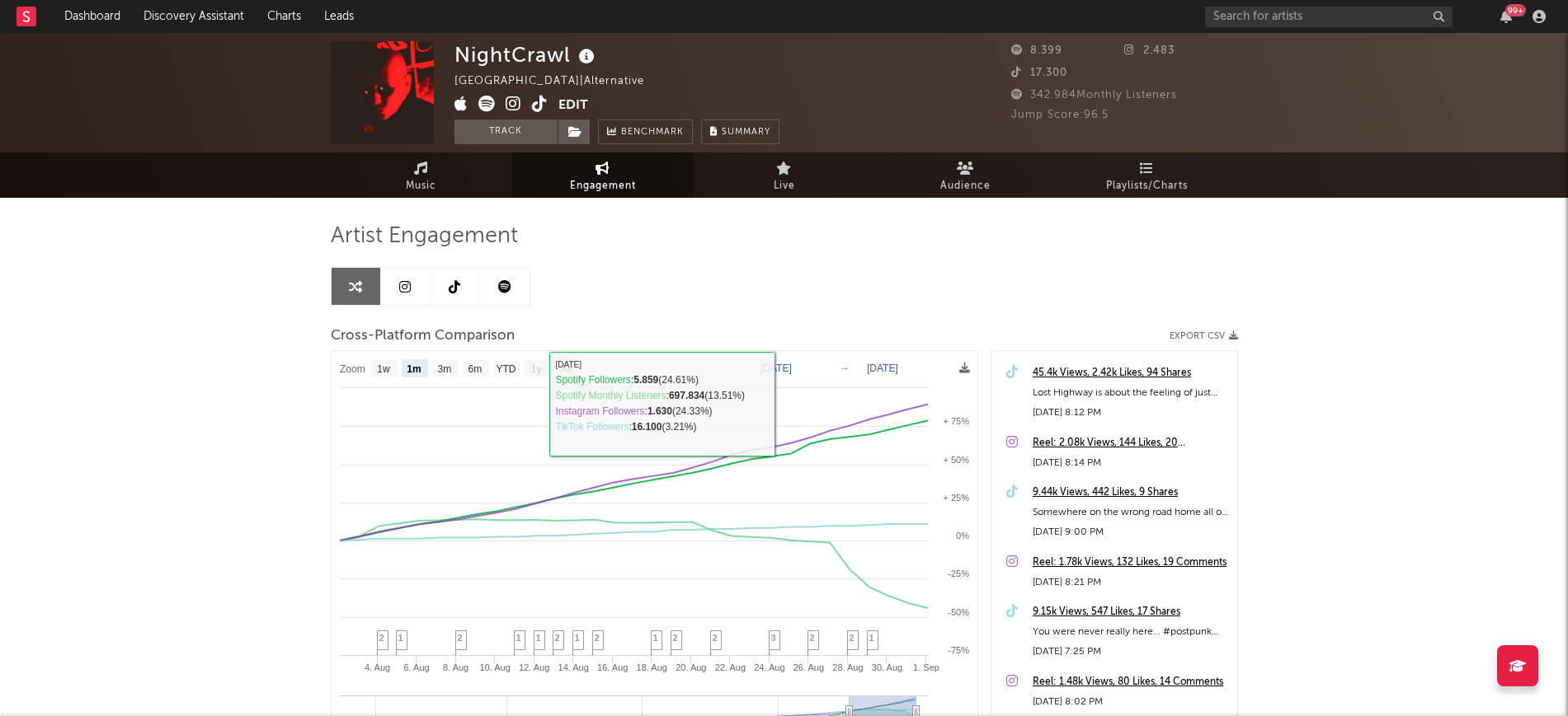
click at [446, 287] on link at bounding box center [454, 286] width 49 height 37
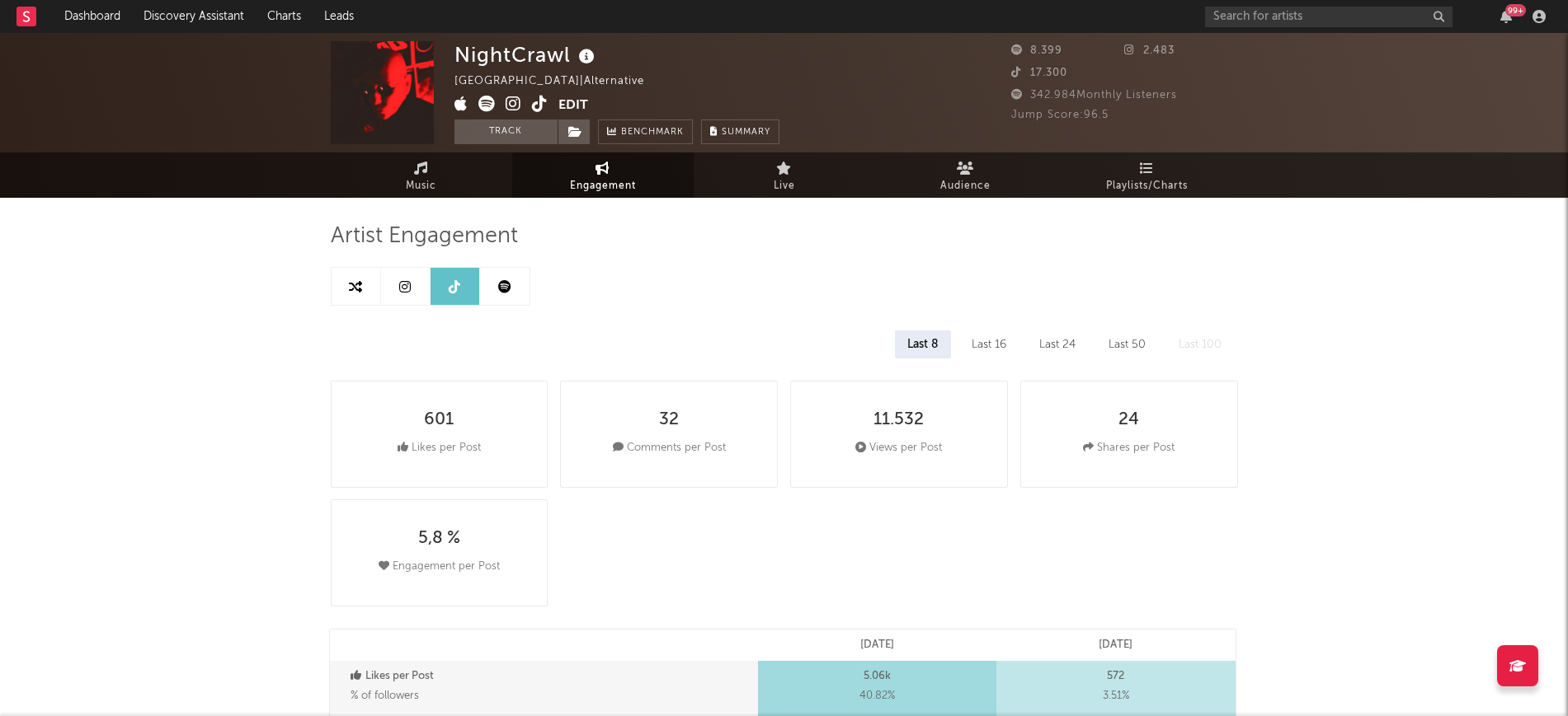
click at [410, 283] on link at bounding box center [405, 286] width 49 height 37
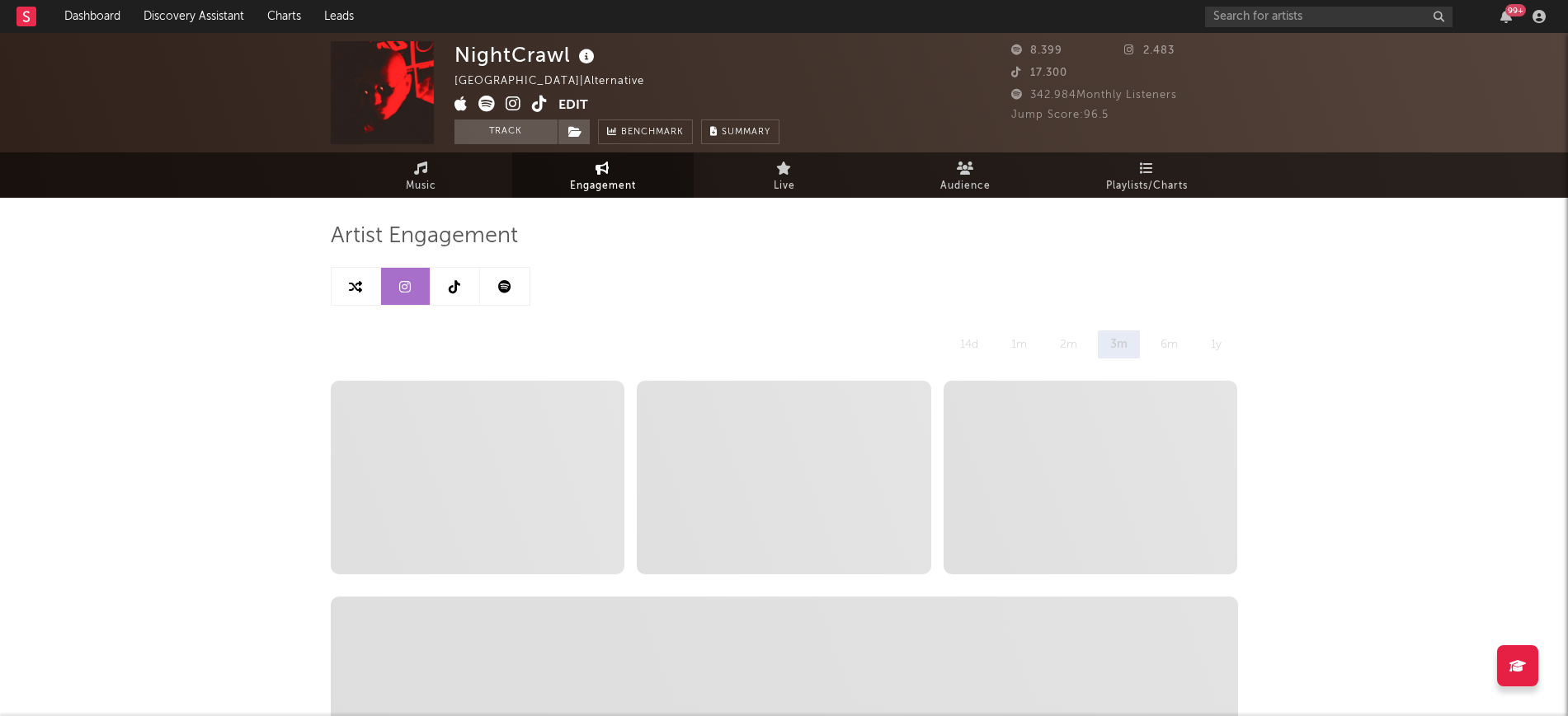
select select "6m"
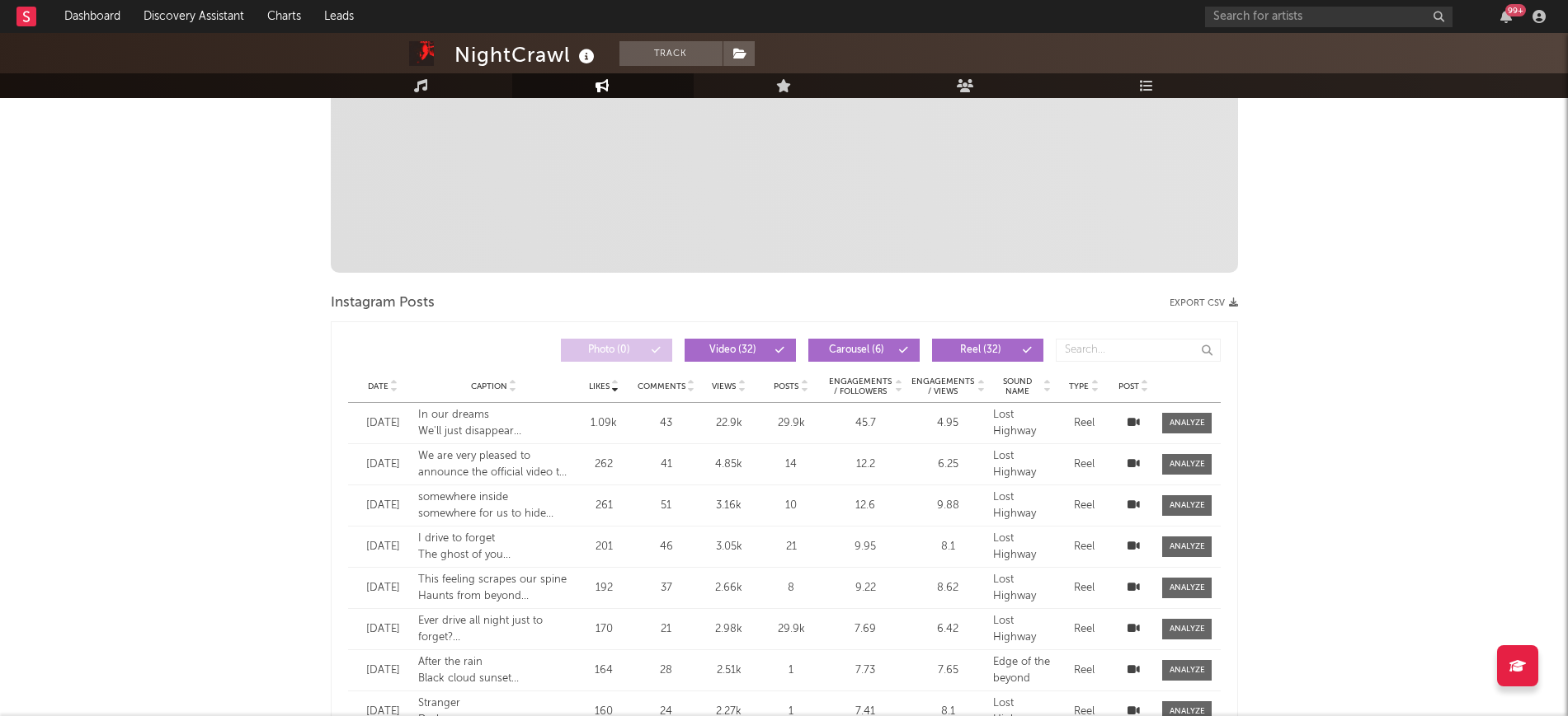
scroll to position [515, 0]
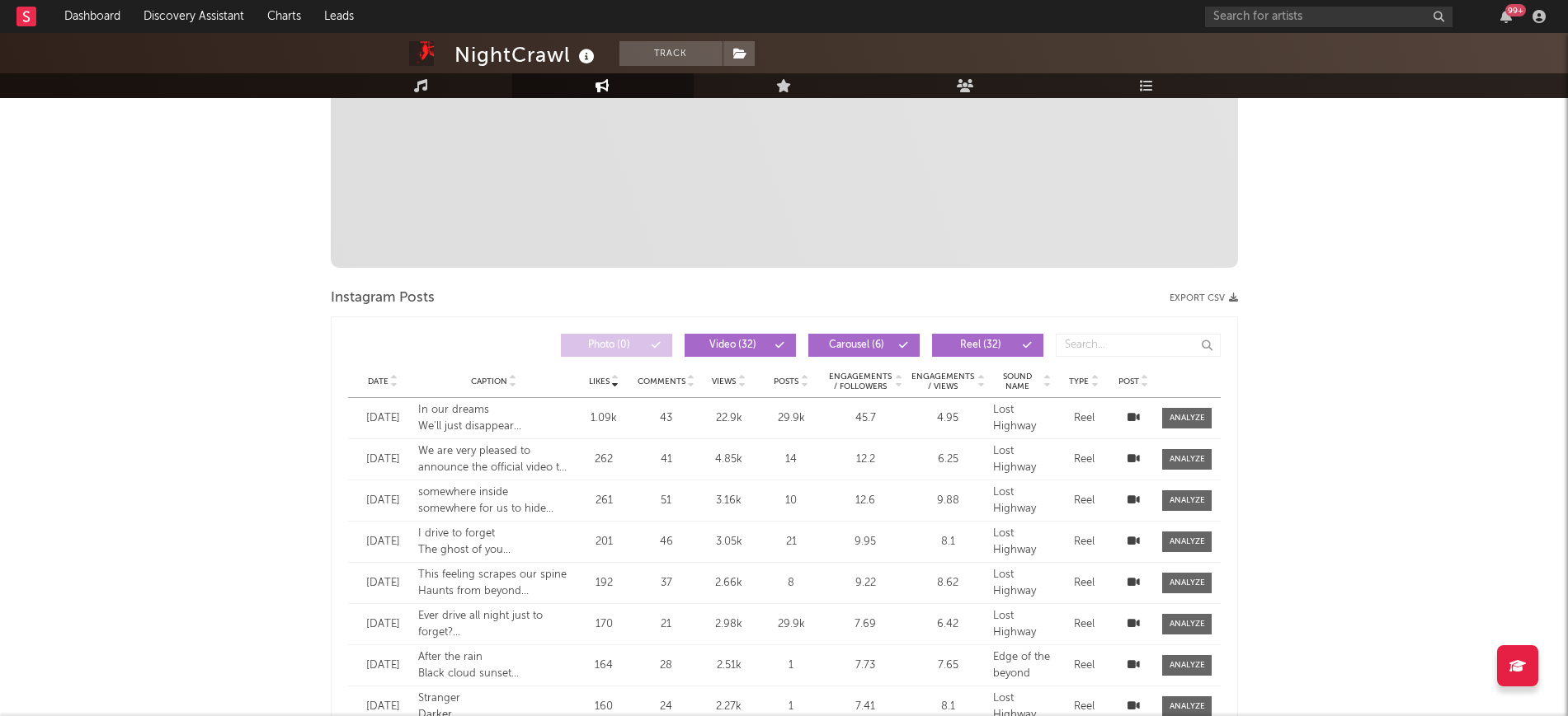
click at [390, 383] on icon at bounding box center [395, 385] width 9 height 7
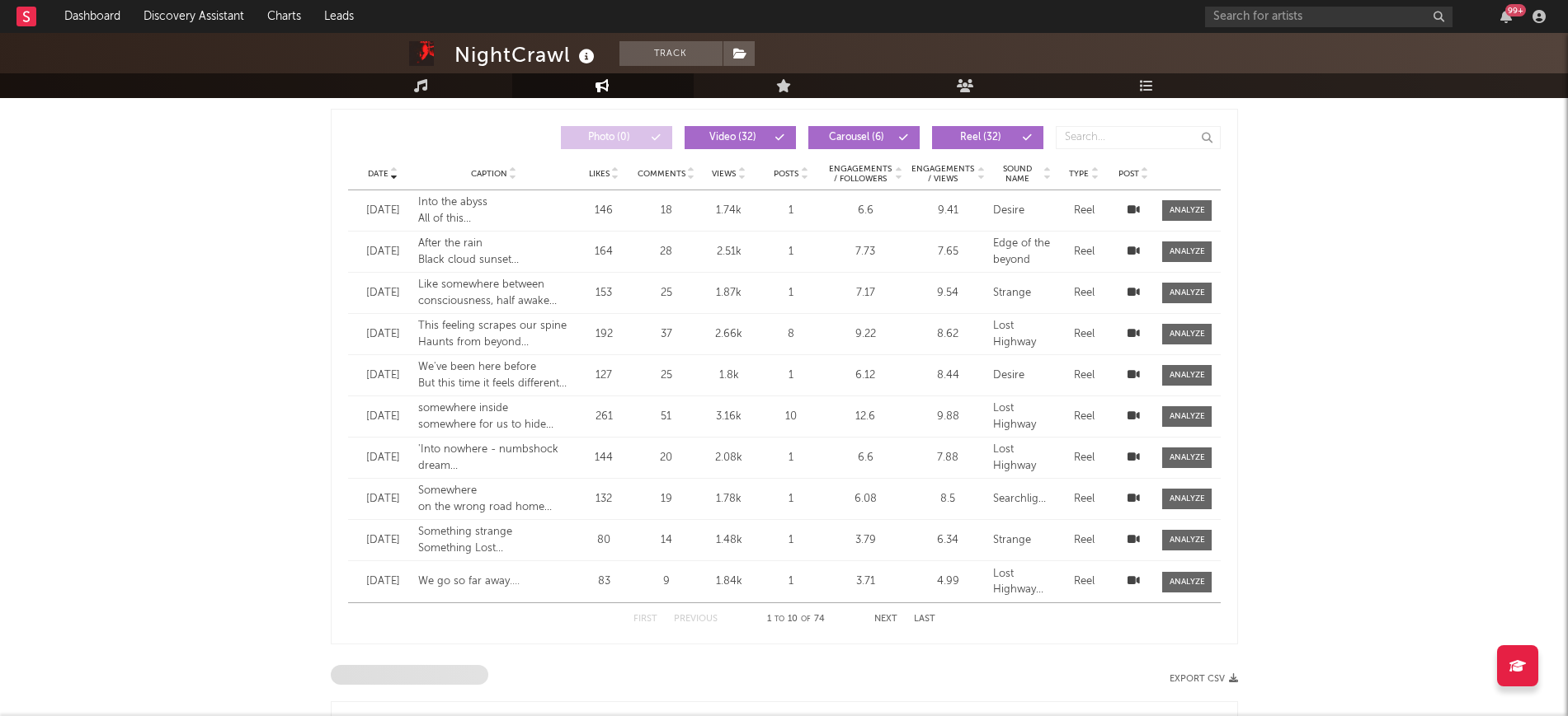
scroll to position [721, 0]
click at [889, 617] on button "Next" at bounding box center [885, 621] width 23 height 9
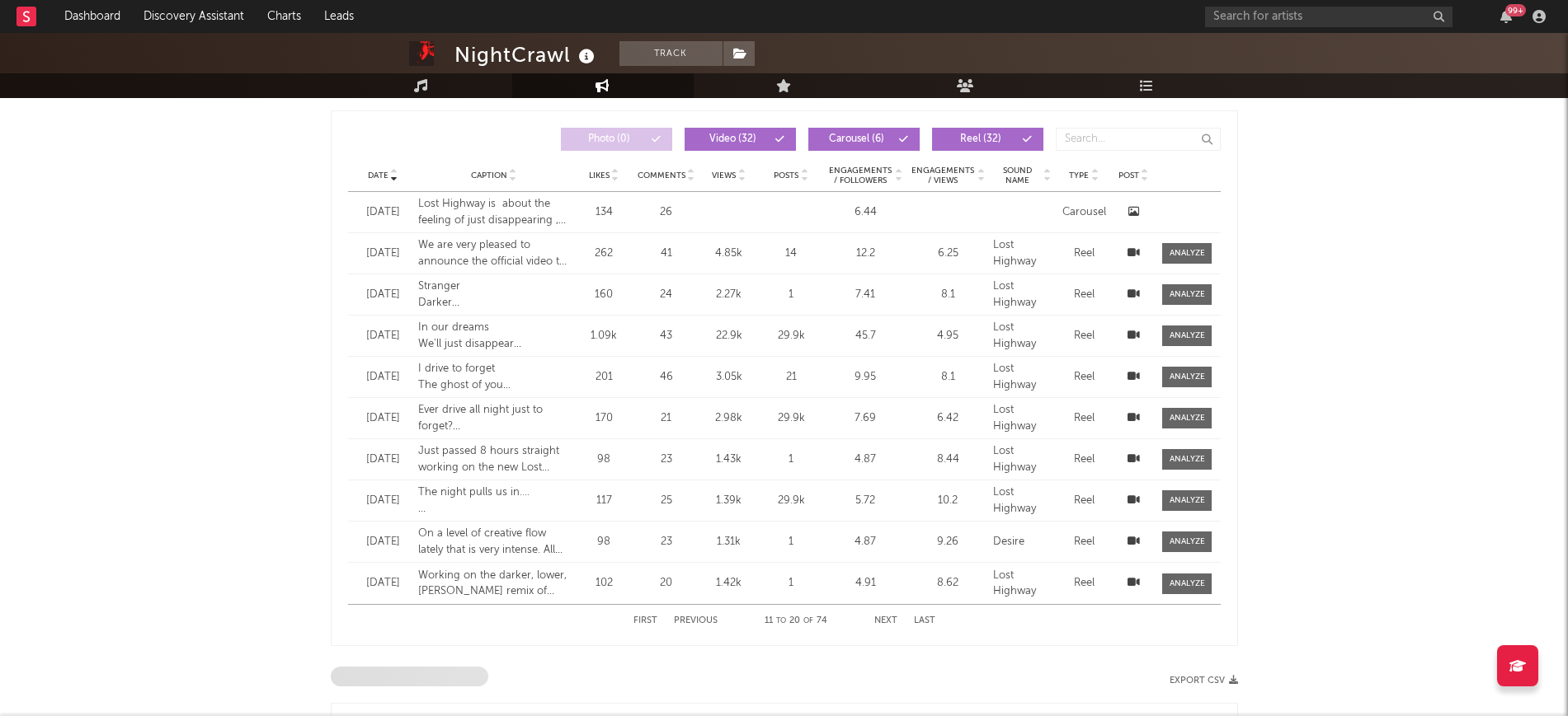
click at [886, 617] on button "Next" at bounding box center [885, 621] width 23 height 9
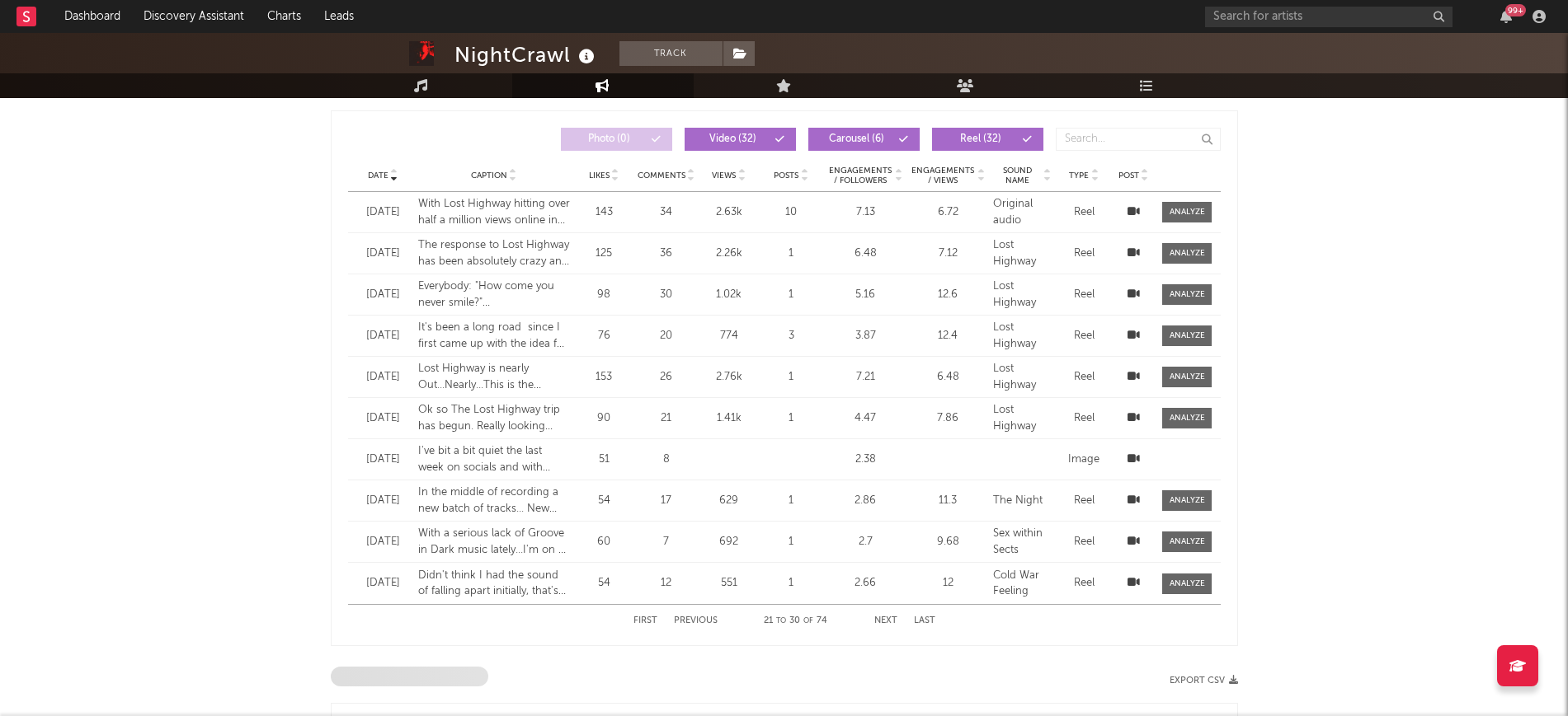
click at [882, 617] on button "Next" at bounding box center [885, 621] width 23 height 9
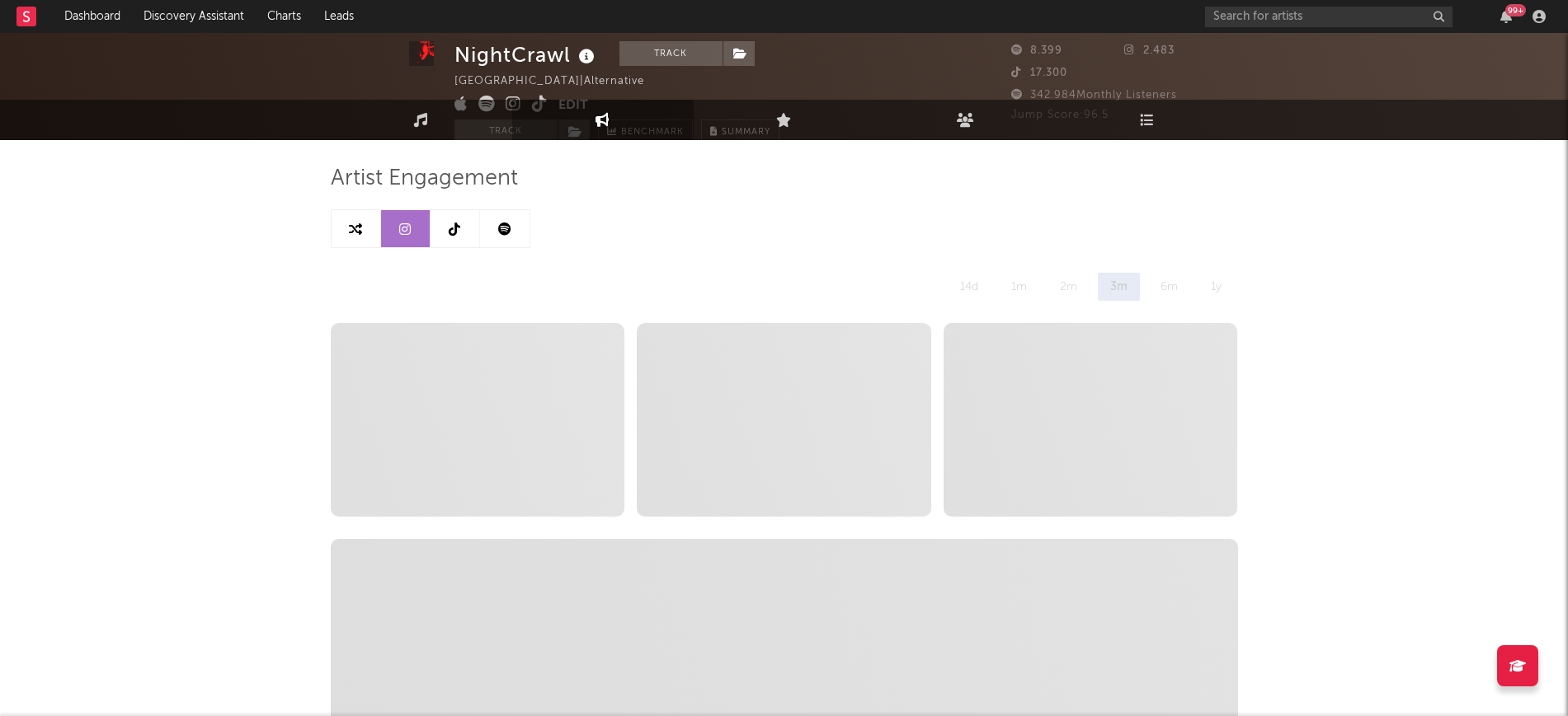
scroll to position [0, 0]
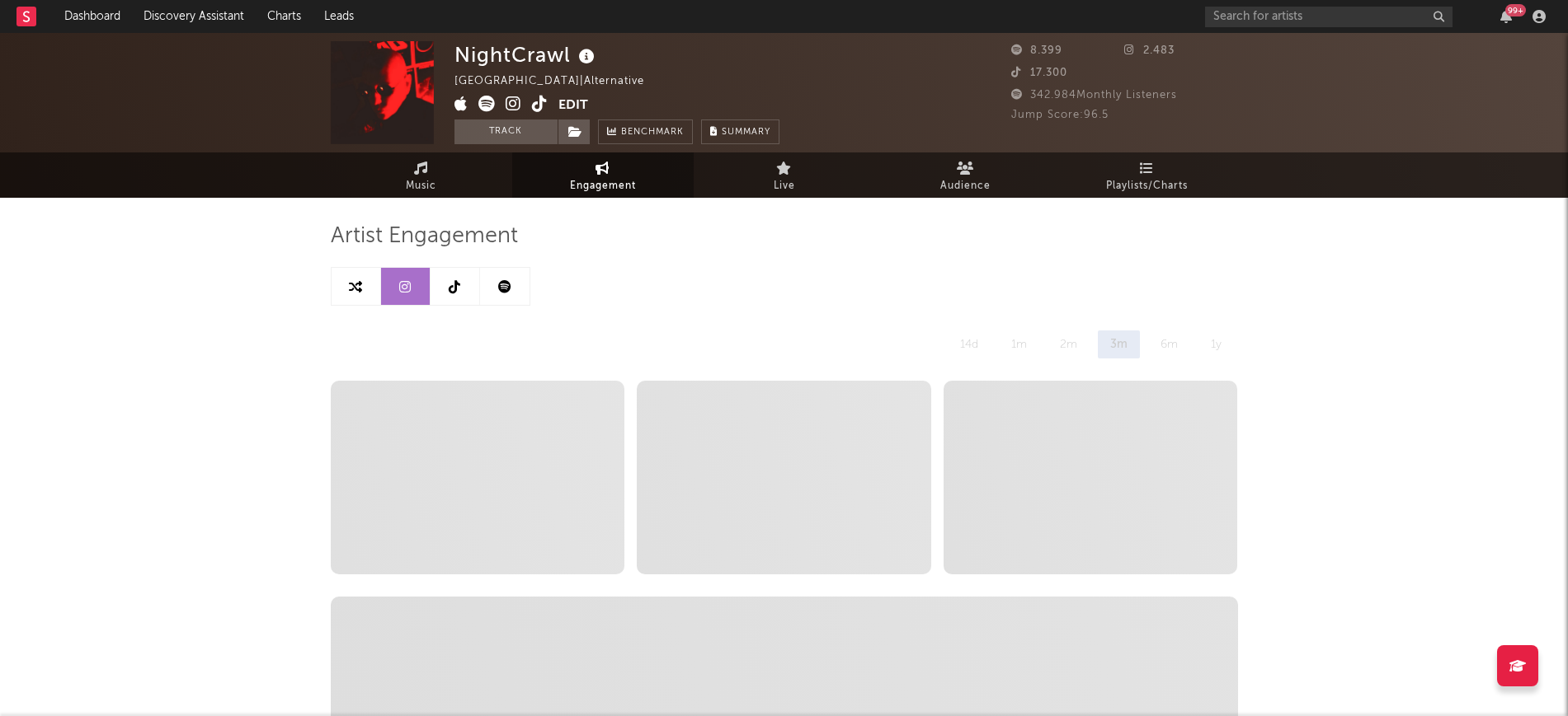
click at [616, 190] on span "Engagement" at bounding box center [603, 186] width 66 height 20
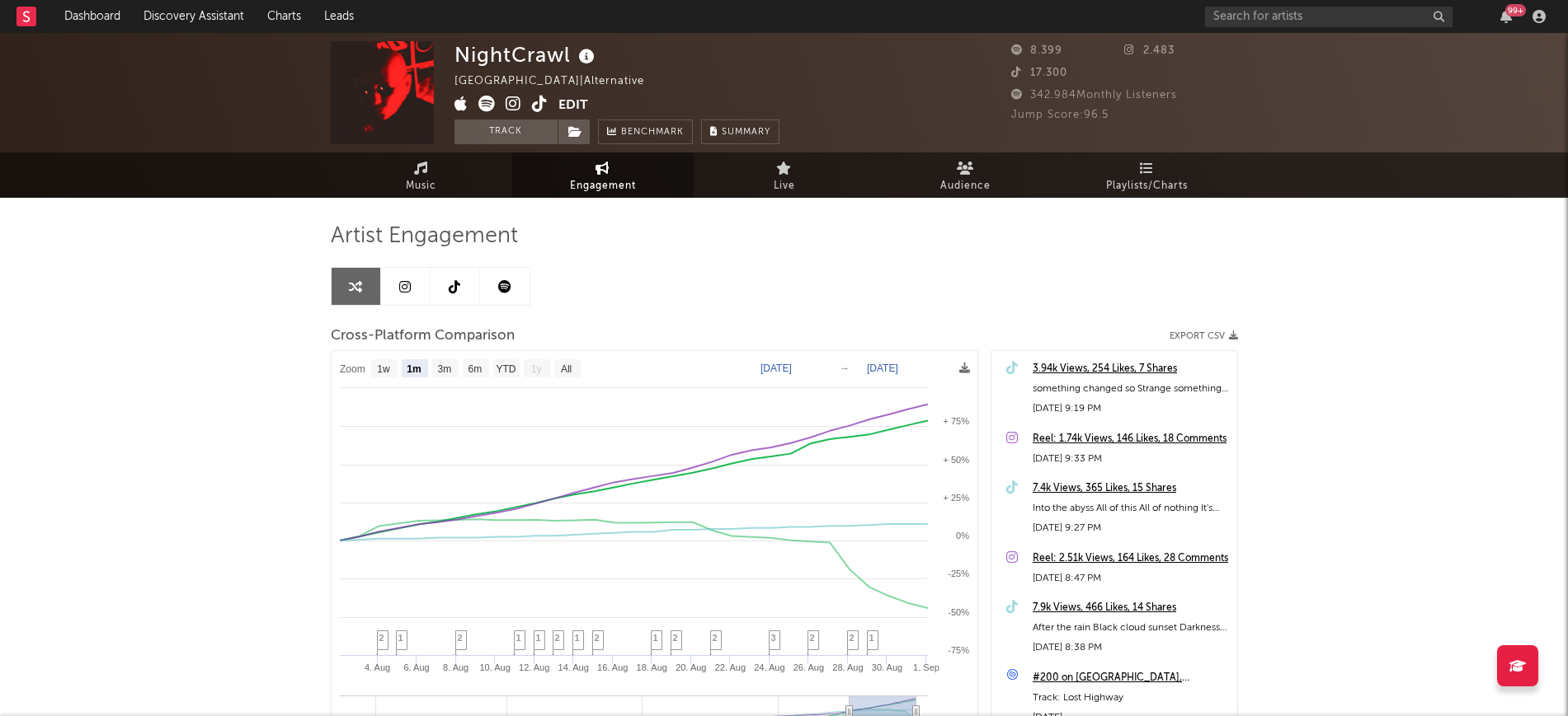
select select "1m"
click at [459, 283] on icon at bounding box center [453, 286] width 11 height 13
select select "1w"
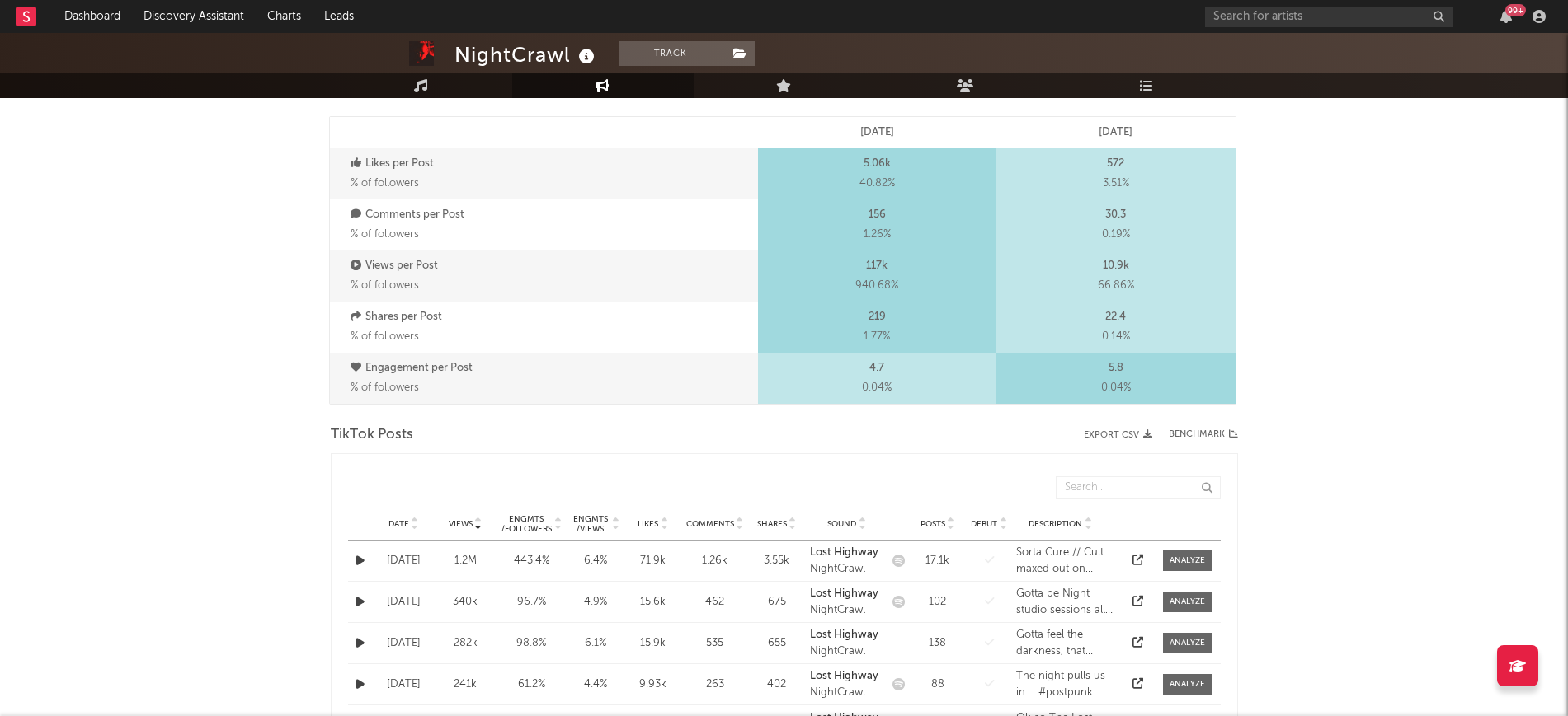
scroll to position [515, 0]
click at [410, 522] on icon at bounding box center [415, 526] width 9 height 7
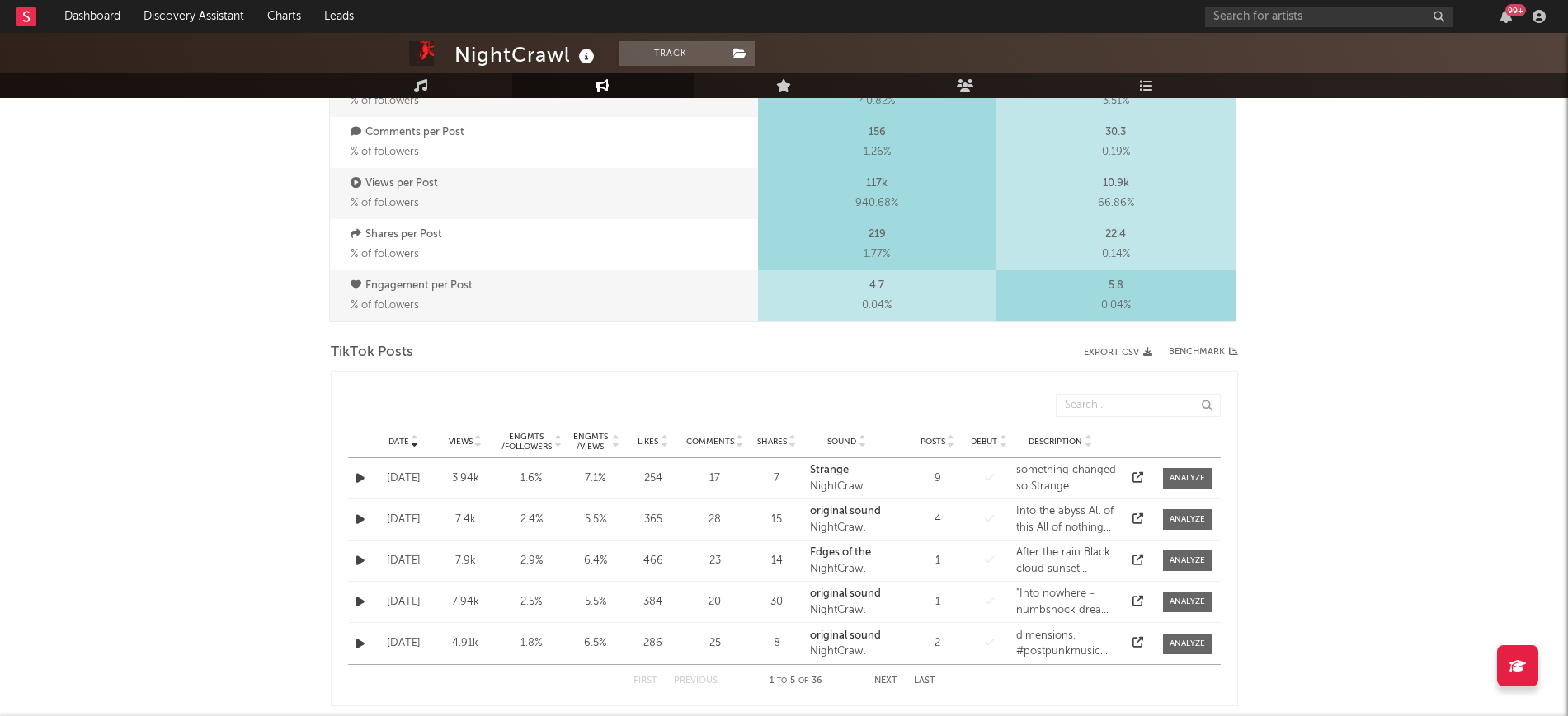
scroll to position [825, 0]
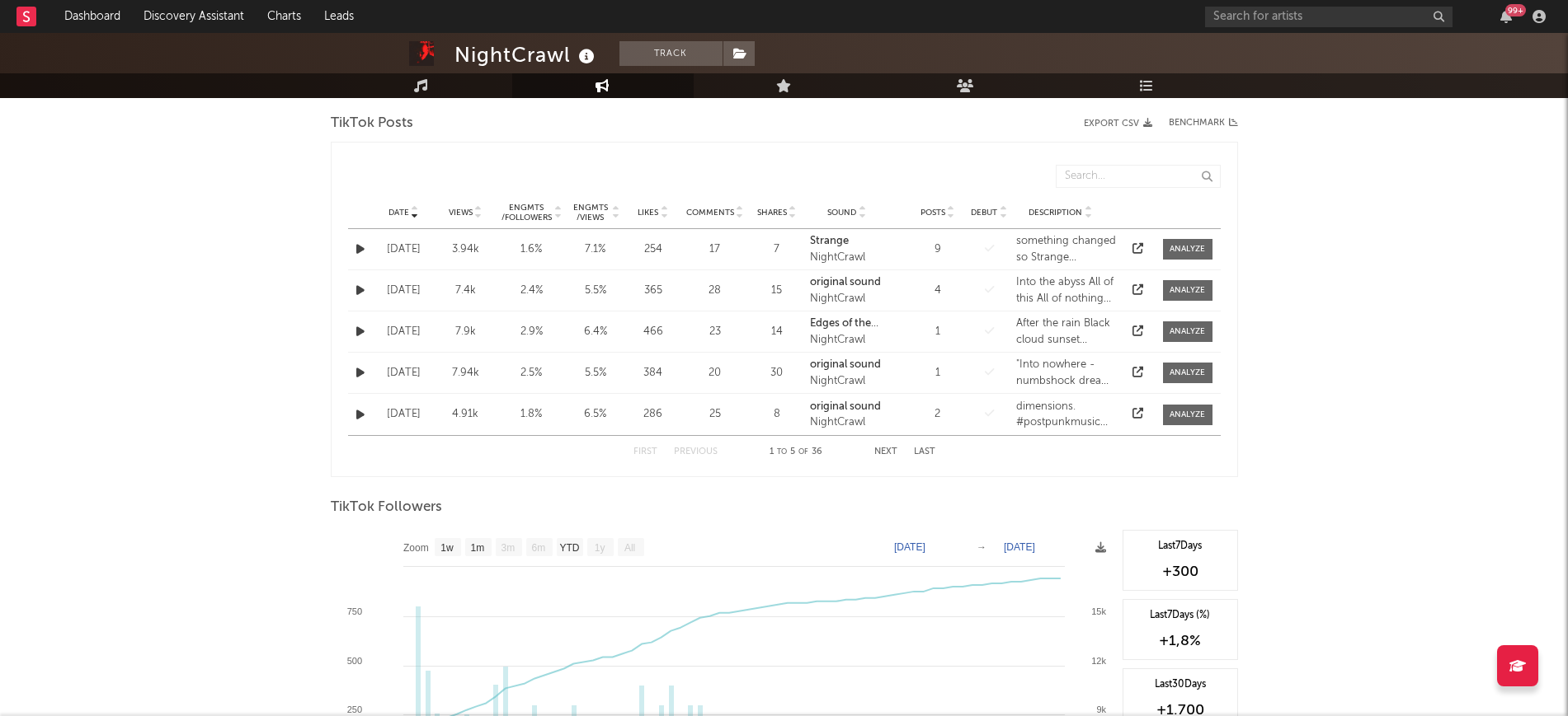
click at [895, 455] on button "Next" at bounding box center [885, 451] width 23 height 9
click at [874, 448] on button "Next" at bounding box center [885, 451] width 23 height 9
click at [874, 447] on button "Next" at bounding box center [885, 451] width 23 height 9
click at [704, 451] on button "Previous" at bounding box center [696, 451] width 44 height 9
click at [701, 454] on button "Previous" at bounding box center [696, 451] width 44 height 9
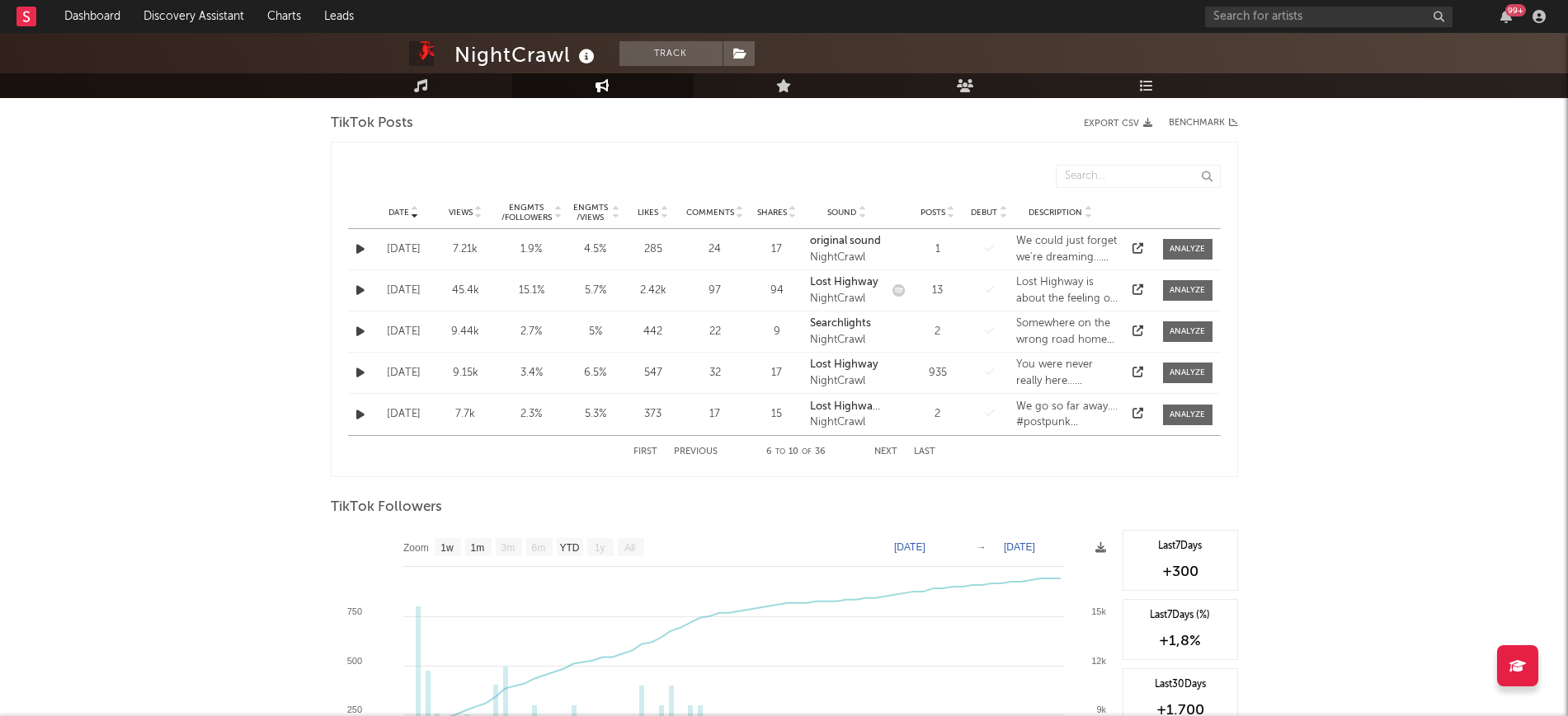
click at [701, 454] on button "Previous" at bounding box center [696, 451] width 44 height 9
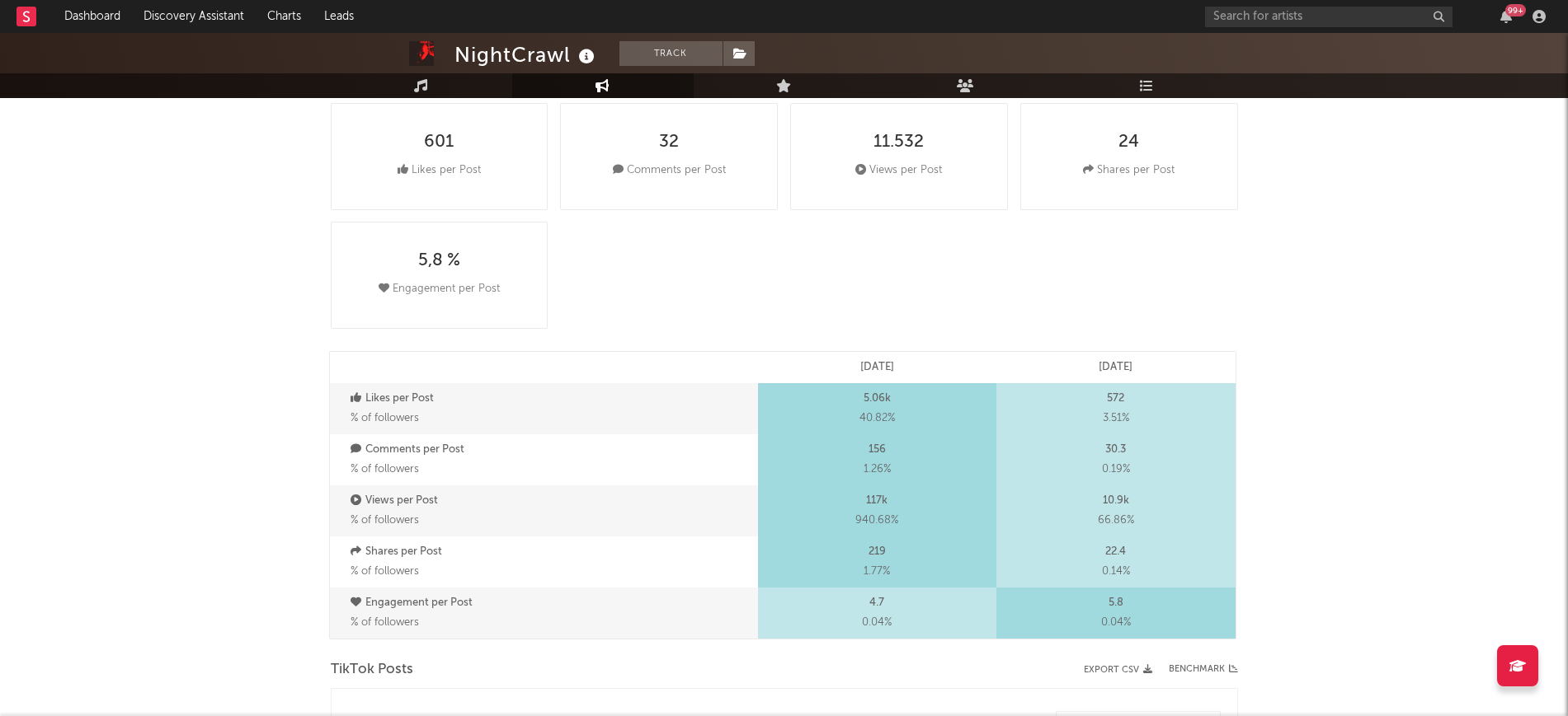
scroll to position [206, 0]
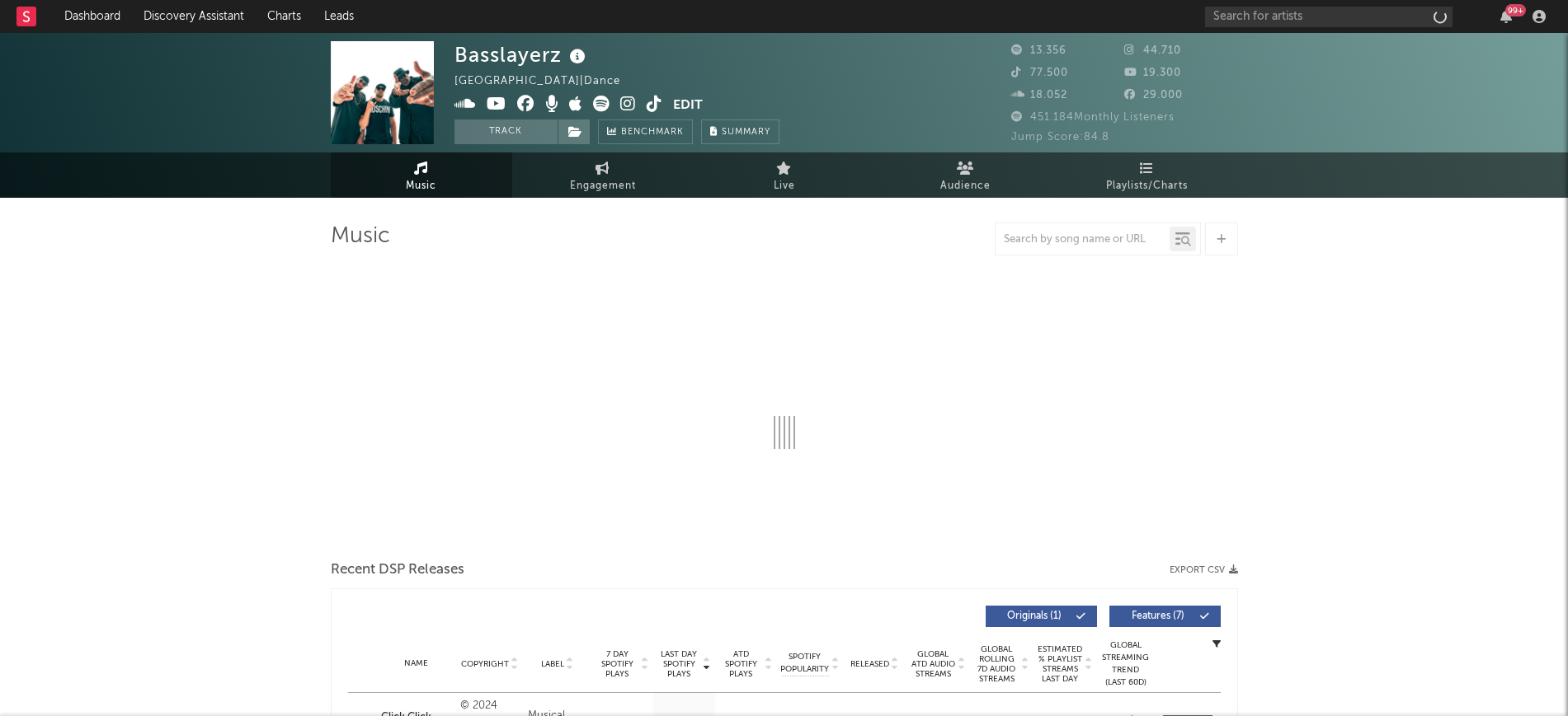
select select "1w"
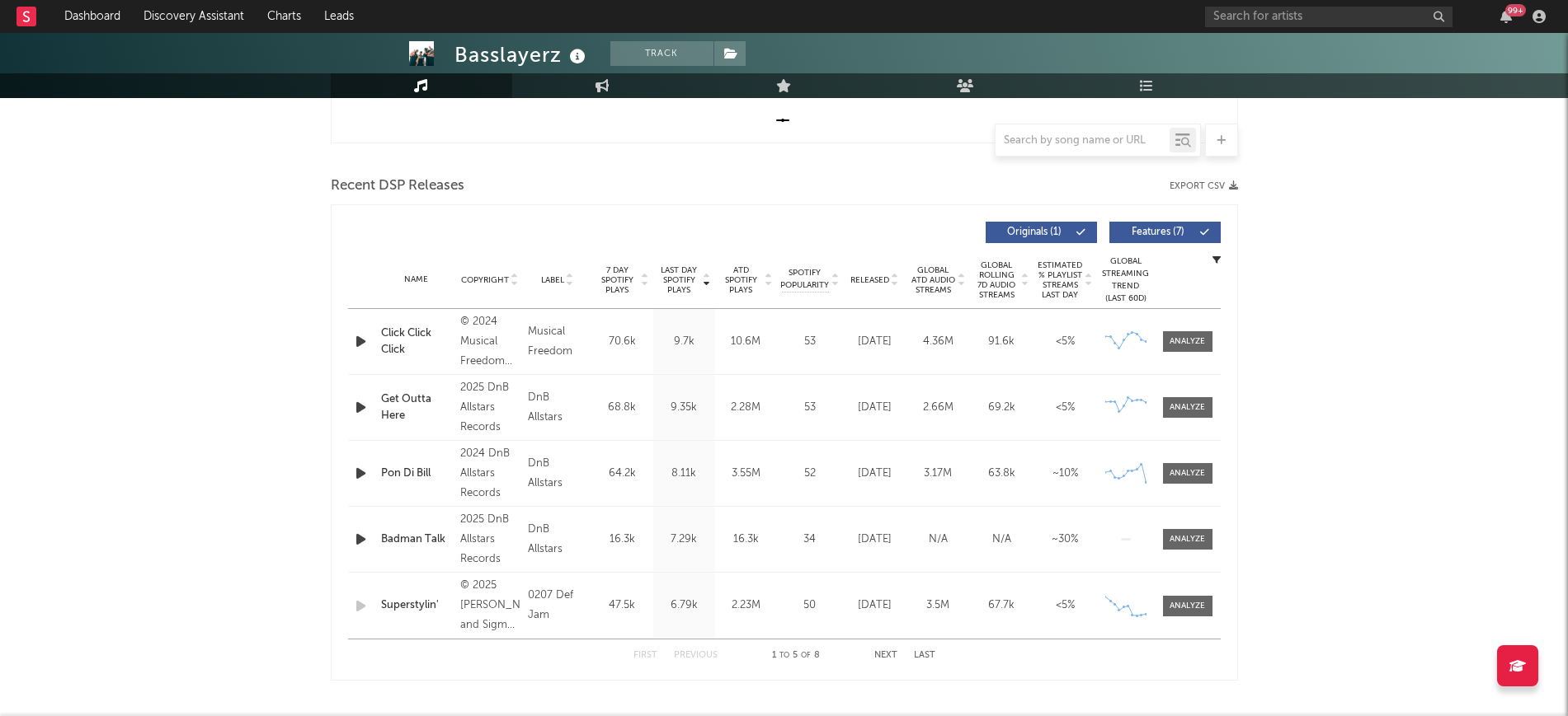
scroll to position [515, 0]
click at [360, 344] on icon "button" at bounding box center [360, 341] width 17 height 21
click at [365, 396] on icon "button" at bounding box center [360, 407] width 17 height 21
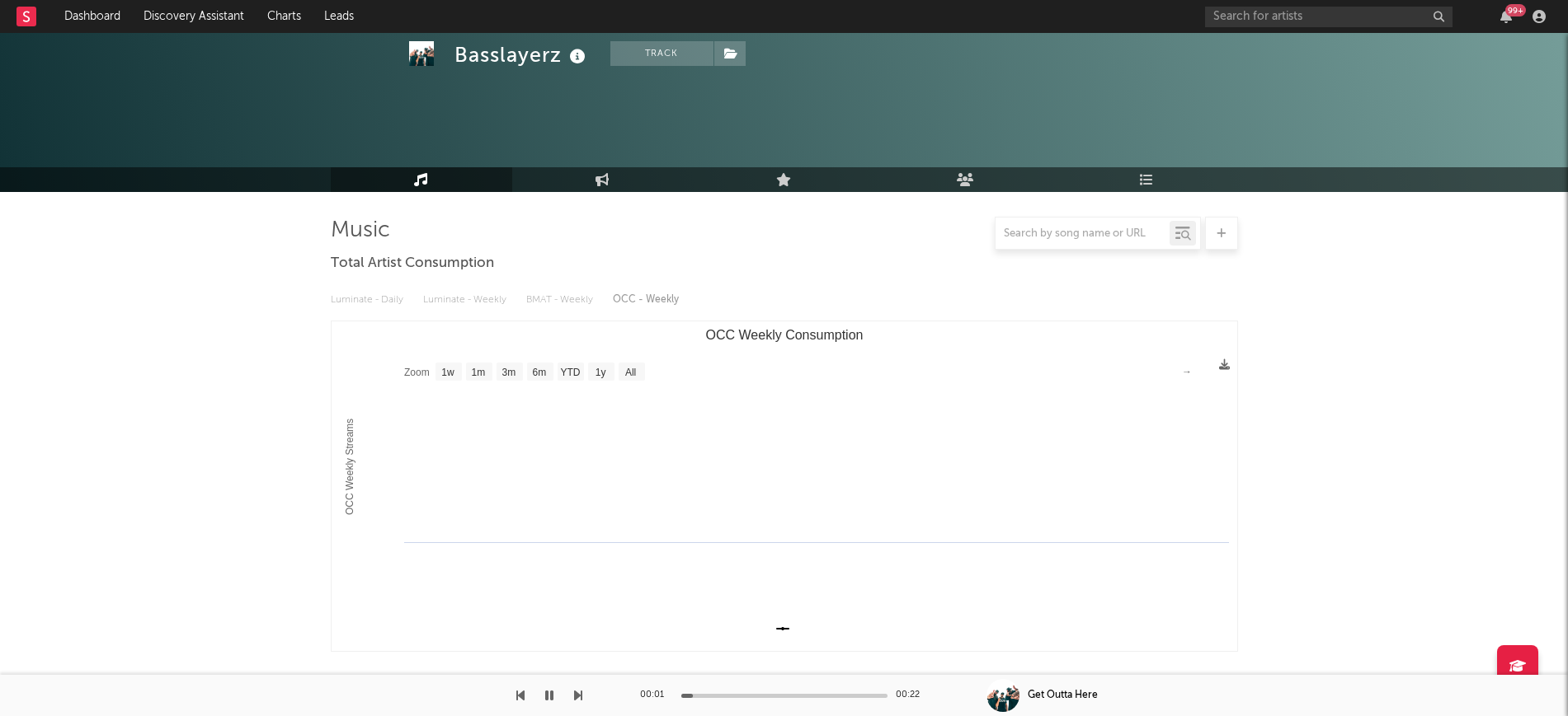
scroll to position [0, 0]
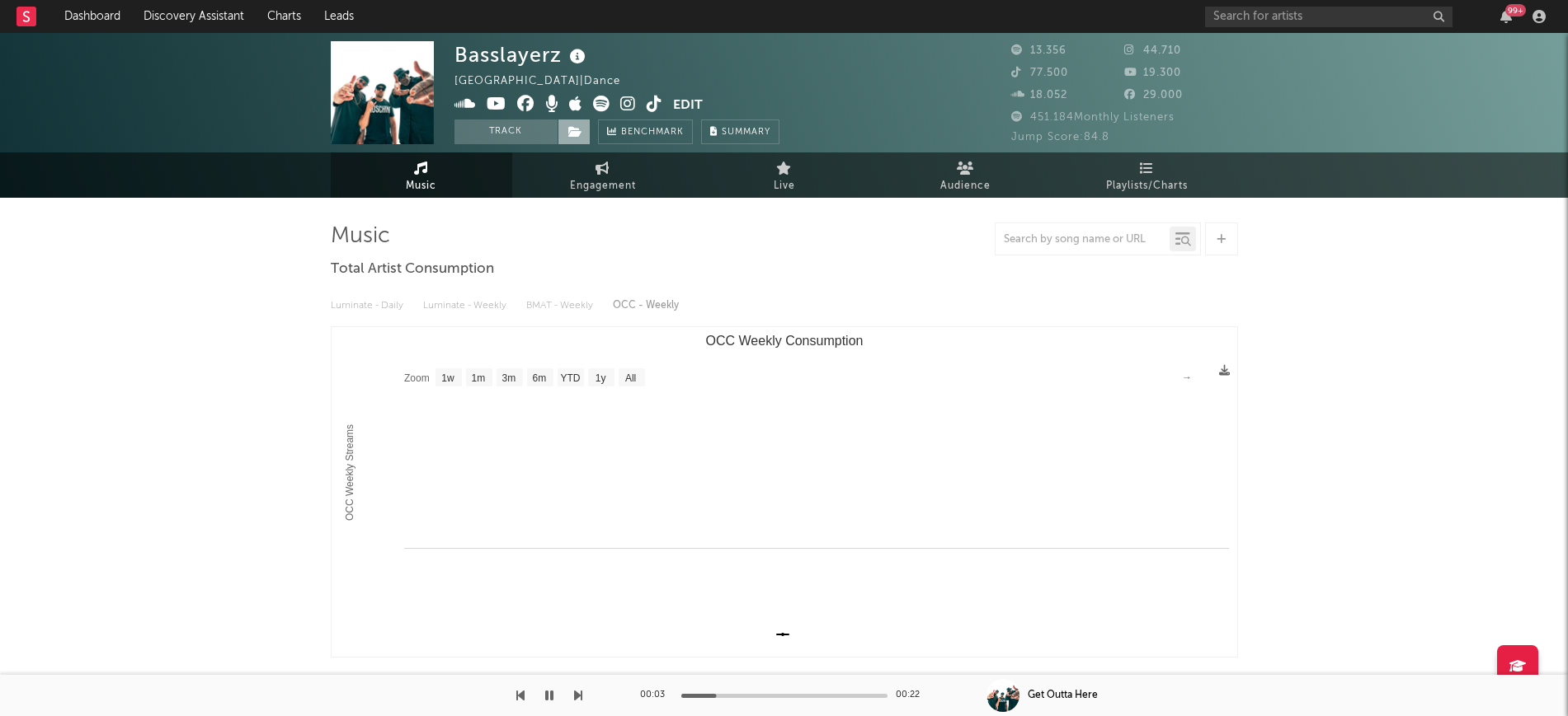
click at [560, 128] on span at bounding box center [574, 132] width 33 height 25
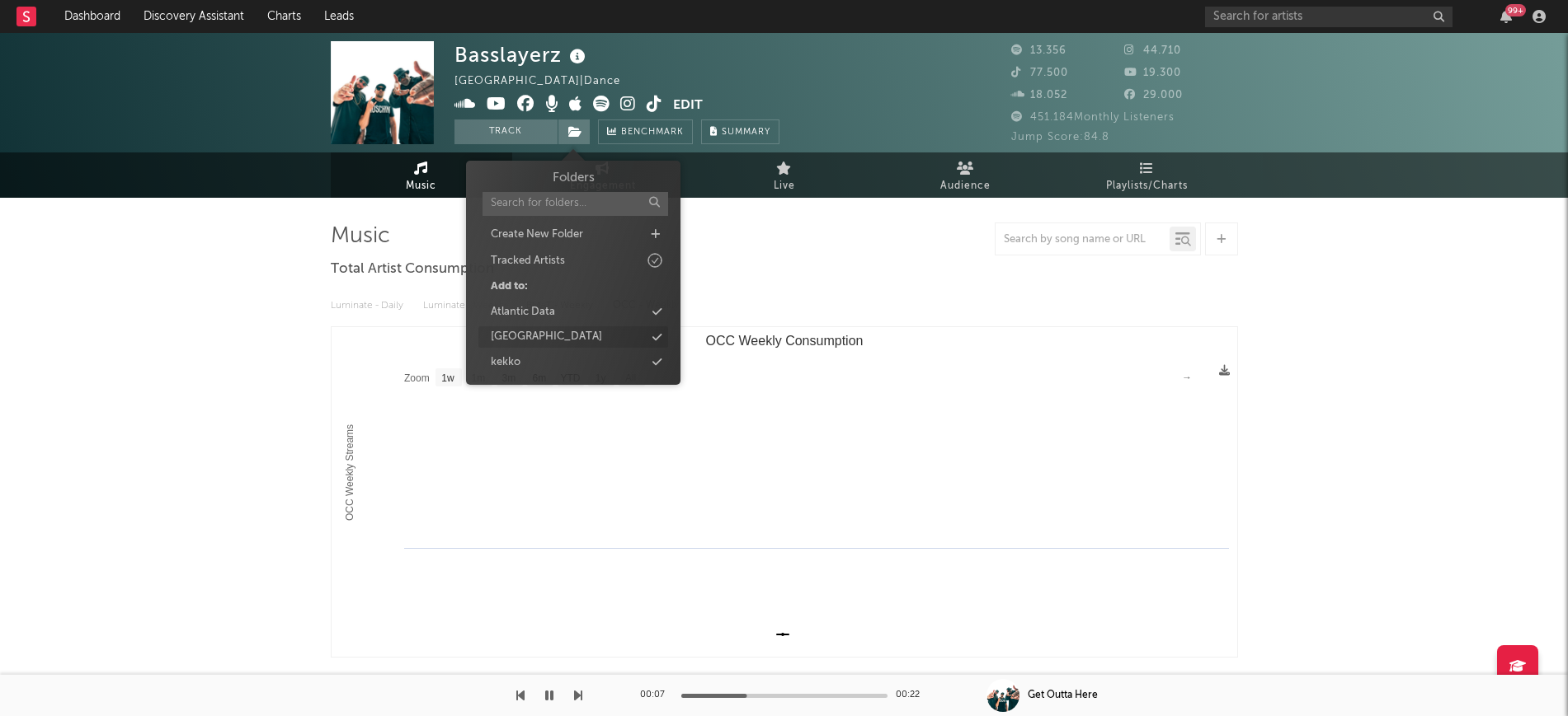
click at [593, 327] on div "france" at bounding box center [573, 337] width 190 height 22
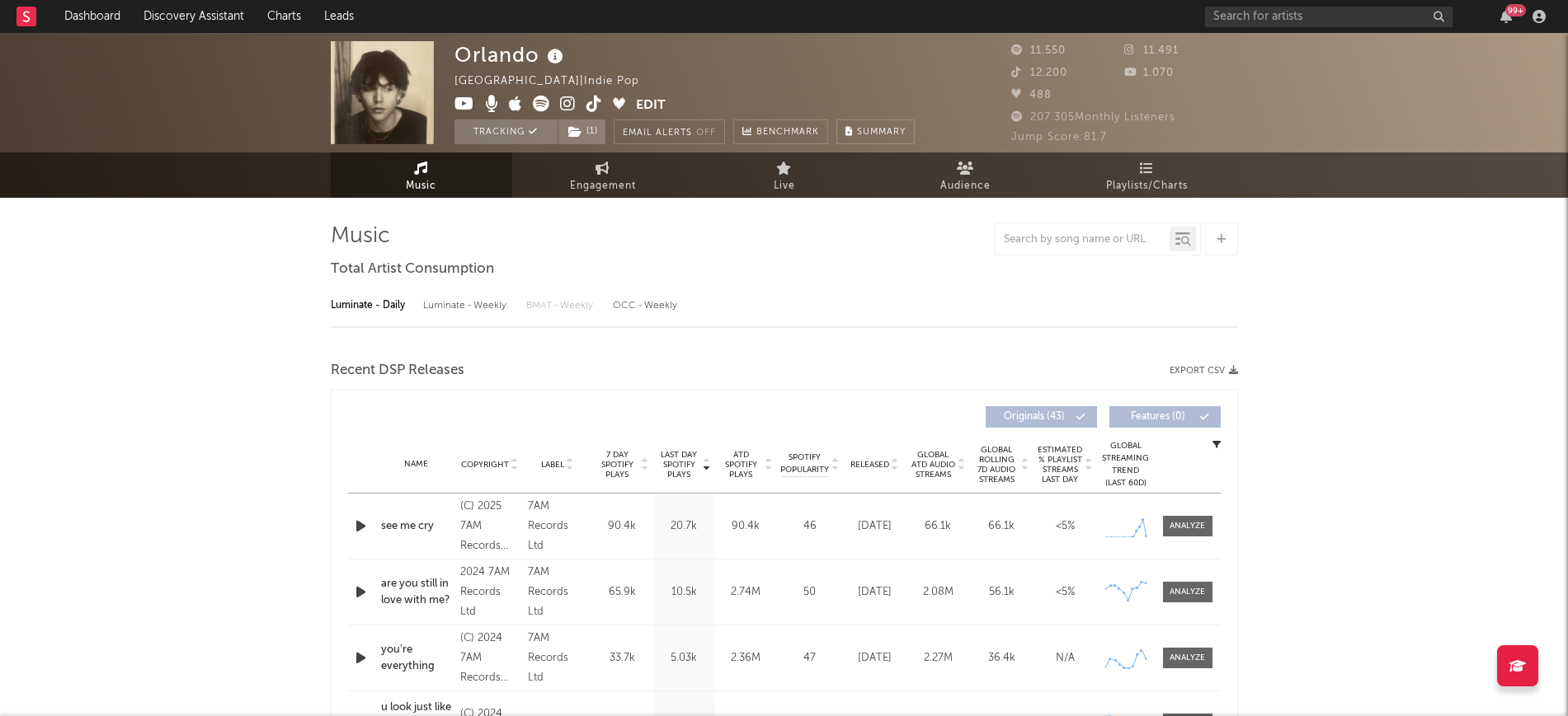
select select "6m"
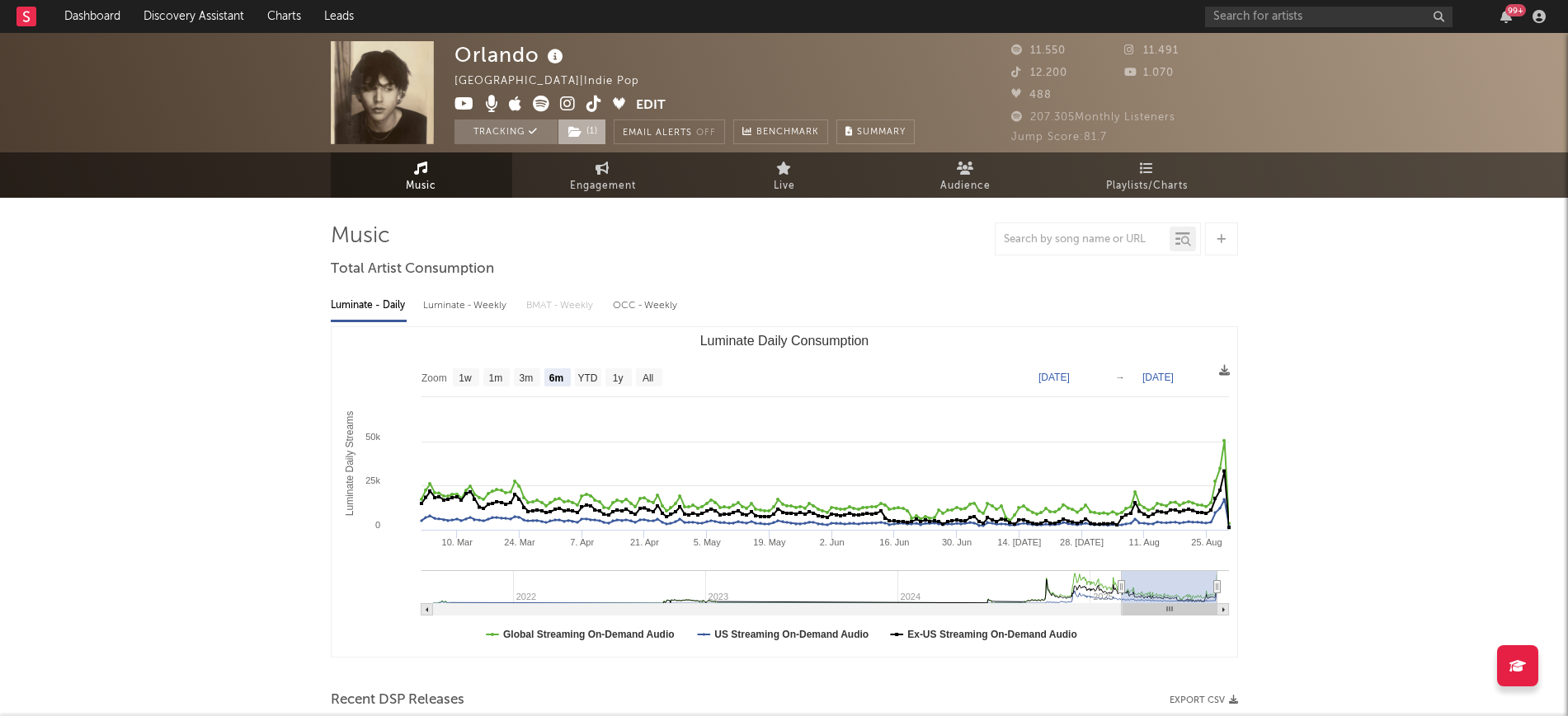
click at [604, 127] on span "( 1 )" at bounding box center [582, 132] width 48 height 25
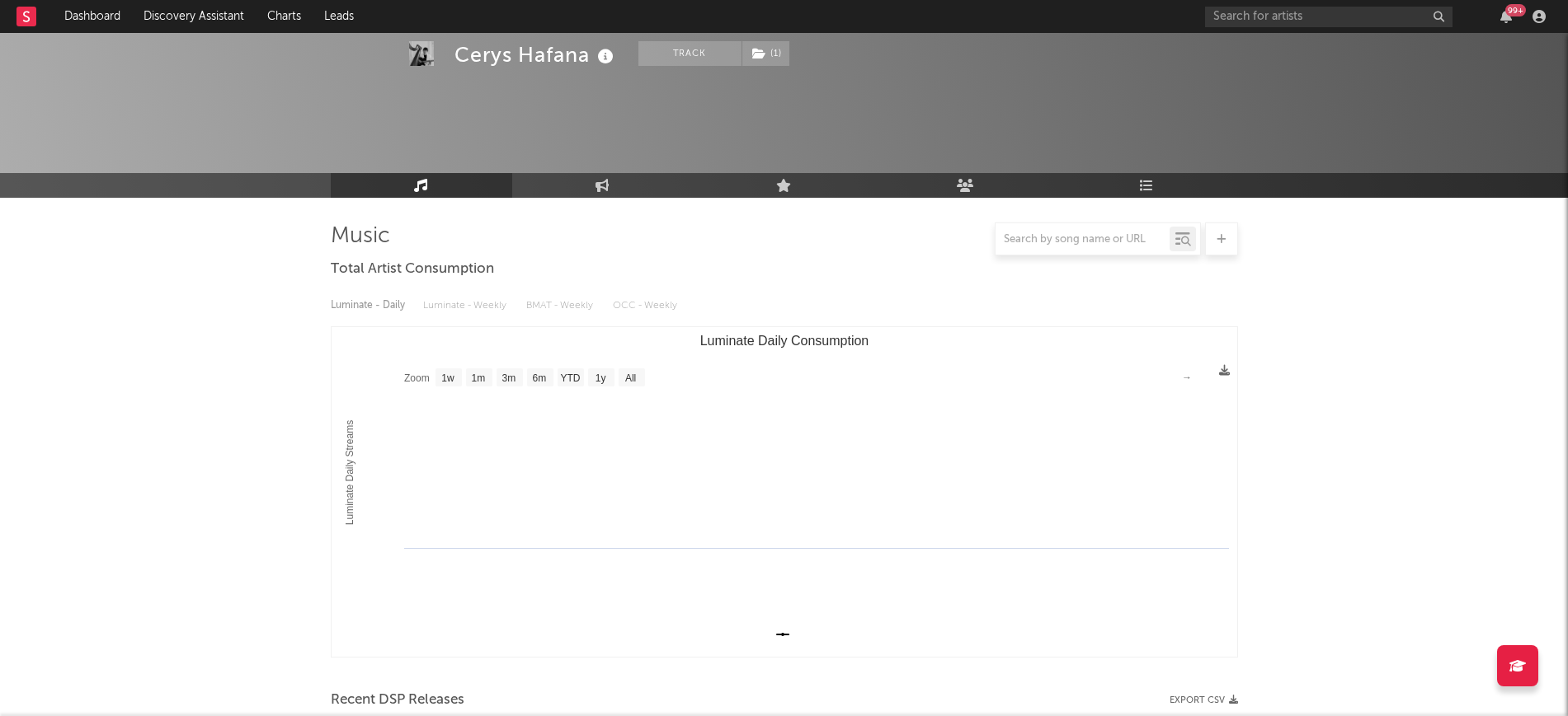
select select "1w"
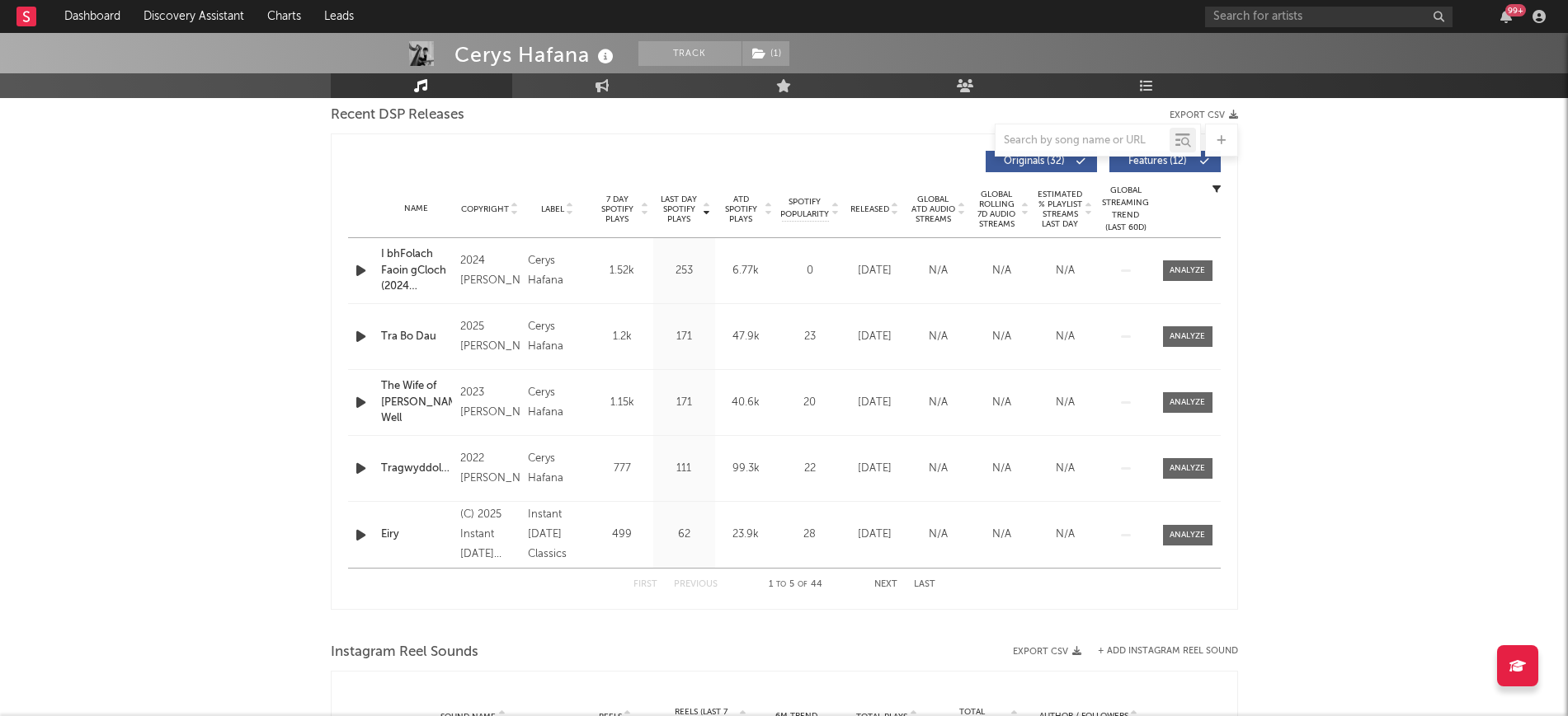
scroll to position [618, 0]
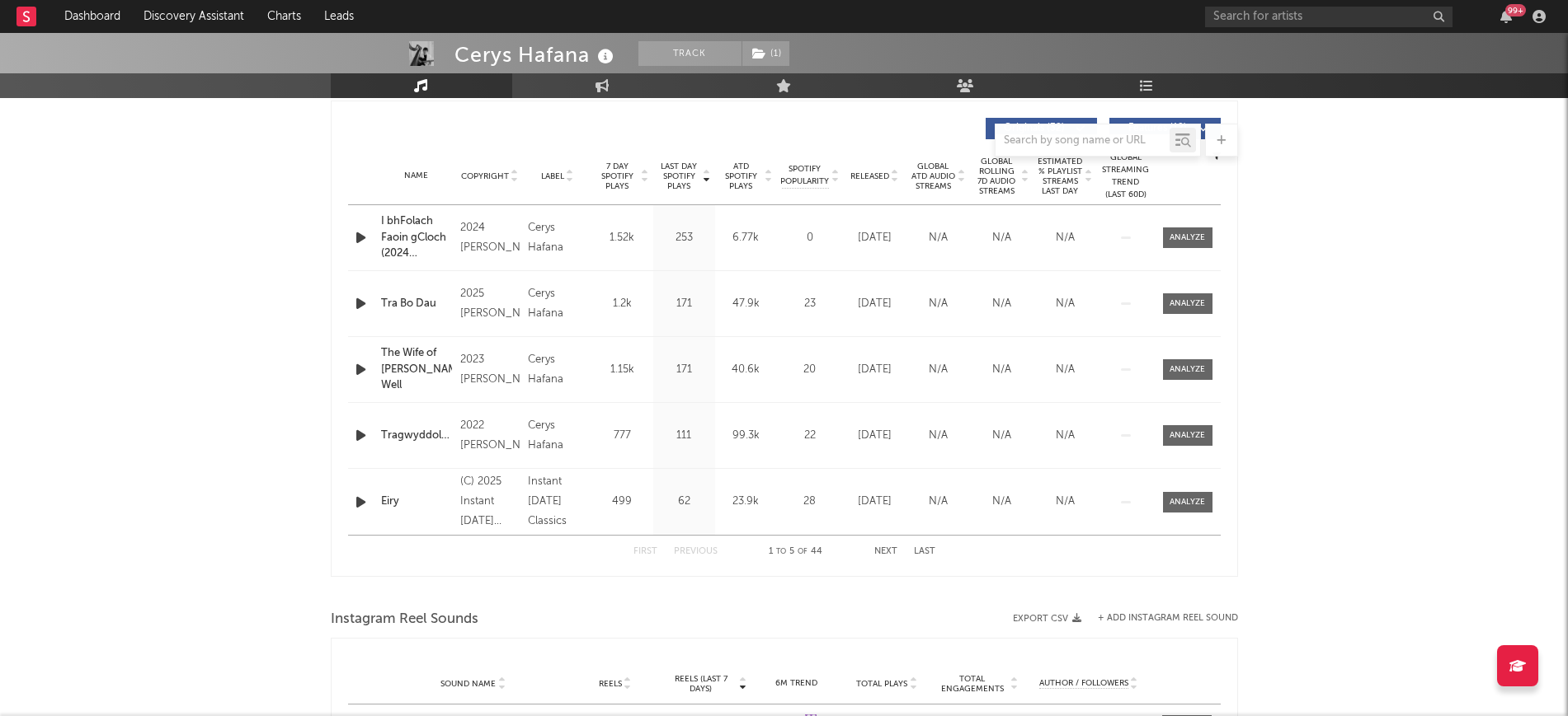
click at [362, 304] on icon "button" at bounding box center [360, 304] width 17 height 21
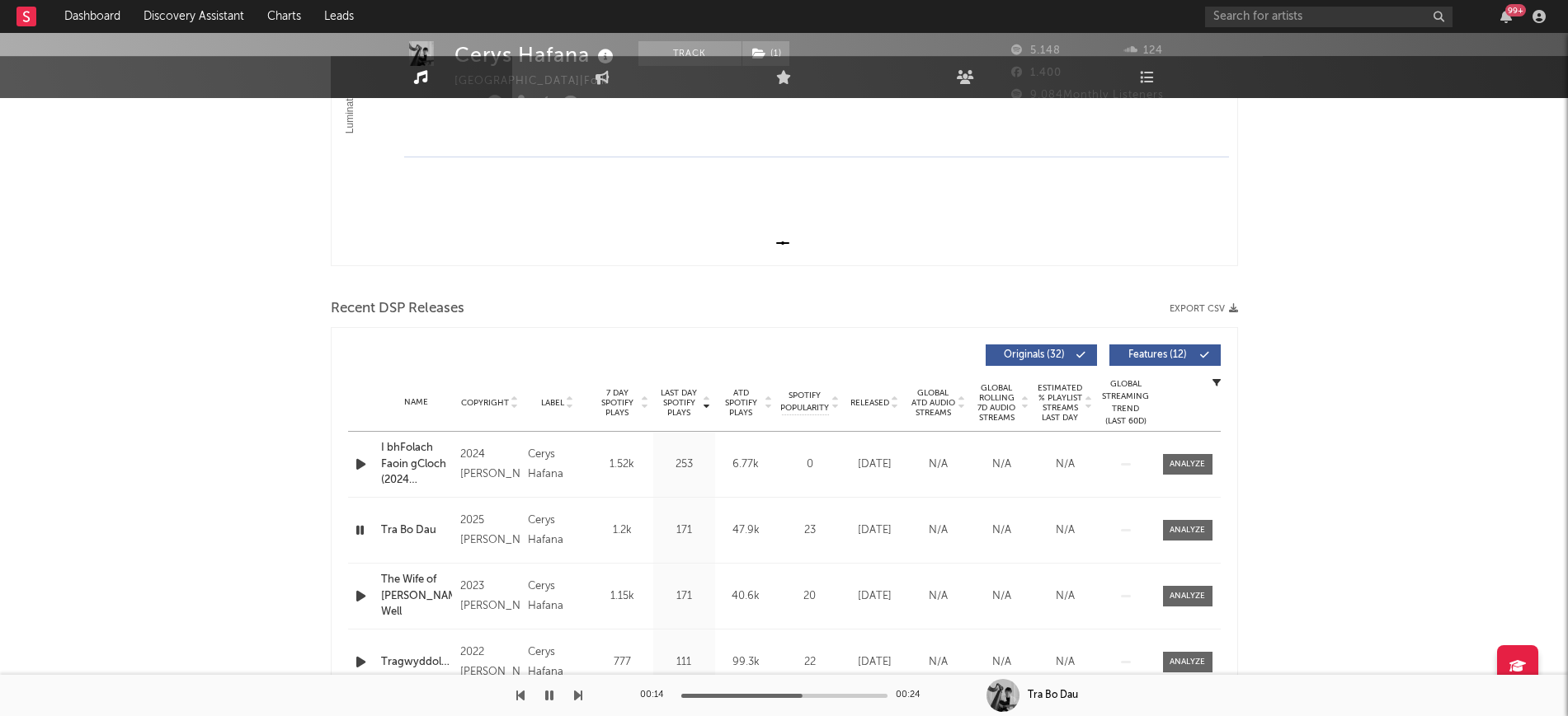
scroll to position [8, 0]
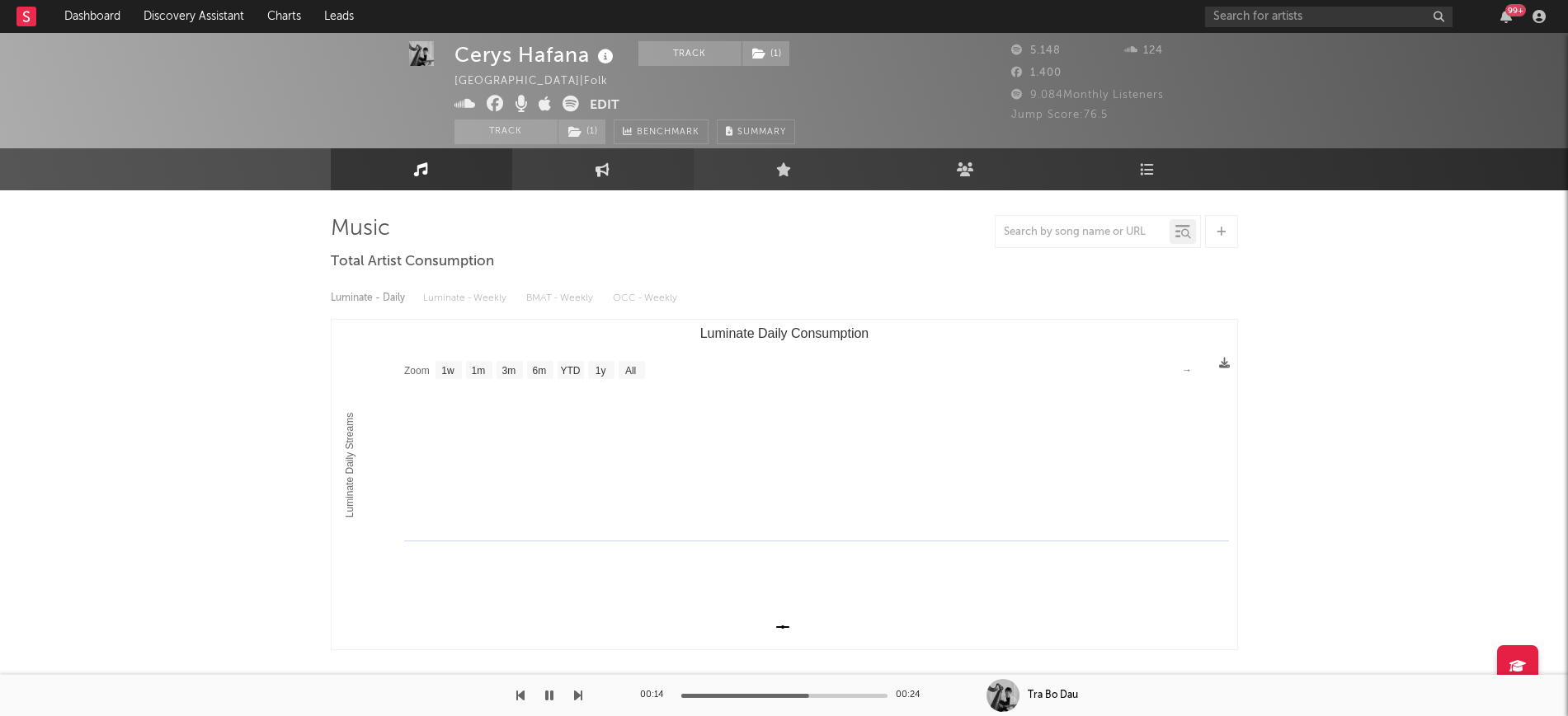
click at [592, 162] on link "Engagement" at bounding box center [603, 169] width 181 height 42
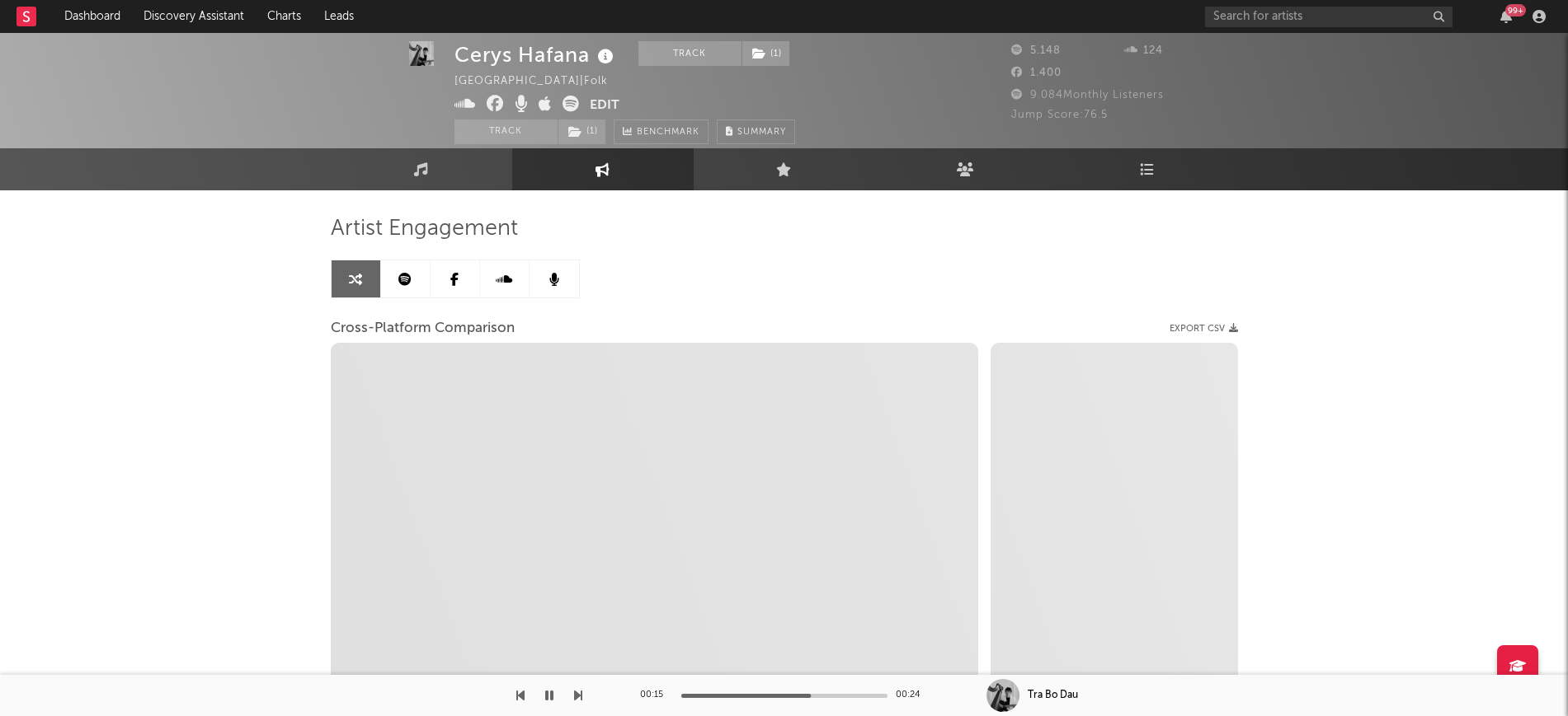
select select "1w"
click at [415, 281] on link at bounding box center [405, 278] width 49 height 37
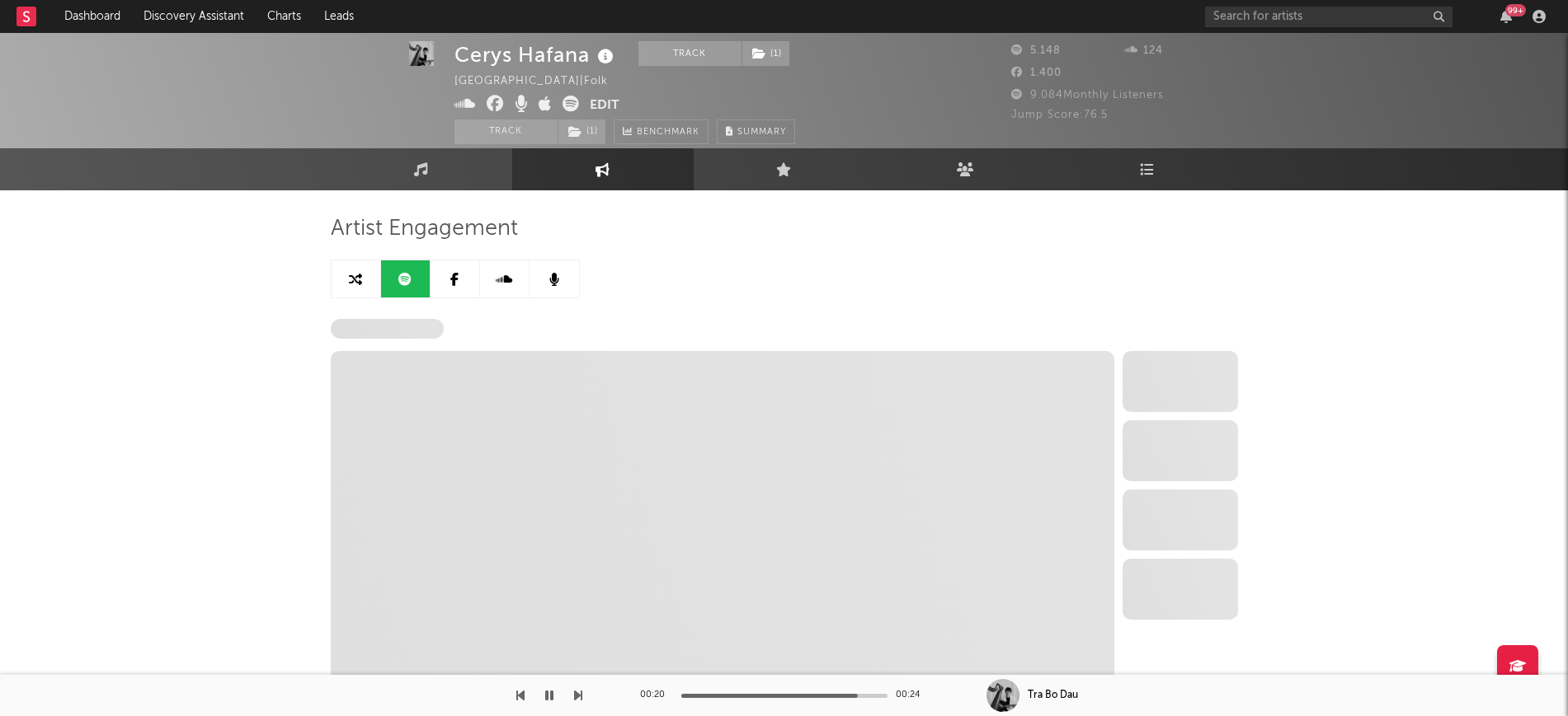
select select "6m"
select select "1w"
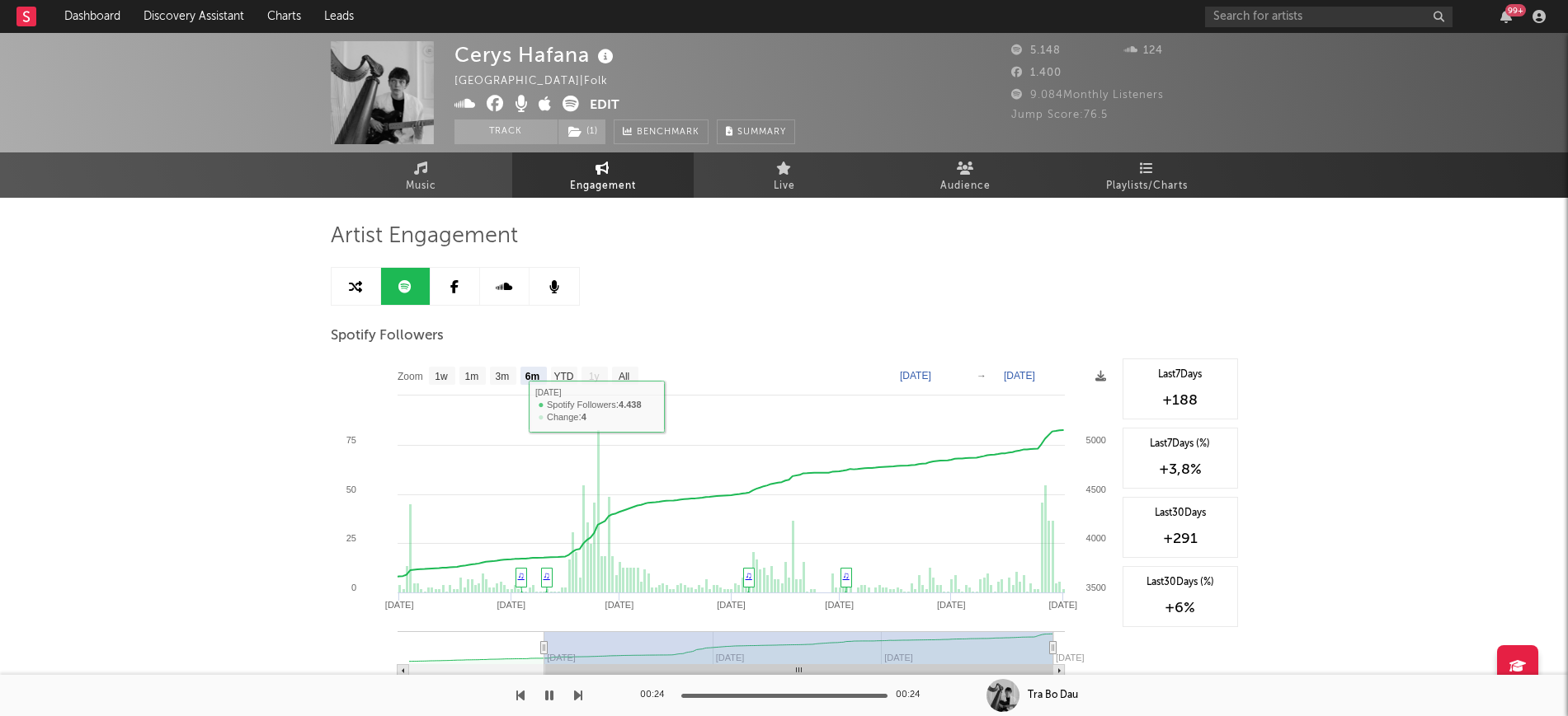
click at [484, 285] on link at bounding box center [504, 286] width 49 height 37
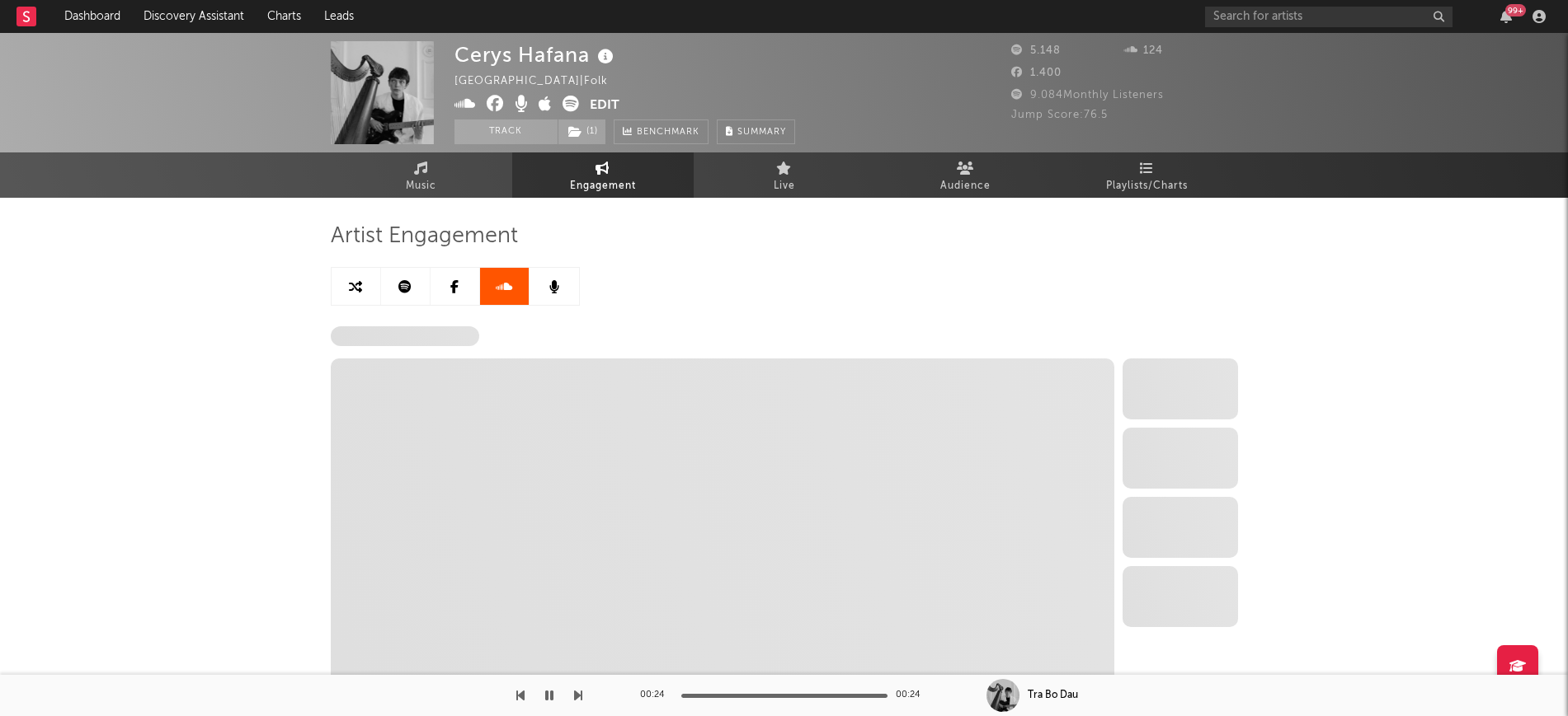
select select "6m"
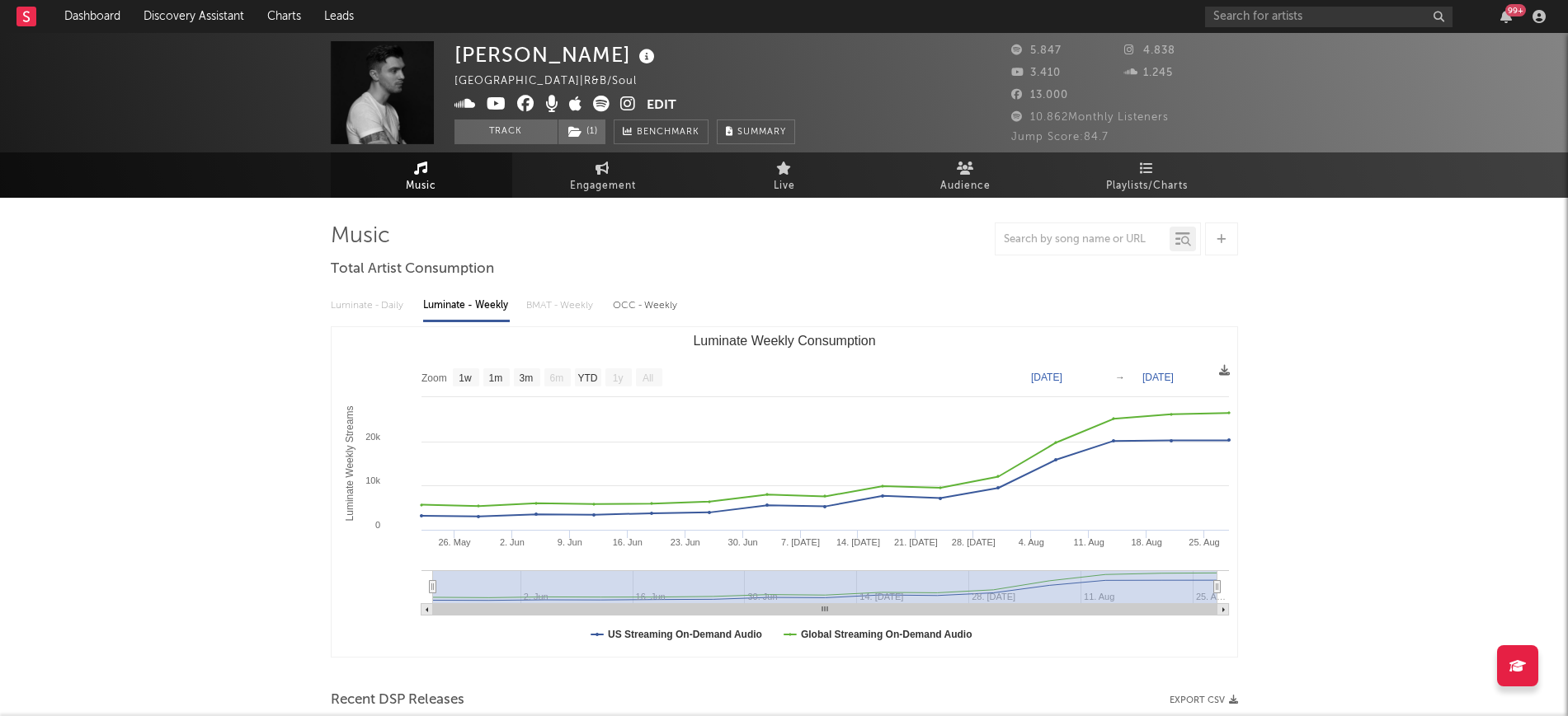
select select "1w"
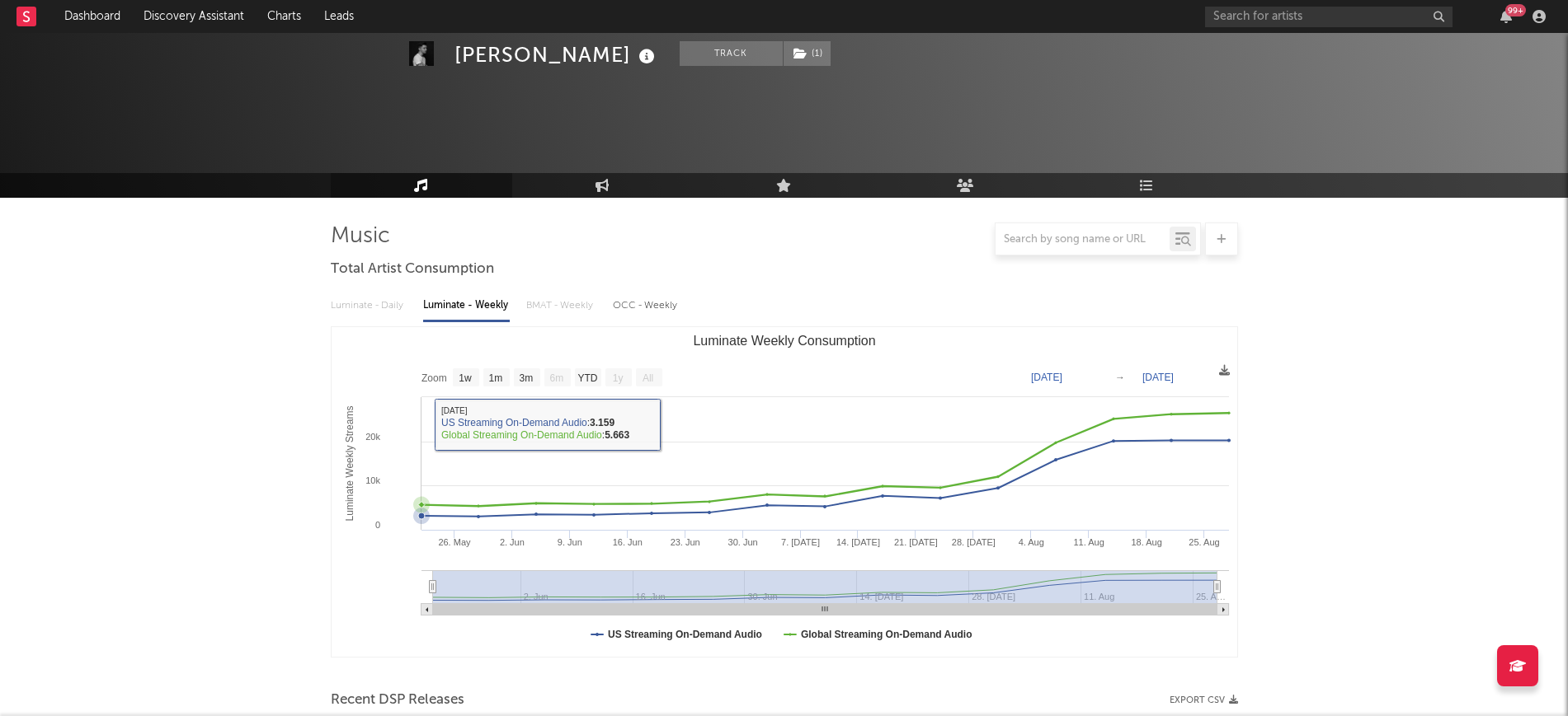
scroll to position [515, 0]
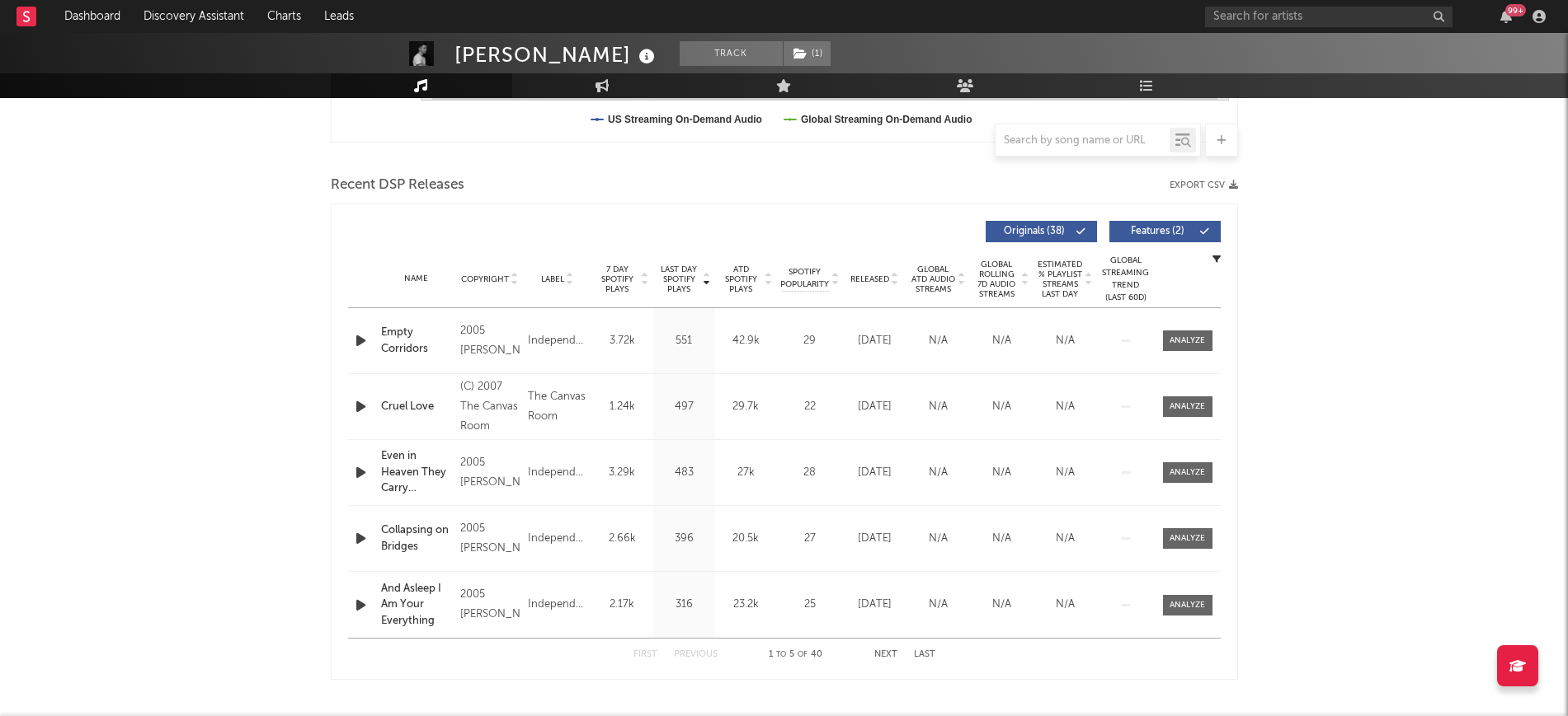
click at [354, 338] on icon "button" at bounding box center [360, 341] width 17 height 21
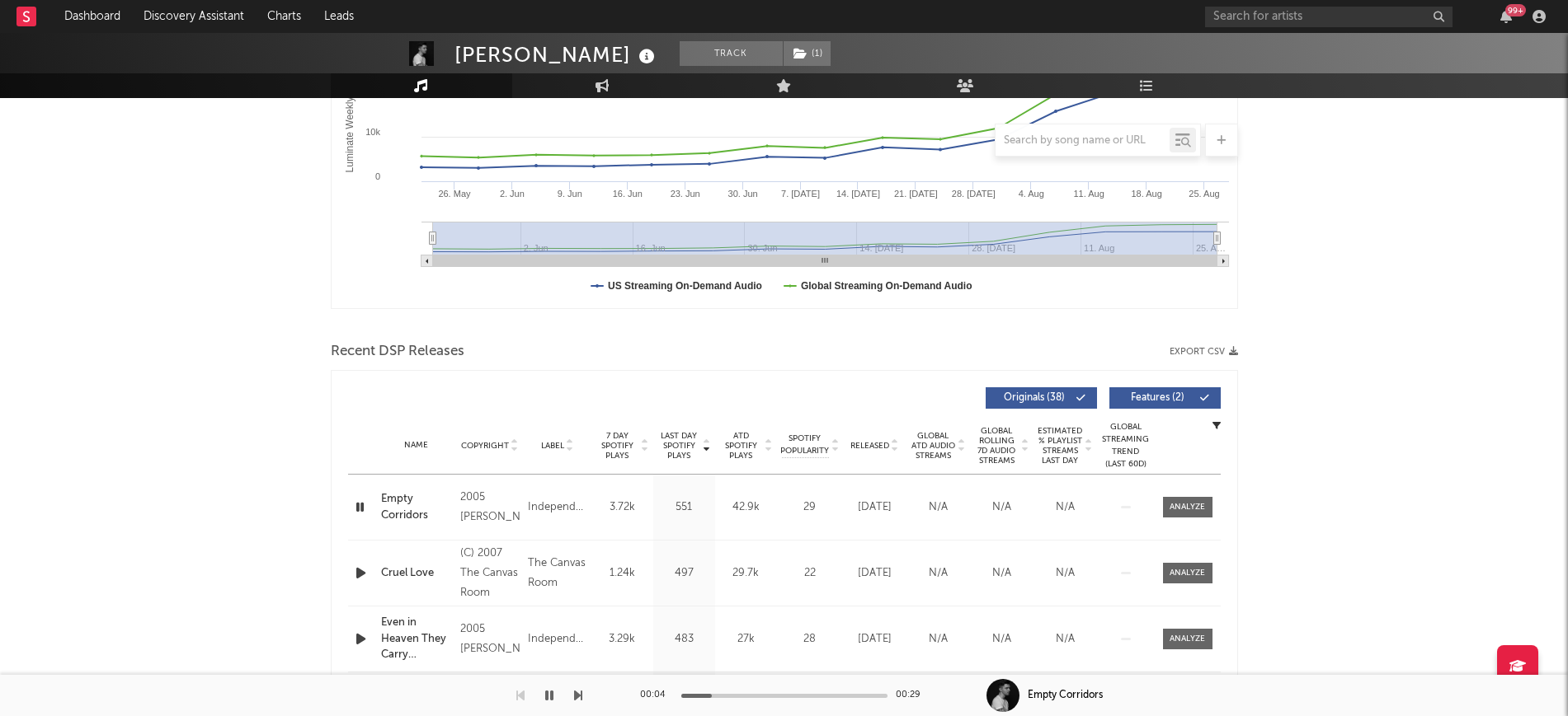
scroll to position [0, 0]
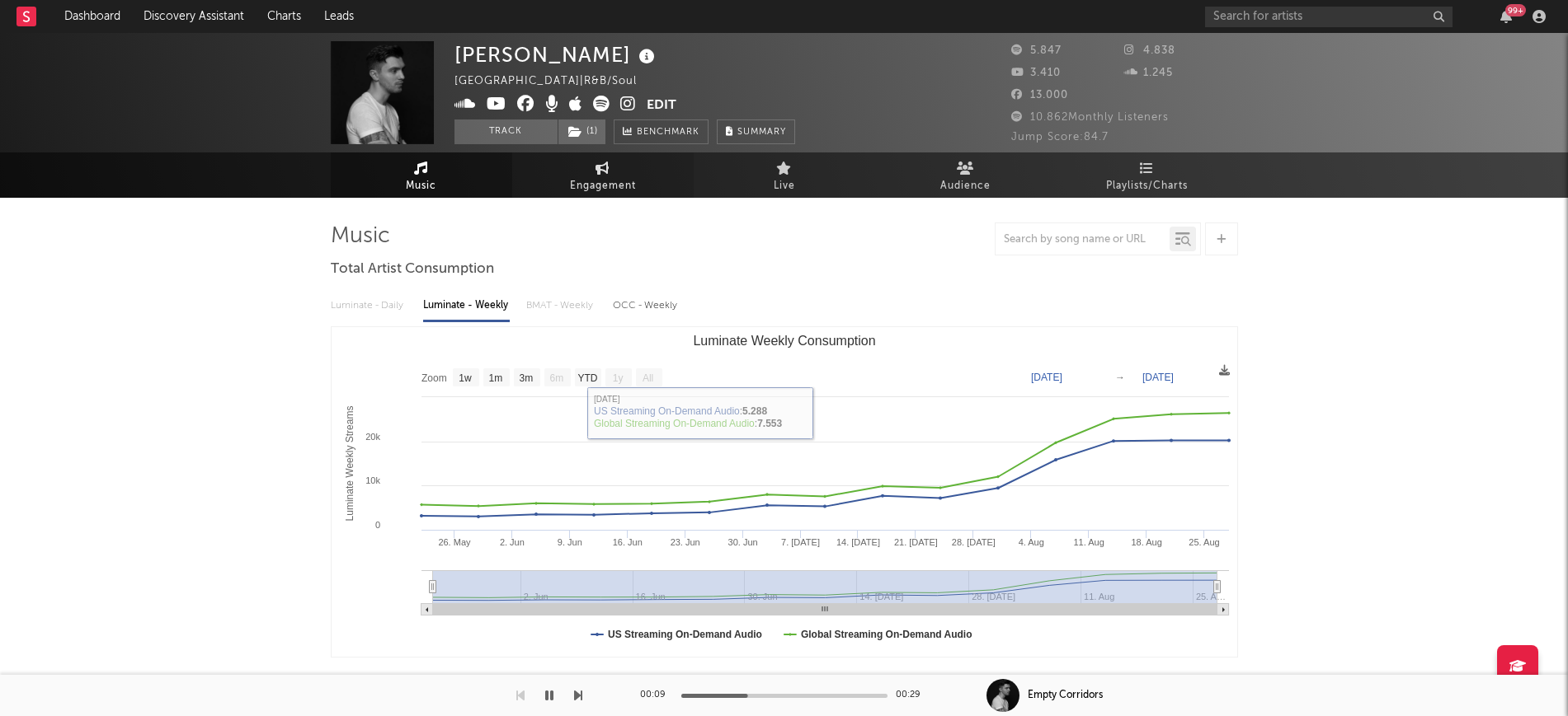
click at [577, 189] on span "Engagement" at bounding box center [603, 186] width 66 height 20
select select "1w"
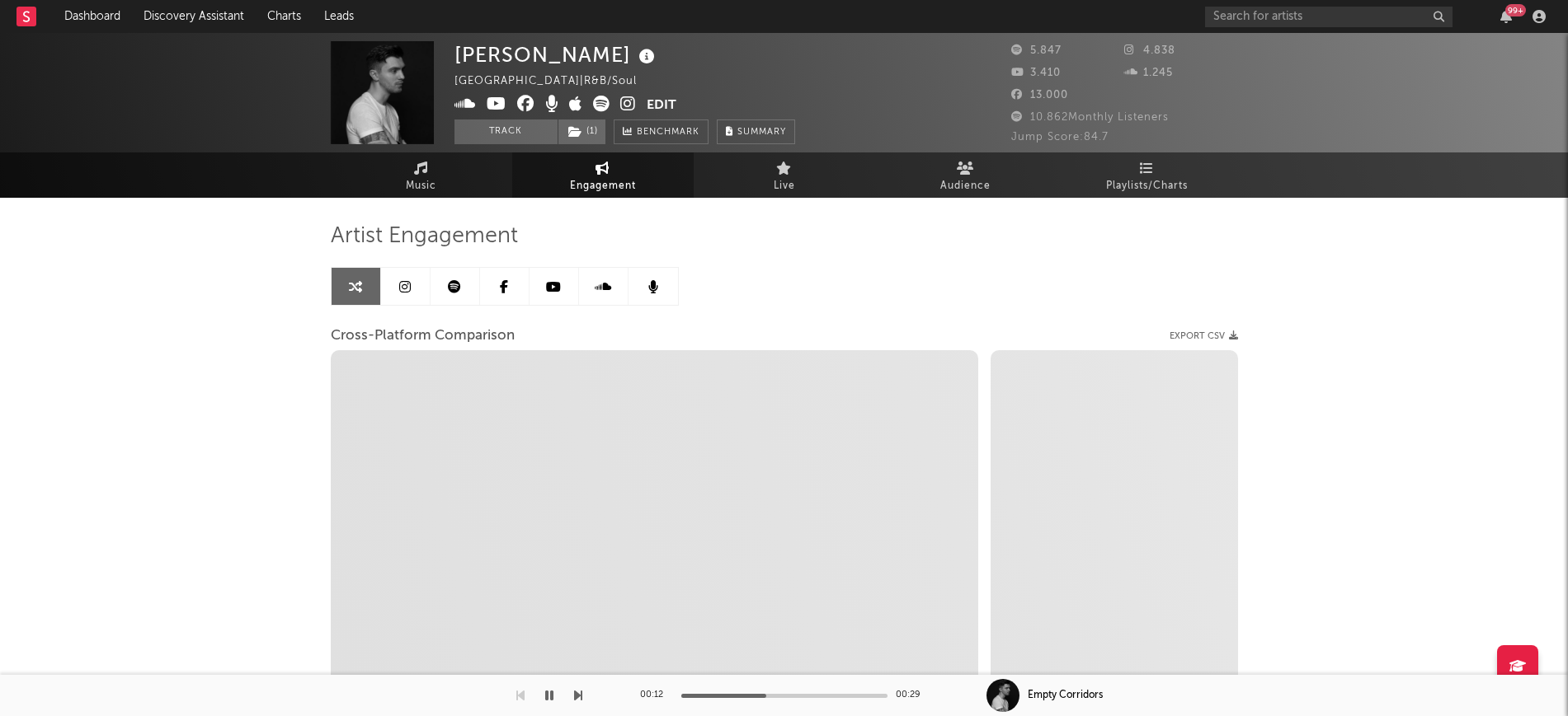
click at [415, 290] on link at bounding box center [405, 286] width 49 height 37
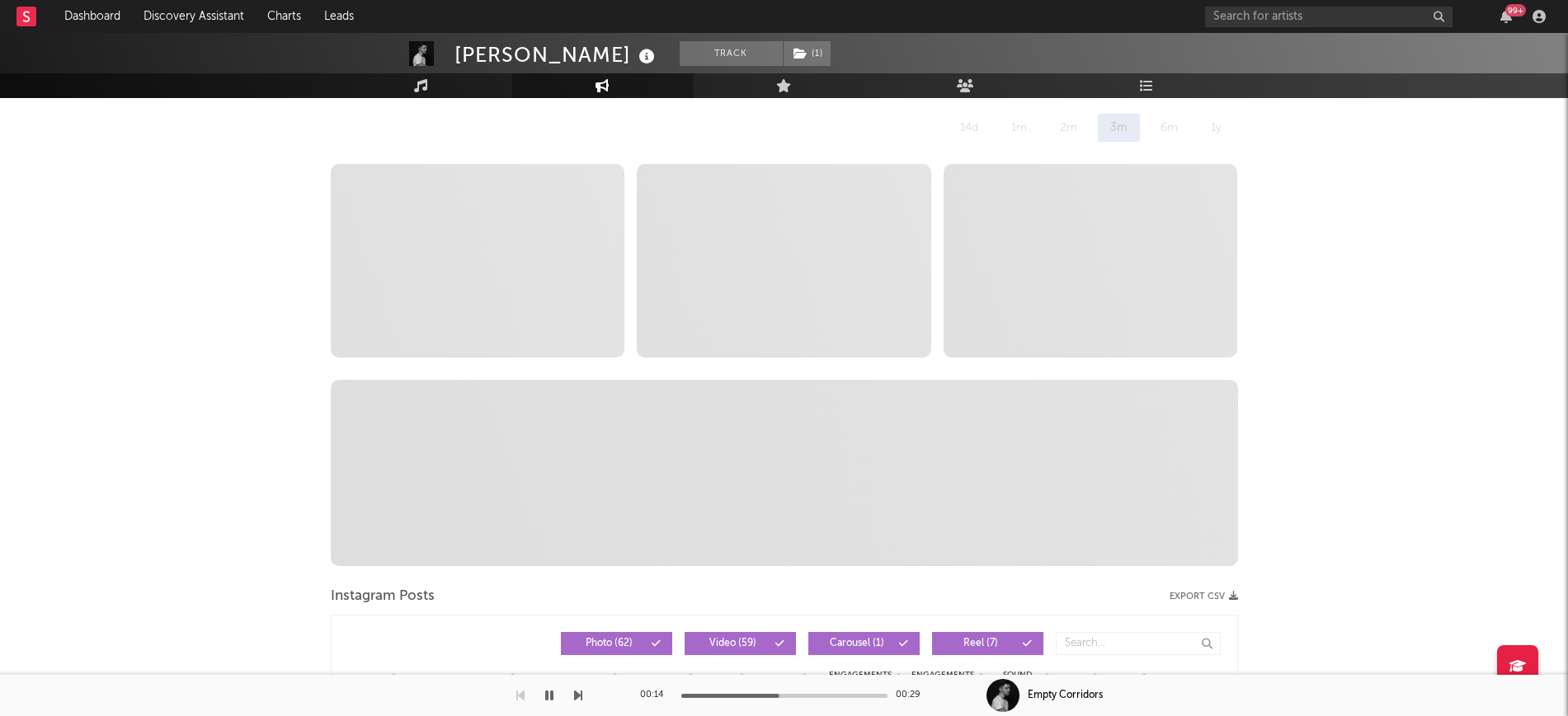
scroll to position [412, 0]
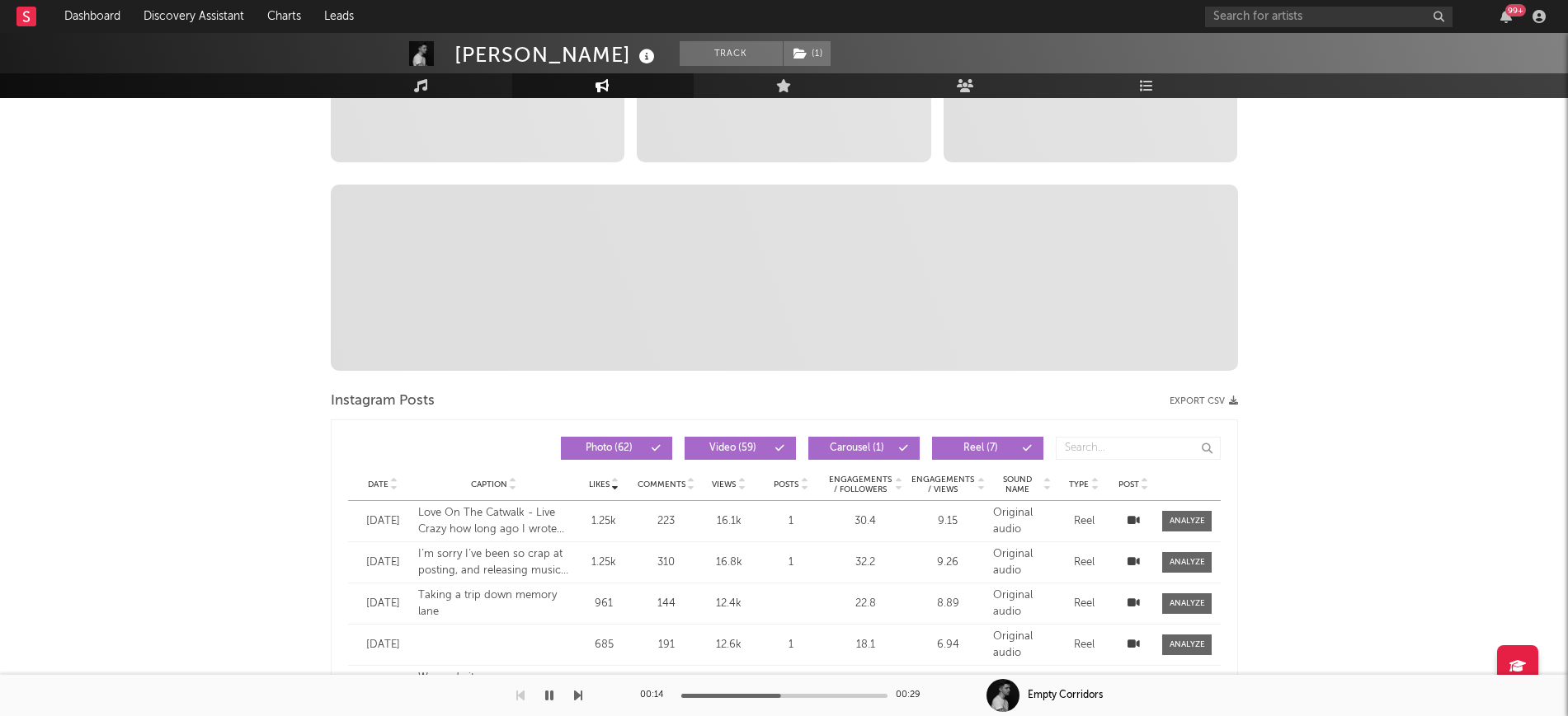
select select "6m"
click at [397, 489] on icon at bounding box center [395, 489] width 9 height 7
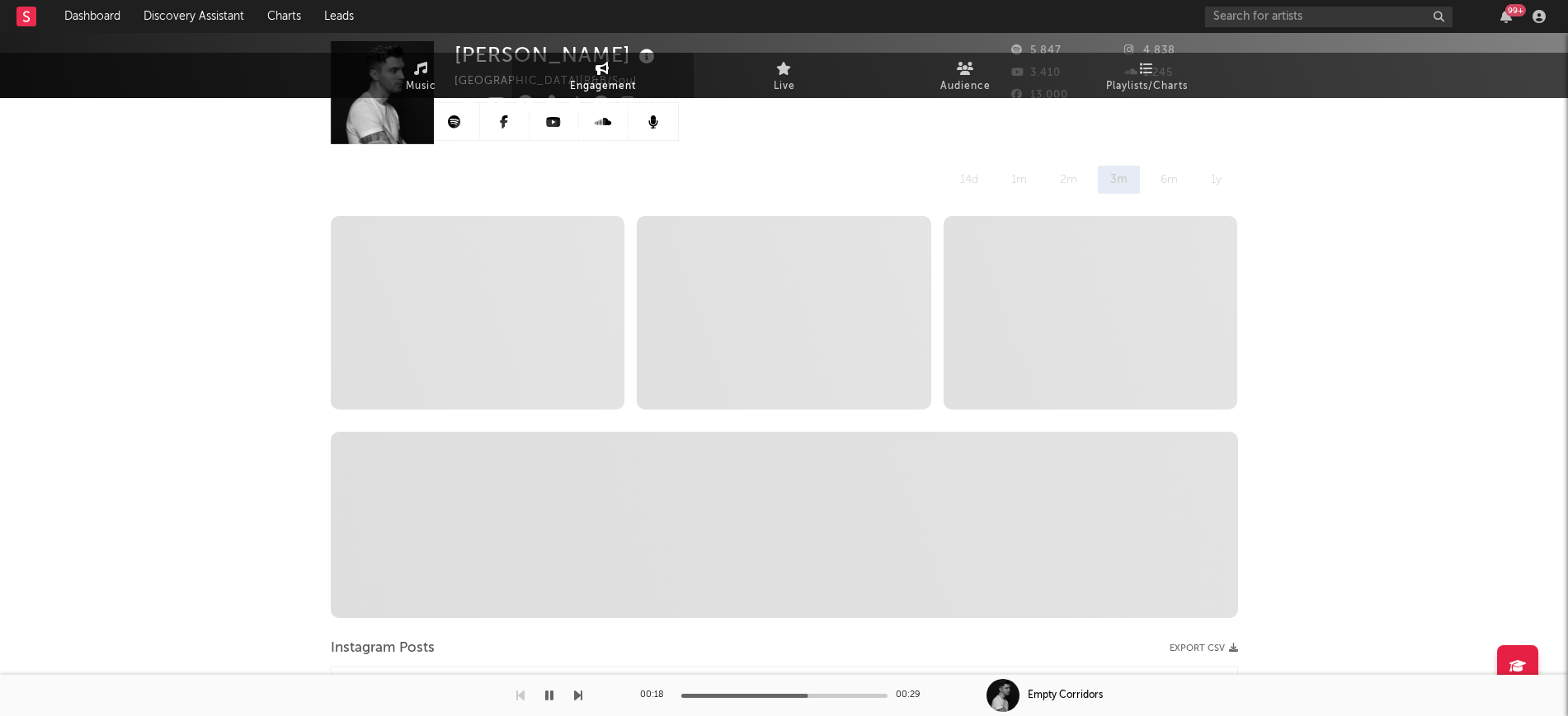
scroll to position [0, 0]
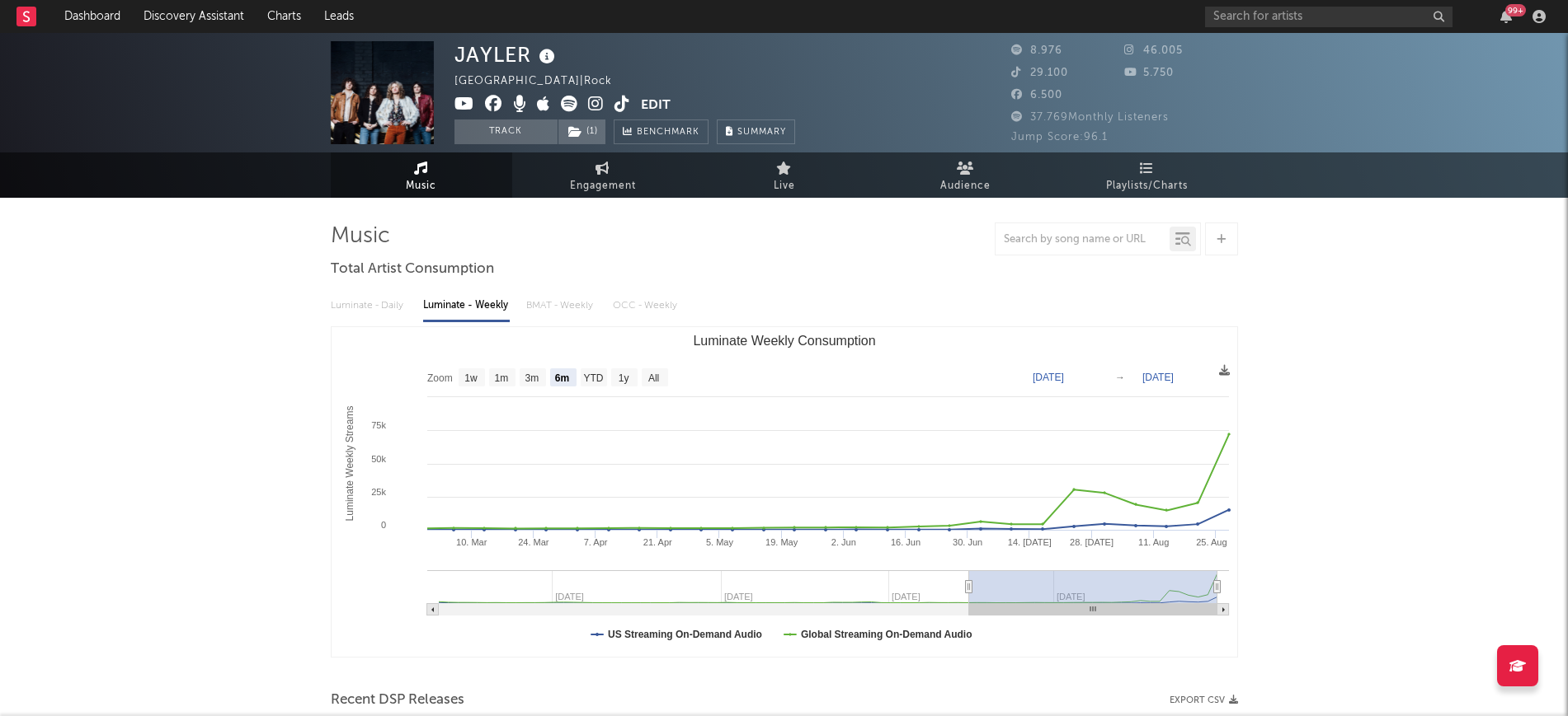
select select "6m"
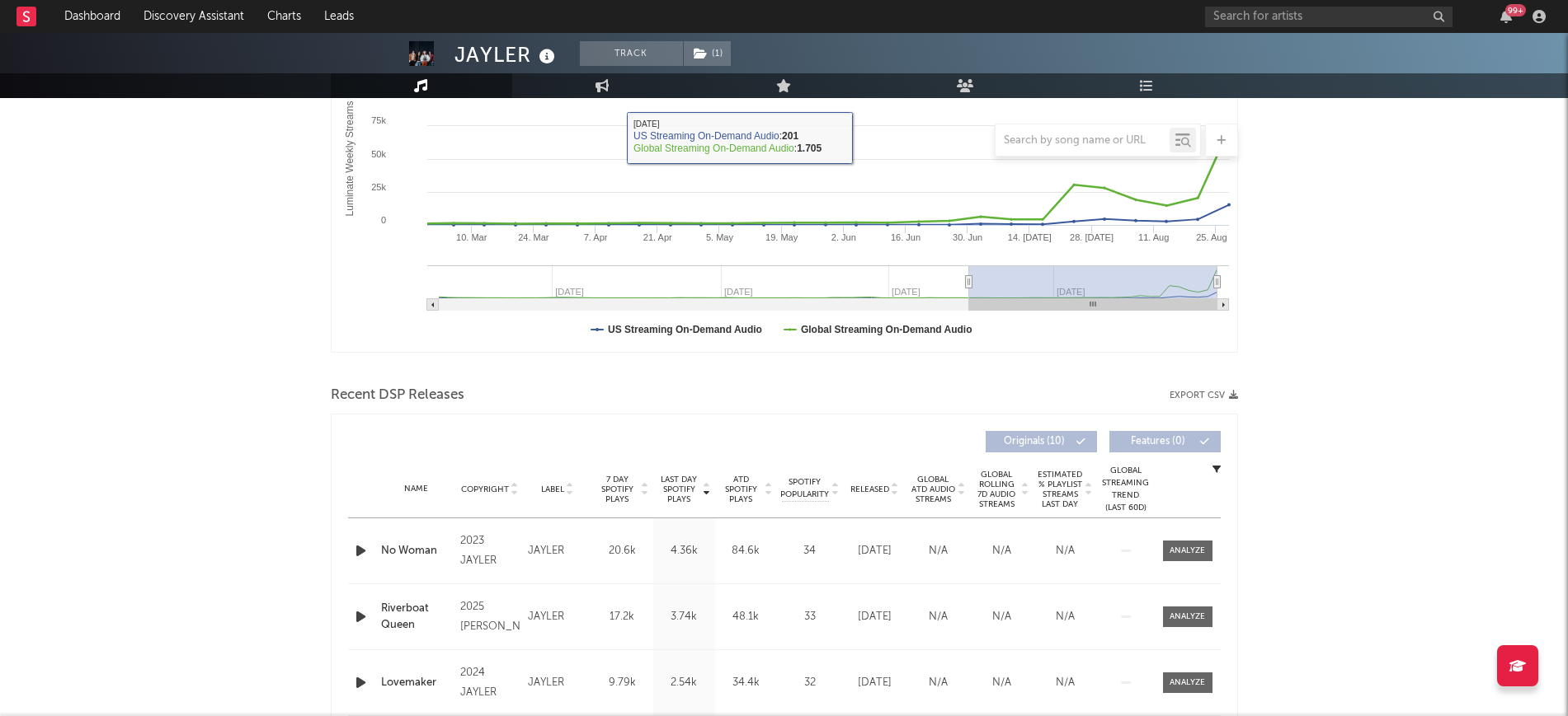
scroll to position [309, 0]
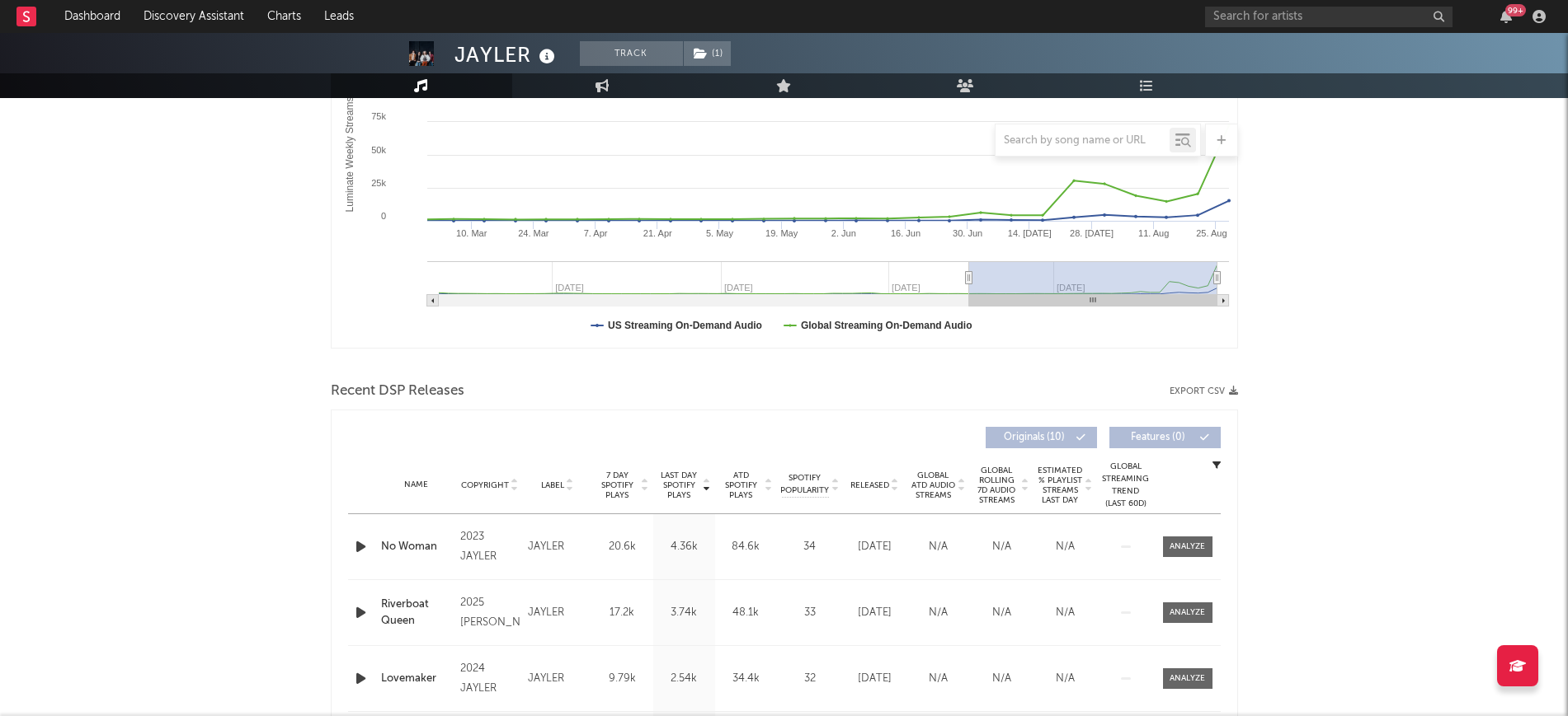
click at [348, 546] on div at bounding box center [362, 547] width 28 height 21
click at [361, 548] on icon "button" at bounding box center [360, 547] width 17 height 21
click at [890, 488] on div at bounding box center [893, 485] width 9 height 12
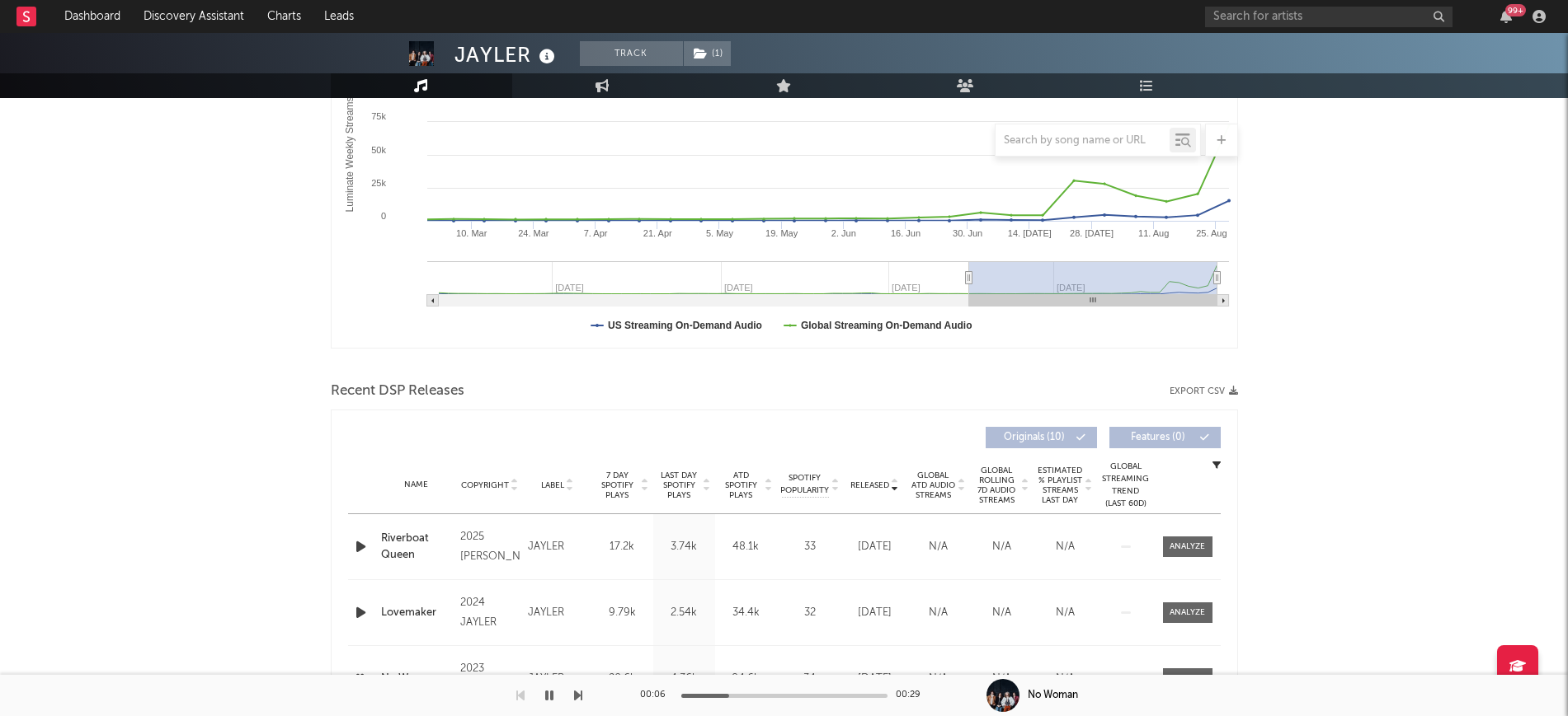
click at [354, 545] on icon "button" at bounding box center [360, 547] width 17 height 21
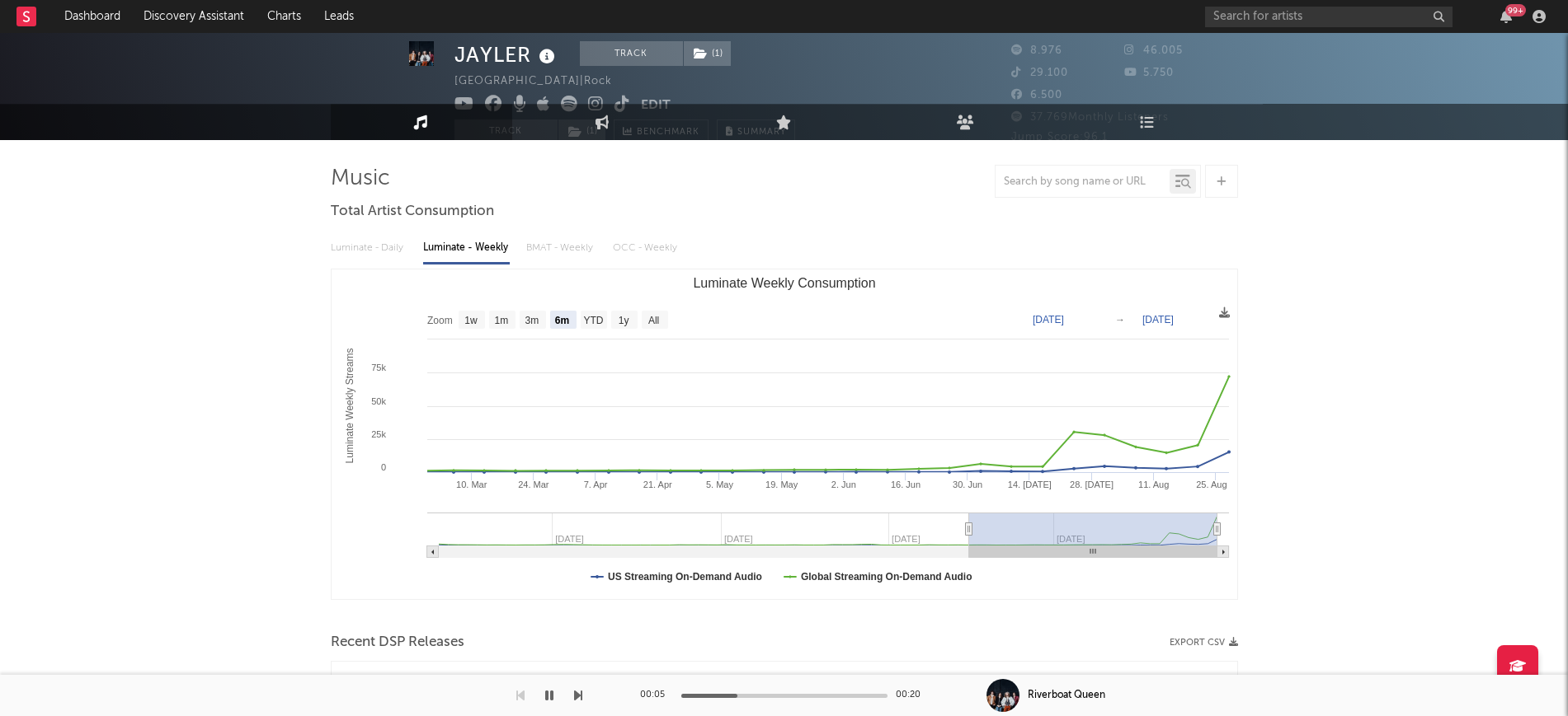
scroll to position [0, 0]
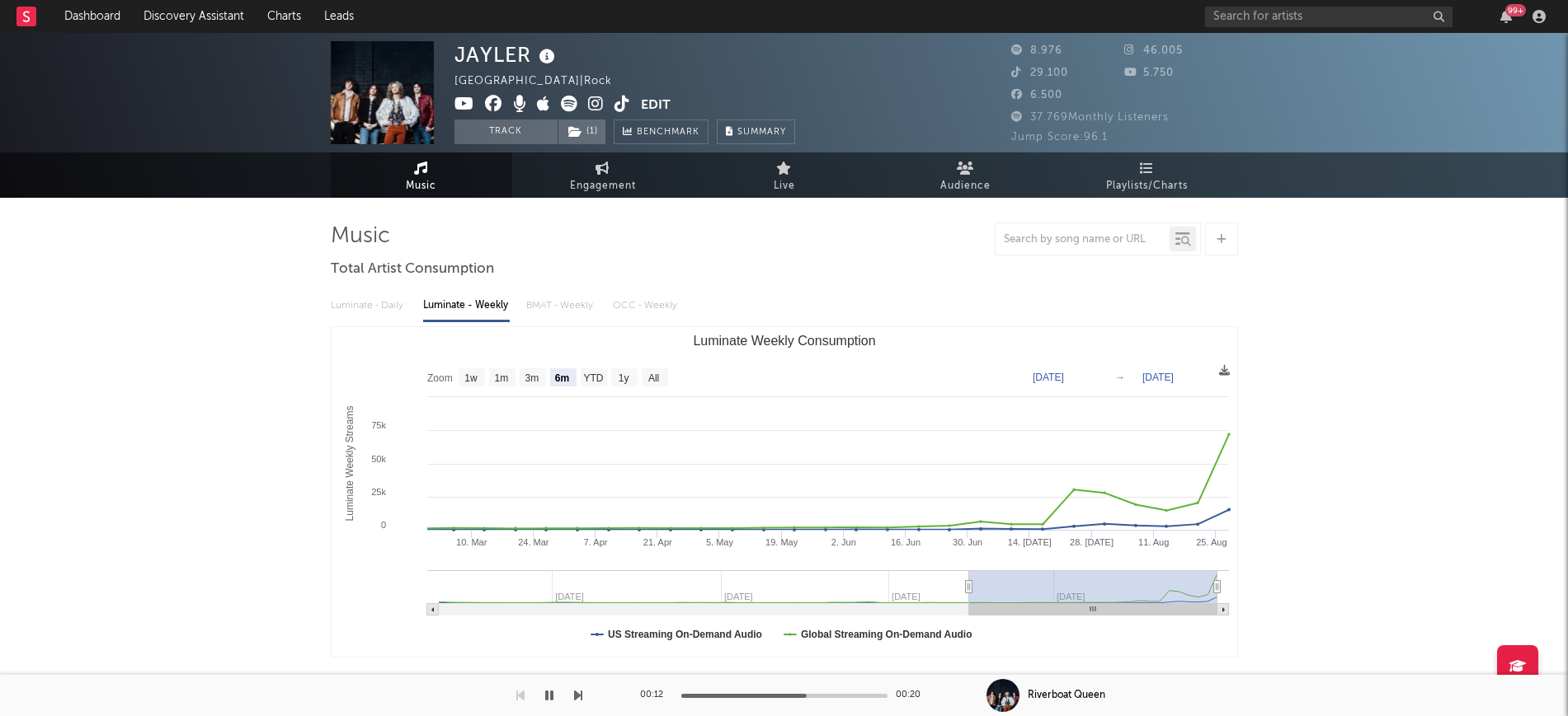
click at [391, 97] on img at bounding box center [383, 93] width 103 height 103
click at [577, 166] on link "Engagement" at bounding box center [603, 175] width 181 height 46
select select "1w"
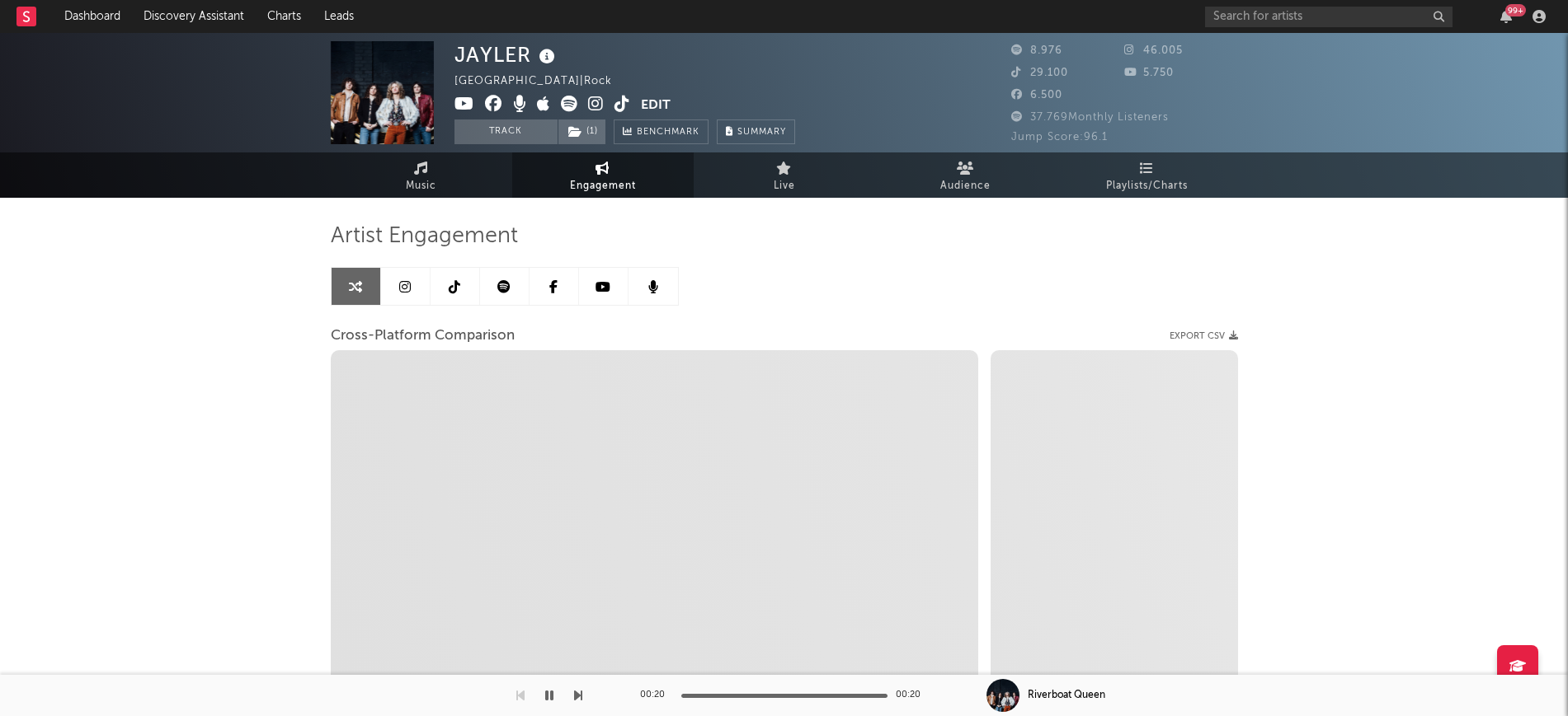
click at [395, 270] on link at bounding box center [405, 286] width 49 height 37
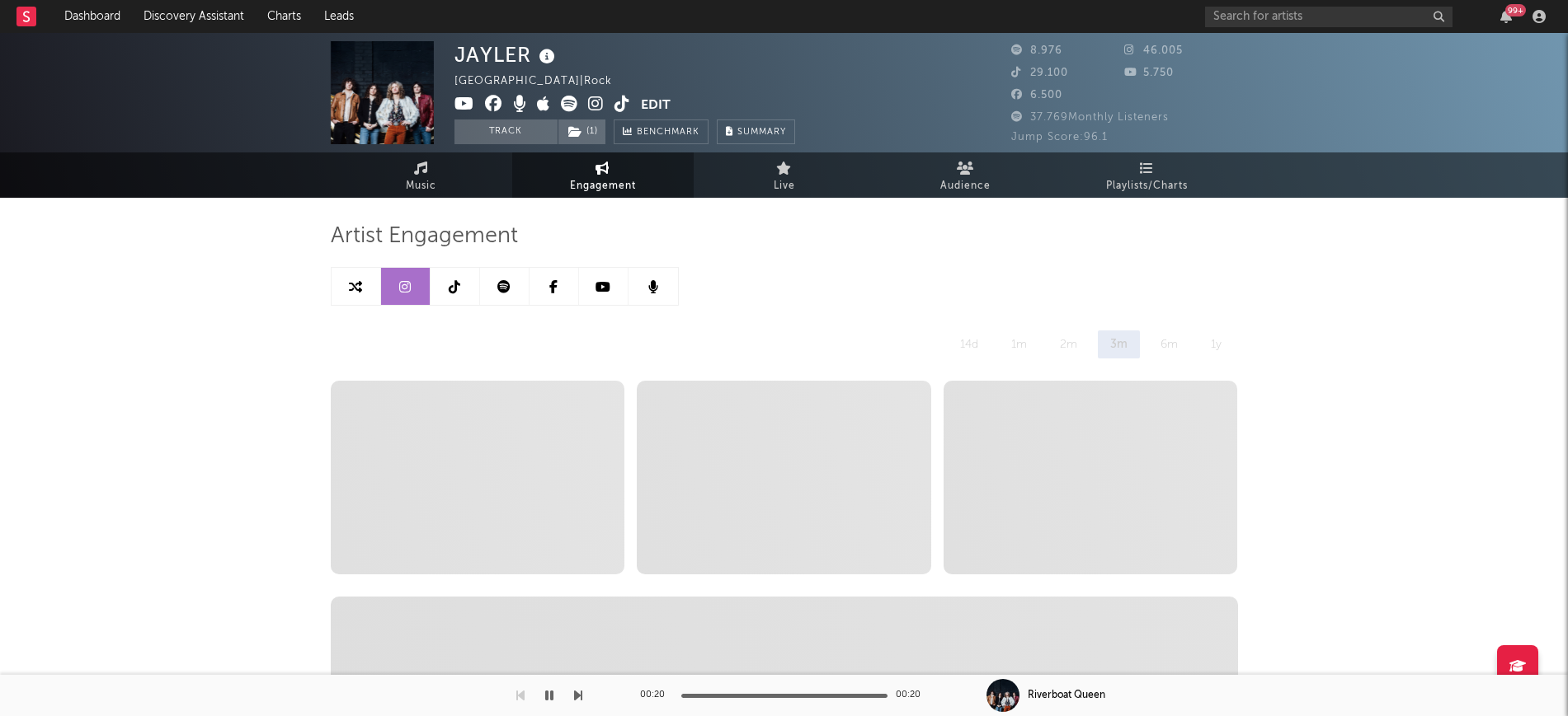
select select "6m"
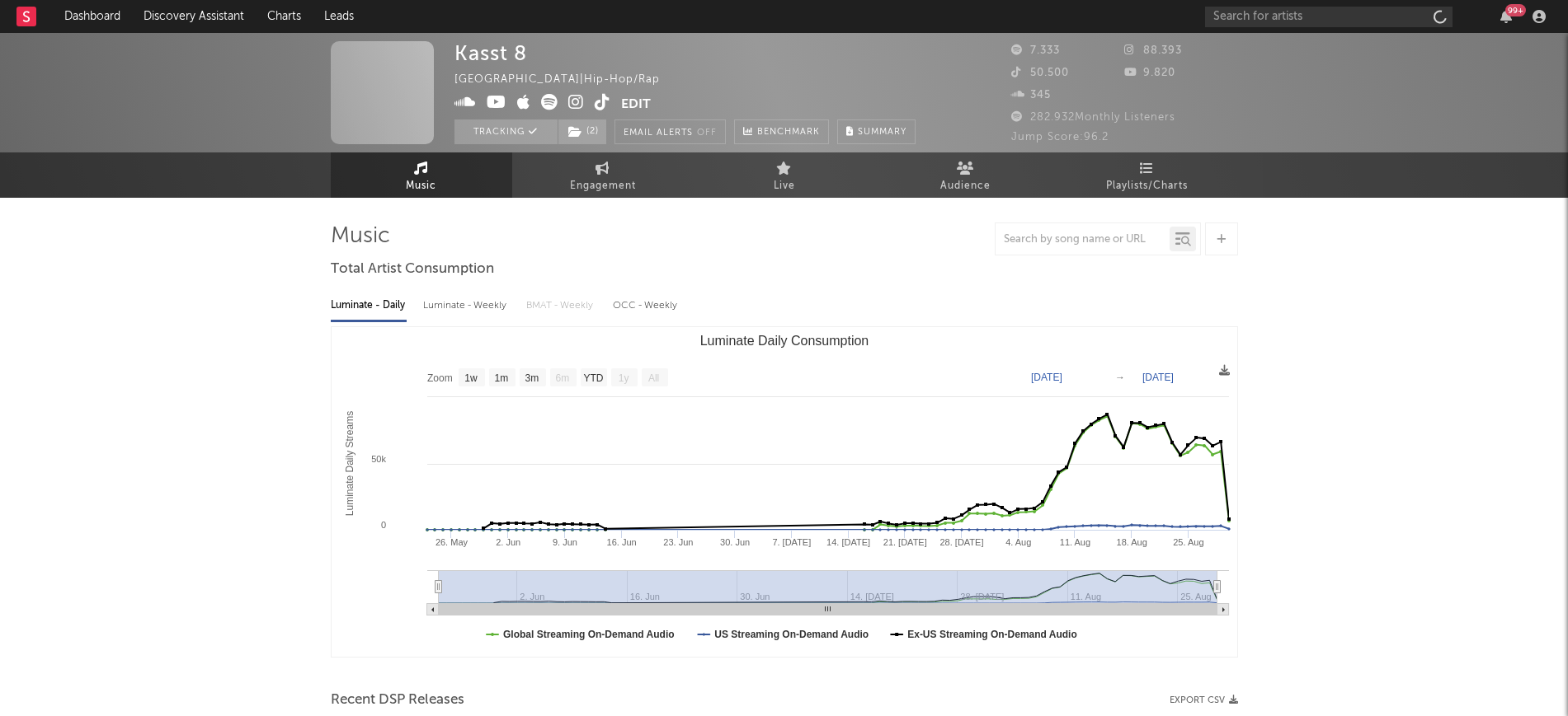
select select "1w"
